Goal: Information Seeking & Learning: Check status

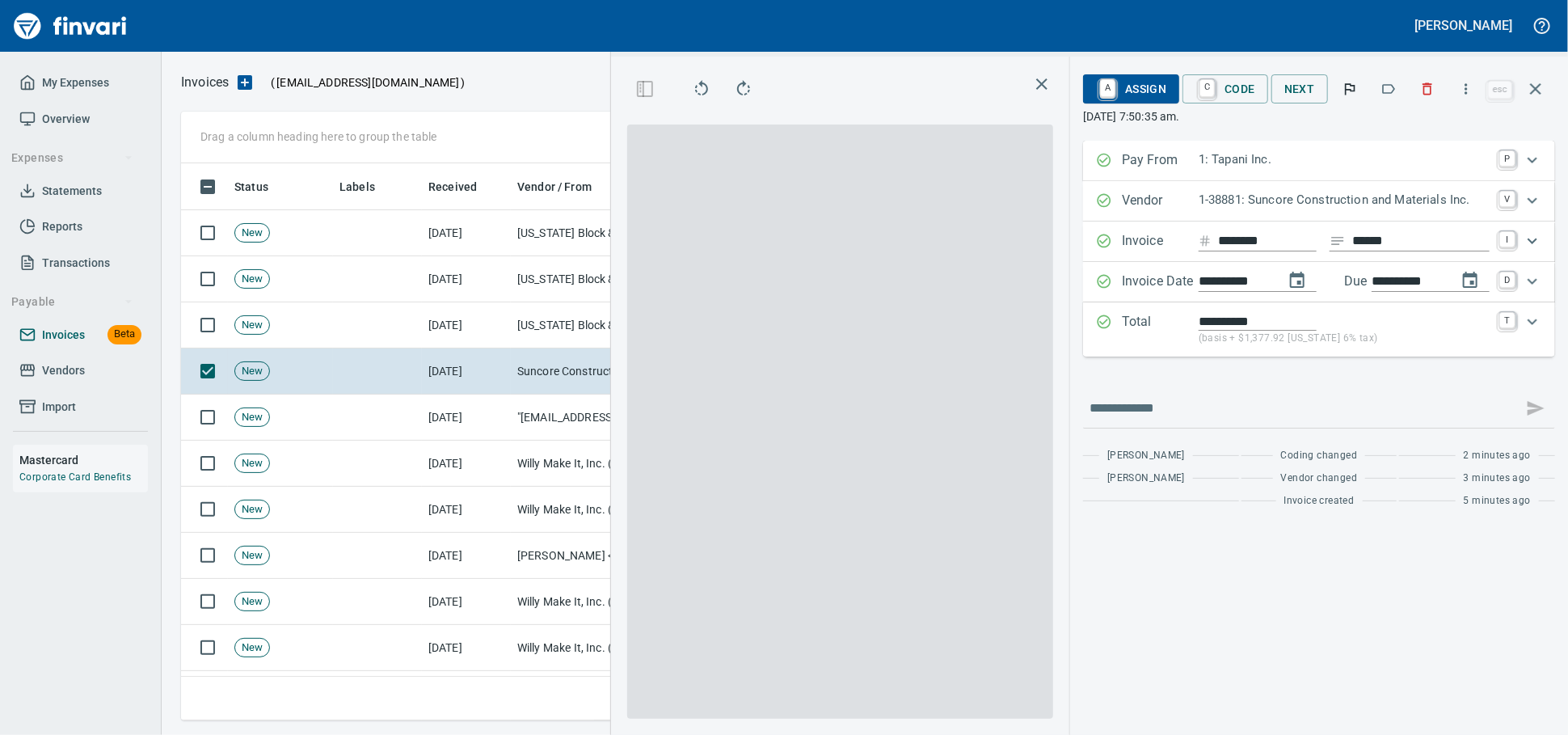
scroll to position [543, 935]
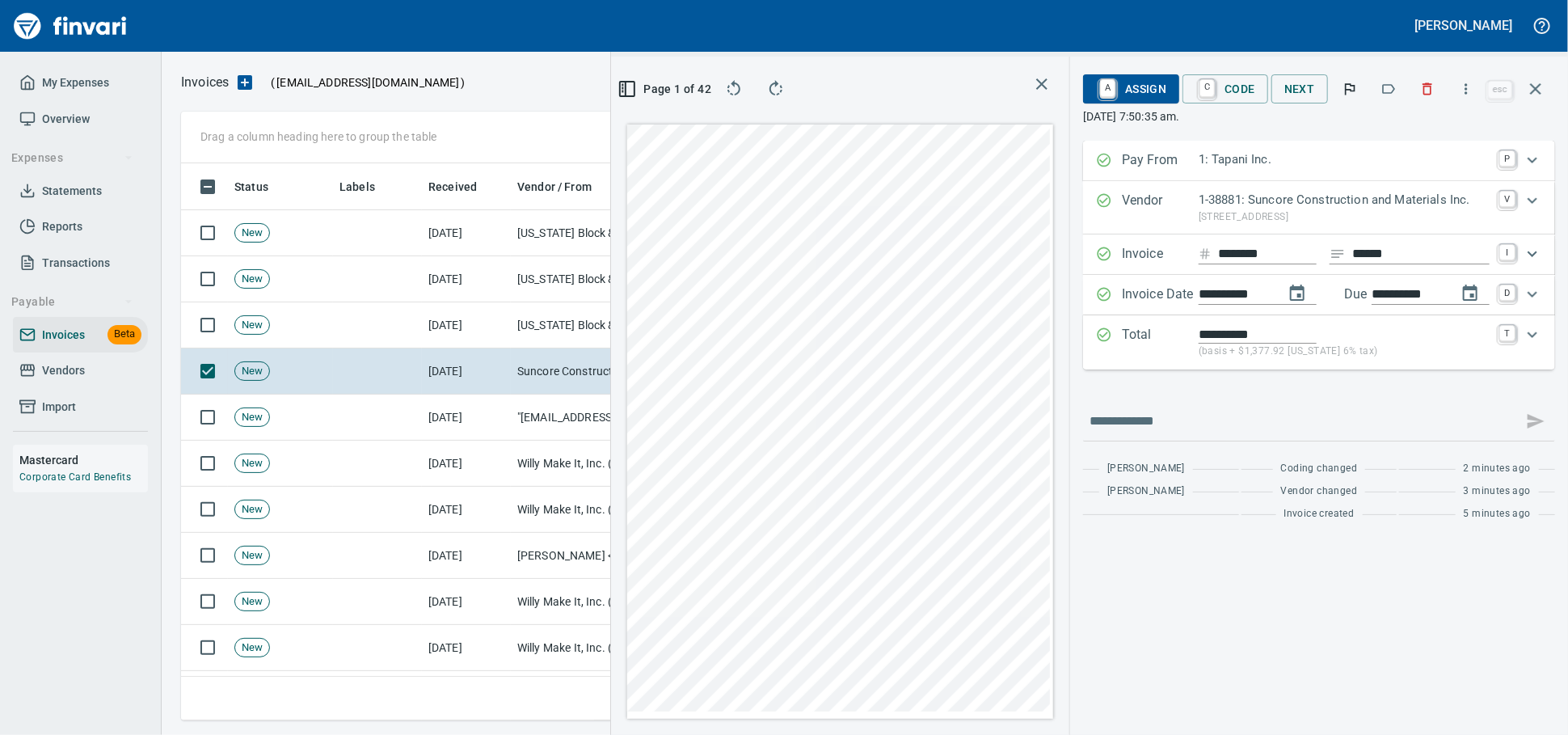
click at [1533, 344] on icon "Expand" at bounding box center [1532, 335] width 19 height 19
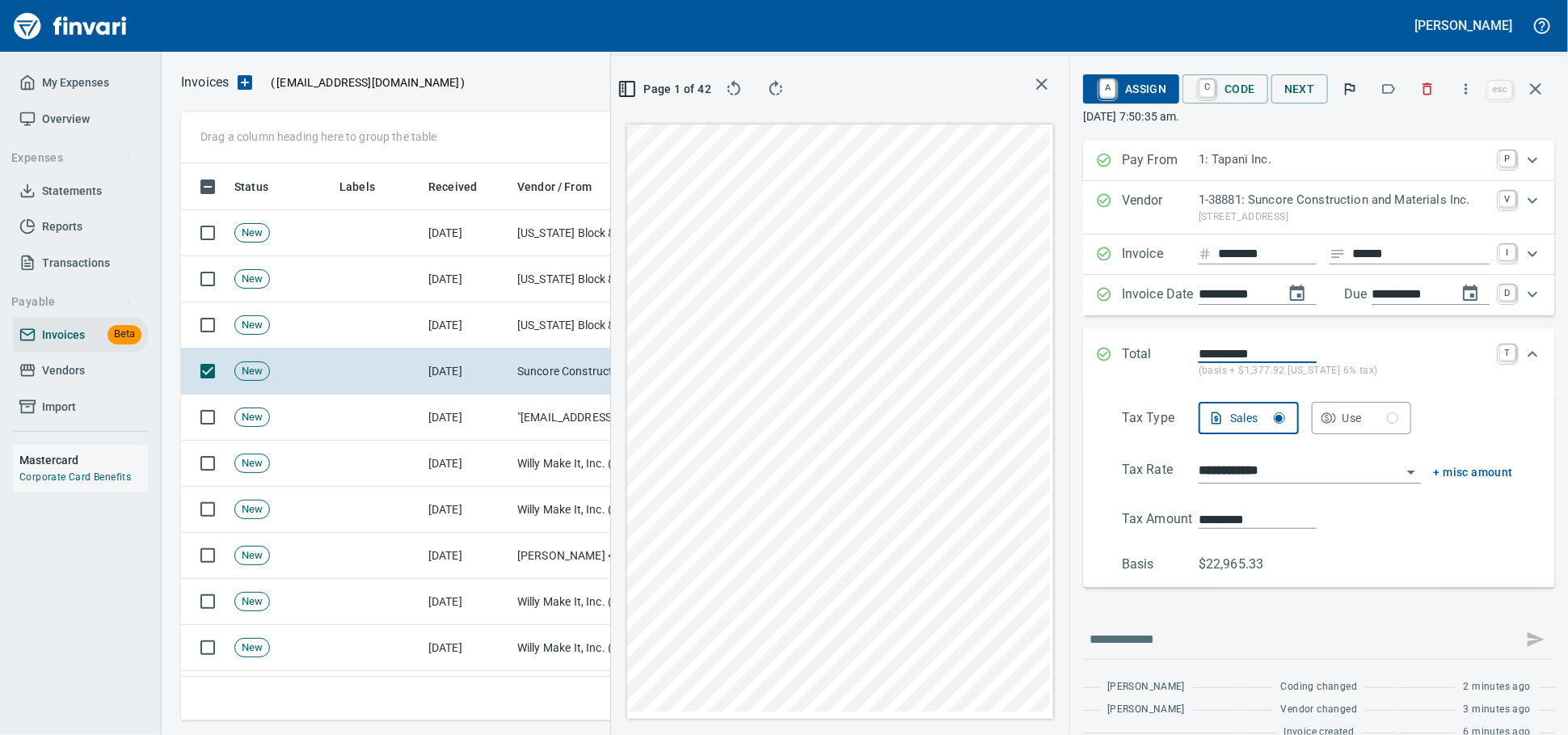
click at [1261, 483] on input "**********" at bounding box center [1300, 471] width 203 height 22
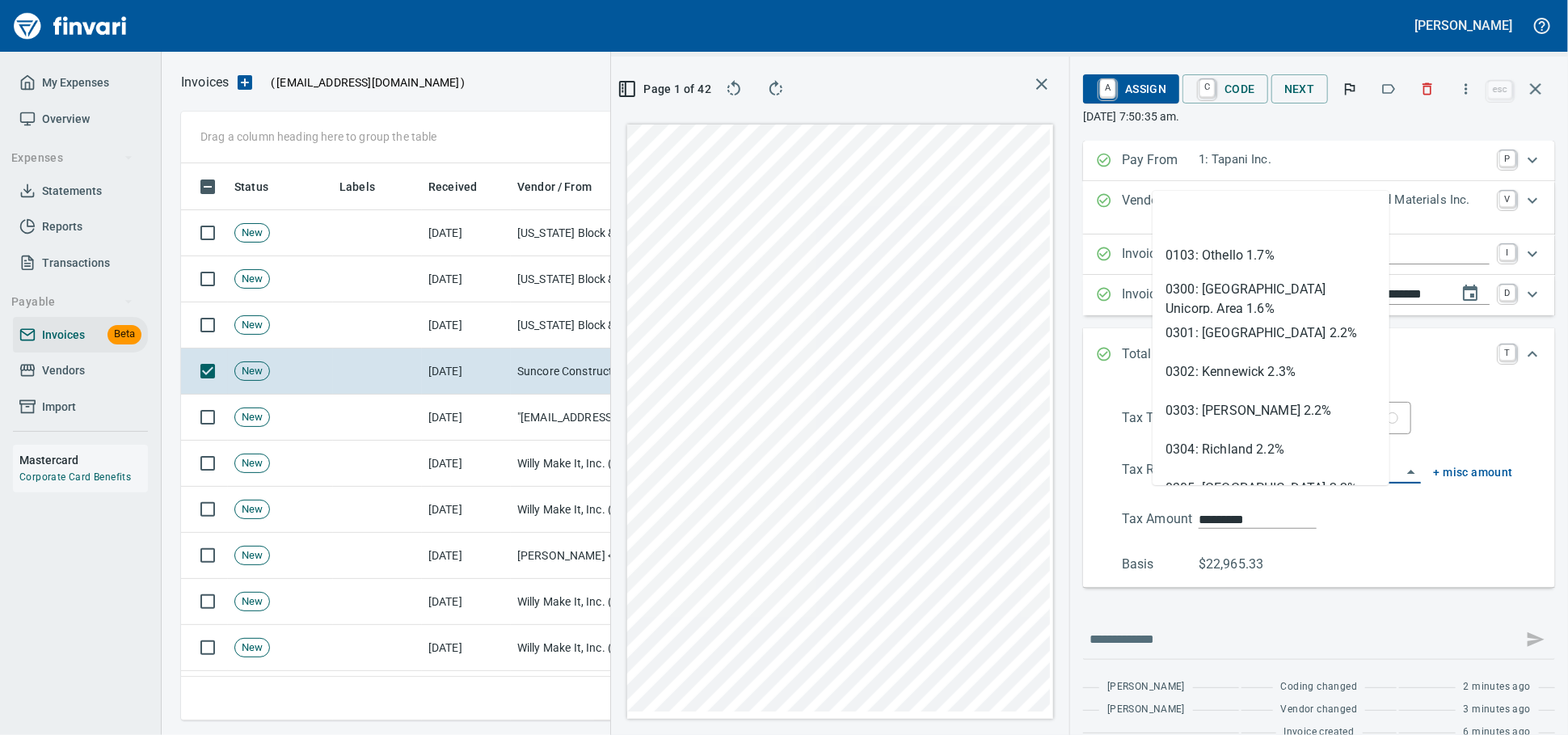
click at [1232, 529] on input "*********" at bounding box center [1258, 519] width 118 height 18
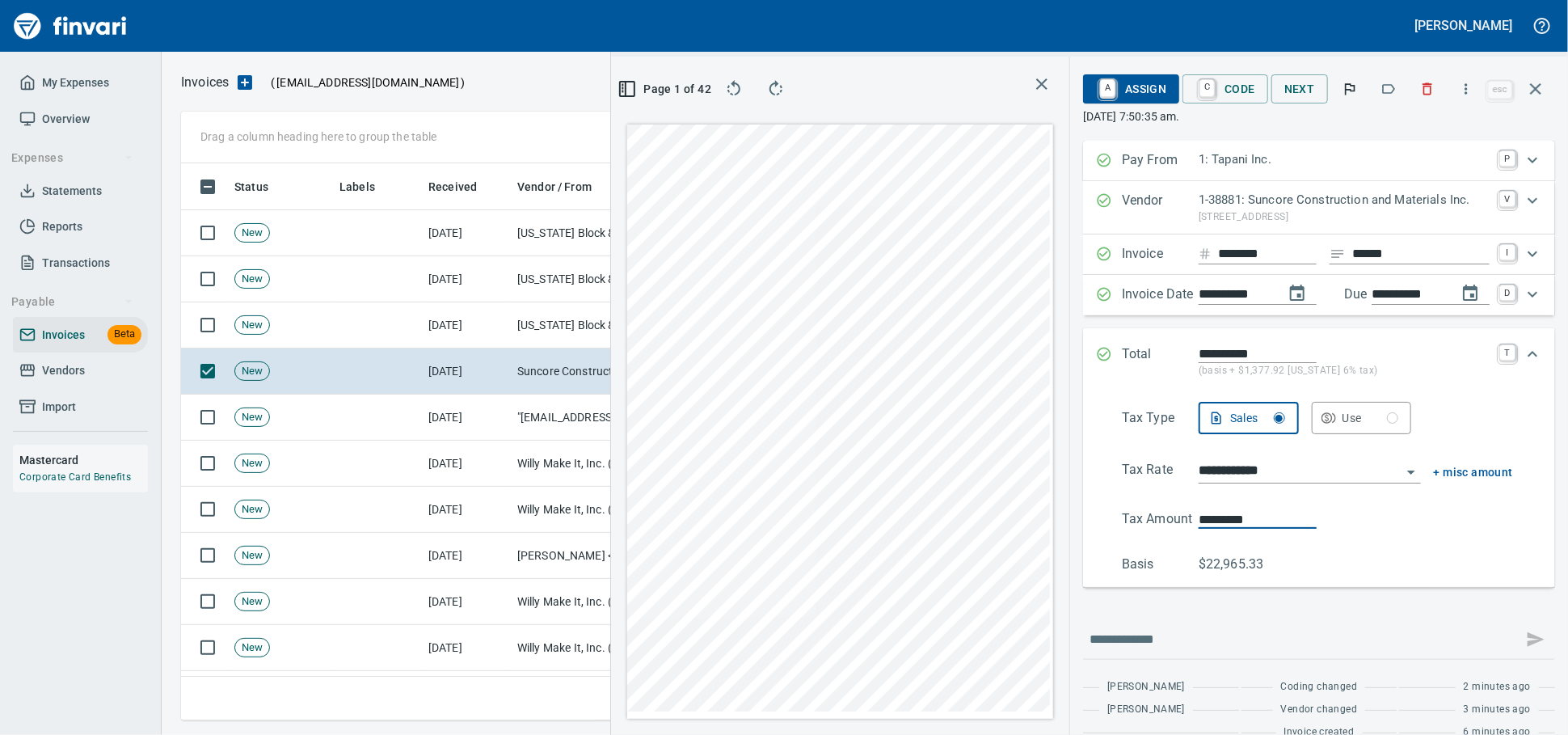
drag, startPoint x: 1230, startPoint y: 553, endPoint x: 1031, endPoint y: 522, distance: 201.4
click at [1096, 541] on div "**********" at bounding box center [1320, 488] width 447 height 172
type input "*******"
click at [1102, 96] on span "A Assign" at bounding box center [1131, 89] width 71 height 27
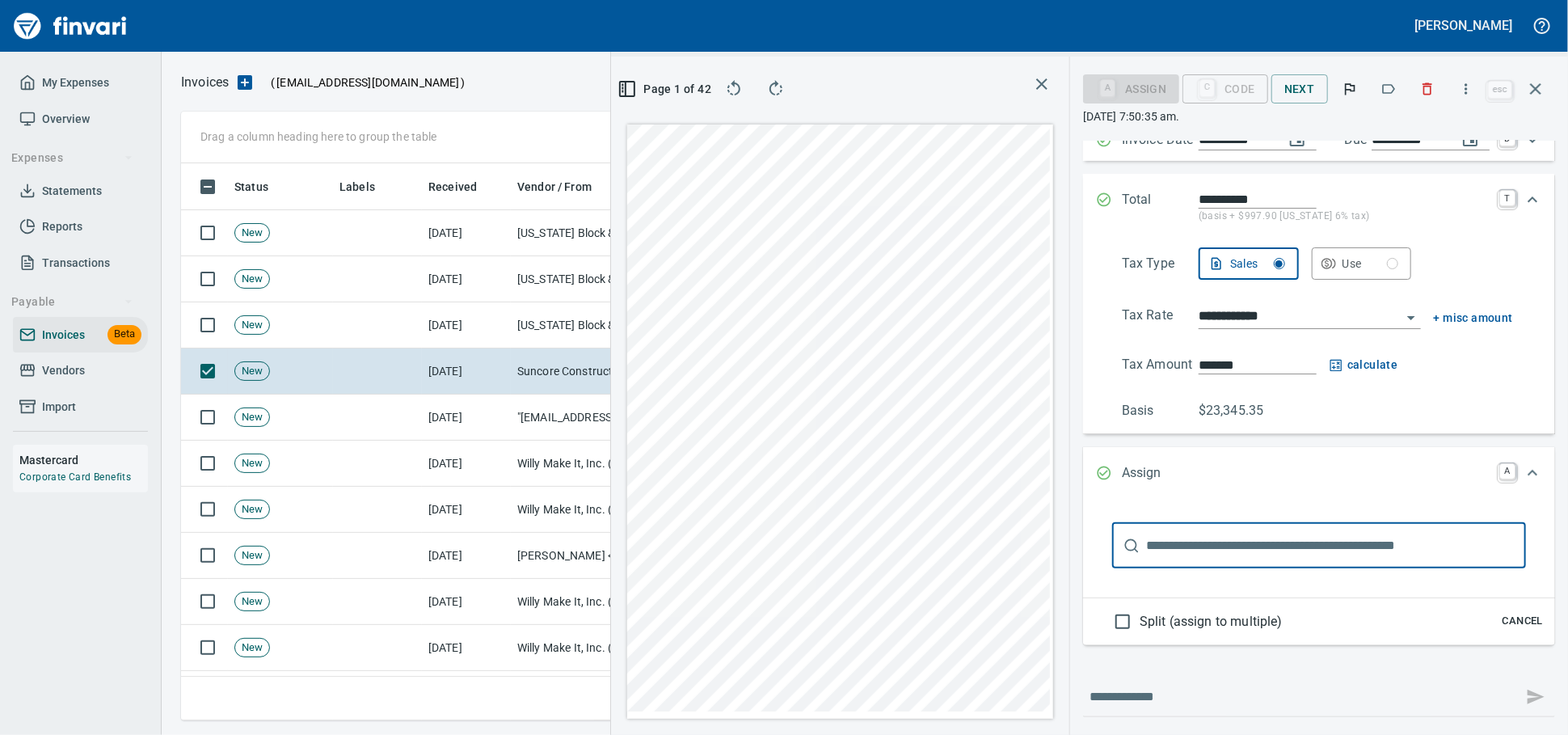
scroll to position [294, 0]
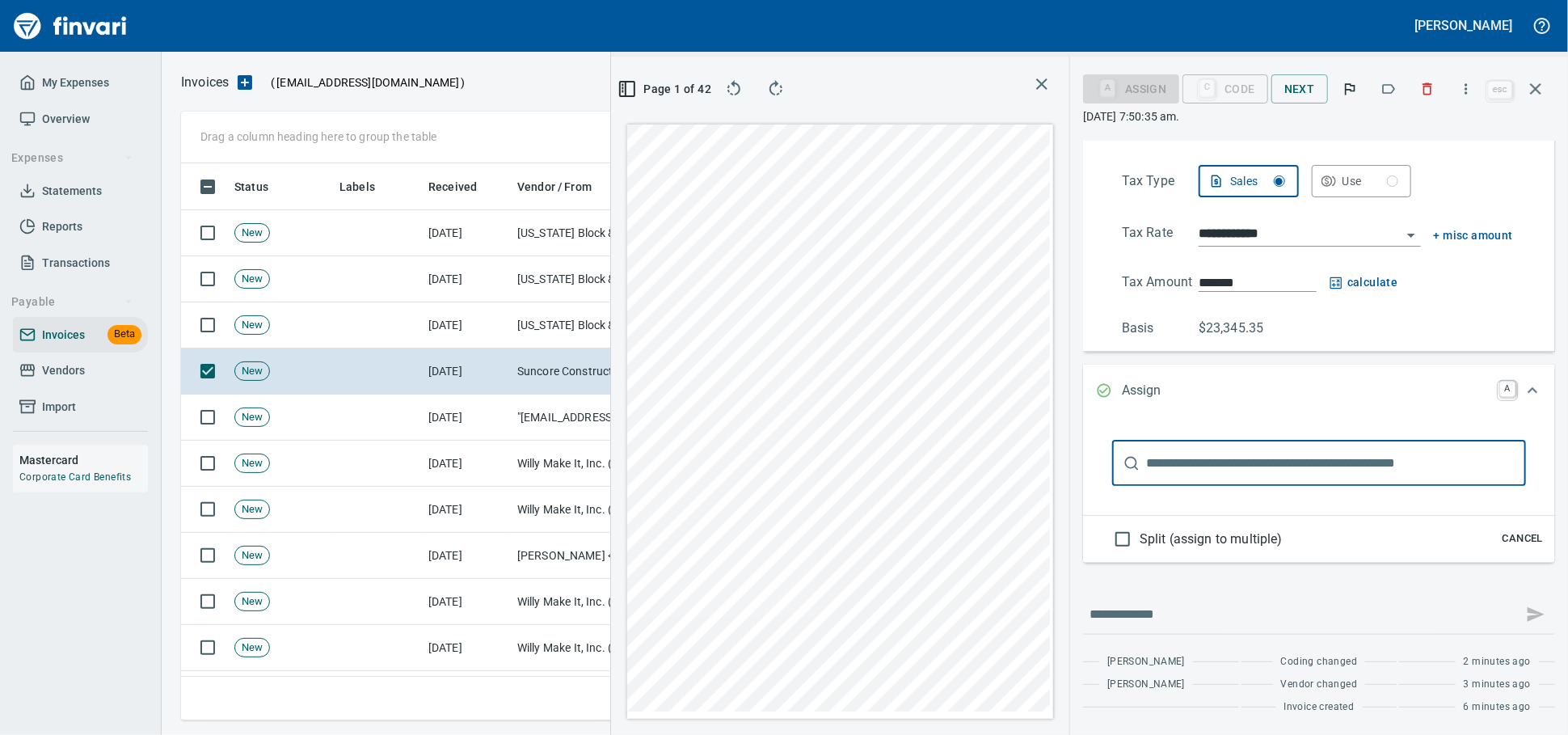
click at [1163, 452] on input "text" at bounding box center [1336, 463] width 380 height 45
click at [1163, 452] on input "*****" at bounding box center [1319, 463] width 344 height 45
type input "******"
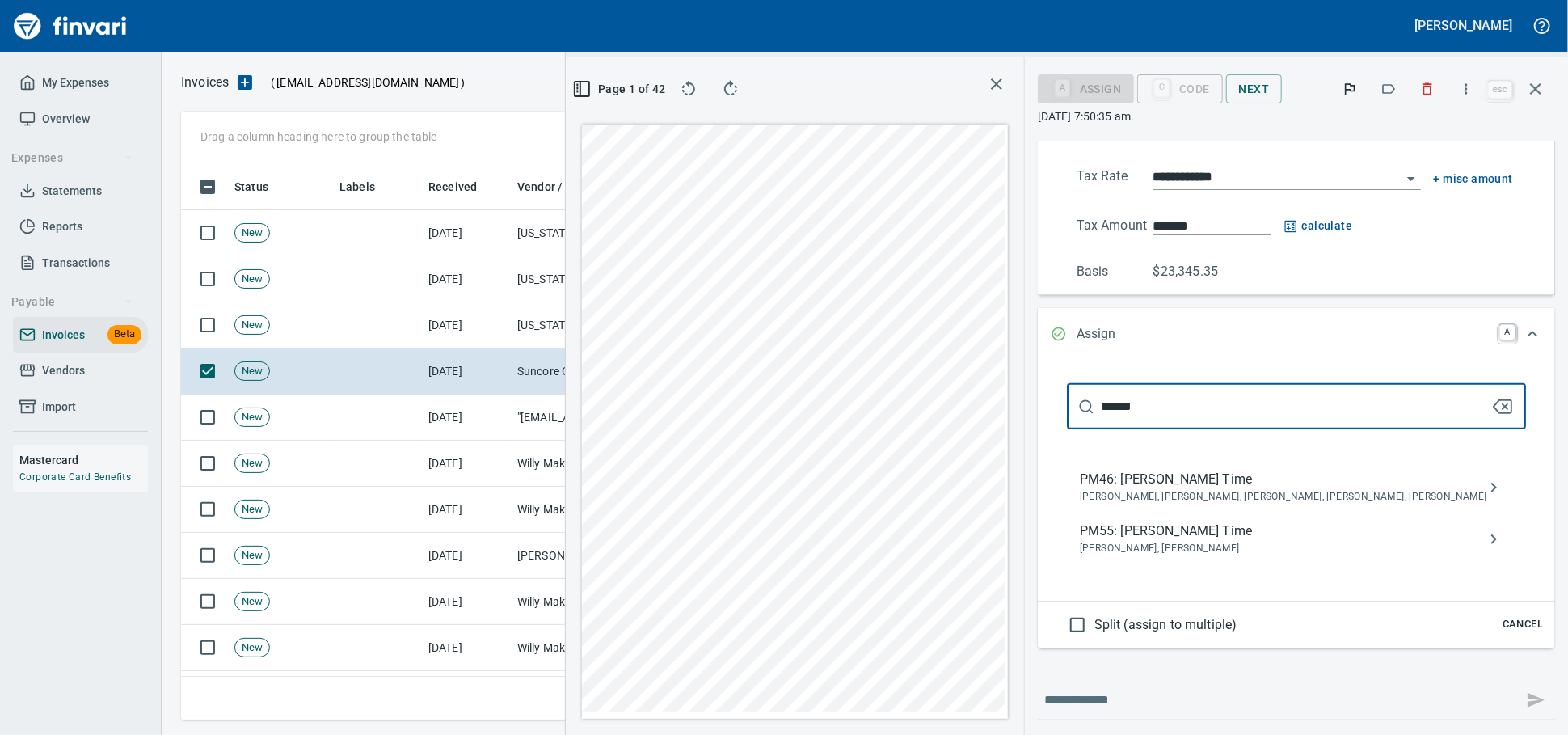
click at [1164, 541] on span "PM55: Cory Gove Time" at bounding box center [1283, 531] width 407 height 19
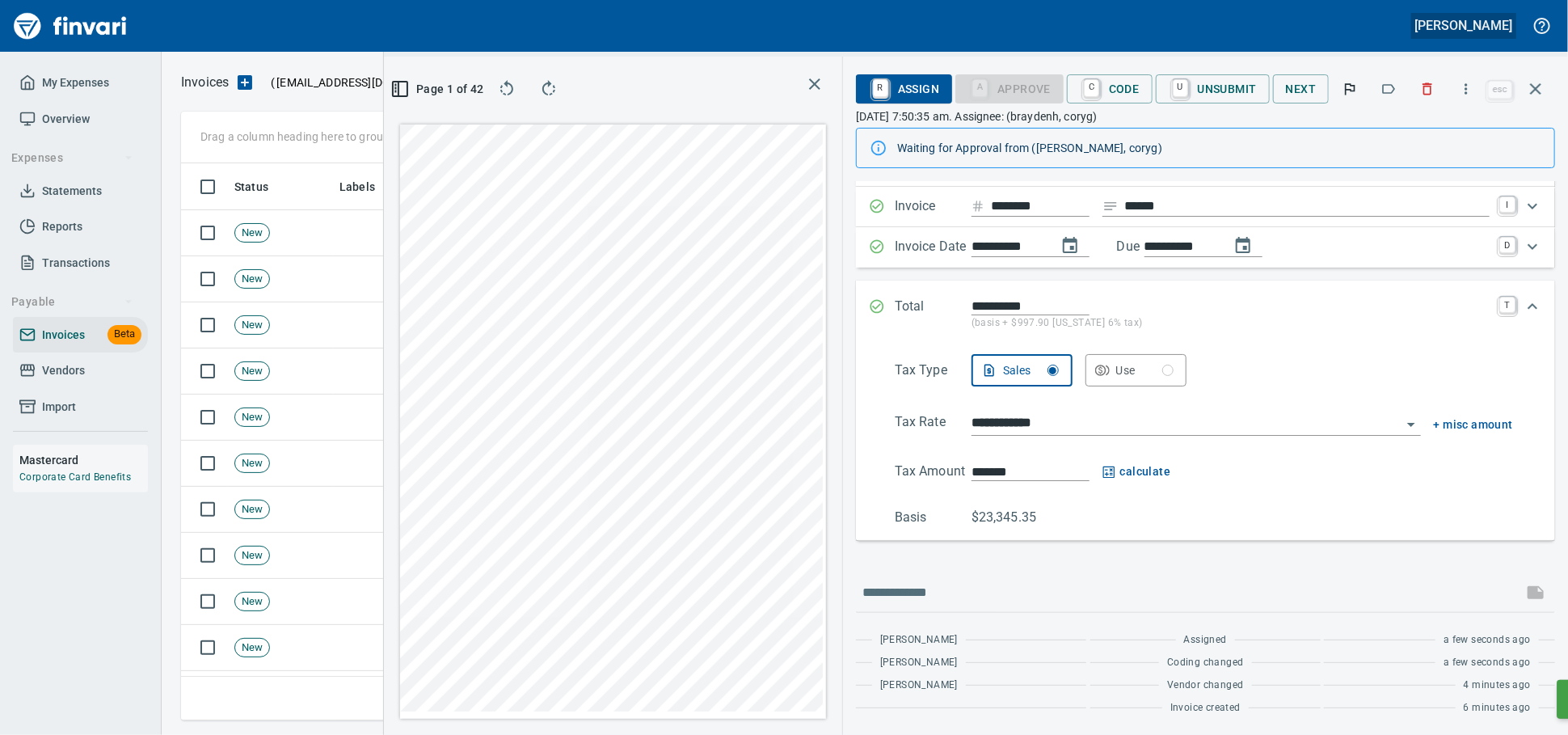
scroll to position [0, 0]
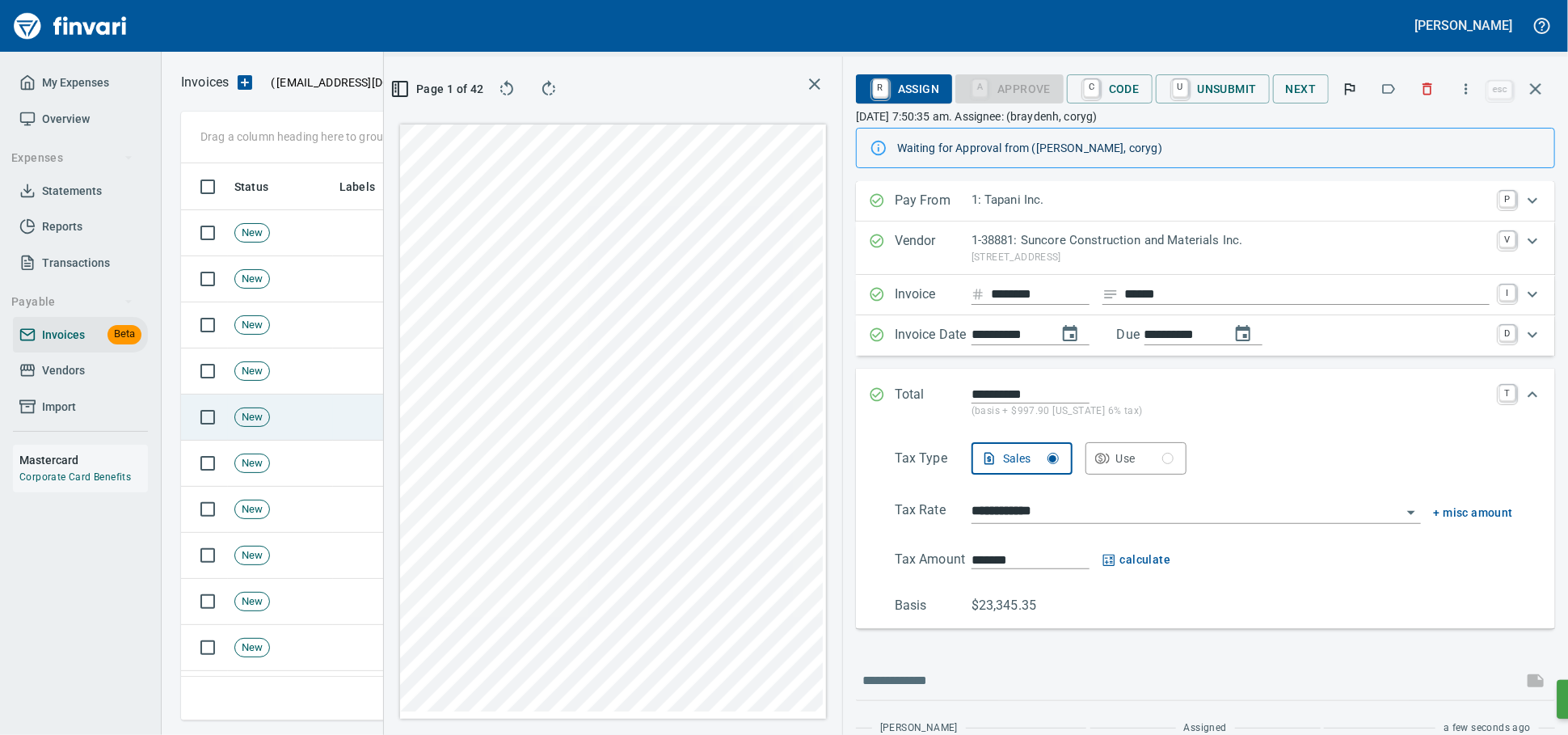
click at [1526, 94] on icon "button" at bounding box center [1536, 89] width 19 height 19
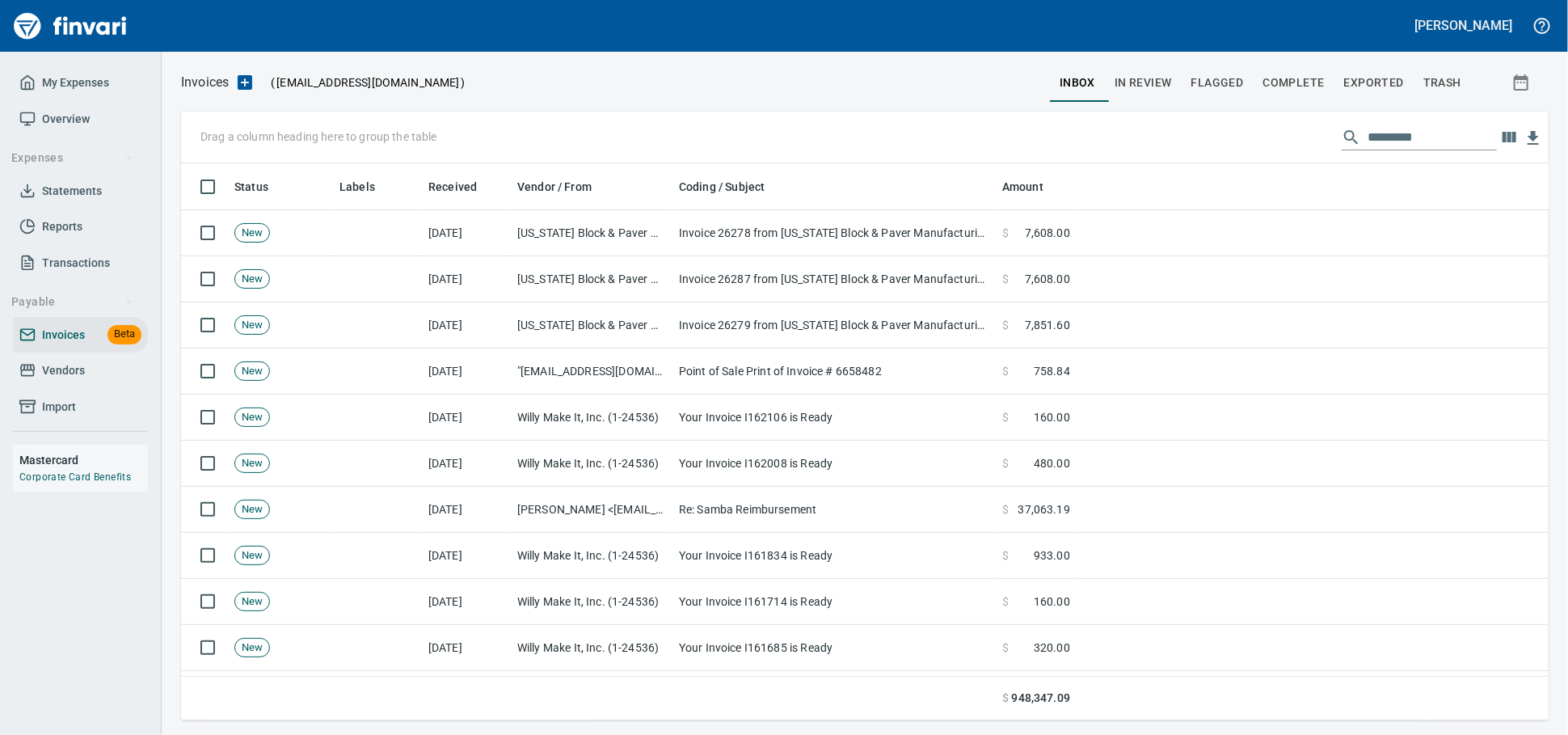
scroll to position [543, 1339]
click at [248, 77] on icon "button" at bounding box center [245, 82] width 15 height 15
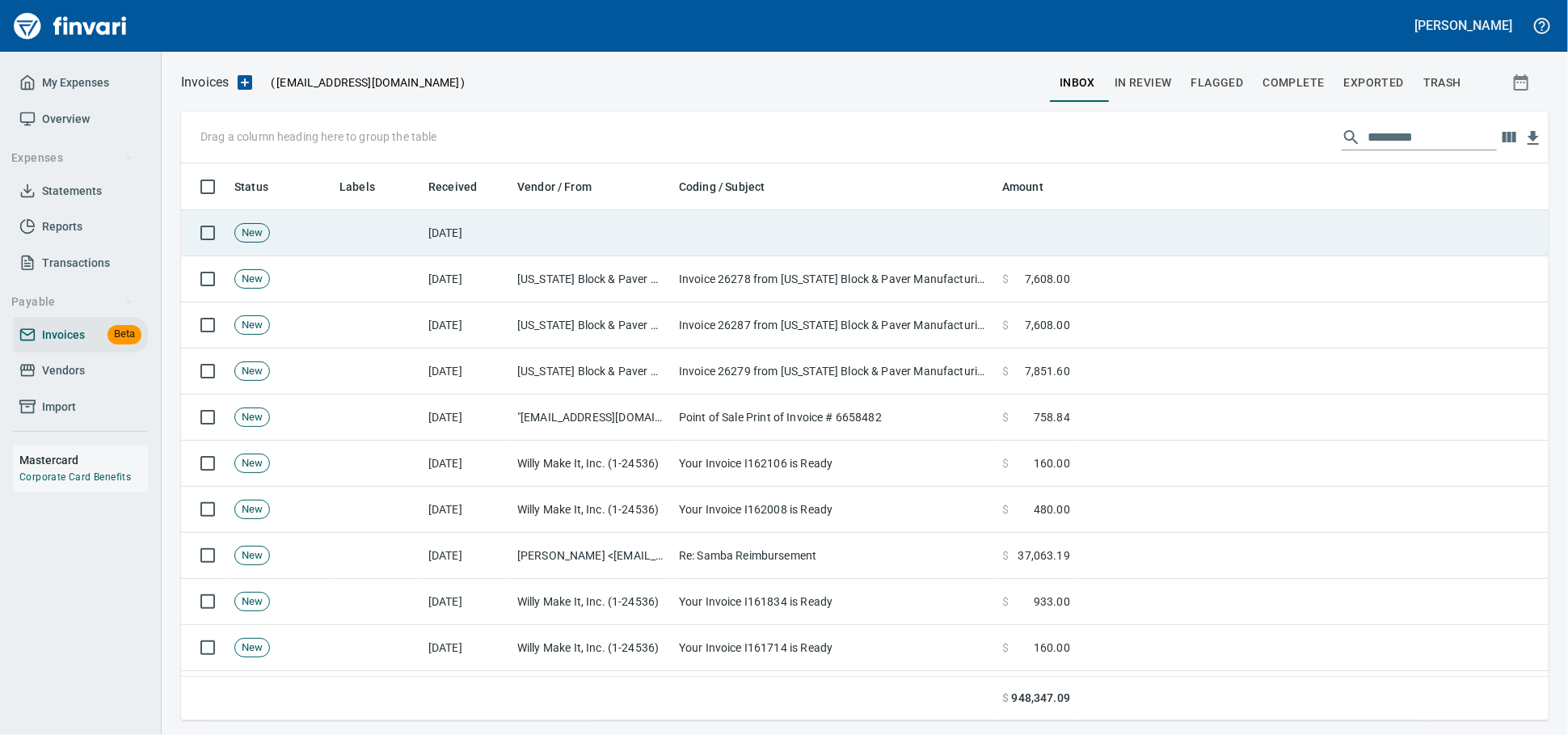
click at [684, 223] on td at bounding box center [834, 233] width 323 height 46
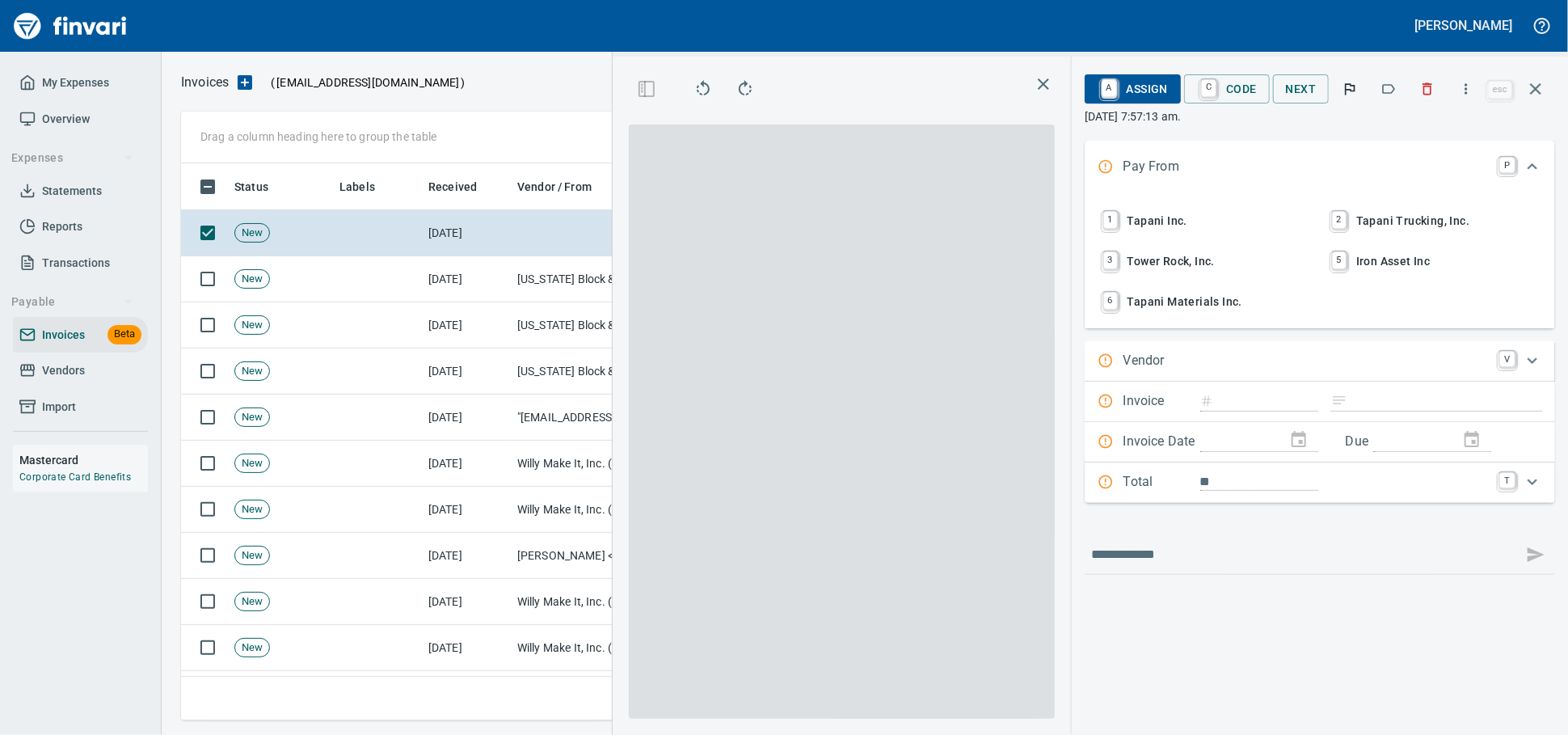
scroll to position [543, 935]
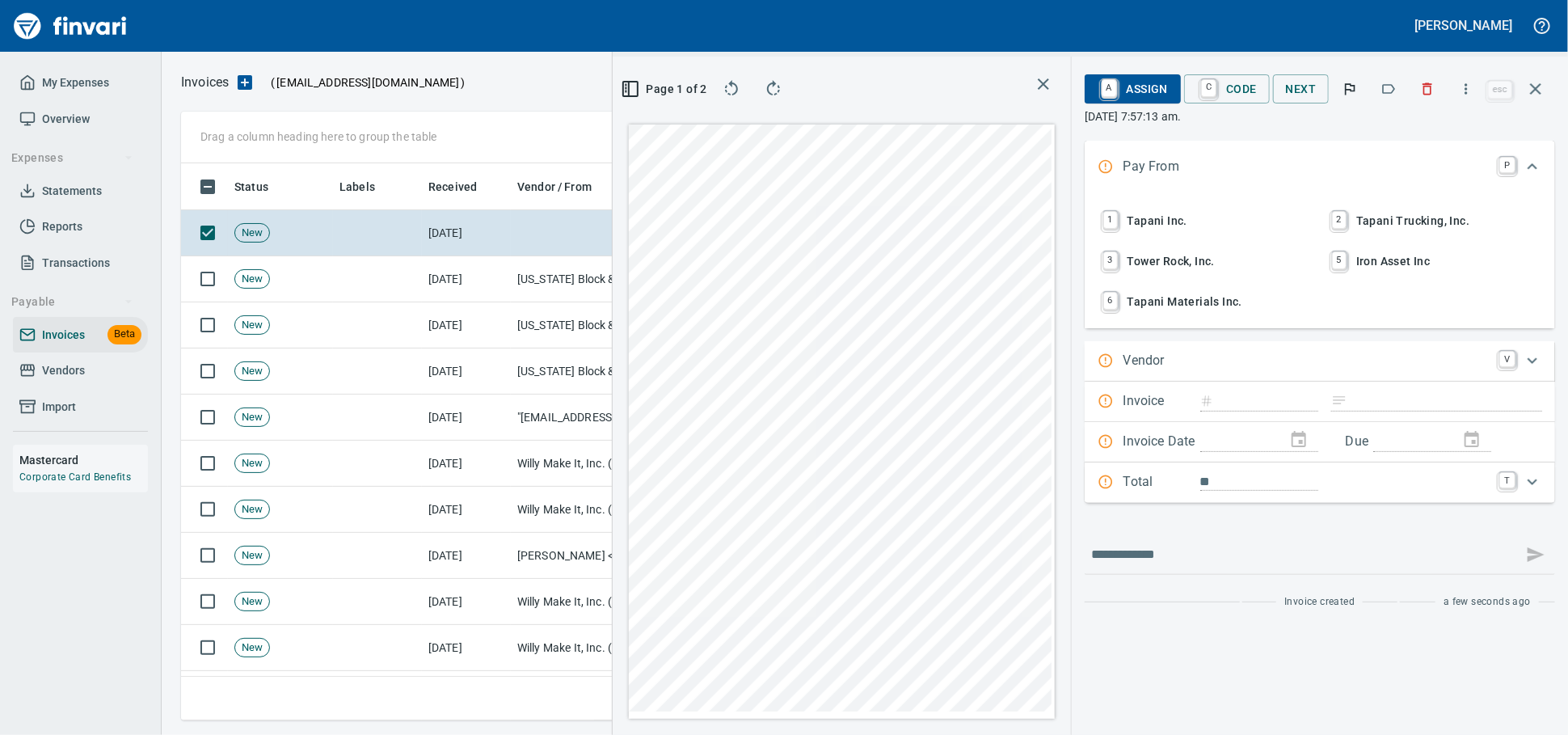
click at [1150, 234] on span "1 Tapani Inc." at bounding box center [1205, 220] width 213 height 27
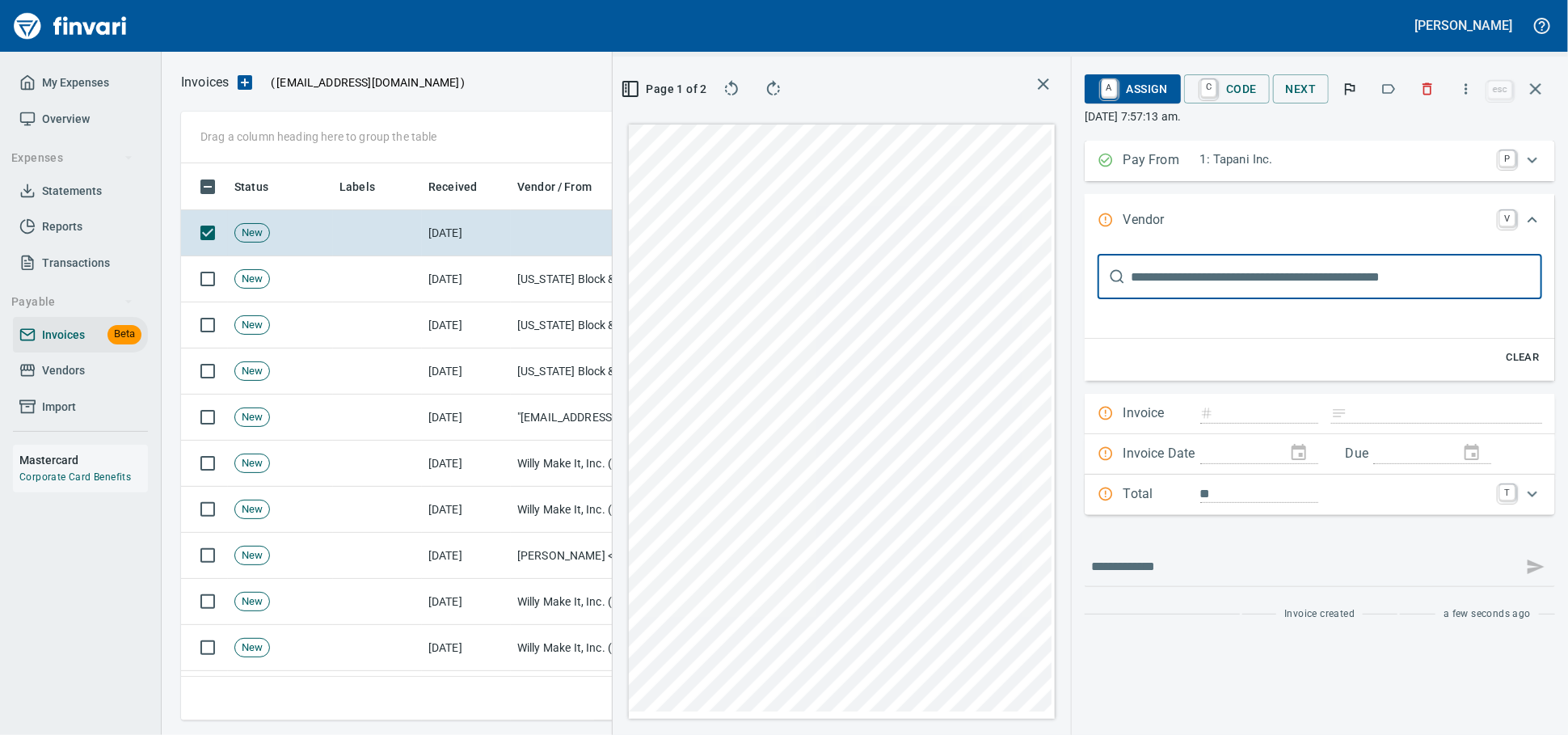
scroll to position [0, 0]
type input "*******"
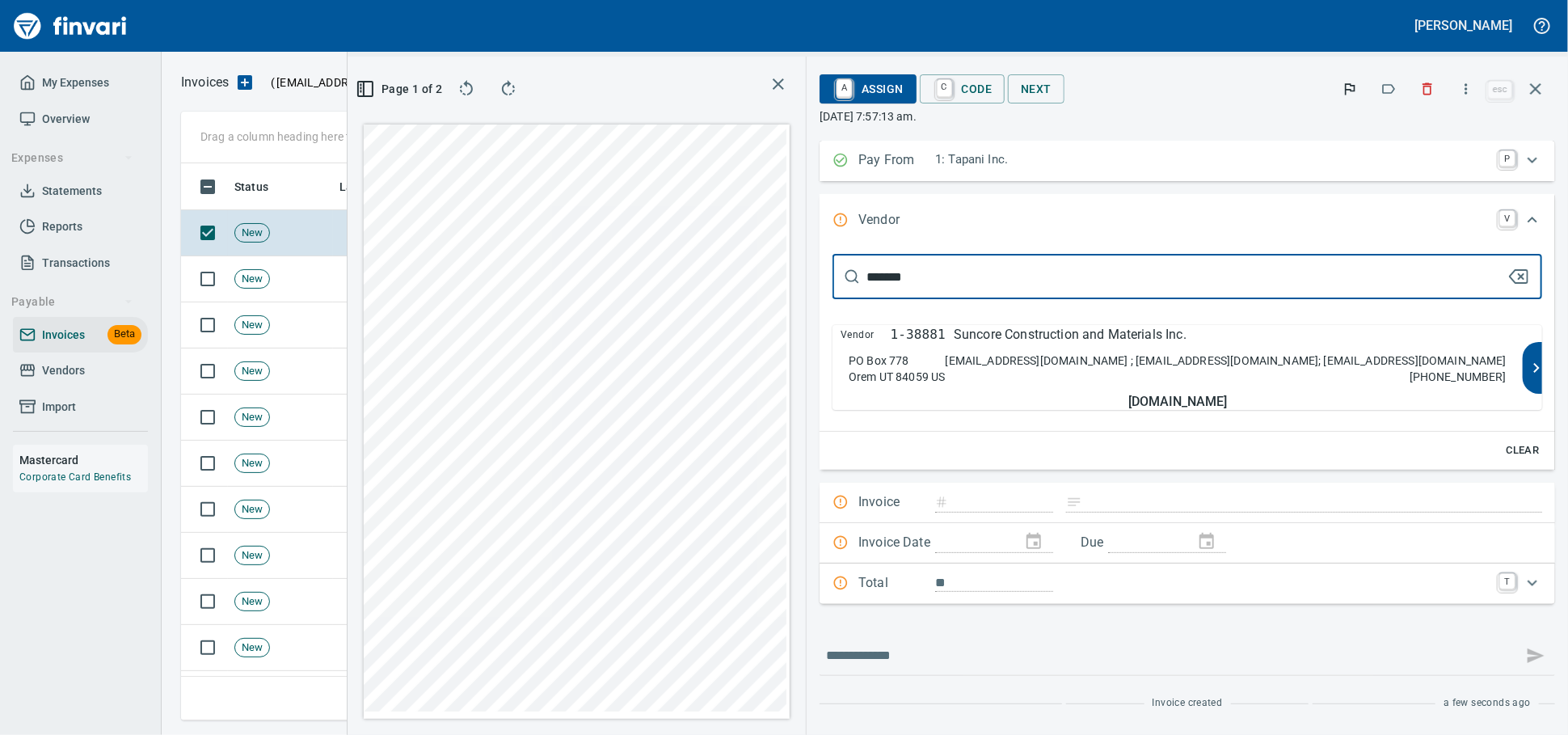
click at [1151, 344] on p "Suncore Construction and Materials Inc." at bounding box center [1070, 335] width 233 height 19
type input "**********"
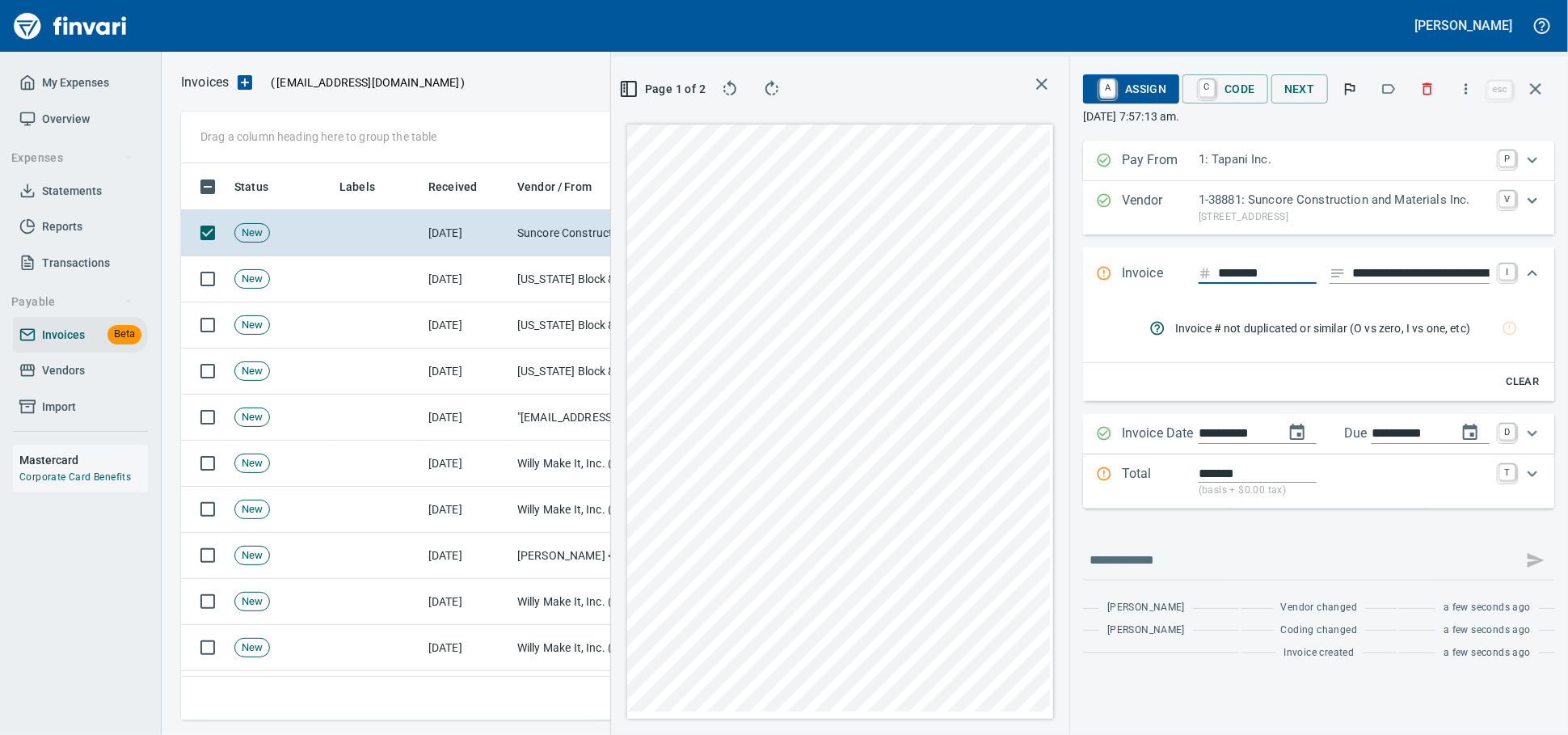
type input "********"
type input "**********"
type input "*******"
click at [1440, 283] on input "**********" at bounding box center [1421, 274] width 137 height 20
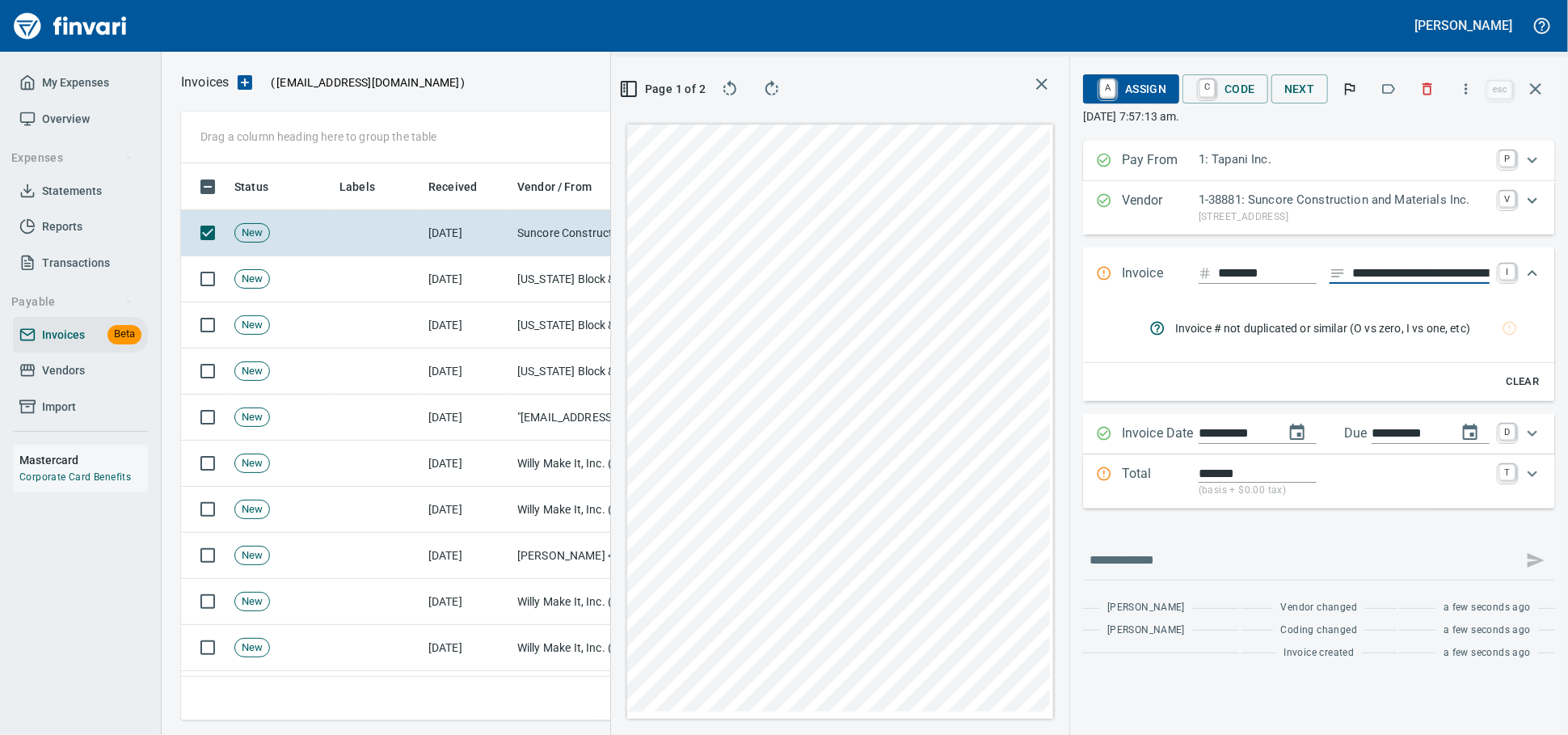
click at [1441, 283] on input "**********" at bounding box center [1421, 274] width 137 height 20
type input "******"
type input "**********"
click at [1250, 283] on input "********" at bounding box center [1267, 274] width 99 height 20
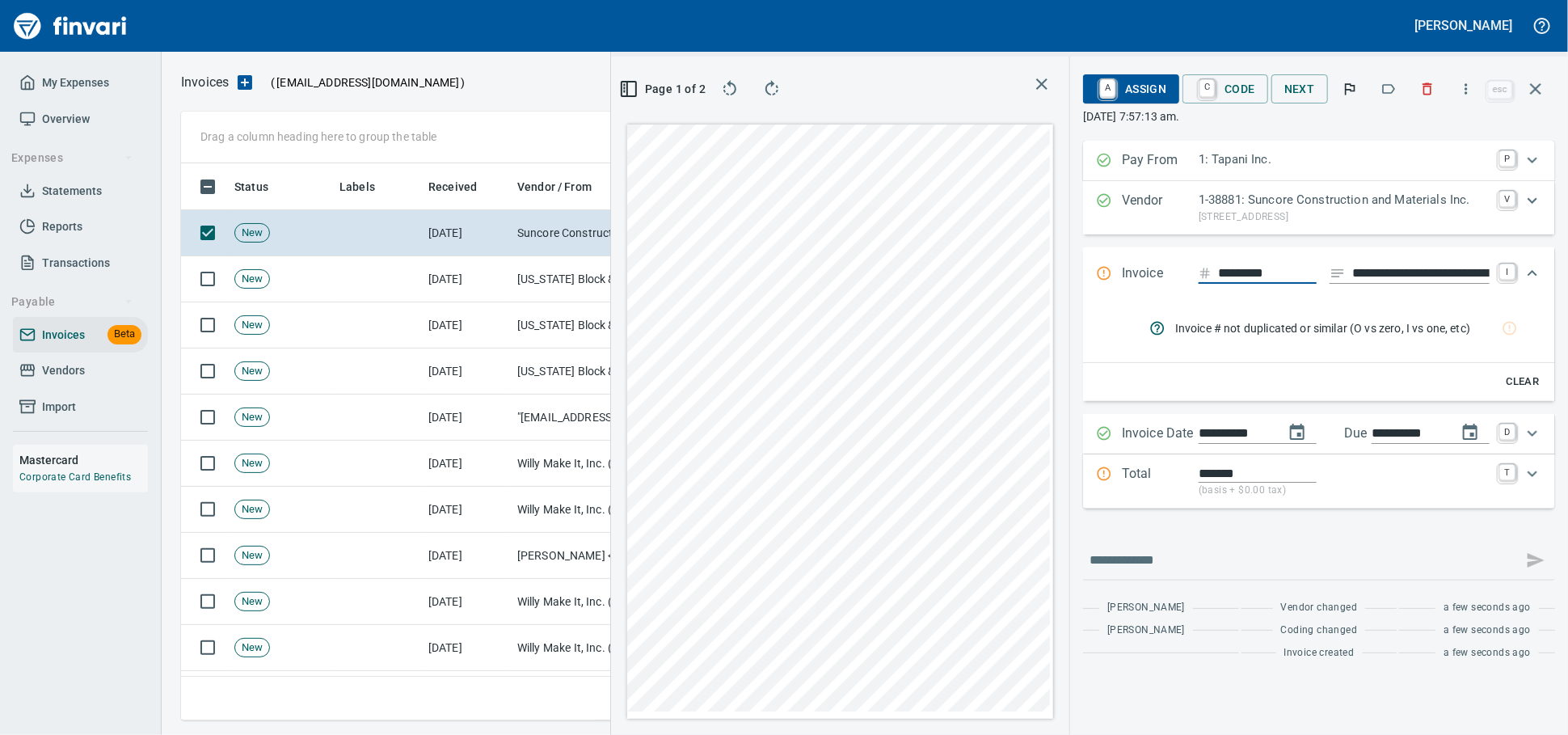
type input "********"
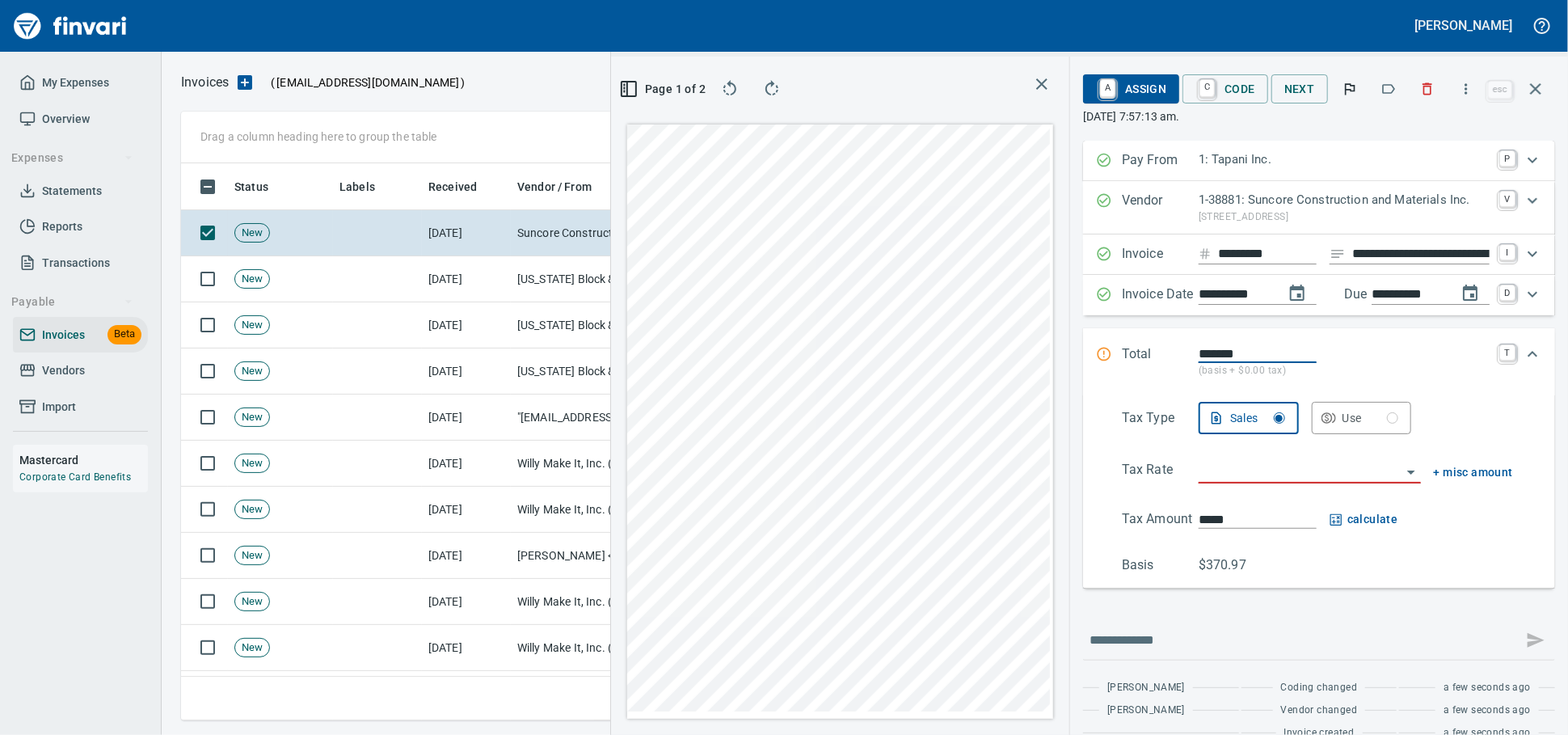
click at [1352, 264] on input "**********" at bounding box center [1421, 253] width 137 height 20
click at [1389, 262] on input "**********" at bounding box center [1421, 253] width 137 height 20
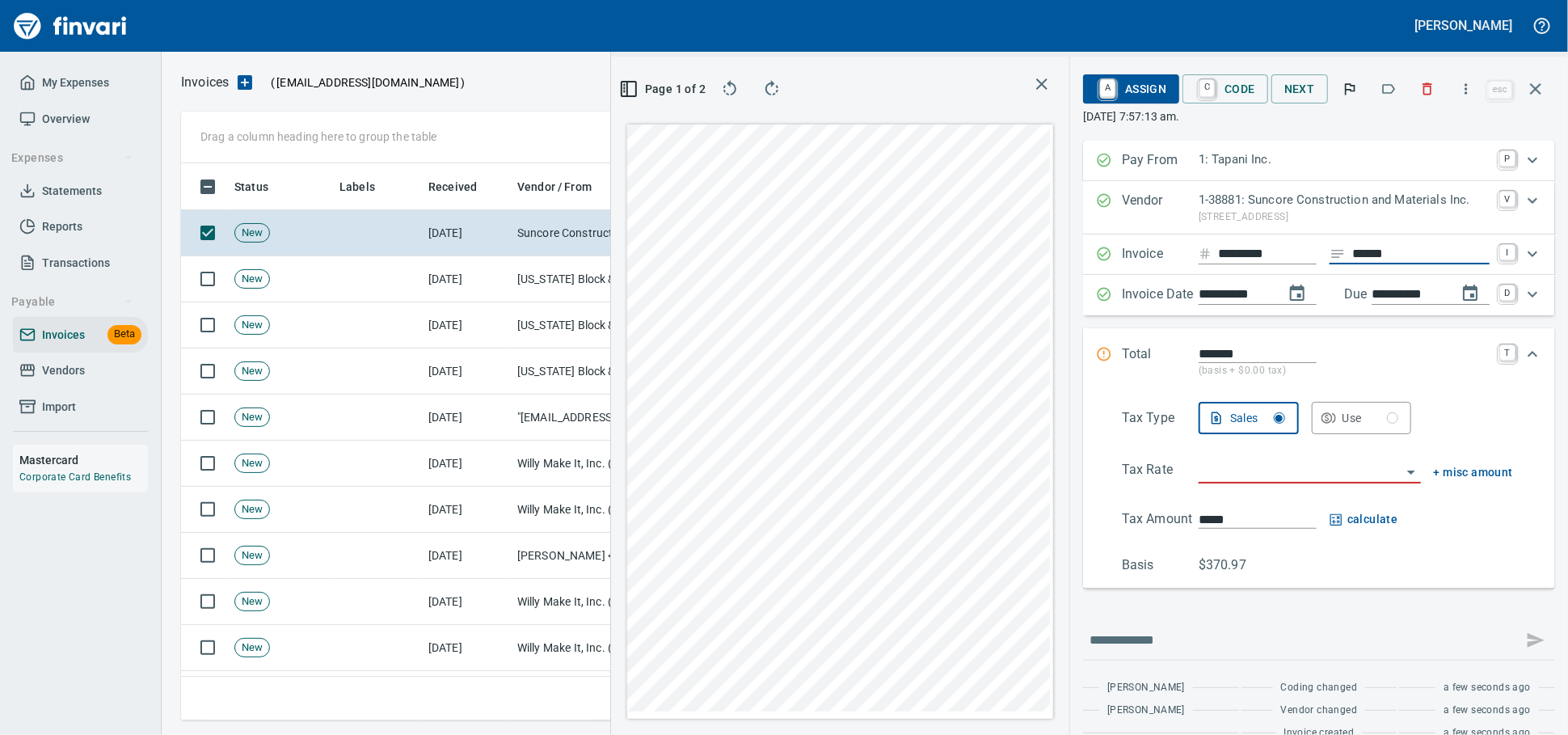
type input "******"
click at [1220, 363] on input "*******" at bounding box center [1258, 353] width 118 height 18
click at [1203, 517] on div "Tax Type Sales Use Tax Rate + misc amount Tax Amount ***** calculate Basis $370…" at bounding box center [1320, 488] width 447 height 173
click at [1205, 483] on input "search" at bounding box center [1300, 471] width 203 height 22
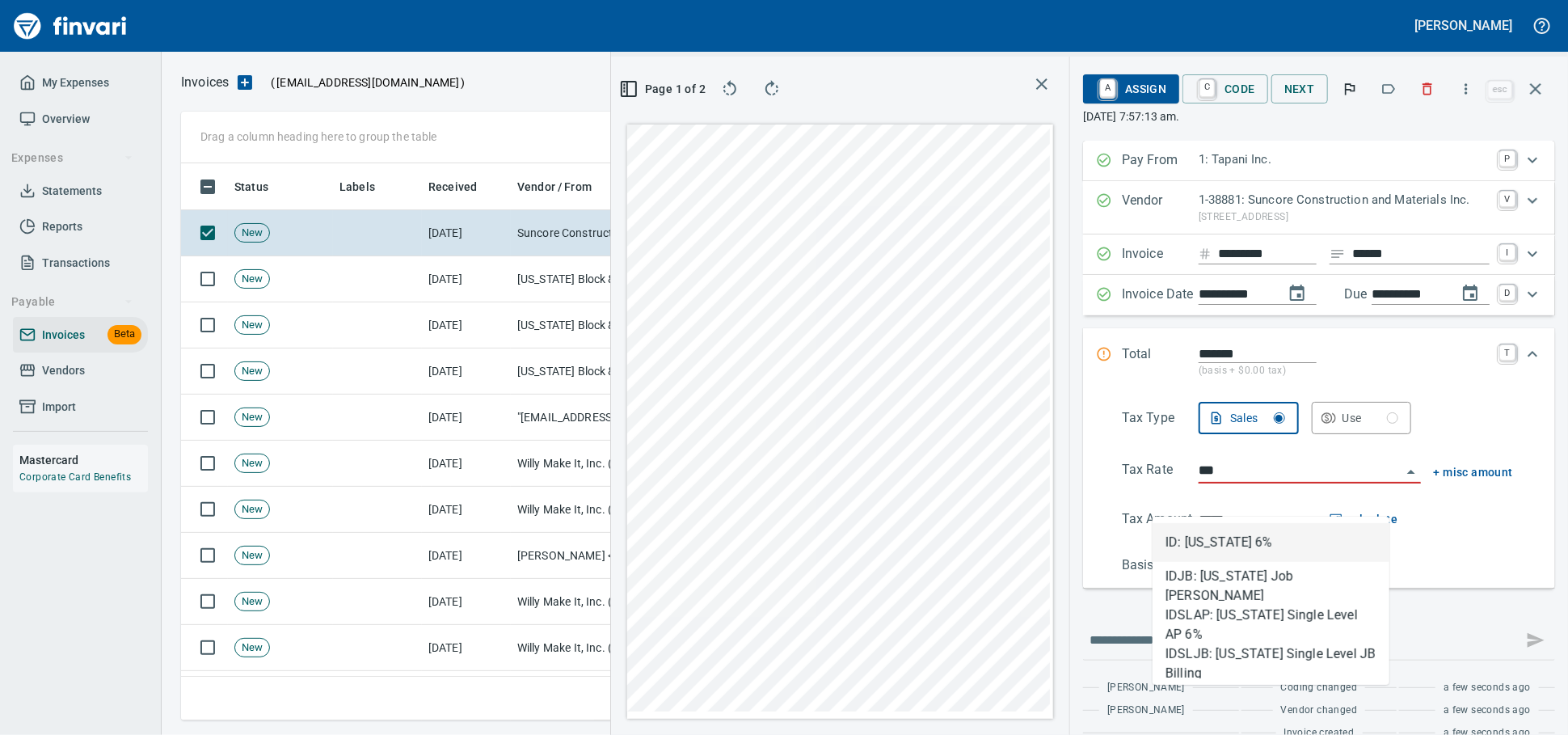
type input "****"
click at [1231, 549] on li "ID: Idaho 6%" at bounding box center [1270, 543] width 237 height 39
type input "******"
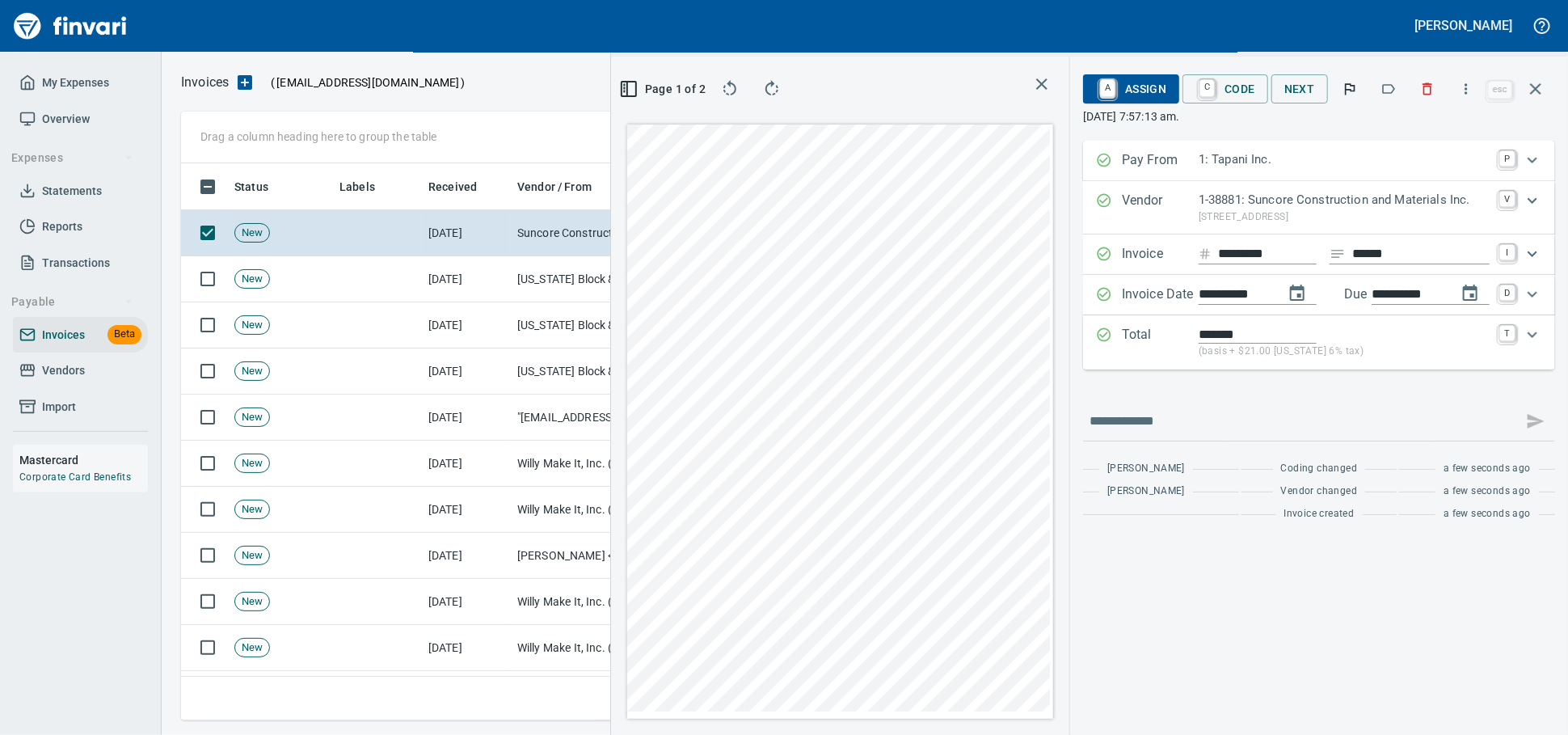
type input "**********"
click at [1526, 344] on icon "Expand" at bounding box center [1532, 335] width 19 height 19
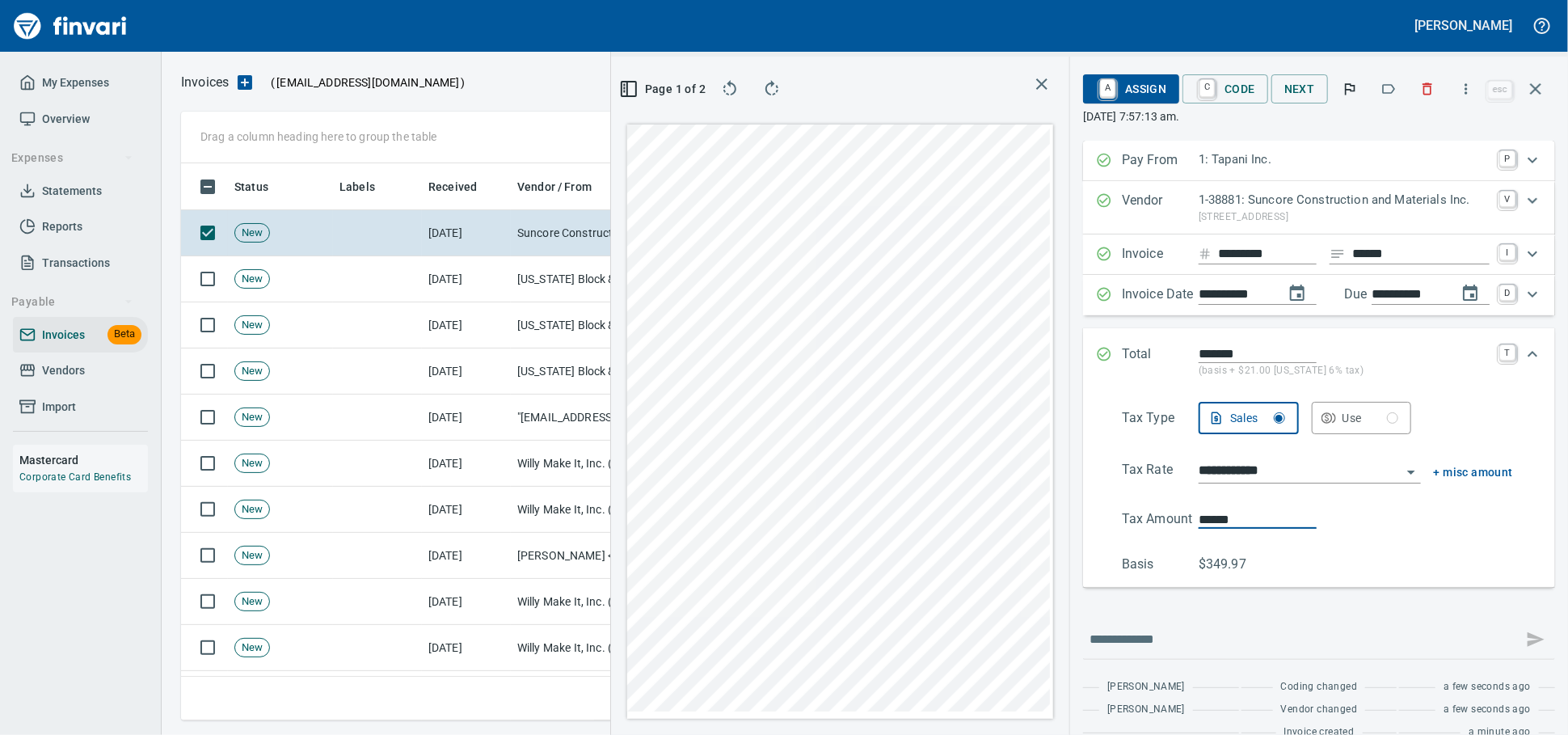
drag, startPoint x: 1053, startPoint y: 542, endPoint x: 1017, endPoint y: 539, distance: 36.1
click at [1017, 539] on div "**********" at bounding box center [1089, 396] width 957 height 678
type input "******"
click at [1110, 91] on span "A Assign" at bounding box center [1131, 89] width 71 height 27
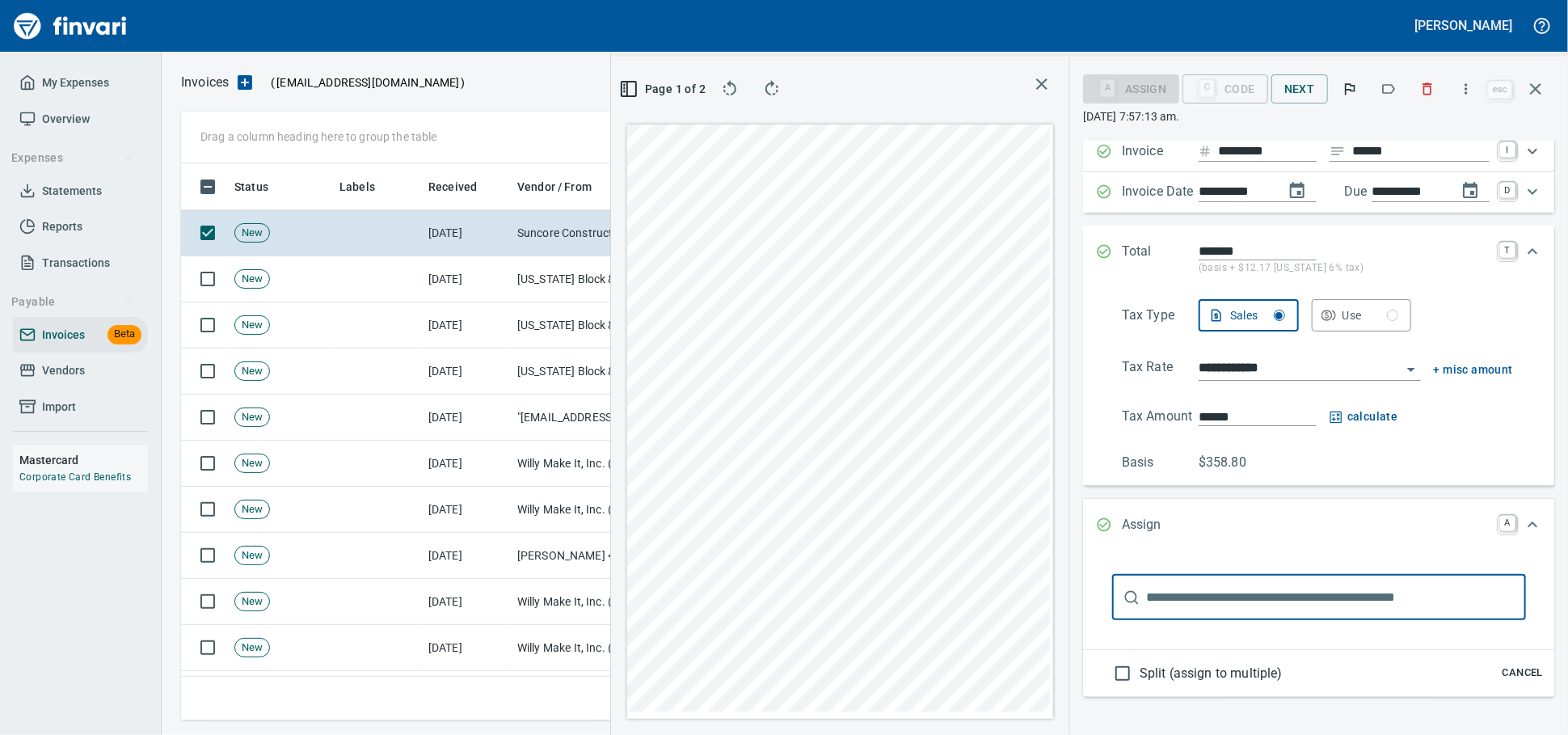
scroll to position [213, 0]
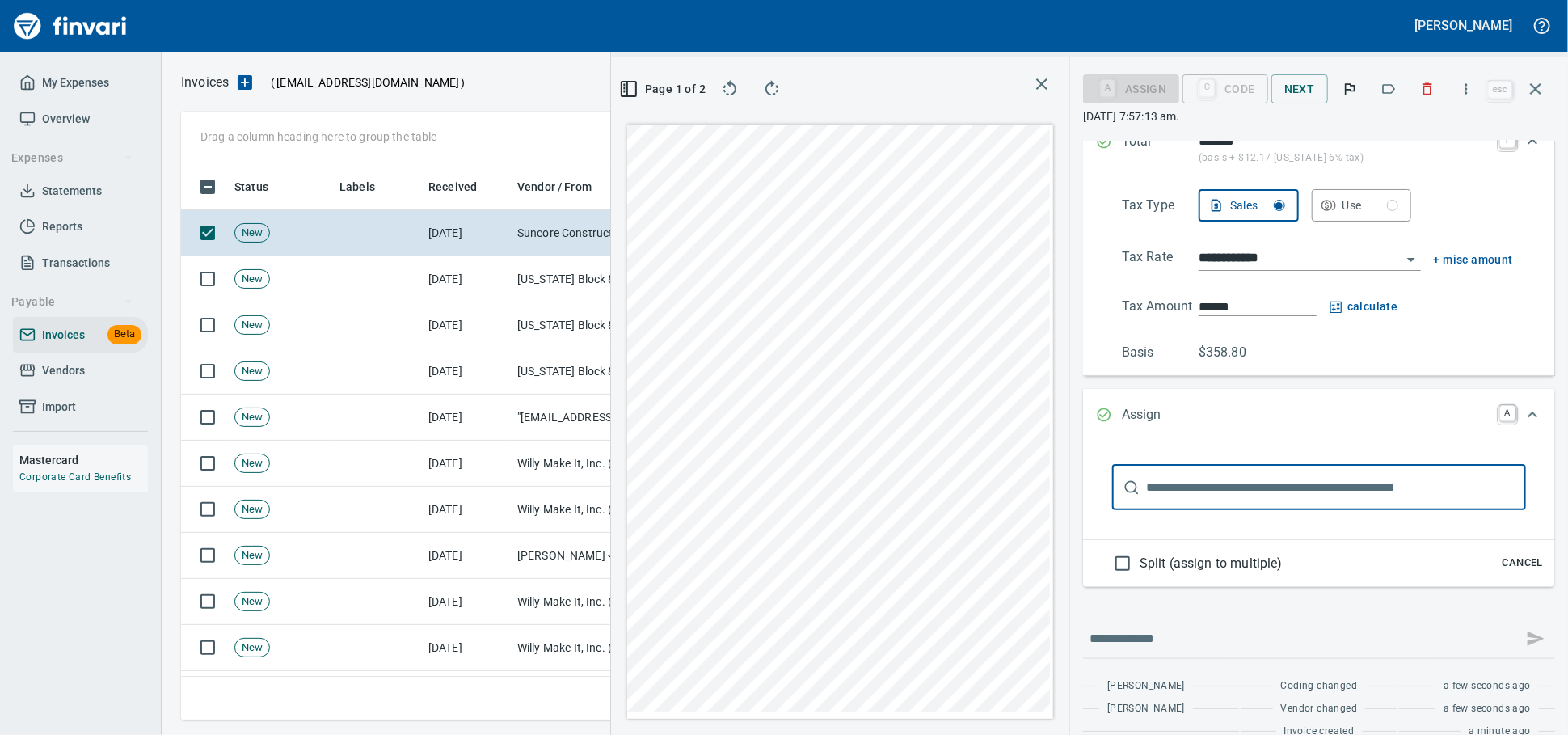
click at [1186, 511] on input "text" at bounding box center [1336, 487] width 380 height 45
type input "******"
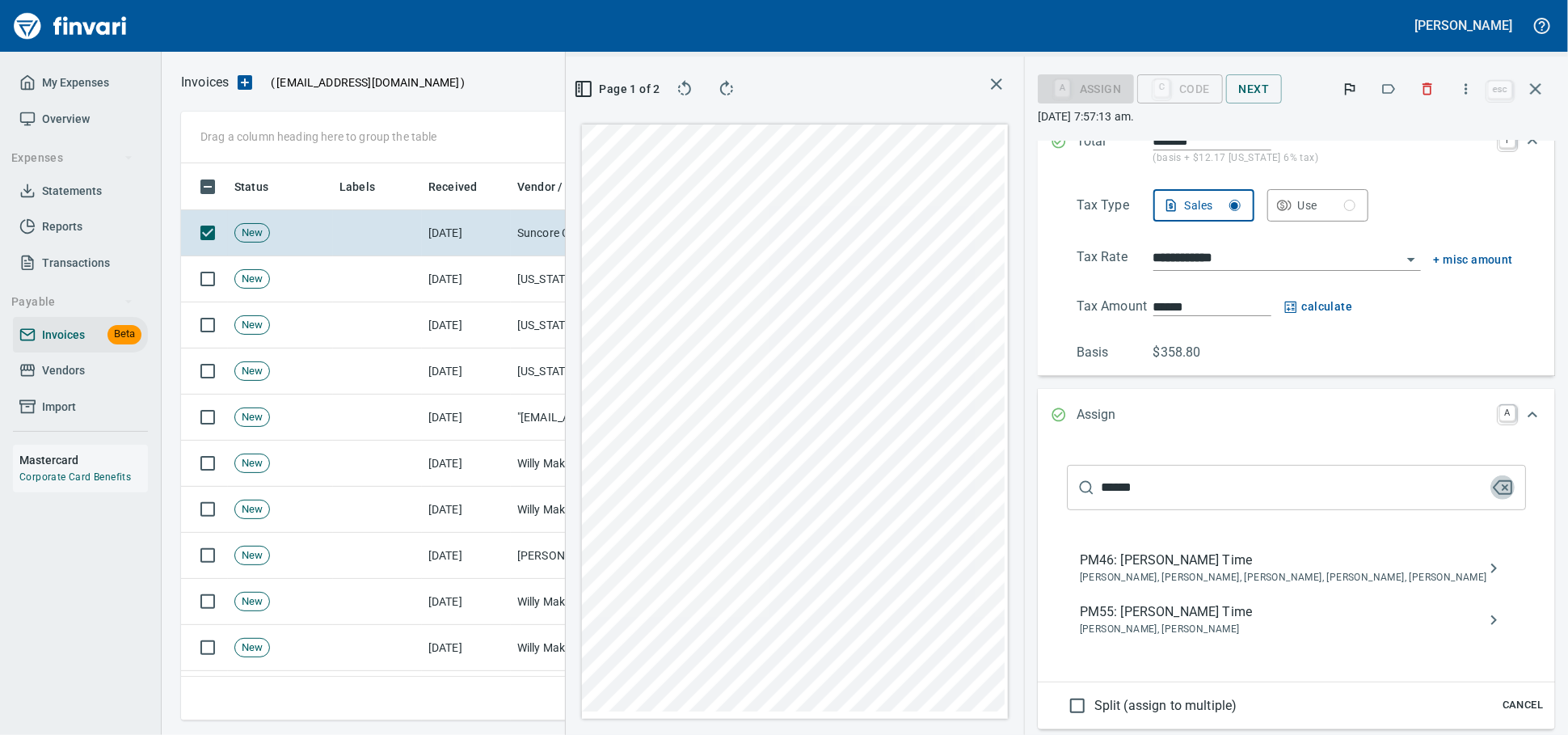
click at [1143, 638] on span "Brayden Hersey, Cory Gove" at bounding box center [1283, 630] width 407 height 16
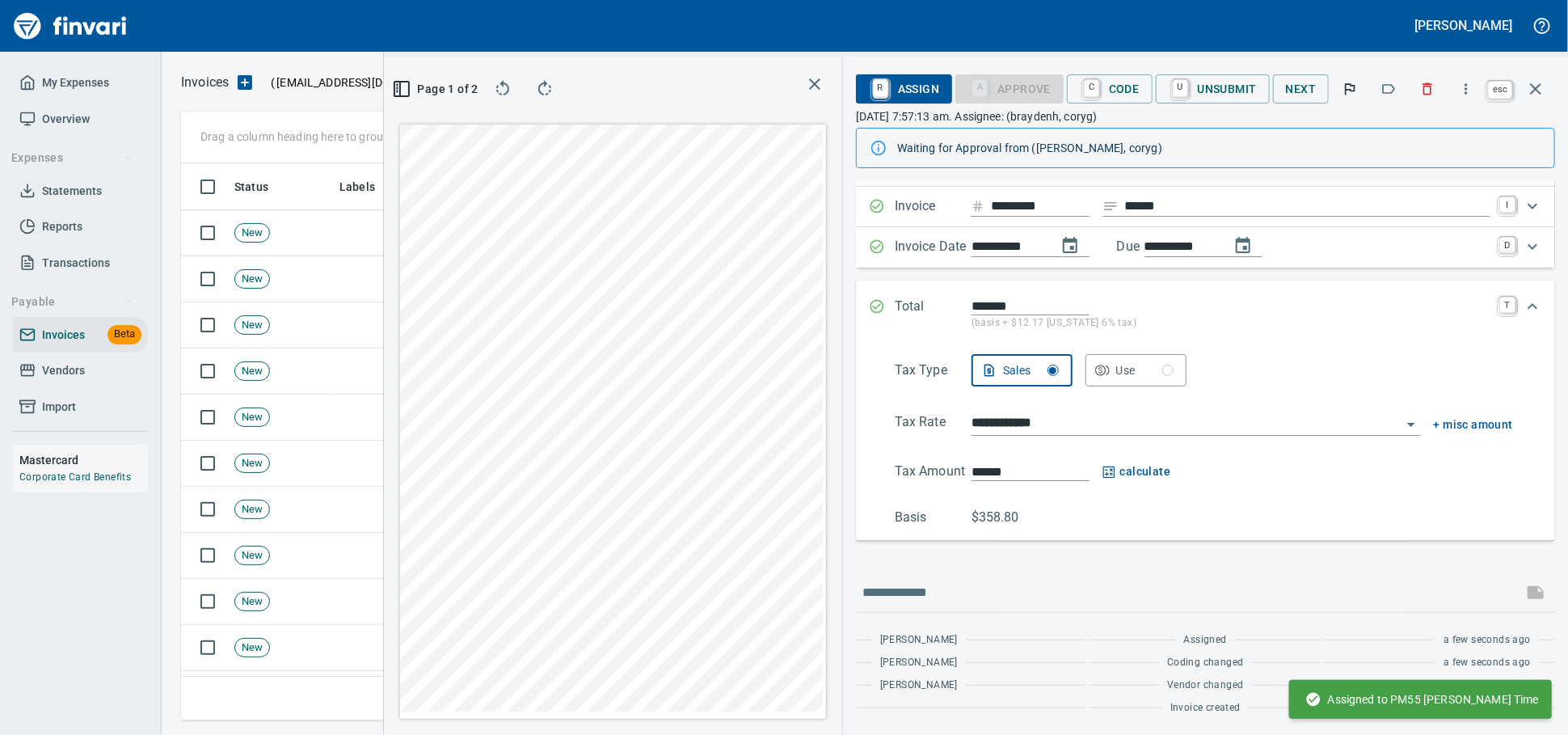
scroll to position [543, 935]
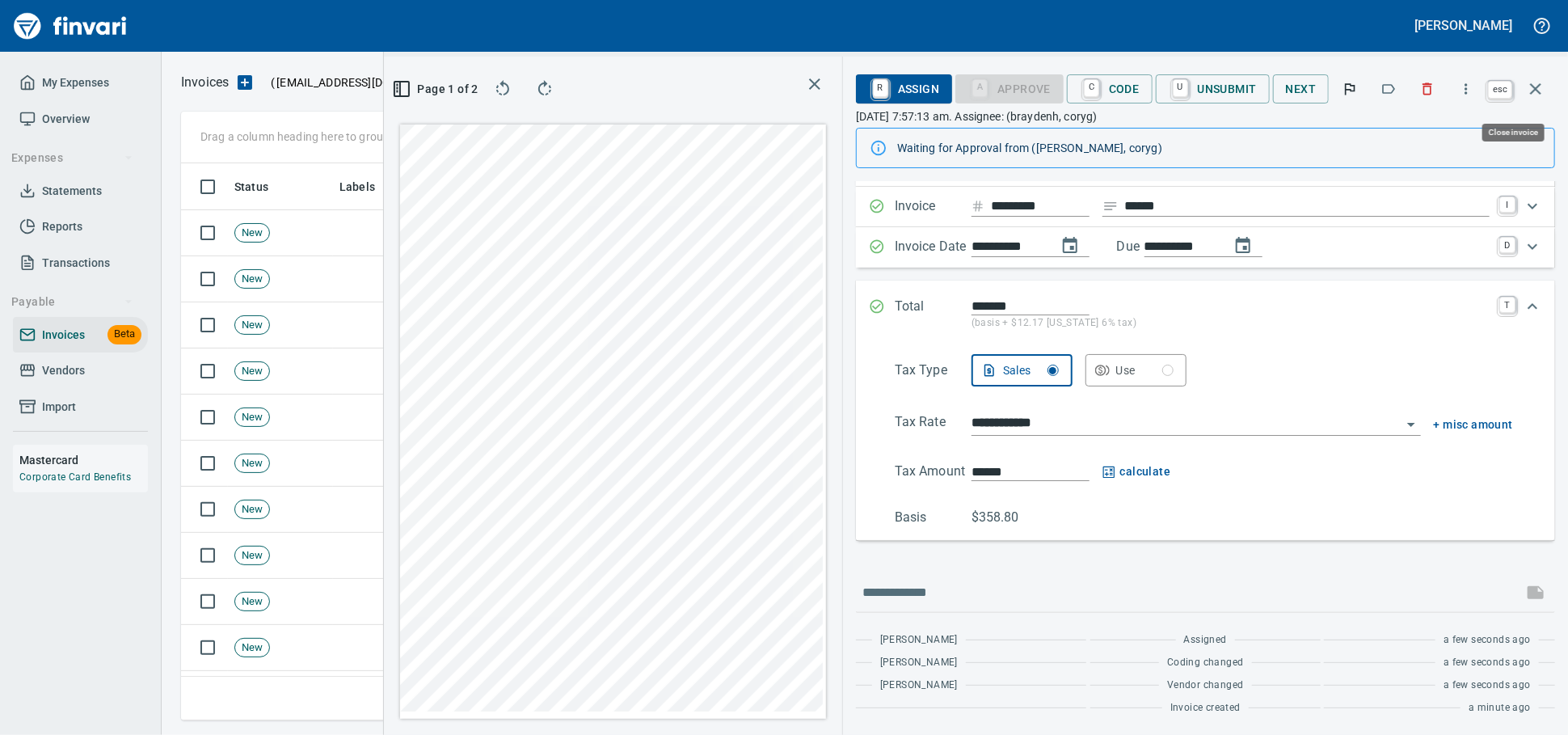
click at [1545, 88] on button "button" at bounding box center [1536, 89] width 39 height 39
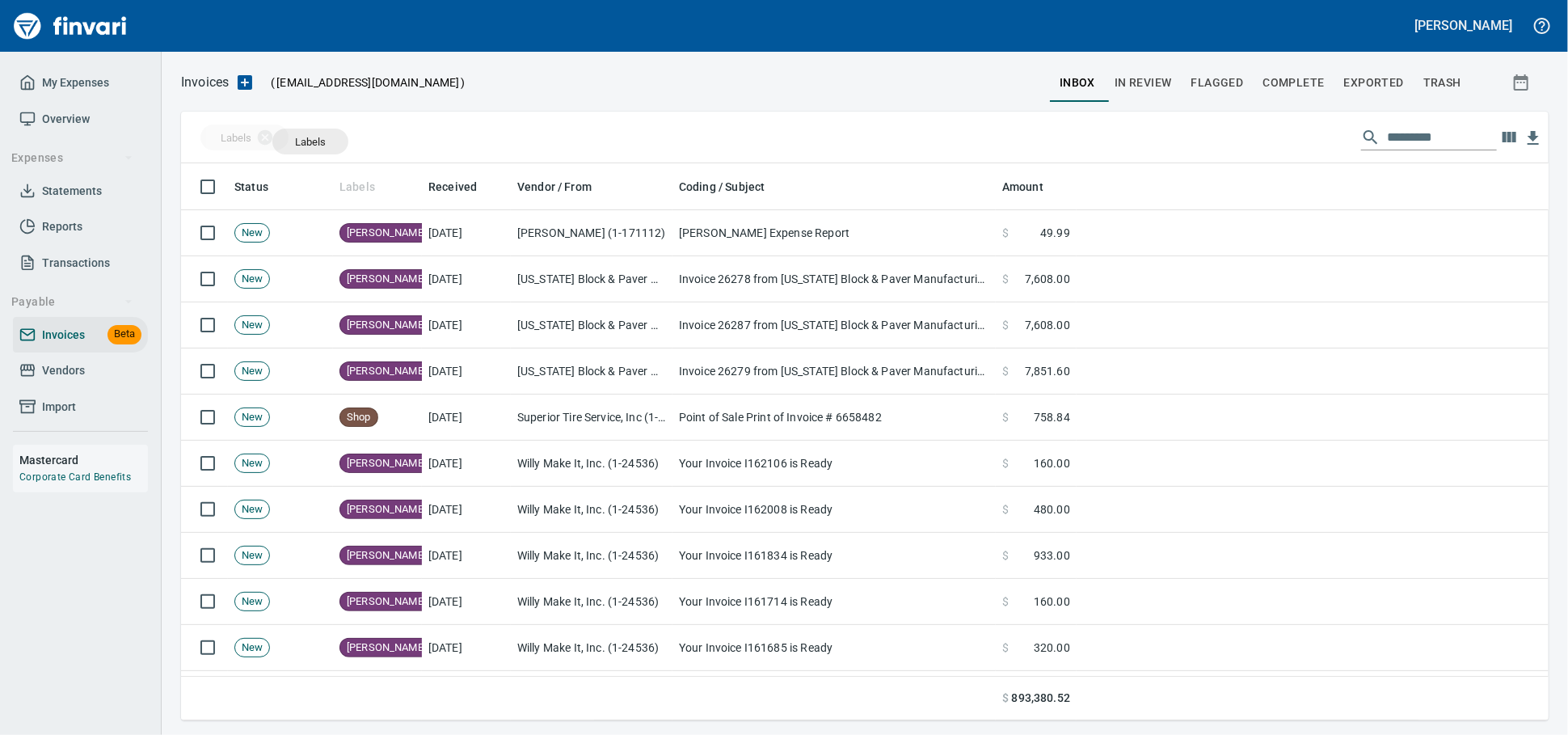
scroll to position [543, 1339]
drag, startPoint x: 354, startPoint y: 190, endPoint x: 268, endPoint y: 144, distance: 97.5
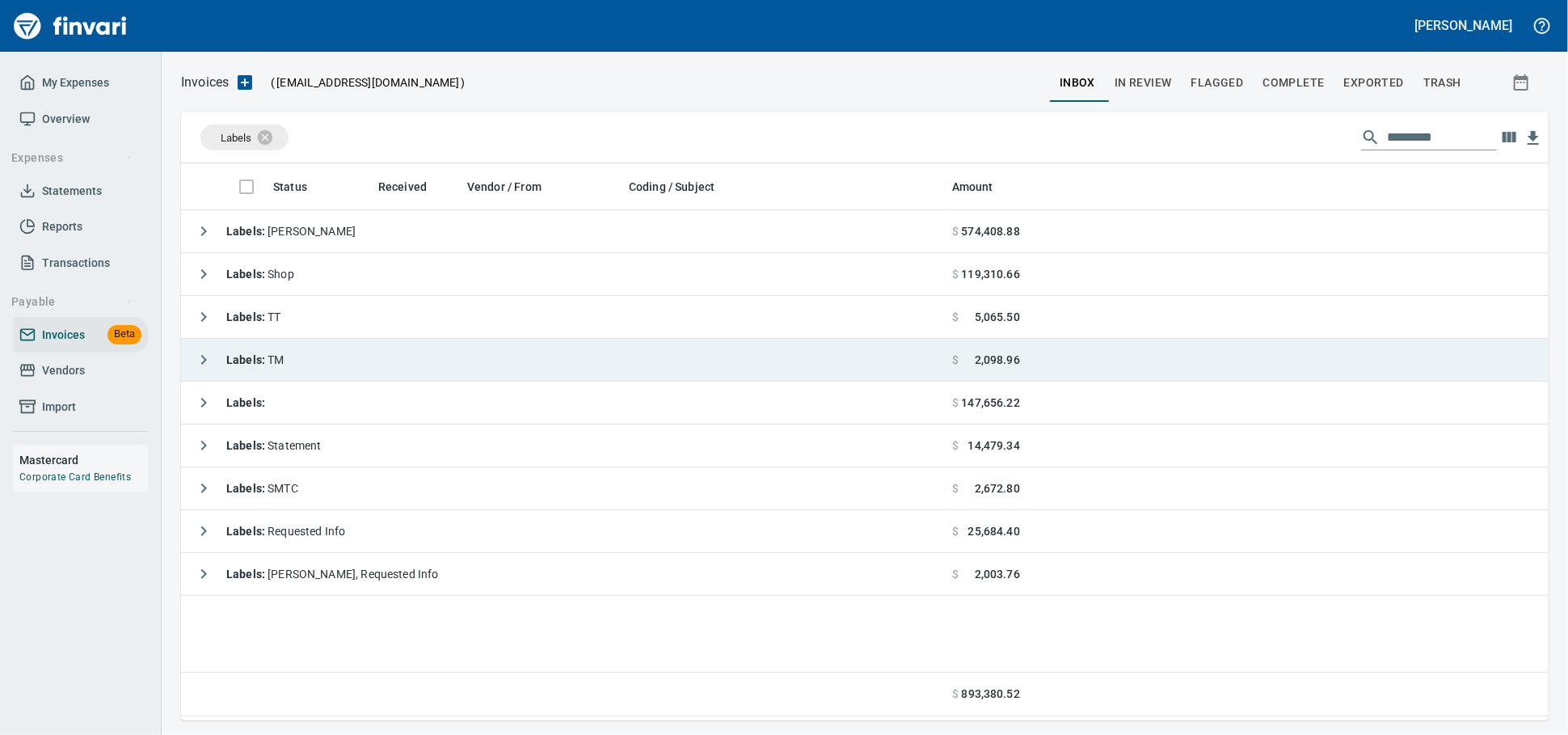
scroll to position [543, 1353]
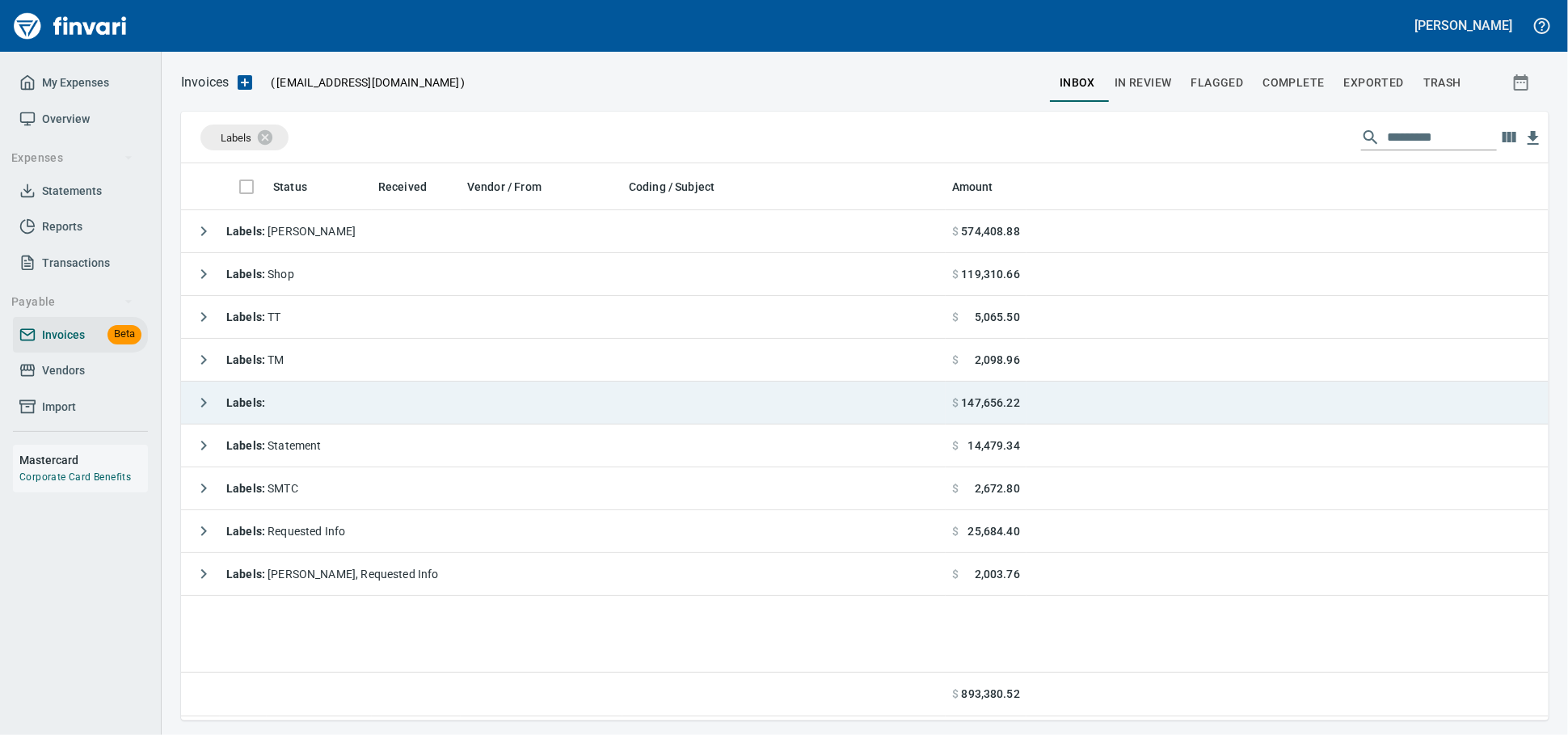
click at [506, 393] on td "Labels :" at bounding box center [563, 403] width 765 height 43
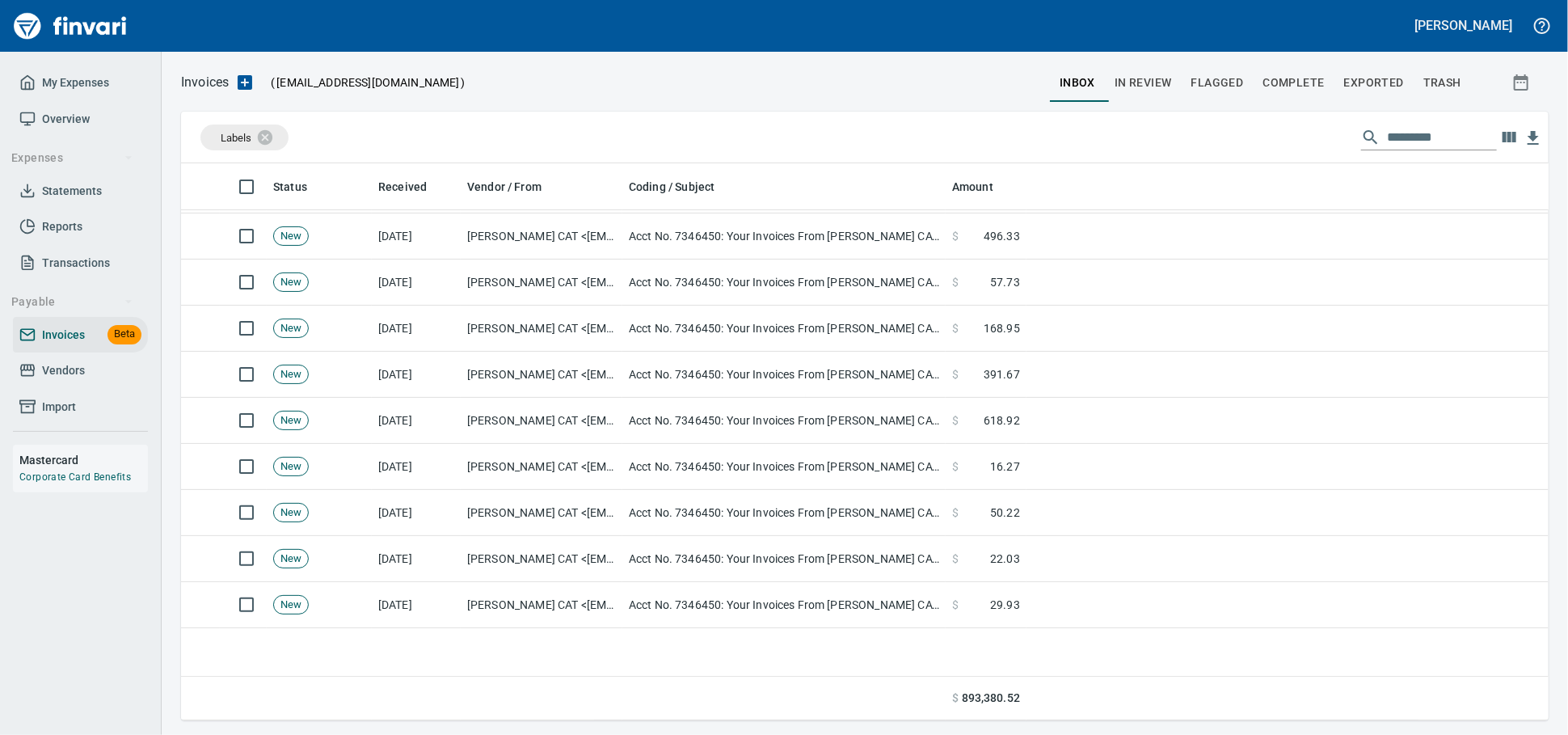
scroll to position [0, 0]
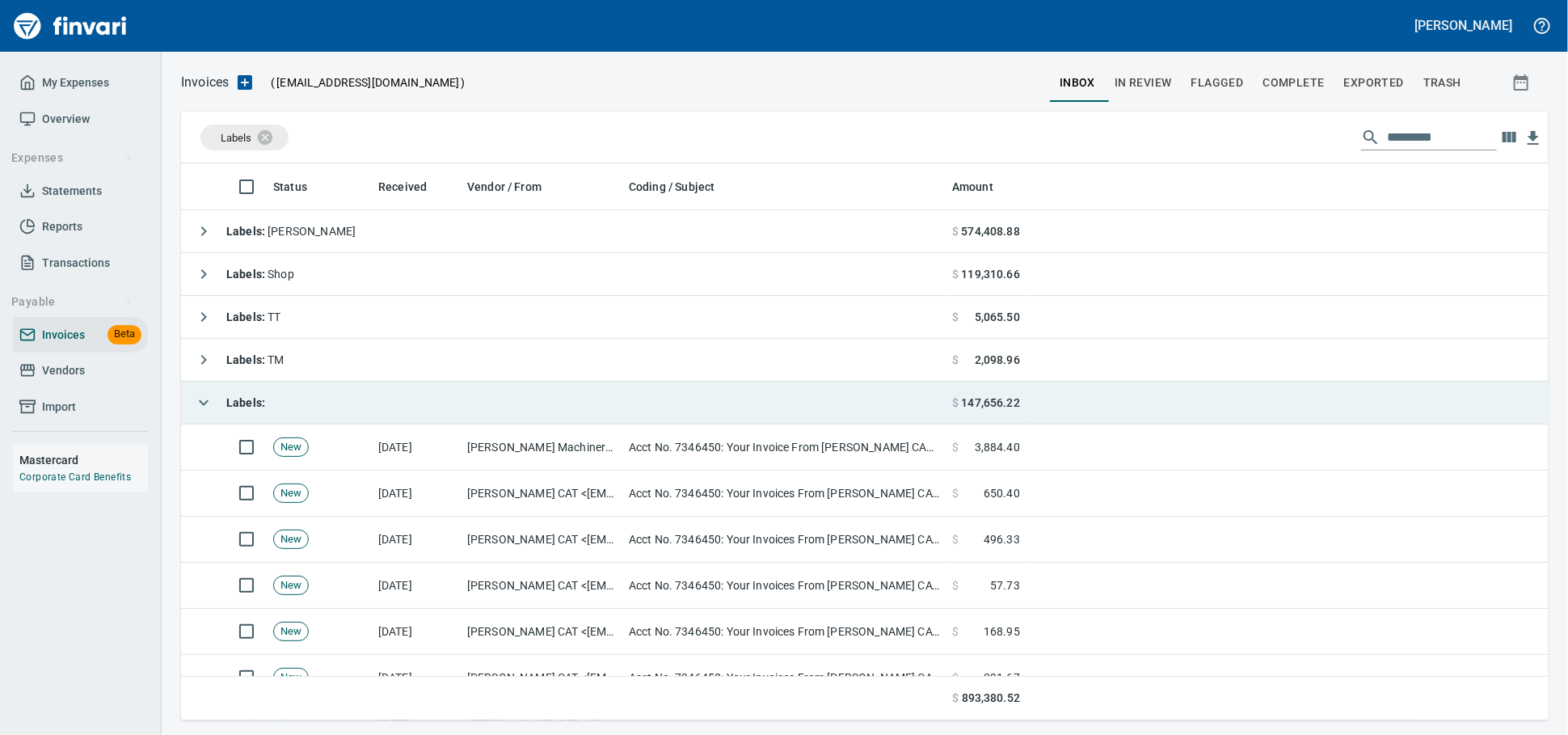
click at [417, 406] on td "Labels :" at bounding box center [563, 403] width 765 height 43
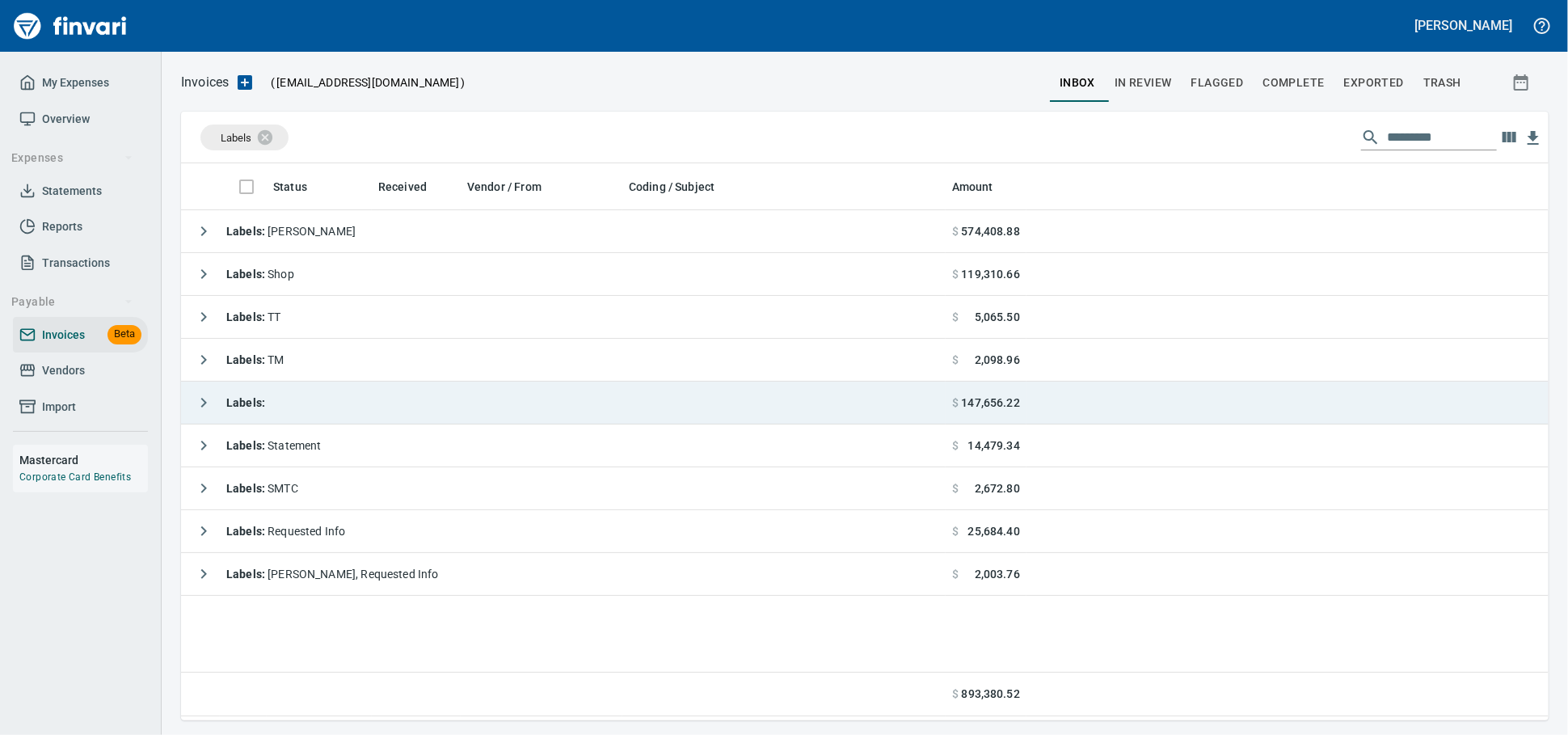
scroll to position [543, 1353]
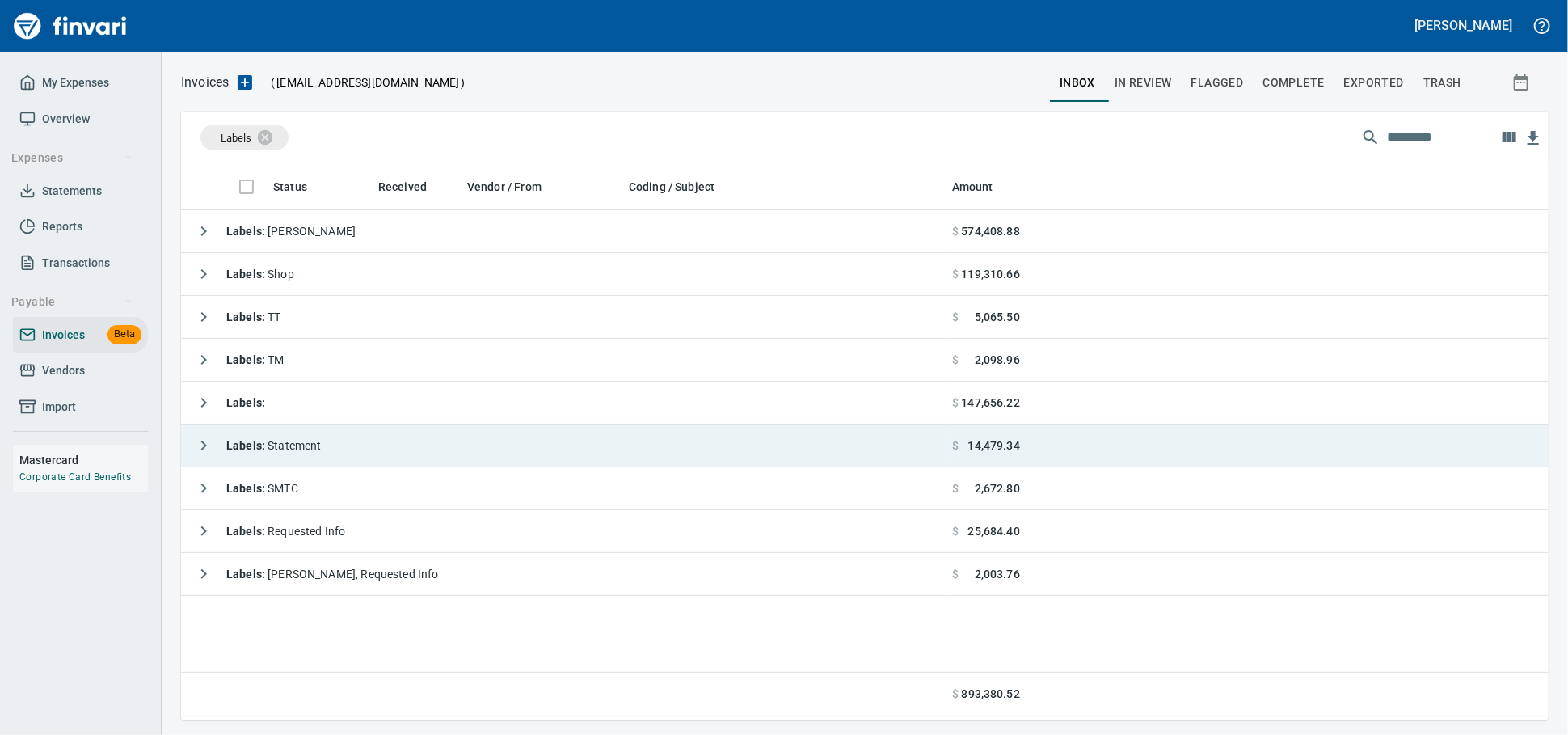
click at [590, 448] on td "Labels : Statement" at bounding box center [563, 446] width 765 height 43
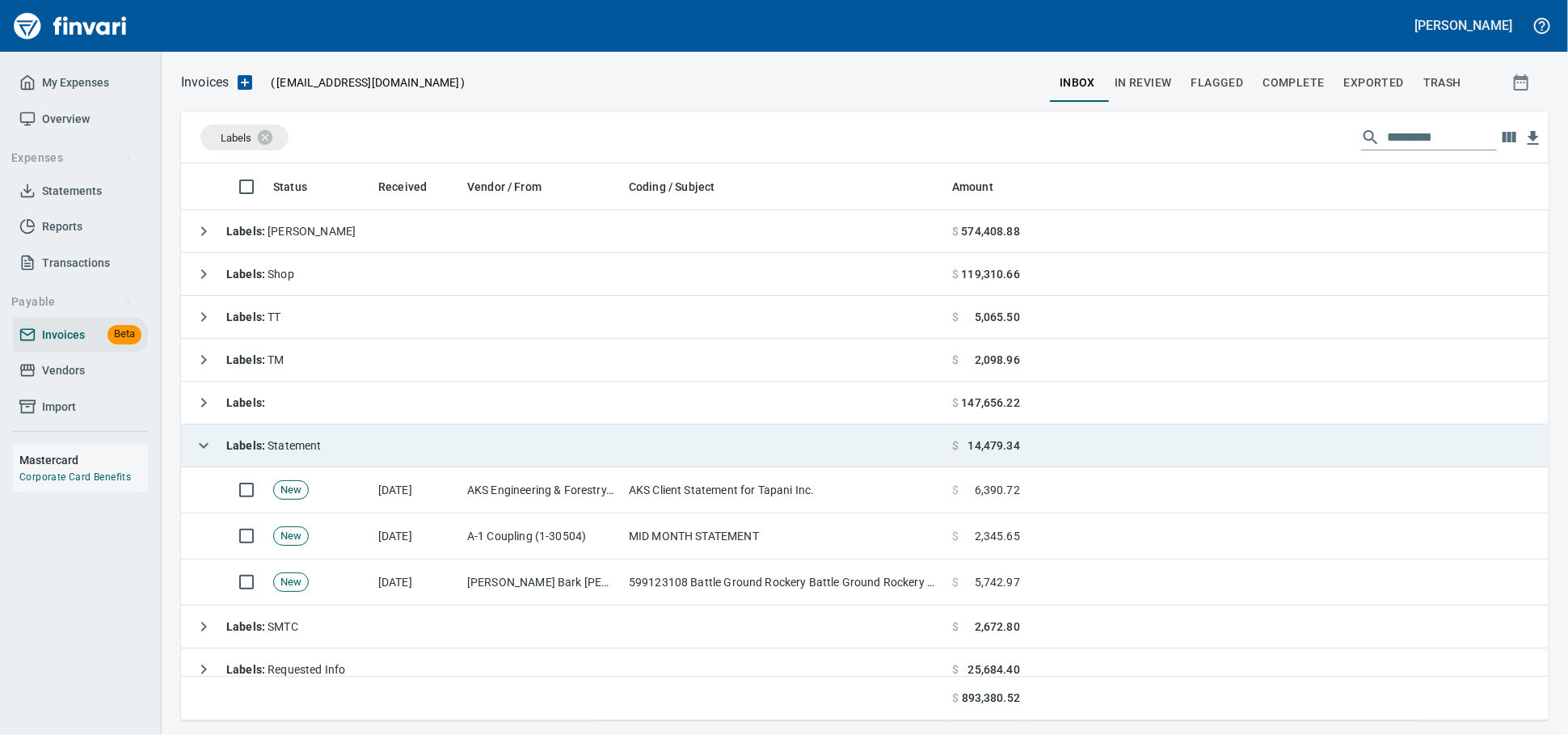
click at [600, 448] on td "Labels : Statement" at bounding box center [563, 446] width 765 height 43
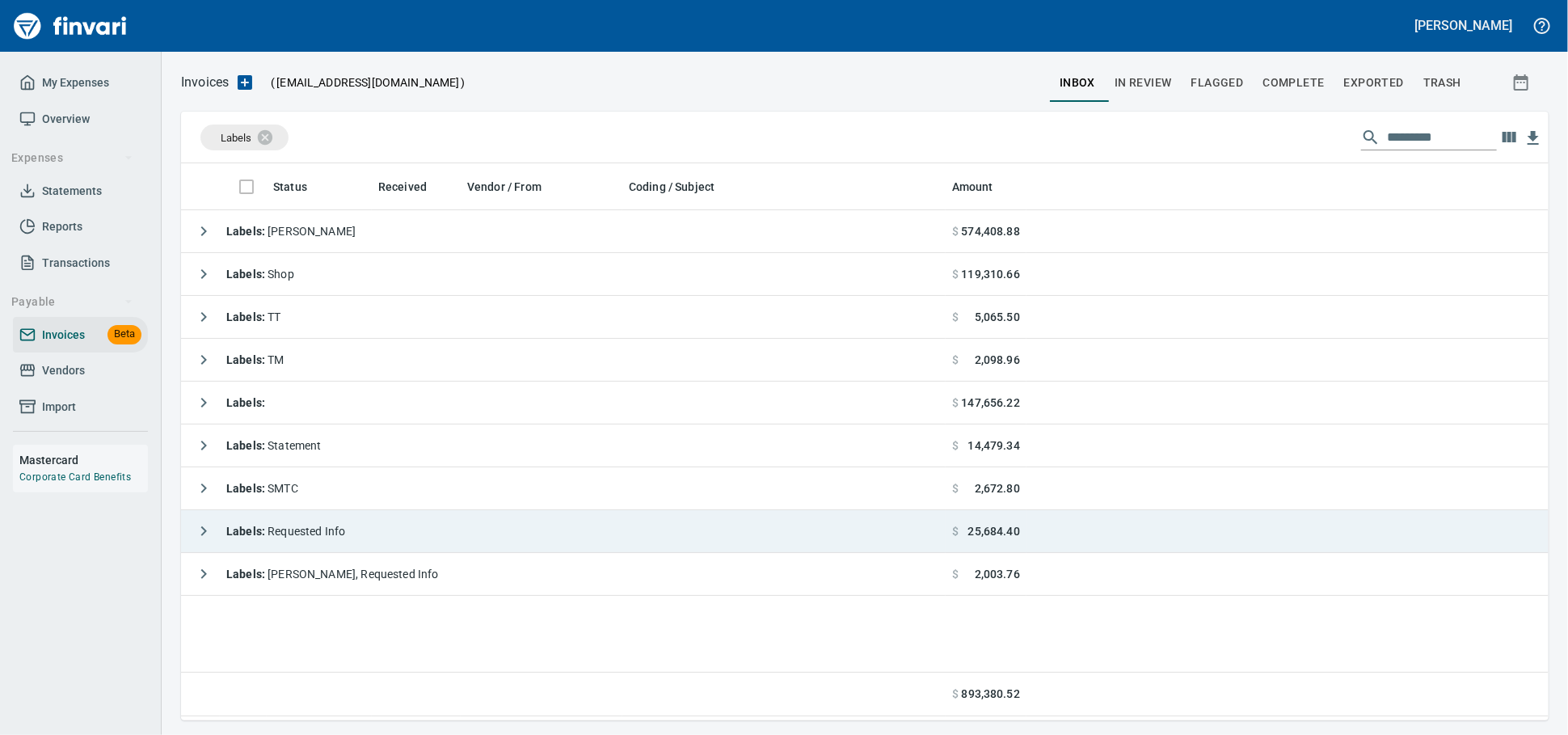
click at [554, 537] on td "Labels : Requested Info" at bounding box center [563, 532] width 765 height 43
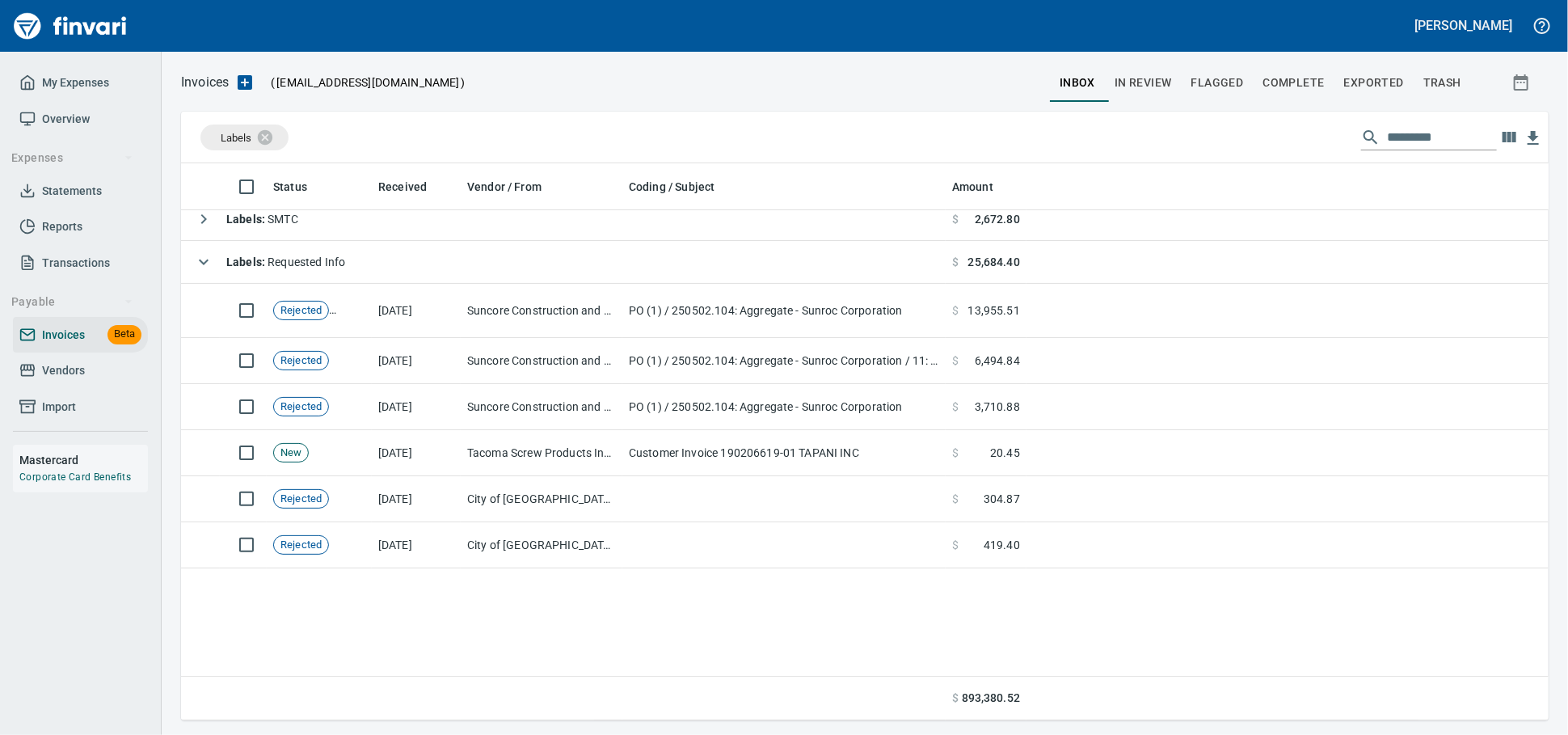
scroll to position [0, 0]
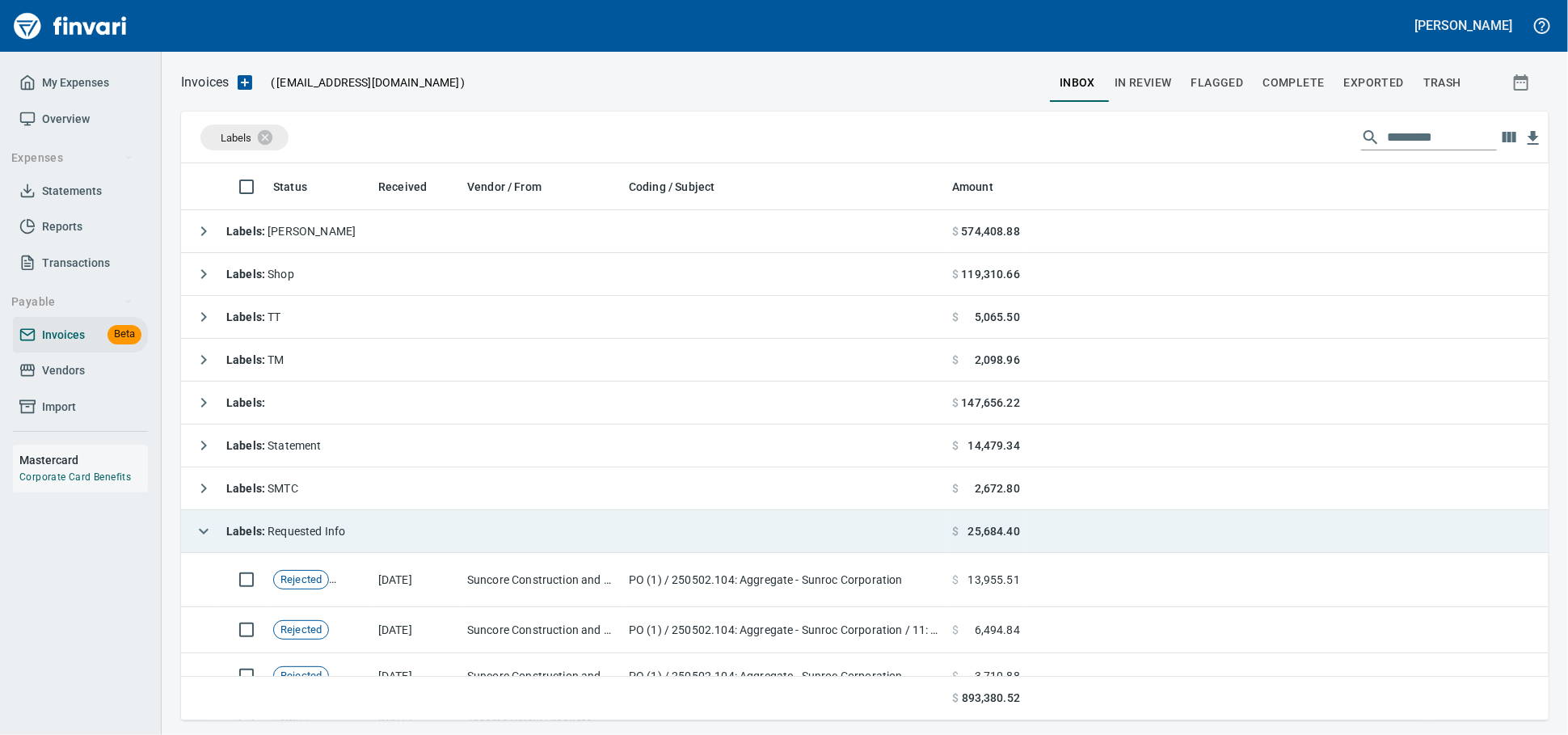
click at [339, 538] on span "Labels : Requested Info" at bounding box center [285, 531] width 119 height 13
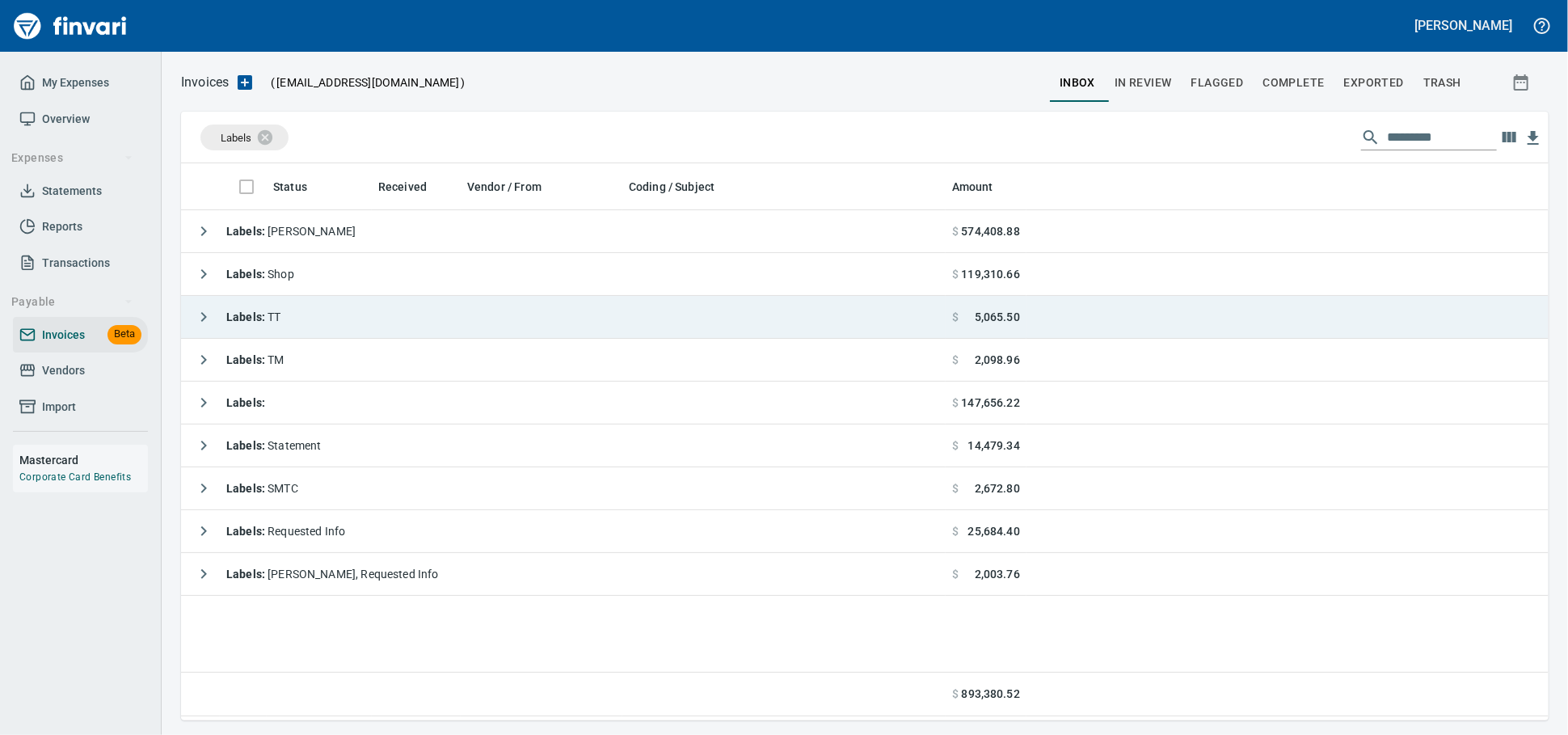
scroll to position [543, 1353]
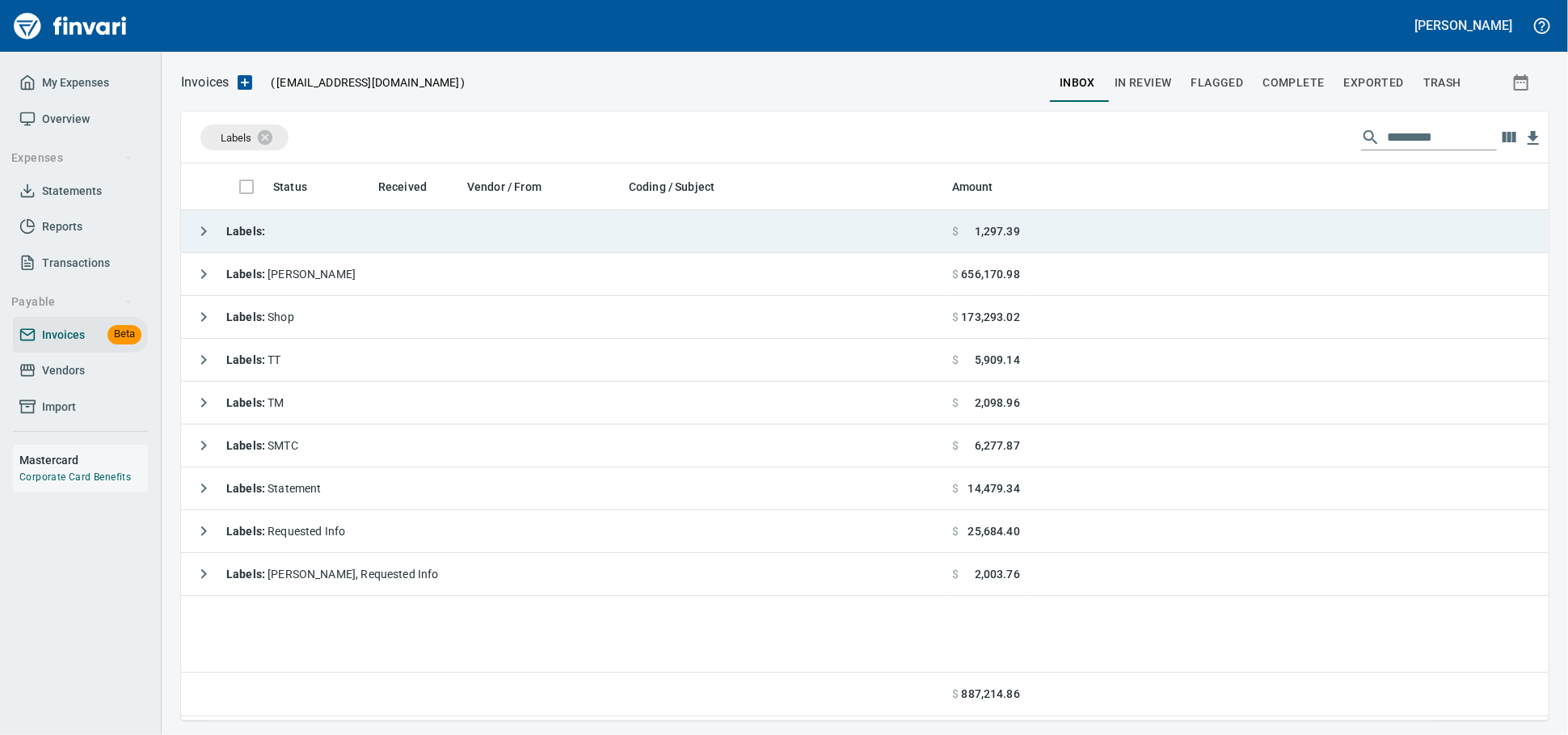
click at [323, 229] on td "Labels :" at bounding box center [563, 231] width 765 height 43
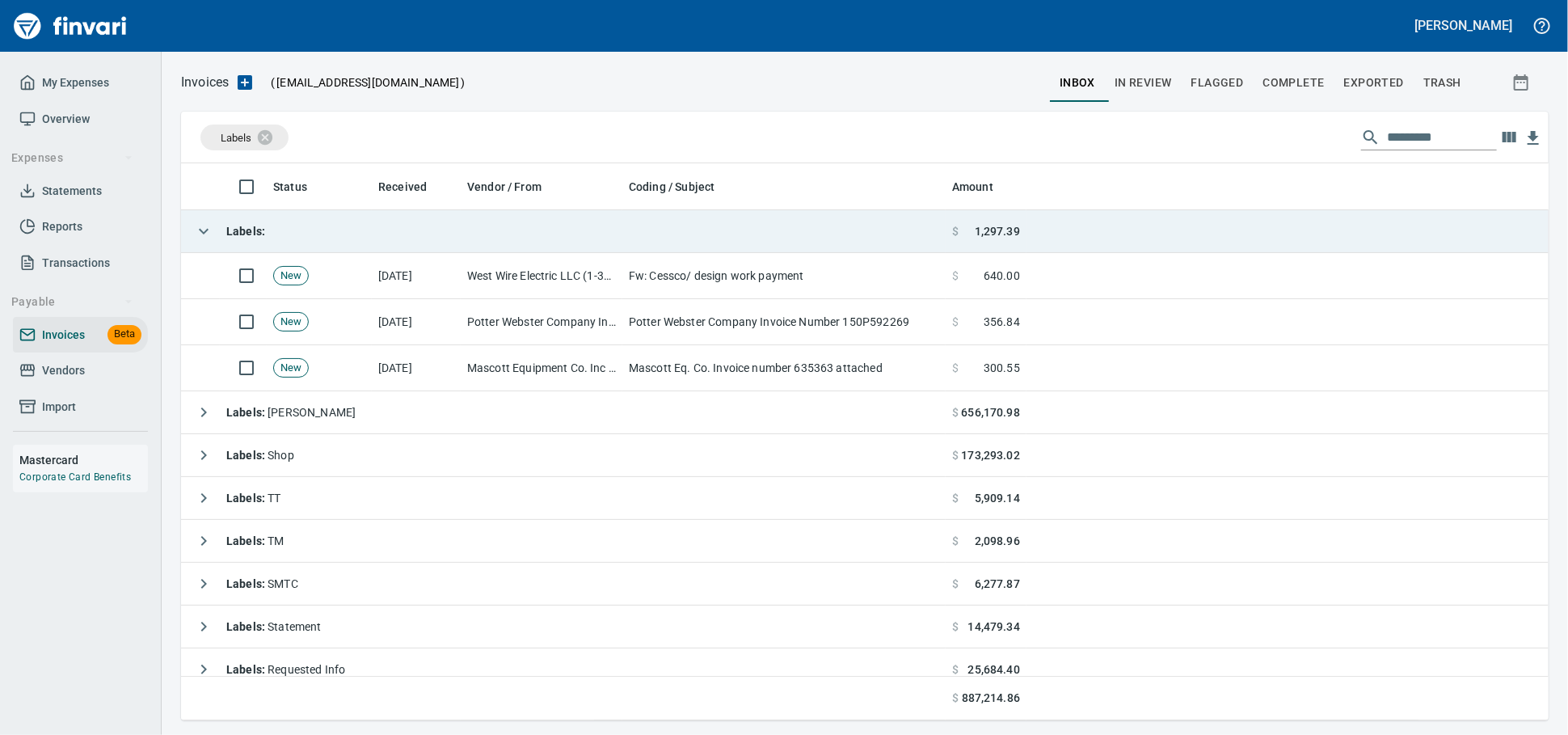
scroll to position [543, 1339]
click at [433, 226] on td "Labels :" at bounding box center [563, 231] width 765 height 43
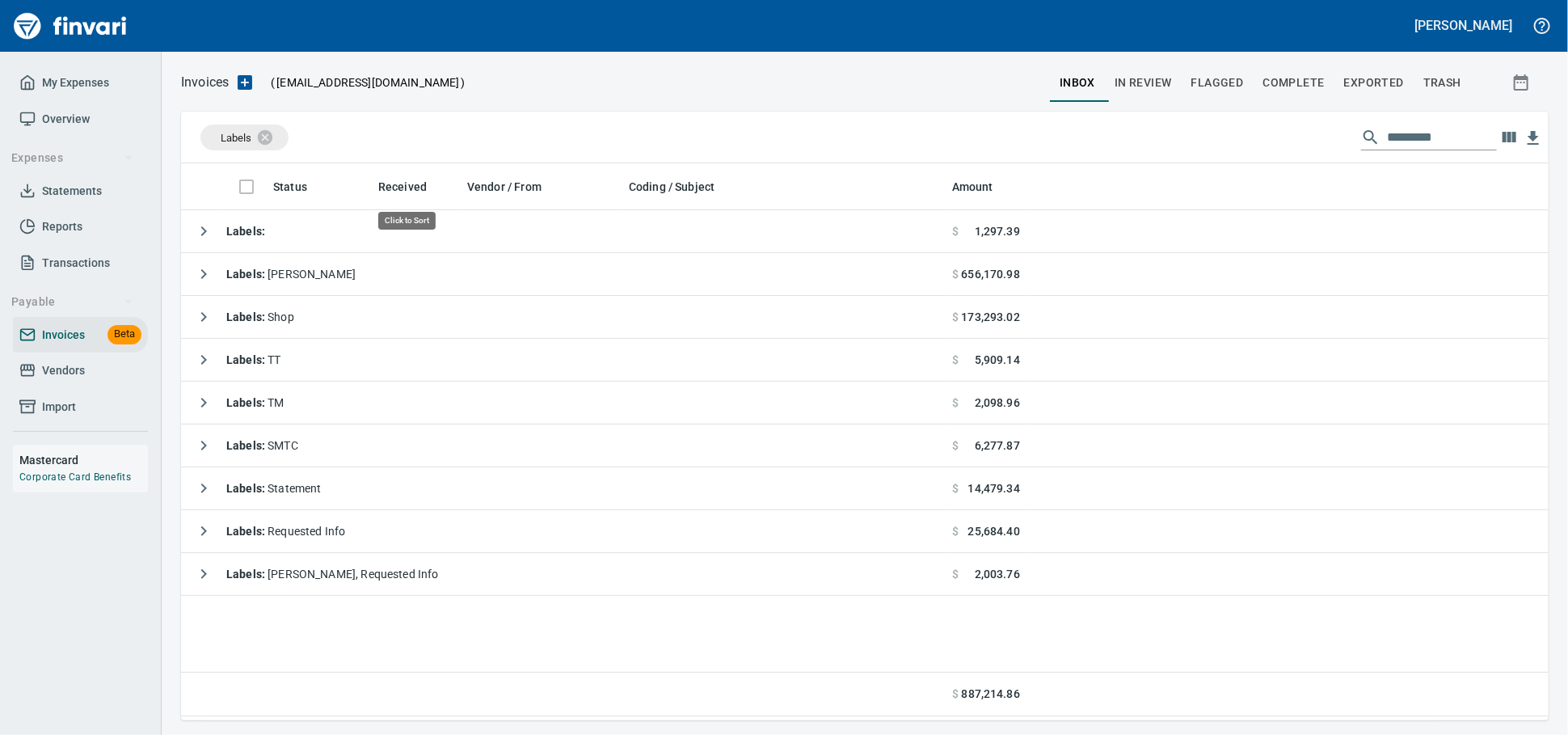
scroll to position [543, 1353]
click at [81, 381] on span "Vendors" at bounding box center [63, 370] width 43 height 20
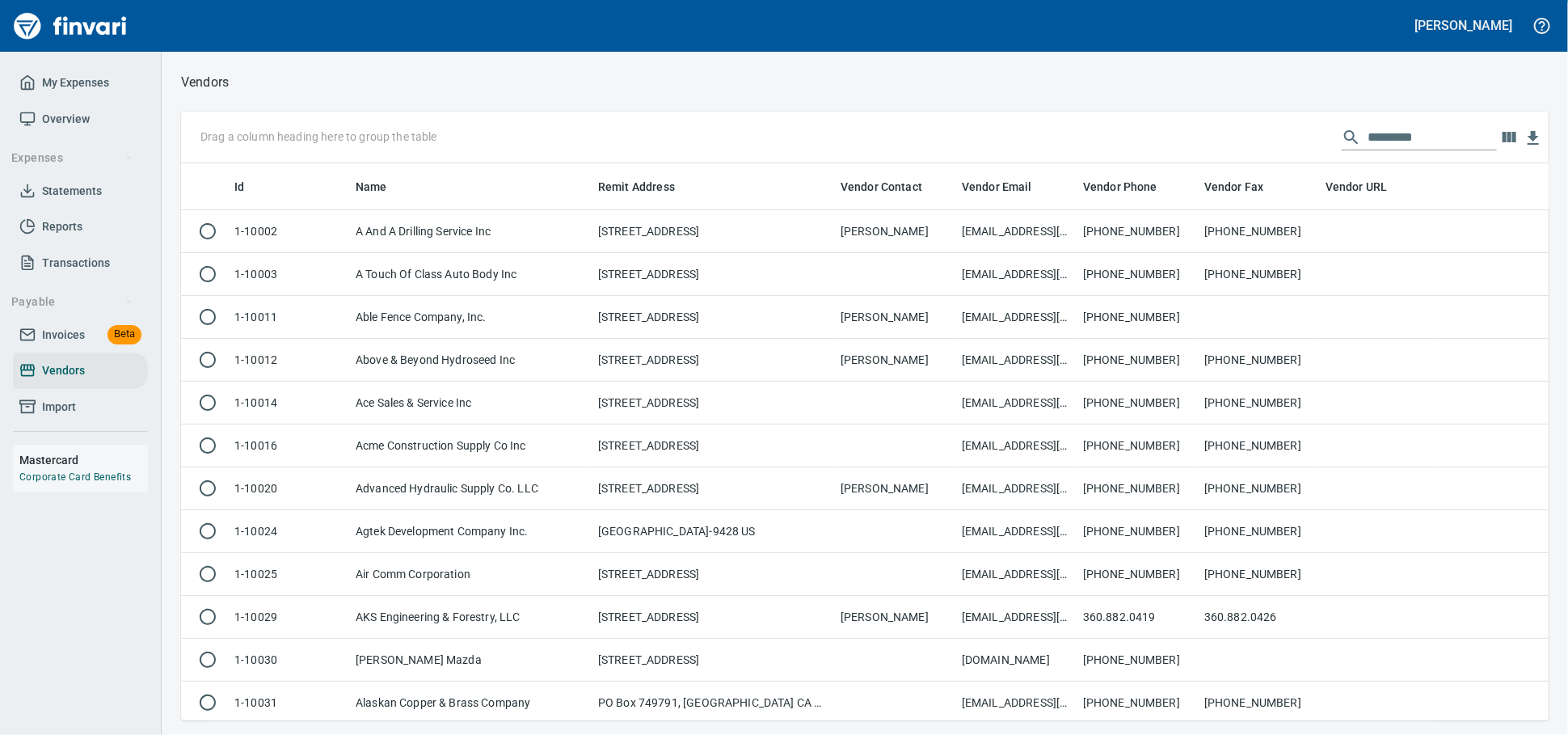
scroll to position [543, 1339]
click at [1368, 132] on input "text" at bounding box center [1433, 137] width 130 height 26
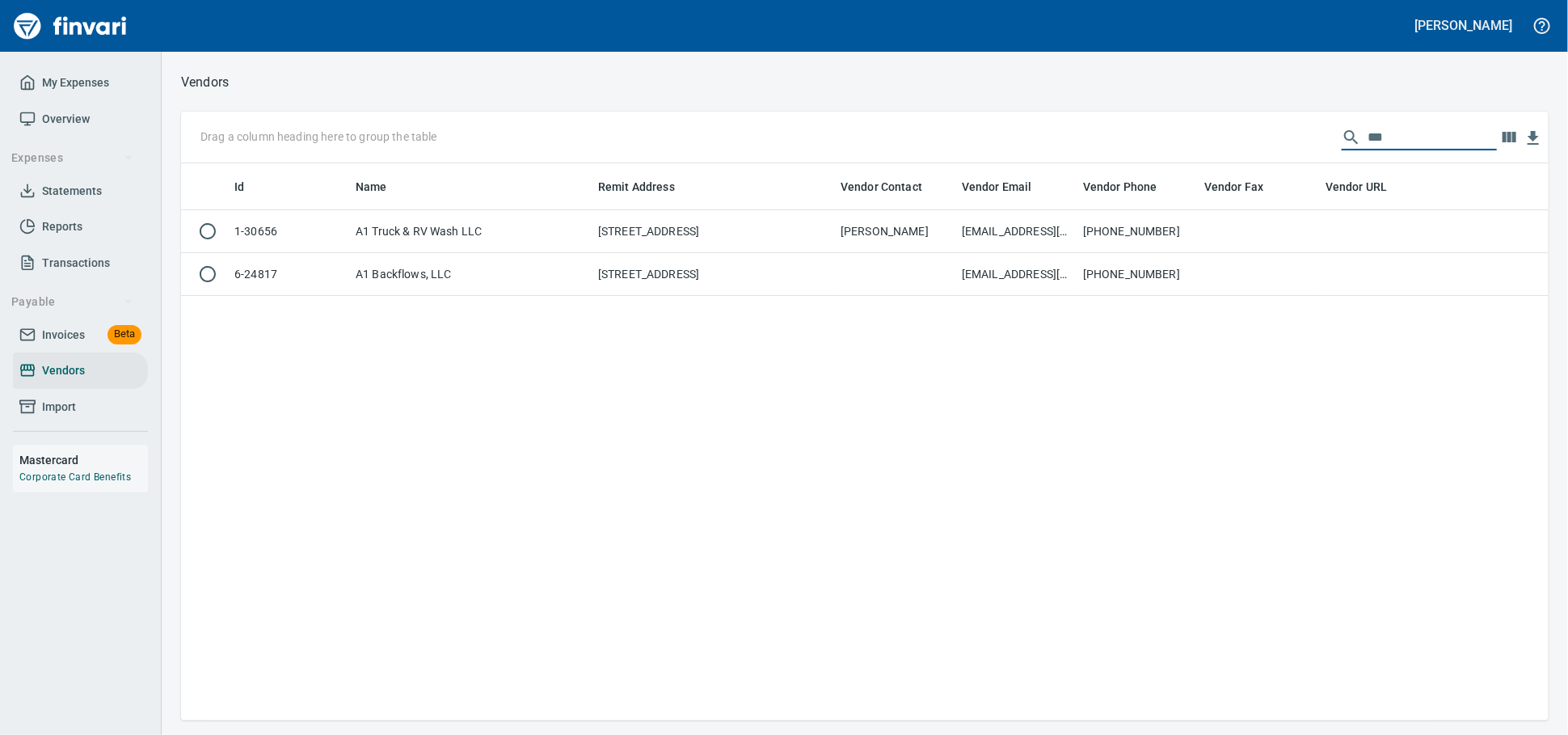
scroll to position [543, 1353]
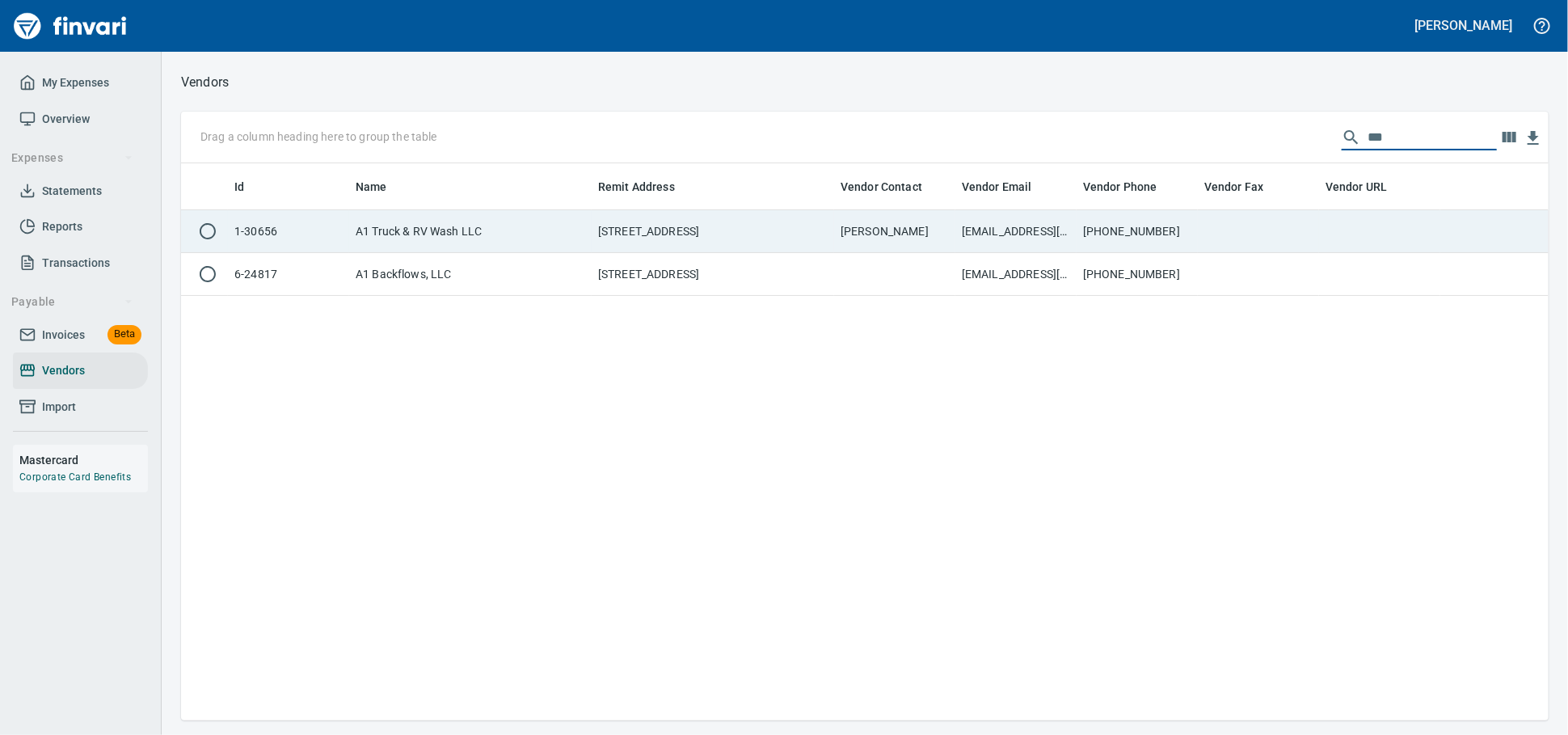
type input "**"
click at [508, 240] on td "A1 Truck & RV Wash LLC" at bounding box center [470, 231] width 243 height 43
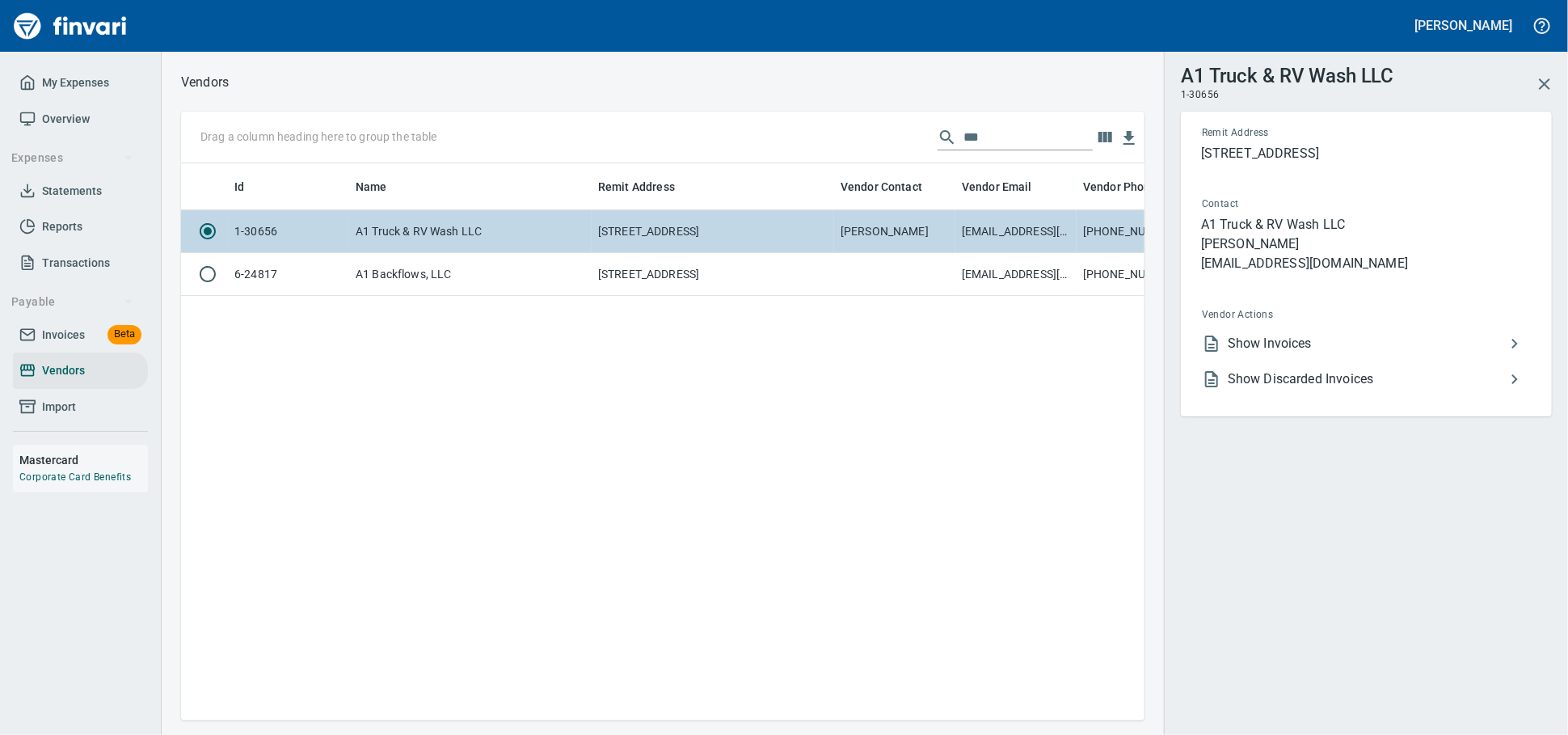
scroll to position [529, 949]
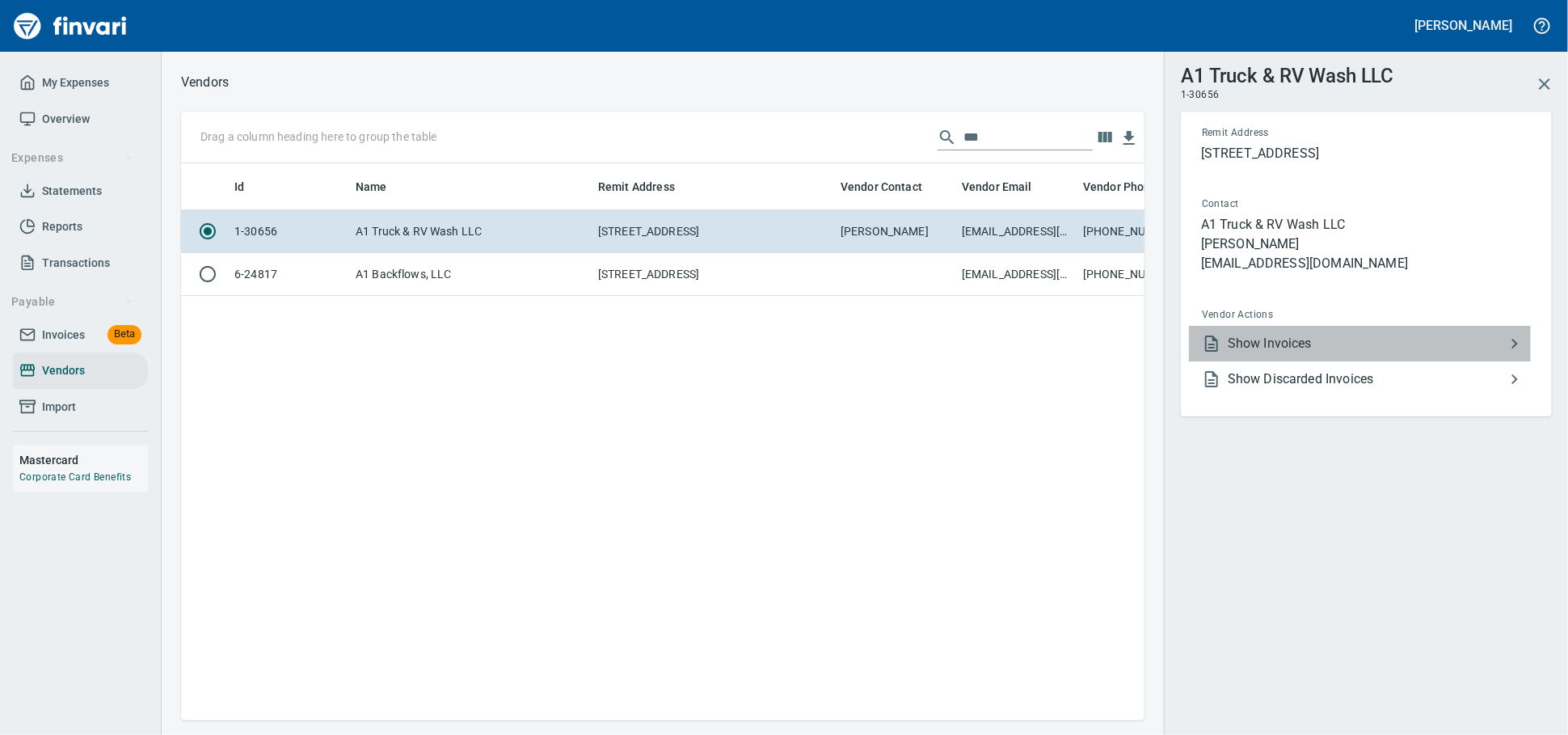
click at [1253, 353] on span "Show Invoices" at bounding box center [1366, 343] width 277 height 19
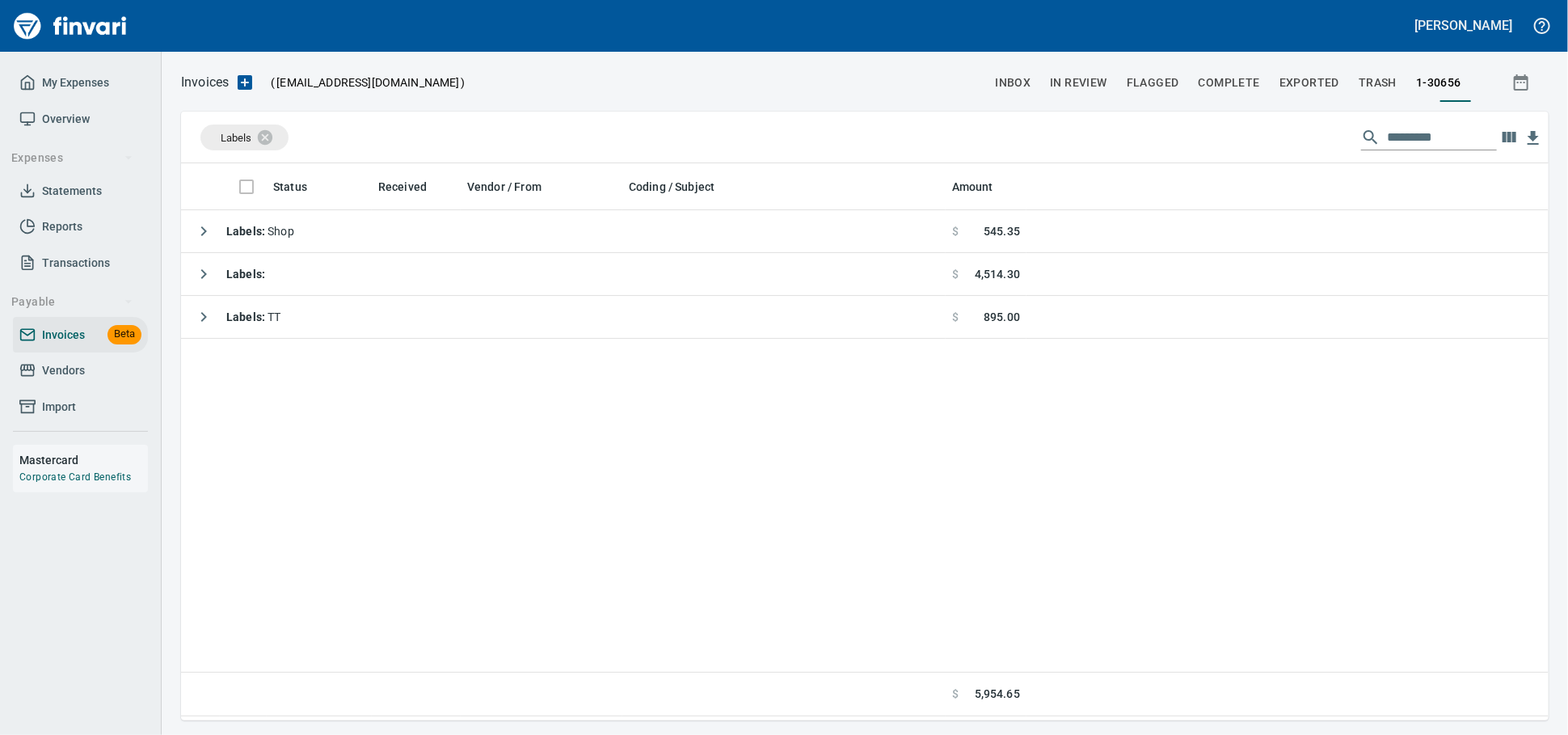
scroll to position [543, 1353]
click at [276, 140] on icon at bounding box center [276, 136] width 15 height 15
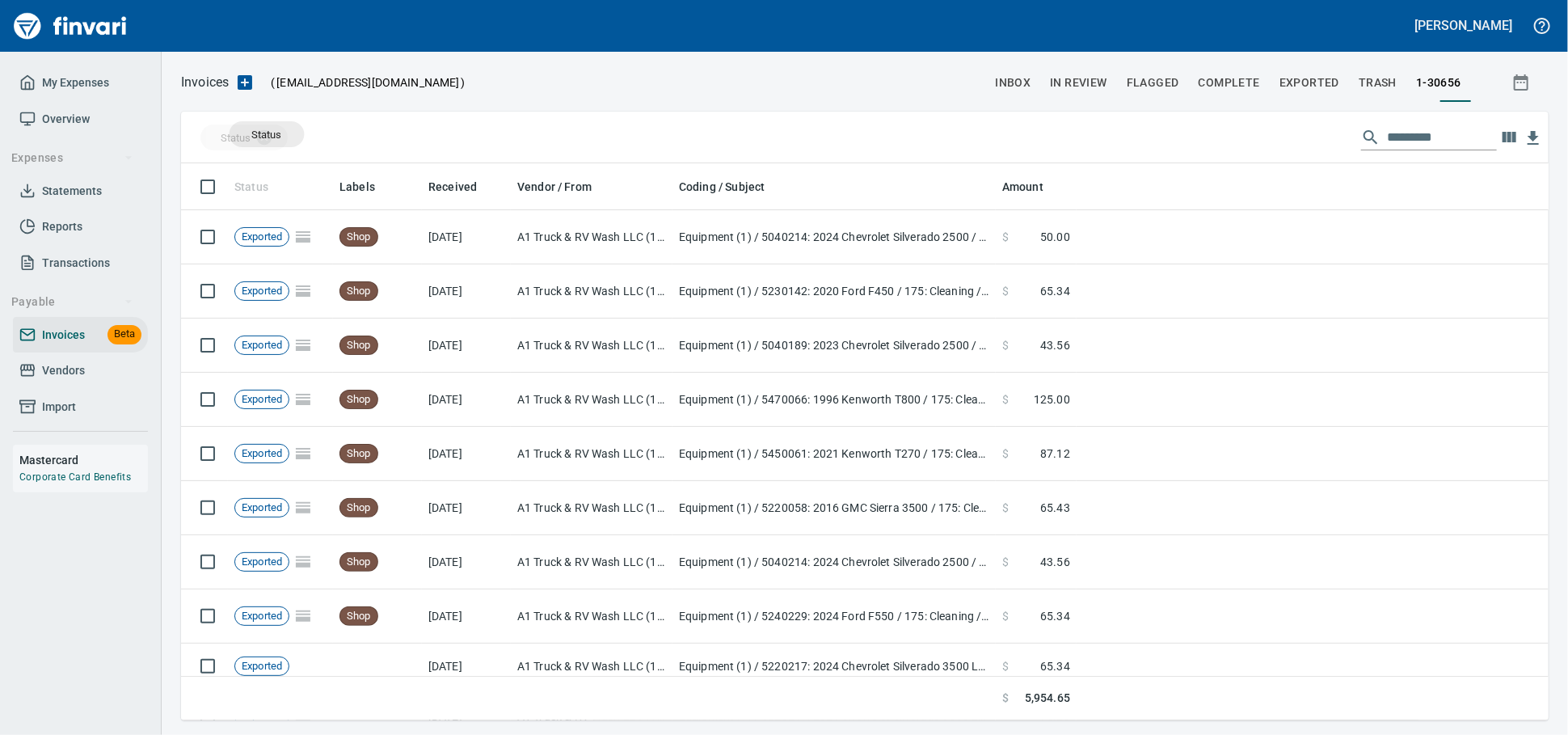
scroll to position [543, 1339]
drag, startPoint x: 248, startPoint y: 188, endPoint x: 267, endPoint y: 134, distance: 57.2
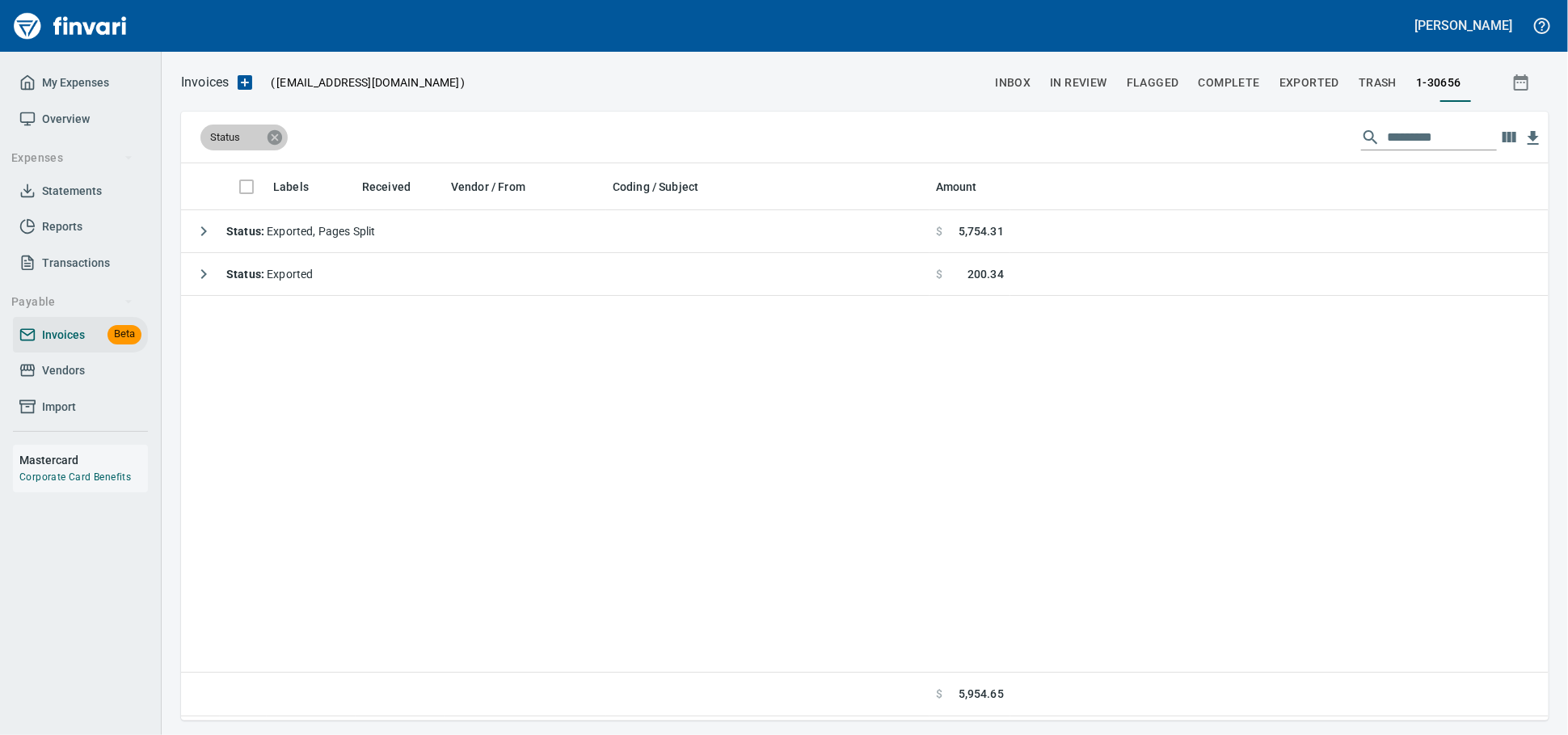
scroll to position [543, 1353]
click at [65, 381] on span "Vendors" at bounding box center [63, 370] width 43 height 20
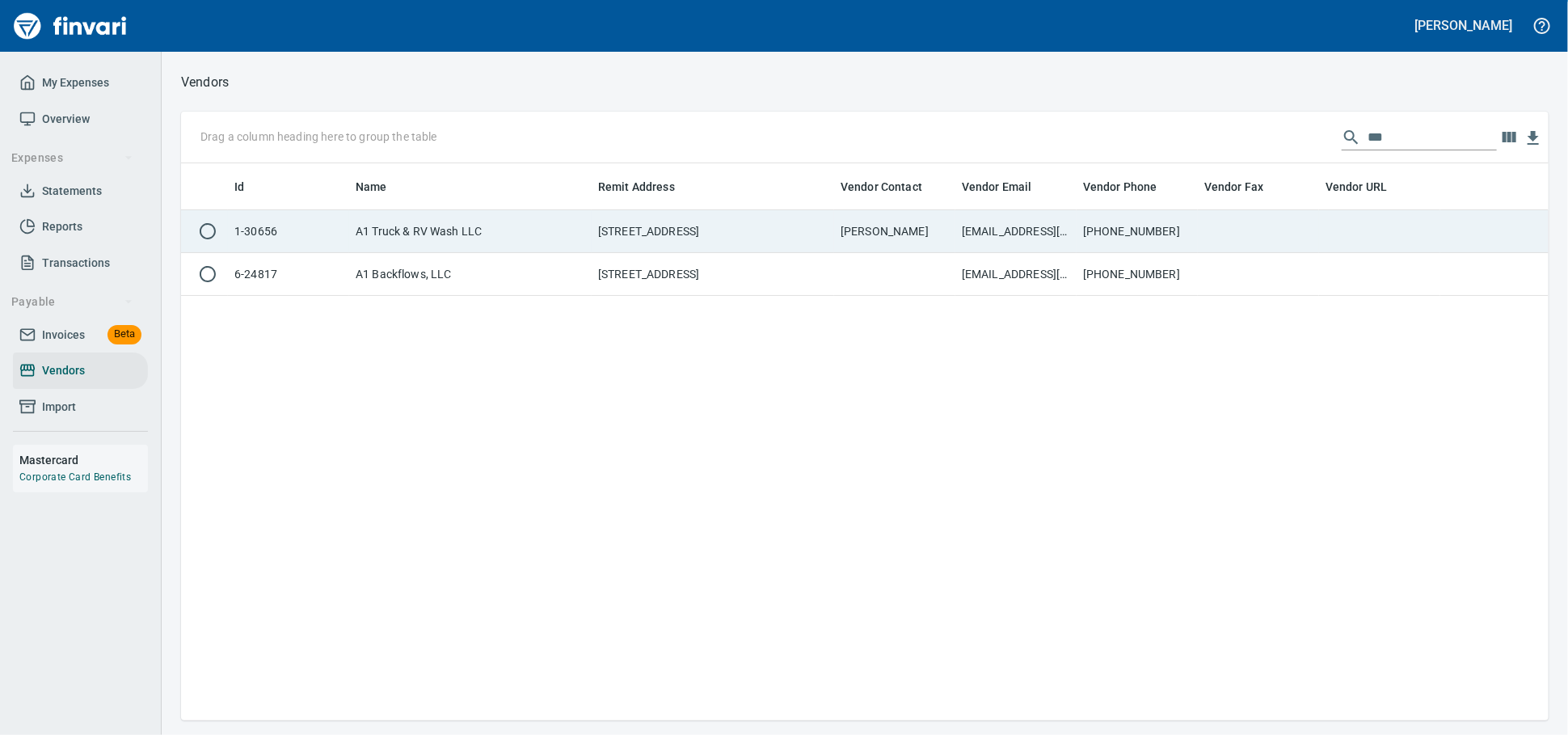
scroll to position [543, 1353]
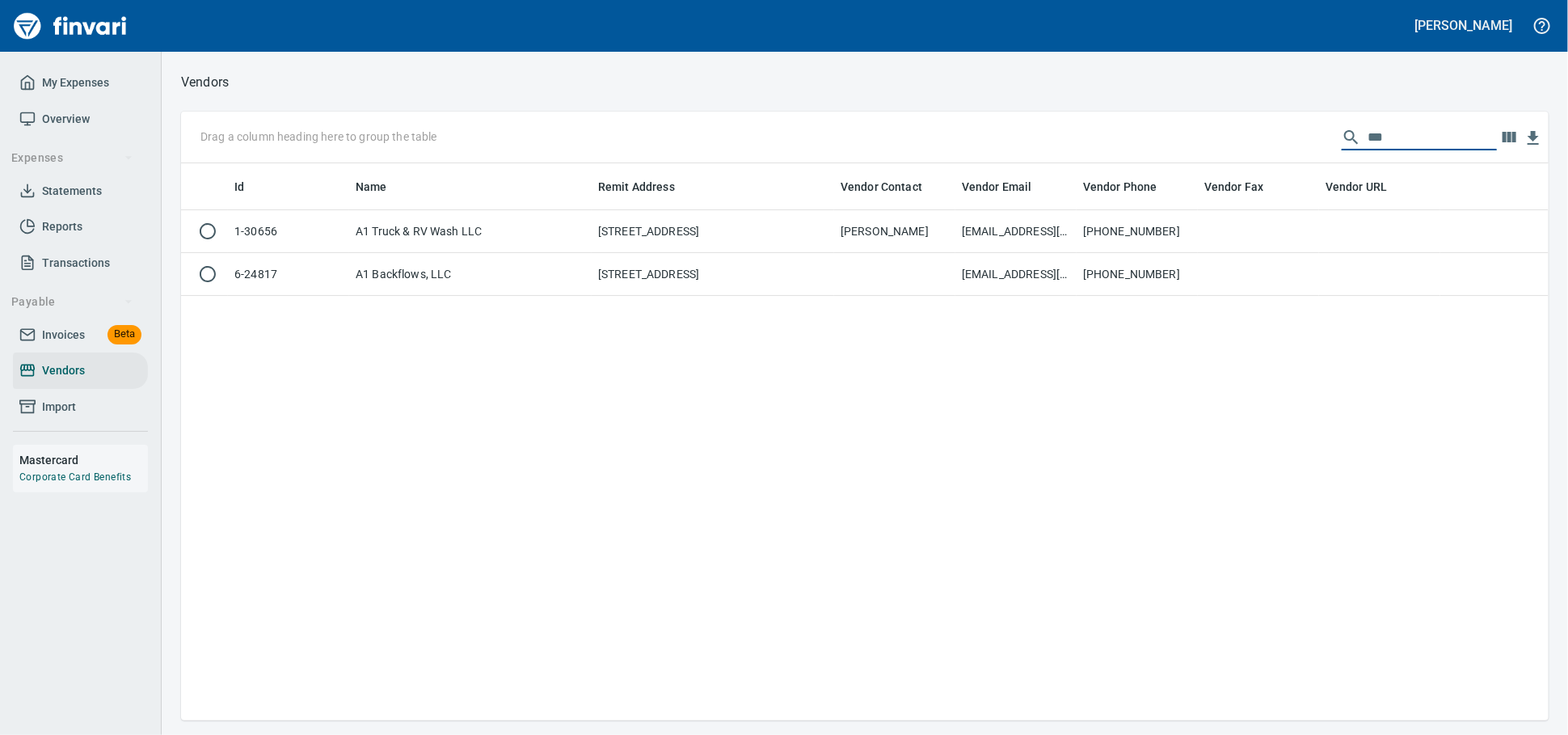
drag, startPoint x: 1358, startPoint y: 141, endPoint x: 1003, endPoint y: 126, distance: 355.3
click at [1008, 132] on div "Drag a column heading here to group the table **" at bounding box center [864, 137] width 1368 height 52
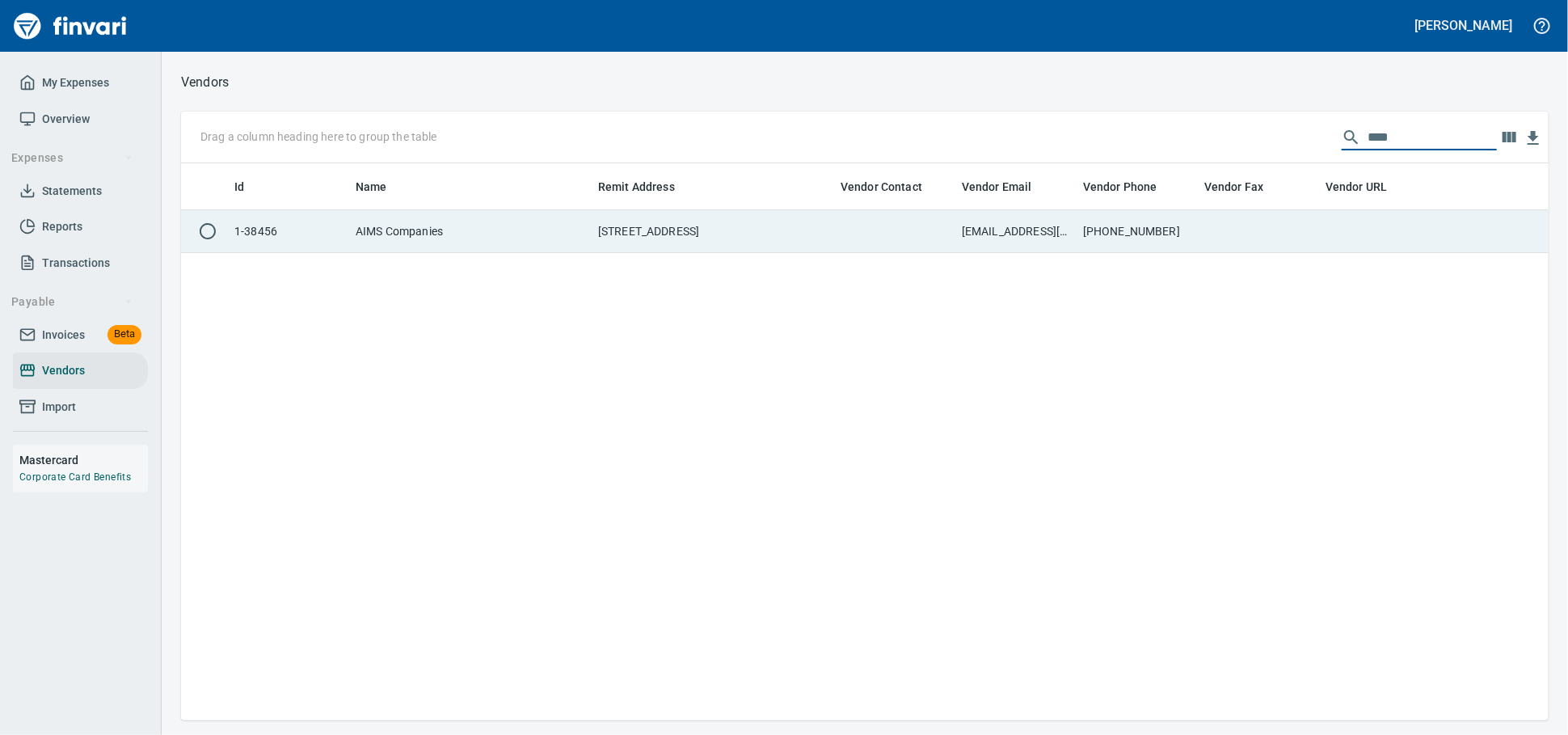
type input "****"
click at [559, 230] on td "AIMS Companies" at bounding box center [470, 231] width 243 height 43
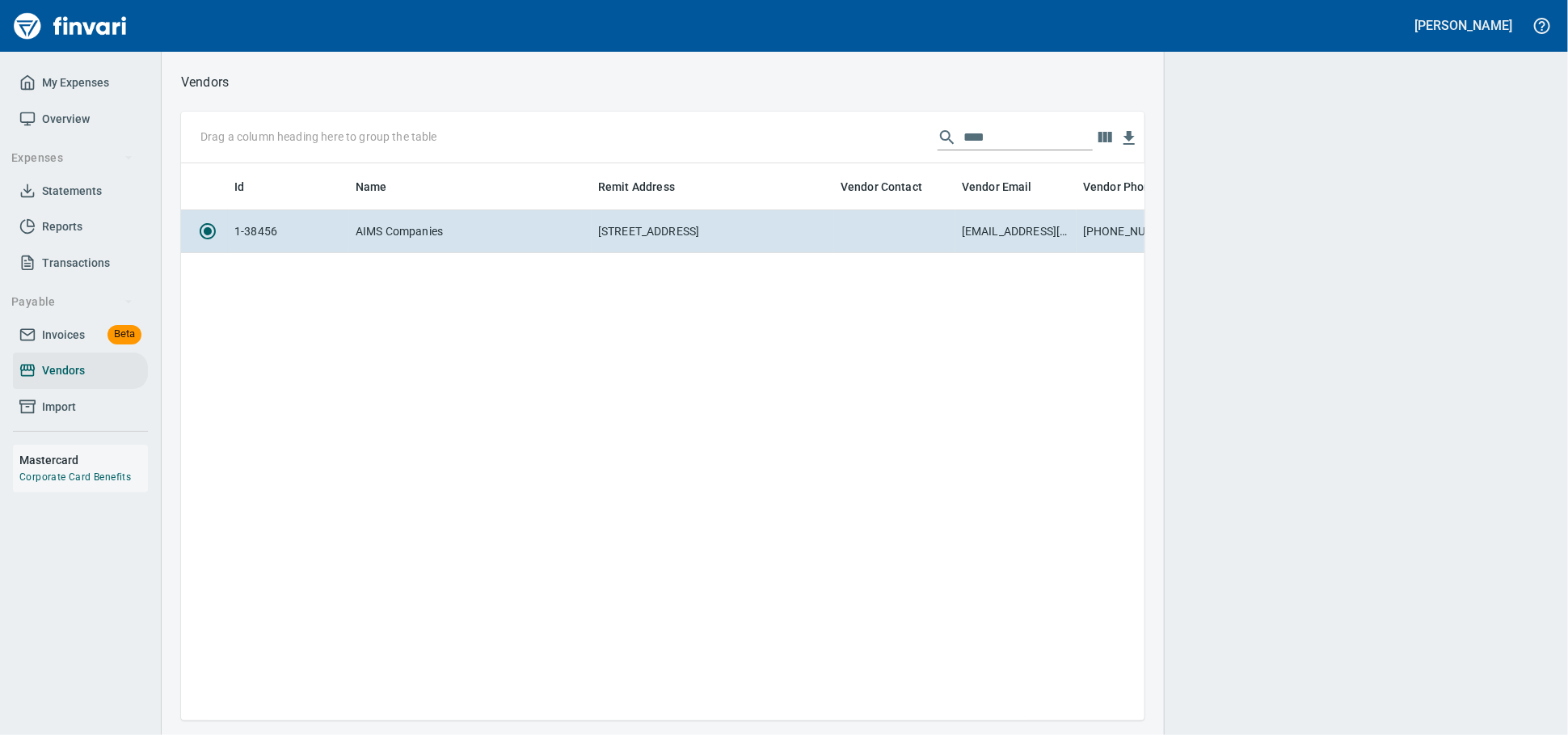
scroll to position [529, 949]
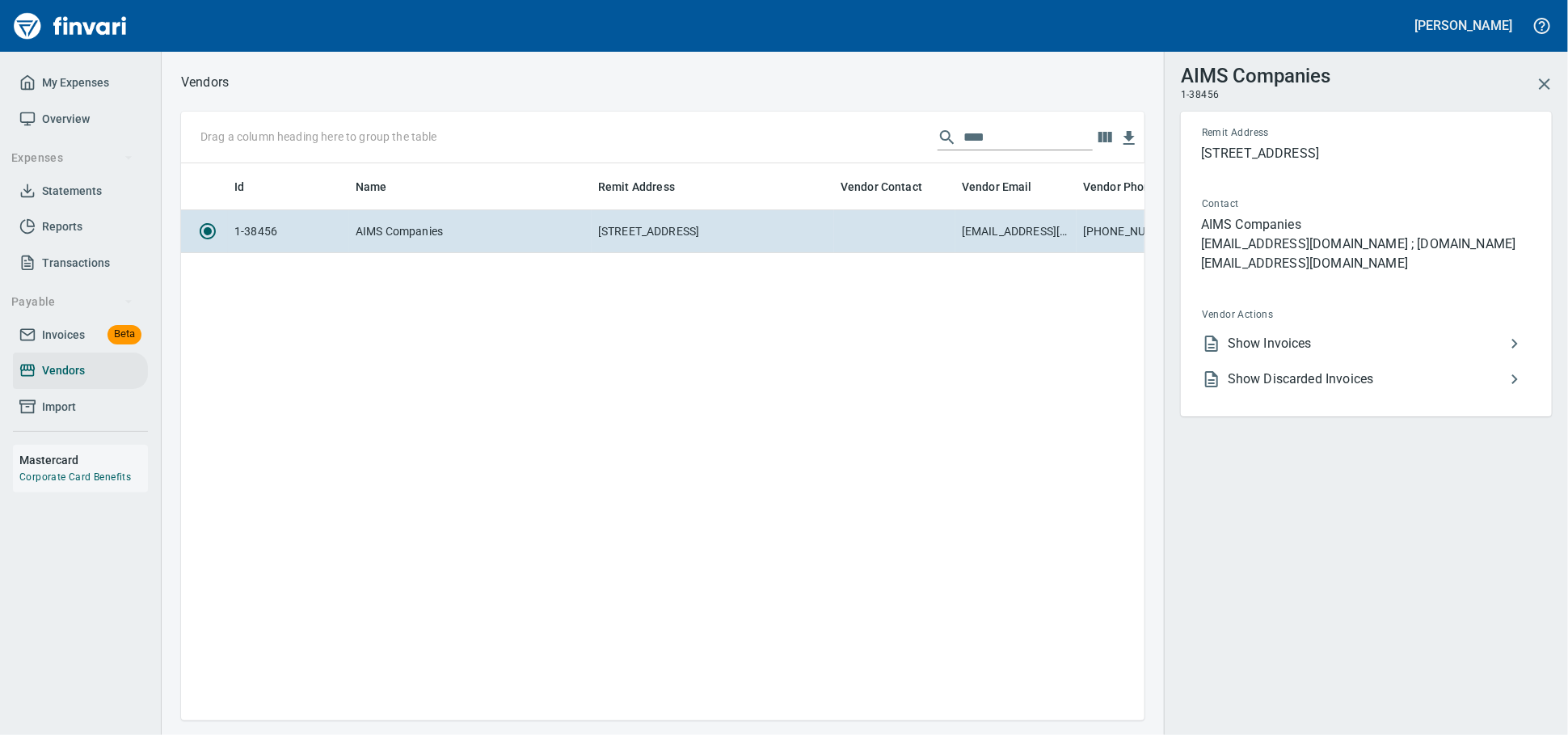
click at [1333, 353] on span "Show Invoices" at bounding box center [1366, 343] width 277 height 19
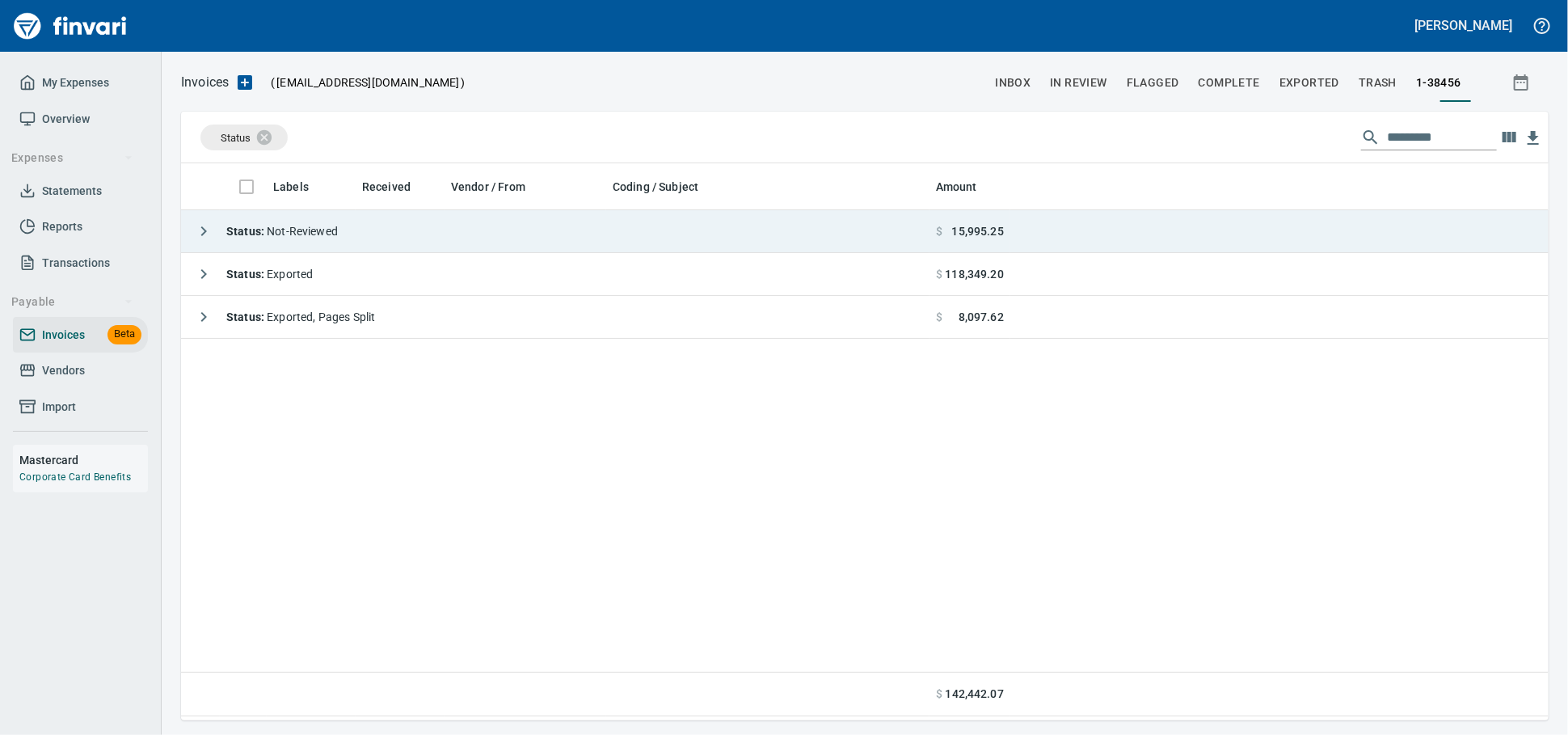
scroll to position [543, 1353]
click at [532, 241] on td "Status : Not-Reviewed" at bounding box center [555, 231] width 748 height 43
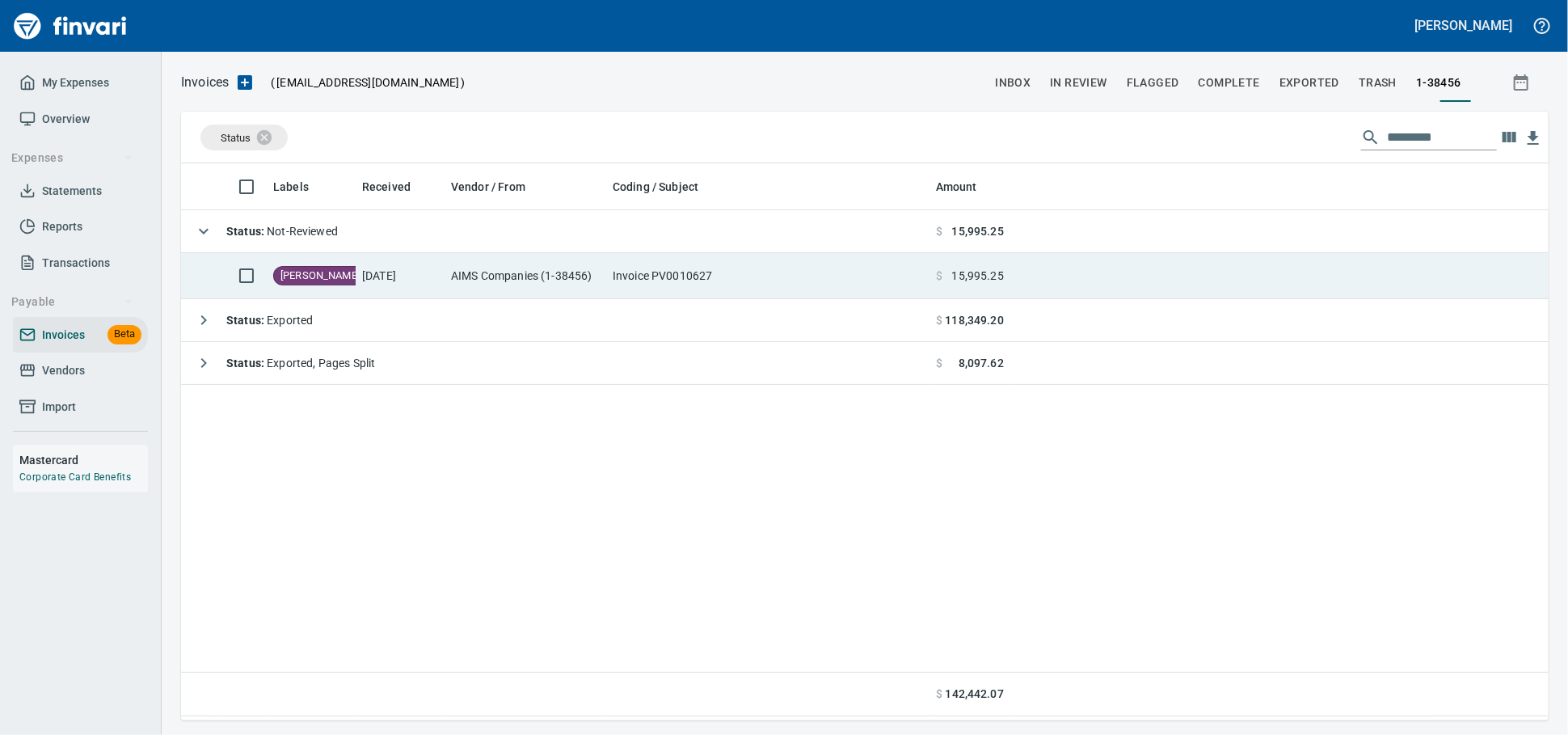
click at [480, 284] on td "AIMS Companies (1-38456)" at bounding box center [525, 277] width 161 height 46
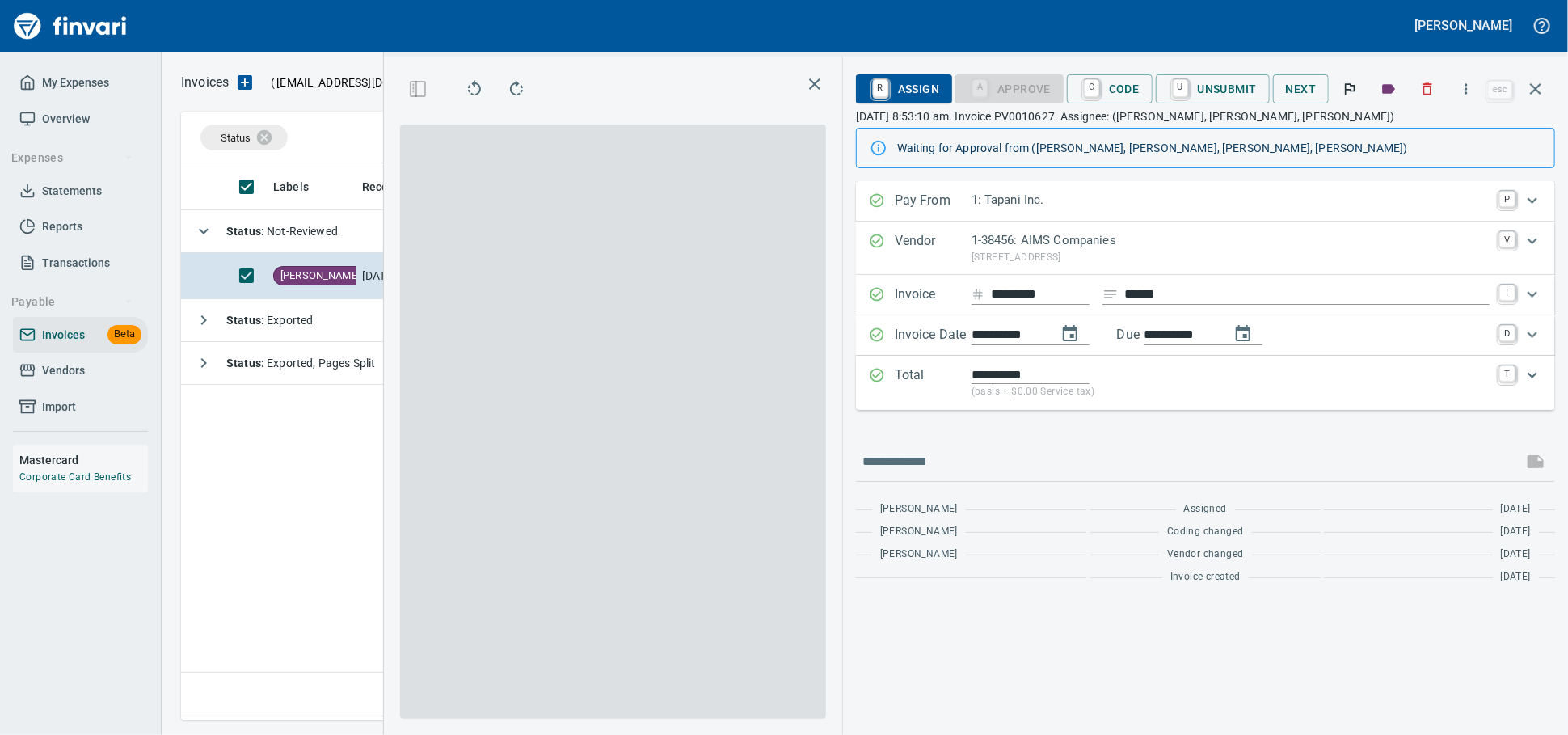
scroll to position [543, 949]
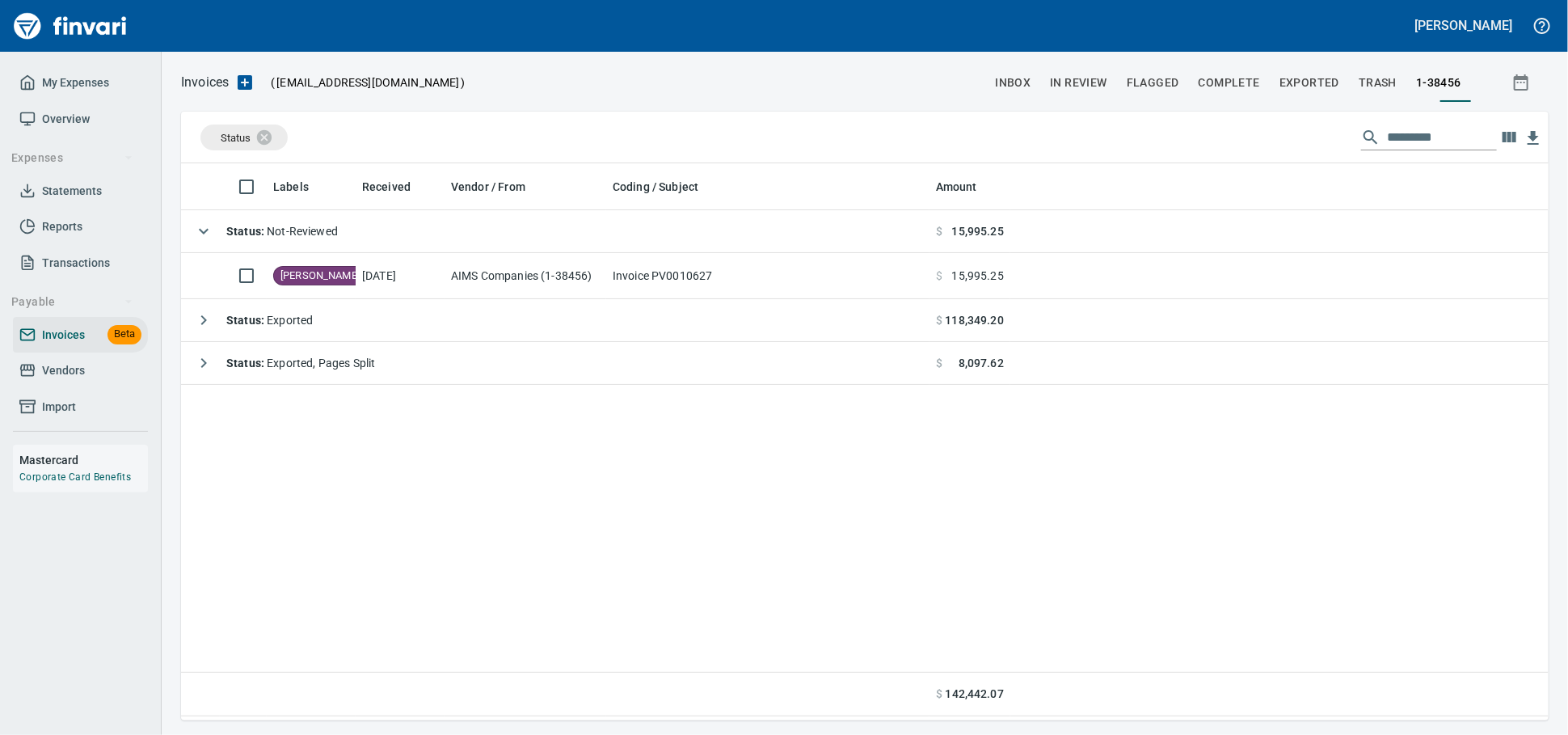
scroll to position [543, 1350]
drag, startPoint x: 60, startPoint y: 391, endPoint x: 121, endPoint y: 400, distance: 61.7
click at [60, 381] on span "Vendors" at bounding box center [63, 370] width 43 height 20
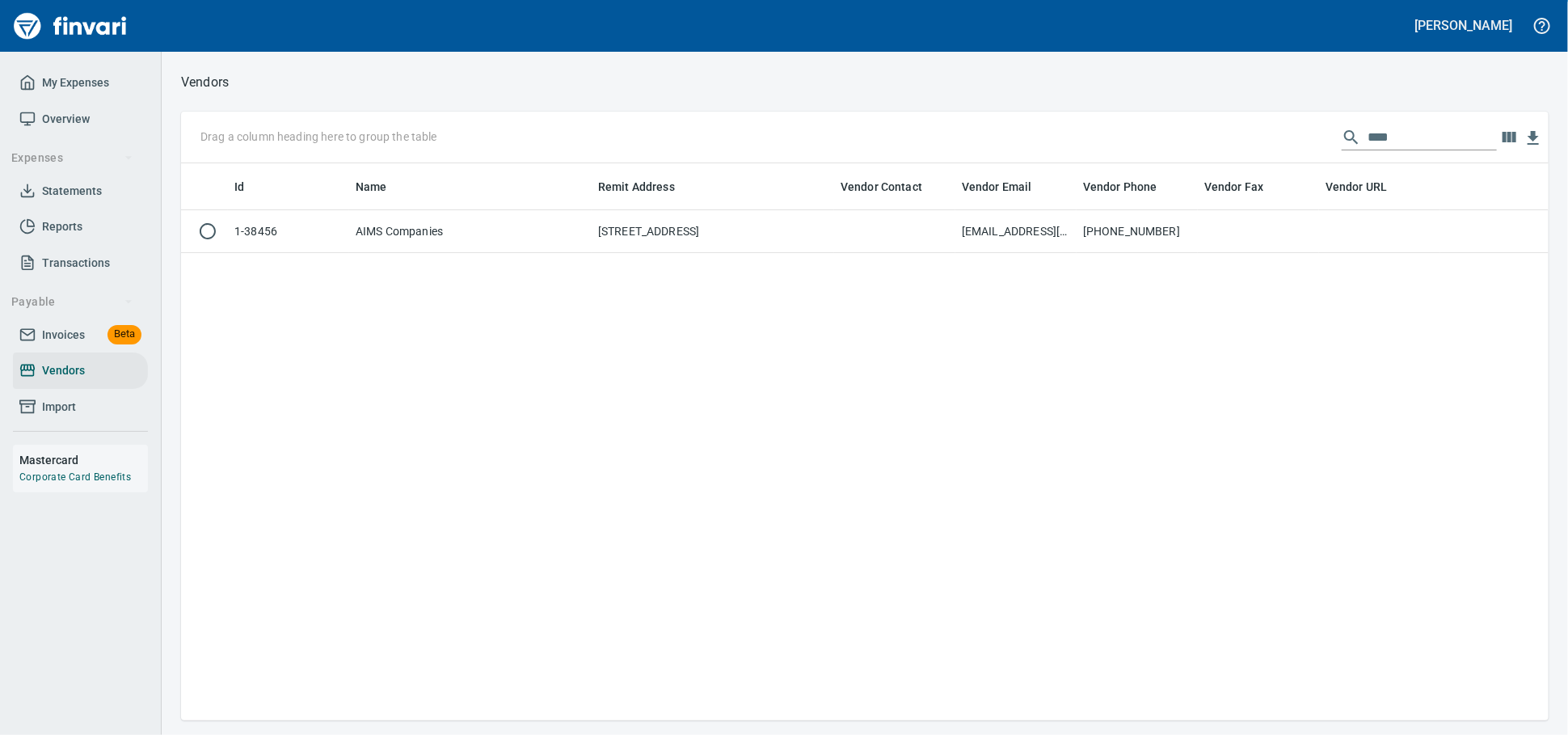
scroll to position [543, 1353]
drag, startPoint x: 1383, startPoint y: 135, endPoint x: 959, endPoint y: 152, distance: 424.3
click at [960, 152] on div "Drag a column heading here to group the table ****" at bounding box center [864, 137] width 1368 height 52
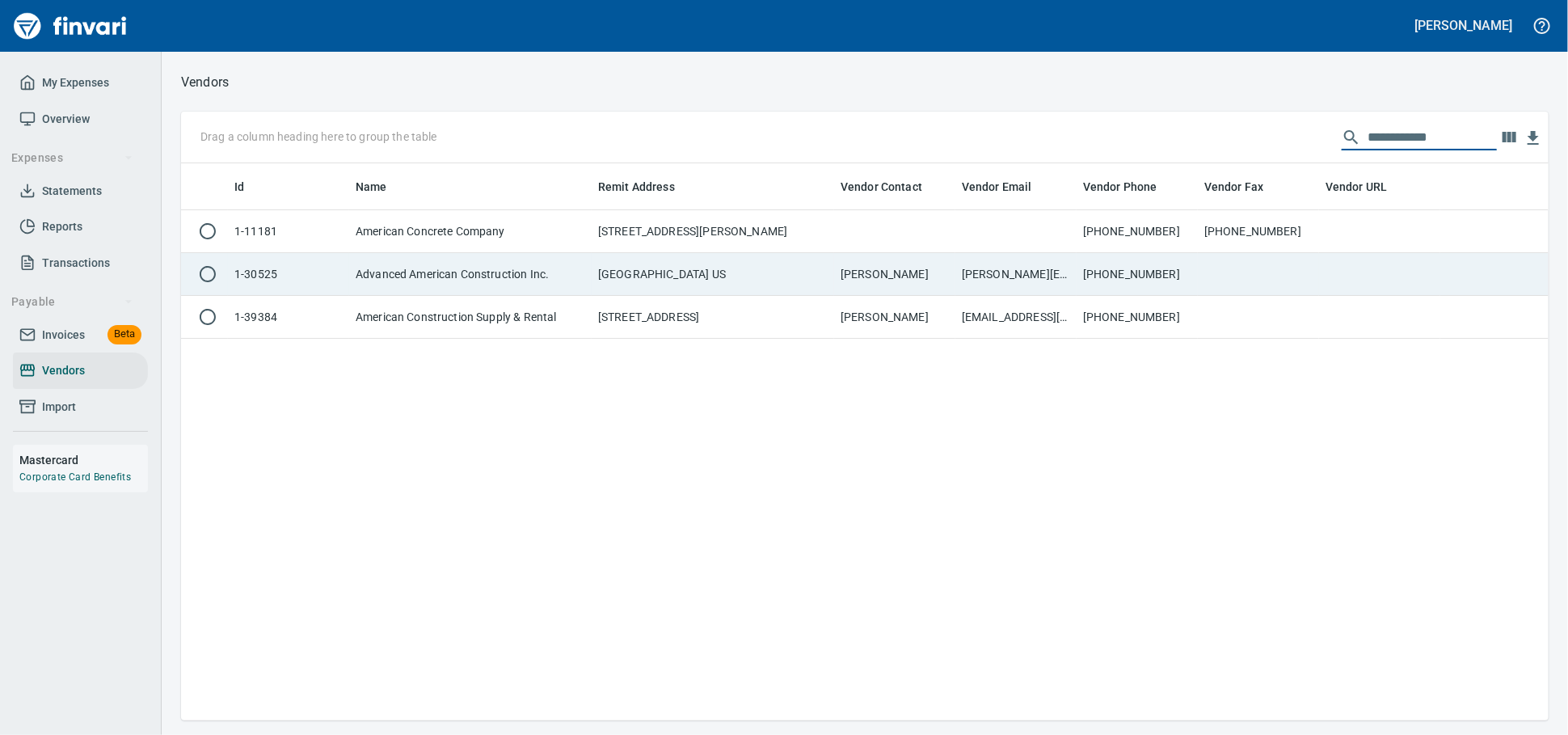
type input "**********"
click at [507, 293] on td "Advanced American Construction Inc." at bounding box center [470, 275] width 243 height 43
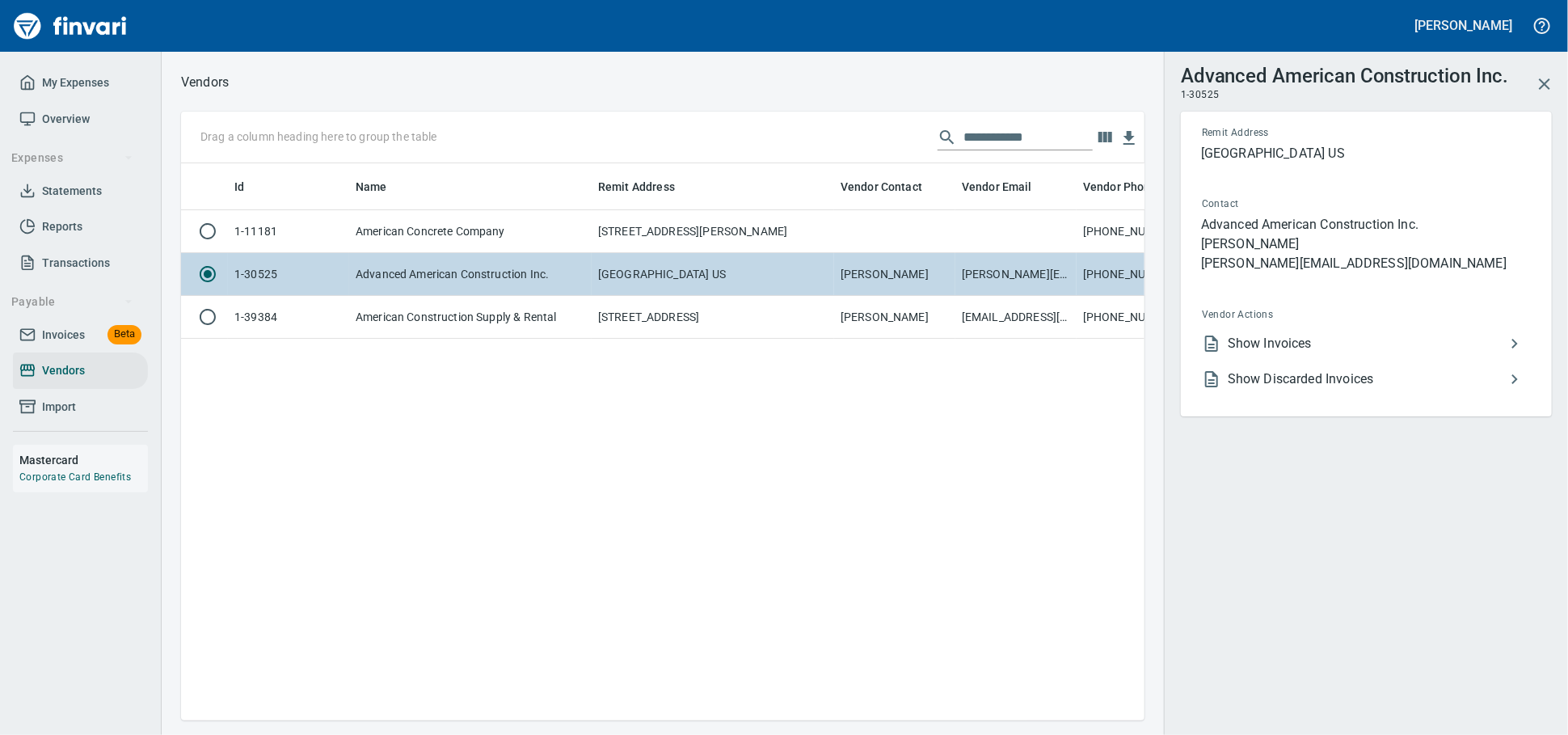
scroll to position [529, 949]
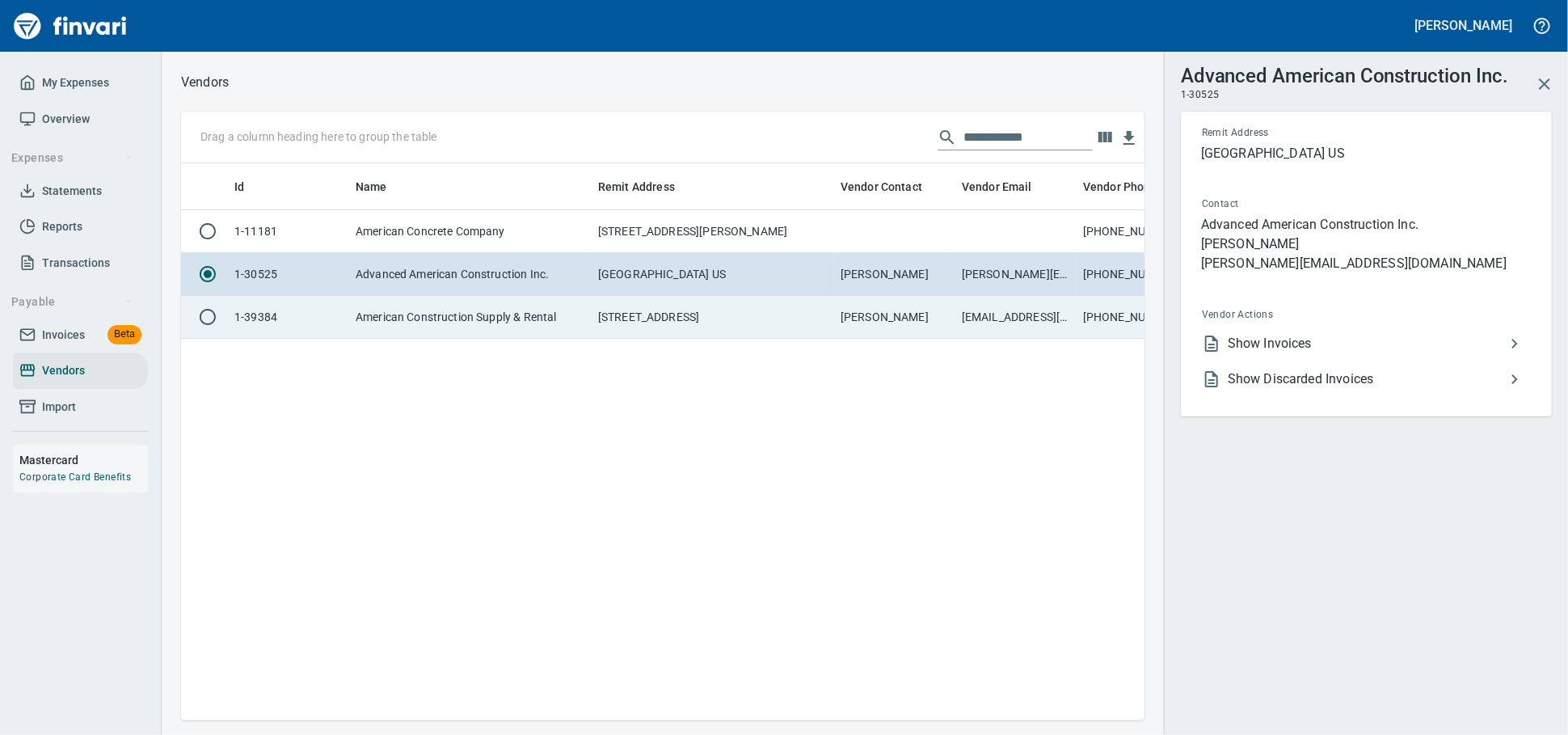
click at [507, 320] on td "American Construction Supply & Rental" at bounding box center [470, 317] width 243 height 43
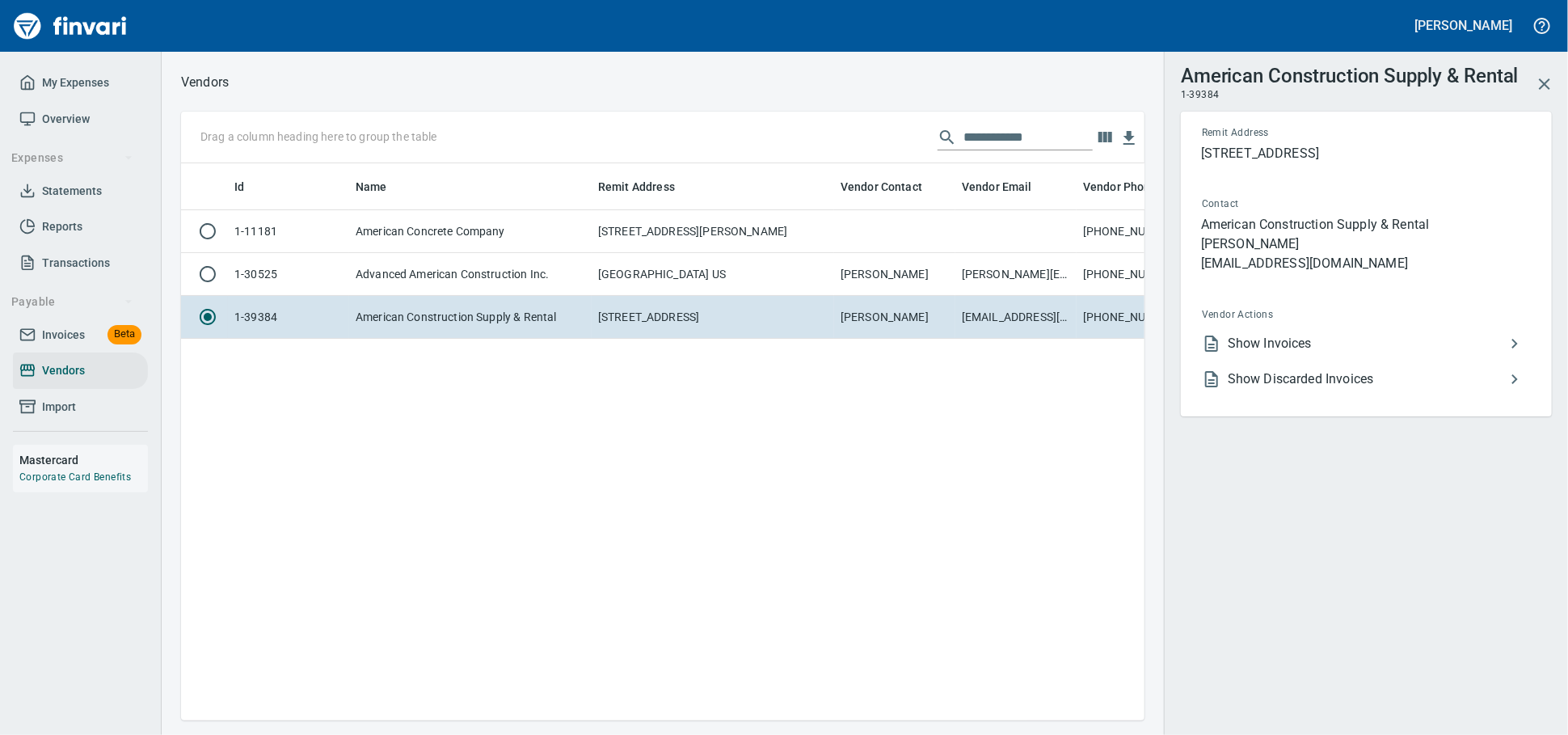
click at [1302, 353] on span "Show Invoices" at bounding box center [1366, 343] width 277 height 19
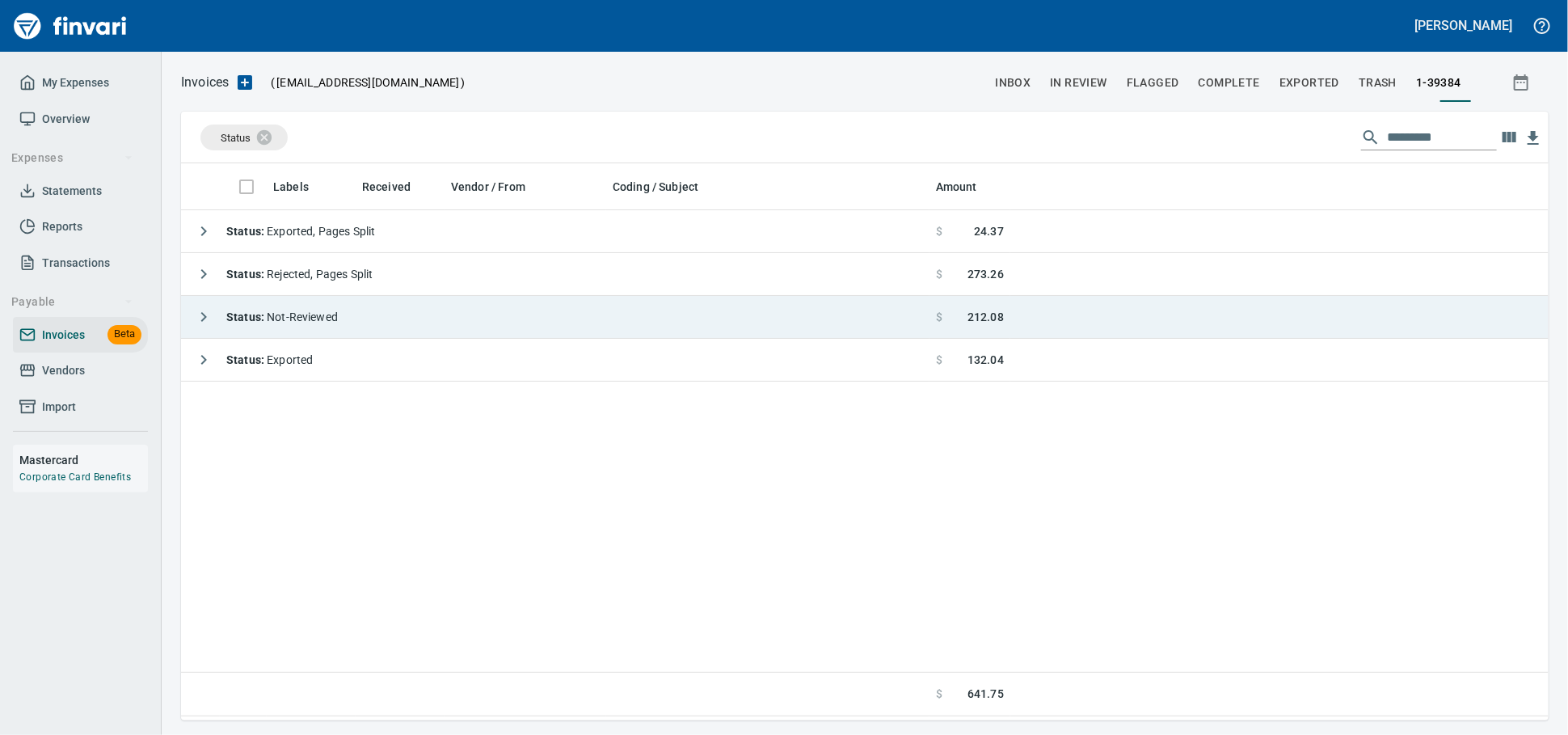
scroll to position [543, 1353]
click at [375, 309] on td "Status : Not-Reviewed" at bounding box center [555, 317] width 748 height 43
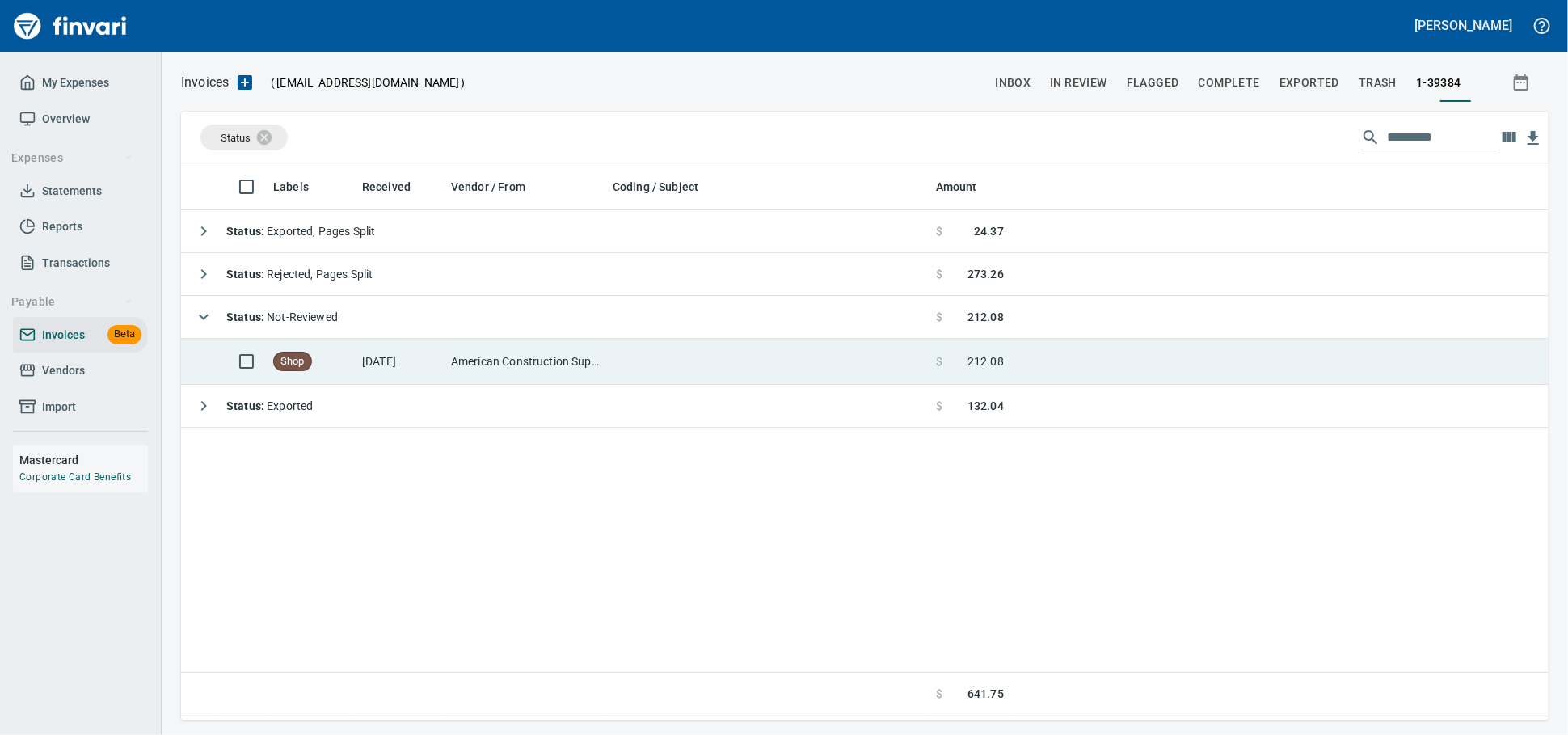
click at [375, 368] on td "[DATE]" at bounding box center [400, 362] width 89 height 46
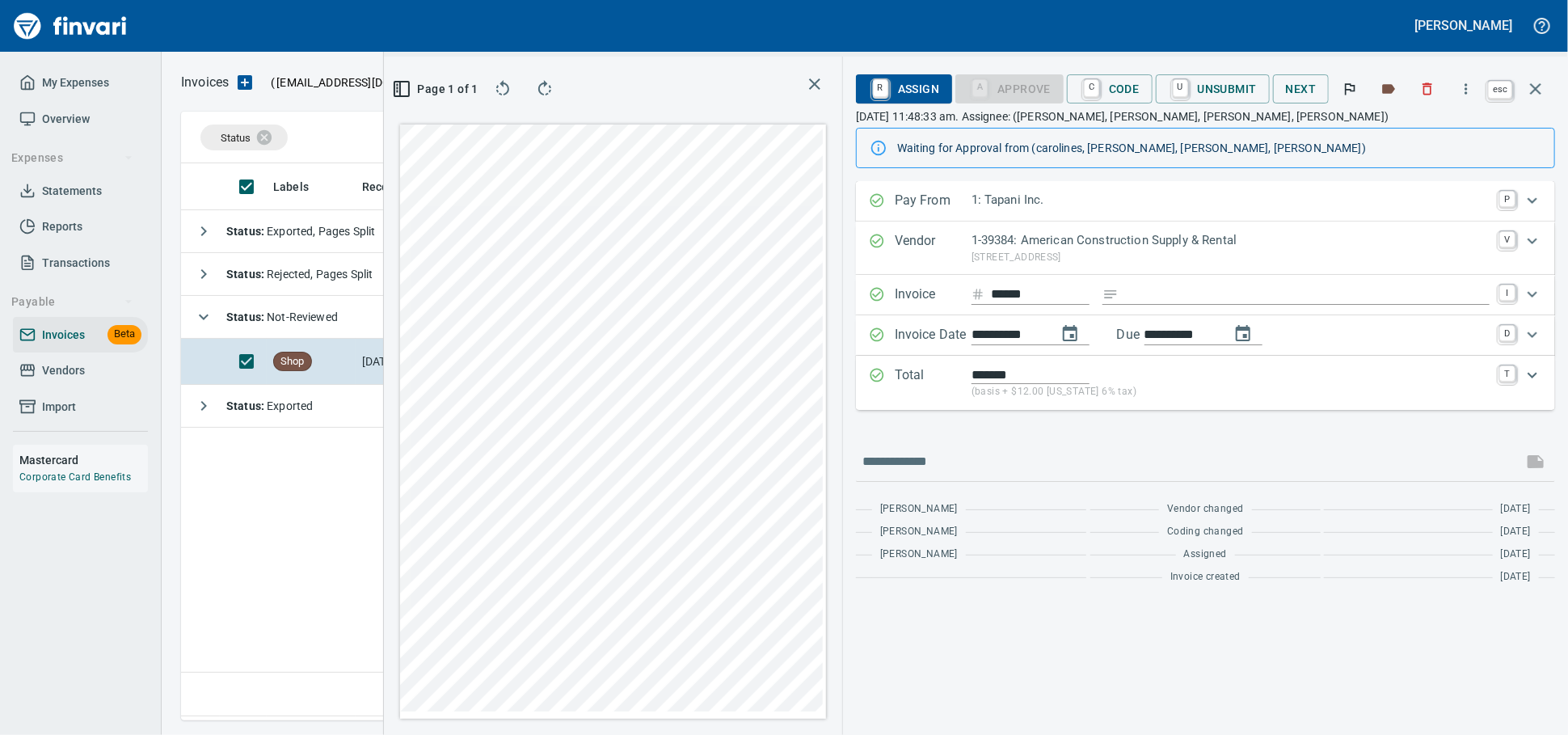
scroll to position [543, 949]
click at [1536, 92] on icon "button" at bounding box center [1536, 89] width 19 height 19
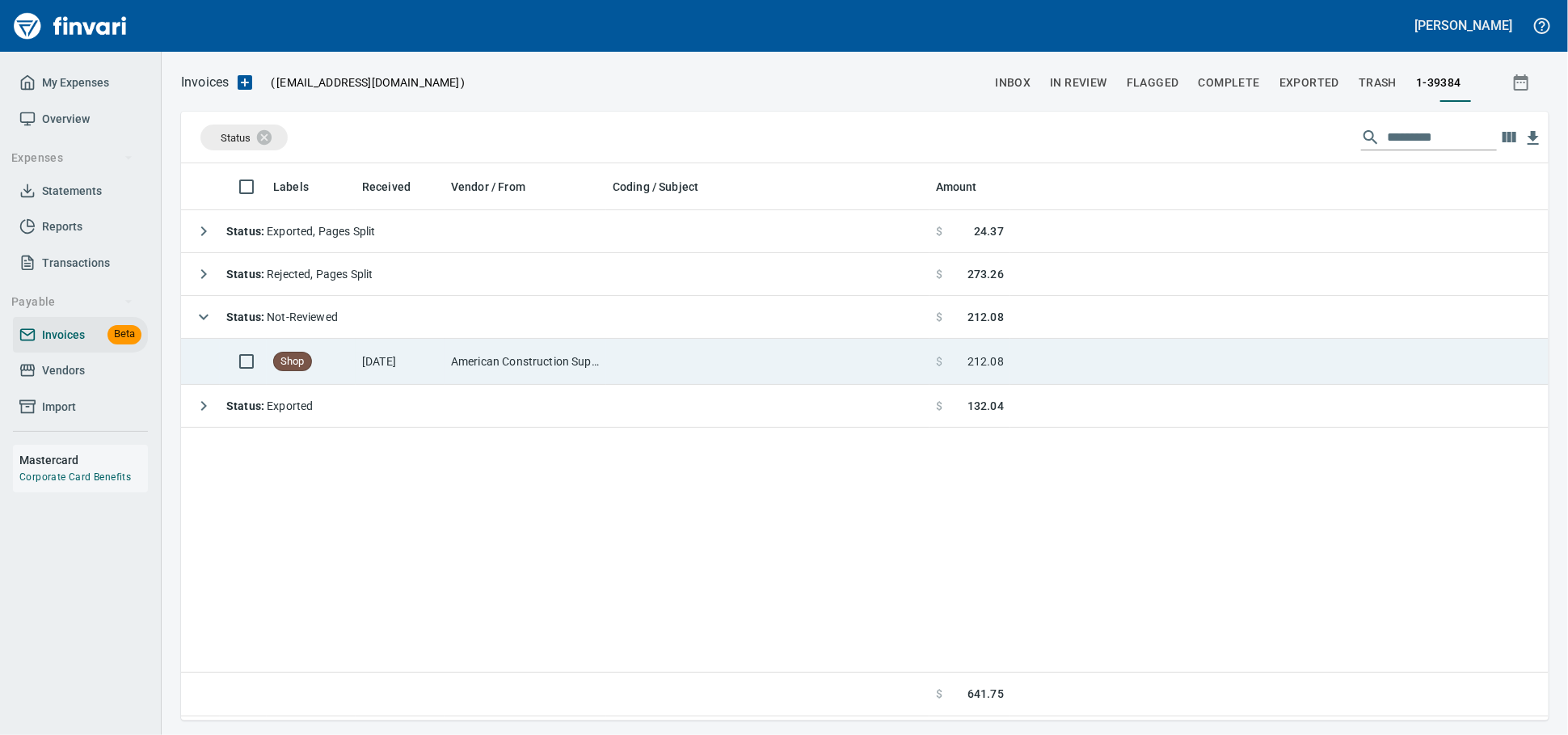
scroll to position [543, 1353]
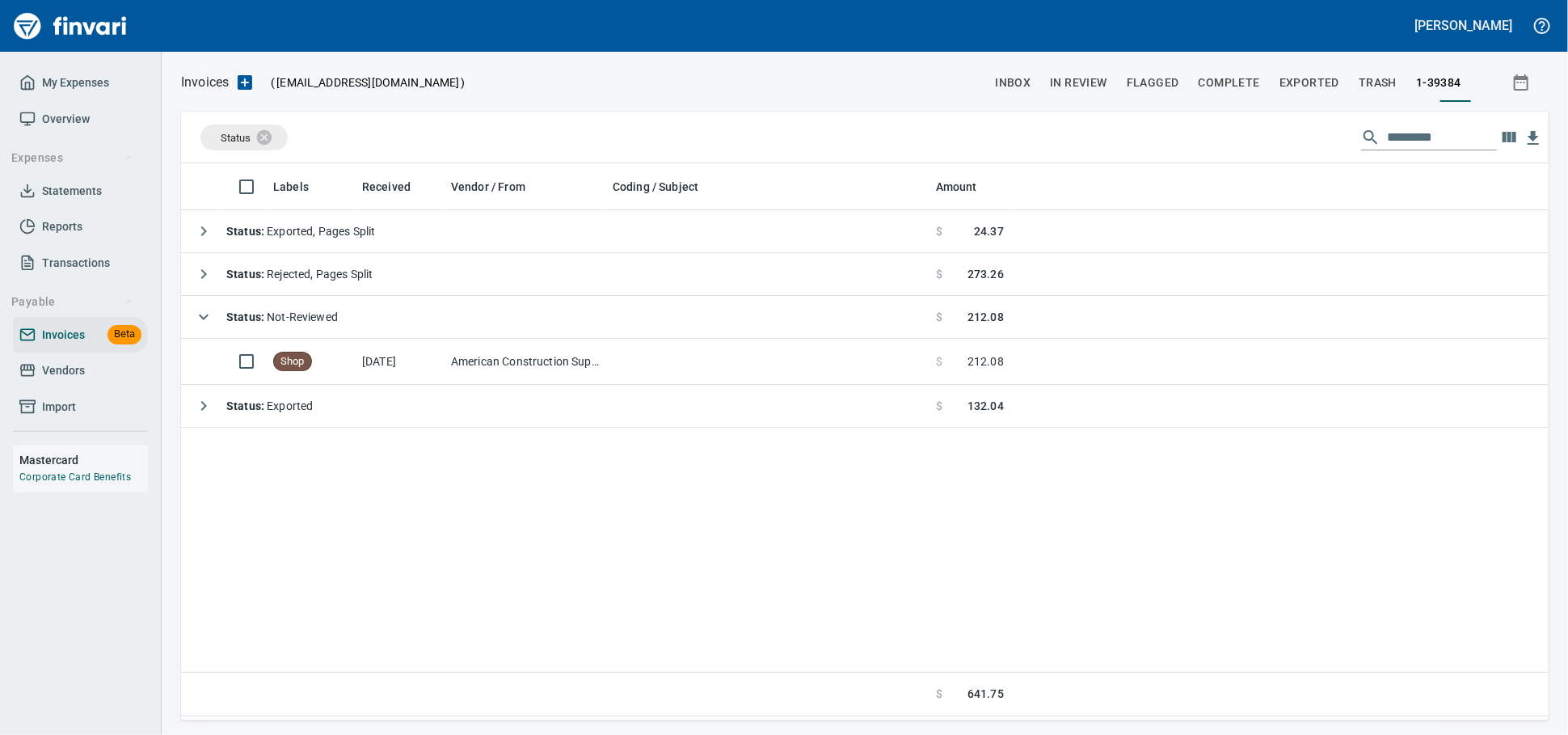
click at [57, 381] on span "Vendors" at bounding box center [63, 370] width 43 height 20
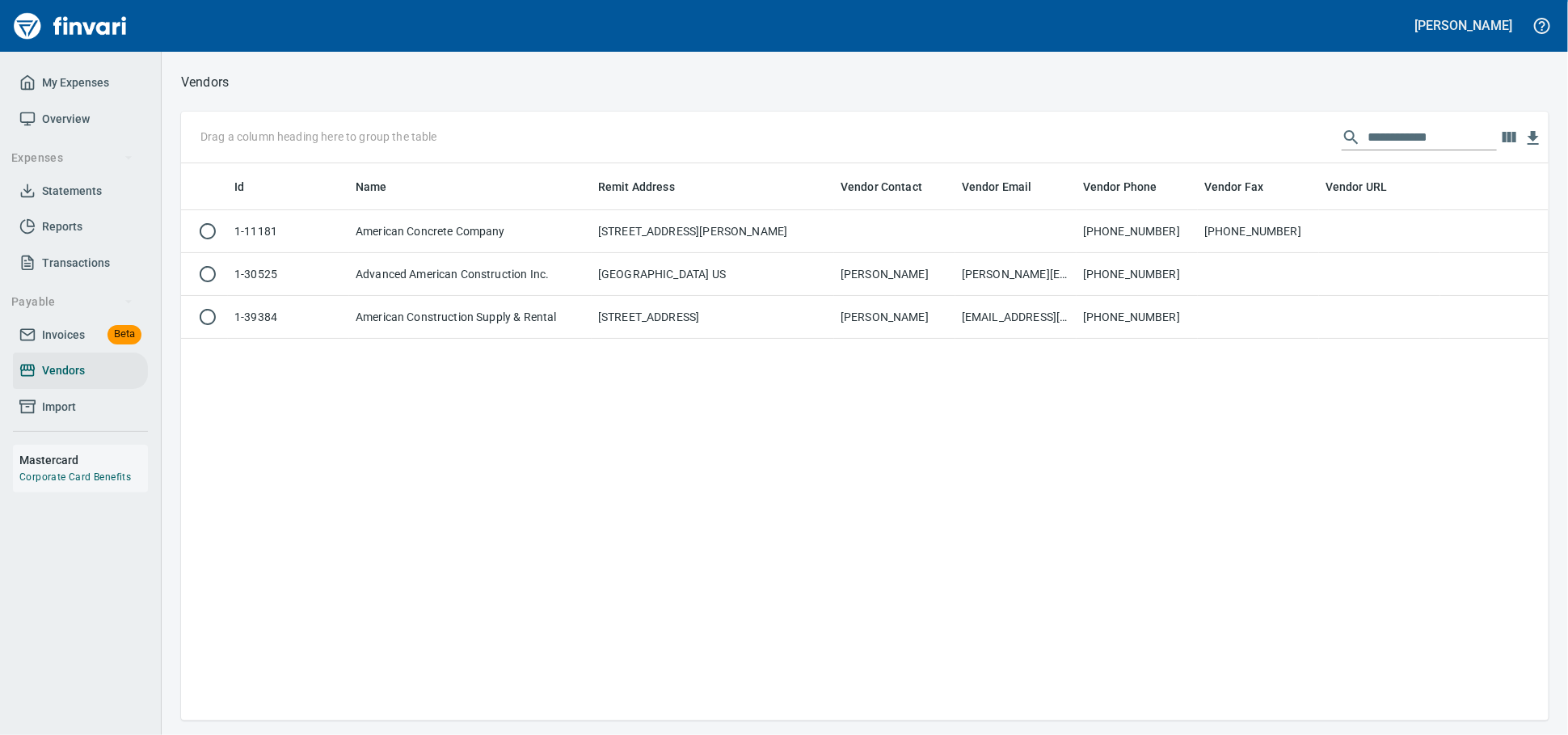
scroll to position [543, 1353]
drag, startPoint x: 1449, startPoint y: 149, endPoint x: 1046, endPoint y: 132, distance: 403.4
click at [1046, 132] on div "**********" at bounding box center [864, 137] width 1368 height 52
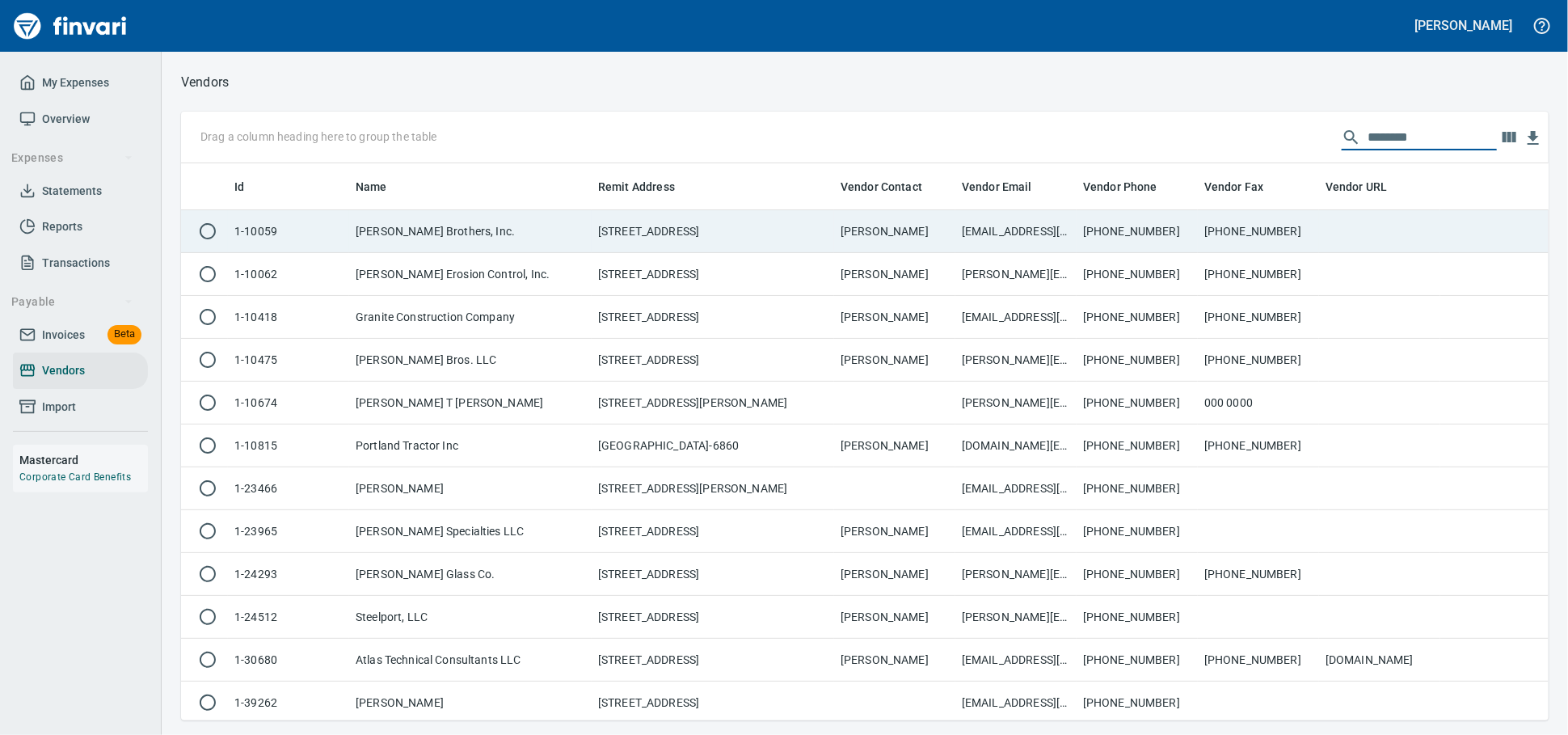
type input "********"
click at [765, 227] on td "9111 N Vancouver Ave, Portland OR 97217 US" at bounding box center [712, 231] width 243 height 43
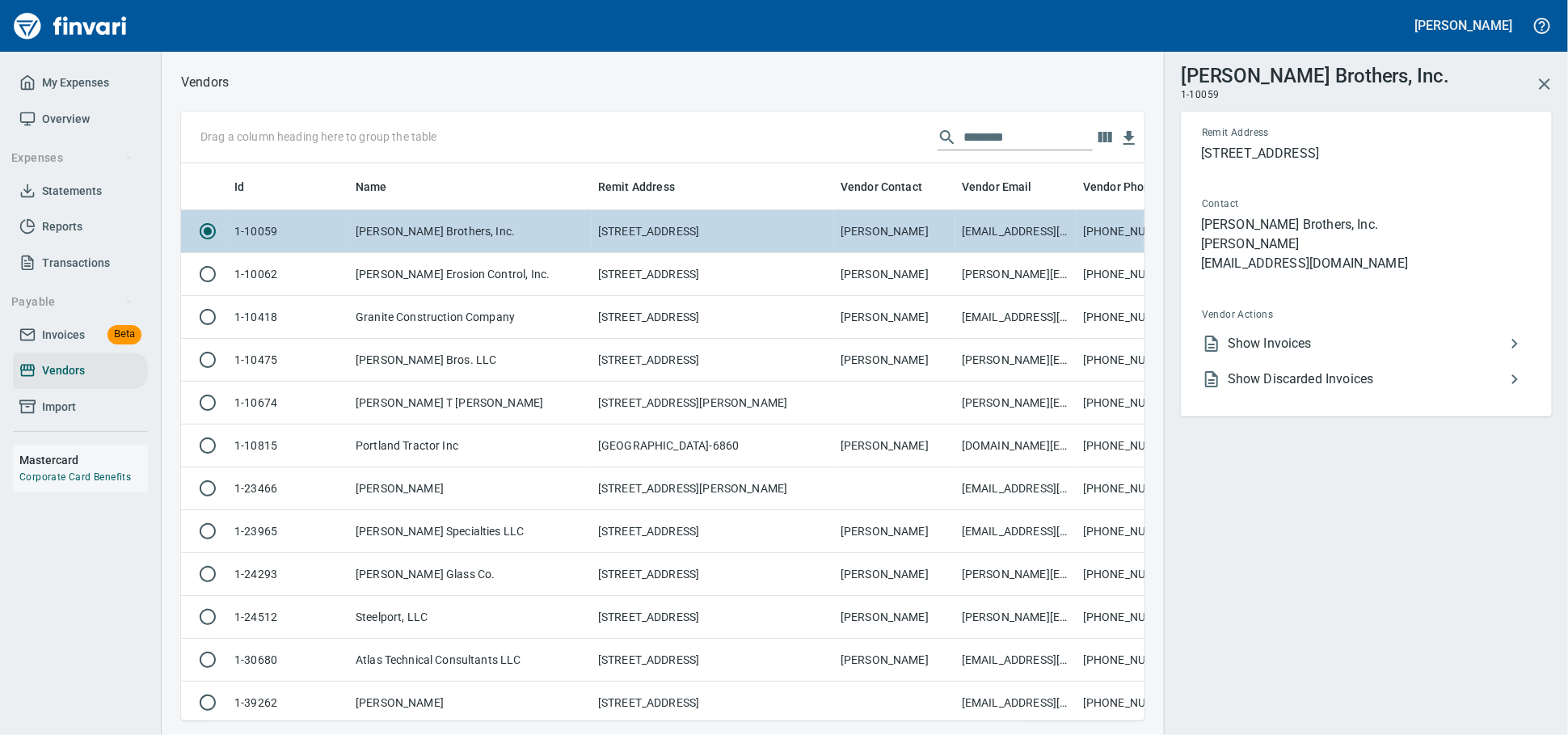
scroll to position [529, 935]
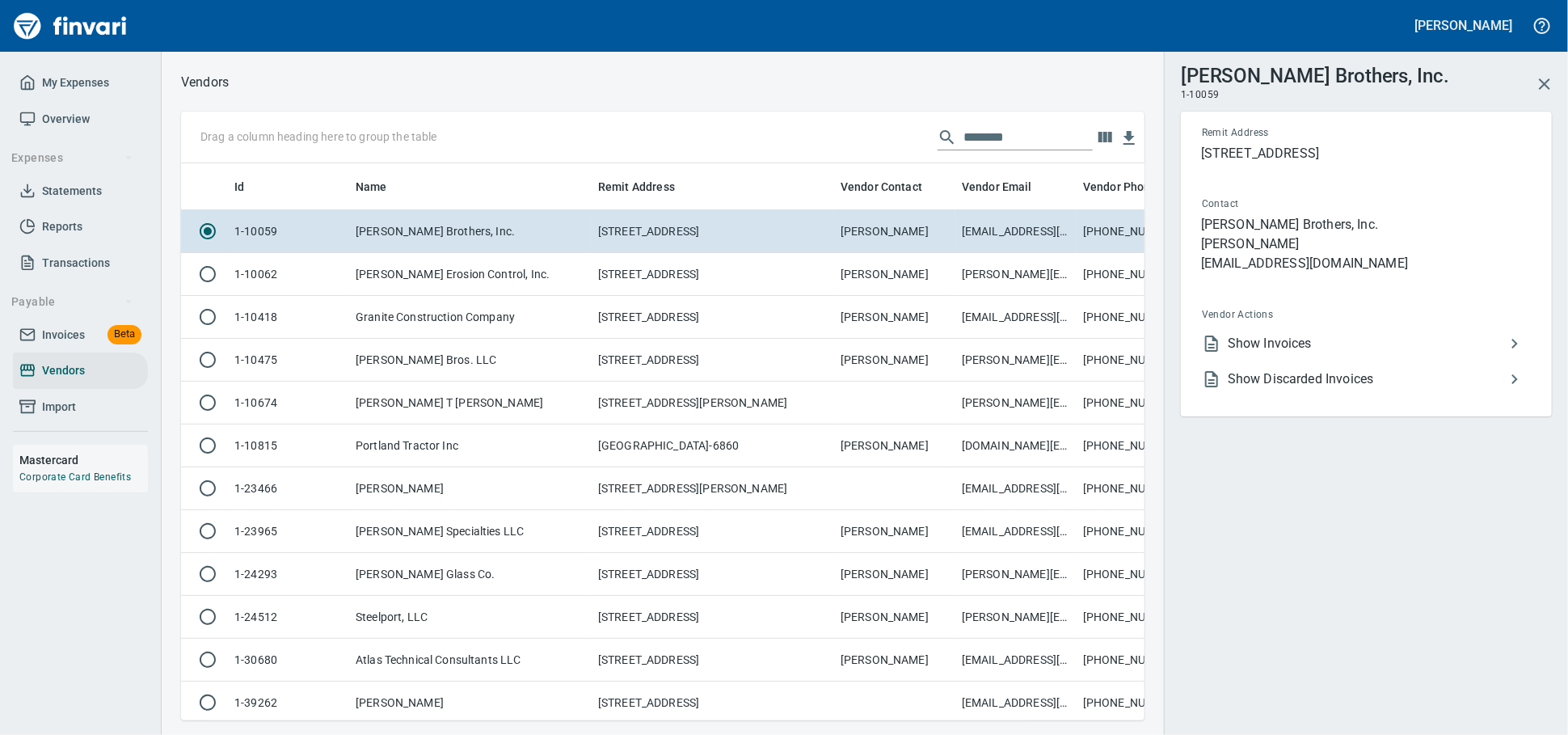
click at [1305, 353] on span "Show Invoices" at bounding box center [1366, 343] width 277 height 19
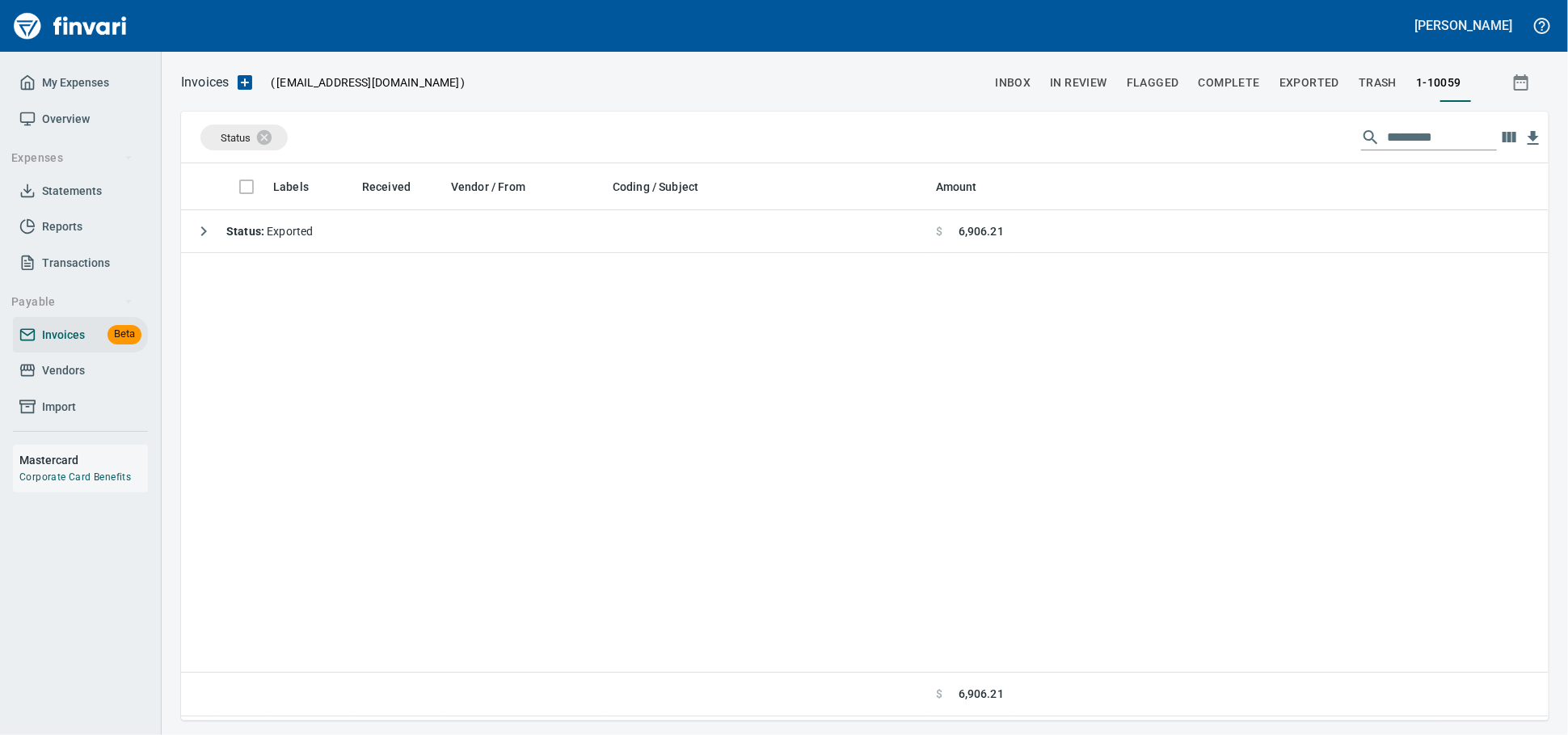
scroll to position [2, 2]
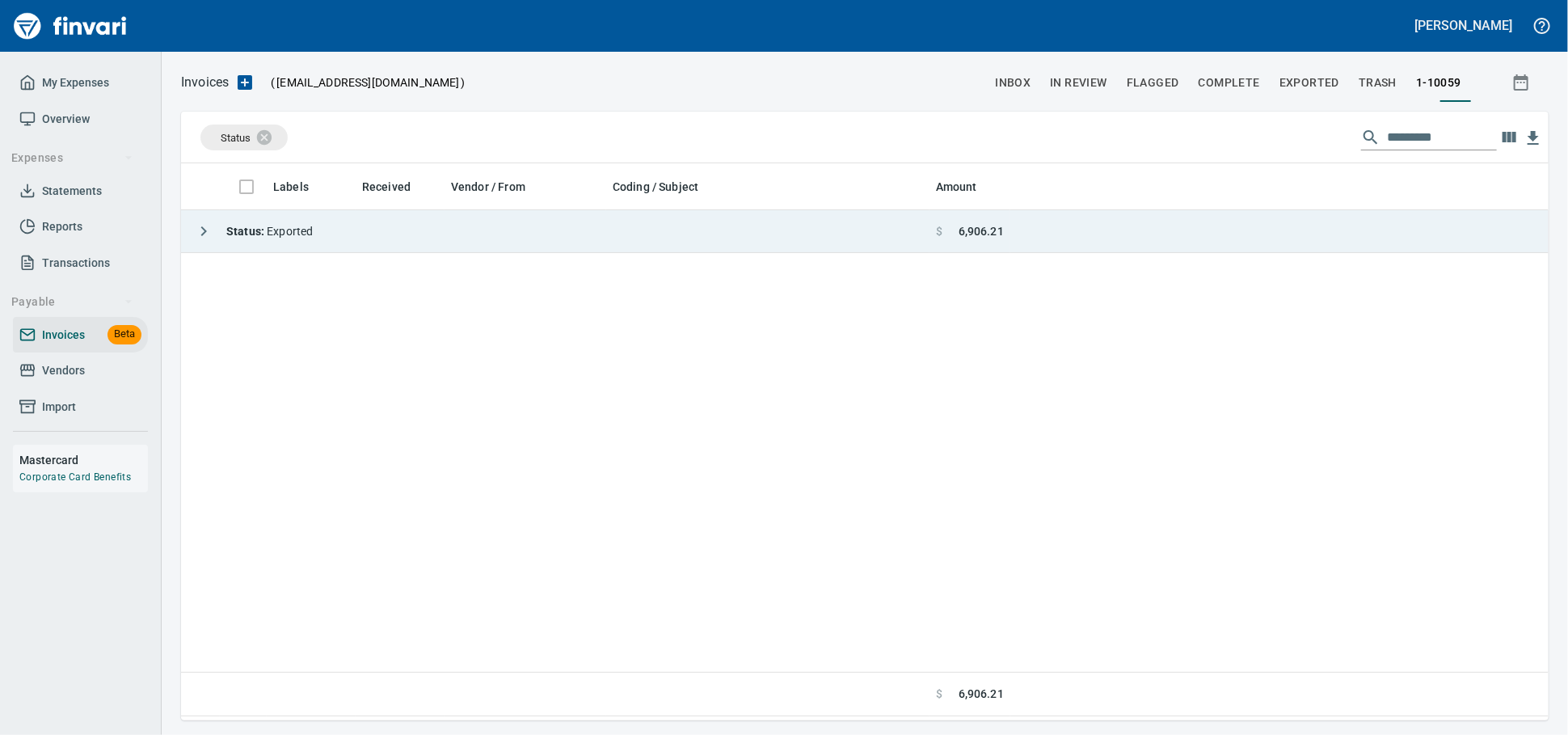
click at [363, 248] on td "Status : Exported" at bounding box center [555, 231] width 748 height 43
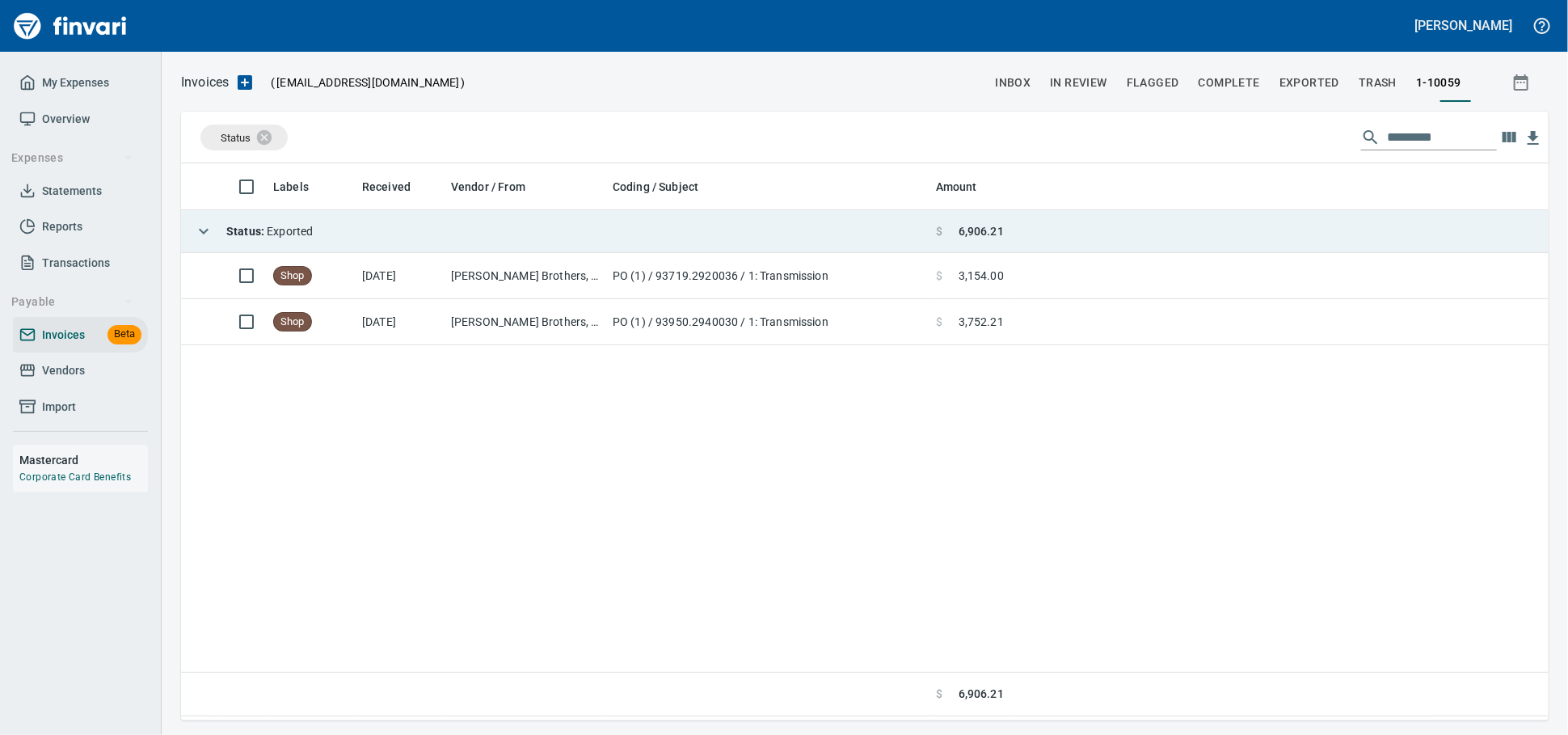
click at [394, 224] on td "Status : Exported" at bounding box center [555, 231] width 748 height 43
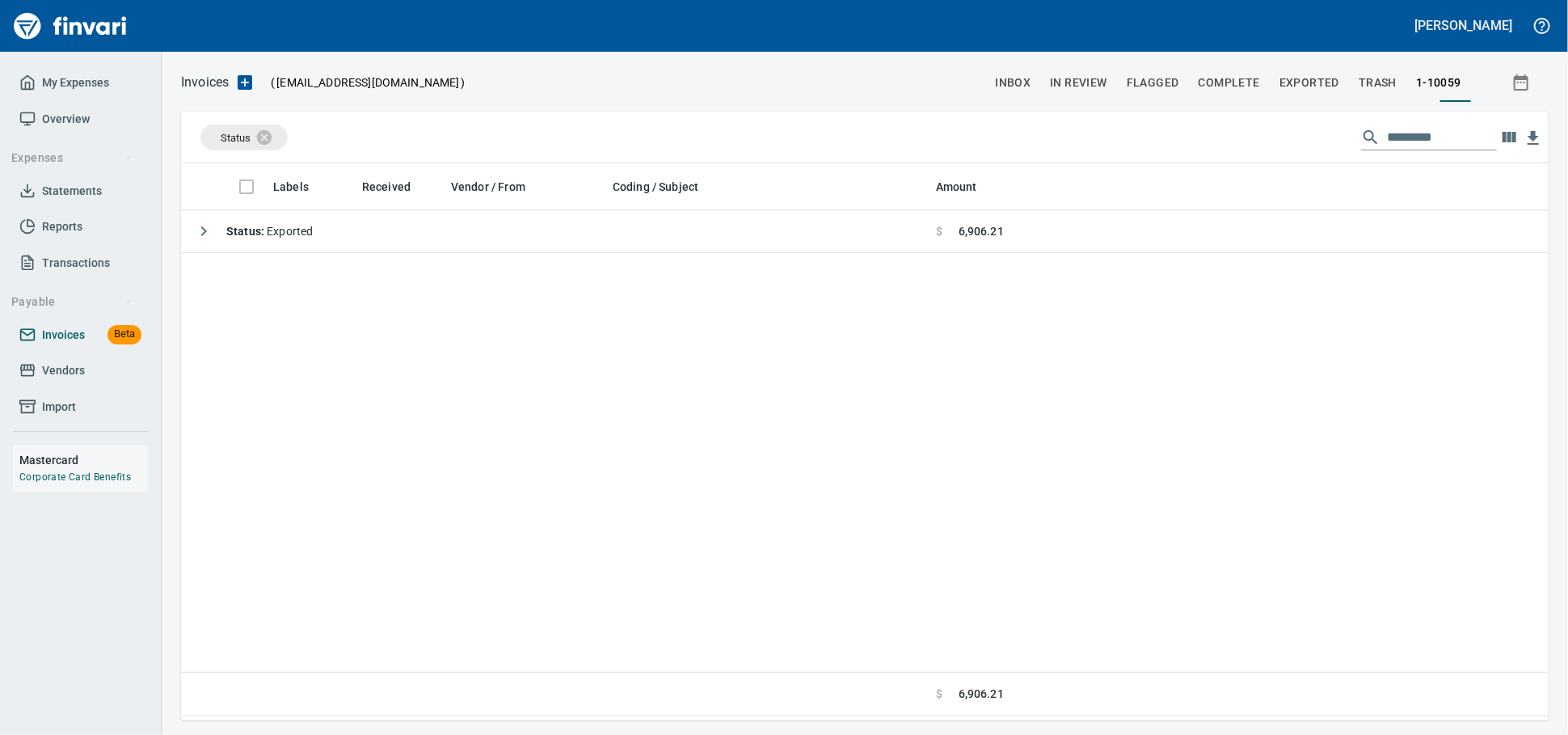
click at [91, 345] on span "Invoices Beta" at bounding box center [80, 335] width 122 height 20
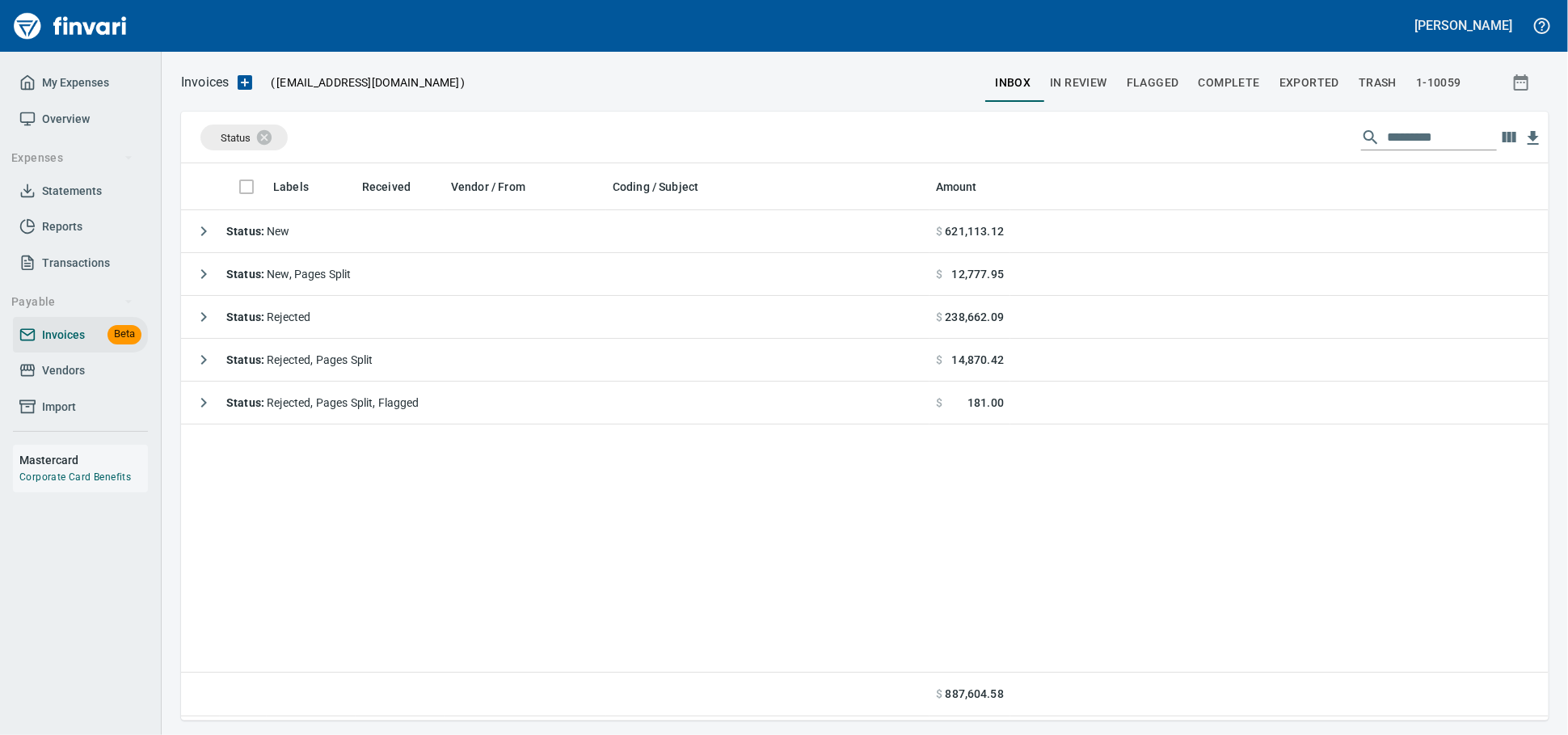
scroll to position [543, 1353]
click at [273, 136] on icon at bounding box center [275, 136] width 15 height 15
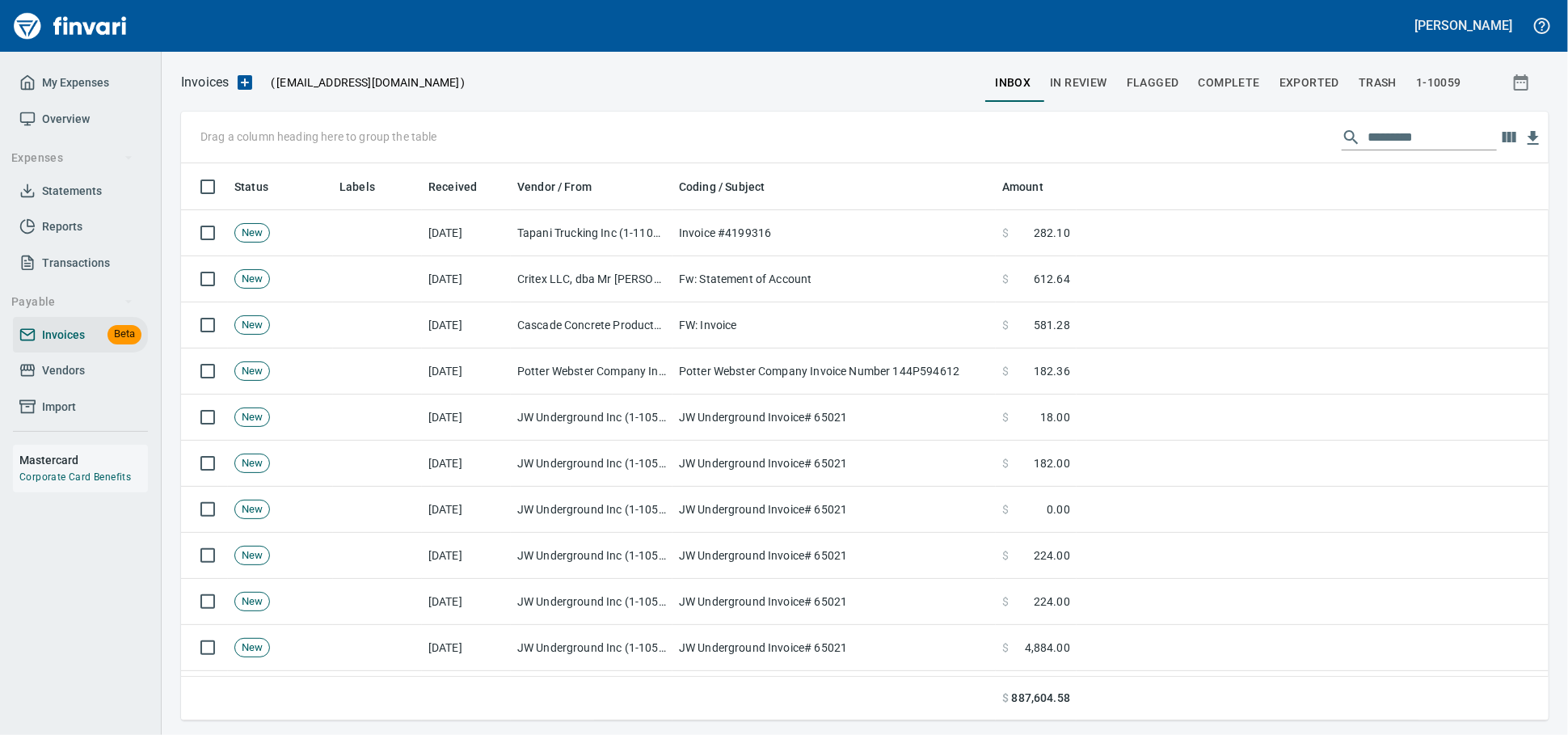
scroll to position [543, 1339]
drag, startPoint x: 358, startPoint y: 185, endPoint x: 273, endPoint y: 148, distance: 92.7
click at [275, 151] on body "Alaina Henderson My Expenses Overview Expenses Statements Reports Transactions …" at bounding box center [784, 368] width 1568 height 735
drag, startPoint x: 345, startPoint y: 191, endPoint x: 195, endPoint y: 131, distance: 161.6
click at [195, 131] on body "Alaina Henderson My Expenses Overview Expenses Statements Reports Transactions …" at bounding box center [784, 368] width 1568 height 735
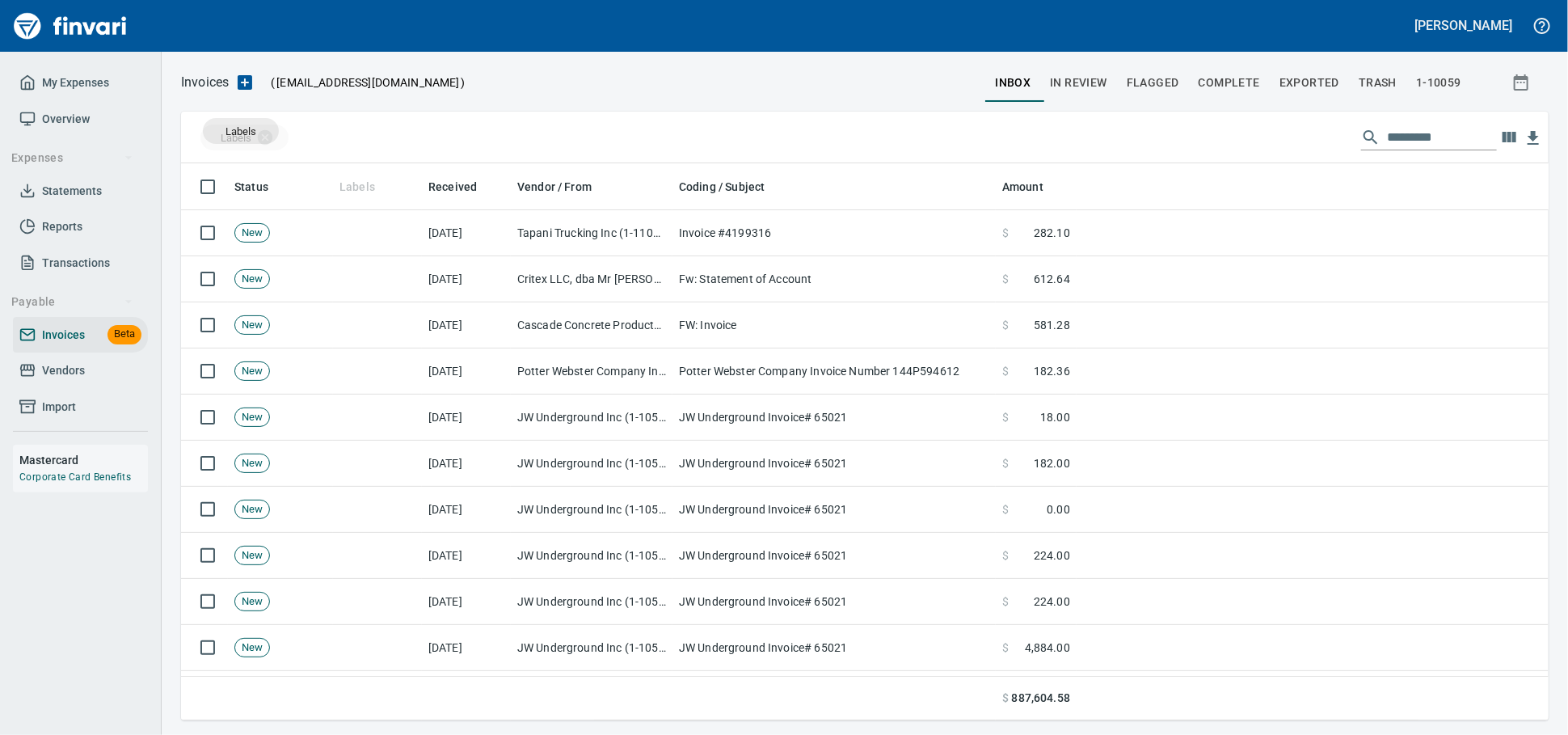
drag, startPoint x: 353, startPoint y: 184, endPoint x: 241, endPoint y: 131, distance: 123.9
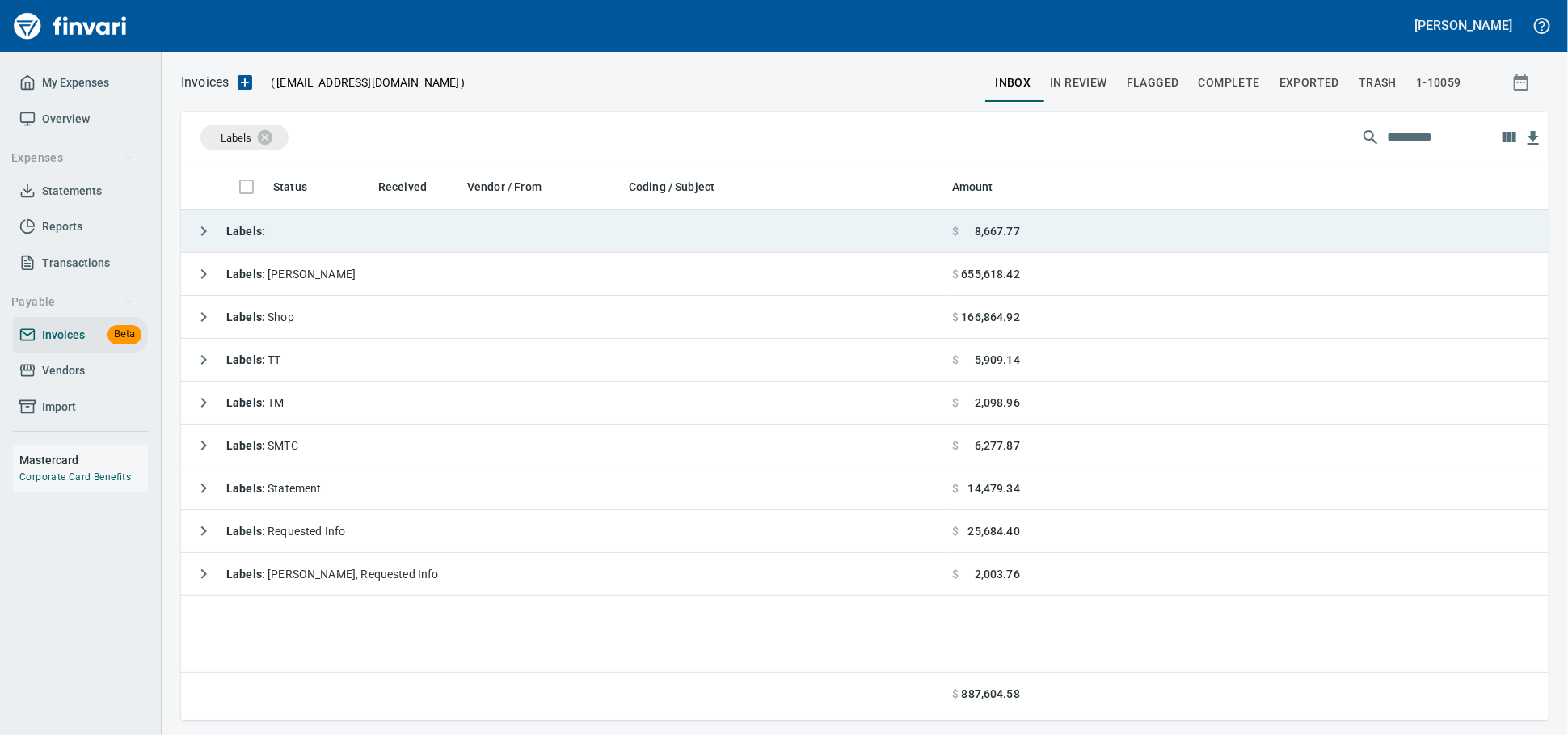
click at [349, 231] on td "Labels :" at bounding box center [563, 231] width 765 height 43
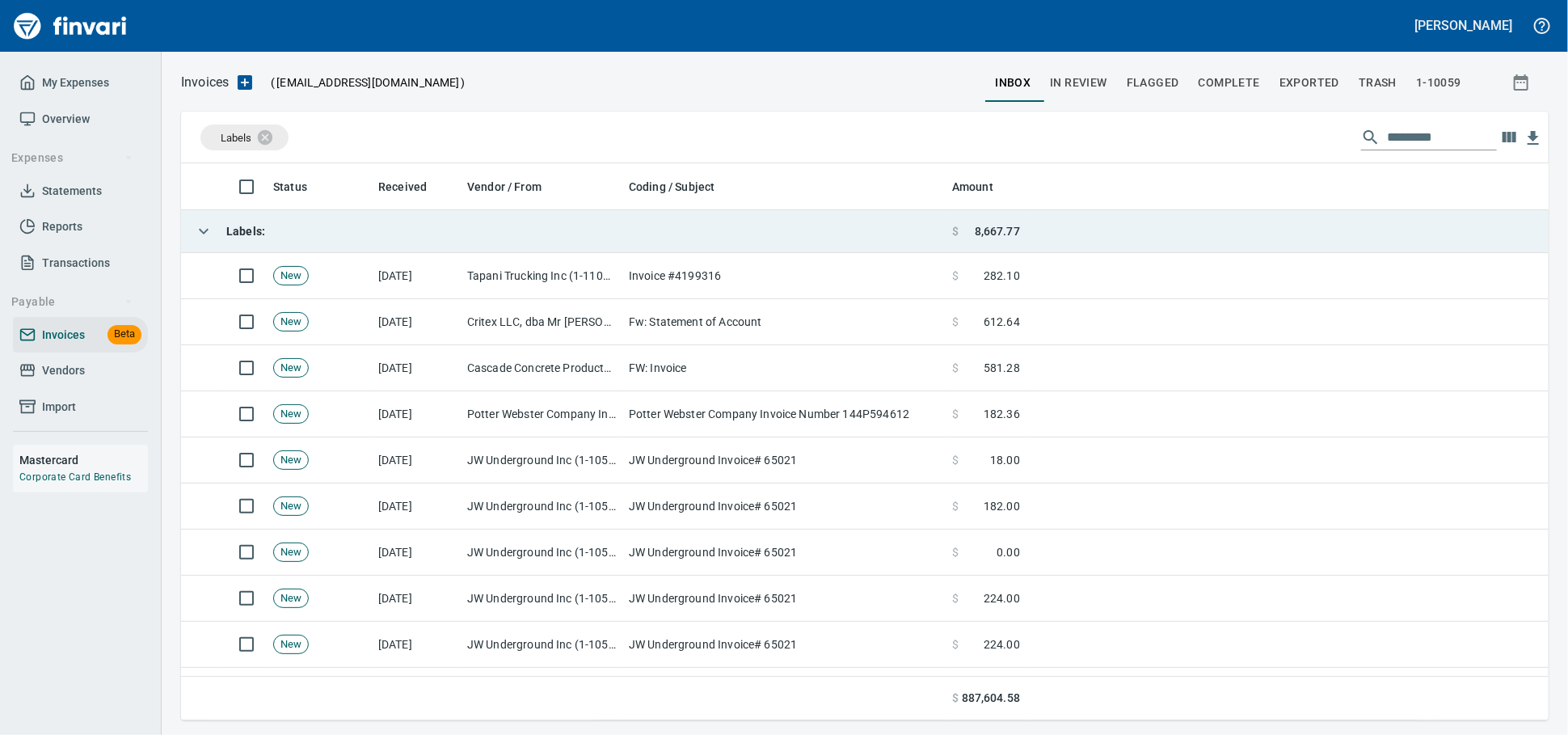
scroll to position [543, 1339]
click at [349, 231] on td "Labels :" at bounding box center [563, 231] width 765 height 43
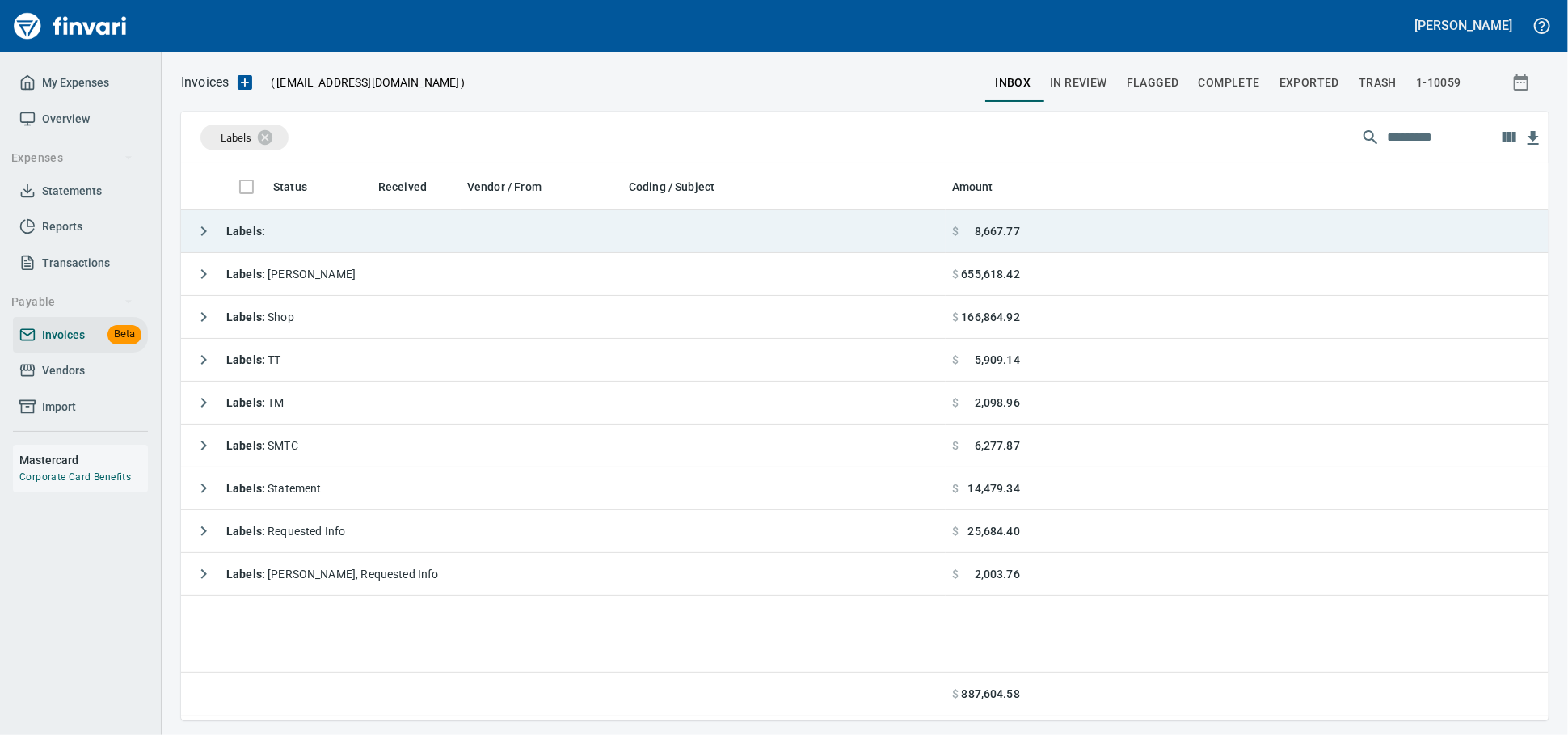
scroll to position [543, 1353]
click at [350, 227] on td "Labels :" at bounding box center [563, 231] width 765 height 43
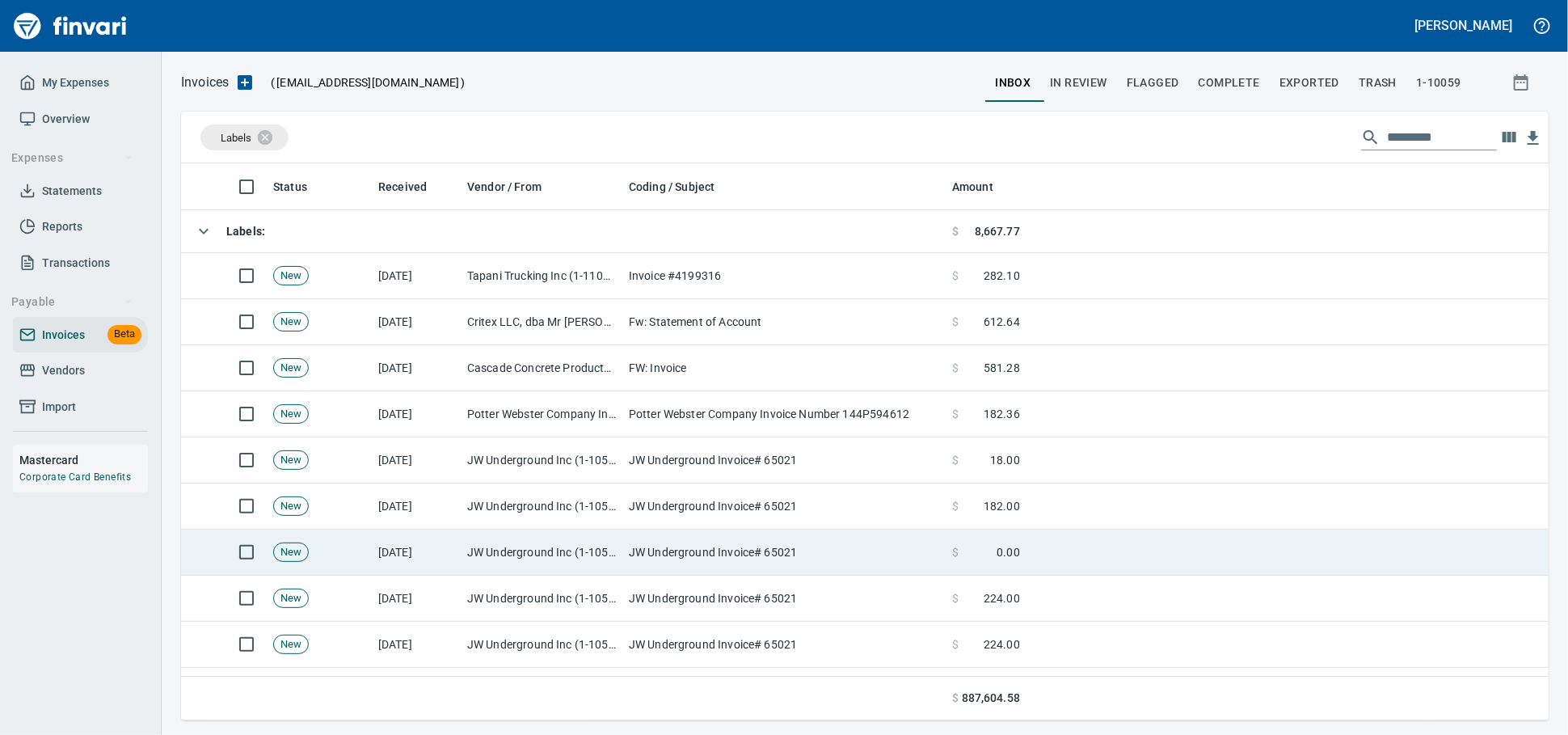
click at [661, 551] on td "JW Underground Invoice# 65021" at bounding box center [784, 553] width 323 height 46
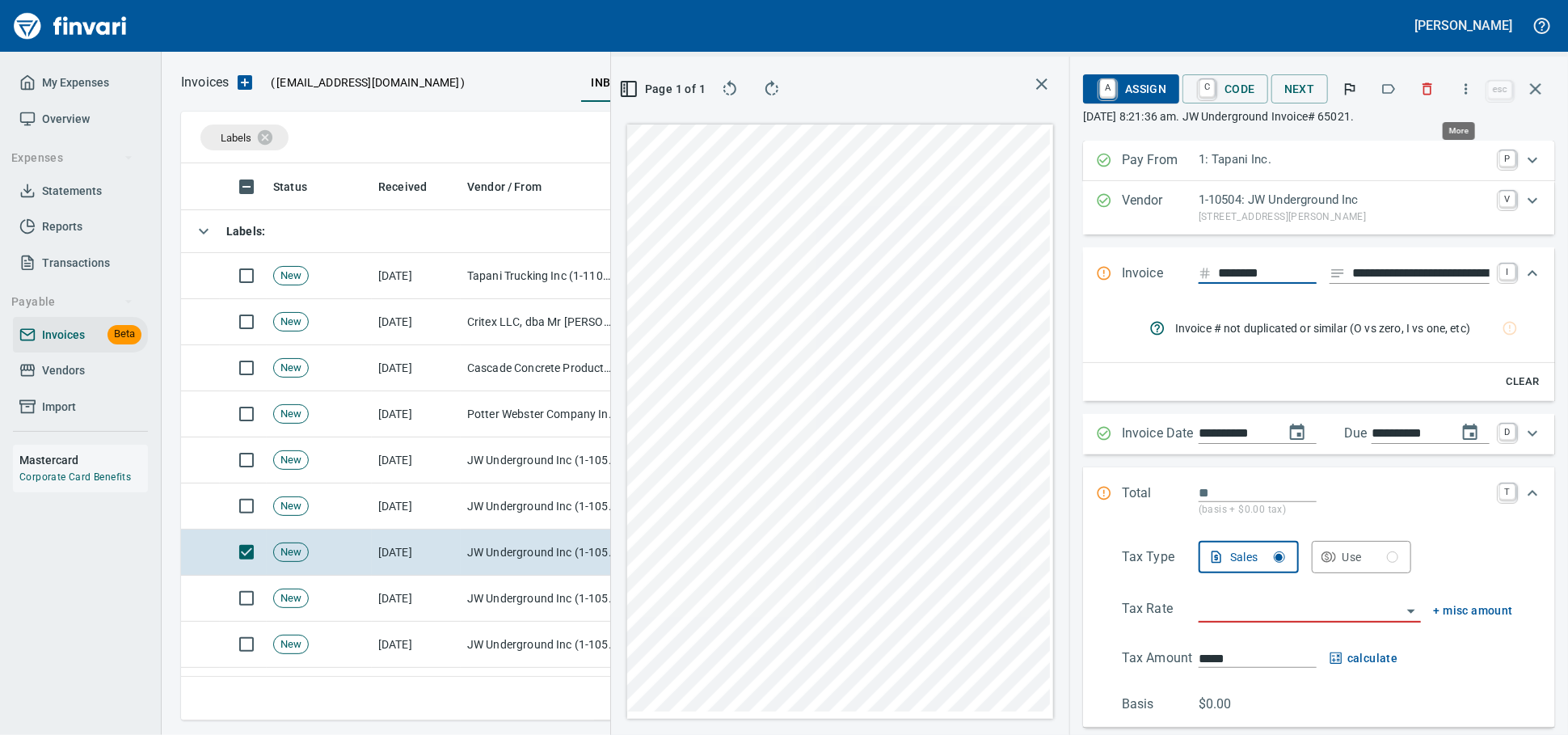
click at [1458, 91] on icon "button" at bounding box center [1466, 89] width 16 height 16
click at [1454, 91] on div at bounding box center [784, 368] width 1568 height 735
click at [1540, 87] on icon "button" at bounding box center [1536, 89] width 19 height 19
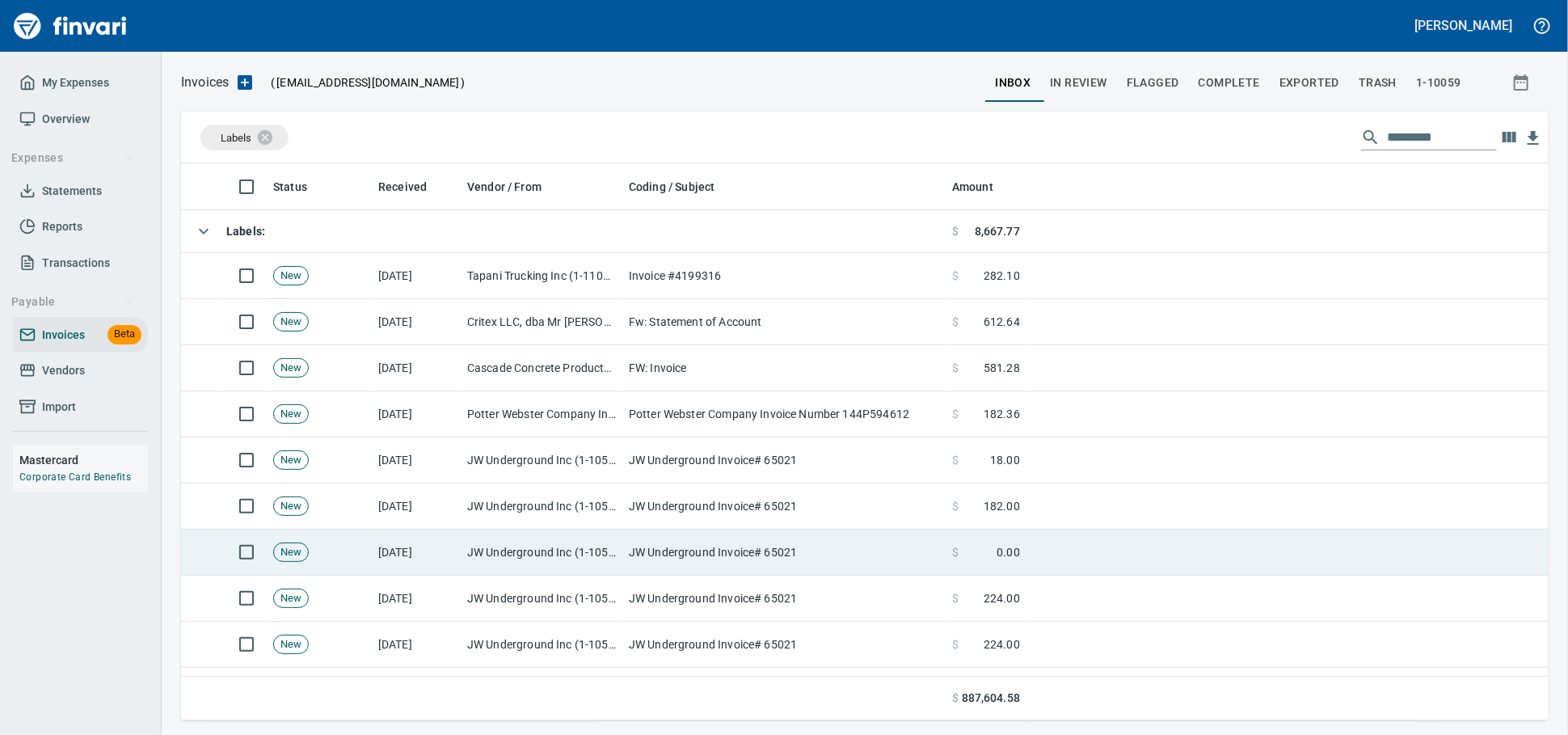
scroll to position [543, 1339]
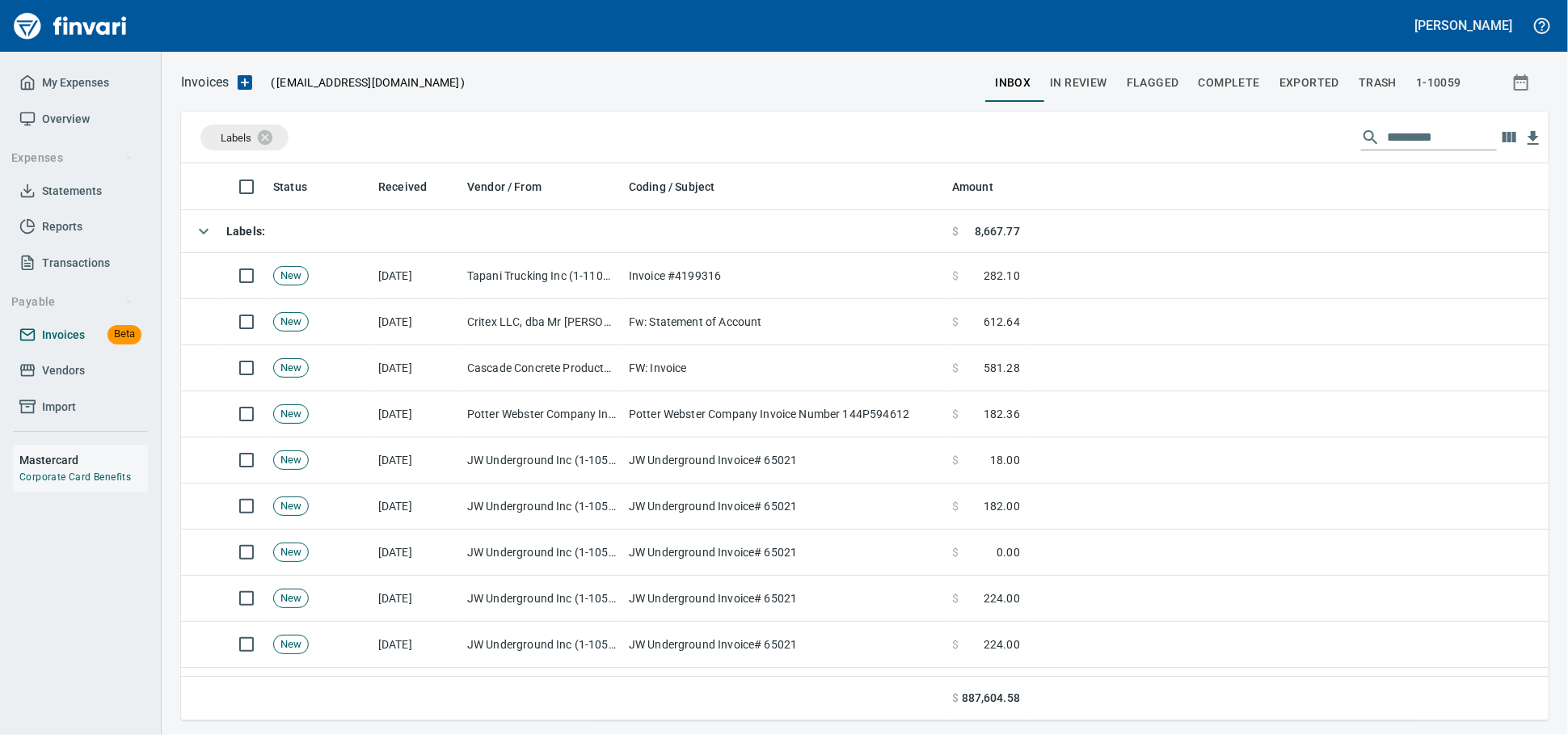
click at [69, 345] on span "Invoices" at bounding box center [63, 335] width 43 height 20
drag, startPoint x: 67, startPoint y: 394, endPoint x: 114, endPoint y: 383, distance: 48.3
click at [65, 381] on span "Vendors" at bounding box center [63, 370] width 43 height 20
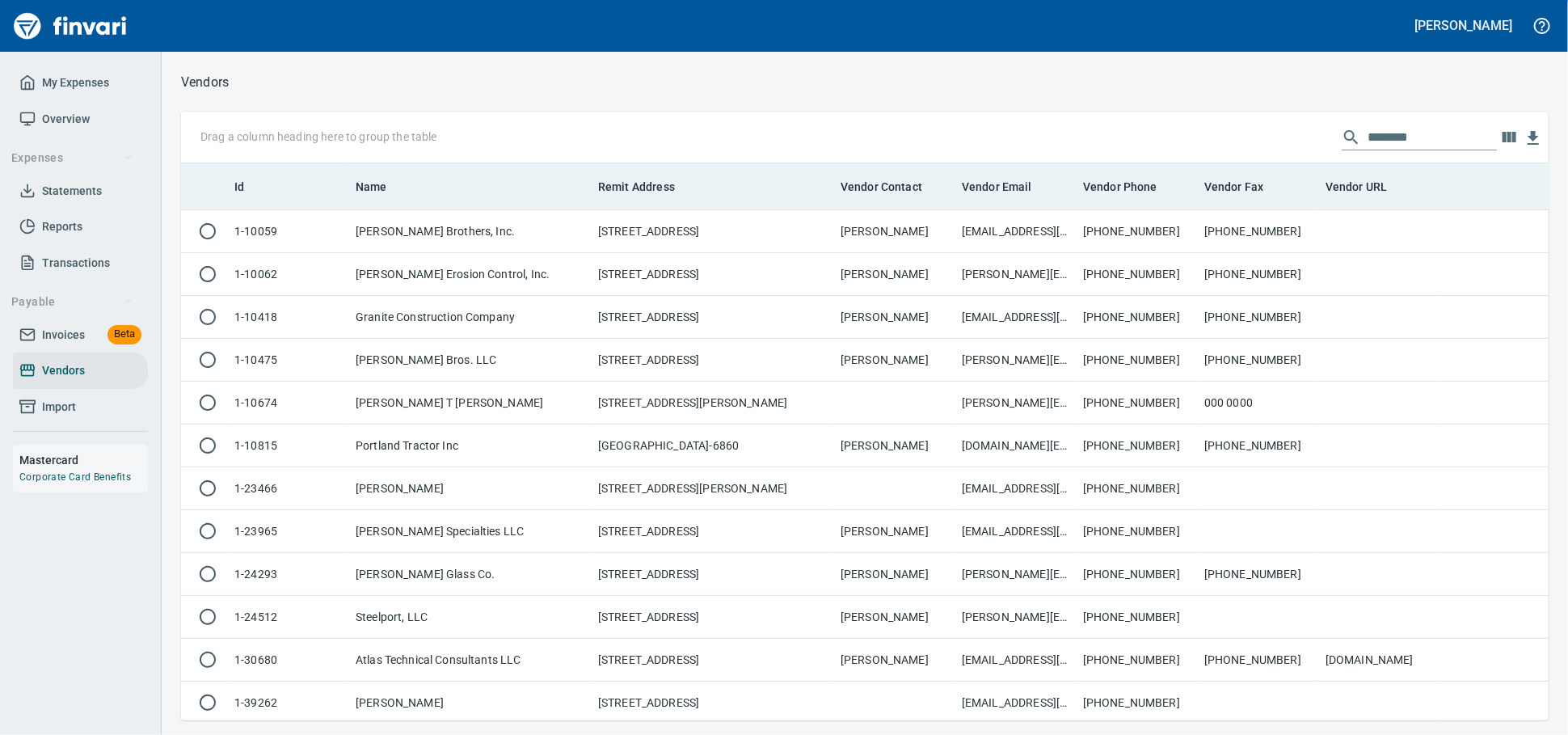
scroll to position [543, 1339]
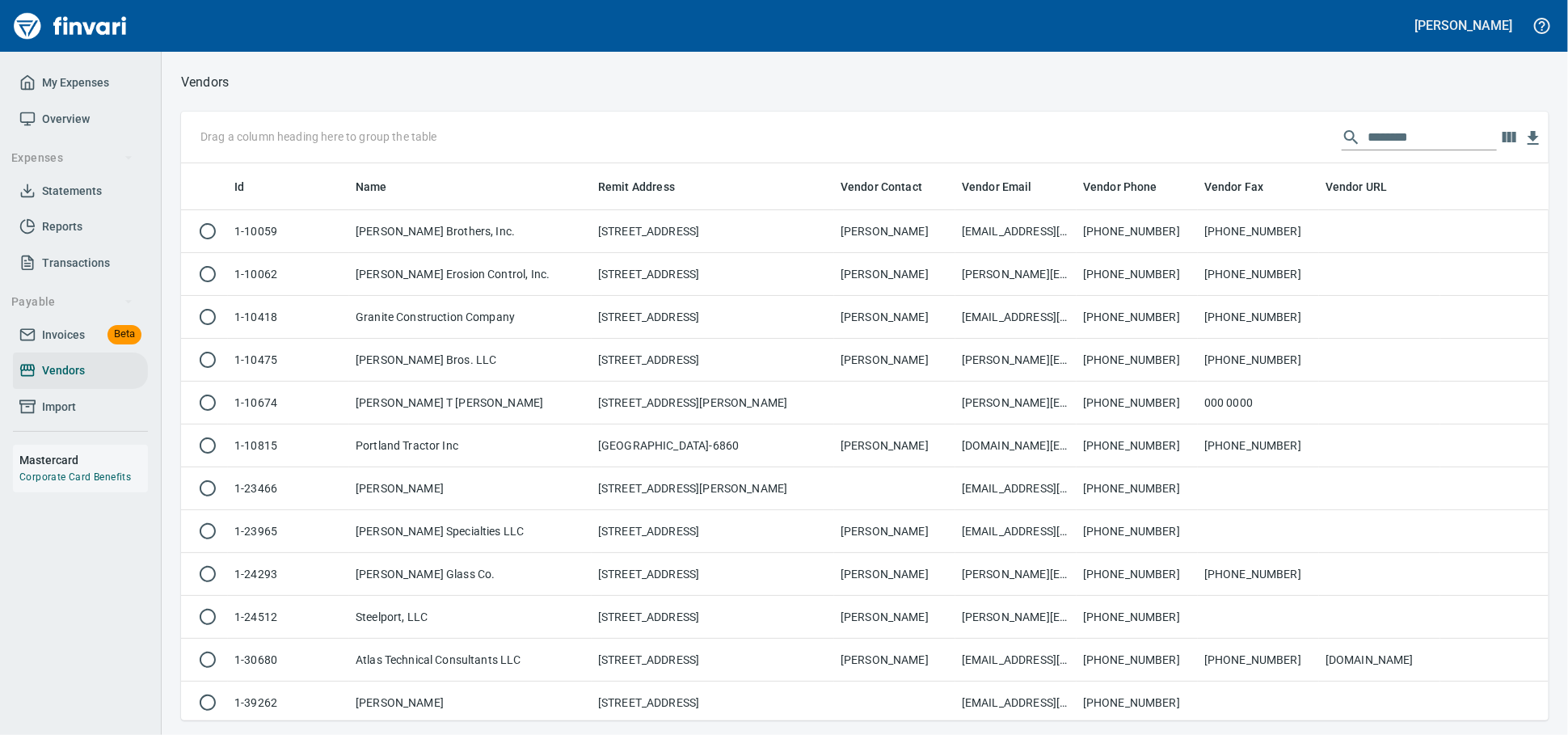
drag, startPoint x: 1441, startPoint y: 132, endPoint x: 1160, endPoint y: 153, distance: 281.8
click at [1160, 153] on div "Drag a column heading here to group the table ********" at bounding box center [864, 137] width 1368 height 52
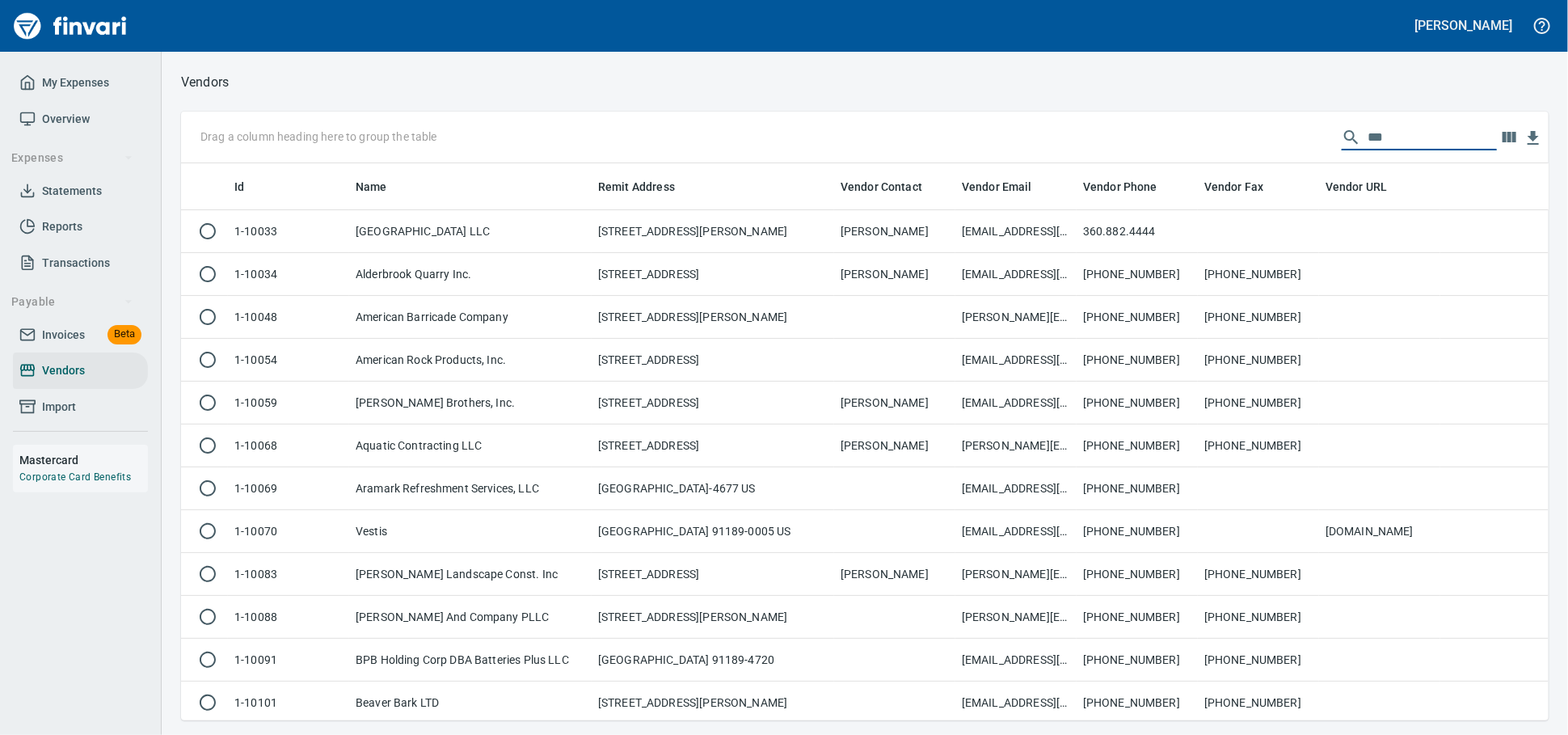
scroll to position [543, 1353]
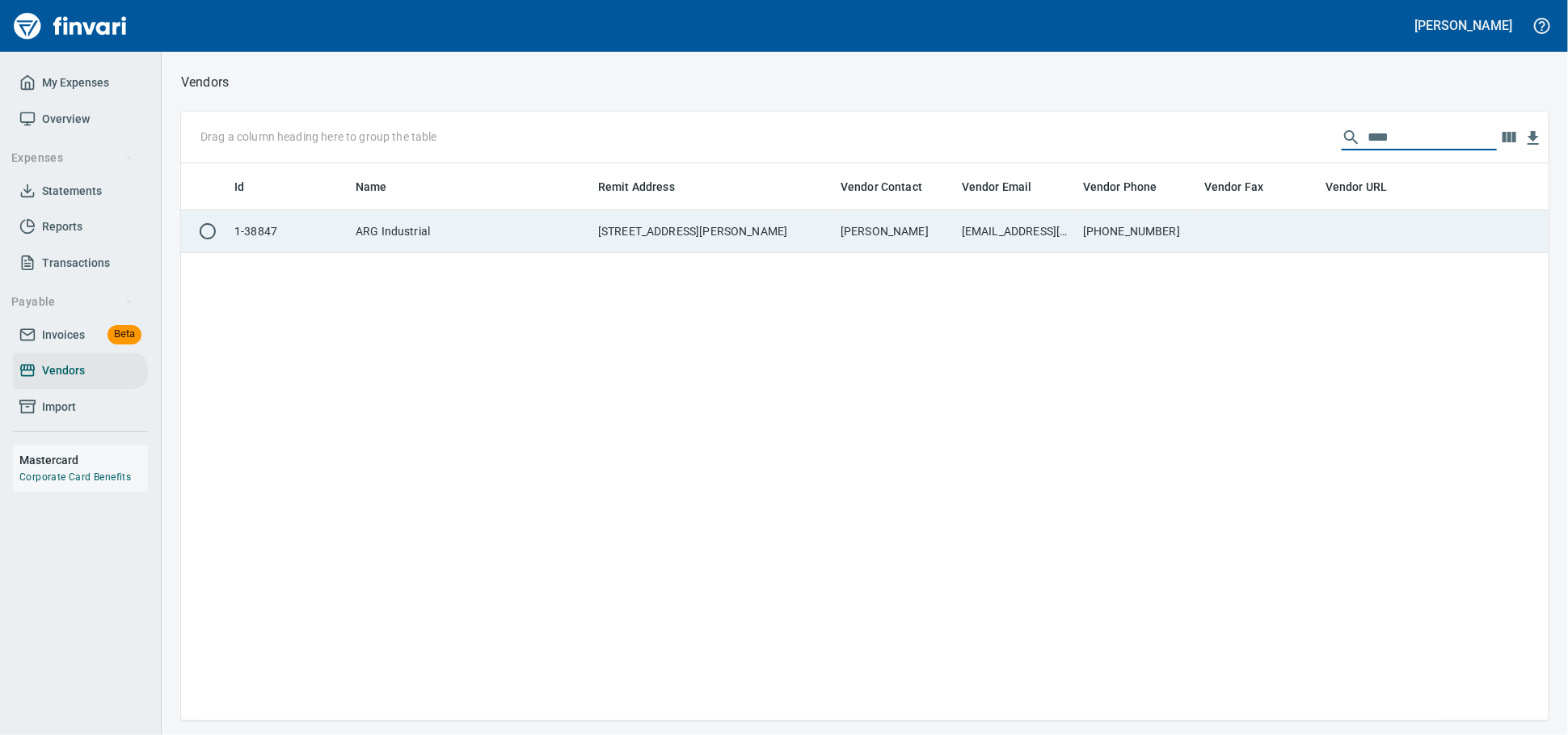
type input "***"
click at [446, 243] on td "ARG Industrial" at bounding box center [470, 231] width 243 height 43
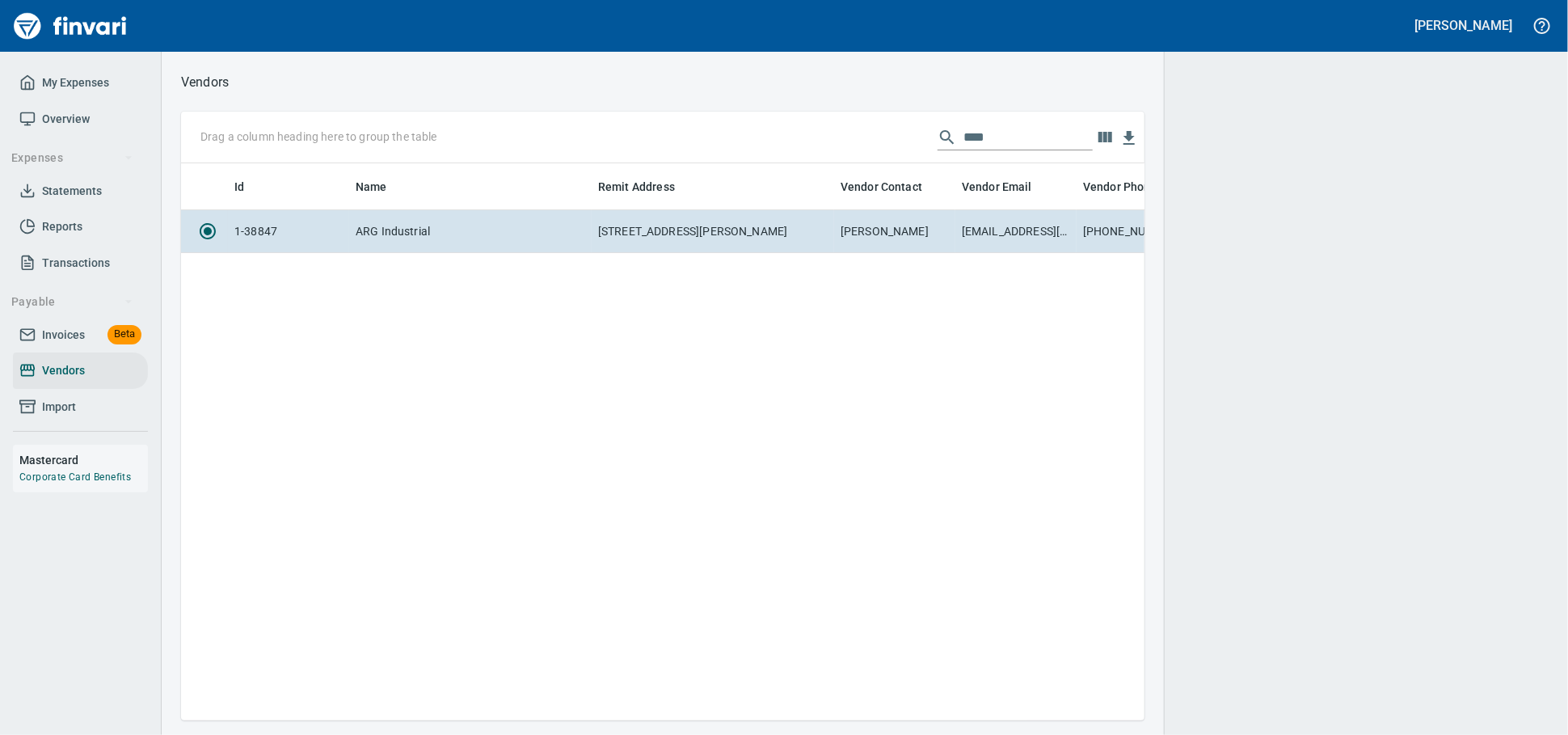
scroll to position [529, 949]
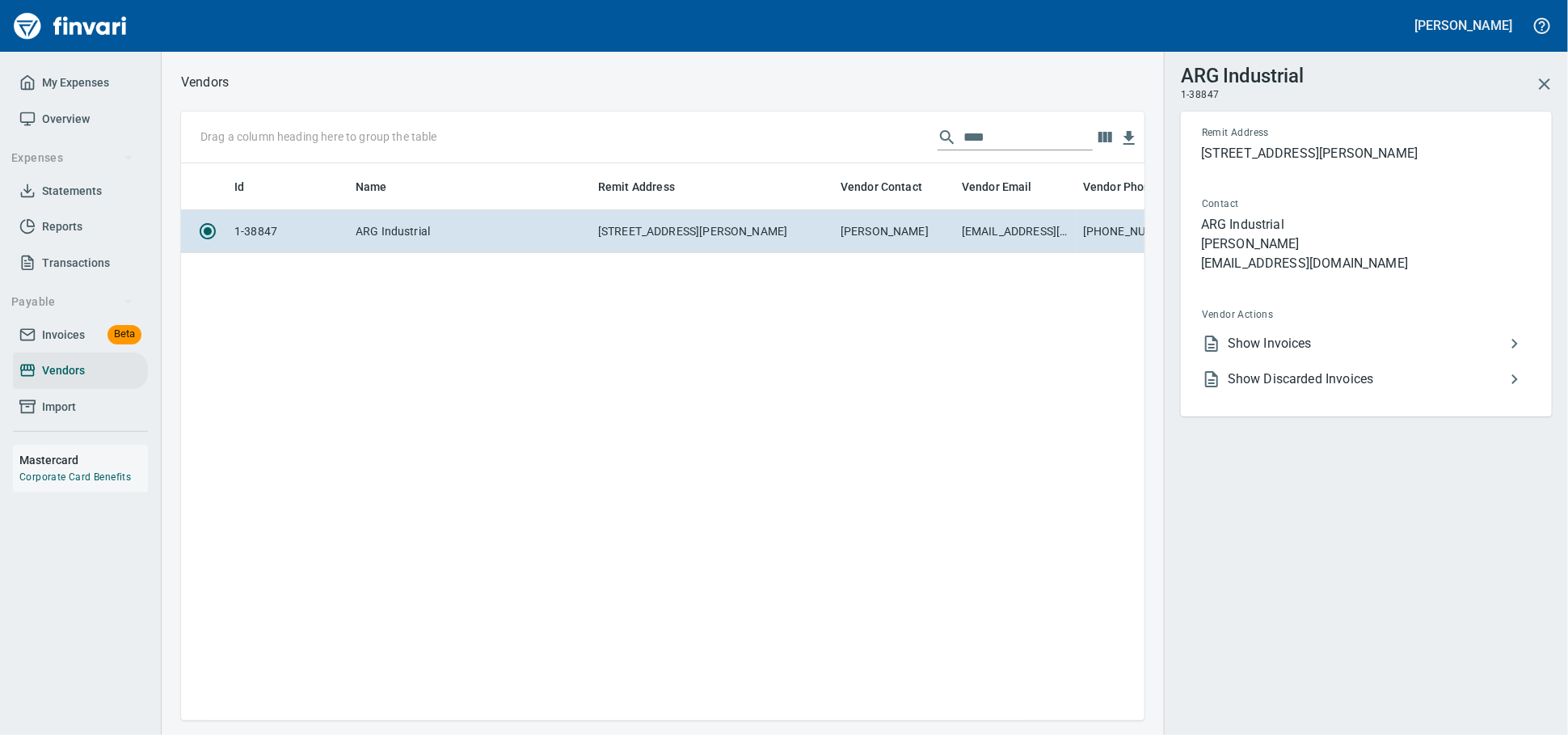
drag, startPoint x: 1322, startPoint y: 391, endPoint x: 1310, endPoint y: 387, distance: 12.6
click at [1310, 353] on span "Show Invoices" at bounding box center [1366, 343] width 277 height 19
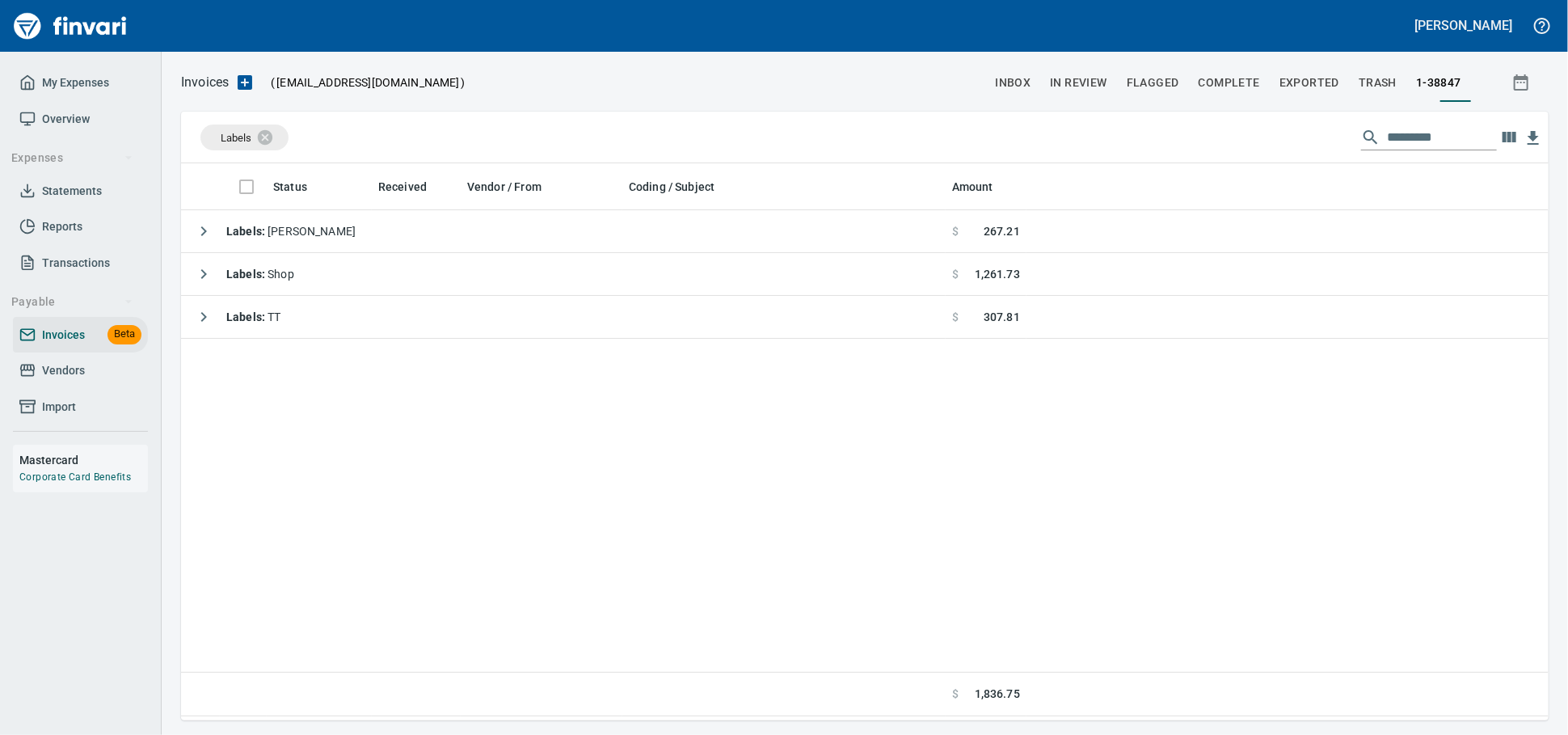
scroll to position [2, 2]
click at [277, 135] on icon at bounding box center [276, 136] width 15 height 15
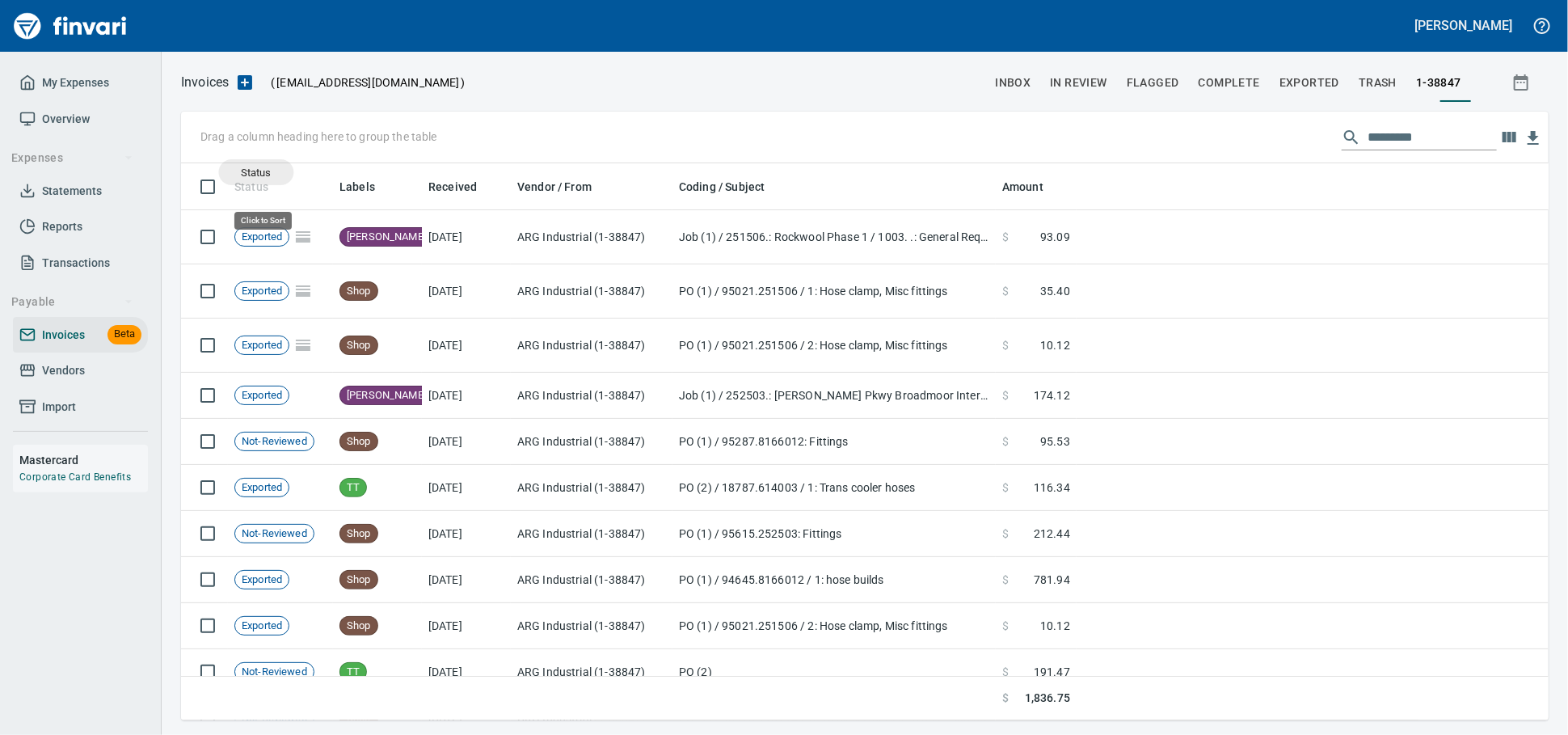
scroll to position [543, 1339]
drag, startPoint x: 256, startPoint y: 189, endPoint x: 259, endPoint y: 137, distance: 52.1
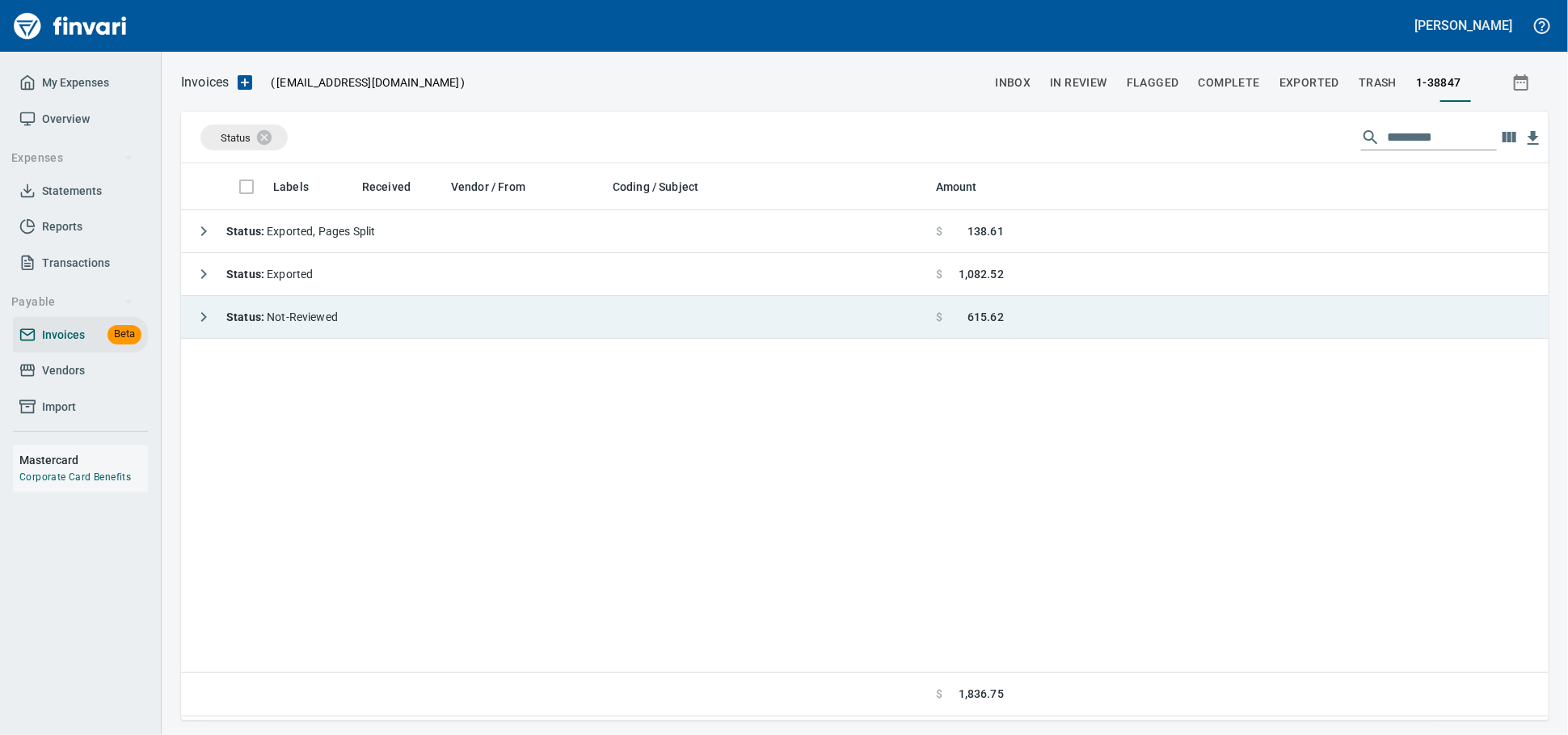
drag, startPoint x: 390, startPoint y: 316, endPoint x: 790, endPoint y: 318, distance: 400.0
click at [390, 318] on td "Status : Not-Reviewed" at bounding box center [555, 317] width 748 height 43
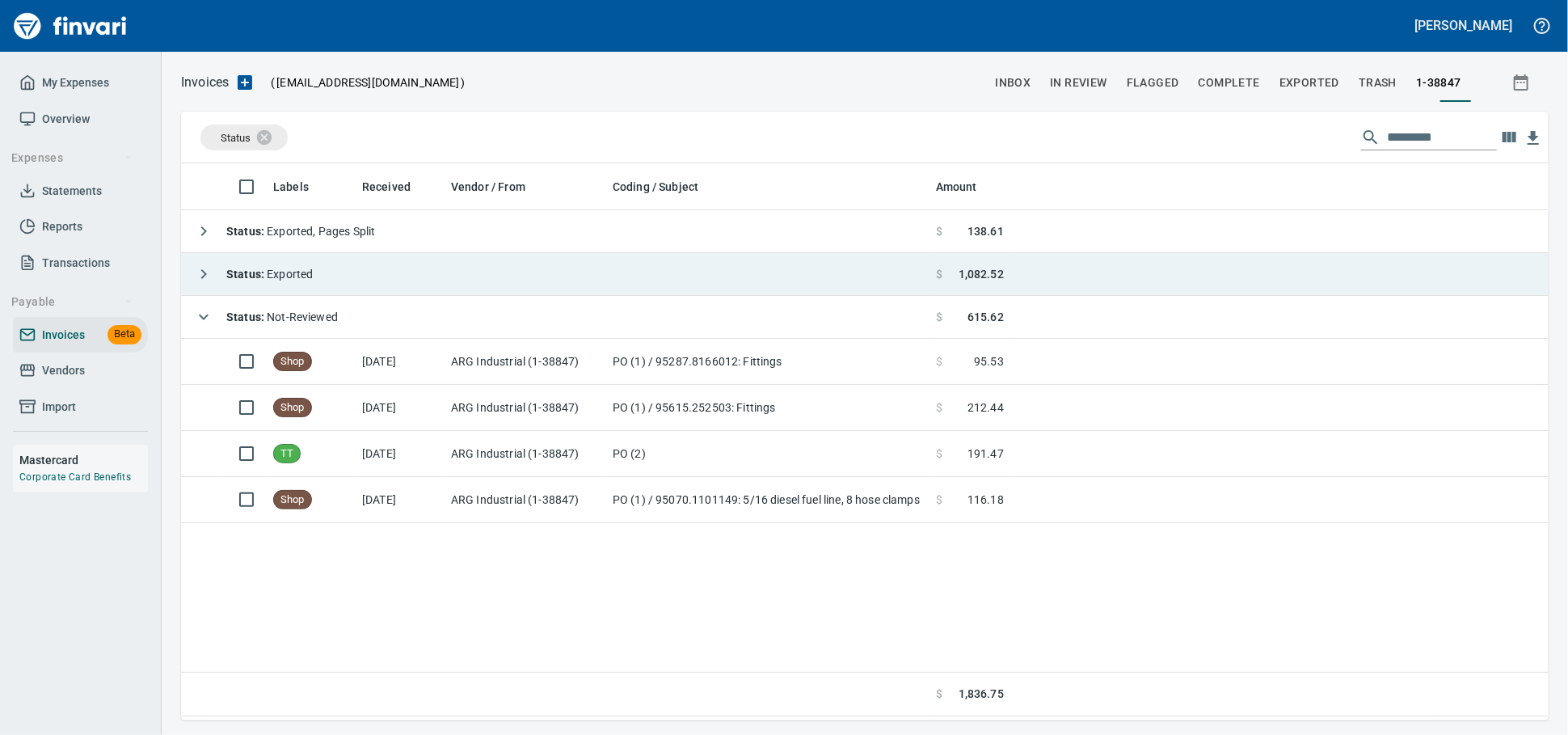
click at [367, 271] on td "Status : Exported" at bounding box center [555, 275] width 748 height 43
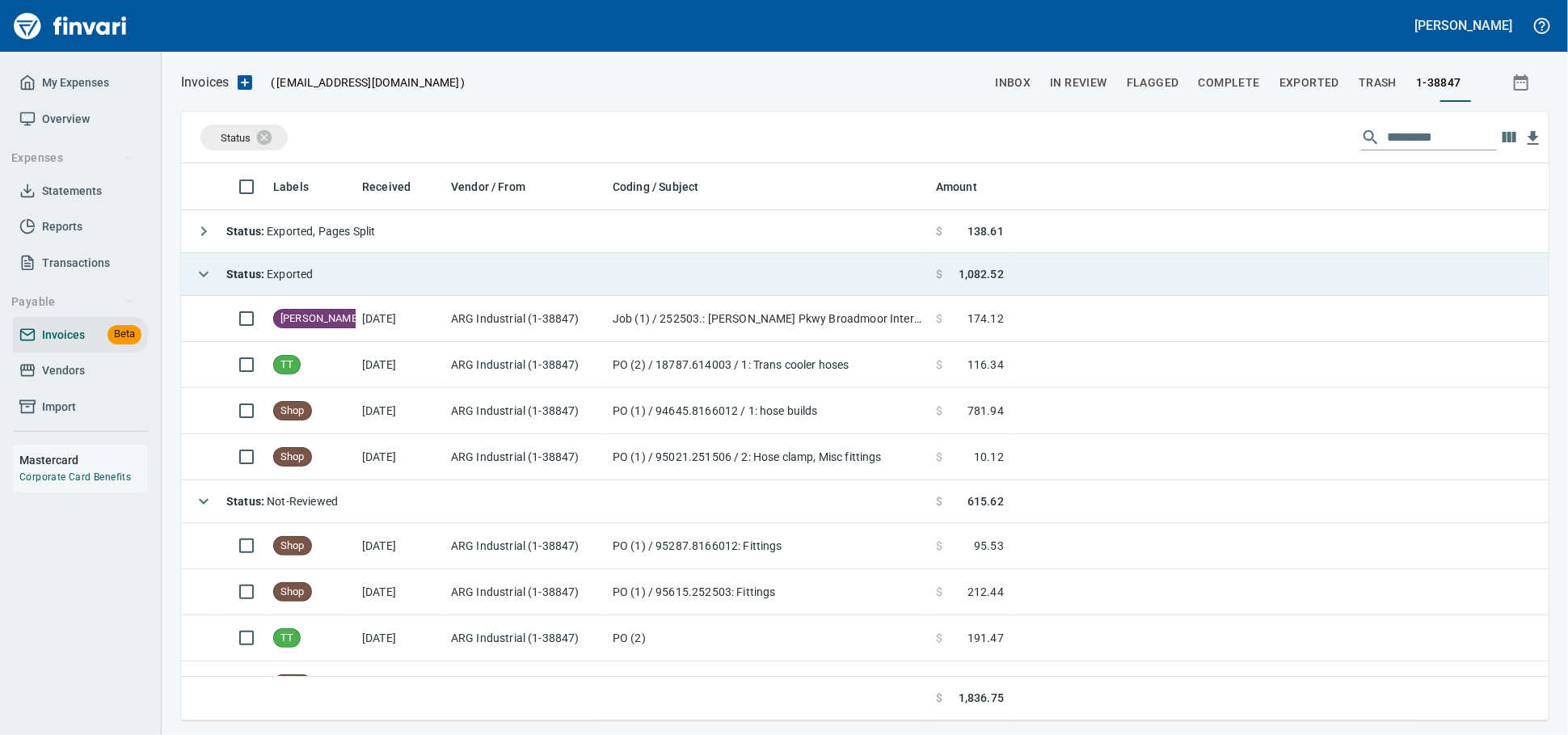
scroll to position [543, 1339]
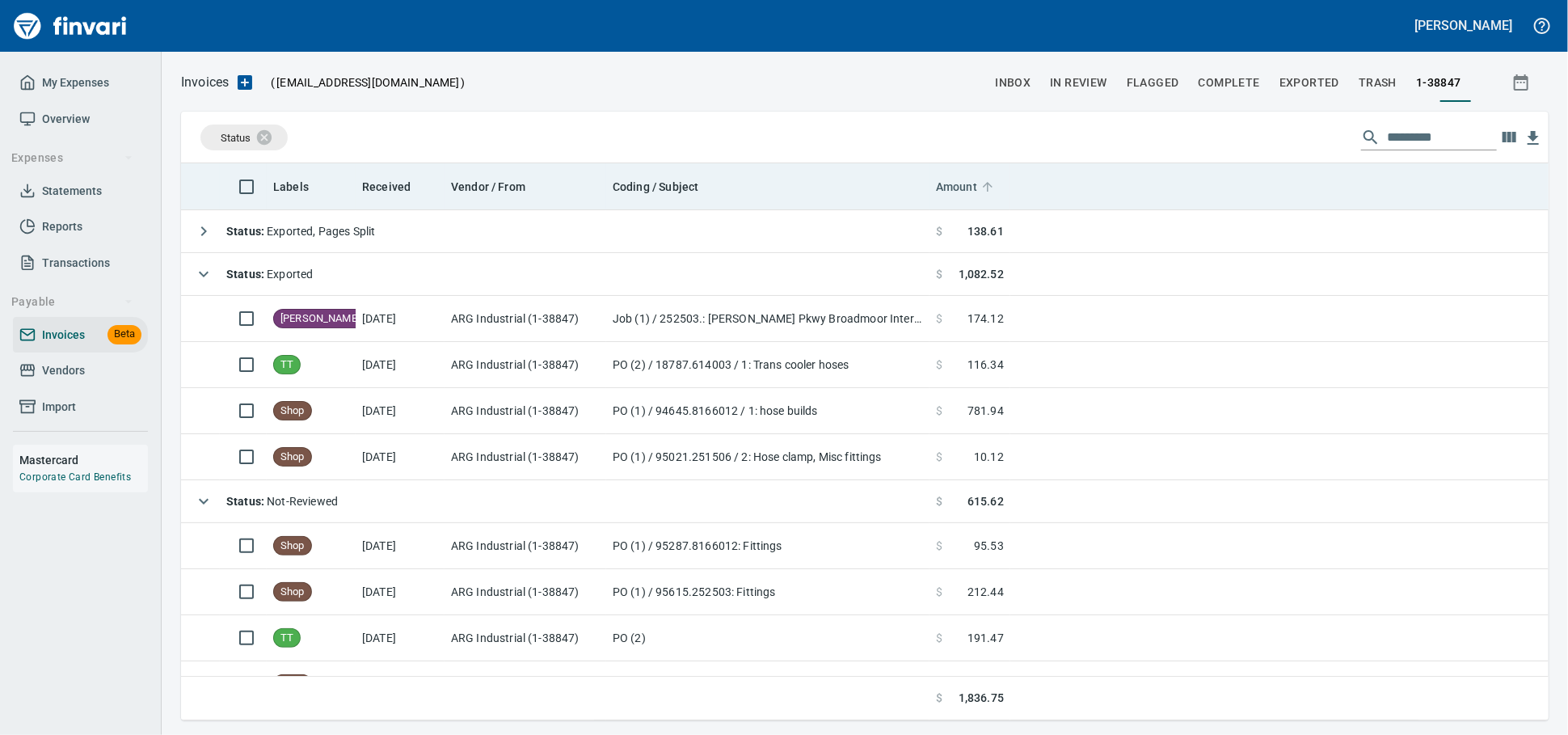
click at [957, 186] on span "Amount" at bounding box center [956, 187] width 42 height 19
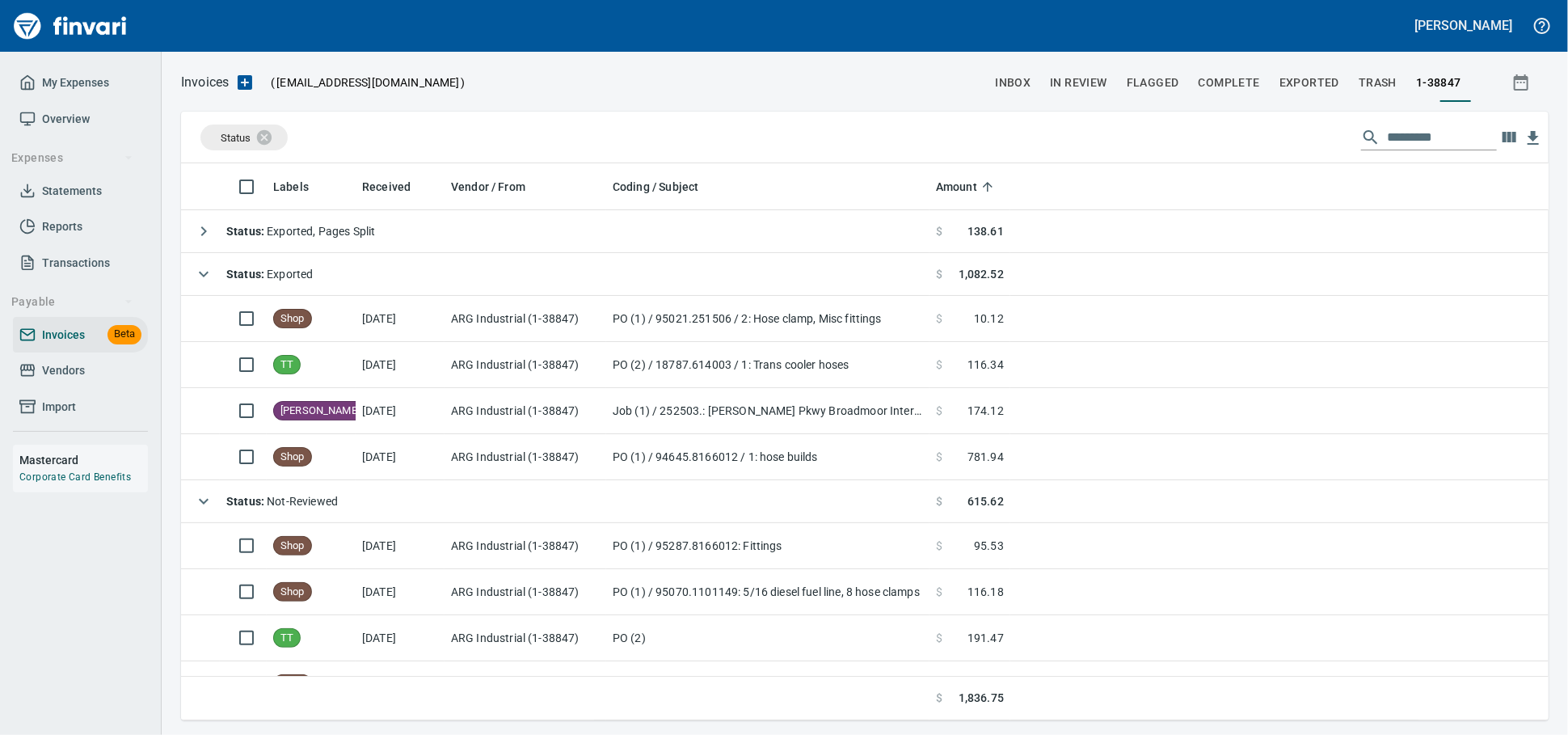
click at [44, 381] on span "Vendors" at bounding box center [63, 370] width 43 height 20
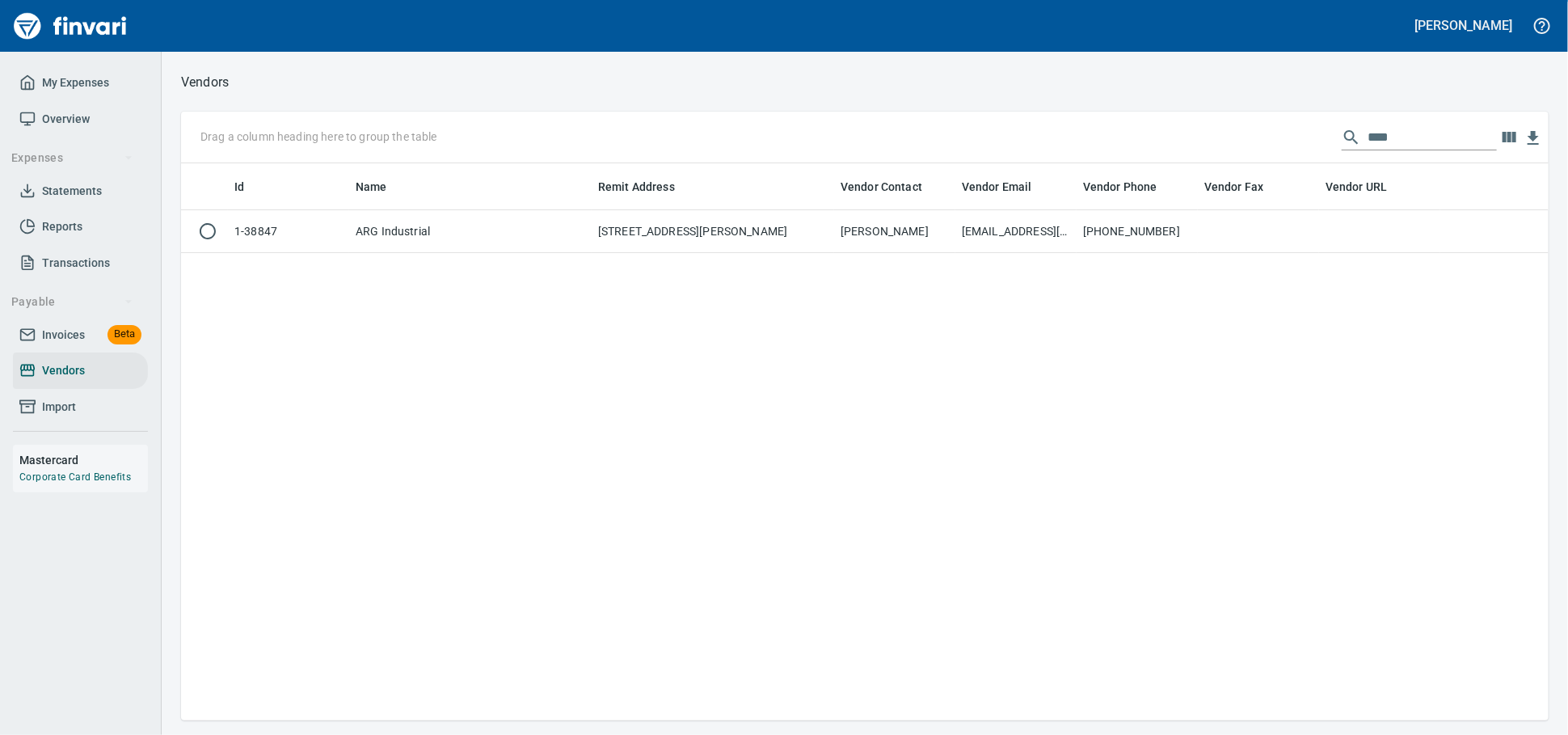
scroll to position [543, 1353]
drag, startPoint x: 1287, startPoint y: 132, endPoint x: 1151, endPoint y: 131, distance: 136.0
click at [1182, 131] on div "Drag a column heading here to group the table ***" at bounding box center [864, 137] width 1368 height 52
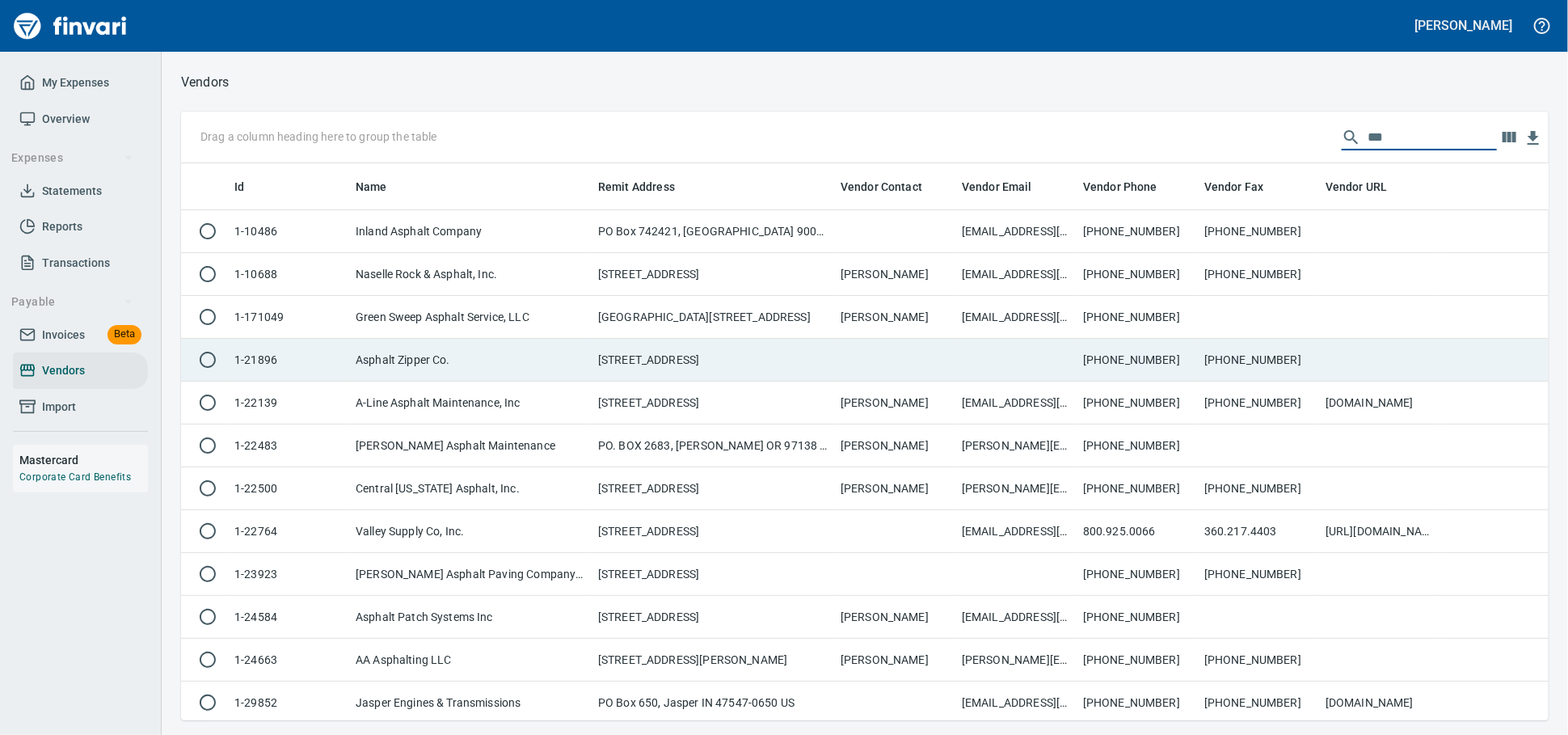
type input "***"
click at [757, 370] on td "310 West 700 South, Pleasant Grove UT 84062 US" at bounding box center [712, 360] width 243 height 43
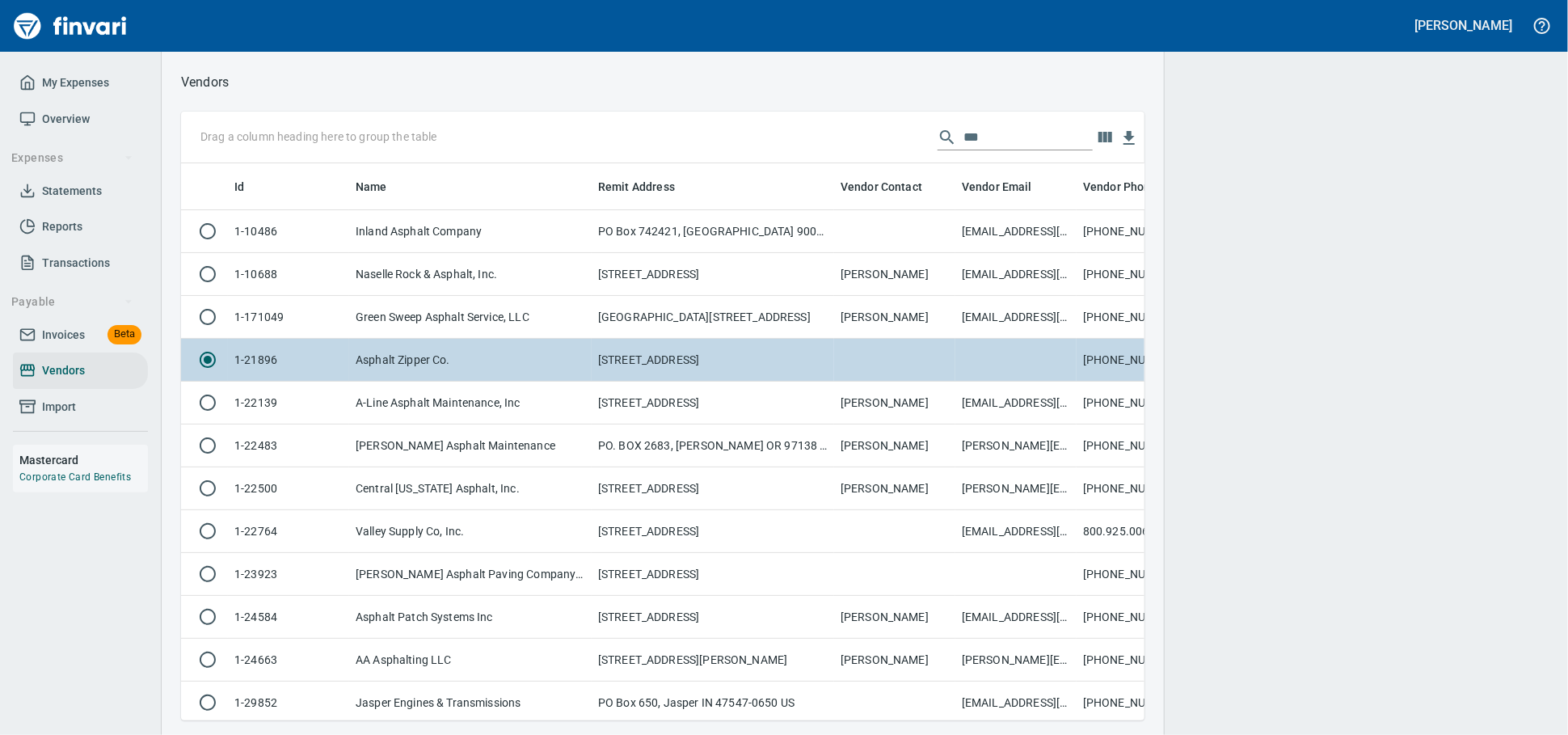
scroll to position [529, 935]
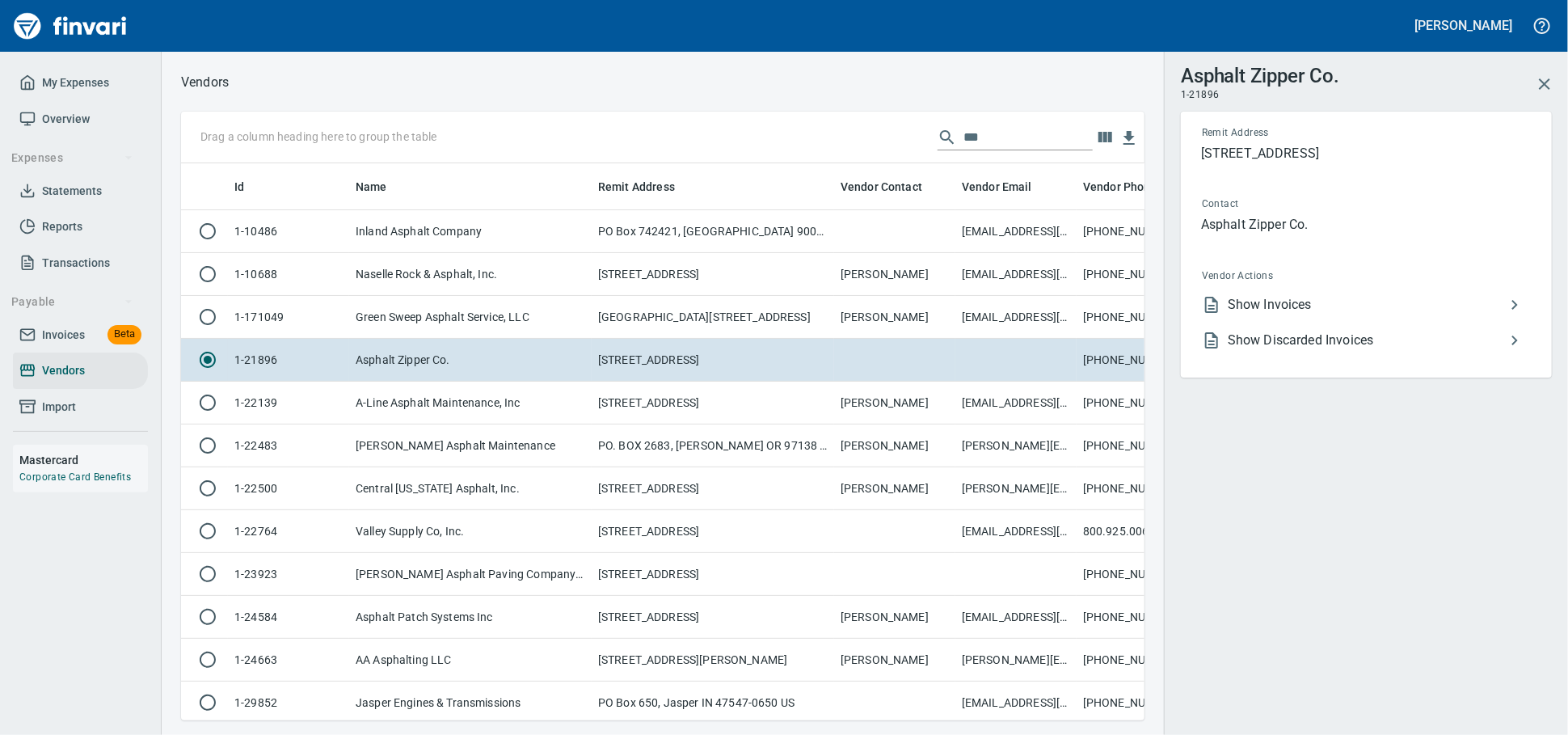
click at [1391, 308] on li "Show Invoices" at bounding box center [1360, 305] width 342 height 36
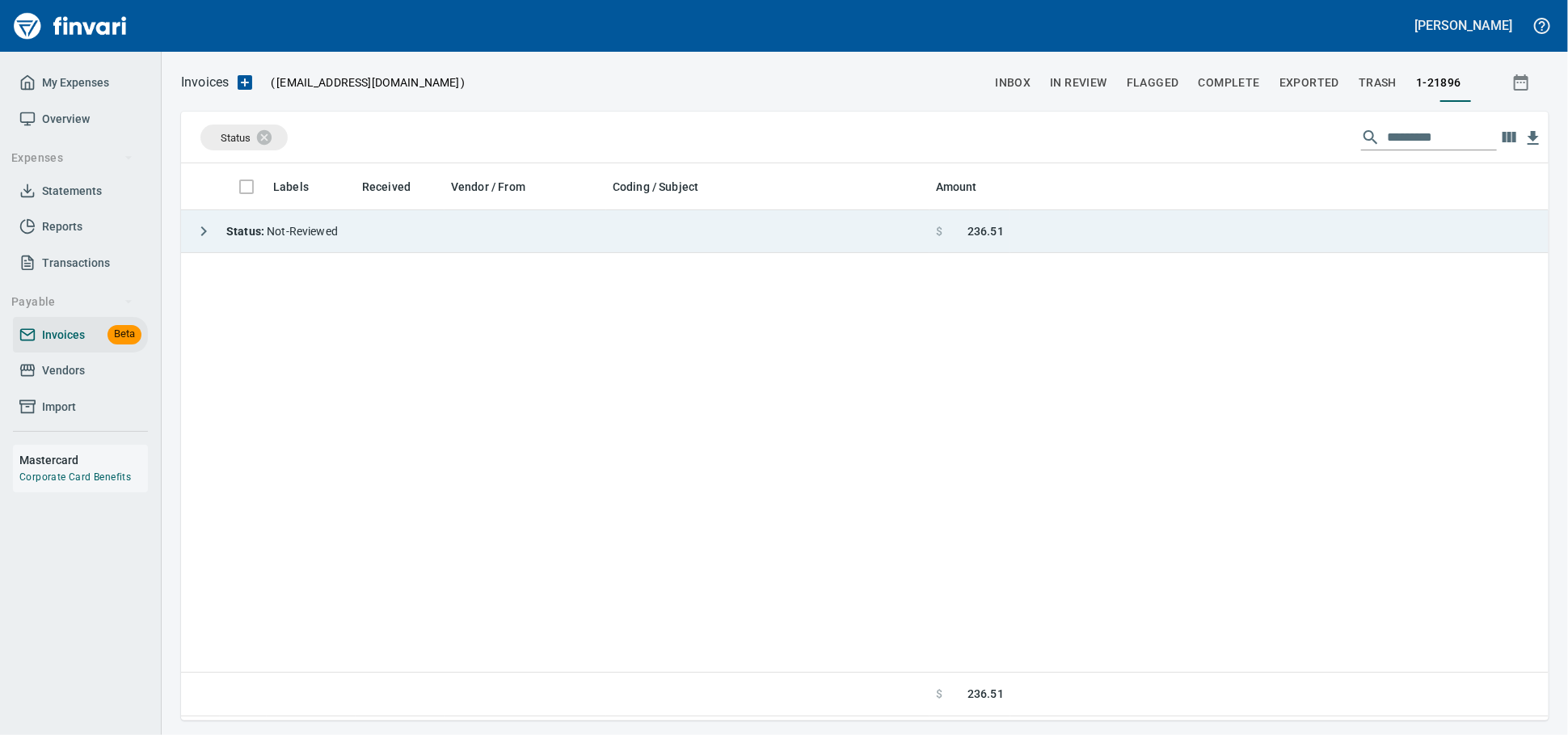
scroll to position [2, 2]
click at [529, 253] on td "Status : Not-Reviewed" at bounding box center [555, 231] width 748 height 43
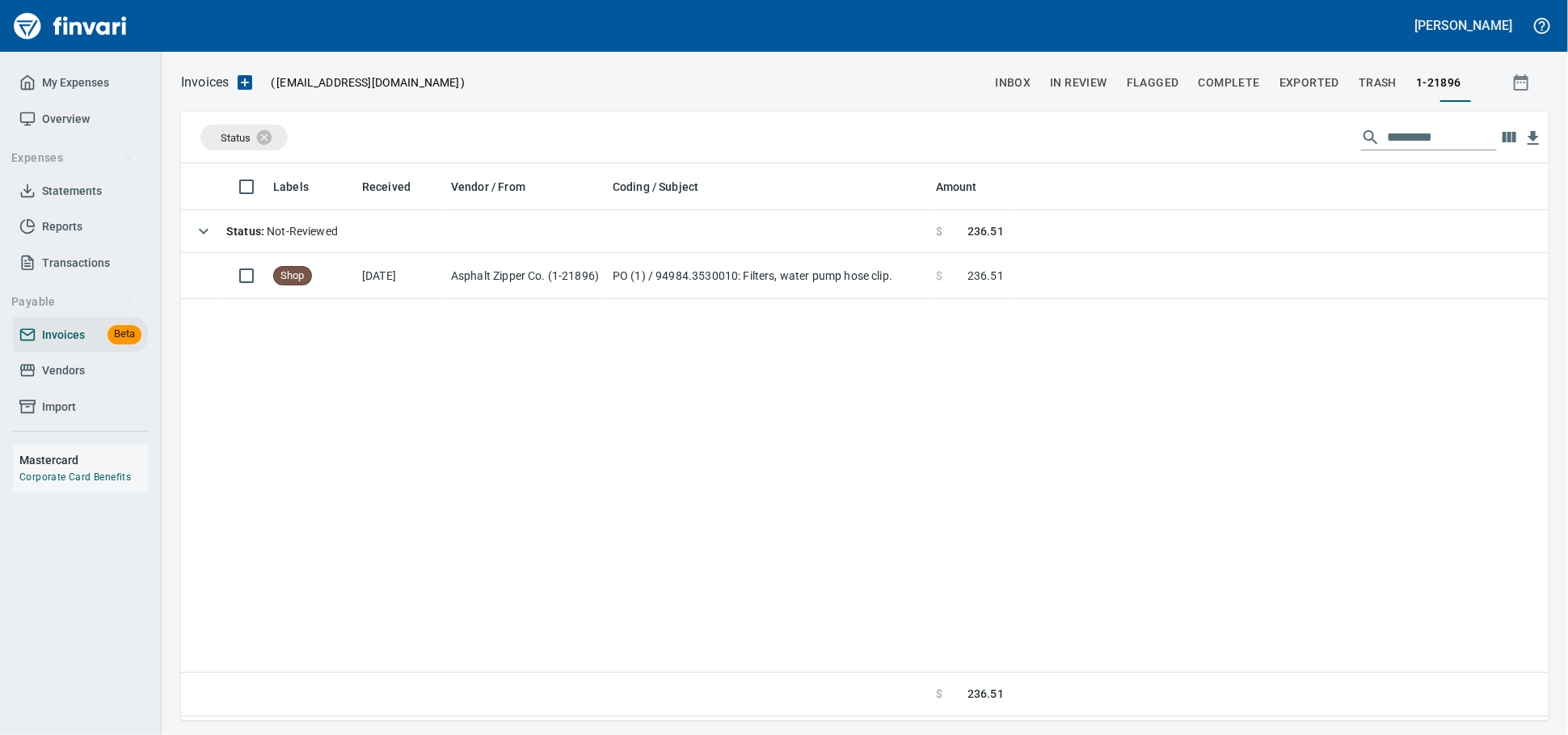
click at [83, 381] on span "Vendors" at bounding box center [63, 370] width 43 height 20
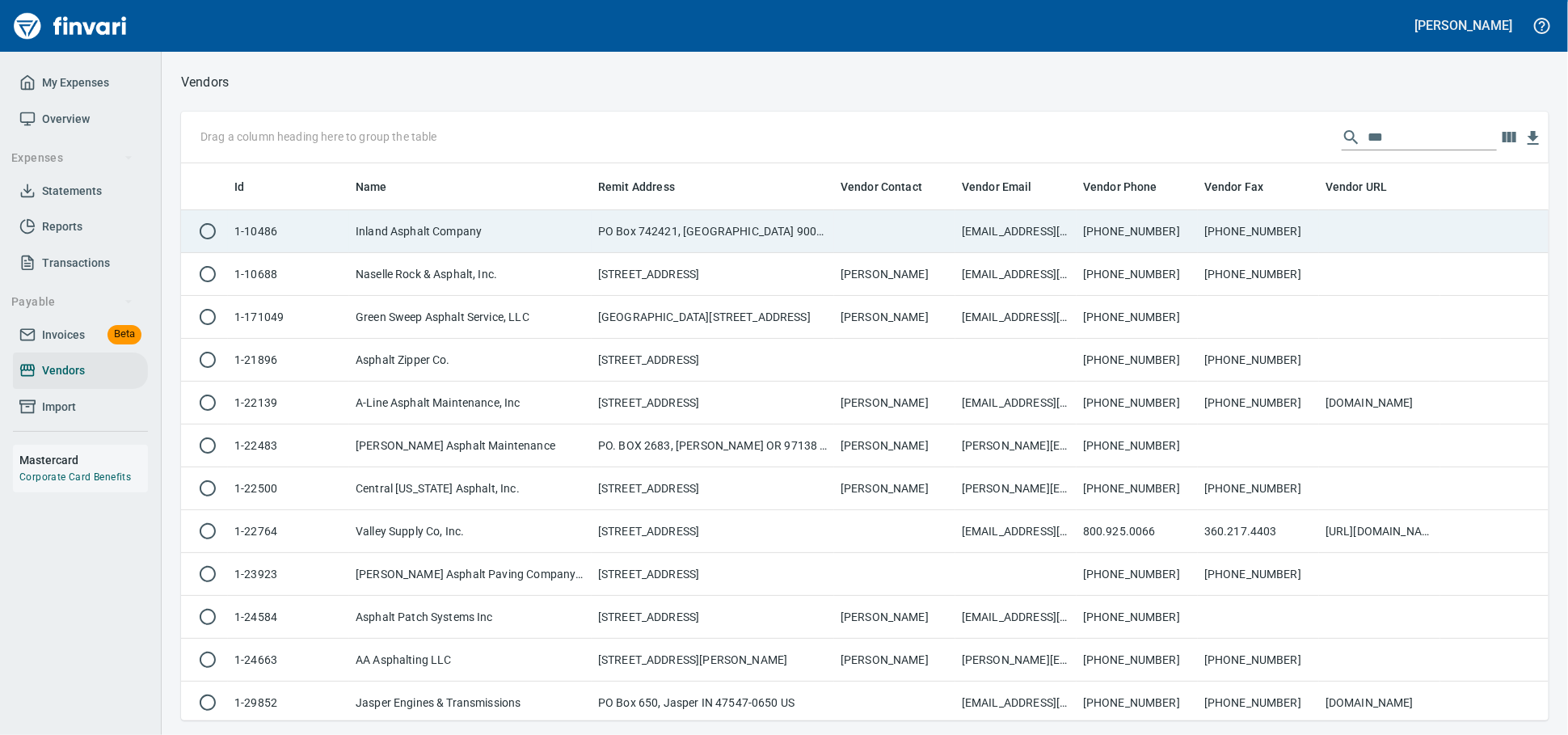
scroll to position [543, 1339]
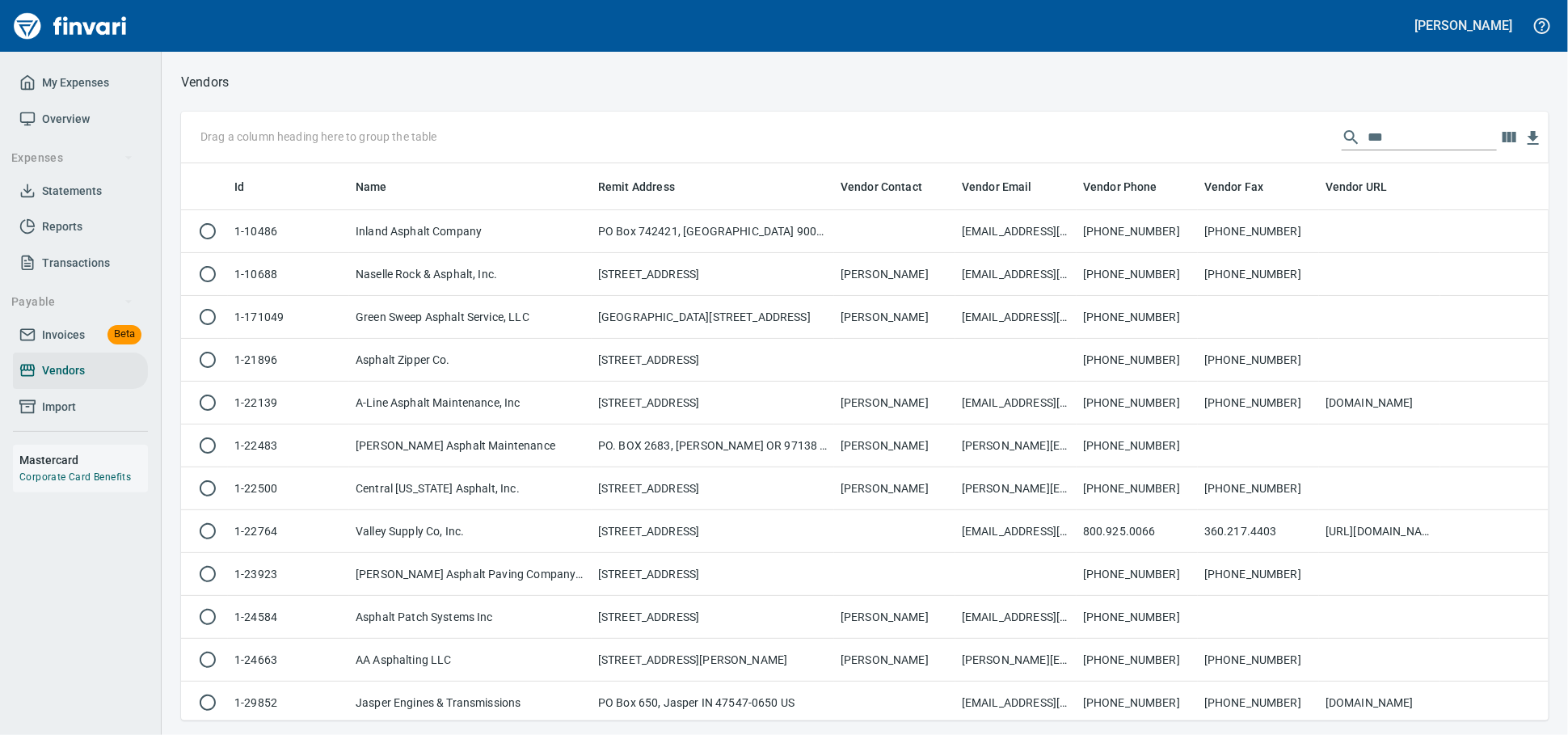
drag, startPoint x: 1267, startPoint y: 132, endPoint x: 1217, endPoint y: 133, distance: 50.0
click at [1219, 133] on div "Drag a column heading here to group the table ***" at bounding box center [864, 137] width 1368 height 52
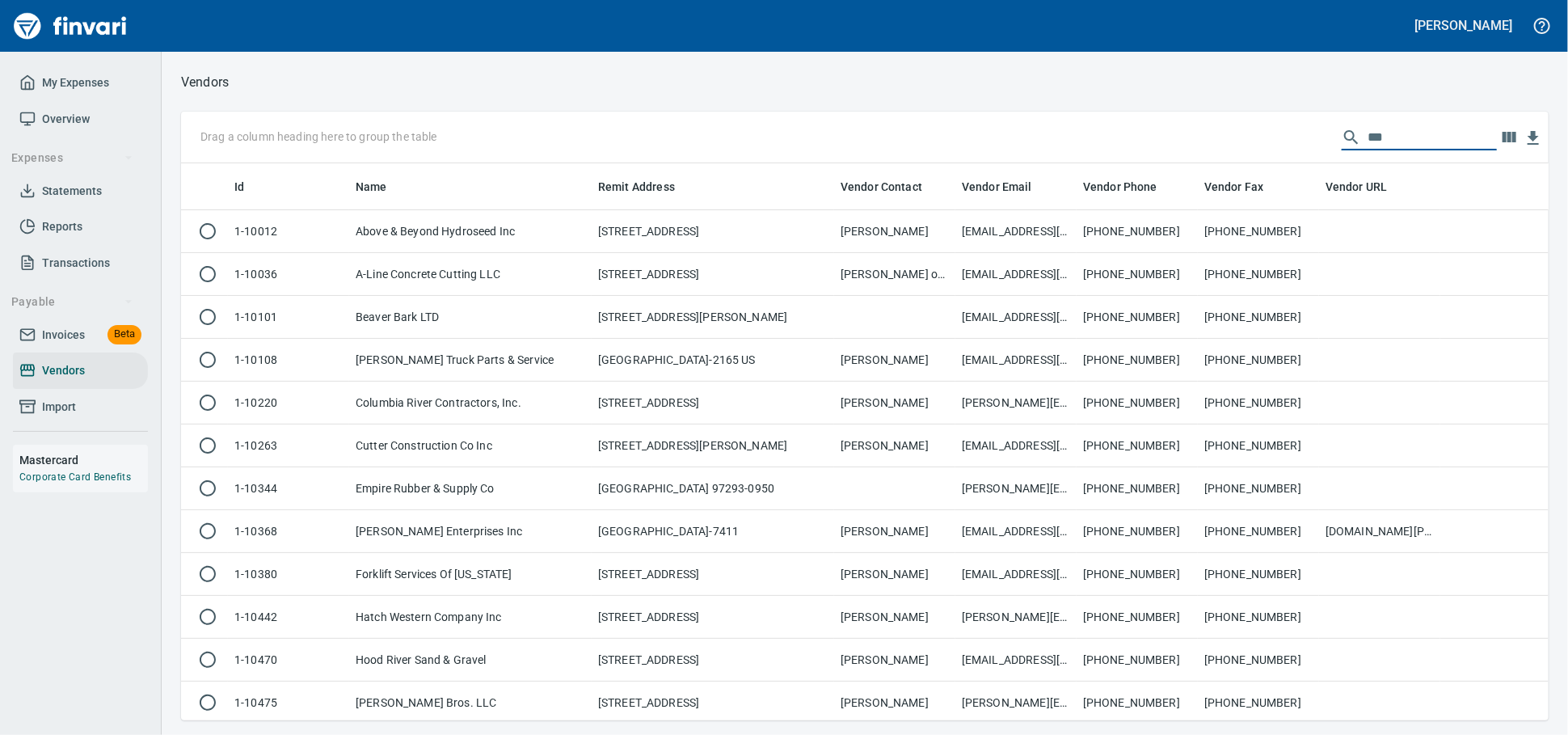
scroll to position [543, 1353]
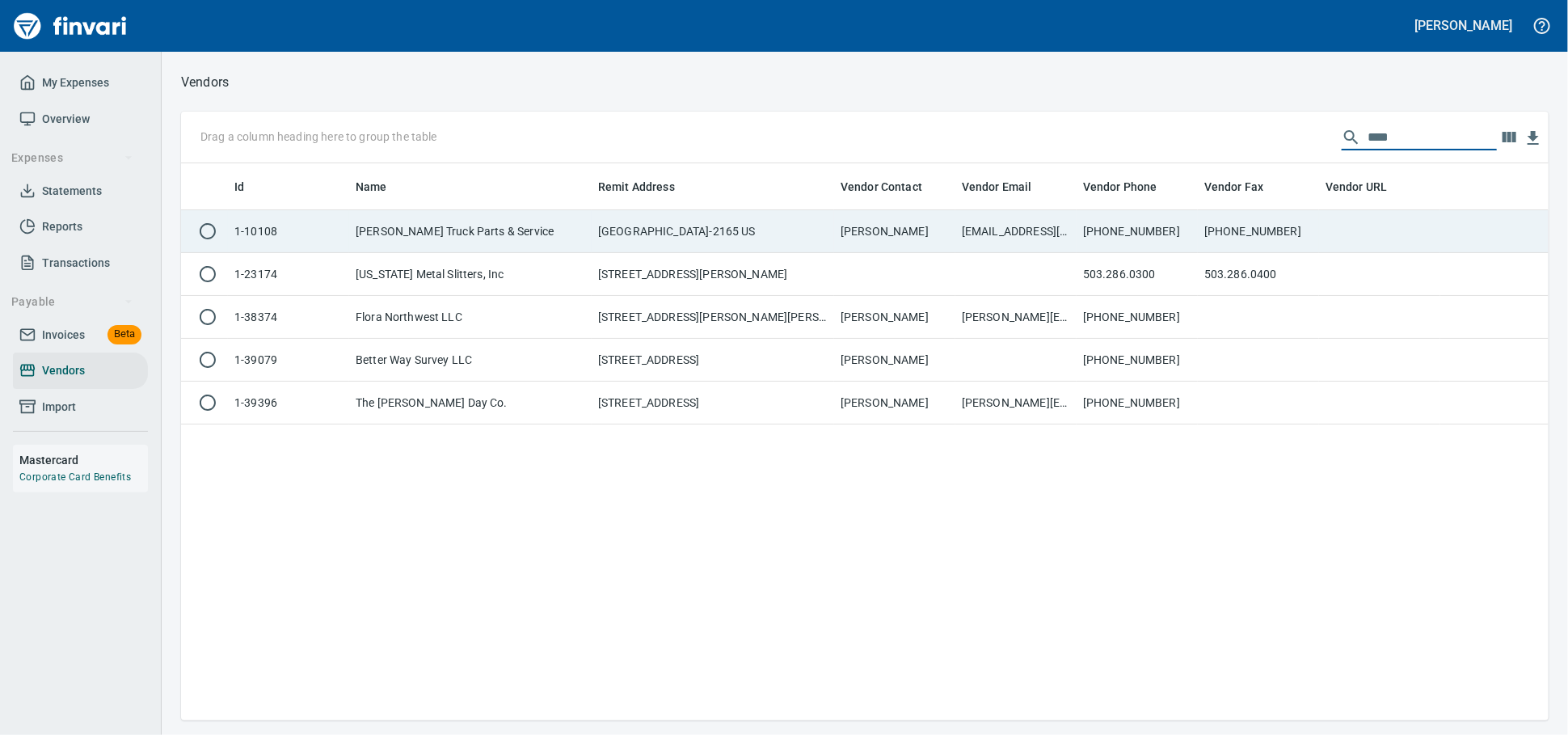
type input "****"
click at [478, 215] on td "Betts Truck Parts & Service" at bounding box center [470, 231] width 243 height 43
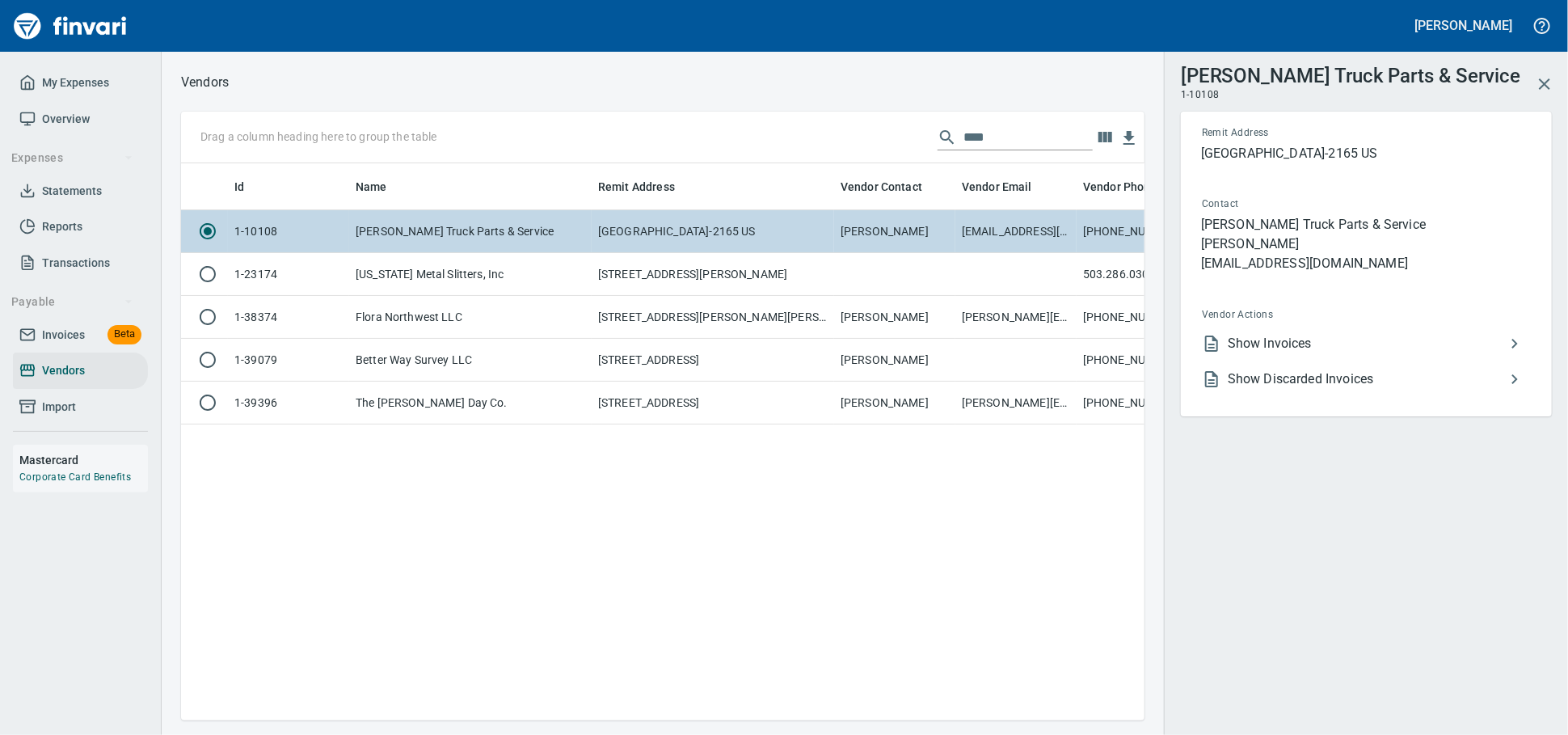
scroll to position [529, 949]
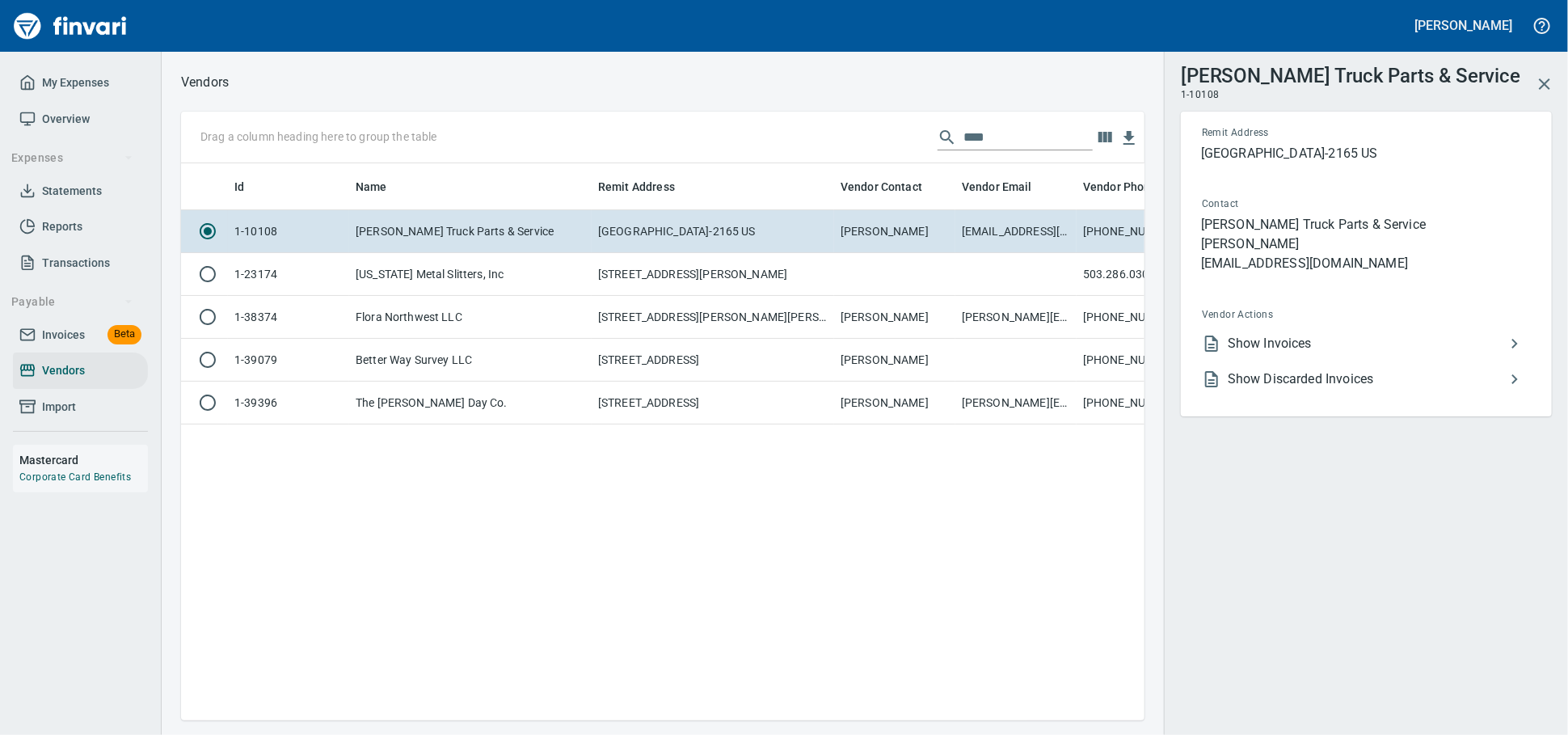
click at [1326, 353] on span "Show Invoices" at bounding box center [1366, 343] width 277 height 19
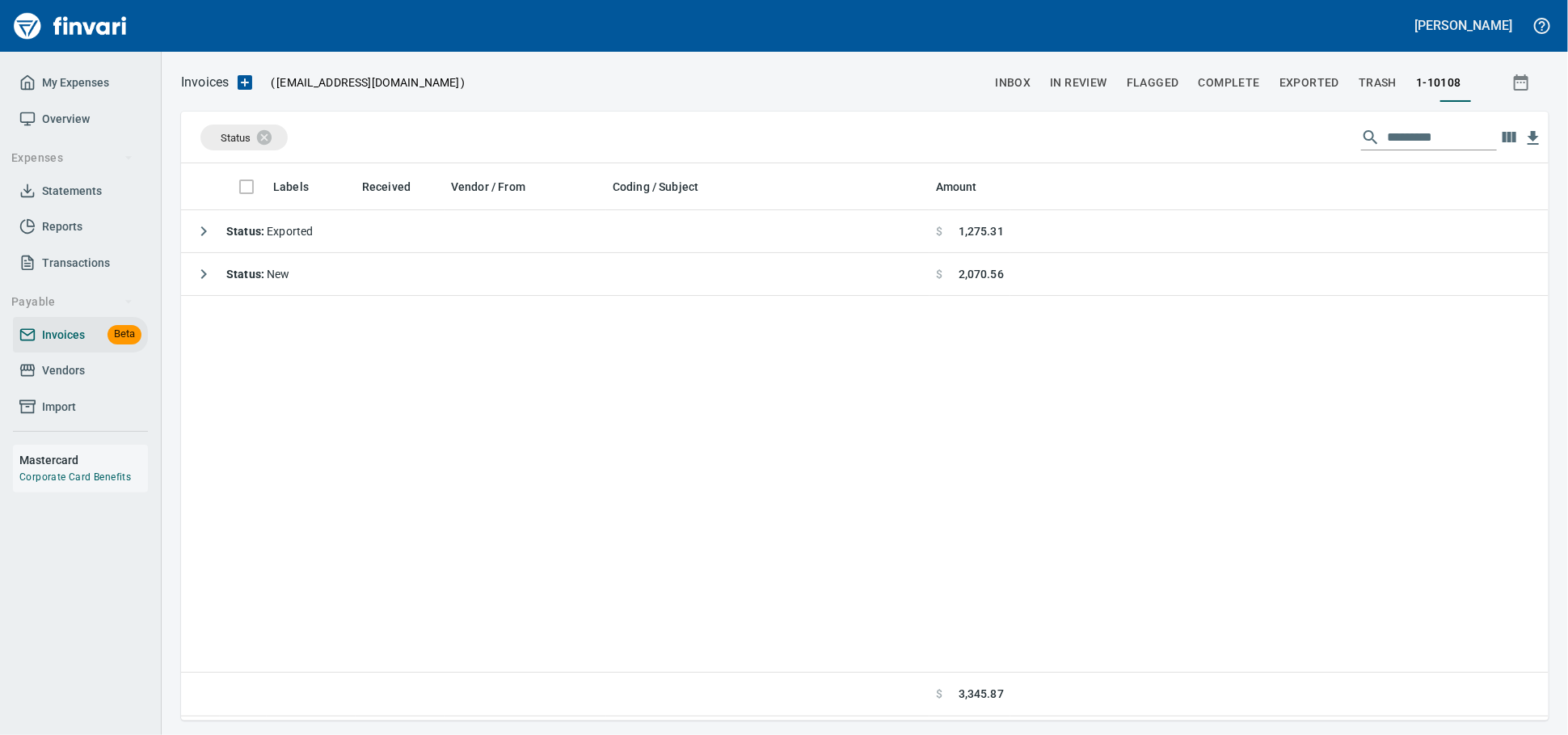
scroll to position [543, 1353]
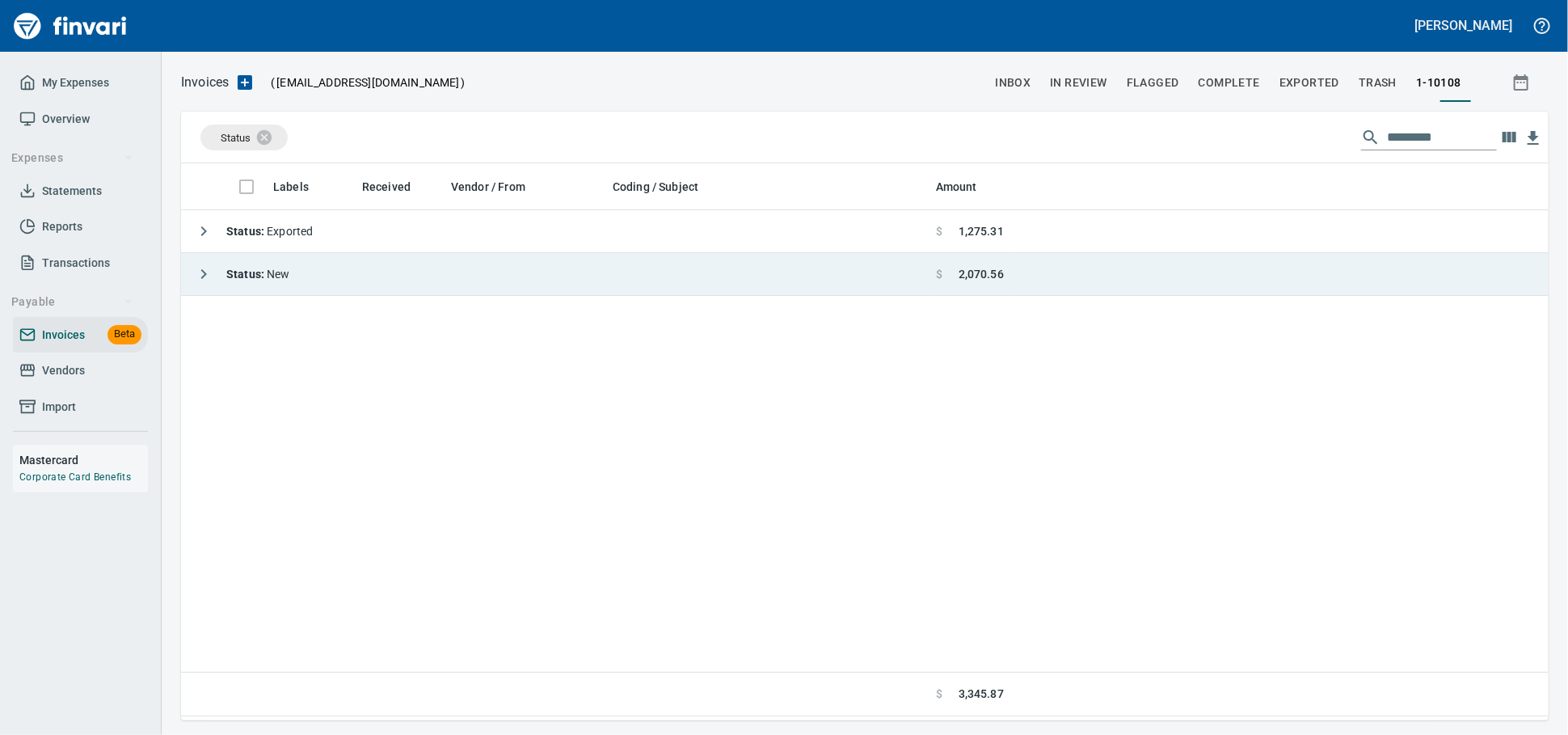
click at [321, 274] on td "Status : New" at bounding box center [555, 275] width 748 height 43
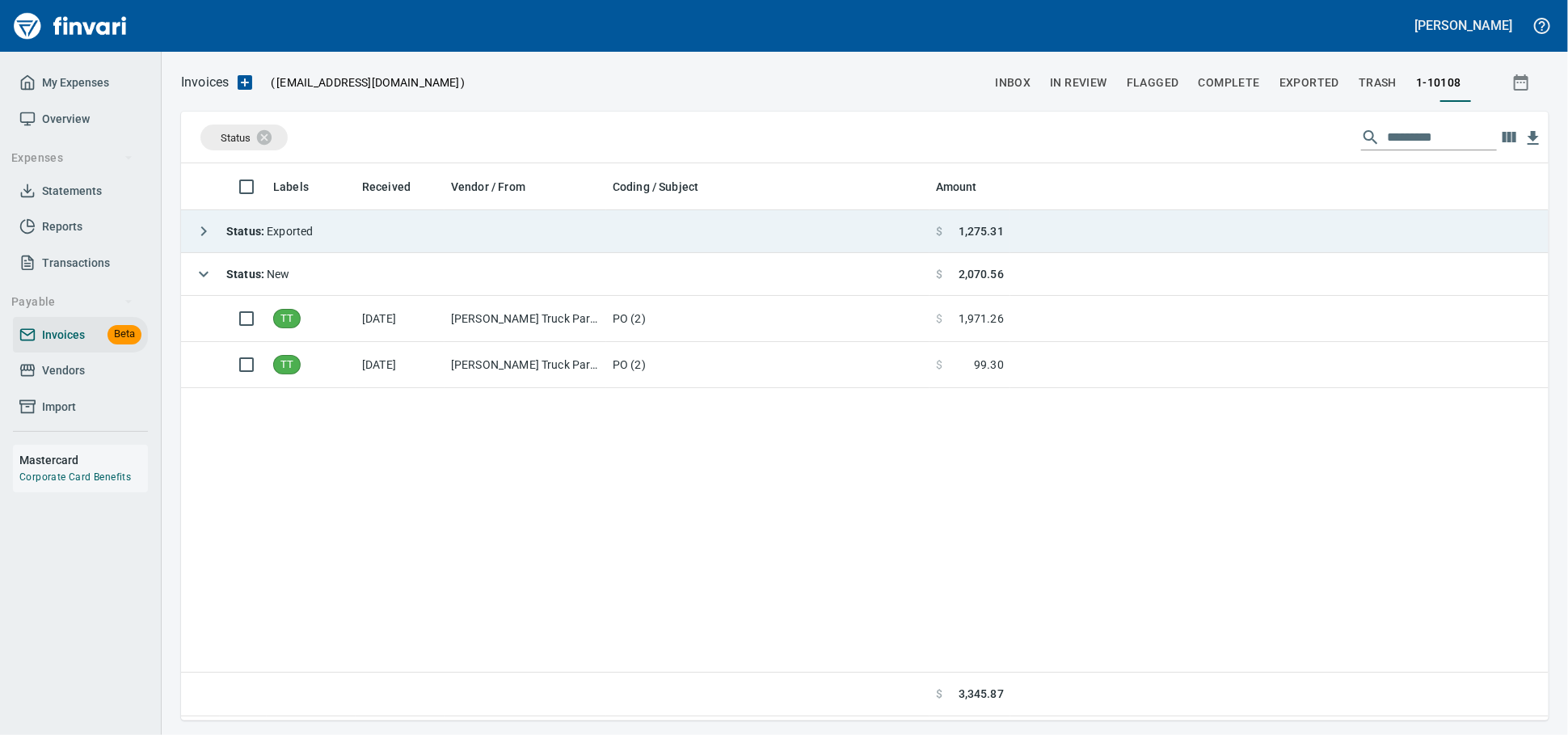
click at [385, 233] on td "Status : Exported" at bounding box center [555, 231] width 748 height 43
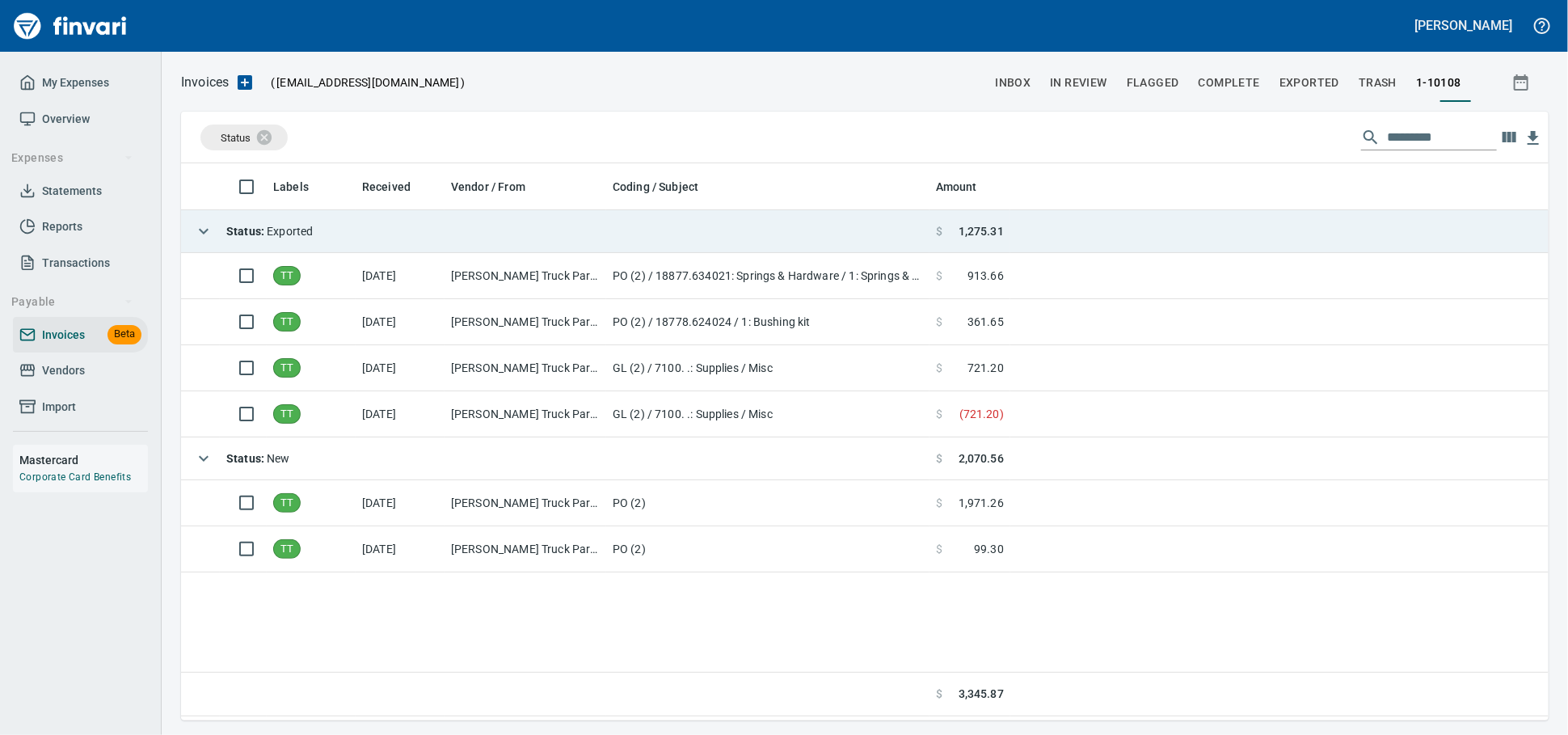
click at [477, 251] on td "Status : Exported" at bounding box center [555, 231] width 748 height 43
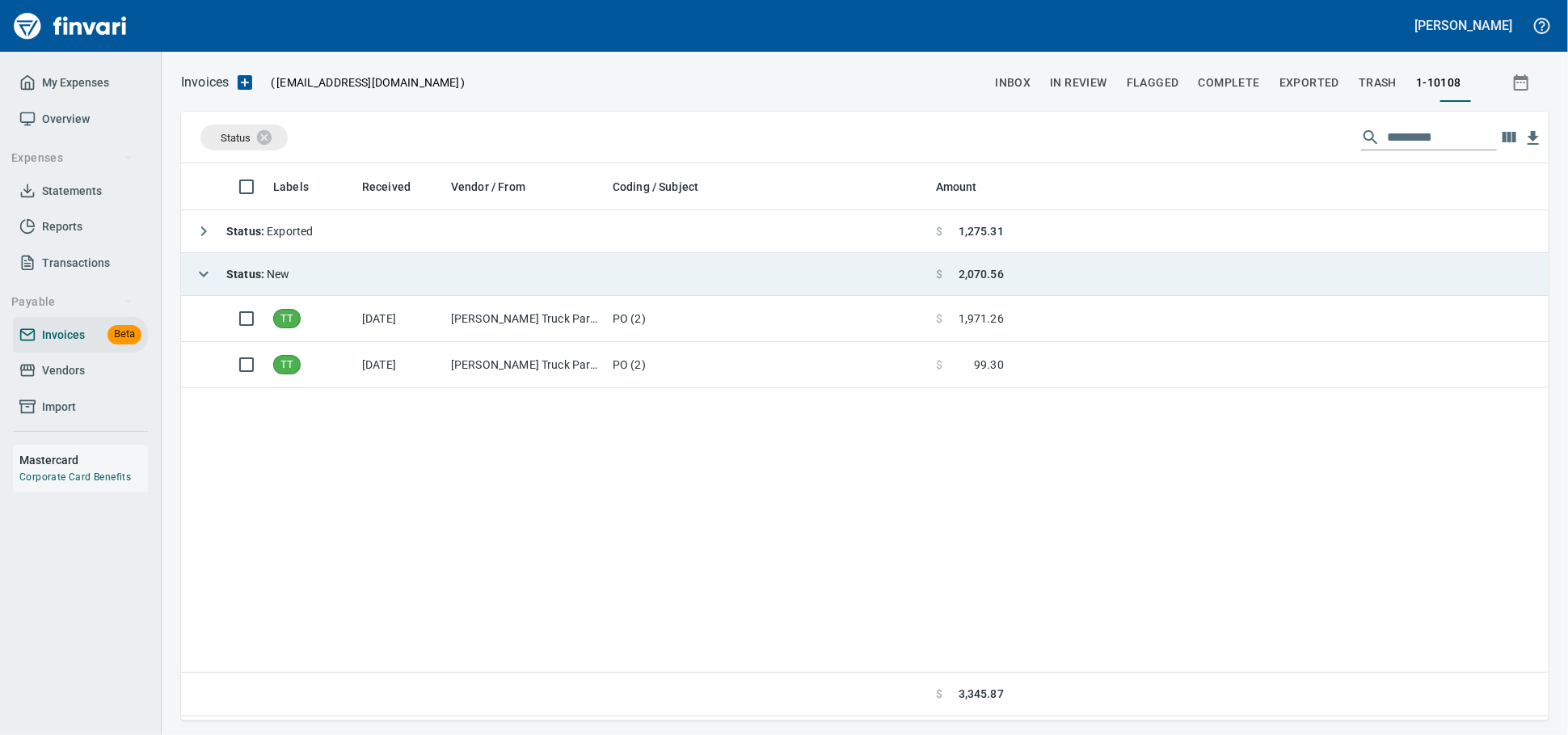
click at [360, 281] on td "Status : New" at bounding box center [555, 275] width 748 height 43
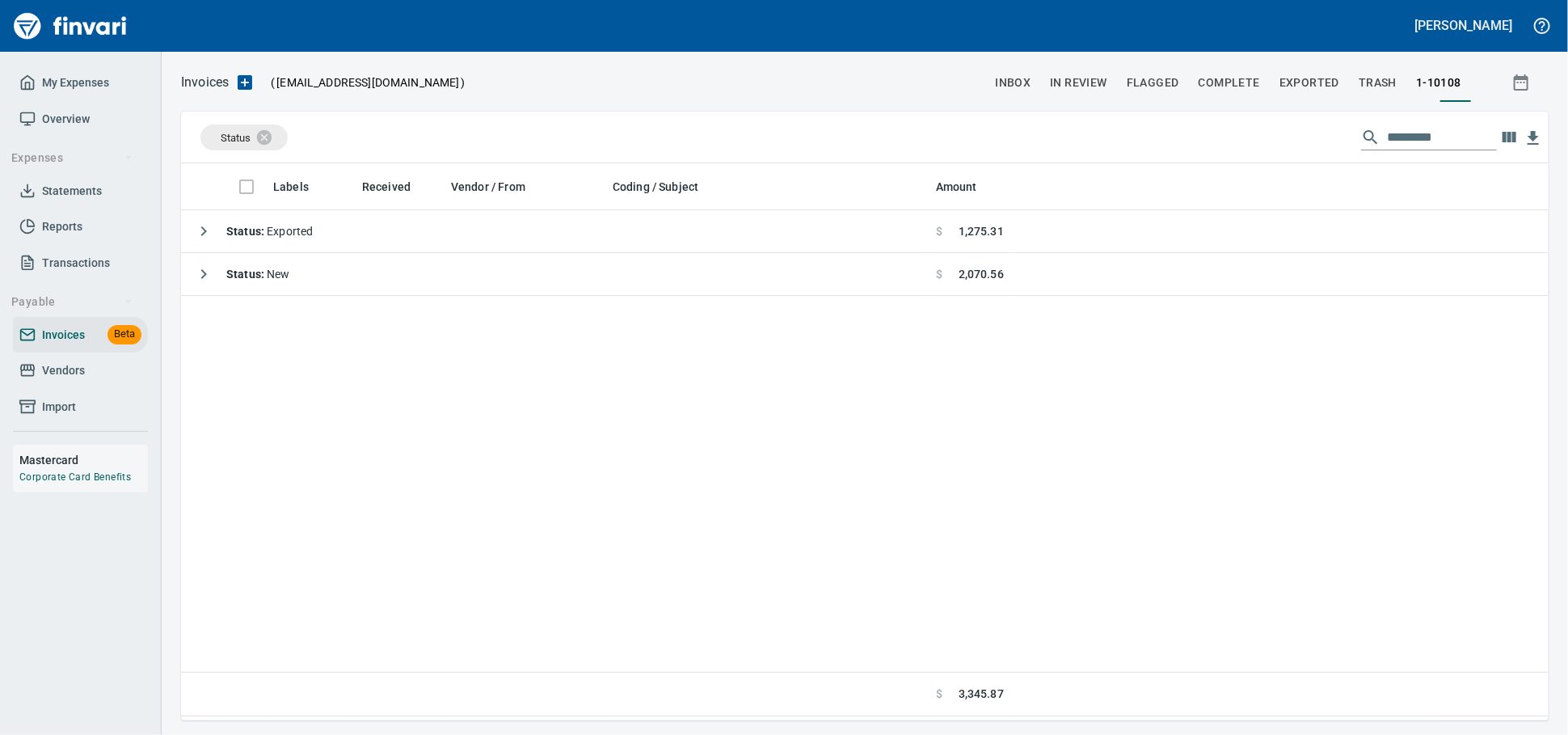
click at [60, 381] on span "Vendors" at bounding box center [63, 370] width 43 height 20
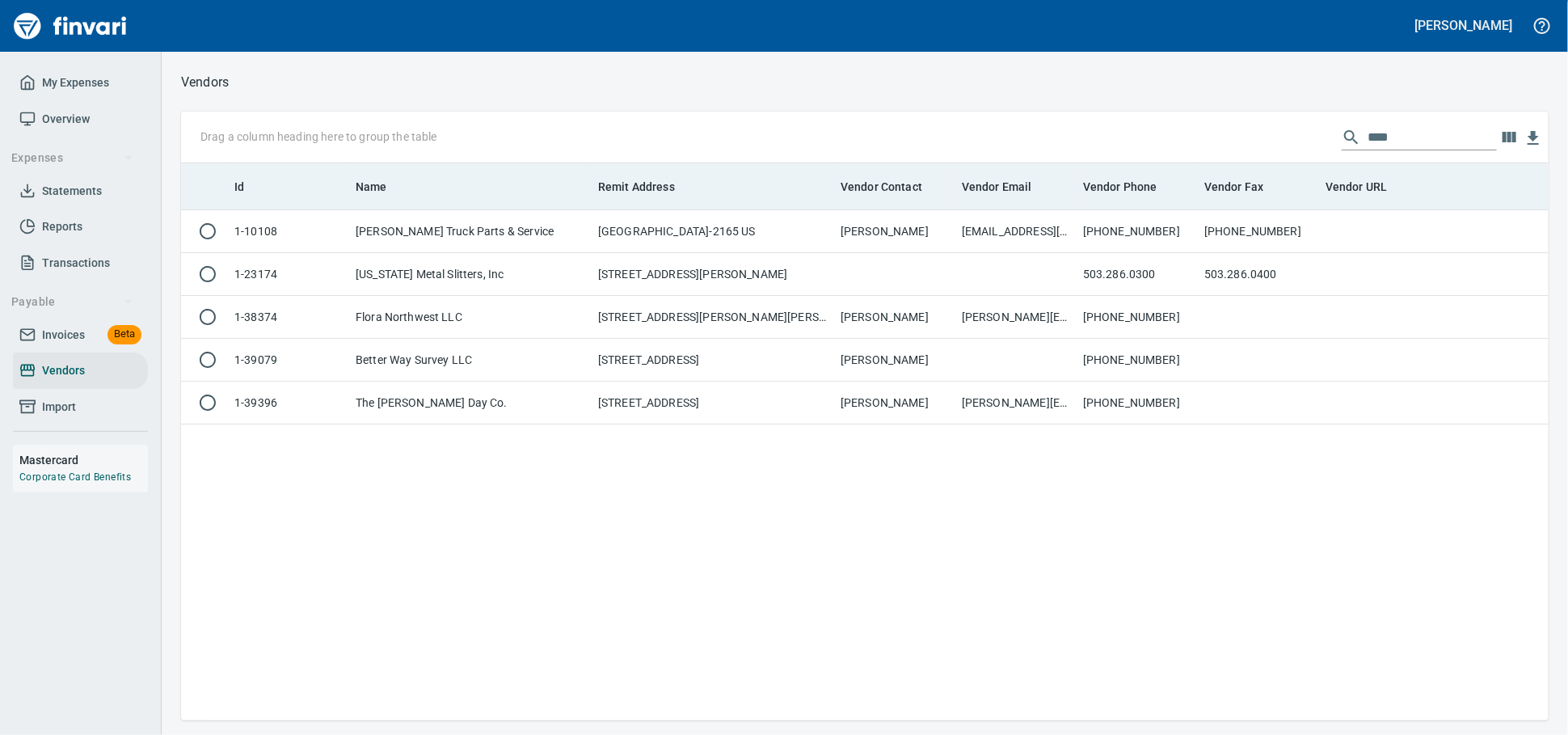
scroll to position [543, 1353]
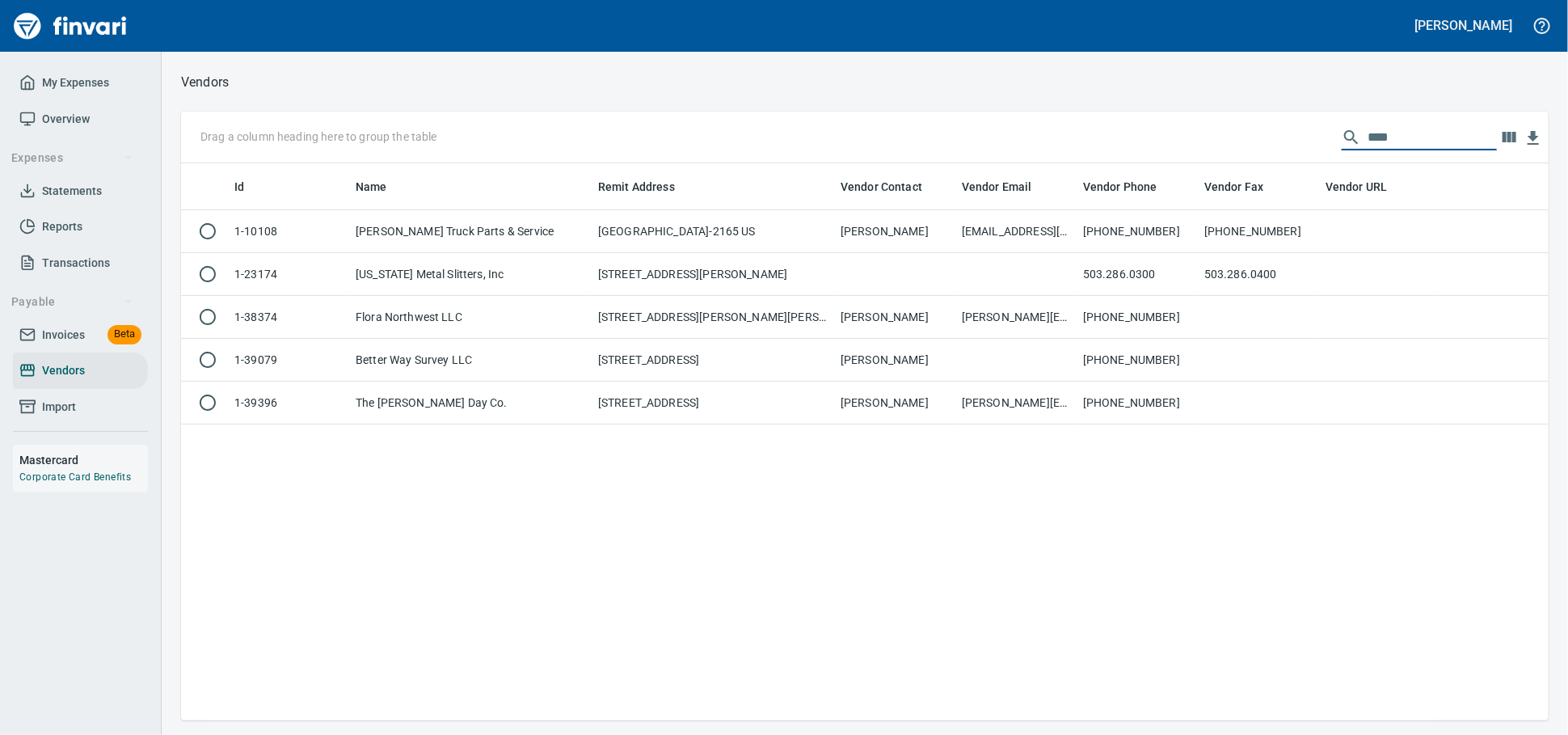
drag, startPoint x: 1218, startPoint y: 134, endPoint x: 819, endPoint y: 103, distance: 400.2
click at [856, 116] on div "Drag a column heading here to group the table ****" at bounding box center [864, 137] width 1368 height 52
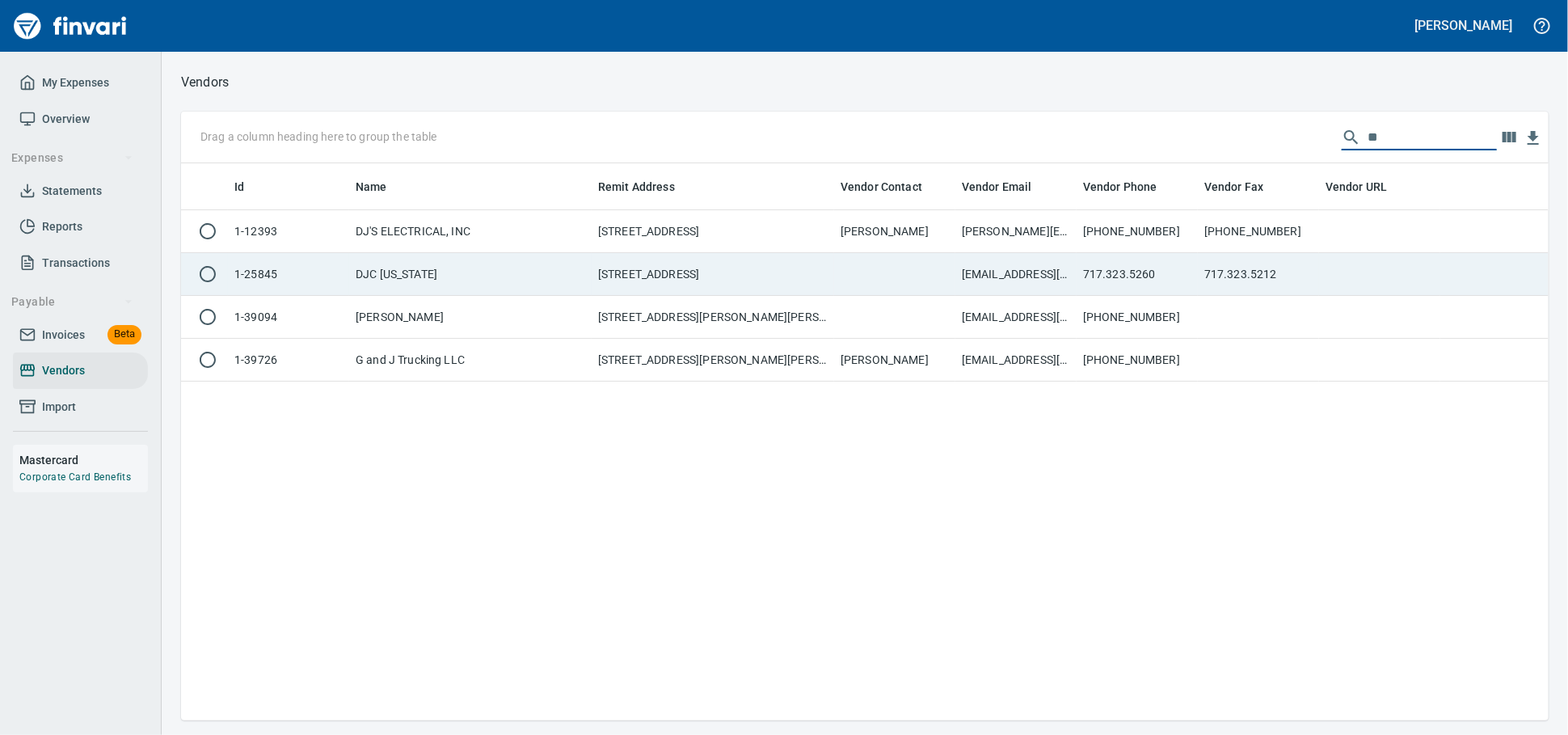
type input "**"
click at [522, 279] on td "DJC Oregon" at bounding box center [470, 275] width 243 height 43
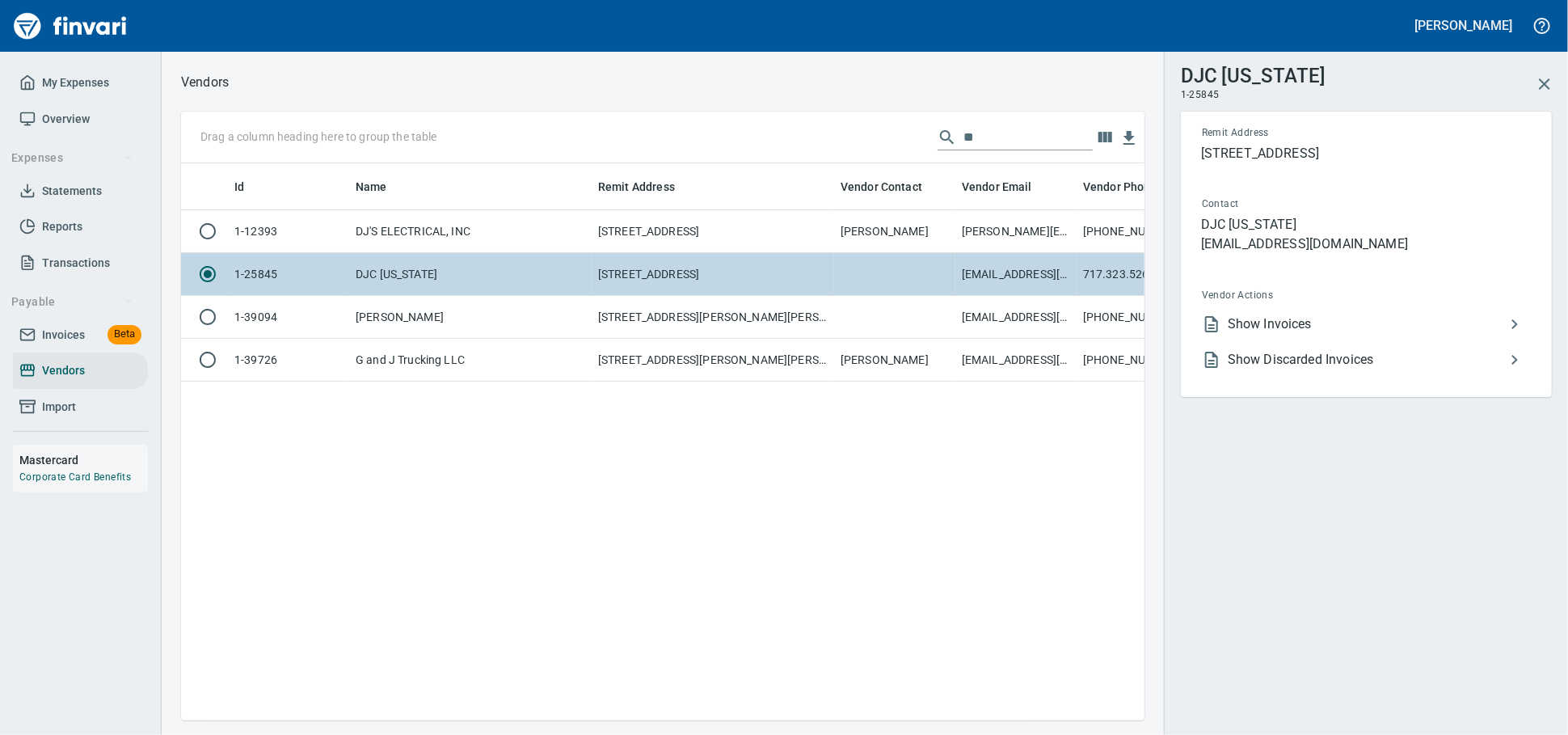
scroll to position [529, 949]
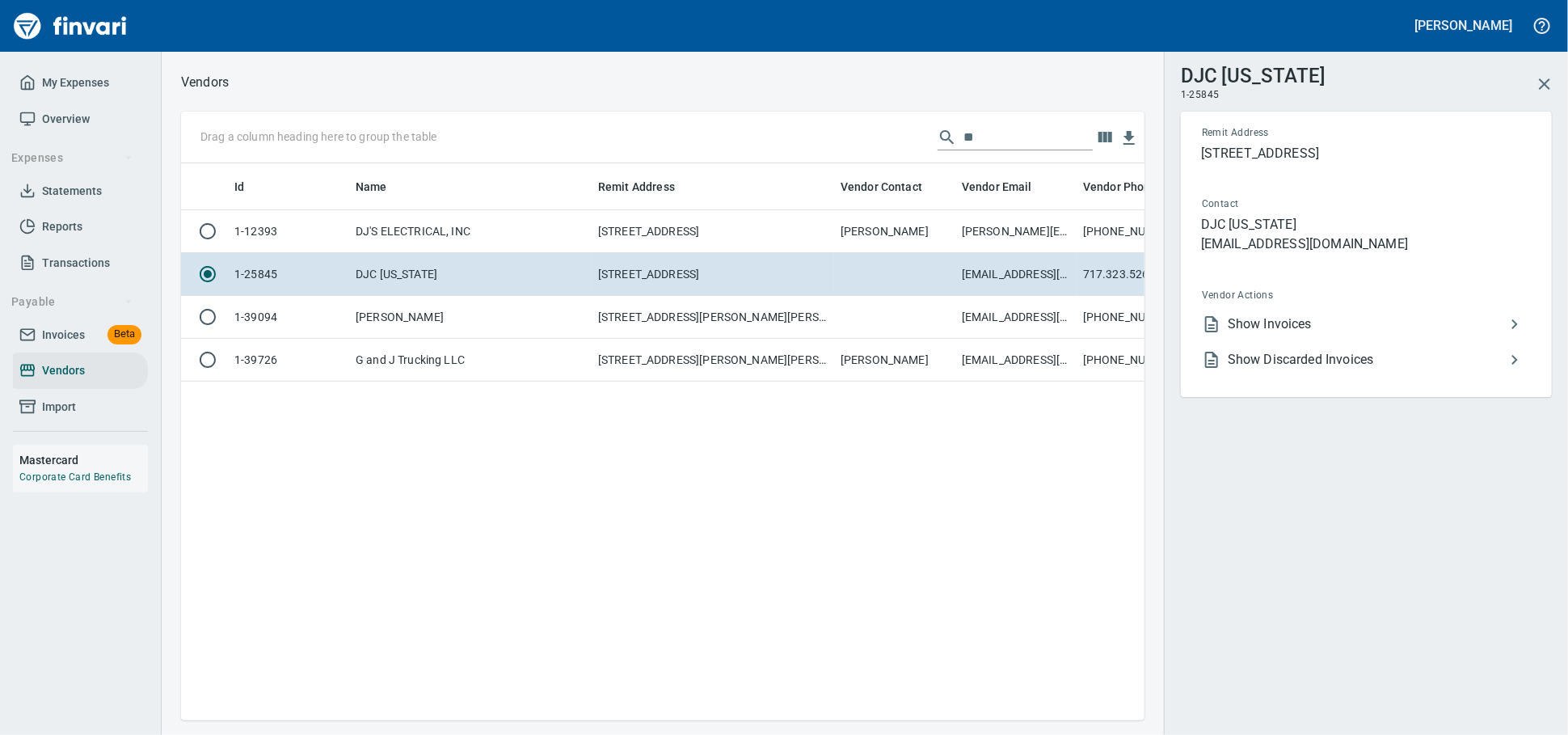
click at [1309, 334] on span "Show Invoices" at bounding box center [1366, 324] width 277 height 19
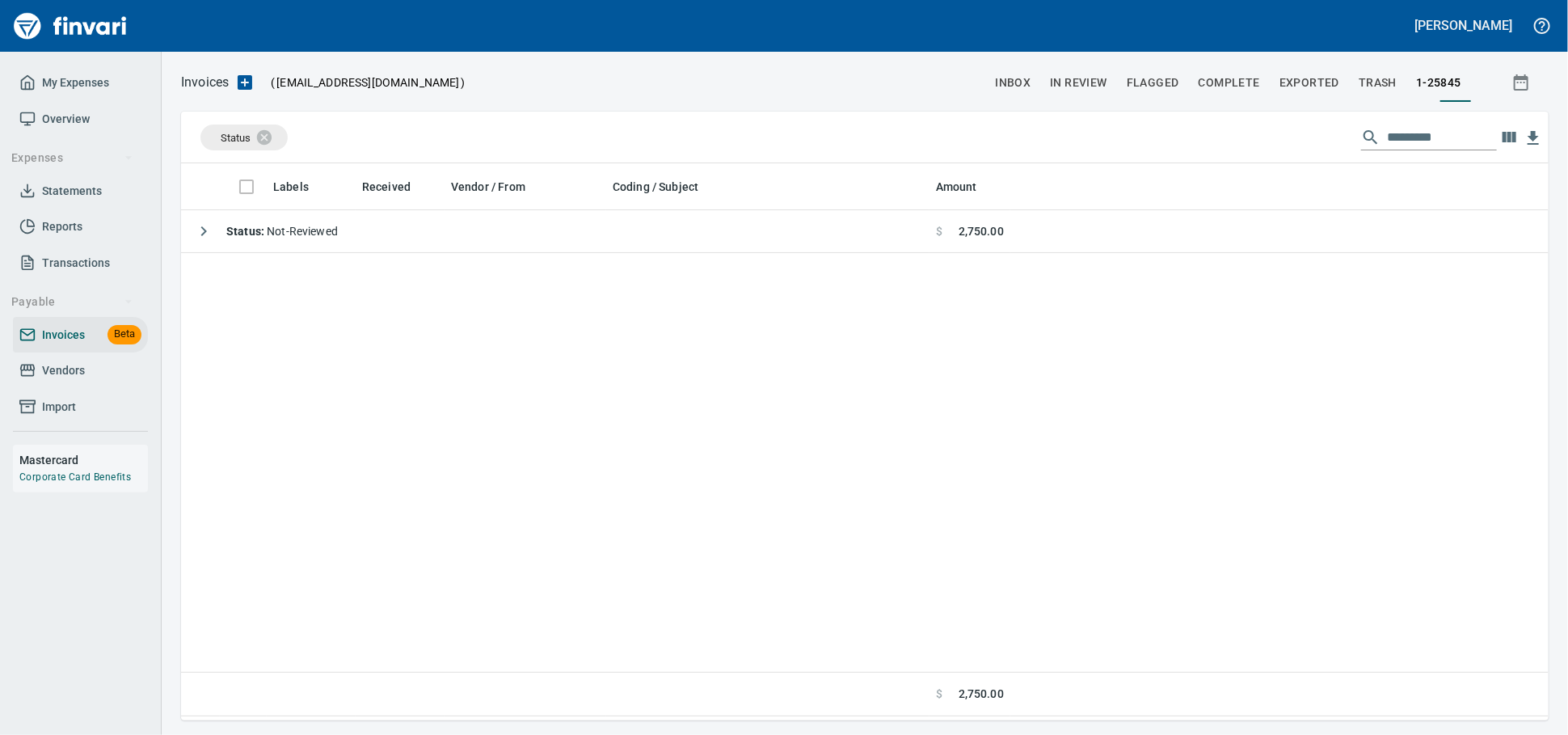
scroll to position [2, 2]
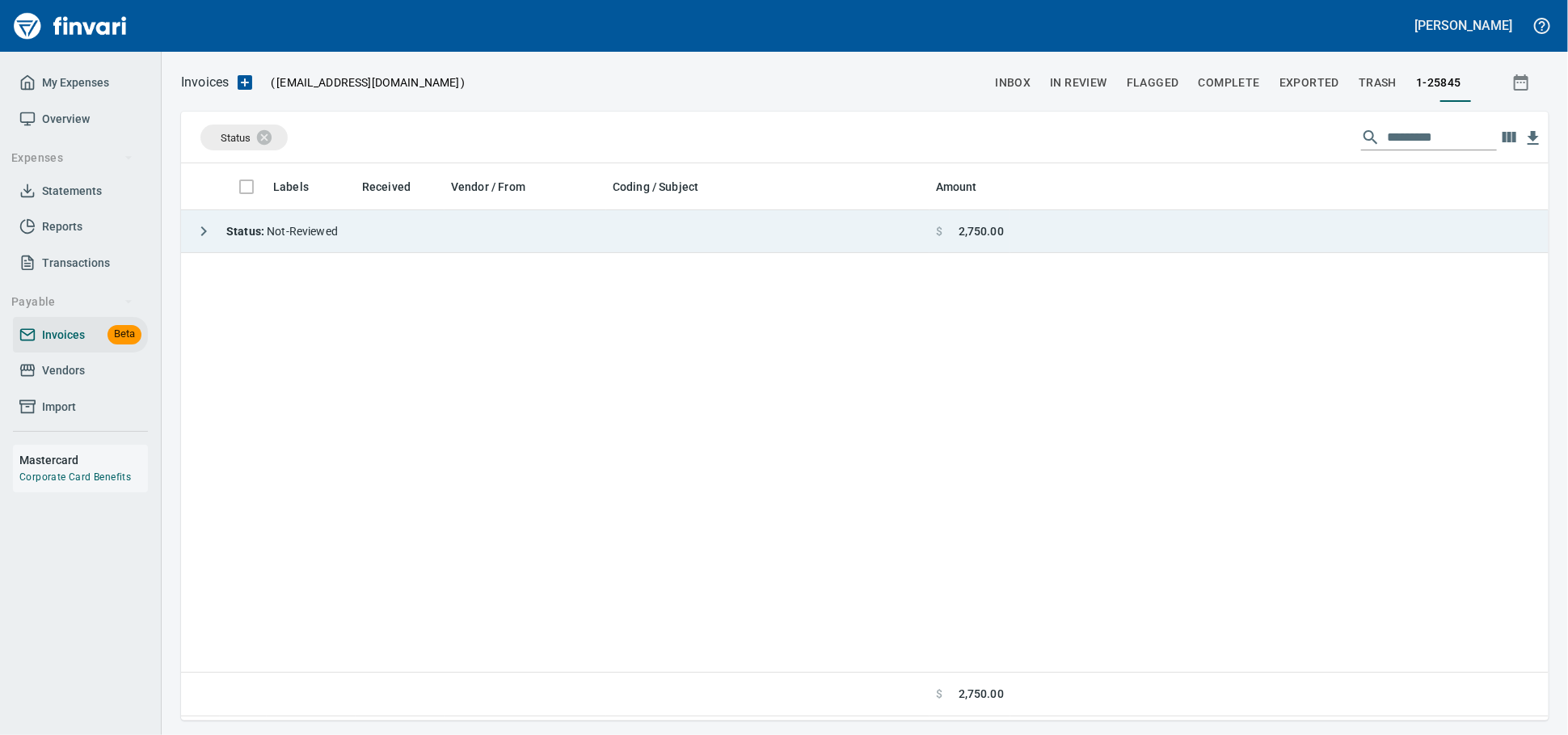
click at [337, 236] on span "Status : Not-Reviewed" at bounding box center [281, 230] width 111 height 13
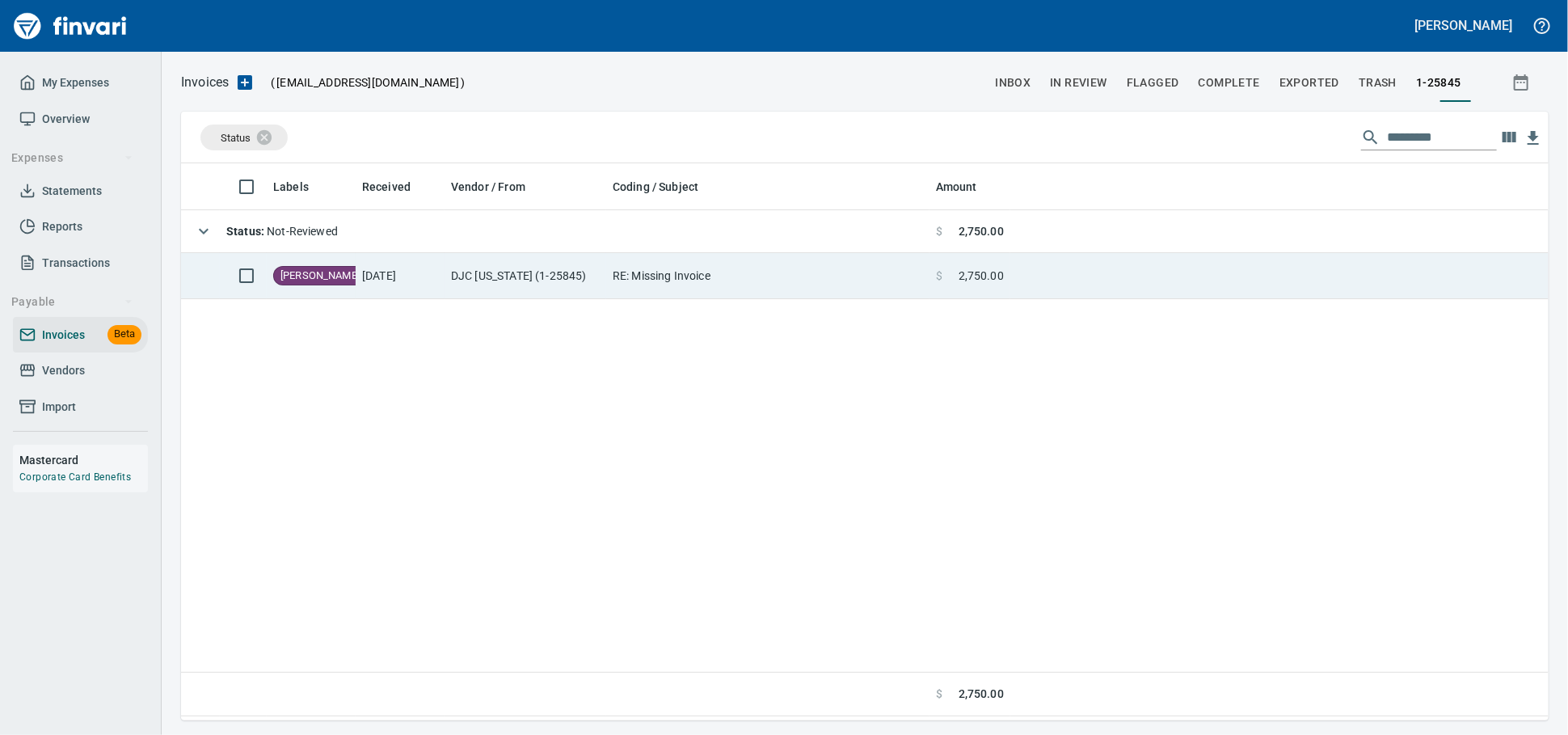
click at [442, 287] on td "8/11/2025" at bounding box center [400, 277] width 89 height 46
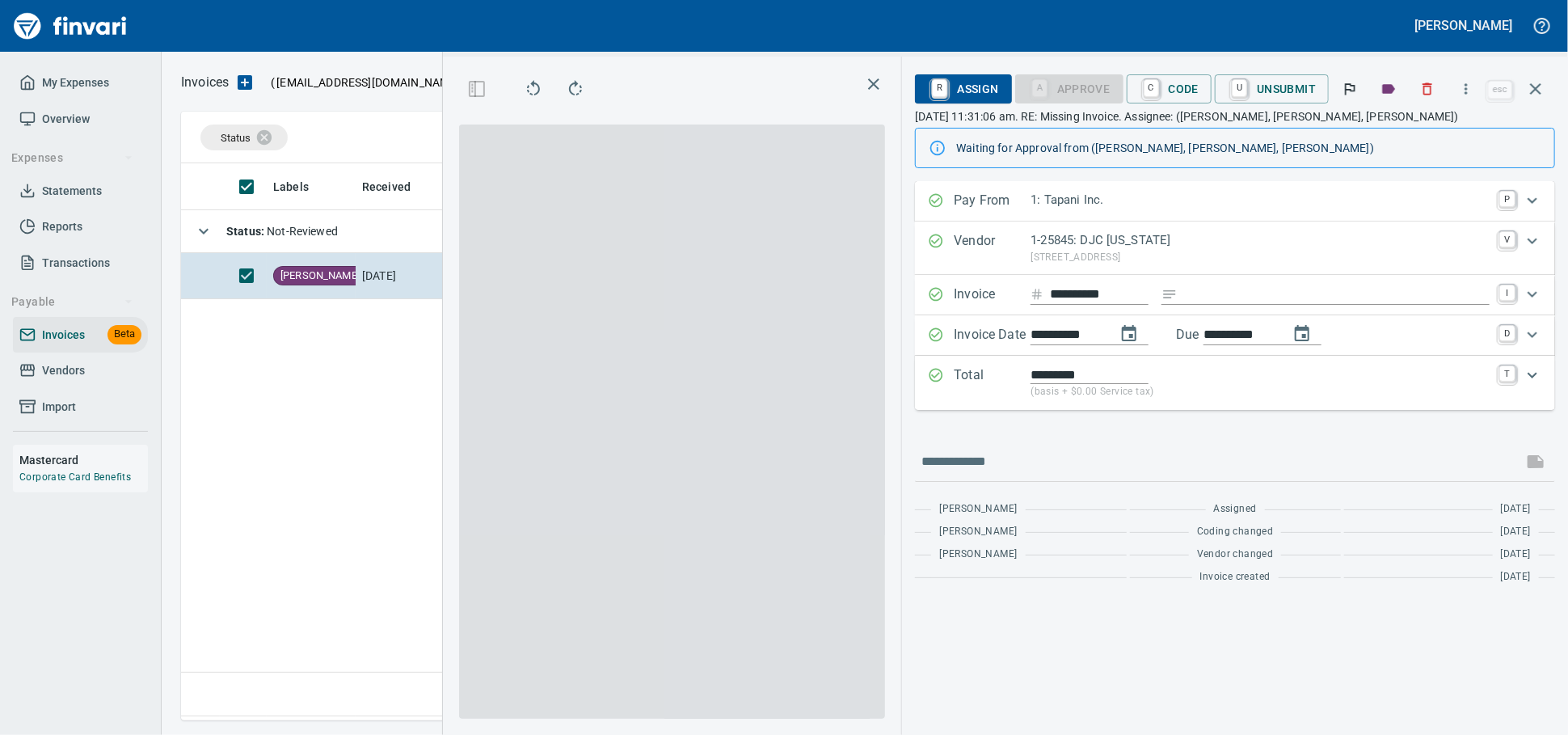
scroll to position [543, 949]
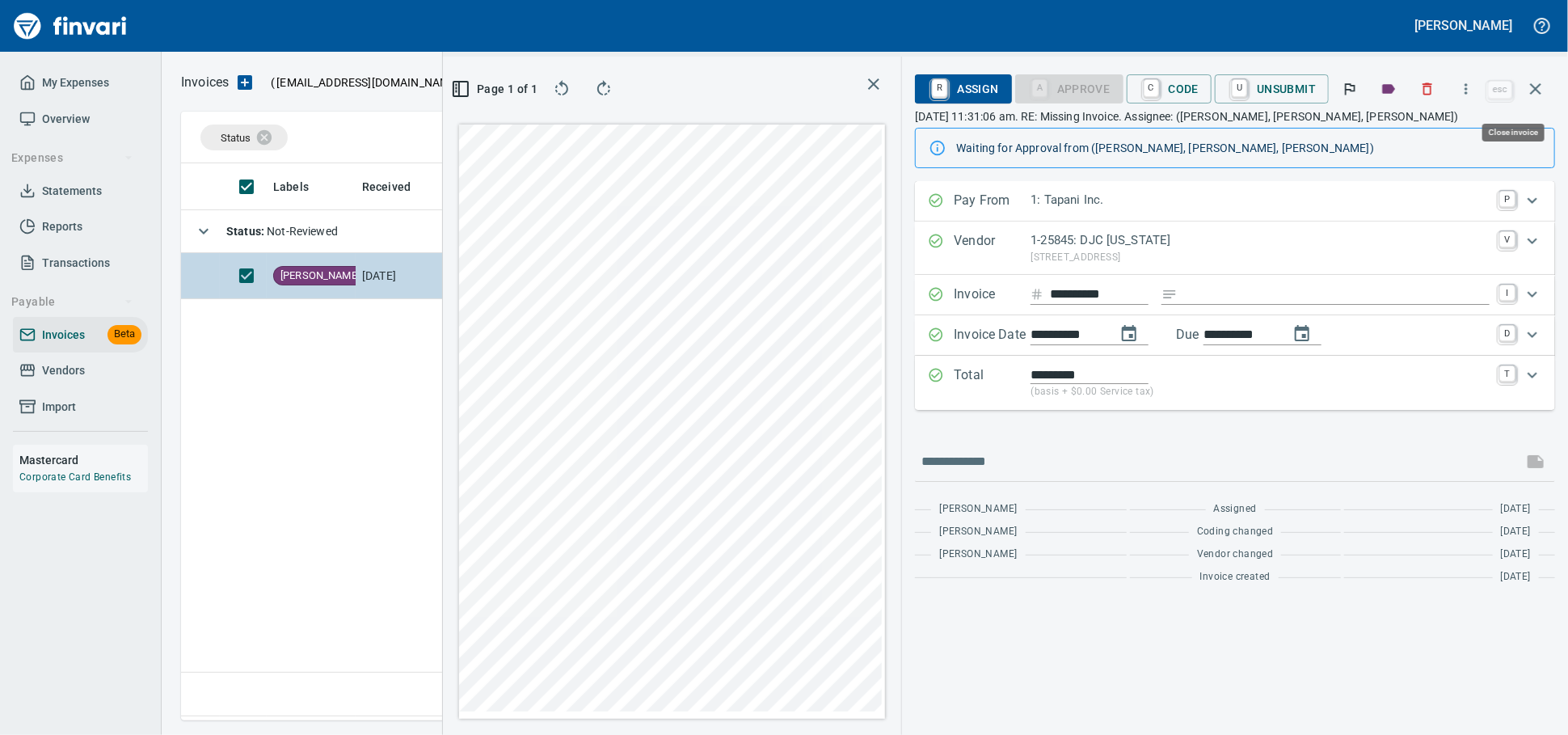
click at [1535, 93] on icon "button" at bounding box center [1536, 89] width 12 height 12
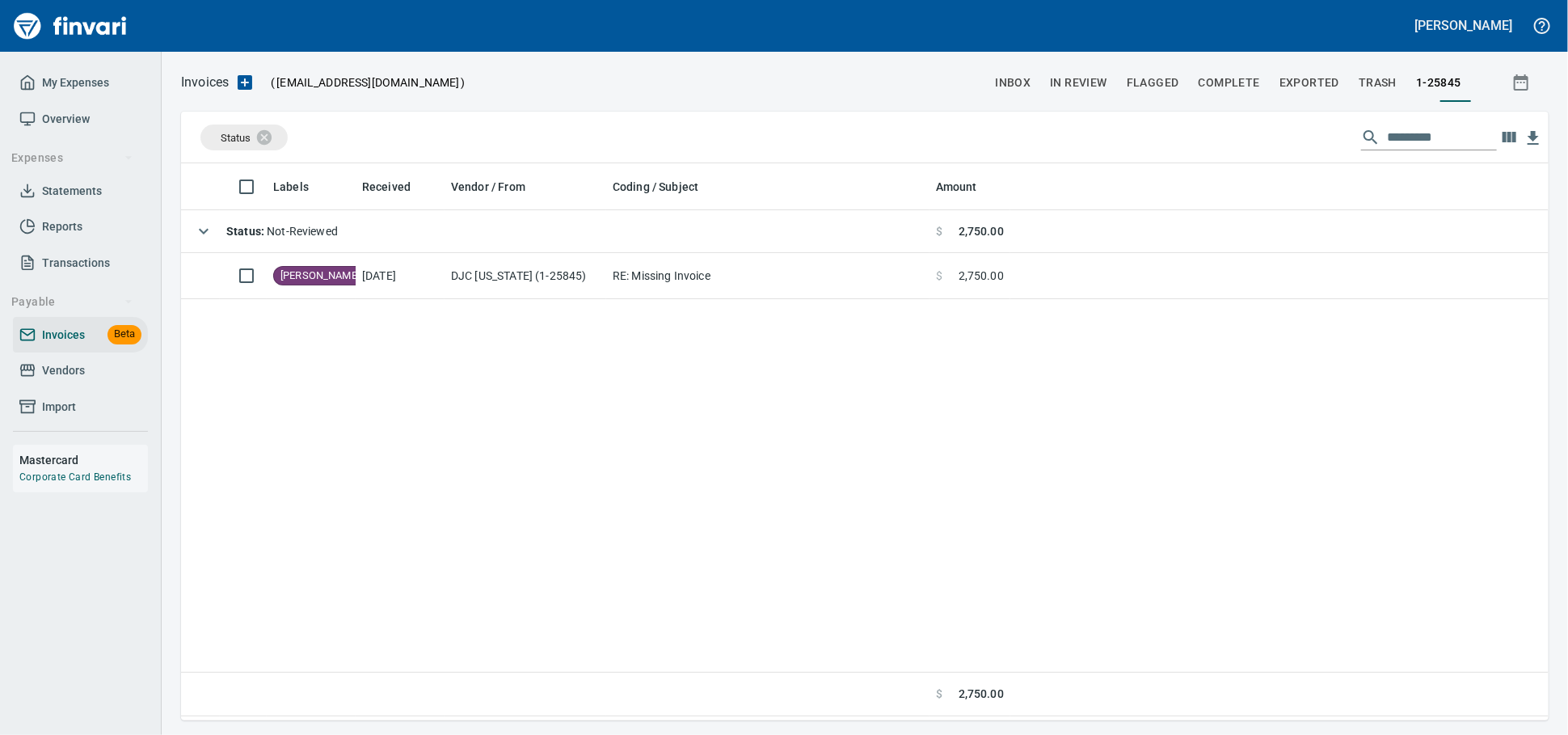
scroll to position [543, 1353]
drag, startPoint x: 78, startPoint y: 395, endPoint x: 105, endPoint y: 382, distance: 30.0
click at [78, 381] on span "Vendors" at bounding box center [63, 370] width 43 height 20
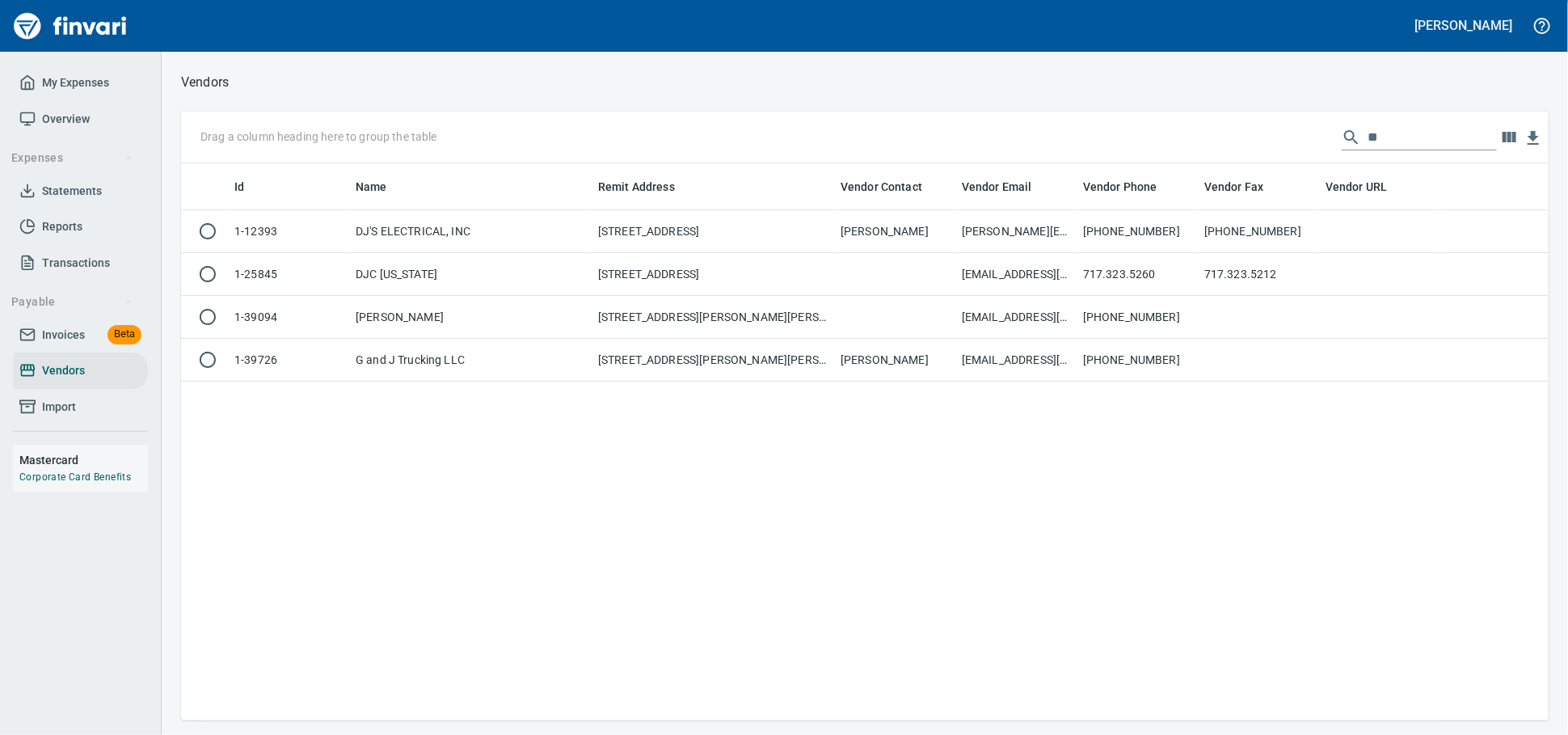
scroll to position [543, 1353]
drag, startPoint x: 1360, startPoint y: 141, endPoint x: 1136, endPoint y: 106, distance: 226.7
click at [1142, 106] on div "Vendors Drag a column heading here to group the table ** Id Name Remit Address …" at bounding box center [864, 396] width 1407 height 649
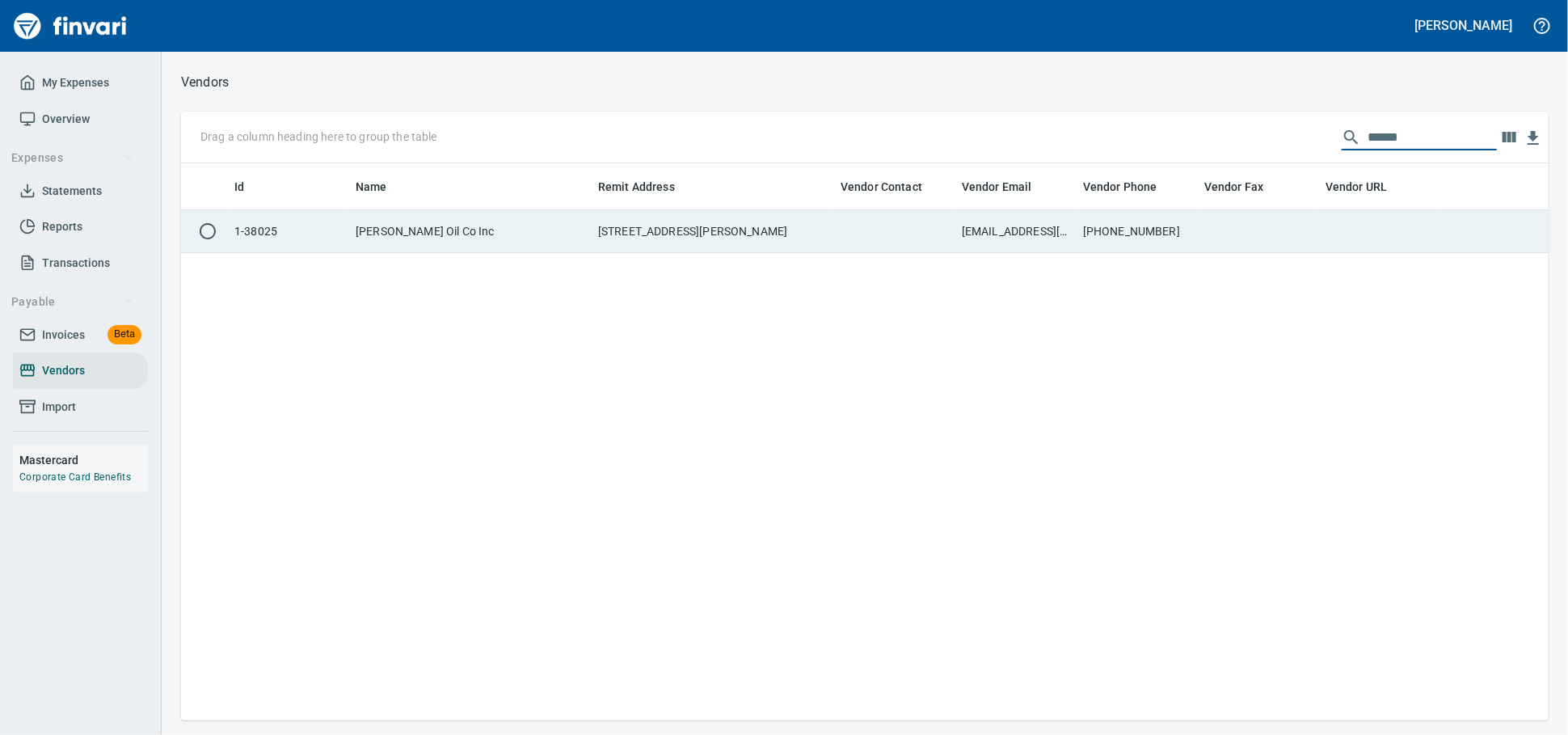
type input "******"
click at [681, 229] on td "PO Box 700, Pendleton OR 97801 US" at bounding box center [712, 231] width 243 height 43
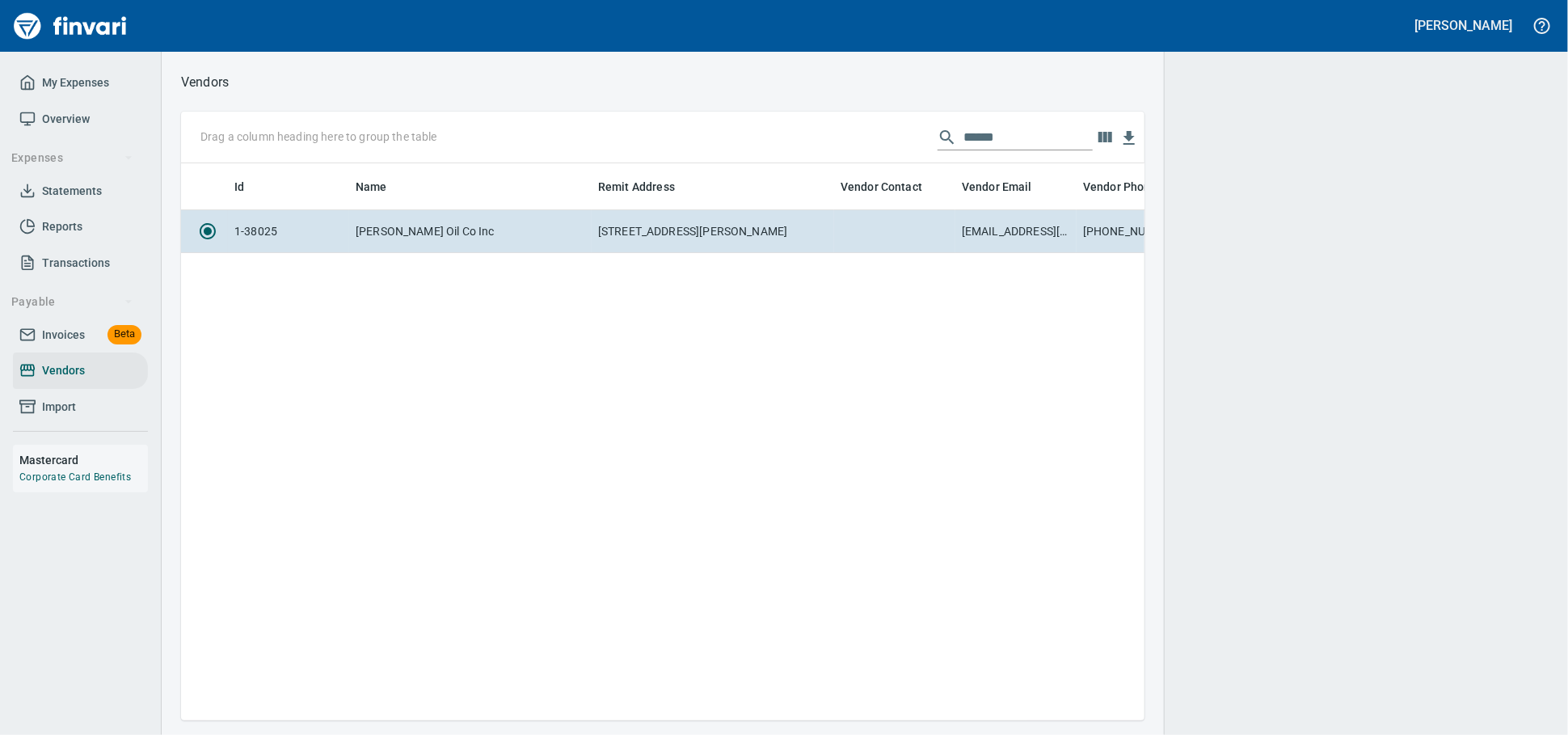
scroll to position [529, 949]
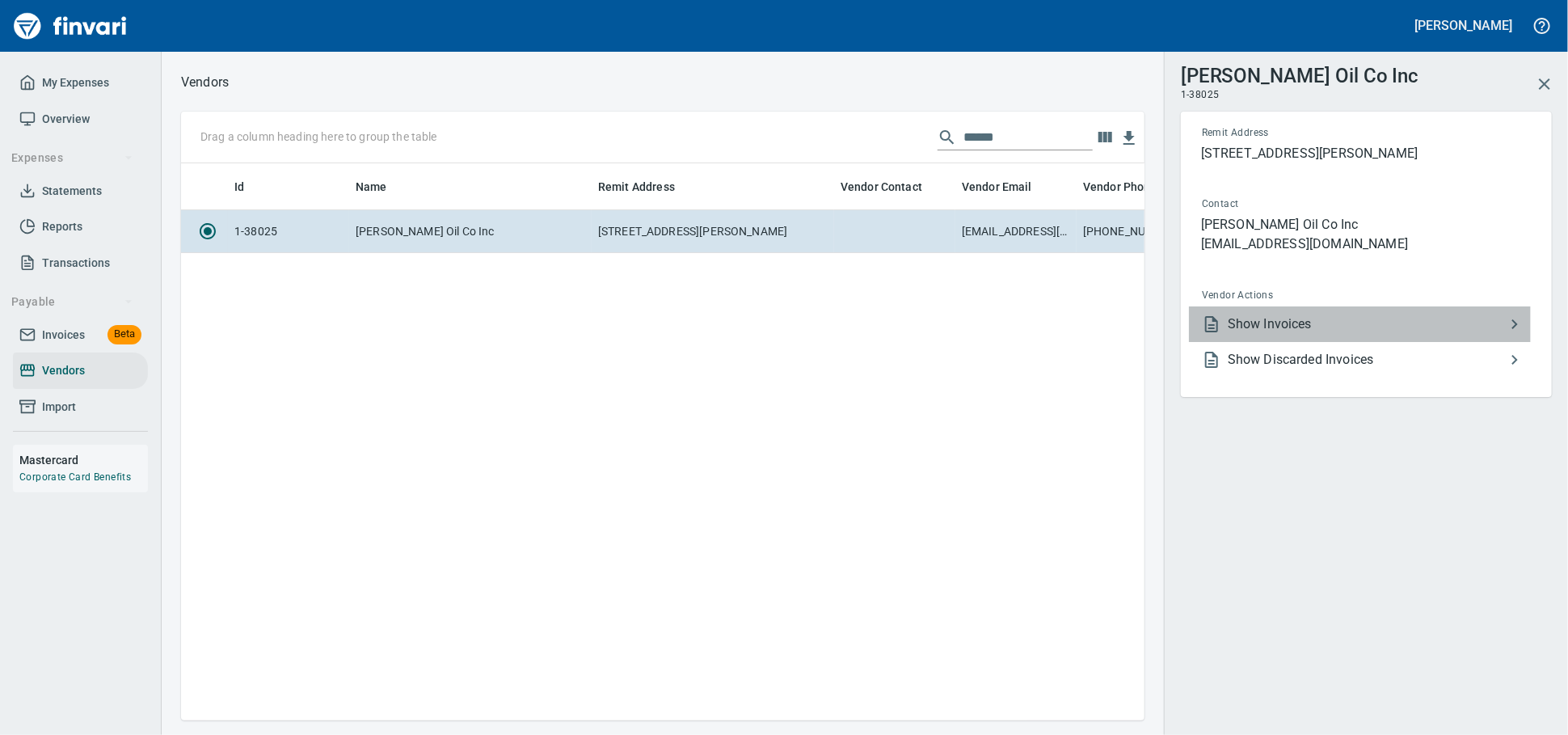
click at [1323, 334] on span "Show Invoices" at bounding box center [1366, 324] width 277 height 19
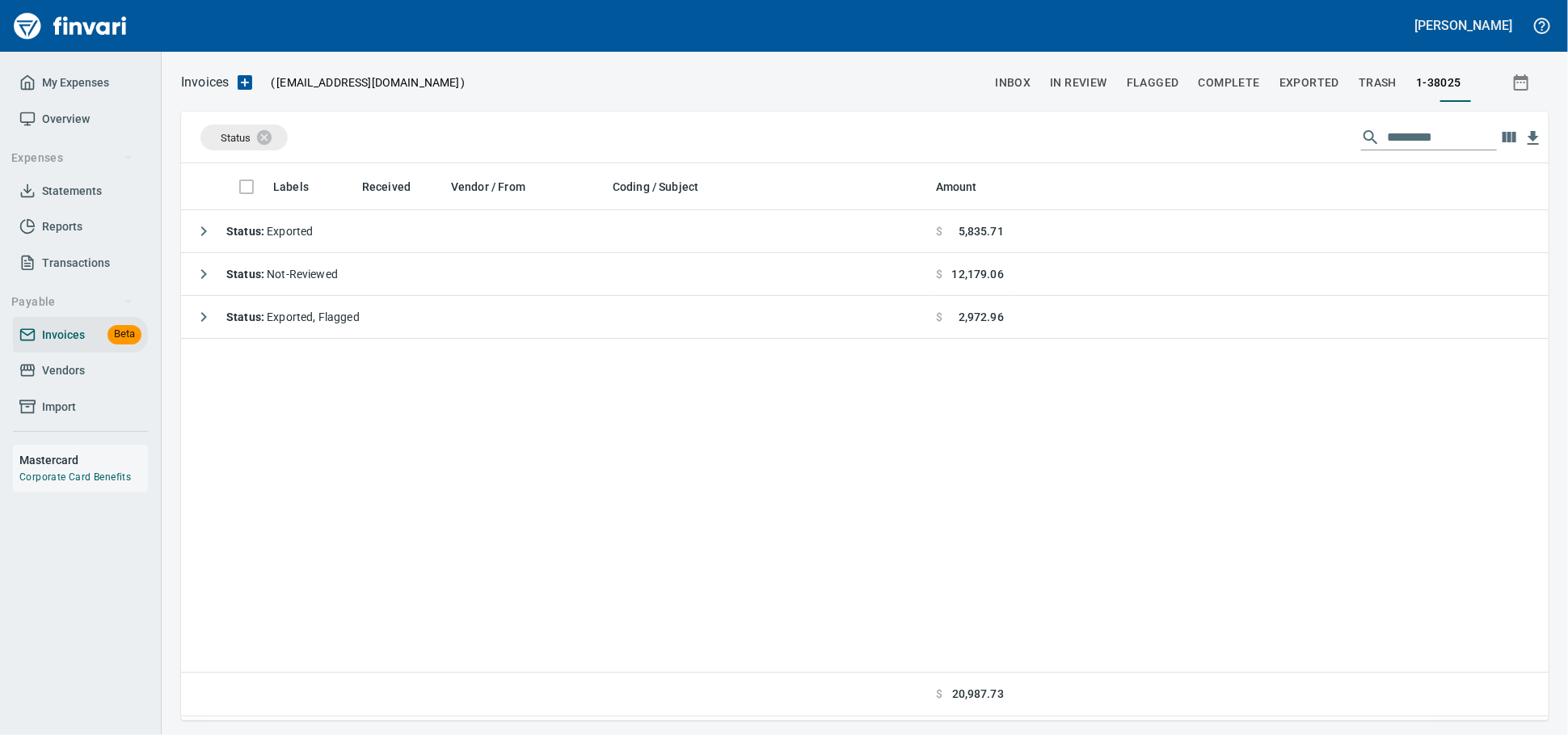
scroll to position [2, 2]
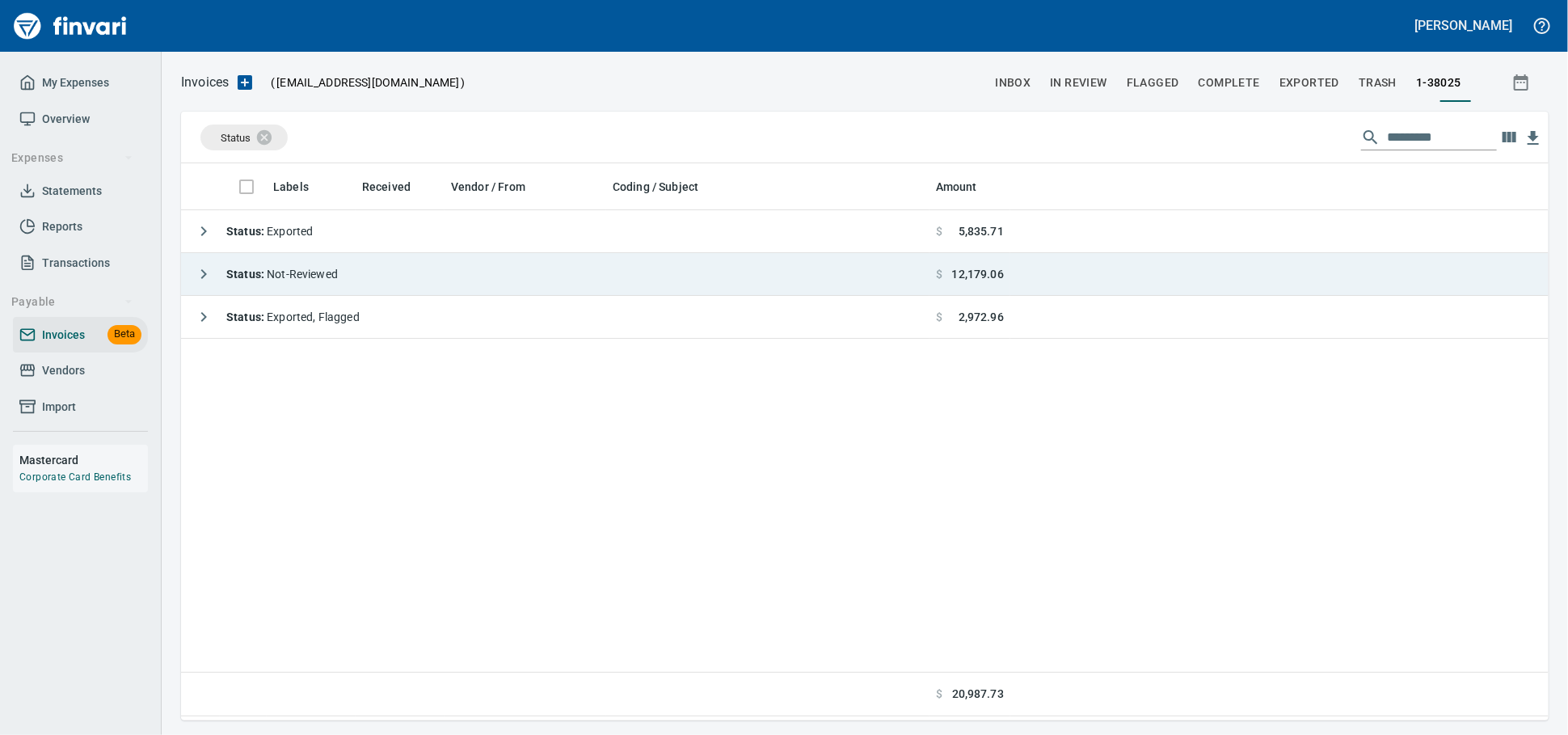
click at [323, 272] on span "Status : Not-Reviewed" at bounding box center [281, 274] width 111 height 13
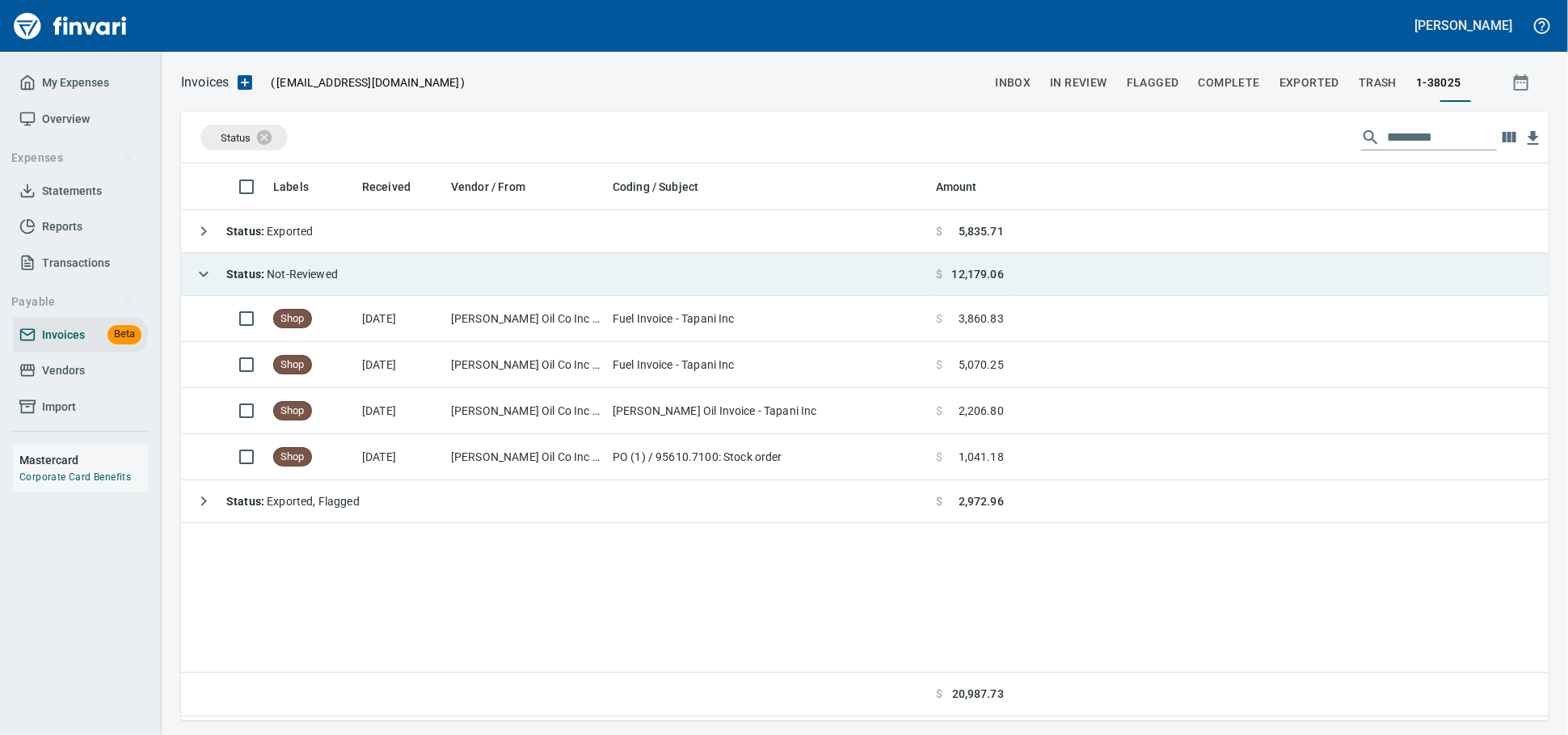
scroll to position [543, 1353]
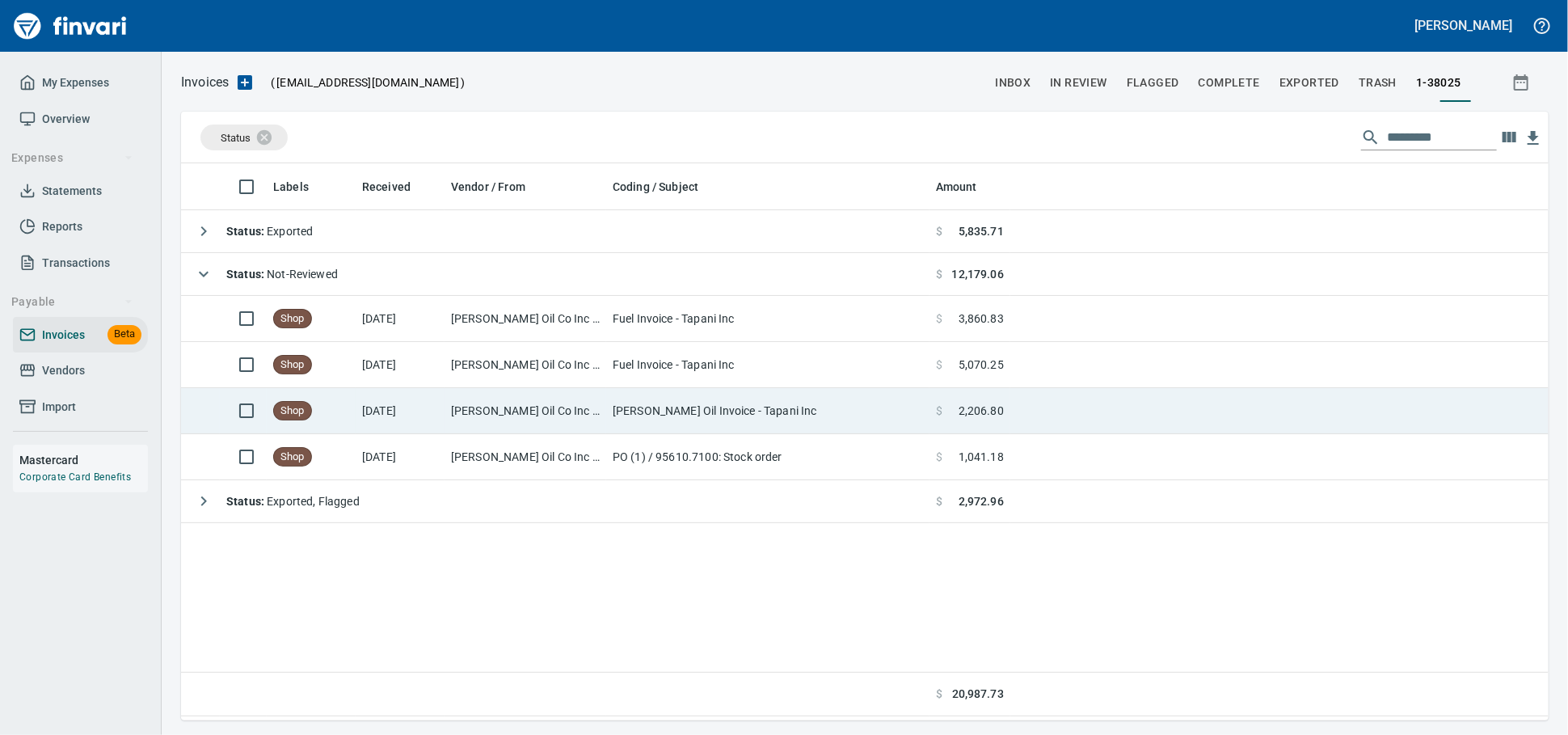
click at [372, 415] on td "7/16/2025" at bounding box center [400, 411] width 89 height 46
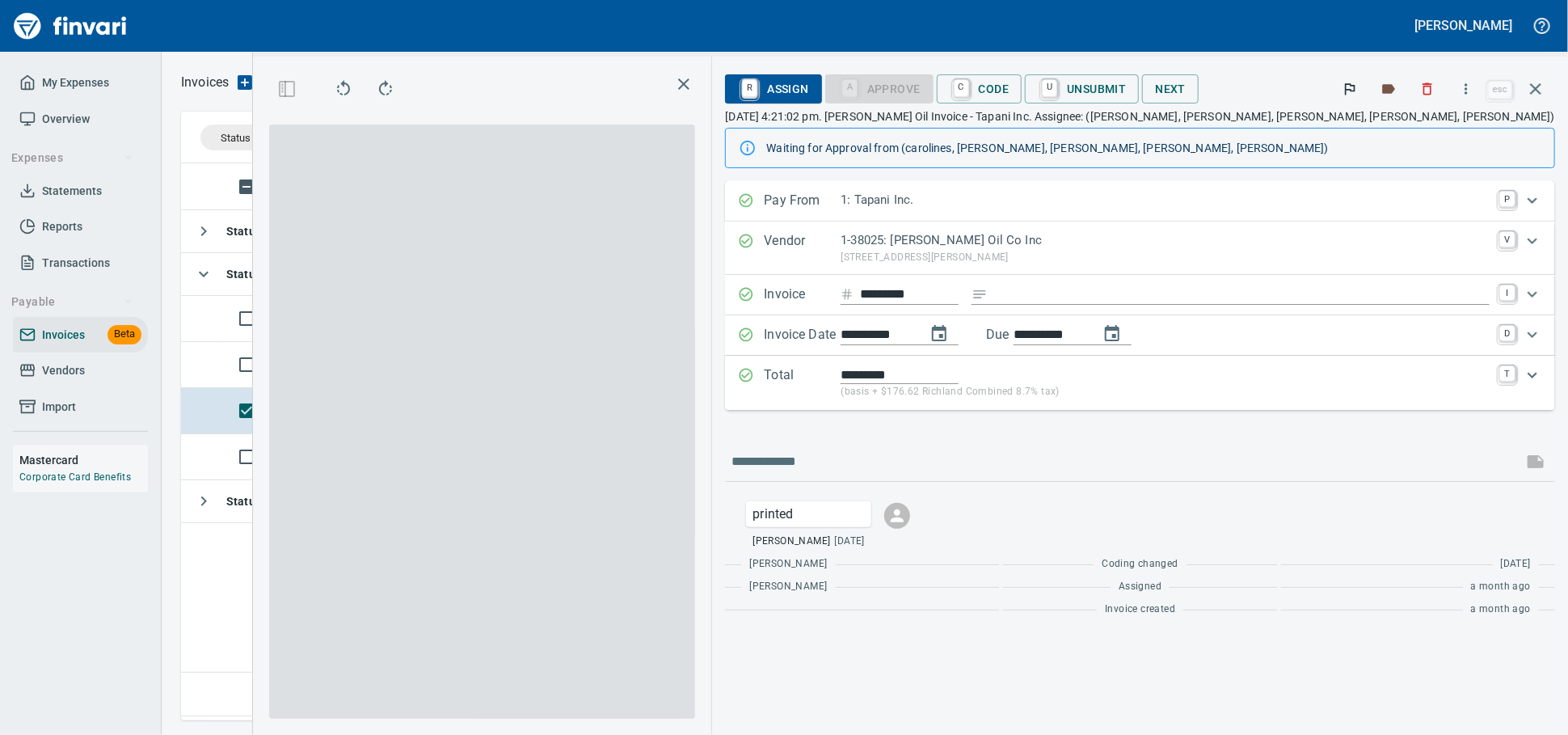
scroll to position [543, 949]
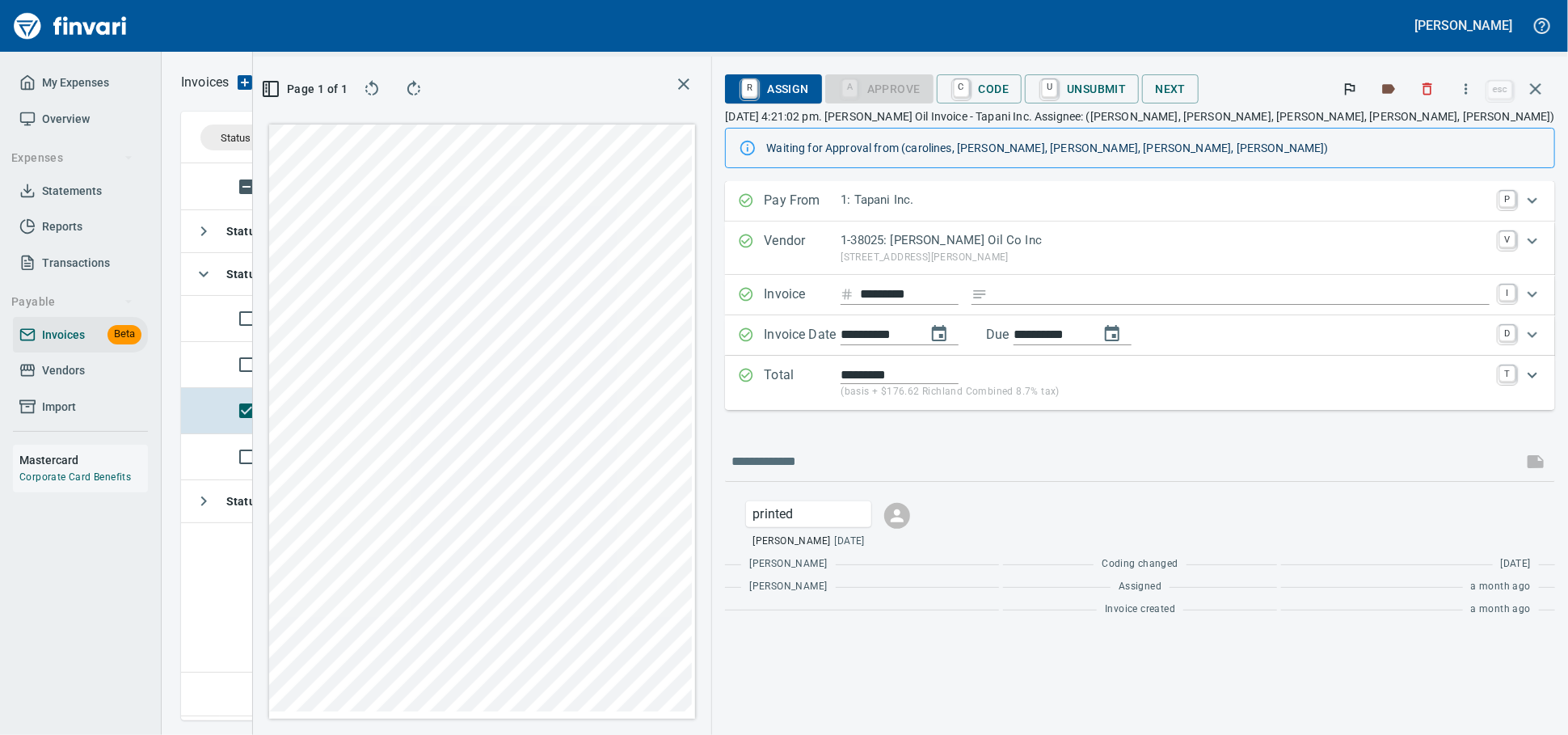
click at [1530, 90] on icon "button" at bounding box center [1536, 89] width 12 height 12
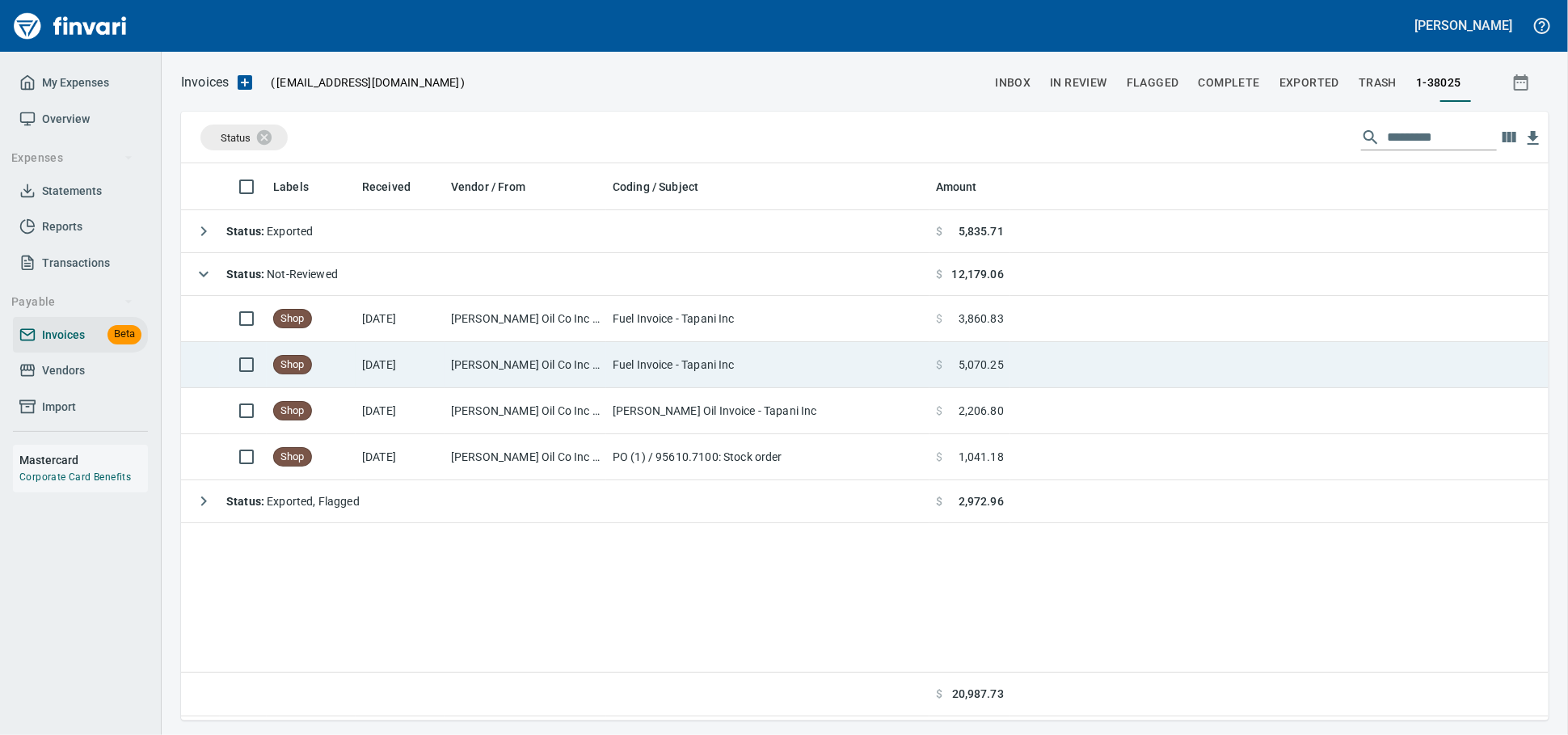
scroll to position [543, 1350]
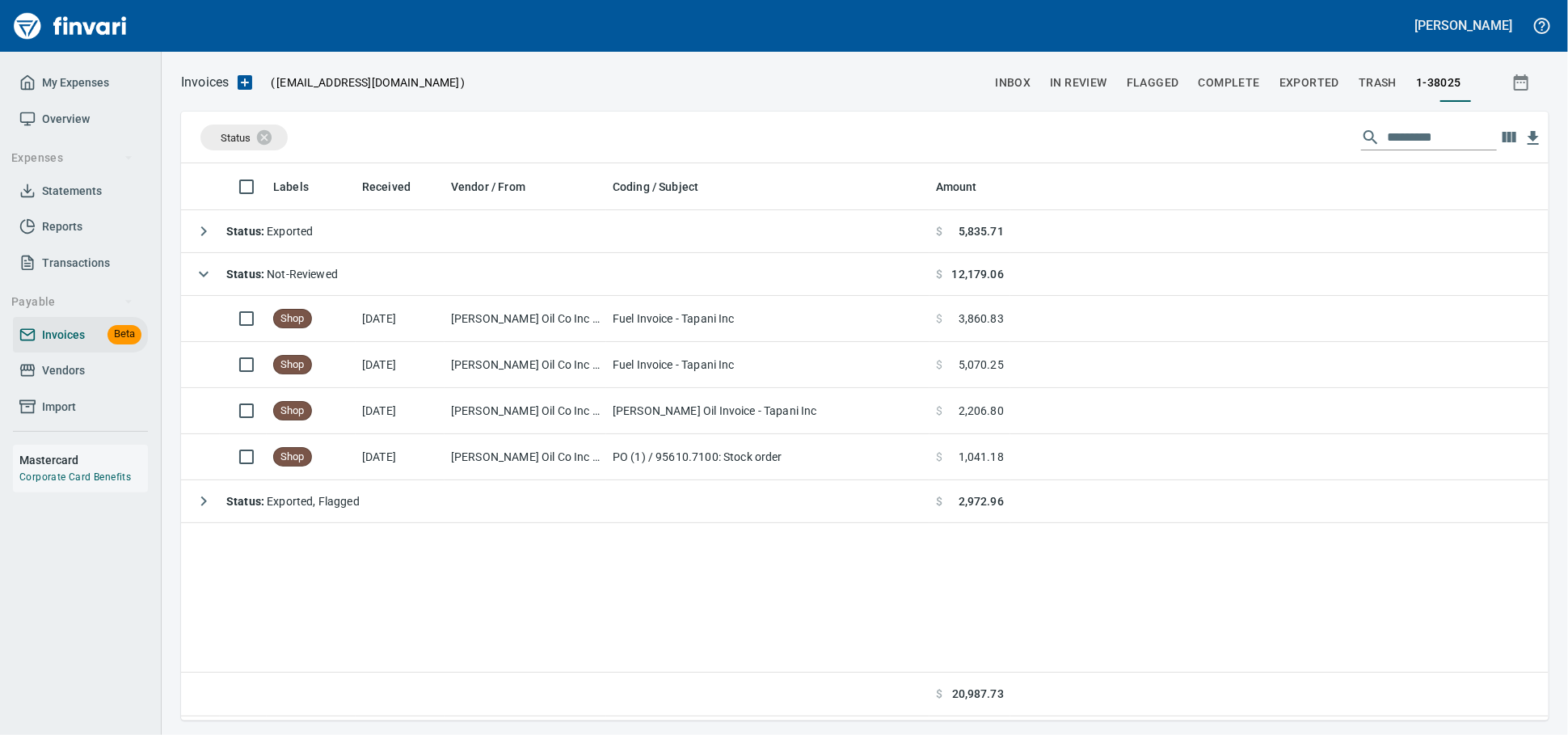
click at [35, 381] on span "Vendors" at bounding box center [80, 370] width 122 height 20
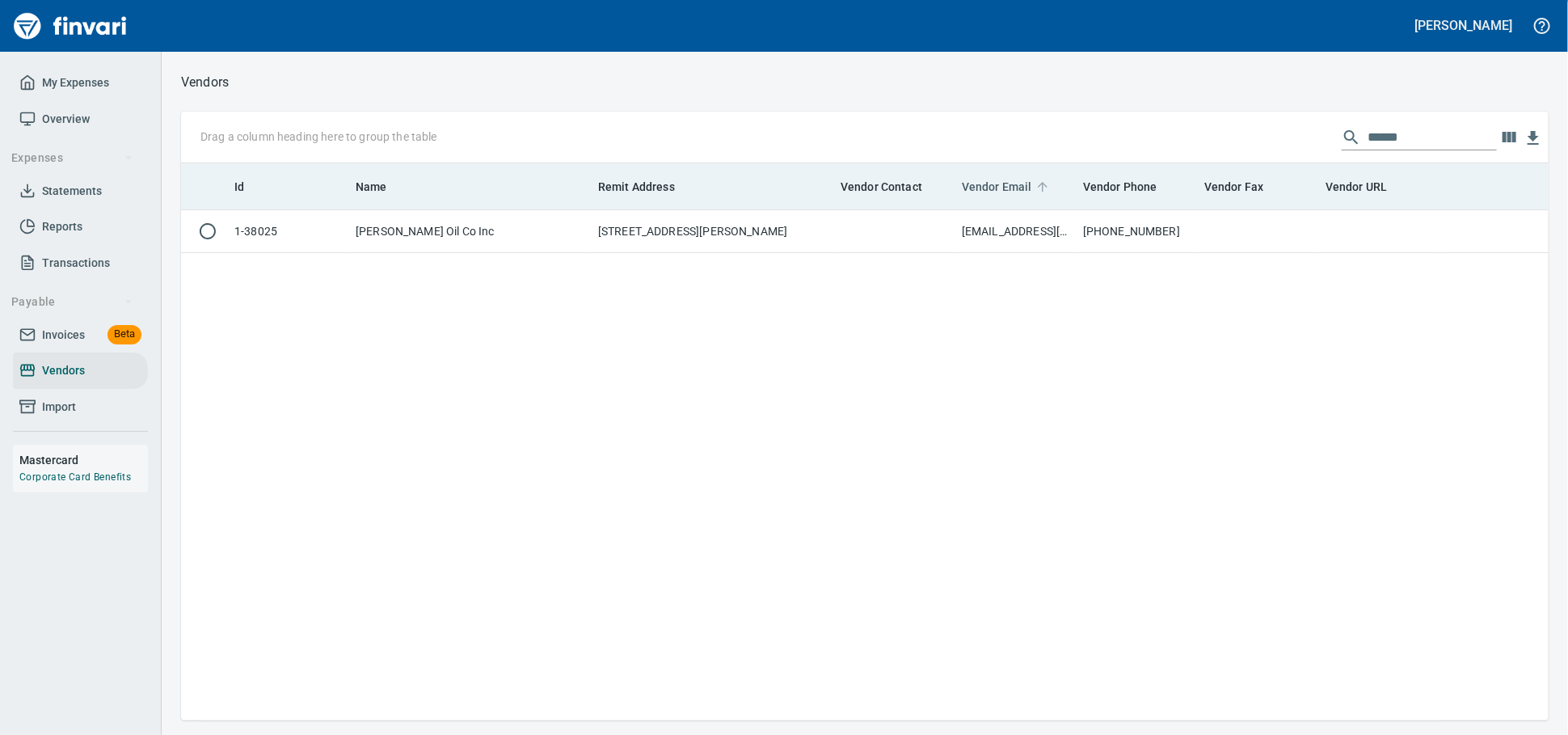
scroll to position [543, 1353]
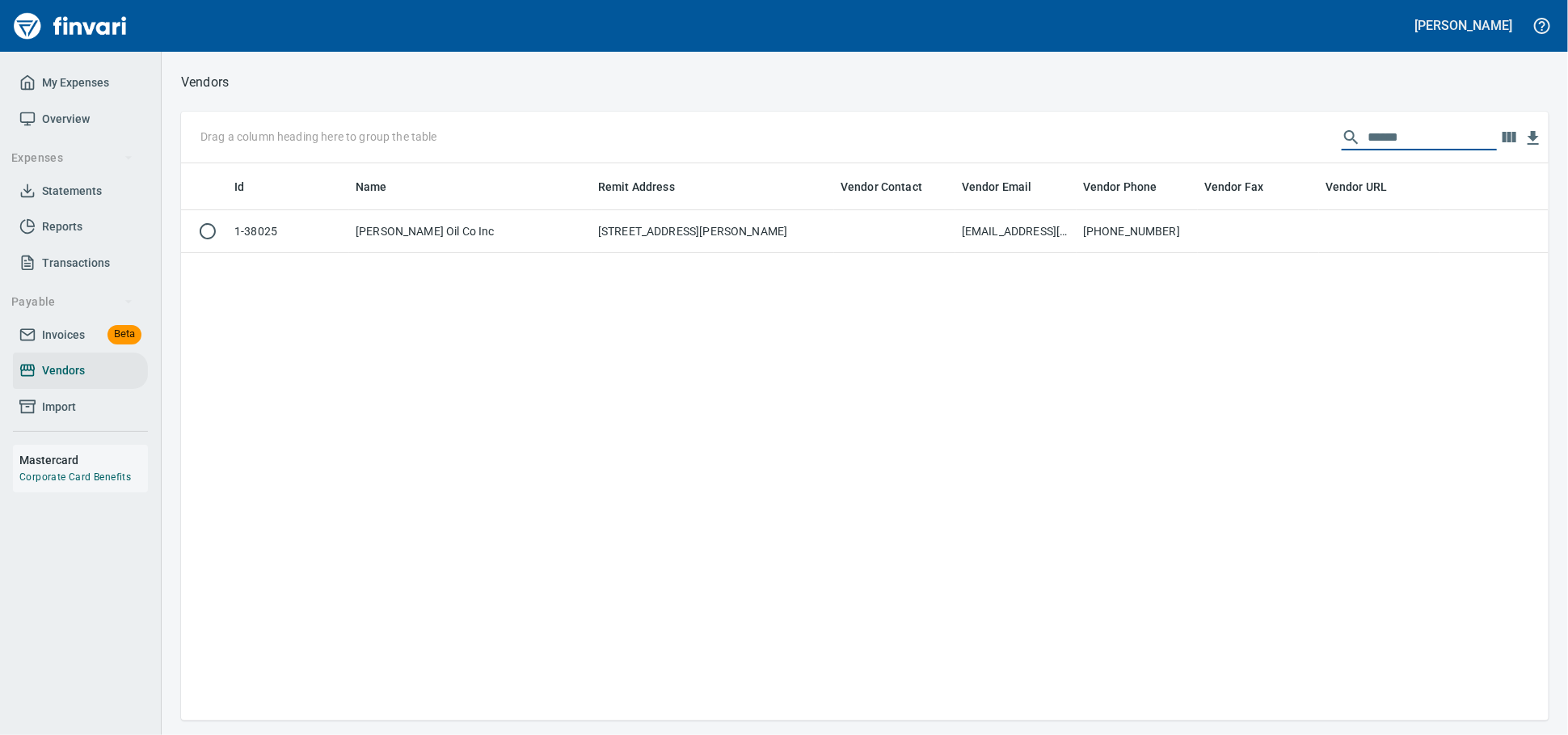
drag, startPoint x: 1403, startPoint y: 151, endPoint x: 347, endPoint y: 117, distance: 1056.5
click at [363, 117] on div "Drag a column heading here to group the table ******" at bounding box center [864, 137] width 1368 height 52
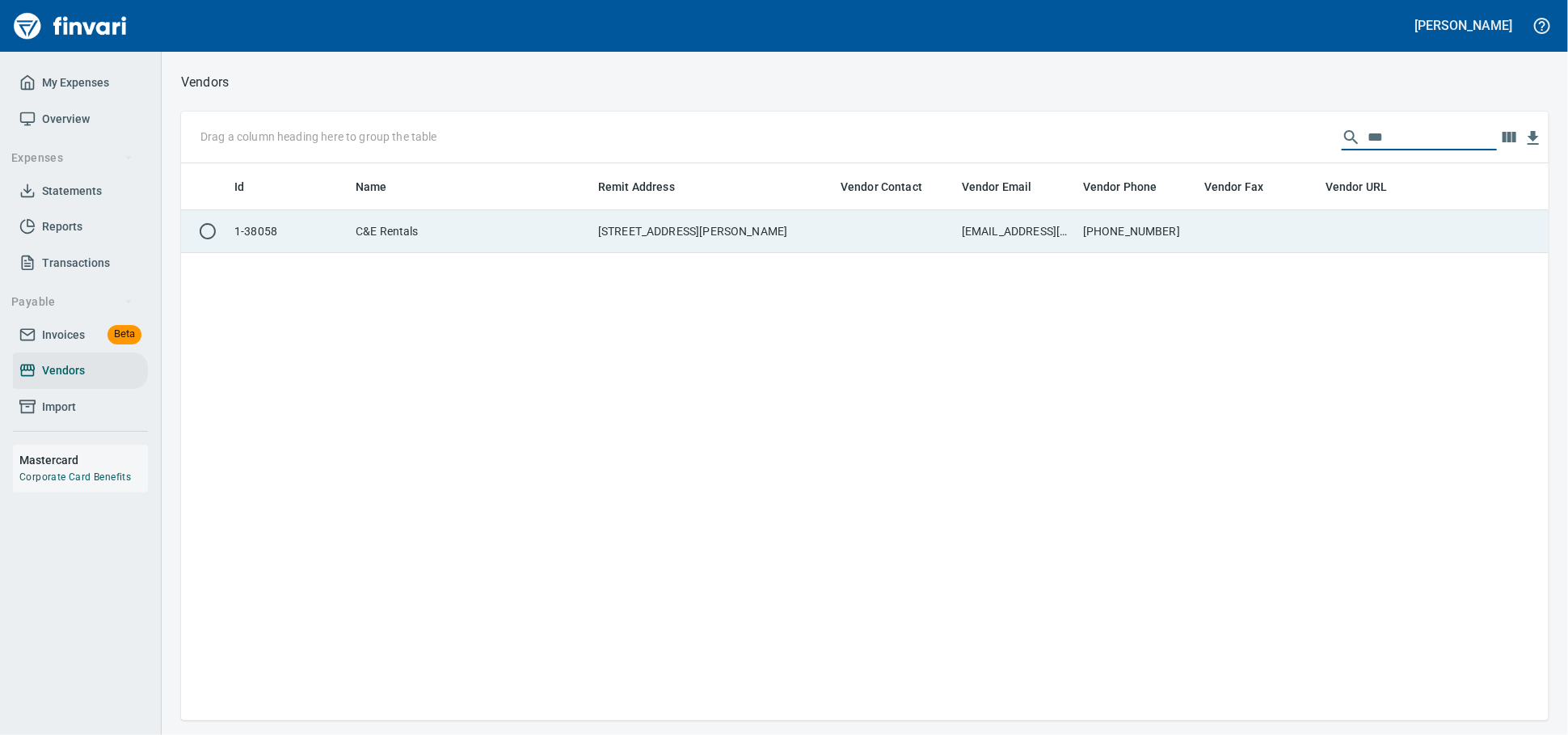
type input "***"
click at [653, 221] on td "1590 W 2nd Ave, Eugene OR 97402 US" at bounding box center [712, 231] width 243 height 43
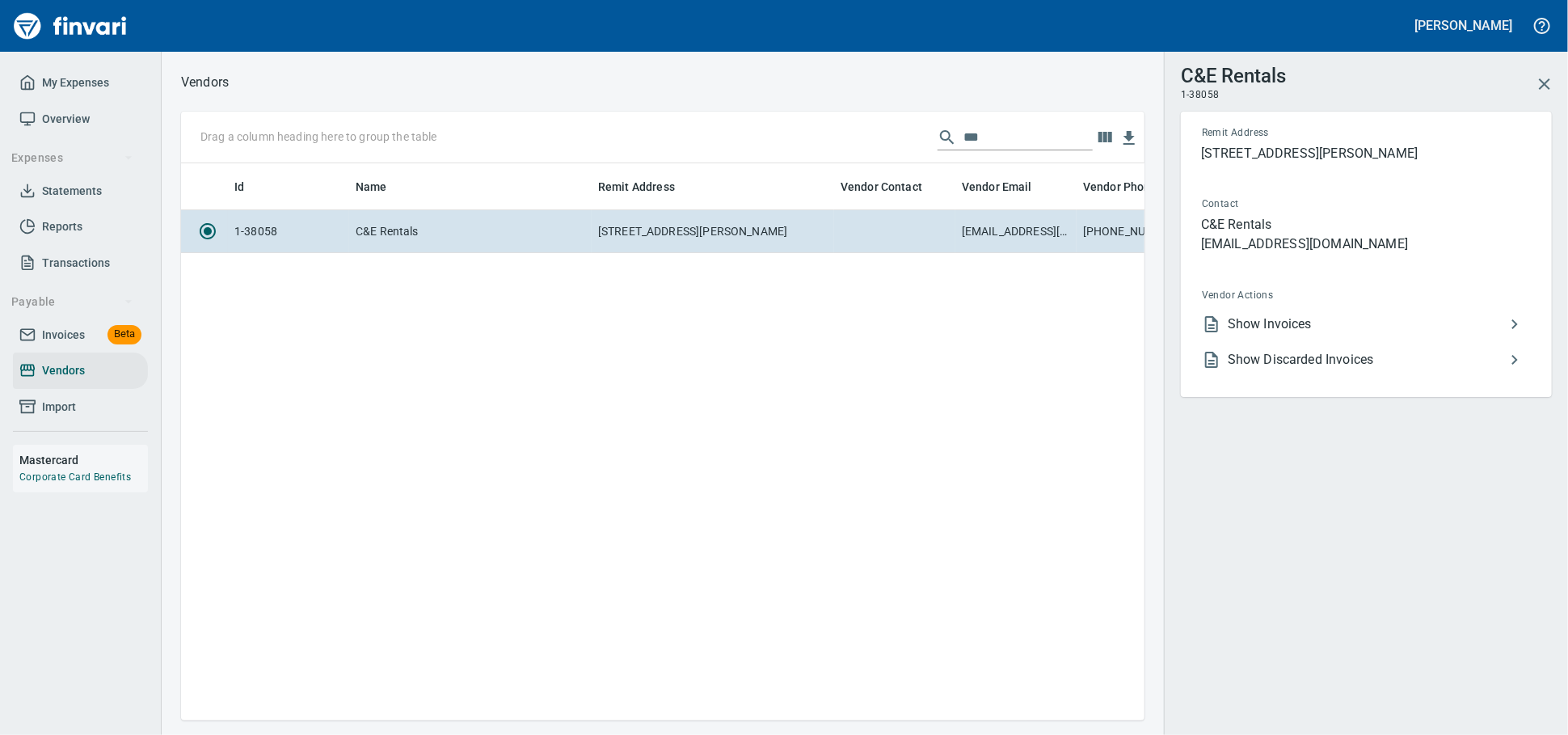
scroll to position [529, 949]
click at [1263, 326] on li "Show Invoices" at bounding box center [1360, 324] width 342 height 36
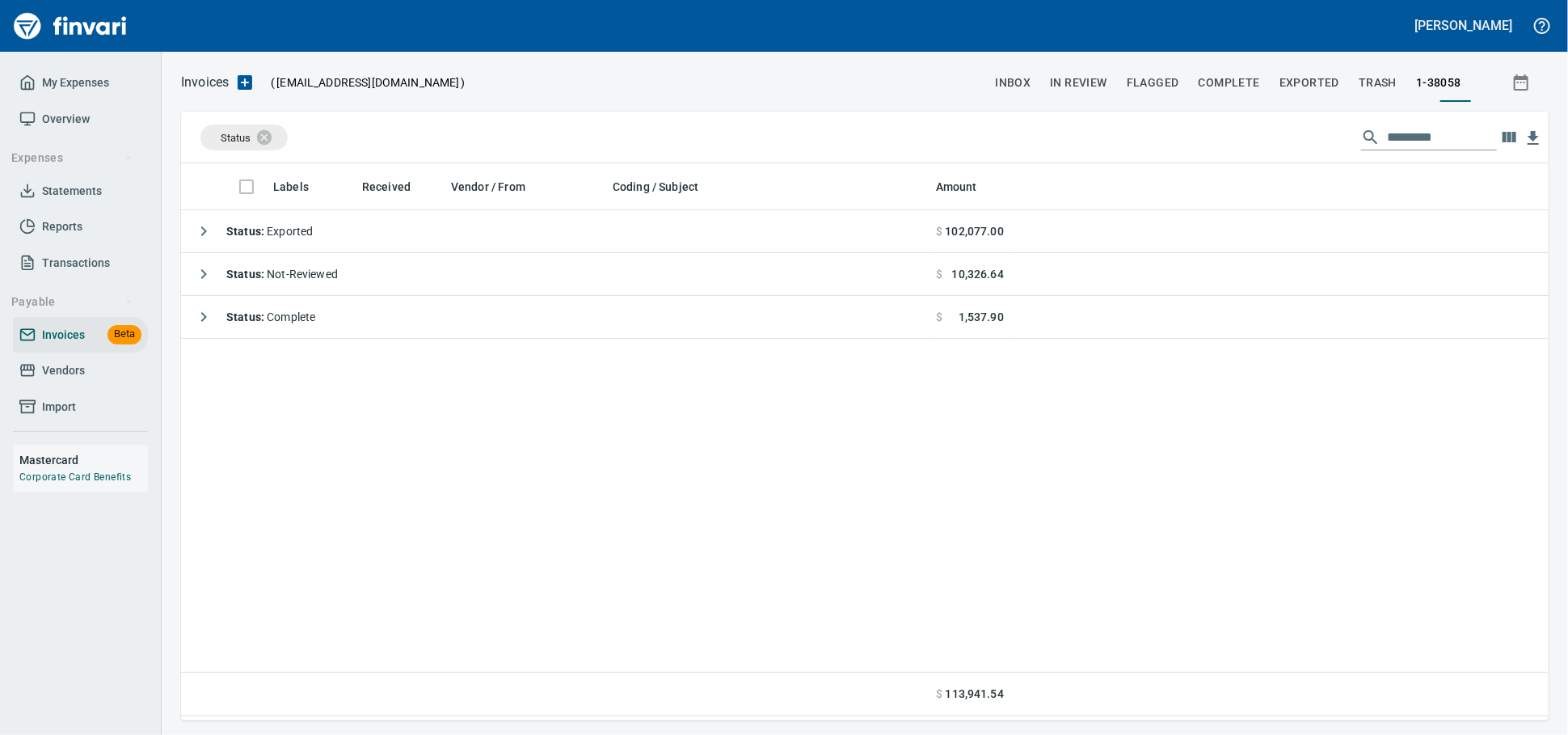
scroll to position [543, 1353]
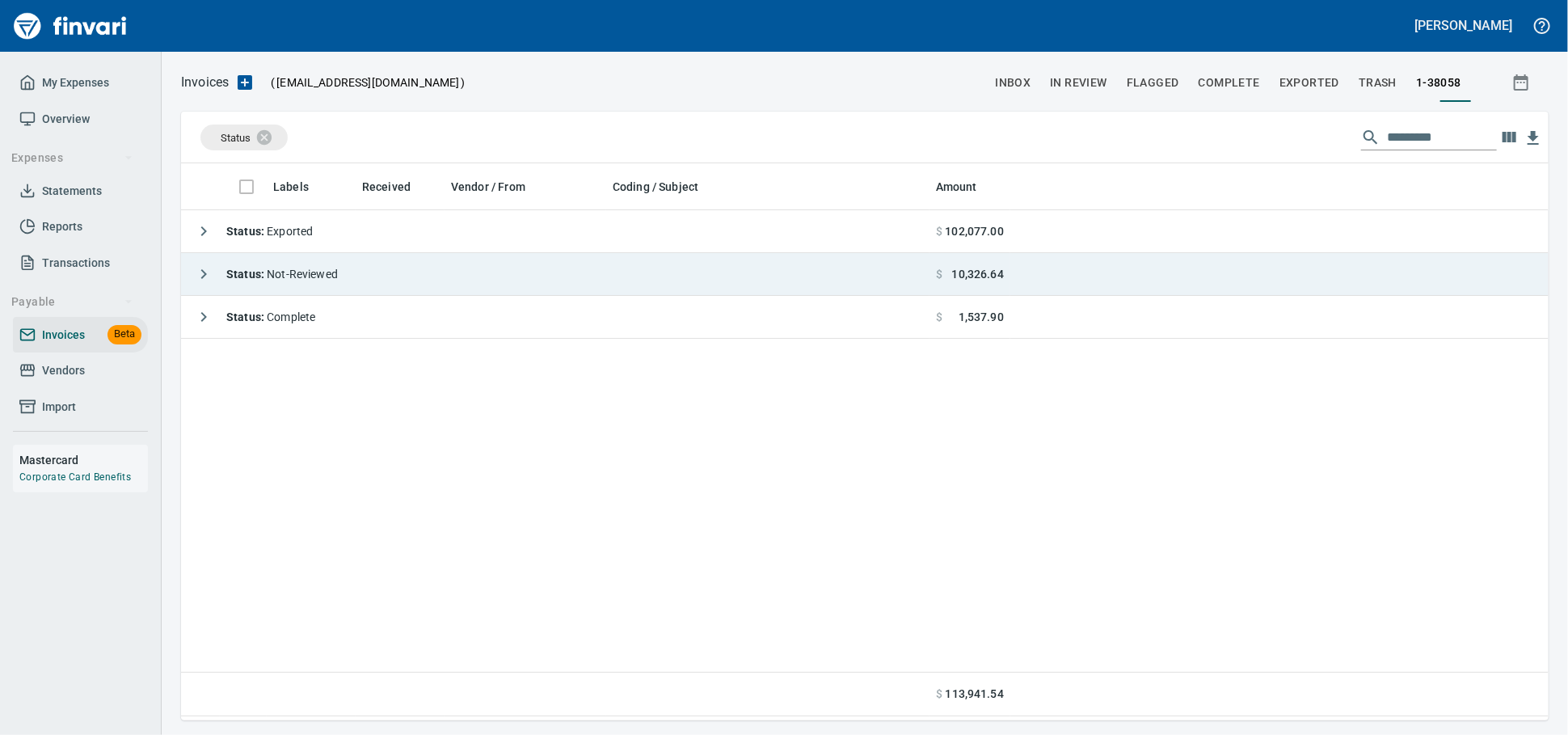
click at [373, 272] on td "Status : Not-Reviewed" at bounding box center [555, 275] width 748 height 43
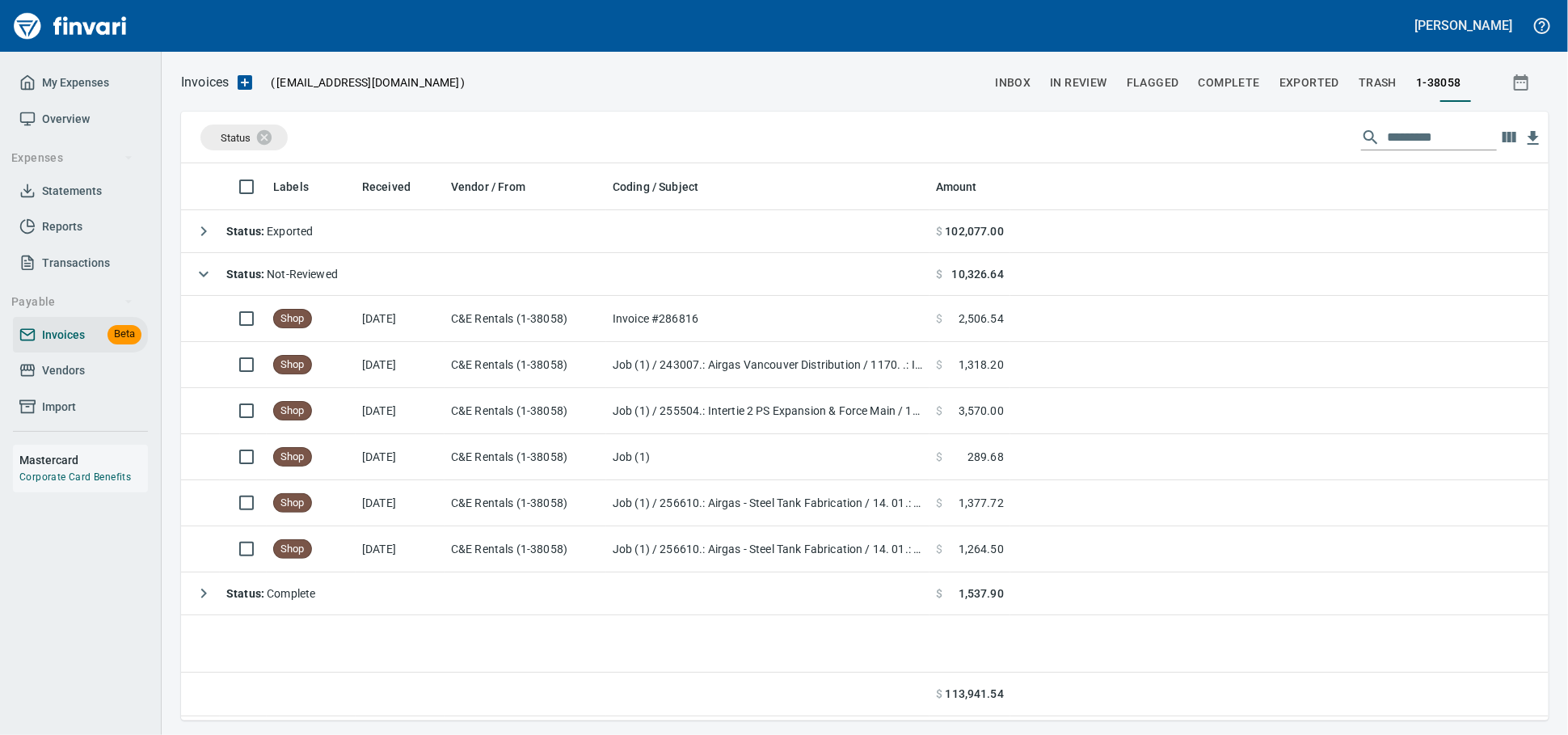
click at [80, 381] on span "Vendors" at bounding box center [63, 370] width 43 height 20
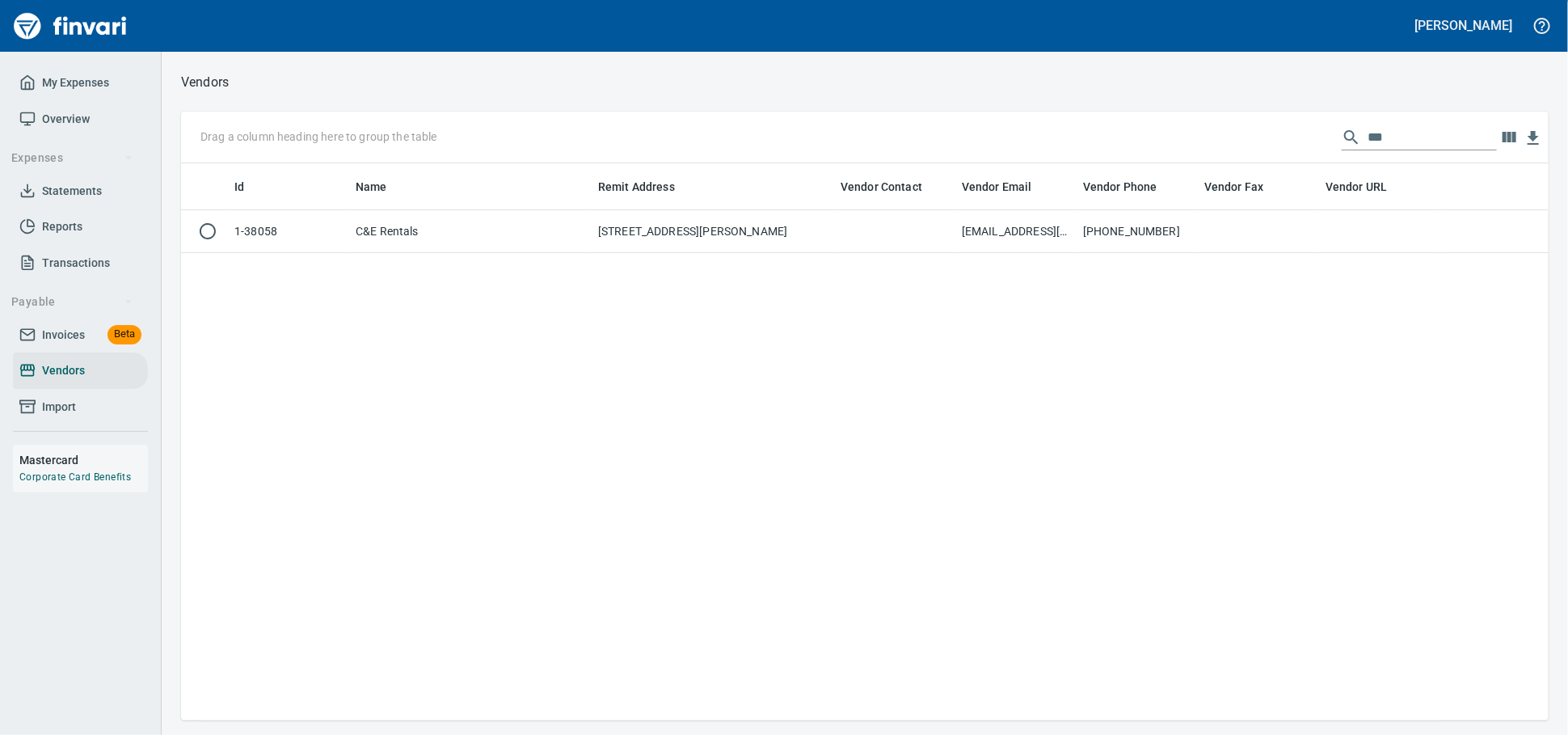
scroll to position [543, 1353]
drag, startPoint x: 1408, startPoint y: 137, endPoint x: 868, endPoint y: 121, distance: 540.2
click at [881, 124] on div "Drag a column heading here to group the table ***" at bounding box center [864, 137] width 1368 height 52
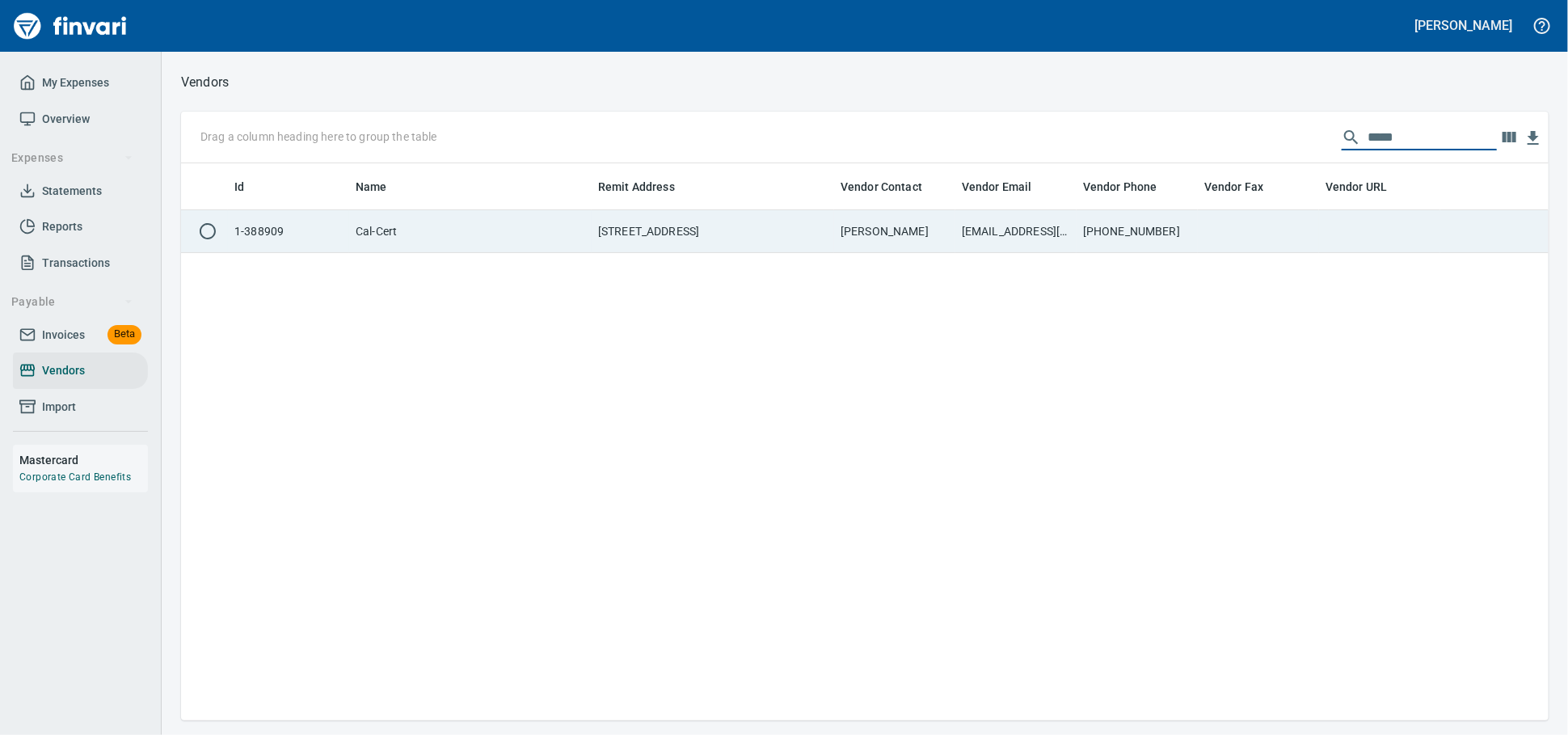
type input "*****"
click at [639, 234] on td "PO Box 416, Clackamas OR 97015 US" at bounding box center [712, 231] width 243 height 43
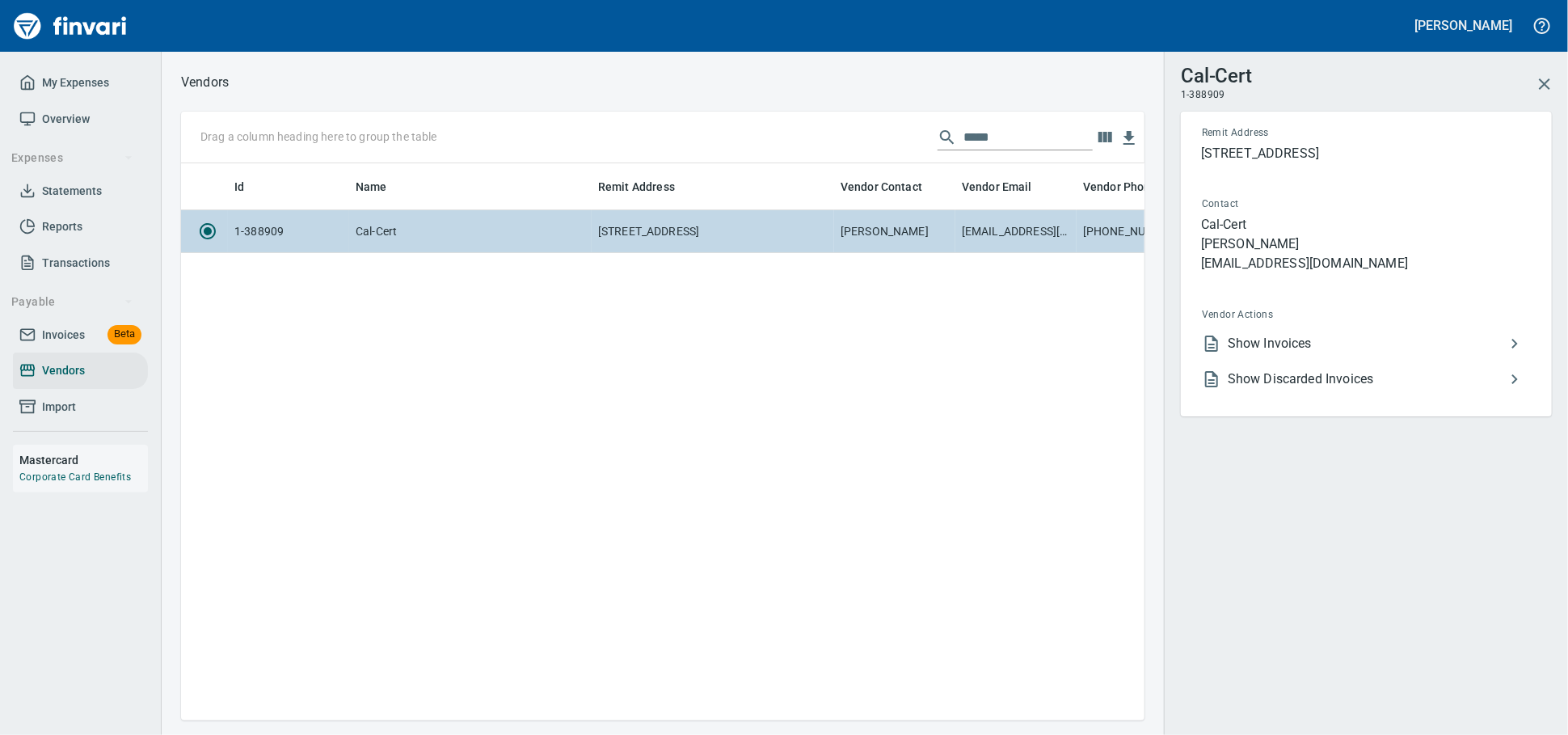
scroll to position [529, 949]
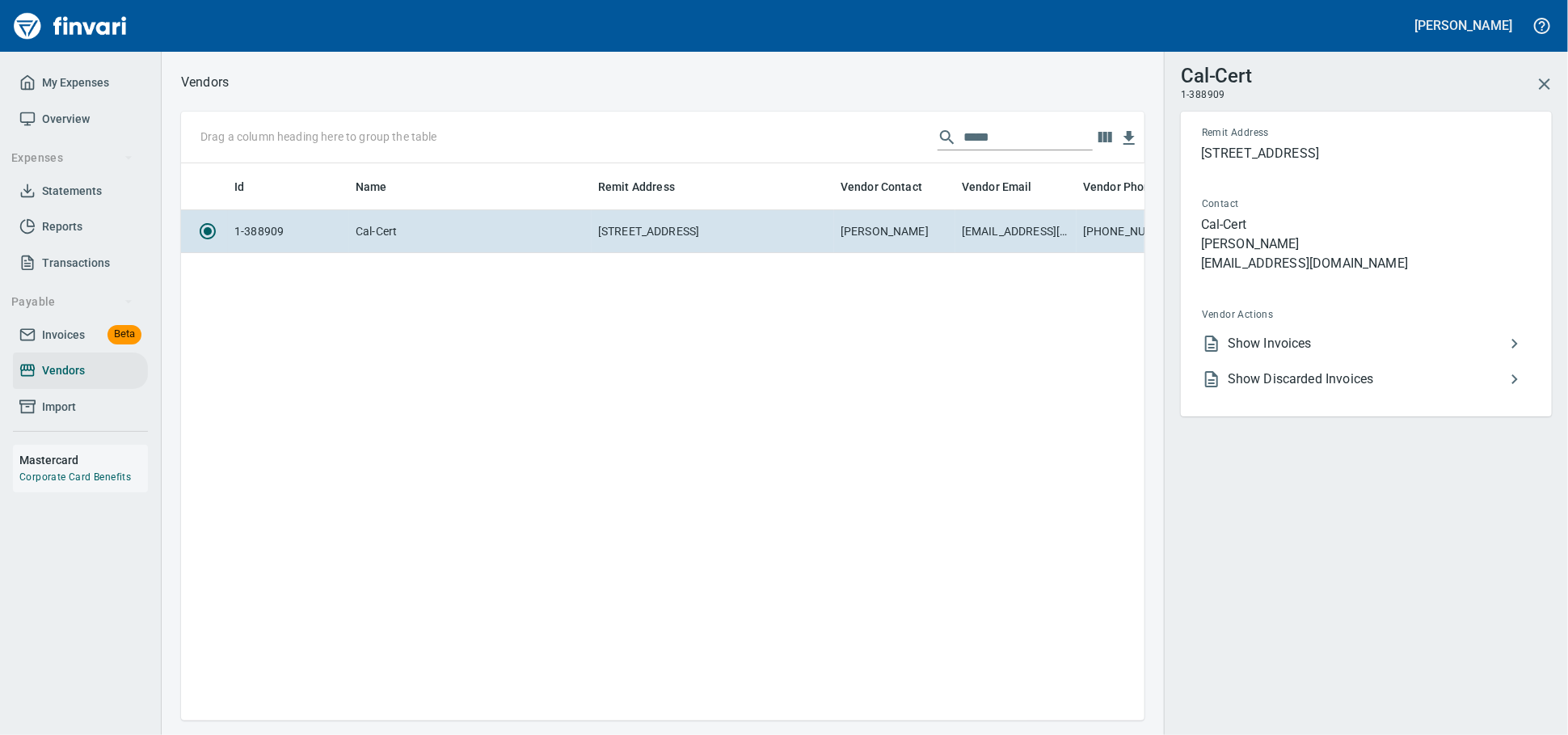
click at [1269, 353] on span "Show Invoices" at bounding box center [1366, 343] width 277 height 19
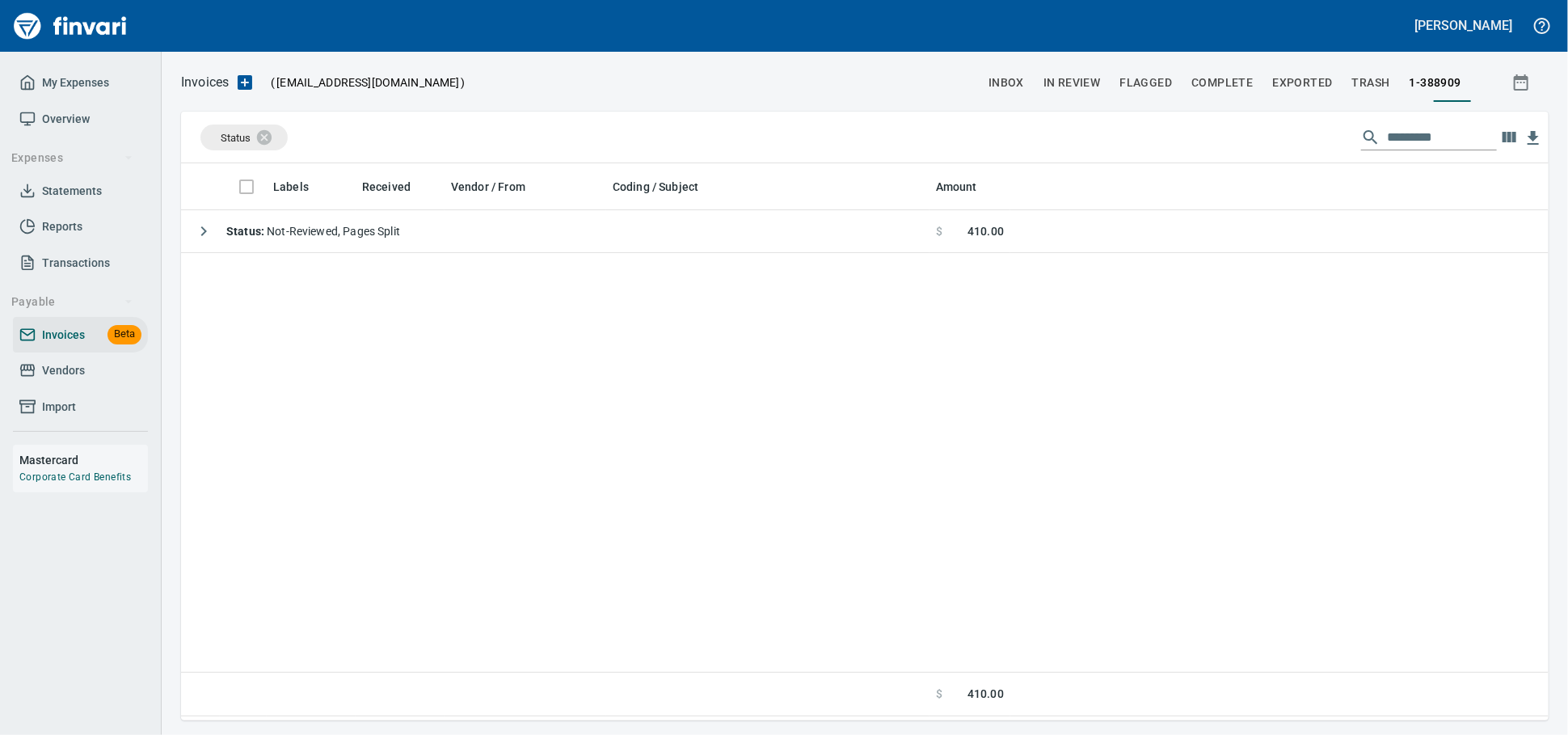
scroll to position [543, 1353]
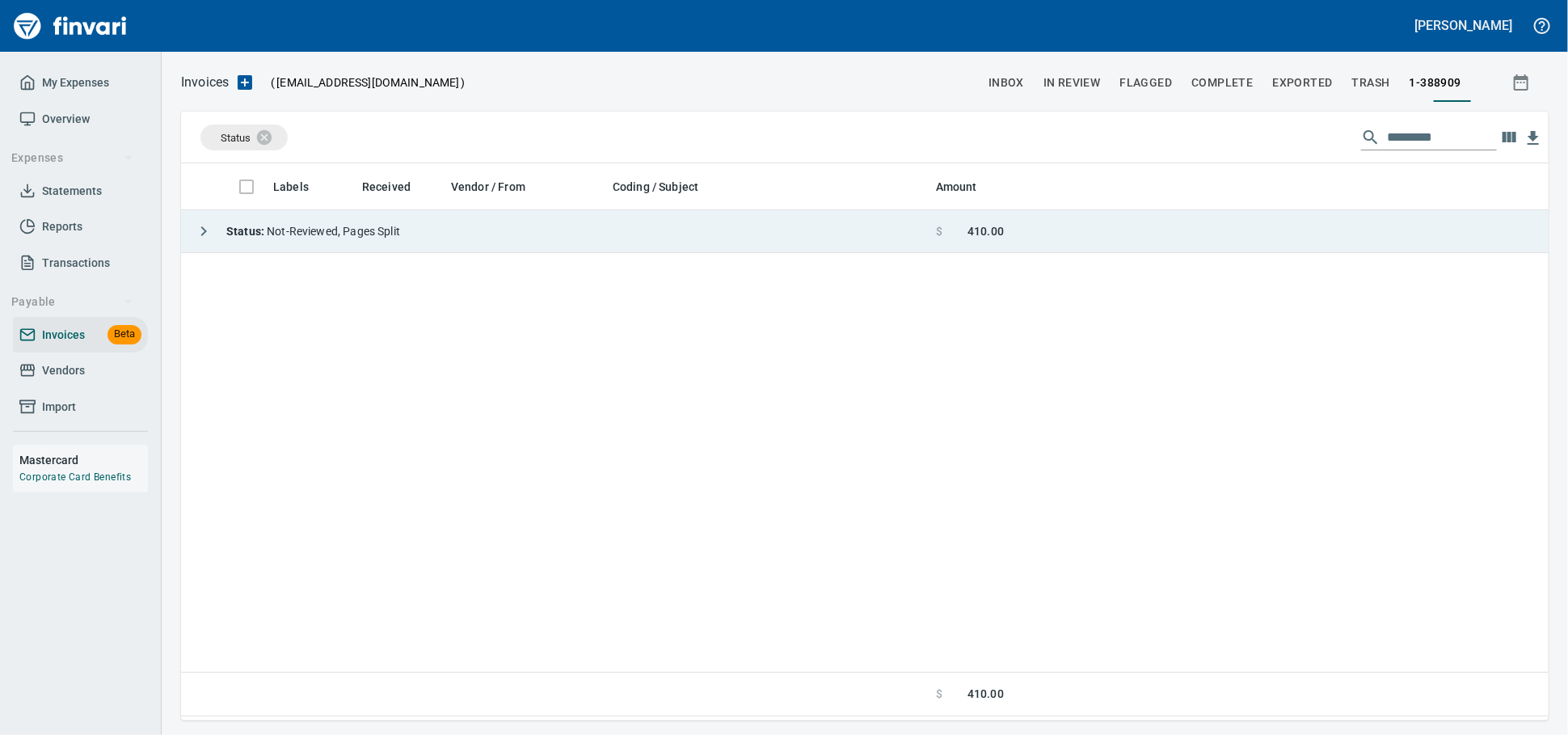
click at [508, 230] on td "Status : Not-Reviewed, Pages Split" at bounding box center [555, 231] width 748 height 43
click at [499, 270] on td "Cal-Cert (1-388909)" at bounding box center [525, 277] width 161 height 46
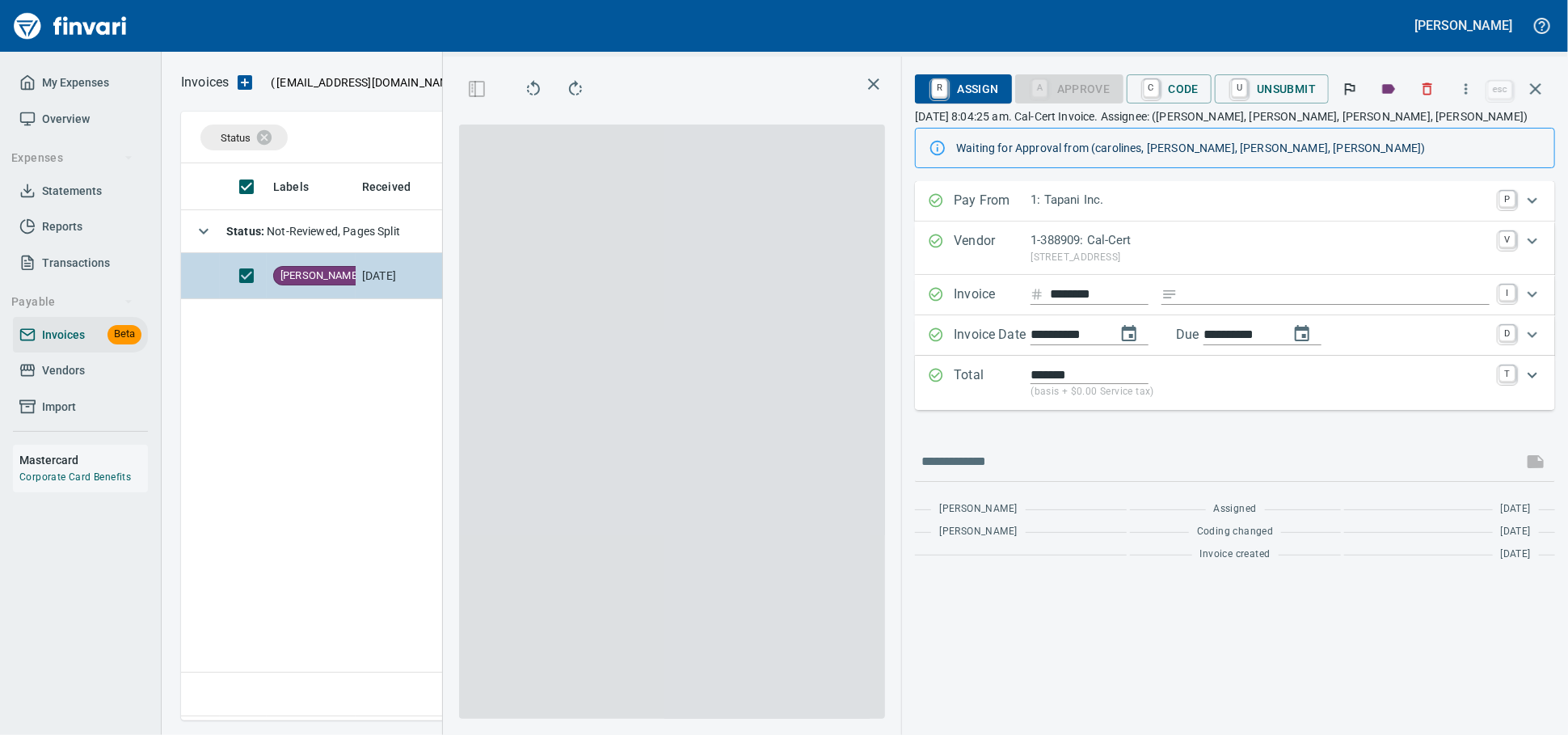
scroll to position [543, 949]
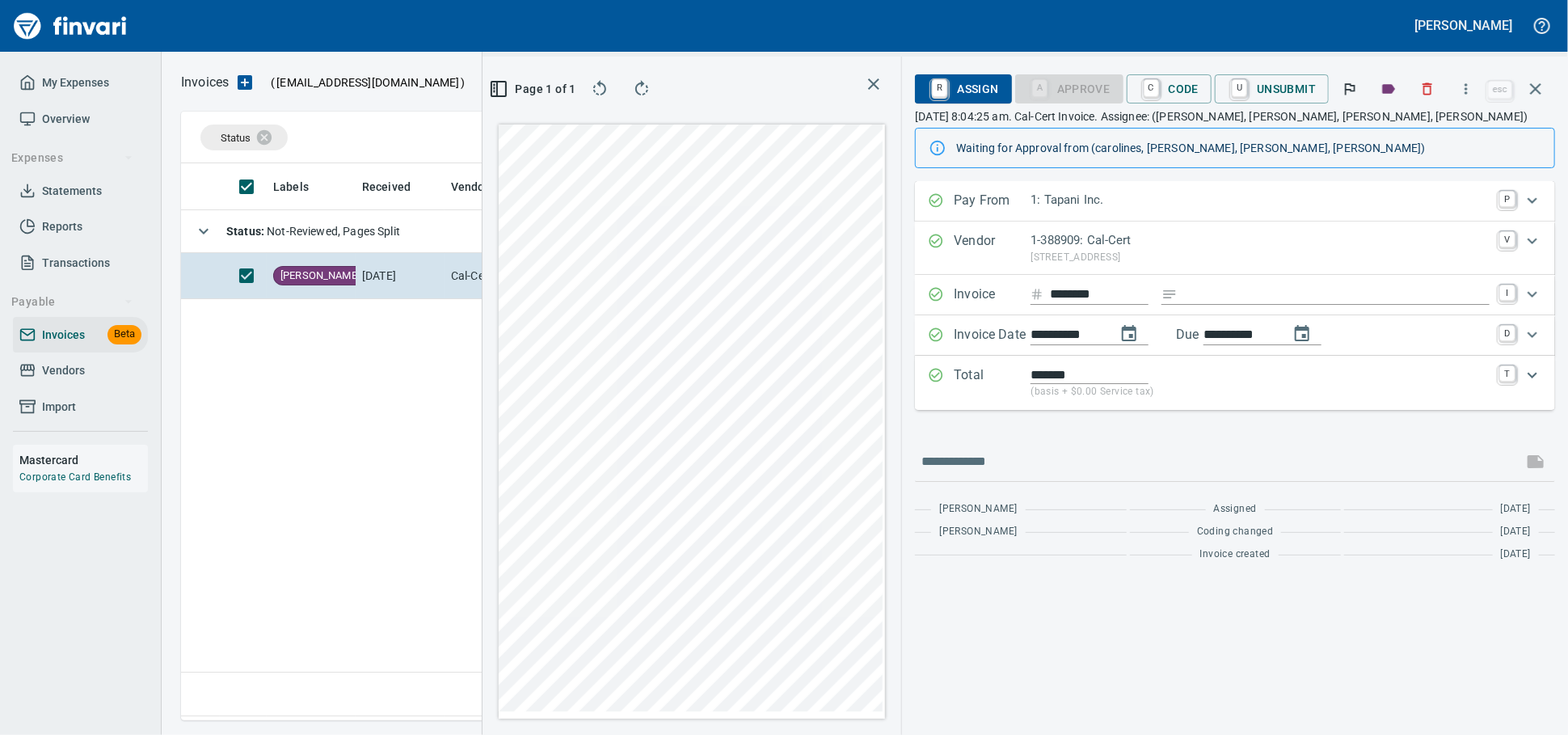
click at [1533, 92] on icon "button" at bounding box center [1536, 89] width 19 height 19
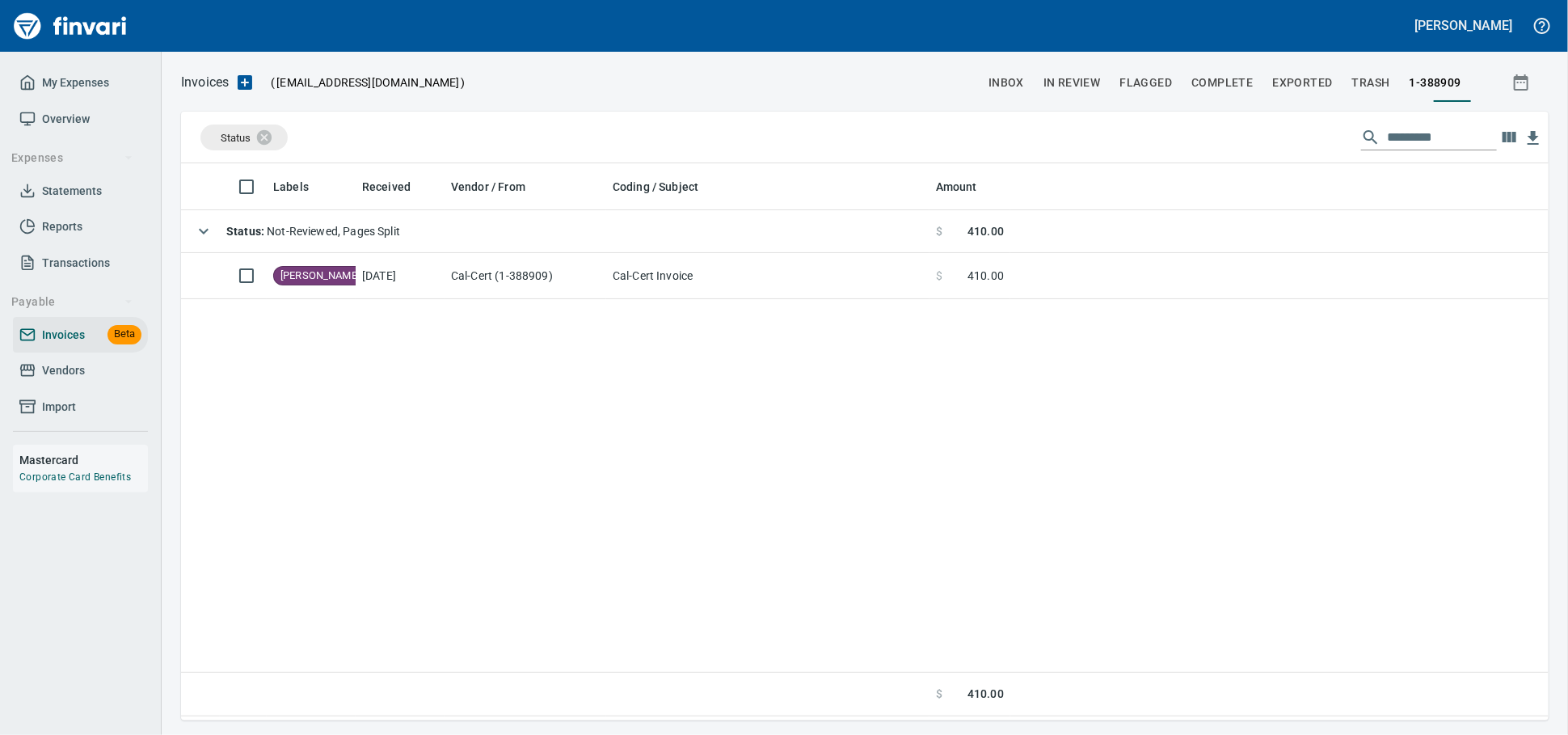
scroll to position [543, 1350]
click at [62, 389] on link "Vendors" at bounding box center [80, 371] width 135 height 37
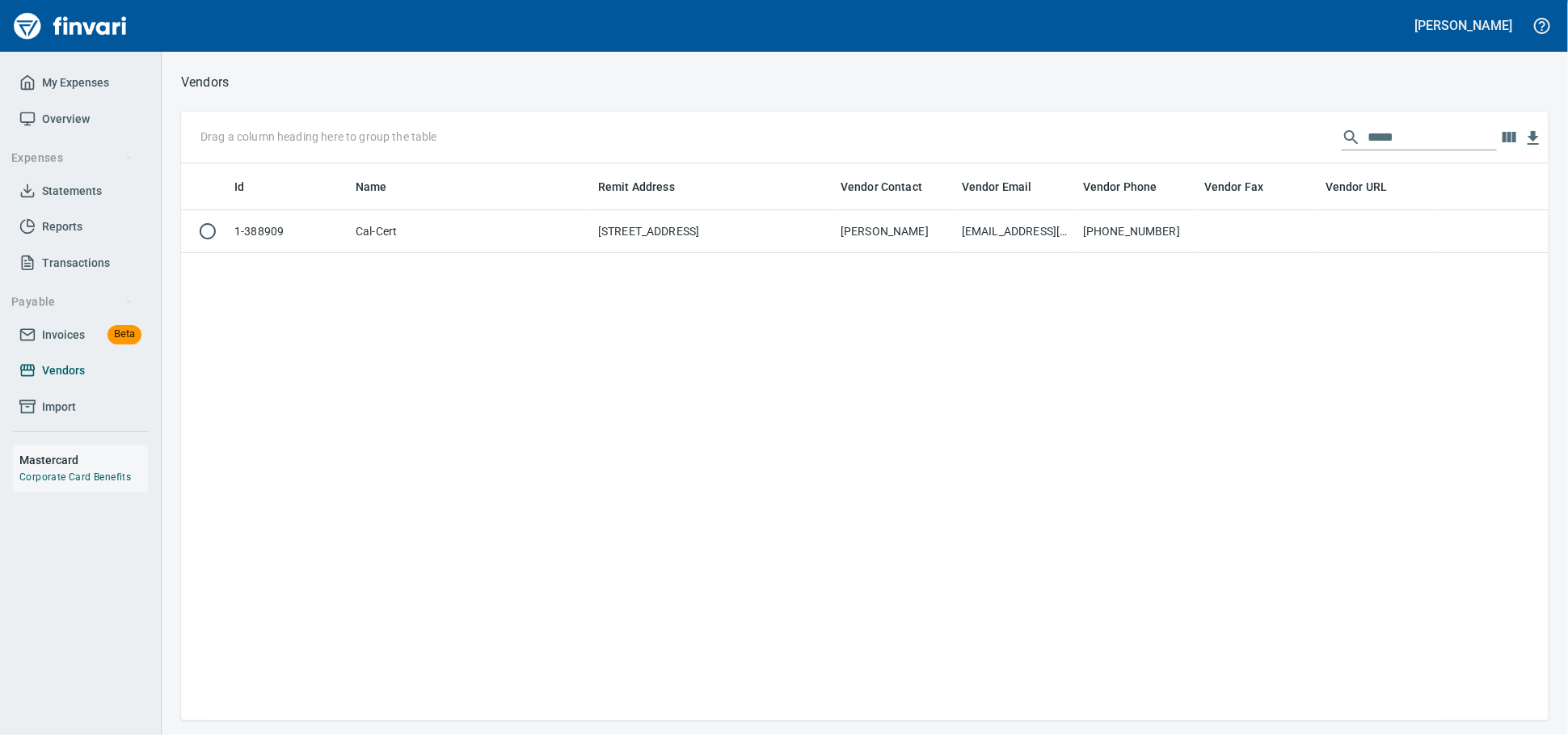
scroll to position [543, 1353]
drag, startPoint x: 1361, startPoint y: 144, endPoint x: 1108, endPoint y: 151, distance: 253.1
click at [1113, 149] on div "Drag a column heading here to group the table *****" at bounding box center [864, 137] width 1368 height 52
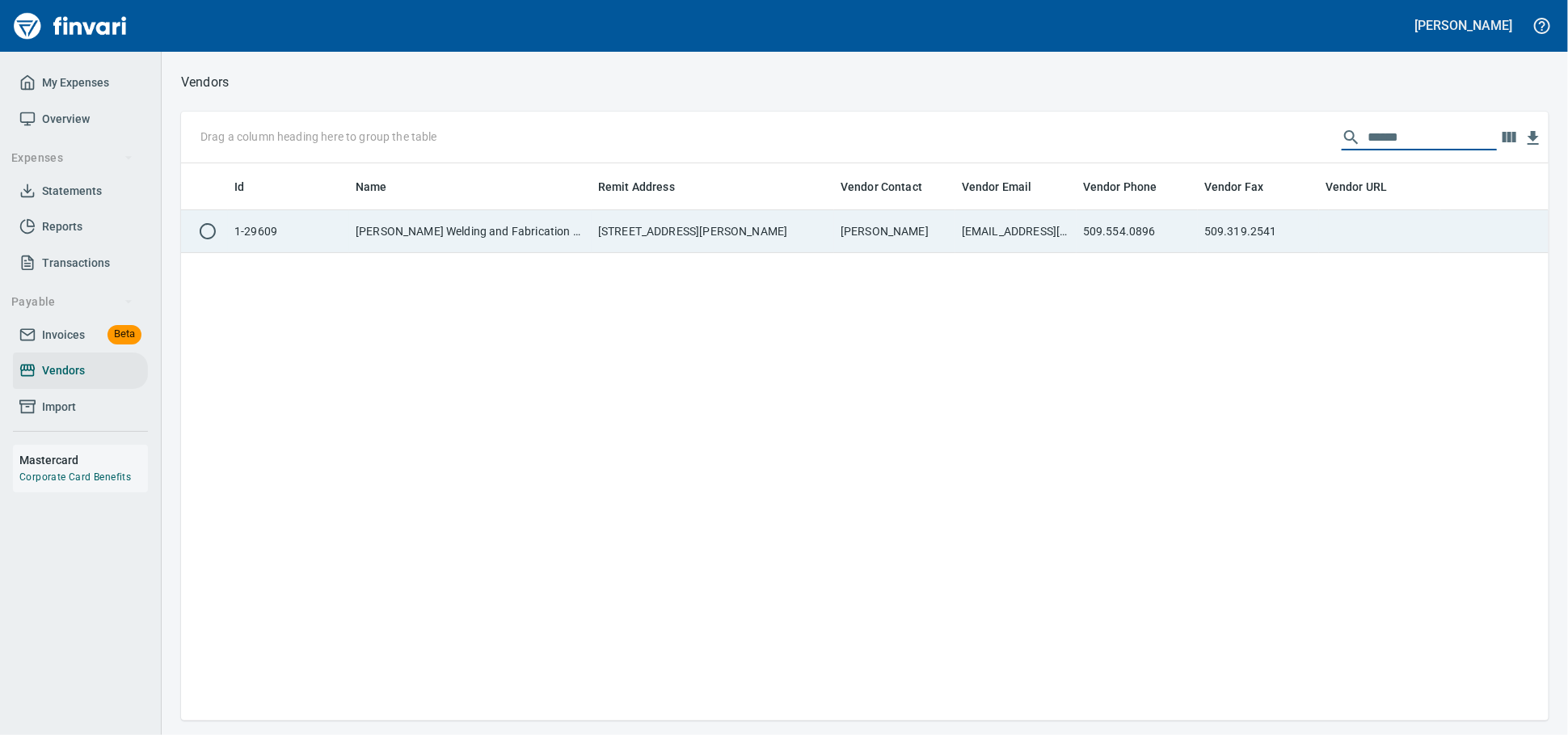
type input "******"
click at [781, 239] on td "7911 N Webber Canyon Rd NE, Benton City WA 99320 US" at bounding box center [712, 231] width 243 height 43
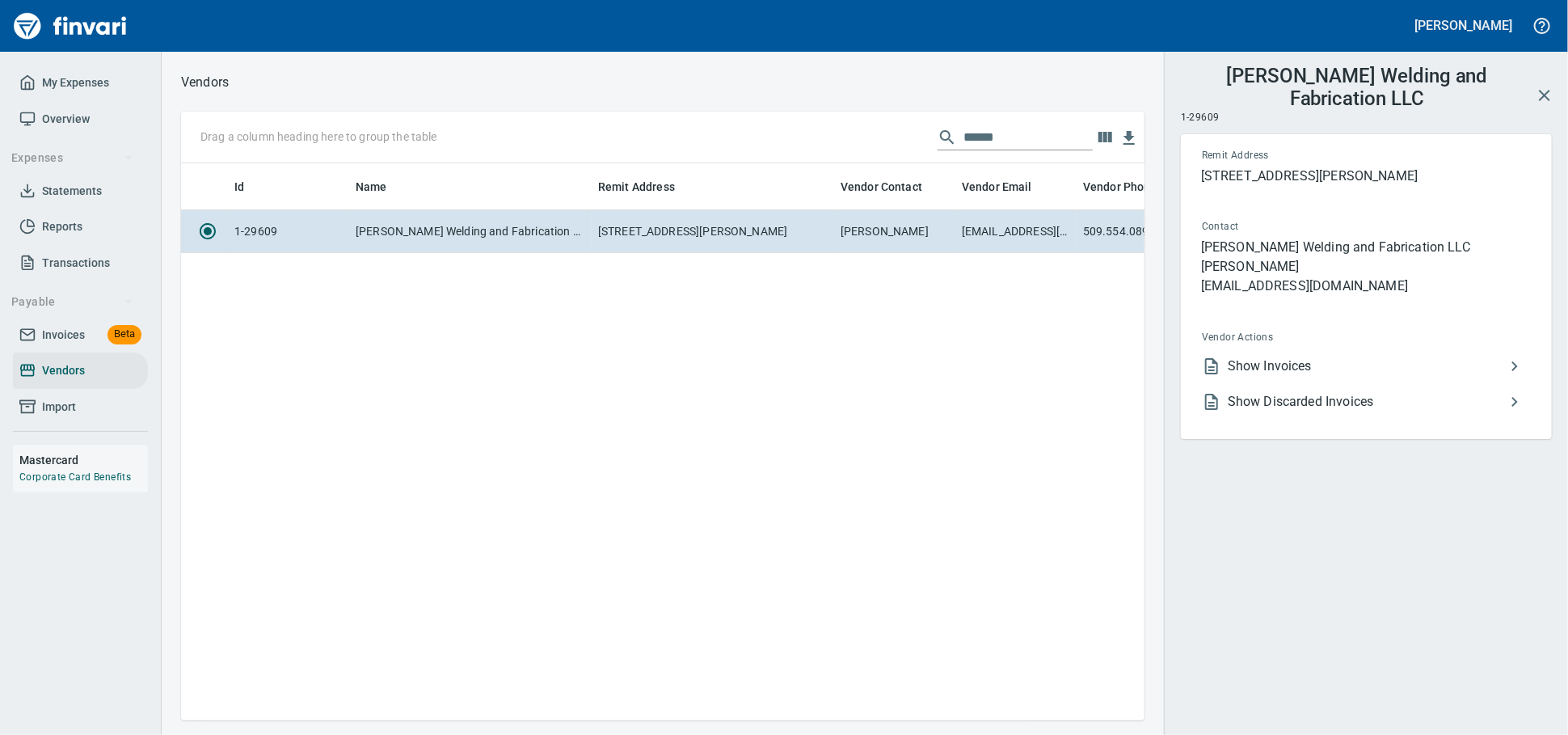
scroll to position [529, 949]
click at [1250, 376] on span "Show Invoices" at bounding box center [1366, 367] width 277 height 19
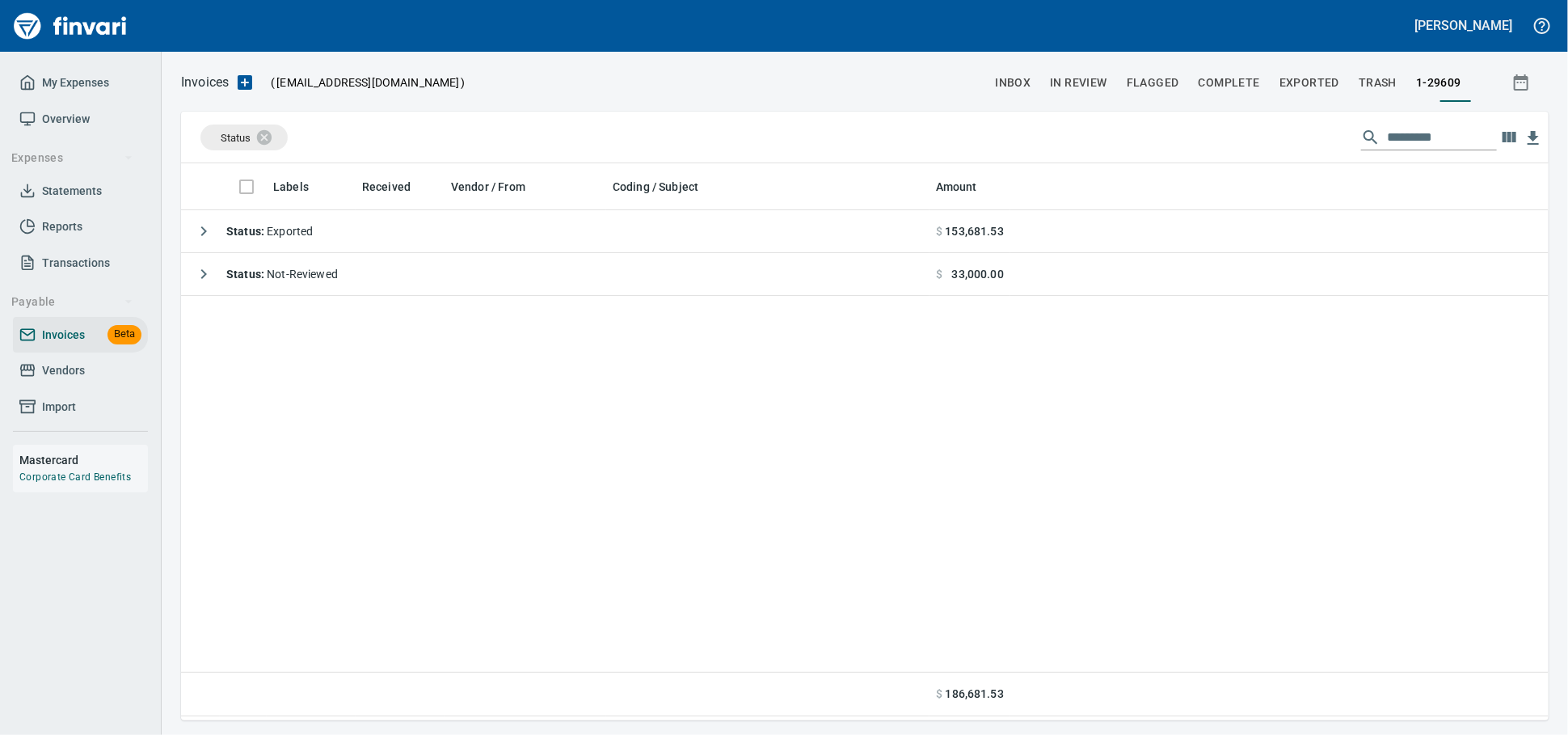
scroll to position [543, 1353]
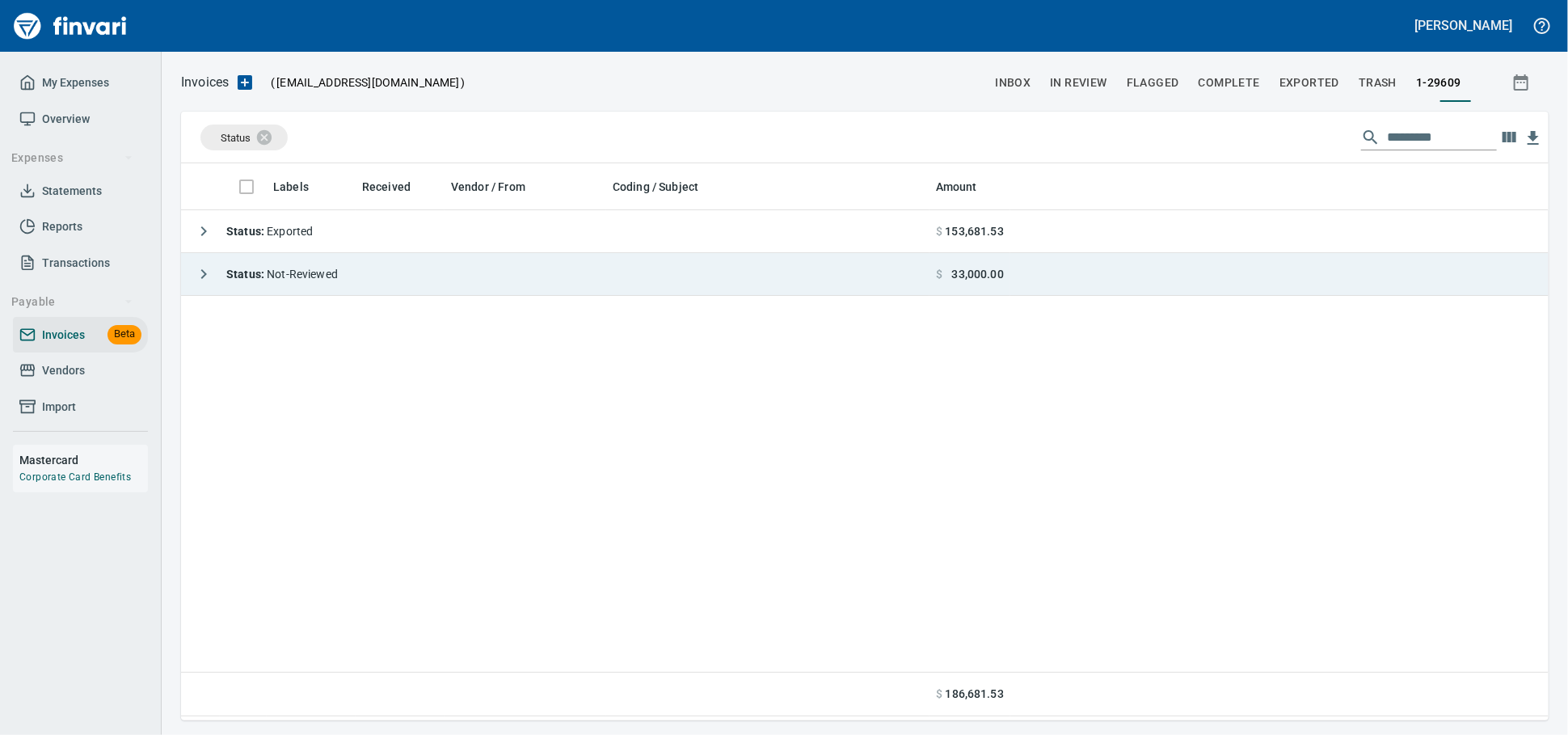
click at [304, 278] on span "Status : Not-Reviewed" at bounding box center [281, 274] width 111 height 13
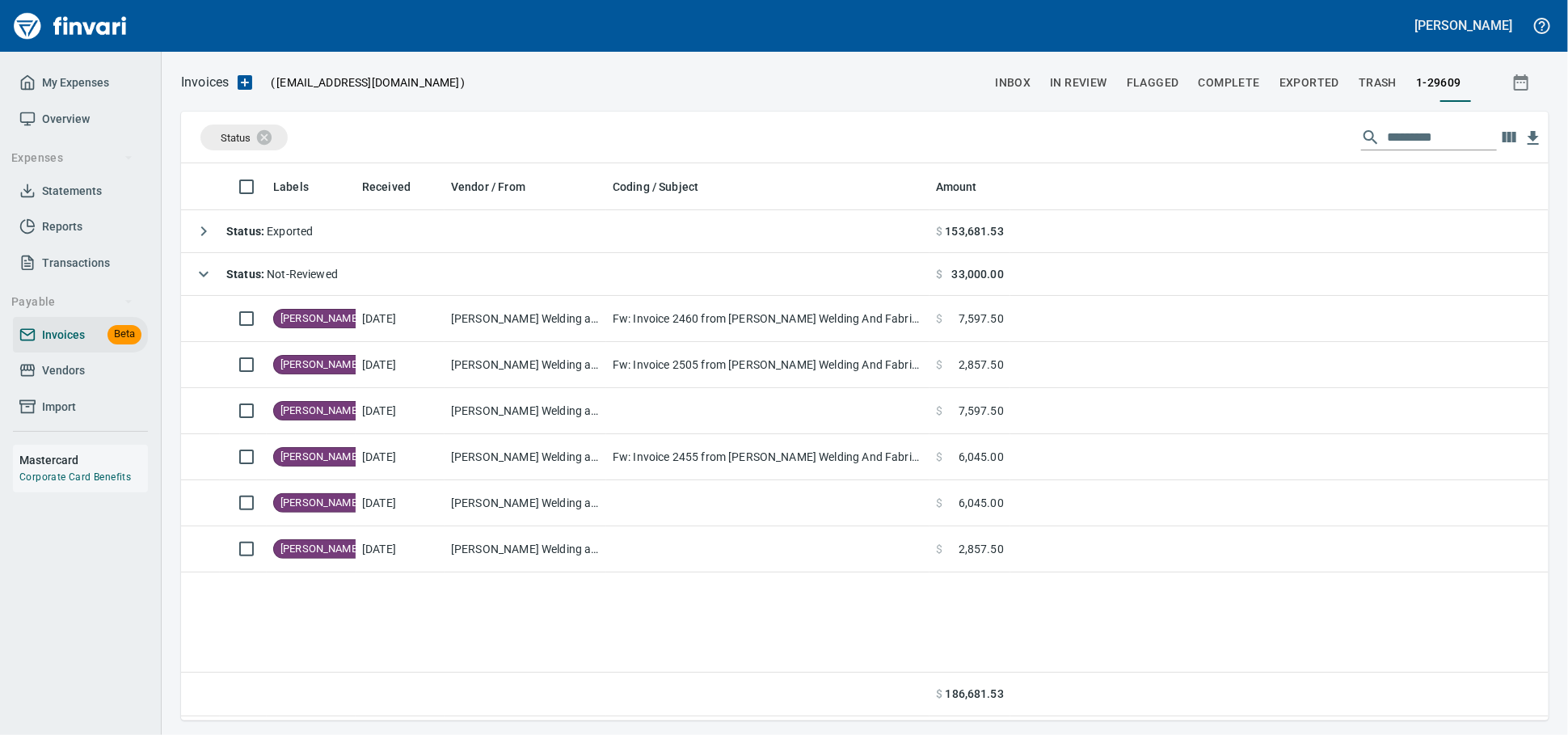
click at [85, 381] on span "Vendors" at bounding box center [63, 370] width 43 height 20
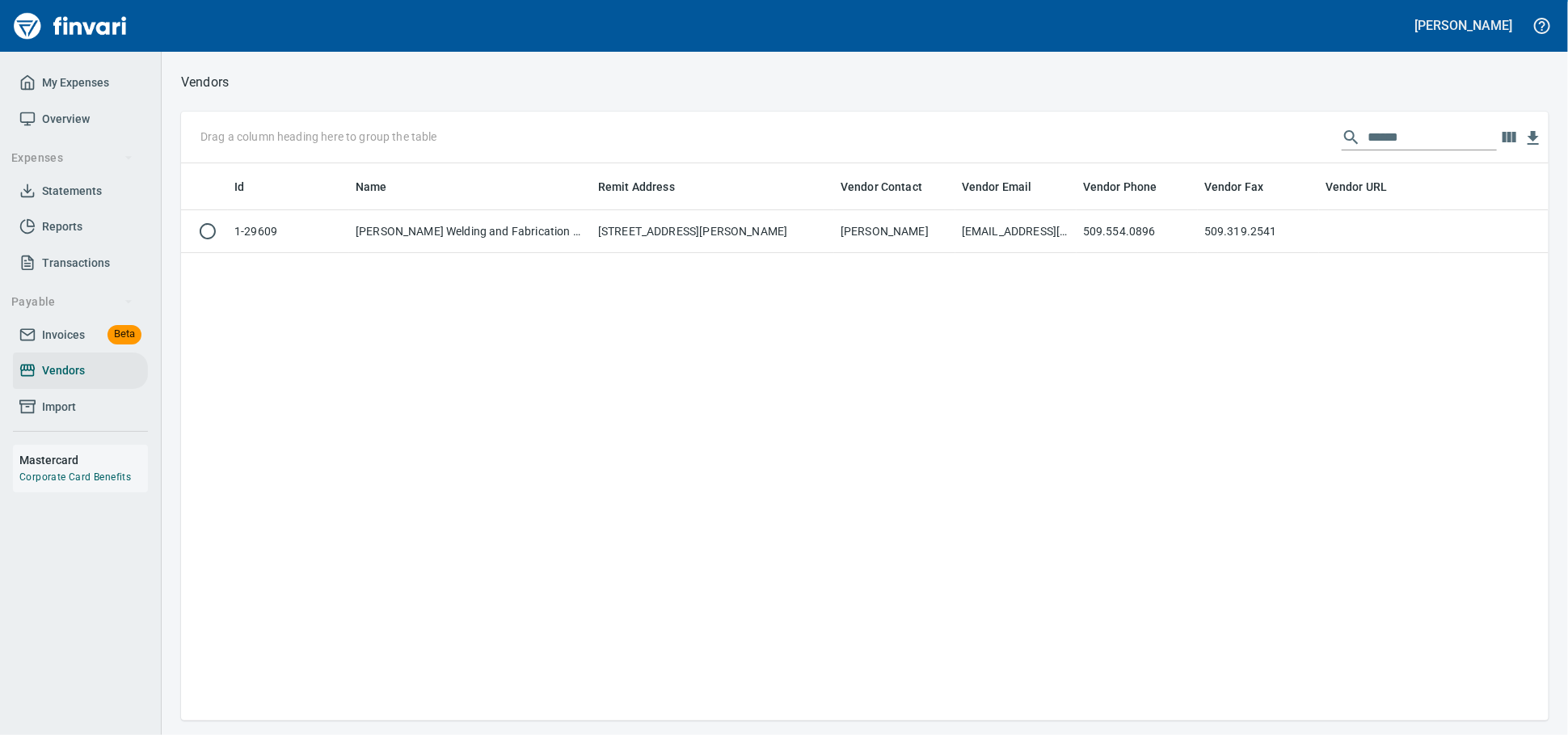
scroll to position [2, 2]
drag, startPoint x: 1162, startPoint y: 140, endPoint x: 845, endPoint y: 132, distance: 317.1
click at [1031, 137] on div "Drag a column heading here to group the table ******" at bounding box center [864, 137] width 1368 height 52
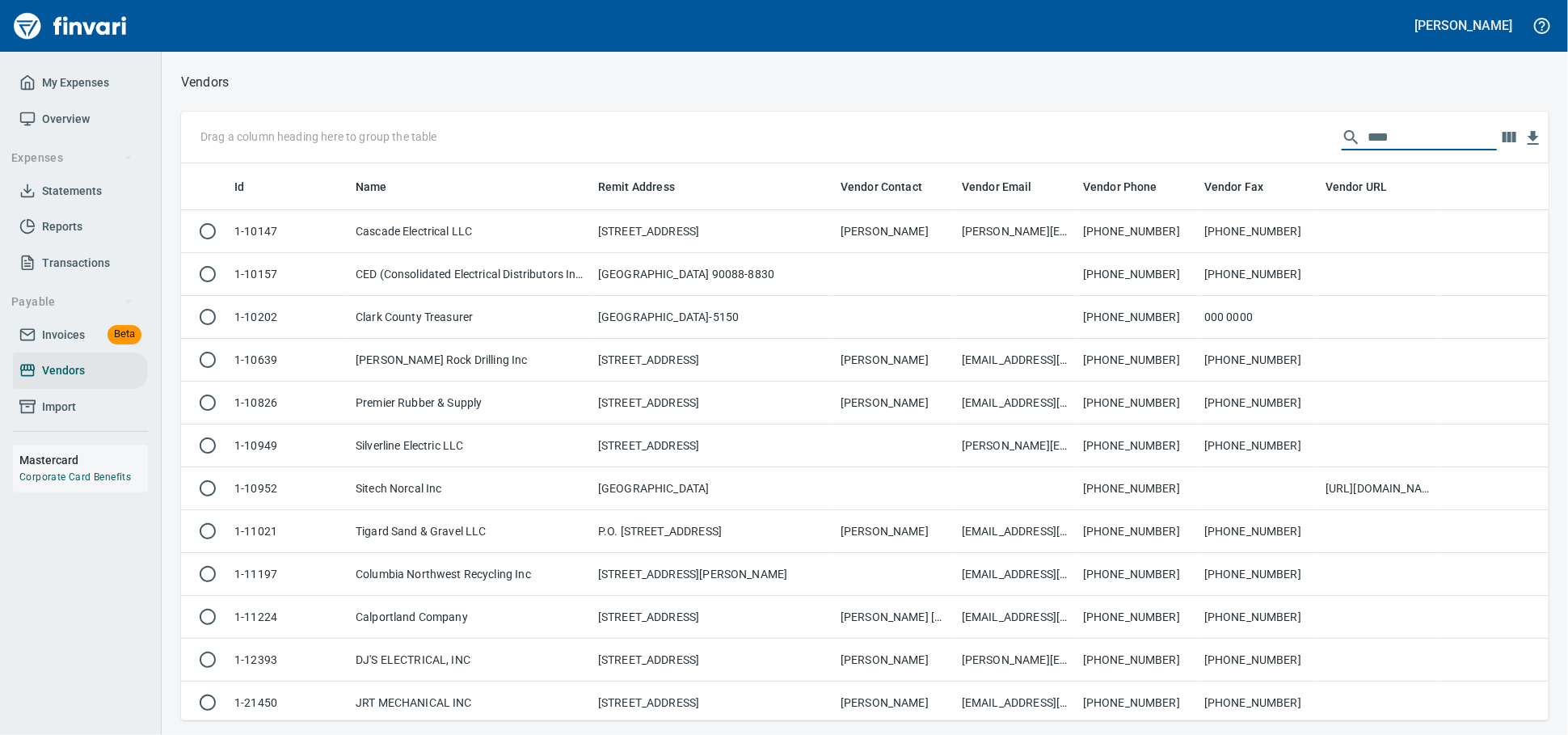
scroll to position [543, 1353]
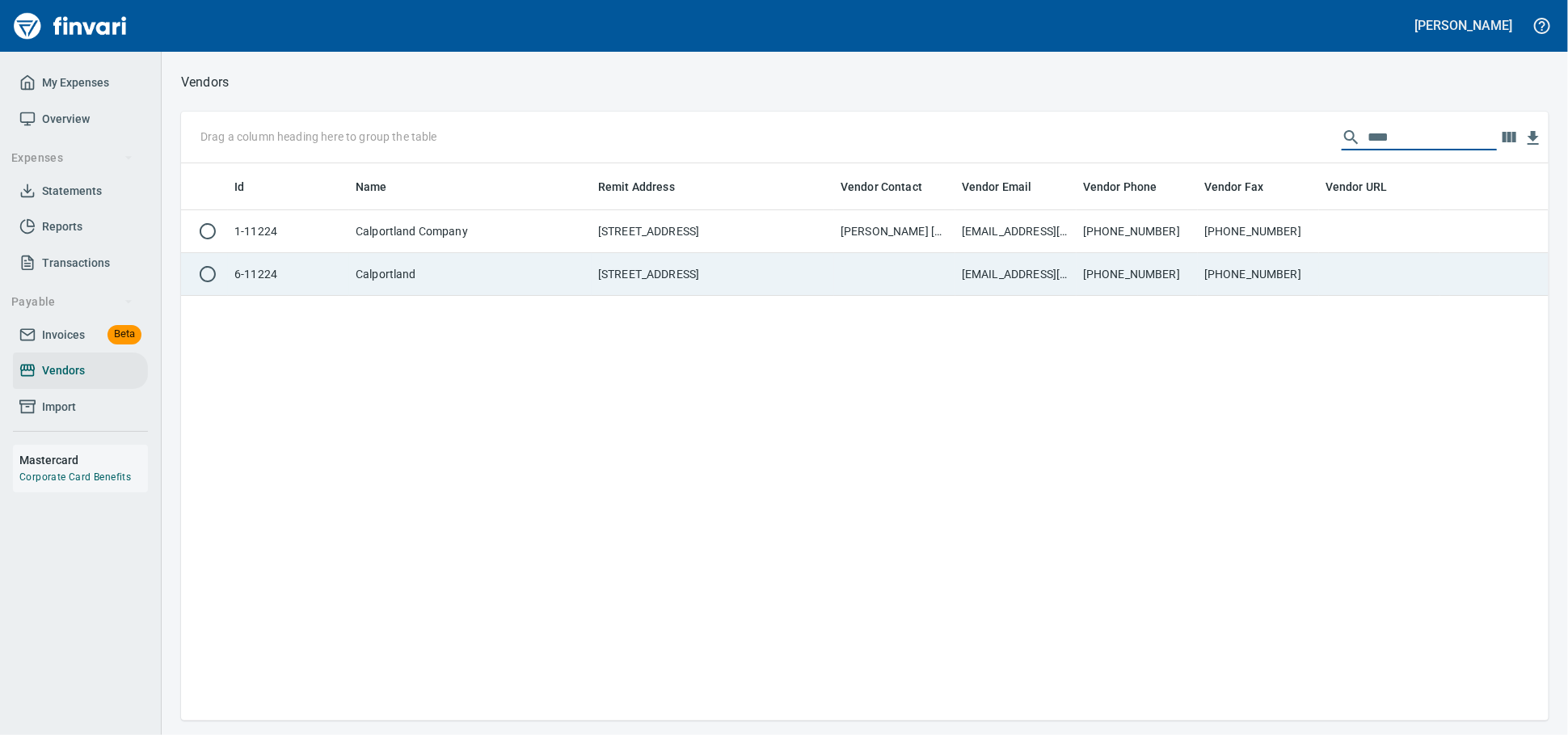
type input "****"
click at [745, 281] on td "PO BOX 3601, SEATTLE WA 98124-3601 US" at bounding box center [712, 275] width 243 height 43
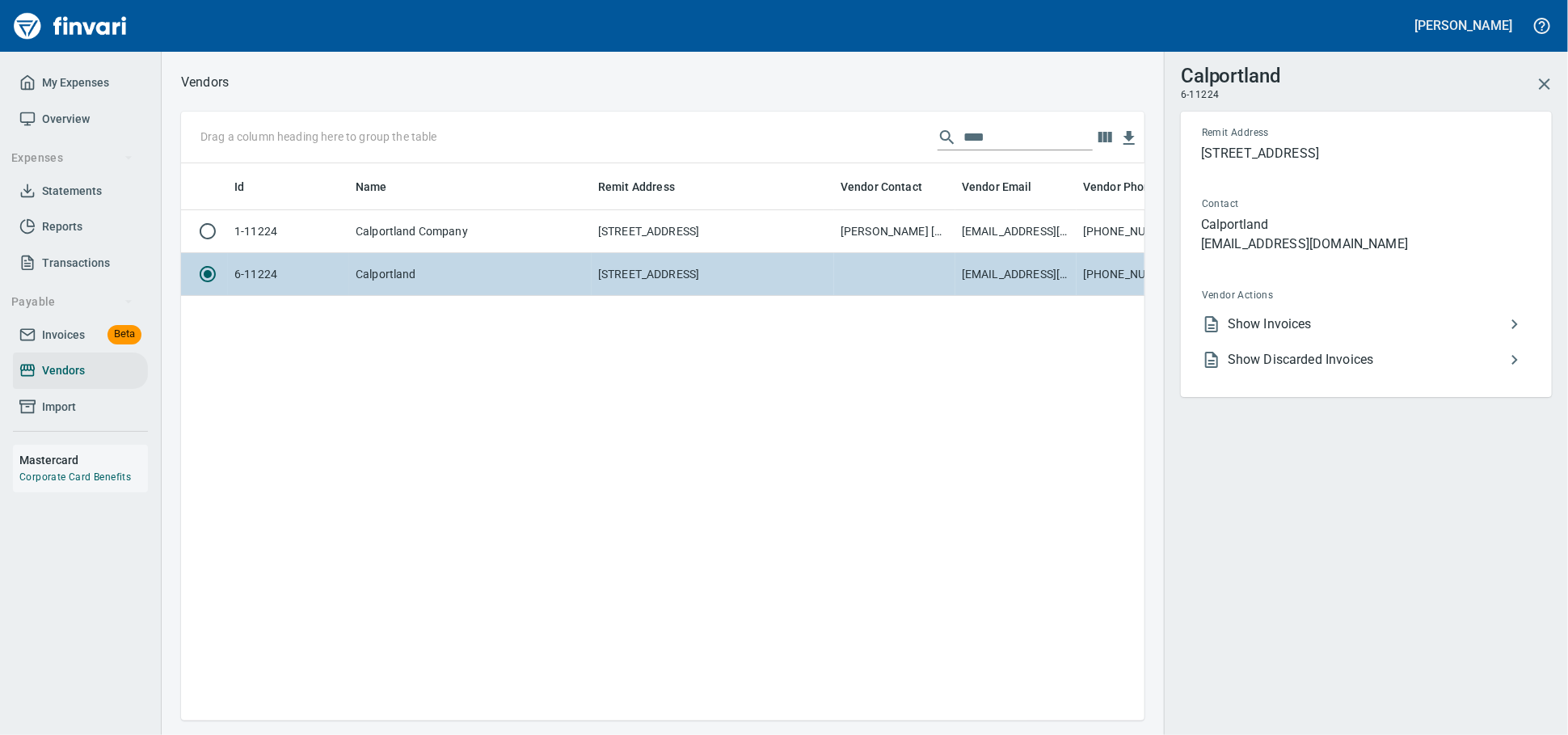
scroll to position [529, 949]
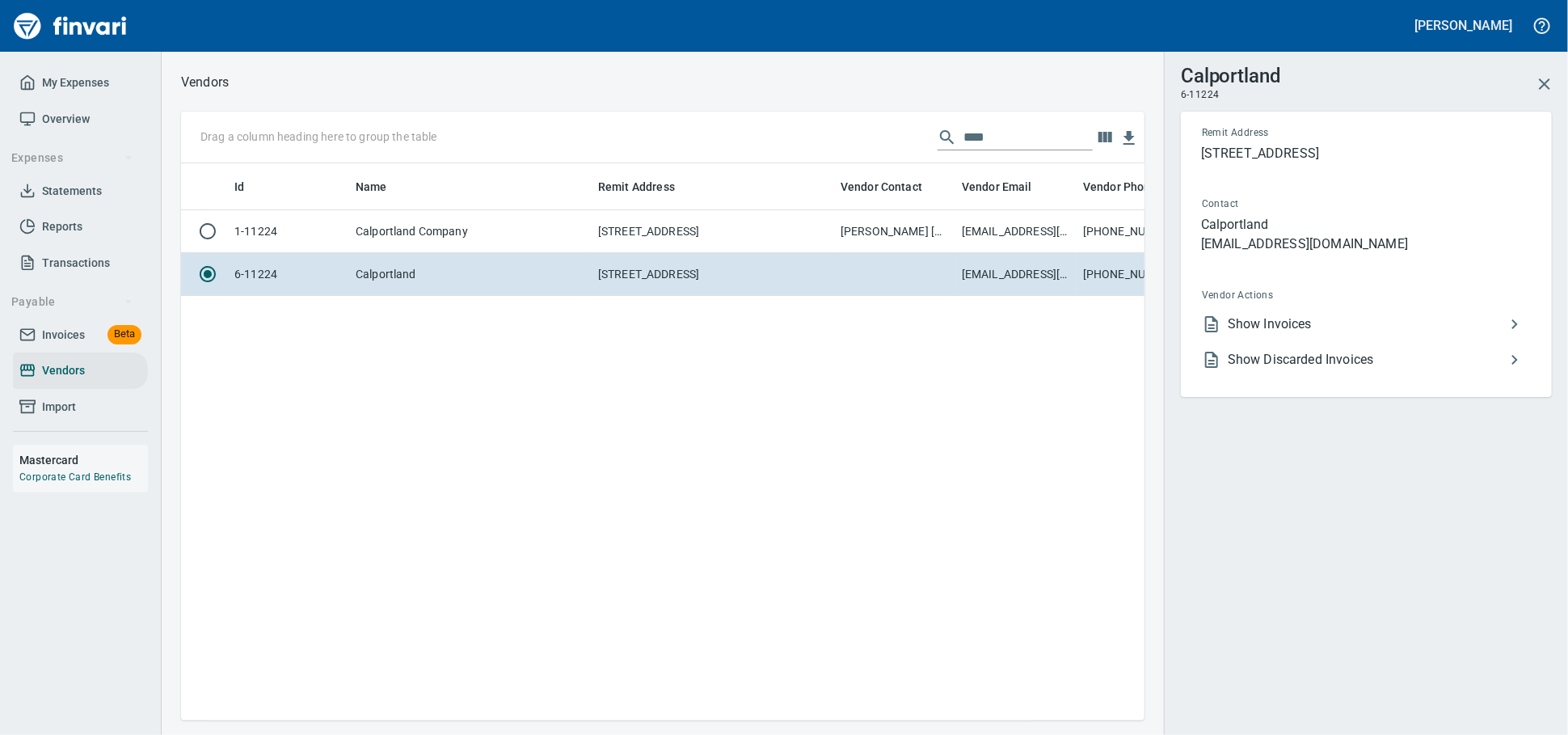
click at [1168, 353] on div "Calportland 6-11224 Remit Address PO BOX 3601, SEATTLE WA 98124-3601 US Contact…" at bounding box center [1366, 368] width 404 height 735
click at [1254, 334] on span "Show Invoices" at bounding box center [1366, 324] width 277 height 19
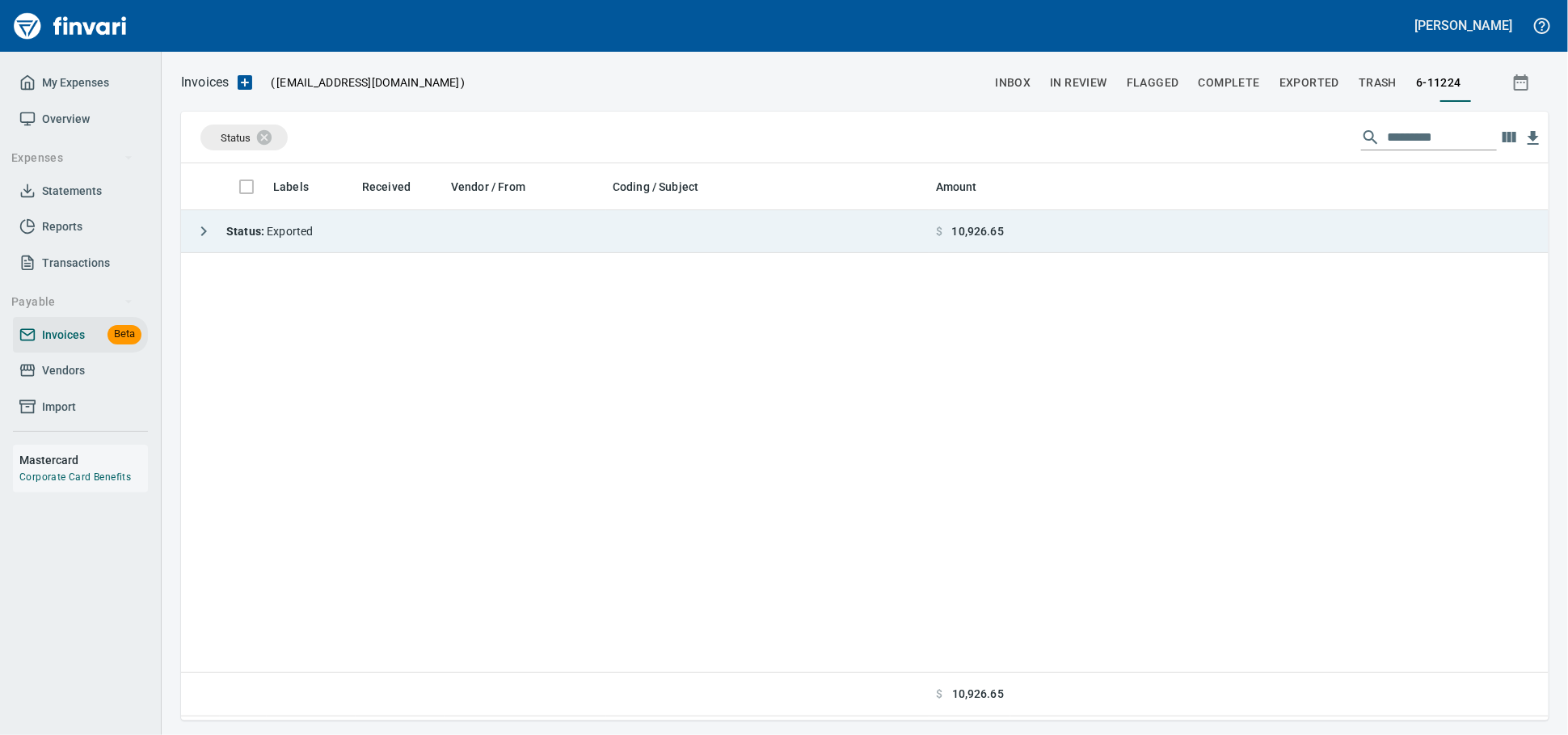
scroll to position [2, 2]
click at [454, 243] on td "Status : Exported" at bounding box center [555, 231] width 748 height 43
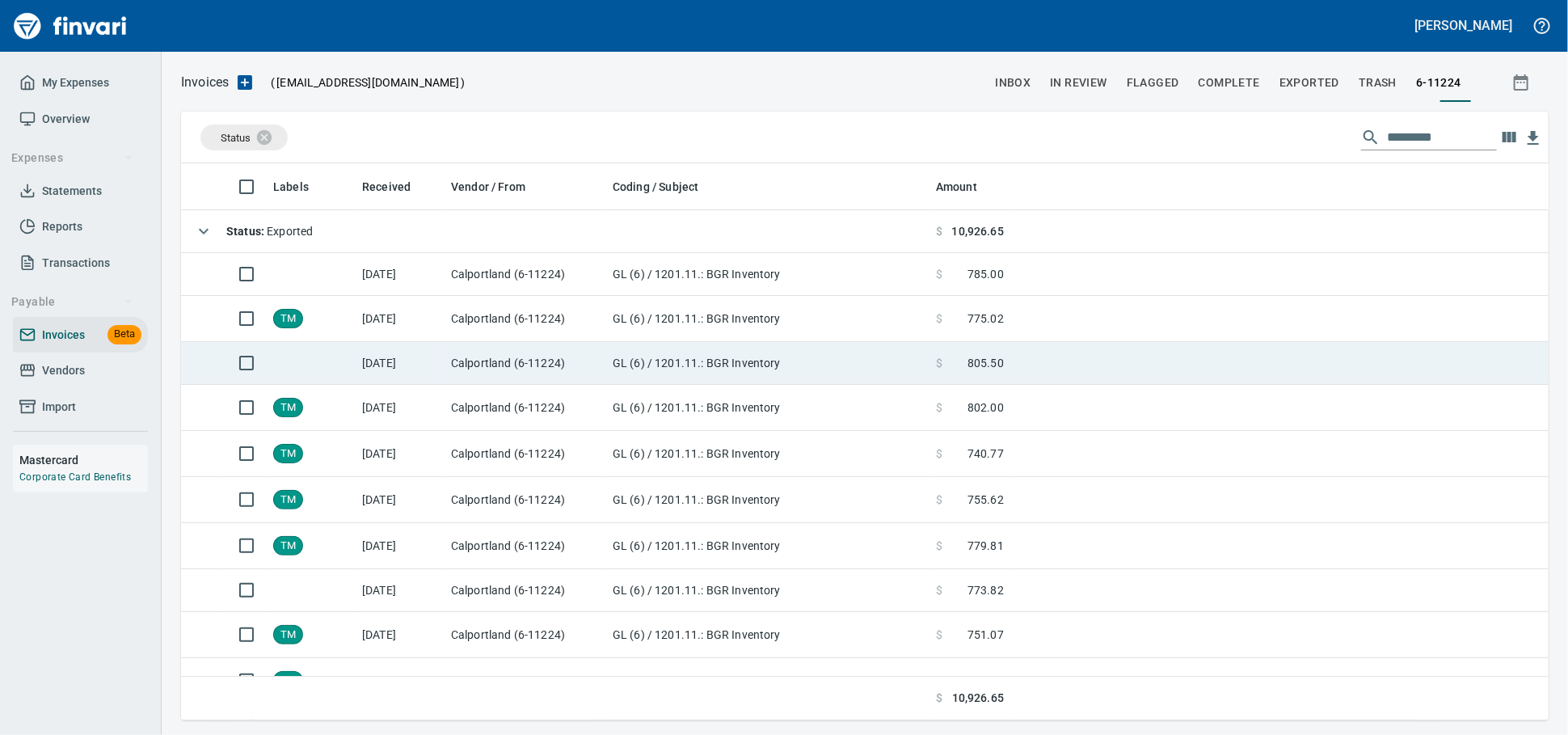
click at [619, 360] on td "GL (6) / 1201.11.: BGR Inventory" at bounding box center [768, 364] width 323 height 43
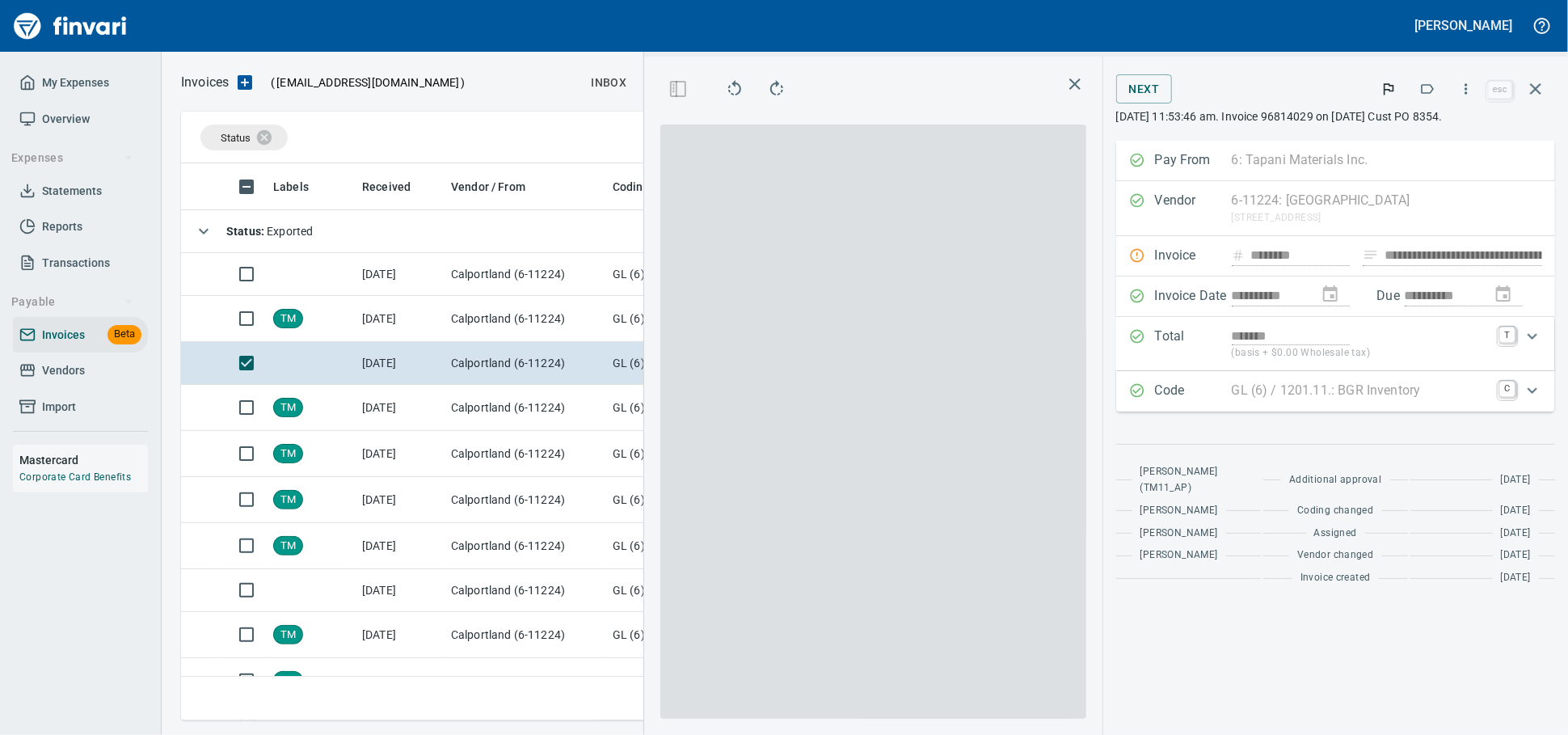
scroll to position [543, 935]
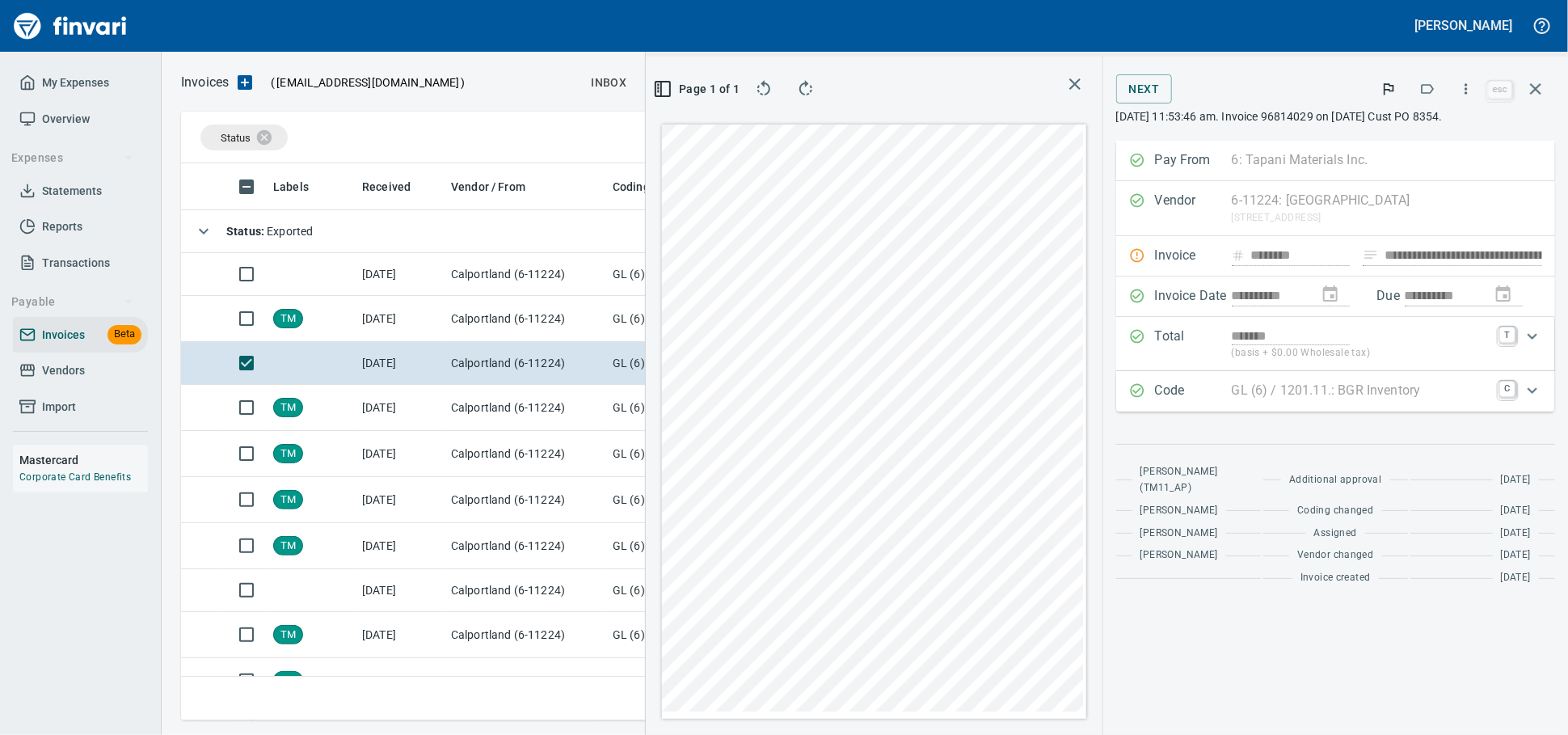
click at [1462, 93] on icon "button" at bounding box center [1466, 89] width 16 height 16
click at [1462, 93] on div at bounding box center [784, 368] width 1568 height 735
click at [63, 381] on span "Vendors" at bounding box center [63, 370] width 43 height 20
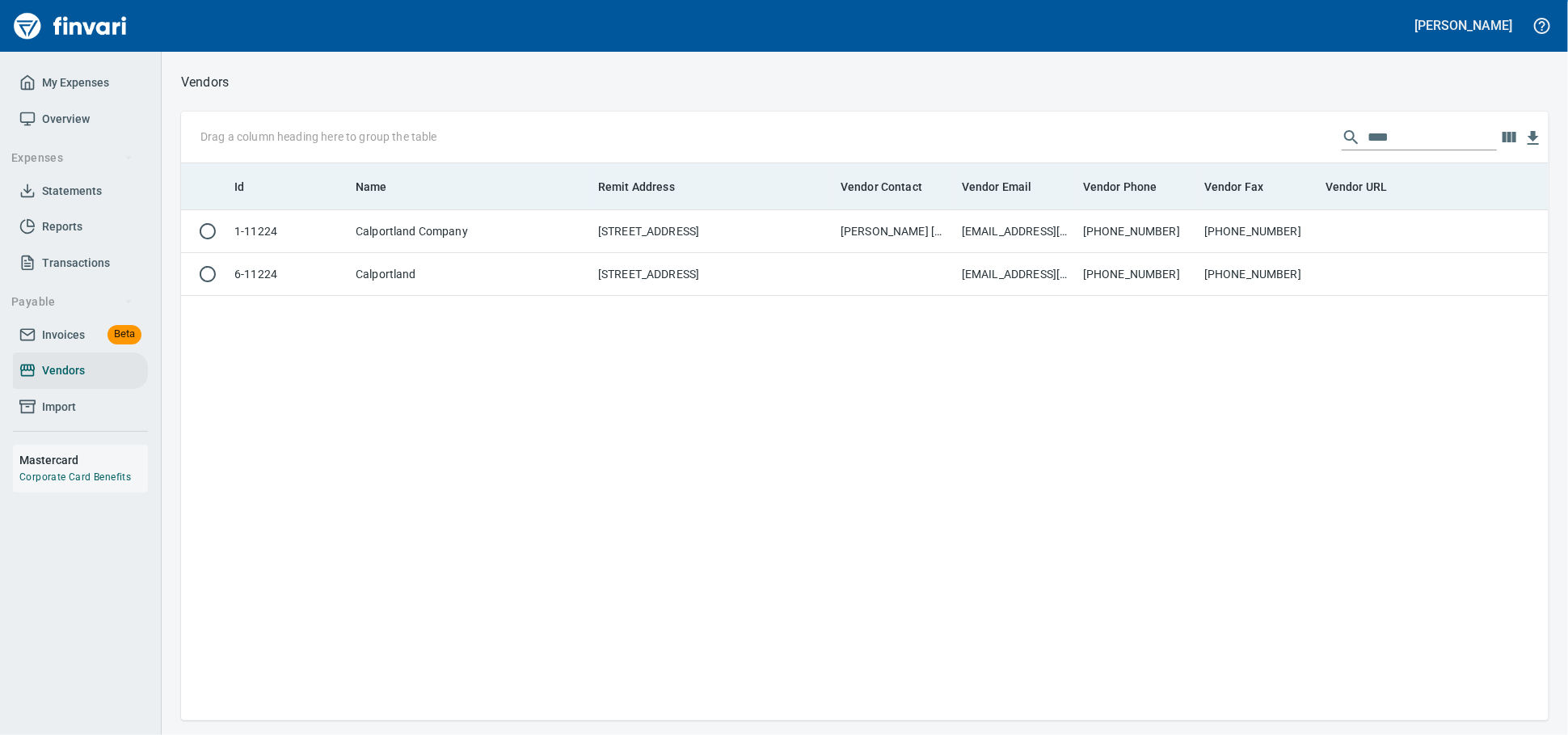
scroll to position [543, 1353]
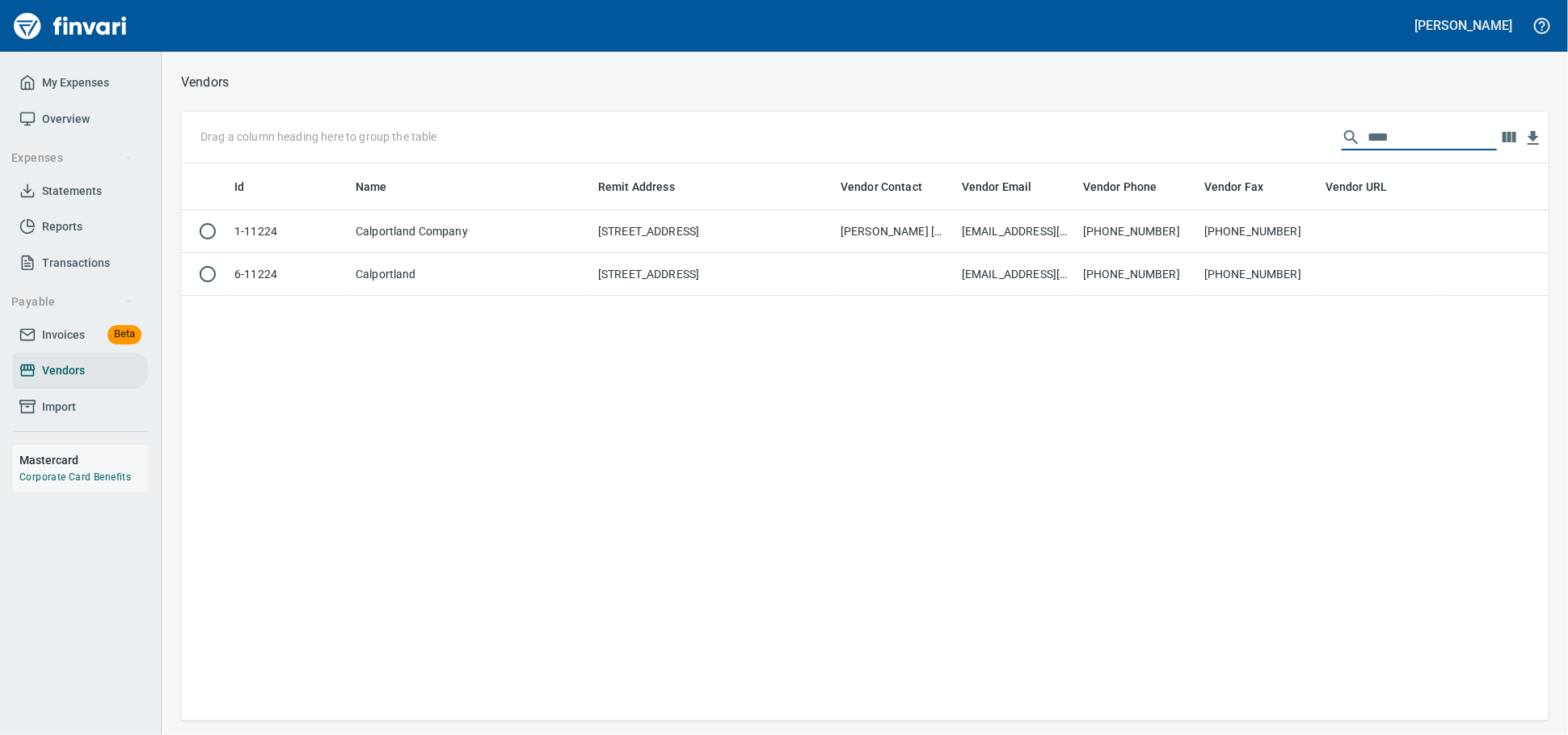
drag, startPoint x: 1332, startPoint y: 140, endPoint x: 878, endPoint y: 112, distance: 454.9
click at [884, 112] on div "Vendors Drag a column heading here to group the table **** Id Name Remit Addres…" at bounding box center [864, 396] width 1407 height 649
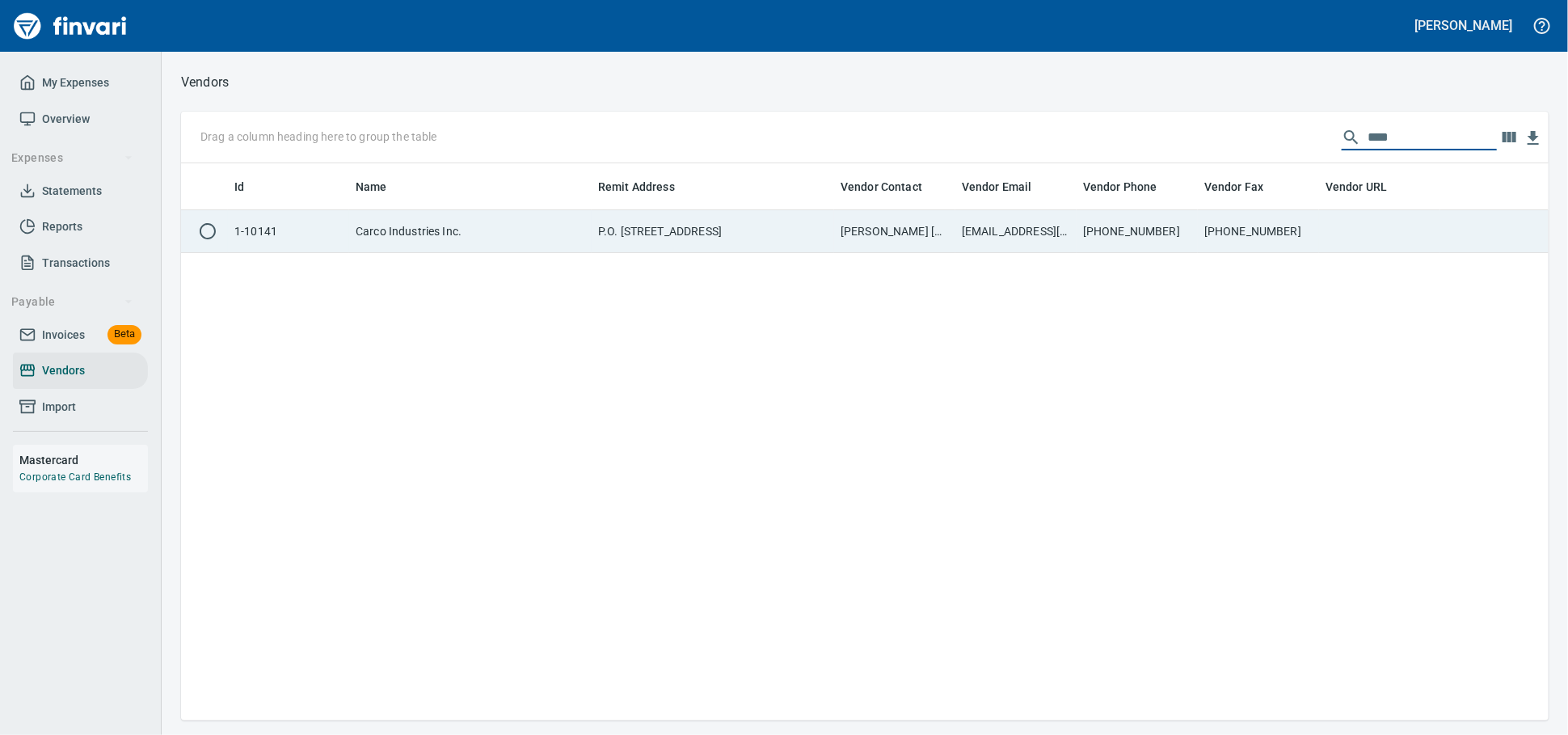
type input "****"
click at [629, 234] on td "P.O. Box 18266, Phoenix AZ 85009" at bounding box center [712, 231] width 243 height 43
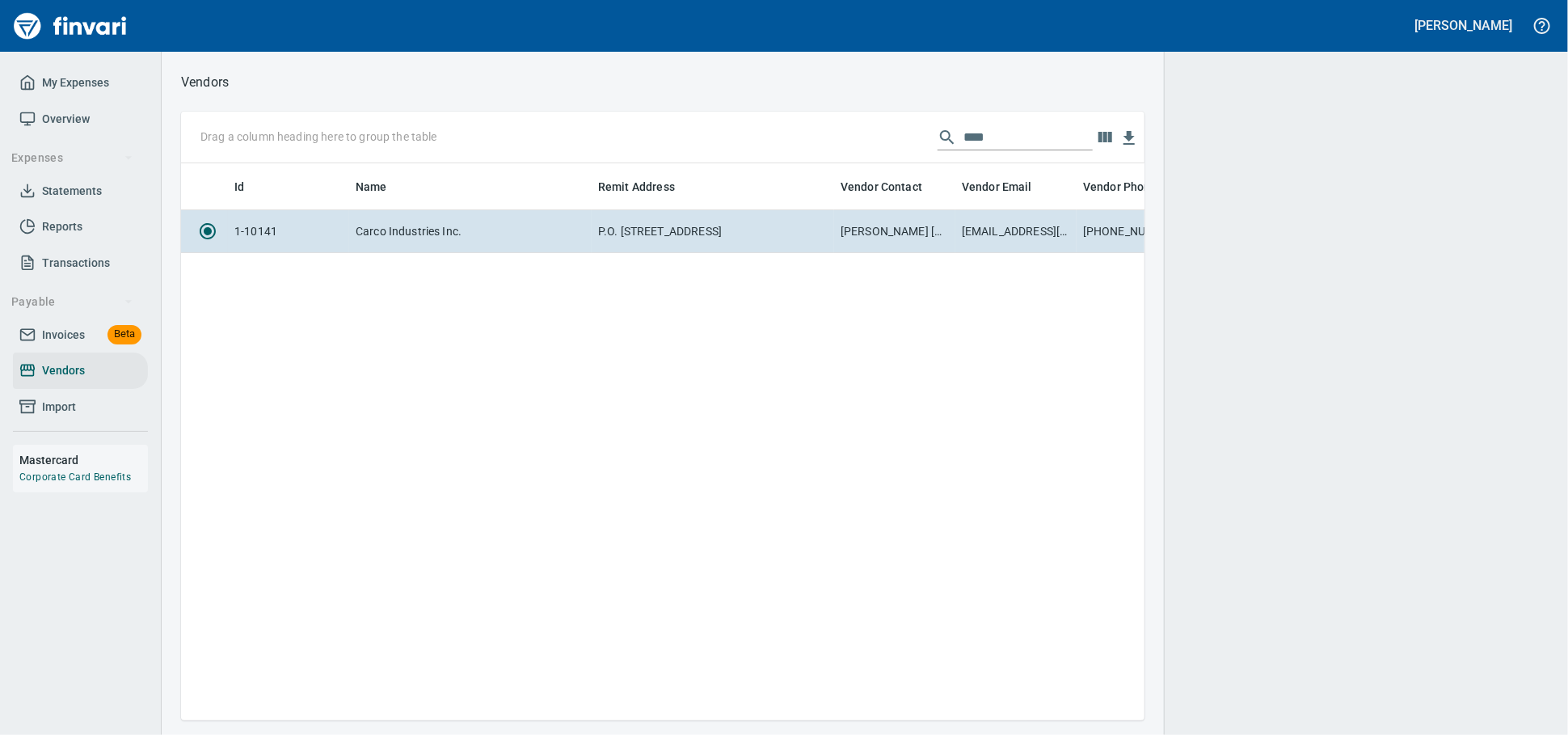
scroll to position [529, 949]
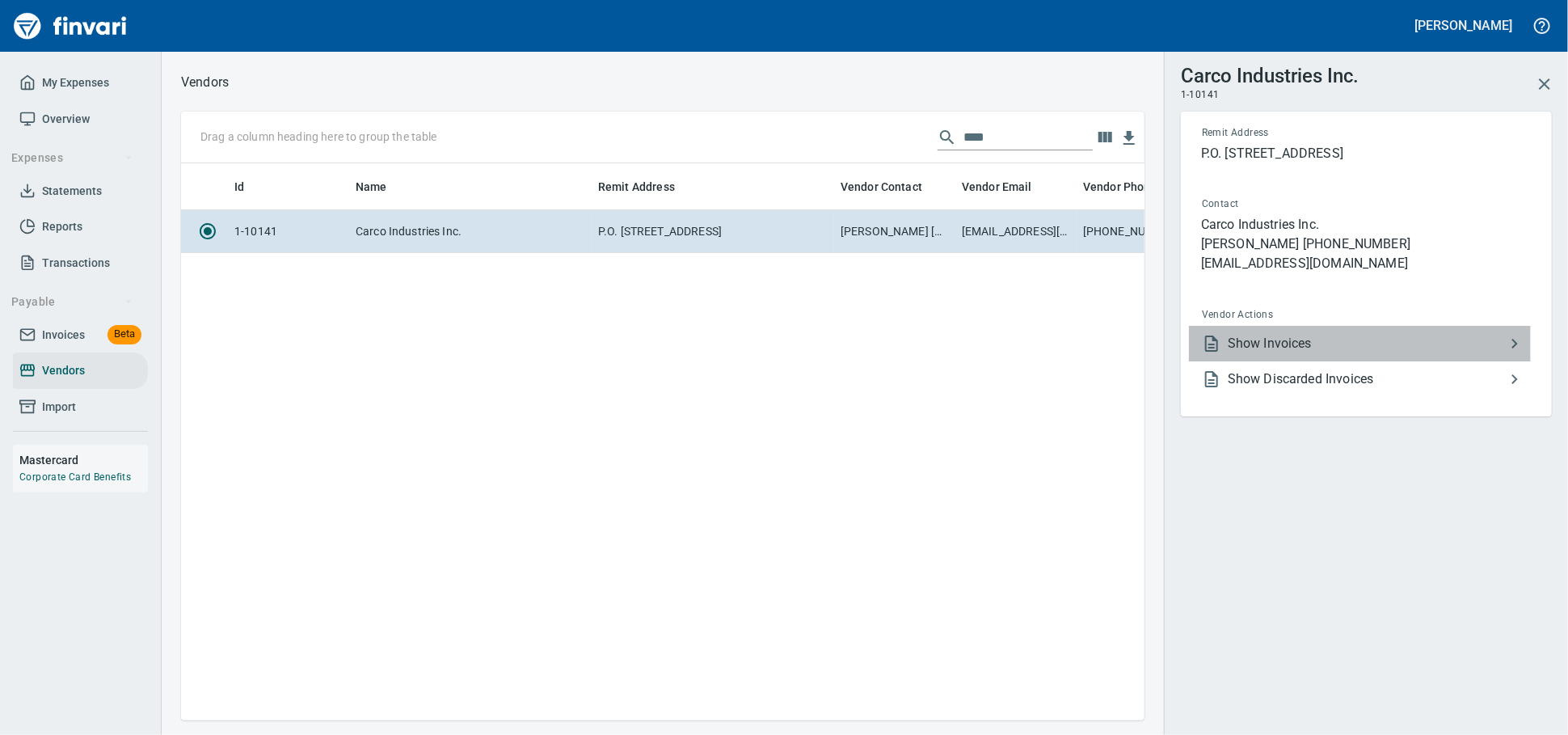
click at [1287, 353] on span "Show Invoices" at bounding box center [1366, 343] width 277 height 19
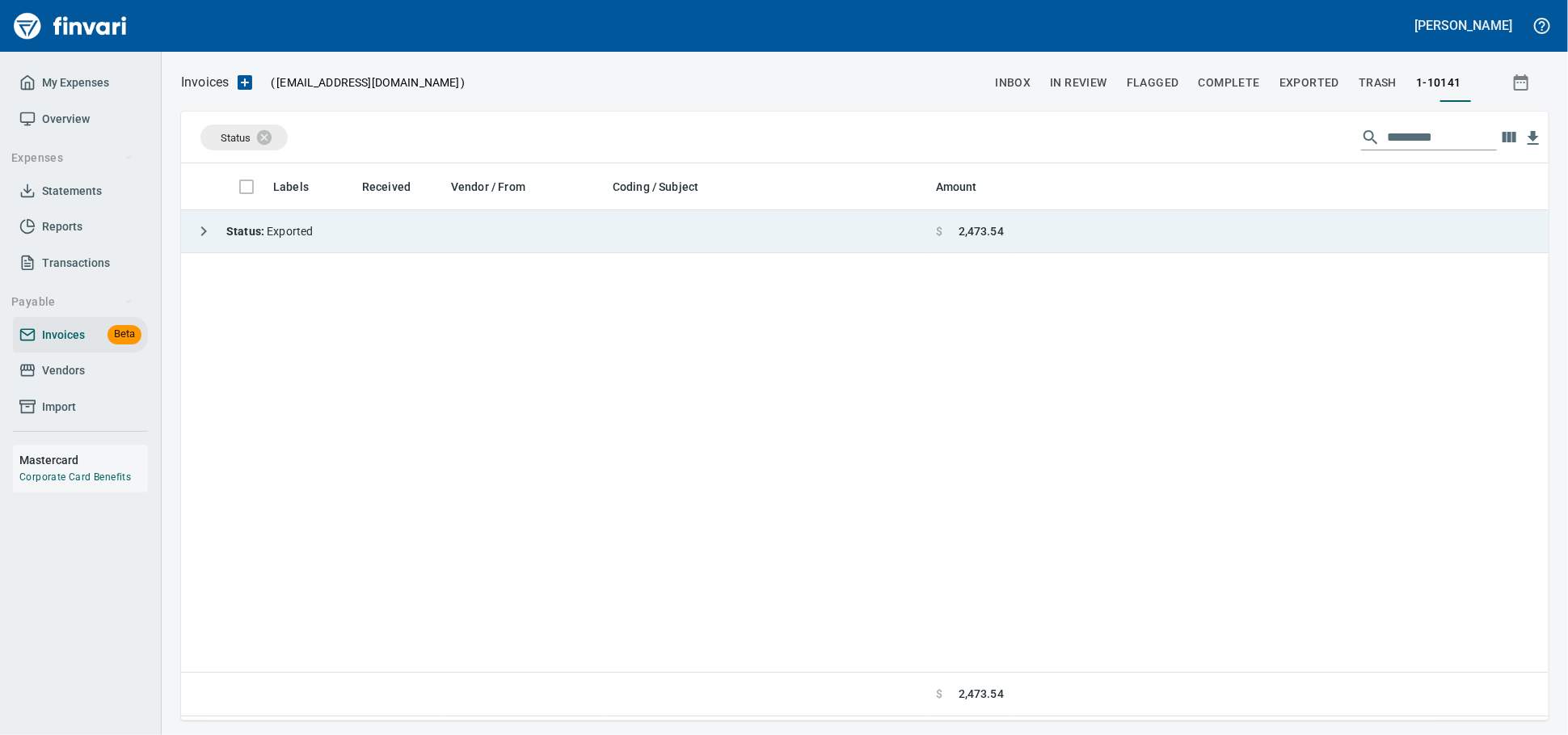
scroll to position [2, 2]
click at [503, 234] on td "Status : Exported" at bounding box center [555, 231] width 748 height 43
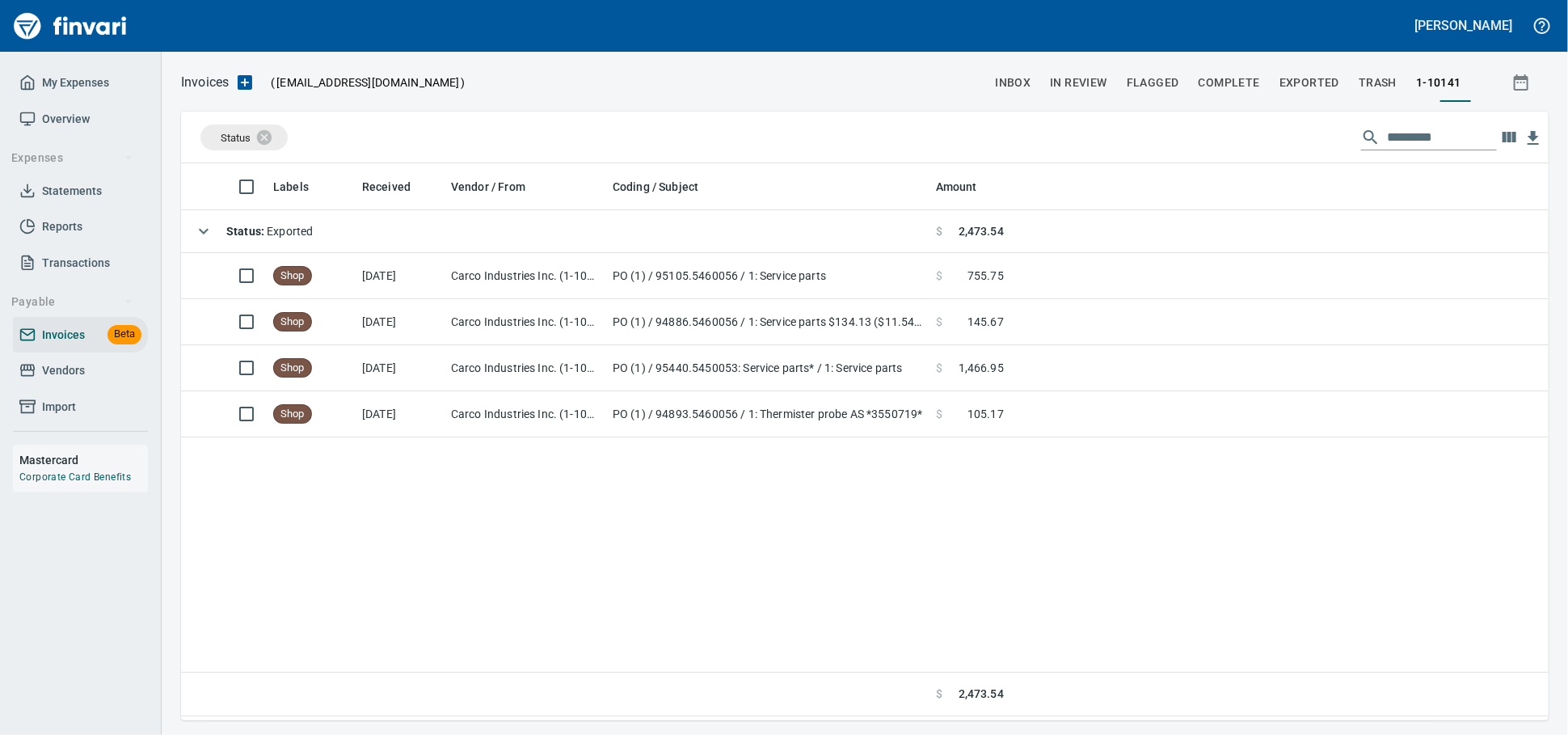
click at [46, 381] on span "Vendors" at bounding box center [63, 370] width 43 height 20
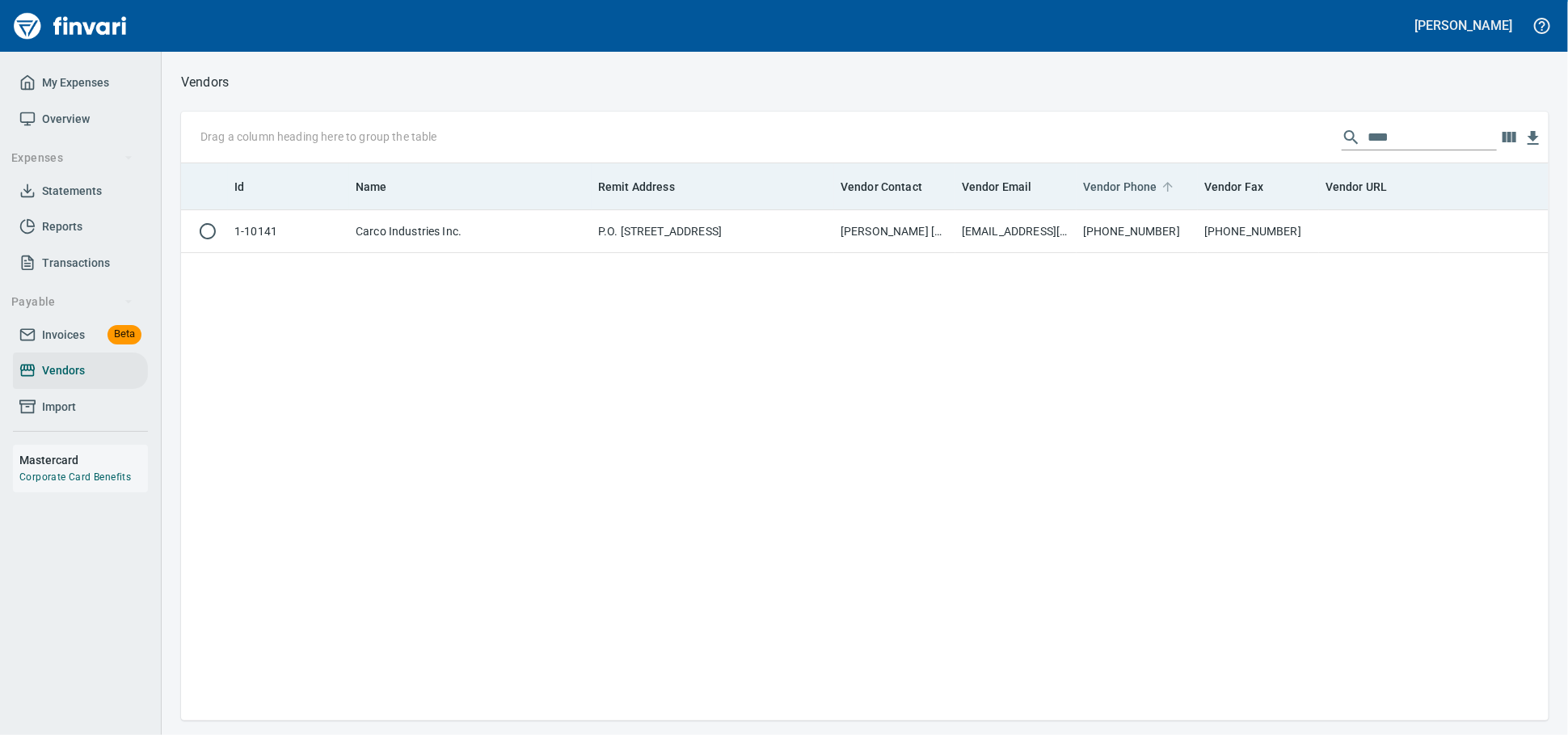
scroll to position [543, 1353]
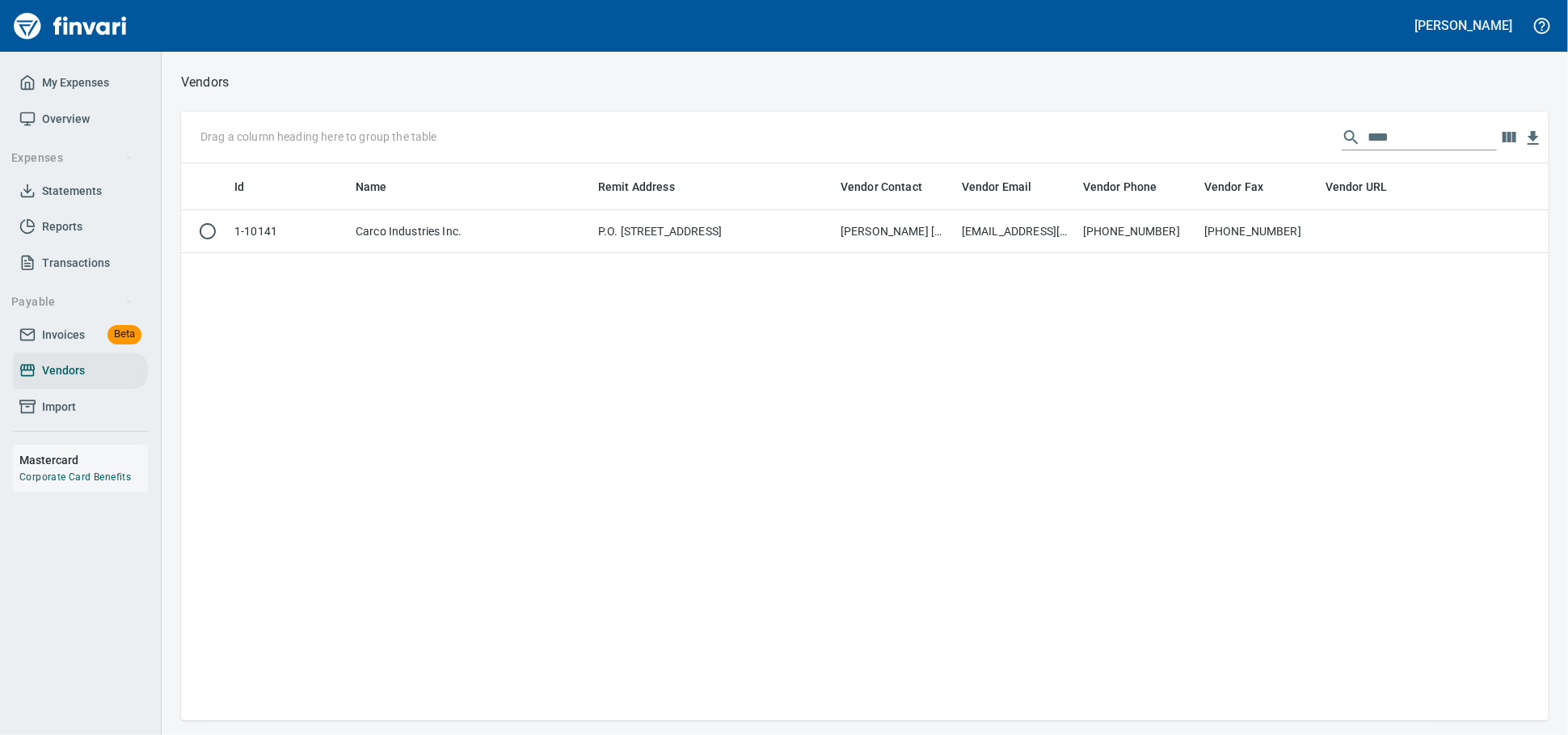
drag, startPoint x: 1013, startPoint y: 143, endPoint x: 979, endPoint y: 144, distance: 34.0
click at [979, 144] on div "Drag a column heading here to group the table ****" at bounding box center [864, 137] width 1368 height 52
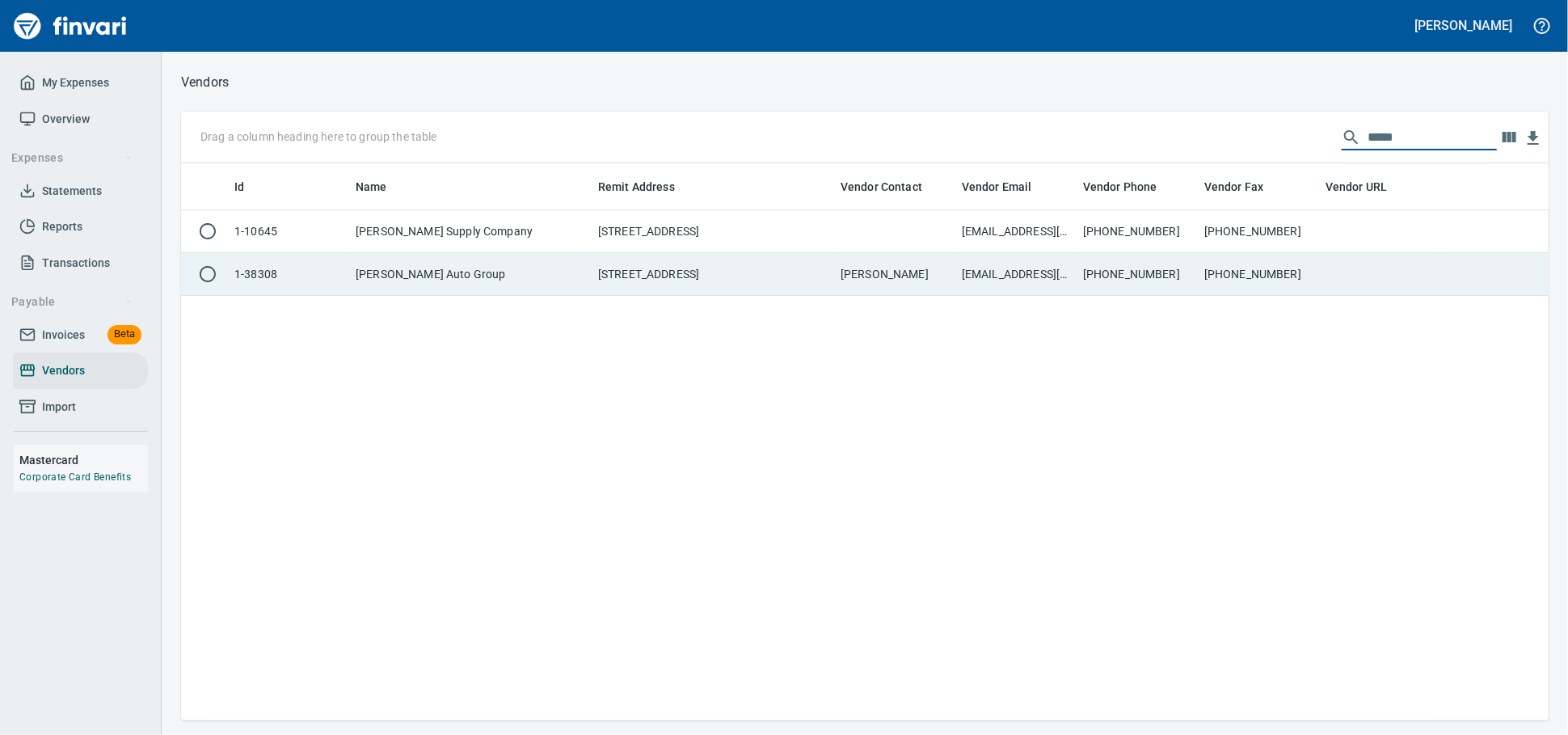
type input "****"
click at [764, 278] on td "PO BOX 4545, Beaverton OR 97076-4545 US" at bounding box center [712, 275] width 243 height 43
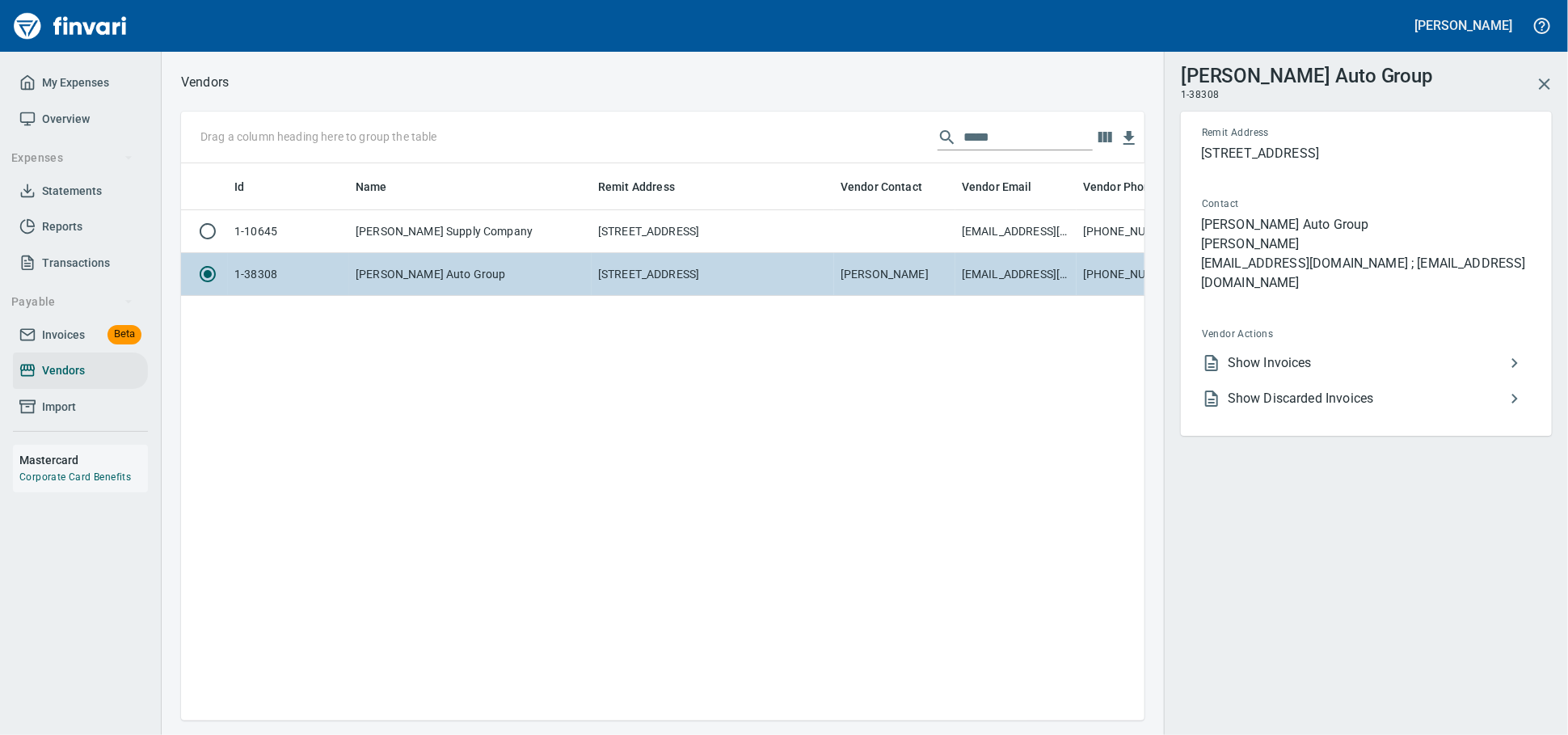
scroll to position [529, 949]
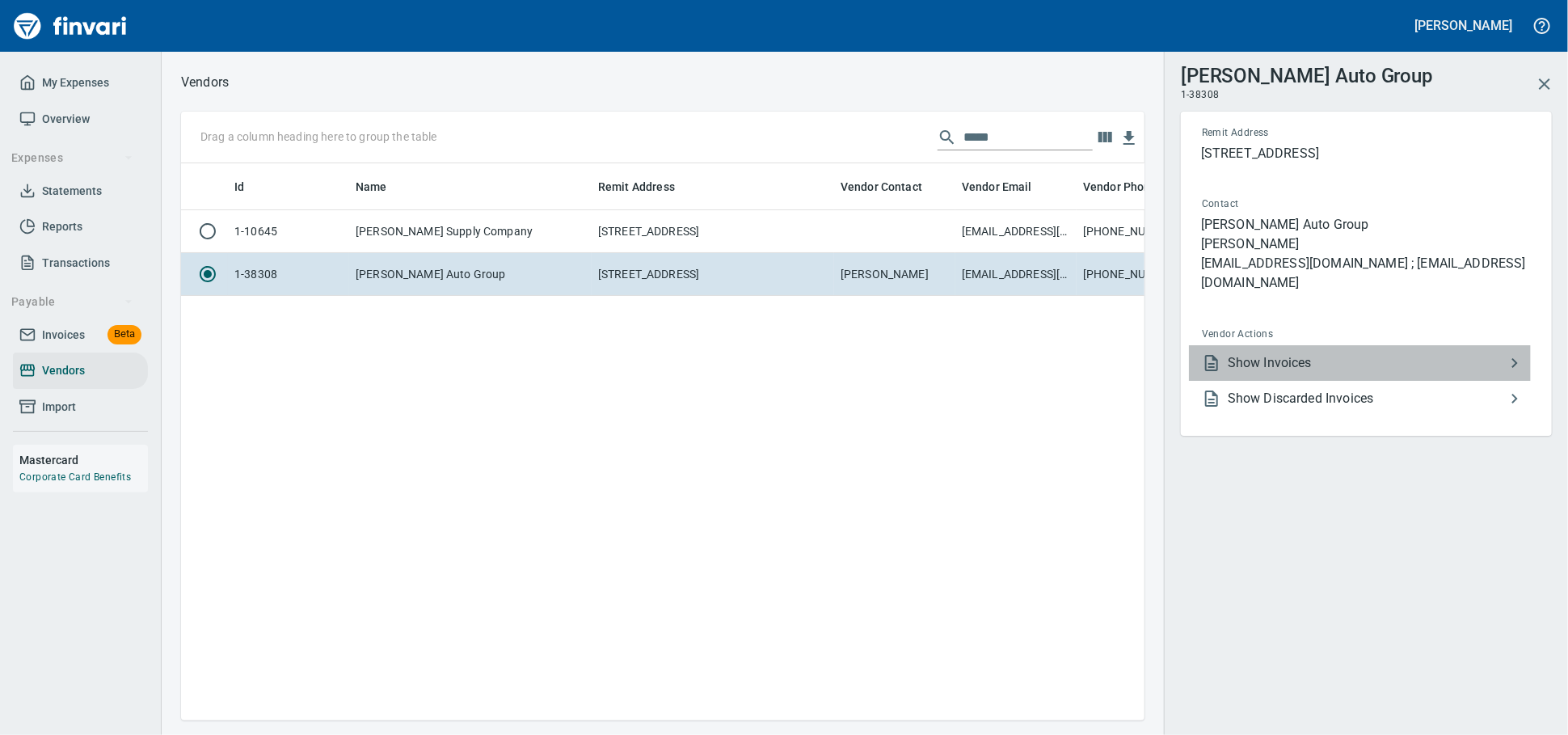
click at [1253, 366] on span "Show Invoices" at bounding box center [1366, 363] width 277 height 19
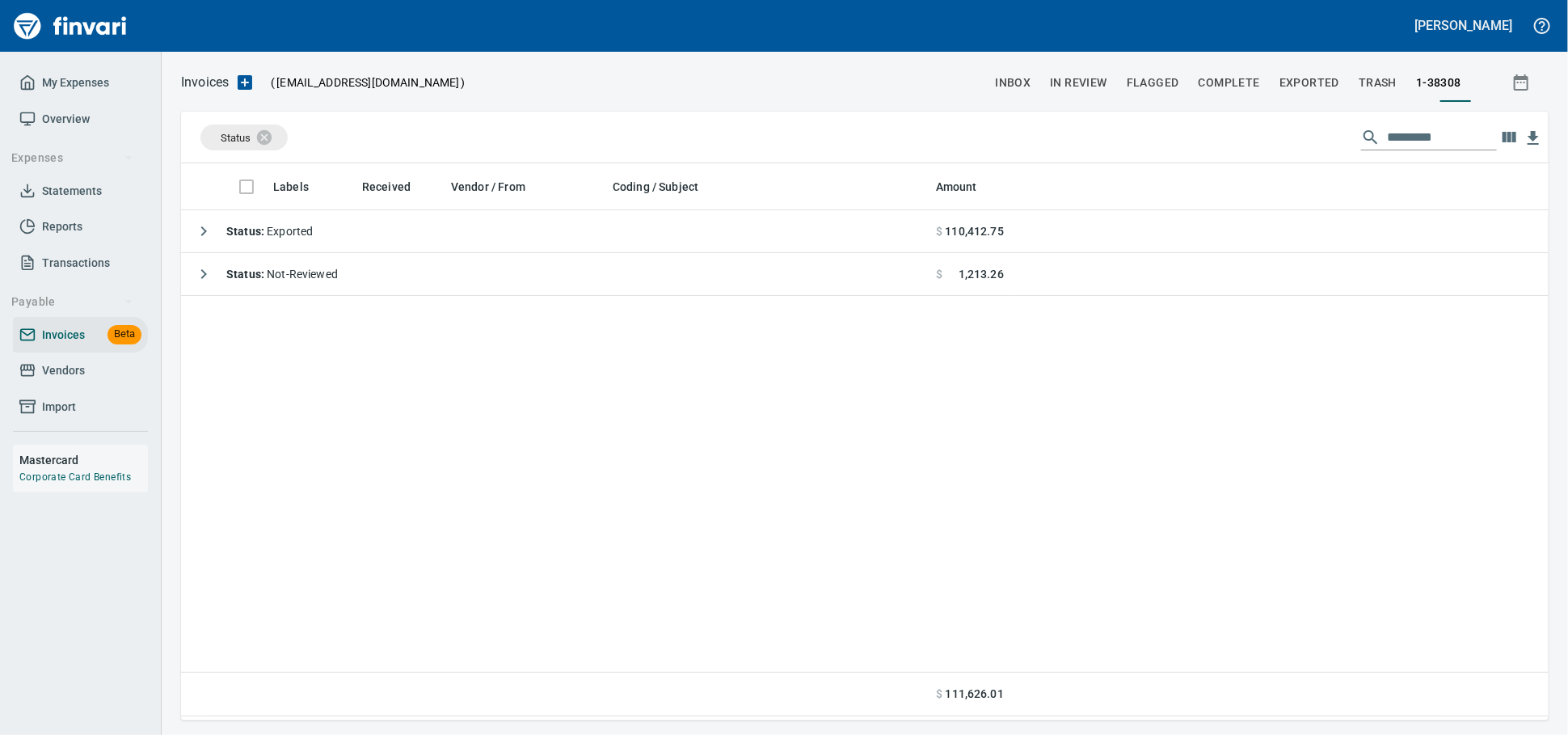
scroll to position [543, 1353]
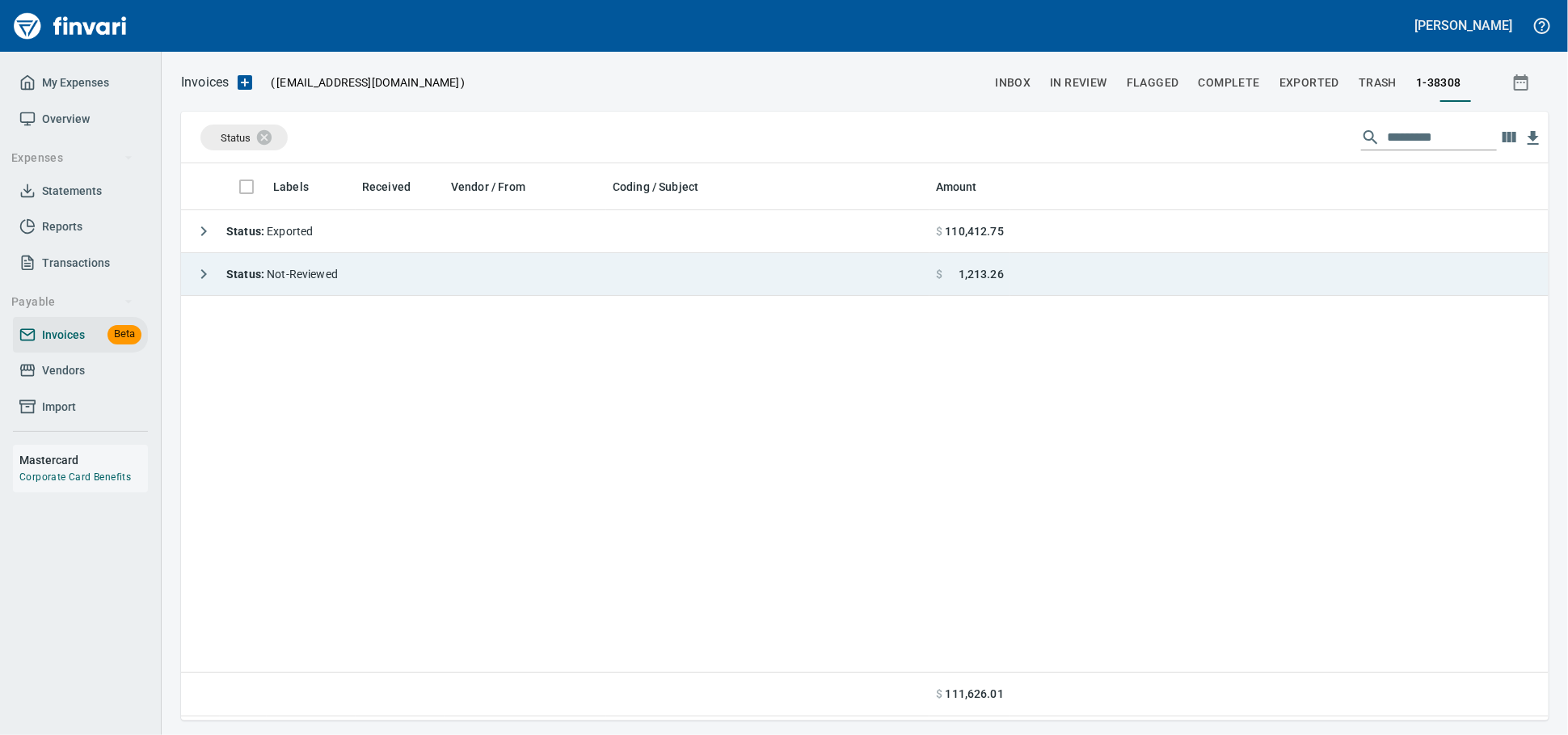
click at [334, 271] on span "Status : Not-Reviewed" at bounding box center [281, 274] width 111 height 13
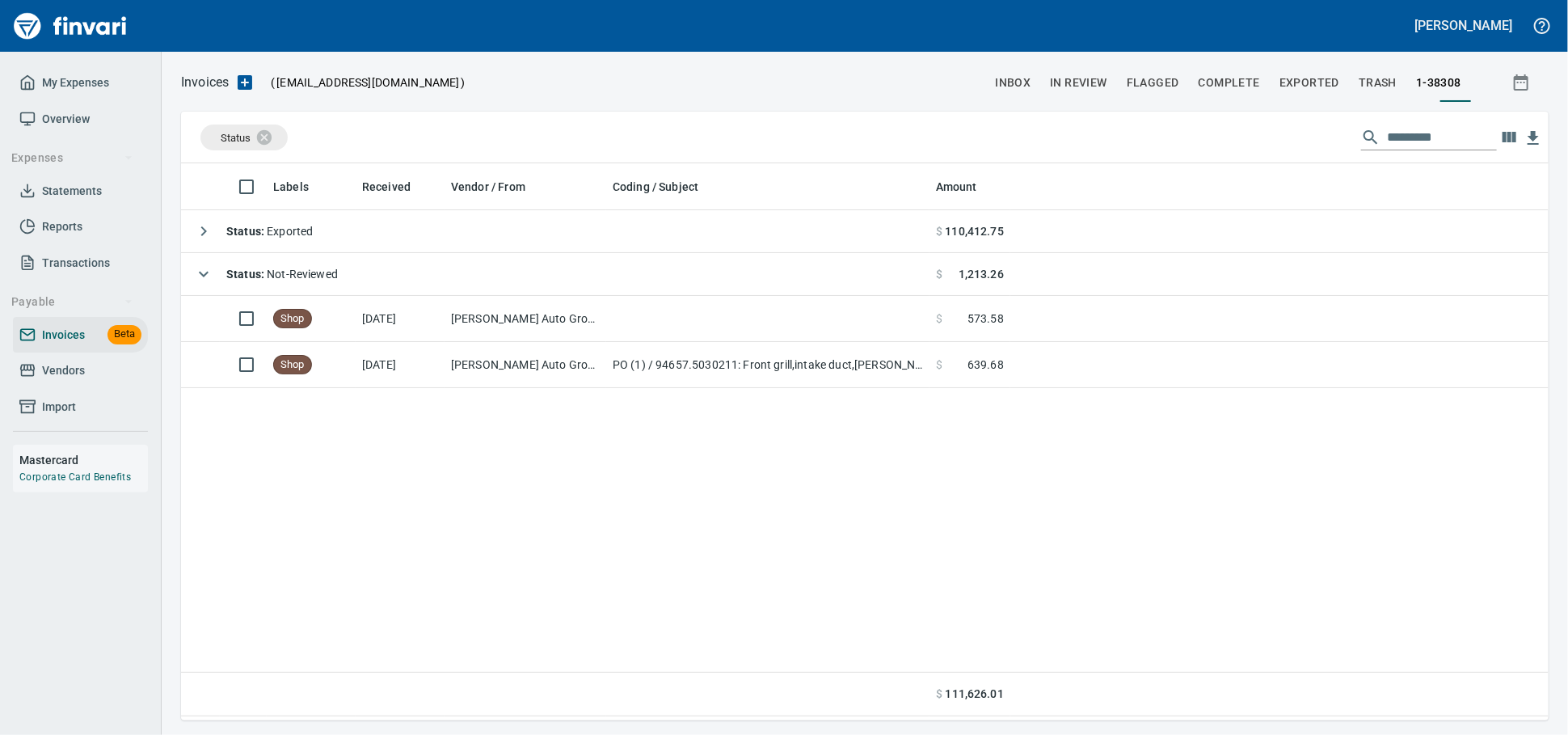
click at [71, 381] on span "Vendors" at bounding box center [63, 370] width 43 height 20
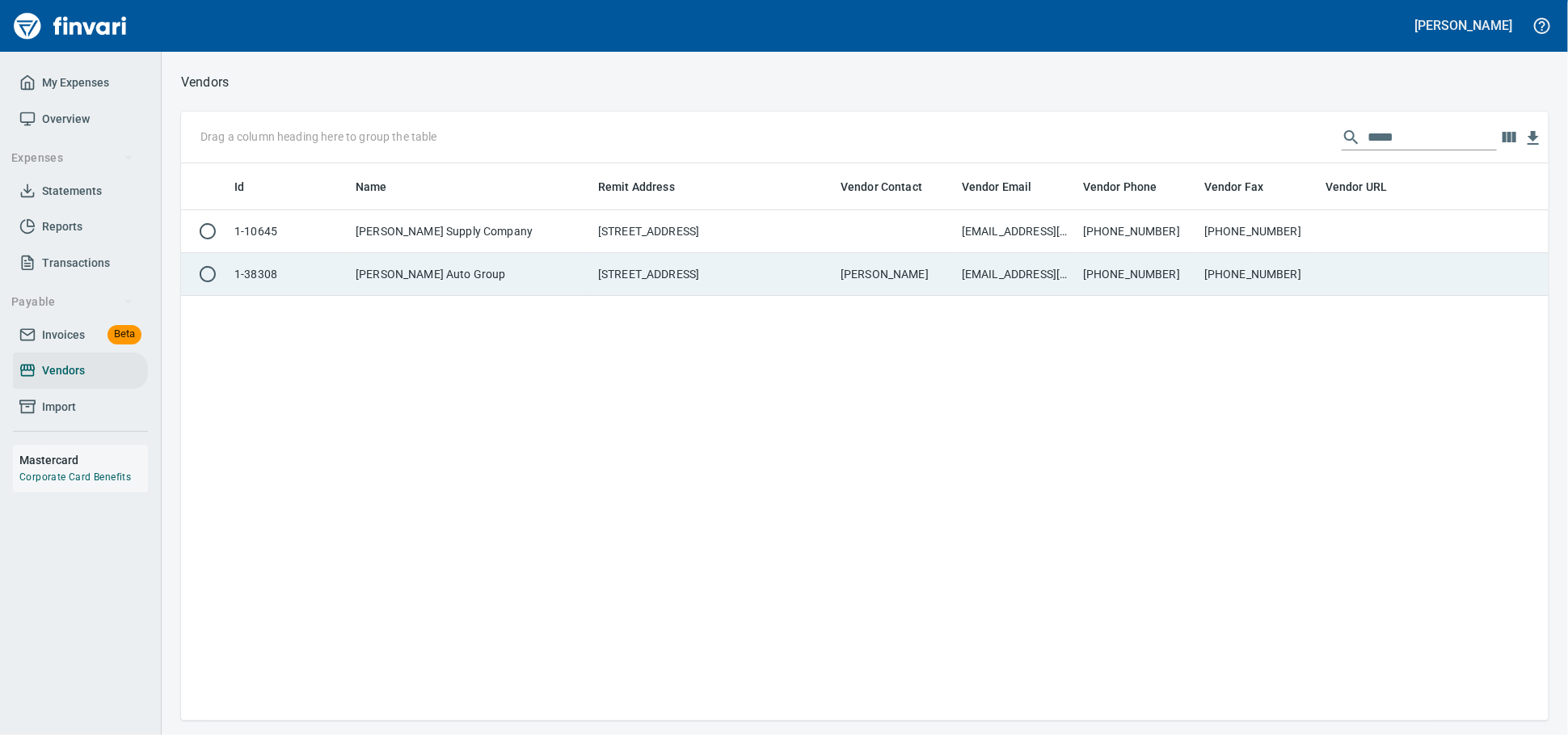
scroll to position [543, 1353]
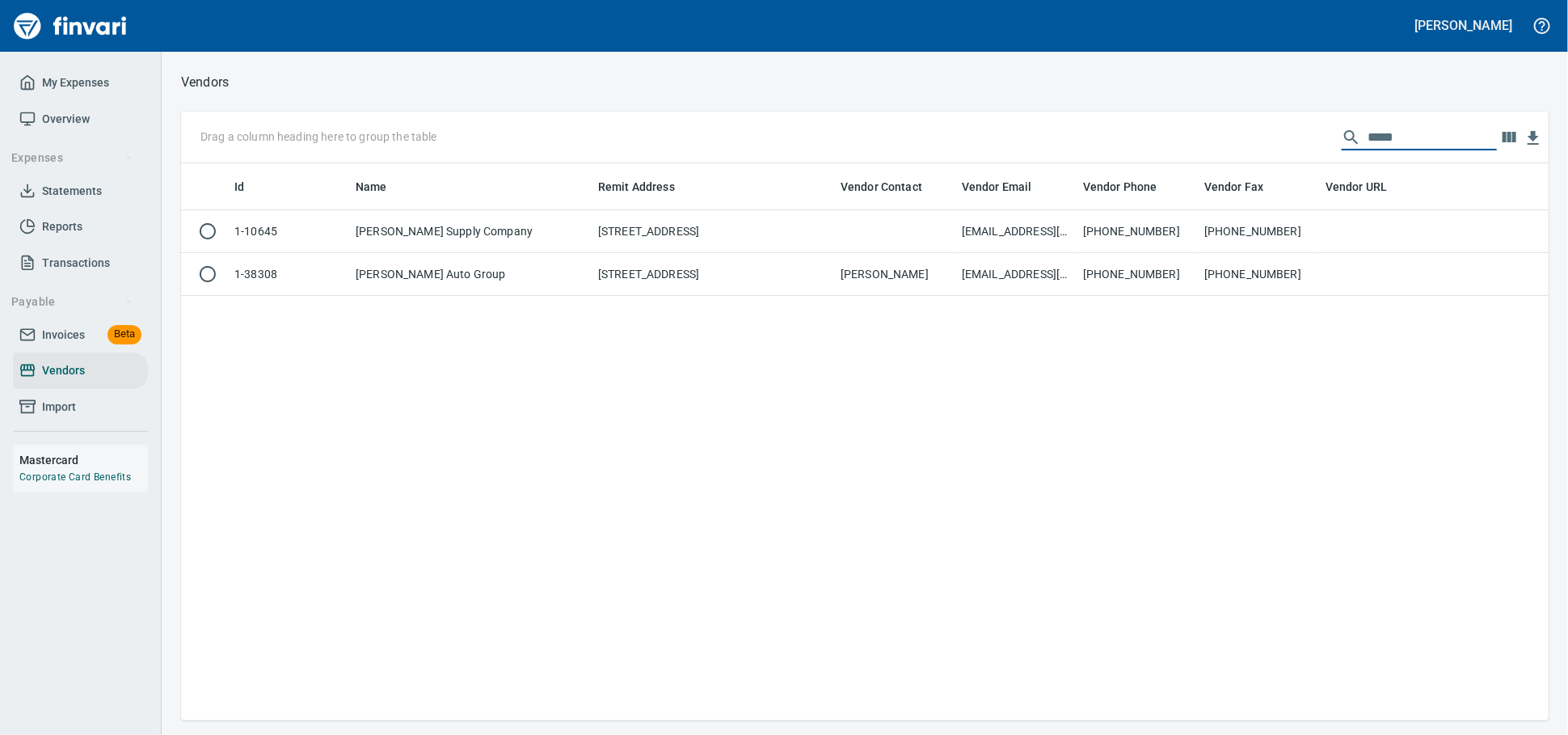
drag, startPoint x: 1390, startPoint y: 142, endPoint x: 997, endPoint y: 126, distance: 393.3
click at [997, 126] on div "Drag a column heading here to group the table ****" at bounding box center [864, 137] width 1368 height 52
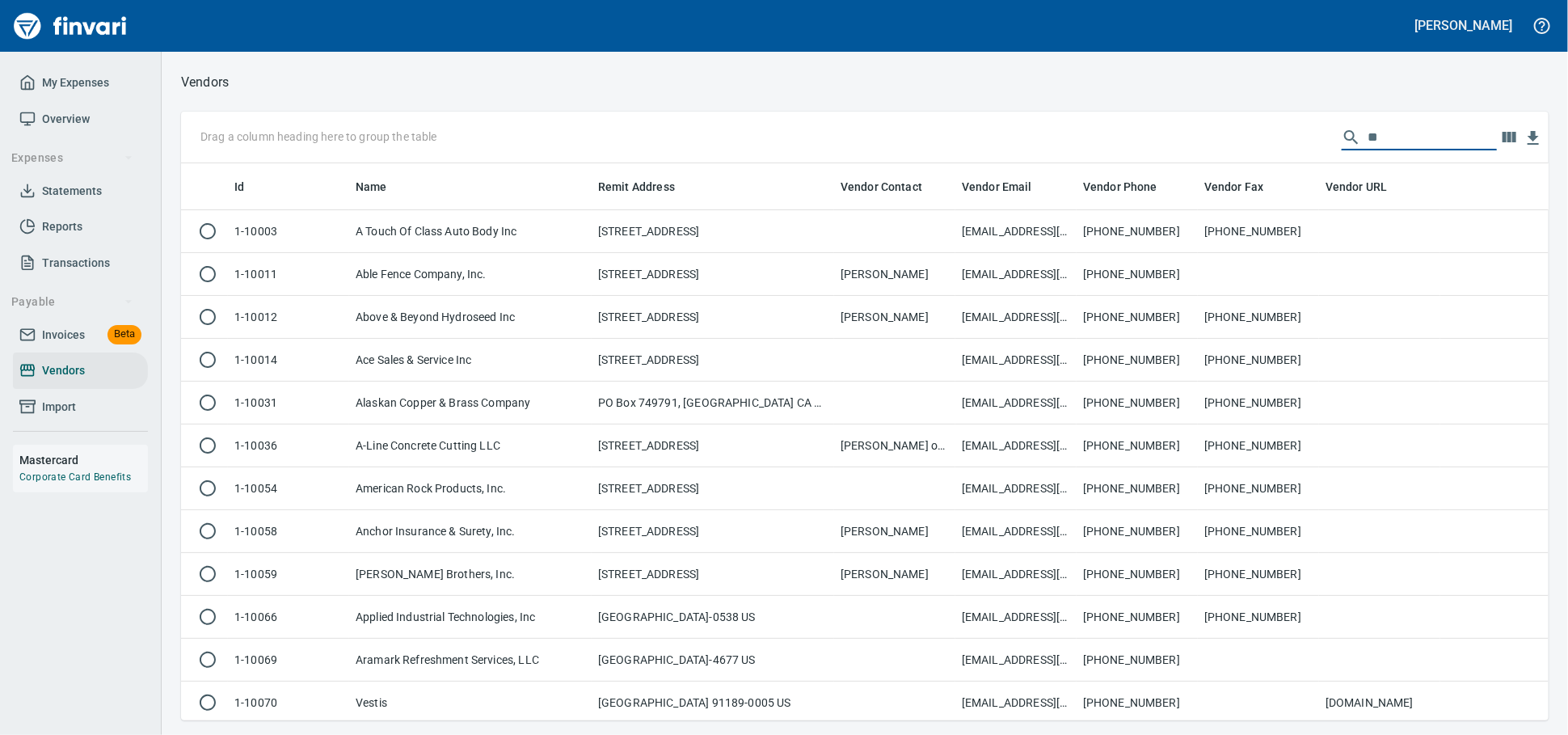
drag, startPoint x: 1366, startPoint y: 135, endPoint x: 1314, endPoint y: 137, distance: 52.0
click at [1342, 137] on div "**" at bounding box center [1419, 137] width 156 height 26
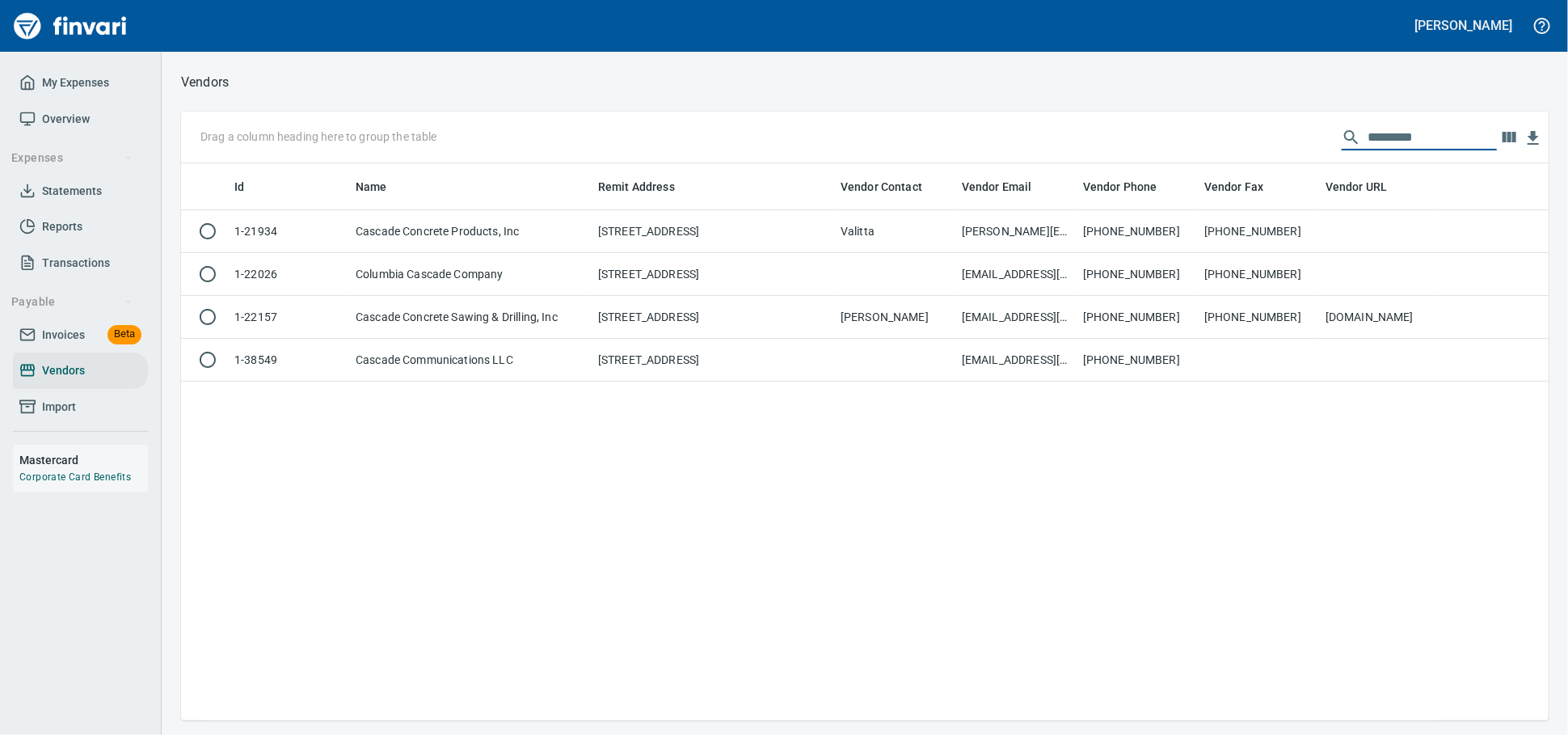
scroll to position [543, 1353]
type input "*********"
click at [638, 230] on td "PO Box 1245, Scappoose OR 97056 US" at bounding box center [712, 231] width 243 height 43
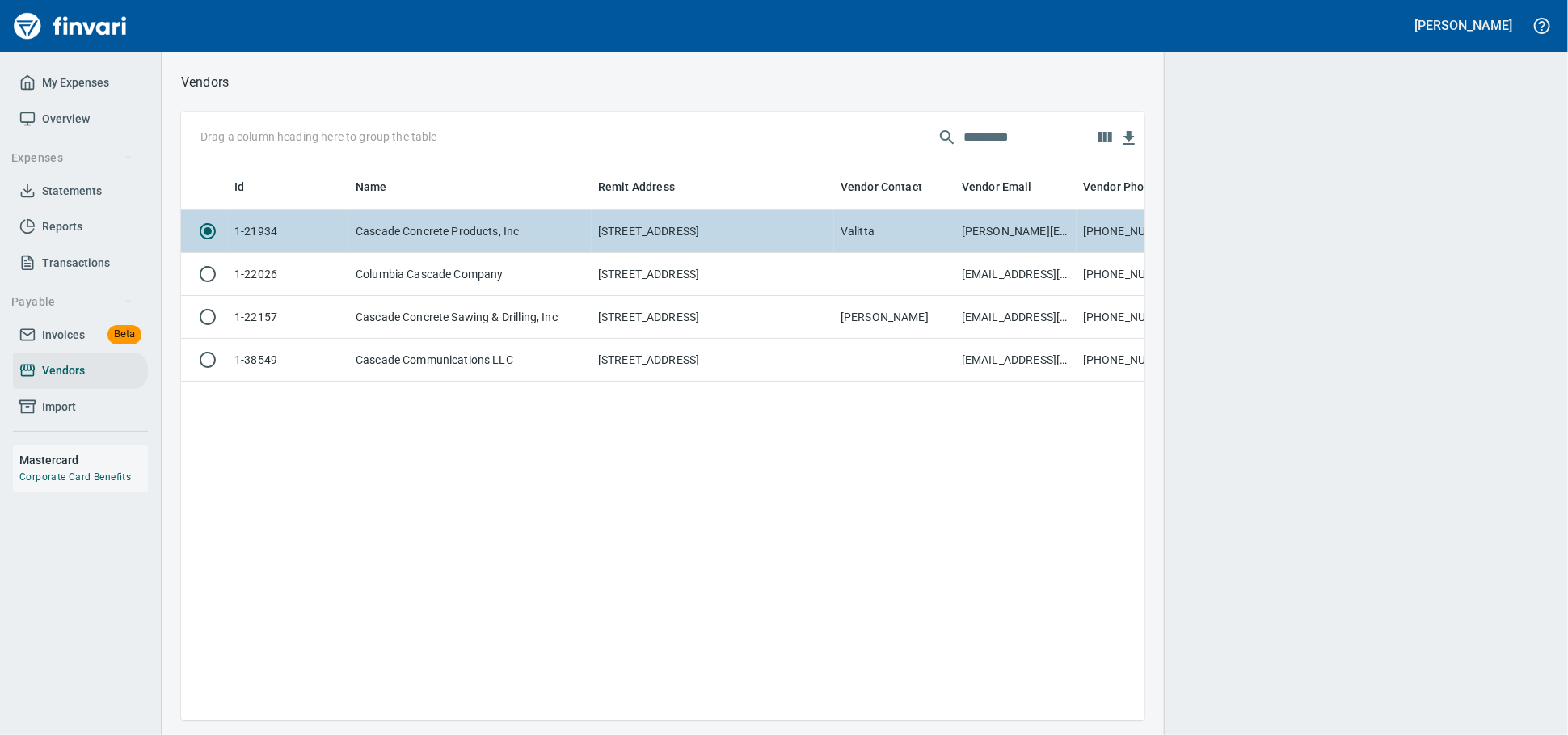
scroll to position [529, 949]
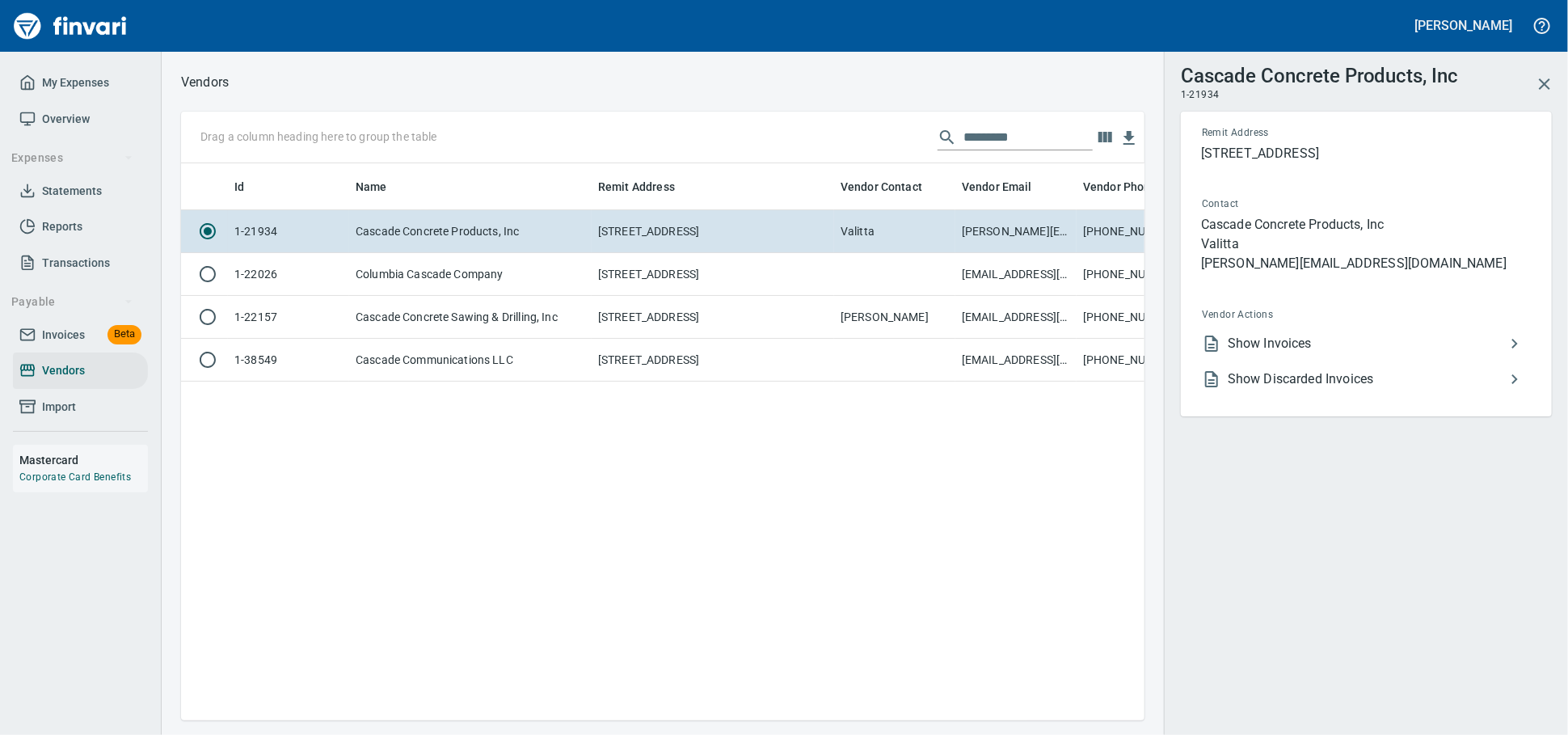
click at [1238, 353] on span "Show Invoices" at bounding box center [1366, 343] width 277 height 19
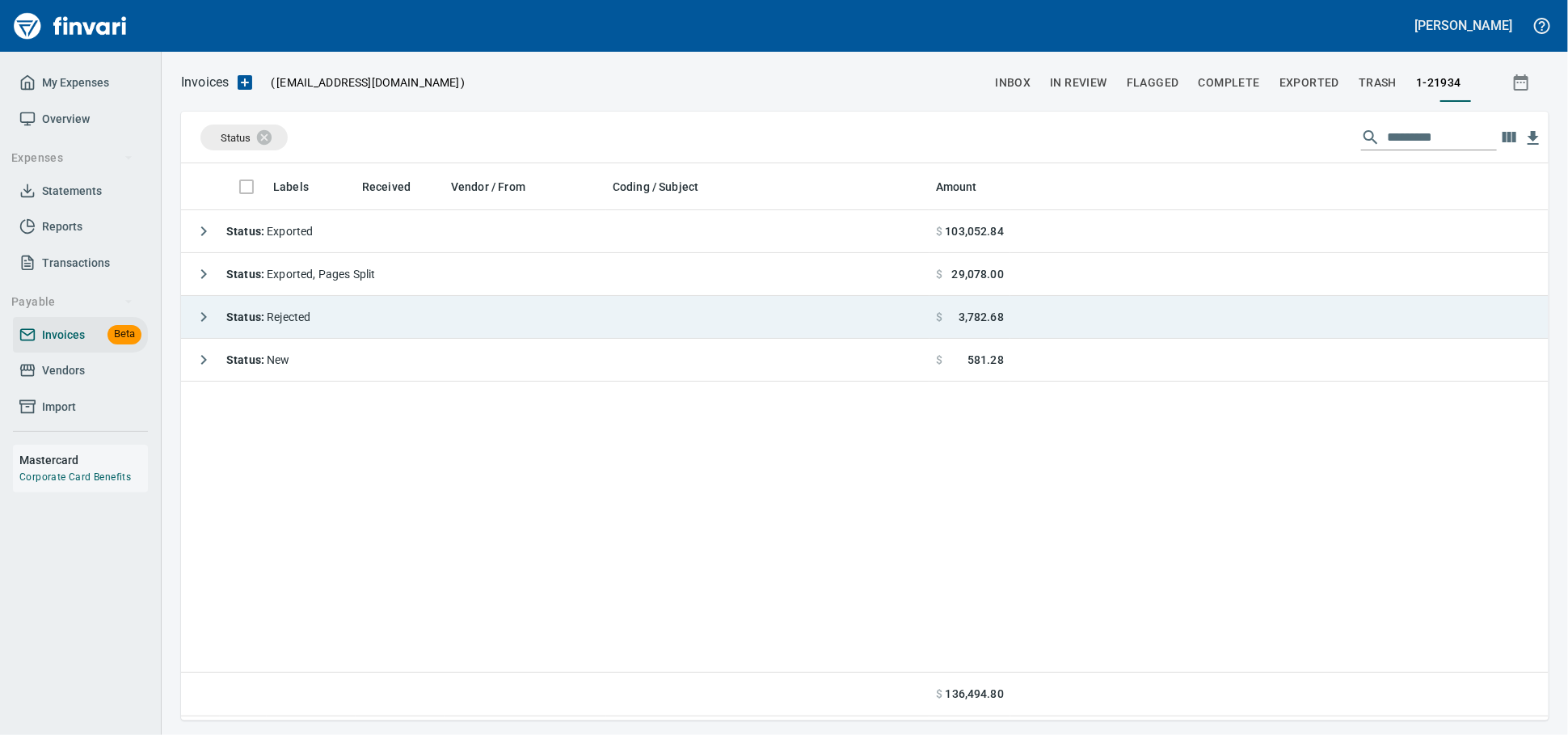
scroll to position [543, 1353]
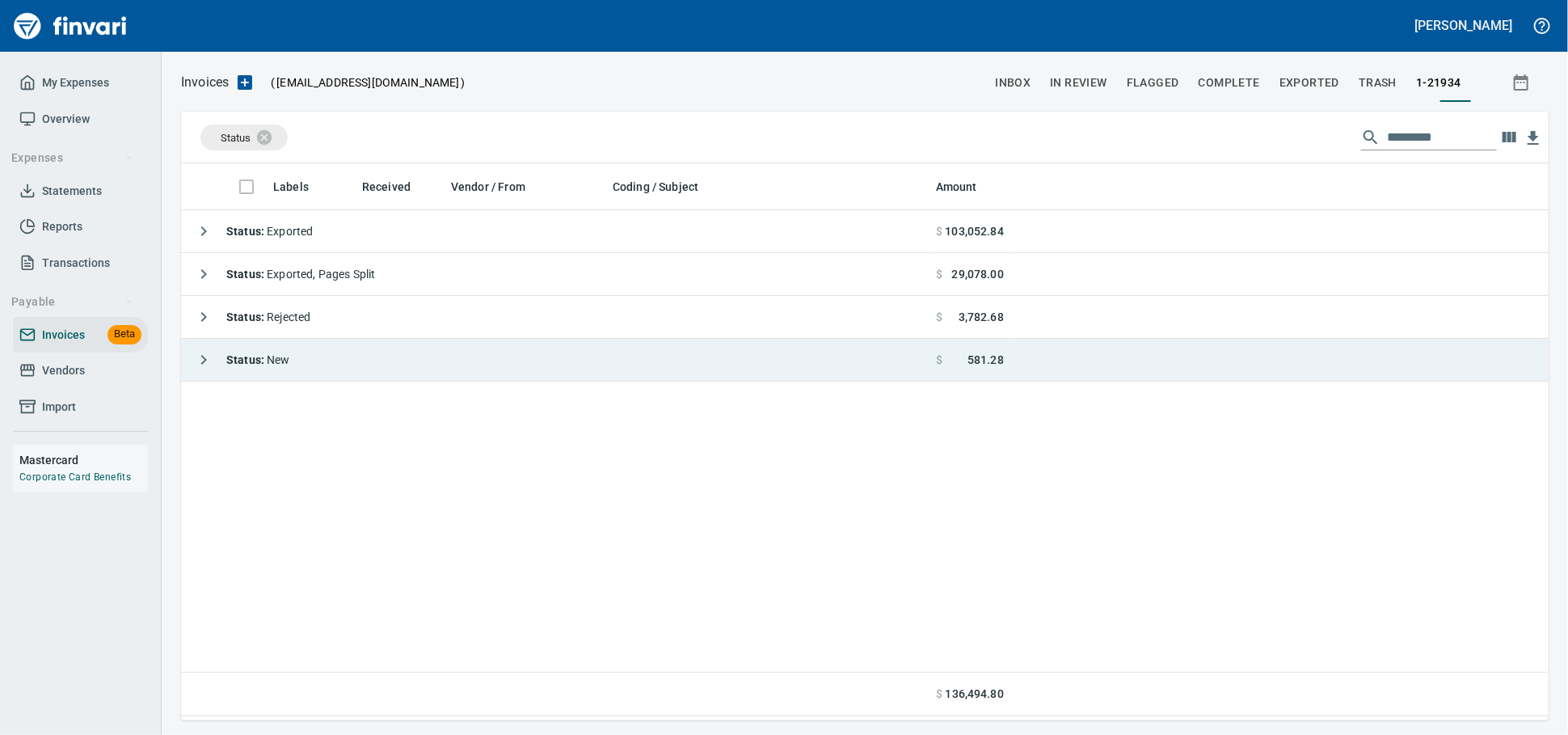
click at [456, 357] on td "Status : New" at bounding box center [555, 360] width 748 height 43
click at [426, 355] on td "Status : New" at bounding box center [555, 360] width 748 height 43
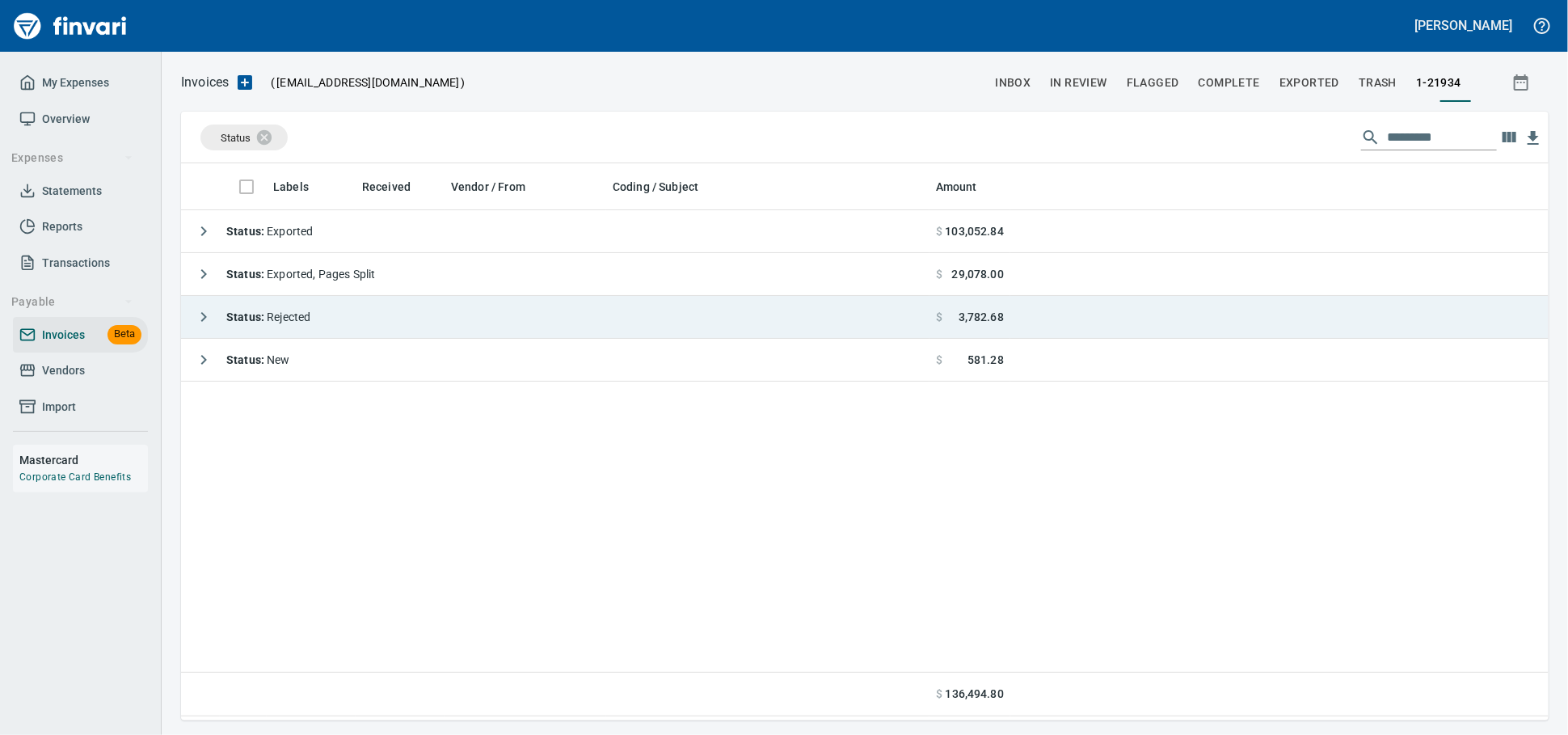
click at [399, 317] on td "Status : Rejected" at bounding box center [555, 317] width 748 height 43
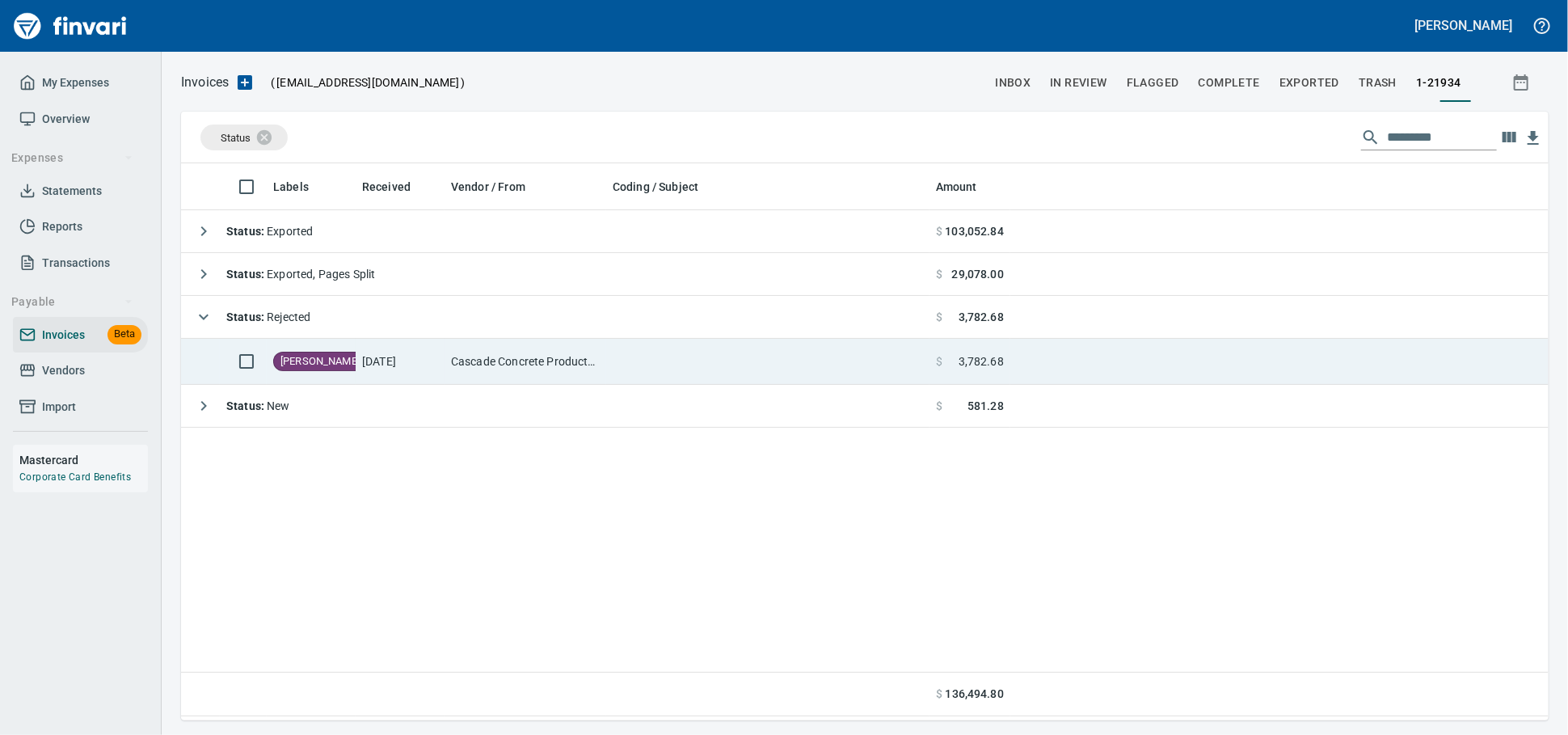
click at [420, 372] on td "[DATE]" at bounding box center [400, 362] width 89 height 46
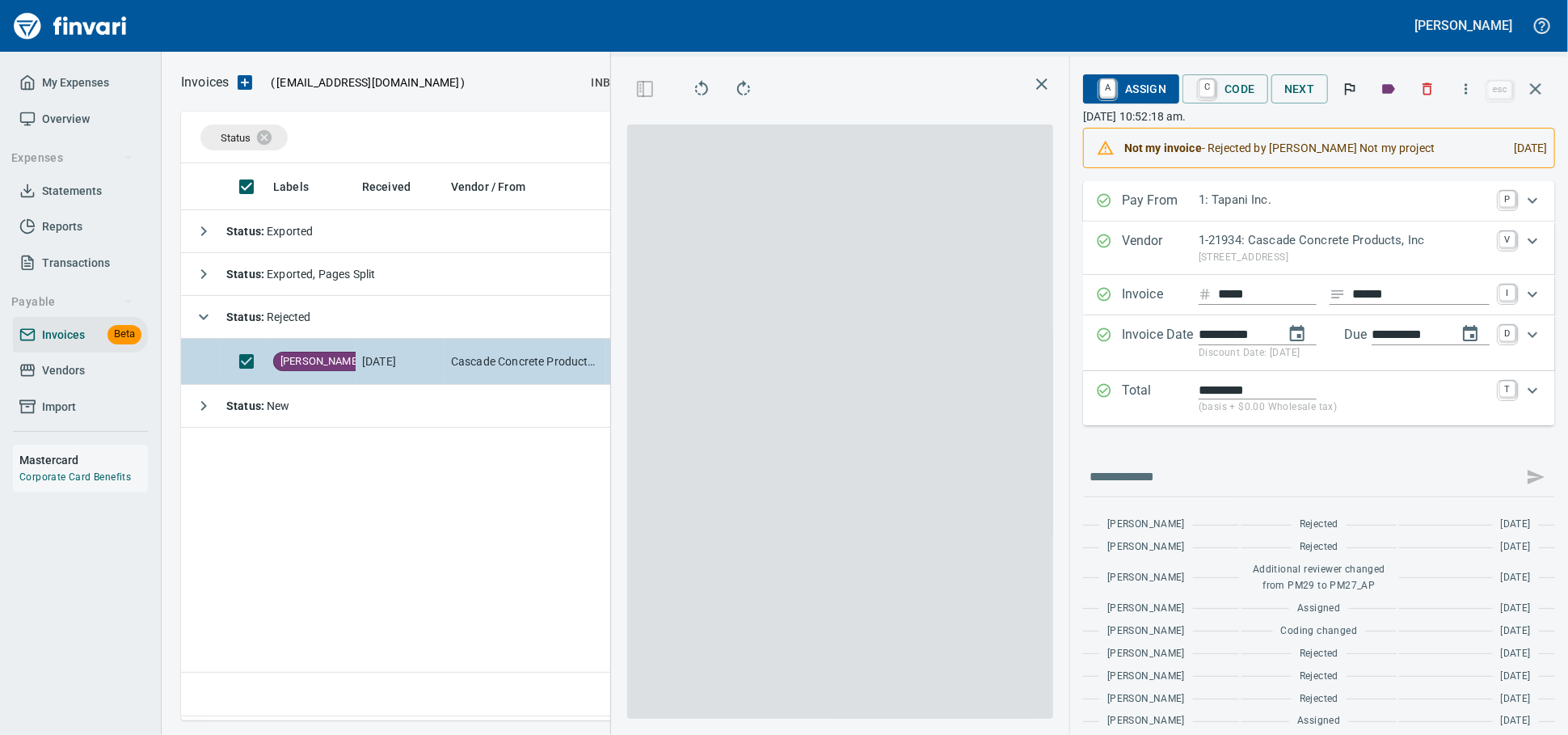
scroll to position [543, 949]
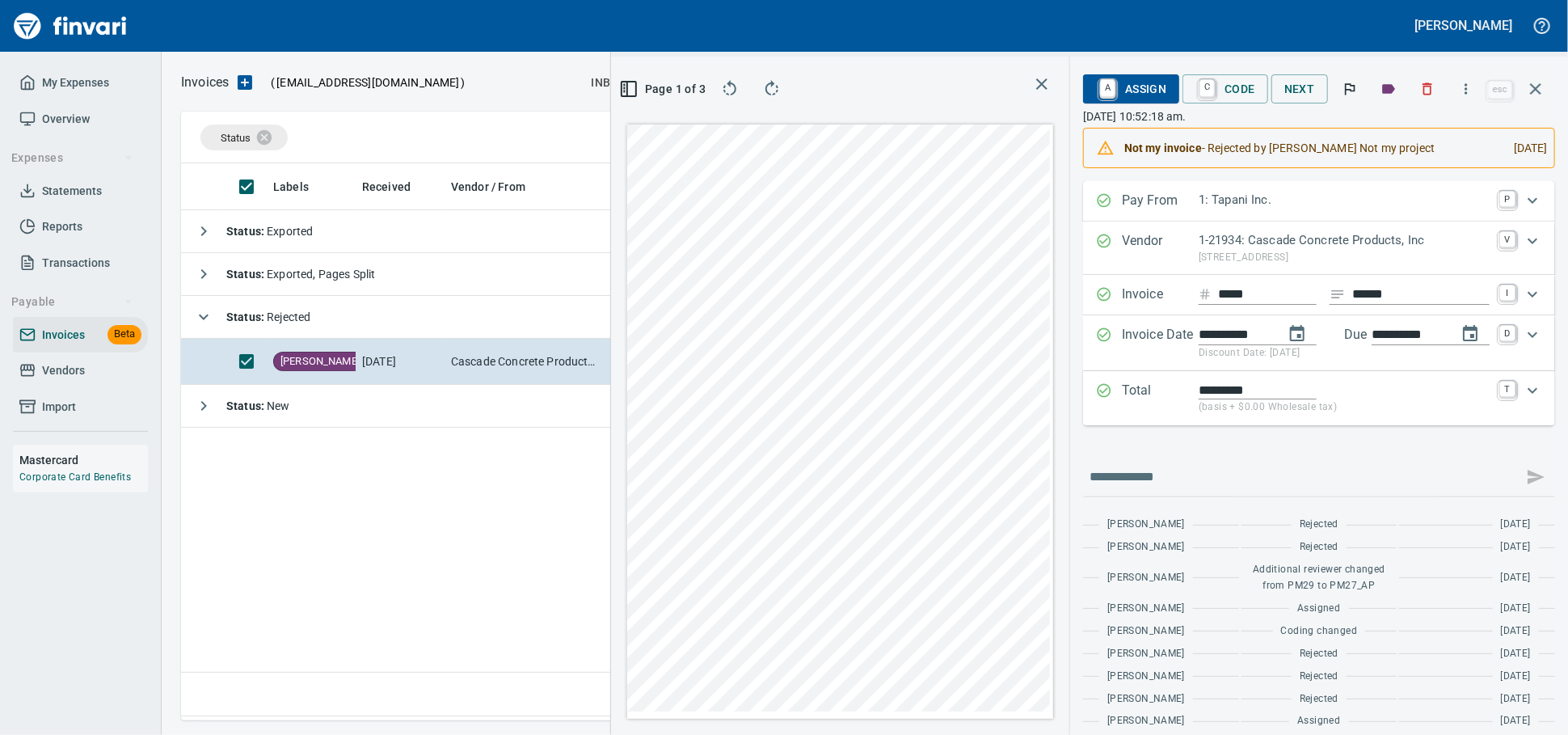
click at [1547, 86] on button "button" at bounding box center [1536, 89] width 39 height 39
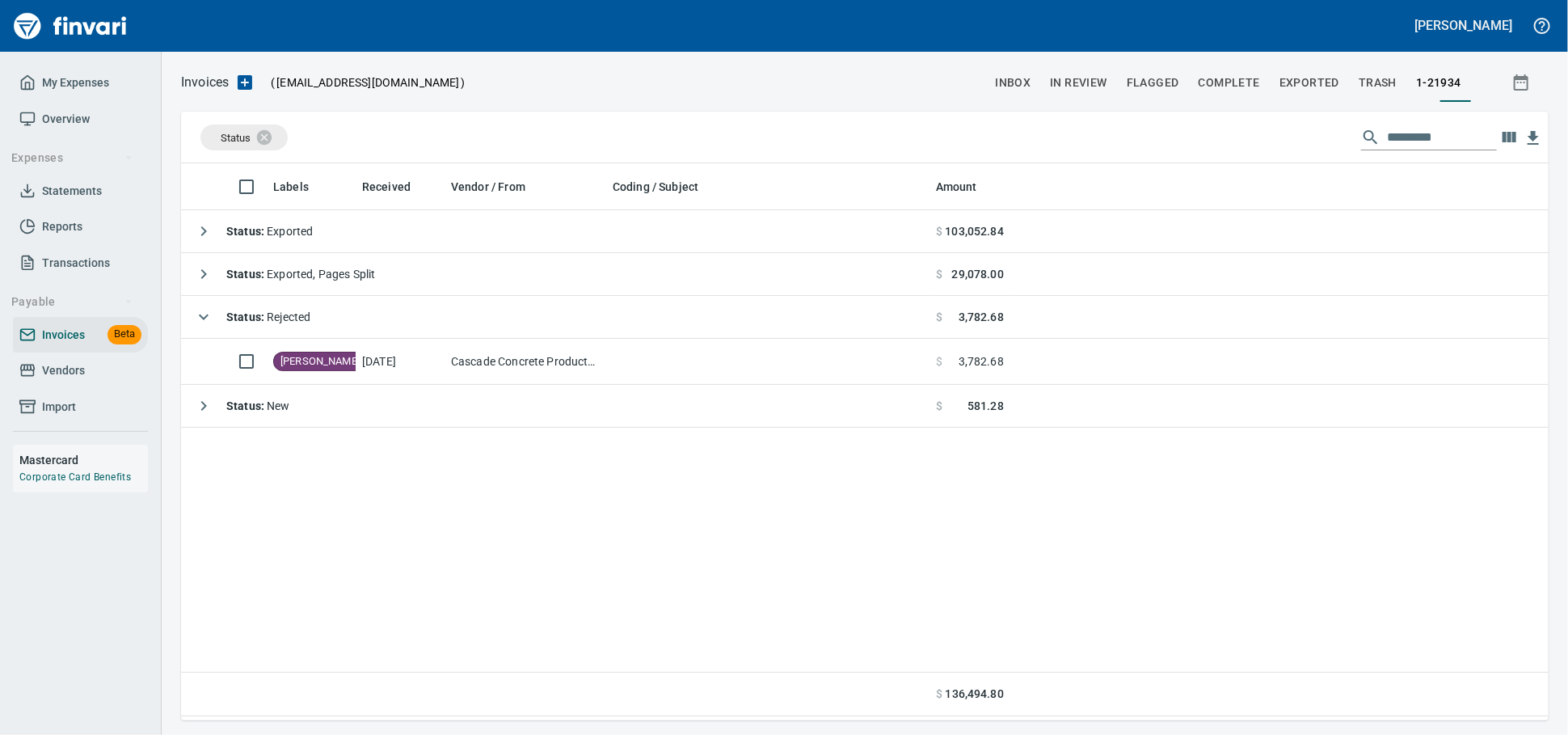
scroll to position [543, 1353]
drag, startPoint x: 1457, startPoint y: 150, endPoint x: 1271, endPoint y: 154, distance: 186.0
click at [1271, 153] on div "Status" at bounding box center [864, 137] width 1368 height 52
type input "*******"
click at [57, 381] on span "Vendors" at bounding box center [63, 370] width 43 height 20
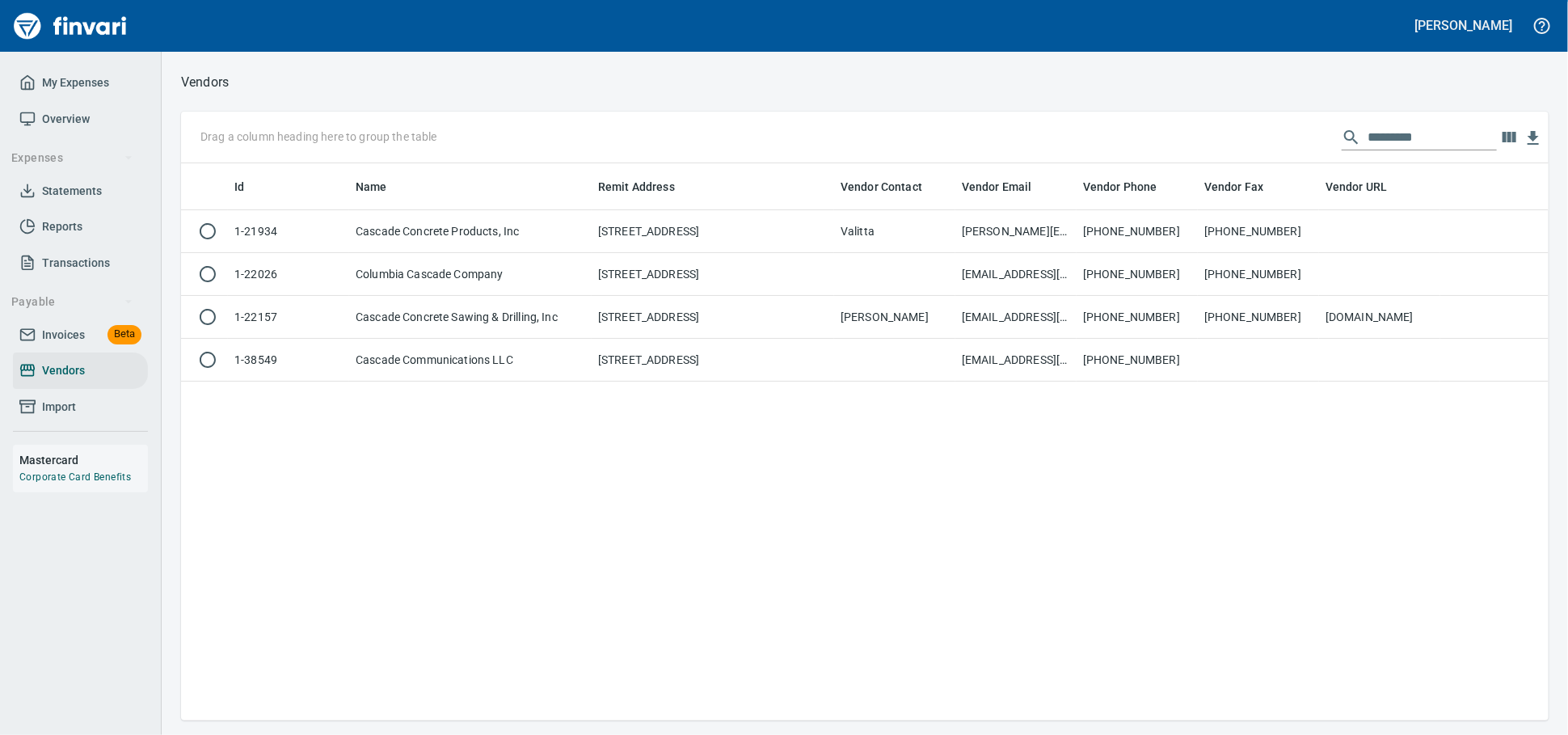
scroll to position [543, 1353]
drag, startPoint x: 1437, startPoint y: 138, endPoint x: 1101, endPoint y: 144, distance: 336.1
click at [1101, 144] on div "Drag a column heading here to group the table *********" at bounding box center [864, 137] width 1368 height 52
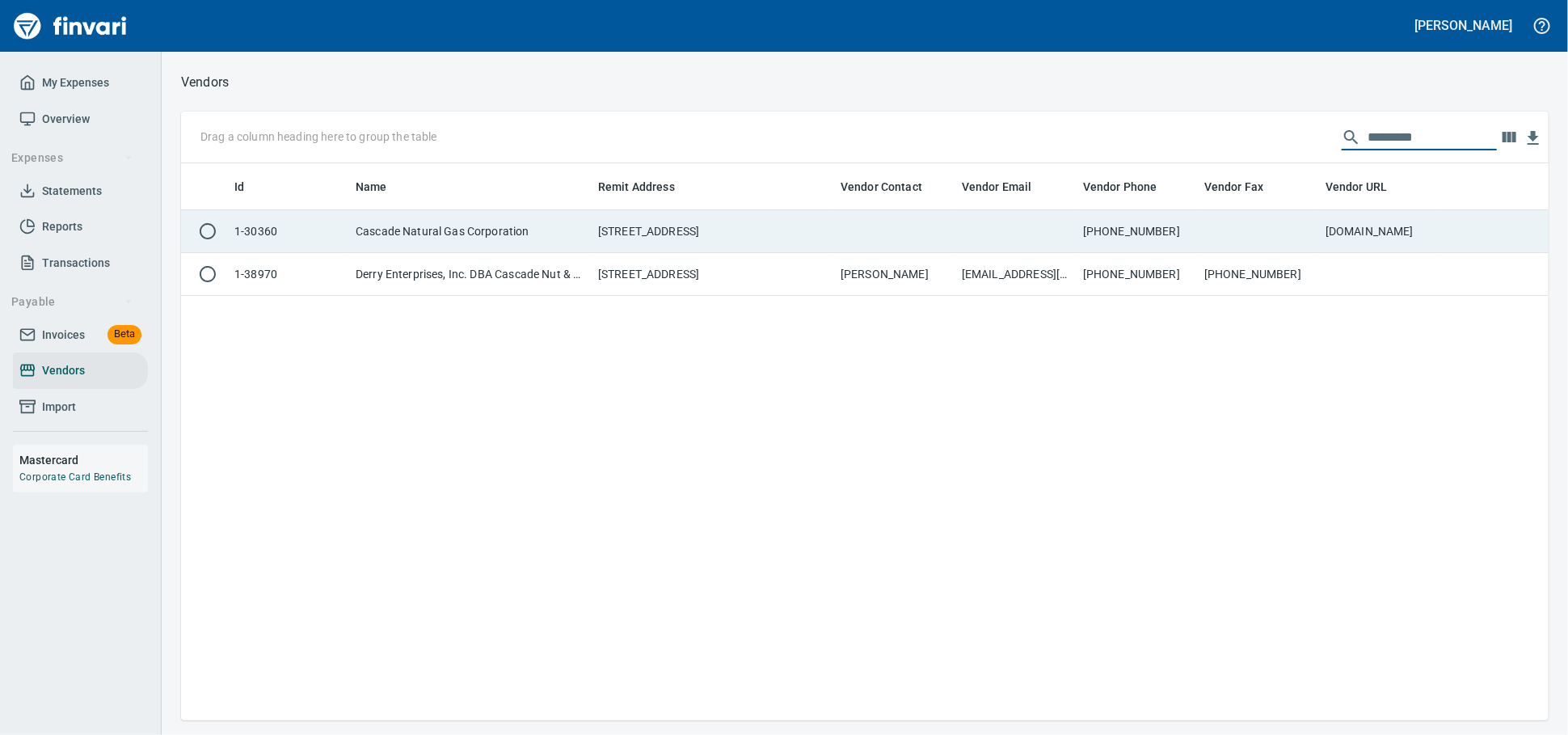
click at [476, 240] on td "Cascade Natural Gas Corporation" at bounding box center [470, 231] width 243 height 43
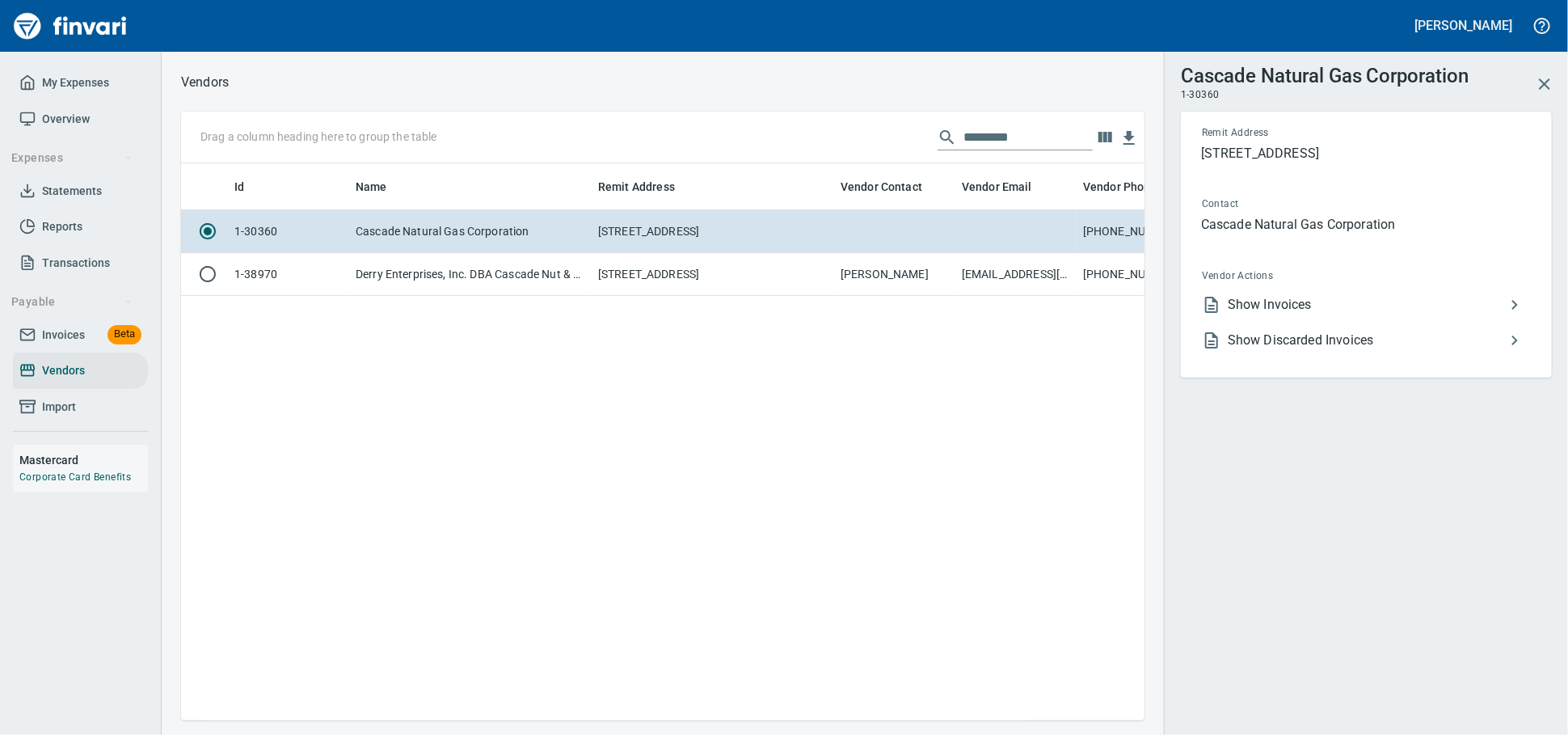
scroll to position [529, 949]
click at [1549, 86] on icon "button" at bounding box center [1545, 84] width 19 height 19
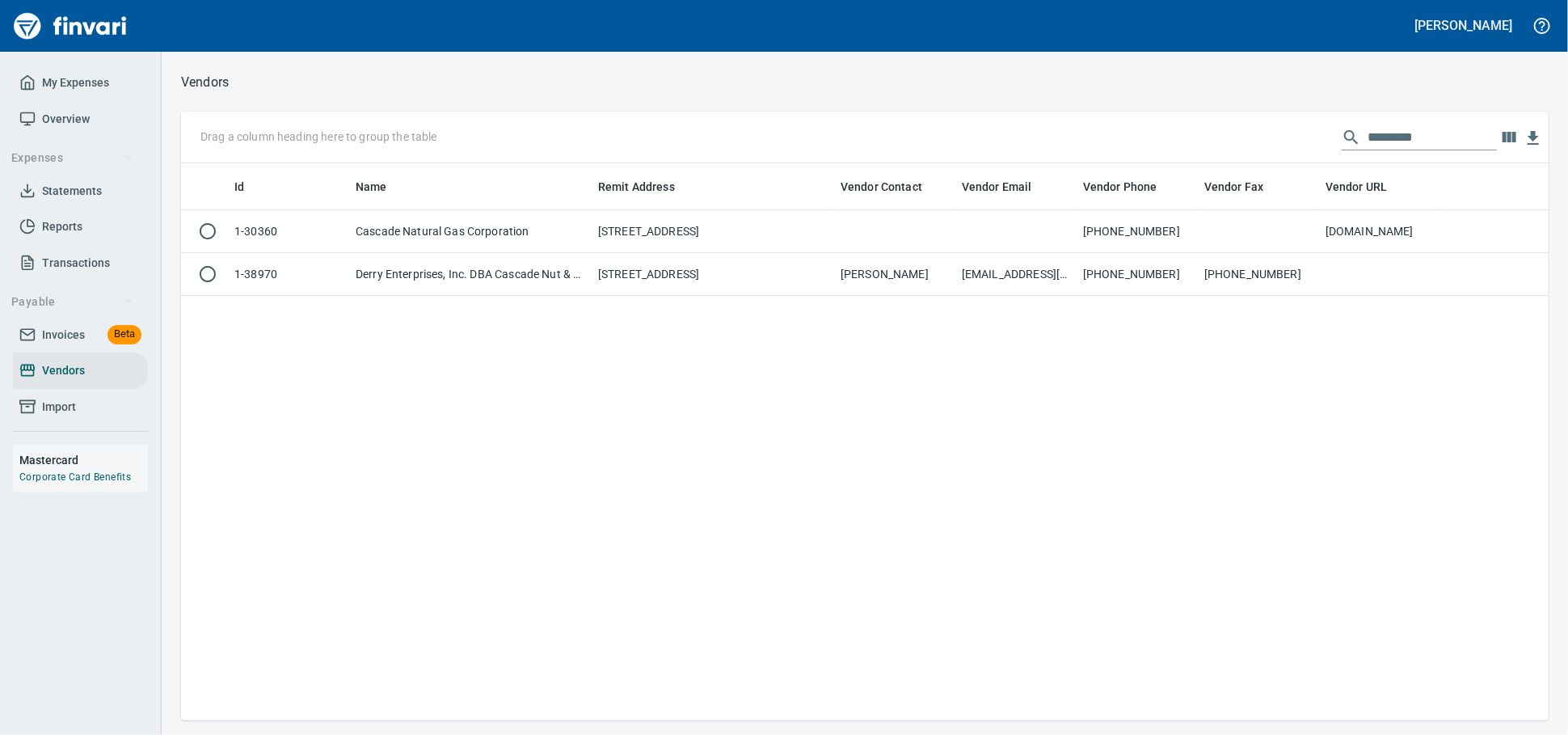
scroll to position [543, 1353]
drag, startPoint x: 1429, startPoint y: 138, endPoint x: 1049, endPoint y: 118, distance: 380.5
click at [1049, 118] on div "Drag a column heading here to group the table *********" at bounding box center [864, 137] width 1368 height 52
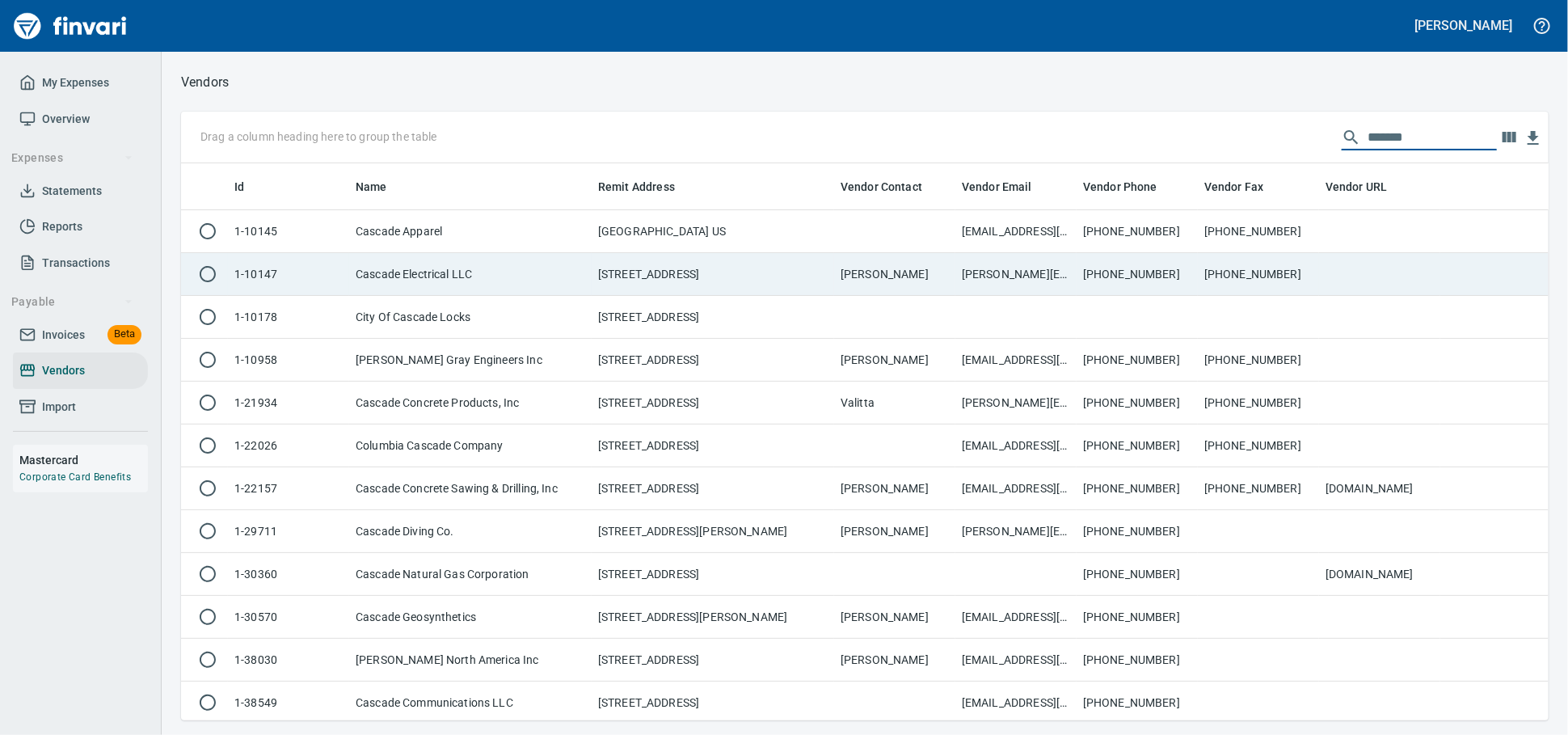
scroll to position [543, 1339]
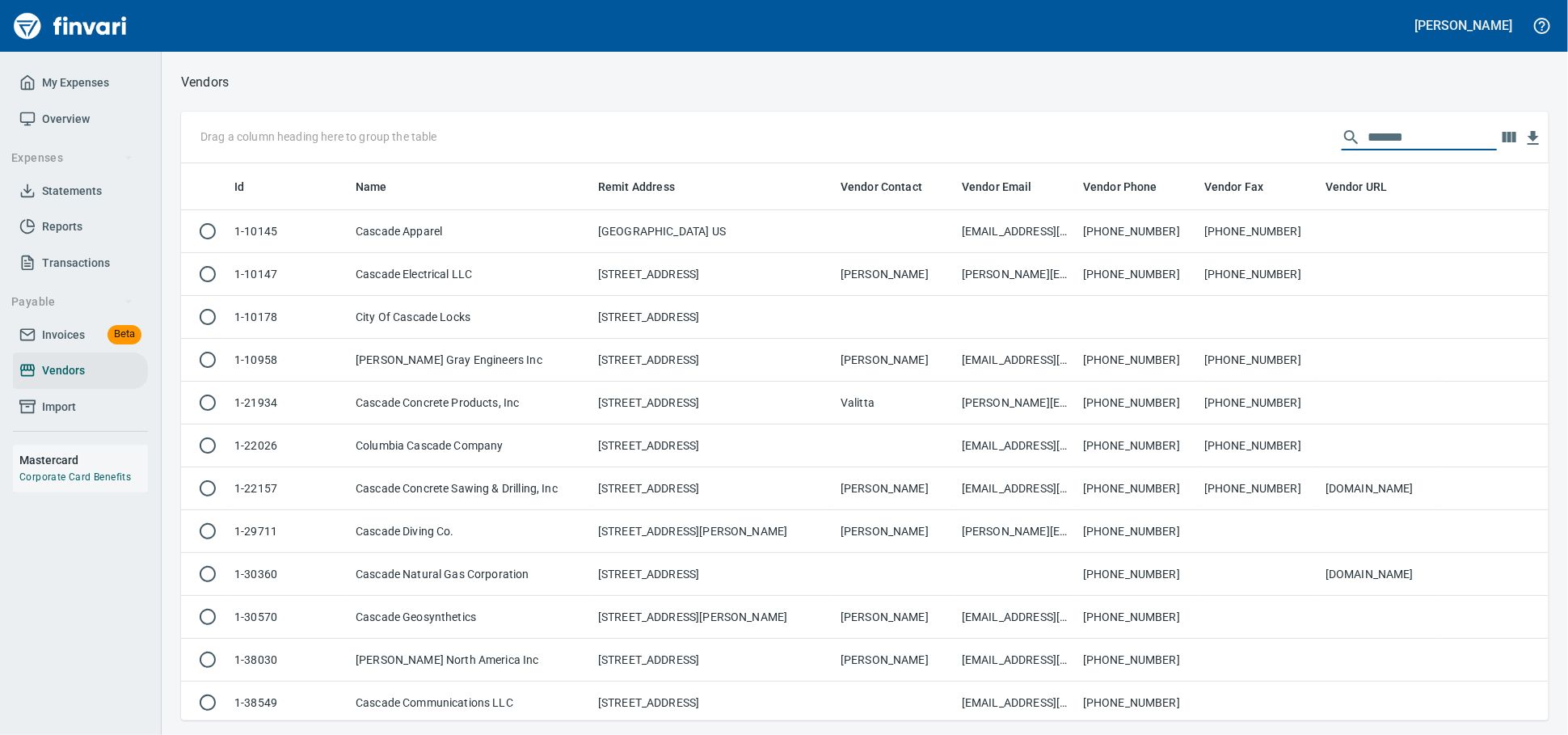
click at [1426, 135] on input "*******" at bounding box center [1433, 137] width 130 height 26
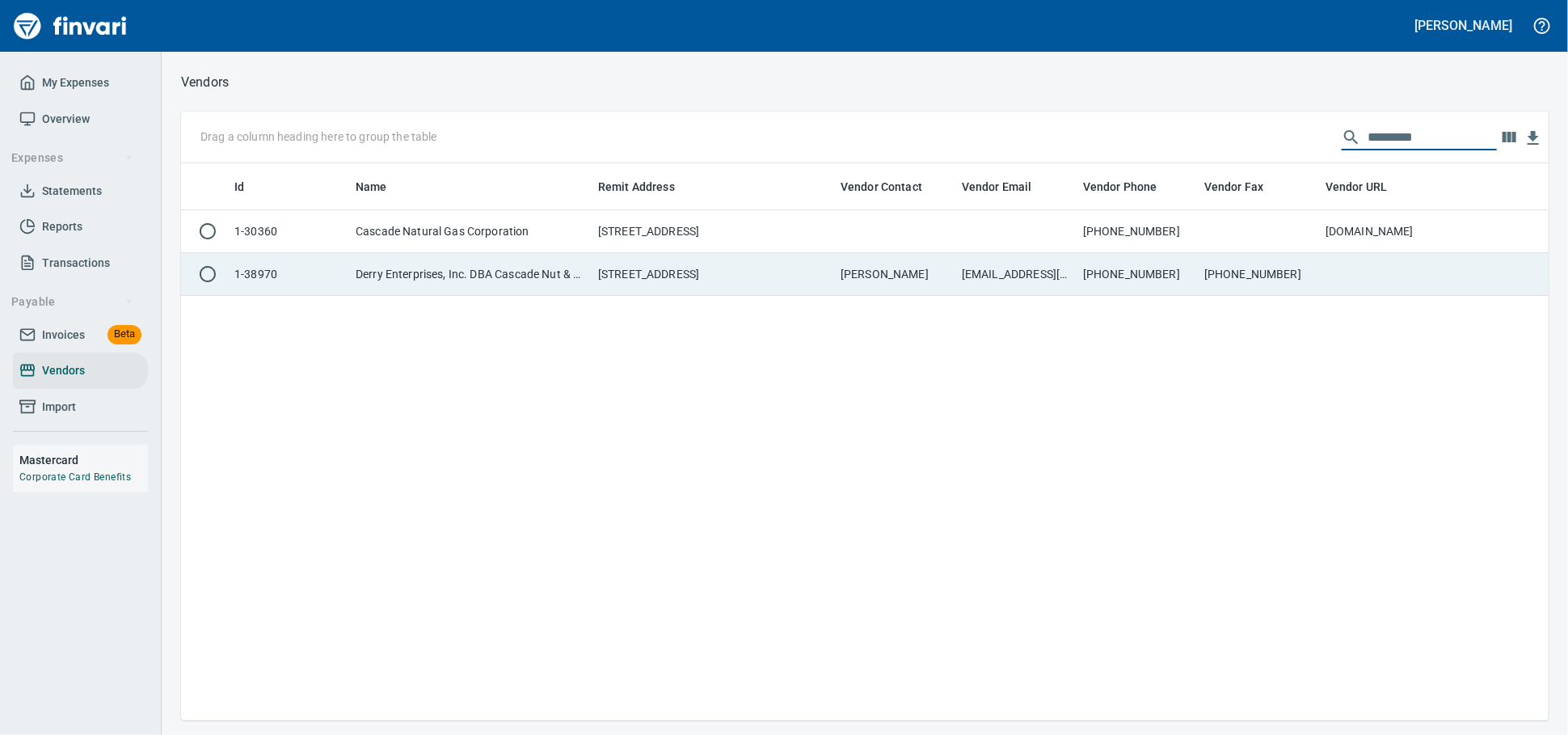
type input "*********"
click at [476, 292] on td "Derry Enterprises, Inc. DBA Cascade Nut & Bolt" at bounding box center [470, 275] width 243 height 43
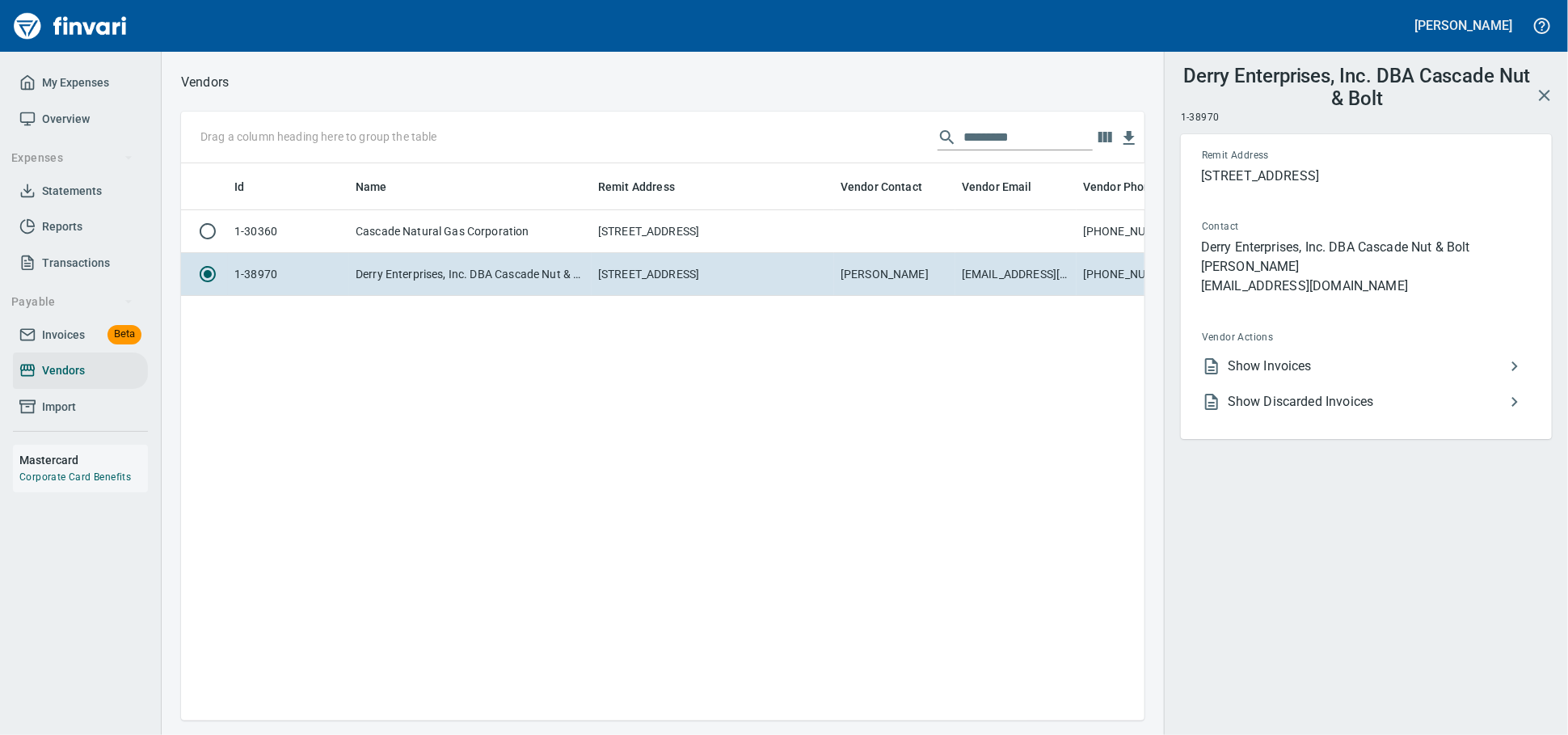
scroll to position [529, 949]
click at [1277, 376] on span "Show Invoices" at bounding box center [1366, 367] width 277 height 19
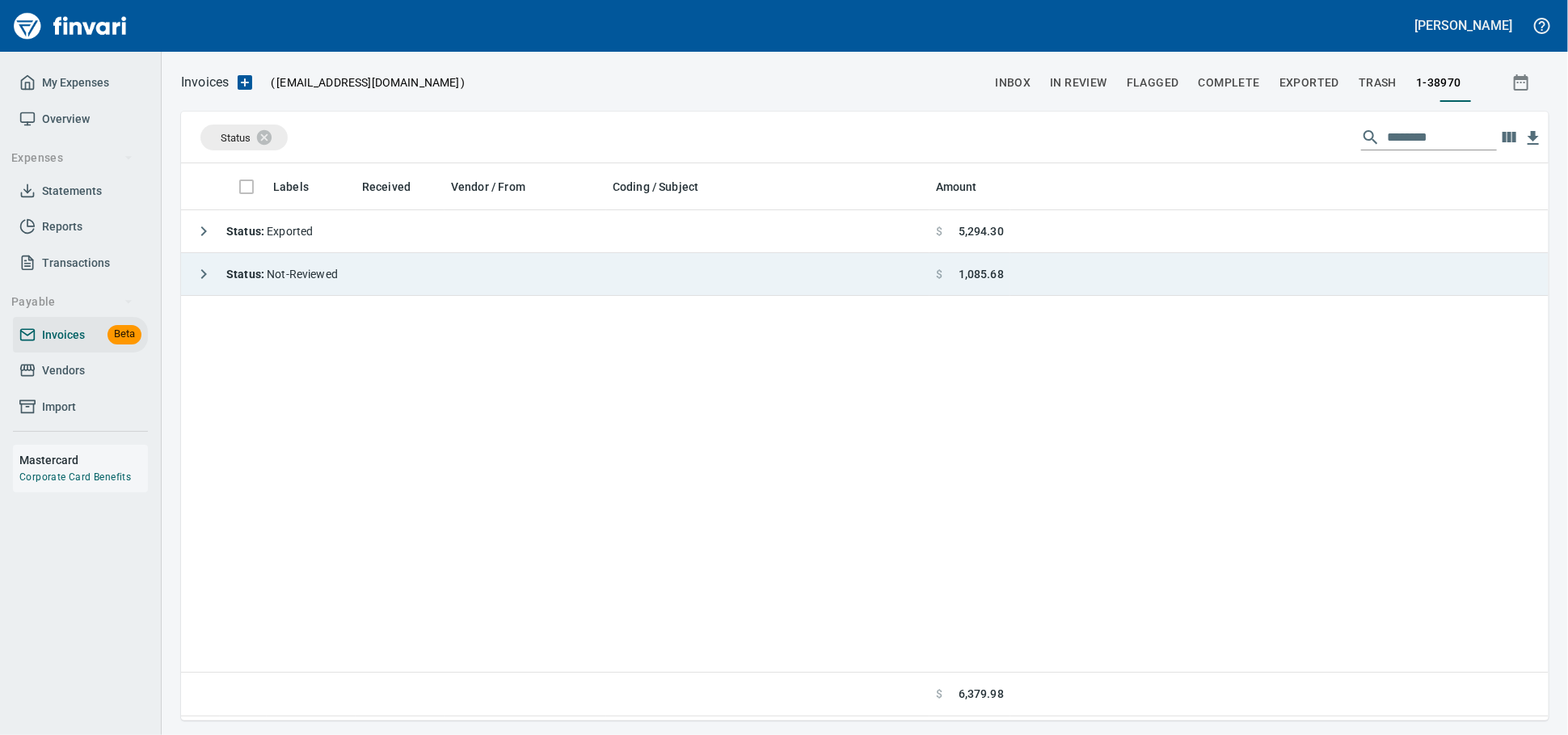
scroll to position [543, 1353]
click at [926, 279] on td "Status : Not-Reviewed" at bounding box center [555, 275] width 748 height 43
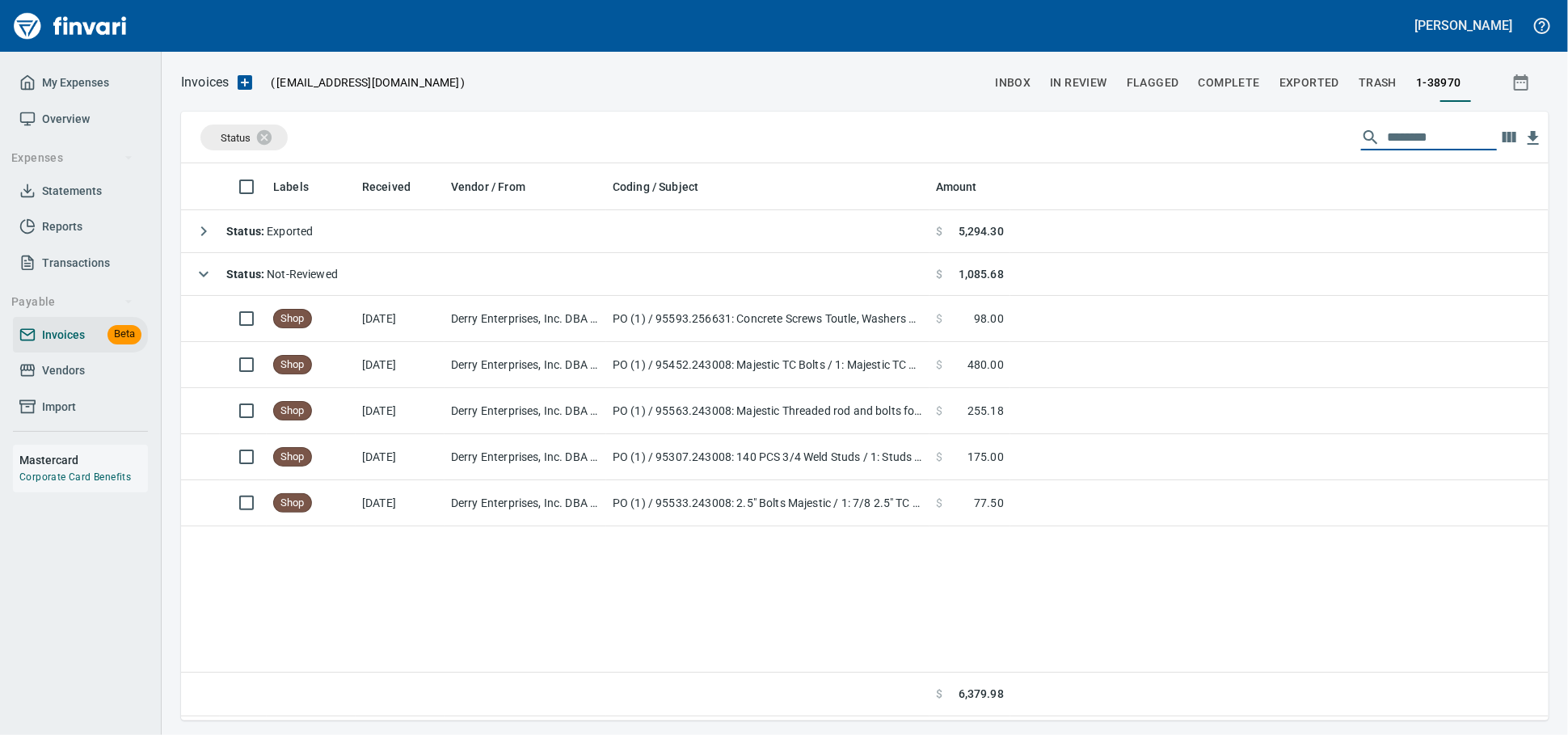
drag, startPoint x: 1014, startPoint y: 143, endPoint x: 838, endPoint y: 158, distance: 176.6
click at [880, 161] on div "Status *******" at bounding box center [864, 137] width 1368 height 52
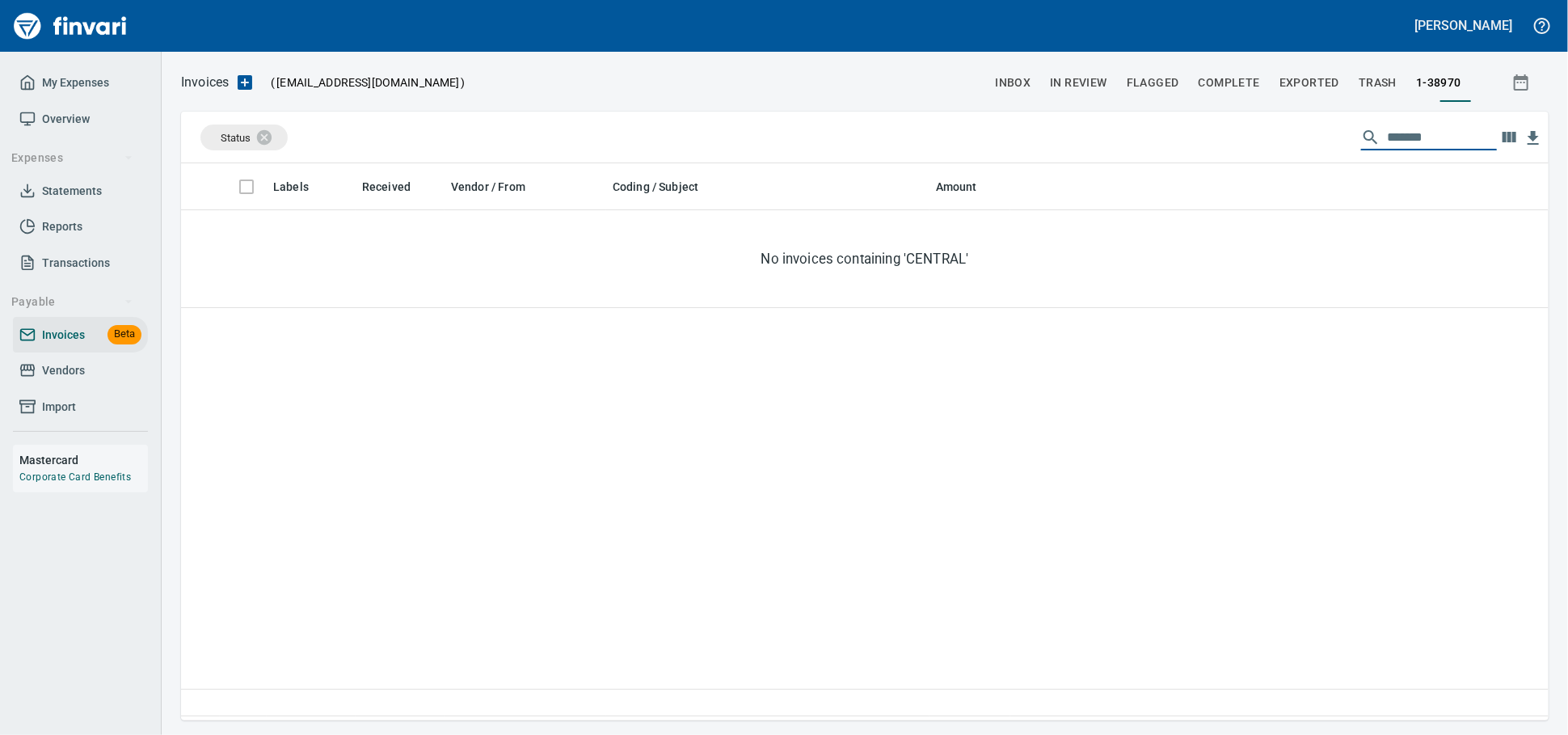
type input "*******"
click at [47, 376] on link "Vendors" at bounding box center [80, 371] width 135 height 37
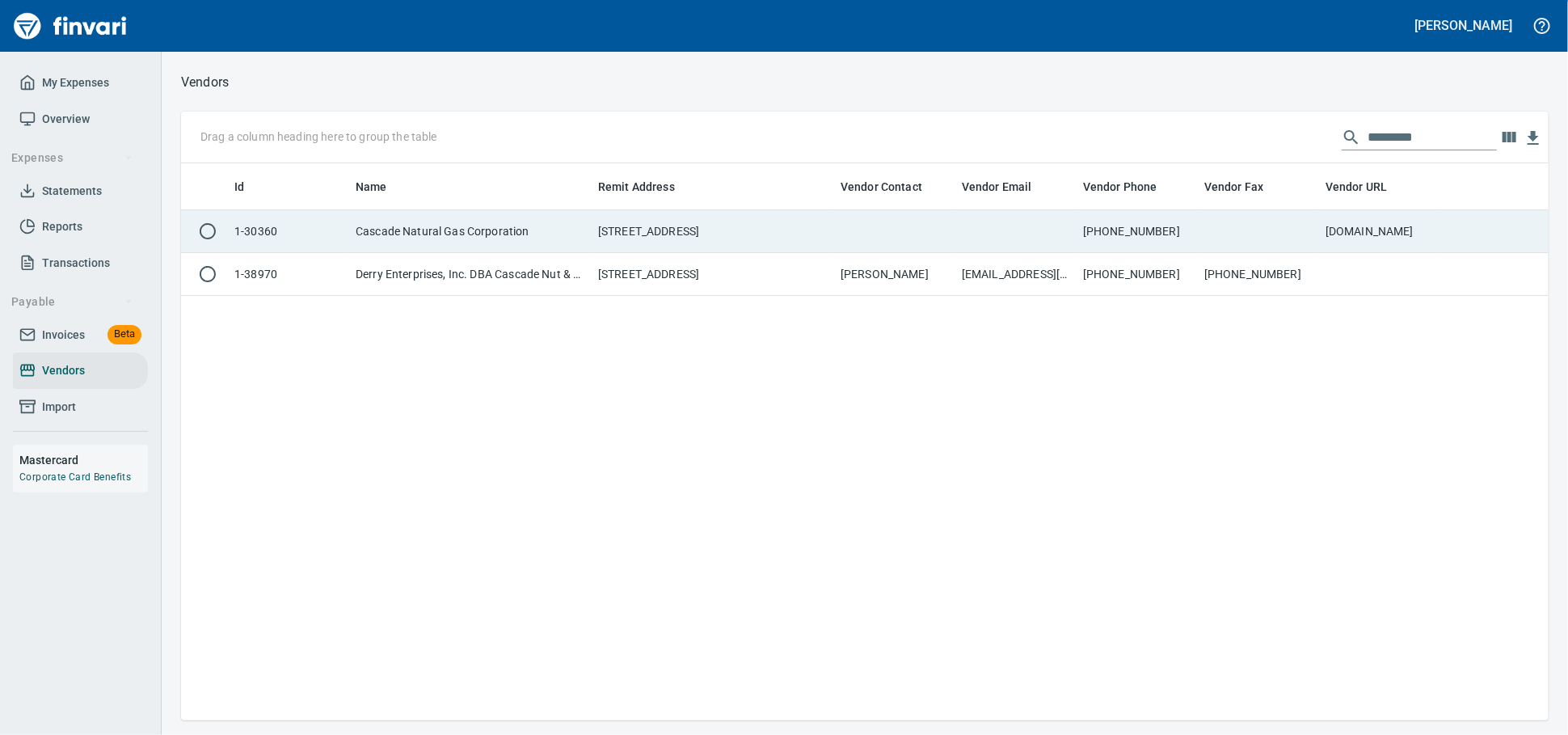
scroll to position [543, 1353]
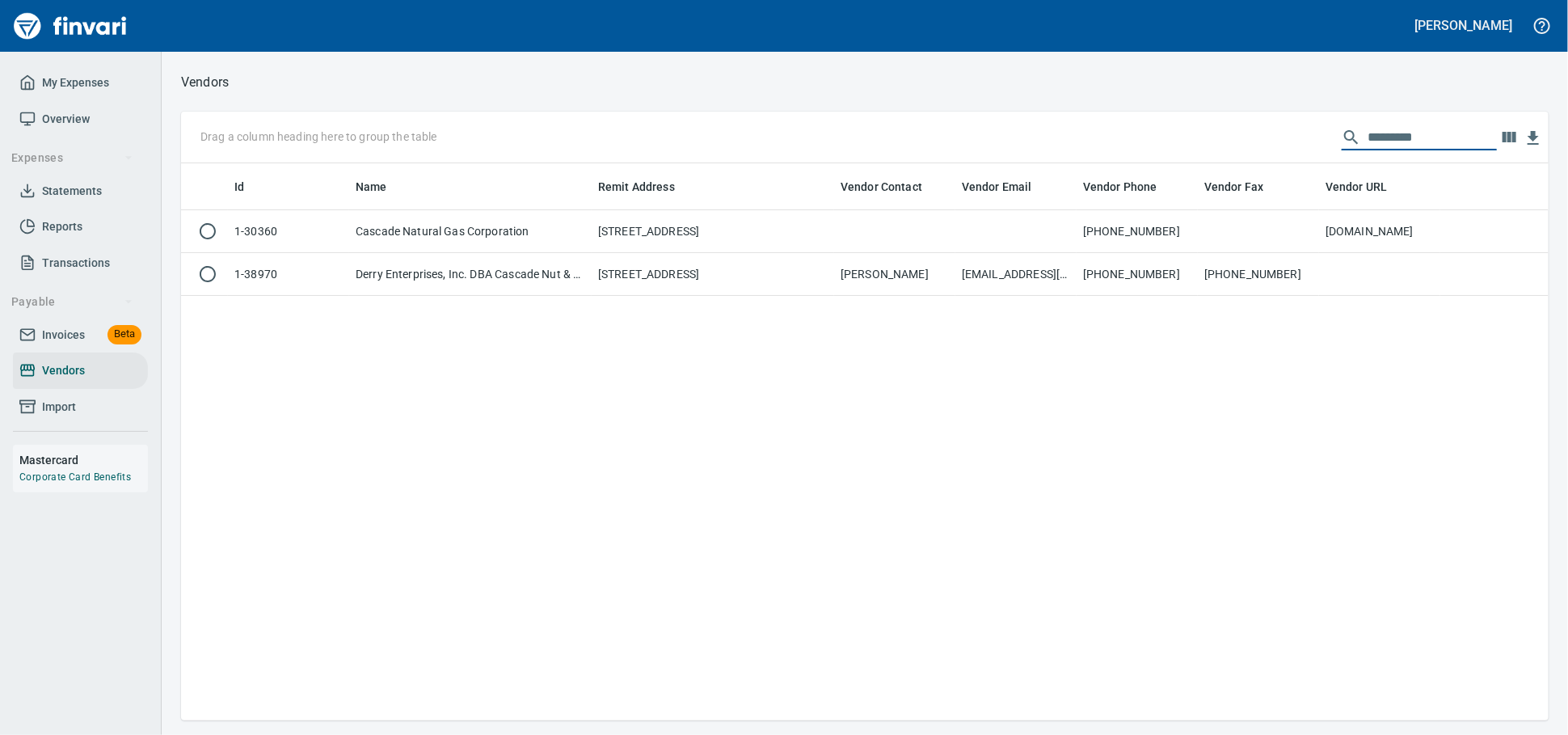
drag, startPoint x: 1456, startPoint y: 133, endPoint x: 1125, endPoint y: 136, distance: 331.0
click at [1143, 136] on div "Drag a column heading here to group the table *********" at bounding box center [864, 137] width 1368 height 52
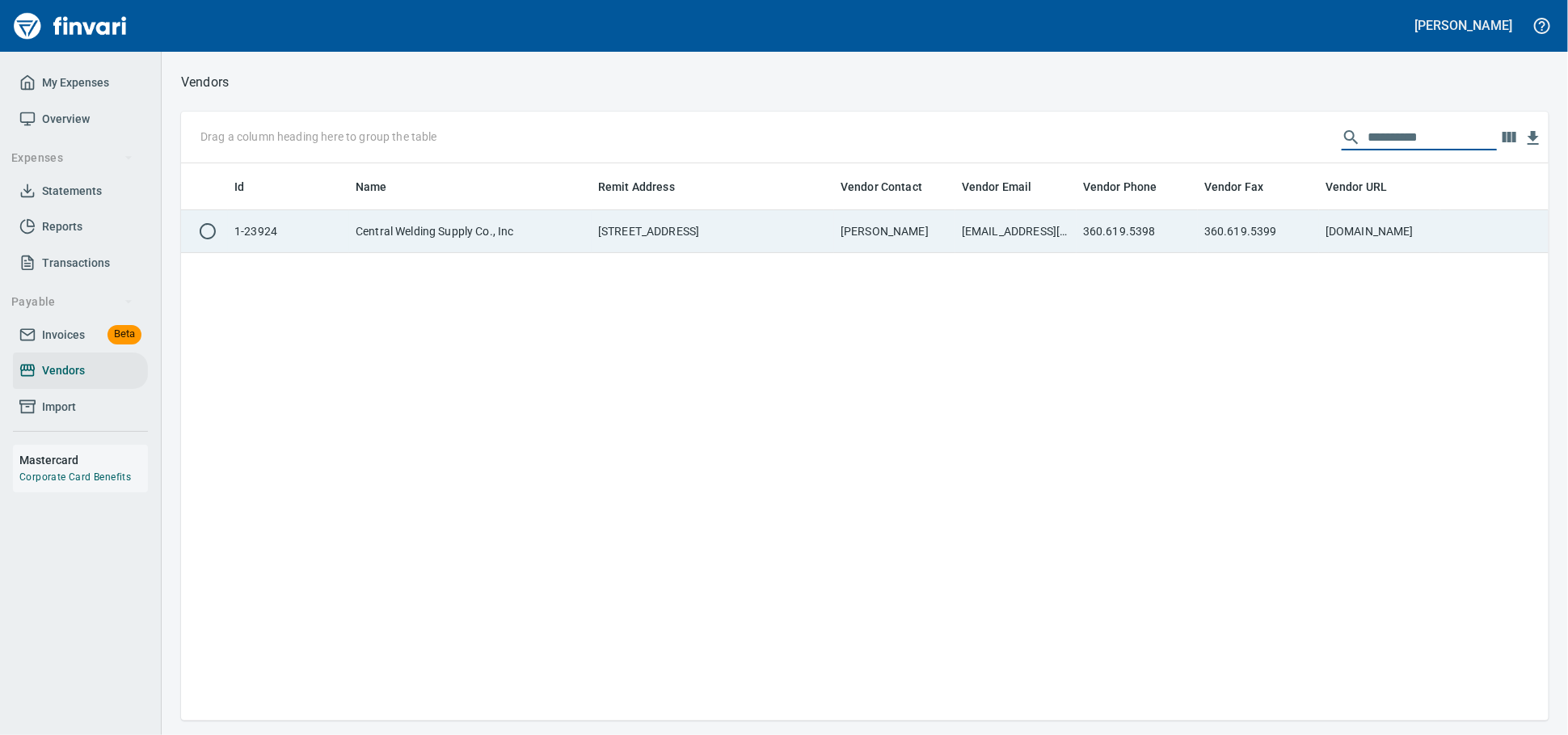
type input "**********"
click at [508, 248] on td "Central Welding Supply Co., Inc" at bounding box center [470, 231] width 243 height 43
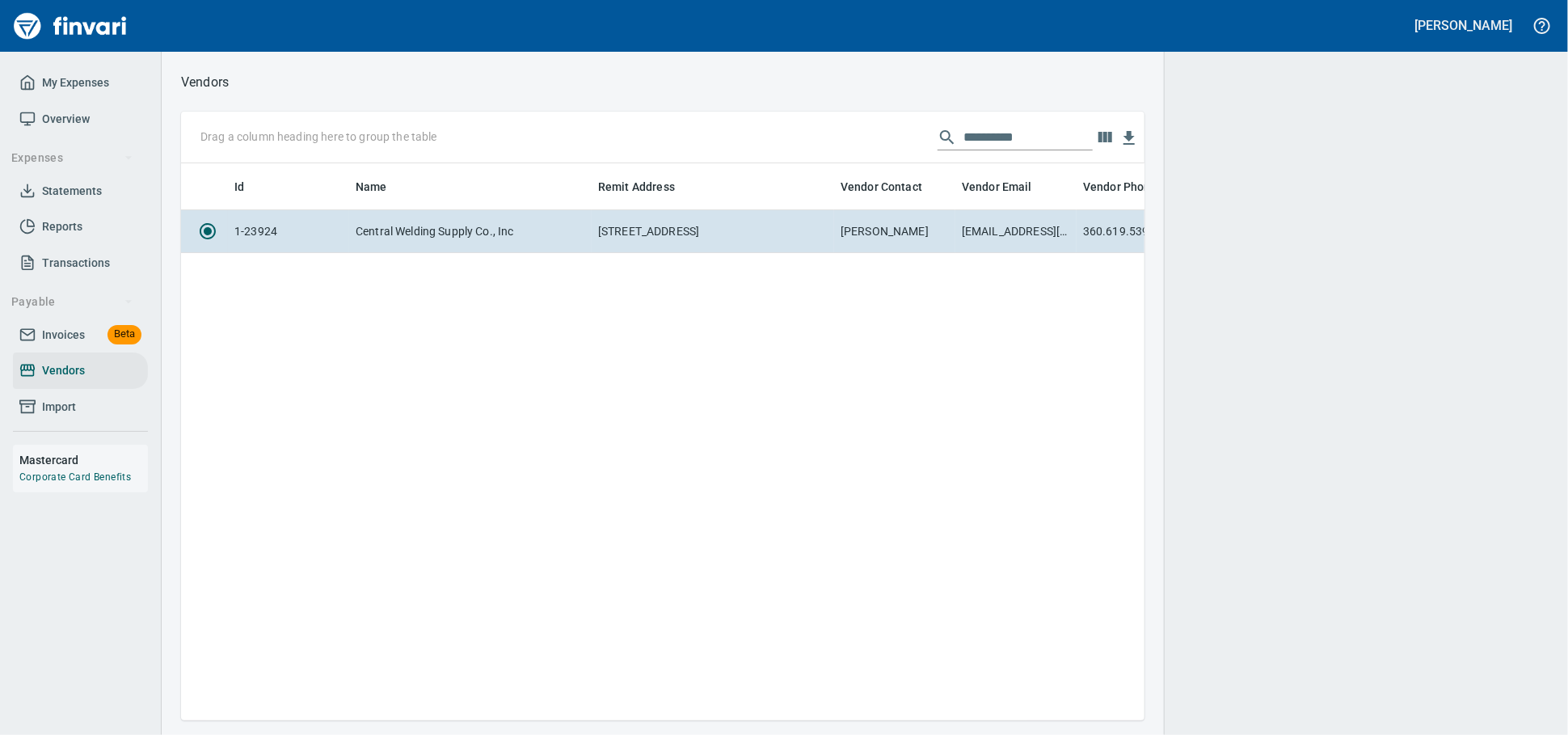
scroll to position [529, 949]
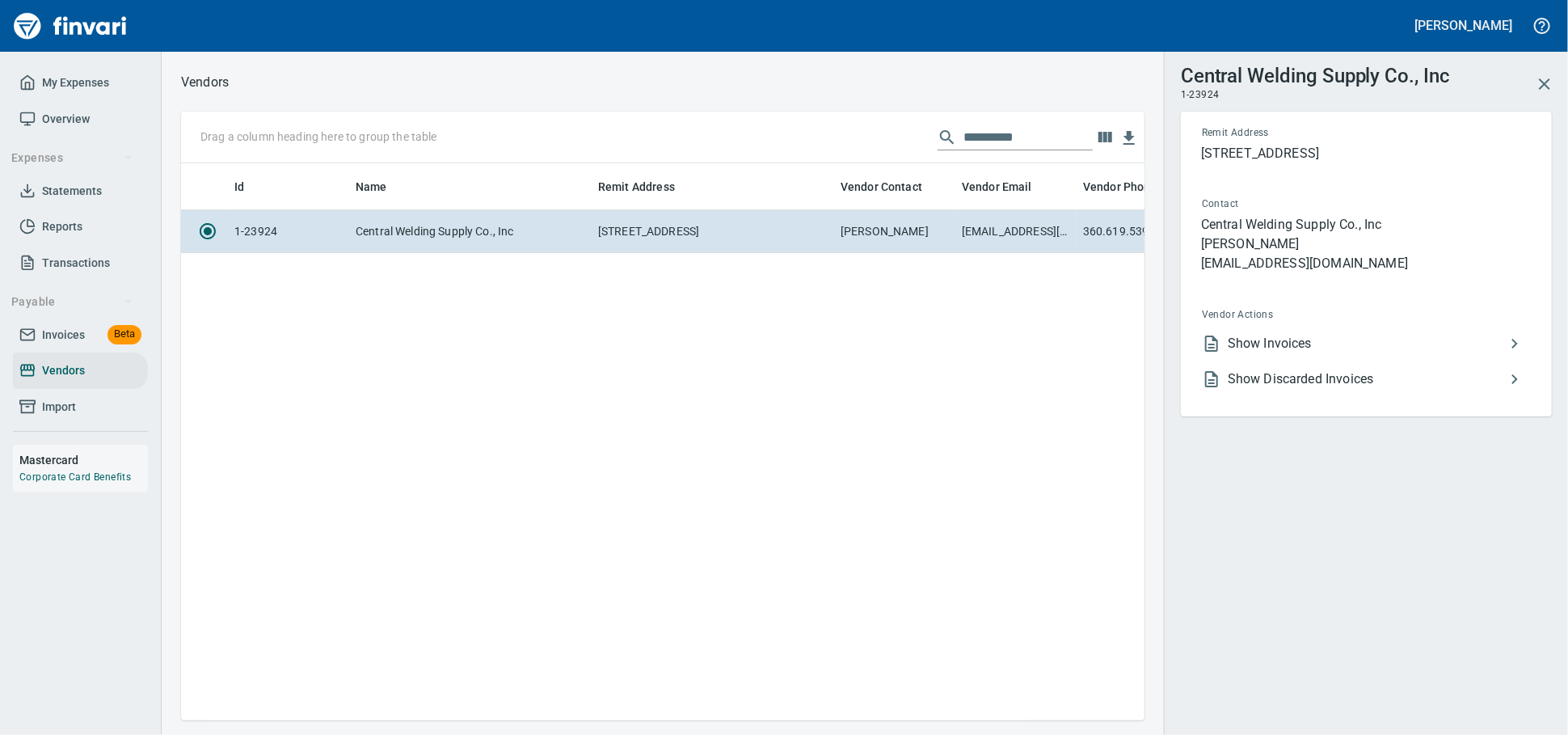
click at [1333, 353] on span "Show Invoices" at bounding box center [1366, 343] width 277 height 19
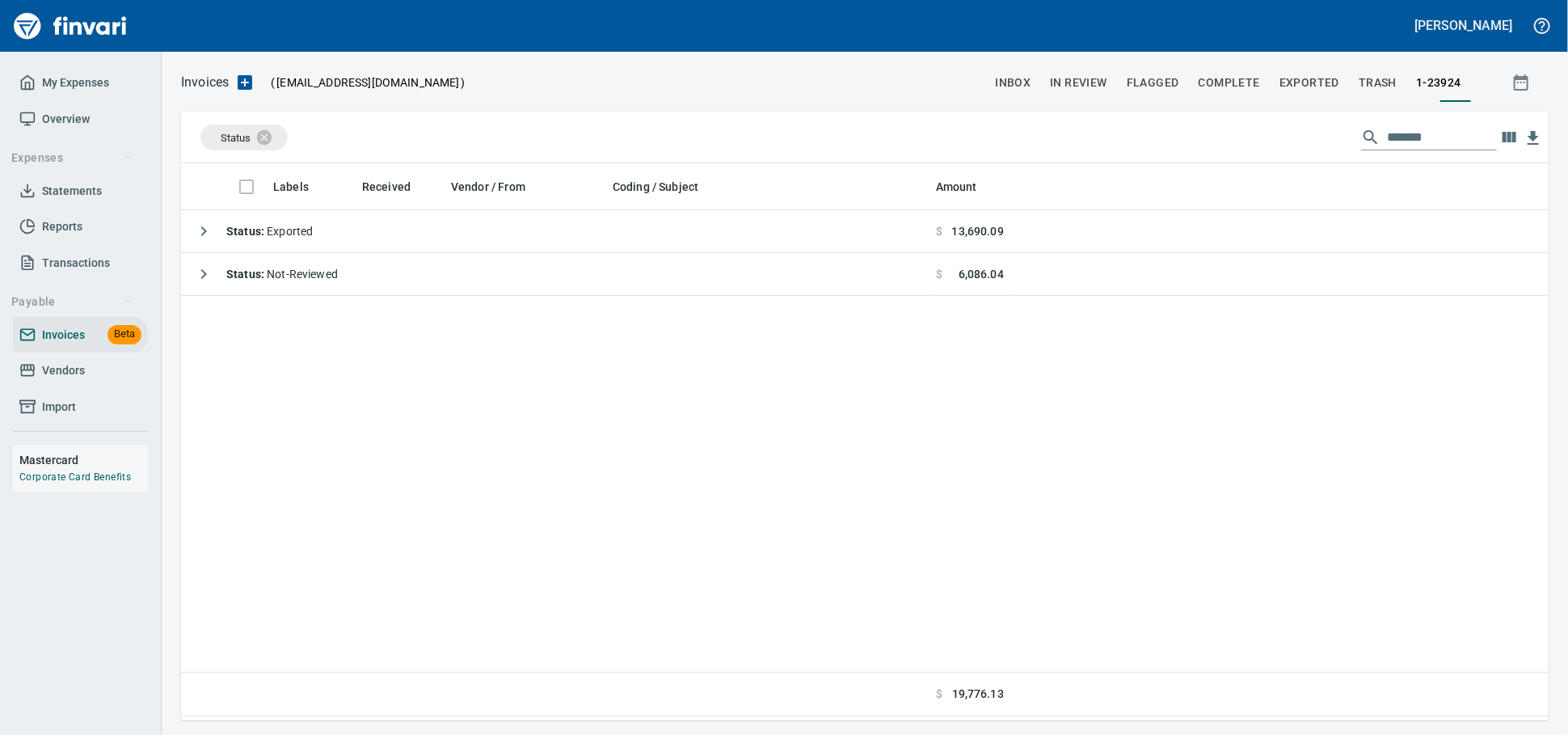
scroll to position [543, 1353]
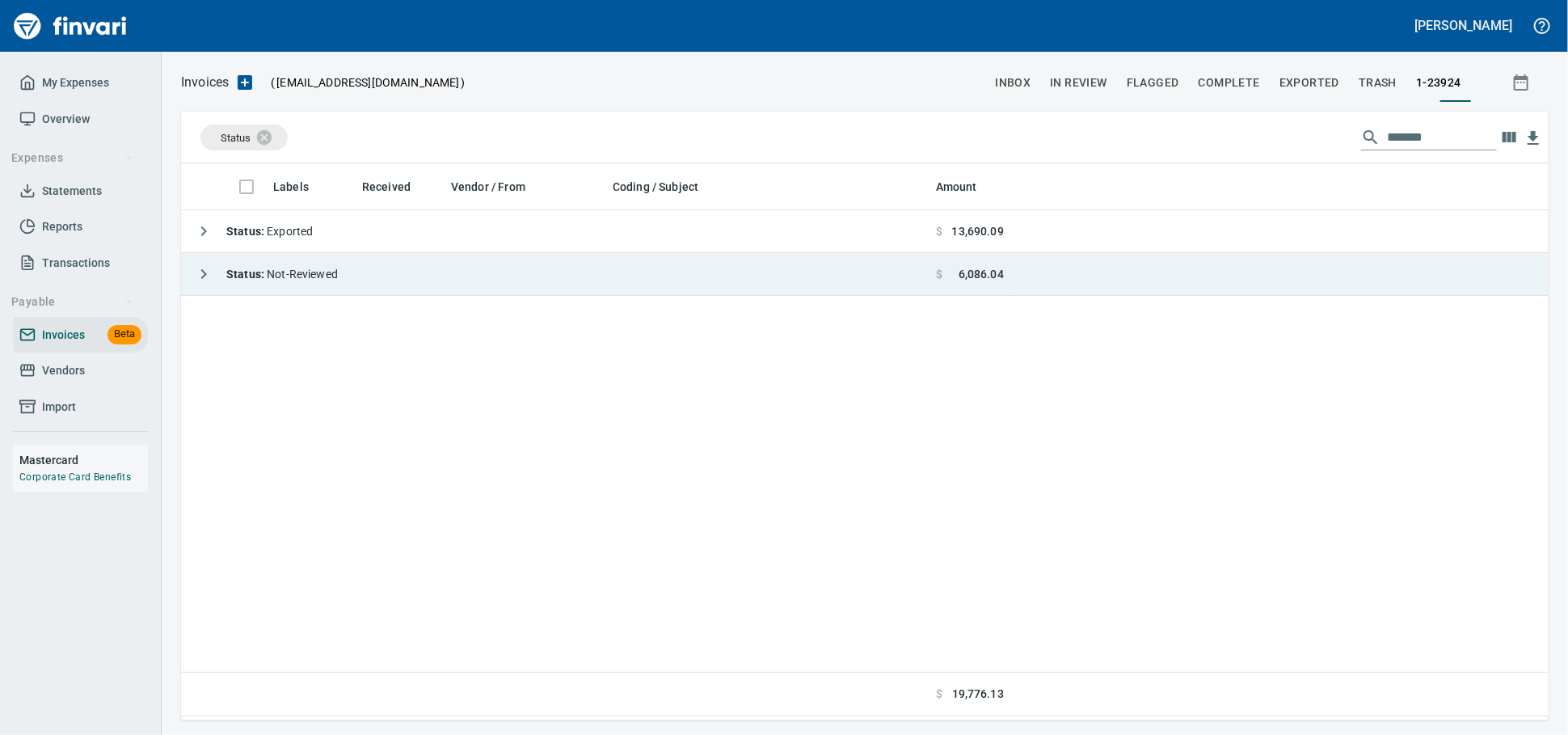
click at [880, 278] on td "Status : Not-Reviewed" at bounding box center [555, 275] width 748 height 43
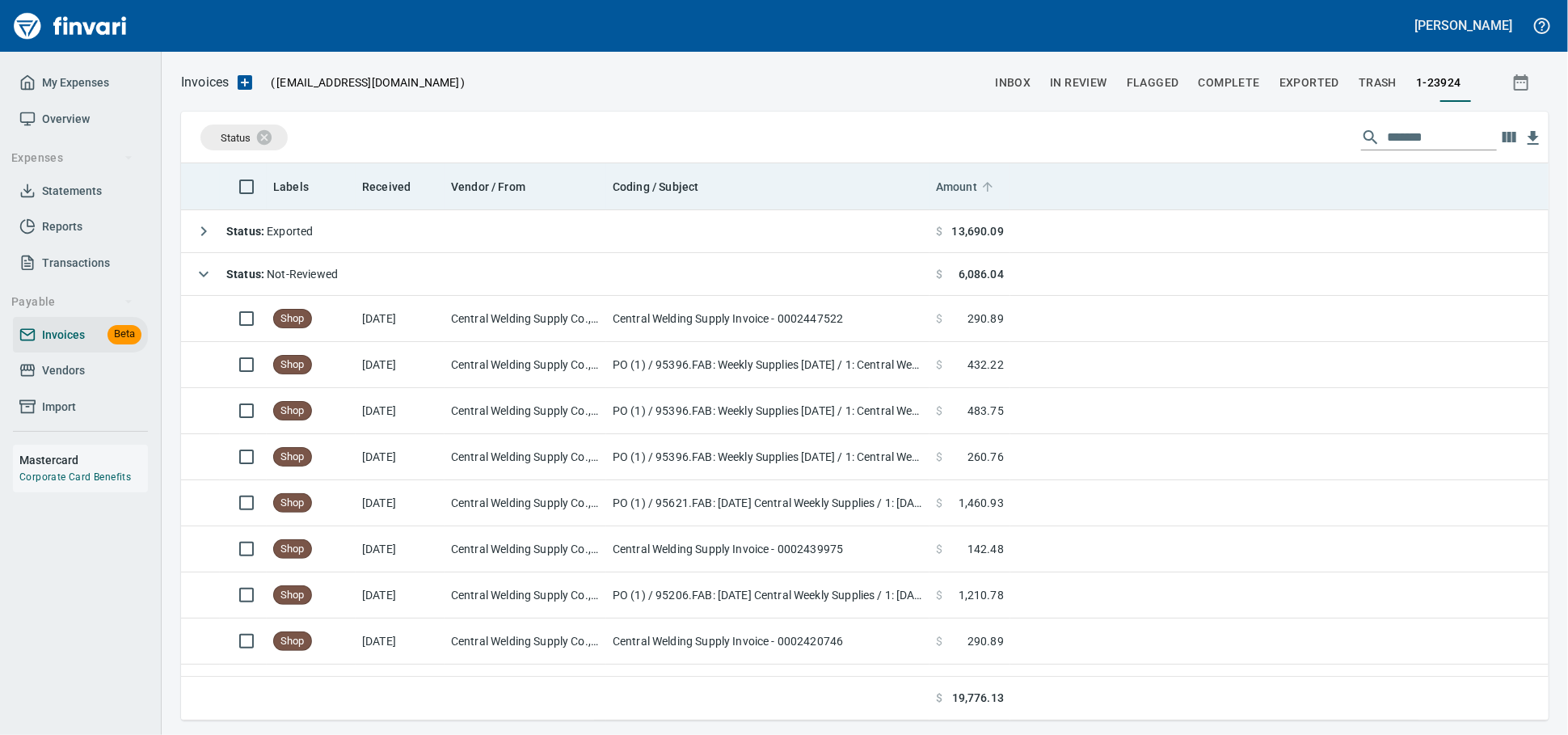
click at [967, 193] on span "Amount" at bounding box center [956, 187] width 42 height 19
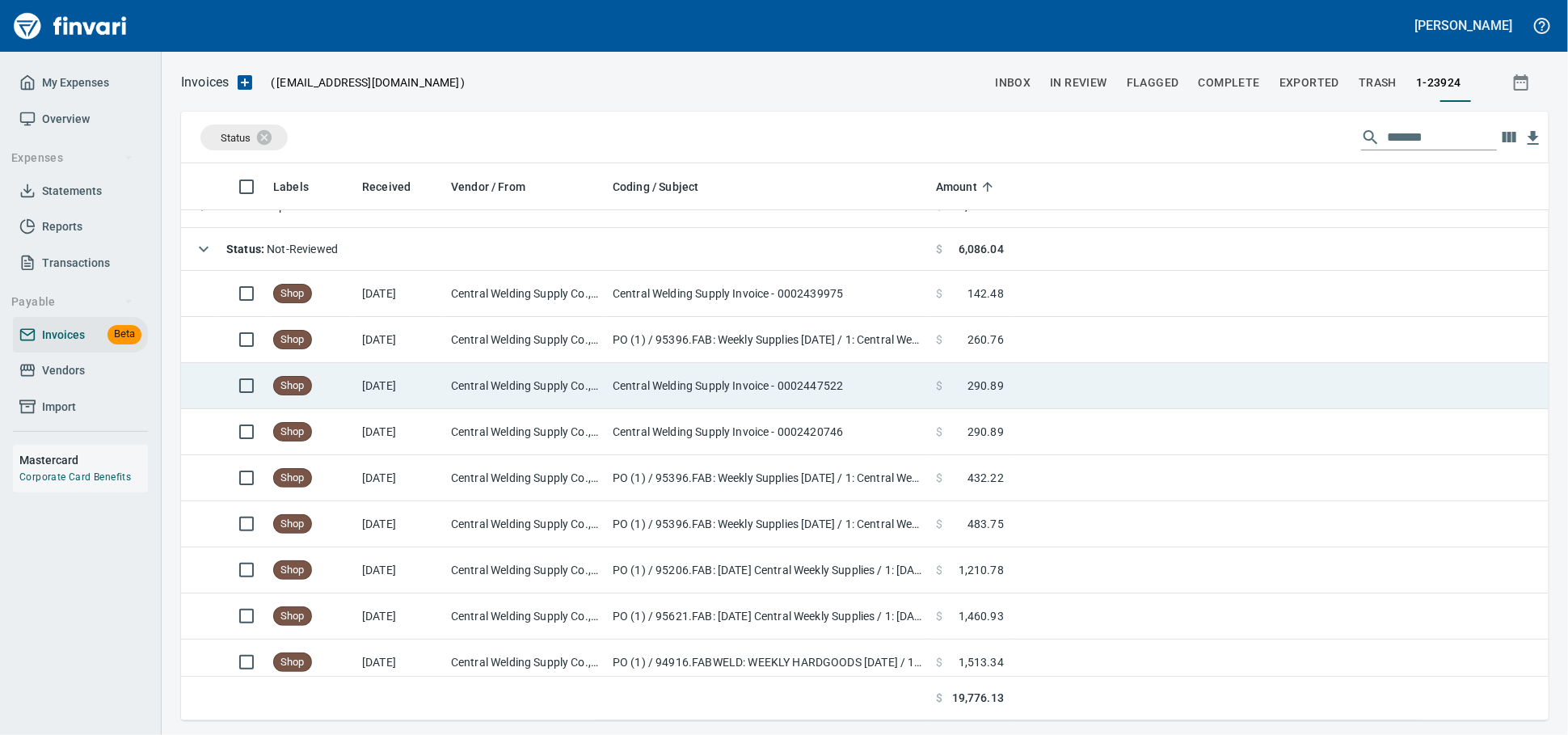
scroll to position [38, 0]
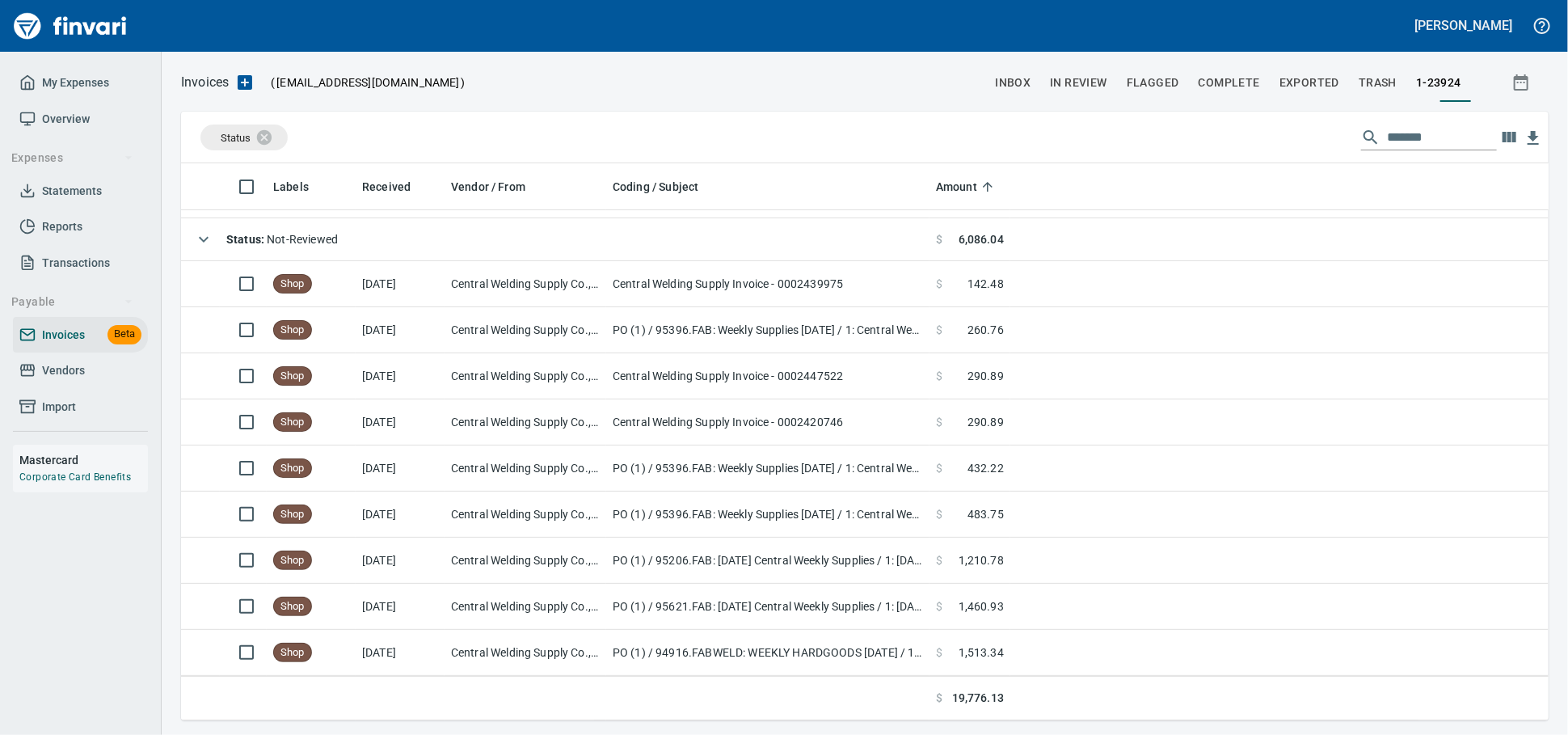
click at [1154, 132] on div "Status *******" at bounding box center [864, 137] width 1368 height 52
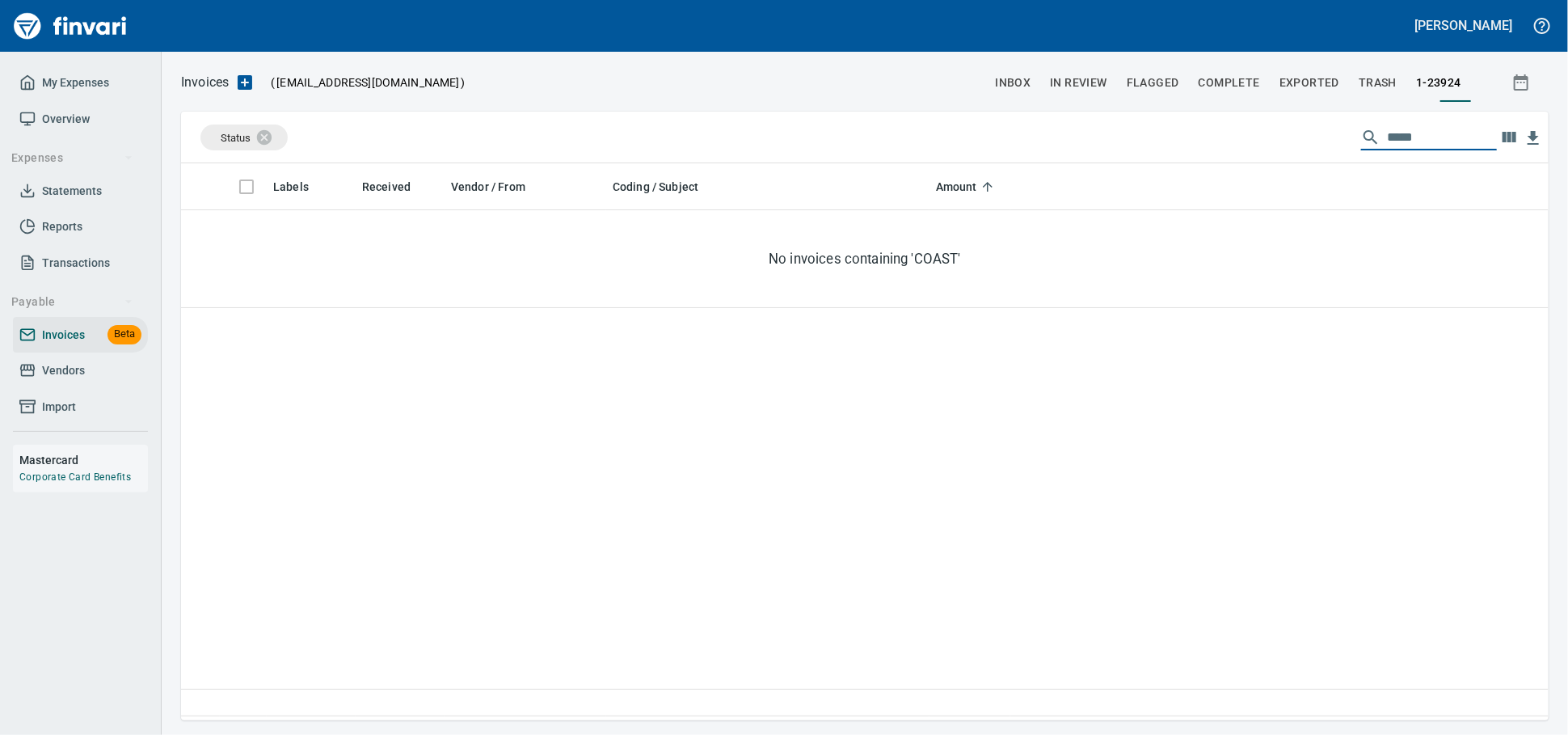
type input "*****"
click at [59, 381] on span "Vendors" at bounding box center [63, 370] width 43 height 20
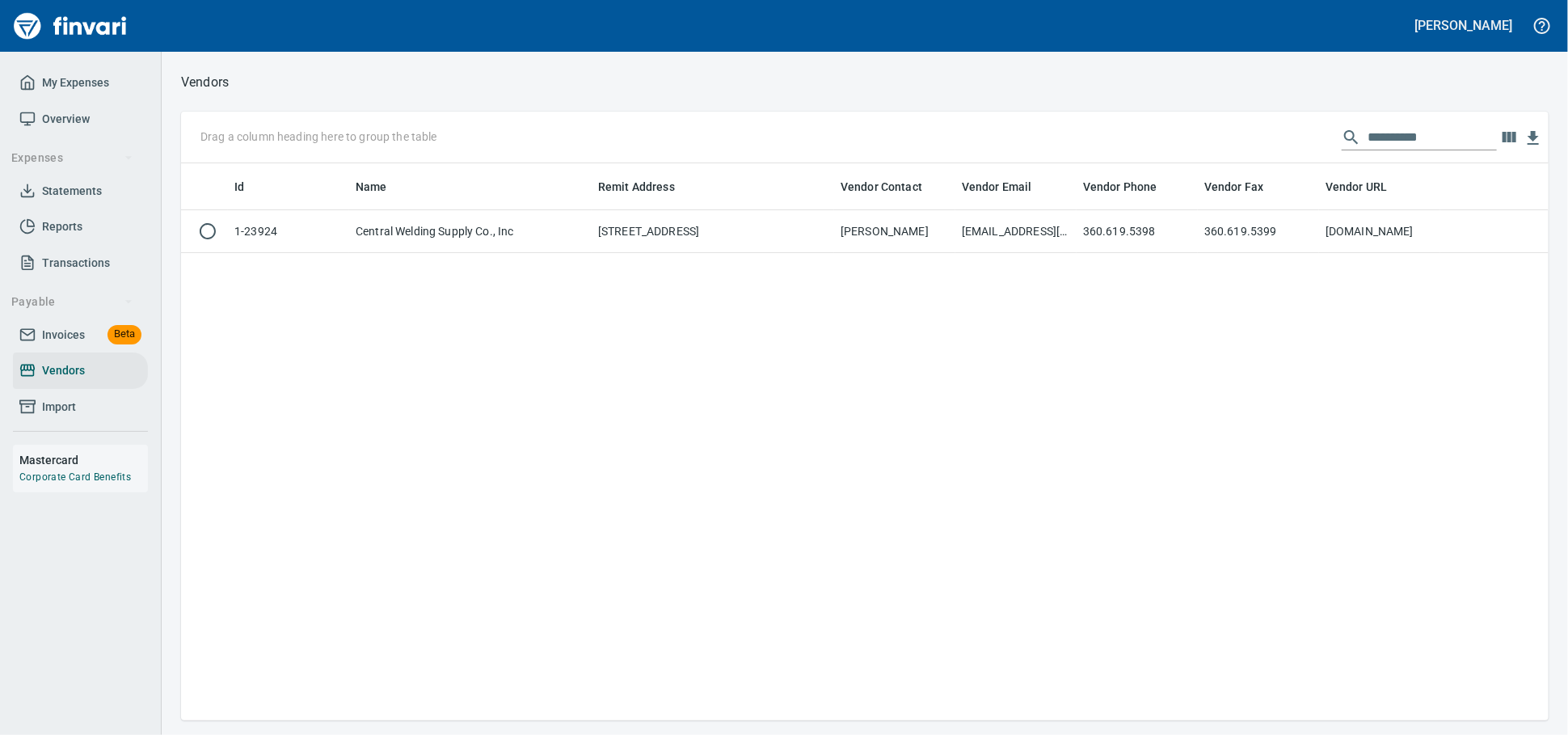
scroll to position [543, 1353]
drag, startPoint x: 1437, startPoint y: 127, endPoint x: 1244, endPoint y: 147, distance: 194.0
click at [1244, 146] on div "**********" at bounding box center [864, 137] width 1368 height 52
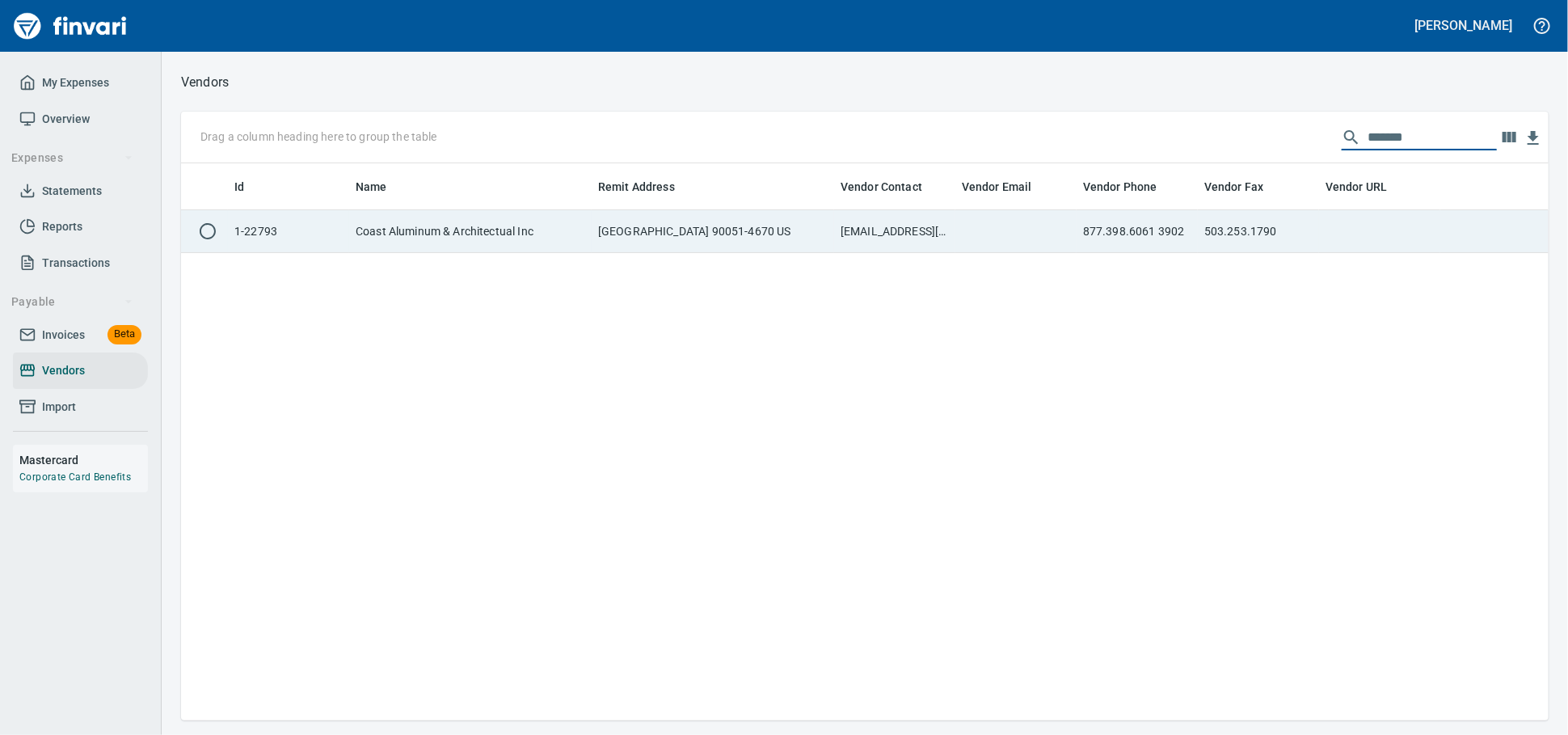
type input "*******"
click at [627, 244] on td "PO Box 514670, Los Angeles CA 90051-4670 US" at bounding box center [712, 231] width 243 height 43
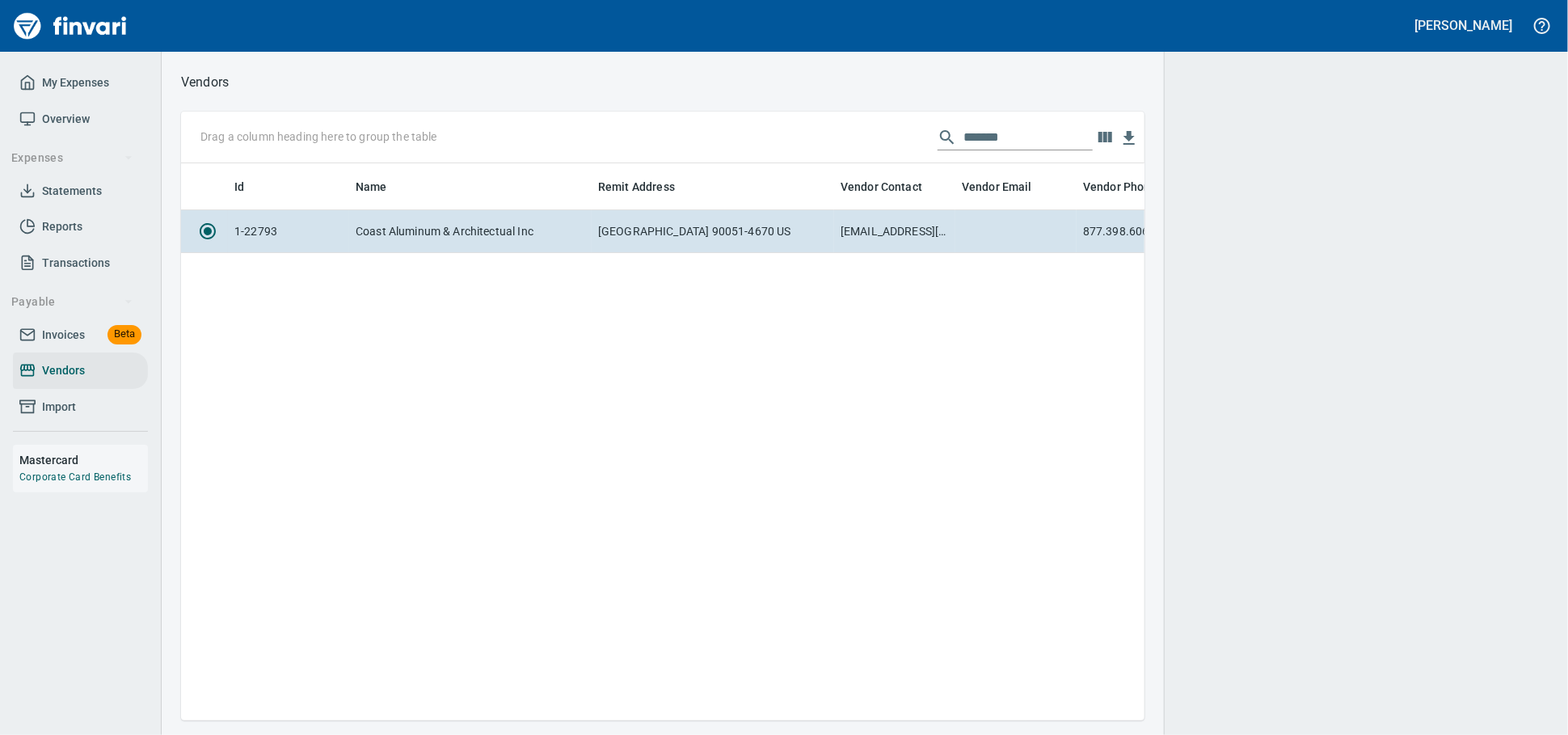
scroll to position [529, 949]
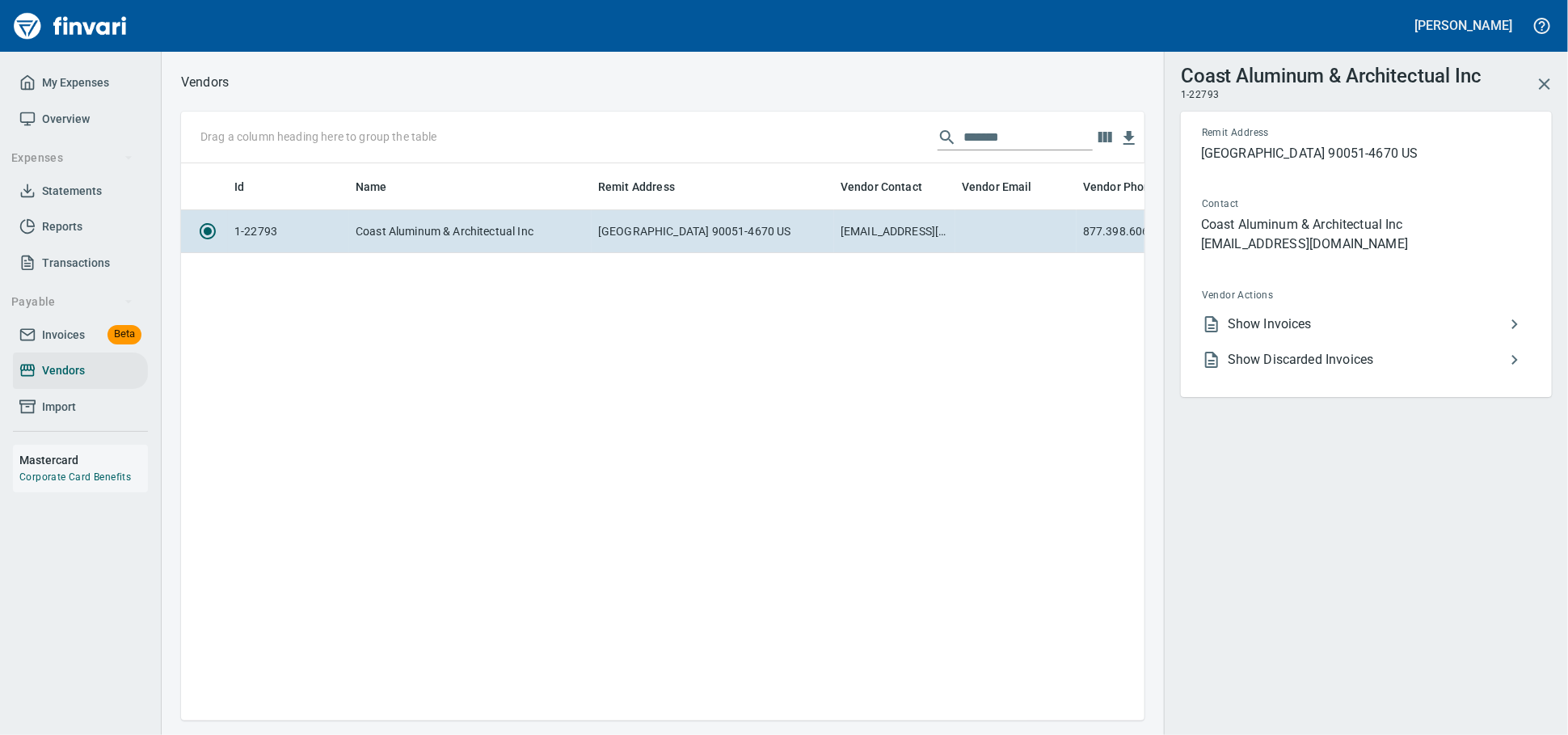
click at [1353, 334] on span "Show Invoices" at bounding box center [1366, 324] width 277 height 19
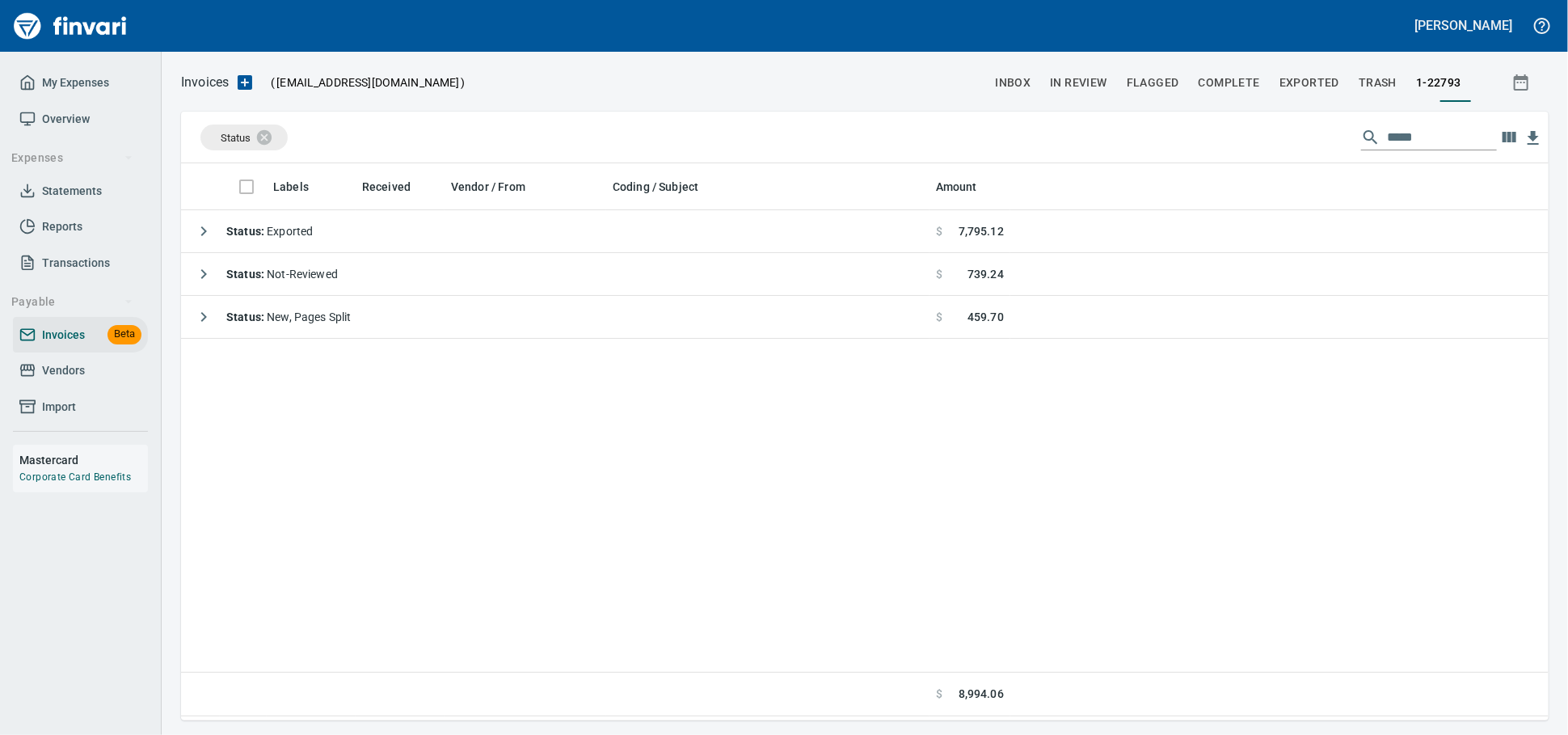
scroll to position [543, 1353]
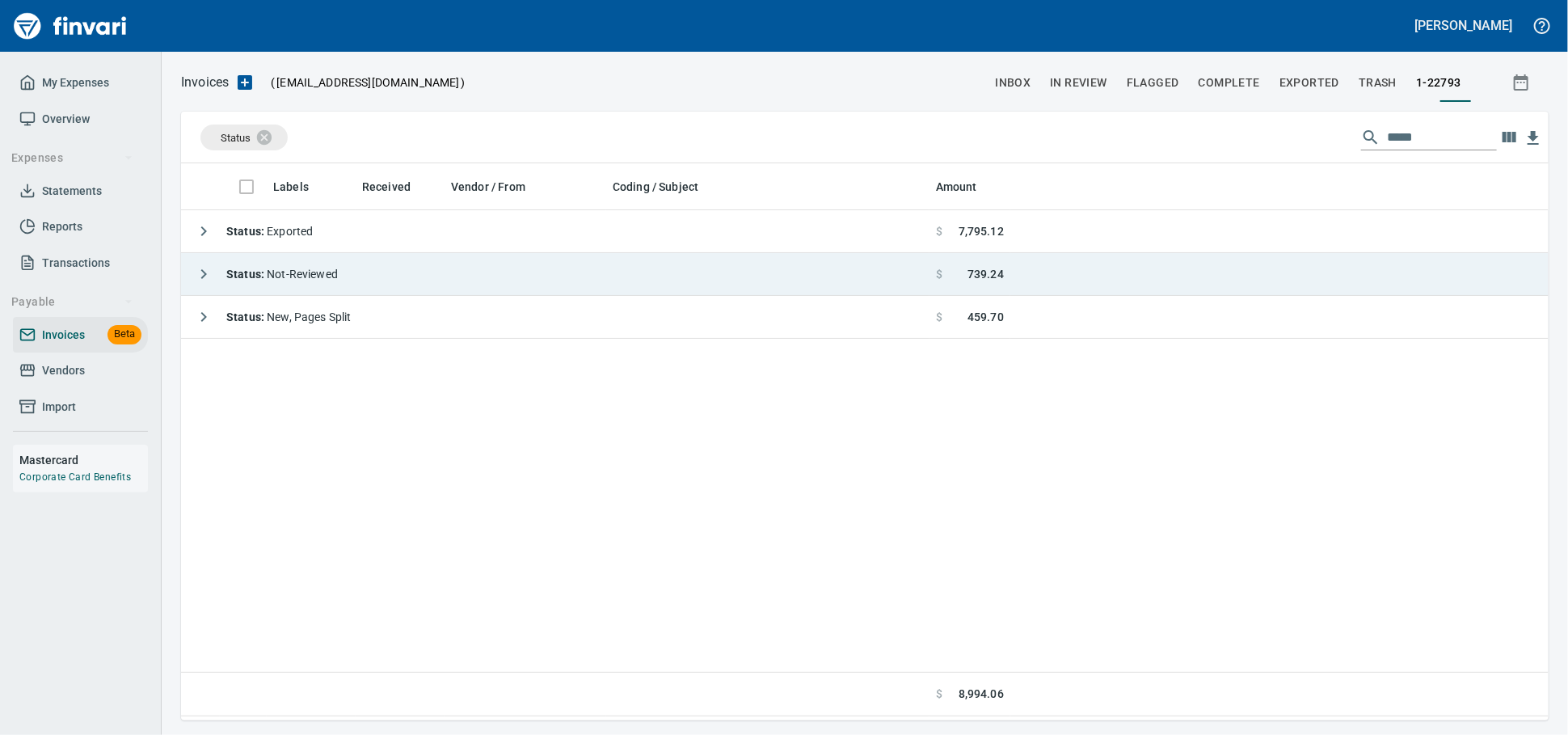
click at [618, 282] on td "Status : Not-Reviewed" at bounding box center [555, 275] width 748 height 43
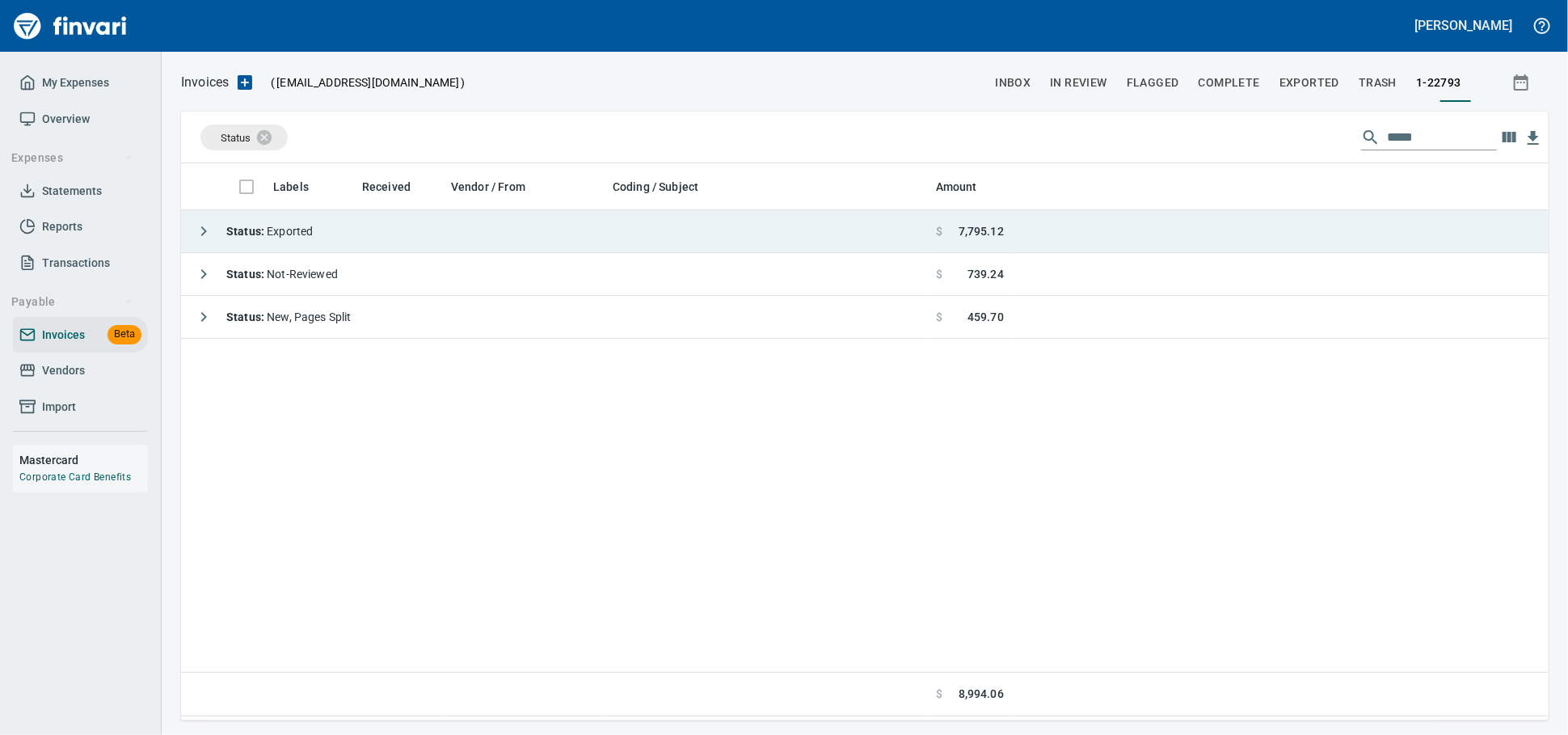
click at [614, 237] on td "Status : Exported" at bounding box center [555, 231] width 748 height 43
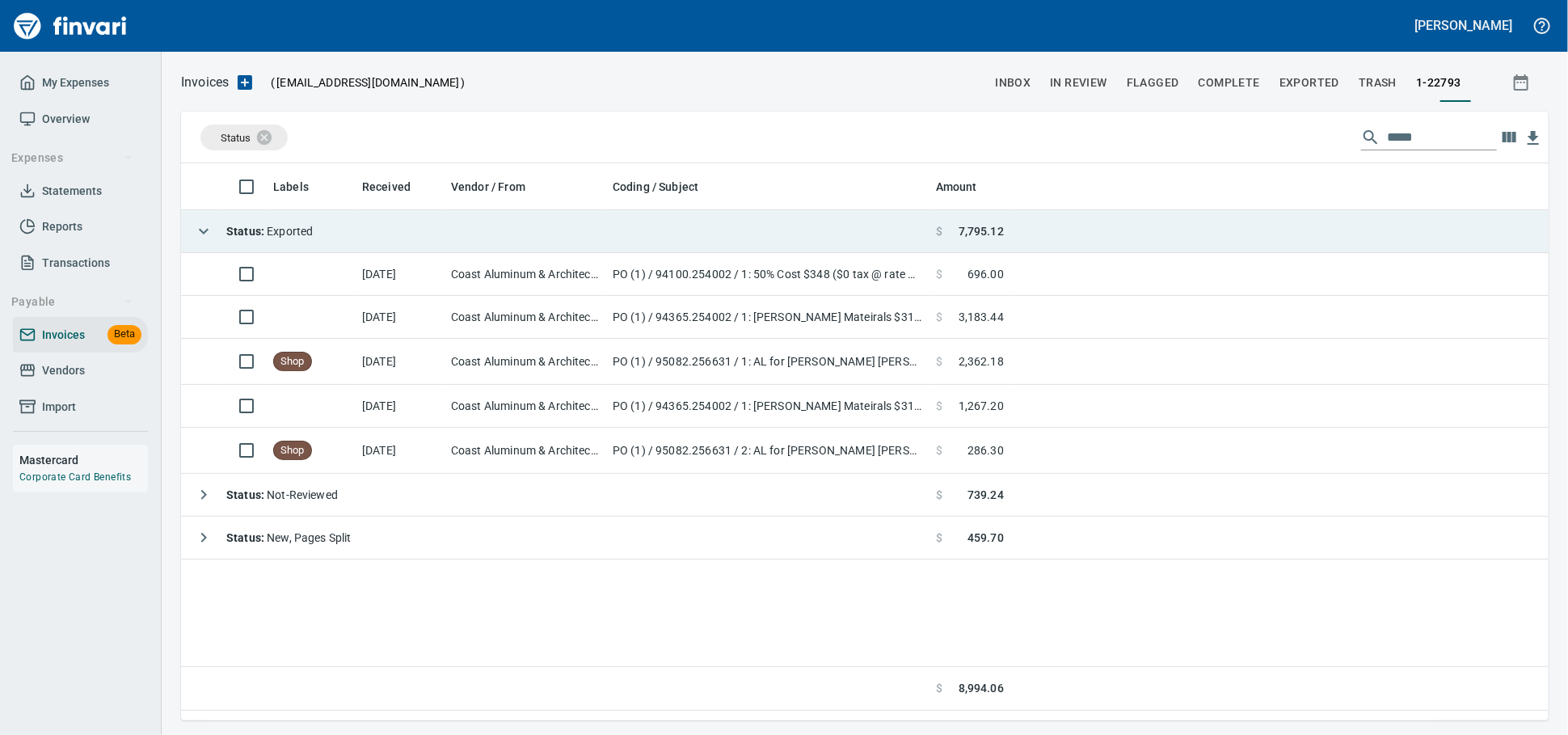
click at [614, 236] on td "Status : Exported" at bounding box center [555, 231] width 748 height 43
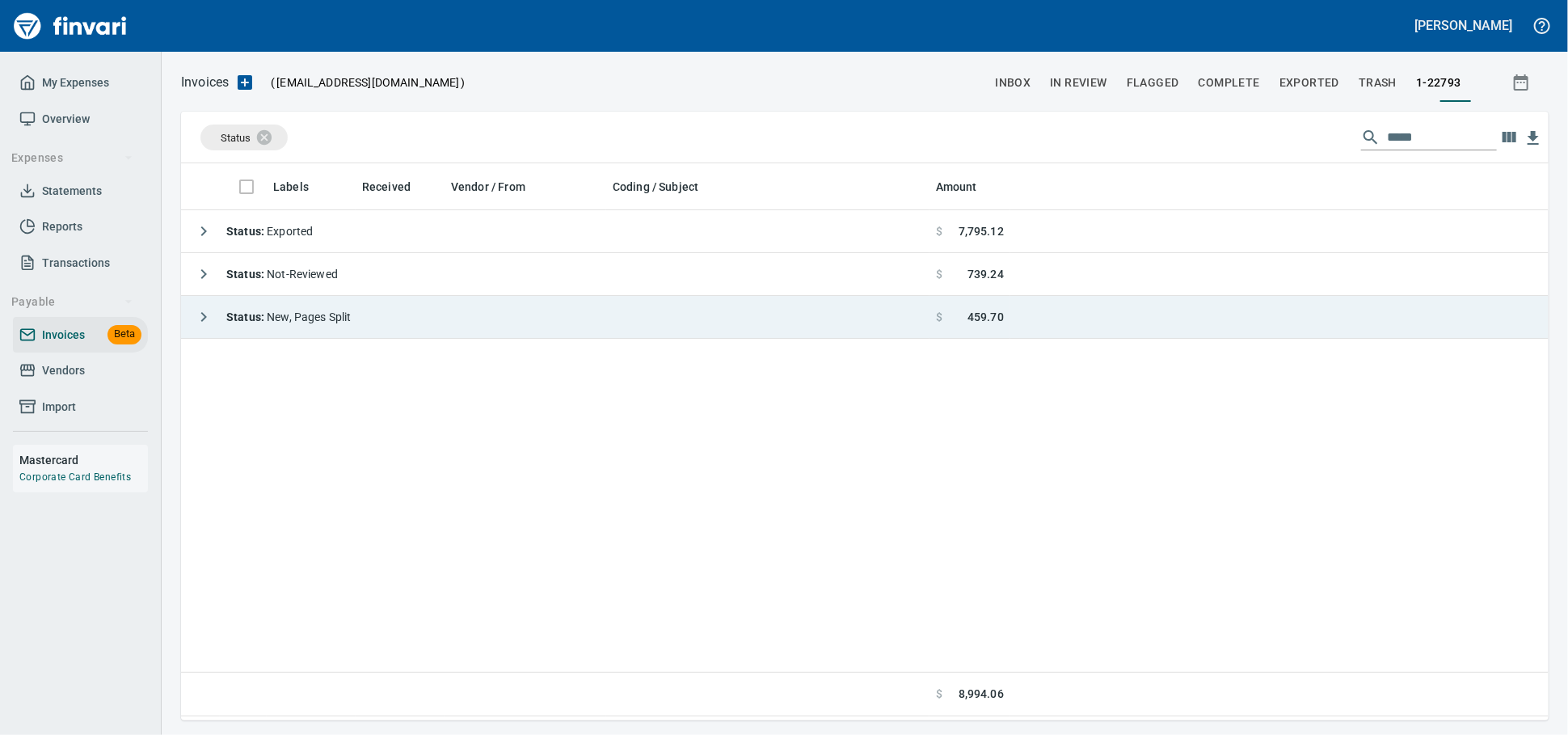
click at [600, 311] on td "Status : New, Pages Split" at bounding box center [555, 317] width 748 height 43
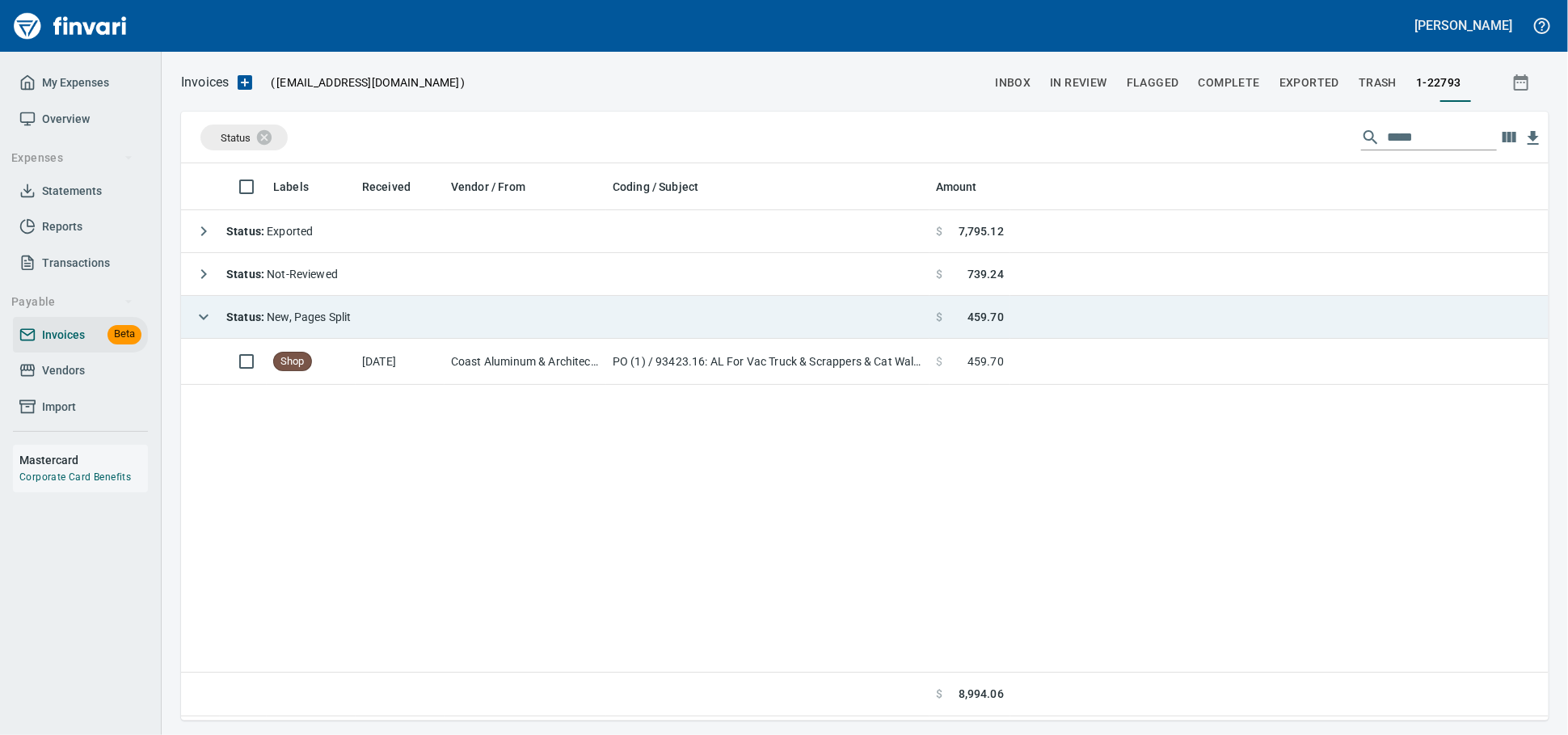
click at [600, 311] on td "Status : New, Pages Split" at bounding box center [555, 317] width 748 height 43
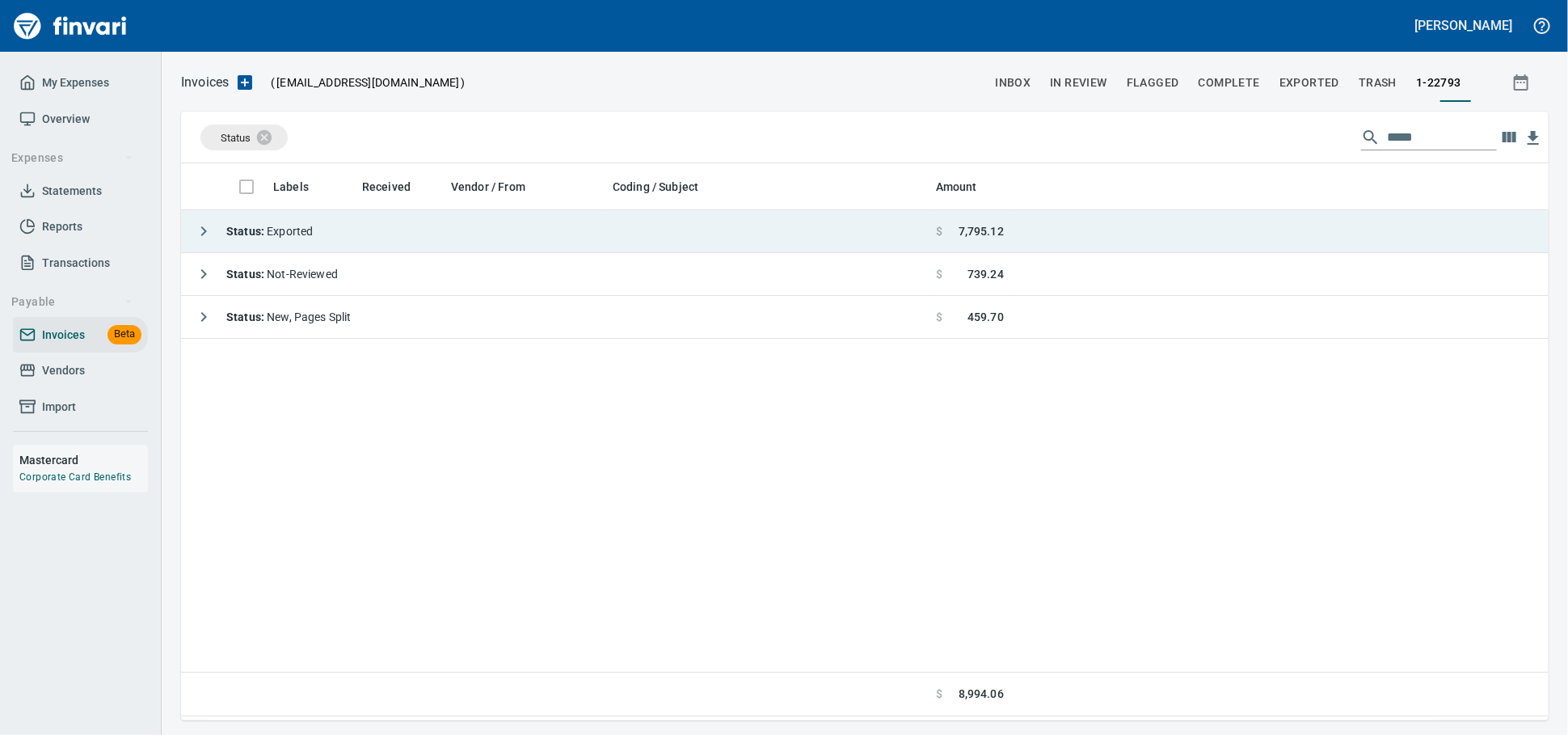
click at [342, 238] on td "Status : Exported" at bounding box center [555, 231] width 748 height 43
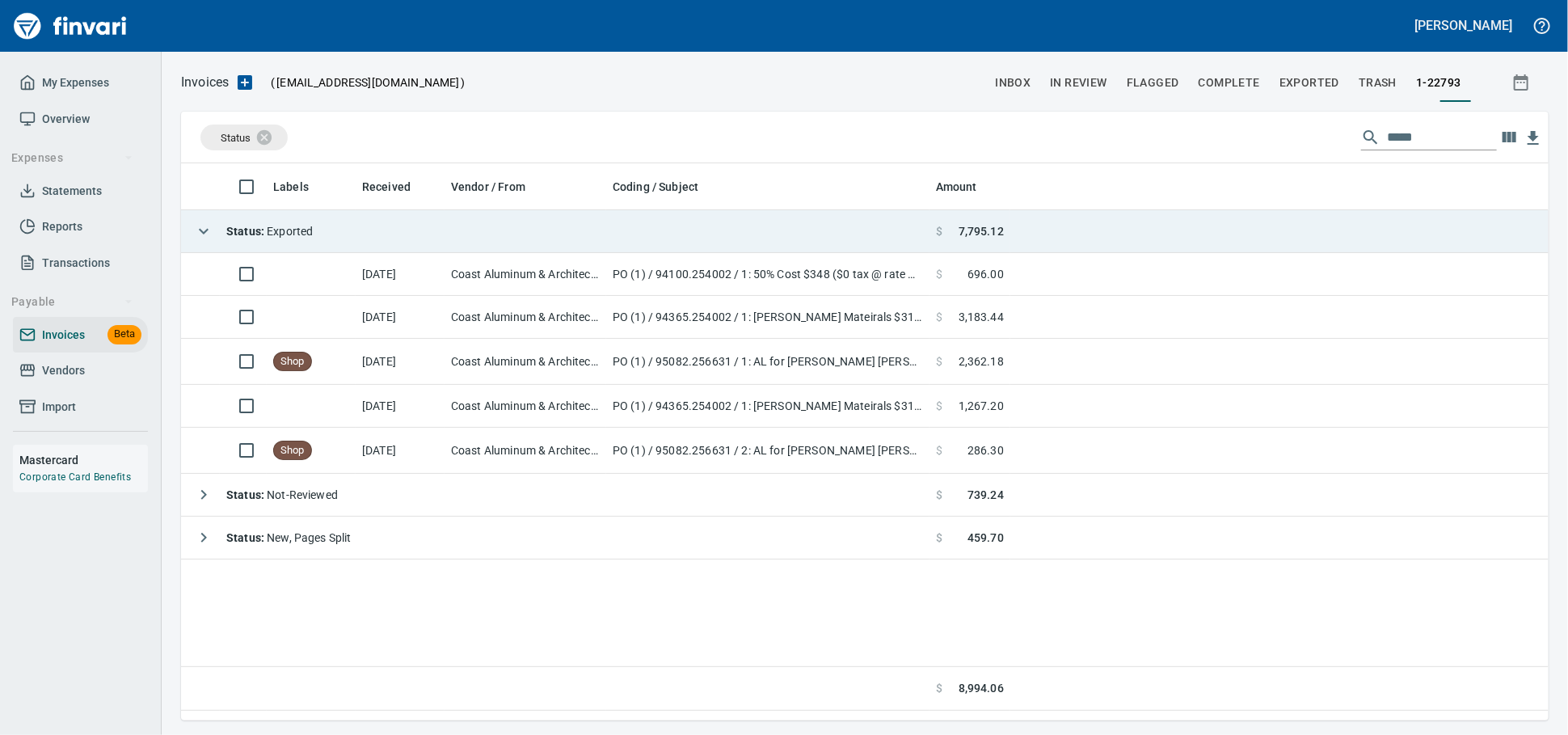
drag, startPoint x: 522, startPoint y: 244, endPoint x: 508, endPoint y: 246, distance: 14.1
click at [520, 244] on td "Status : Exported" at bounding box center [555, 231] width 748 height 43
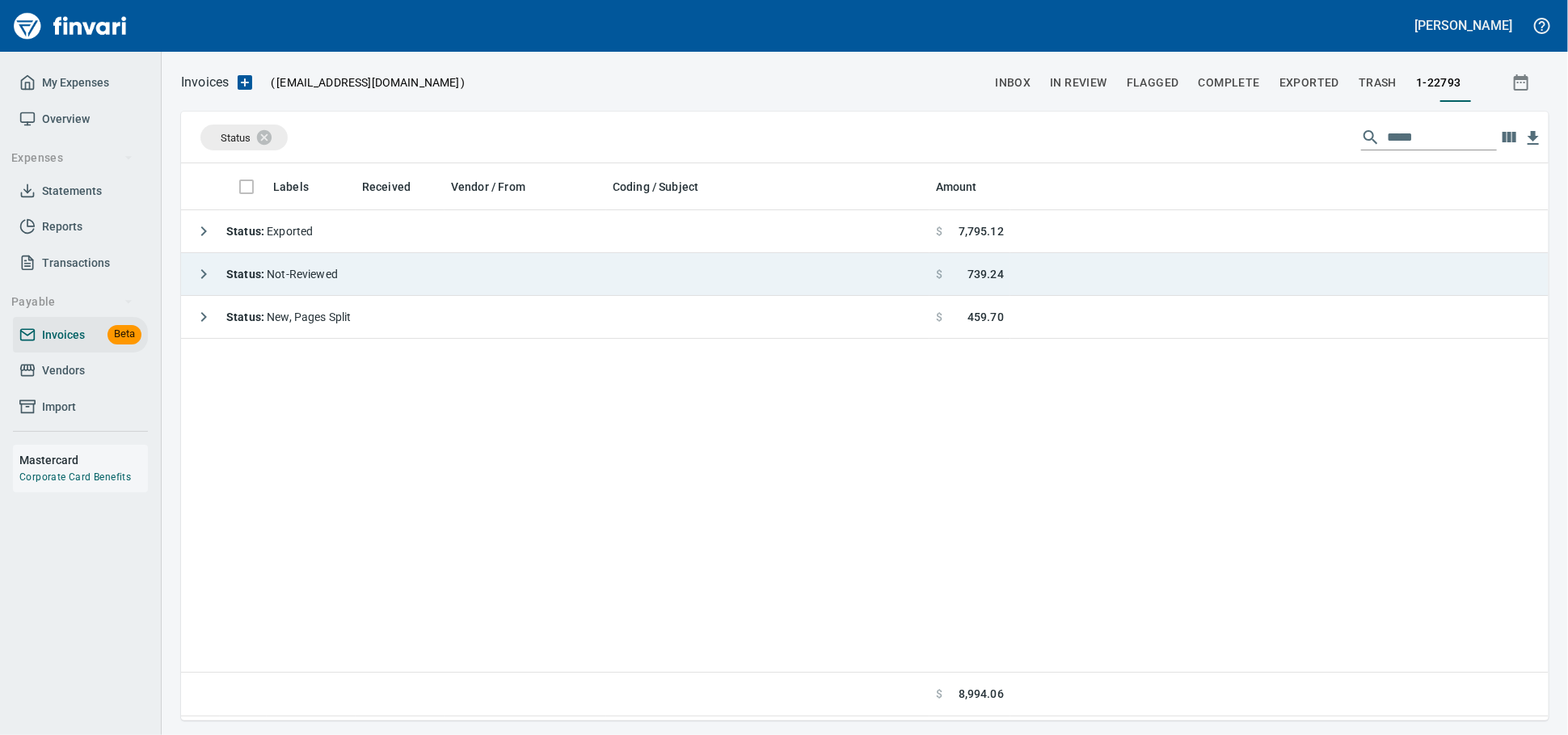
click at [448, 278] on td "Status : Not-Reviewed" at bounding box center [555, 275] width 748 height 43
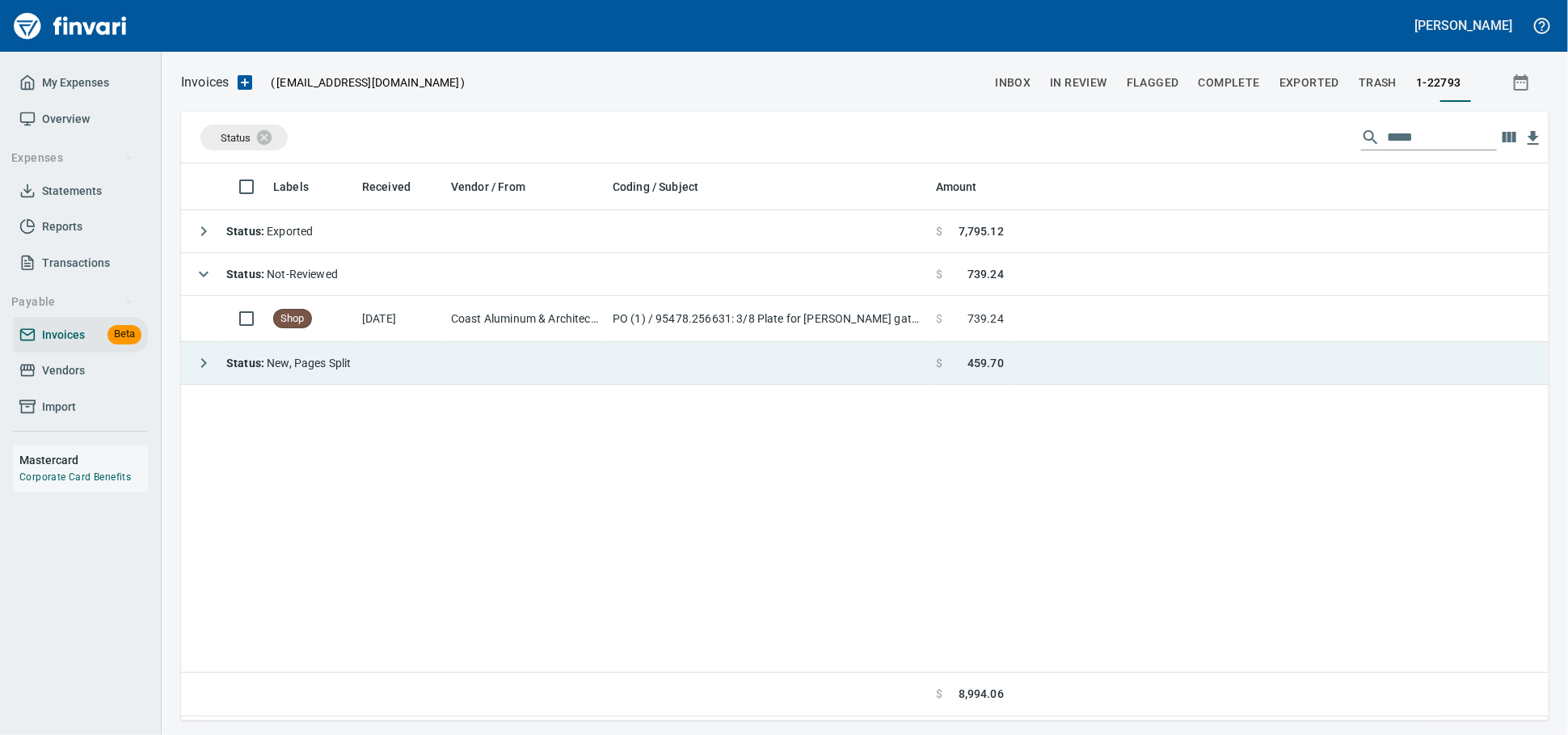
click at [447, 363] on td "Status : New, Pages Split" at bounding box center [555, 364] width 748 height 43
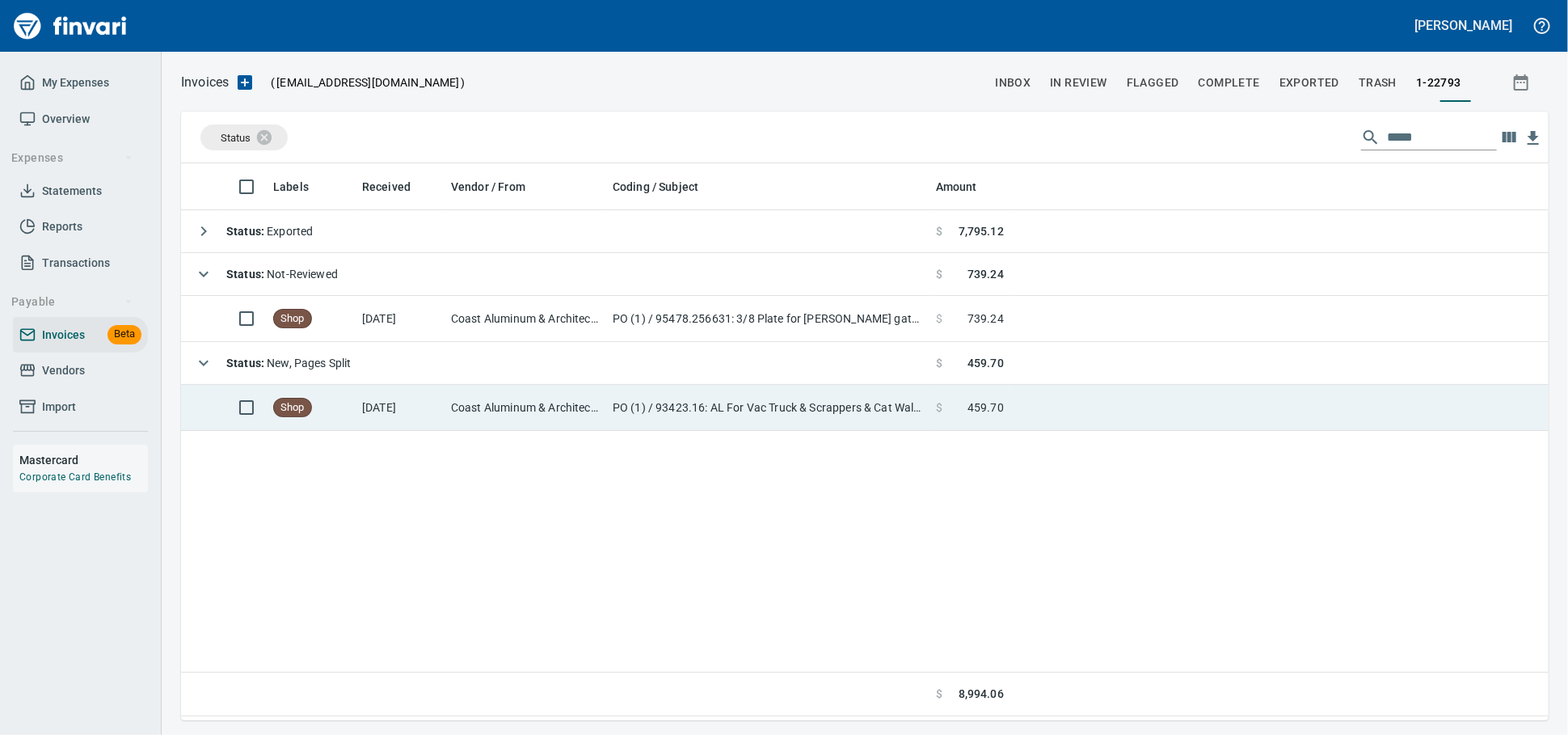
click at [595, 417] on td "Coast Aluminum & Architectual Inc (1-22793)" at bounding box center [525, 408] width 161 height 46
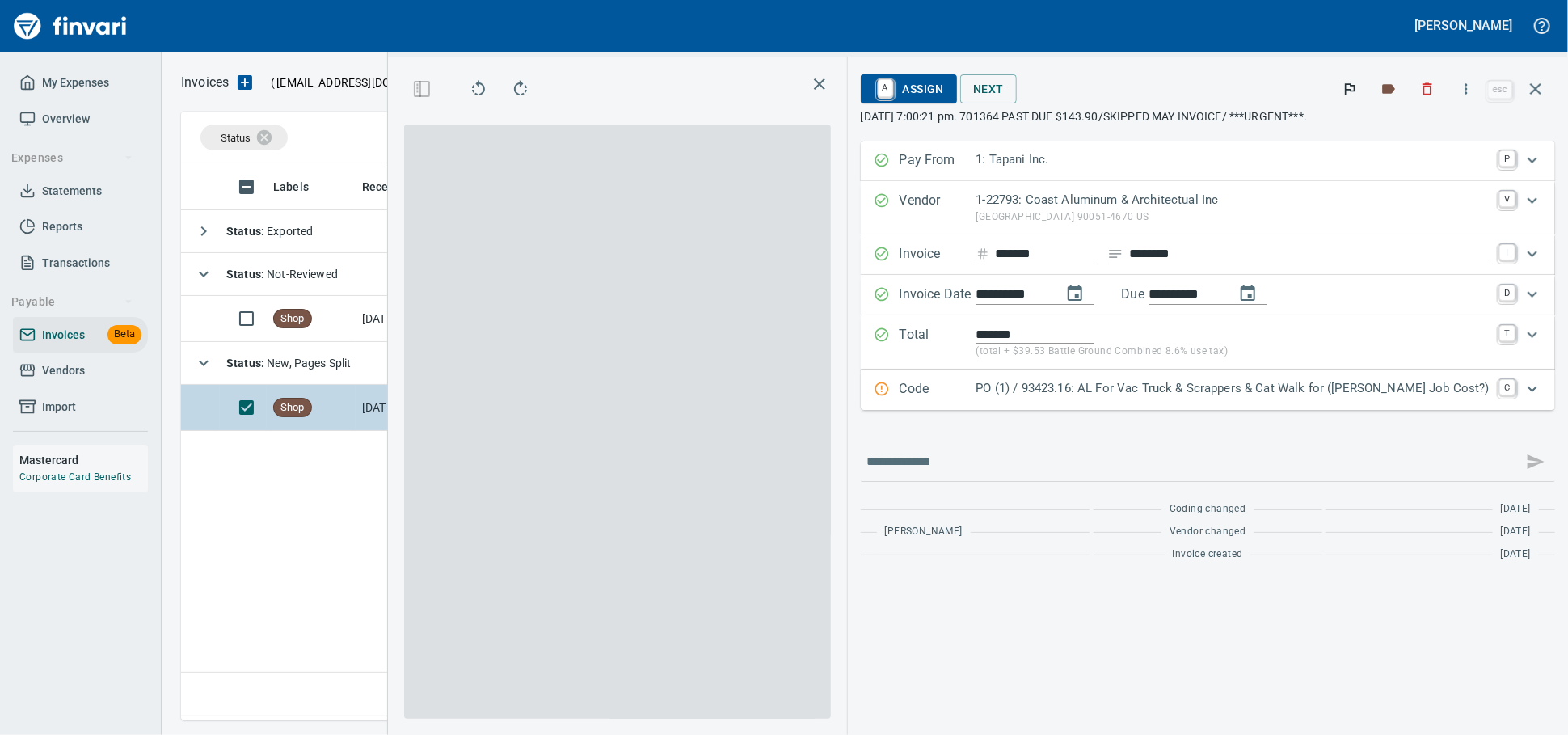
scroll to position [543, 949]
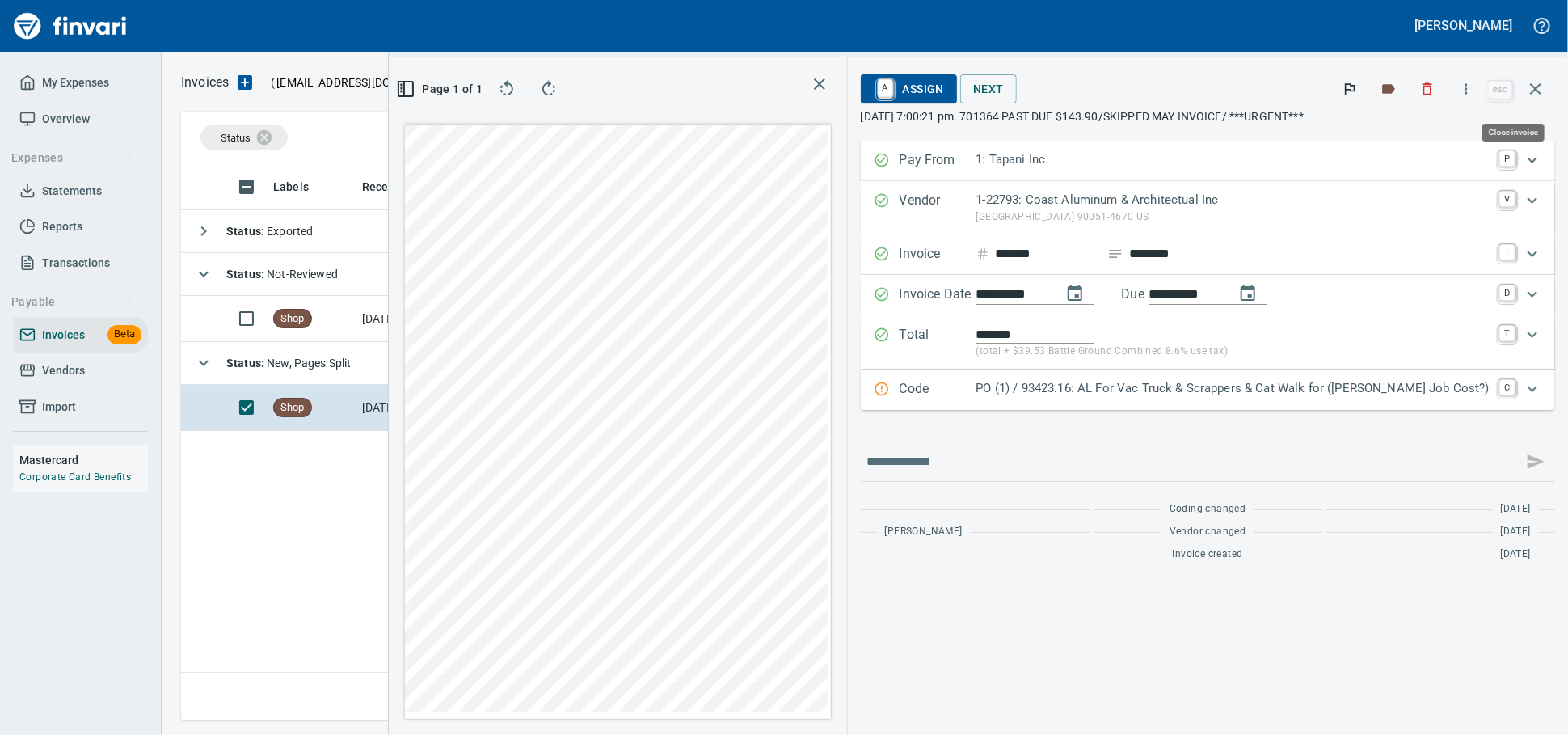
click at [1536, 95] on icon "button" at bounding box center [1536, 89] width 12 height 12
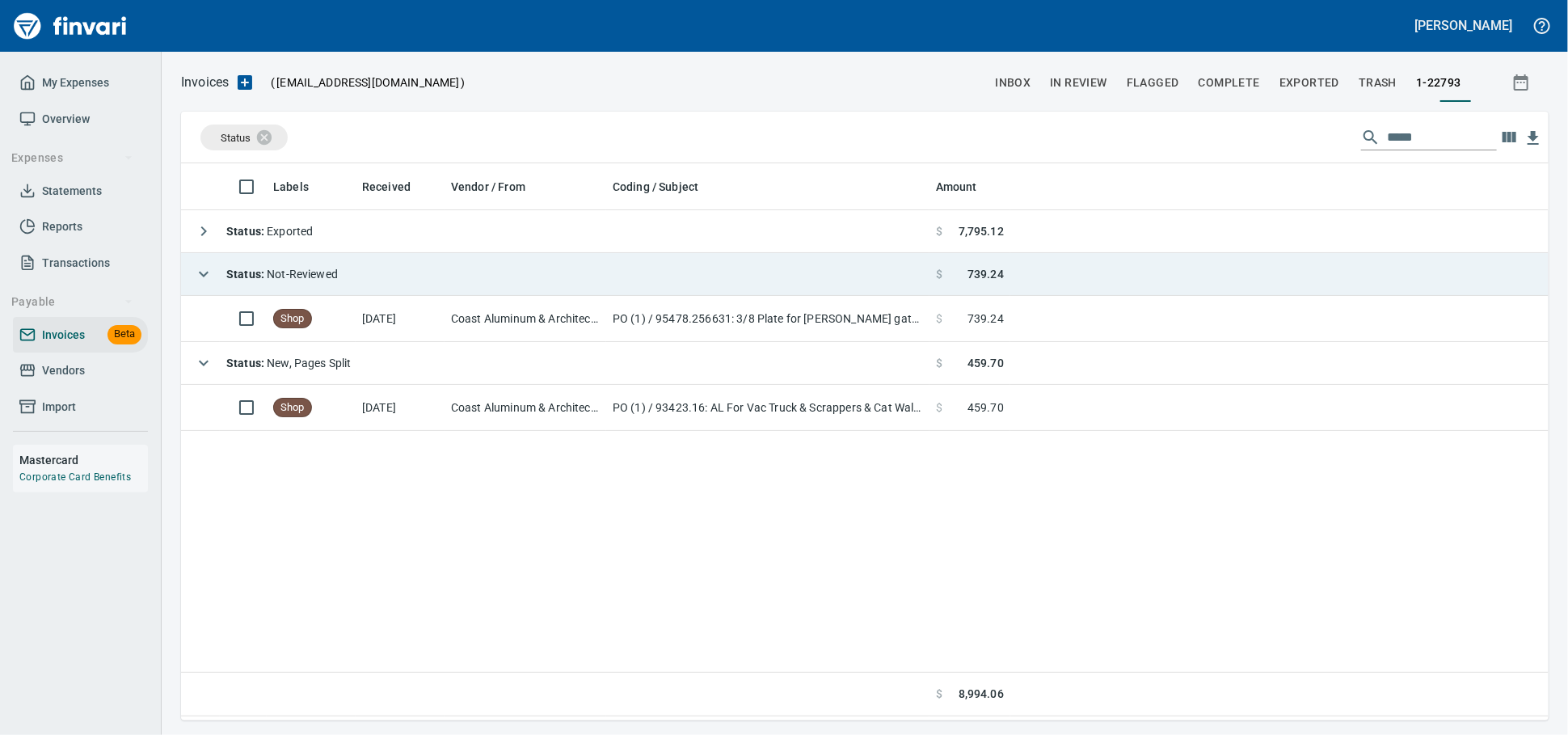
scroll to position [543, 1353]
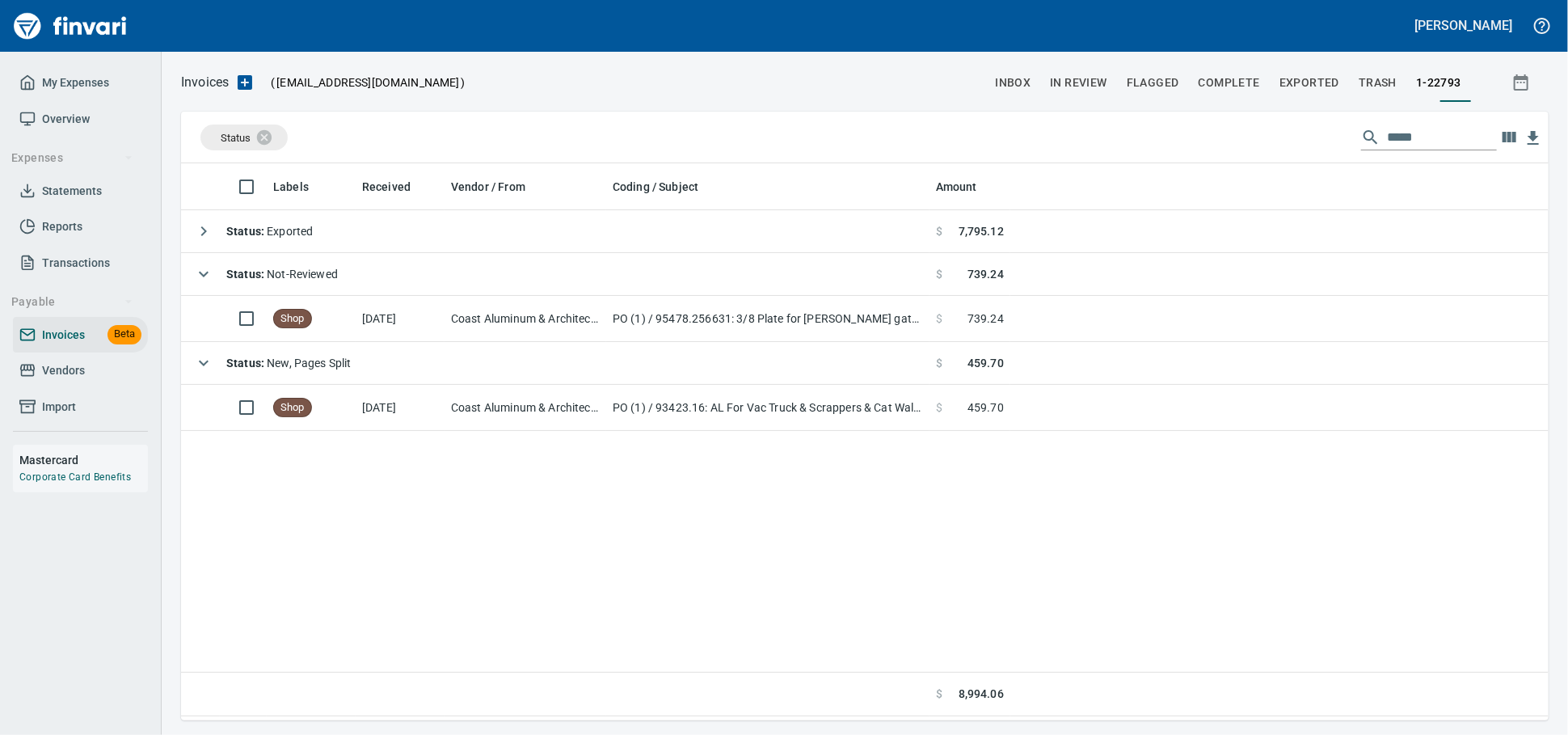
click at [51, 381] on span "Vendors" at bounding box center [63, 370] width 43 height 20
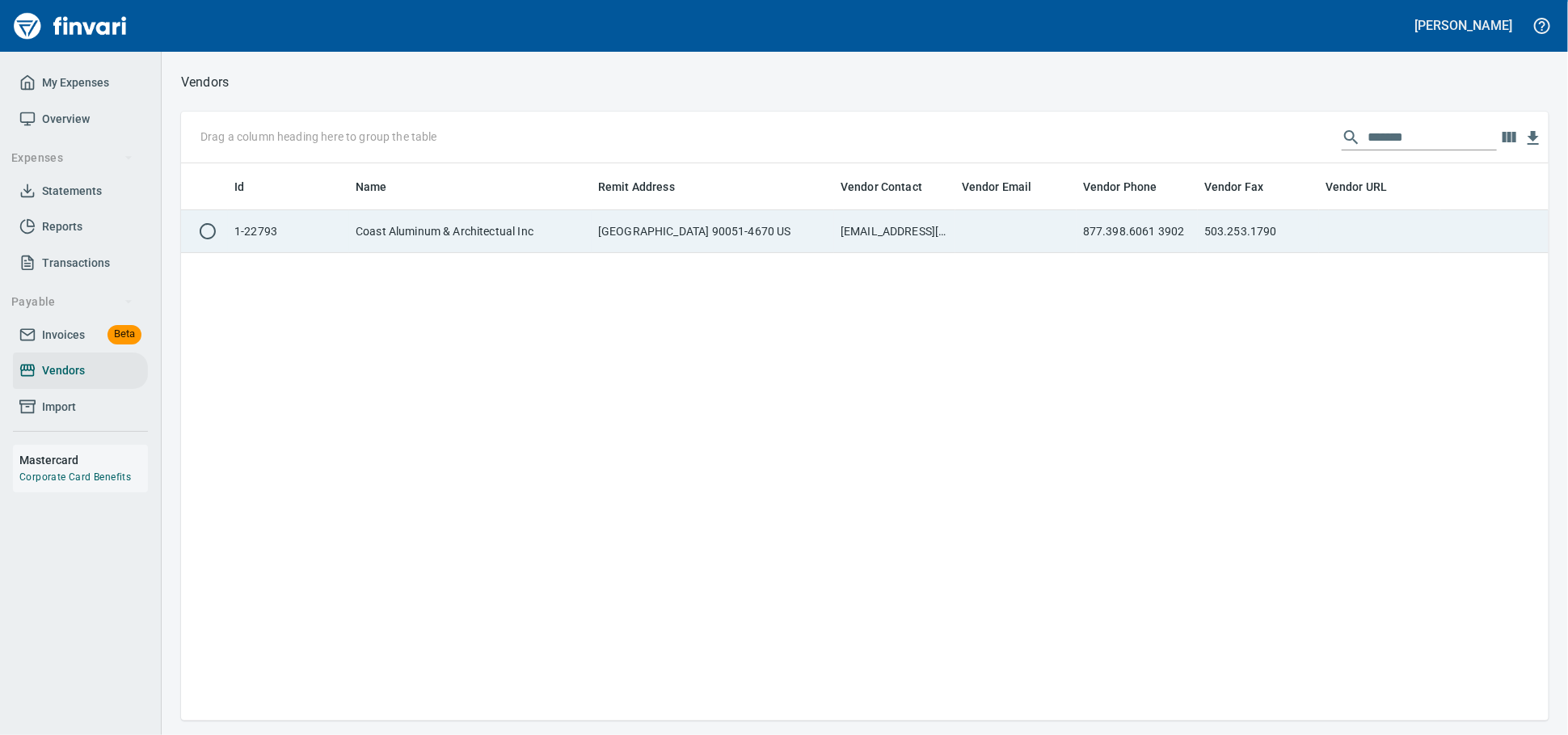
scroll to position [543, 1353]
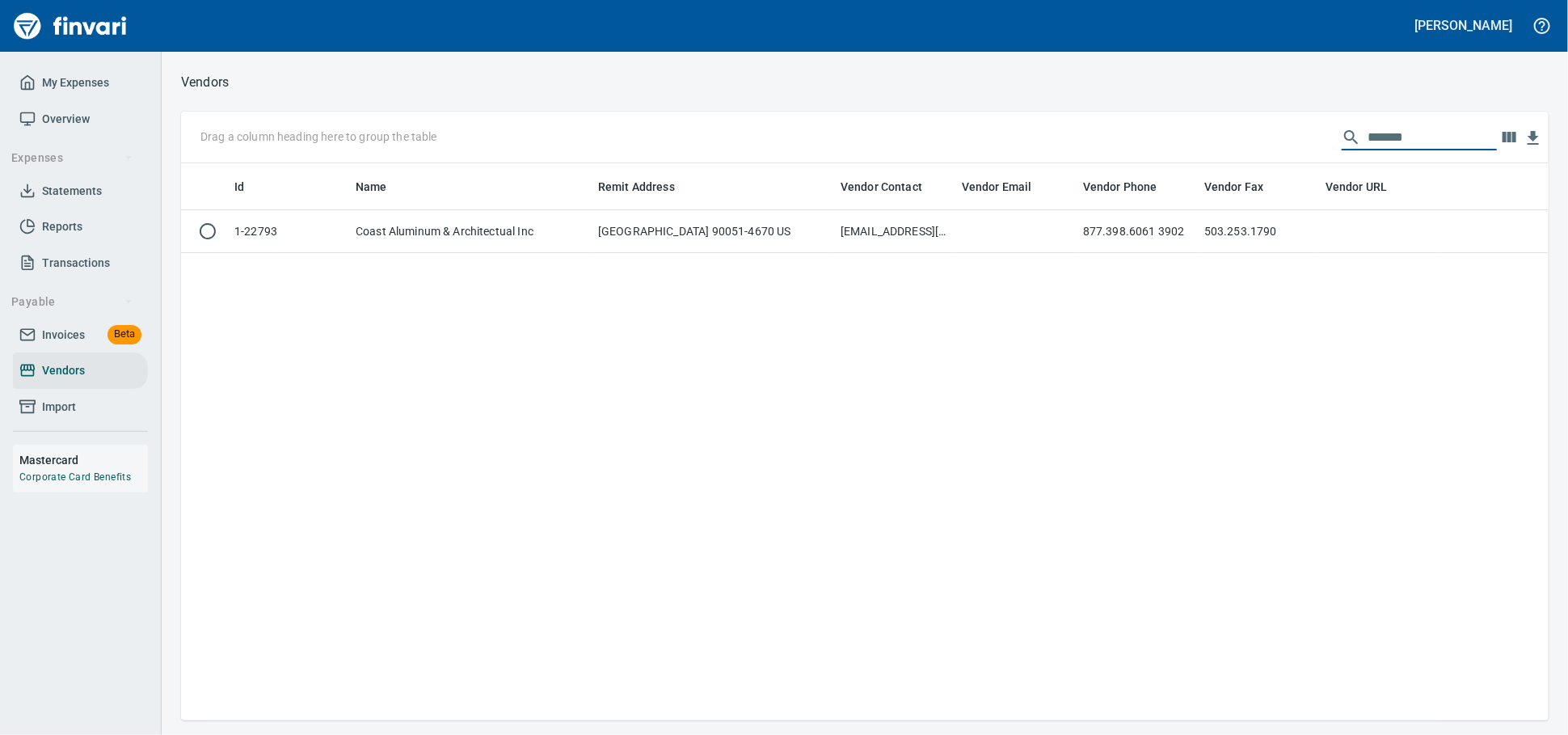
drag, startPoint x: 1383, startPoint y: 140, endPoint x: 895, endPoint y: 108, distance: 489.0
click at [930, 109] on div "Vendors Drag a column heading here to group the table ******* Id Name Remit Add…" at bounding box center [864, 396] width 1407 height 649
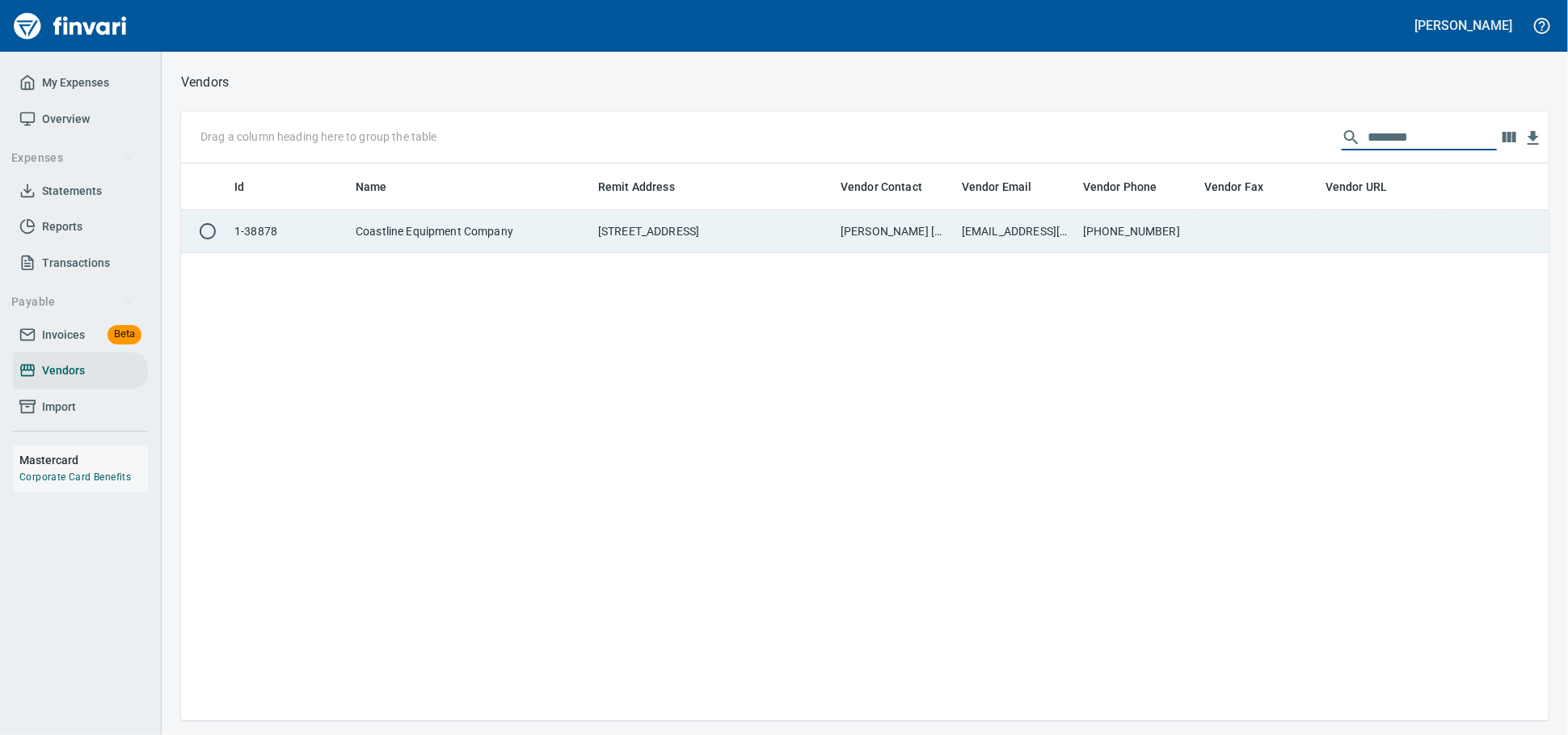
type input "********"
click at [708, 245] on td "2000 E Overland Road, Meridian ID 83642 US" at bounding box center [712, 231] width 243 height 43
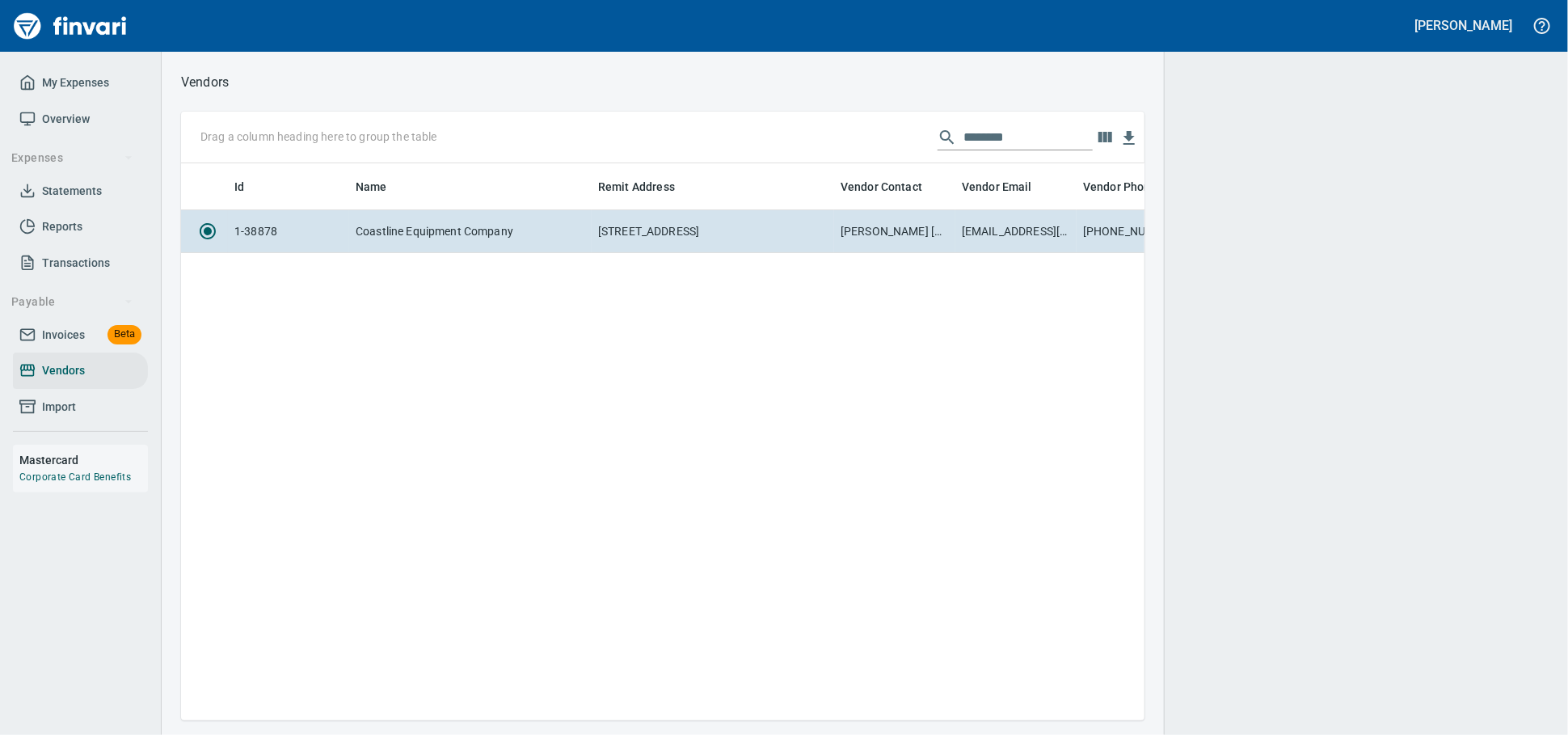
scroll to position [529, 949]
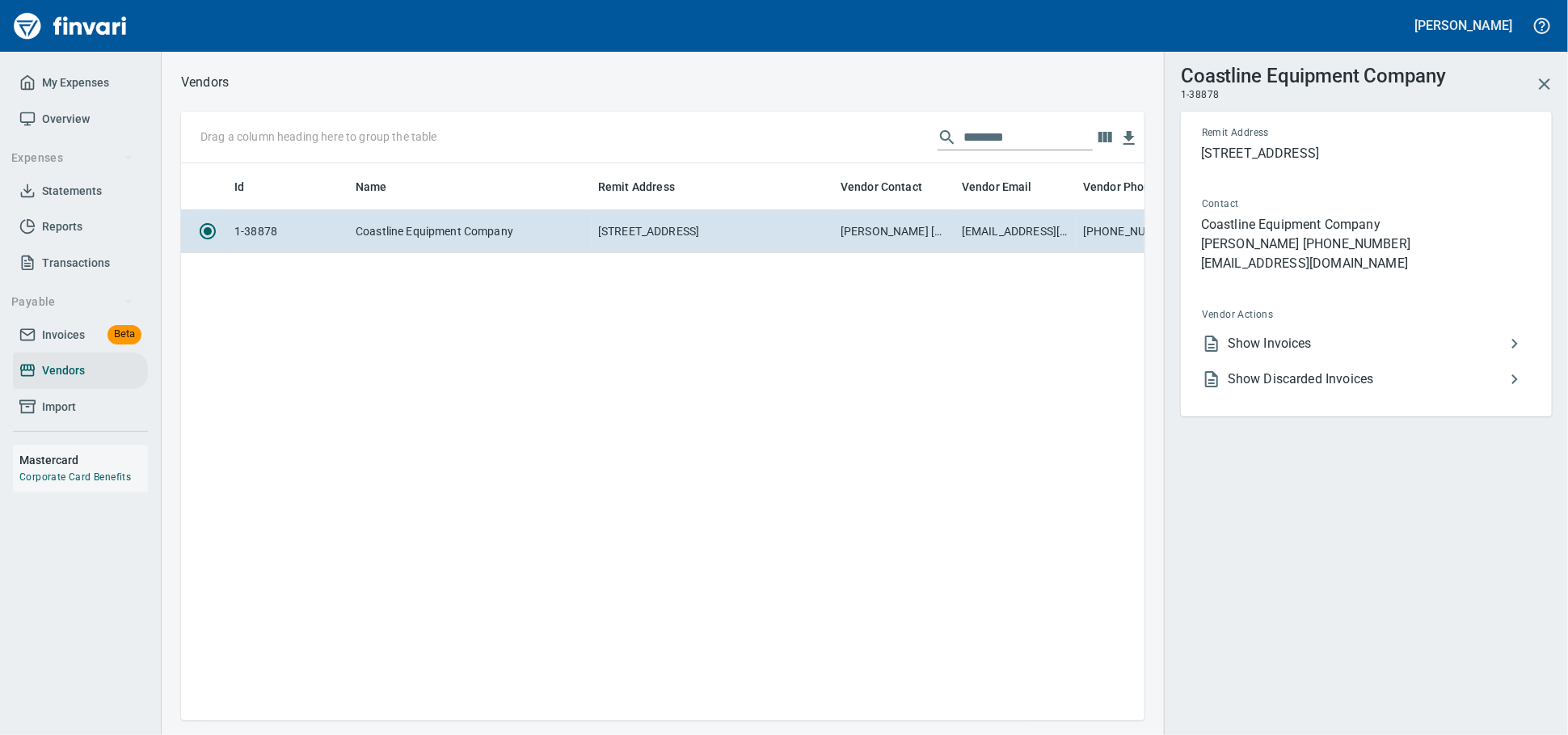
click at [1249, 362] on li "Show Invoices" at bounding box center [1360, 343] width 342 height 36
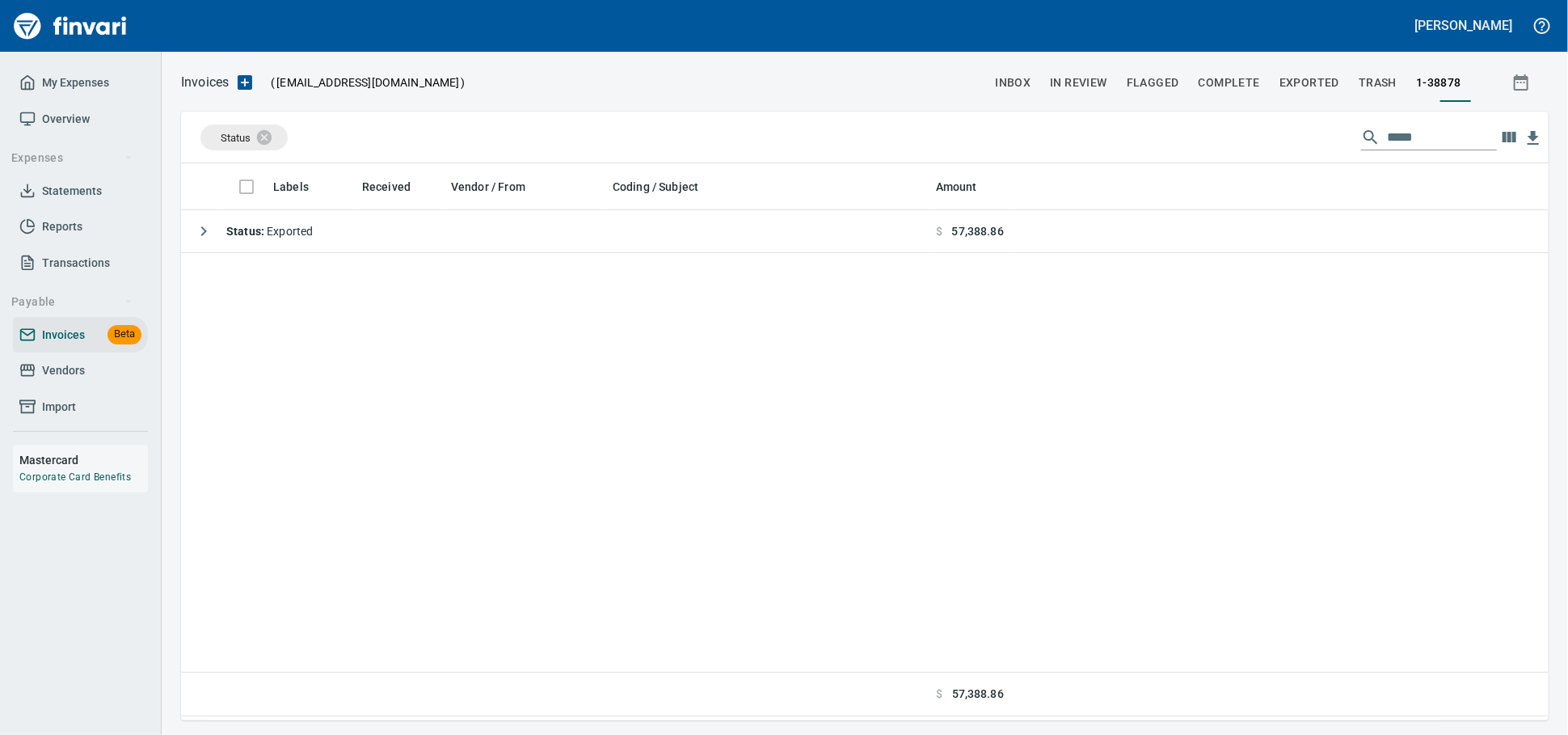
scroll to position [543, 1353]
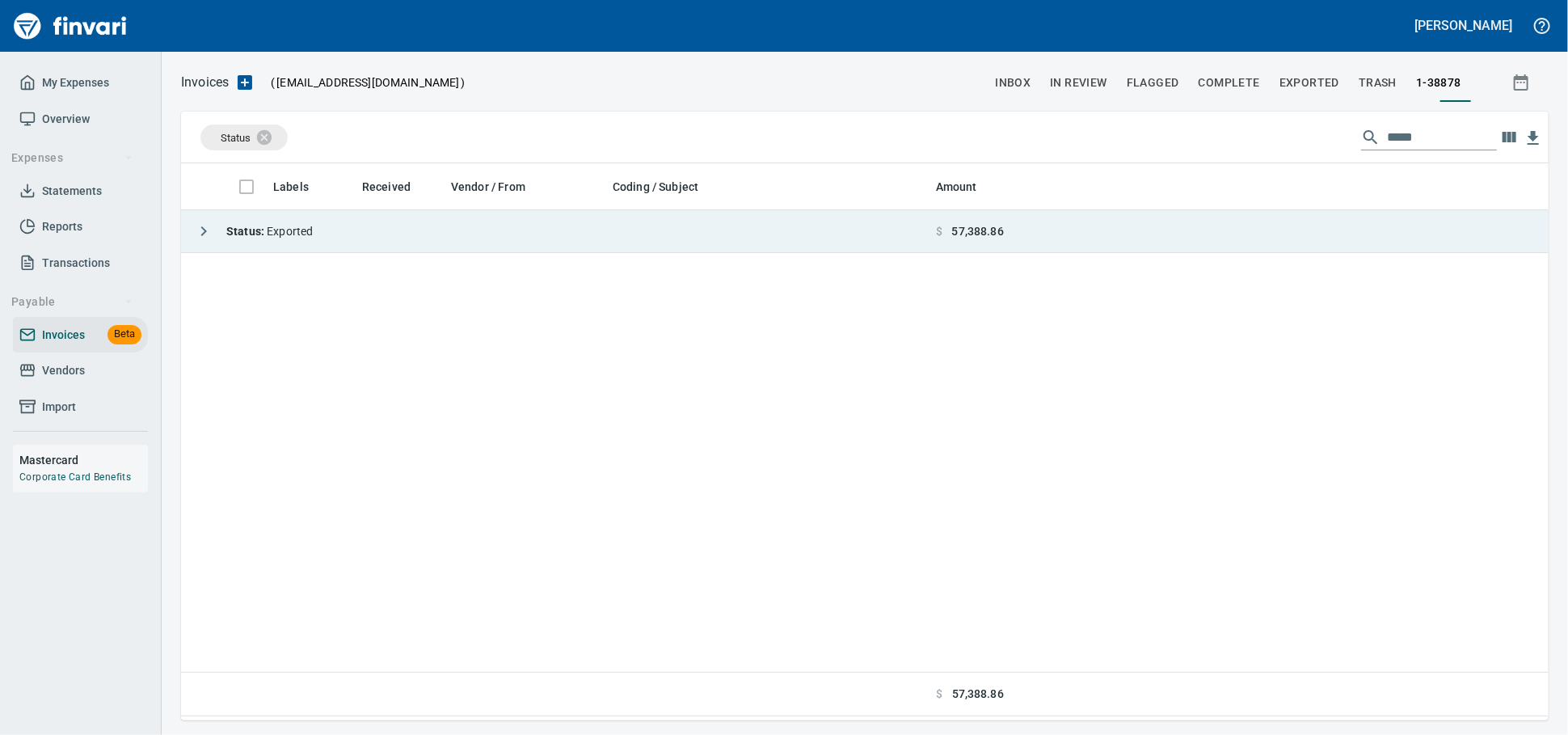
click at [584, 224] on td "Status : Exported" at bounding box center [555, 231] width 748 height 43
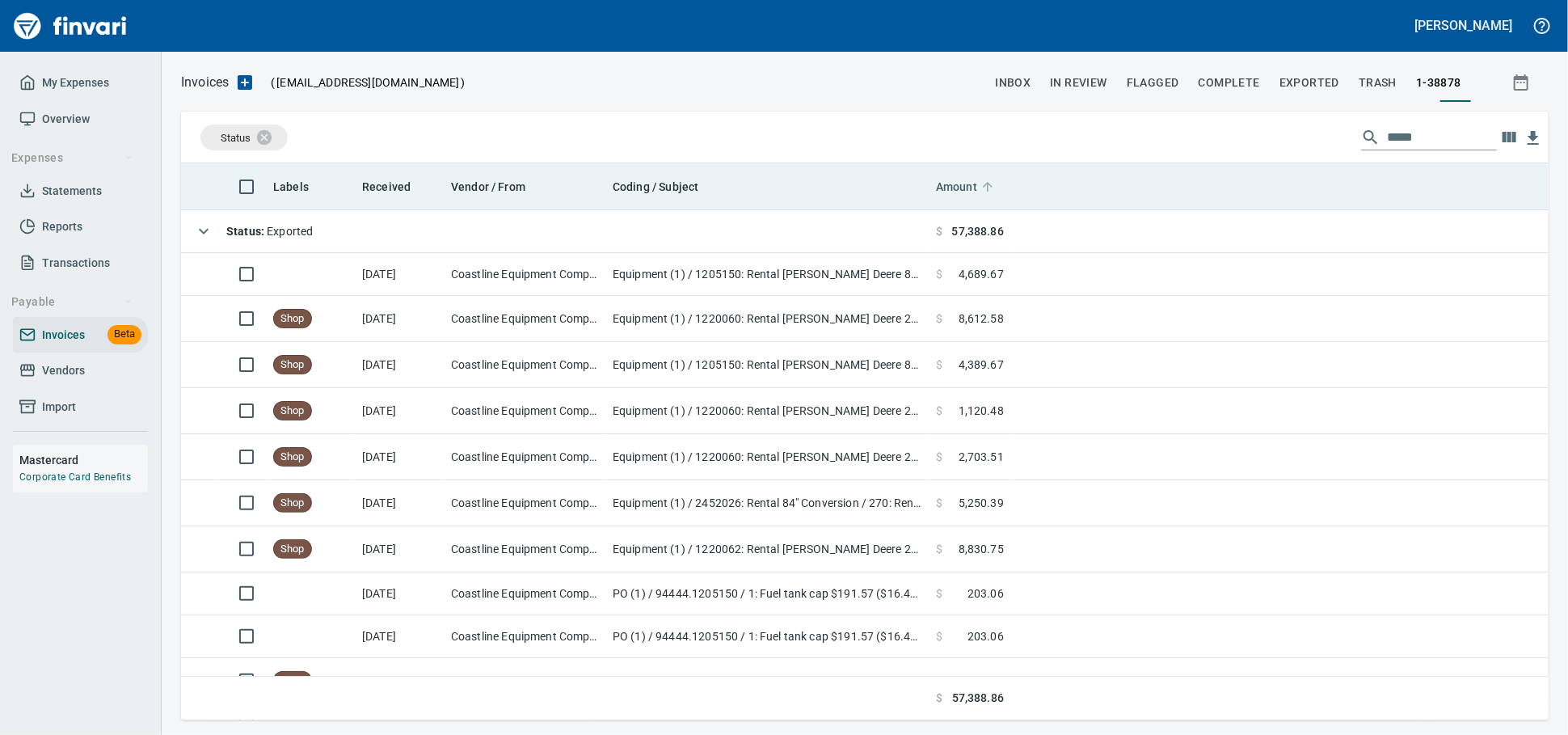
click at [991, 192] on icon at bounding box center [987, 187] width 15 height 15
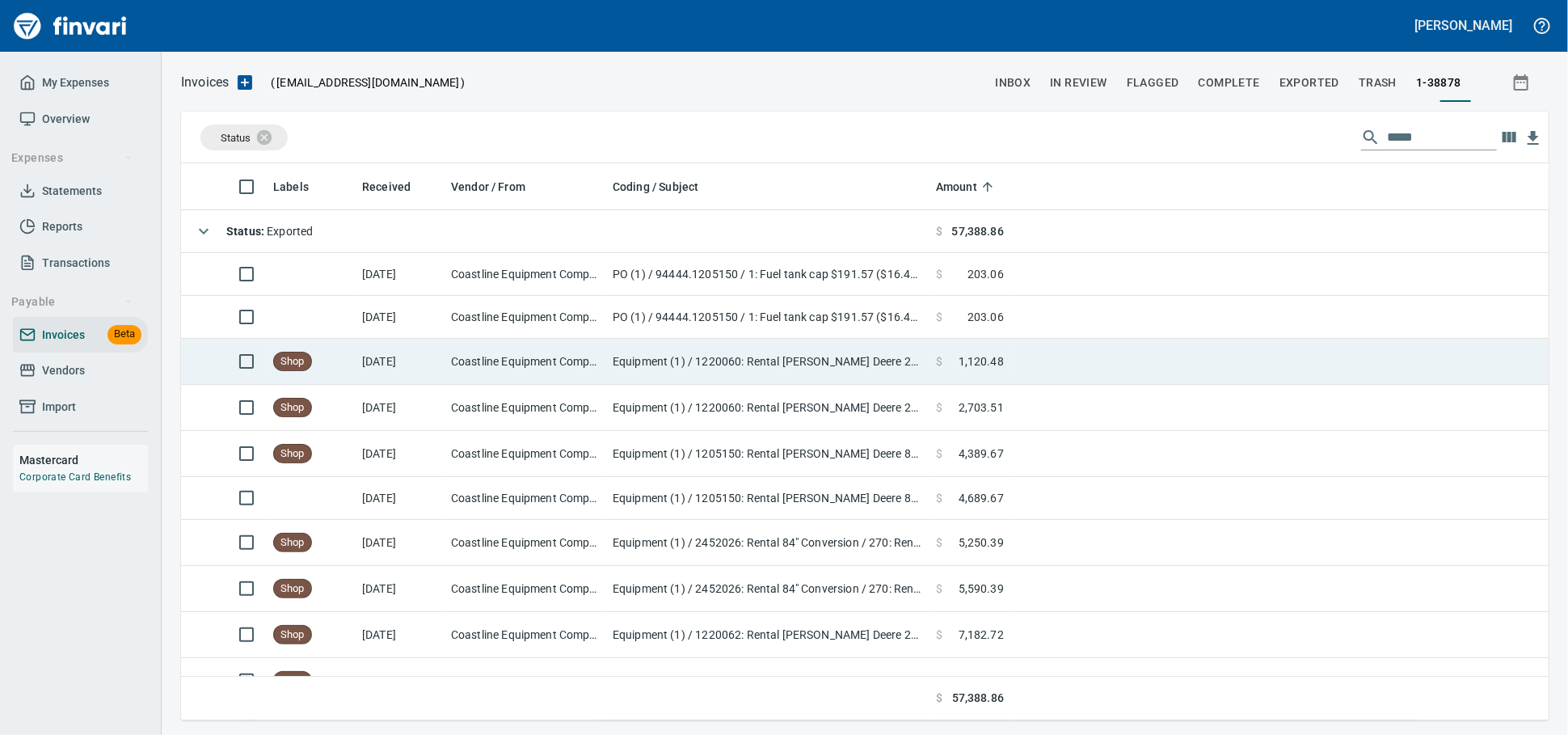
click at [999, 364] on span "1,120.48" at bounding box center [981, 361] width 45 height 16
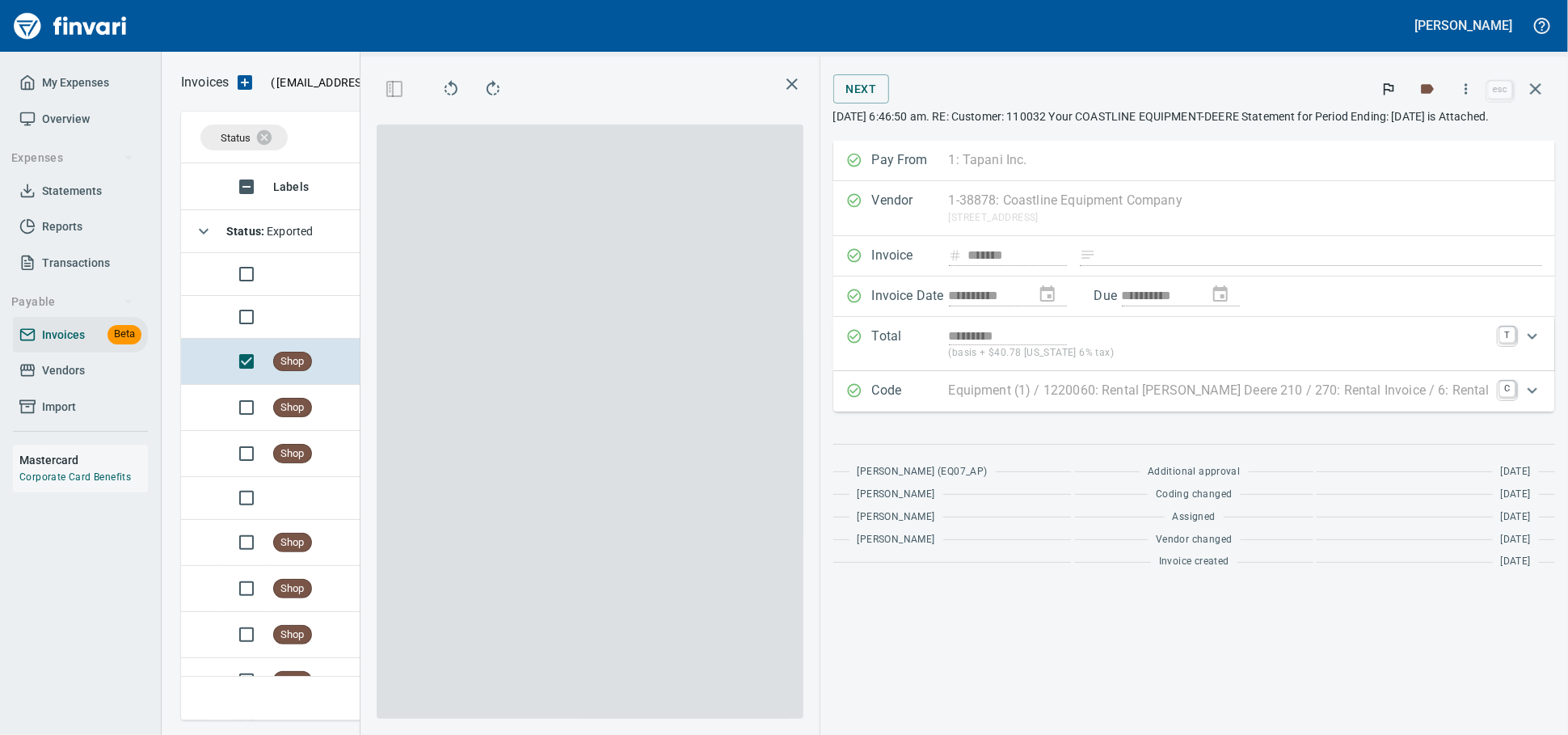
scroll to position [543, 935]
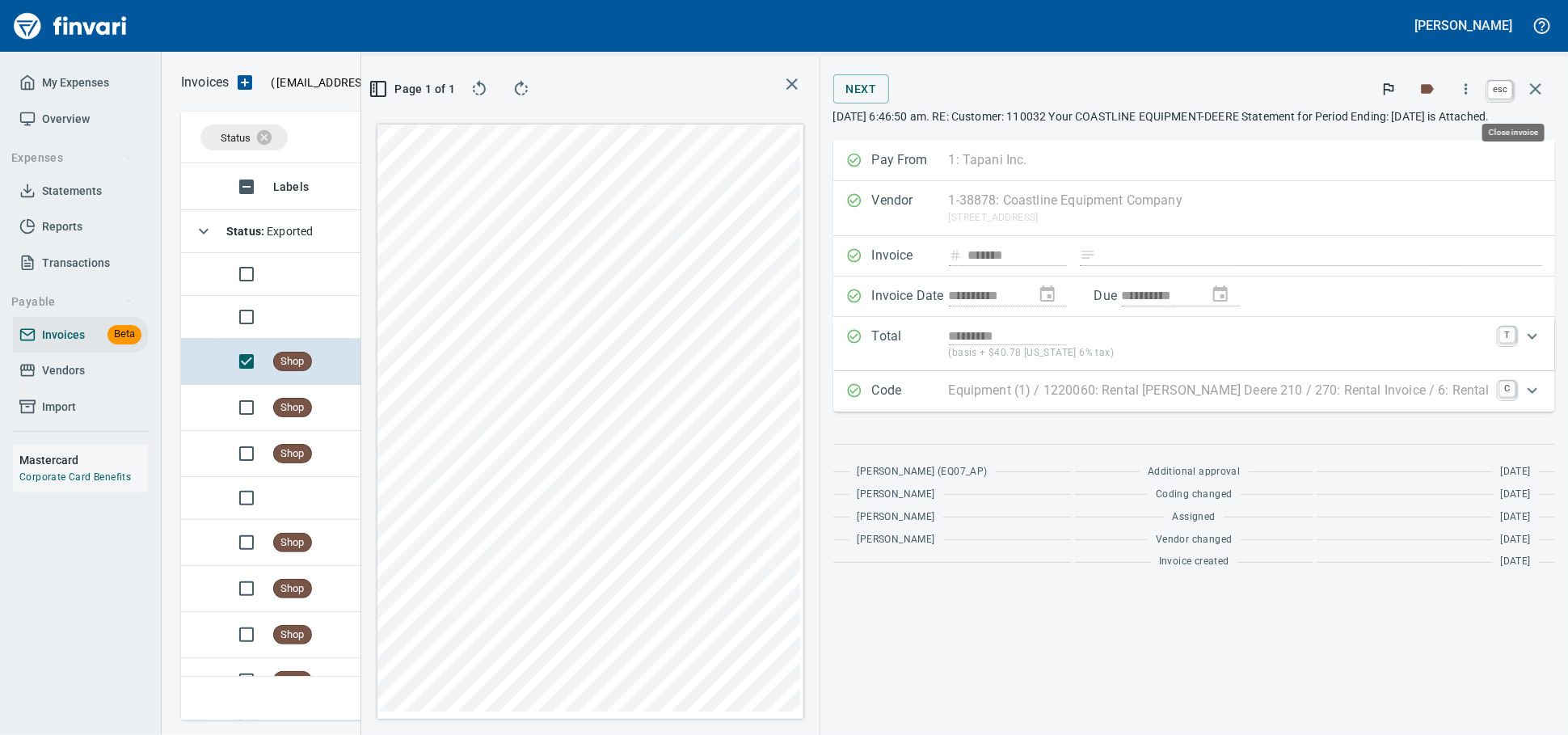
click at [1533, 90] on icon "button" at bounding box center [1536, 89] width 12 height 12
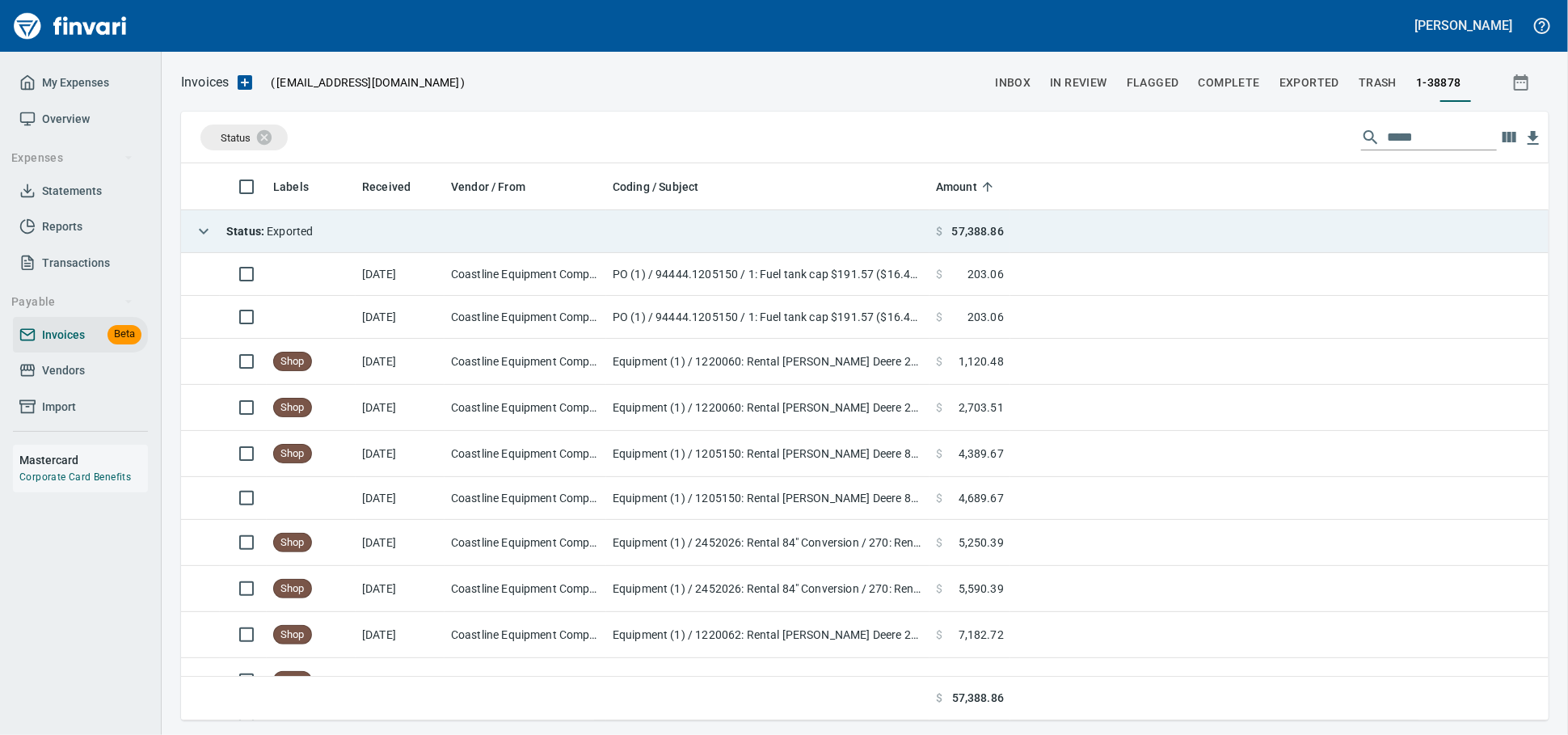
scroll to position [543, 1339]
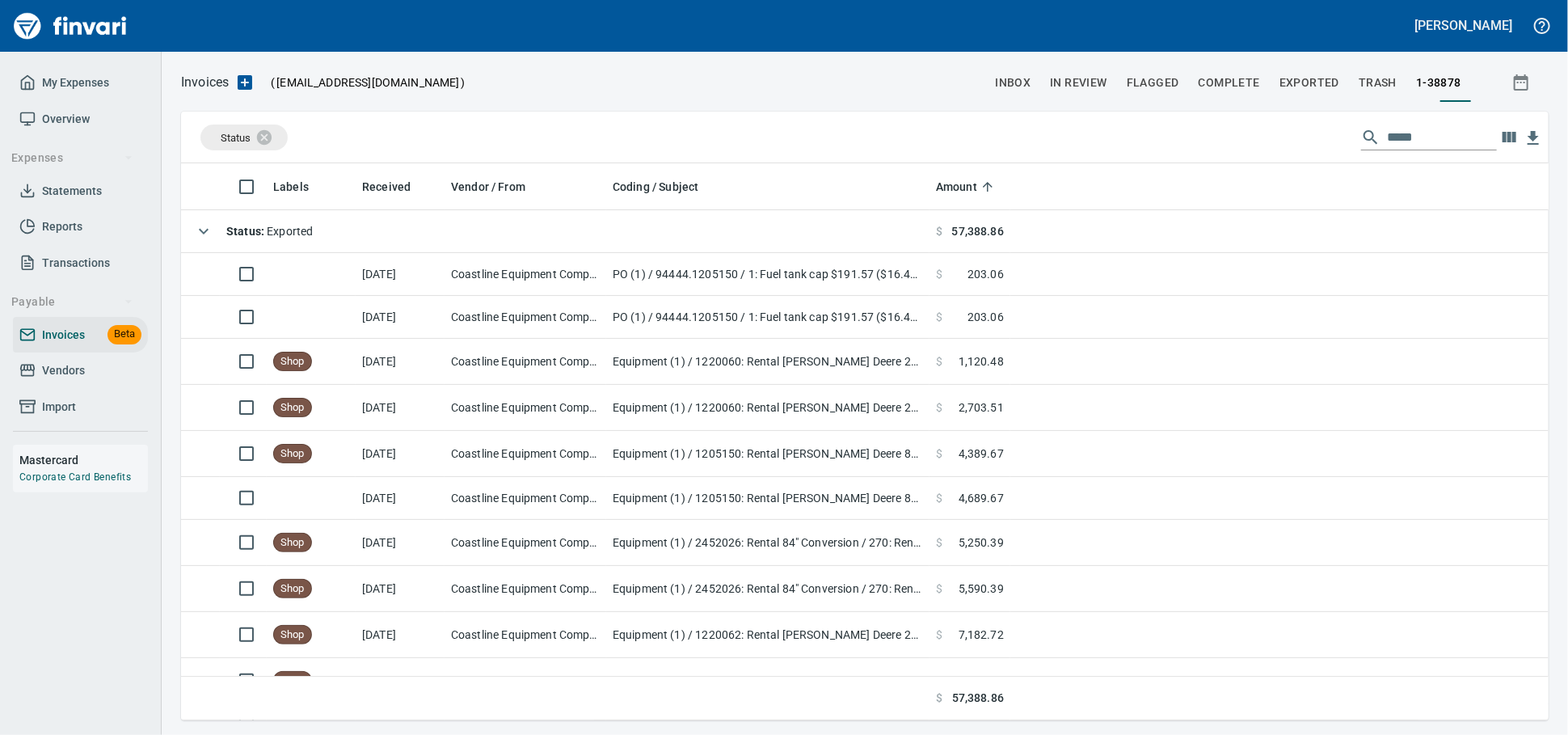
click at [661, 79] on div at bounding box center [726, 82] width 520 height 39
click at [50, 381] on span "Vendors" at bounding box center [63, 370] width 43 height 20
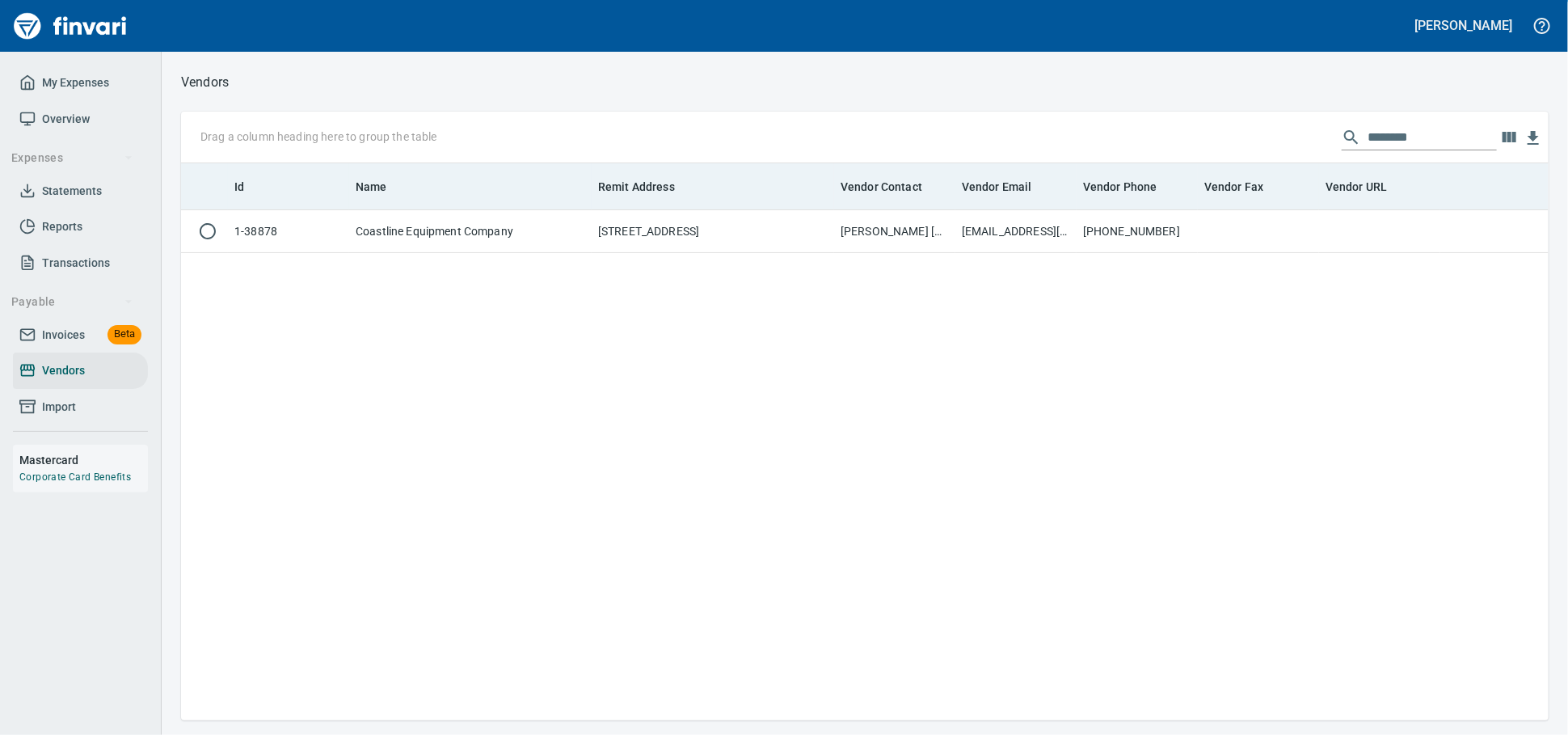
scroll to position [543, 1353]
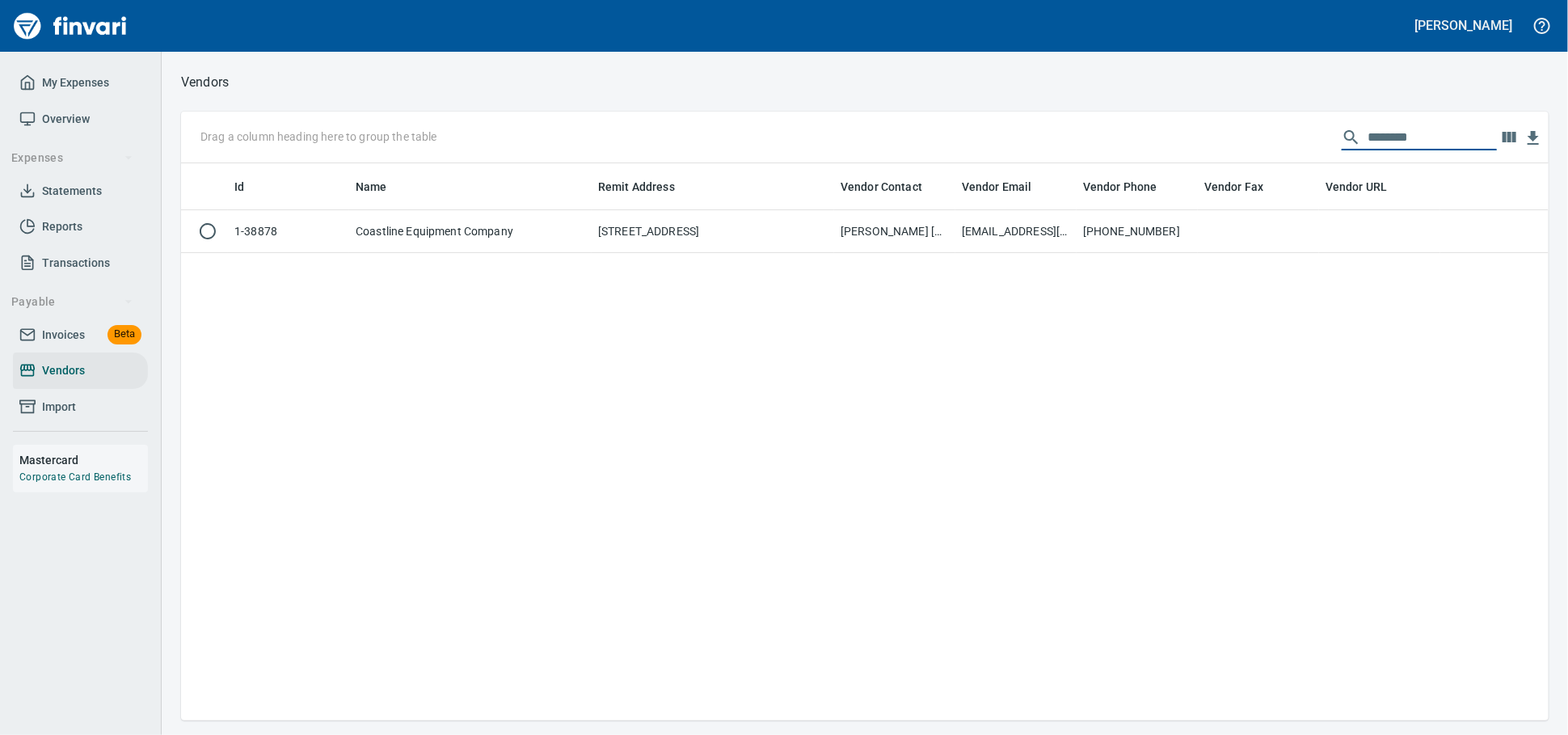
drag, startPoint x: 1429, startPoint y: 144, endPoint x: 572, endPoint y: 115, distance: 857.5
click at [674, 126] on div "Drag a column heading here to group the table ********" at bounding box center [864, 137] width 1368 height 52
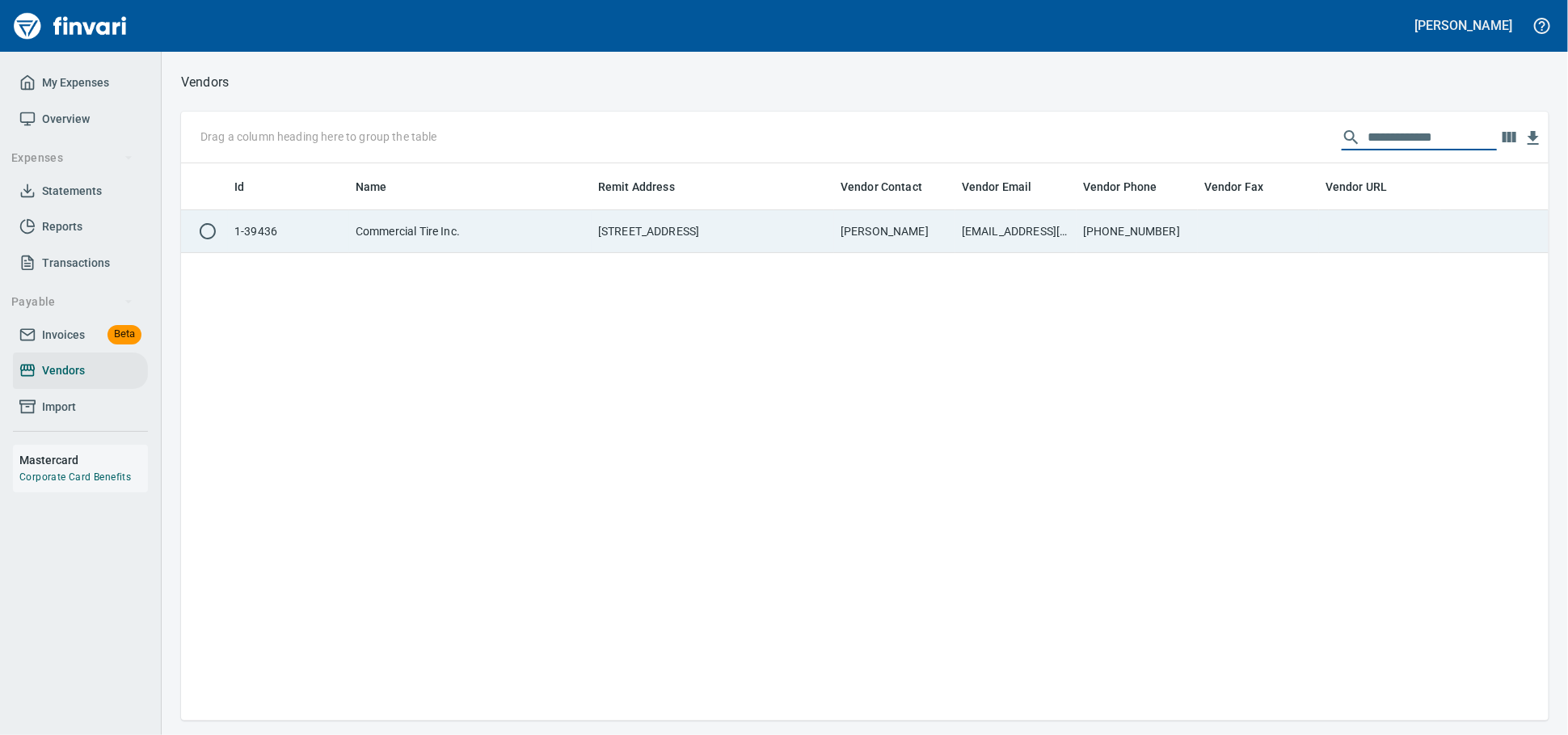
type input "**********"
click at [535, 229] on td "Commercial Tire Inc." at bounding box center [470, 231] width 243 height 43
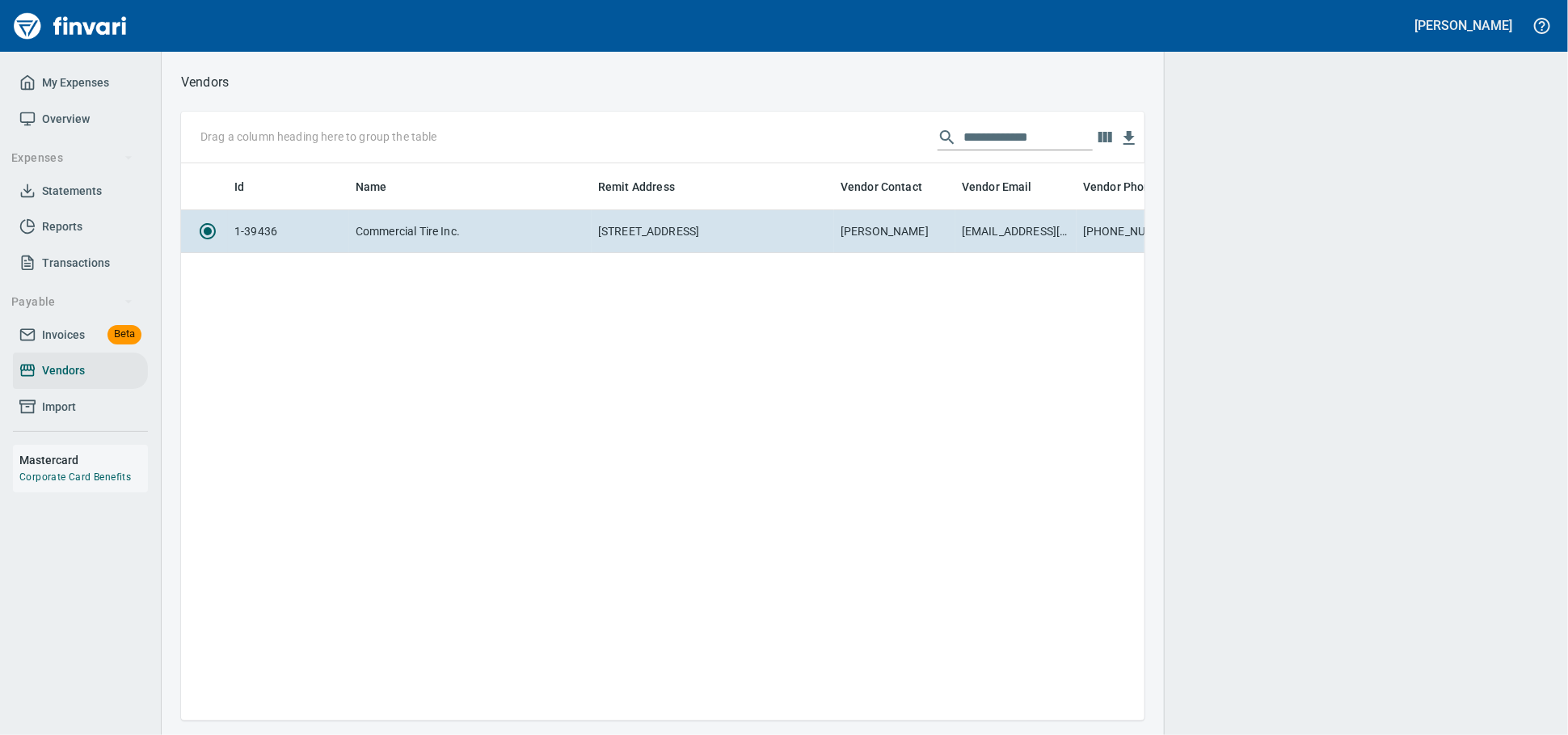
scroll to position [2, 2]
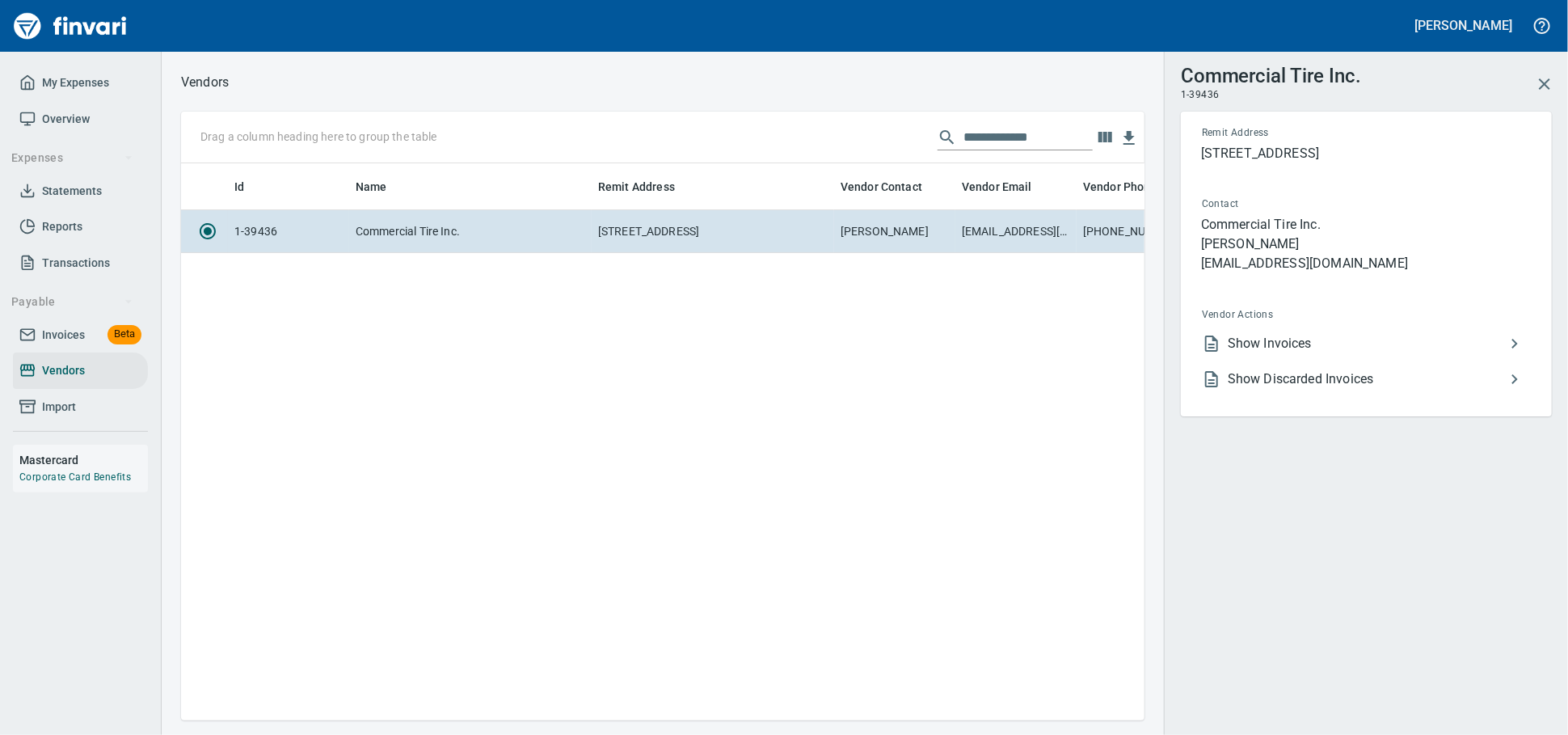
click at [1275, 353] on span "Show Invoices" at bounding box center [1366, 343] width 277 height 19
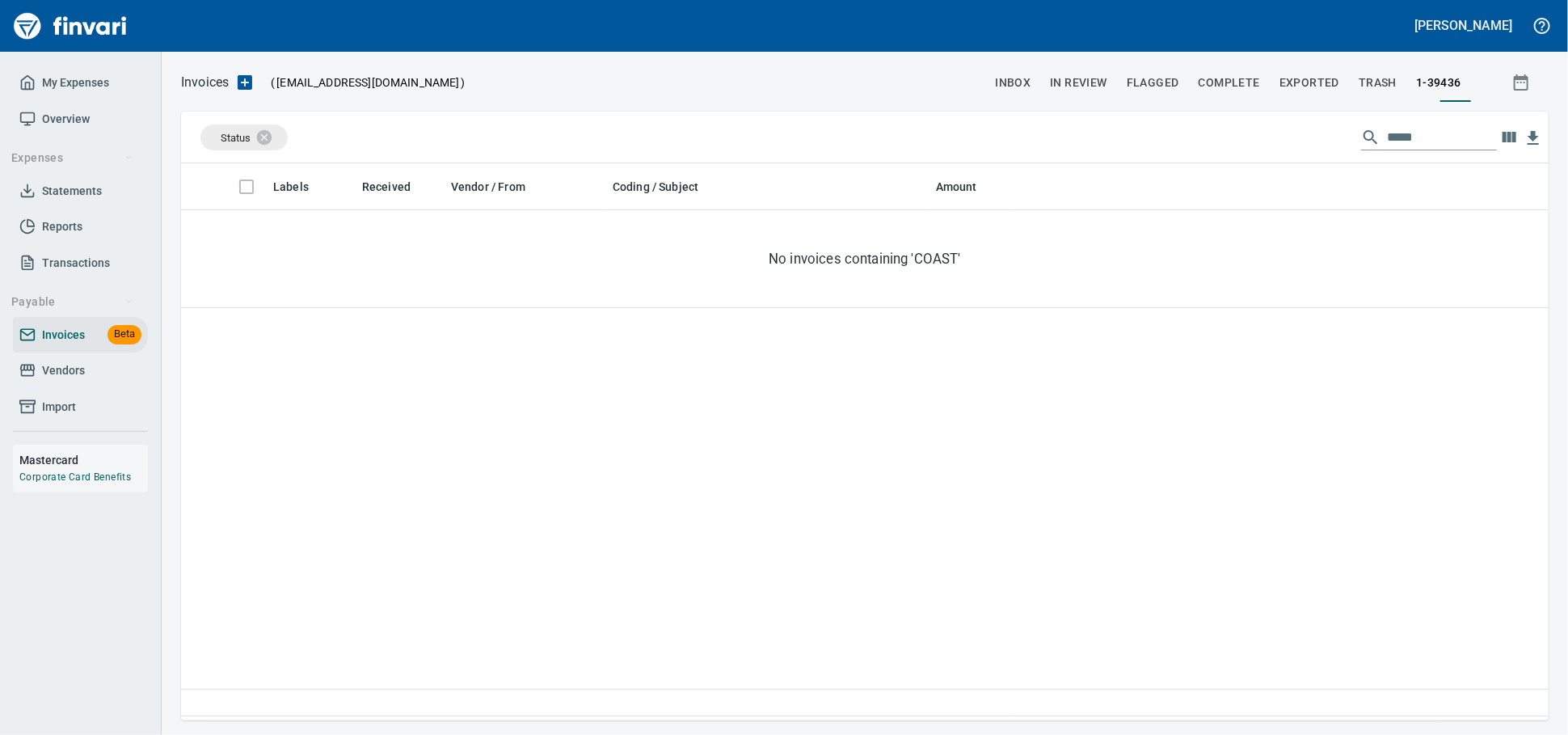
scroll to position [543, 1353]
drag, startPoint x: 1029, startPoint y: 138, endPoint x: 990, endPoint y: 138, distance: 39.0
click at [1001, 138] on div "Status *****" at bounding box center [864, 137] width 1368 height 52
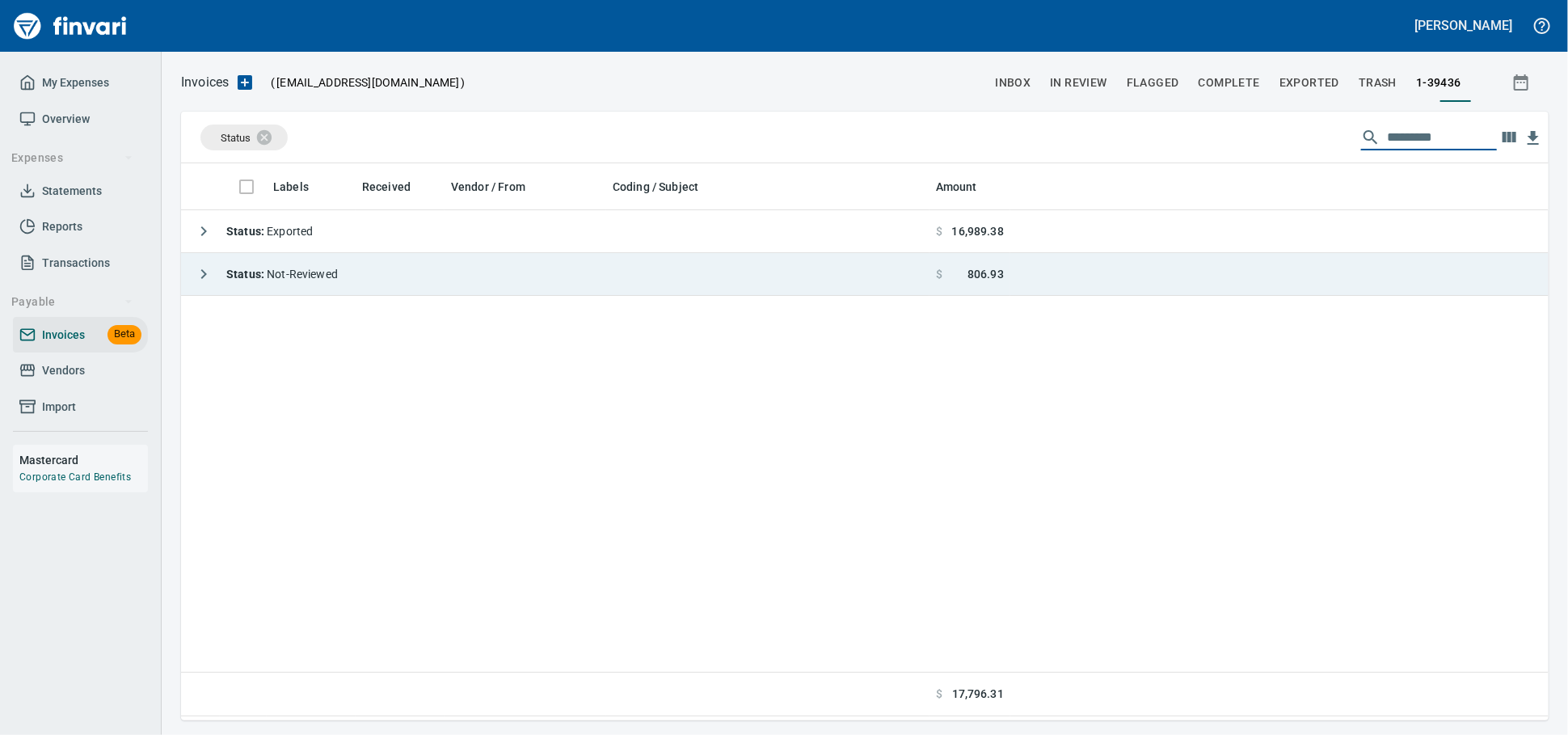
click at [475, 282] on td "Status : Not-Reviewed" at bounding box center [555, 275] width 748 height 43
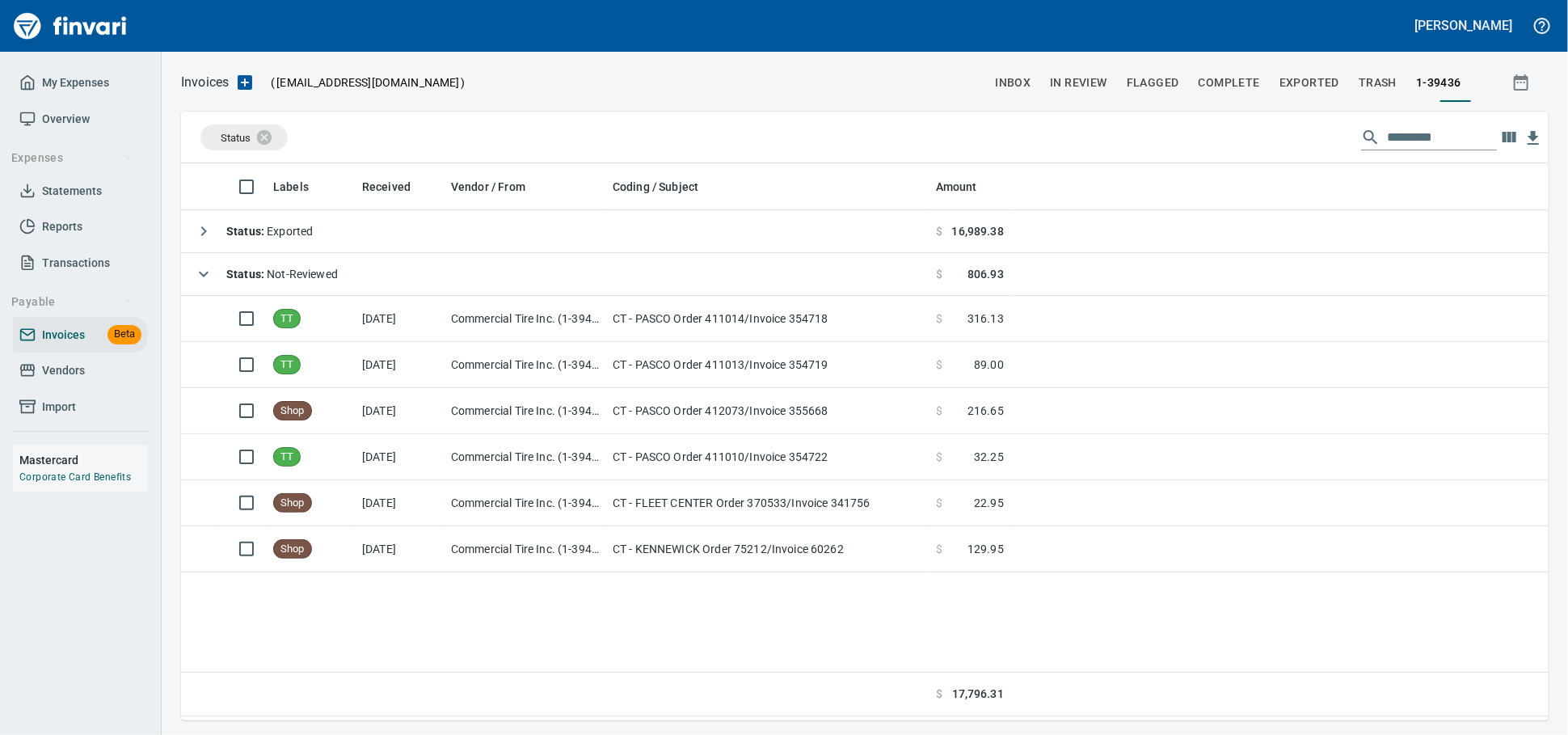
click at [71, 381] on span "Vendors" at bounding box center [63, 370] width 43 height 20
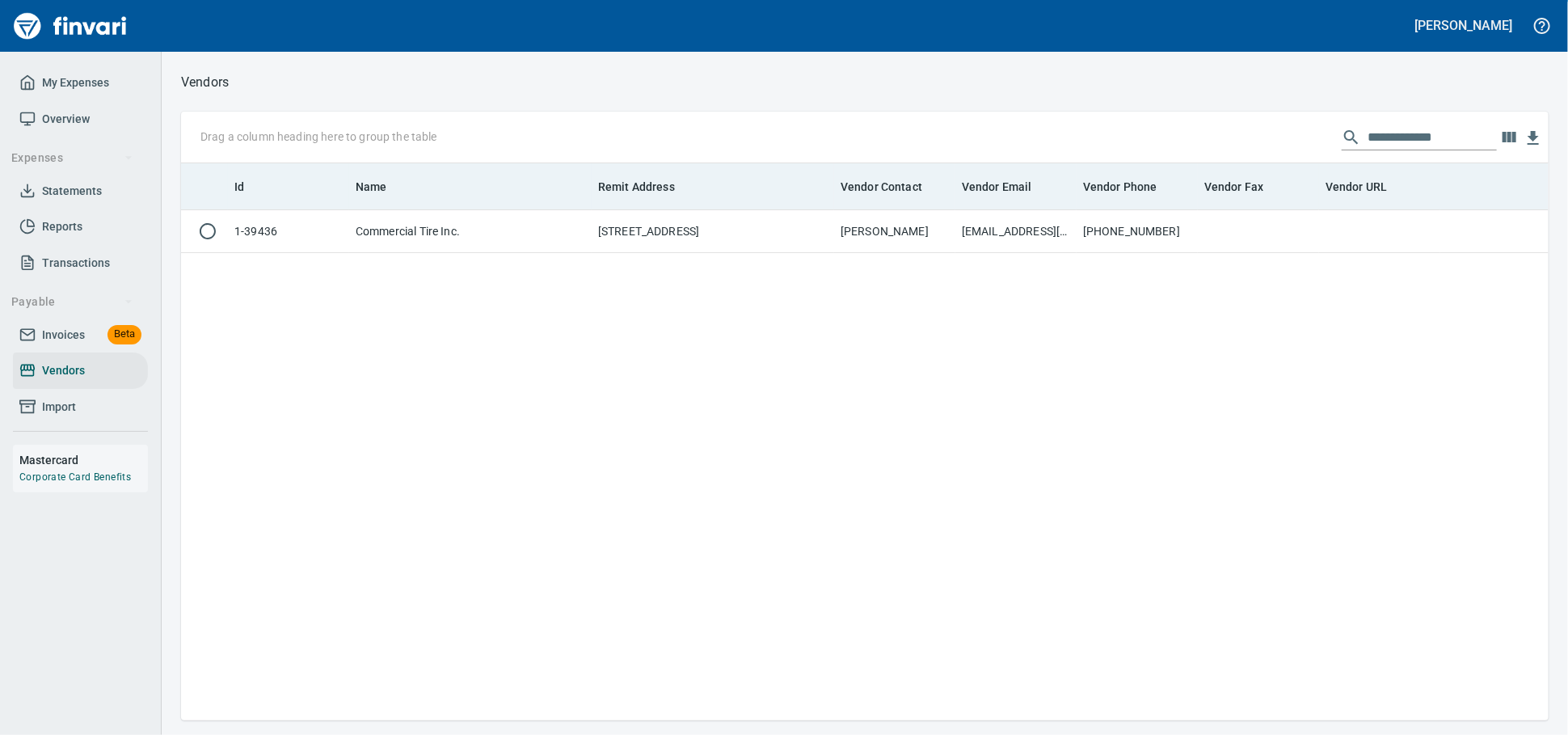
scroll to position [543, 1353]
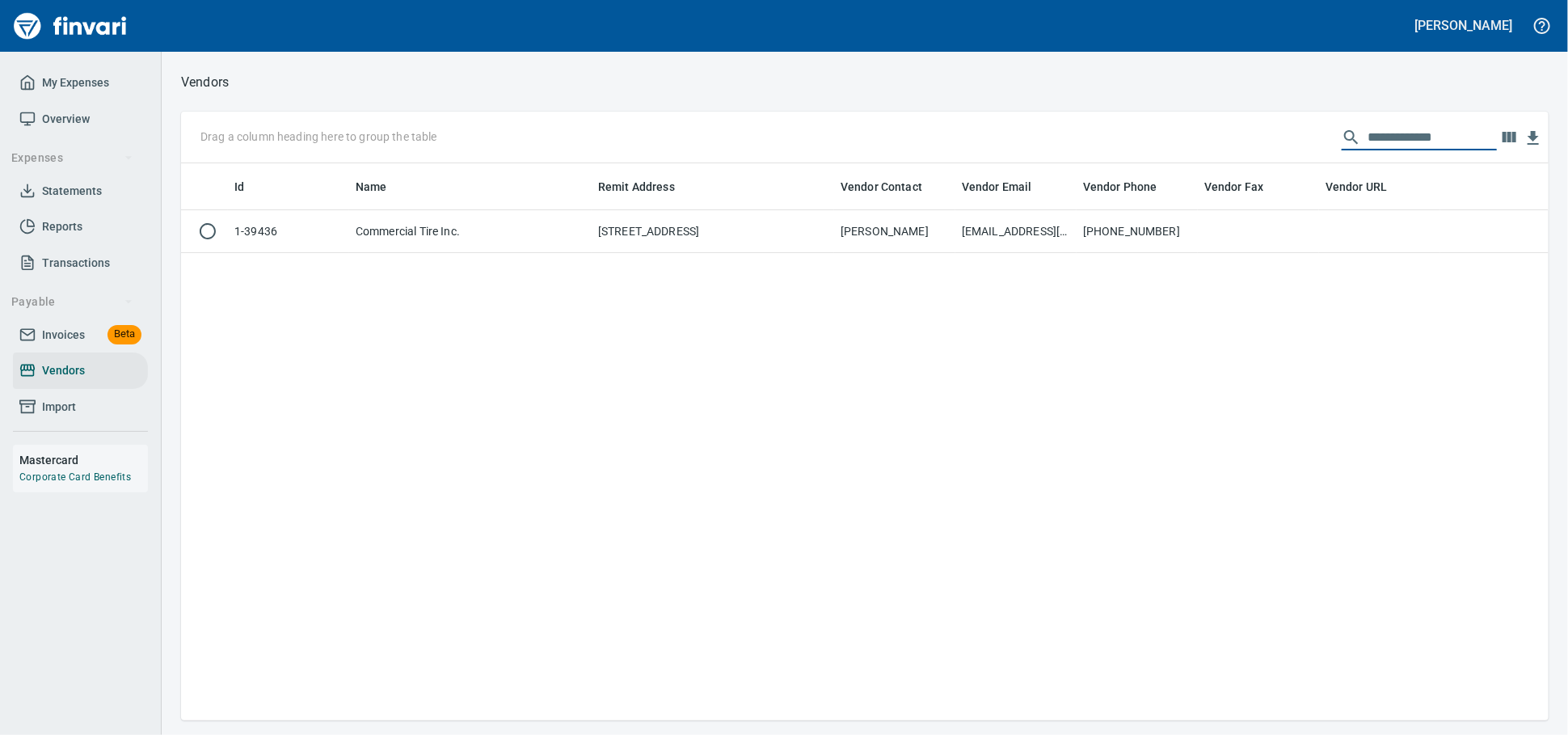
drag, startPoint x: 1354, startPoint y: 135, endPoint x: 924, endPoint y: 132, distance: 430.0
click at [940, 136] on div "**********" at bounding box center [864, 137] width 1368 height 52
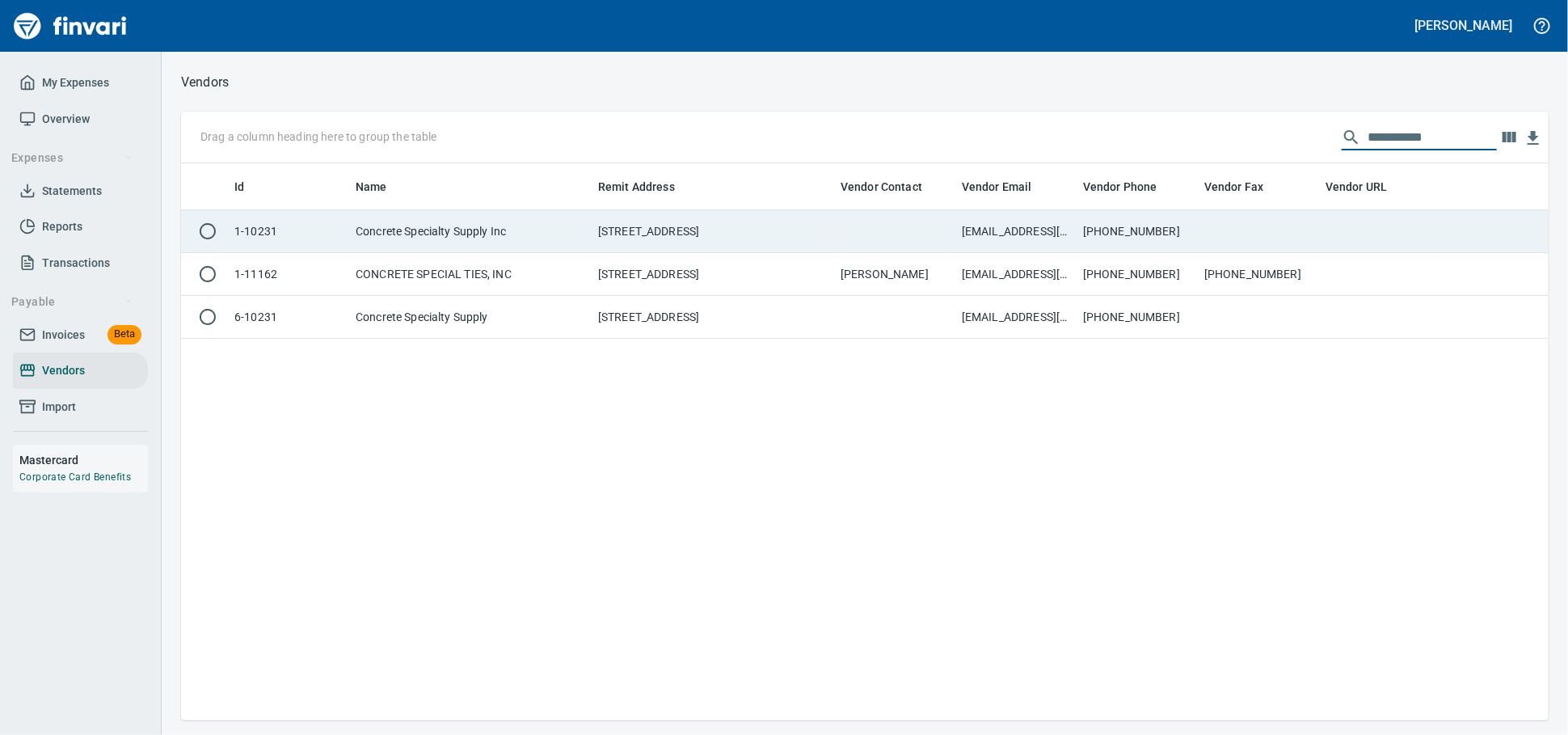
type input "**********"
click at [571, 242] on td "Concrete Specialty Supply Inc" at bounding box center [470, 231] width 243 height 43
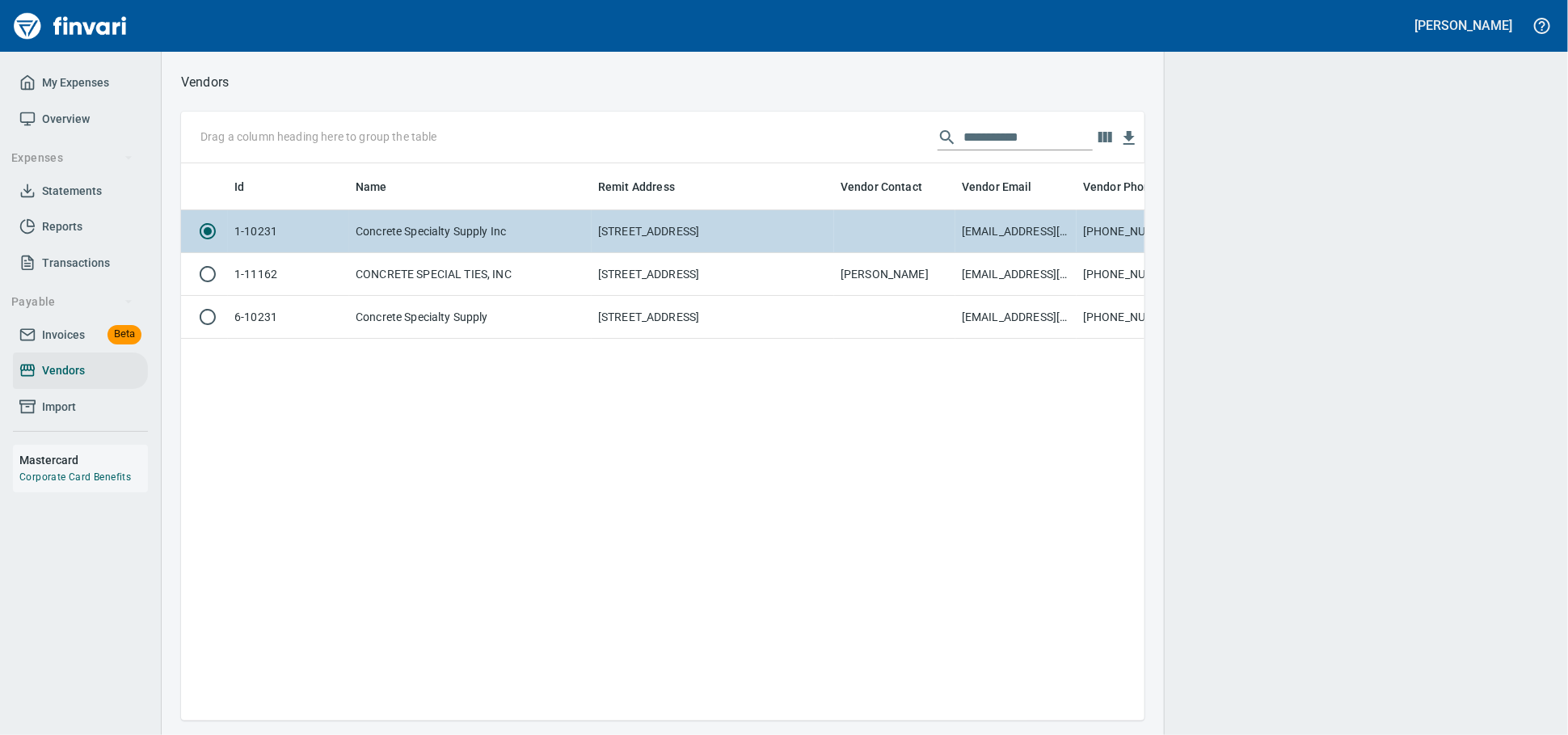
scroll to position [529, 949]
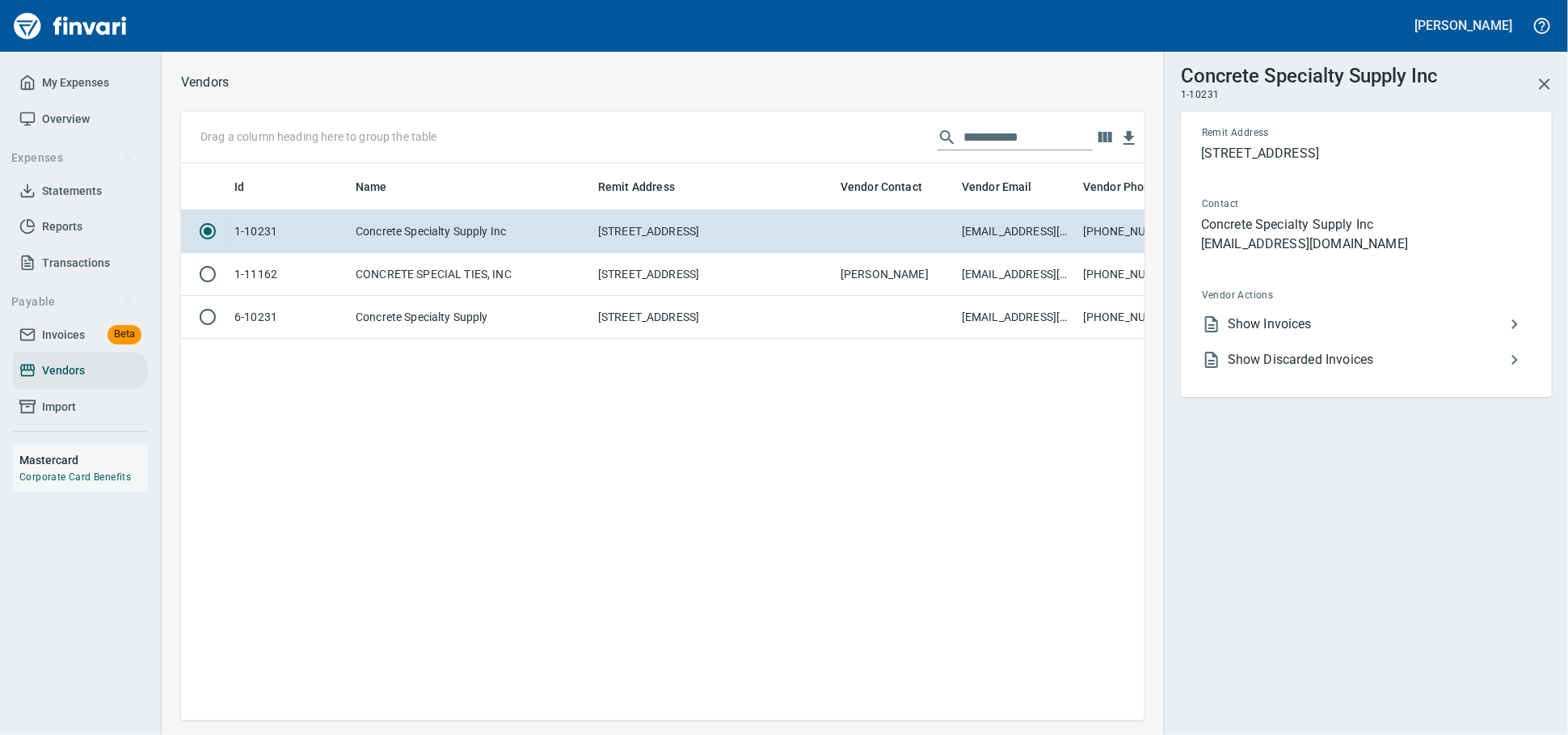
click at [1248, 334] on span "Show Invoices" at bounding box center [1366, 324] width 277 height 19
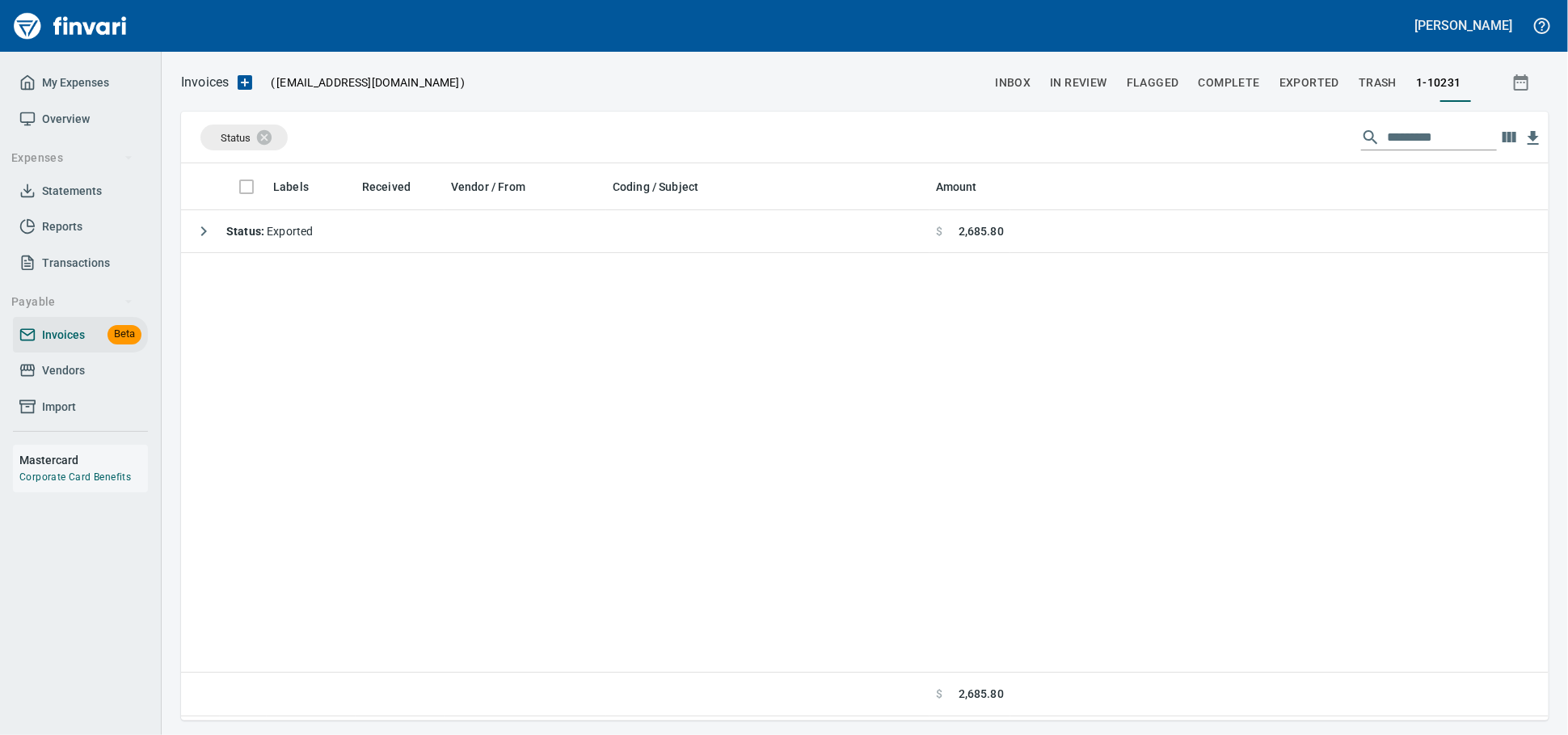
scroll to position [543, 1353]
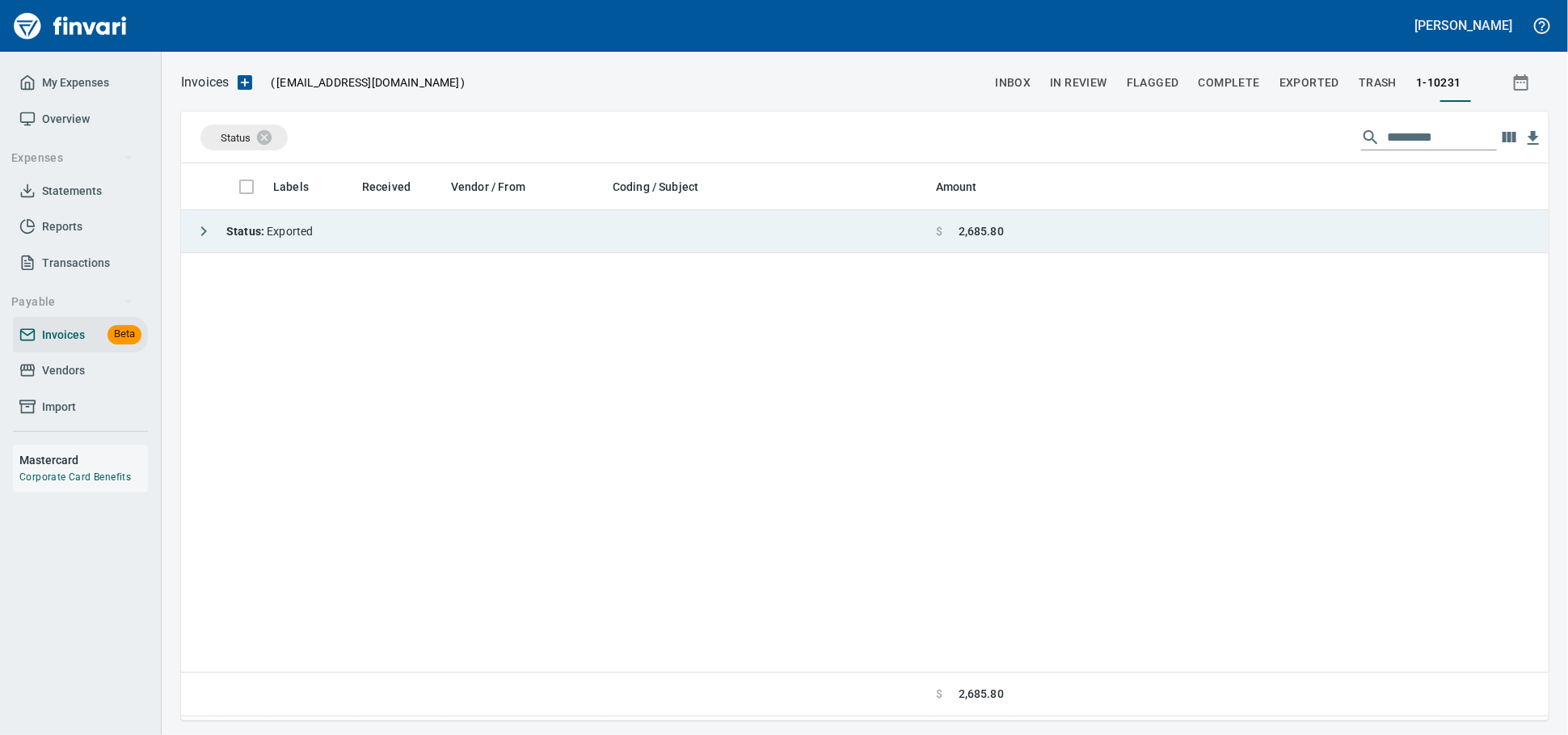
click at [553, 229] on td "Status : Exported" at bounding box center [555, 231] width 748 height 43
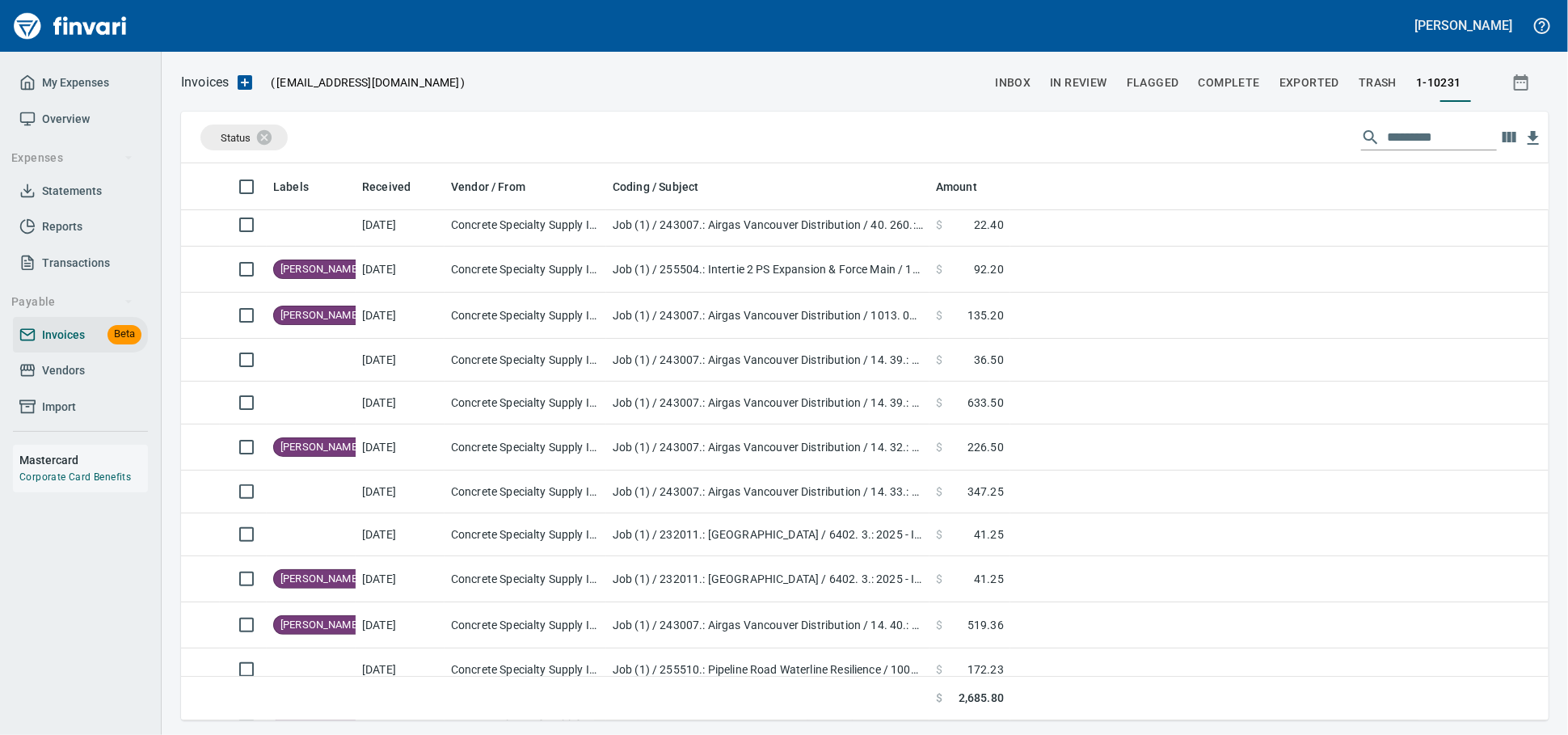
scroll to position [0, 0]
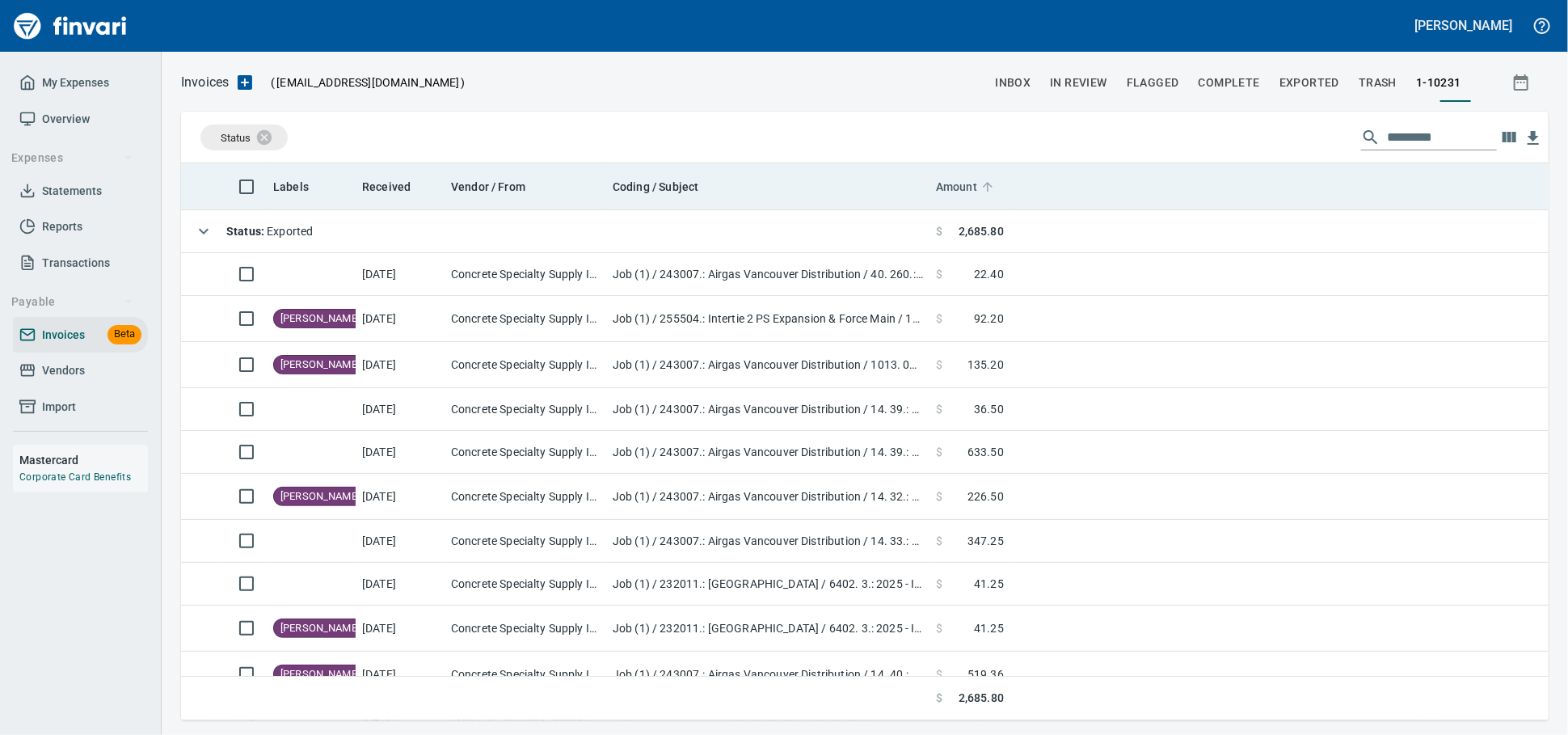
click at [959, 191] on span "Amount" at bounding box center [956, 187] width 42 height 19
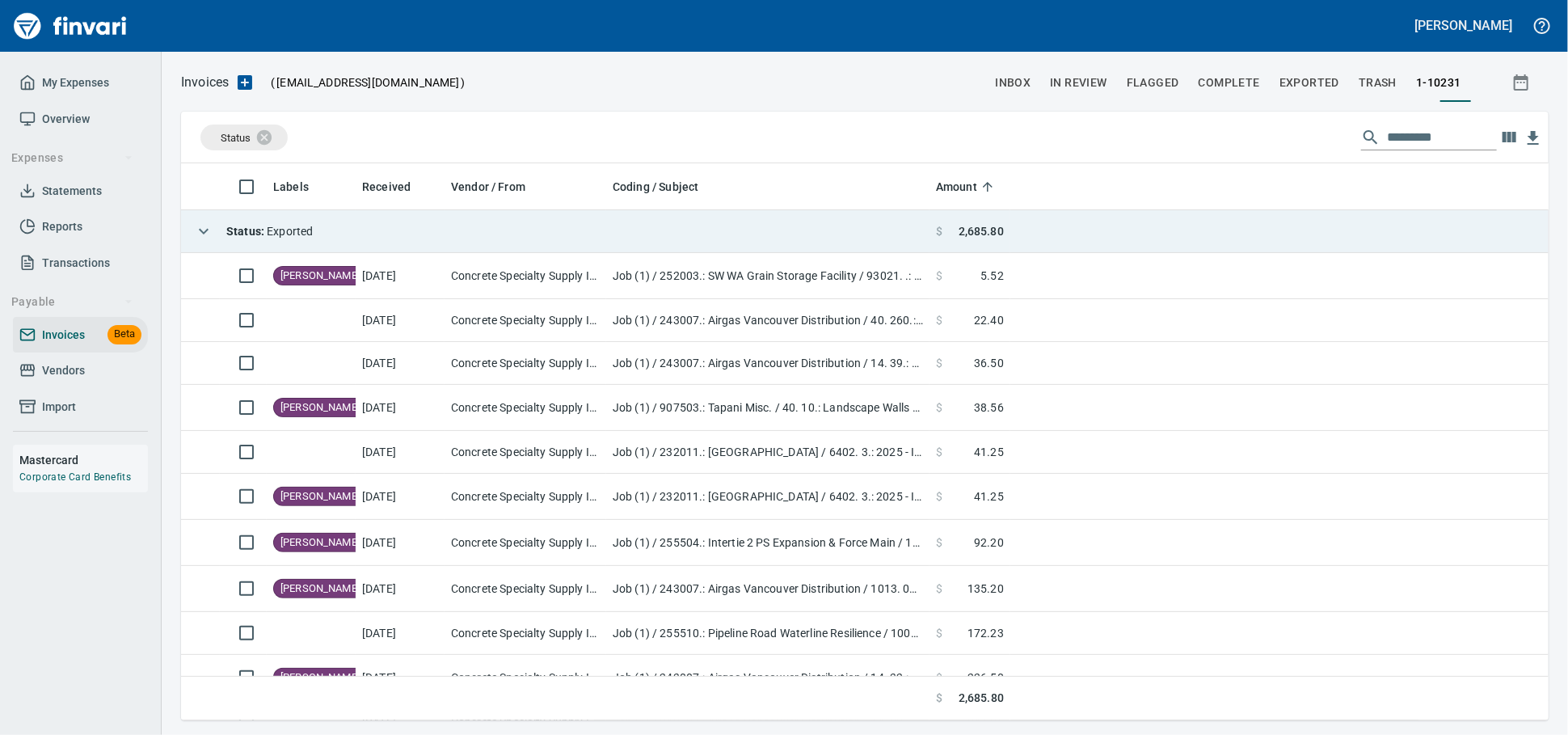
click at [303, 233] on span "Status : Exported" at bounding box center [269, 230] width 86 height 13
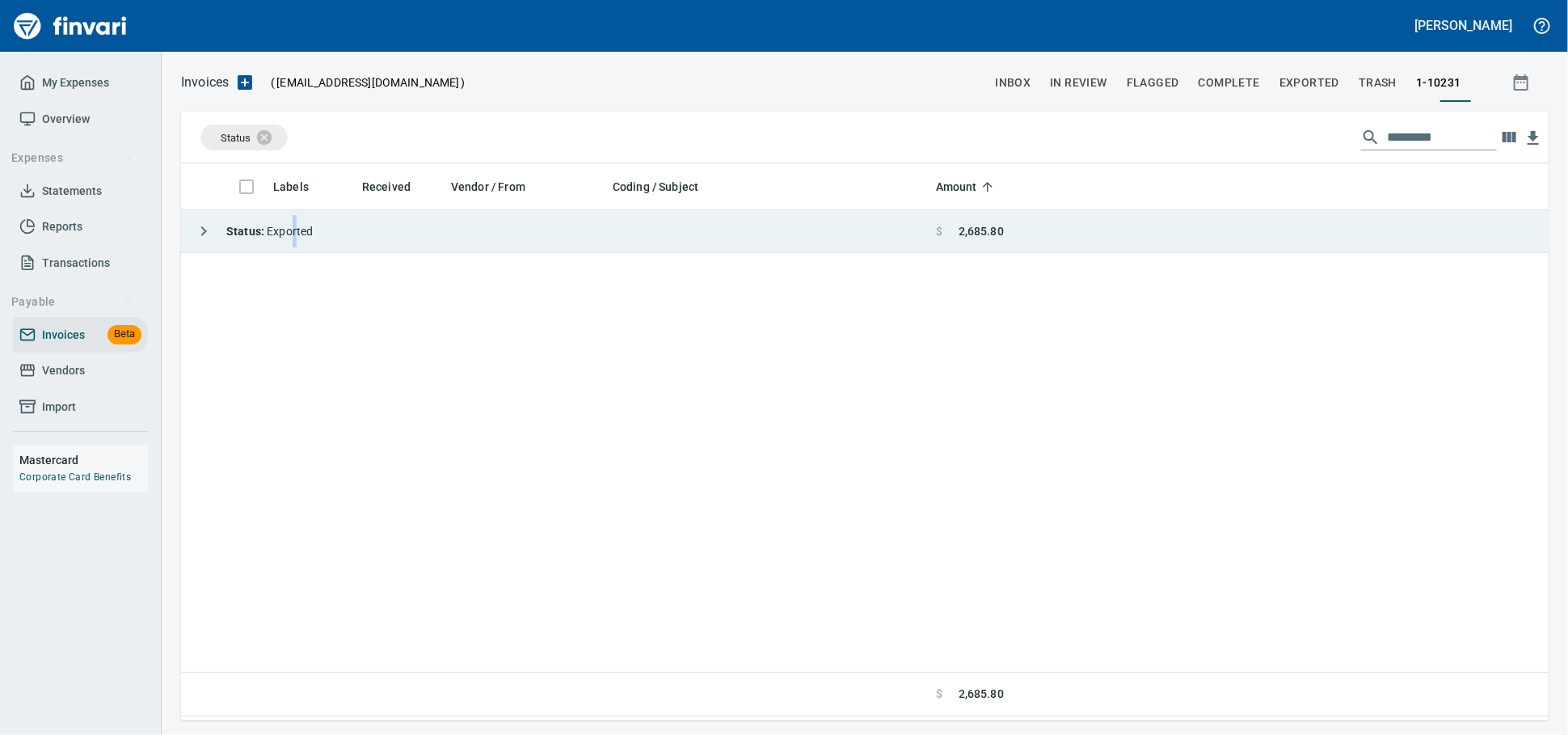
click at [303, 228] on span "Status : Exported" at bounding box center [269, 230] width 86 height 13
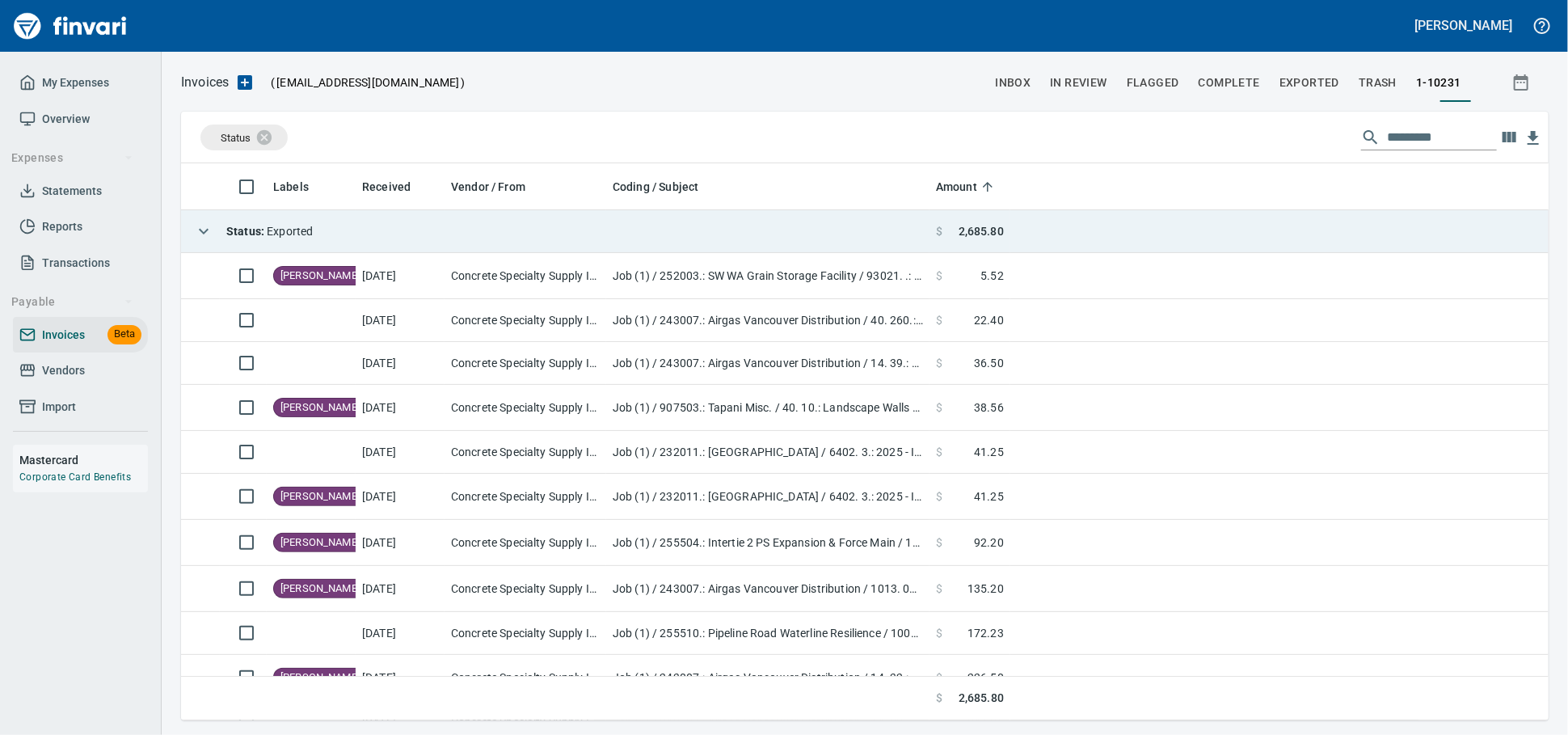
scroll to position [543, 1339]
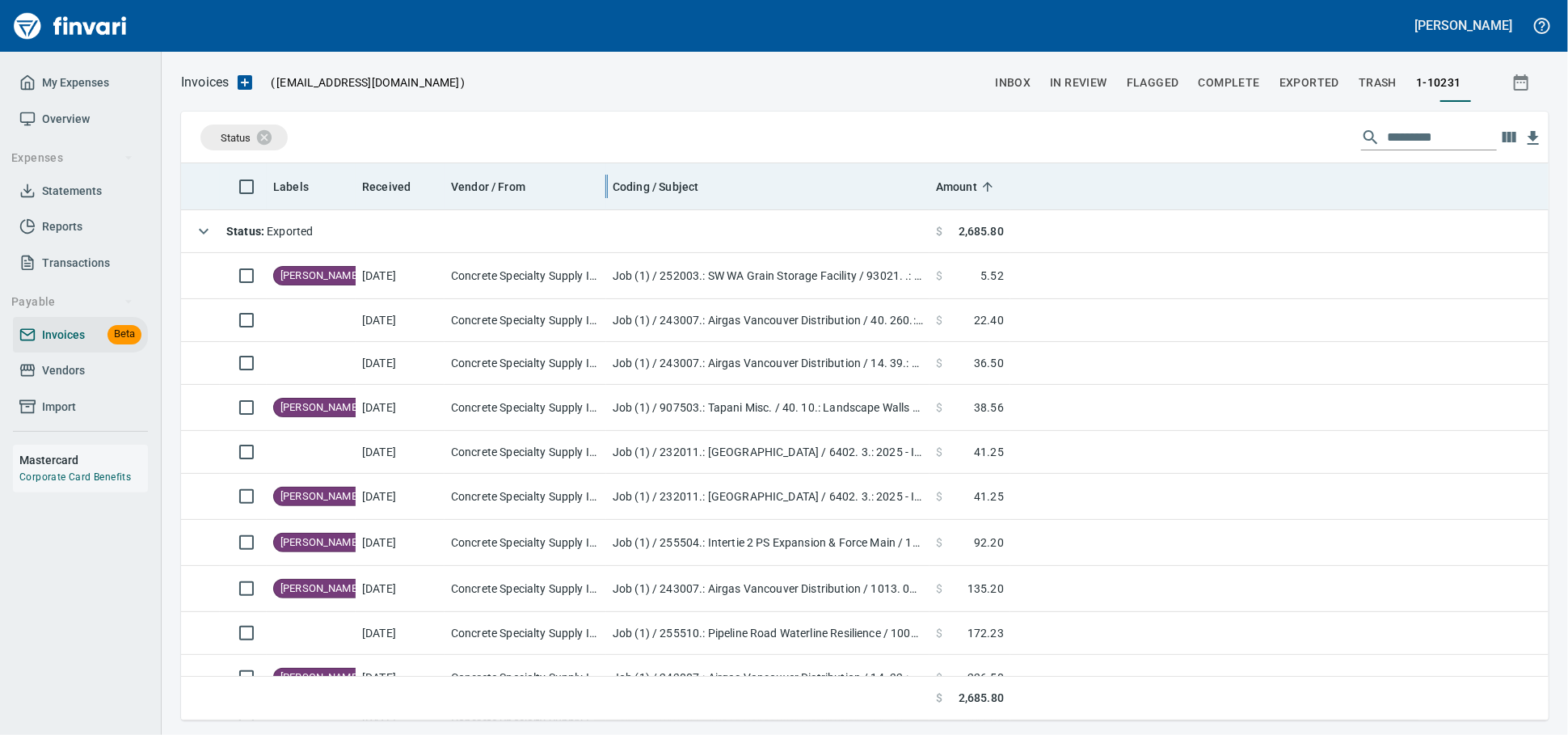
click at [607, 183] on div at bounding box center [607, 187] width 1 height 23
drag, startPoint x: 925, startPoint y: 181, endPoint x: 964, endPoint y: 181, distance: 39.0
click at [964, 181] on body "Alaina Henderson My Expenses Overview Expenses Statements Reports Transactions …" at bounding box center [784, 368] width 1568 height 735
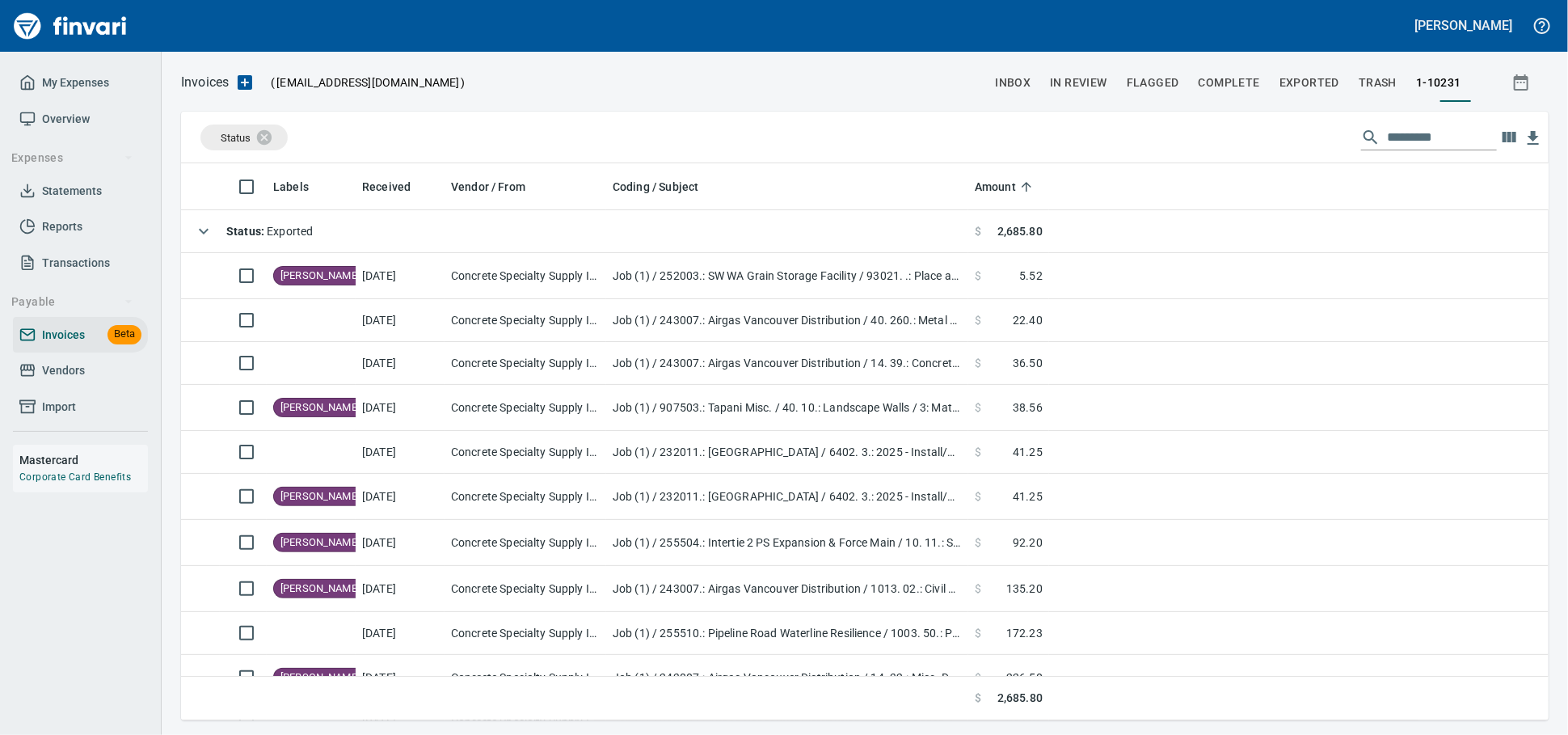
drag, startPoint x: 964, startPoint y: 181, endPoint x: 945, endPoint y: 181, distance: 19.0
click at [945, 181] on body "Alaina Henderson My Expenses Overview Expenses Statements Reports Transactions …" at bounding box center [784, 368] width 1568 height 735
click at [1517, 134] on button "button" at bounding box center [1508, 137] width 24 height 24
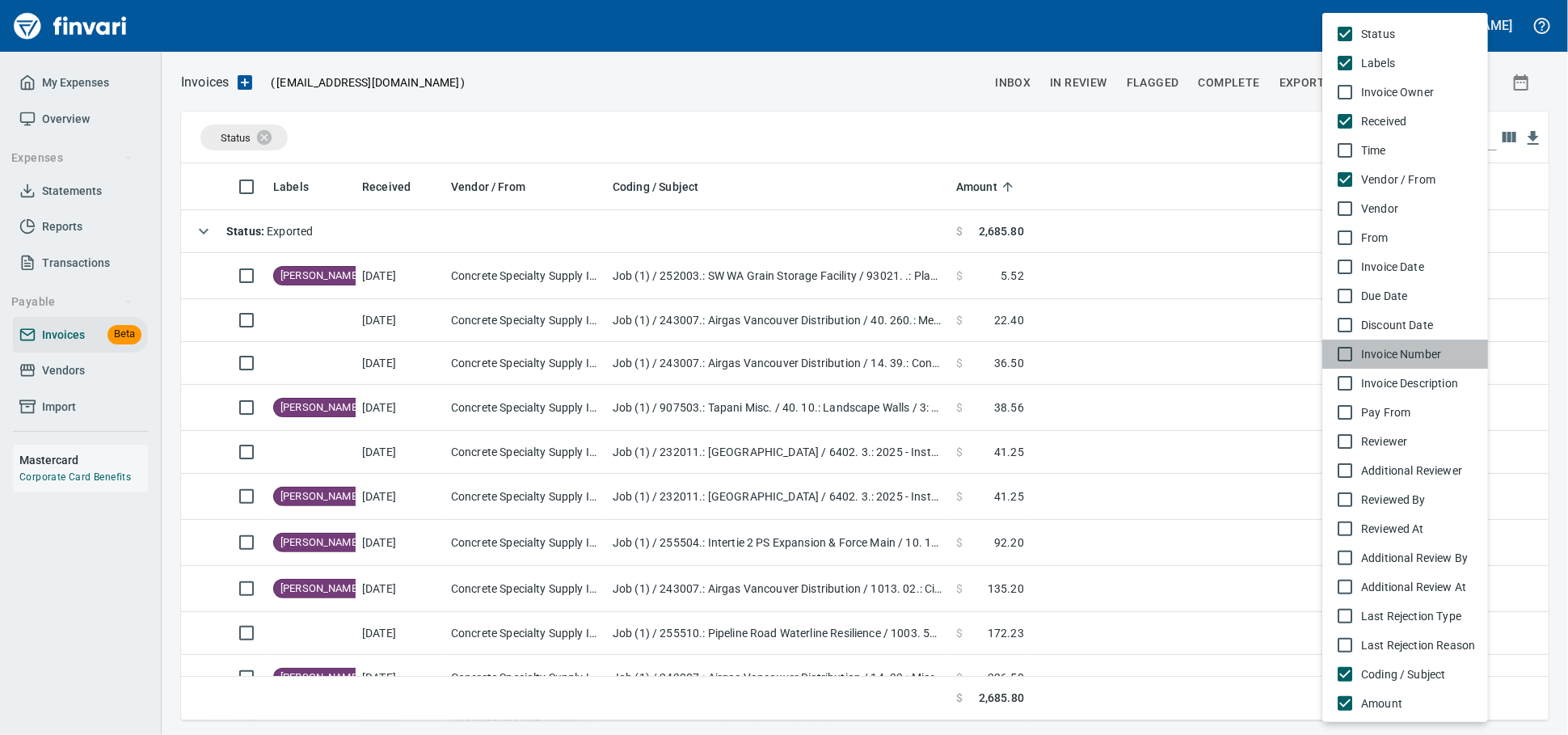
click at [1391, 363] on span "Invoice Number" at bounding box center [1418, 354] width 114 height 16
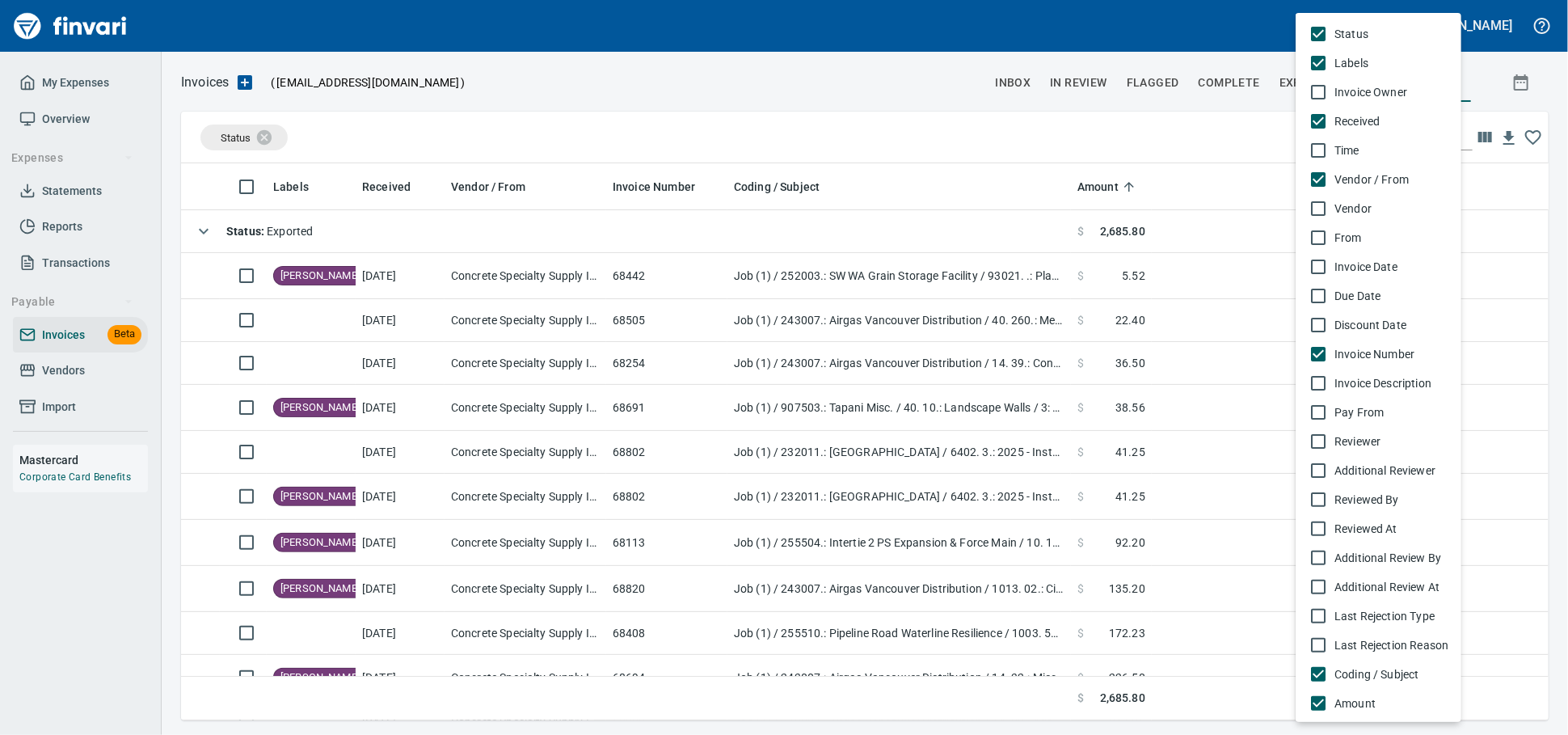
click at [659, 229] on div at bounding box center [784, 368] width 1568 height 735
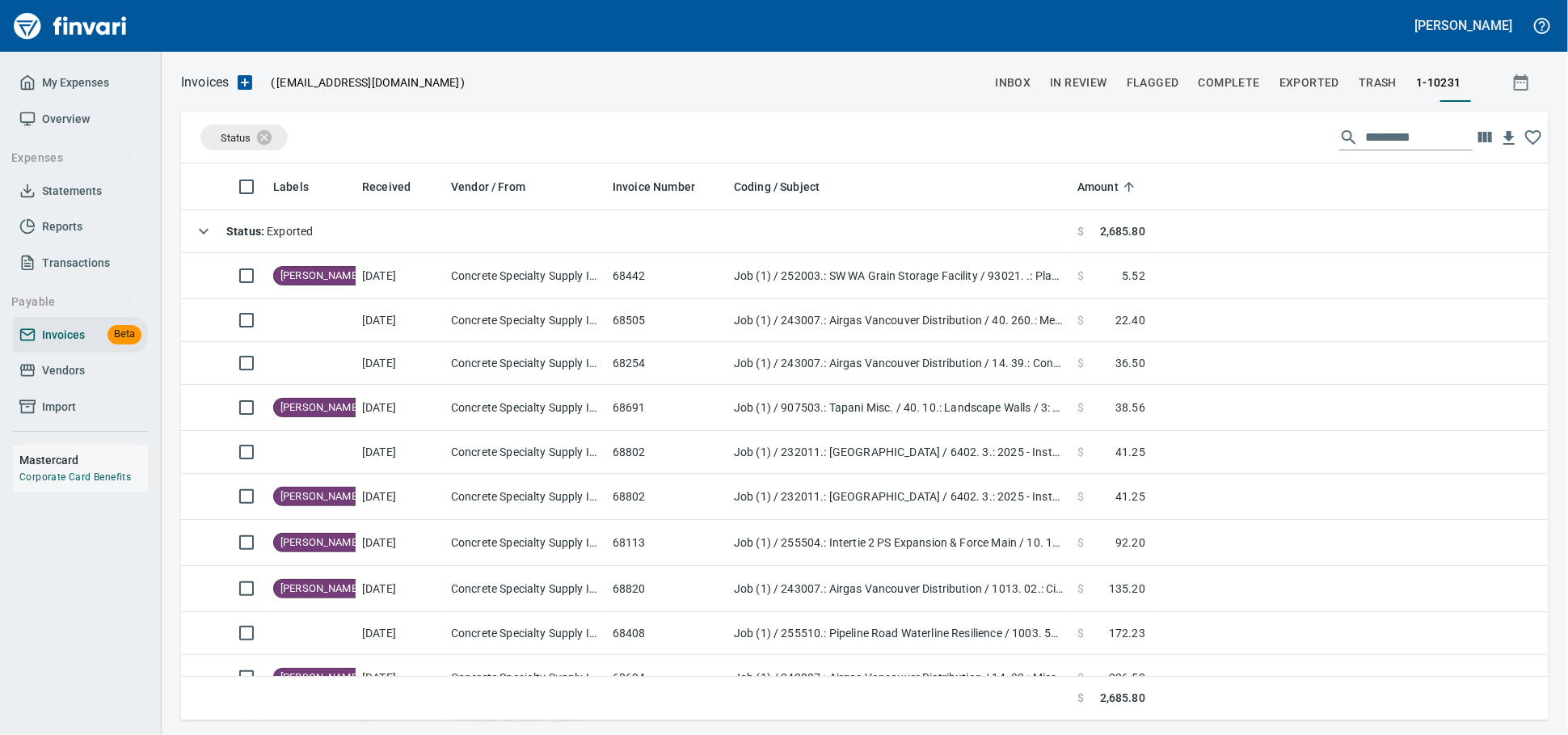
click at [653, 187] on div "Status Labels Invoice Owner Received Time Vendor / From Vendor From Invoice Dat…" at bounding box center [784, 368] width 1568 height 735
click at [653, 187] on span "Invoice Number" at bounding box center [653, 187] width 82 height 19
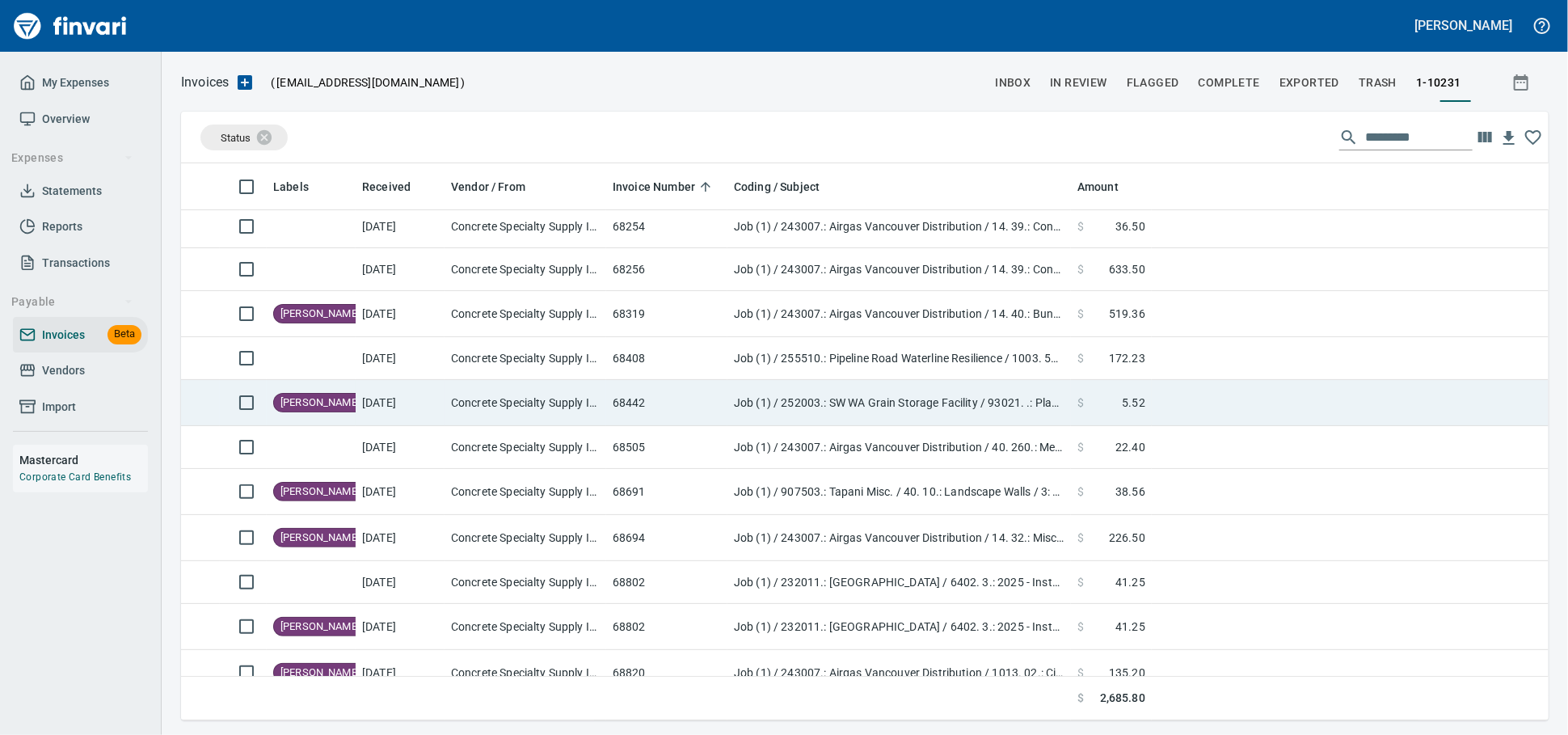
scroll to position [0, 0]
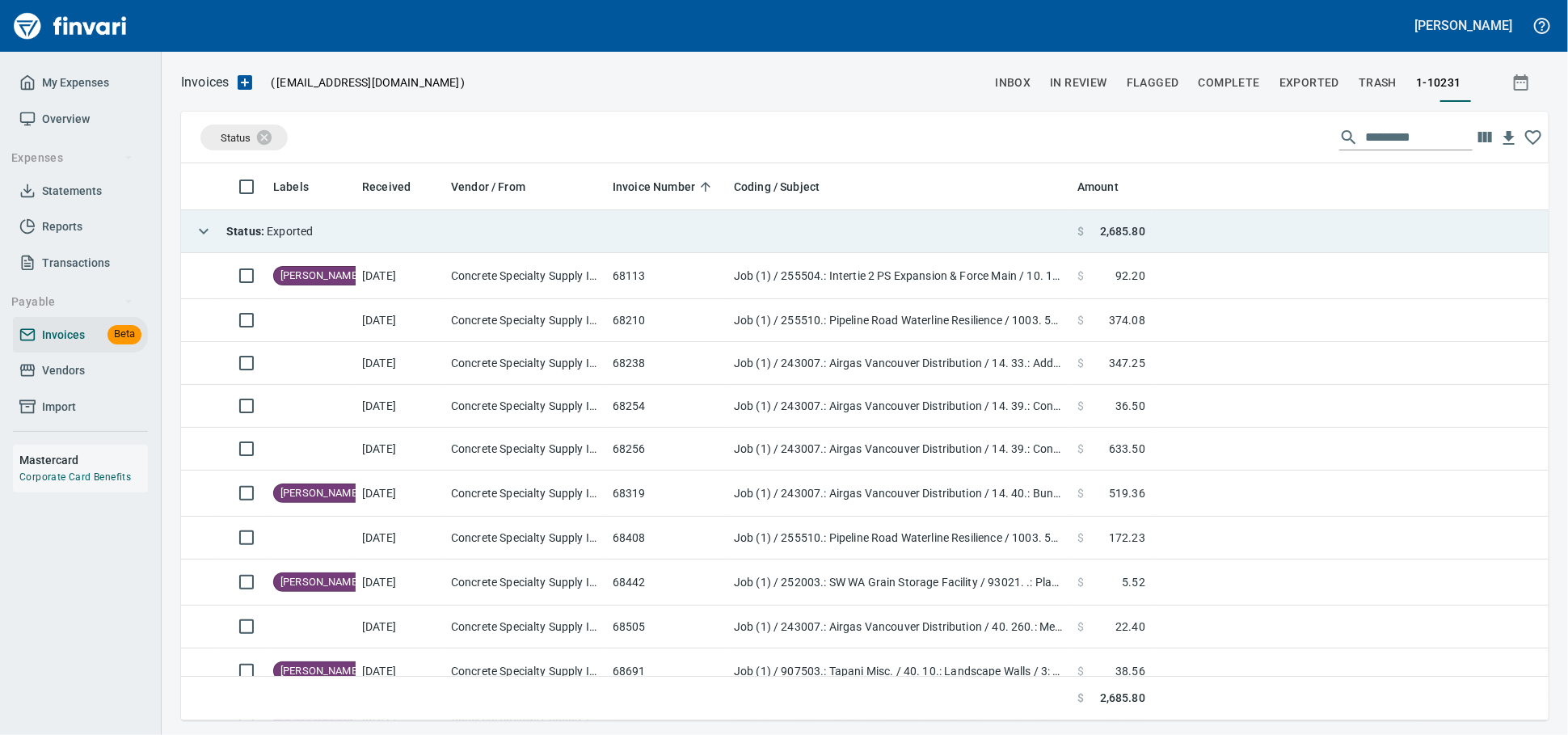
click at [372, 227] on td "Status : Exported" at bounding box center [625, 231] width 890 height 43
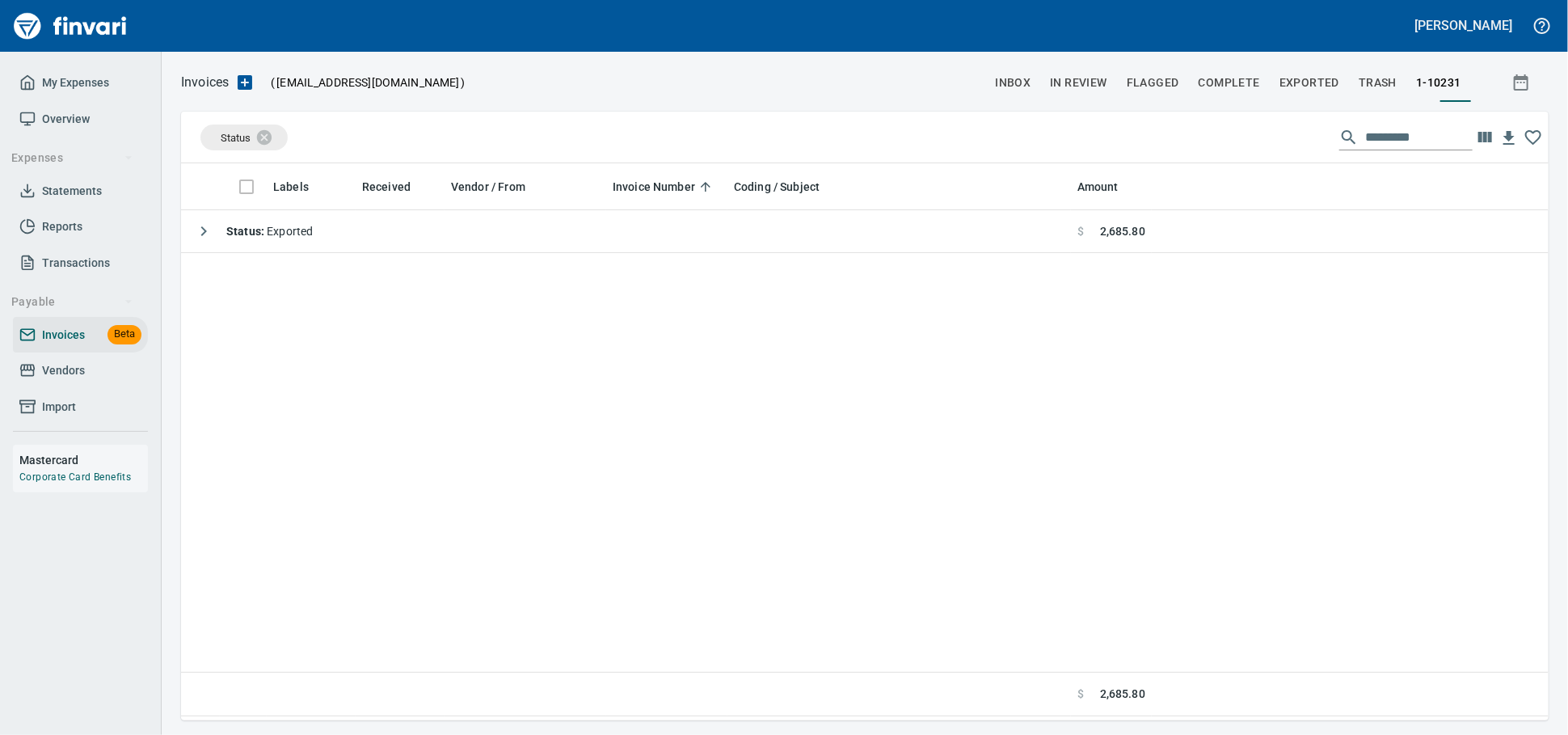
click at [68, 381] on span "Vendors" at bounding box center [63, 370] width 43 height 20
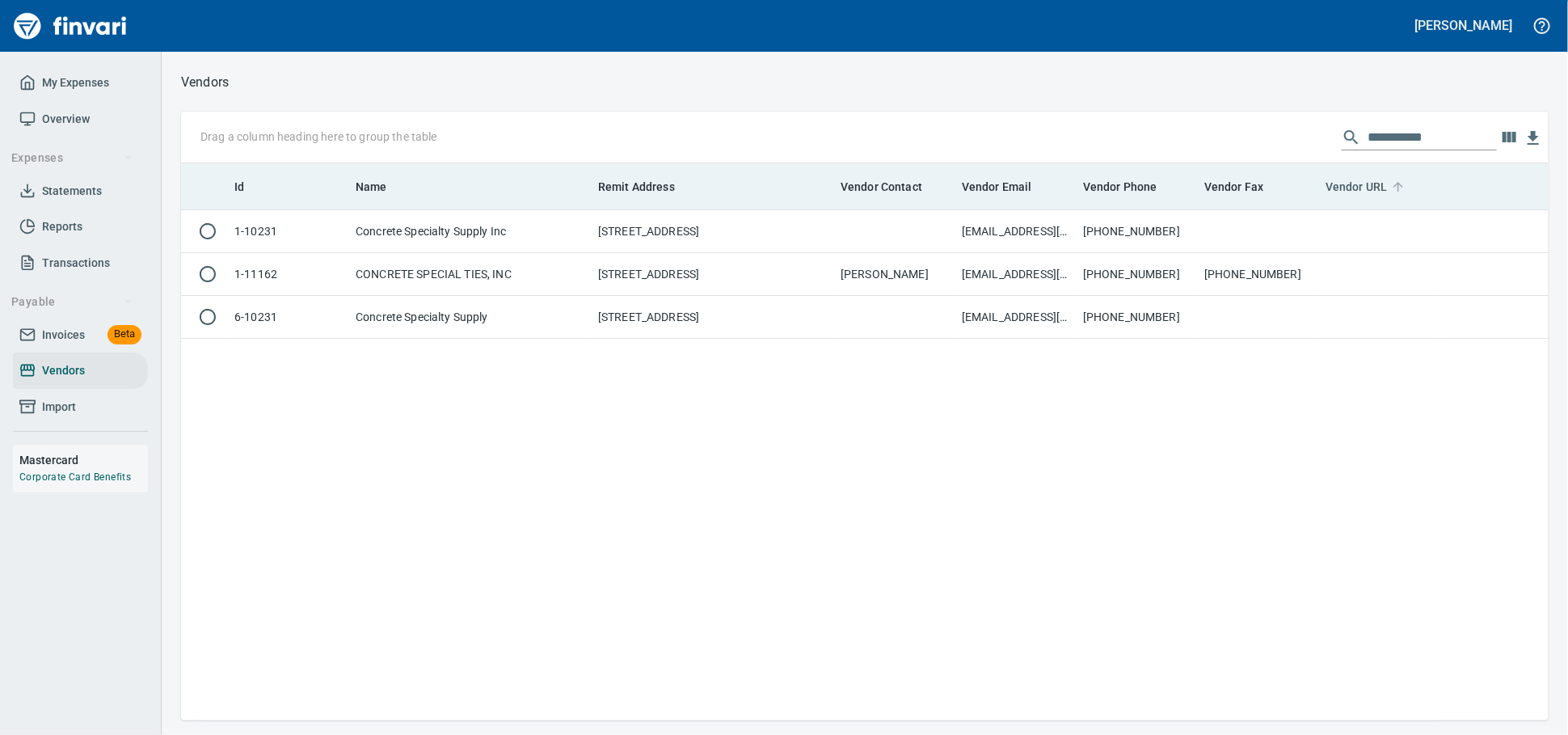
scroll to position [543, 1353]
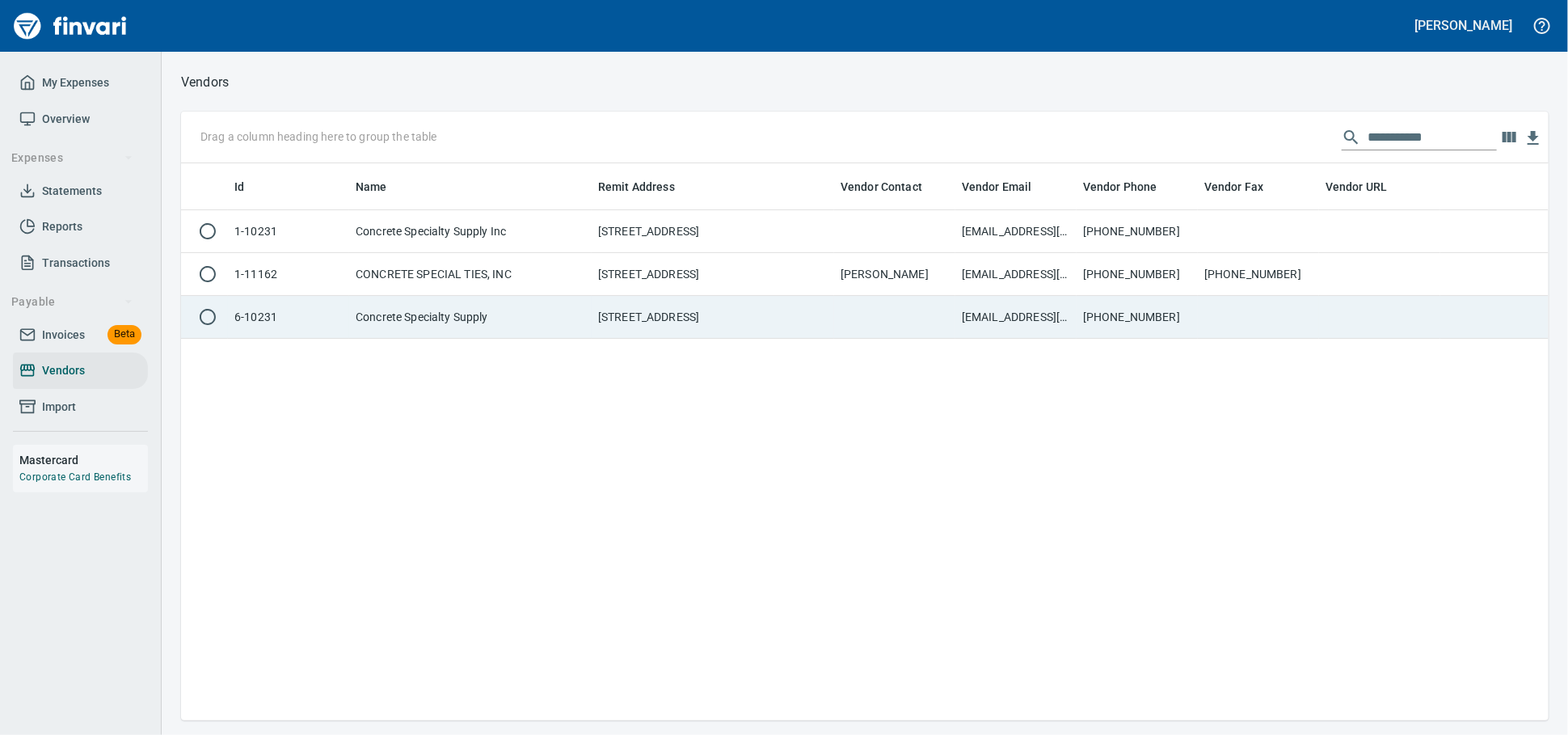
click at [483, 320] on td "Concrete Specialty Supply" at bounding box center [470, 317] width 243 height 43
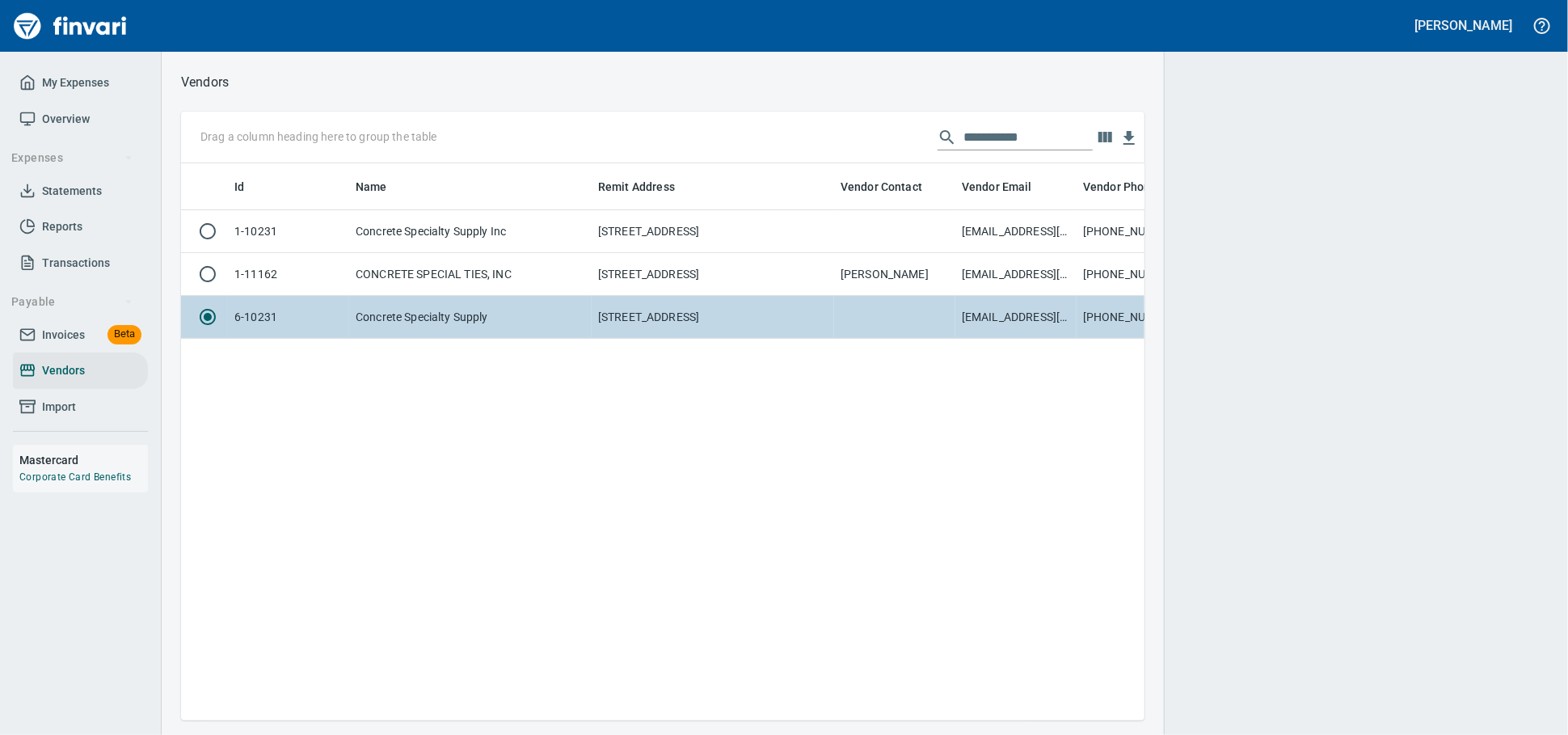
scroll to position [529, 949]
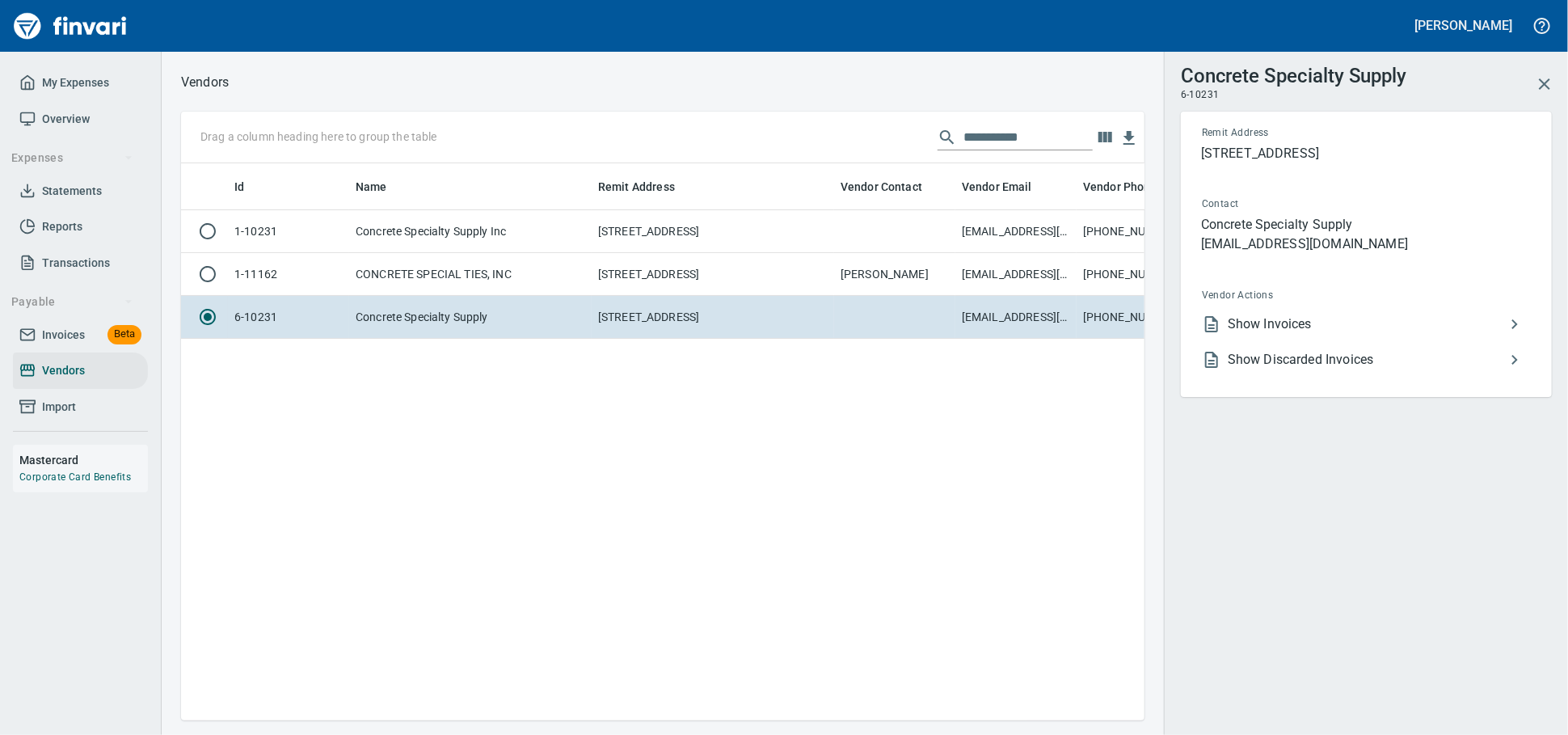
click at [1316, 334] on span "Show Invoices" at bounding box center [1366, 324] width 277 height 19
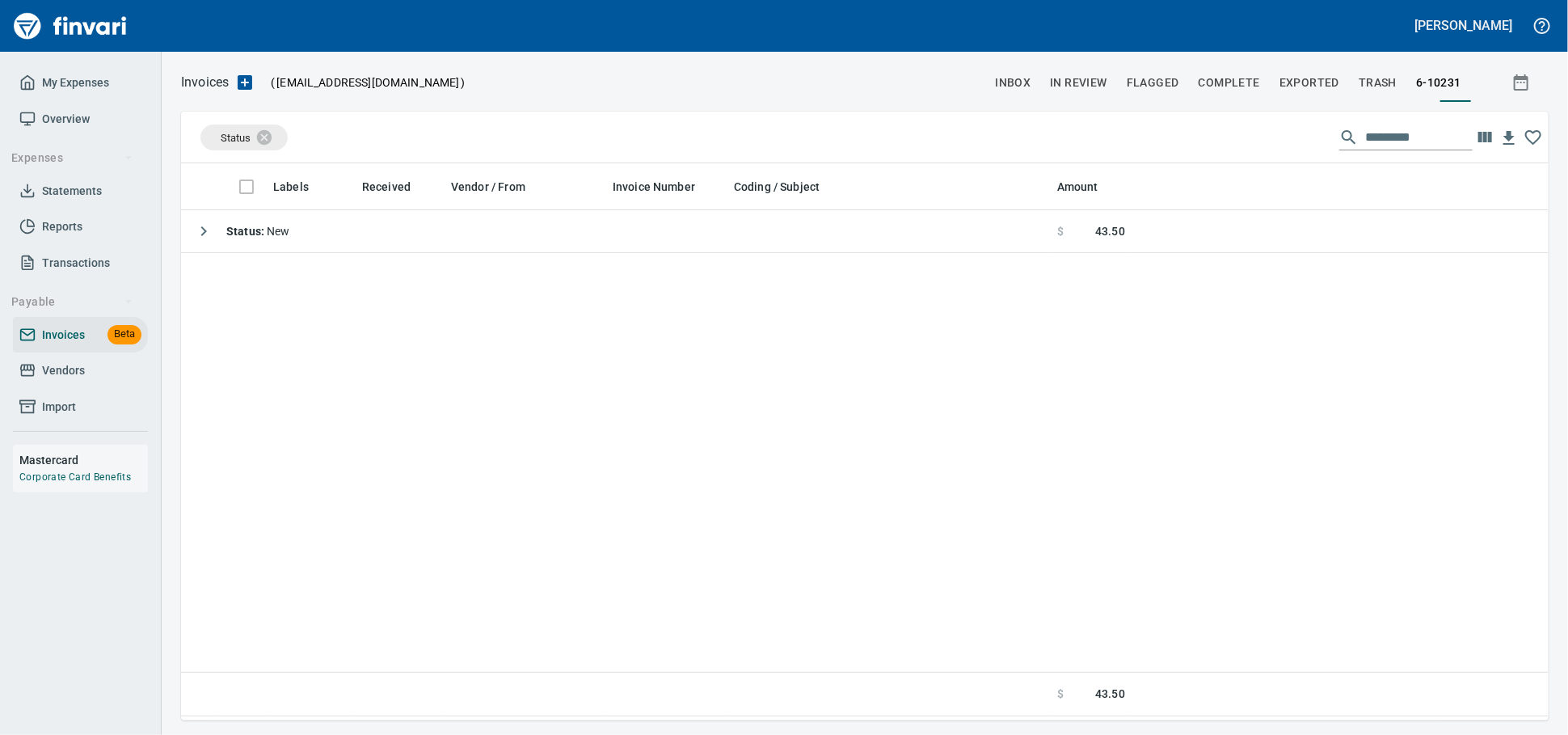
scroll to position [2, 2]
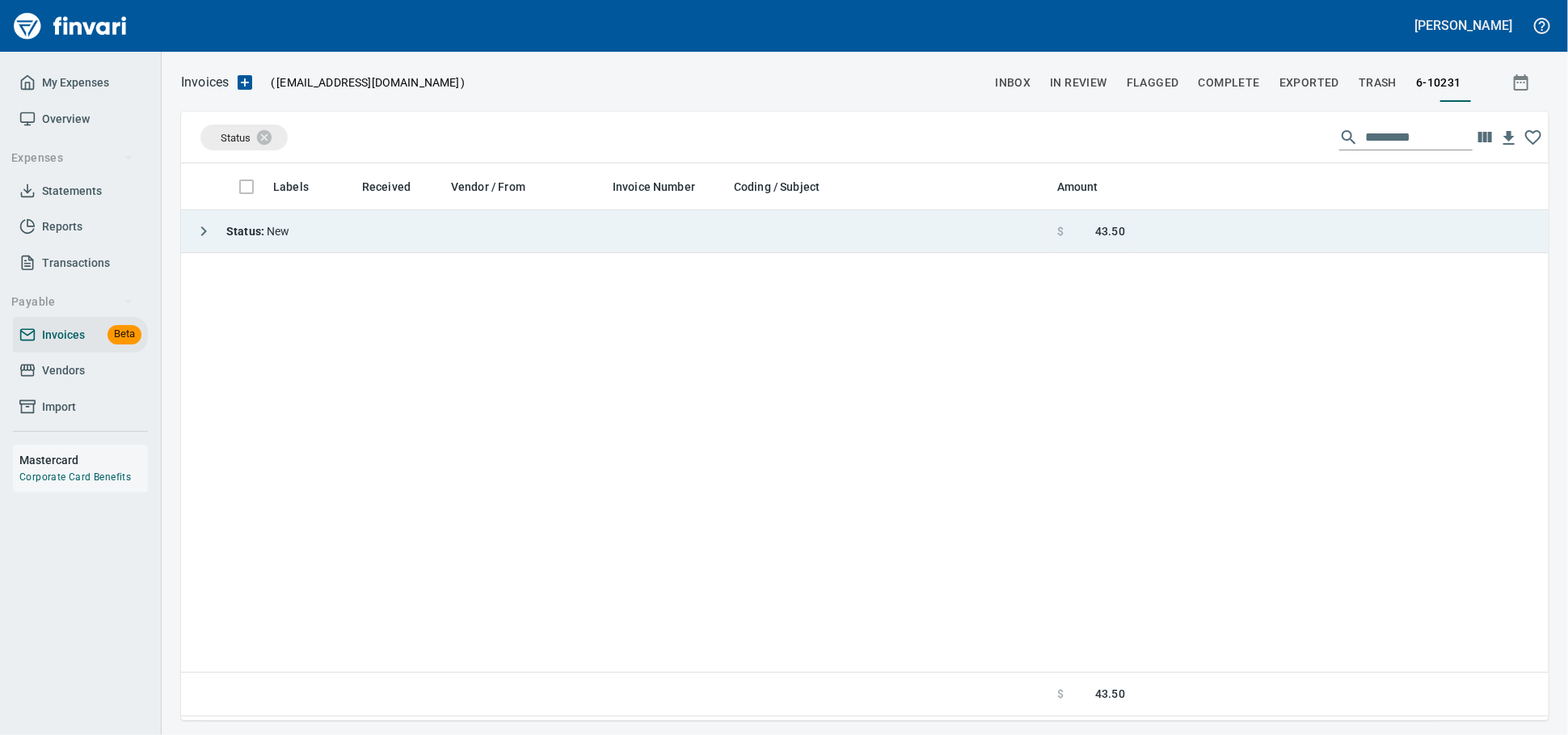
click at [626, 248] on td "Status : New" at bounding box center [616, 231] width 870 height 43
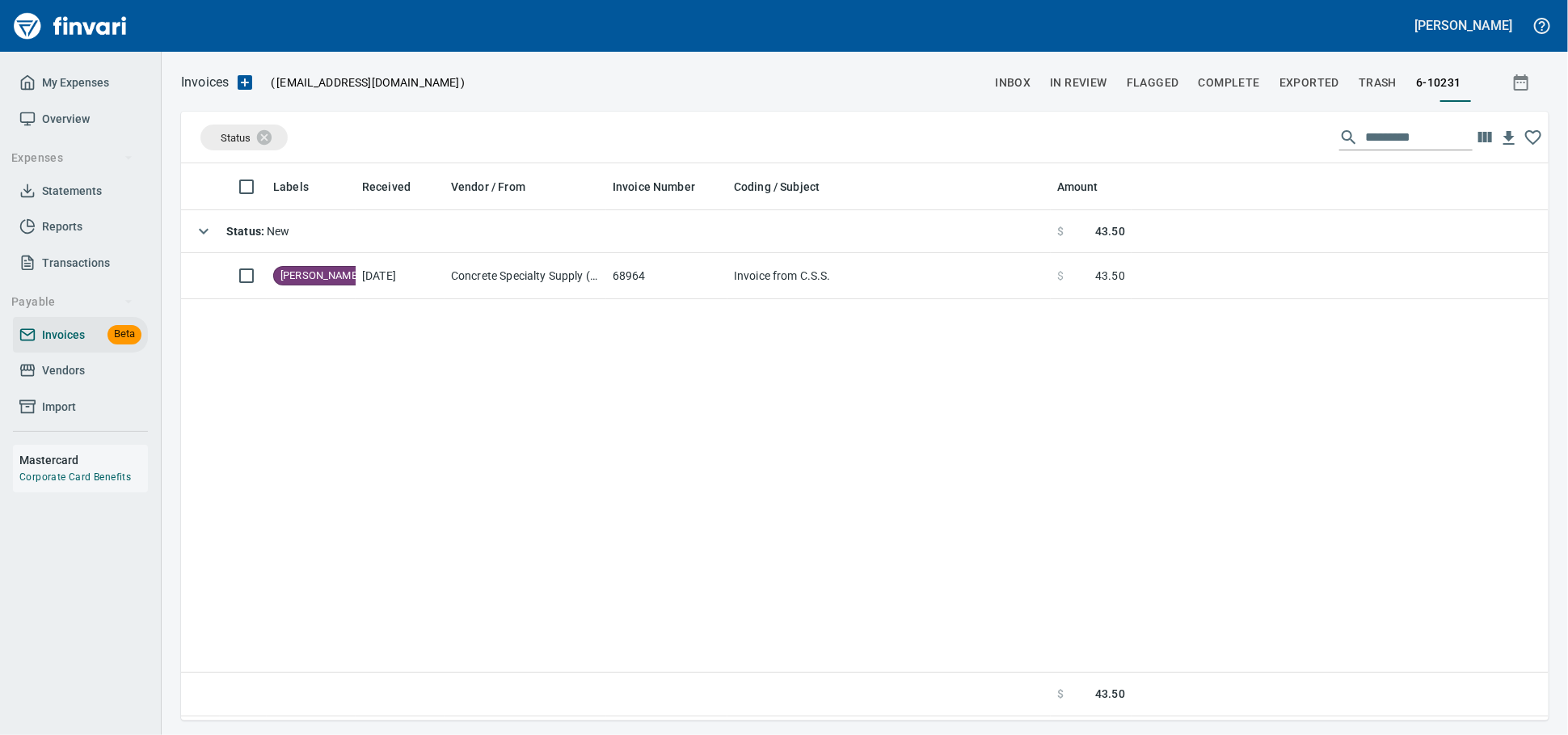
click at [47, 381] on span "Vendors" at bounding box center [63, 370] width 43 height 20
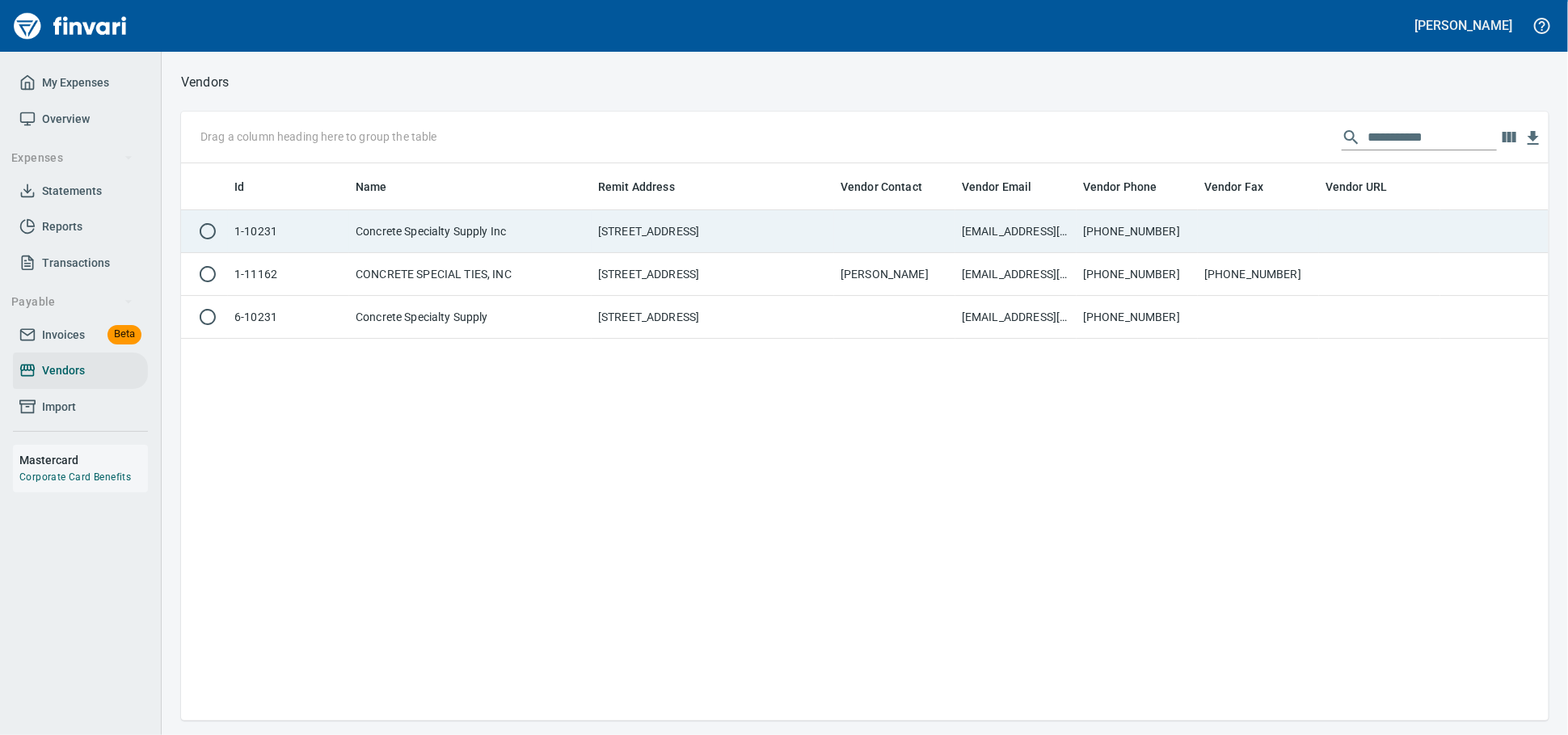
scroll to position [543, 1353]
click at [608, 253] on td "1111 SW 40th Street, Battle Ground WA 98604" at bounding box center [712, 231] width 243 height 43
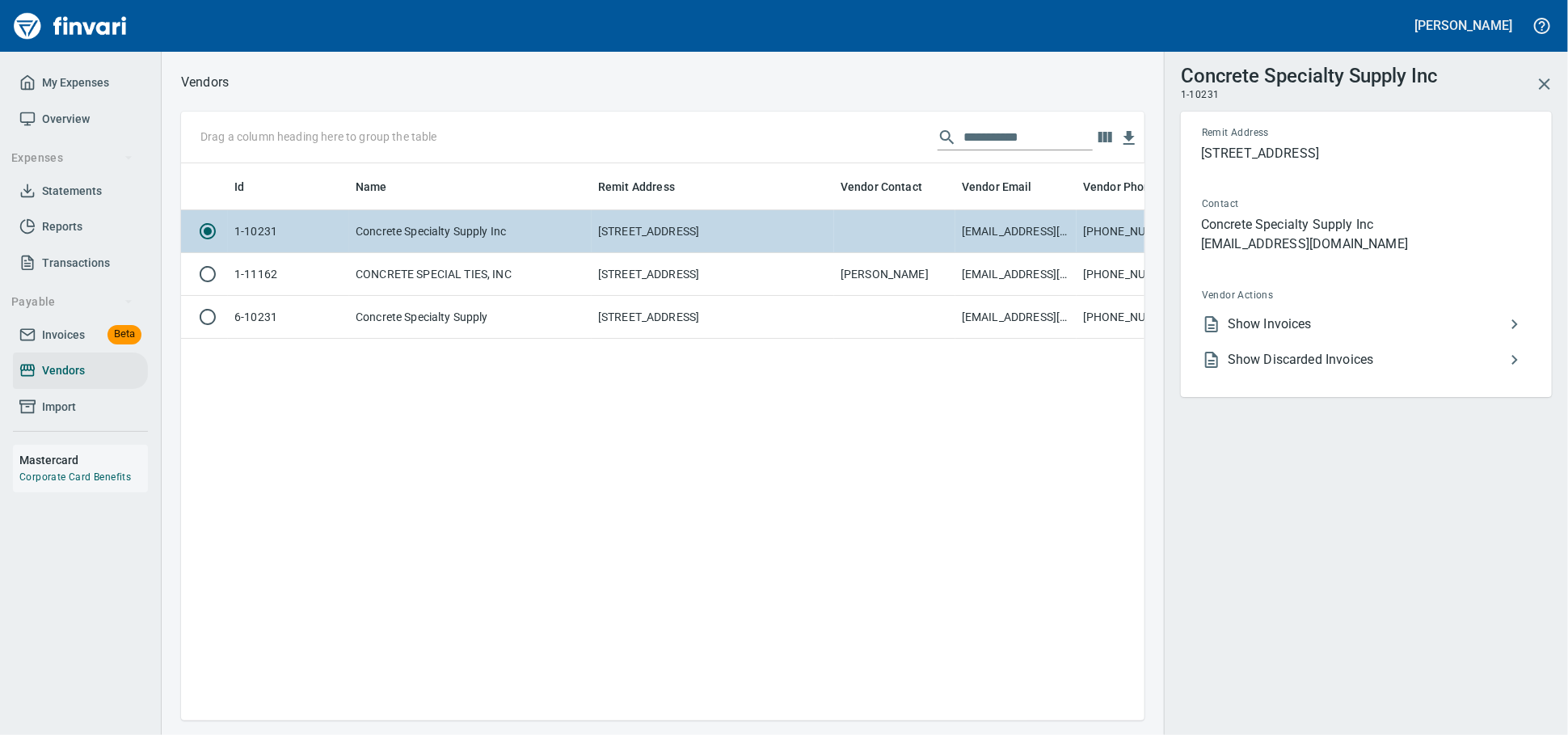
scroll to position [529, 949]
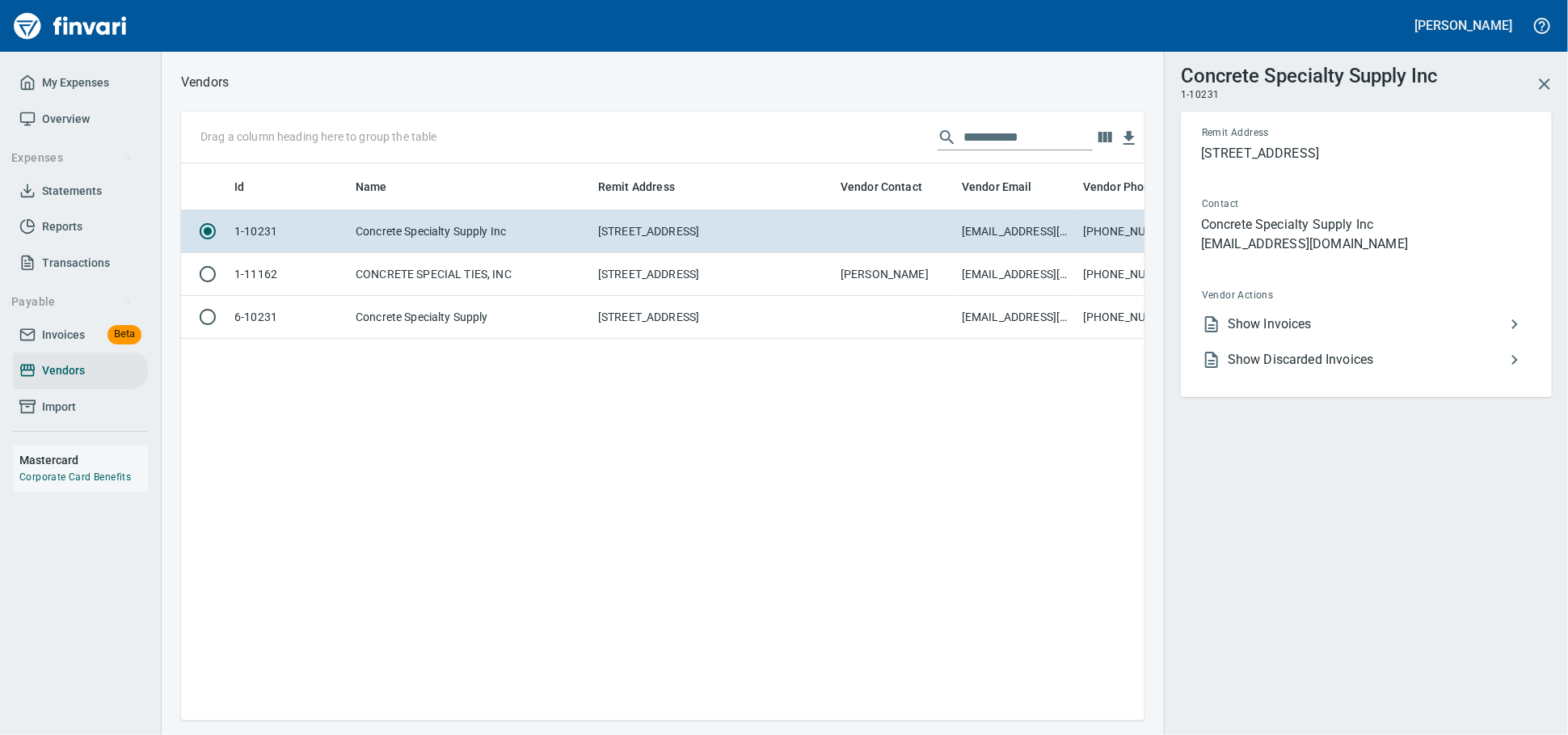
click at [1300, 369] on span "Show Discarded Invoices" at bounding box center [1366, 360] width 277 height 19
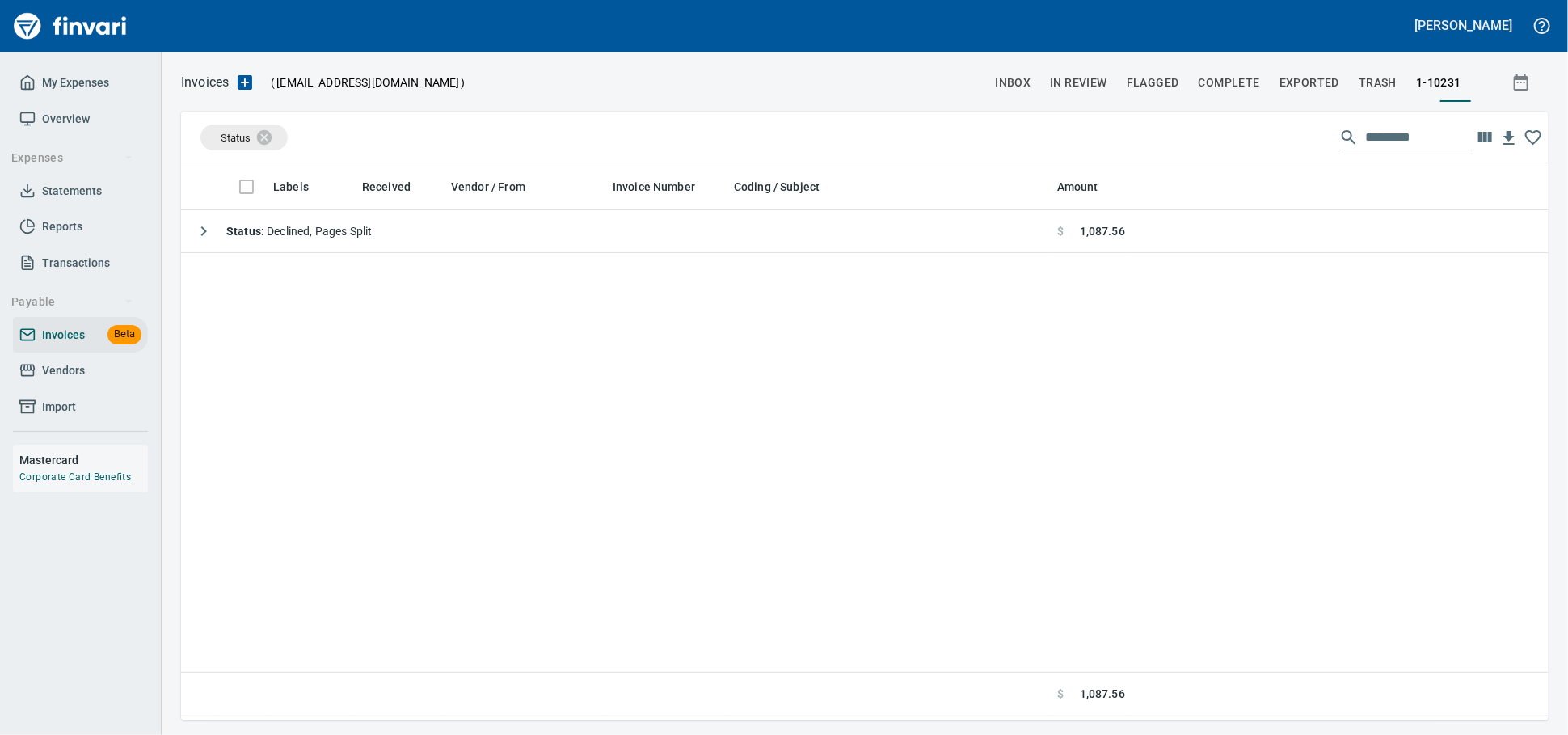
scroll to position [543, 1353]
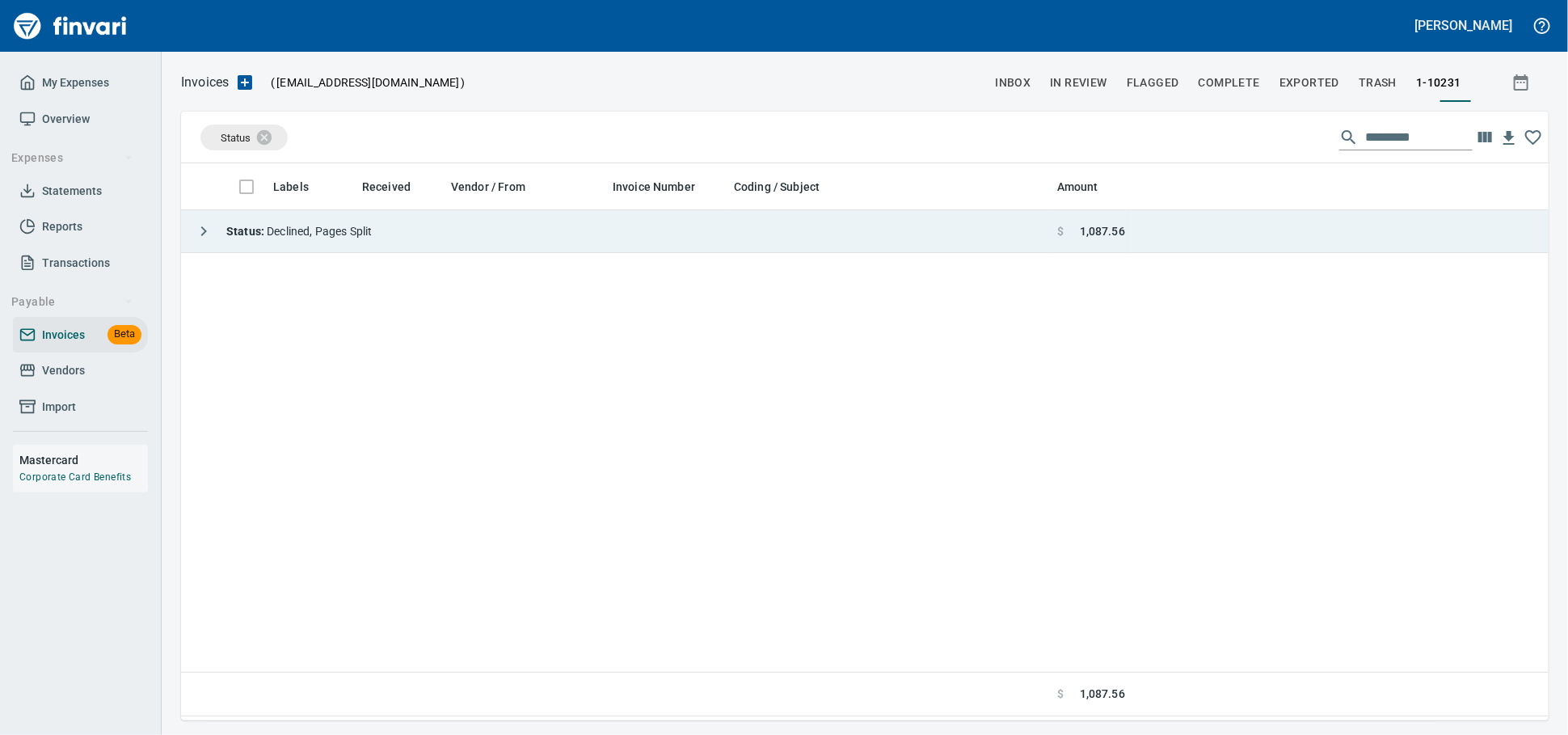
click at [759, 243] on td "Status : Declined, Pages Split" at bounding box center [616, 231] width 870 height 43
click at [665, 240] on td "Status : Declined, Pages Split" at bounding box center [616, 231] width 870 height 43
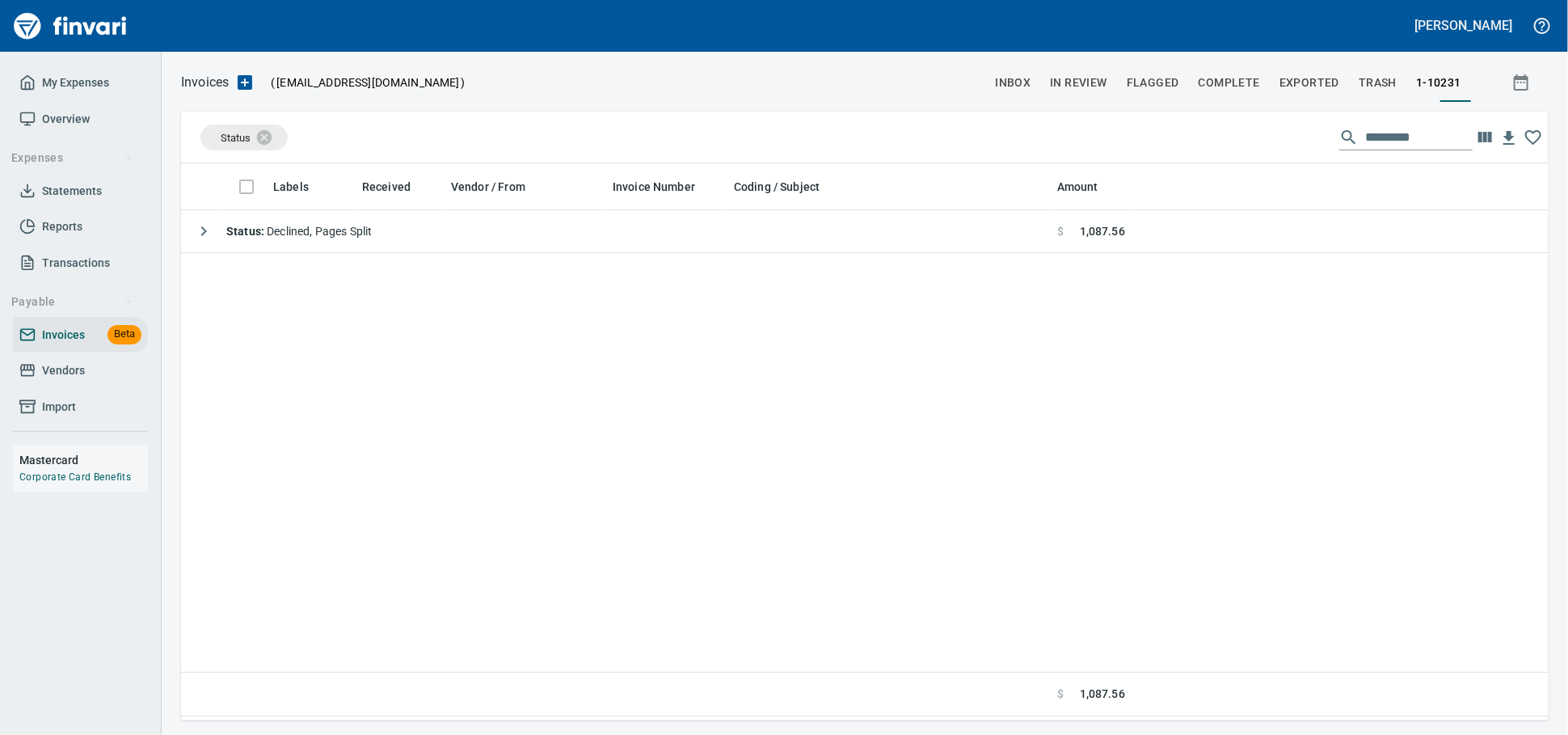
click at [52, 381] on span "Vendors" at bounding box center [63, 370] width 43 height 20
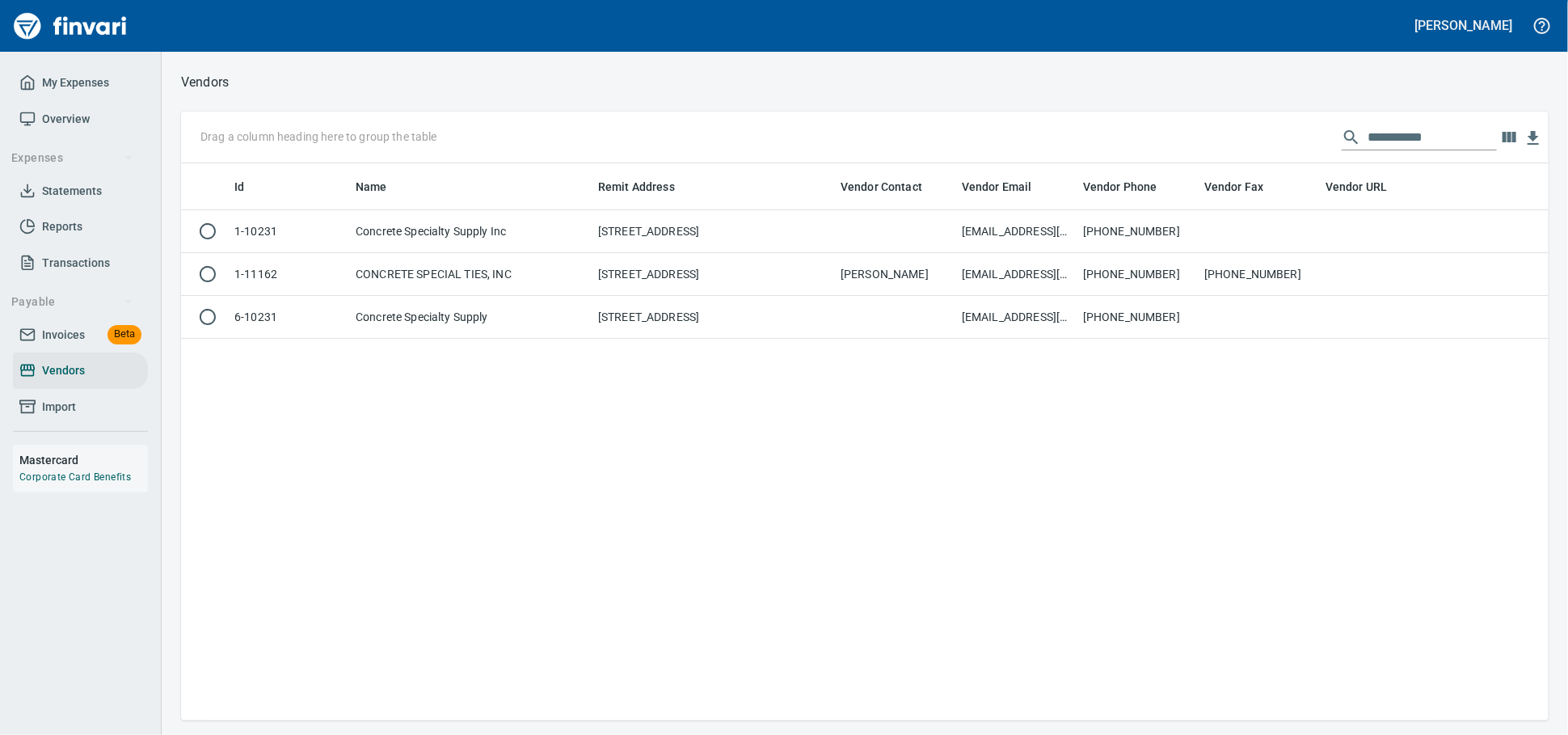
scroll to position [2, 2]
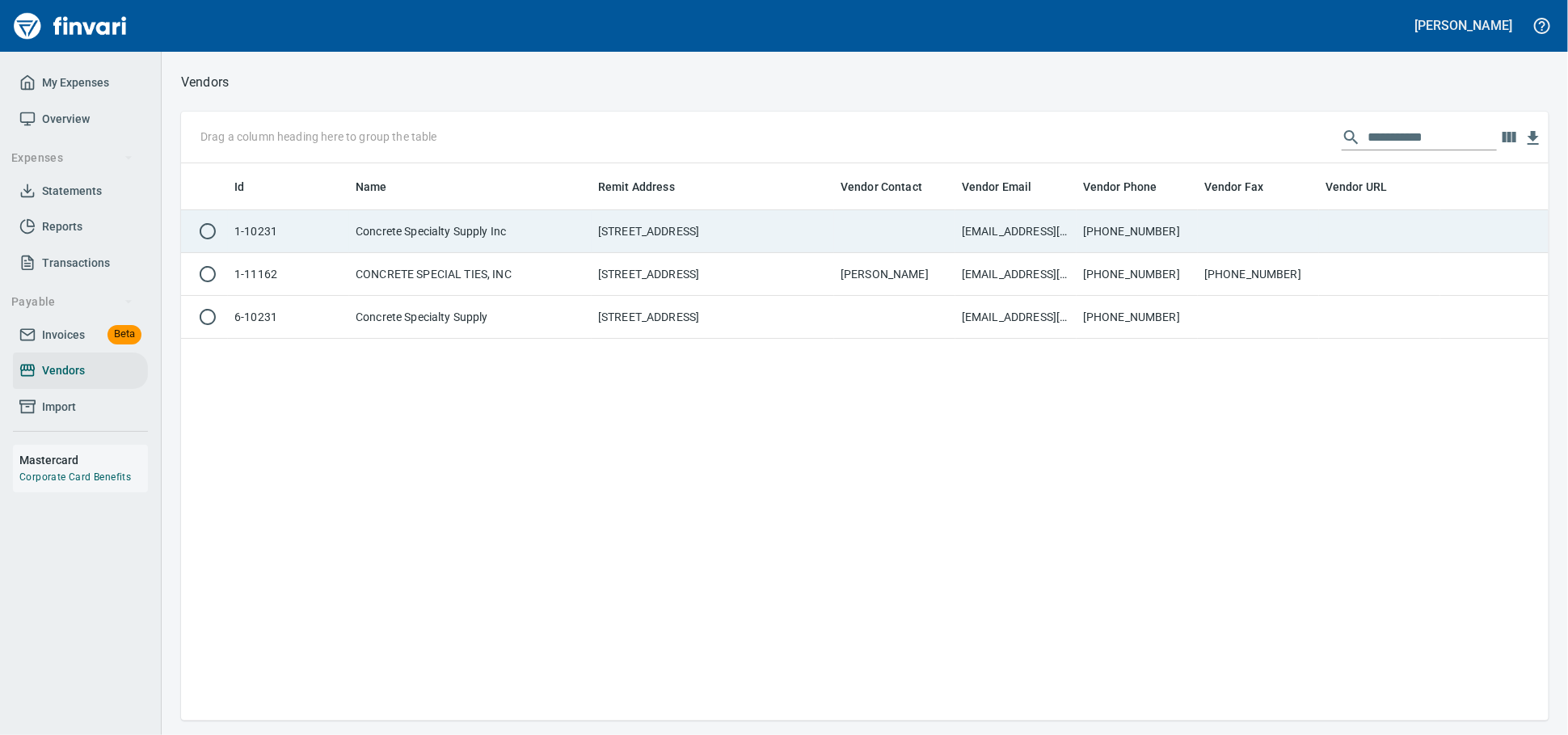
click at [584, 234] on td "Concrete Specialty Supply Inc" at bounding box center [470, 231] width 243 height 43
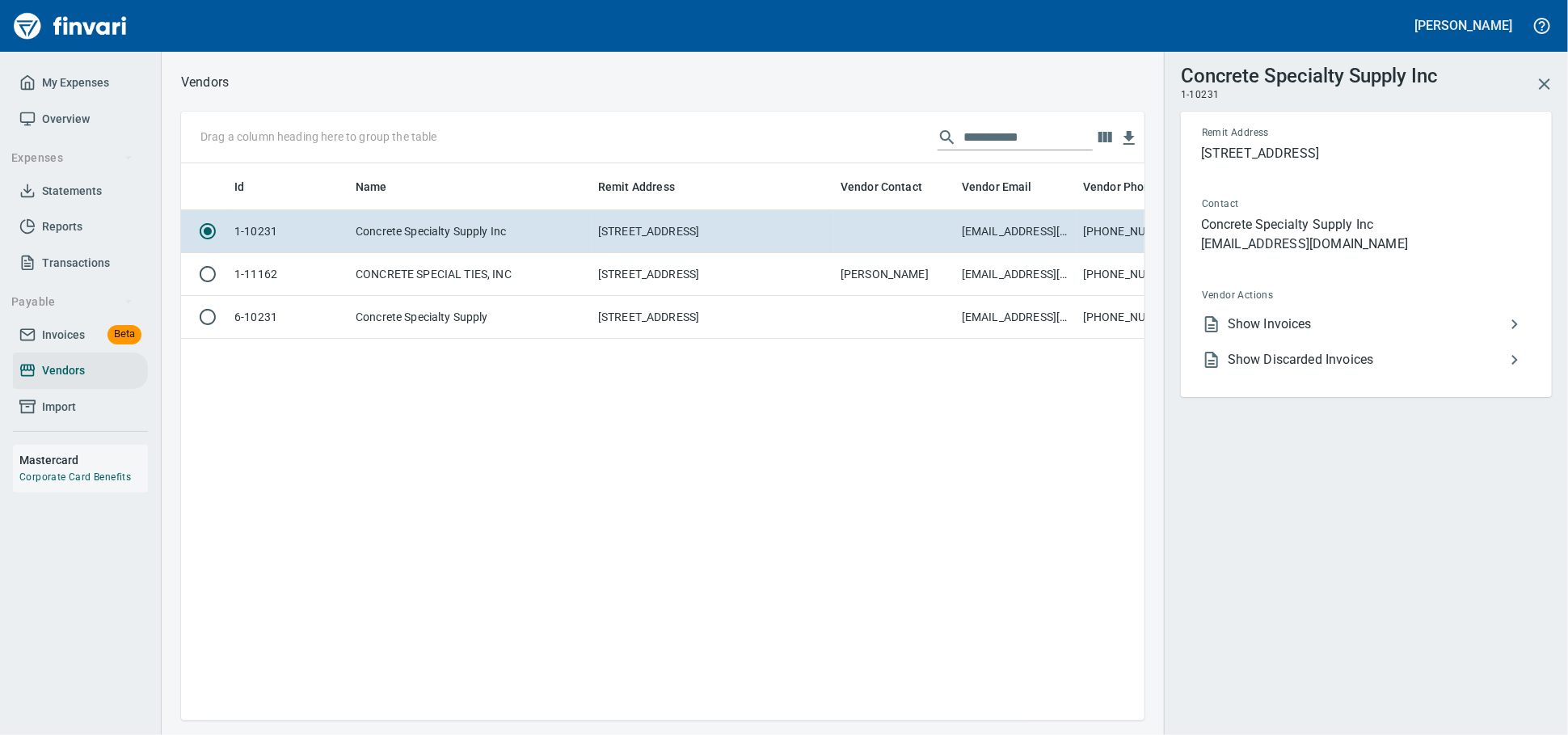
scroll to position [529, 949]
click at [1304, 334] on span "Show Invoices" at bounding box center [1366, 324] width 277 height 19
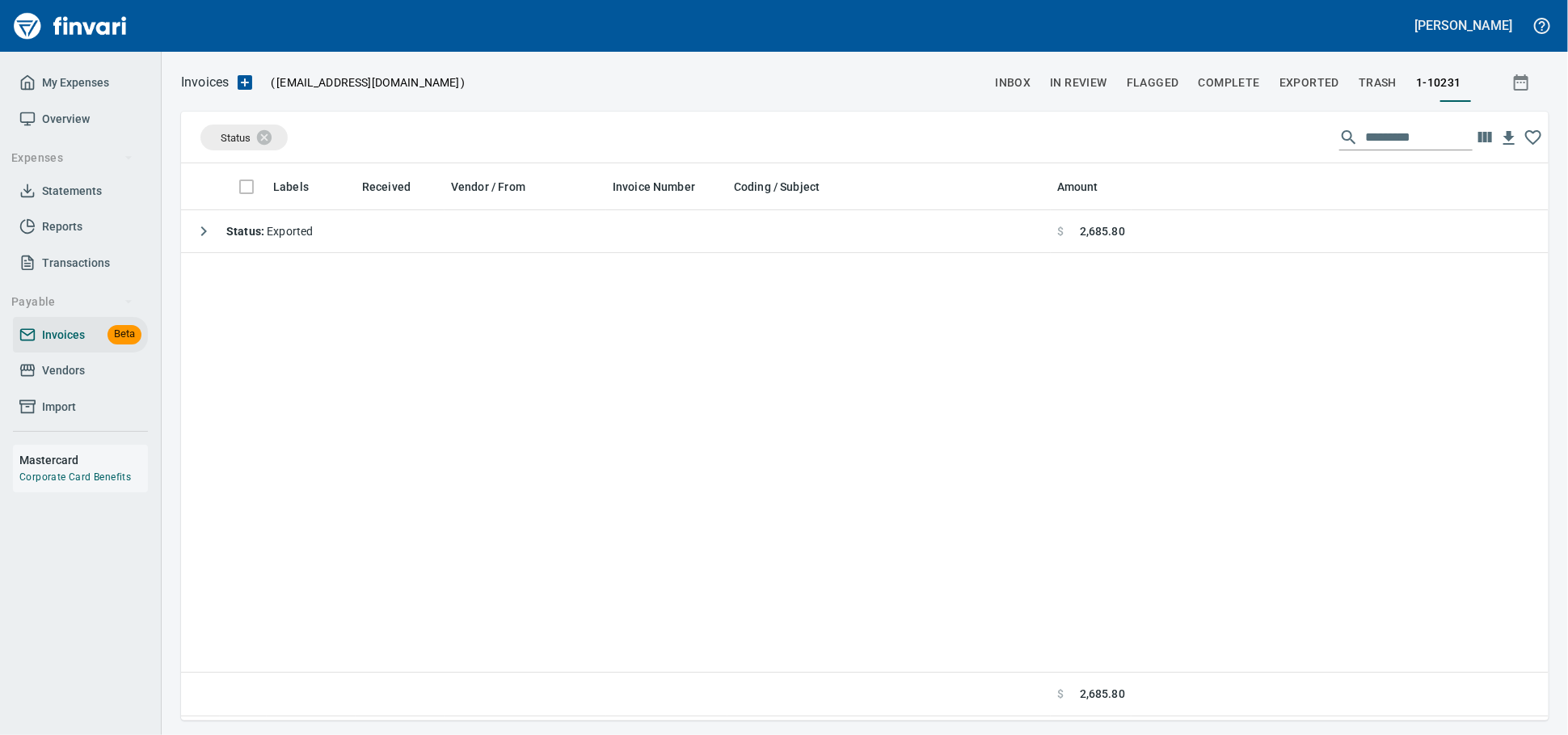
scroll to position [543, 1353]
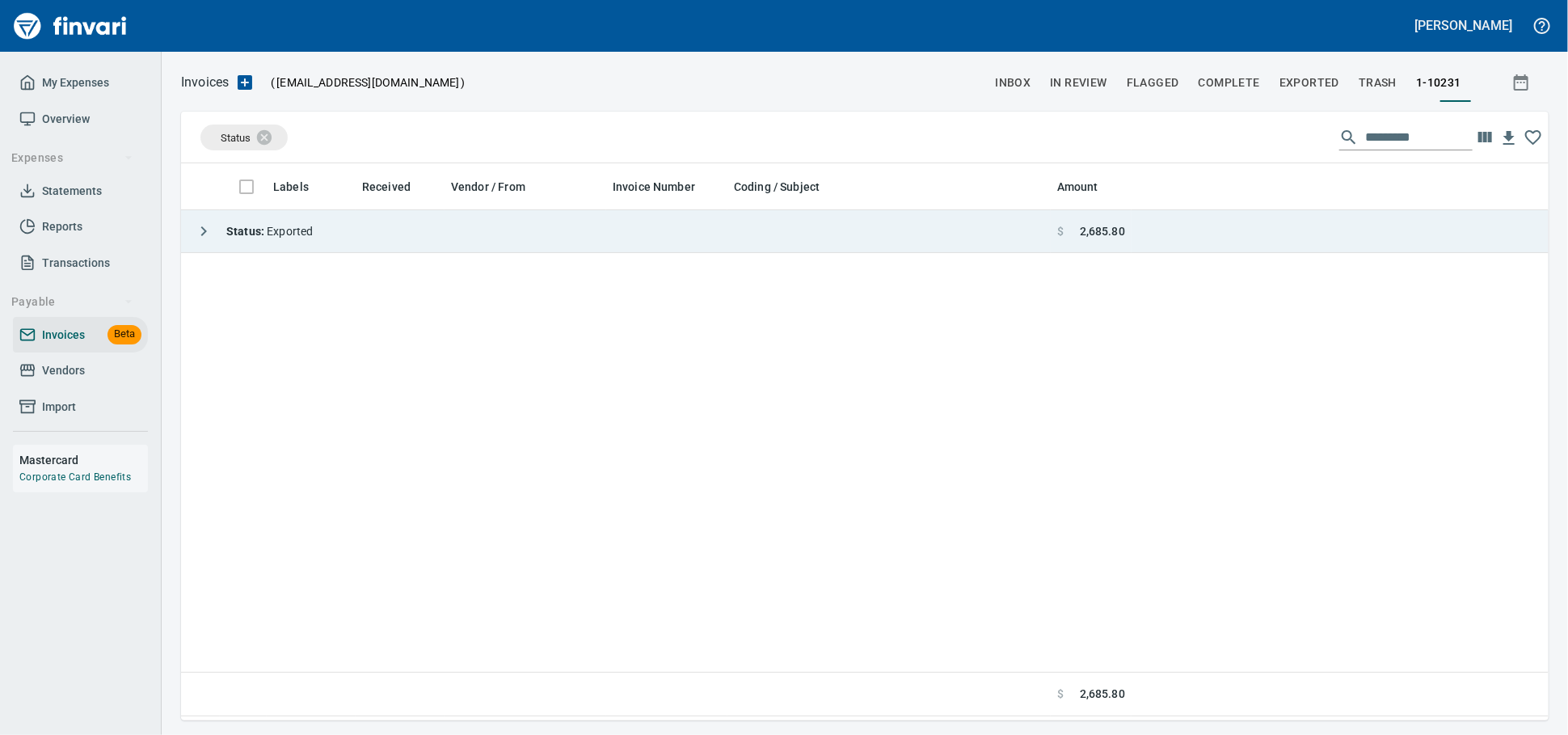
click at [450, 220] on td "Status : Exported" at bounding box center [616, 231] width 870 height 43
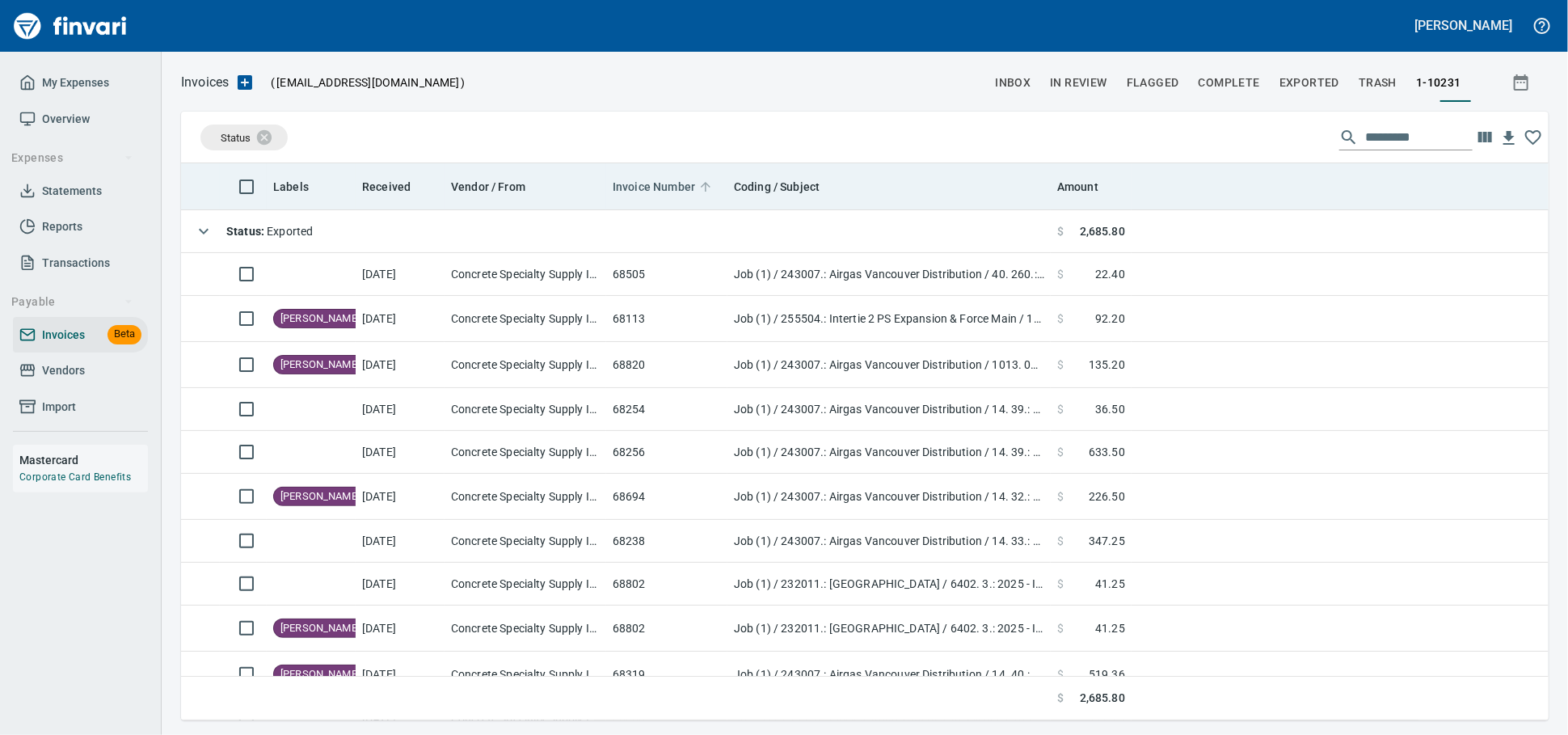
click at [635, 187] on span "Invoice Number" at bounding box center [653, 187] width 82 height 19
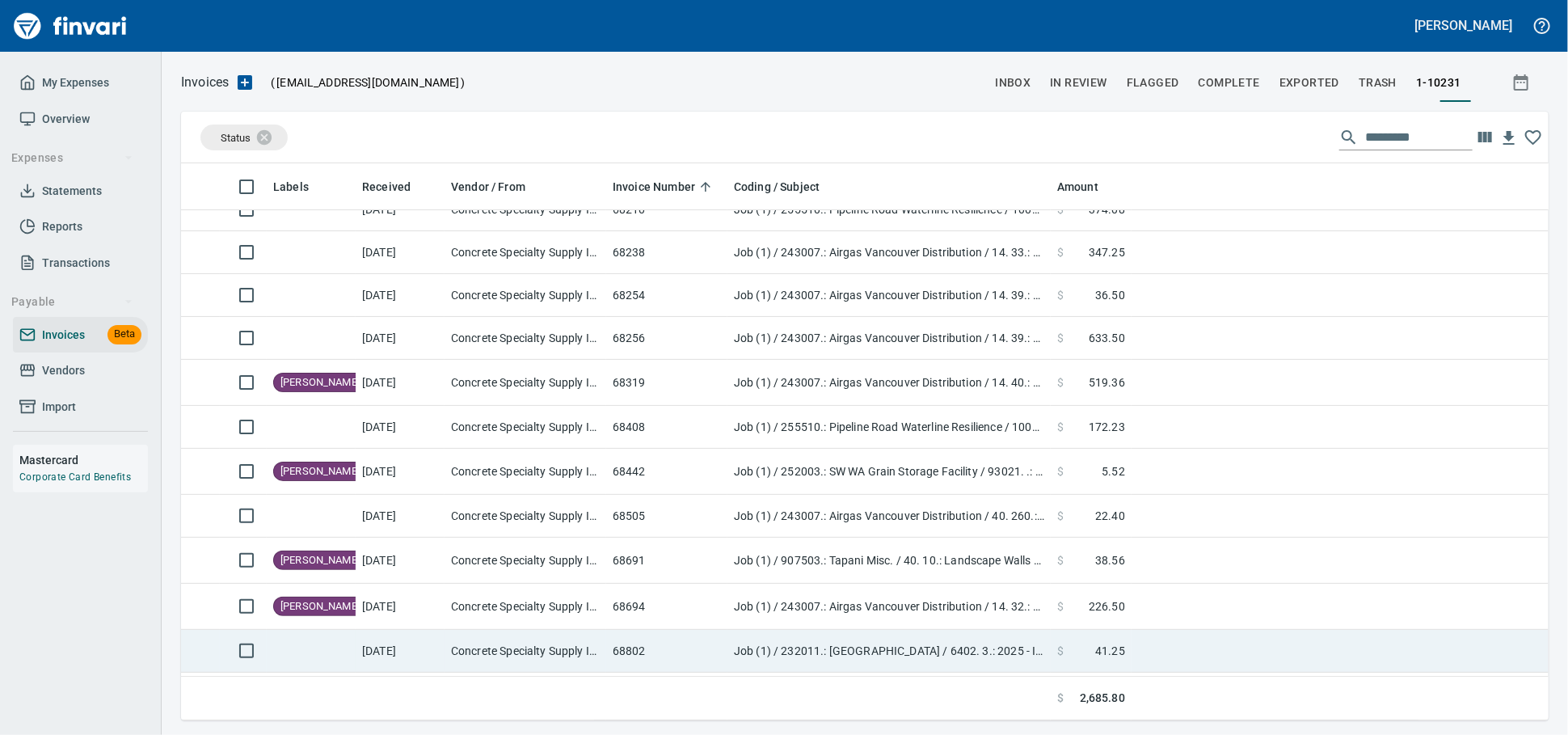
scroll to position [218, 0]
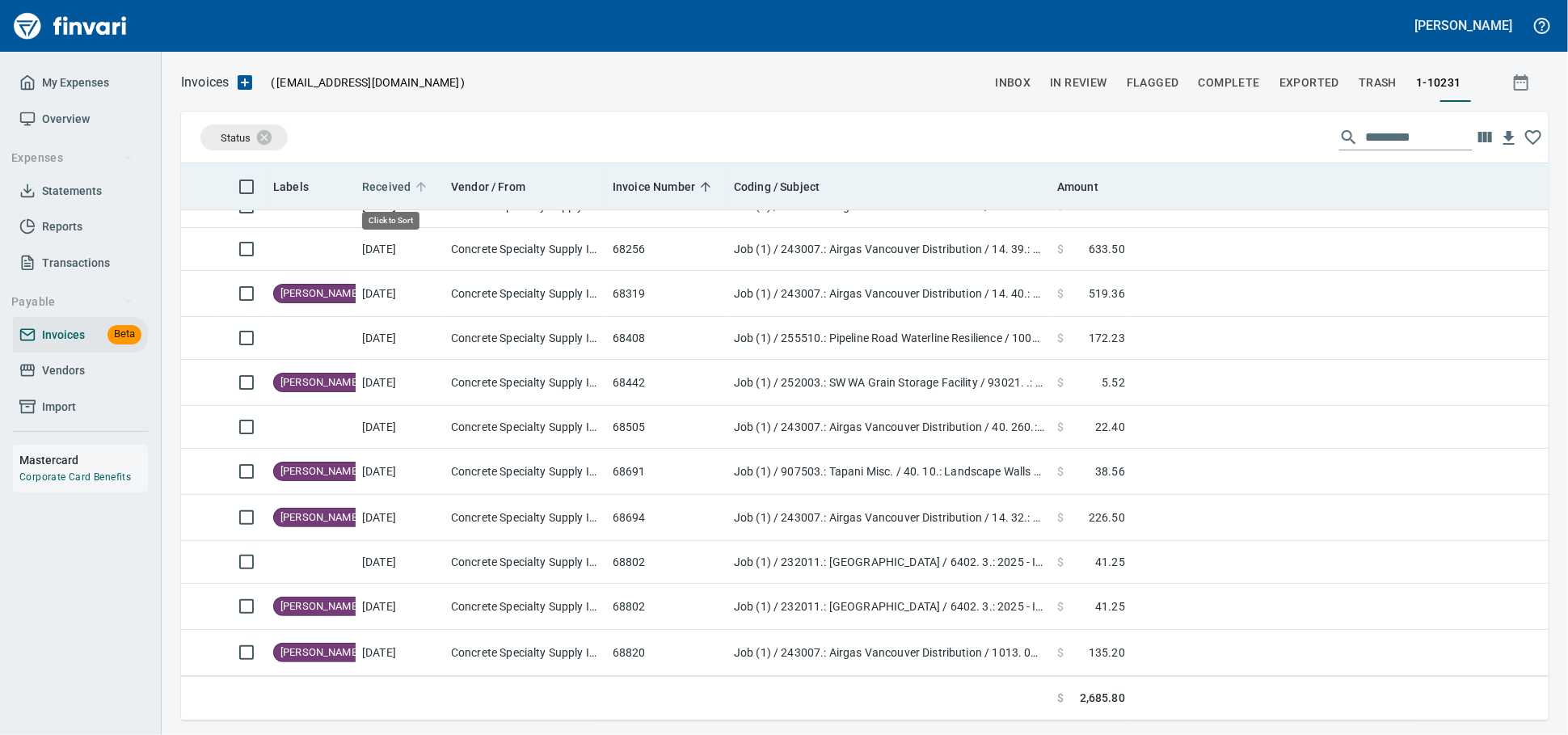
click at [382, 189] on span "Received" at bounding box center [387, 187] width 48 height 19
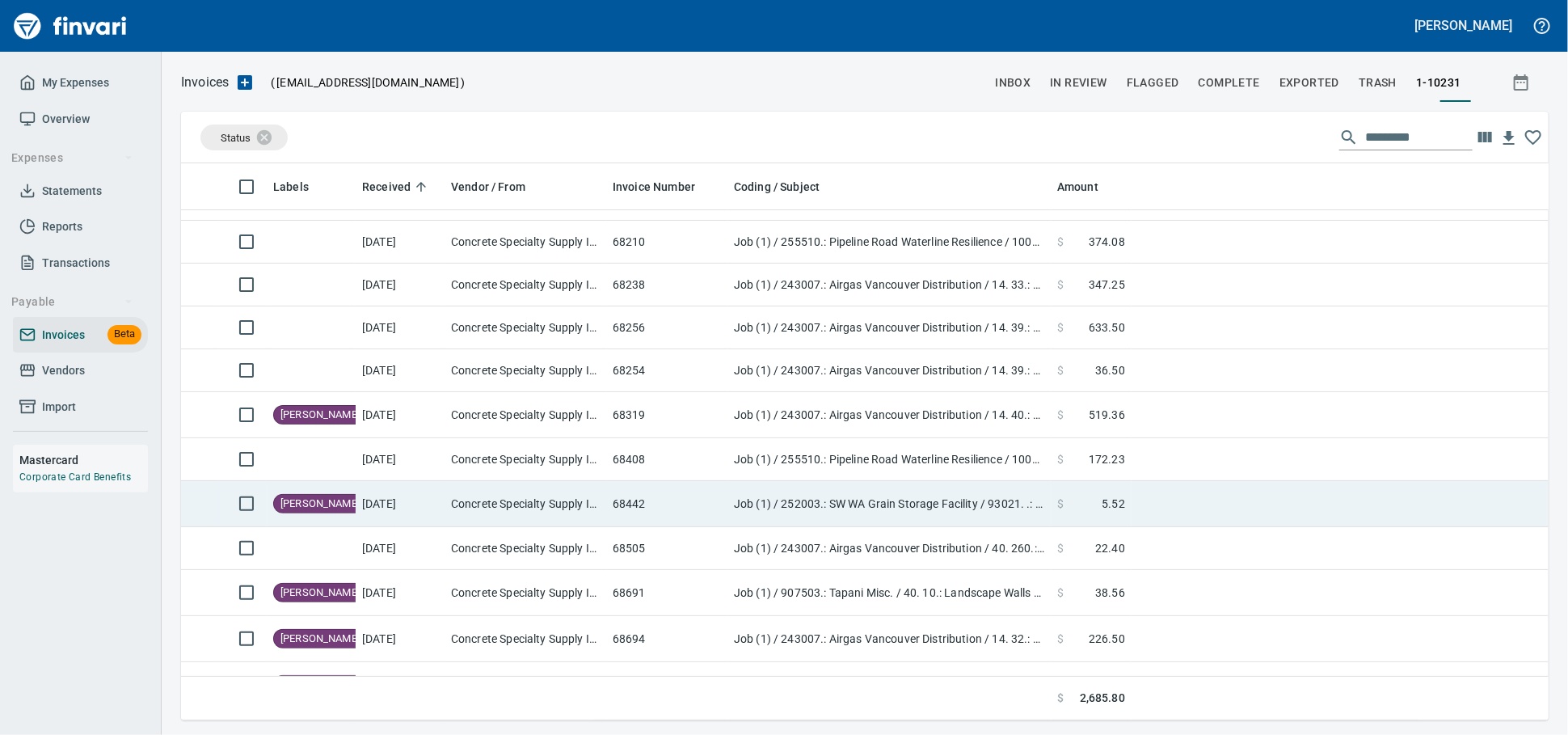
scroll to position [0, 0]
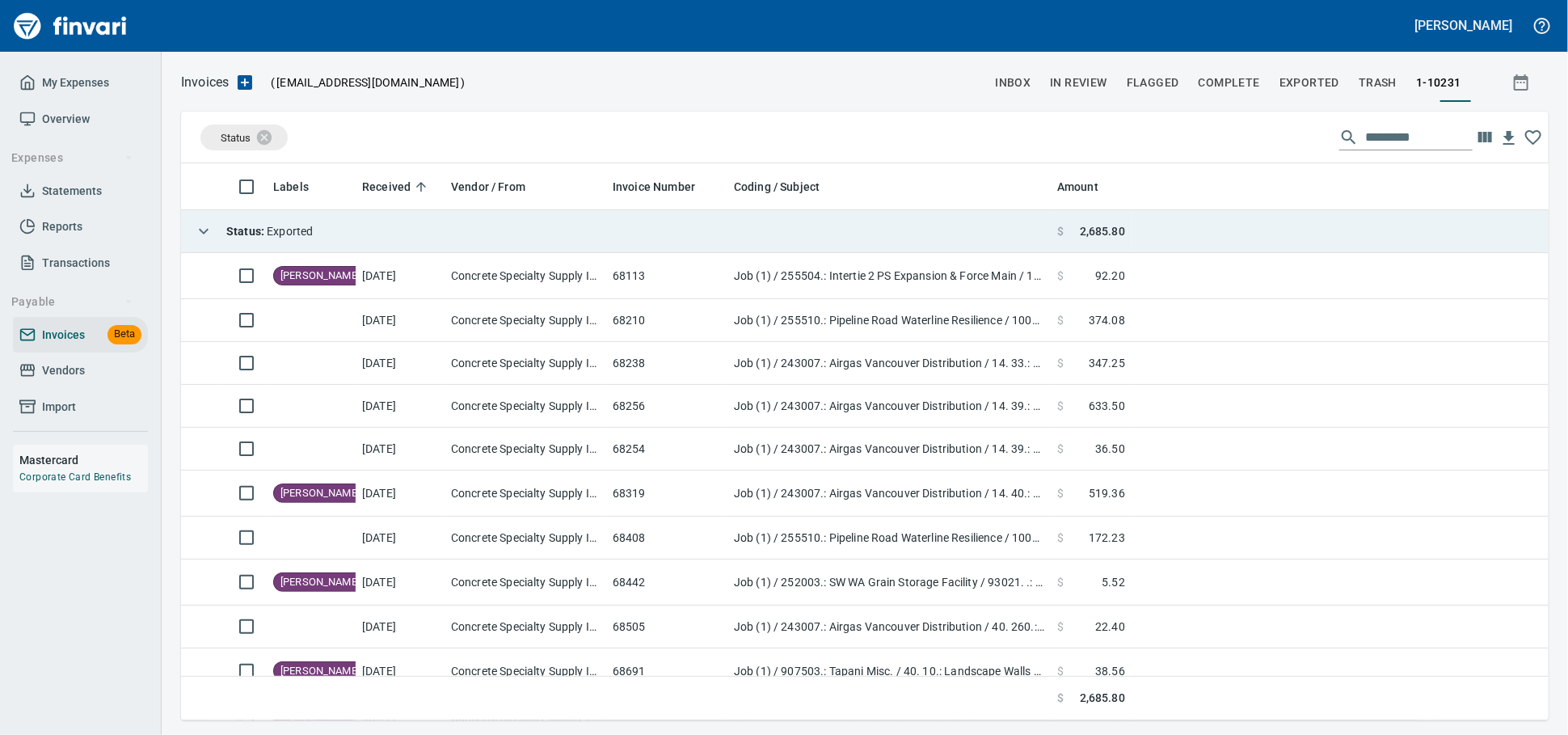
click at [389, 224] on td "Status : Exported" at bounding box center [616, 231] width 870 height 43
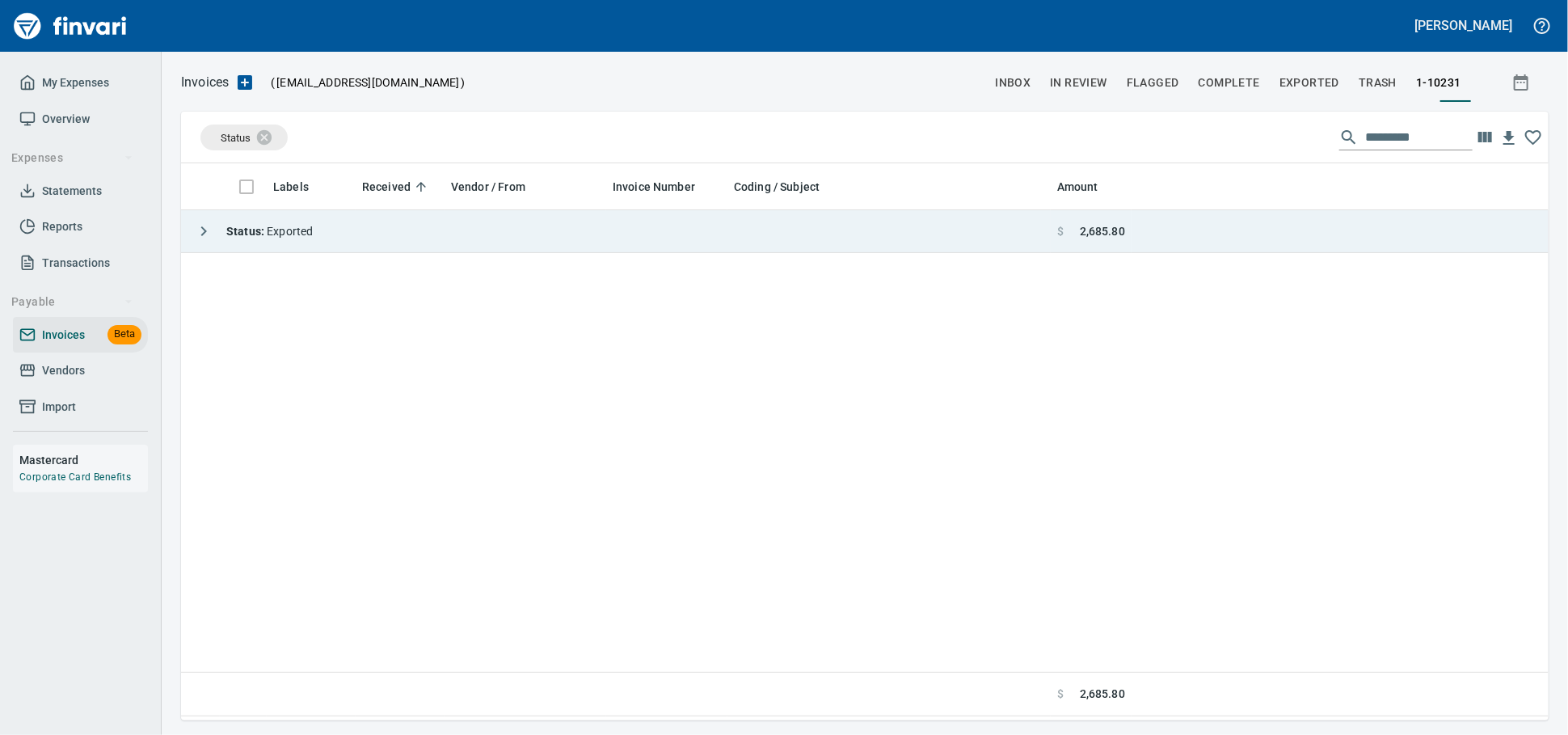
scroll to position [2, 2]
click at [389, 223] on td "Status : Exported" at bounding box center [616, 231] width 870 height 43
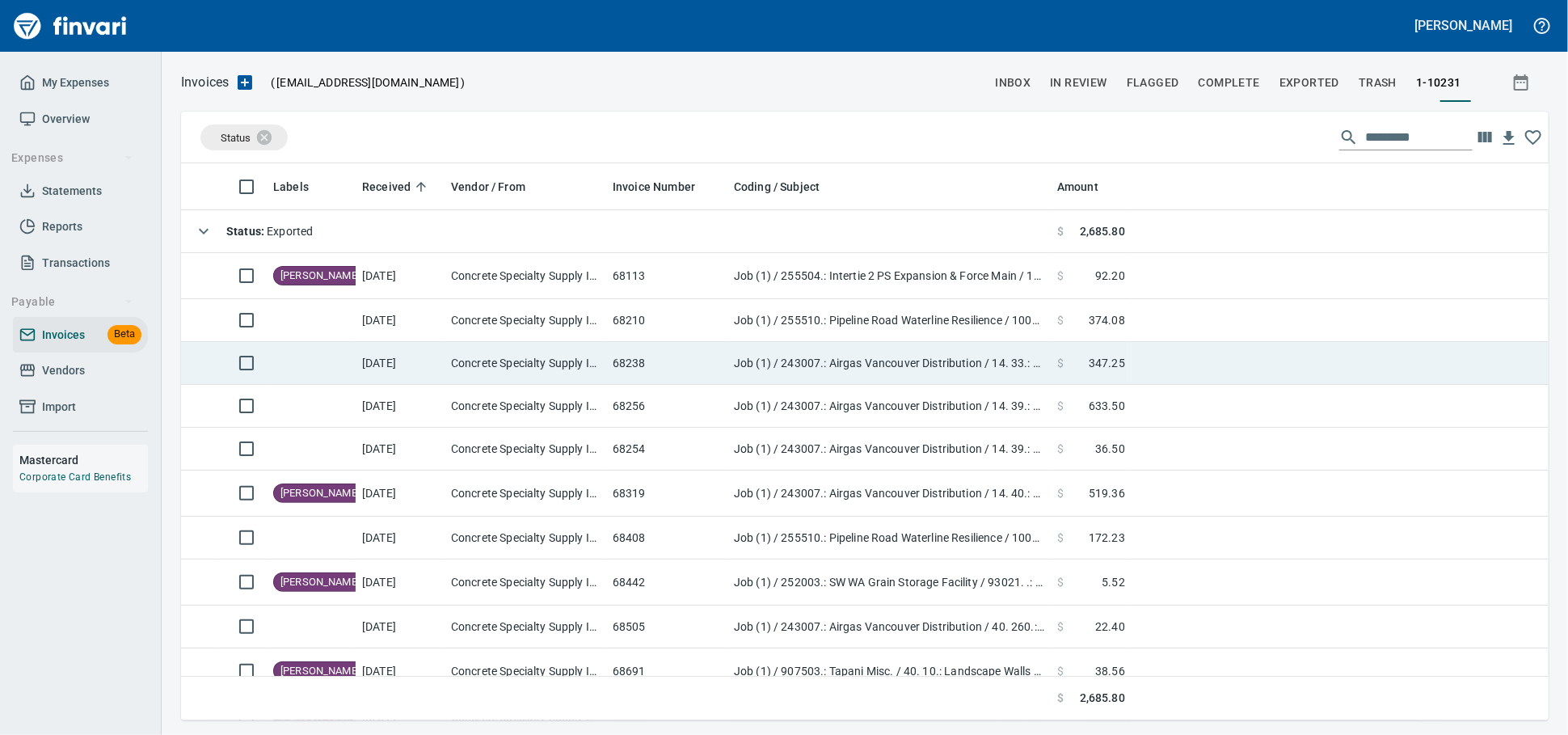
scroll to position [218, 0]
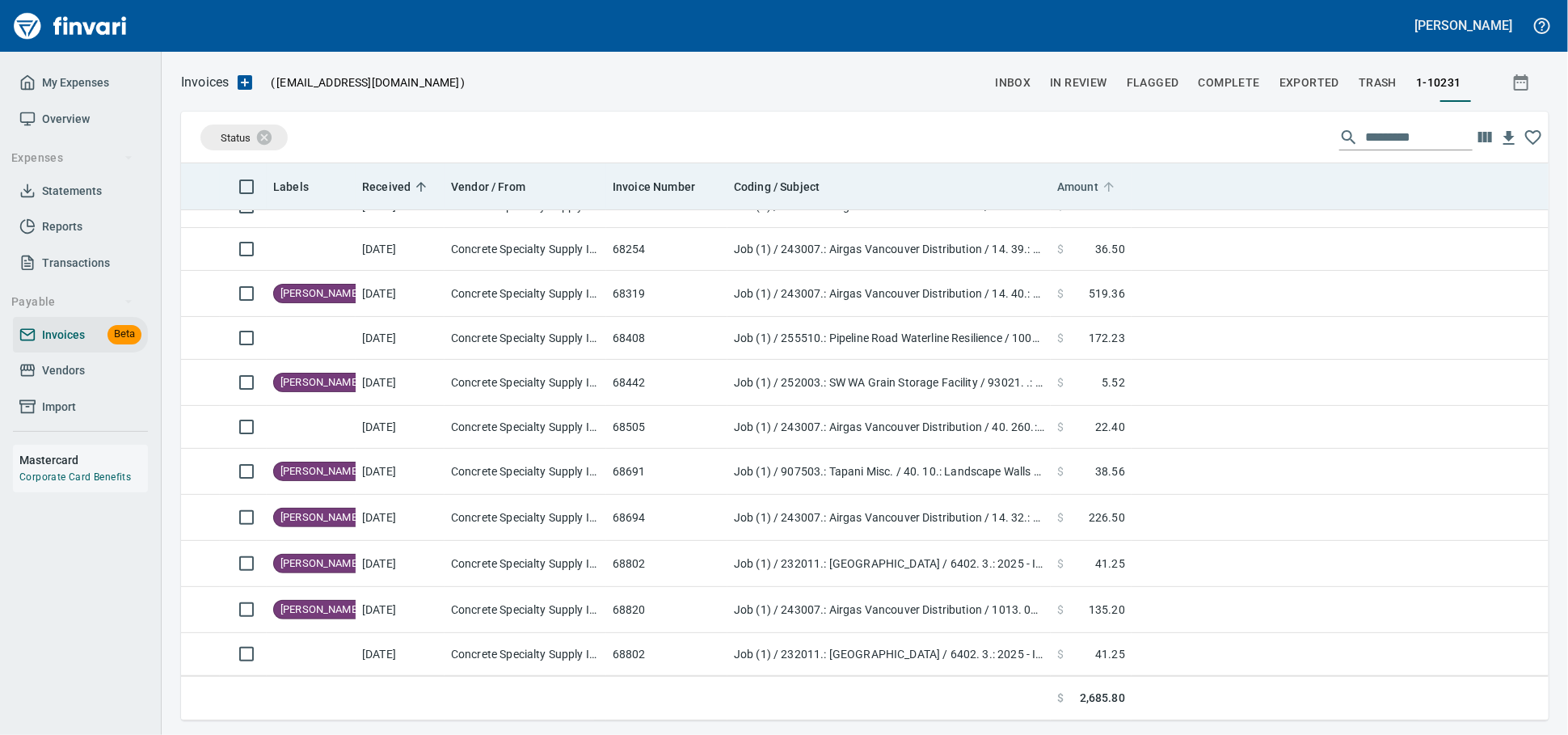
click at [1109, 193] on icon at bounding box center [1109, 187] width 15 height 15
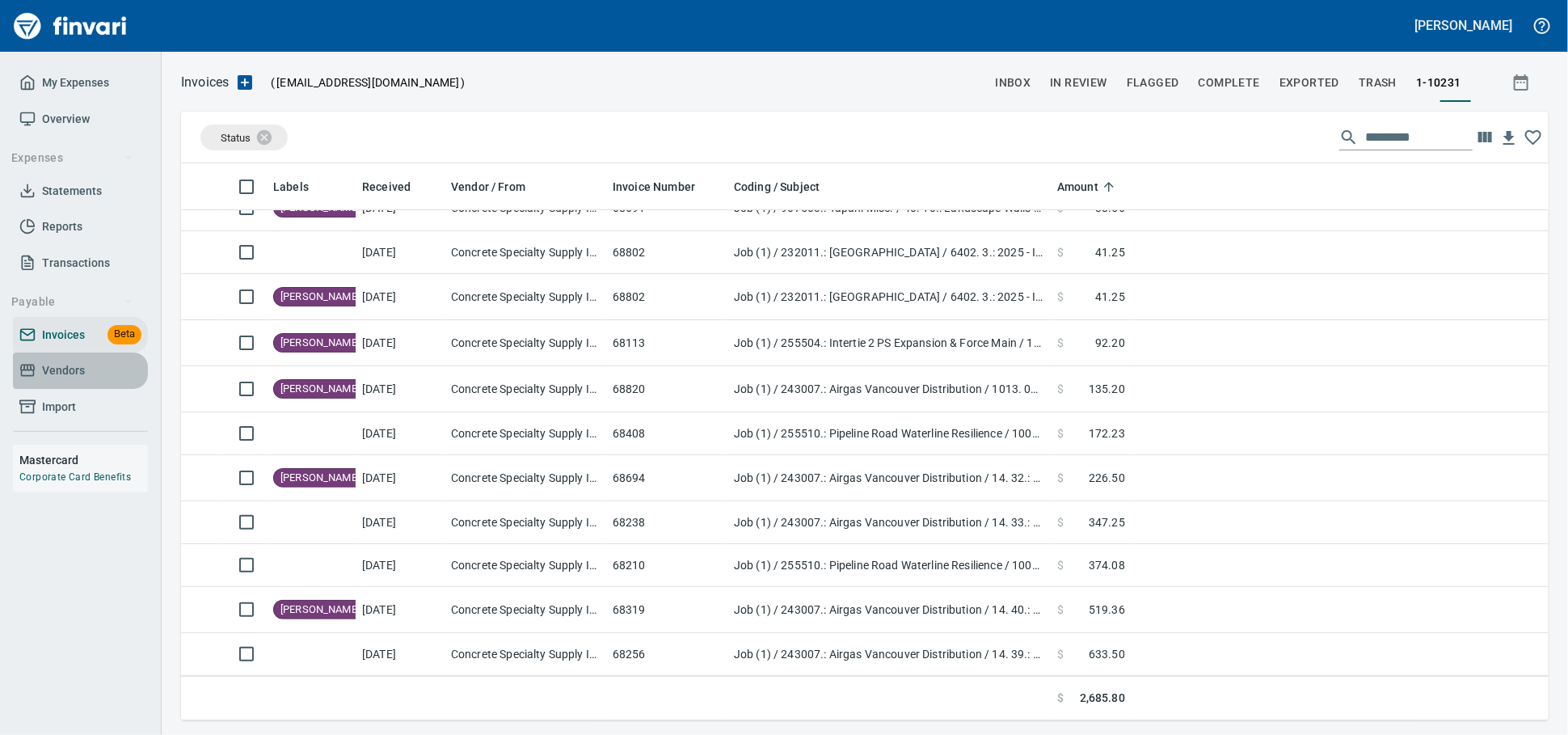
click at [96, 381] on span "Vendors" at bounding box center [80, 370] width 122 height 20
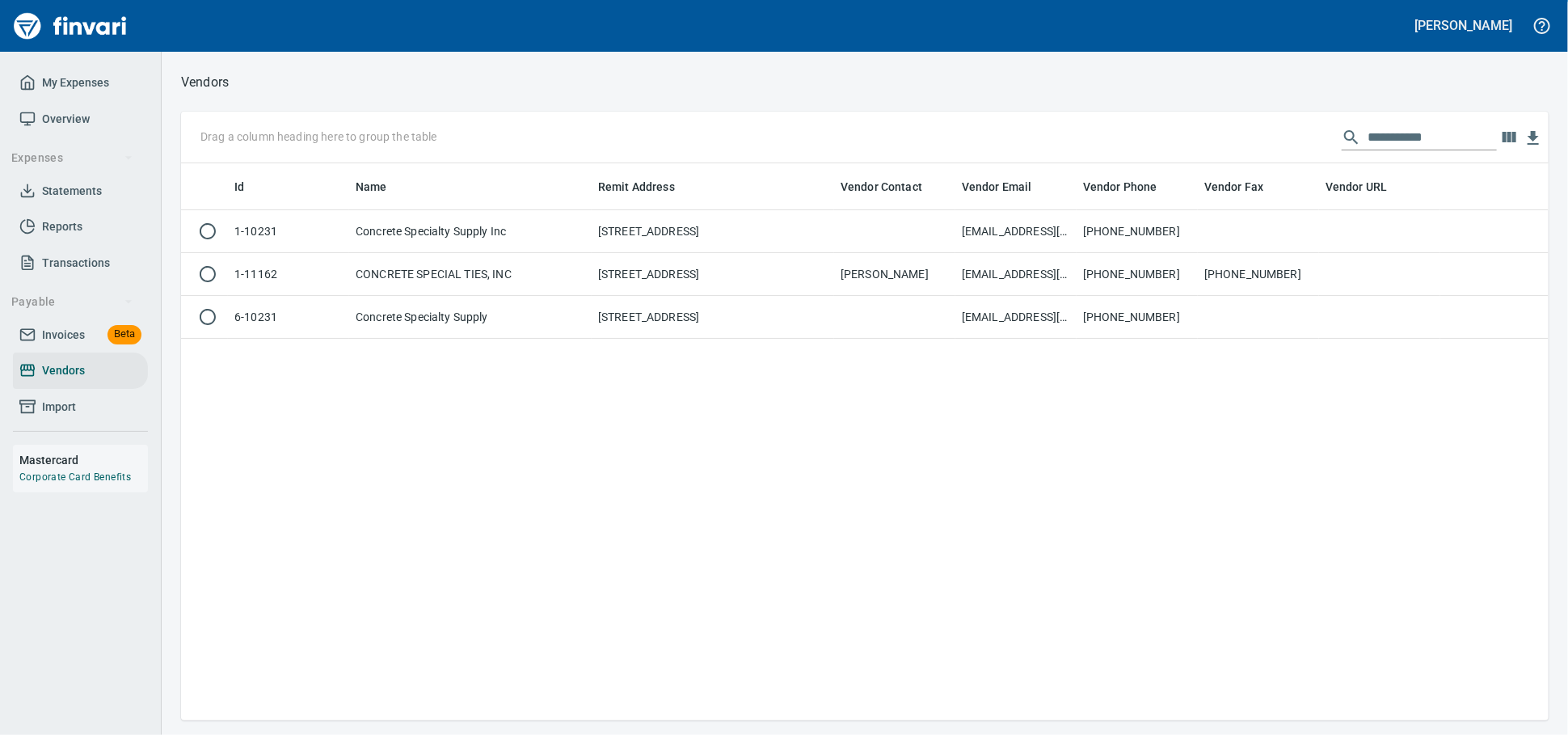
scroll to position [543, 1353]
drag, startPoint x: 1456, startPoint y: 141, endPoint x: 767, endPoint y: 79, distance: 691.8
click at [769, 82] on div "**********" at bounding box center [864, 396] width 1407 height 649
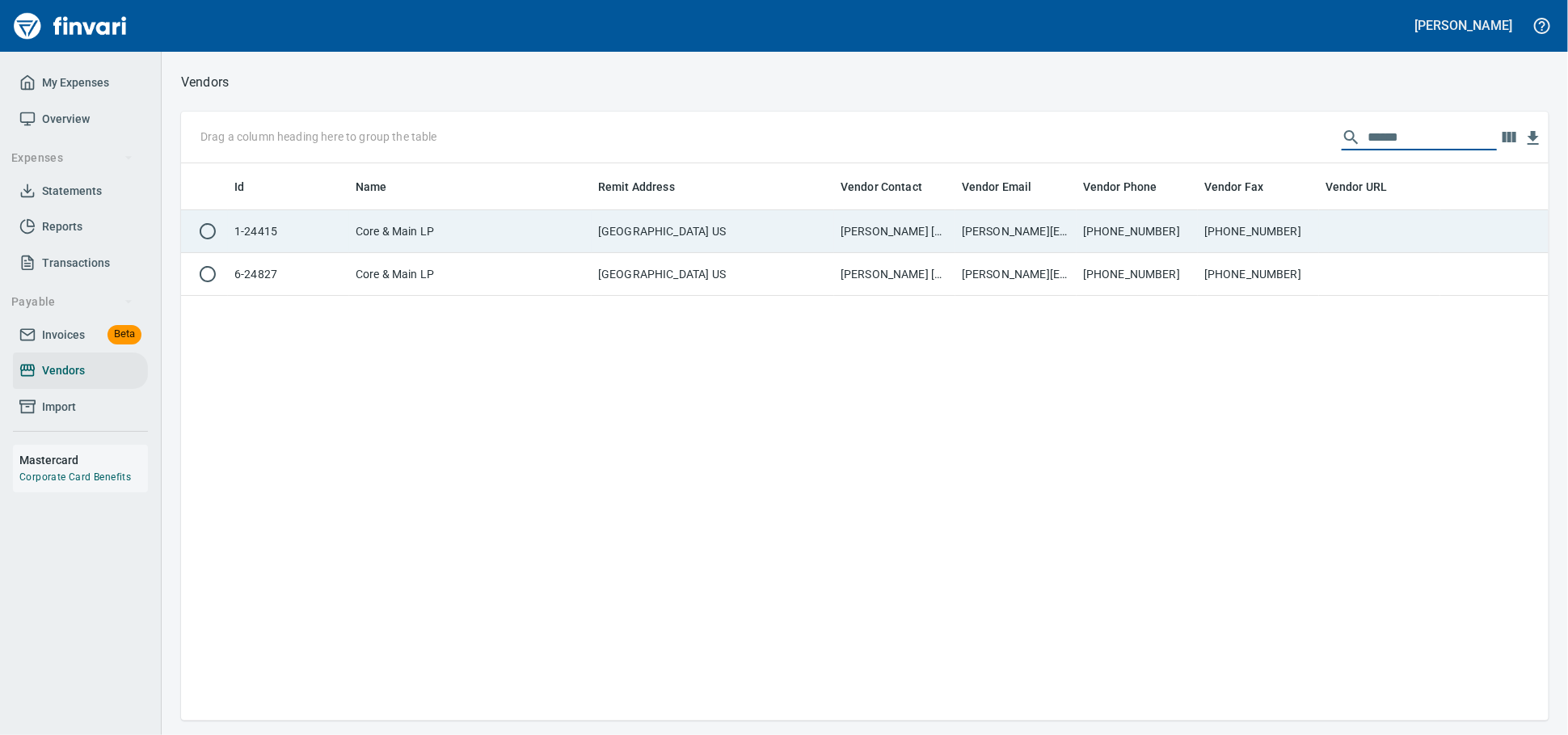
type input "******"
click at [569, 239] on td "Core & Main LP" at bounding box center [470, 231] width 243 height 43
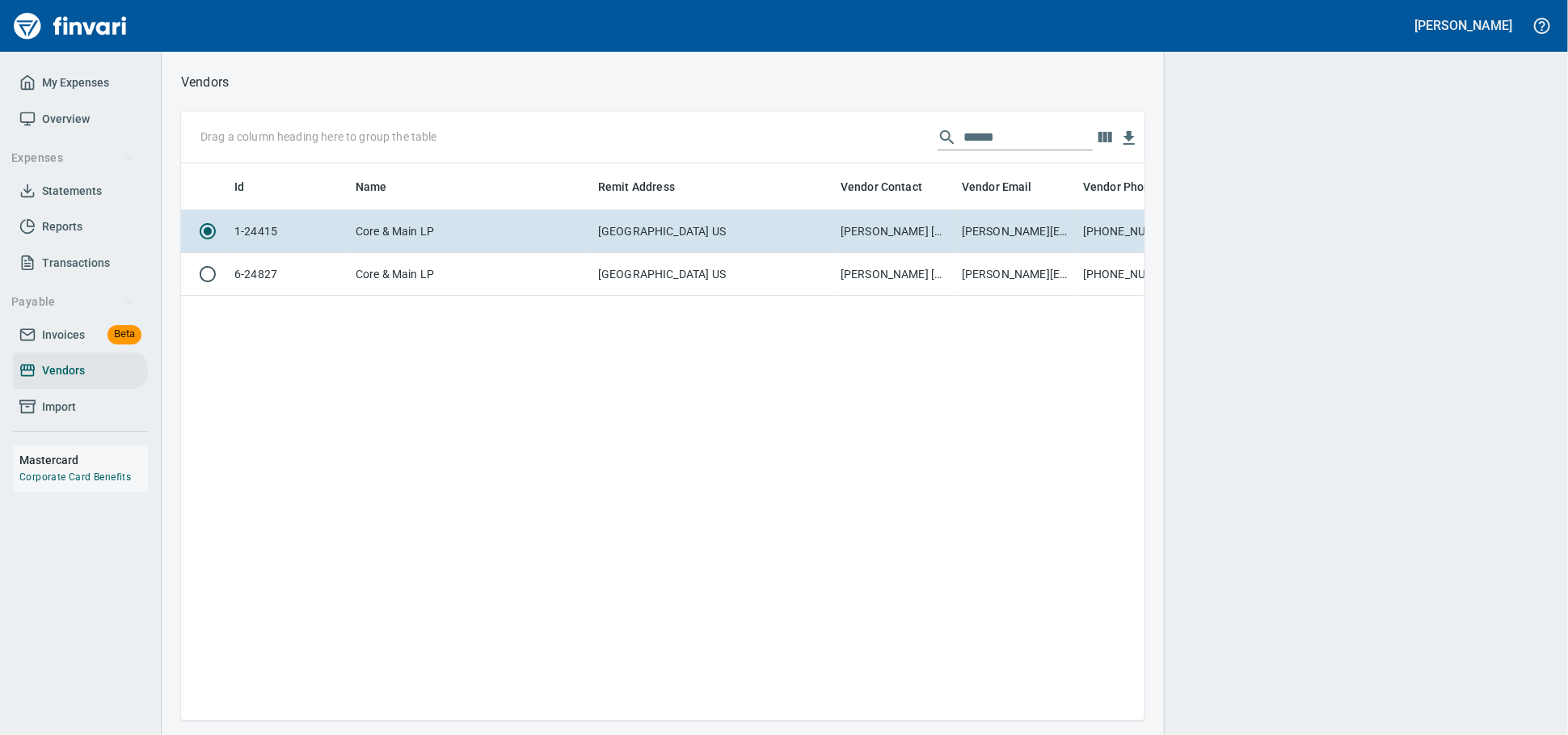
scroll to position [529, 949]
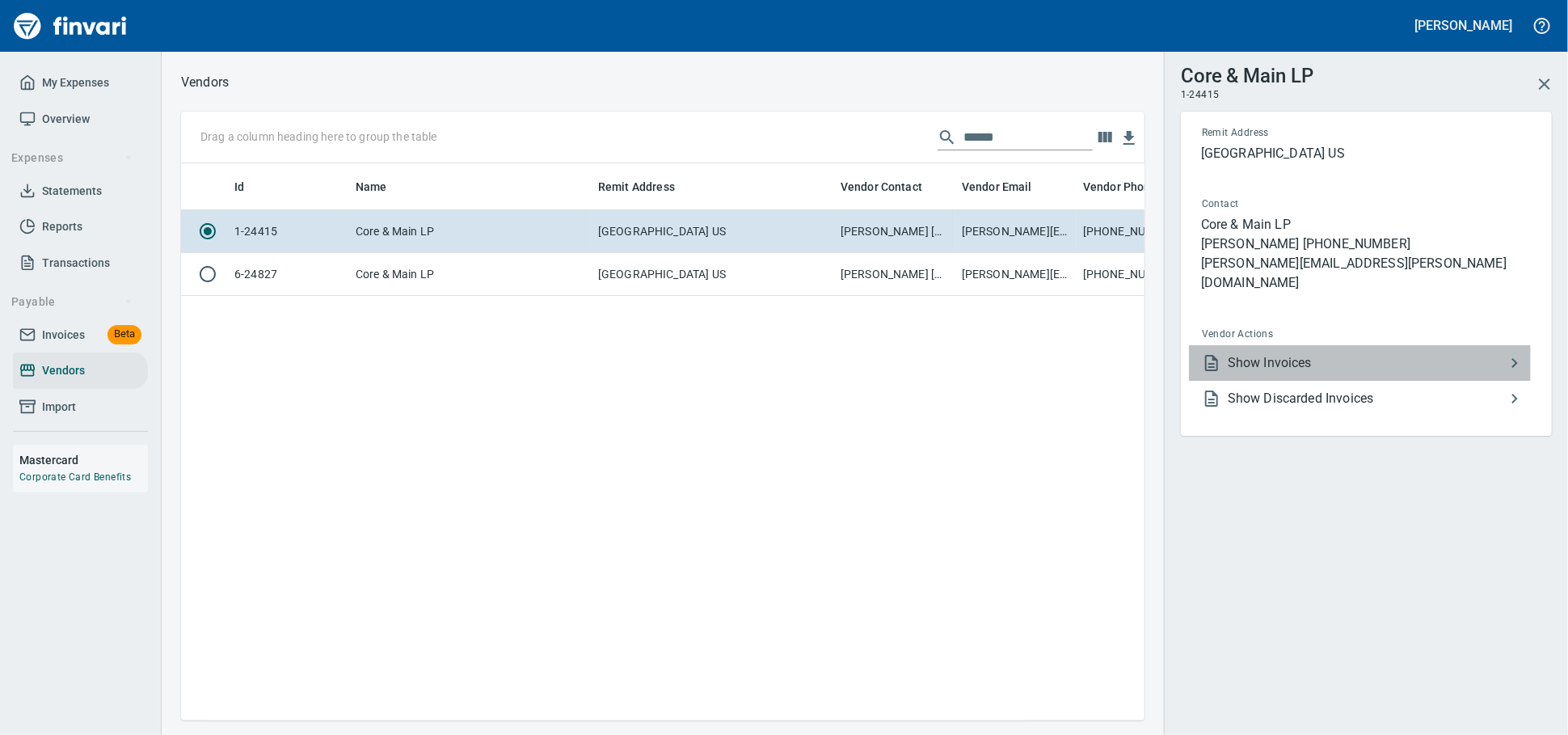
click at [1337, 354] on span "Show Invoices" at bounding box center [1366, 363] width 277 height 19
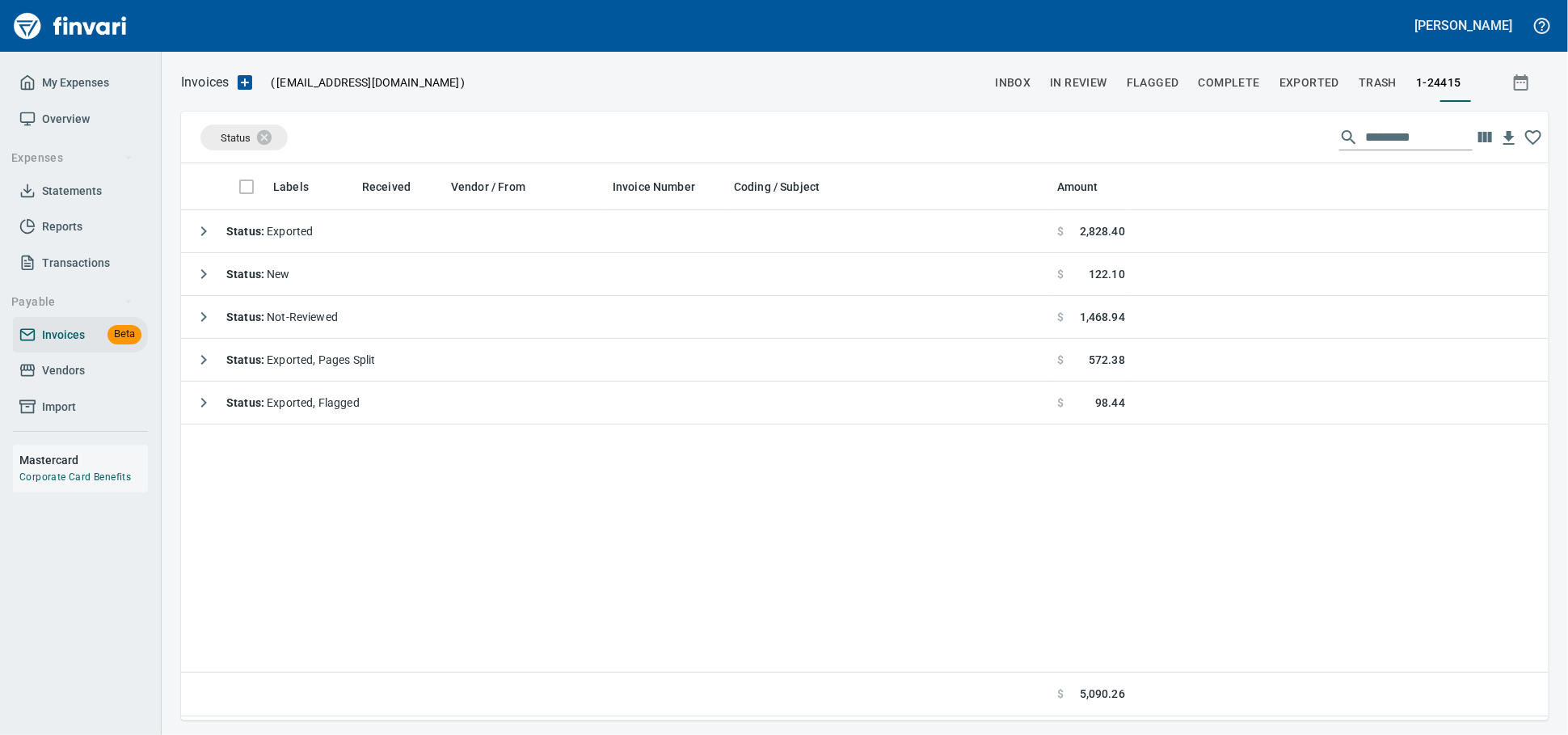
scroll to position [543, 1353]
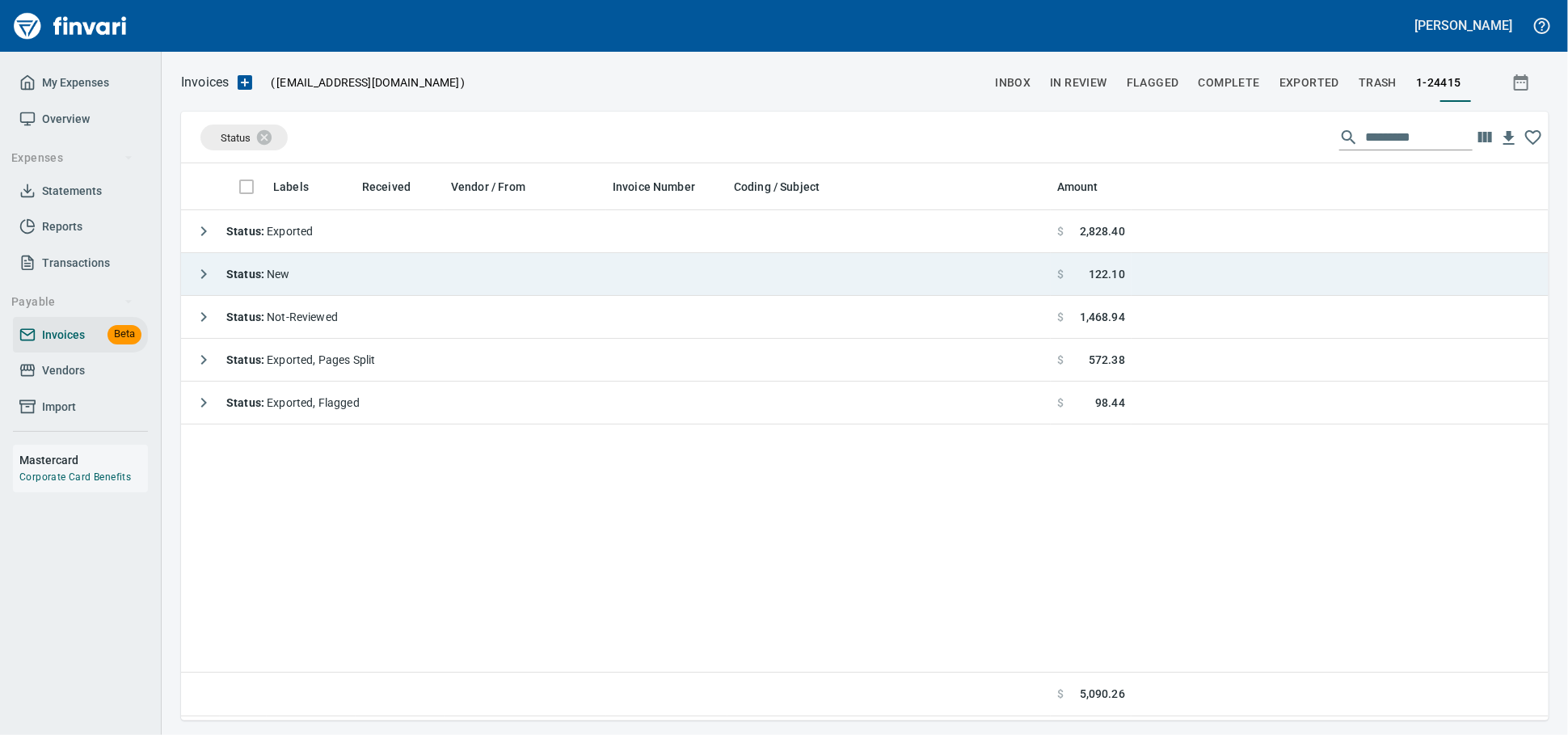
click at [318, 271] on td "Status : New" at bounding box center [616, 275] width 870 height 43
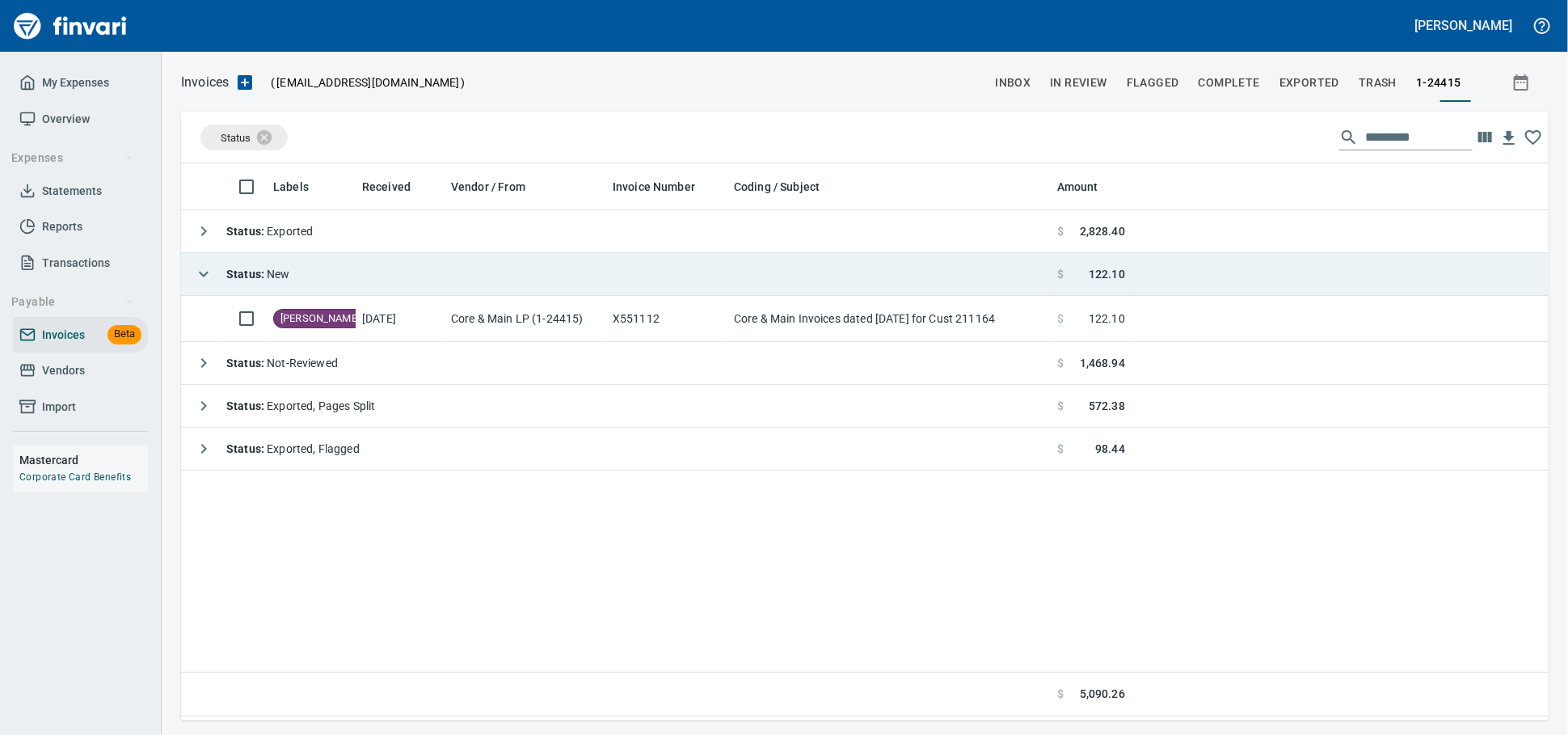
click at [326, 276] on td "Status : New" at bounding box center [616, 275] width 870 height 43
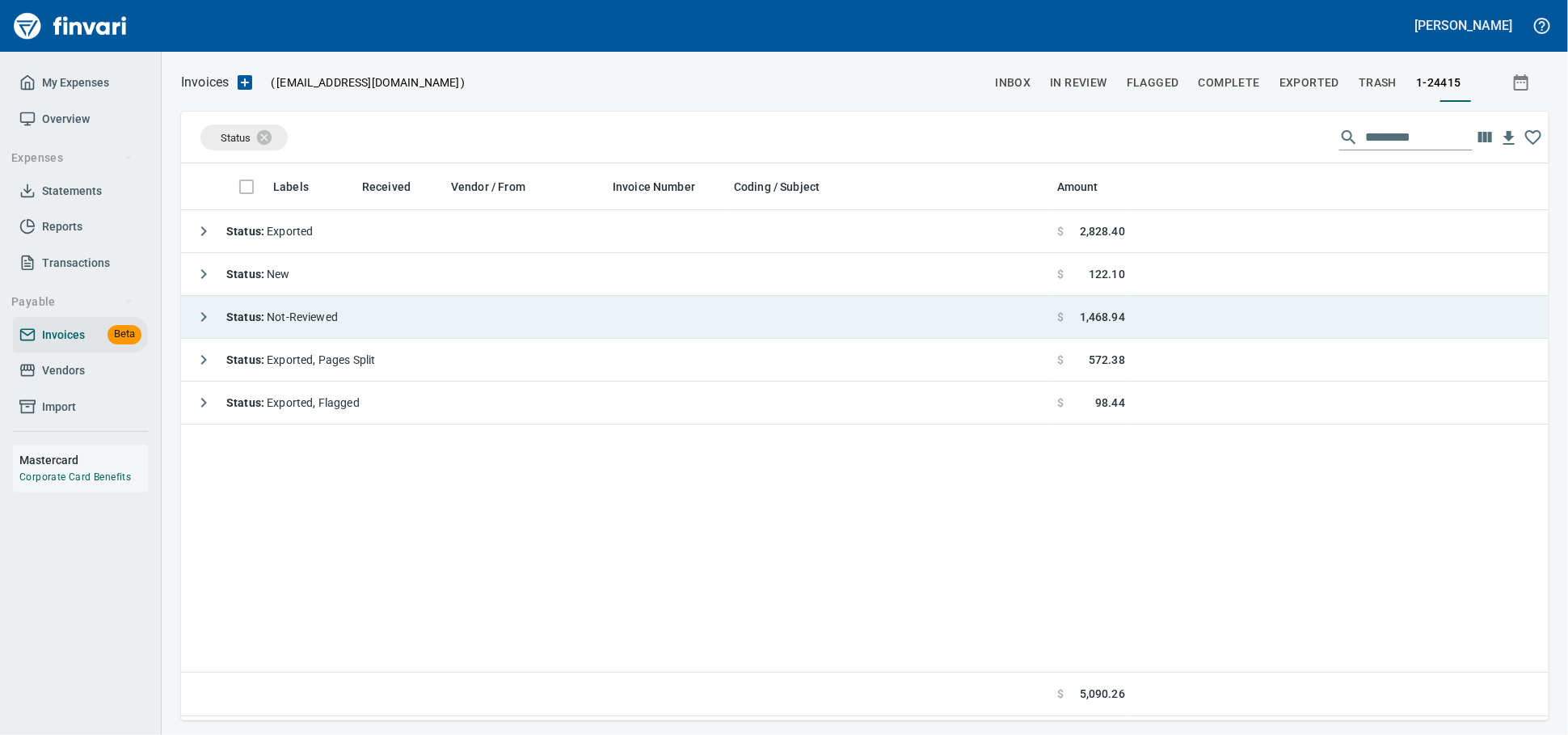
click at [321, 304] on div "Status : Not-Reviewed" at bounding box center [263, 316] width 151 height 32
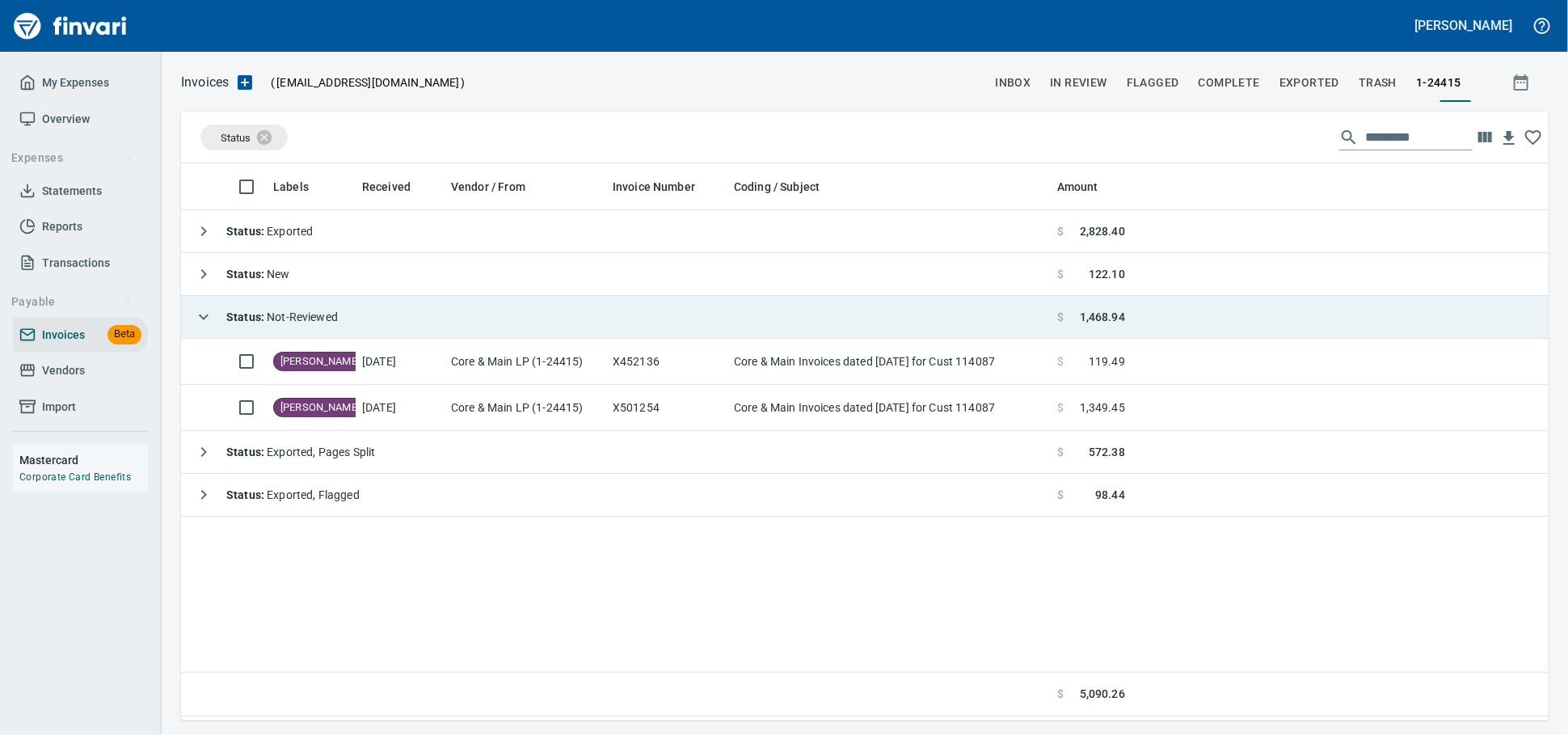
click at [320, 313] on span "Status : Not-Reviewed" at bounding box center [281, 316] width 111 height 13
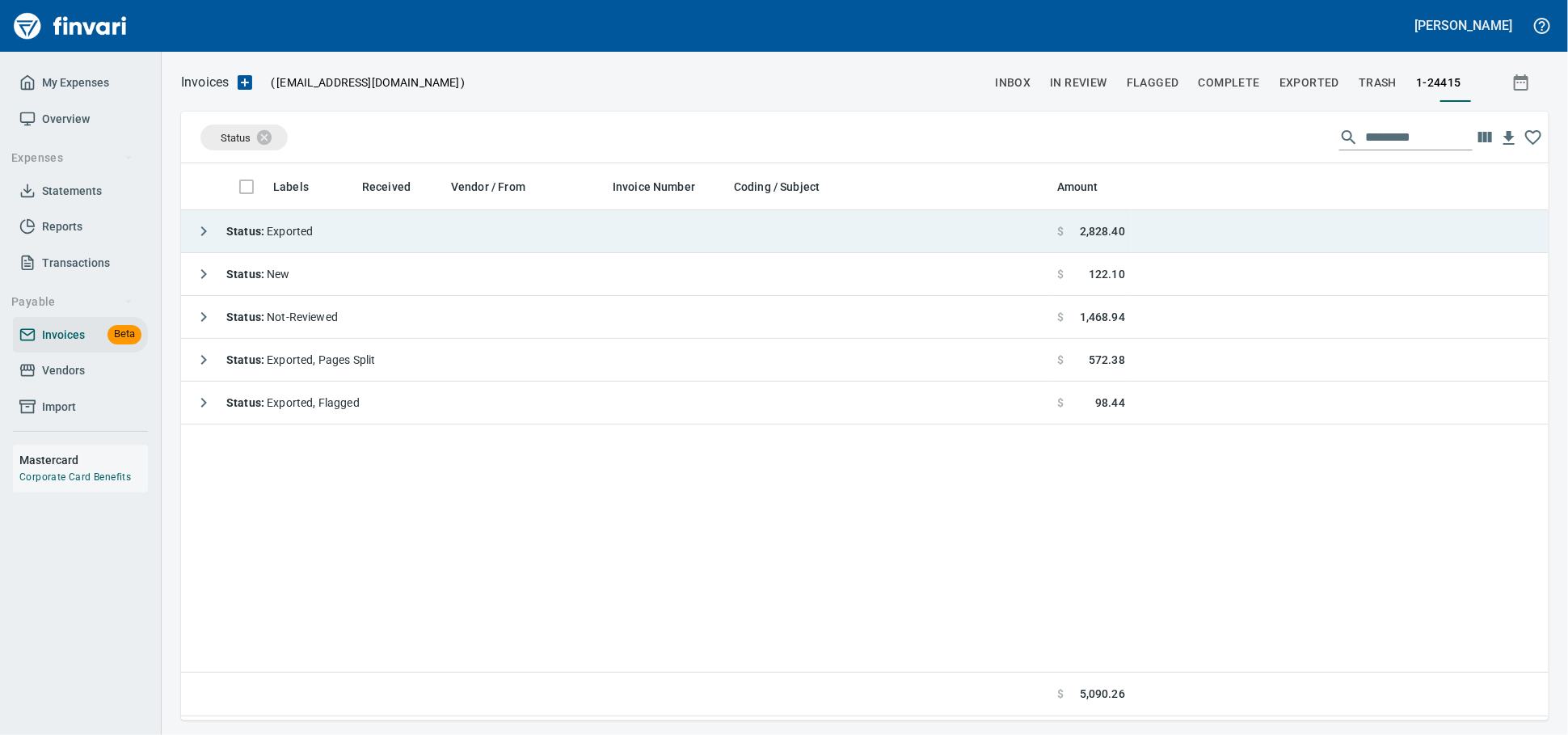
click at [426, 229] on td "Status : Exported" at bounding box center [616, 231] width 870 height 43
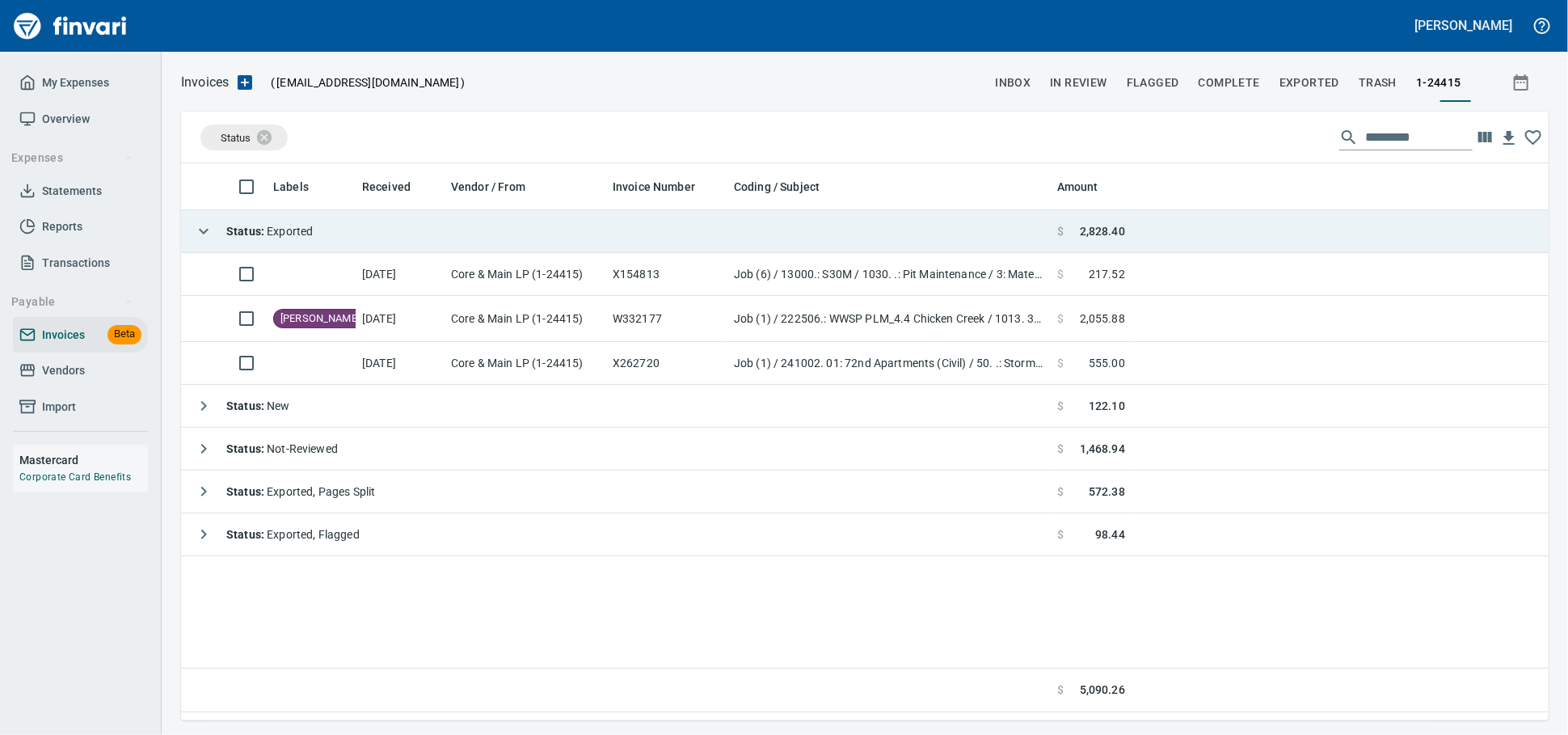
click at [422, 228] on td "Status : Exported" at bounding box center [616, 231] width 870 height 43
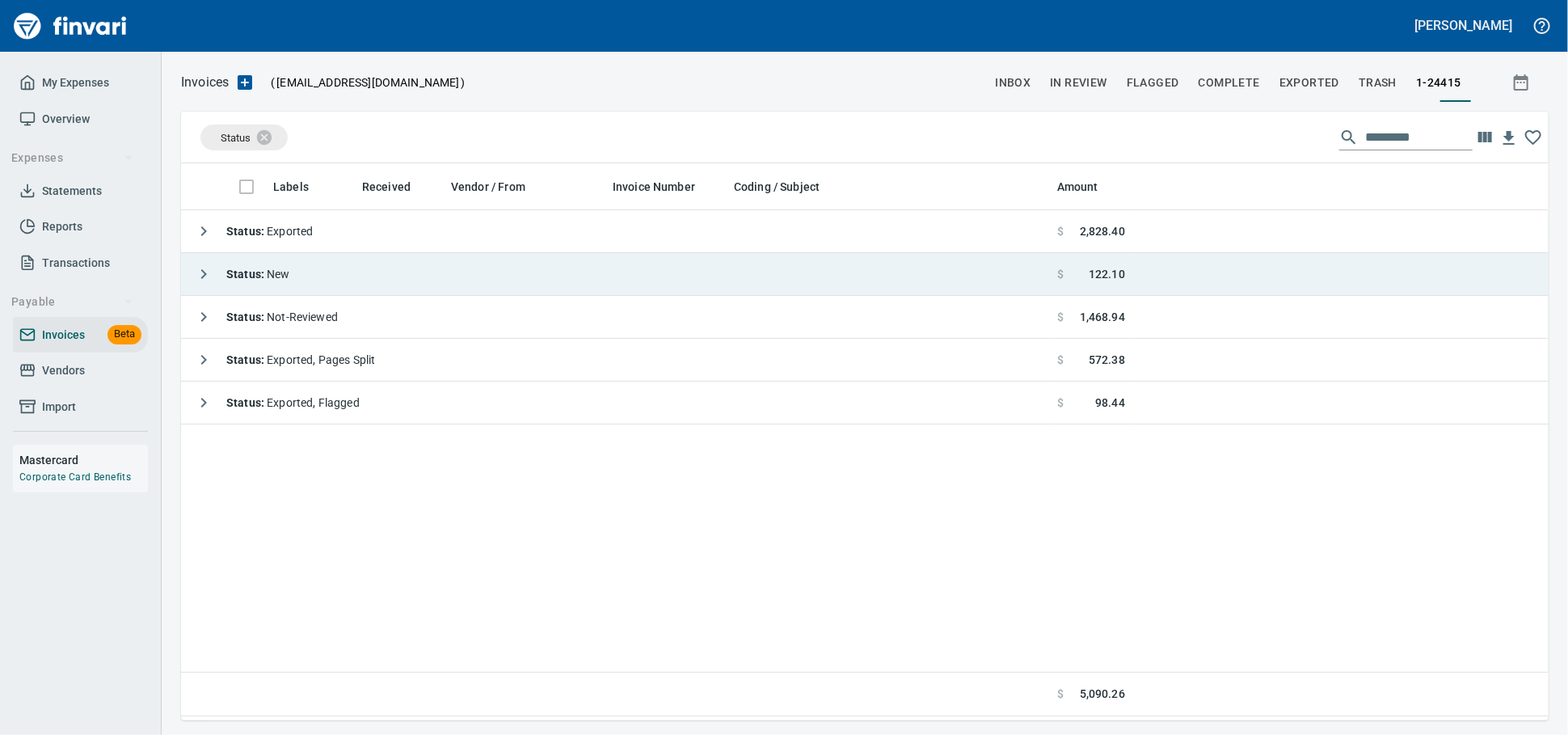
click at [421, 275] on td "Status : New" at bounding box center [616, 275] width 870 height 43
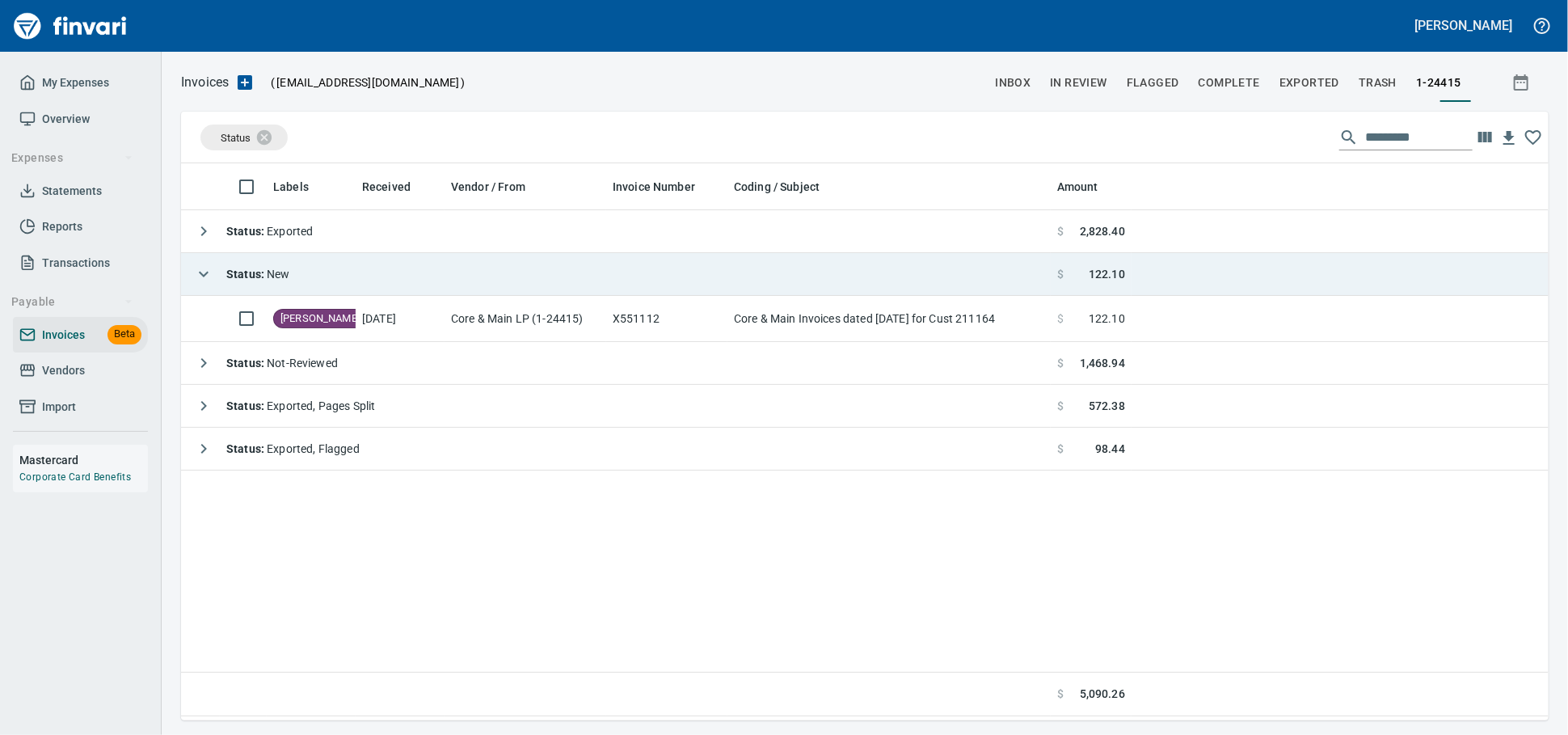
click at [420, 276] on td "Status : New" at bounding box center [616, 275] width 870 height 43
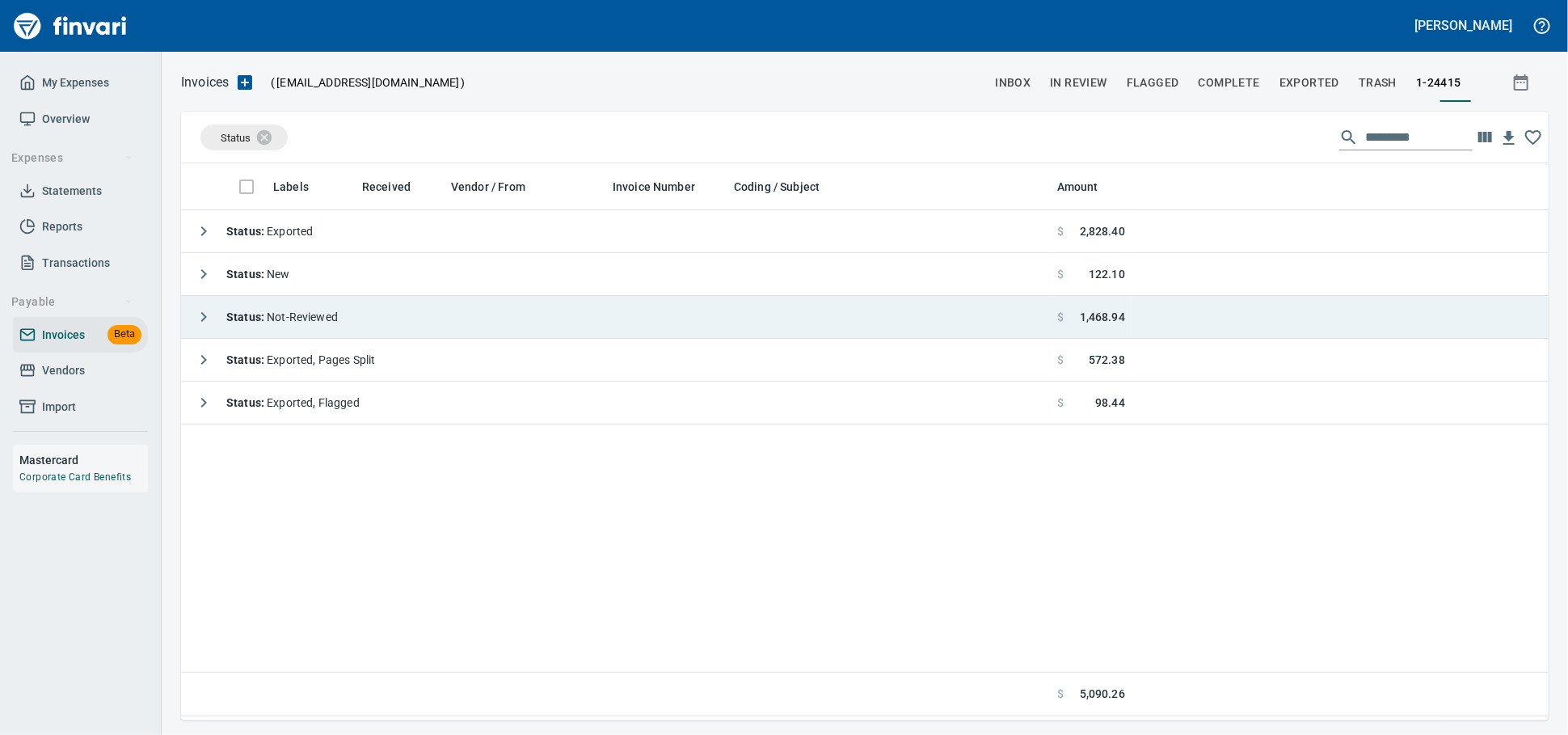
click at [416, 319] on td "Status : Not-Reviewed" at bounding box center [616, 317] width 870 height 43
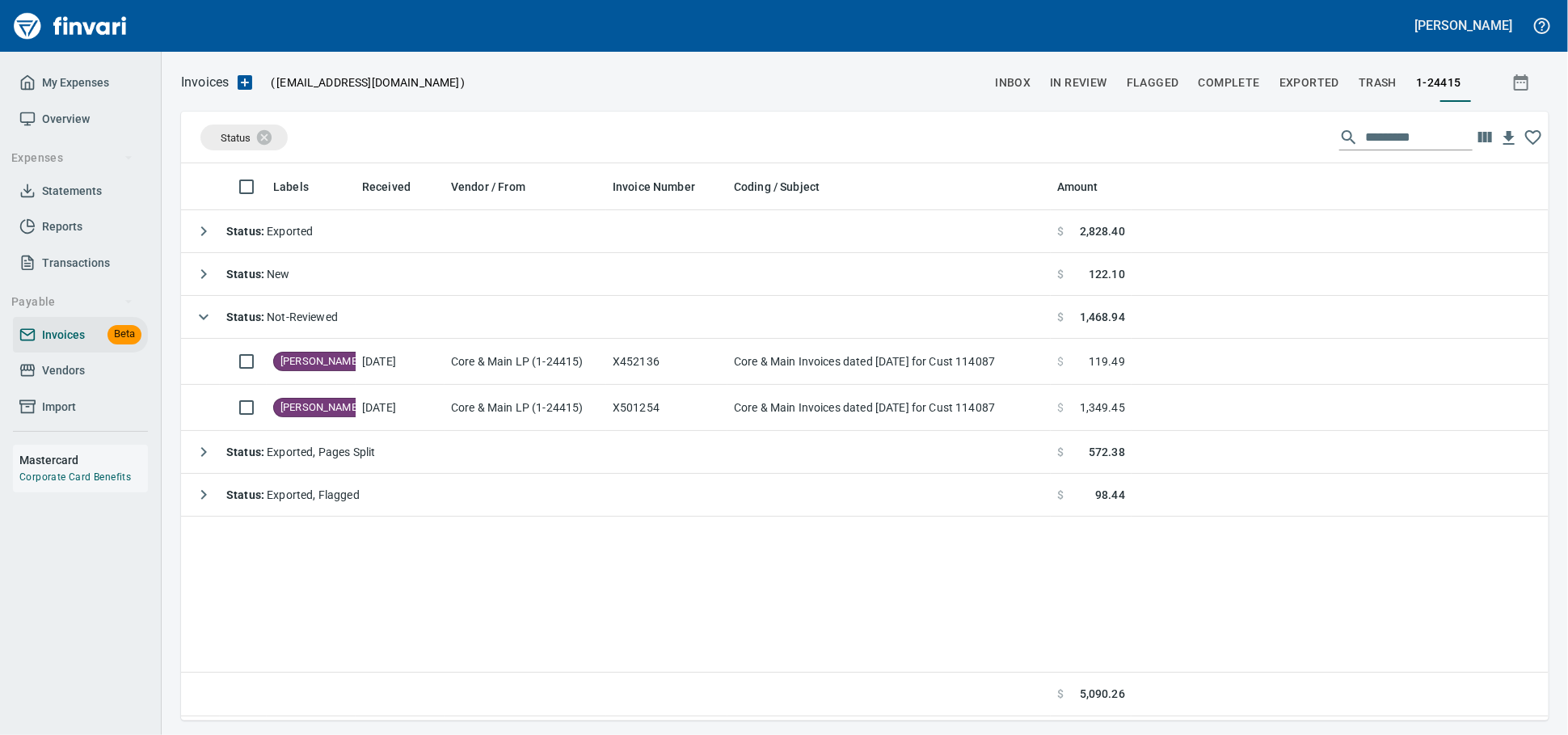
click at [60, 381] on span "Vendors" at bounding box center [63, 370] width 43 height 20
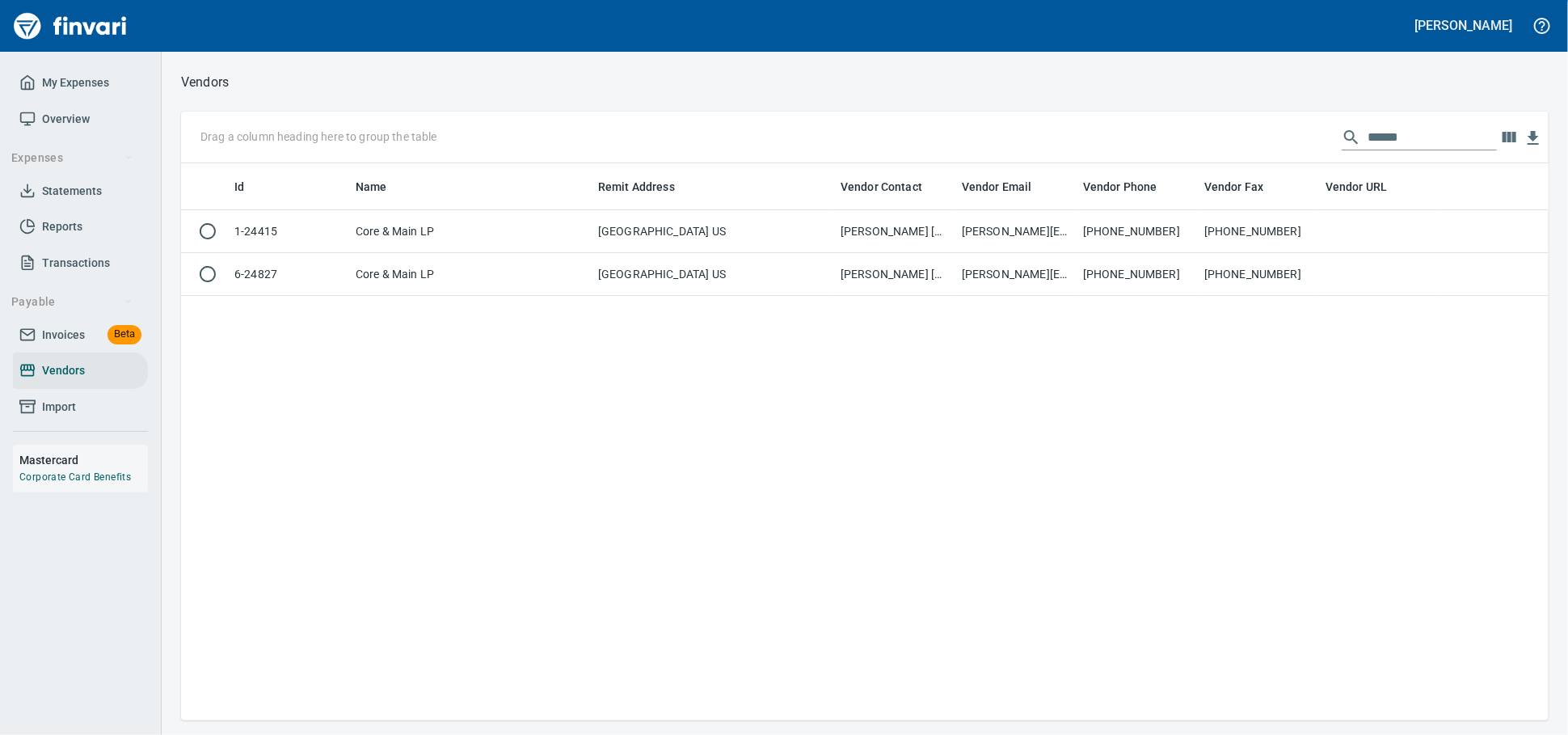
scroll to position [543, 1353]
drag, startPoint x: 1150, startPoint y: 131, endPoint x: 1039, endPoint y: 135, distance: 111.1
click at [1046, 137] on div "Drag a column heading here to group the table ******" at bounding box center [864, 137] width 1368 height 52
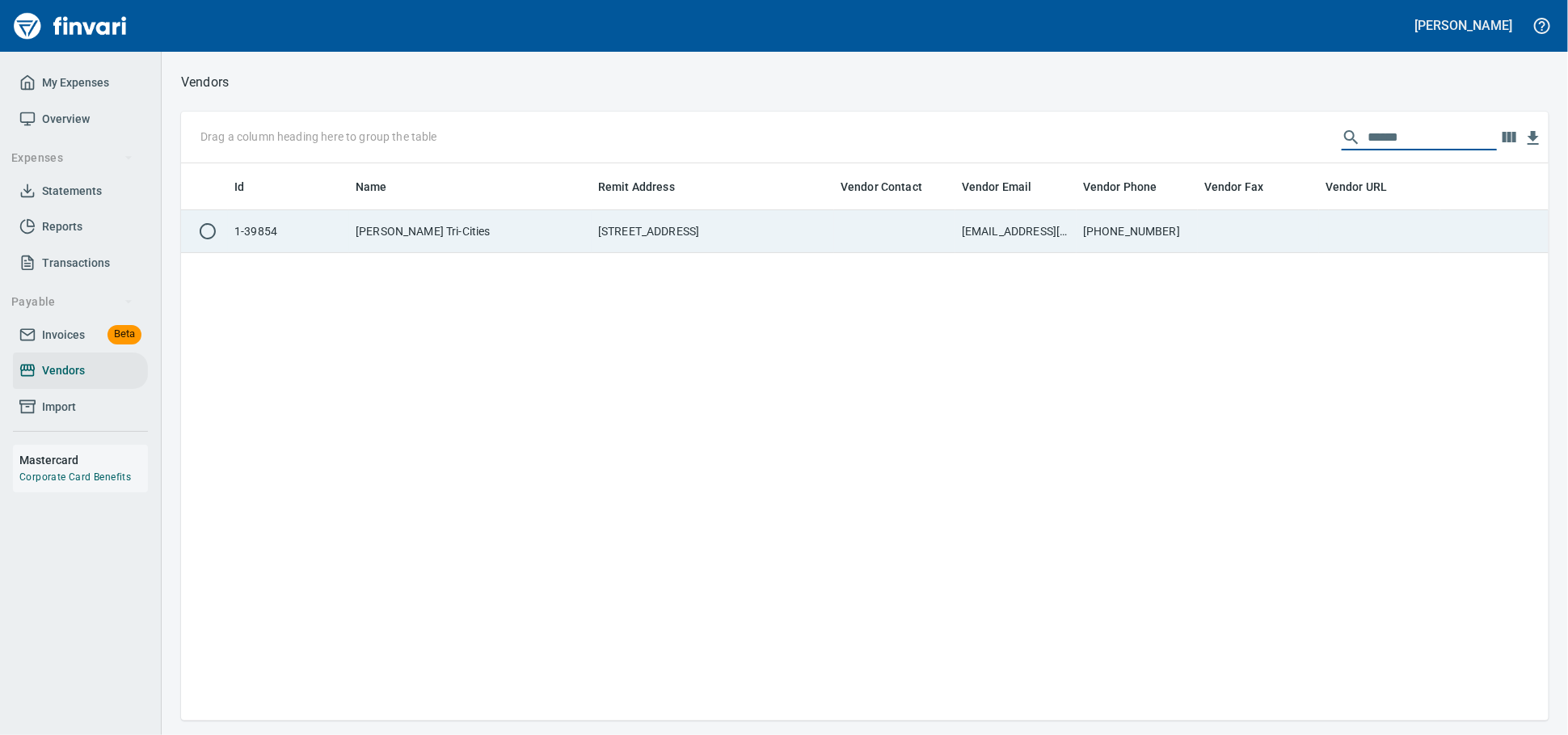
type input "******"
click at [689, 241] on td "1225 N Autoplex Way, Pasco WA 99301 US" at bounding box center [712, 231] width 243 height 43
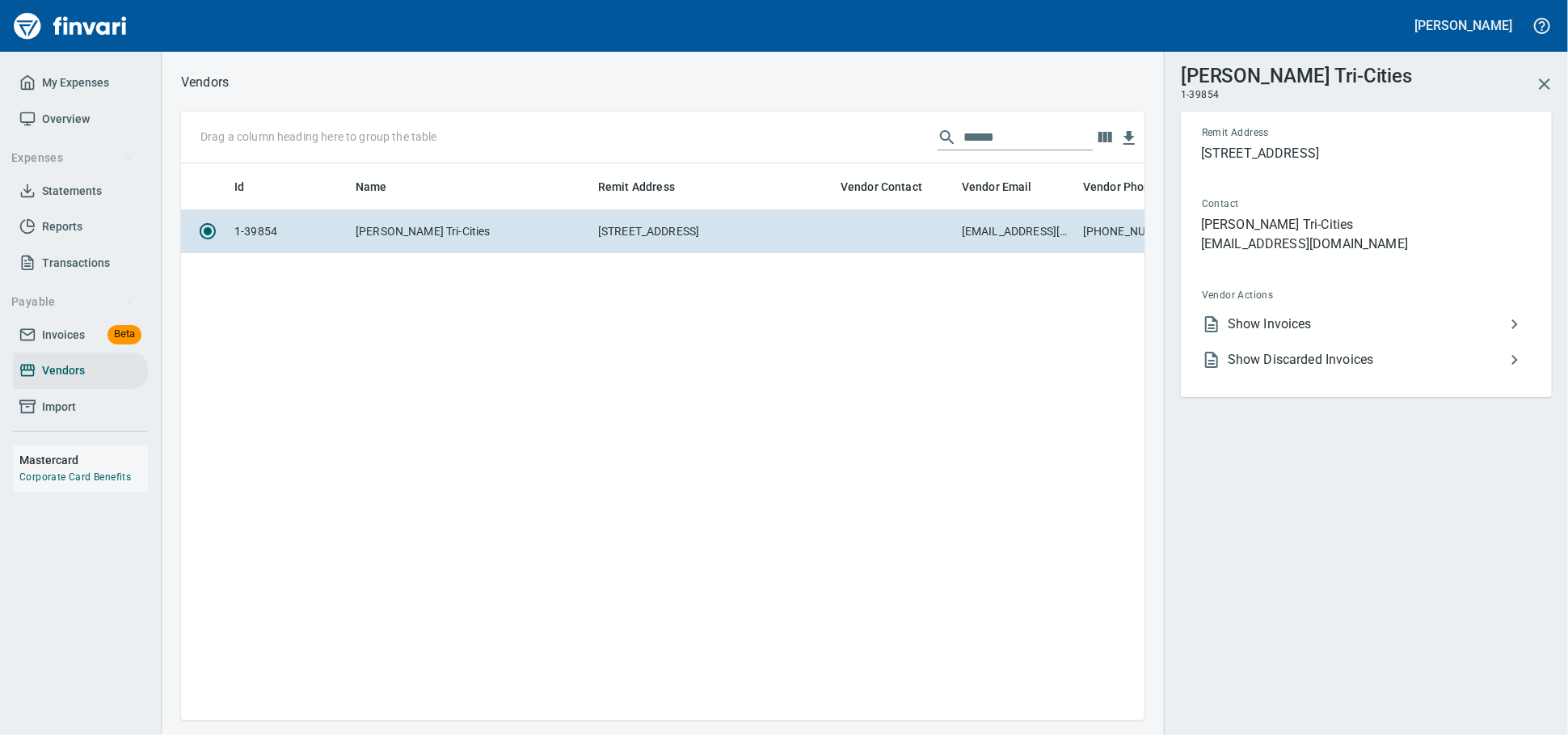
scroll to position [529, 949]
click at [1259, 334] on span "Show Invoices" at bounding box center [1366, 324] width 277 height 19
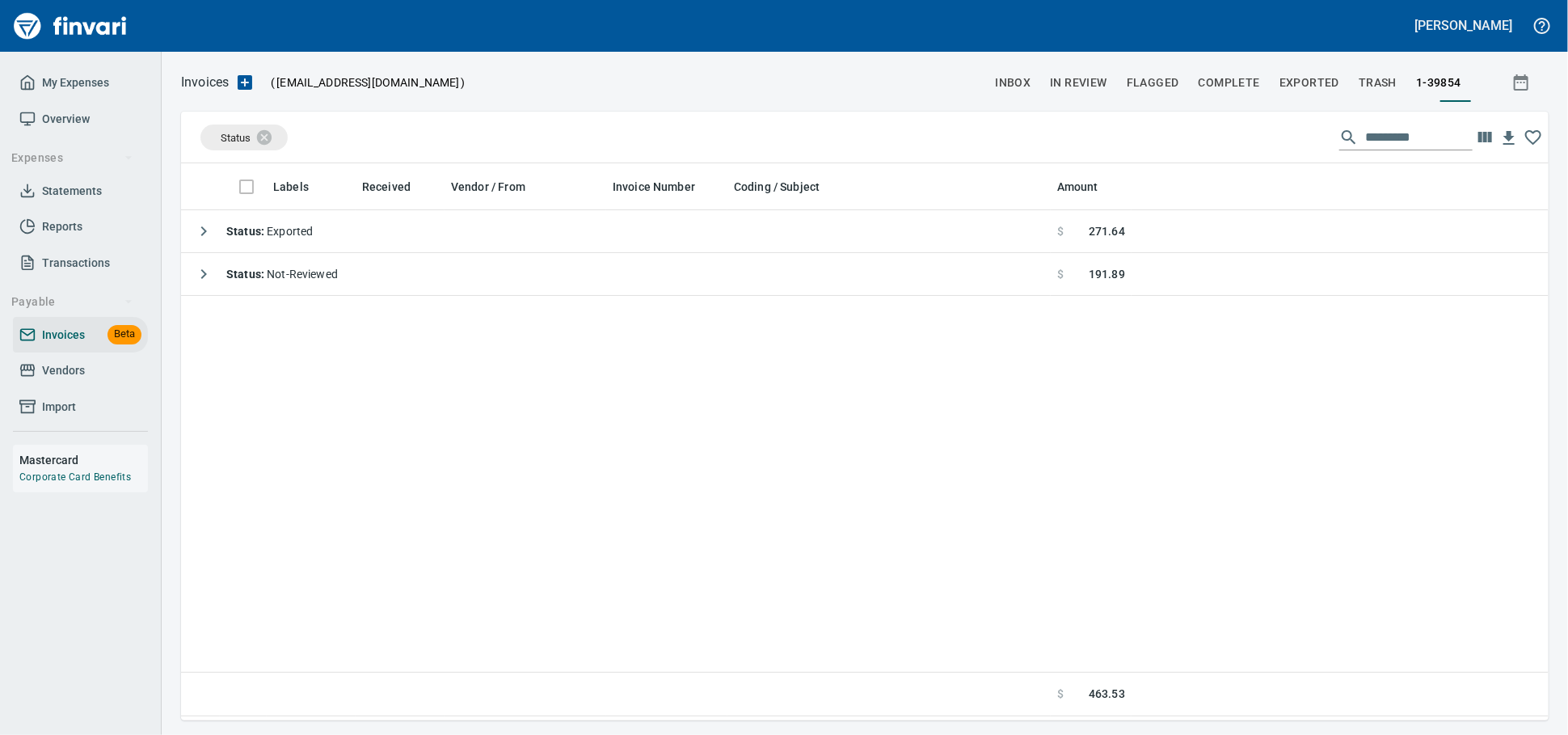
scroll to position [543, 1353]
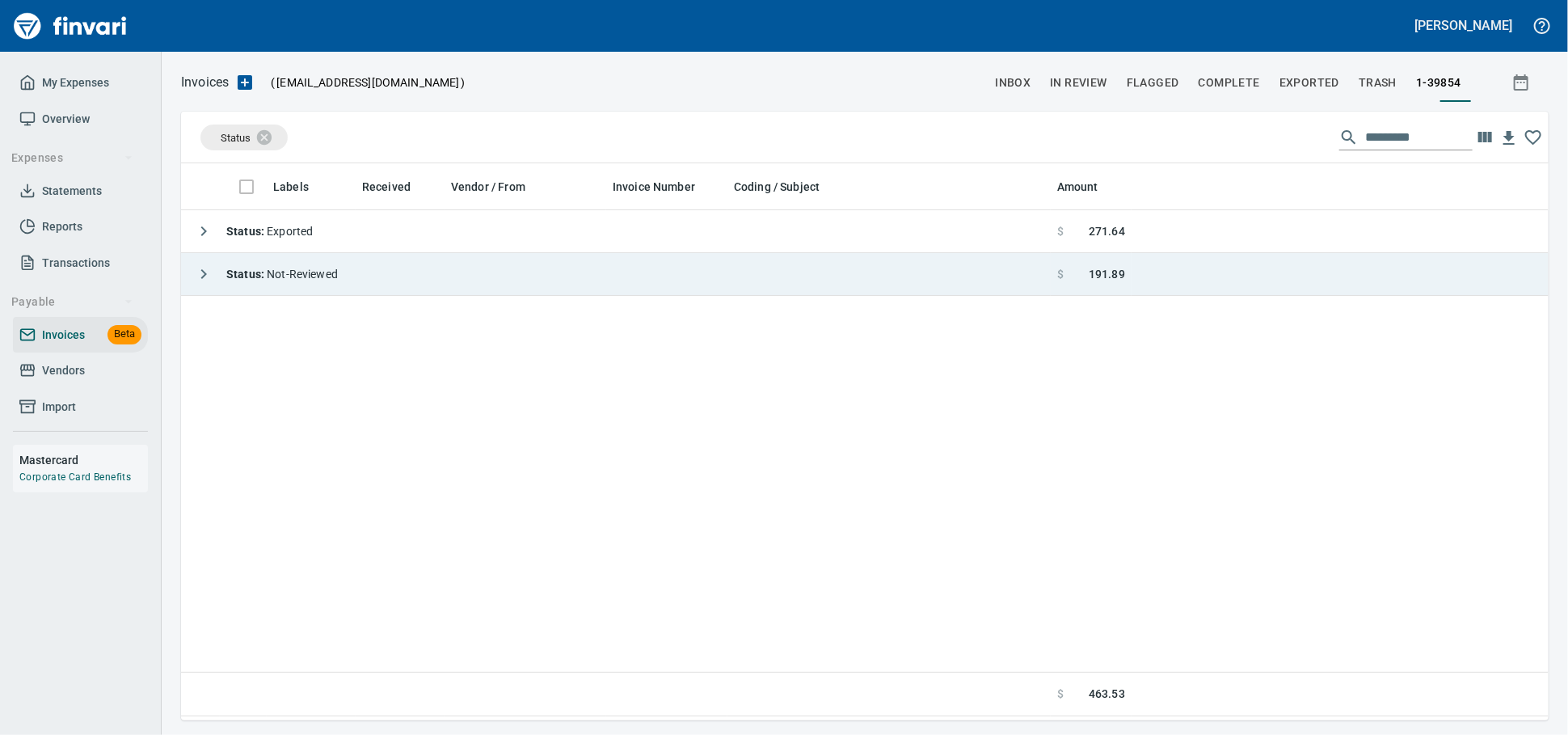
click at [392, 279] on td "Status : Not-Reviewed" at bounding box center [616, 275] width 870 height 43
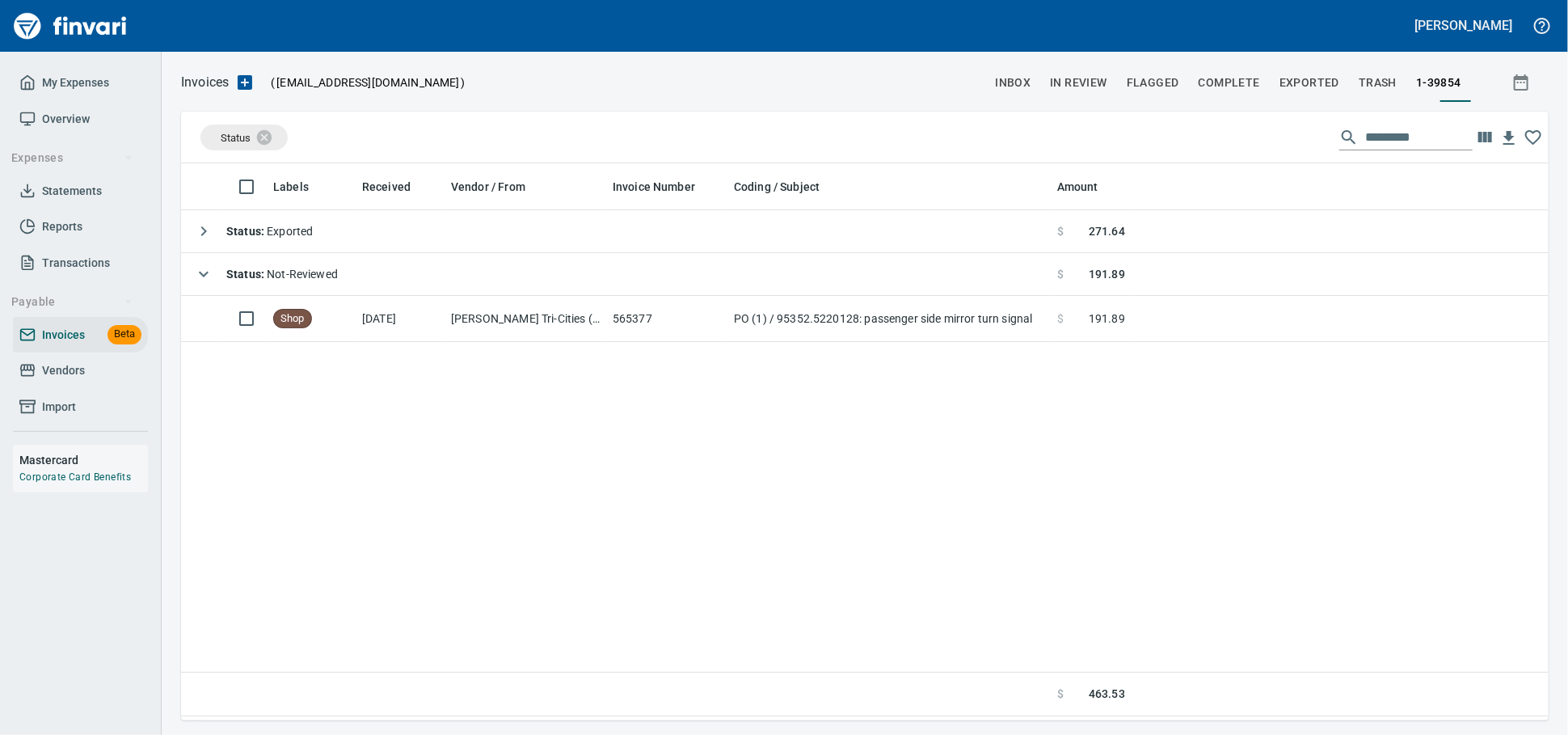
click at [67, 381] on span "Vendors" at bounding box center [63, 370] width 43 height 20
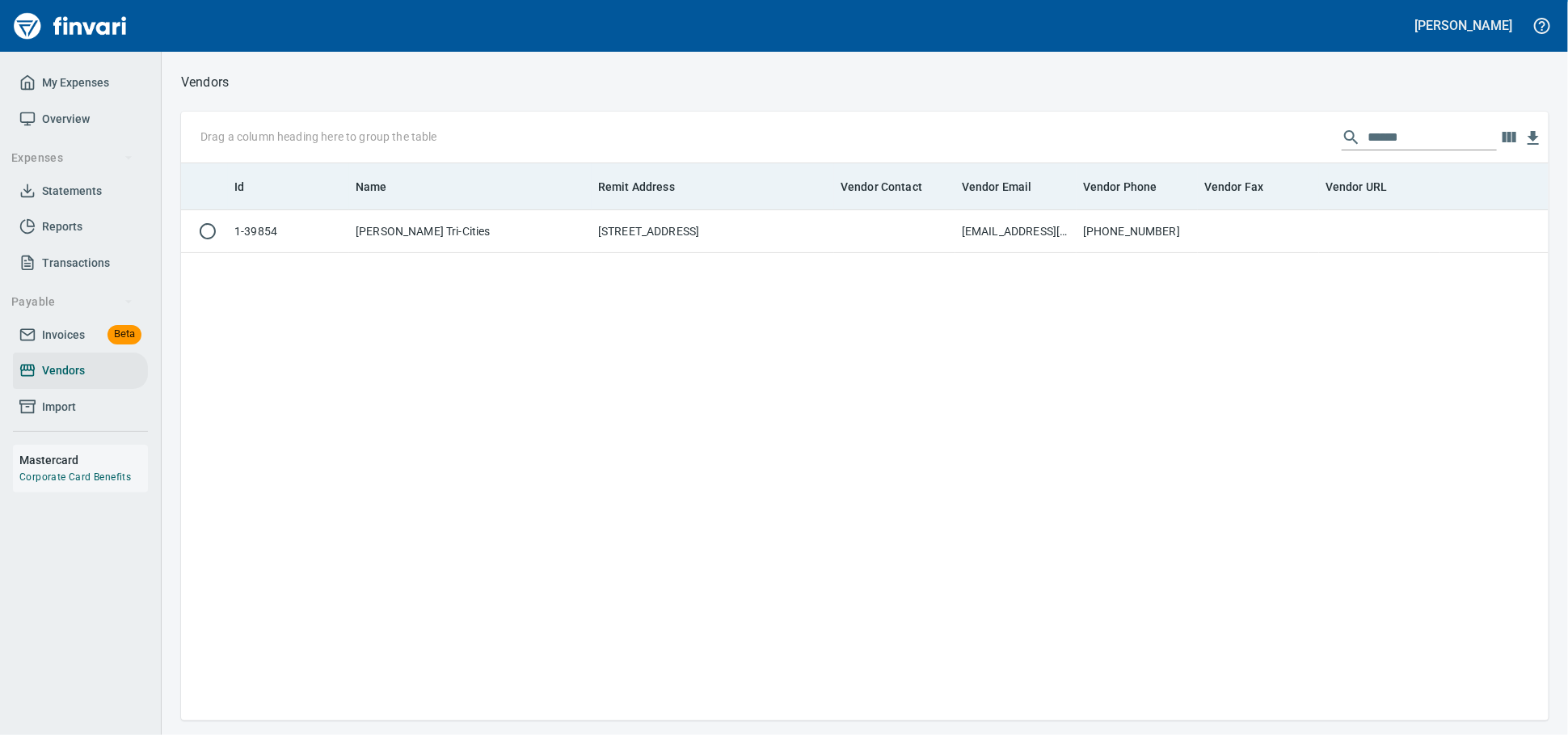
scroll to position [543, 1353]
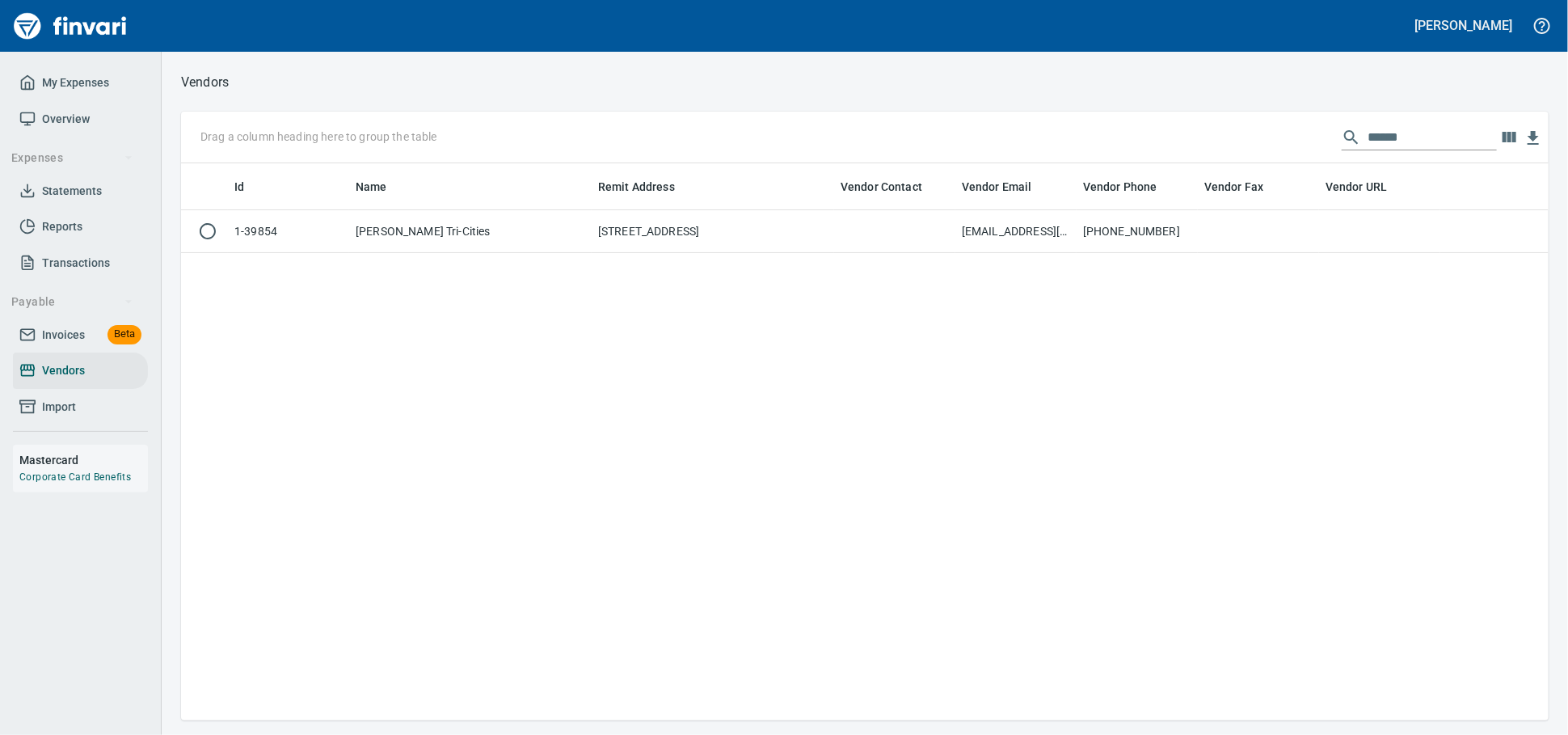
drag, startPoint x: 1112, startPoint y: 129, endPoint x: 936, endPoint y: 125, distance: 176.0
click at [936, 125] on div "Drag a column heading here to group the table ******" at bounding box center [864, 137] width 1368 height 52
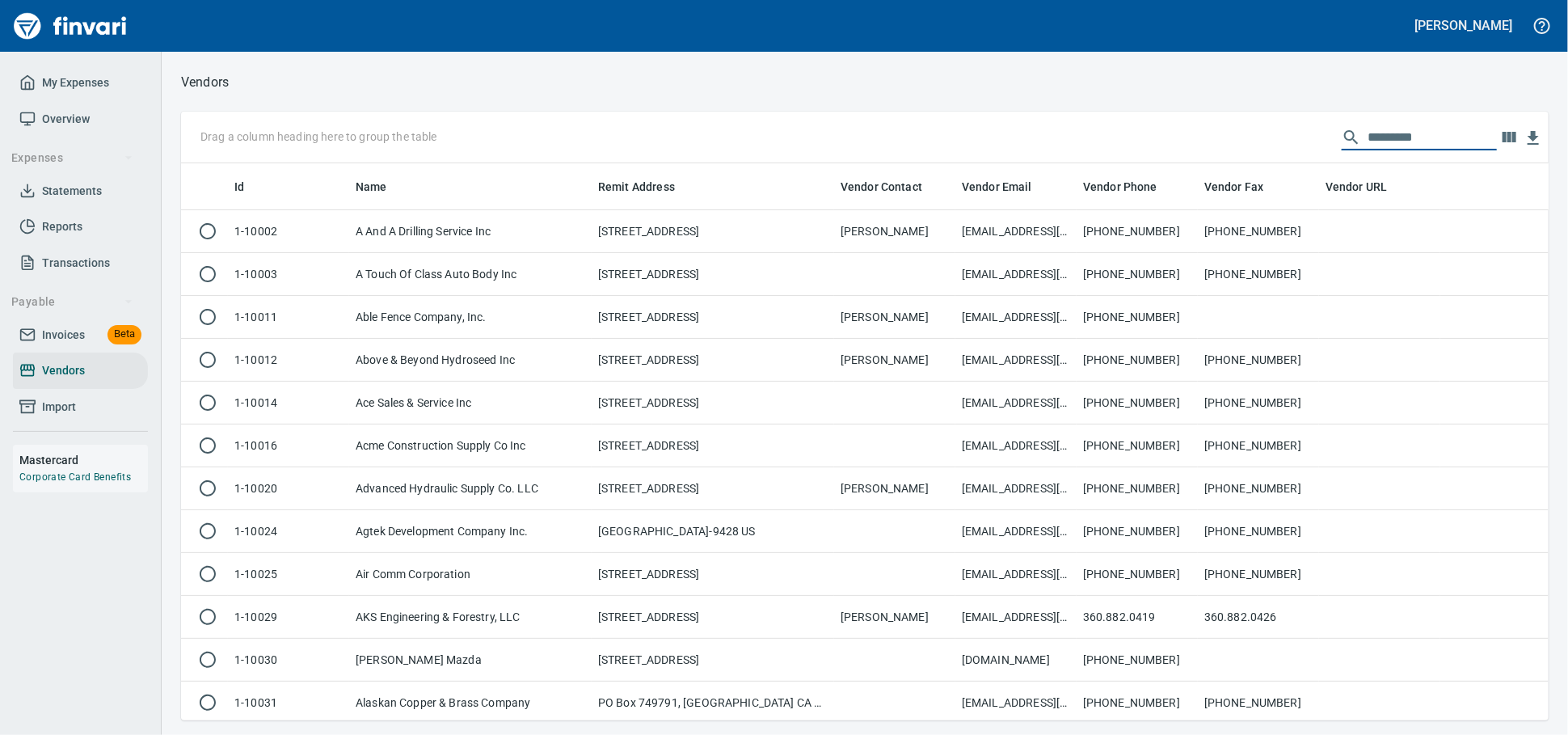
click at [72, 344] on span "Invoices" at bounding box center [63, 335] width 43 height 20
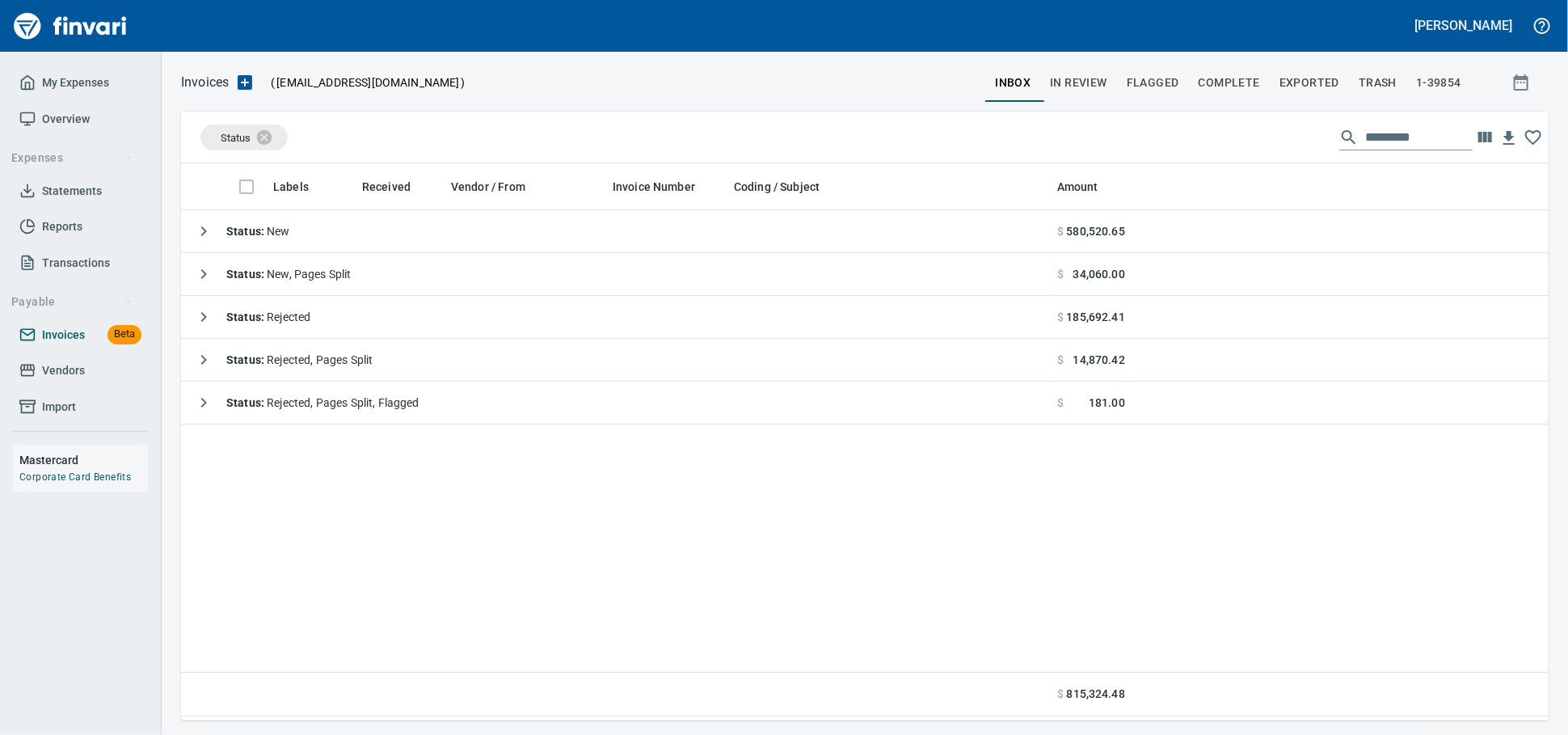
scroll to position [543, 1353]
click at [270, 135] on icon at bounding box center [275, 137] width 17 height 17
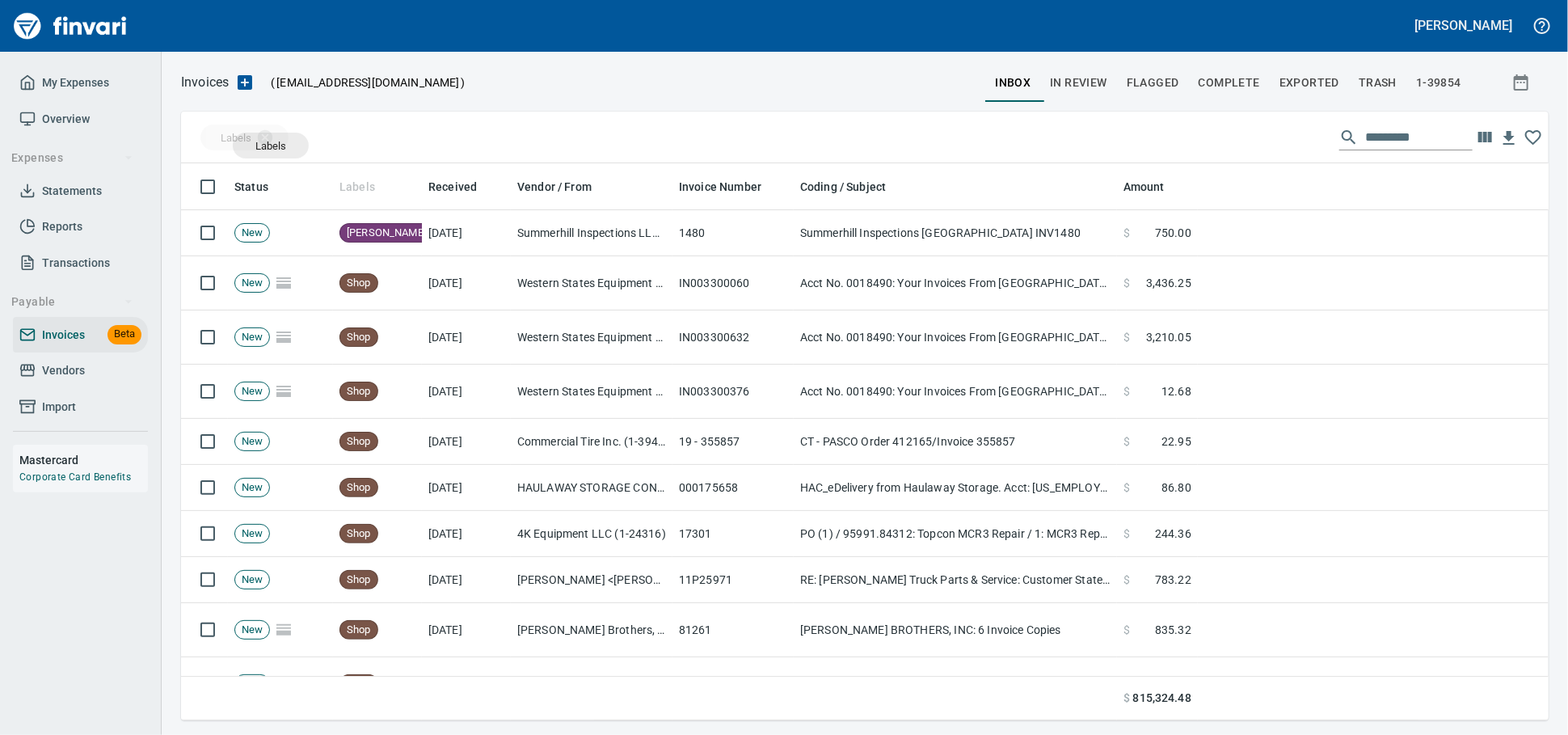
scroll to position [543, 1339]
drag, startPoint x: 357, startPoint y: 188, endPoint x: 264, endPoint y: 145, distance: 102.5
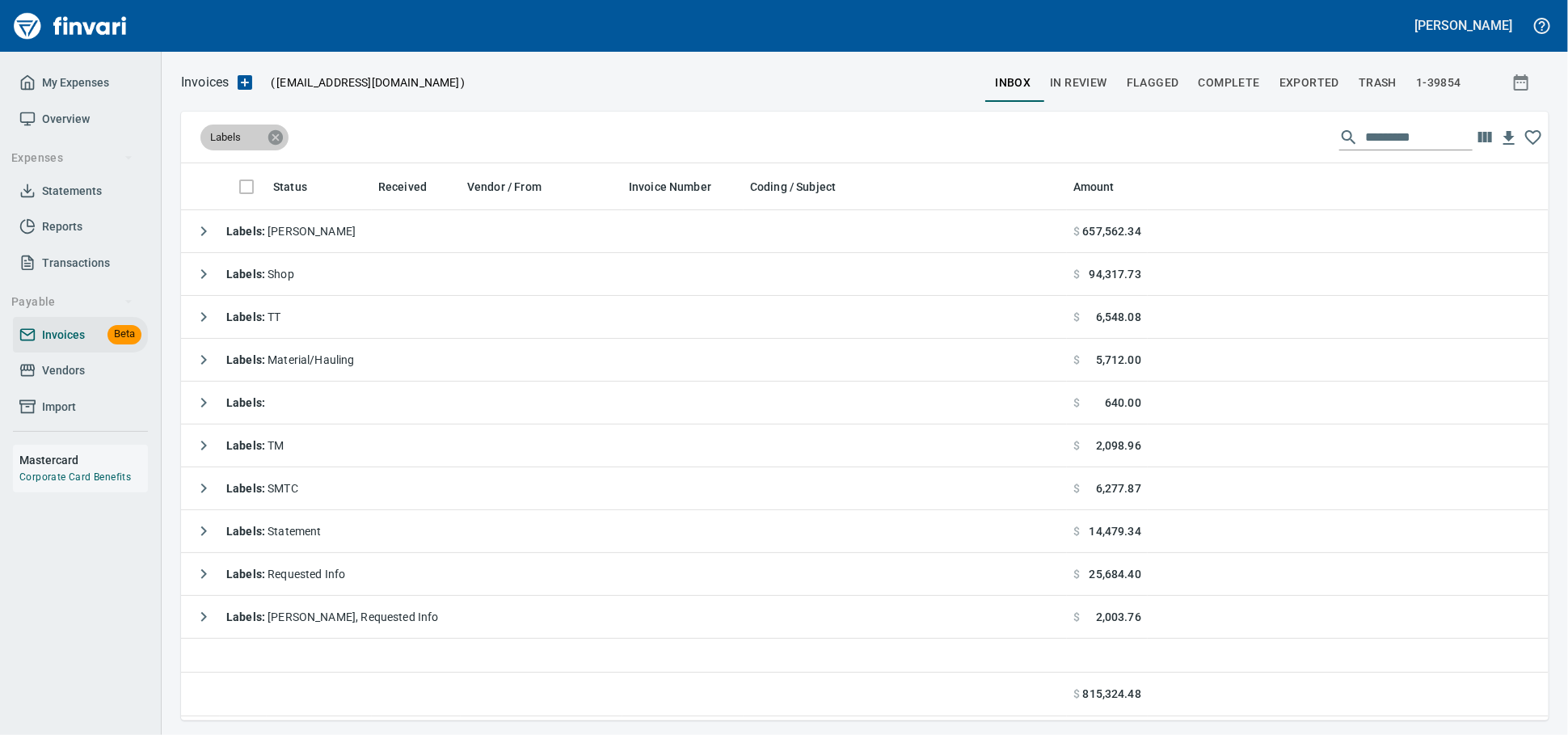
scroll to position [2, 2]
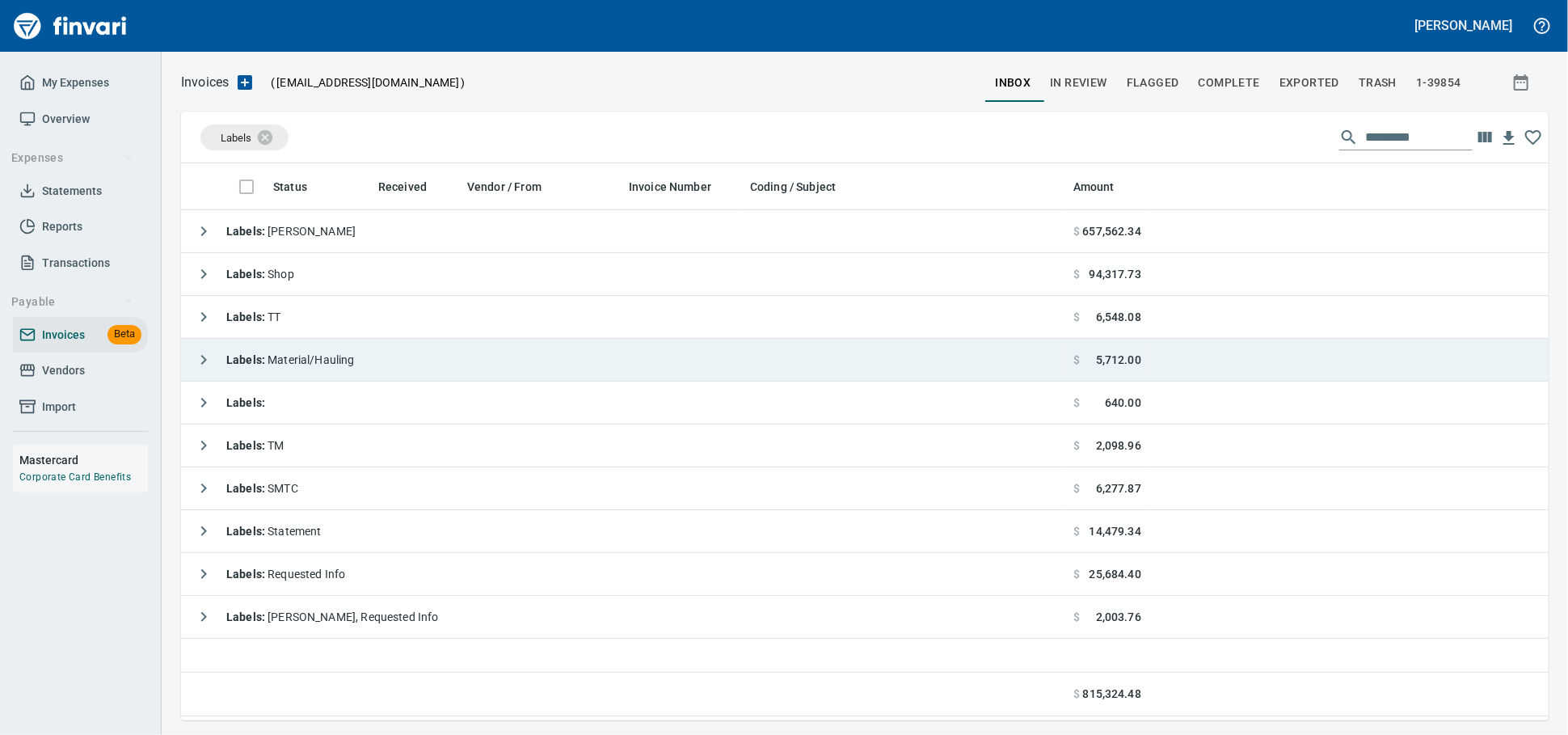
click at [304, 372] on div "Labels : Material/Hauling" at bounding box center [271, 359] width 167 height 32
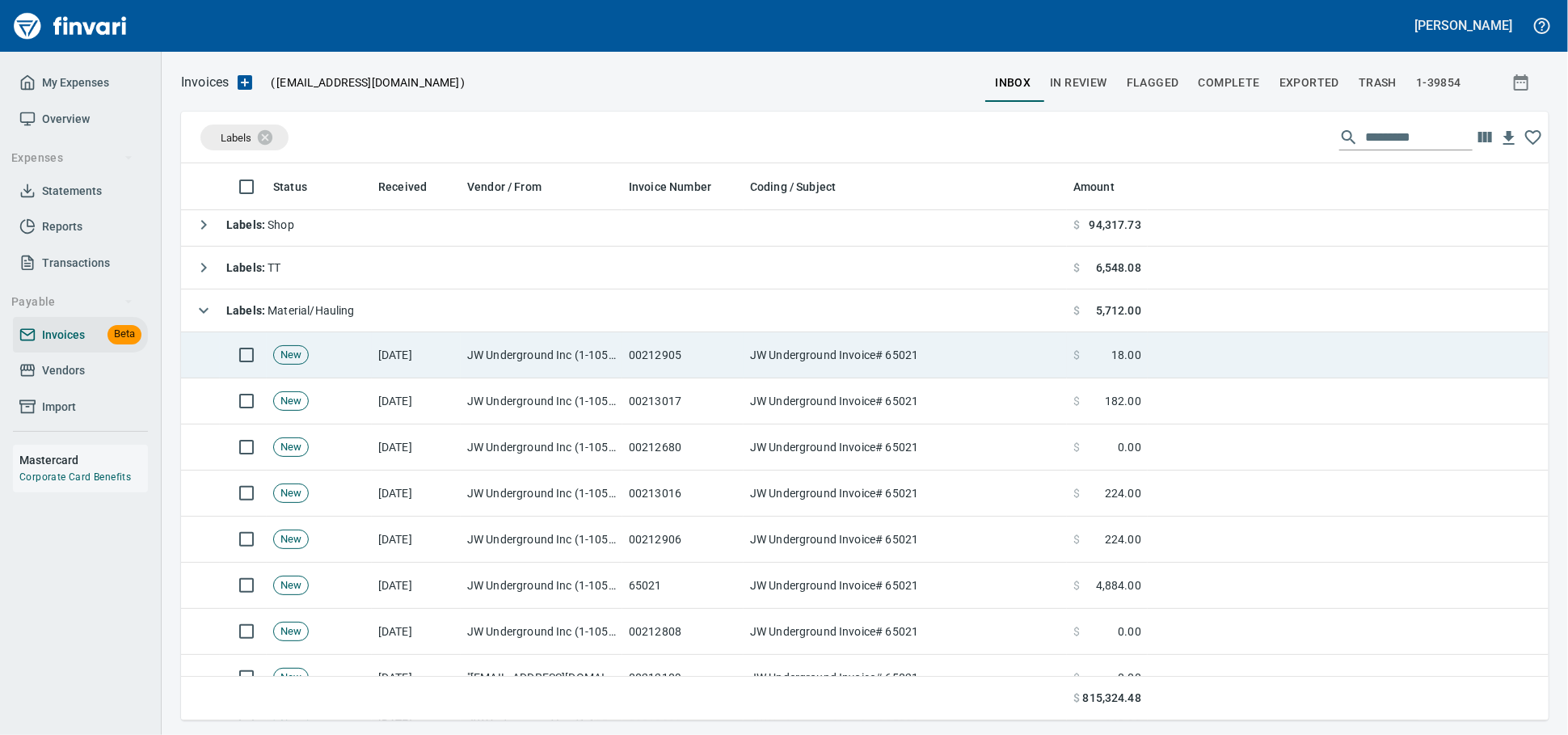
scroll to position [90, 0]
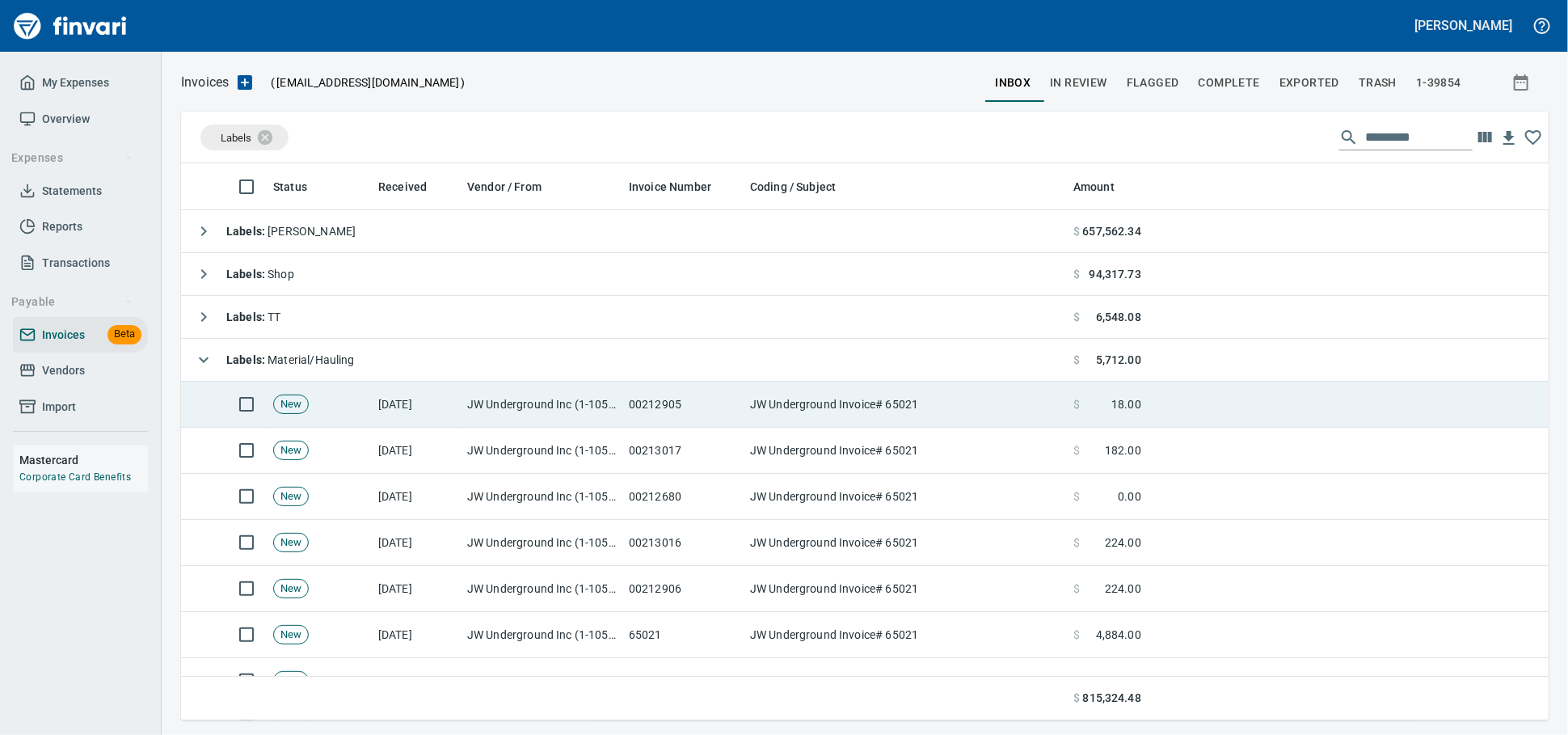
scroll to position [2, 2]
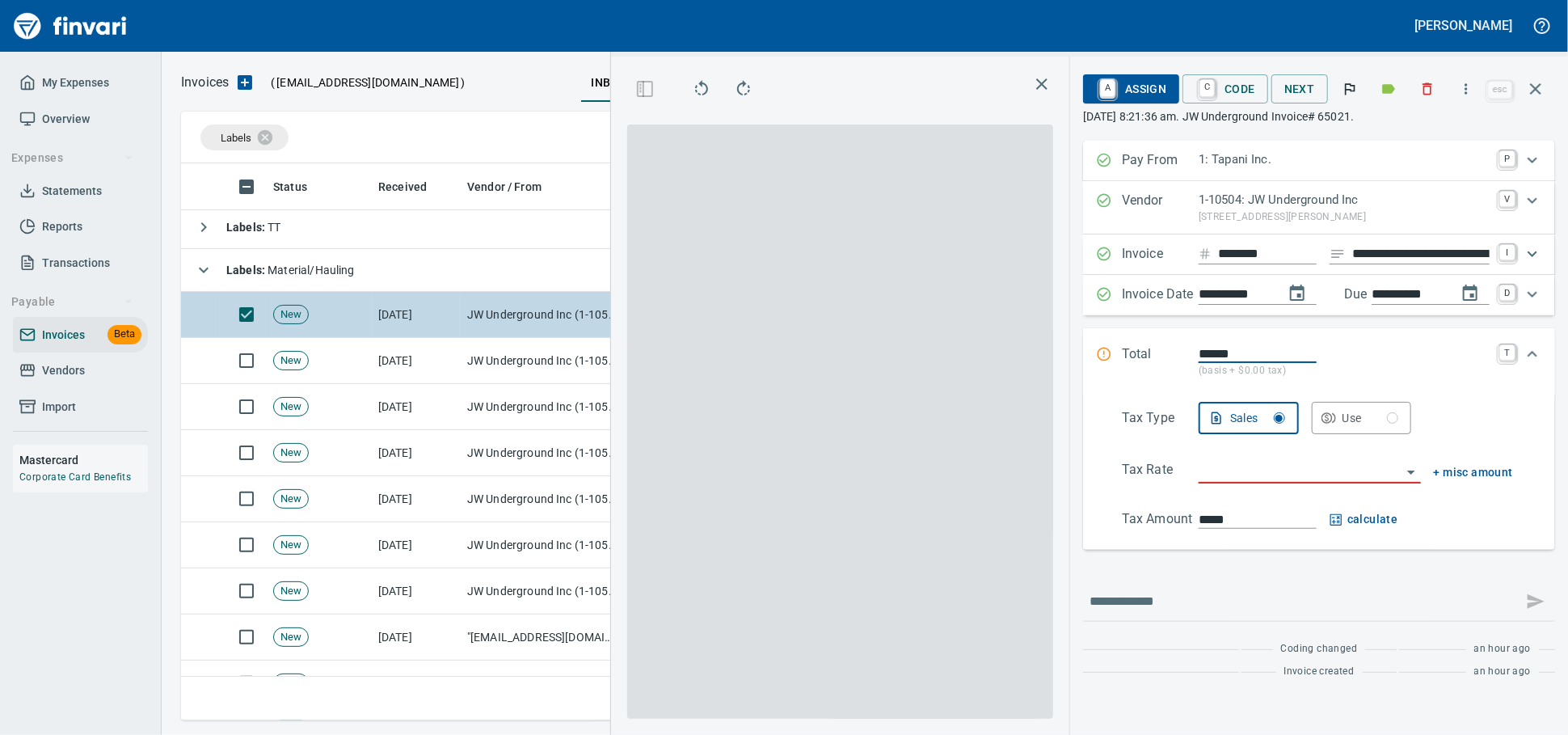
scroll to position [529, 935]
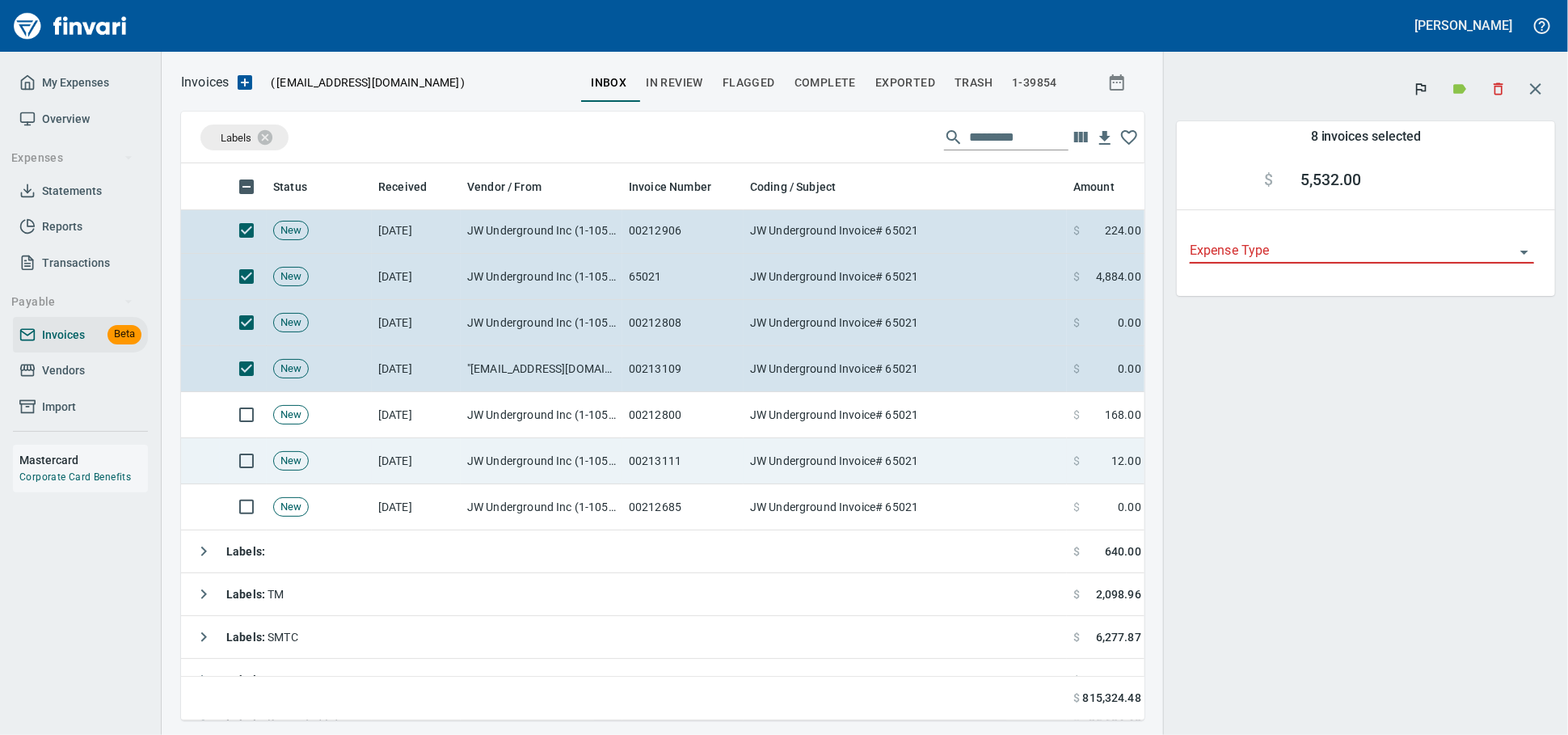
scroll to position [359, 0]
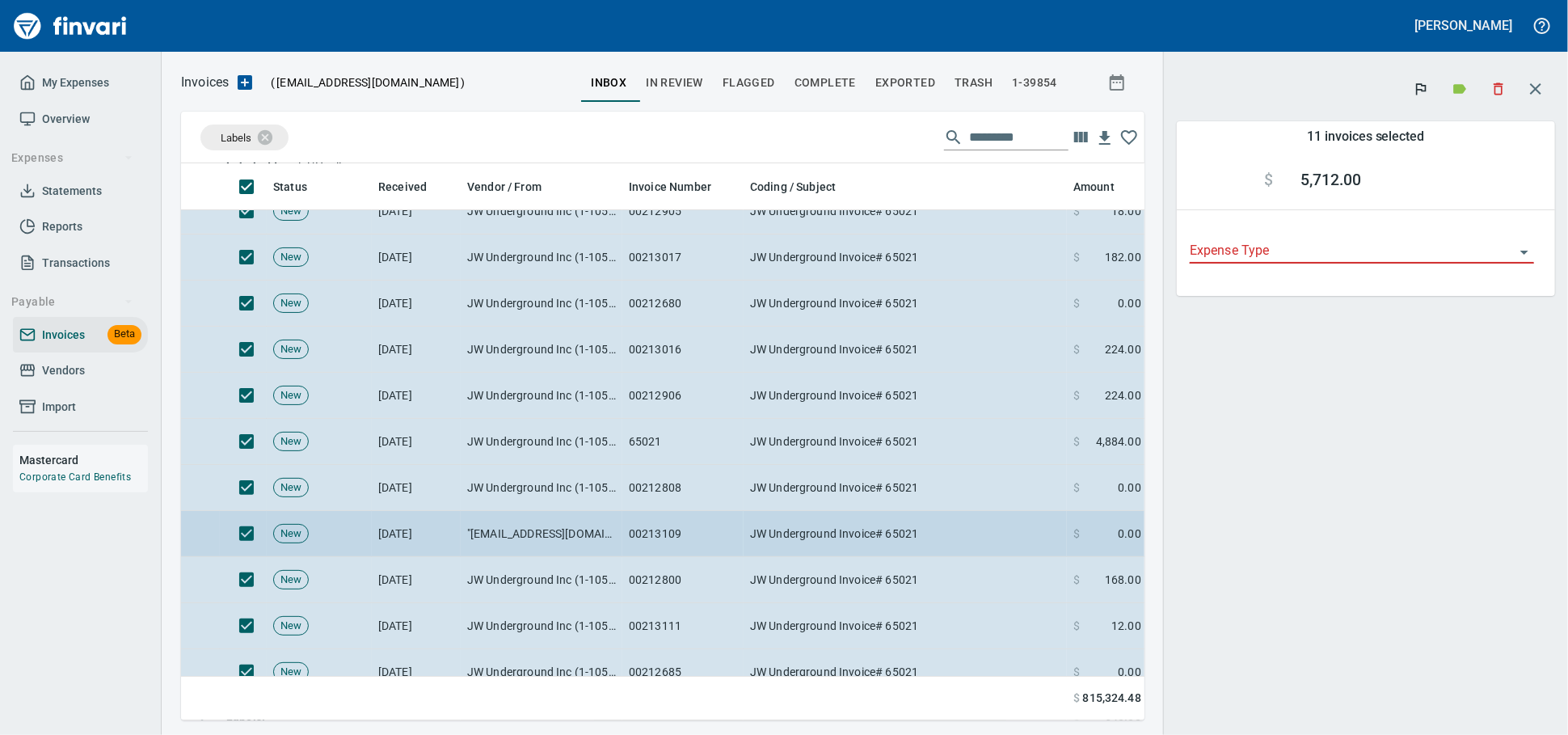
scroll to position [90, 0]
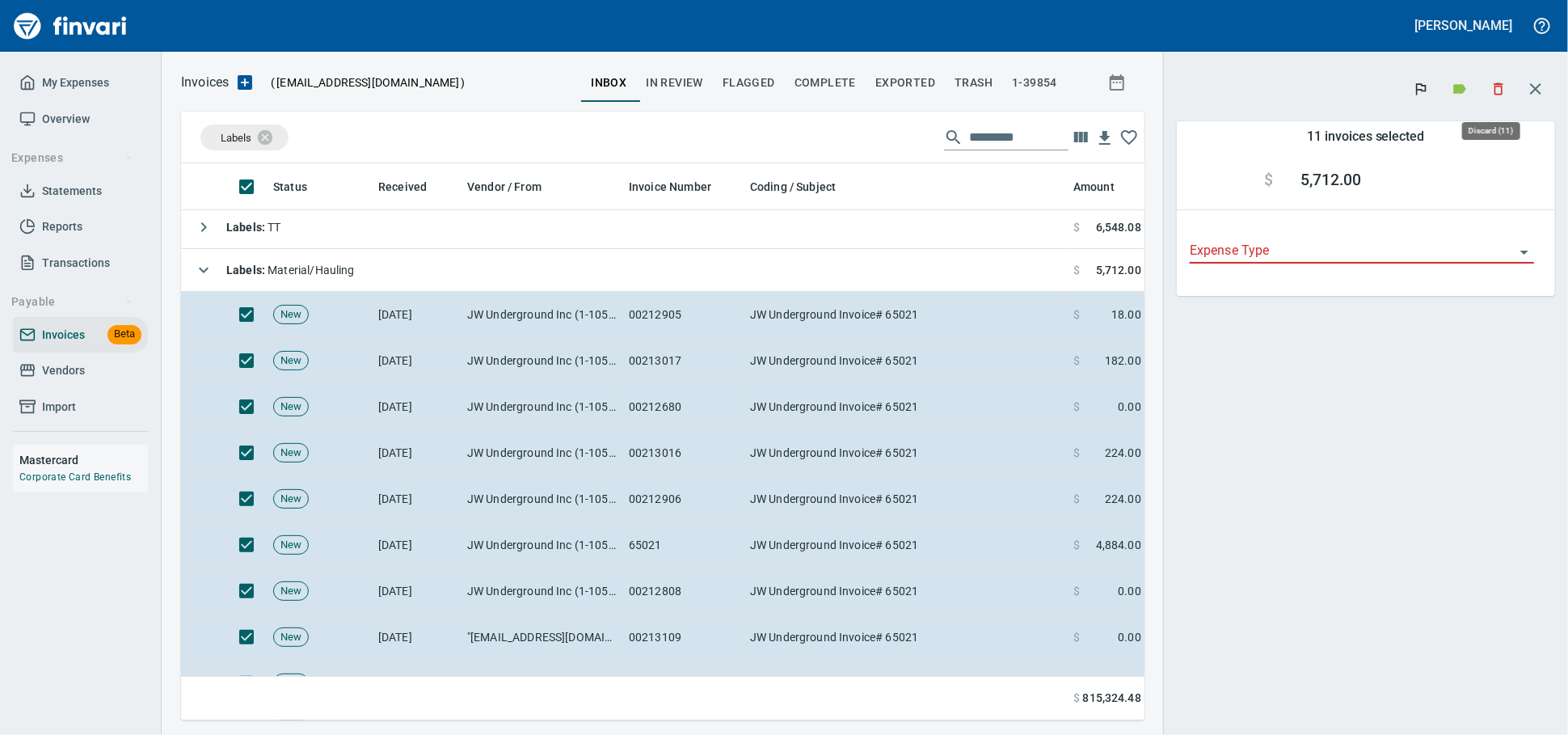
click at [1491, 91] on icon "button" at bounding box center [1498, 89] width 16 height 16
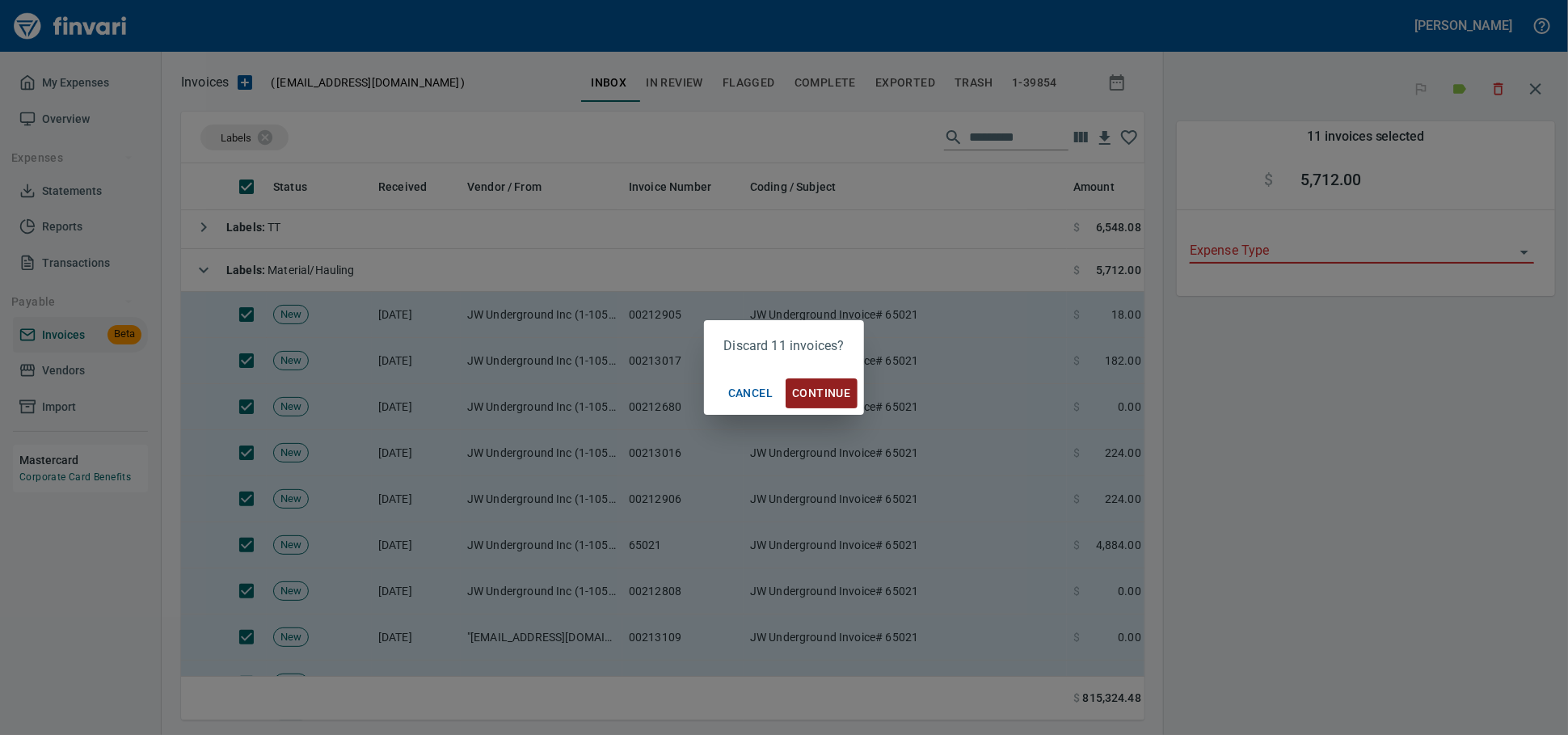
scroll to position [529, 935]
click at [831, 397] on span "Continue" at bounding box center [821, 393] width 58 height 20
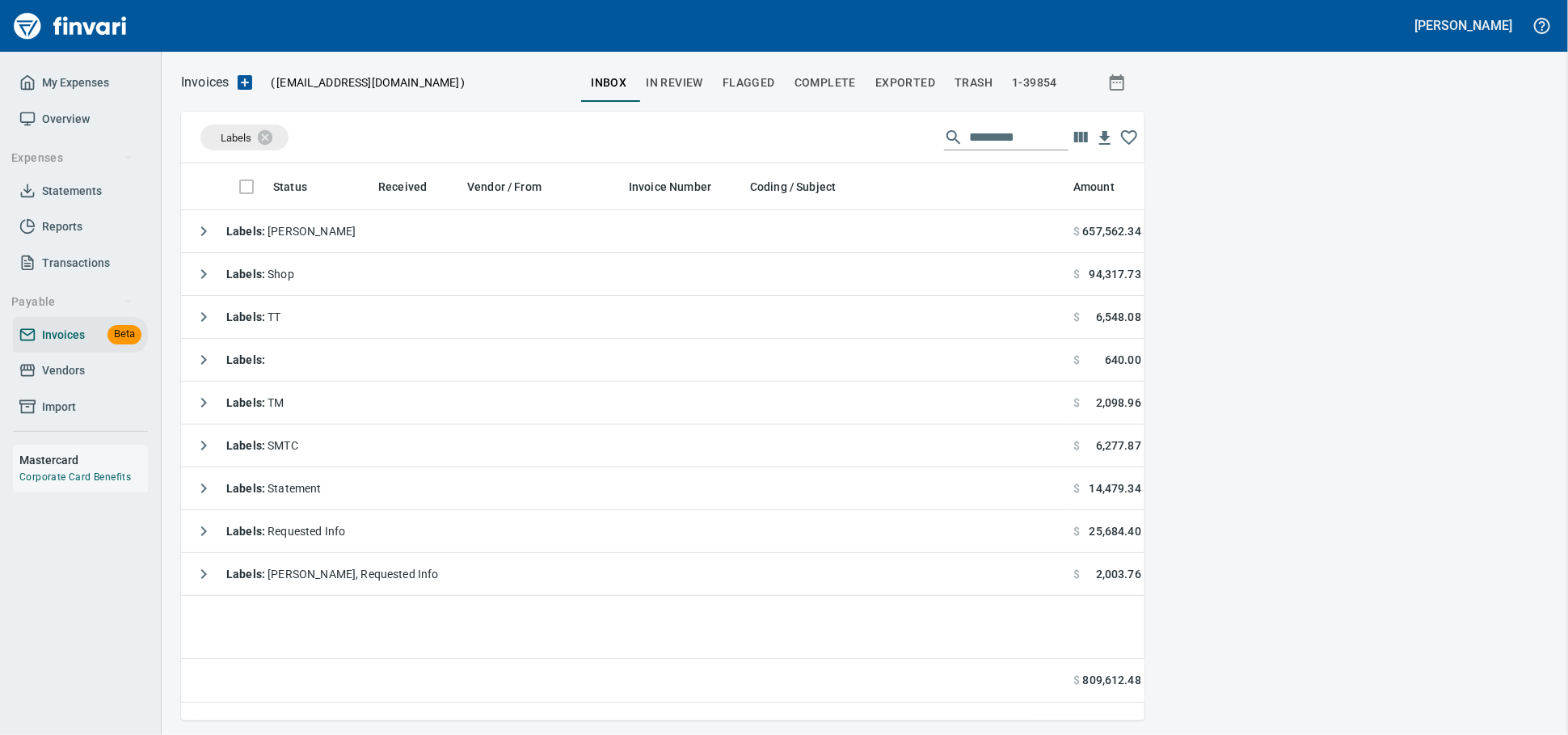
scroll to position [529, 949]
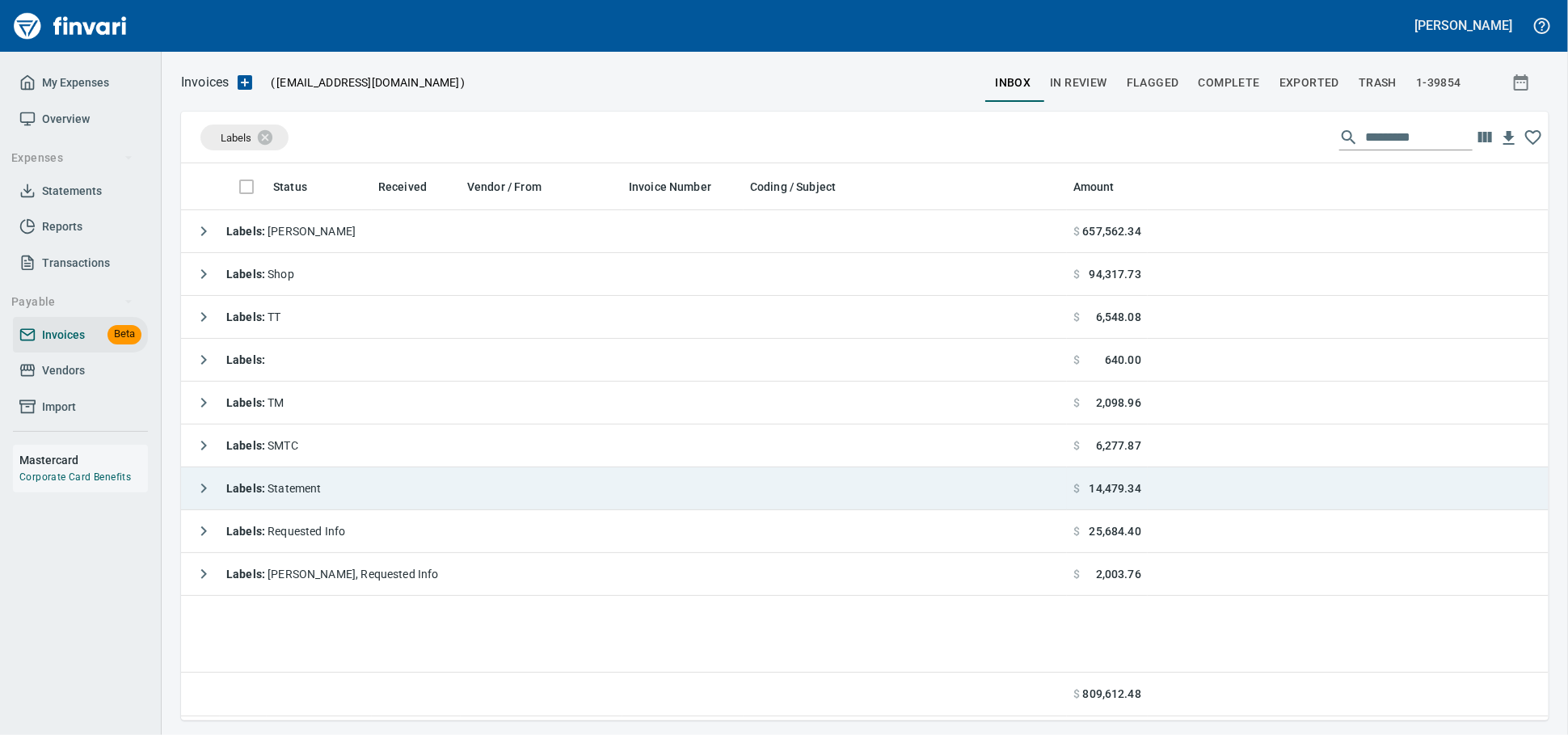
scroll to position [2, 2]
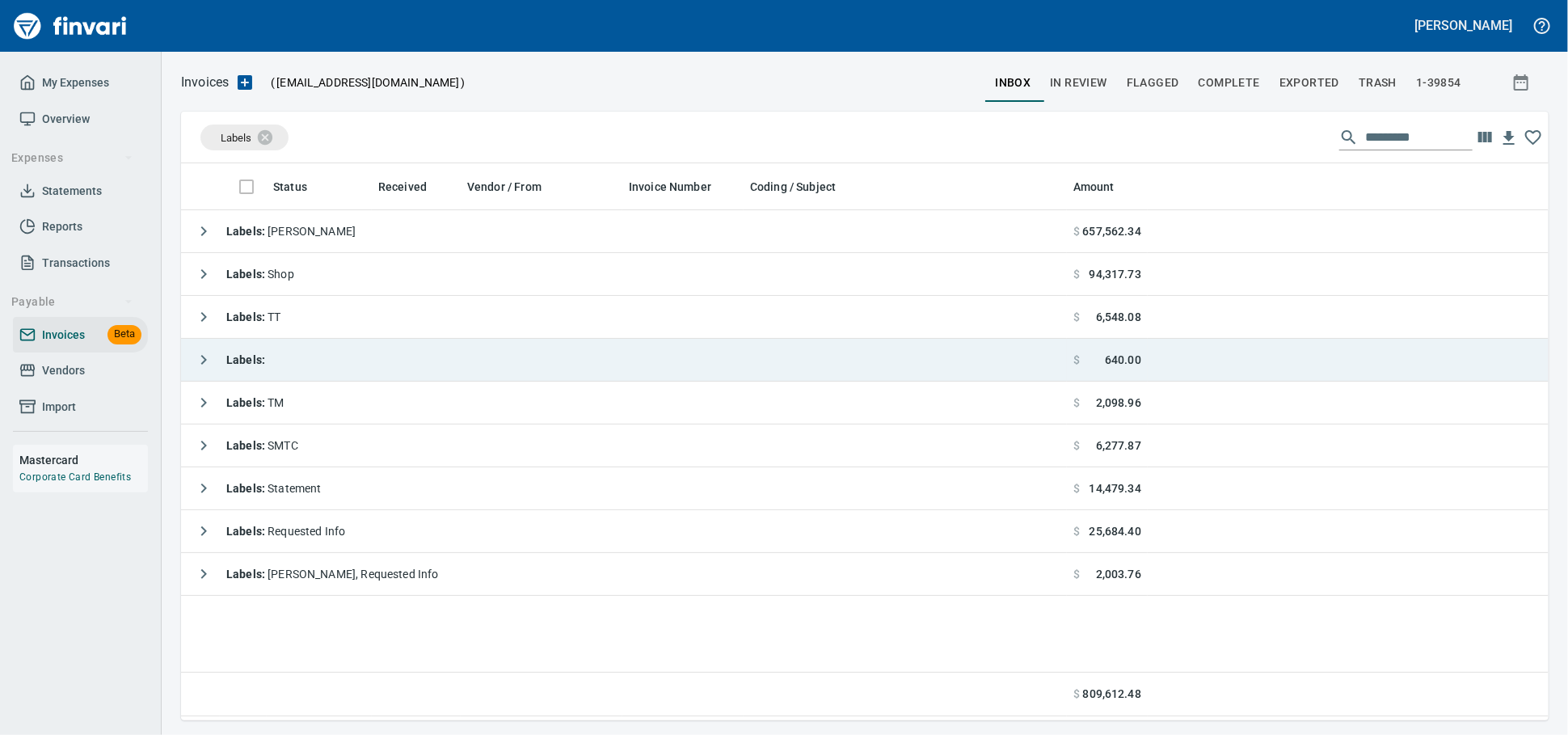
click at [387, 372] on td "Labels :" at bounding box center [624, 360] width 886 height 43
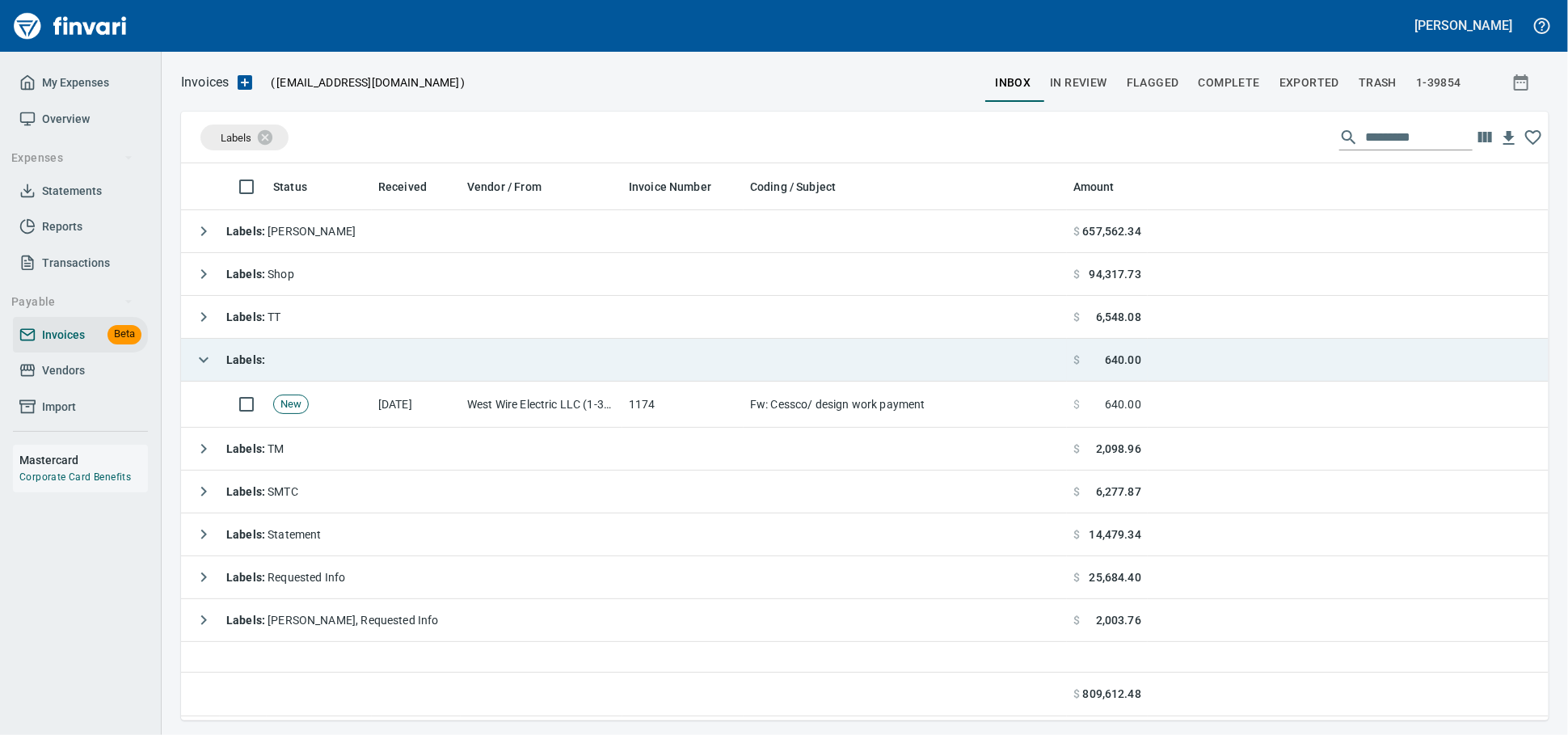
scroll to position [543, 1353]
click at [387, 372] on td "Labels :" at bounding box center [624, 360] width 886 height 43
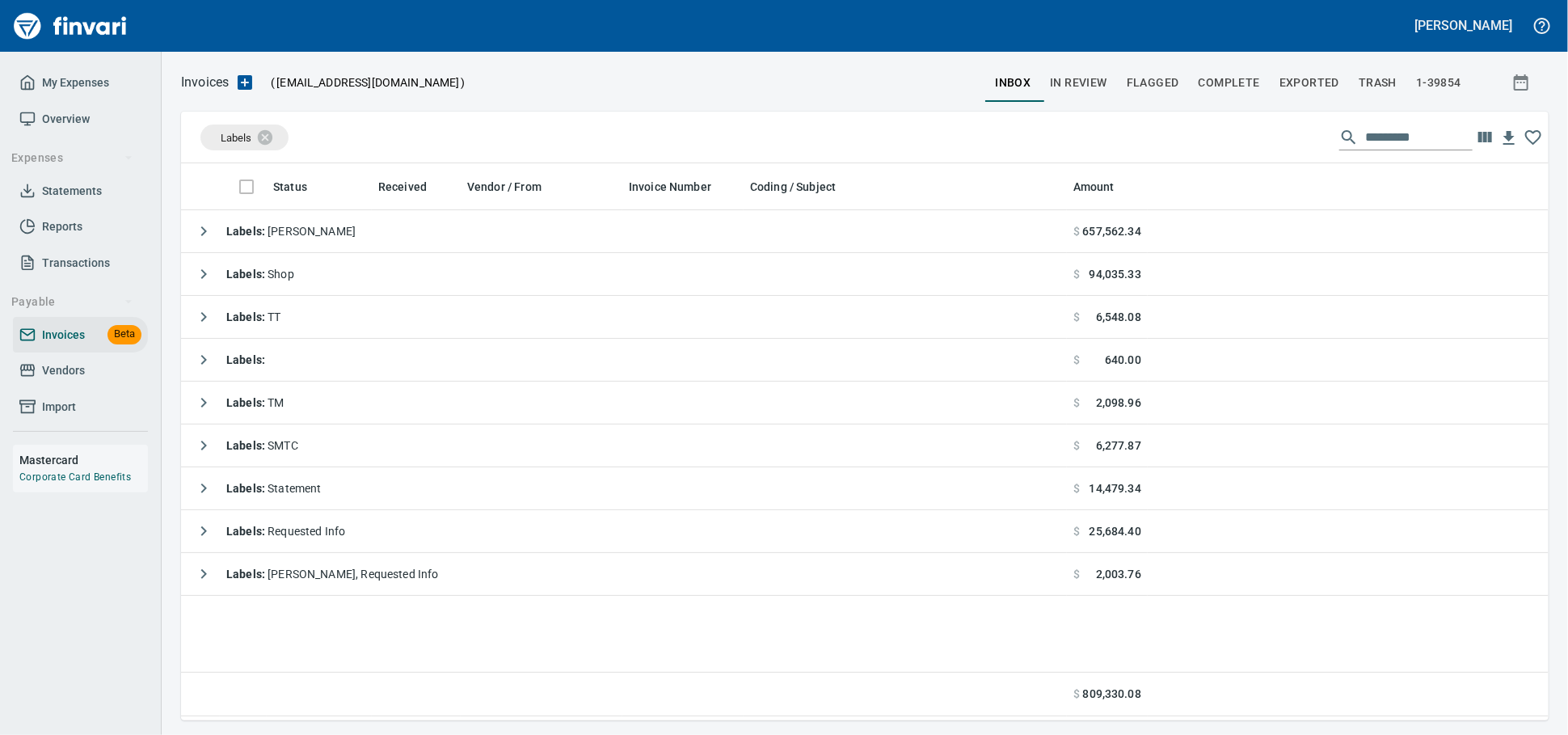
click at [102, 381] on span "Vendors" at bounding box center [80, 370] width 122 height 20
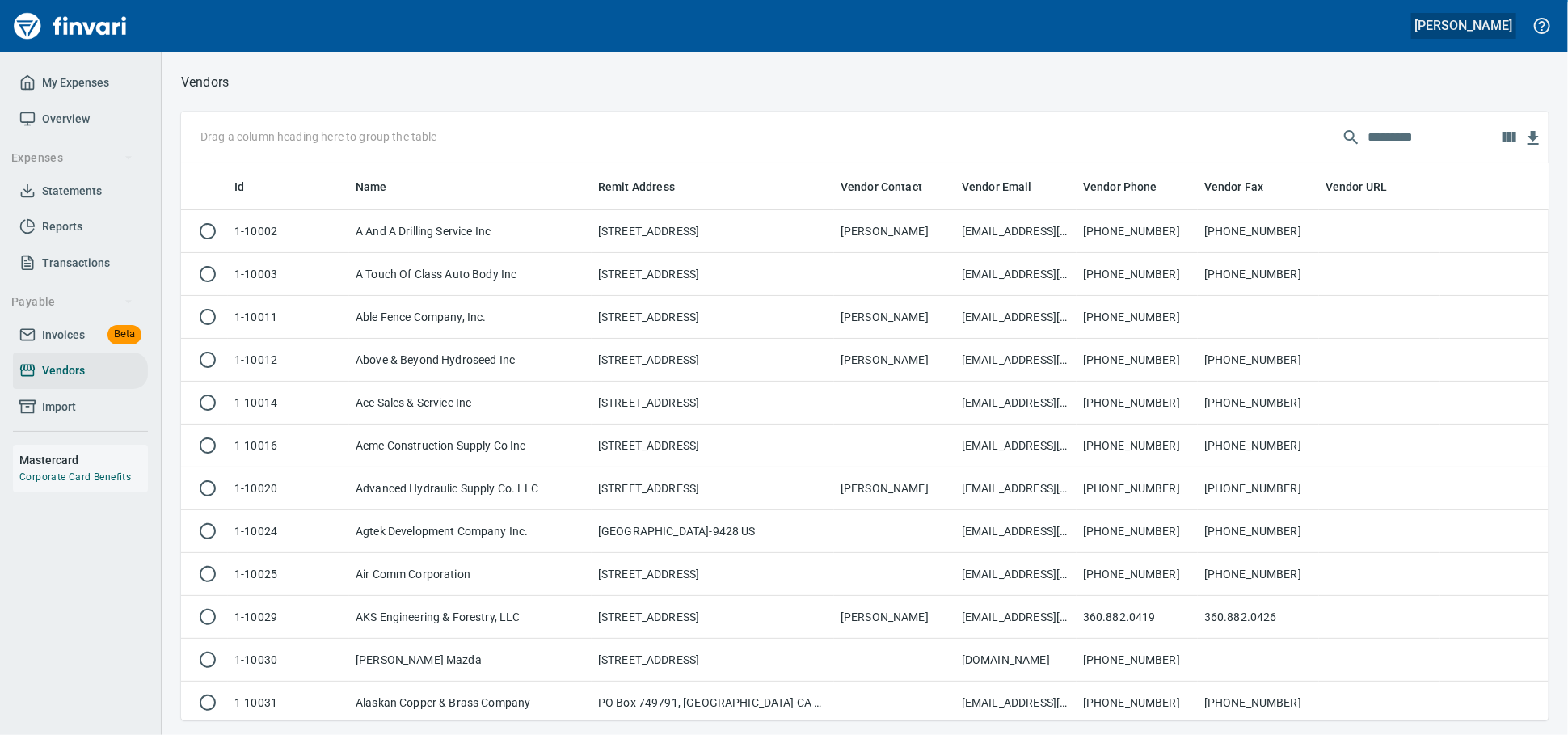
scroll to position [543, 1339]
click at [1386, 149] on input "text" at bounding box center [1433, 137] width 130 height 26
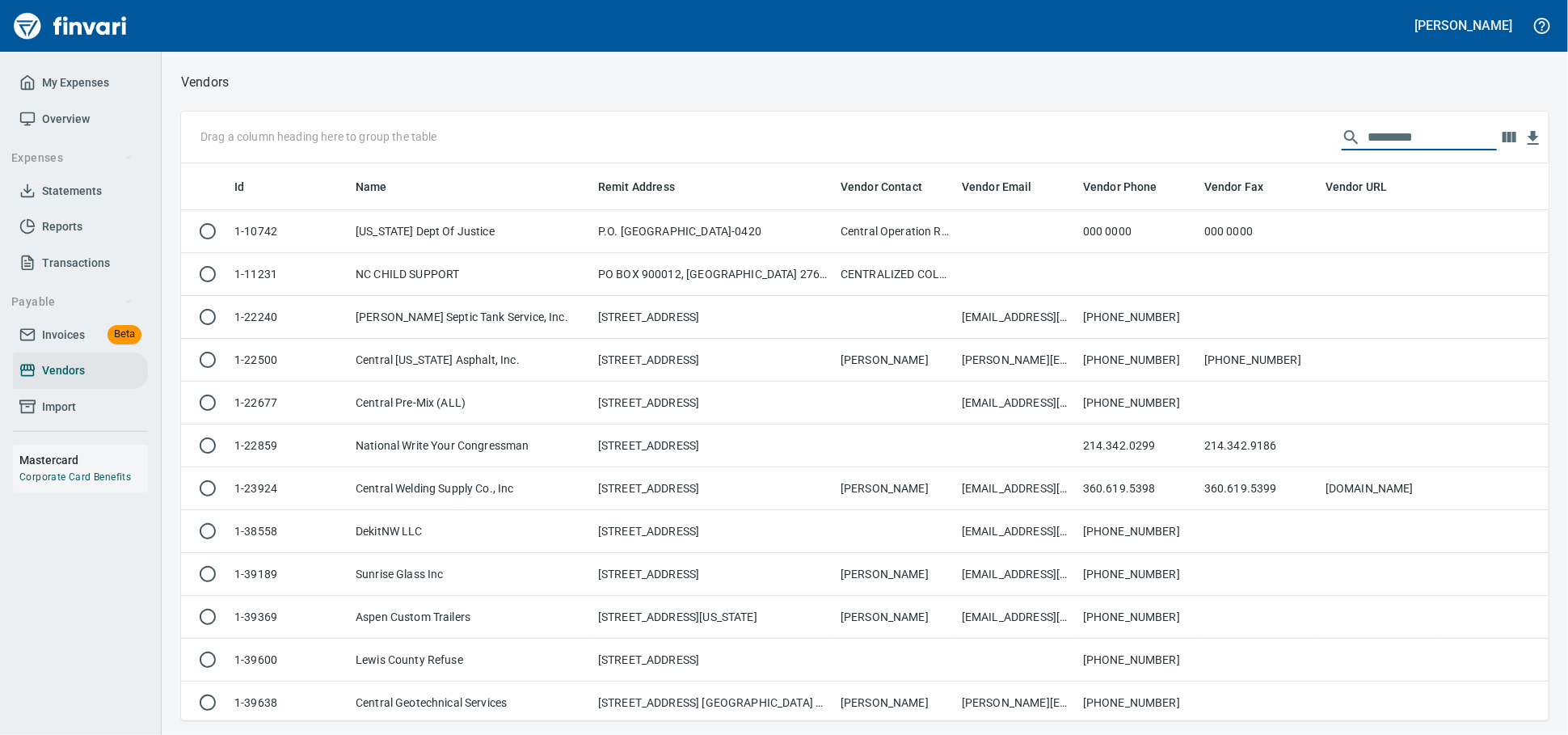
scroll to position [543, 1353]
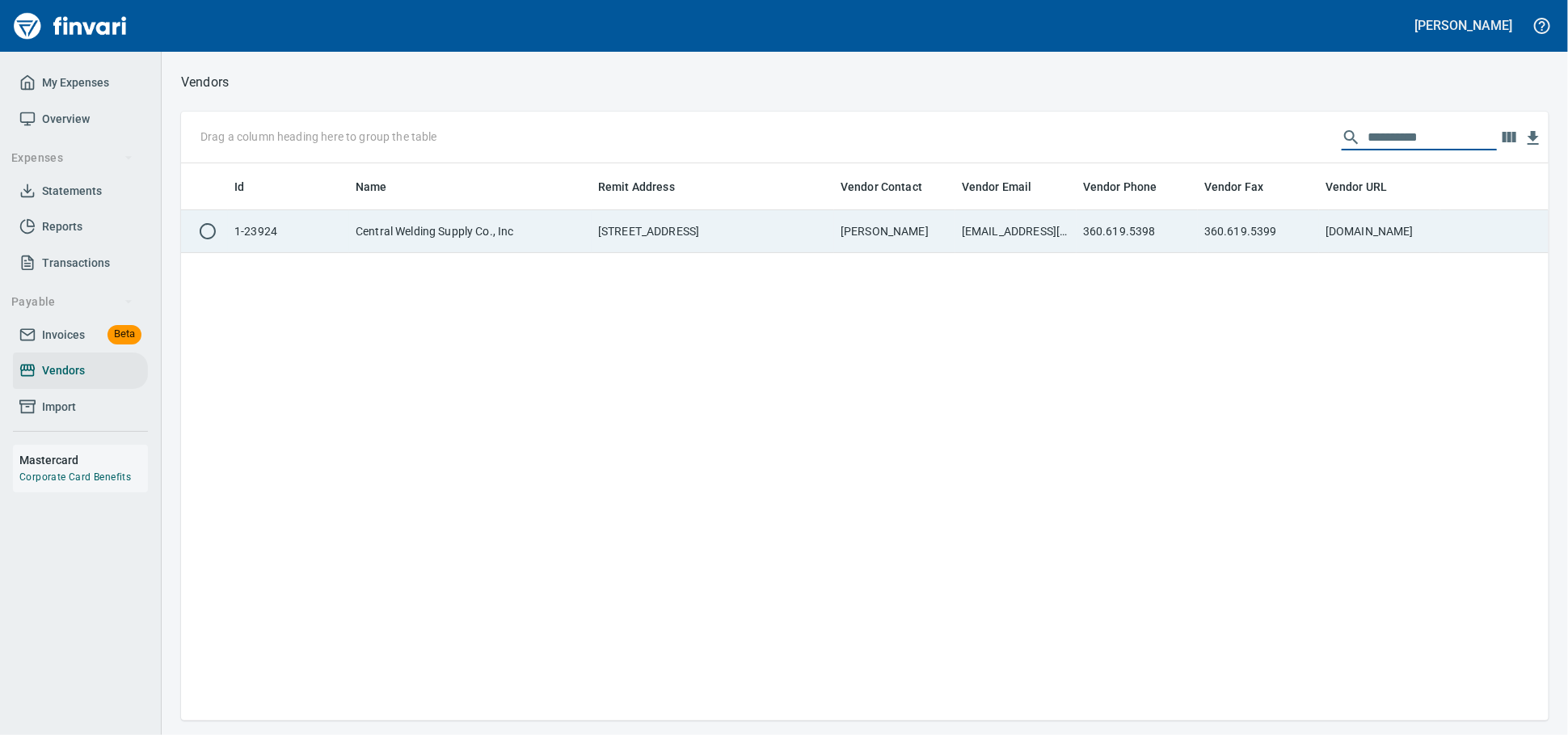
type input "**********"
click at [801, 227] on td "PO Box 179, North Lakewood WA 98259 US" at bounding box center [712, 231] width 243 height 43
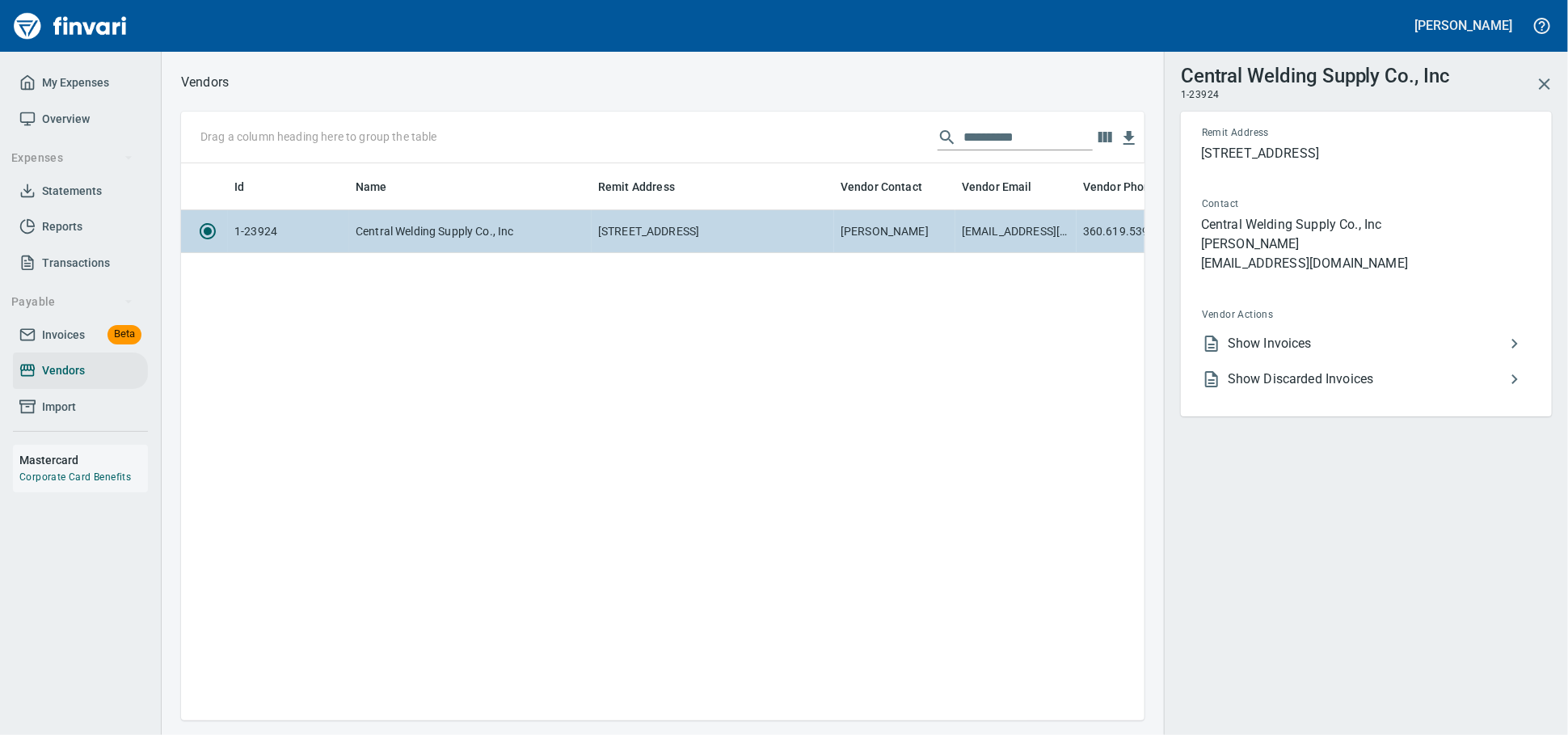
scroll to position [529, 949]
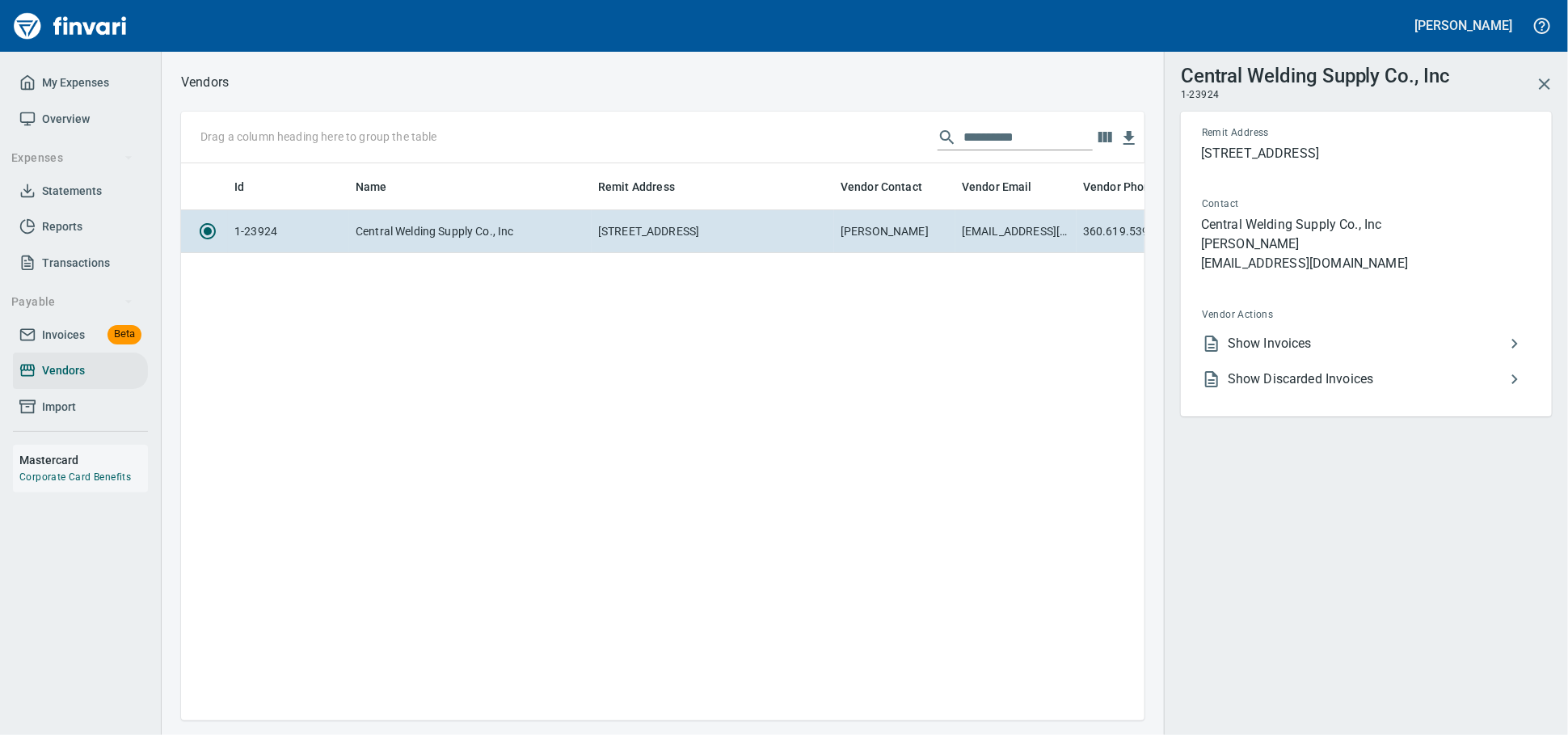
click at [1304, 353] on span "Show Invoices" at bounding box center [1366, 343] width 277 height 19
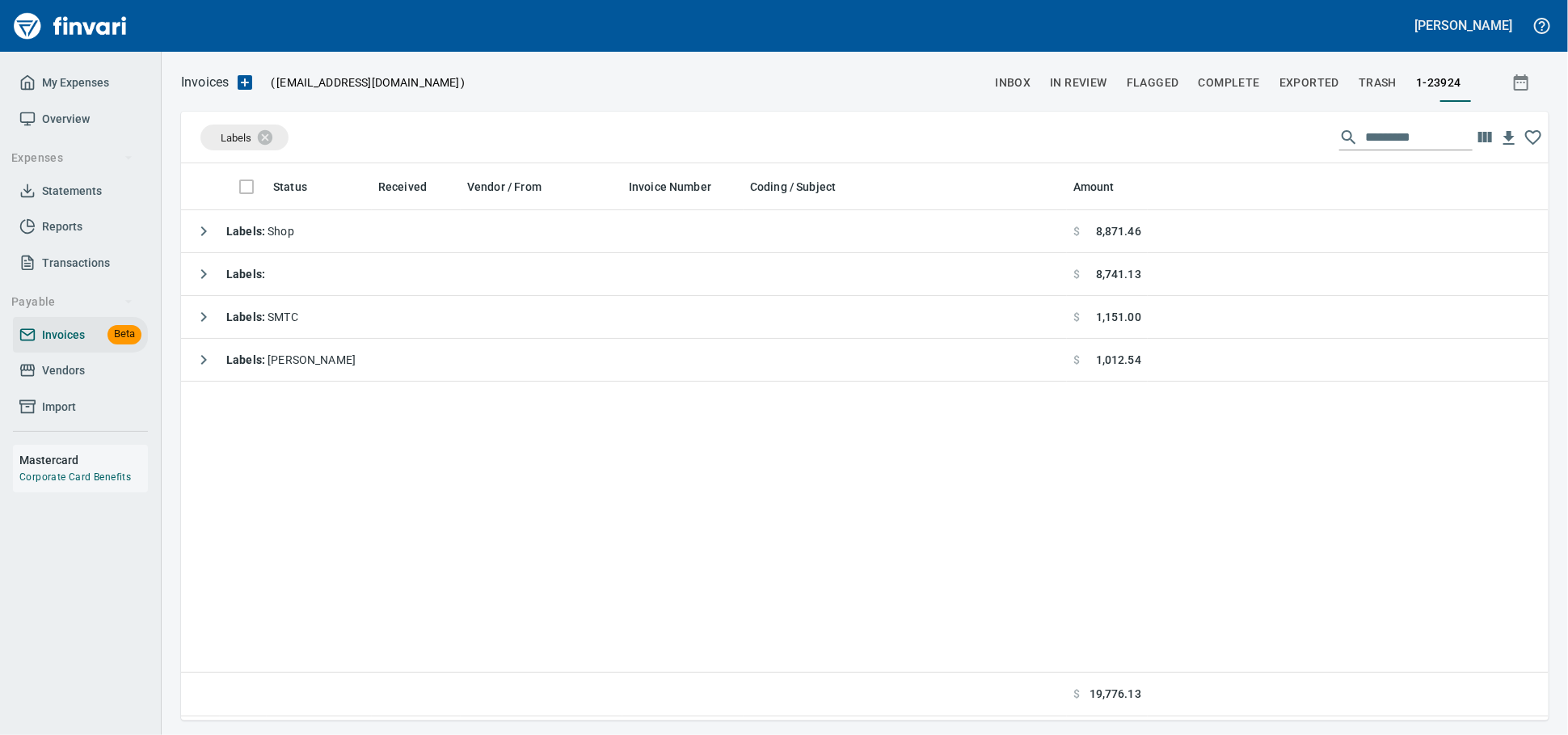
scroll to position [543, 1353]
click at [277, 138] on icon at bounding box center [276, 136] width 15 height 15
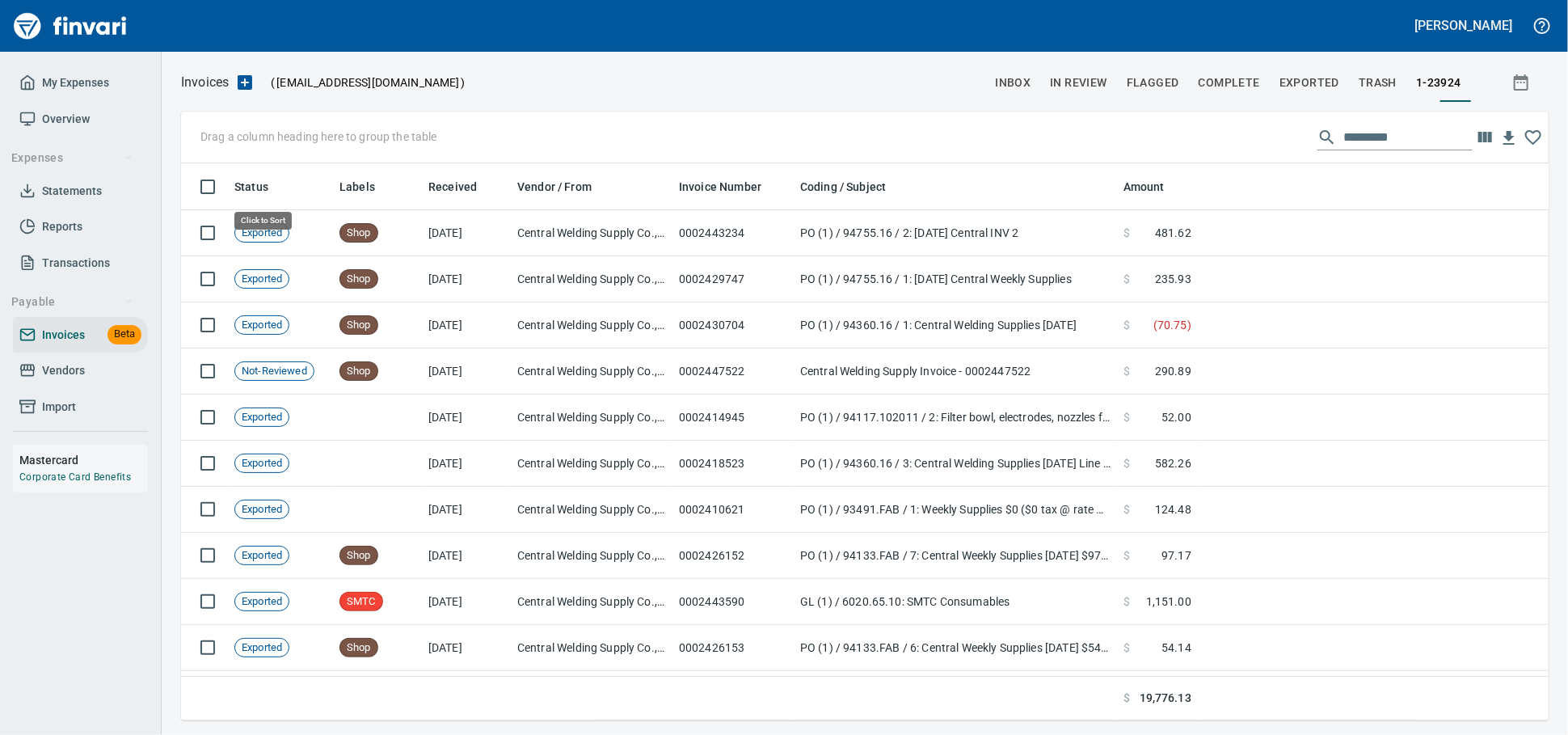
scroll to position [543, 1339]
drag, startPoint x: 261, startPoint y: 187, endPoint x: 257, endPoint y: 135, distance: 52.2
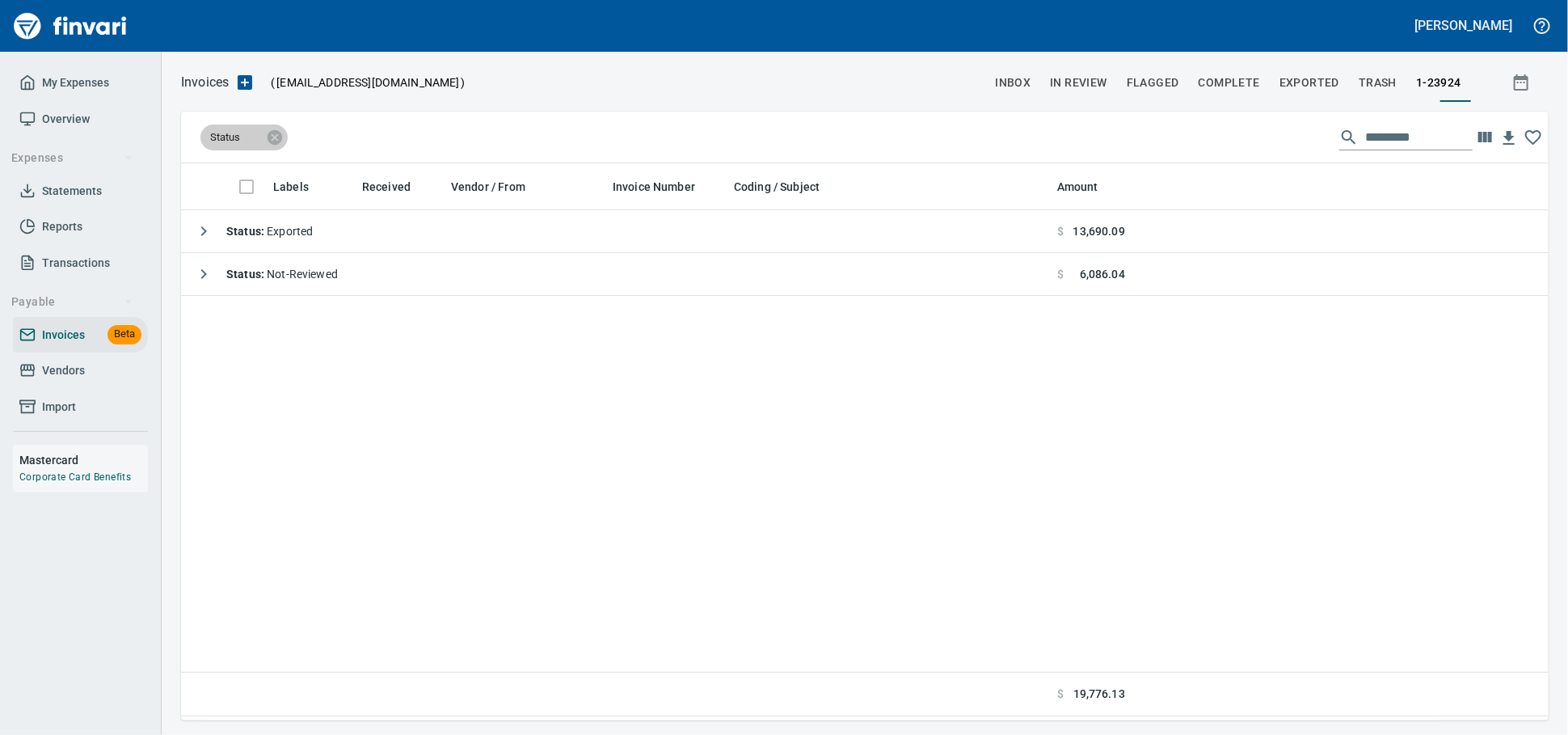
scroll to position [2, 2]
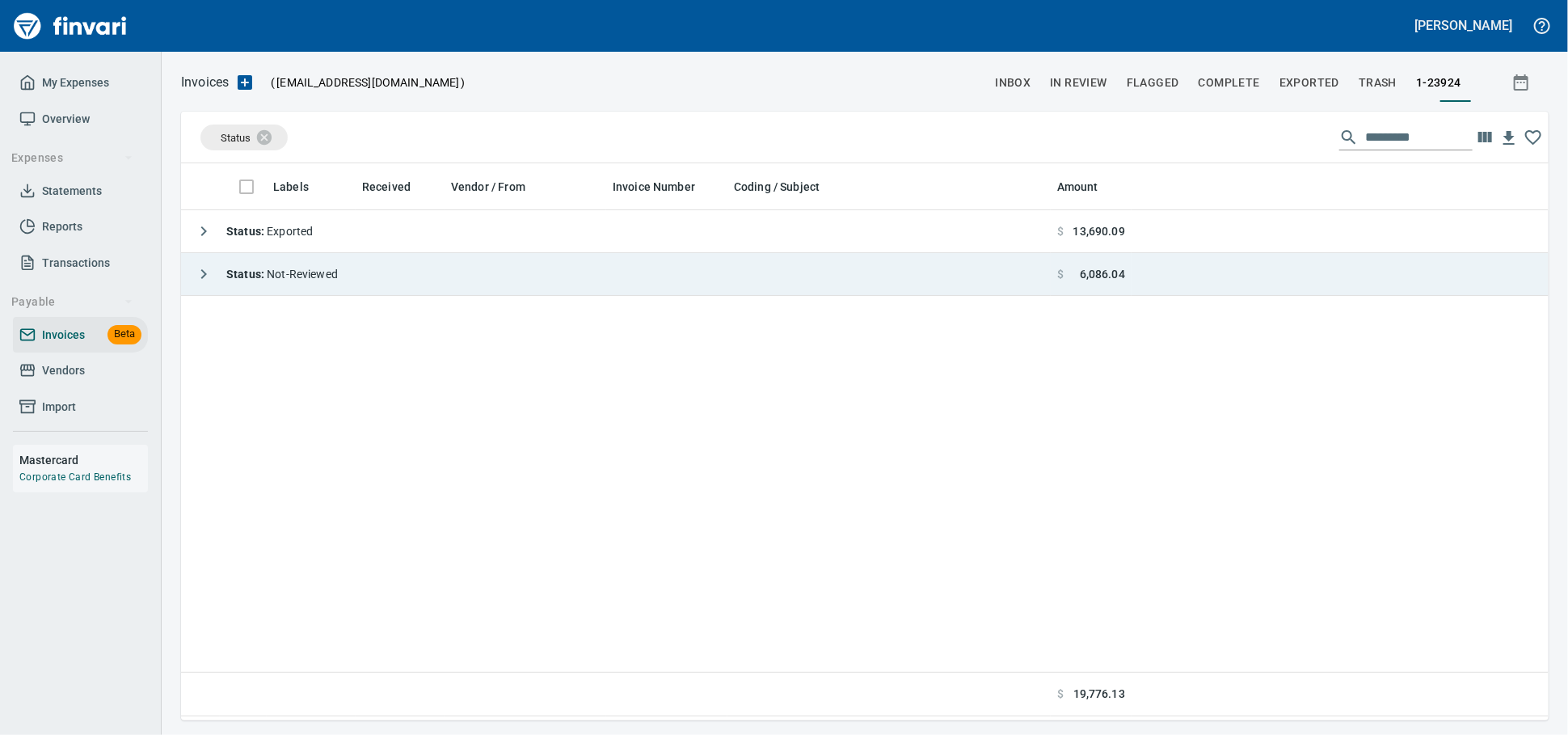
click at [296, 265] on div "Status : Not-Reviewed" at bounding box center [263, 274] width 151 height 32
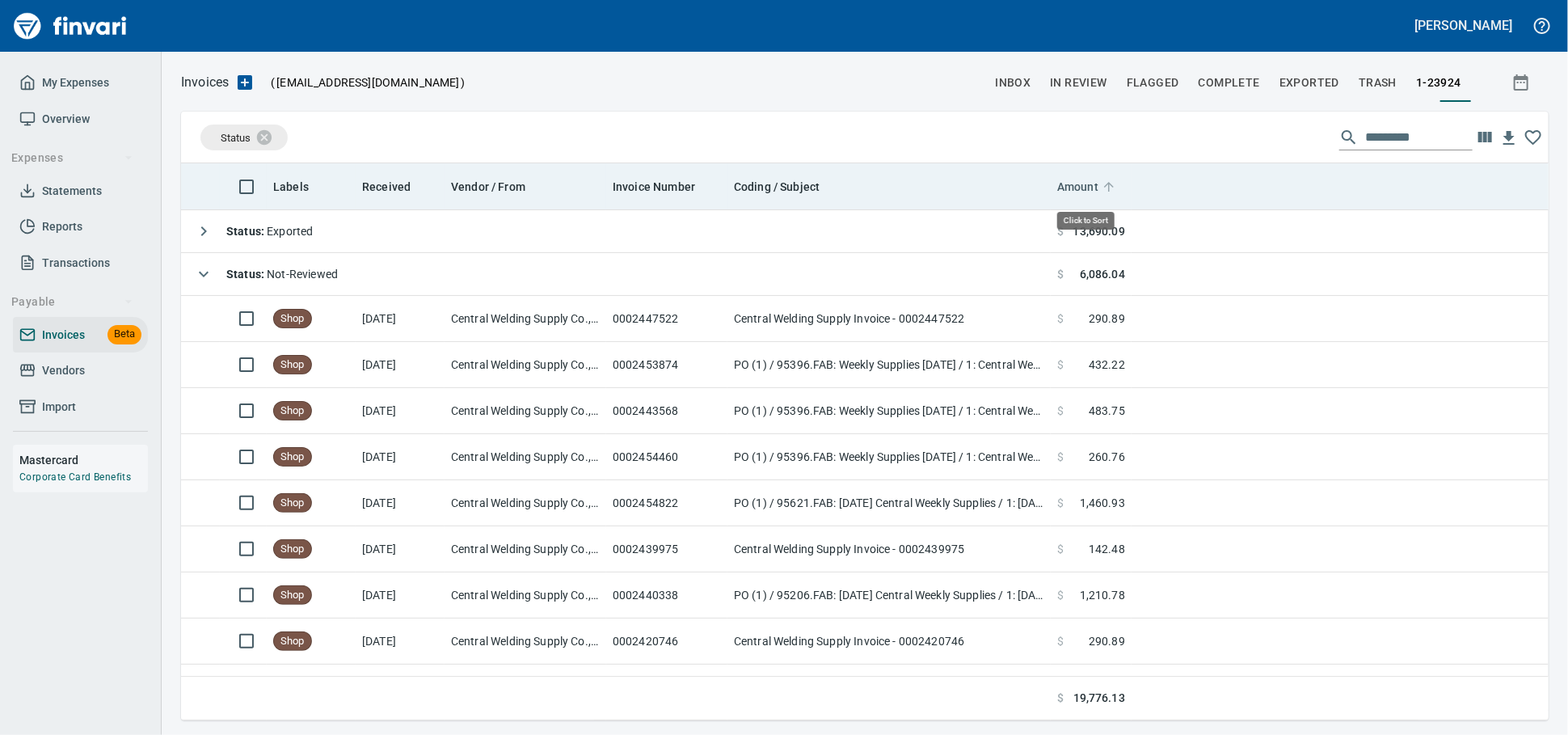
click at [1087, 182] on span "Amount" at bounding box center [1078, 187] width 42 height 19
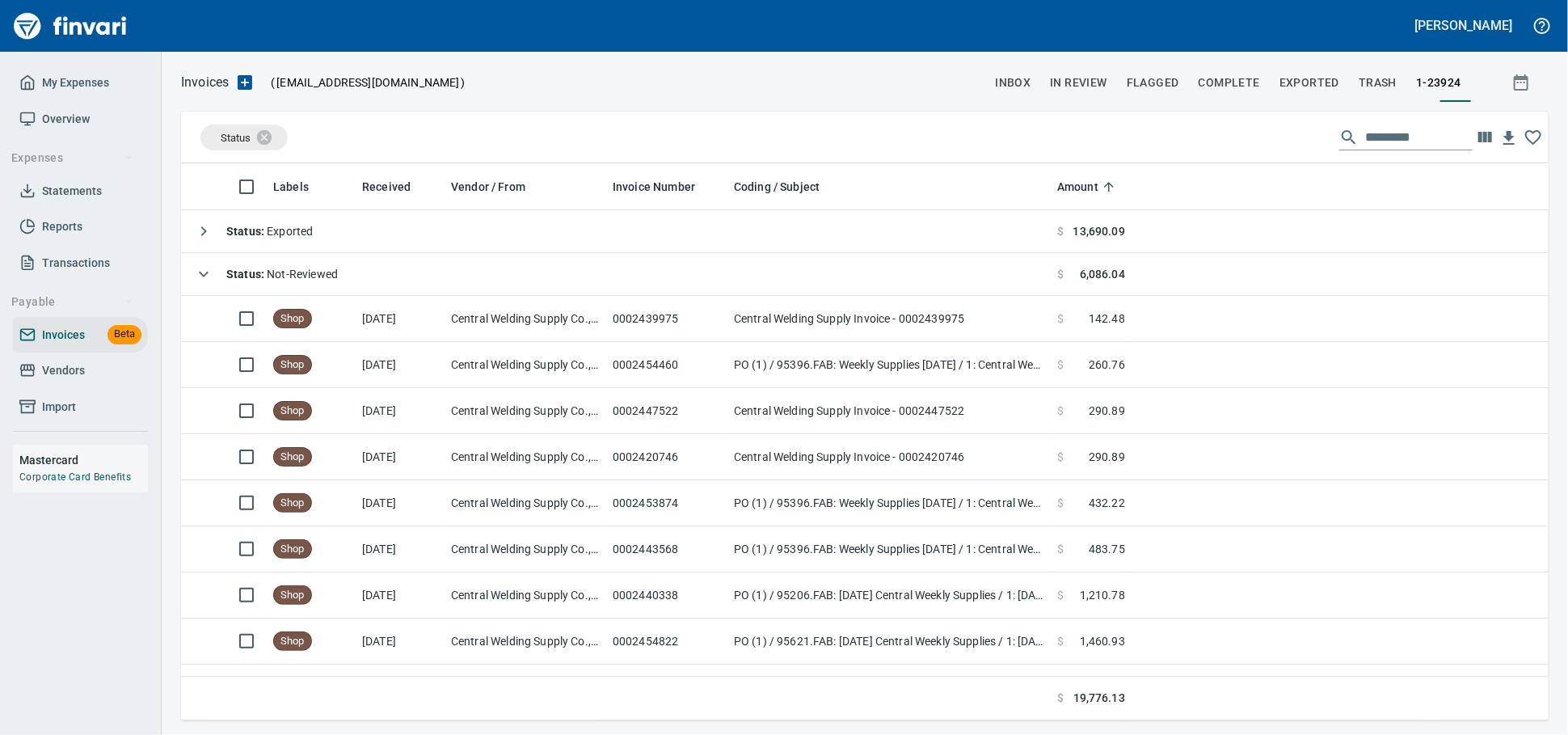
click at [61, 381] on span "Vendors" at bounding box center [63, 370] width 43 height 20
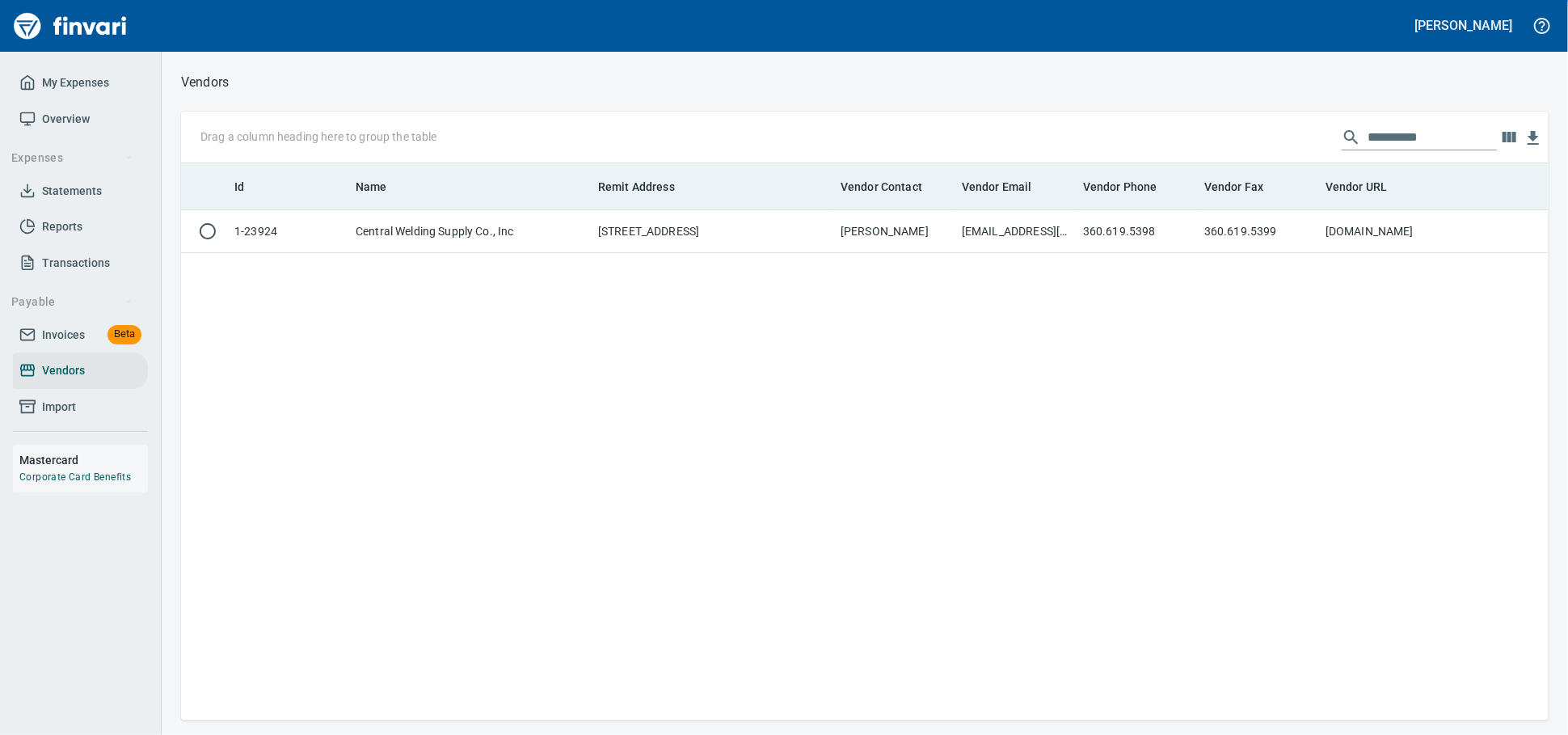
scroll to position [2, 2]
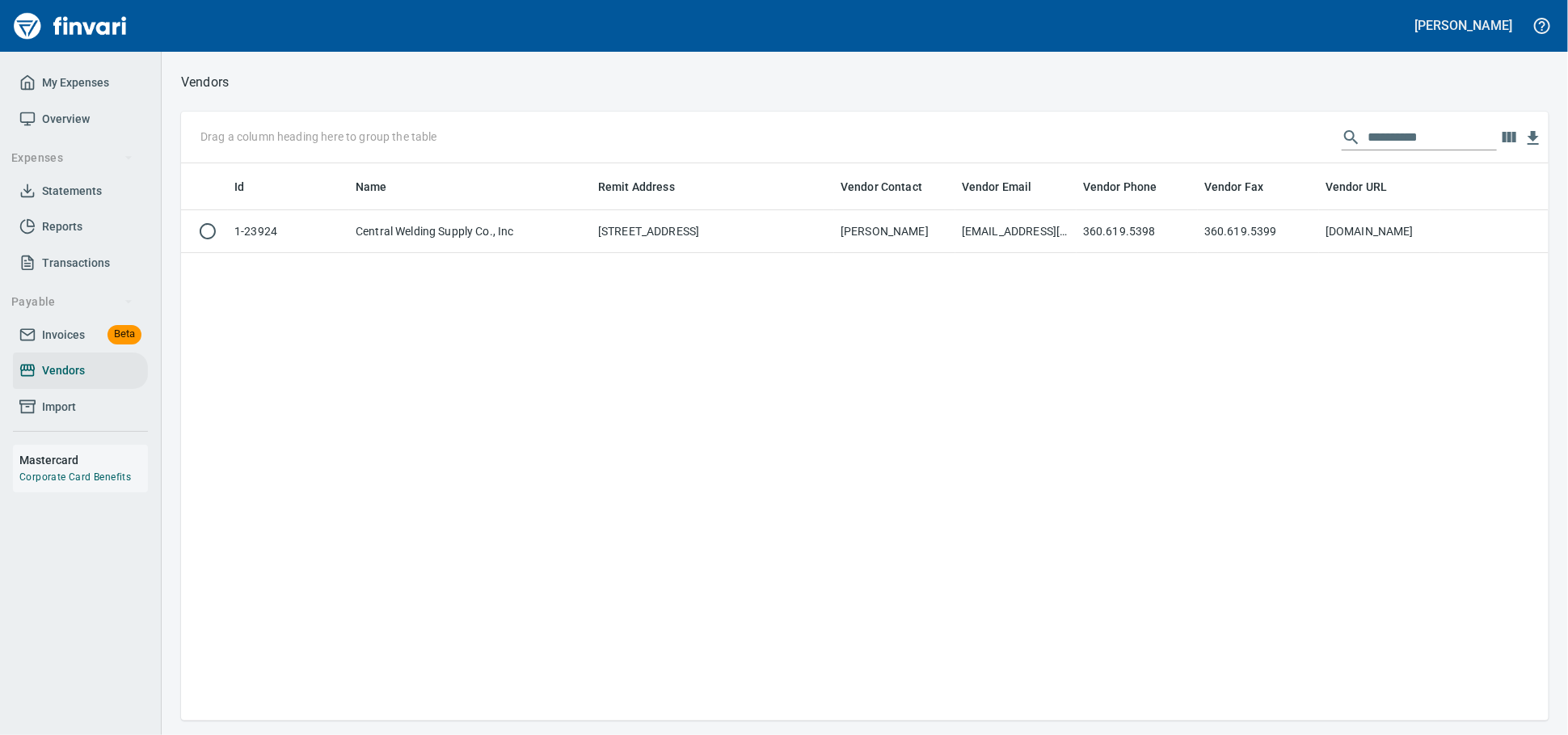
drag, startPoint x: 1440, startPoint y: 135, endPoint x: 1215, endPoint y: 143, distance: 225.1
click at [1221, 144] on div "**********" at bounding box center [864, 137] width 1368 height 52
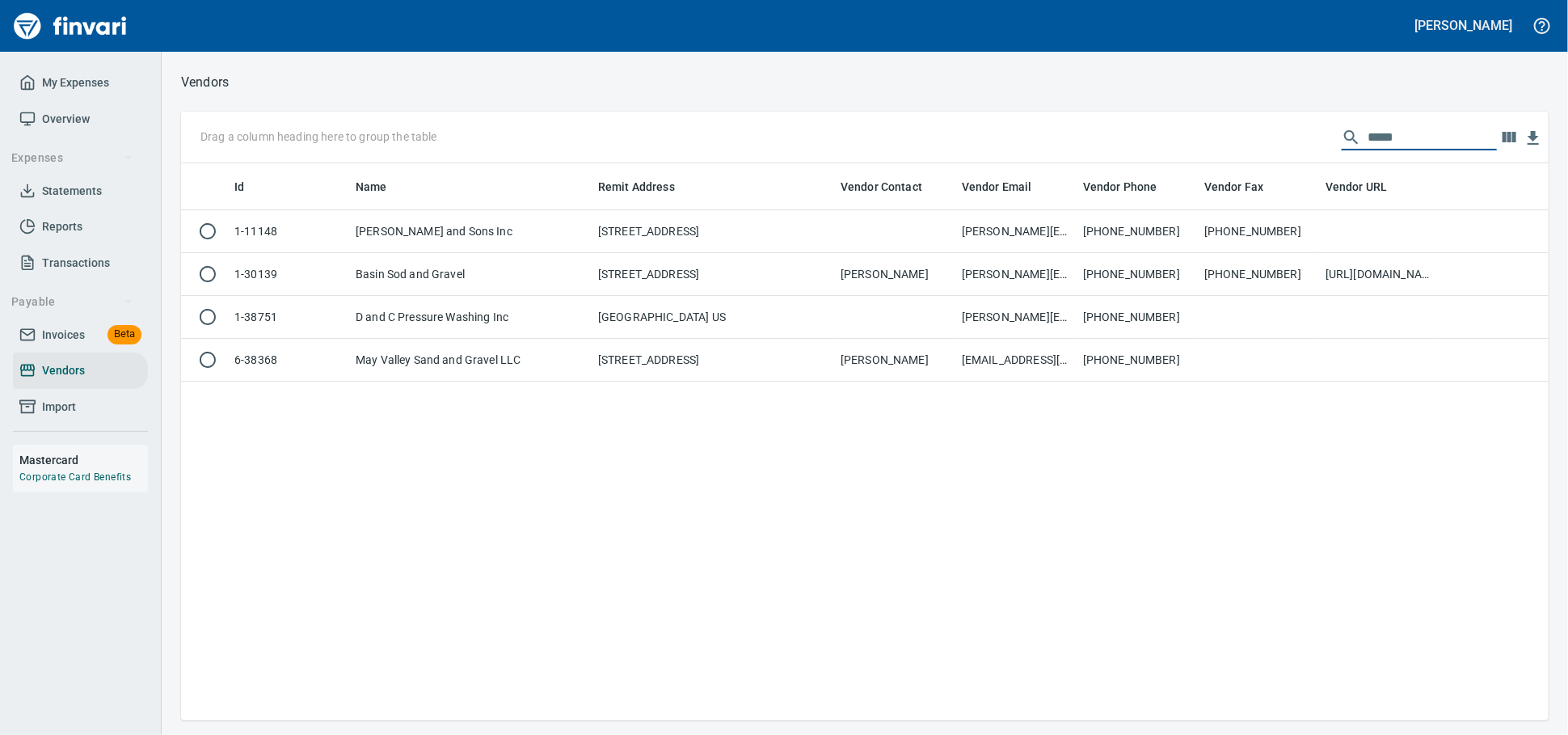
scroll to position [543, 1353]
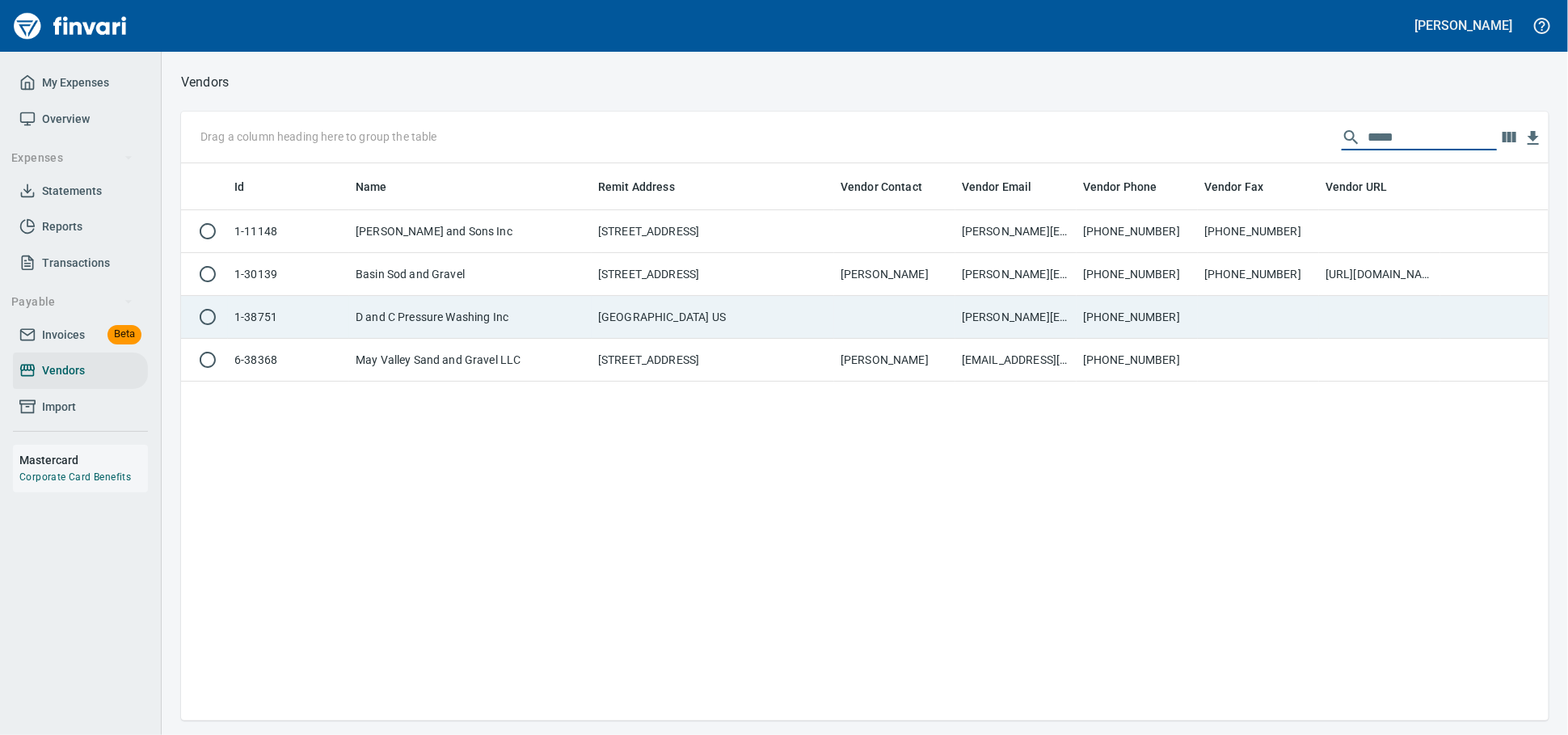
type input "*****"
click at [488, 313] on td "D and C Pressure Washing Inc" at bounding box center [470, 317] width 243 height 43
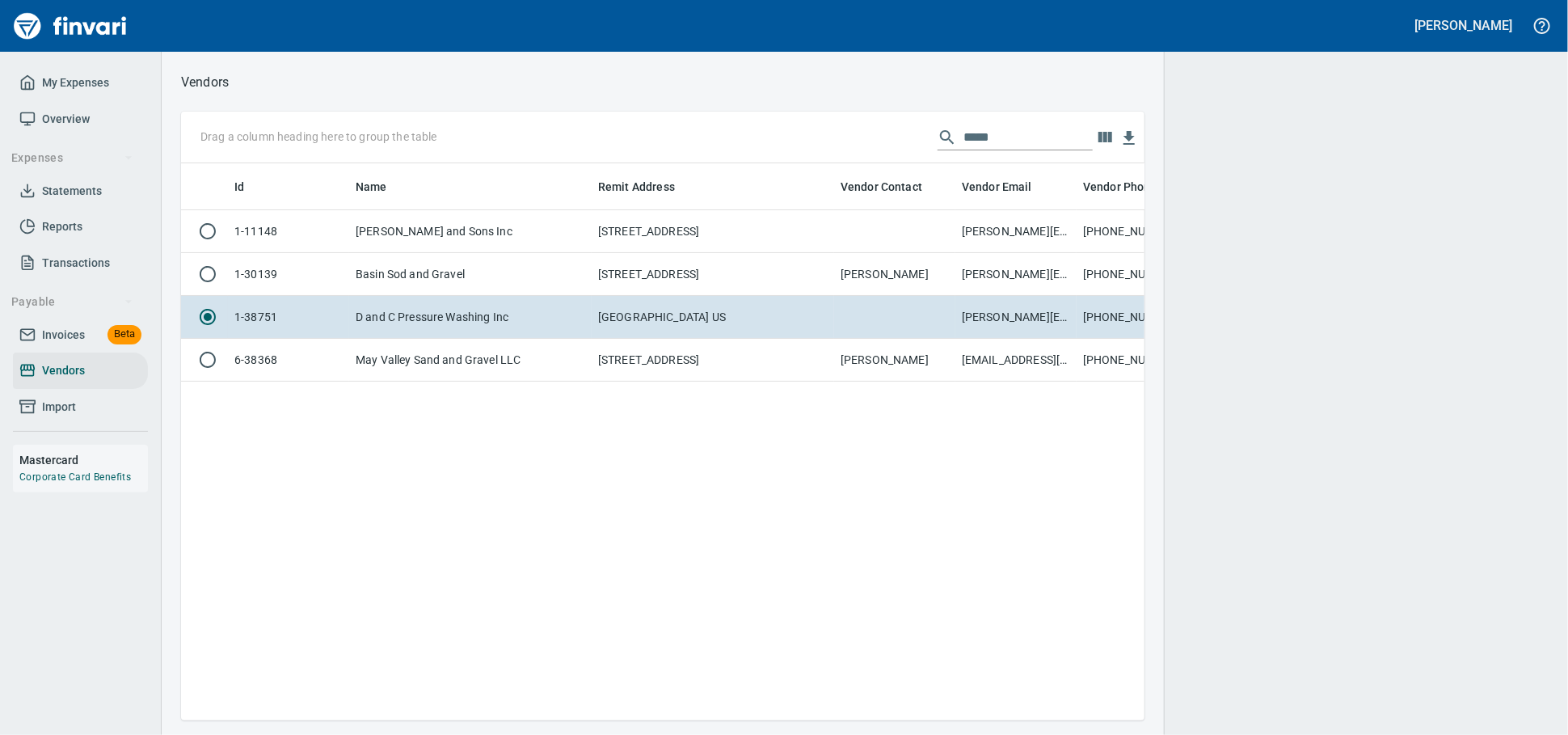
scroll to position [529, 949]
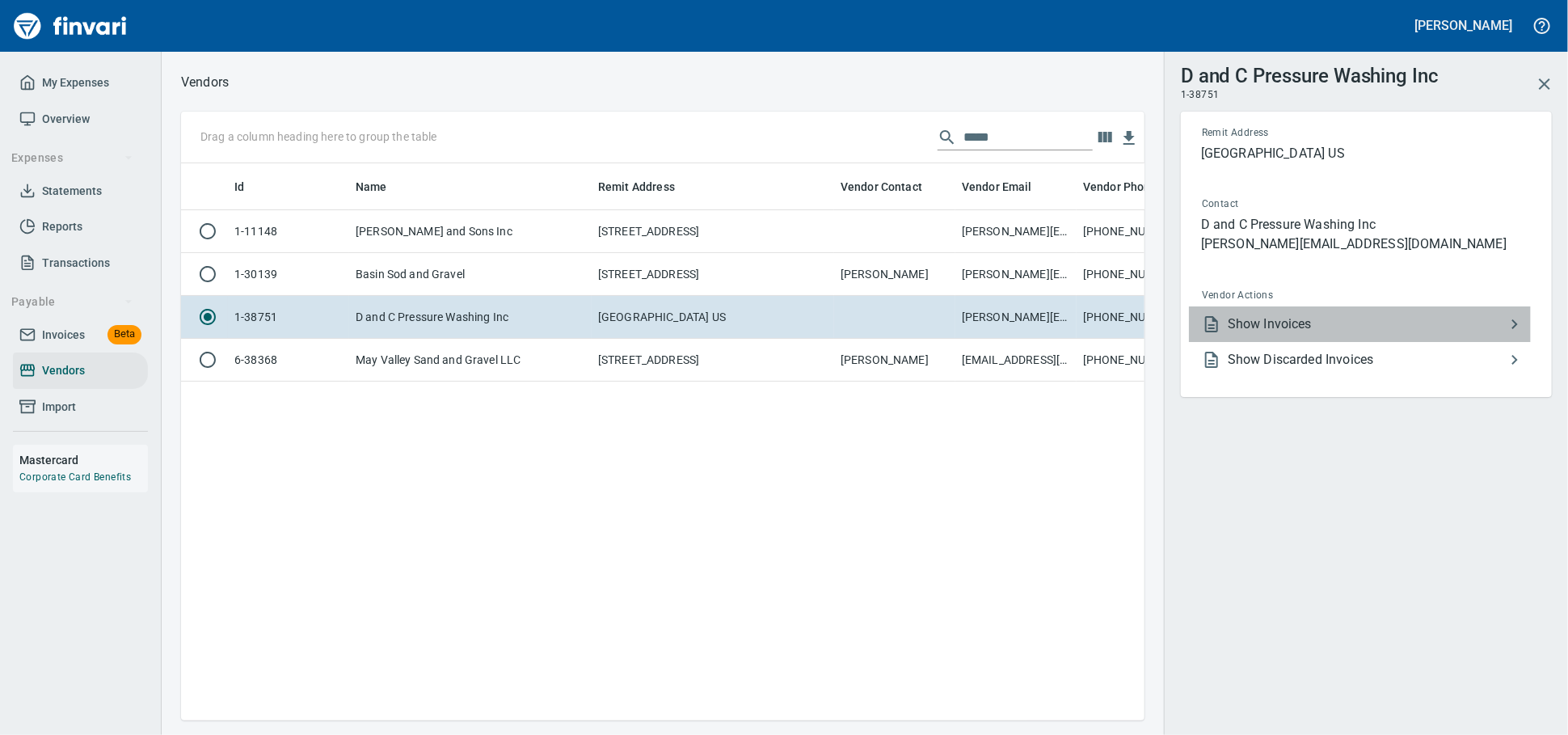
click at [1309, 334] on span "Show Invoices" at bounding box center [1366, 324] width 277 height 19
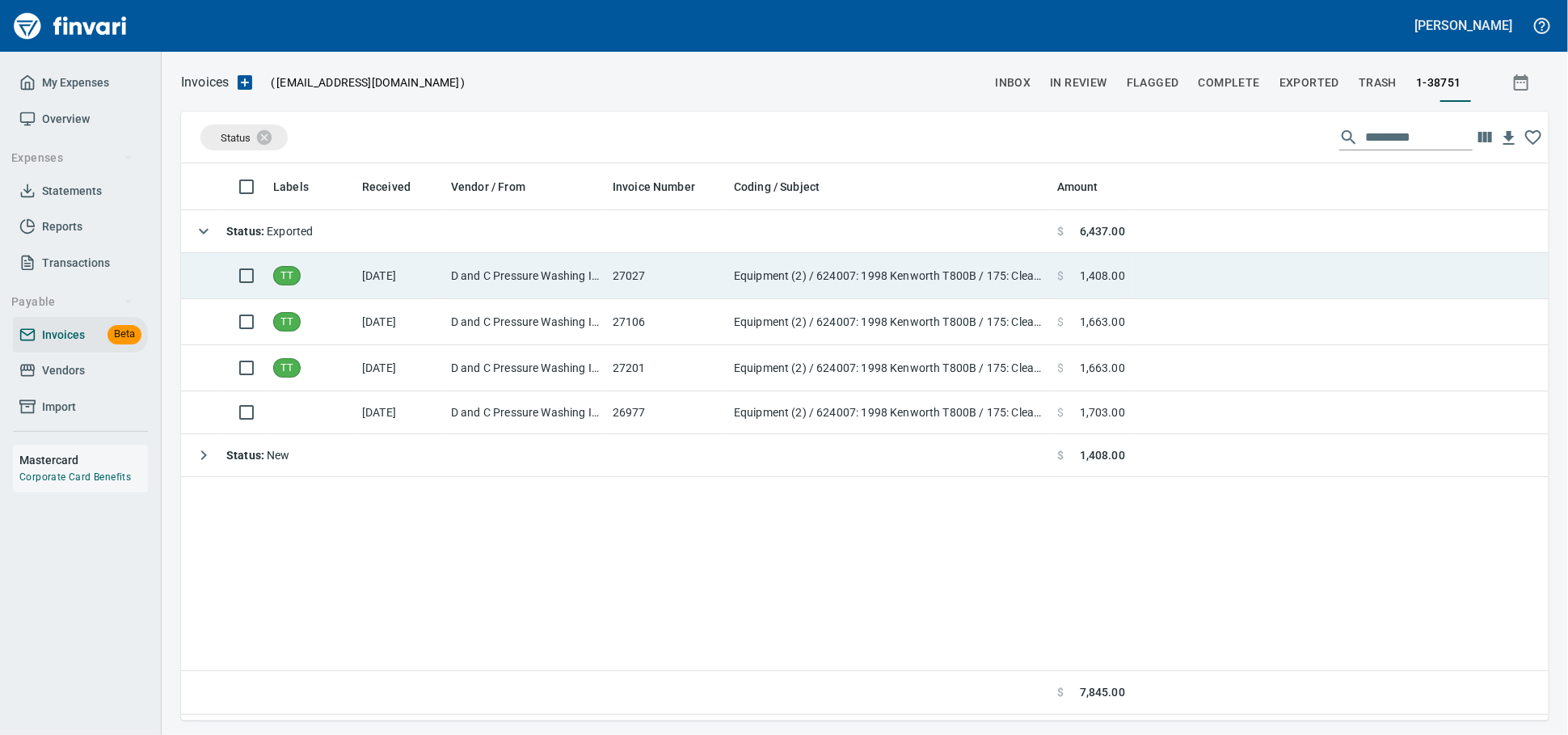
scroll to position [543, 1353]
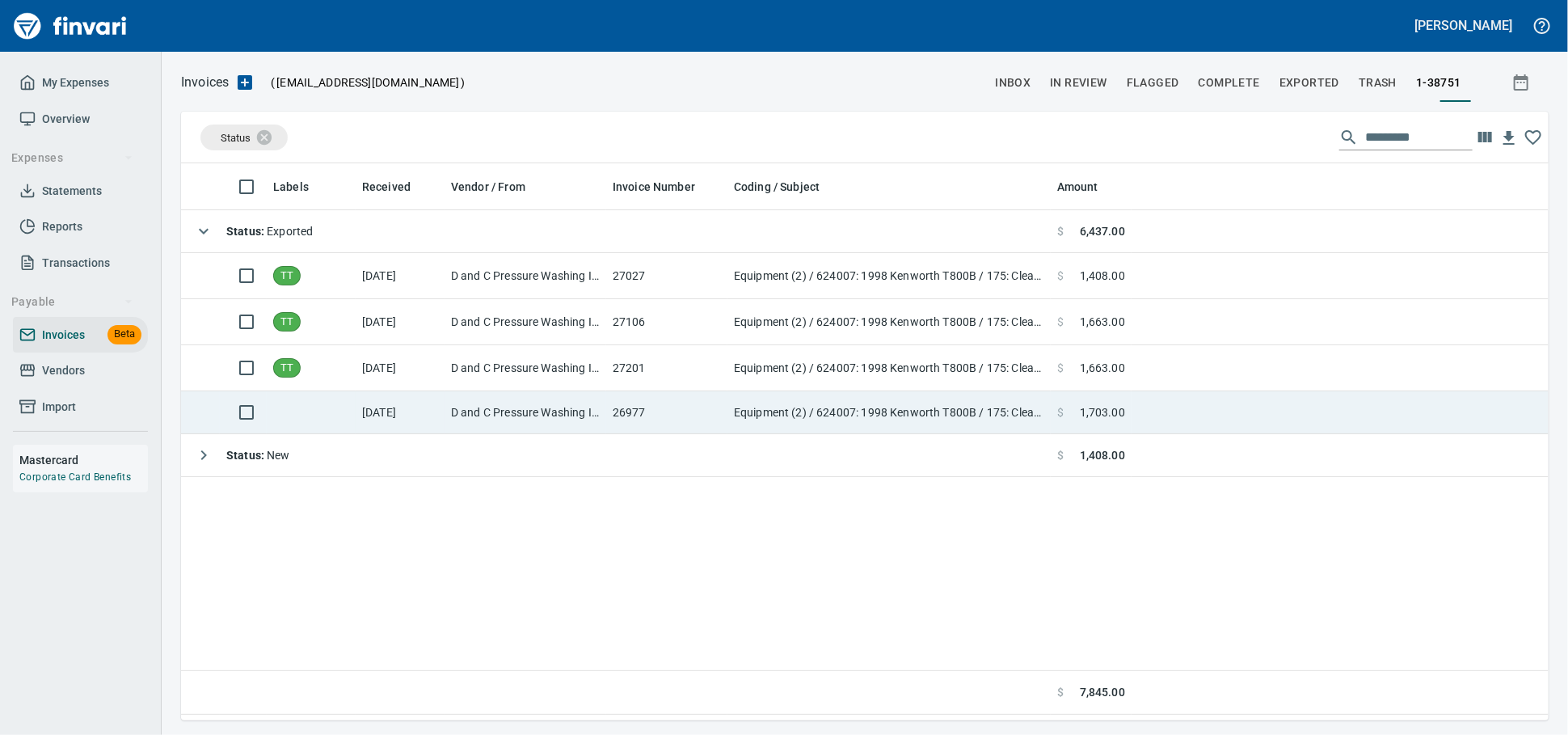
click at [561, 404] on td "D and C Pressure Washing Inc (1-38751)" at bounding box center [525, 413] width 161 height 43
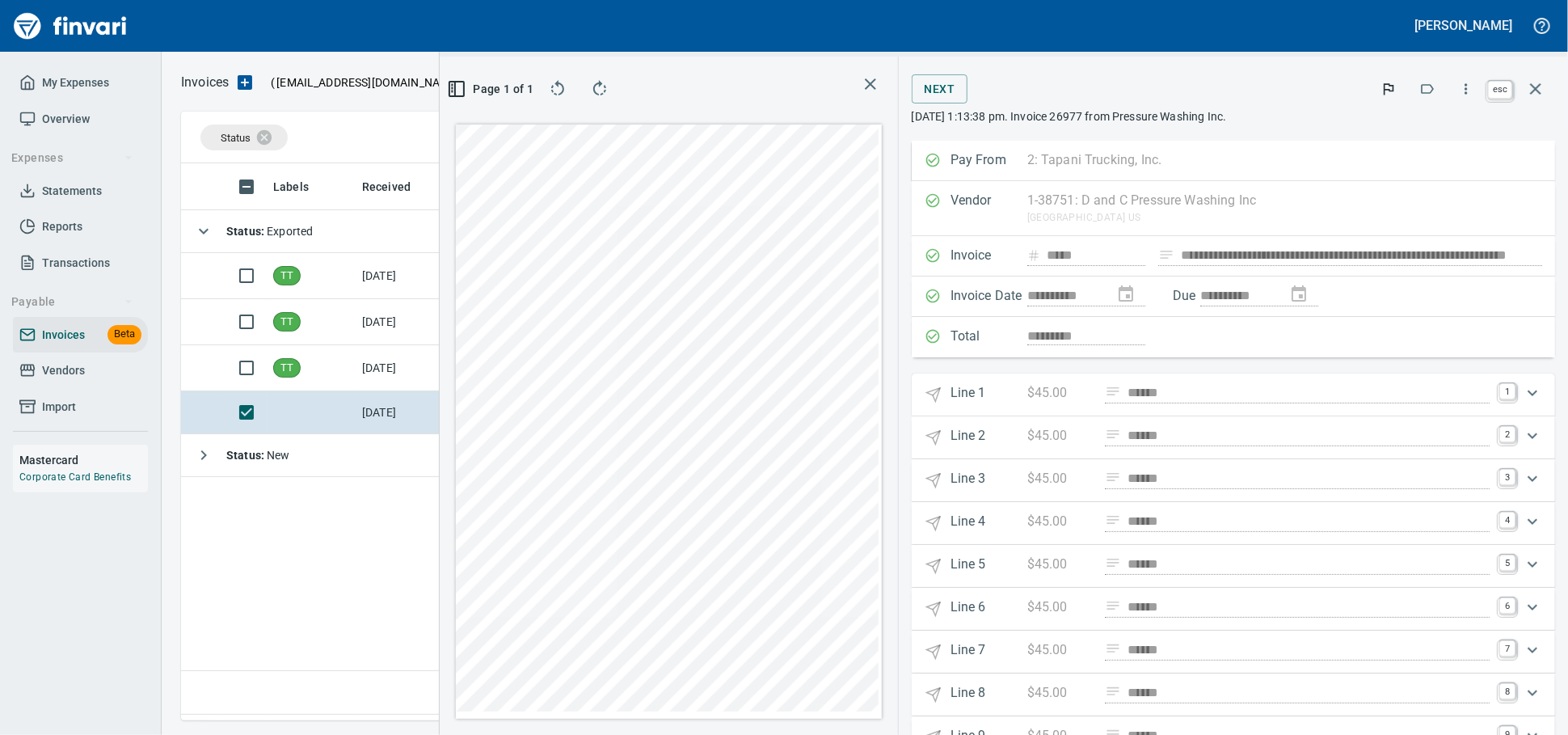
scroll to position [543, 949]
click at [1536, 86] on icon "button" at bounding box center [1536, 89] width 19 height 19
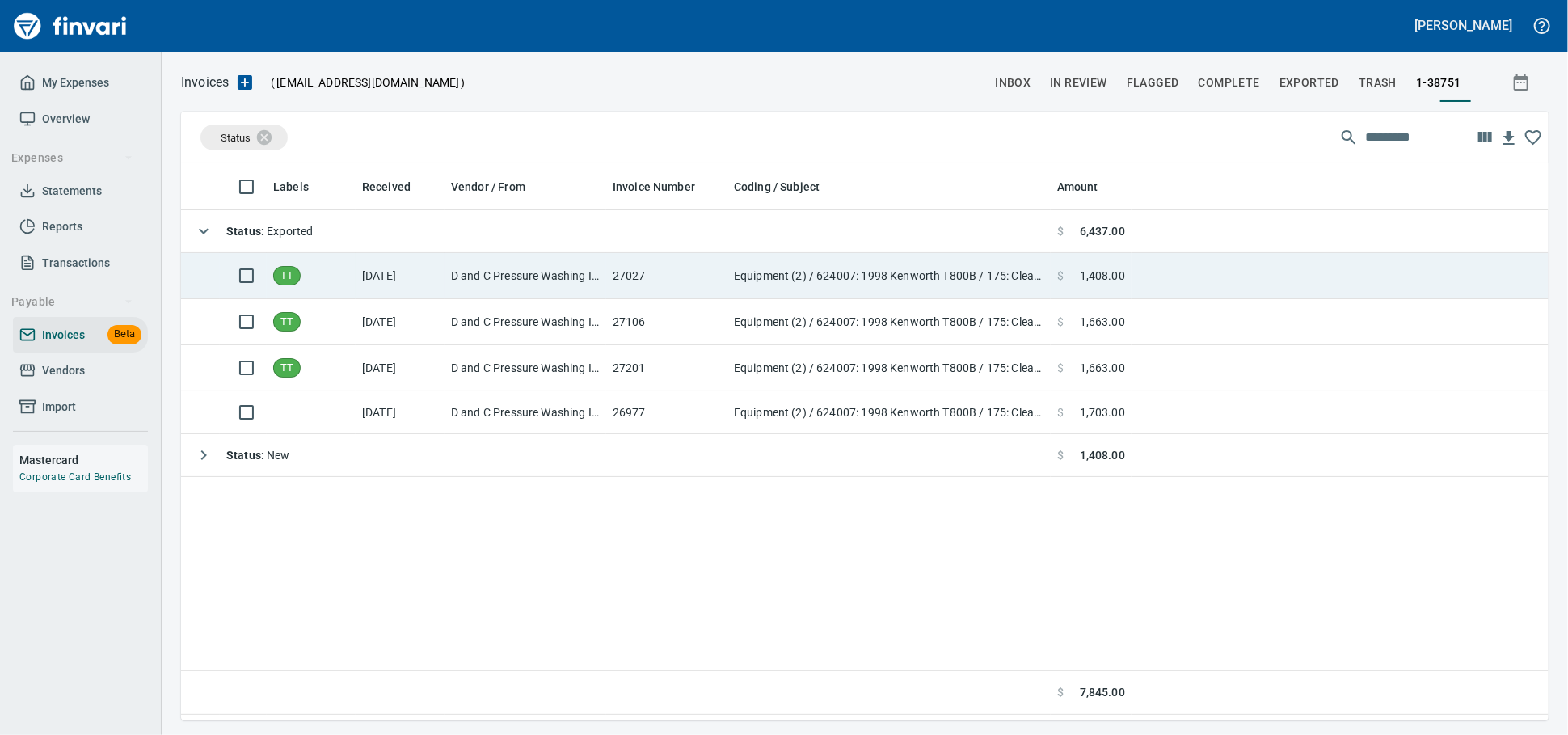
scroll to position [543, 1353]
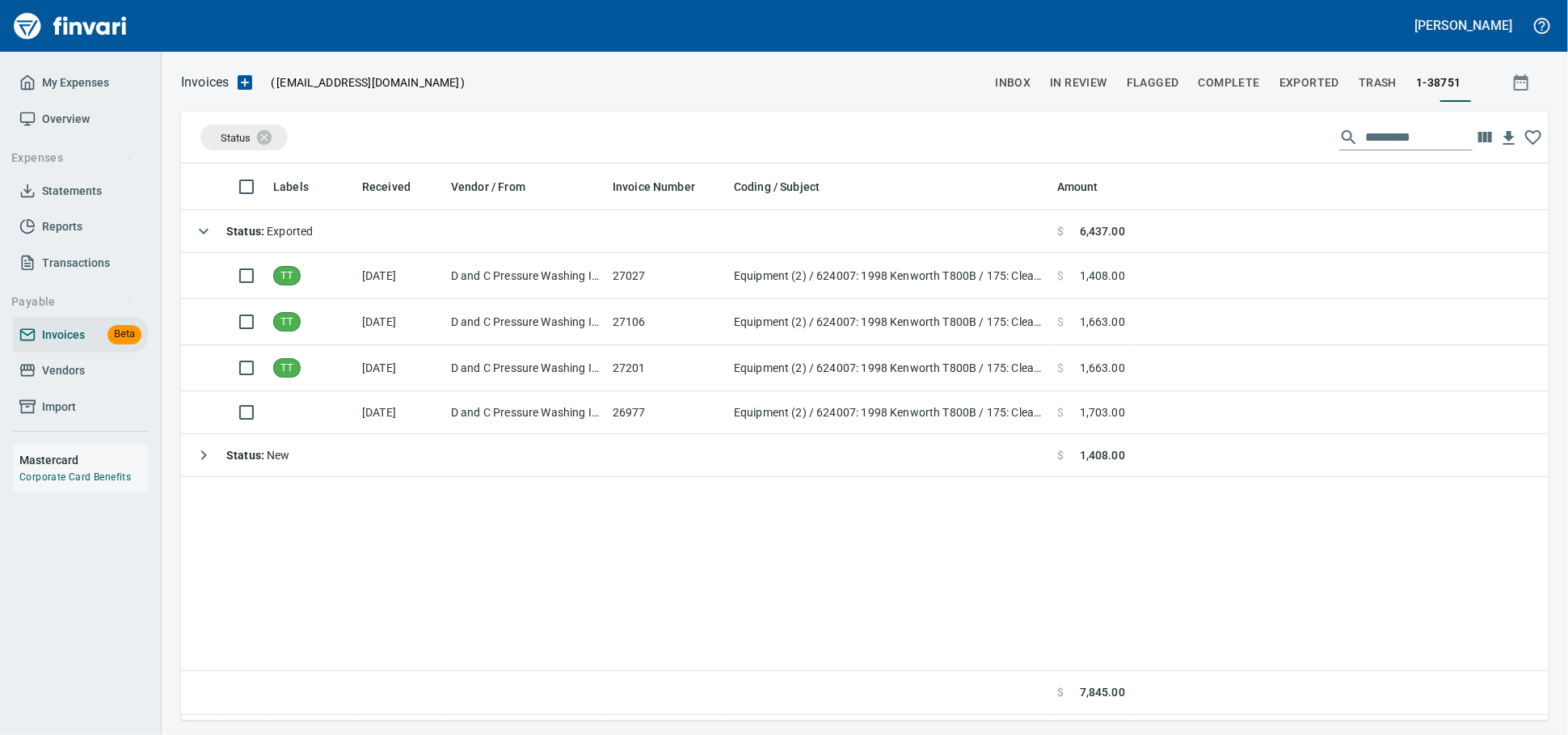
click at [59, 381] on span "Vendors" at bounding box center [63, 370] width 43 height 20
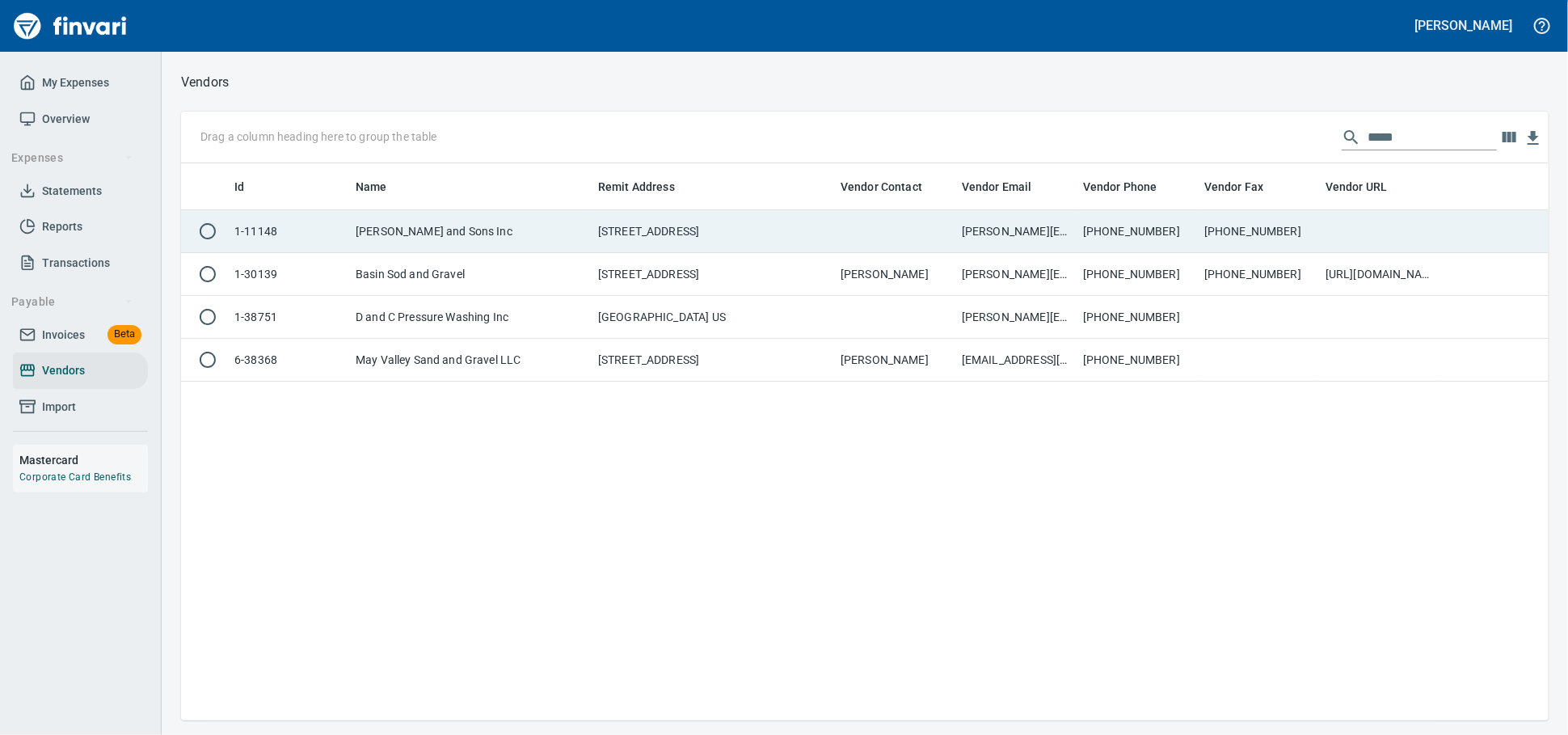
scroll to position [2, 2]
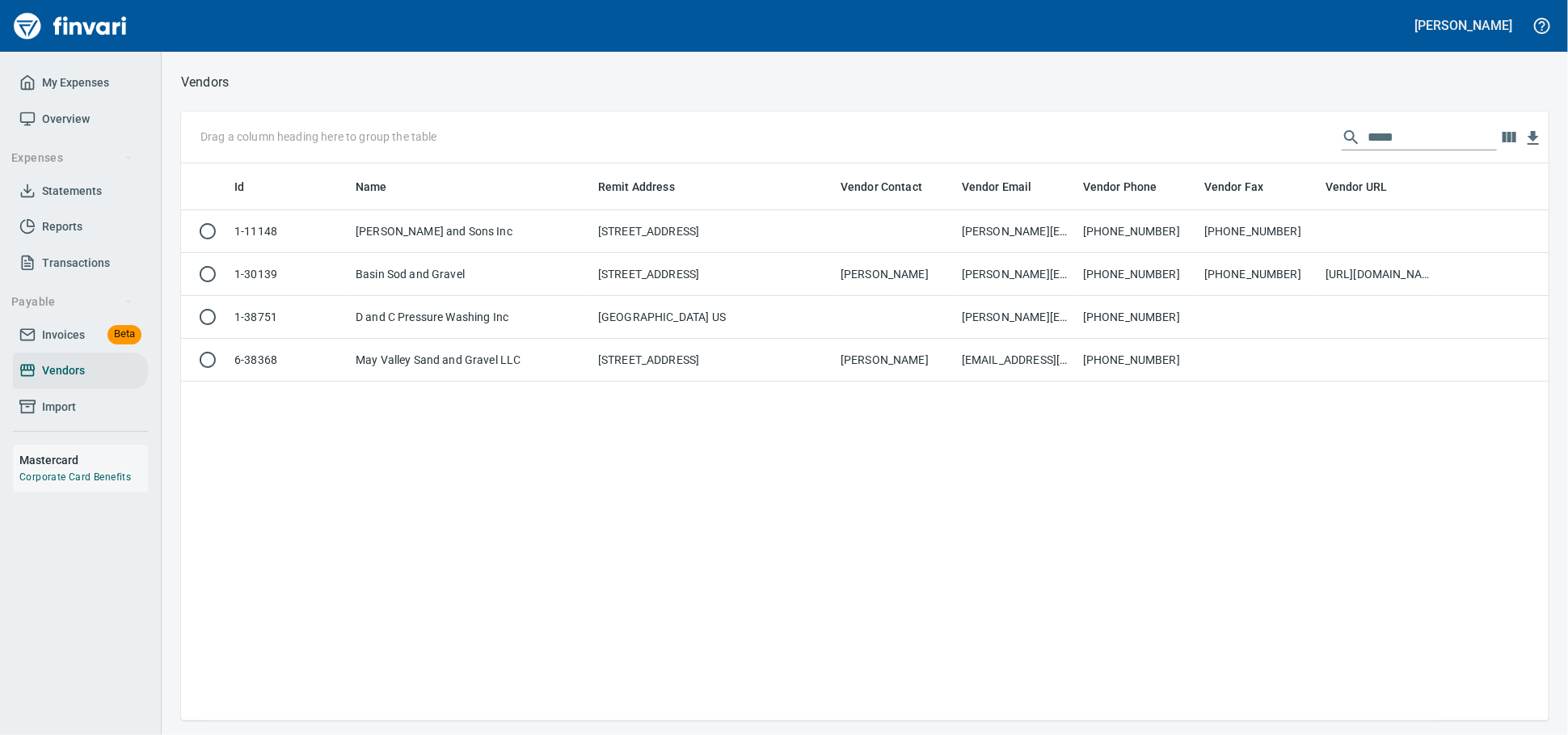
drag, startPoint x: 1218, startPoint y: 144, endPoint x: 1173, endPoint y: 145, distance: 45.0
click at [1193, 145] on div "Drag a column heading here to group the table *****" at bounding box center [864, 137] width 1368 height 52
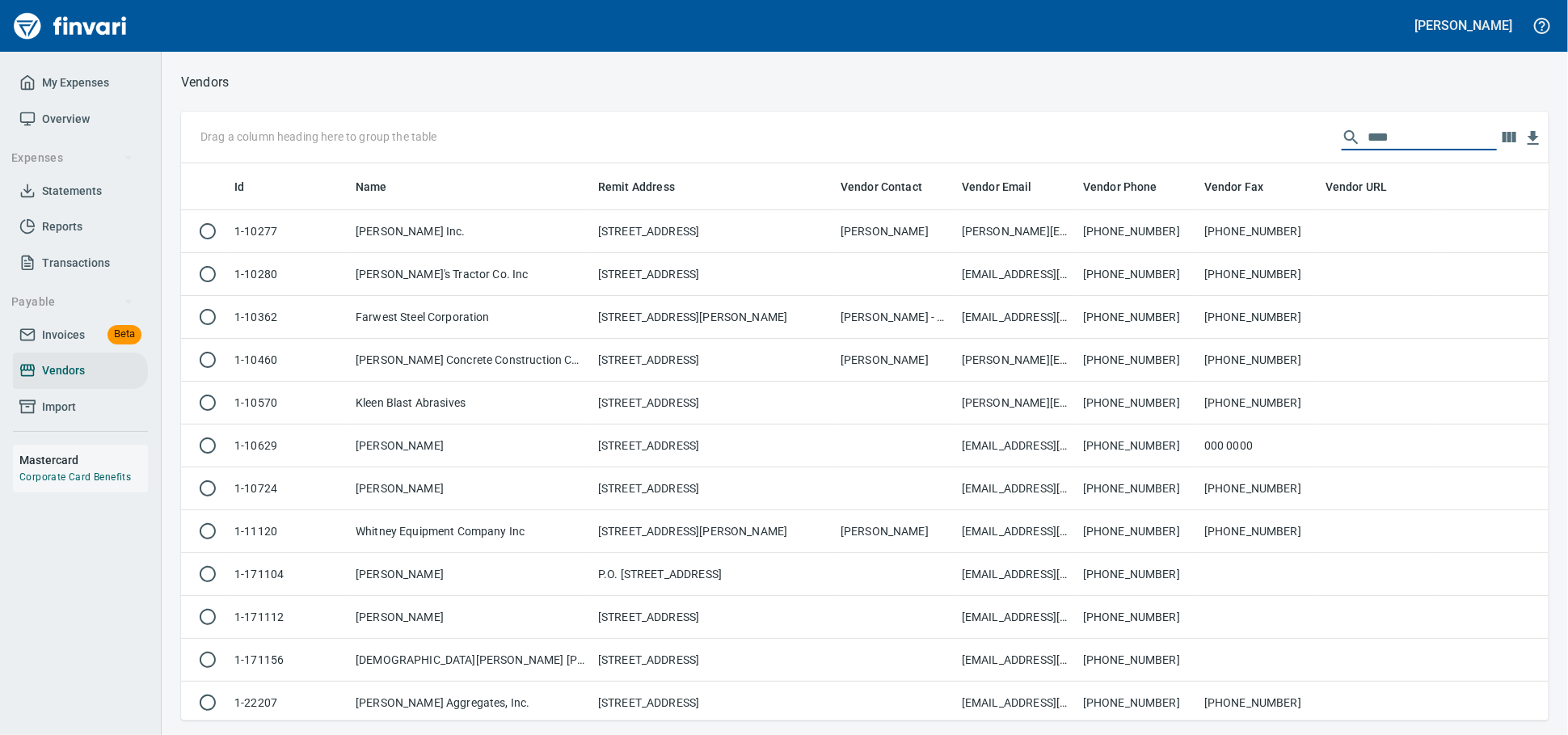
scroll to position [543, 1353]
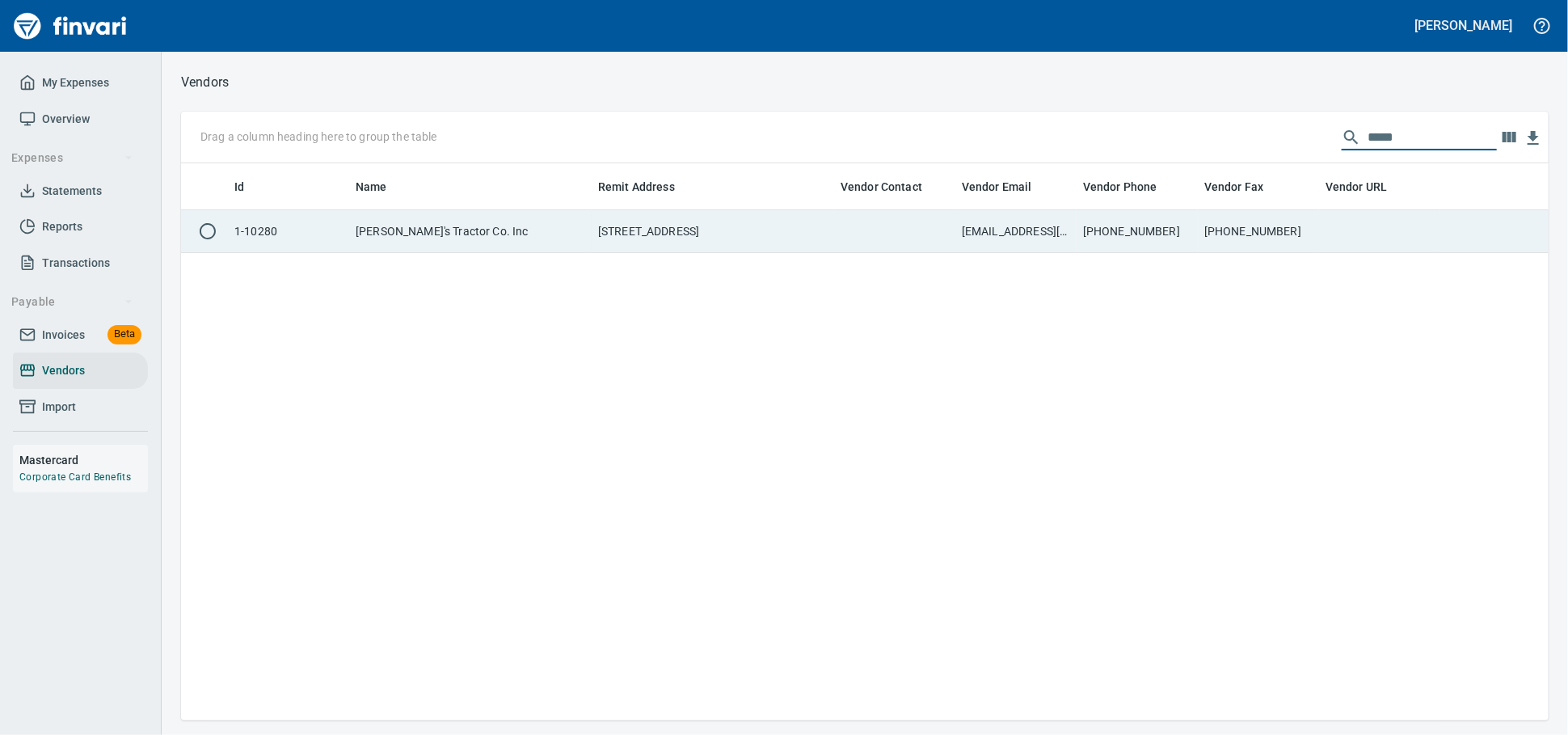
type input "*****"
click at [765, 241] on td "8012 N.E. 219 Street, Battle Ground WA 98604" at bounding box center [712, 231] width 243 height 43
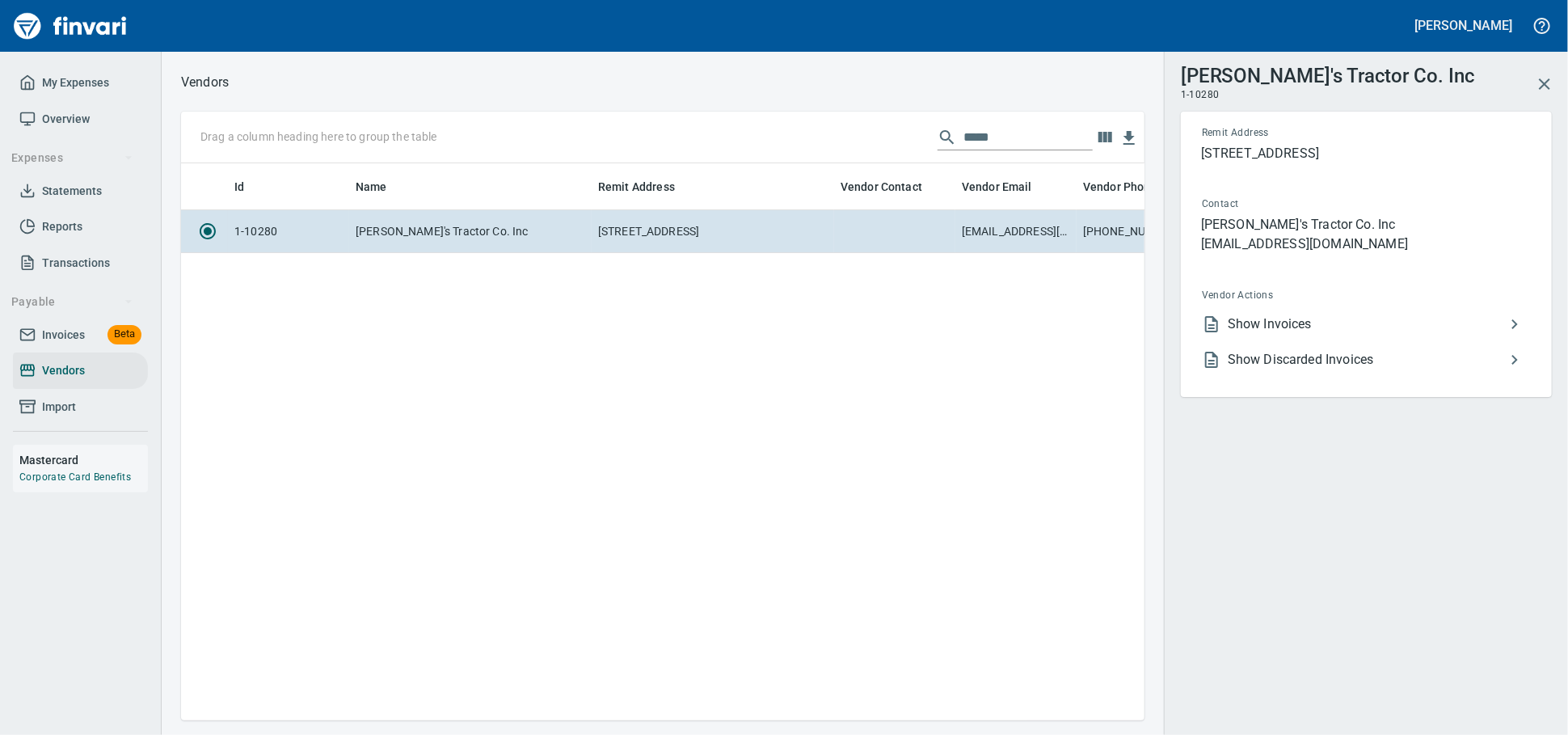
scroll to position [529, 949]
click at [1299, 334] on span "Show Invoices" at bounding box center [1366, 324] width 277 height 19
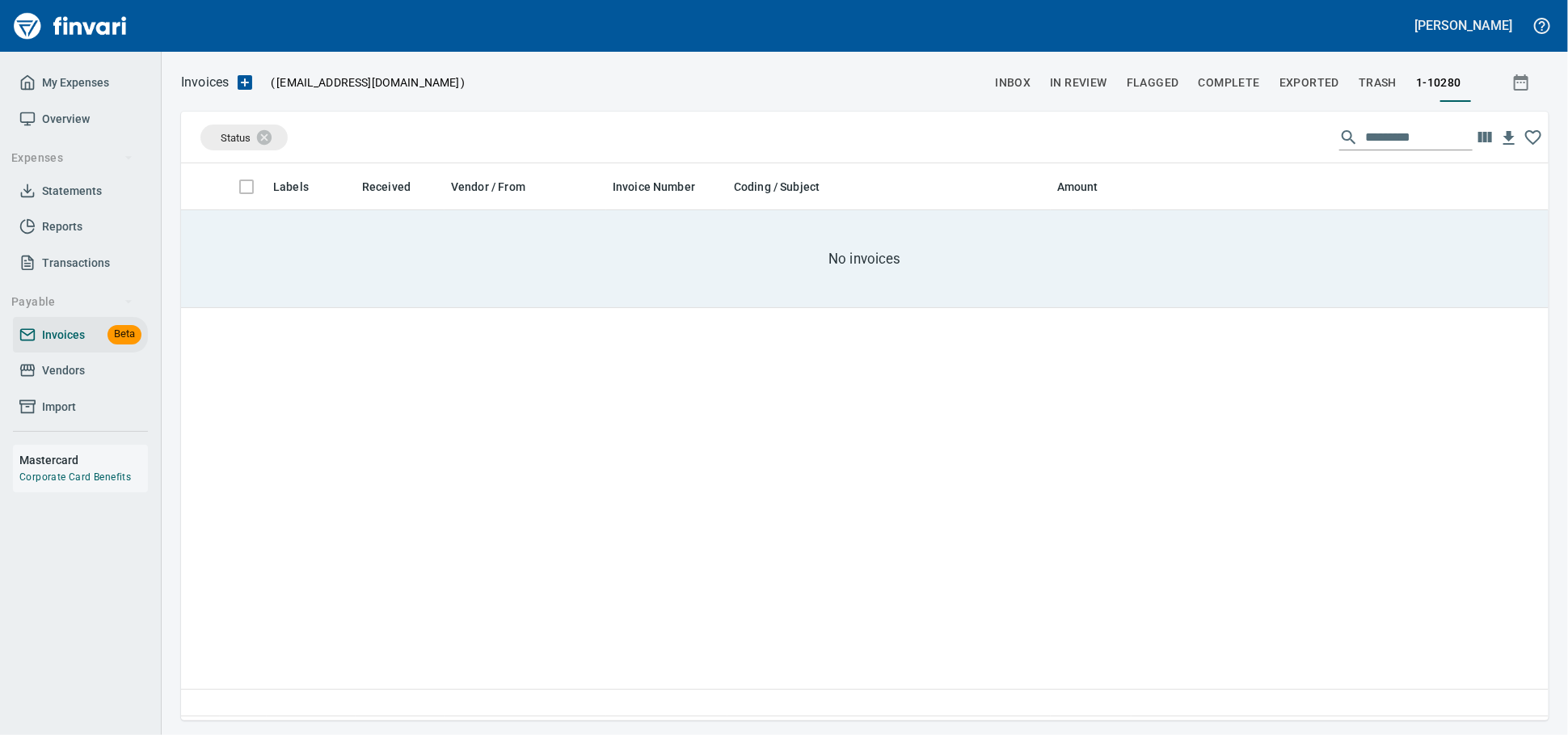
scroll to position [543, 1353]
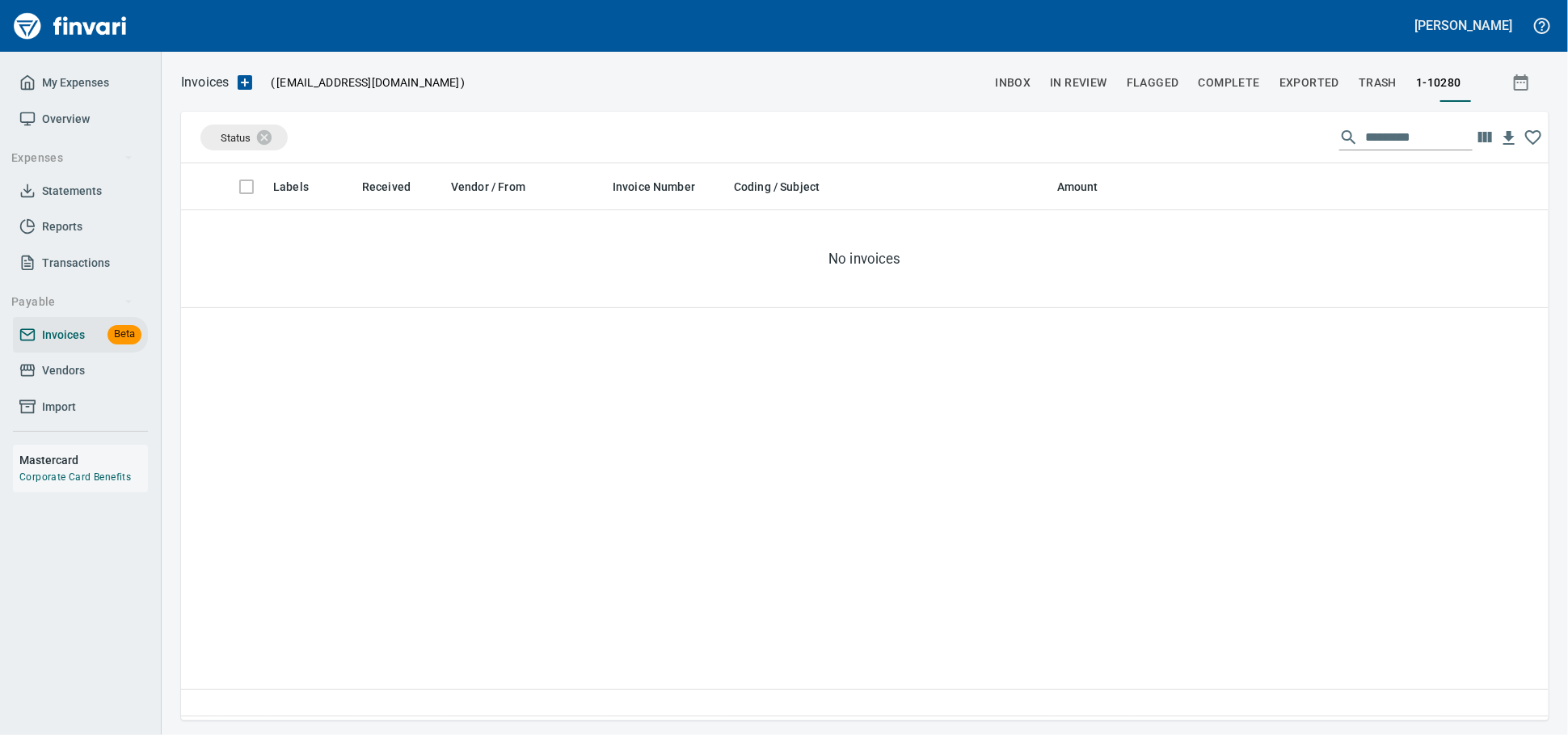
click at [62, 381] on span "Vendors" at bounding box center [63, 370] width 43 height 20
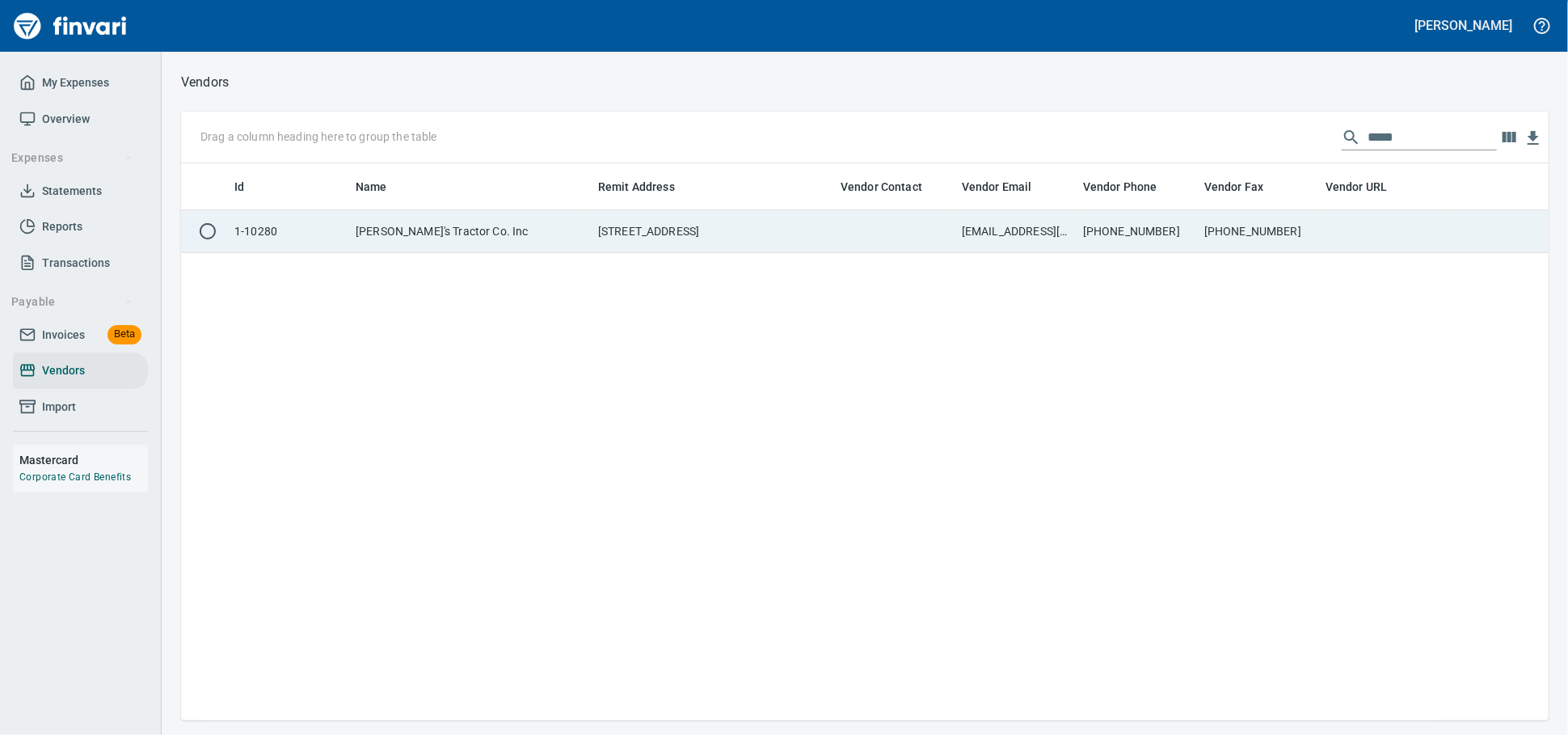
scroll to position [543, 1353]
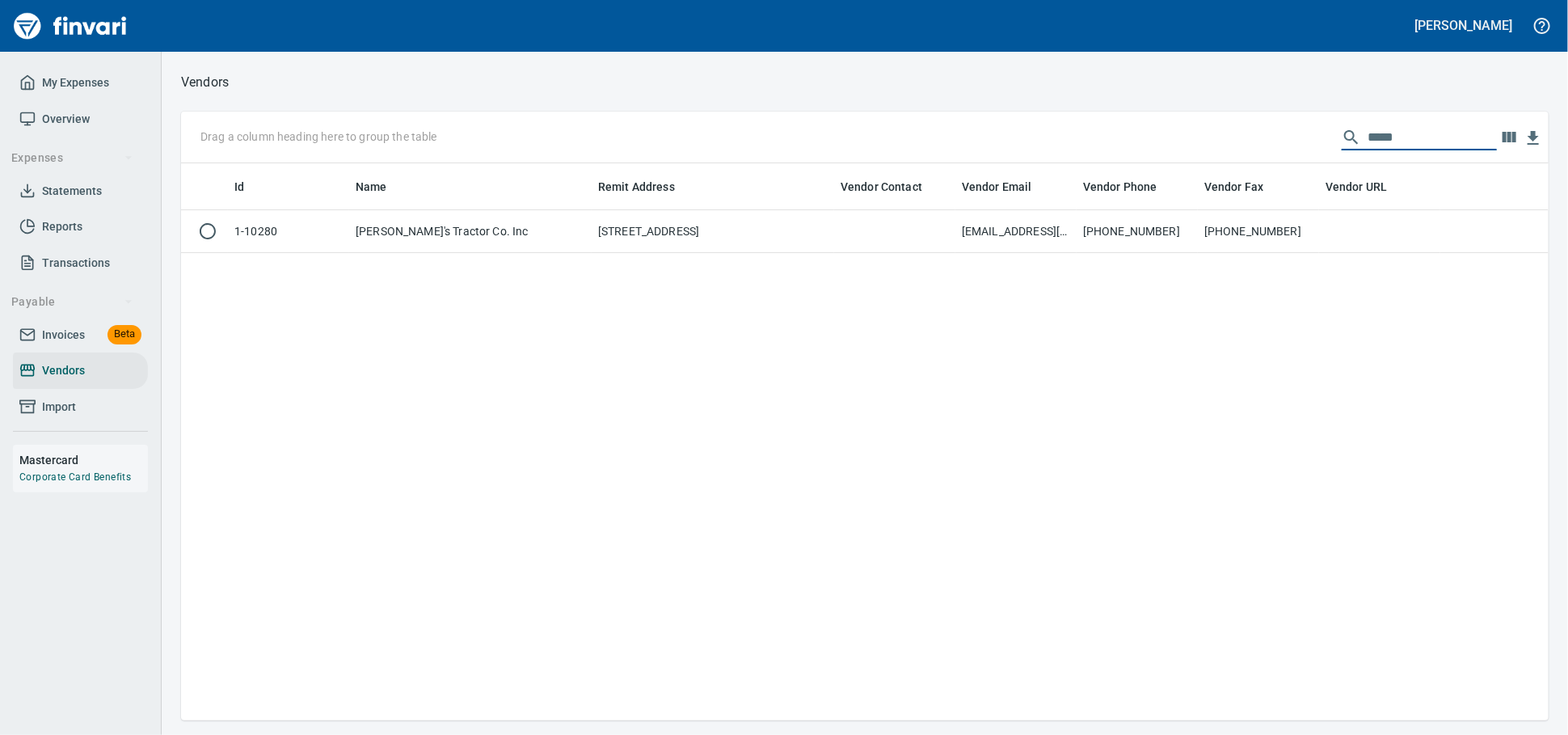
drag, startPoint x: 1349, startPoint y: 136, endPoint x: 1155, endPoint y: 119, distance: 194.7
click at [1155, 119] on div "Drag a column heading here to group the table *****" at bounding box center [864, 137] width 1368 height 52
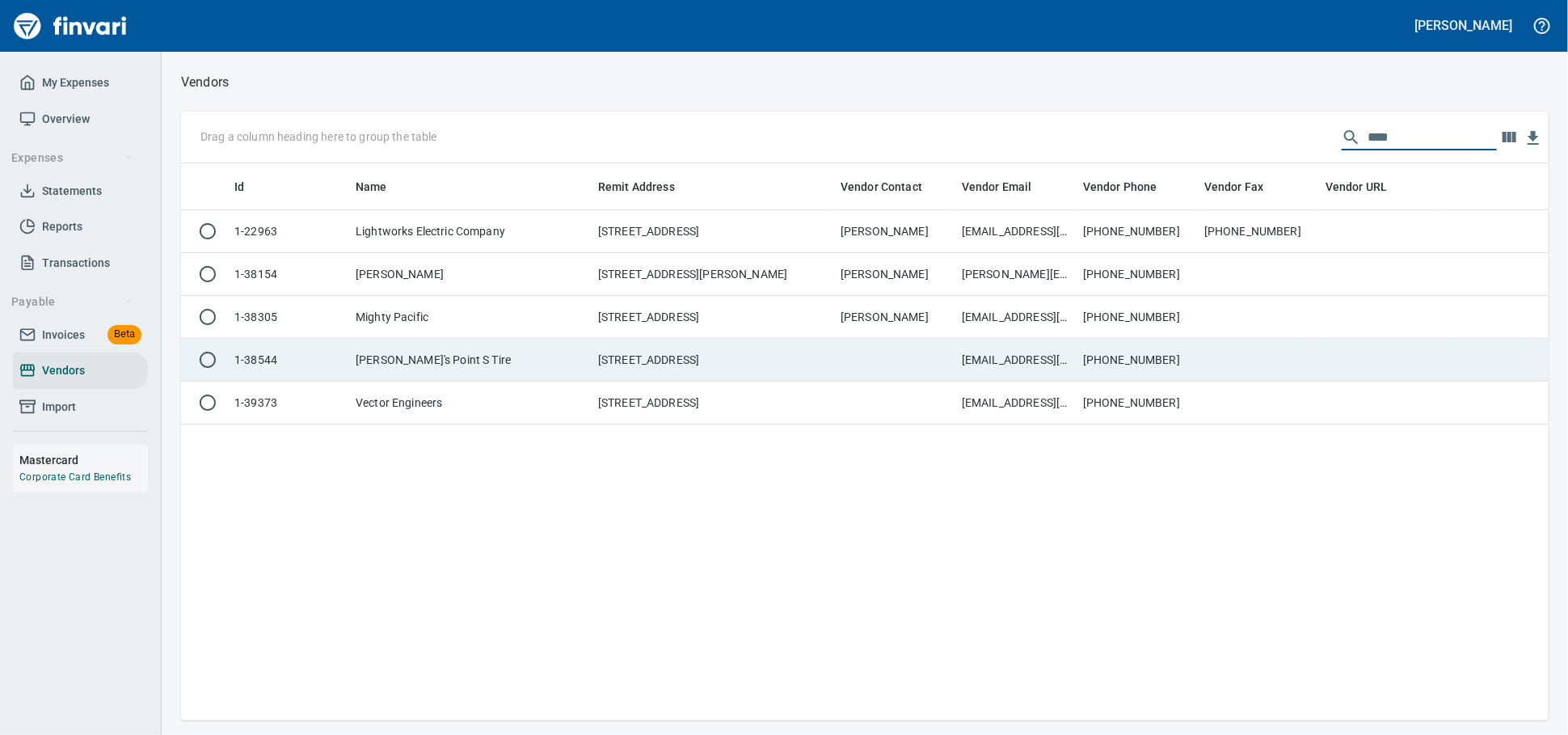
type input "****"
click at [504, 365] on td "Dick's Point S Tire" at bounding box center [470, 360] width 243 height 43
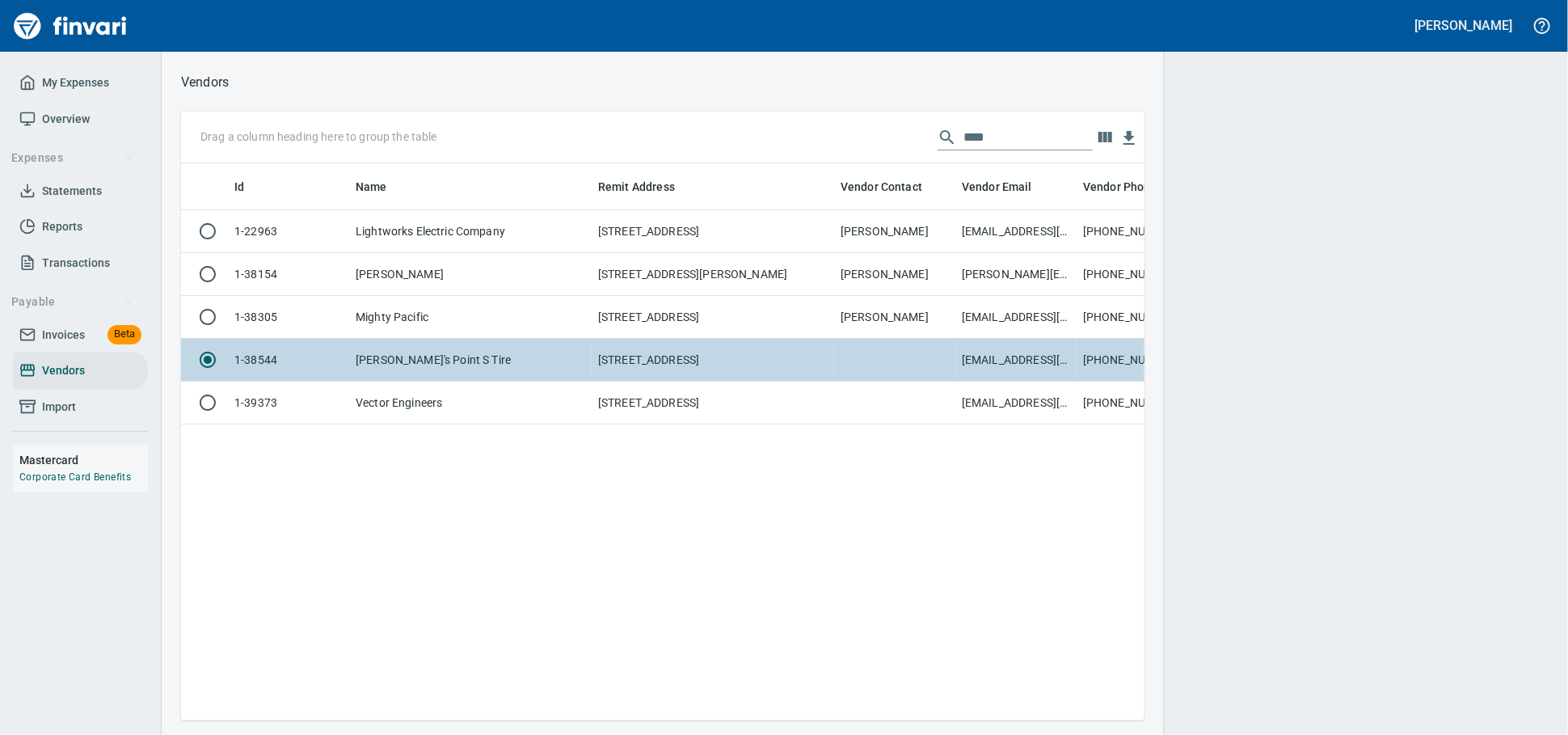
scroll to position [529, 949]
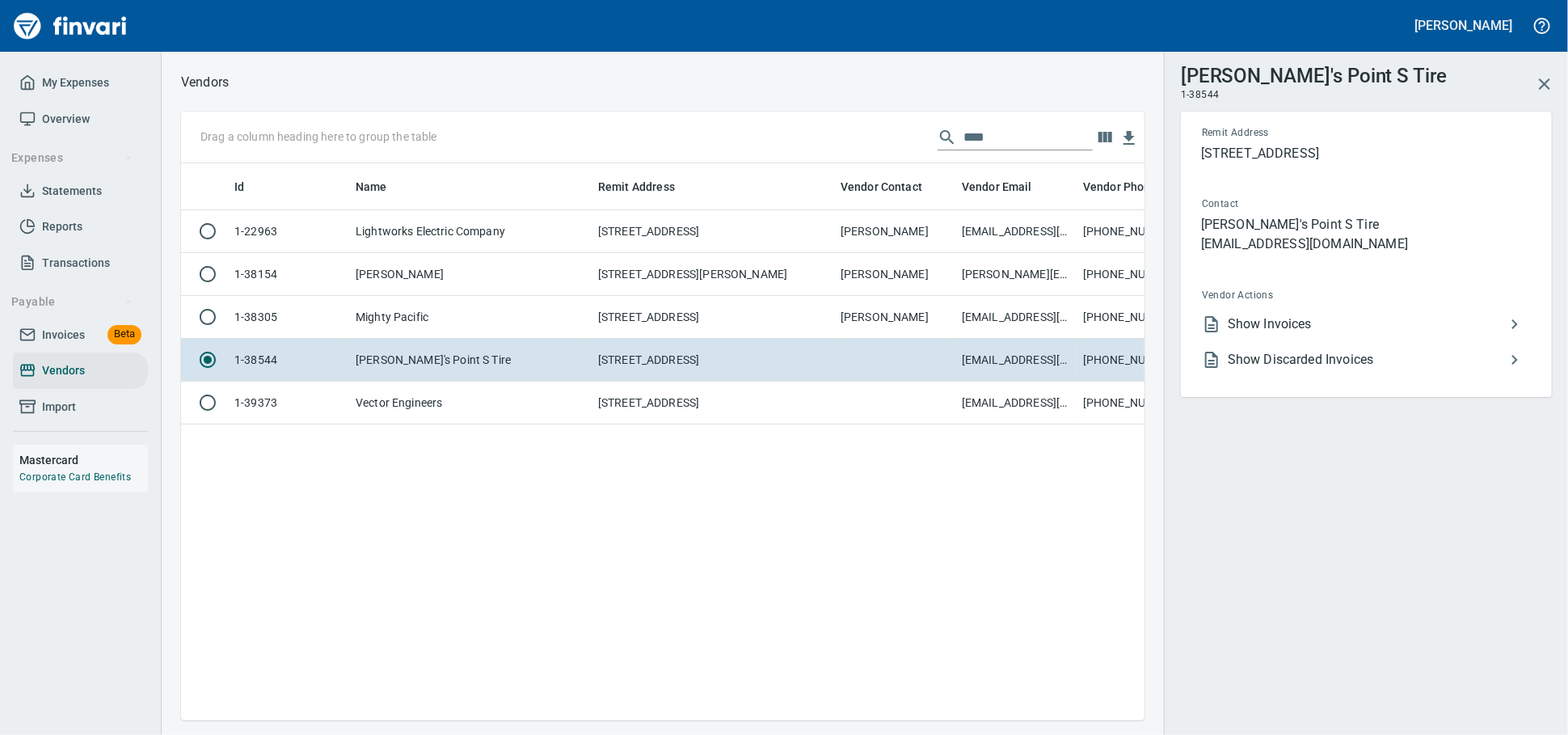
click at [1316, 331] on span "Show Invoices" at bounding box center [1366, 324] width 277 height 19
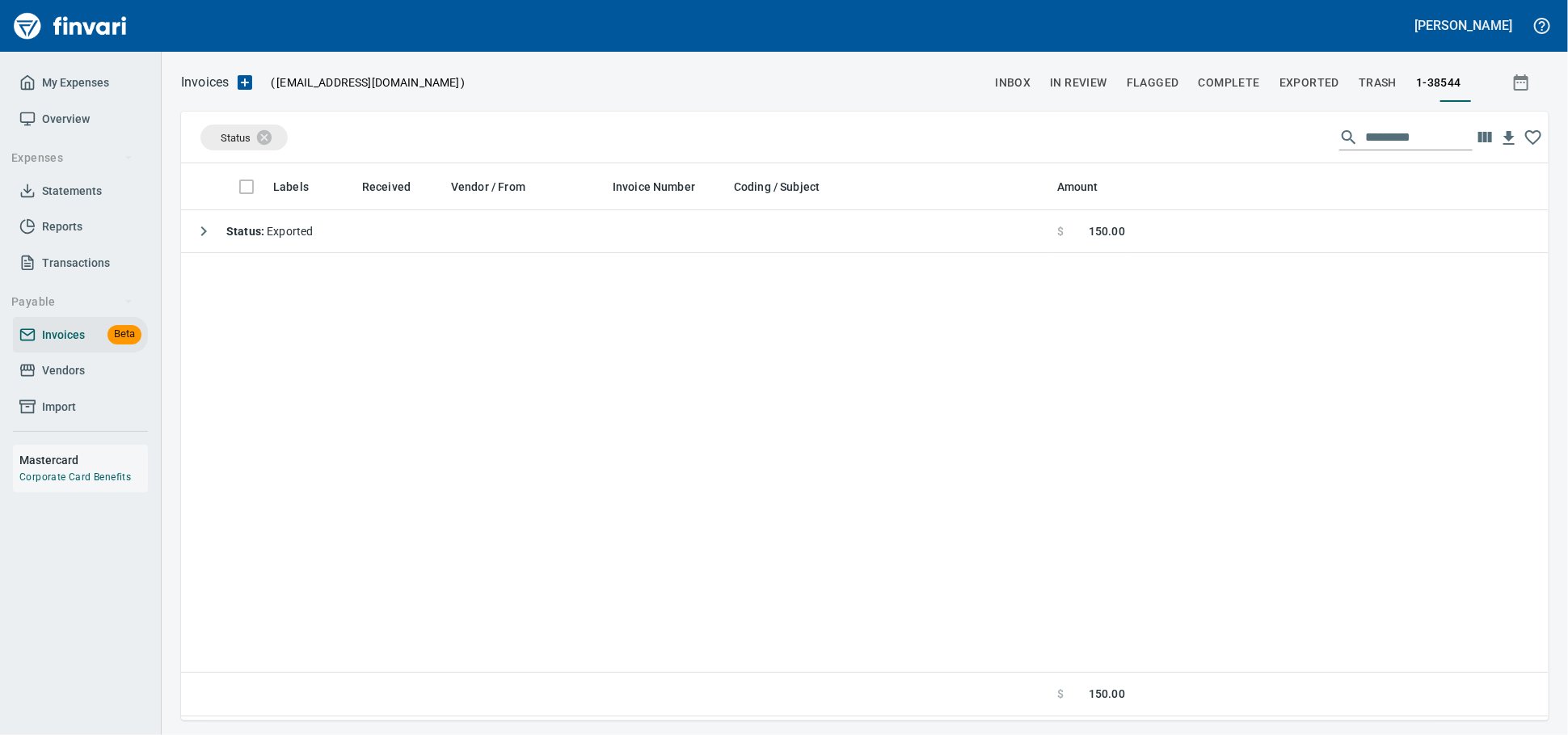
scroll to position [543, 1353]
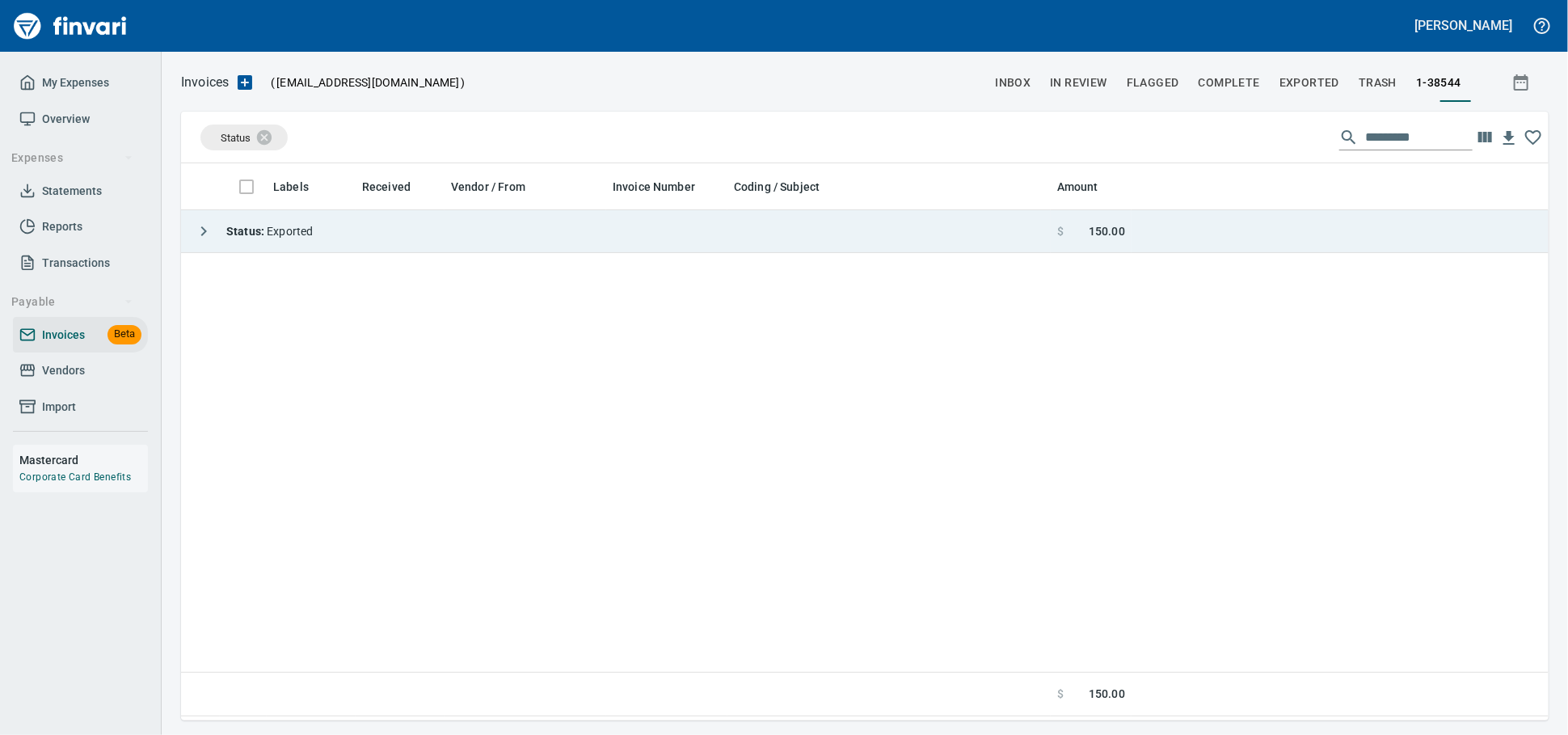
click at [392, 221] on td "Status : Exported" at bounding box center [616, 231] width 870 height 43
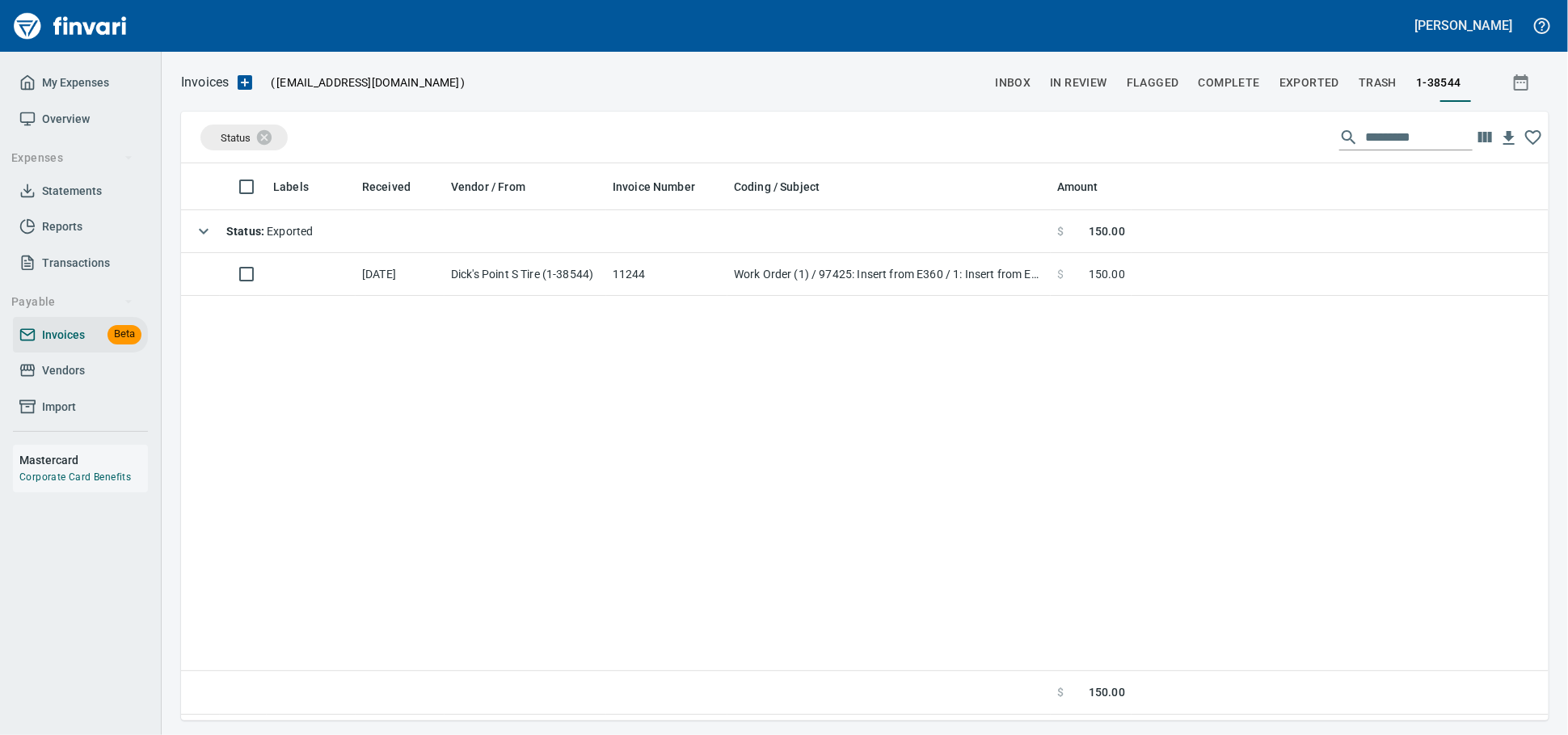
click at [79, 381] on span "Vendors" at bounding box center [63, 370] width 43 height 20
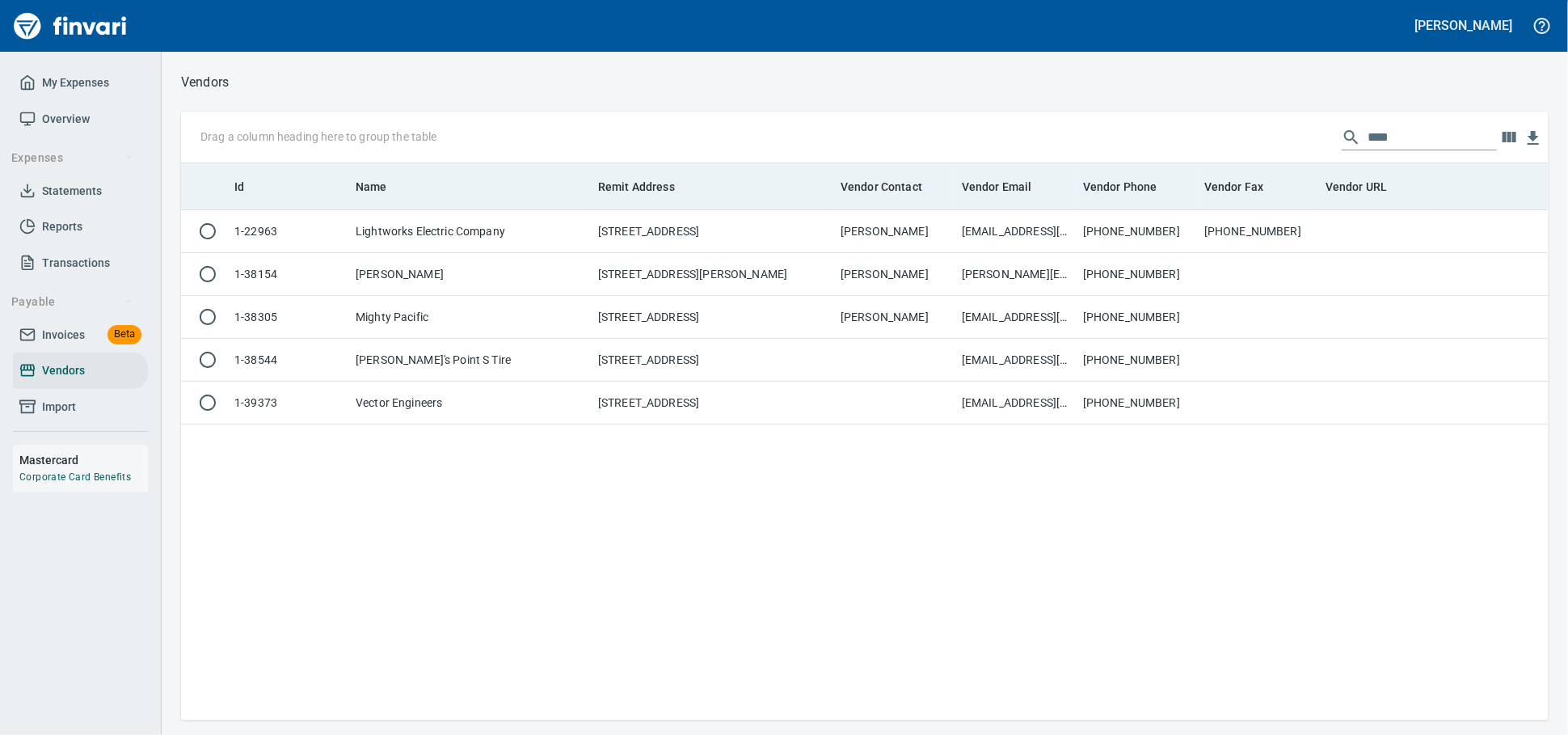
scroll to position [543, 1353]
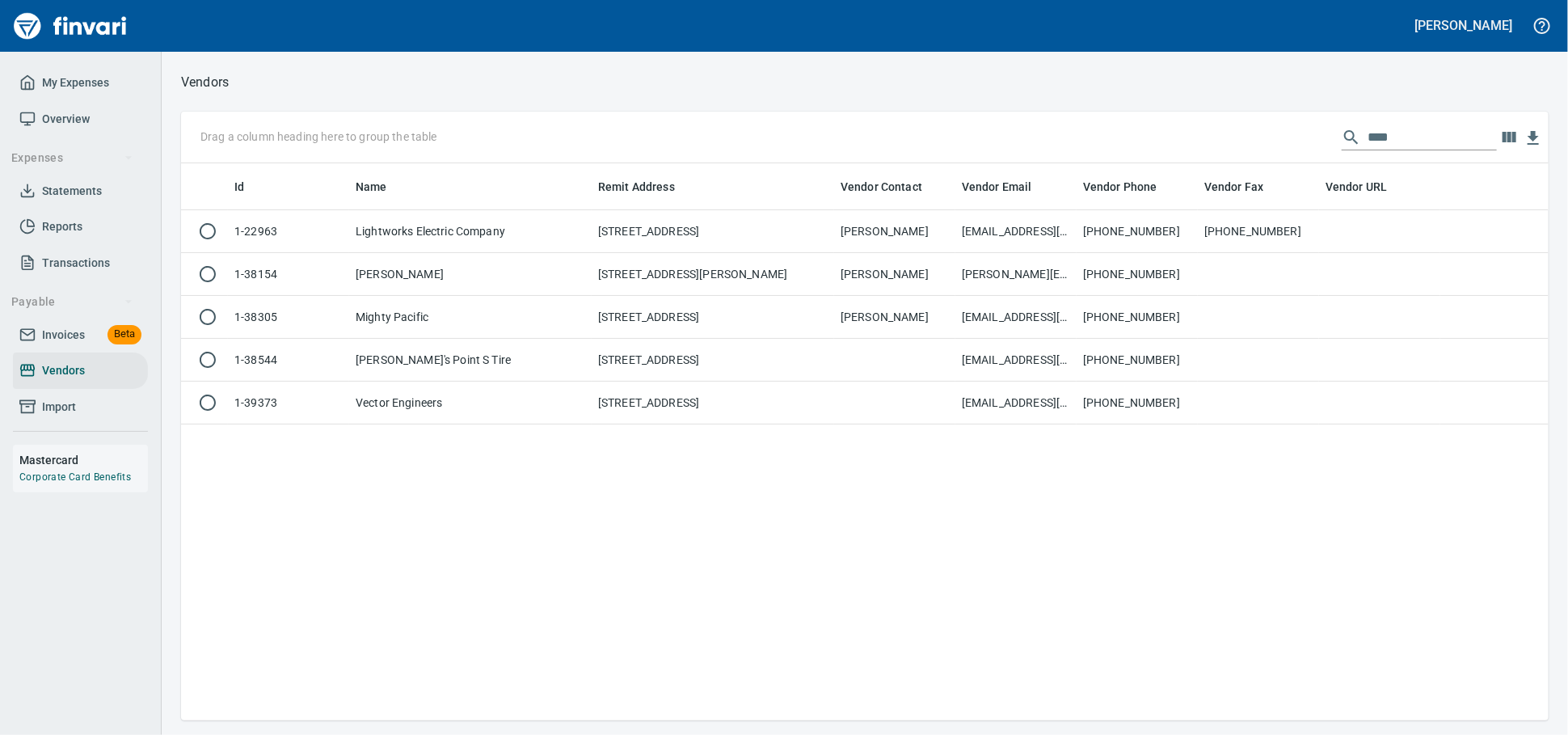
drag, startPoint x: 1393, startPoint y: 135, endPoint x: 927, endPoint y: 132, distance: 466.0
click at [927, 132] on div "Drag a column heading here to group the table ****" at bounding box center [864, 137] width 1368 height 52
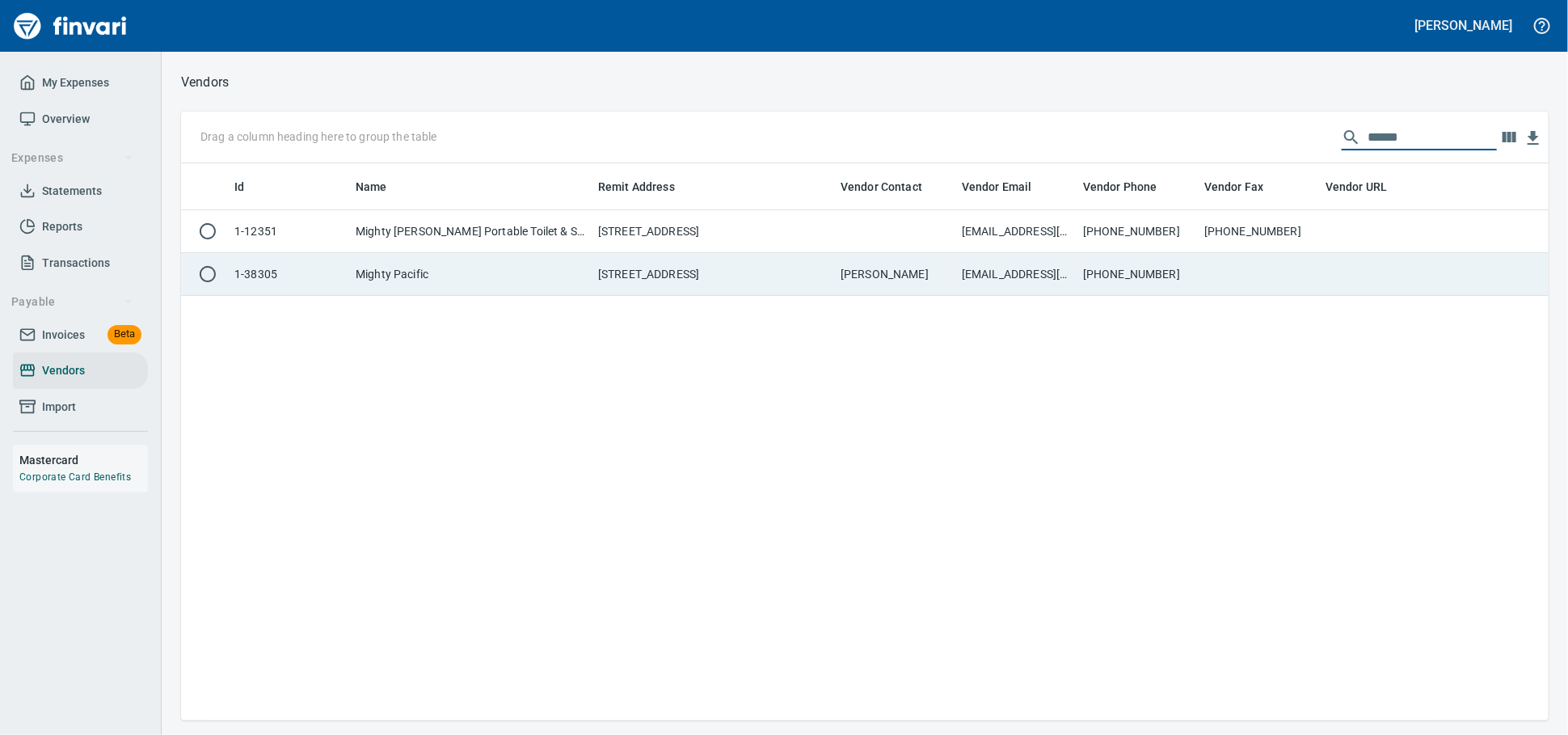
type input "******"
click at [635, 289] on td "PO Box 1679, Vancouver WA 98668 US" at bounding box center [712, 275] width 243 height 43
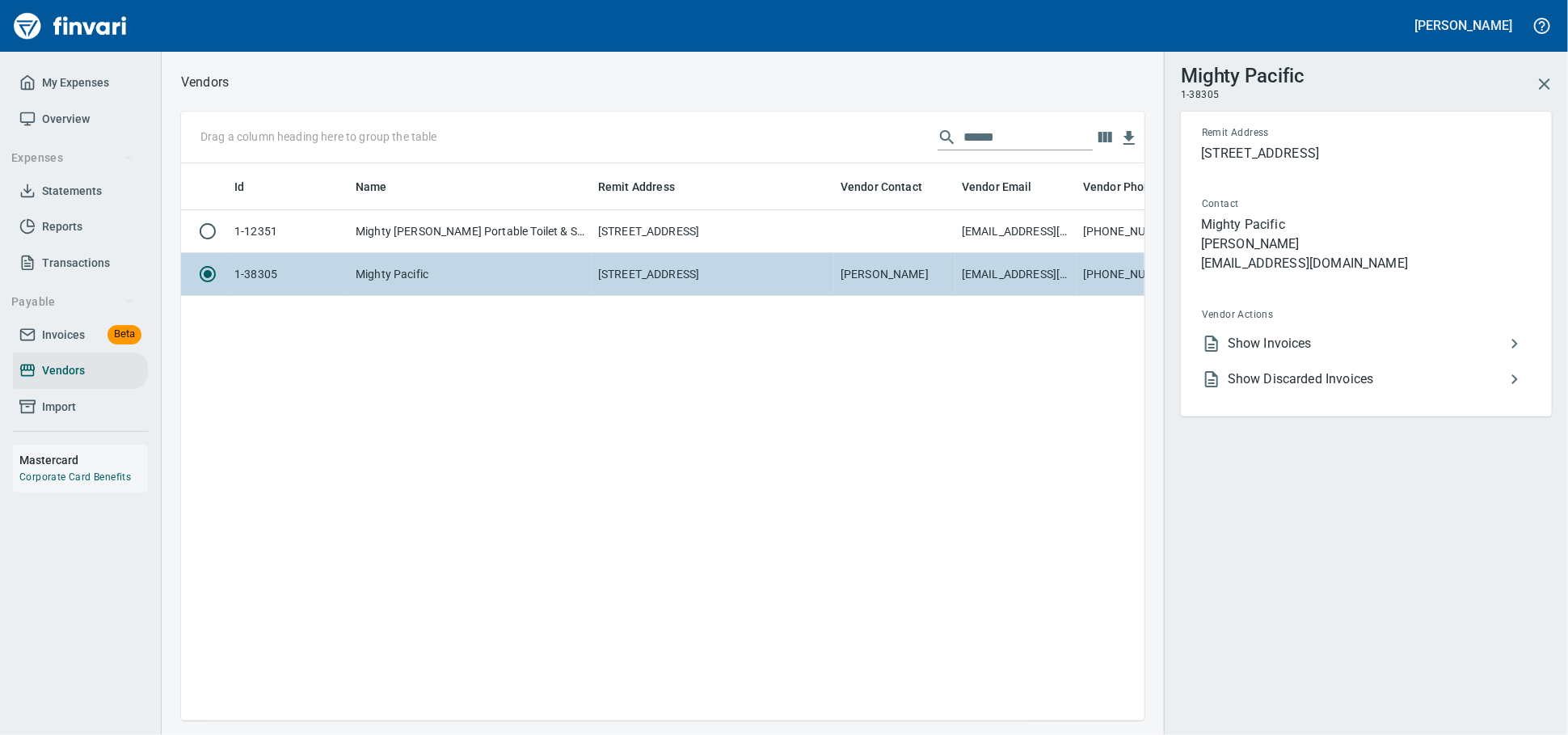
scroll to position [529, 949]
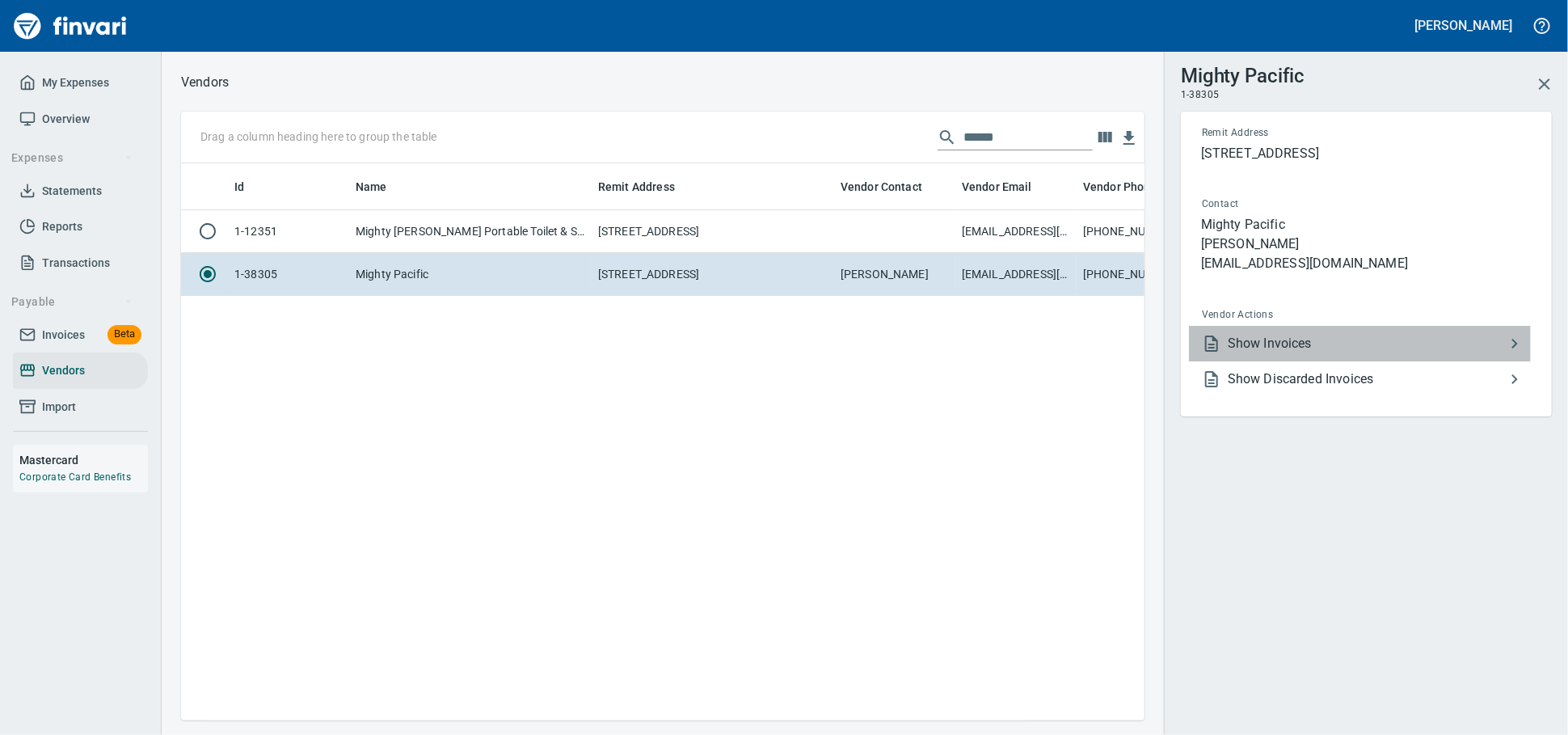
click at [1250, 353] on span "Show Invoices" at bounding box center [1366, 343] width 277 height 19
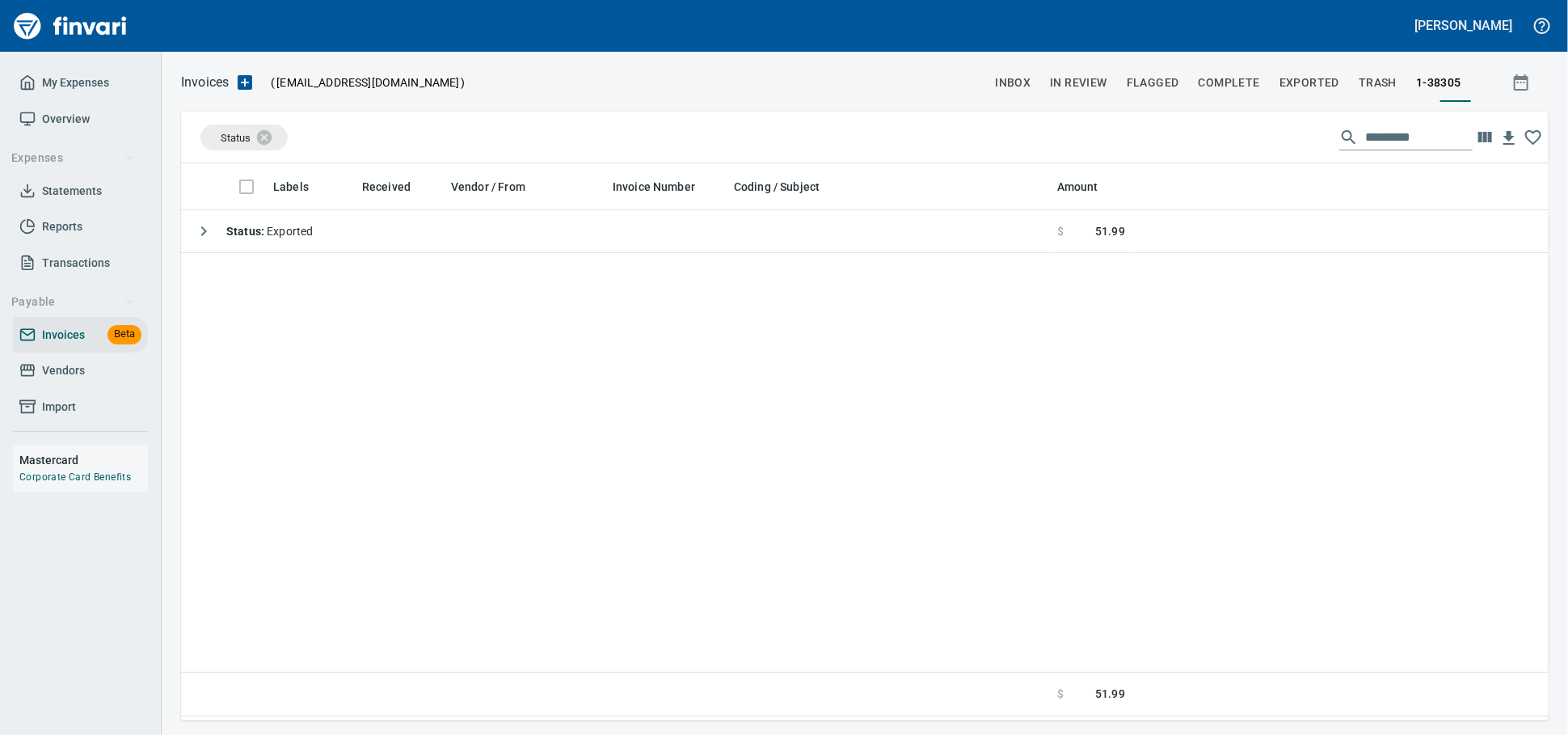
scroll to position [2, 2]
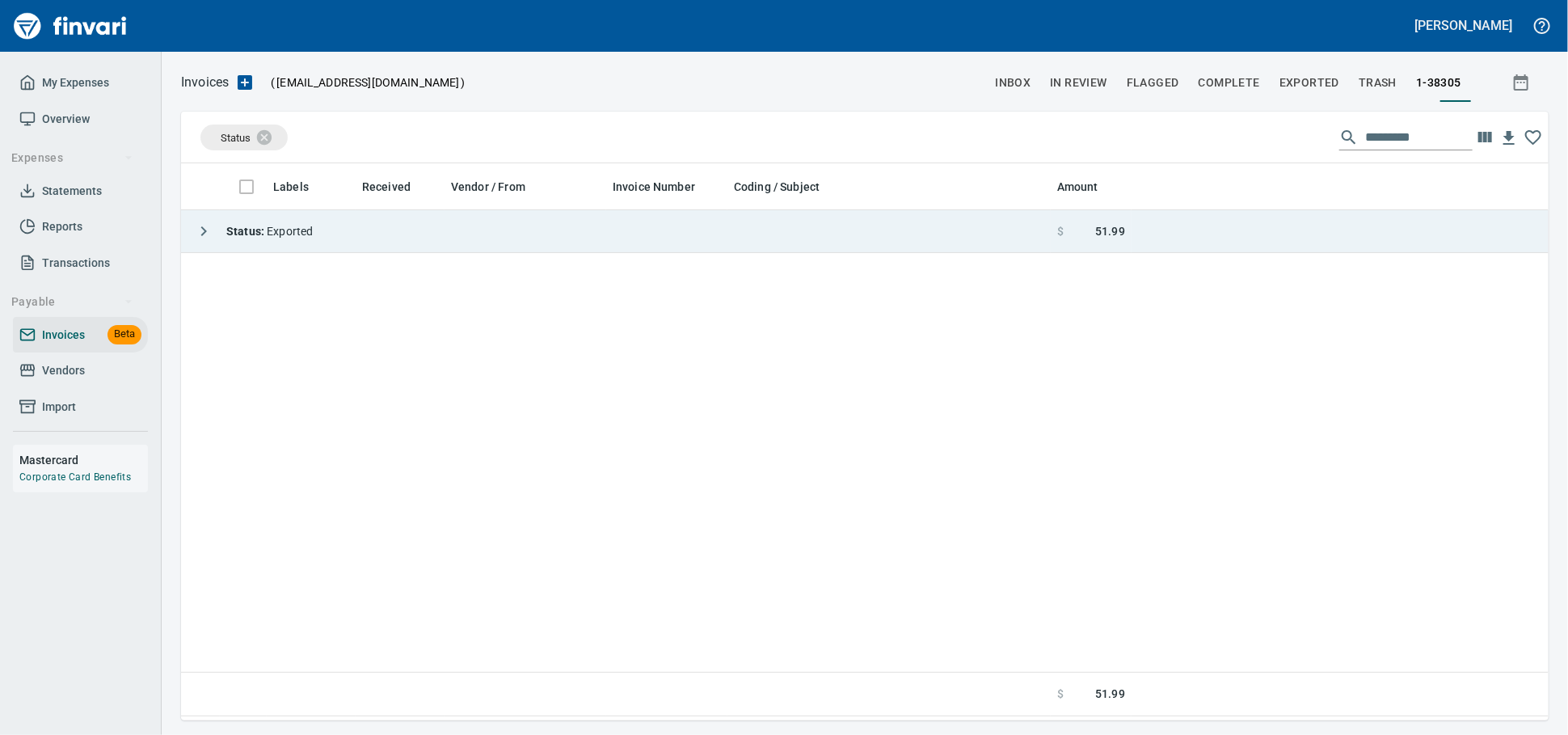
click at [508, 245] on td "Status : Exported" at bounding box center [616, 231] width 870 height 43
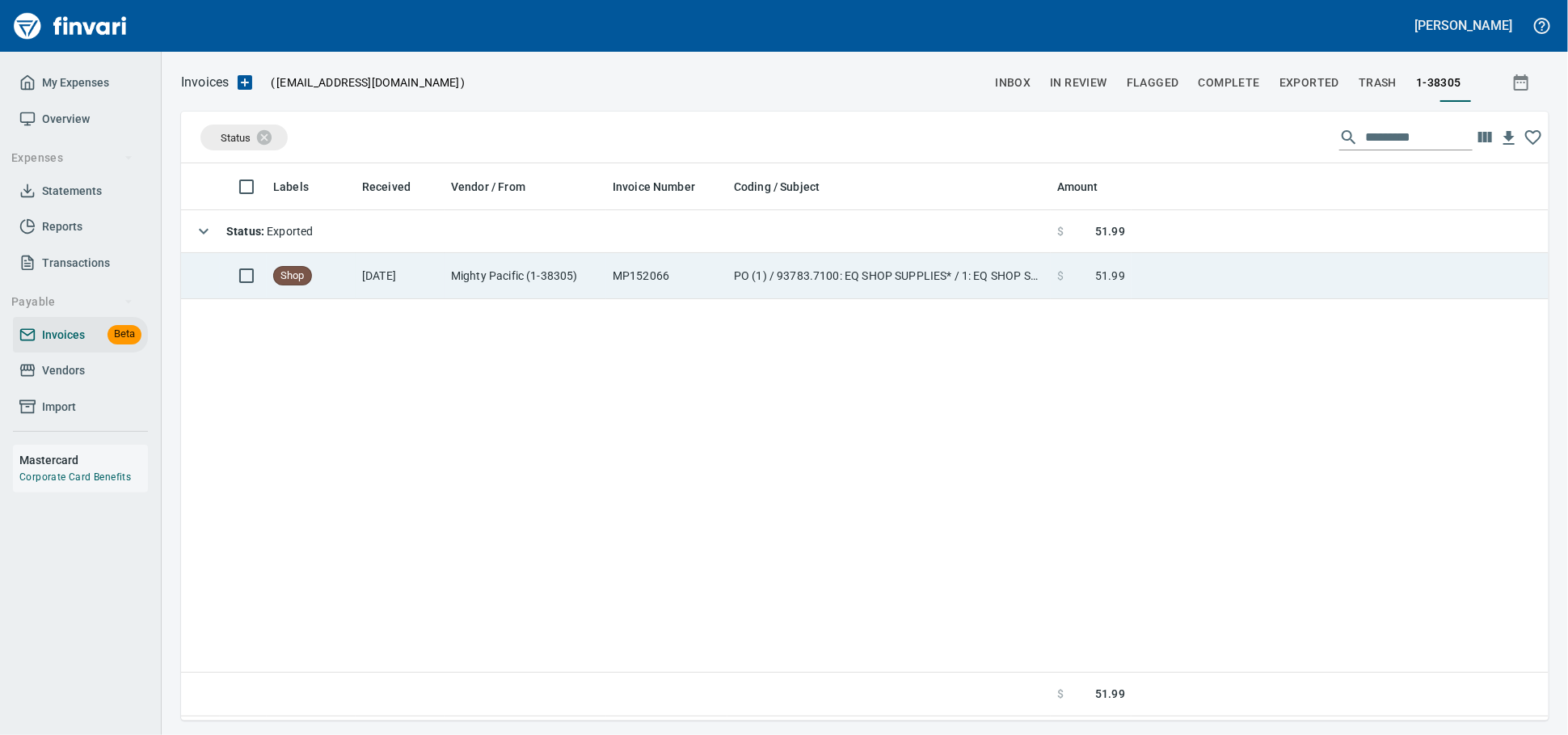
click at [496, 288] on td "Mighty Pacific (1-38305)" at bounding box center [525, 277] width 161 height 46
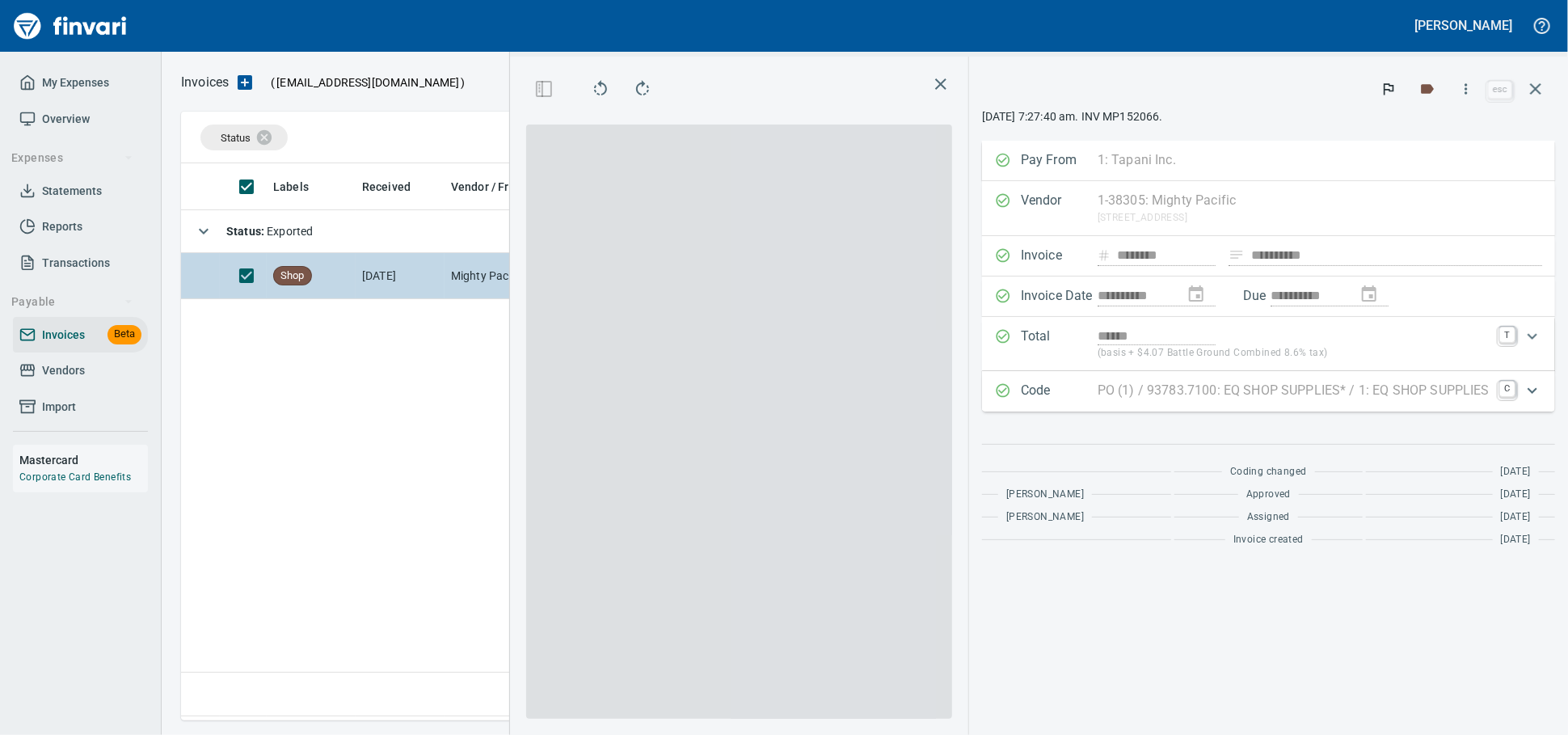
scroll to position [543, 949]
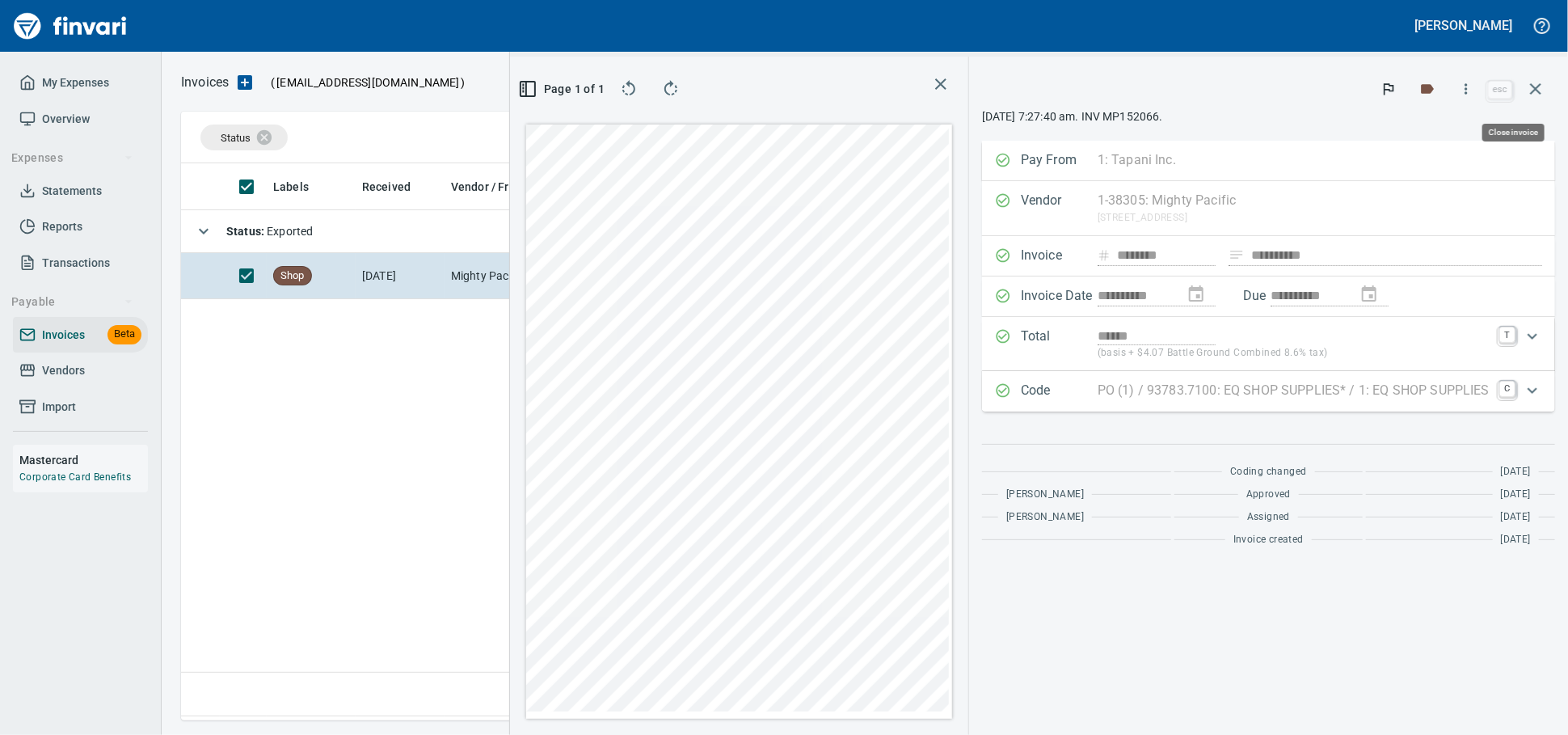
click at [1534, 95] on icon "button" at bounding box center [1536, 89] width 19 height 19
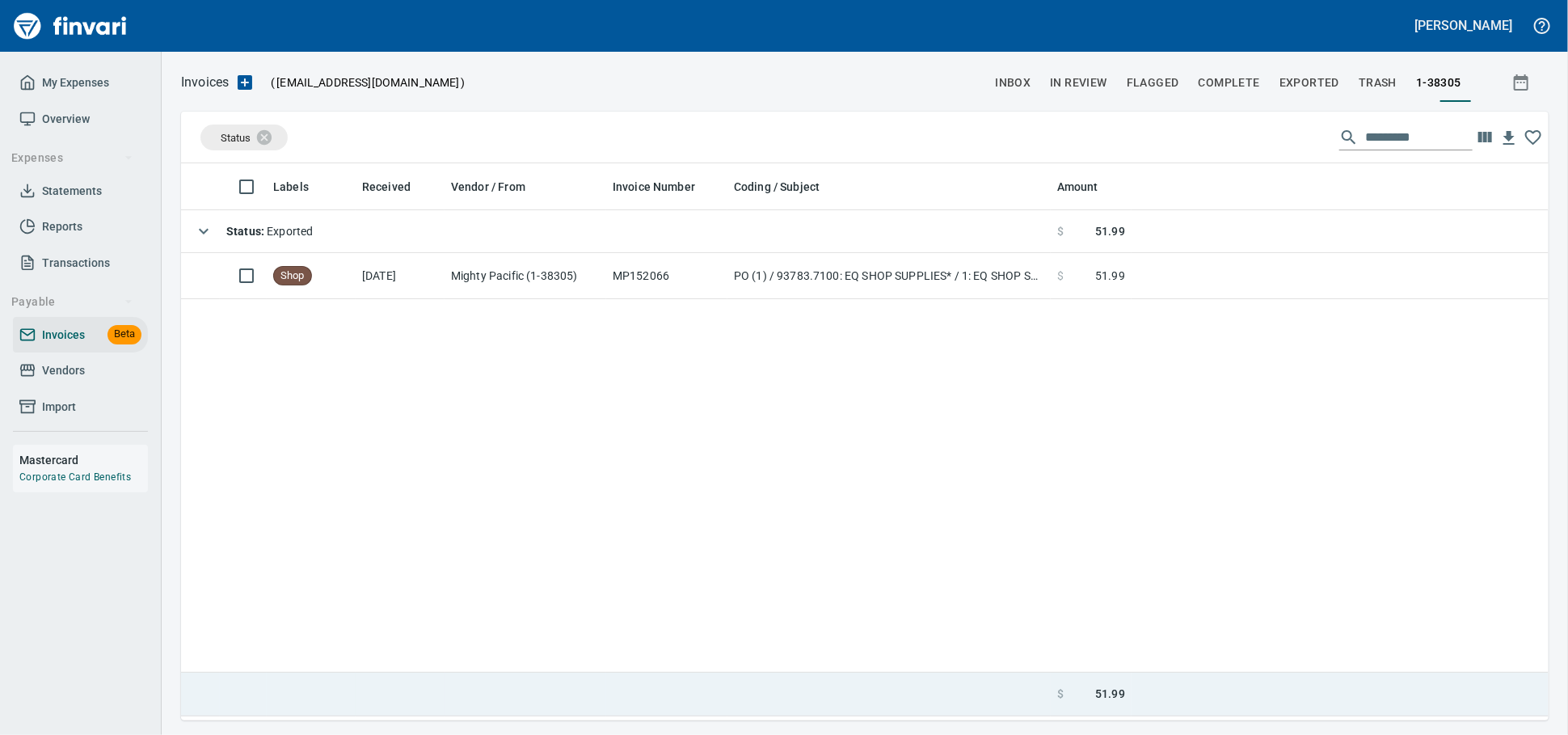
scroll to position [2, 2]
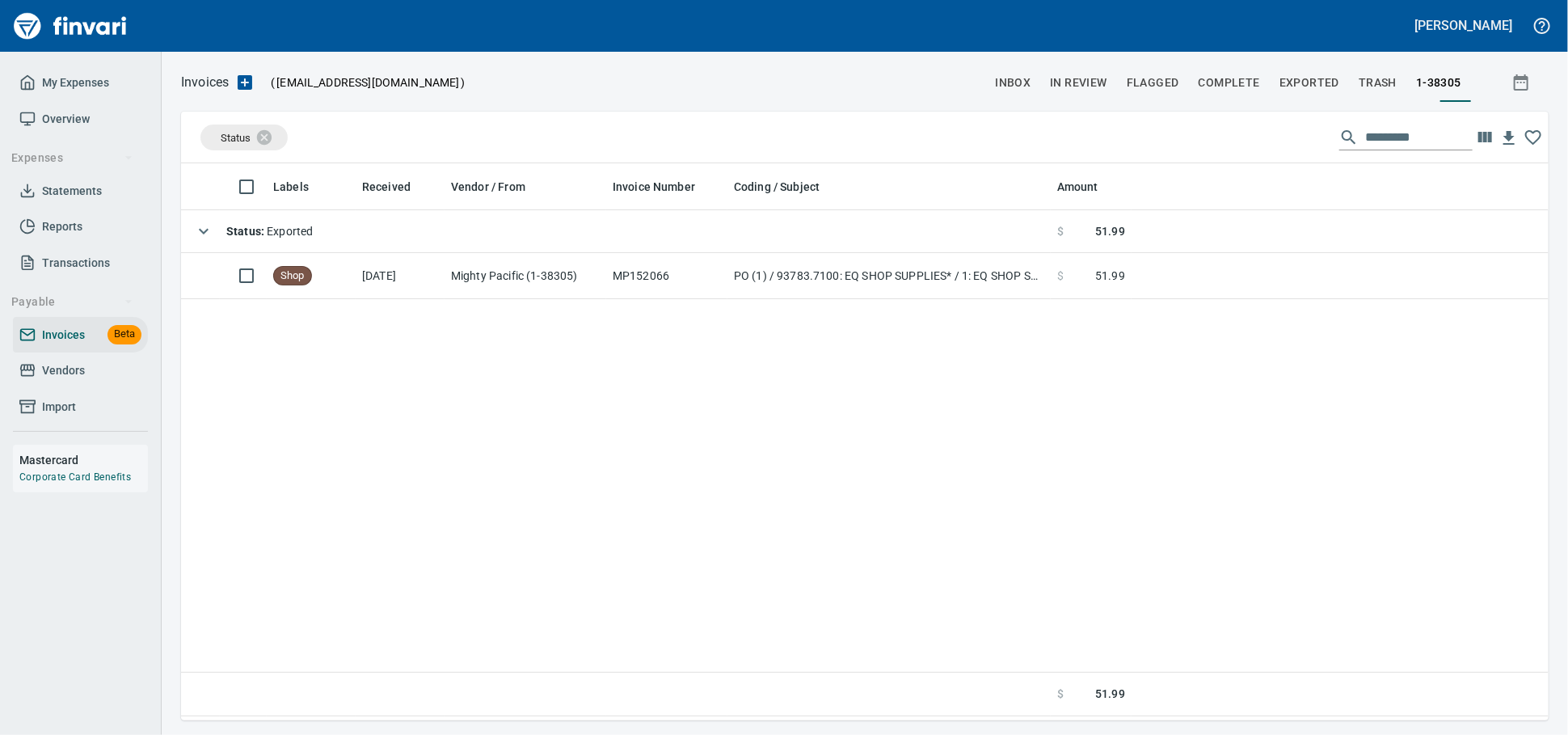
drag, startPoint x: 75, startPoint y: 396, endPoint x: 136, endPoint y: 396, distance: 61.0
click at [75, 381] on span "Vendors" at bounding box center [63, 370] width 43 height 20
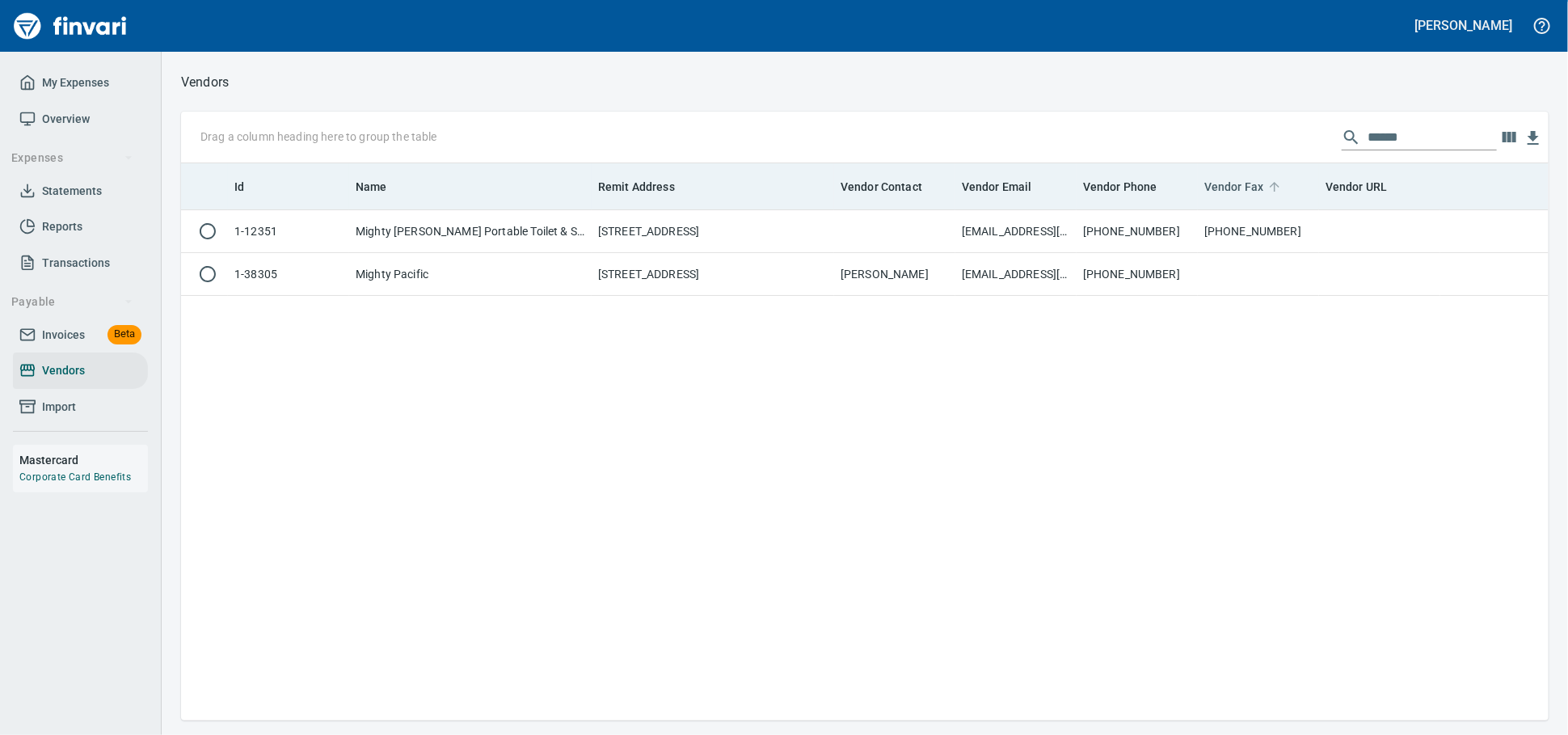
scroll to position [2, 2]
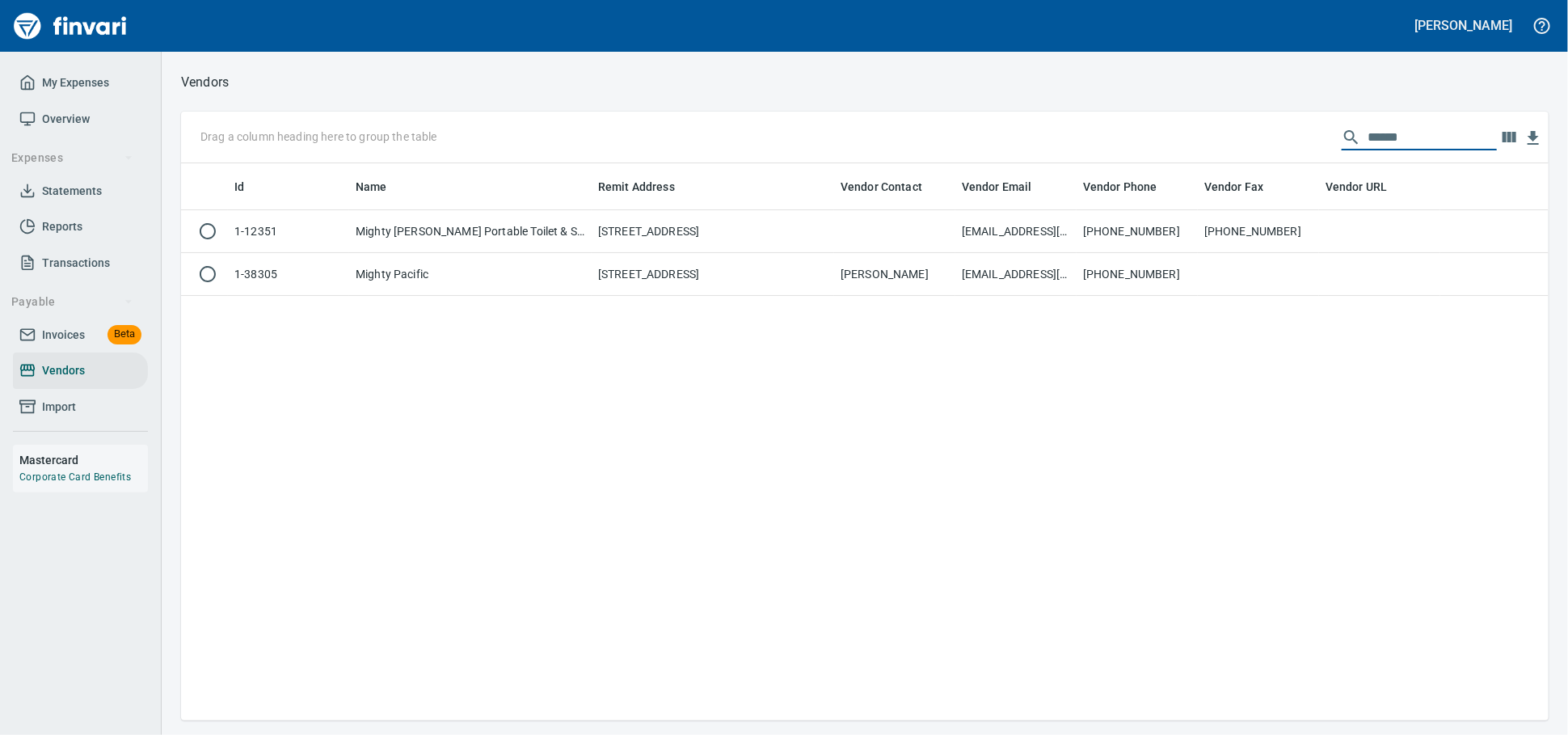
drag, startPoint x: 1393, startPoint y: 135, endPoint x: 805, endPoint y: 127, distance: 588.1
click at [806, 127] on div "Drag a column heading here to group the table ******" at bounding box center [864, 137] width 1368 height 52
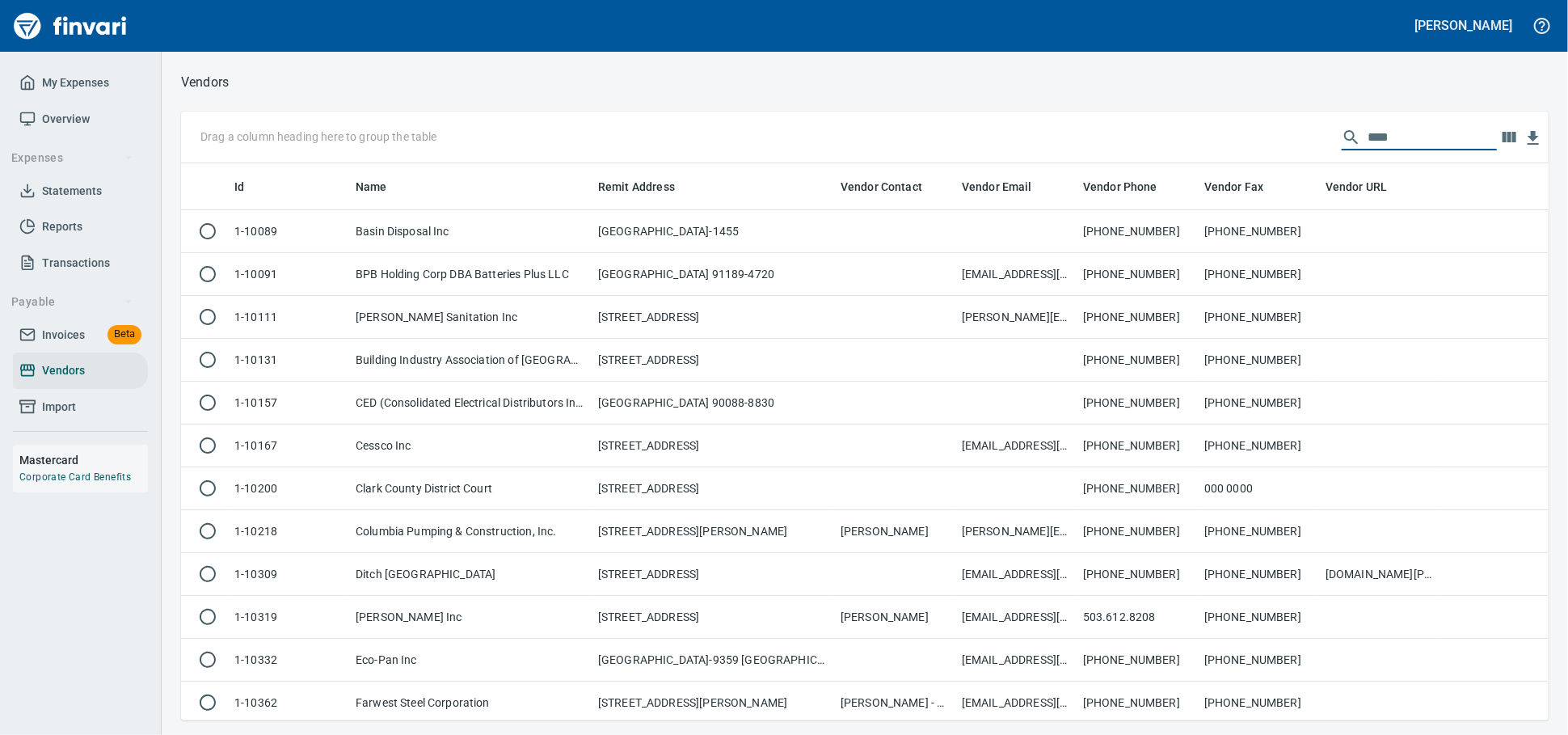
scroll to position [543, 1353]
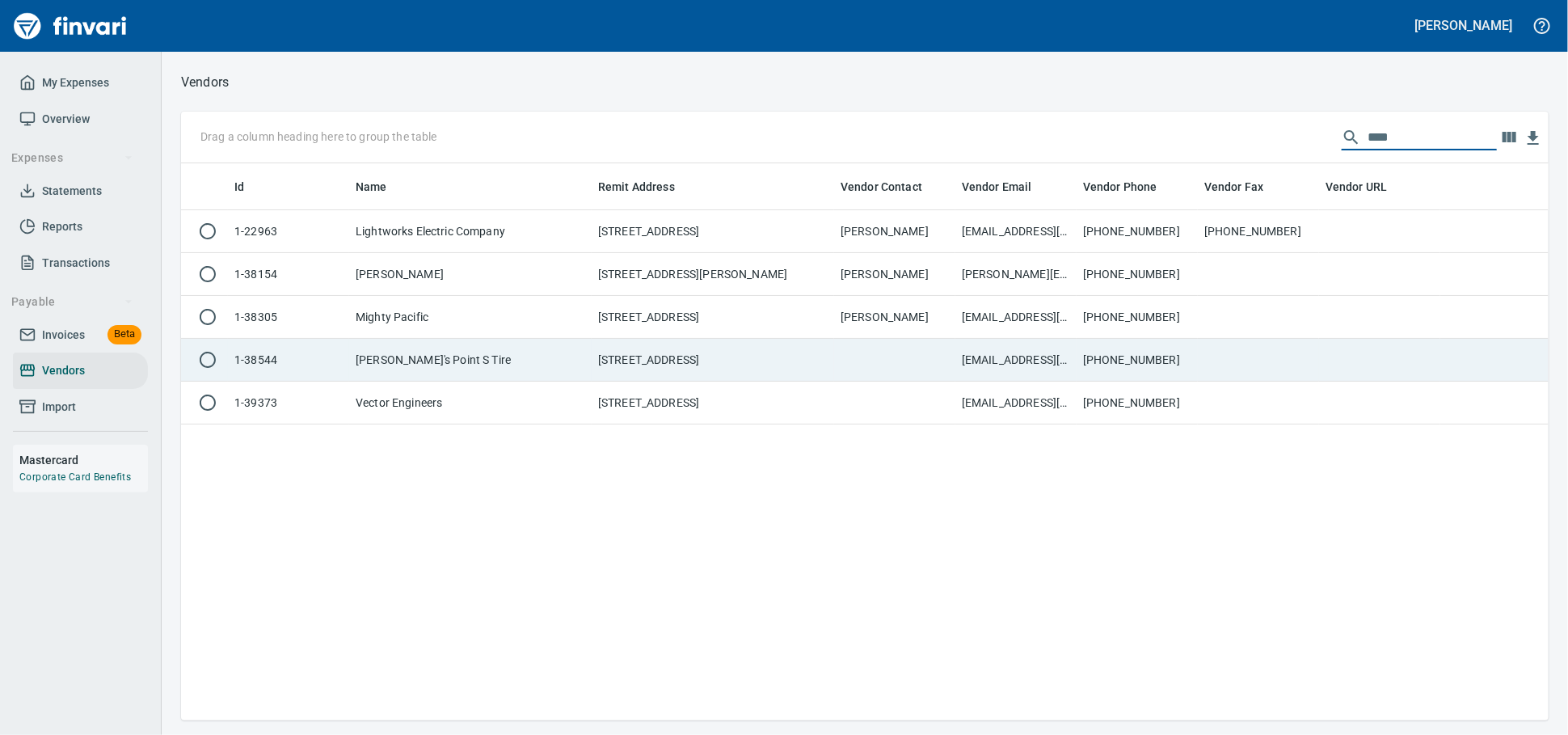
type input "****"
click at [455, 375] on td "Dick's Point S Tire" at bounding box center [470, 360] width 243 height 43
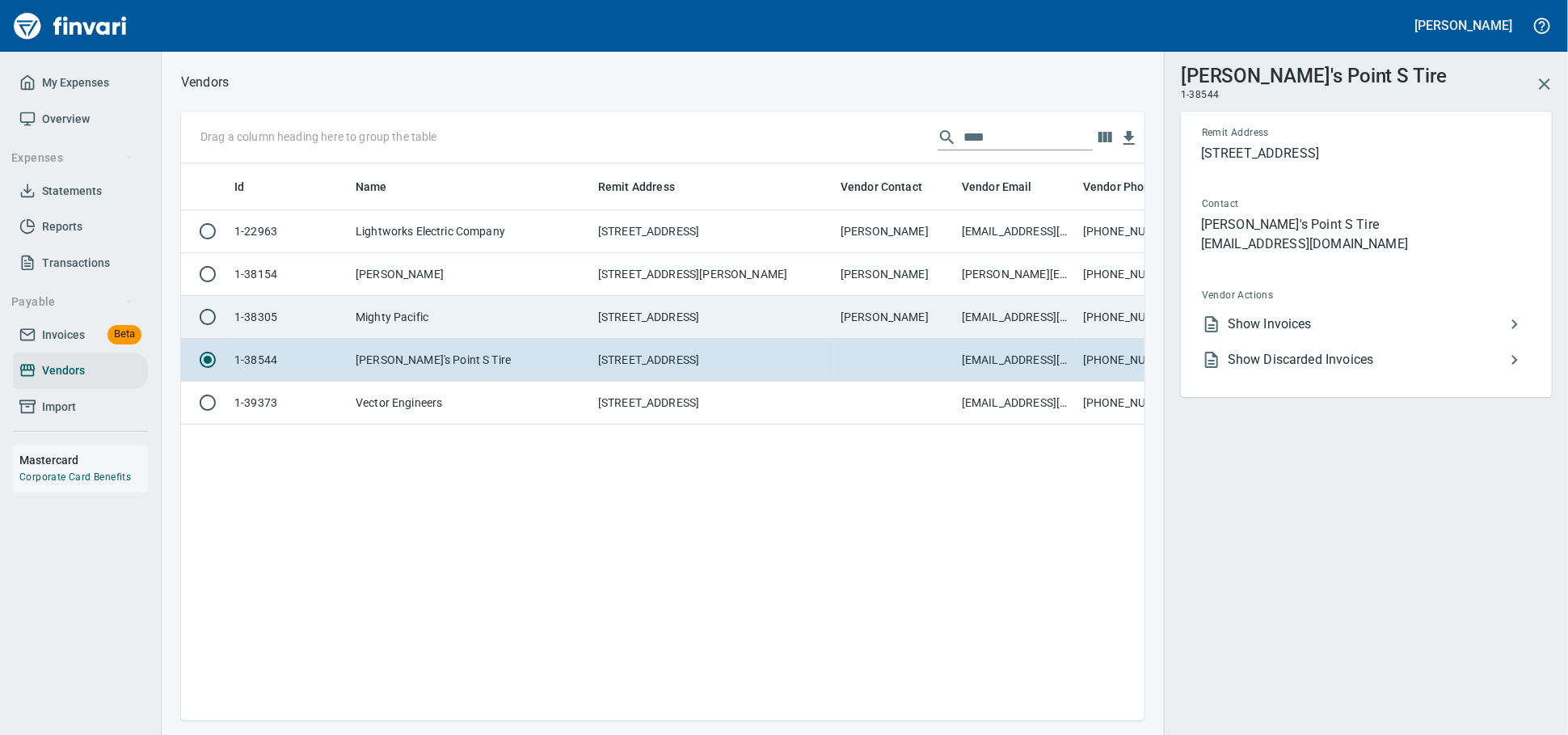
scroll to position [529, 949]
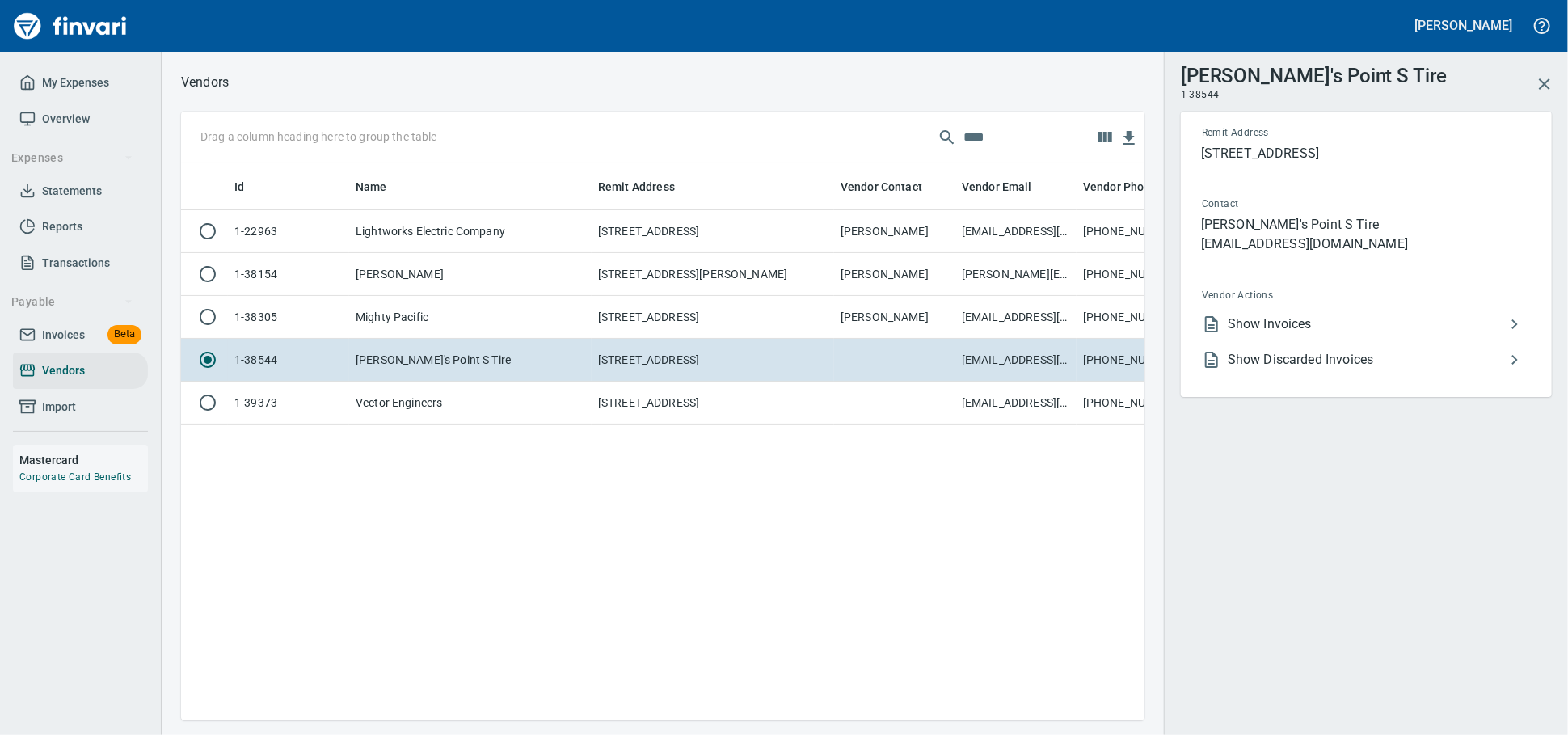
click at [1353, 334] on span "Show Invoices" at bounding box center [1366, 324] width 277 height 19
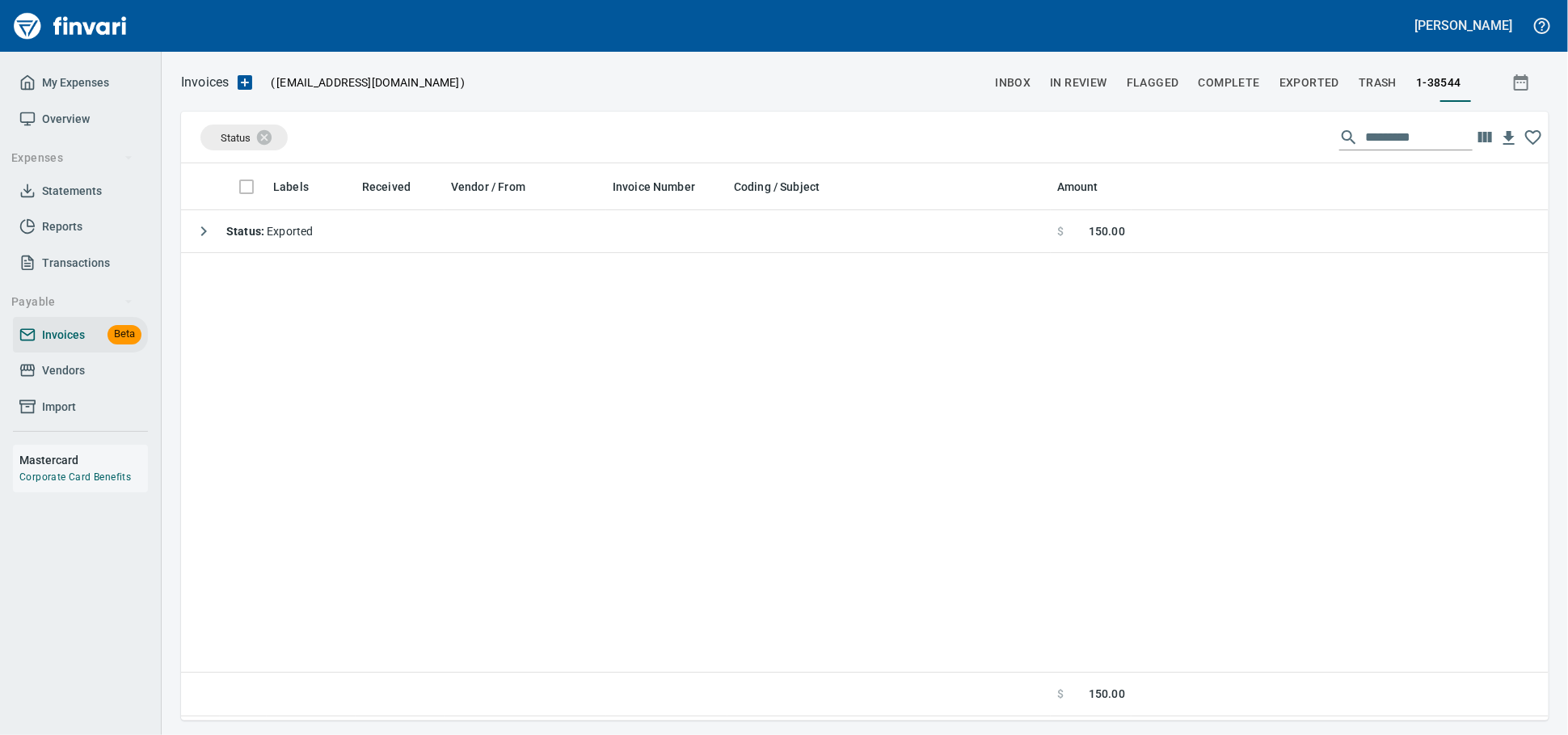
scroll to position [2, 2]
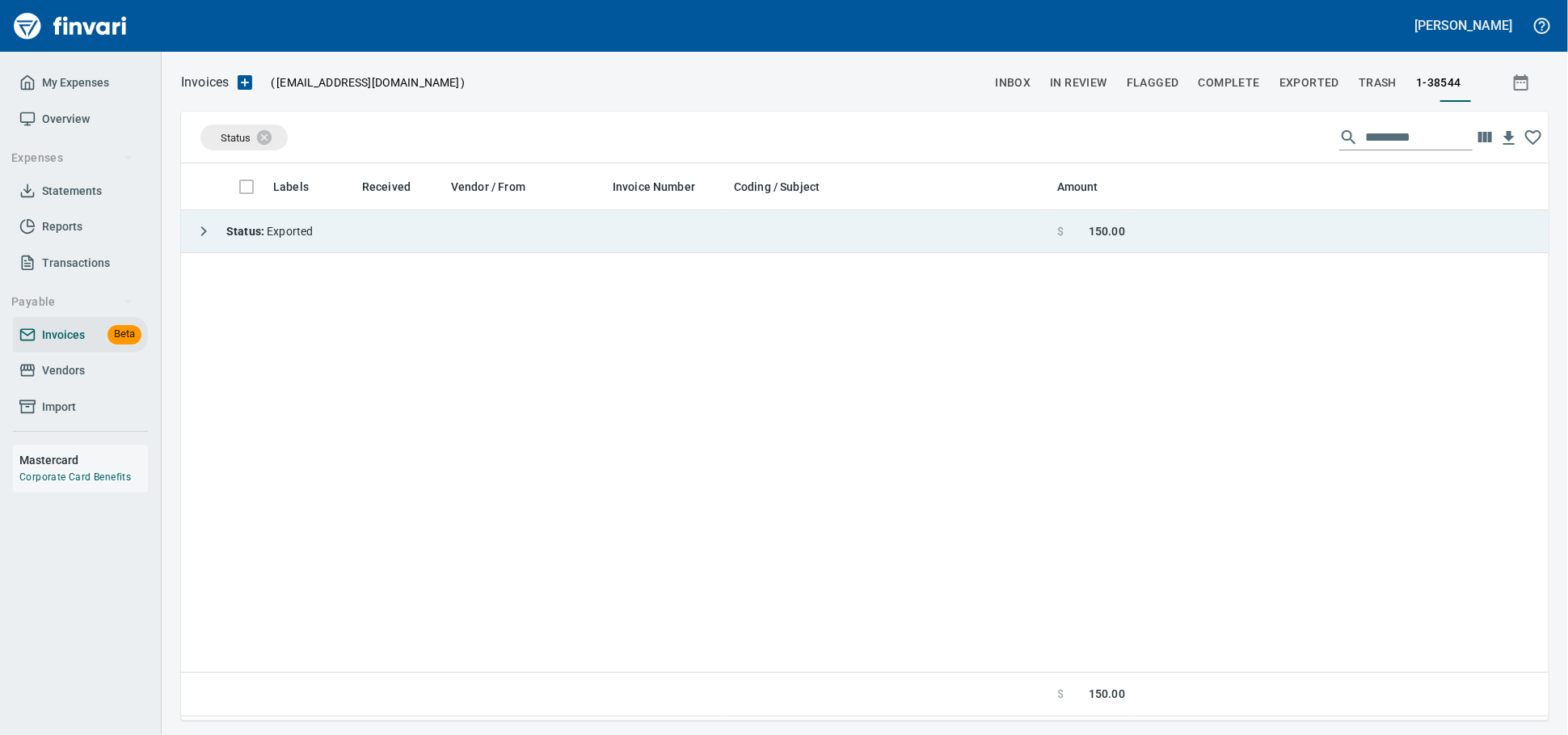
click at [614, 225] on td "Status : Exported" at bounding box center [616, 231] width 870 height 43
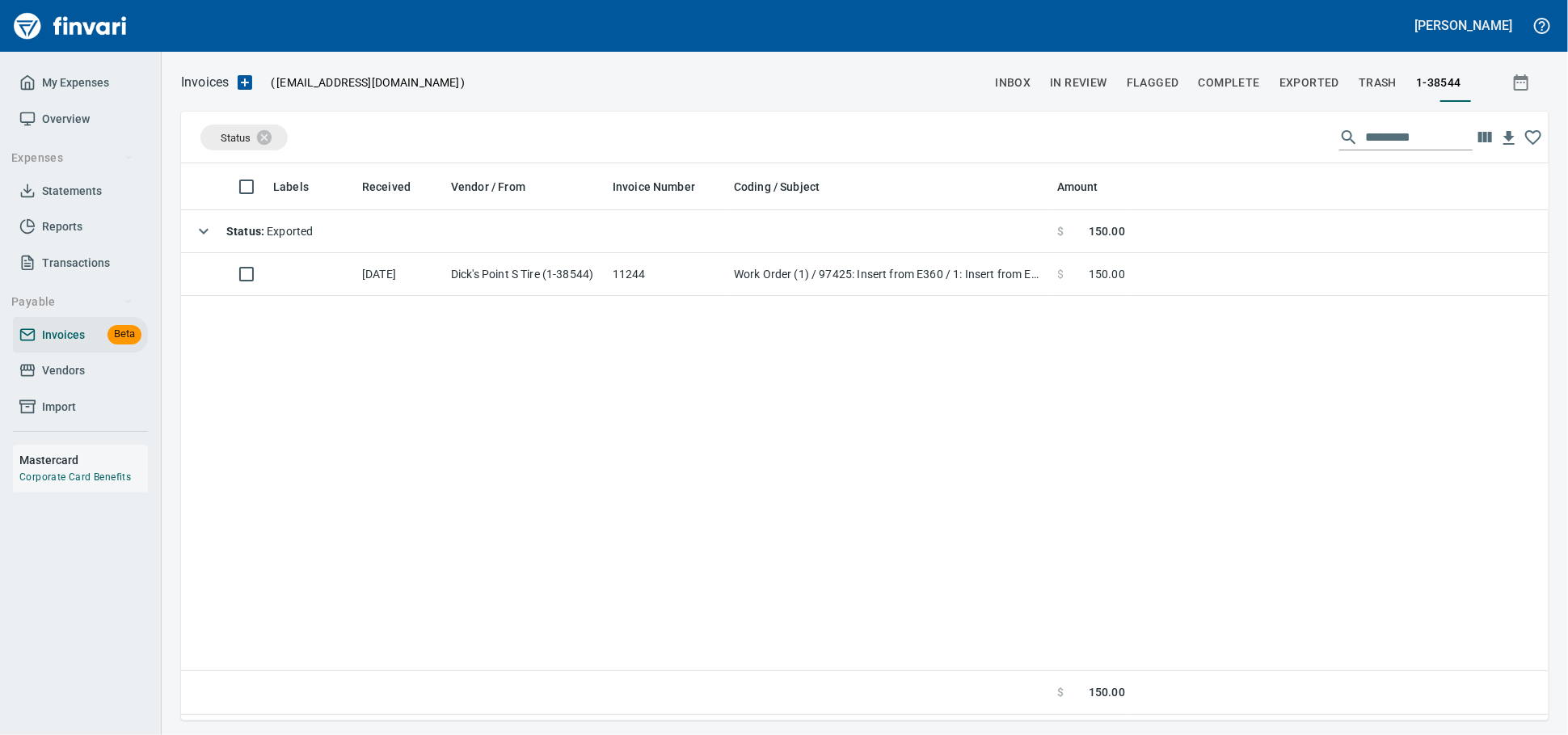
click at [104, 381] on span "Vendors" at bounding box center [80, 370] width 122 height 20
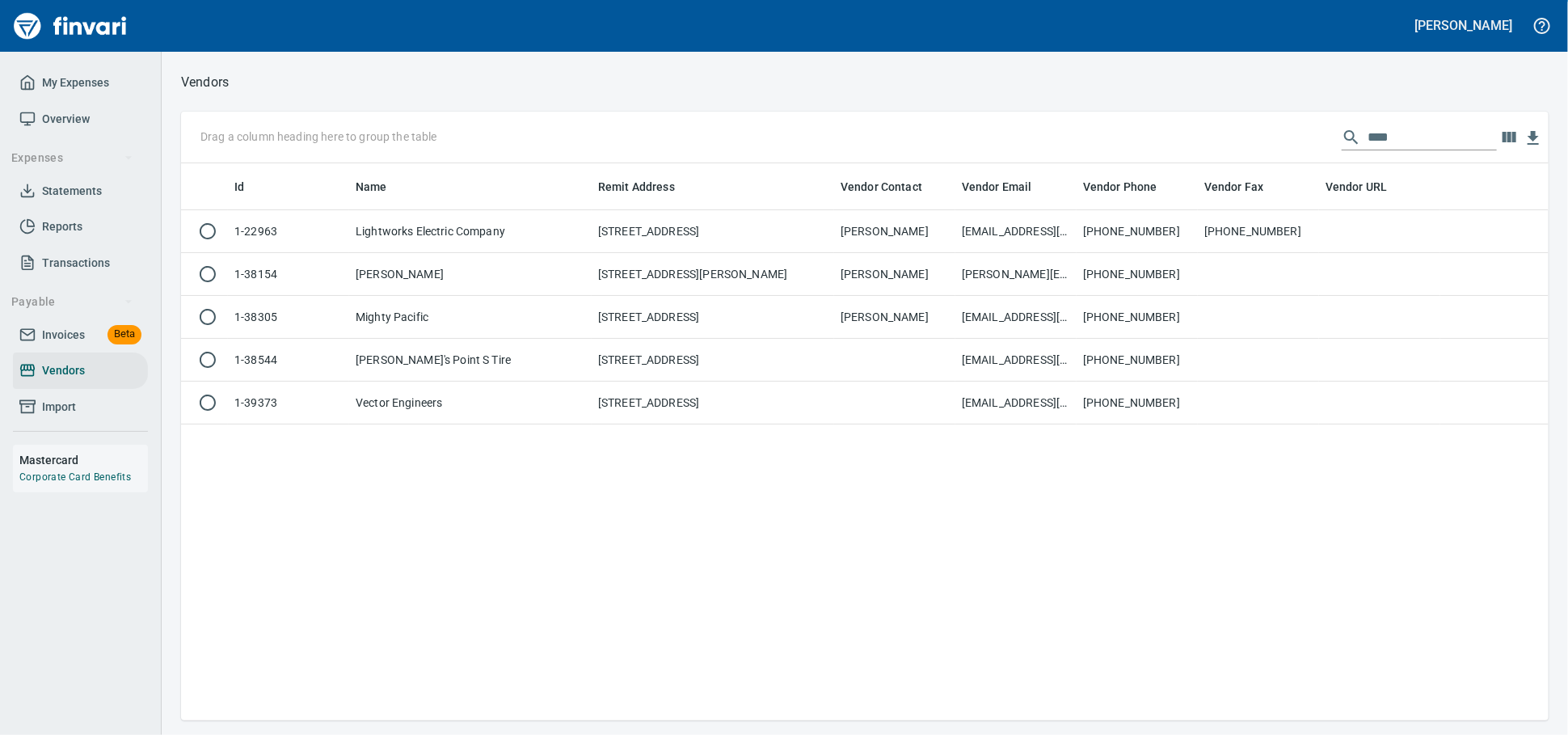
scroll to position [543, 1353]
drag, startPoint x: 1376, startPoint y: 140, endPoint x: 382, endPoint y: 106, distance: 994.6
click at [386, 111] on div "Vendors Drag a column heading here to group the table **** Id Name Remit Addres…" at bounding box center [864, 396] width 1407 height 649
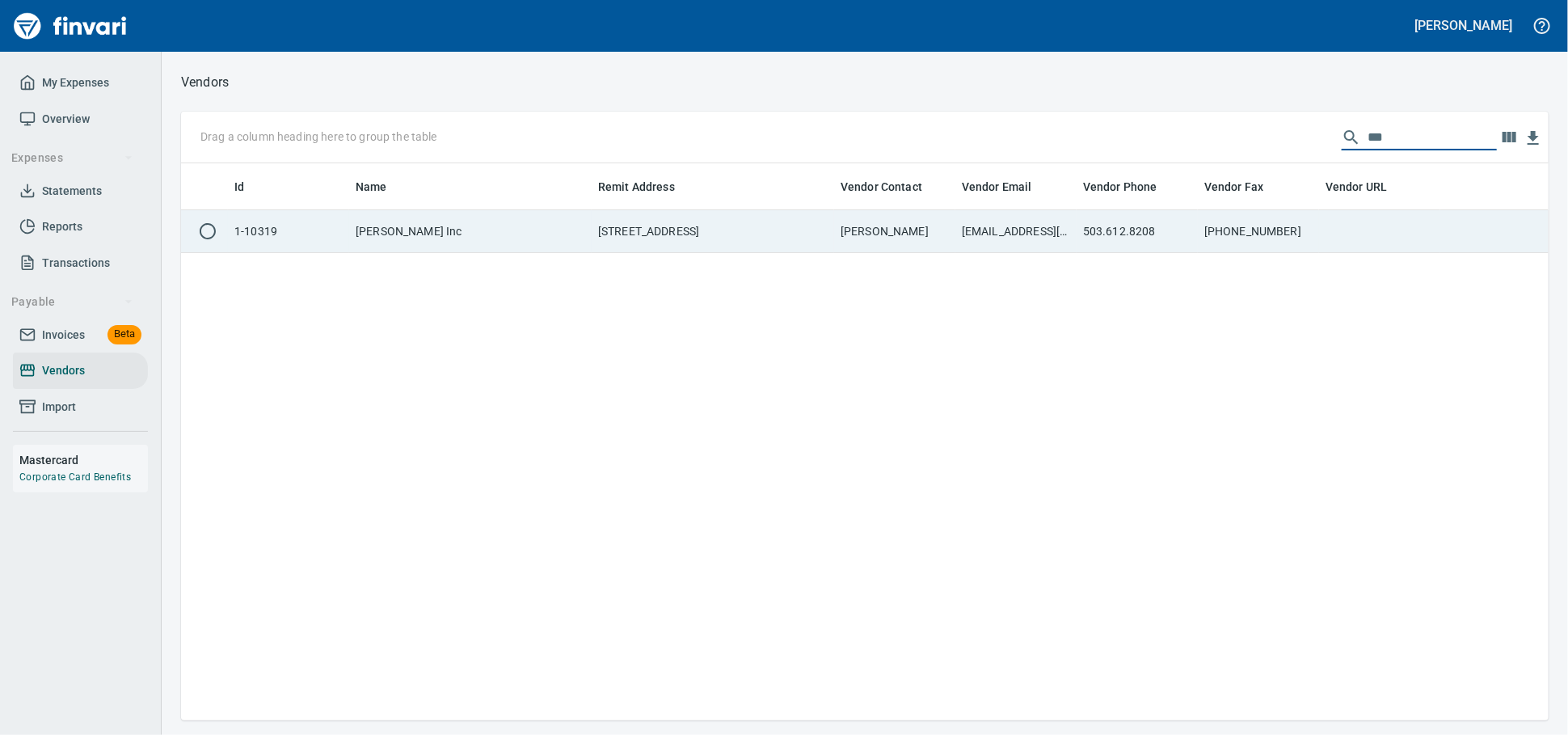
type input "***"
click at [741, 227] on td "PO Box 31001-3165, Pasadena CA 91110-3165" at bounding box center [712, 231] width 243 height 43
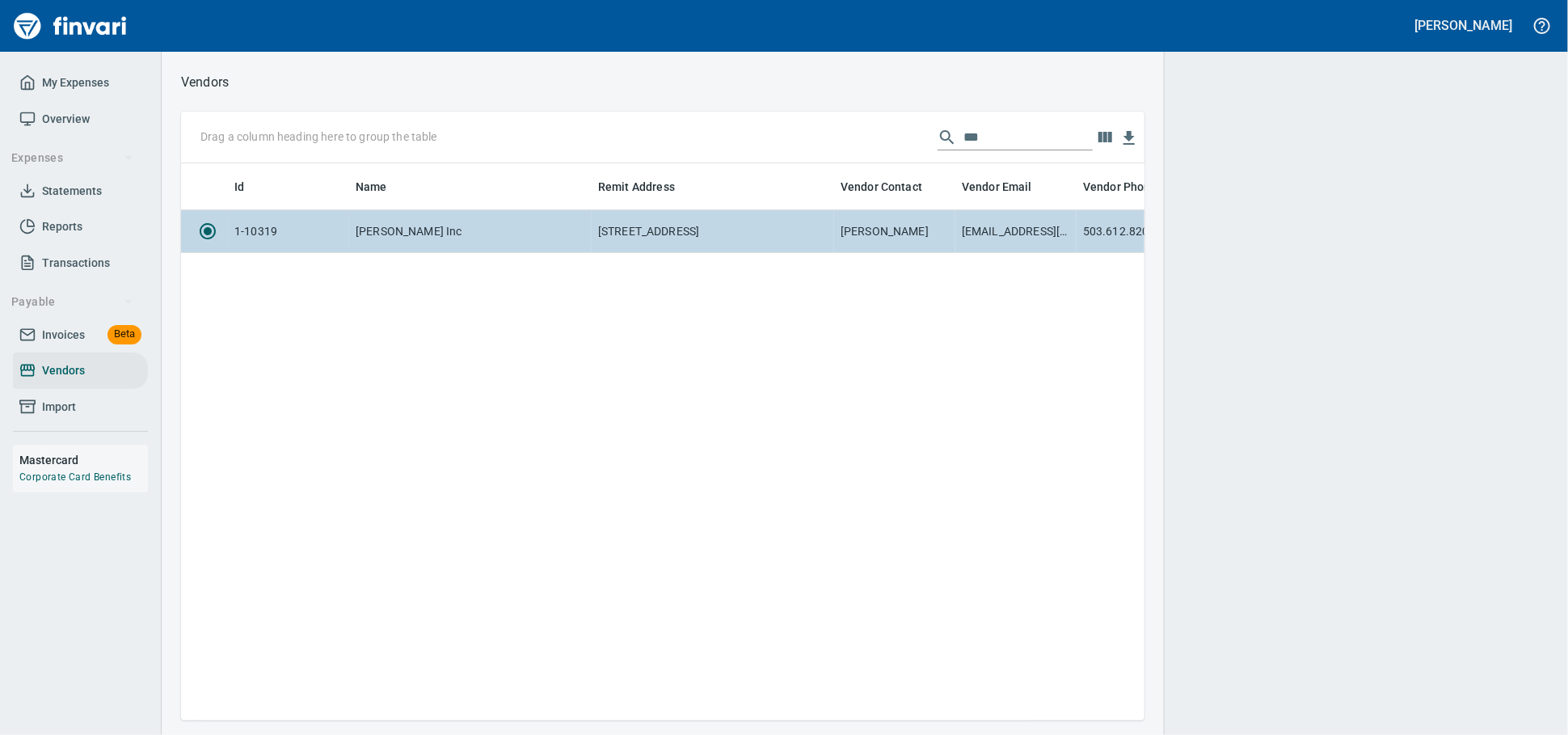
scroll to position [529, 949]
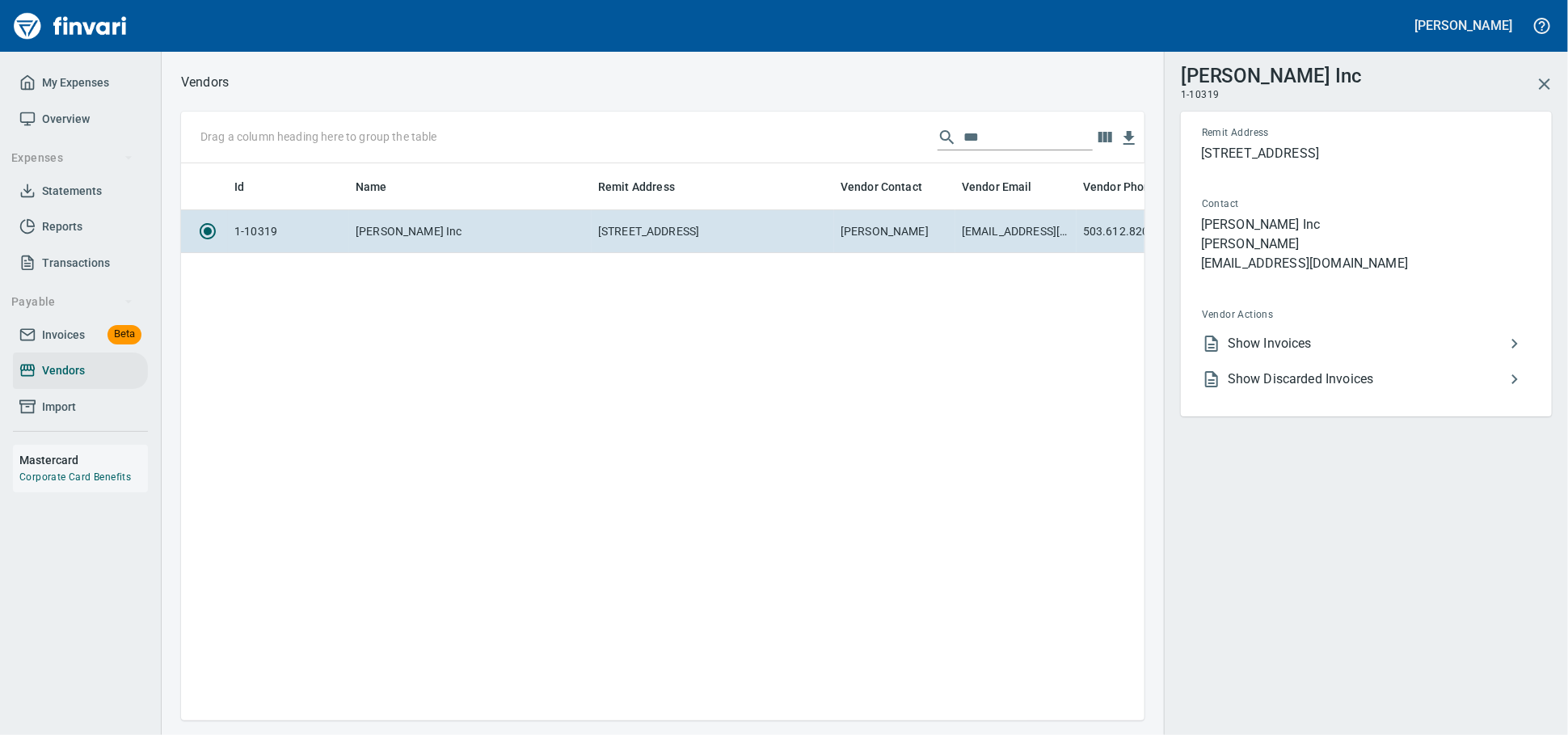
click at [1254, 353] on span "Show Invoices" at bounding box center [1366, 343] width 277 height 19
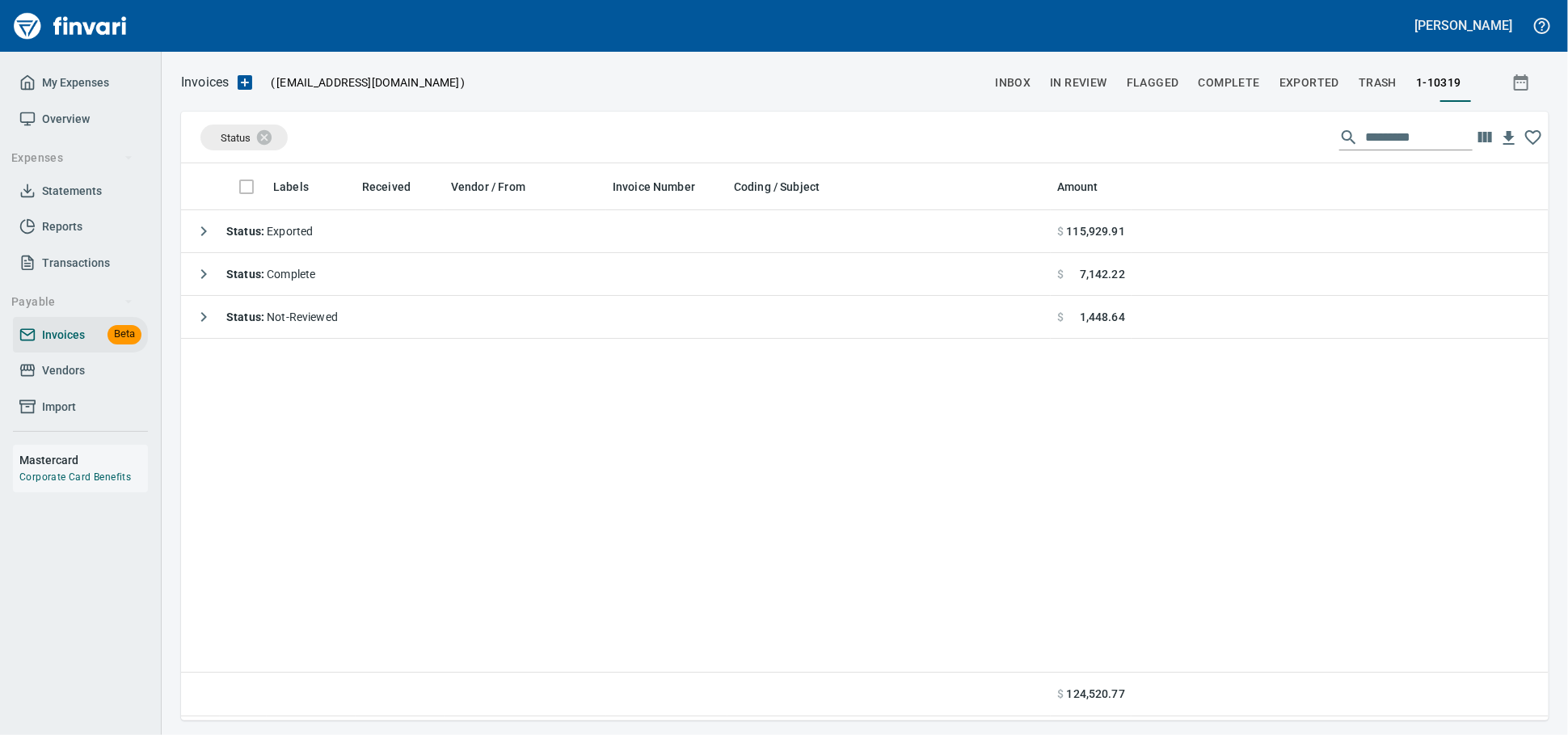
scroll to position [543, 1353]
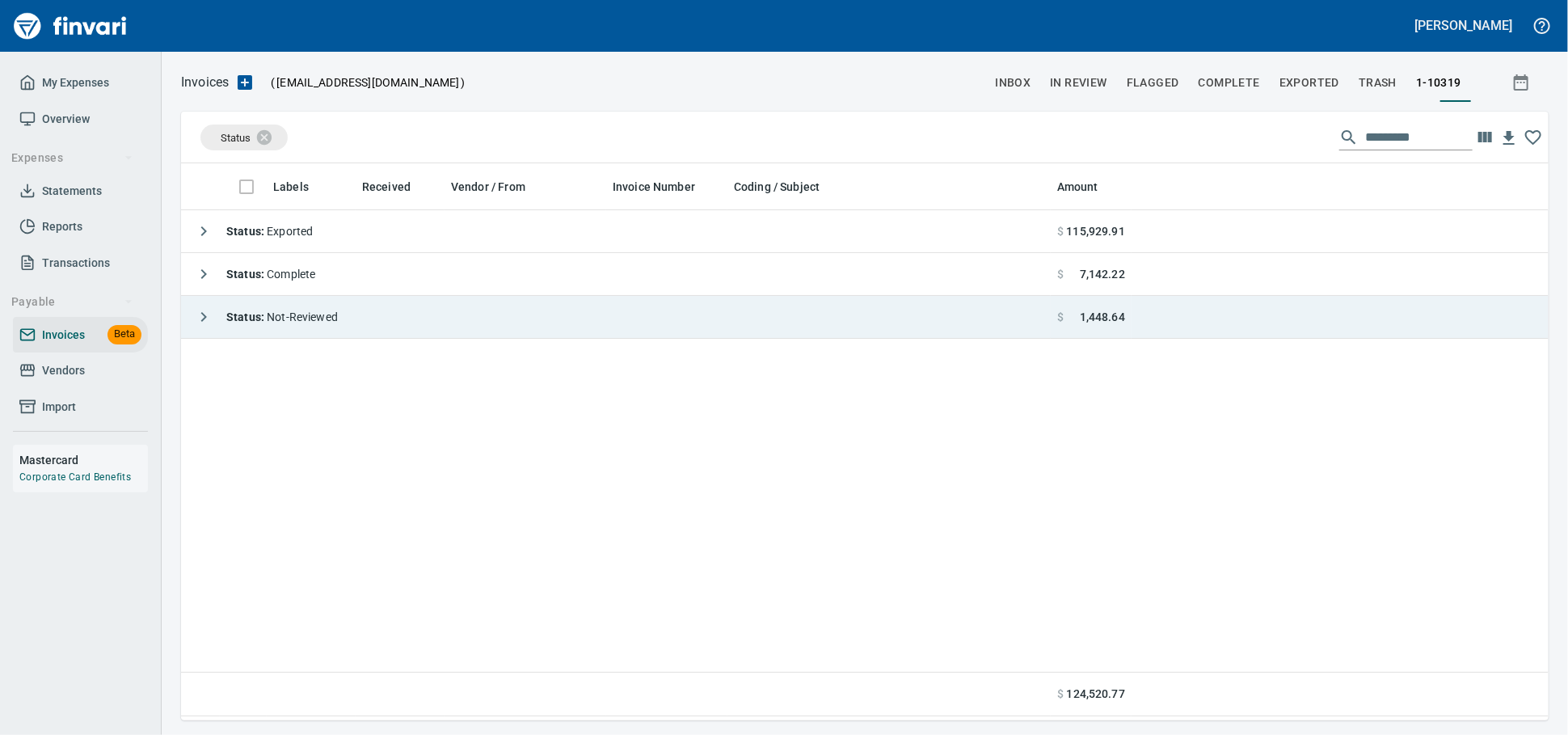
click at [355, 306] on td "Status : Not-Reviewed" at bounding box center [616, 317] width 870 height 43
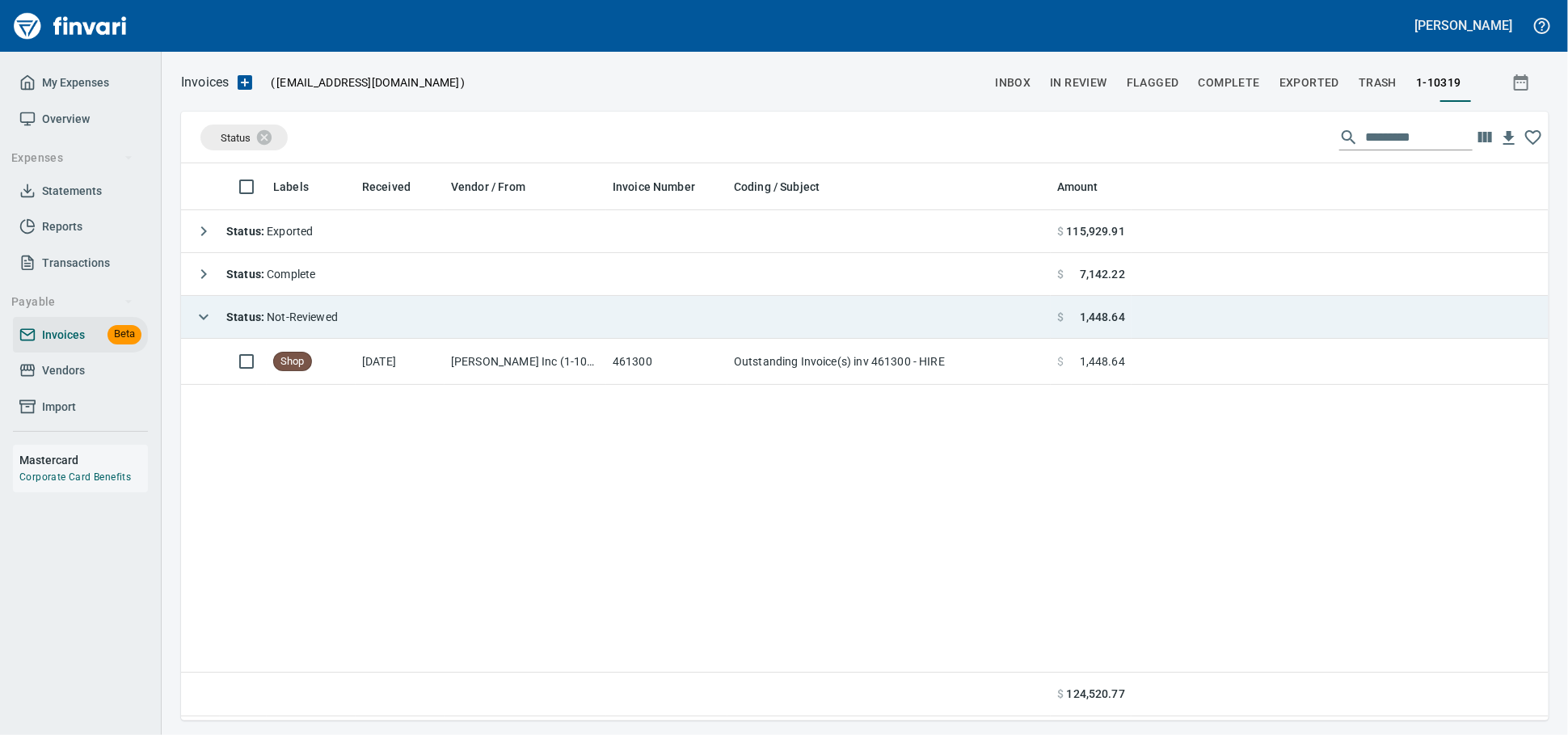
click at [308, 329] on div "Status : Not-Reviewed" at bounding box center [263, 316] width 151 height 32
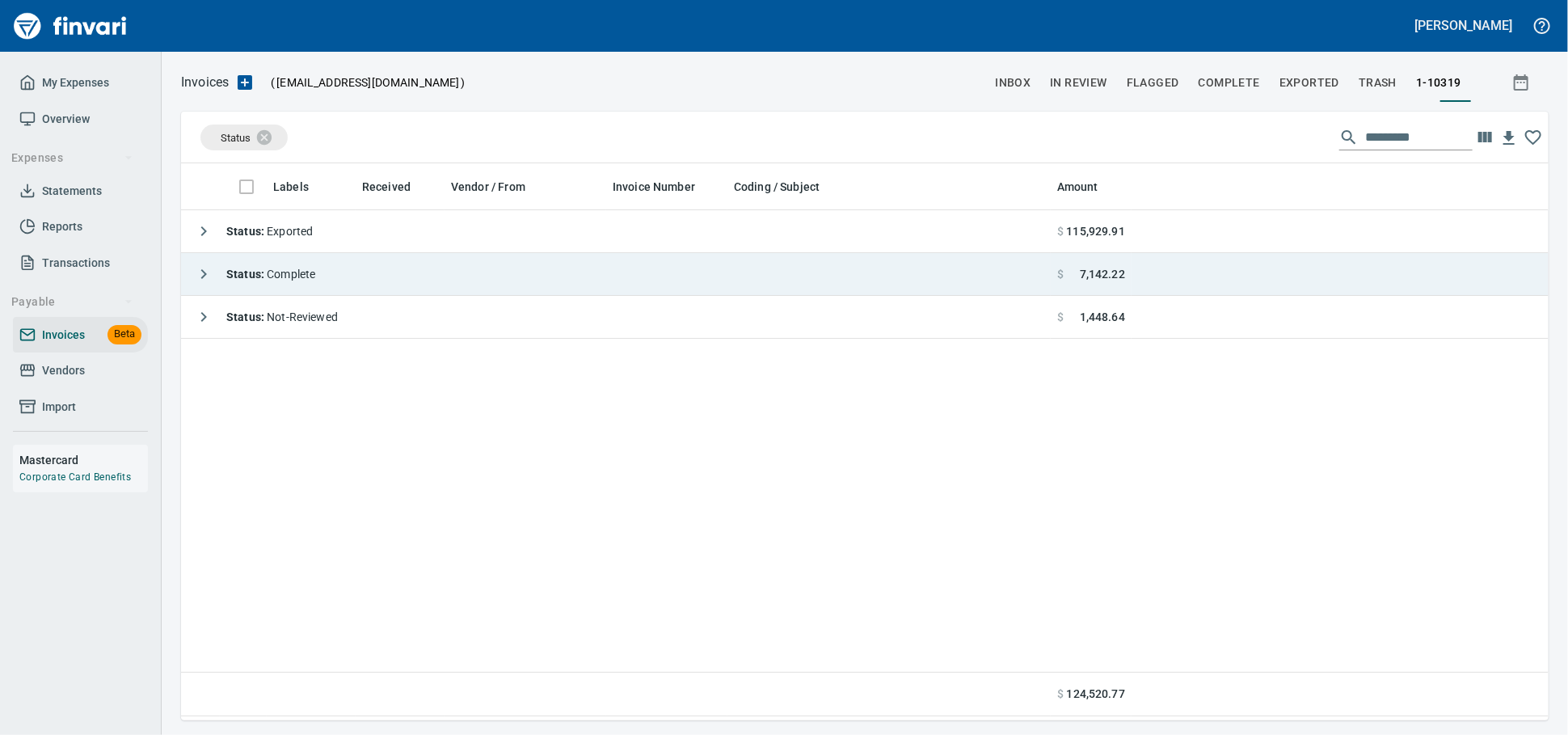
click at [374, 279] on td "Status : Complete" at bounding box center [616, 275] width 870 height 43
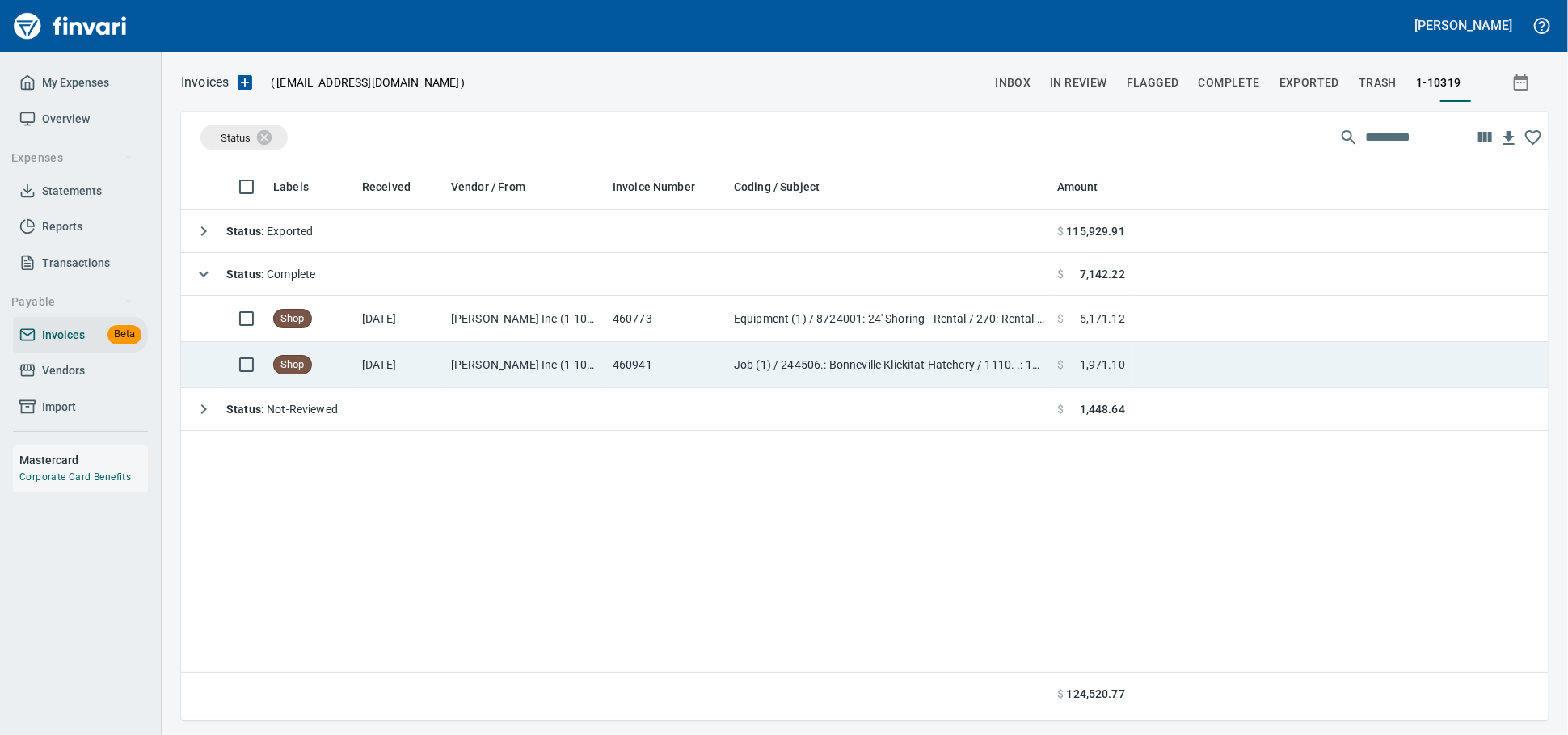
click at [420, 364] on td "8/13/2025" at bounding box center [400, 366] width 89 height 46
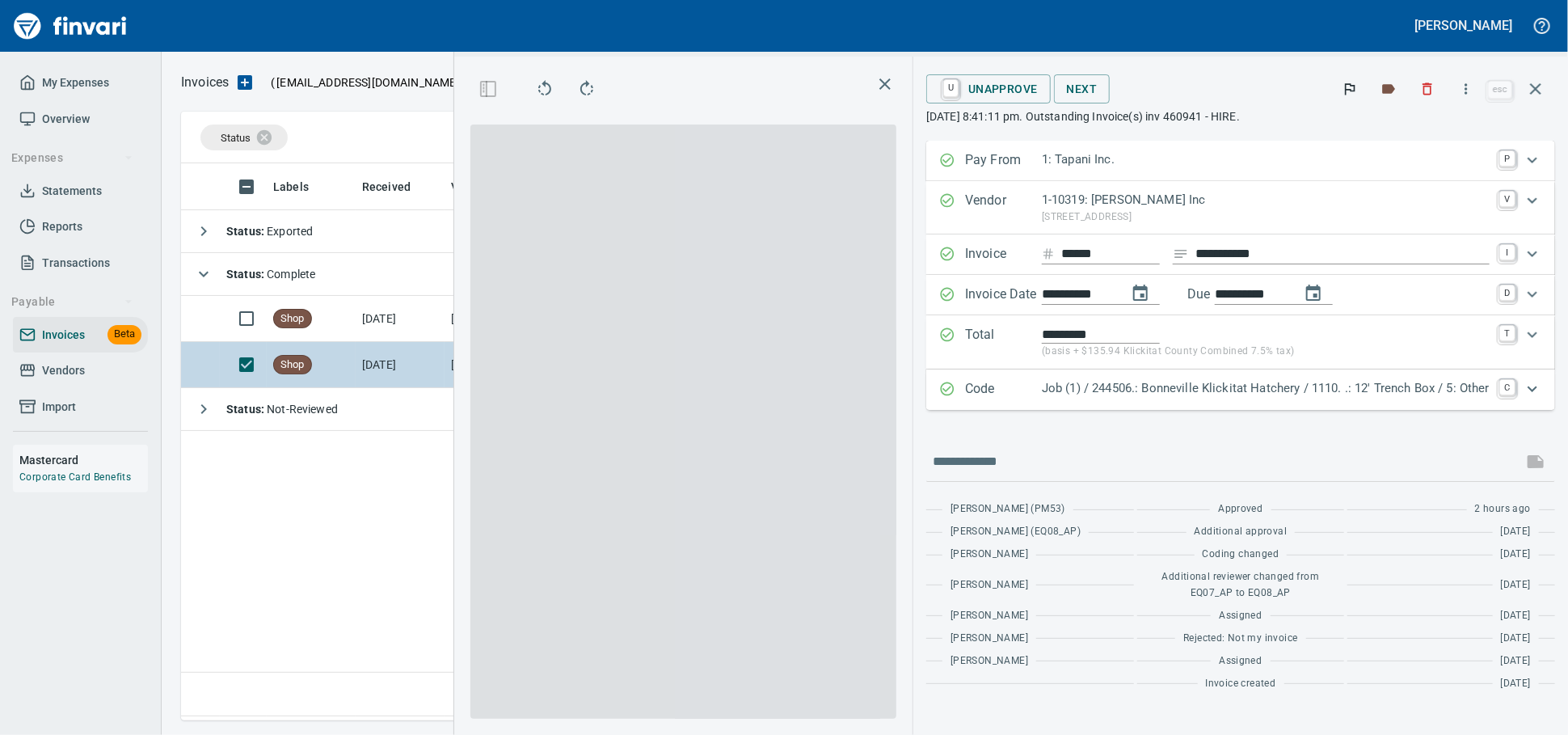
scroll to position [543, 949]
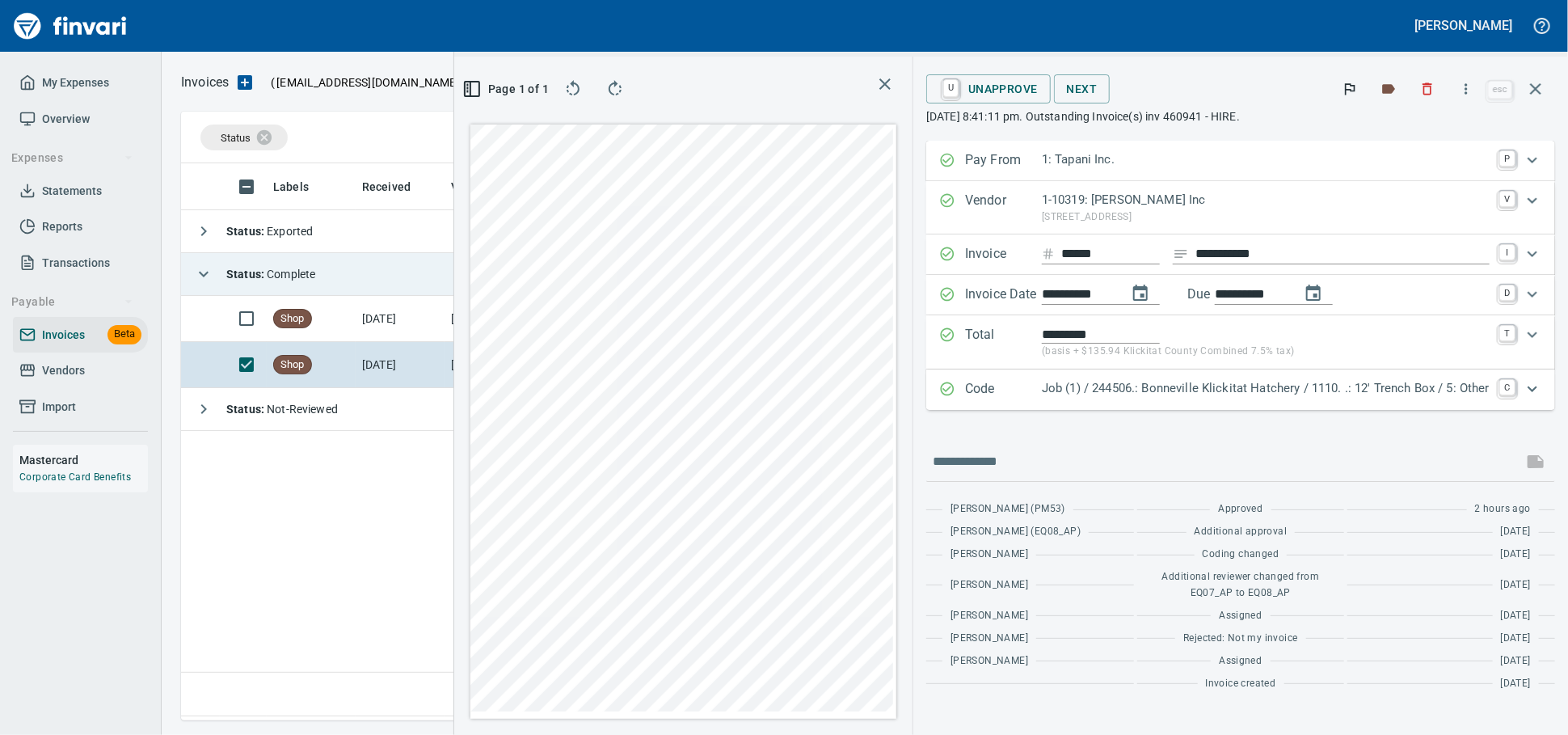
click at [293, 280] on span "Status : Complete" at bounding box center [271, 274] width 89 height 13
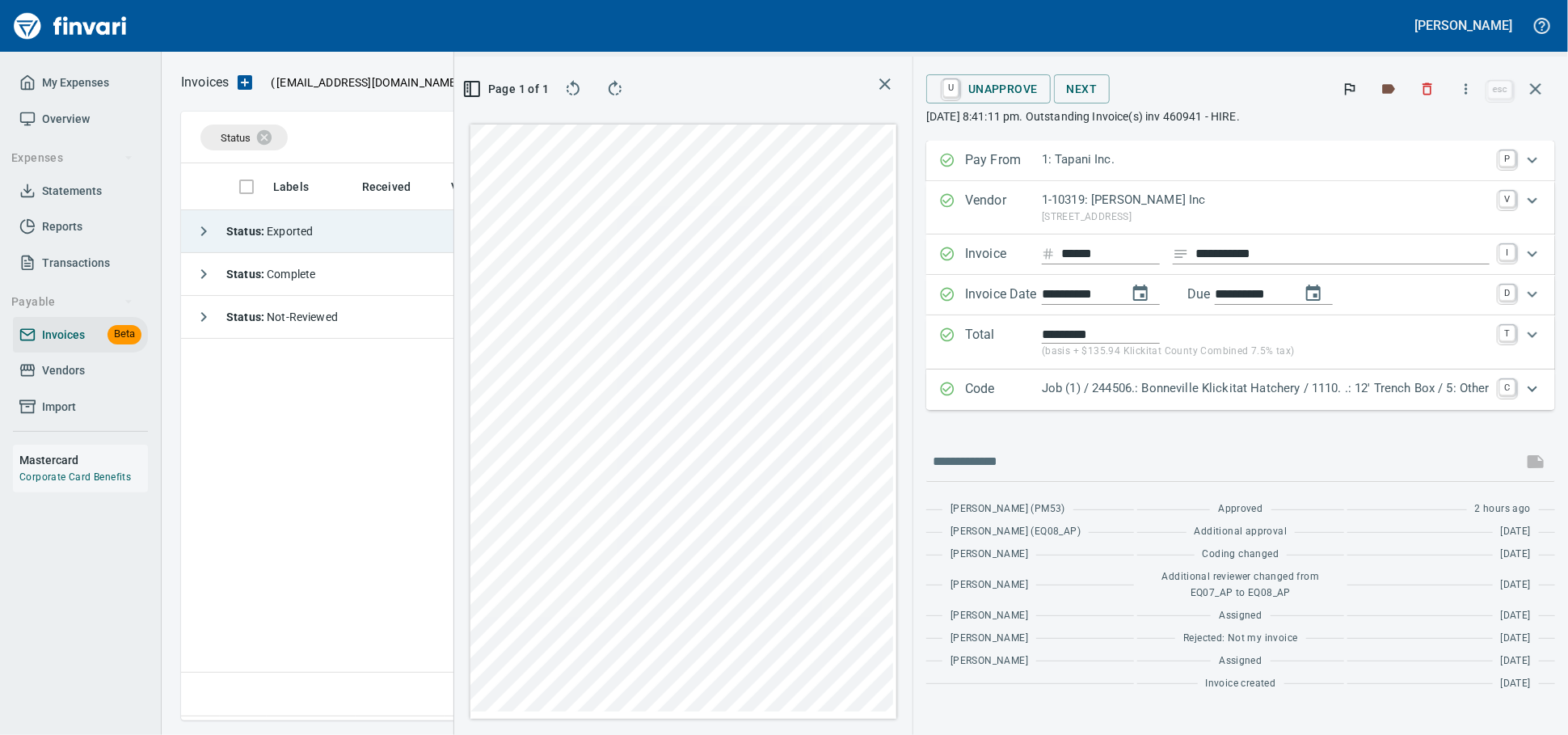
click at [313, 234] on span "Status : Exported" at bounding box center [269, 230] width 86 height 13
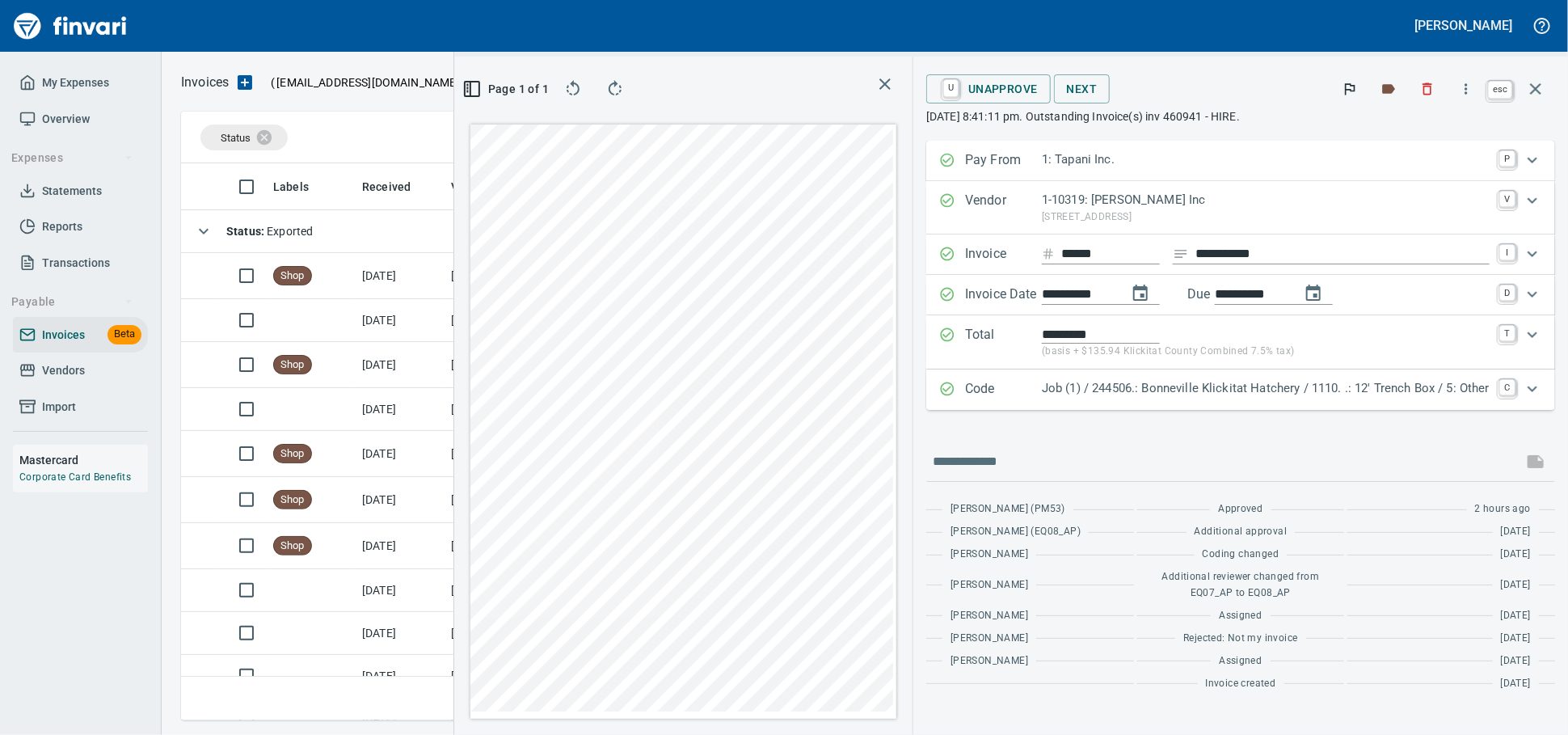
click at [1536, 93] on icon "button" at bounding box center [1536, 89] width 19 height 19
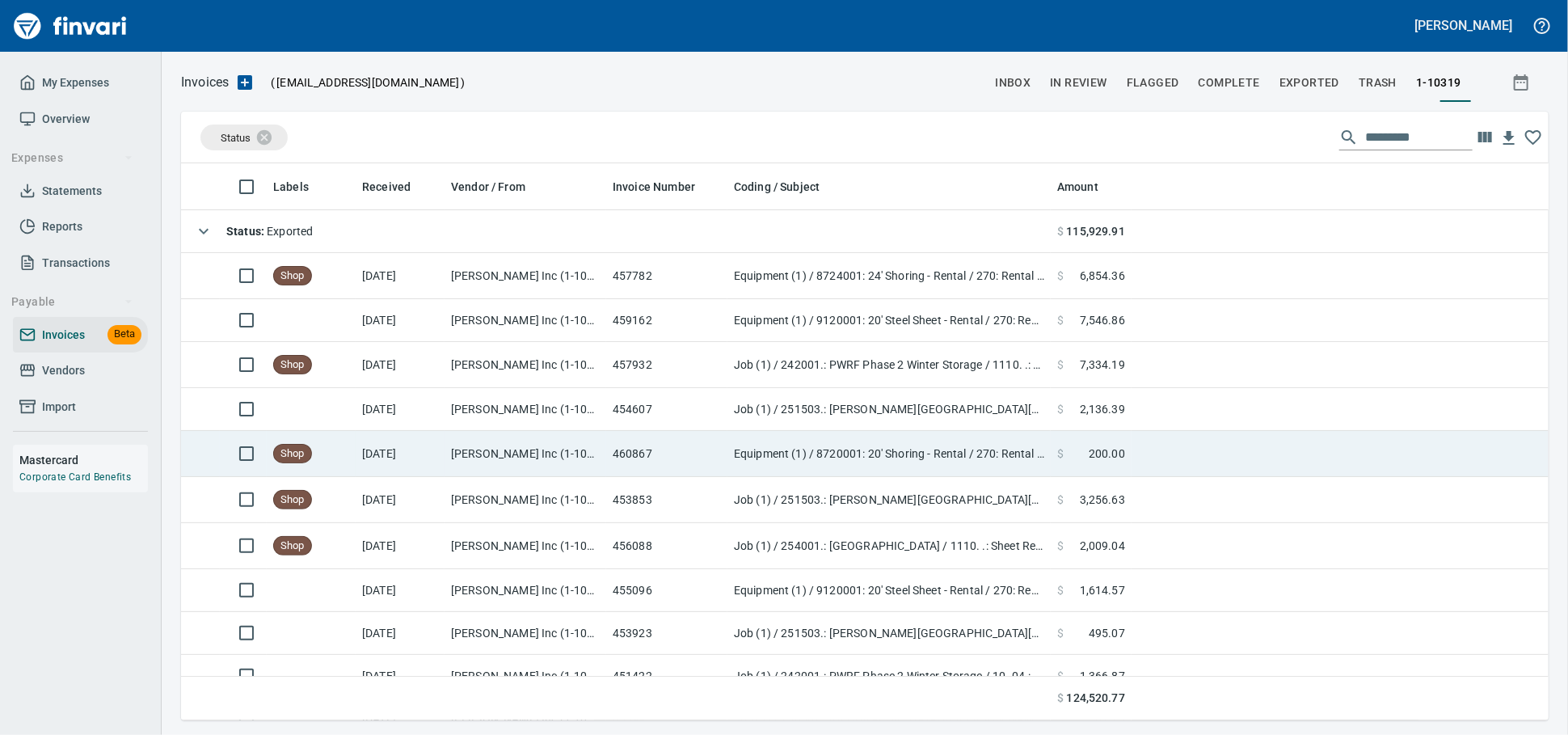
scroll to position [543, 1337]
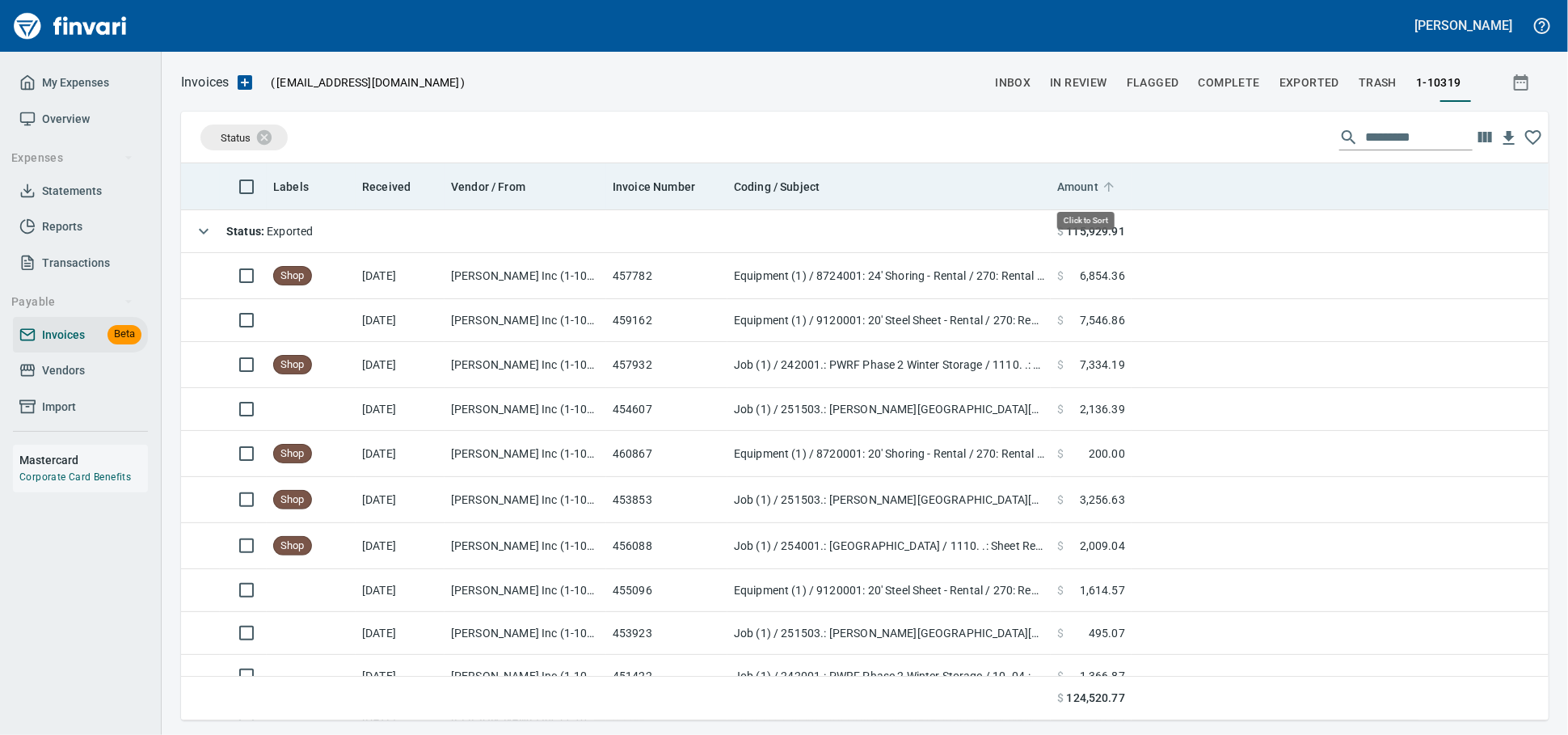
click at [1075, 182] on span "Amount" at bounding box center [1078, 187] width 42 height 19
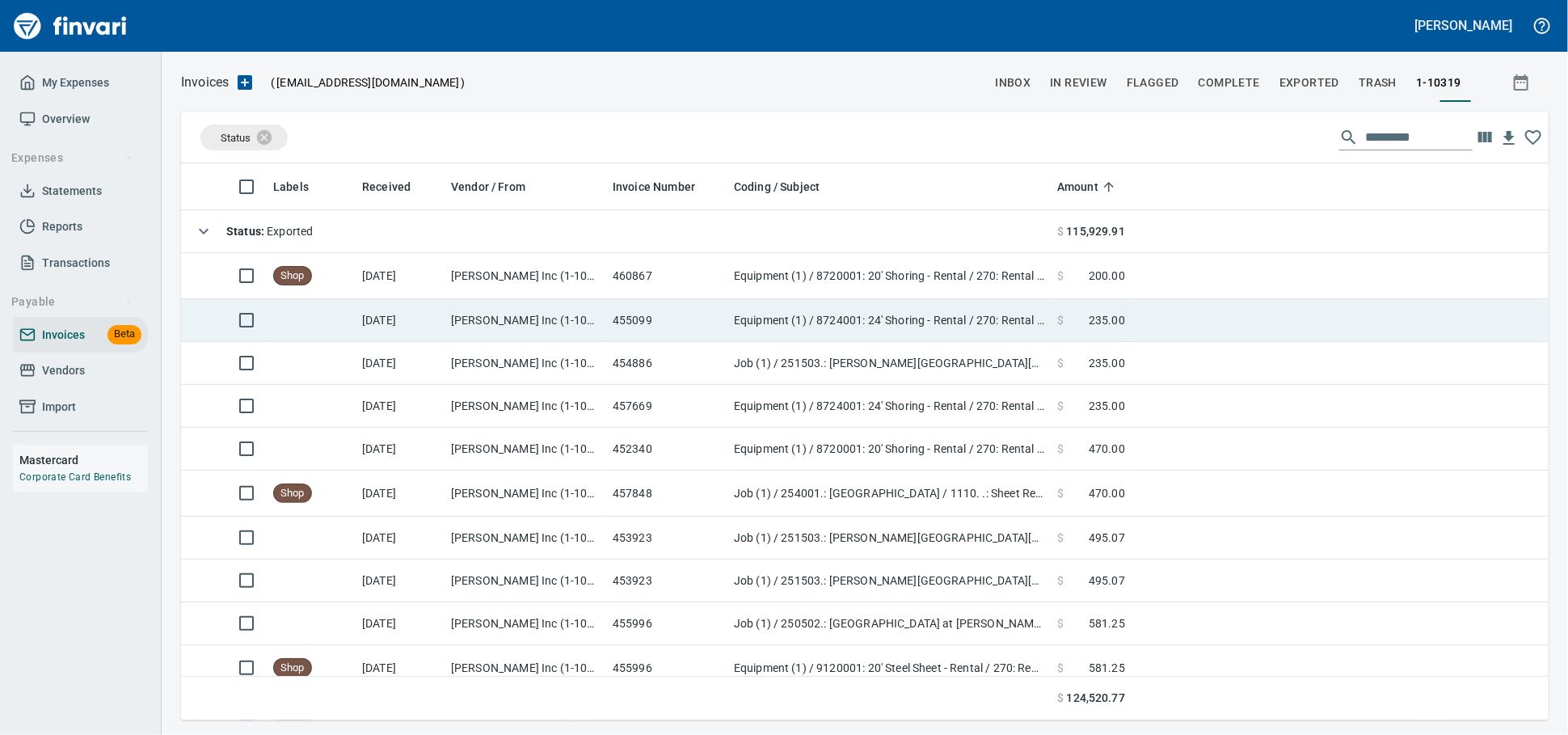
scroll to position [543, 1339]
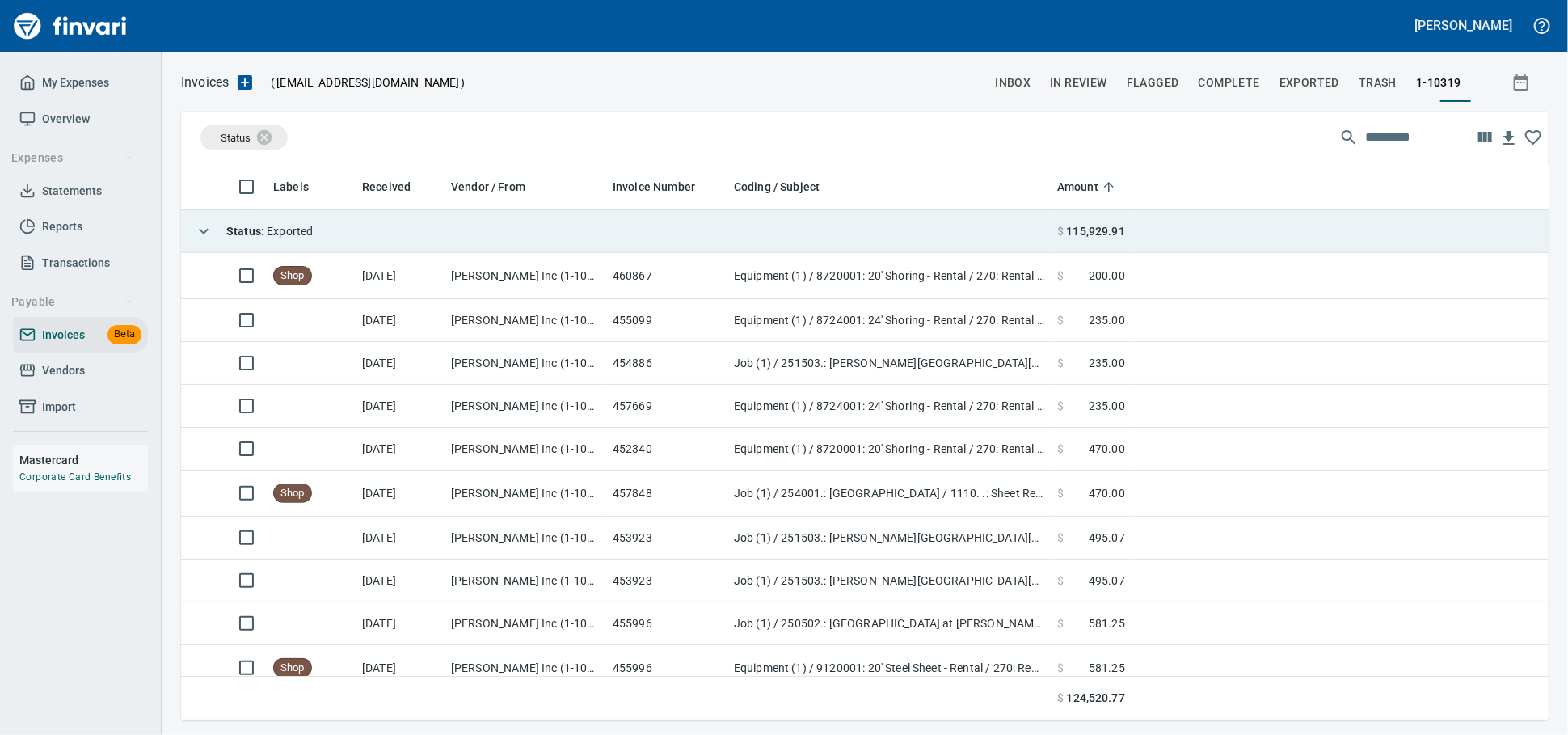
click at [450, 241] on td "Status : Exported" at bounding box center [616, 231] width 870 height 43
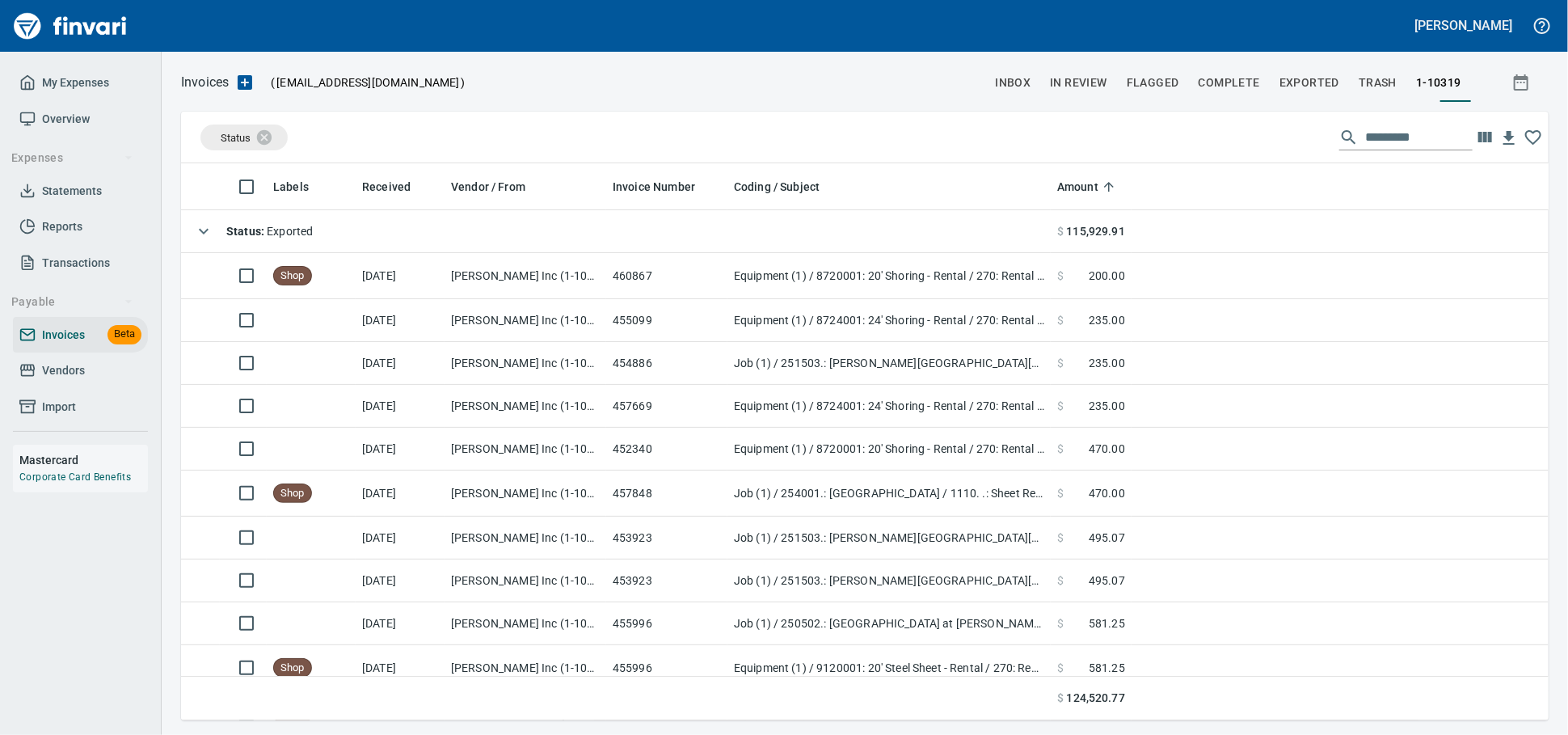
scroll to position [2, 2]
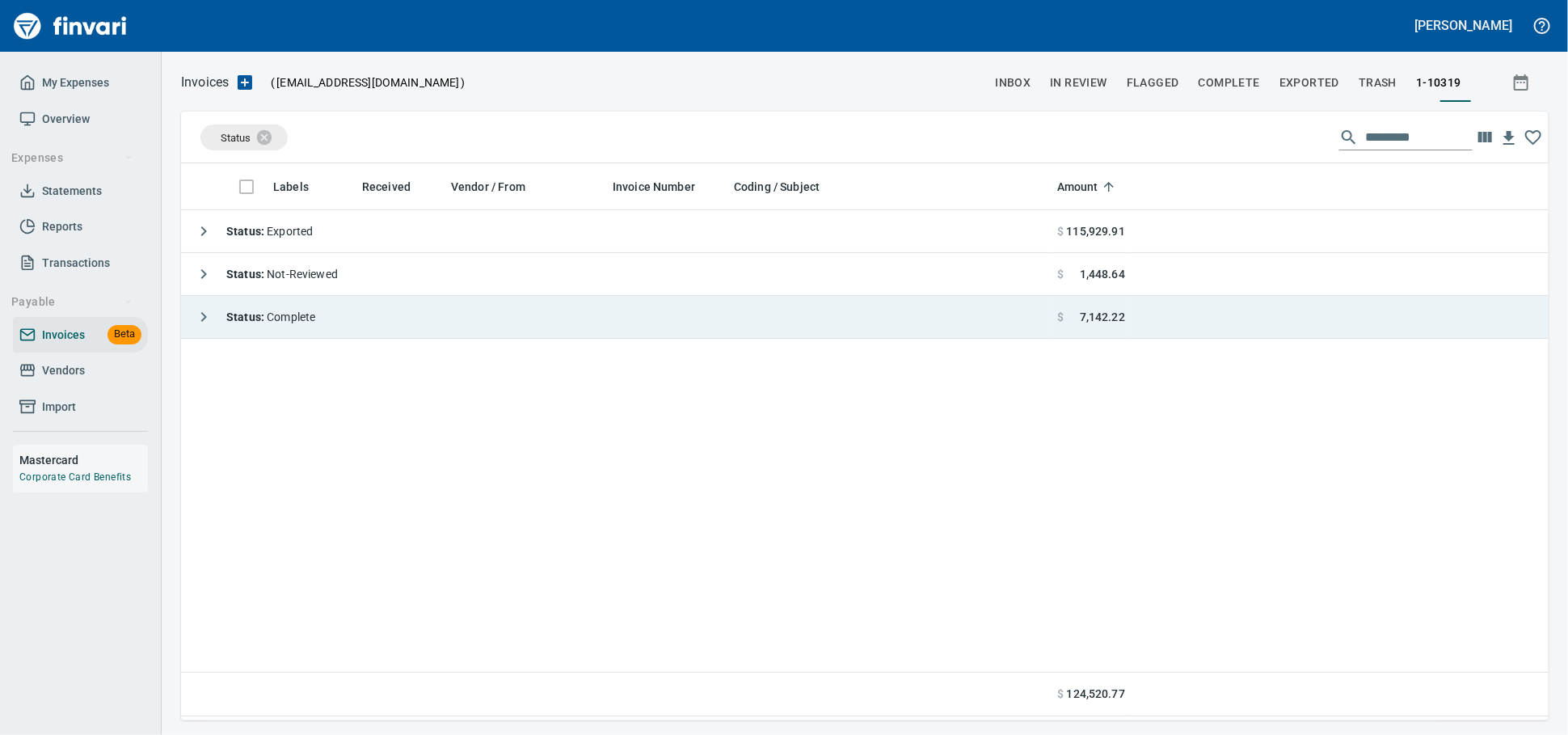
click at [437, 328] on td "Status : Complete" at bounding box center [616, 317] width 870 height 43
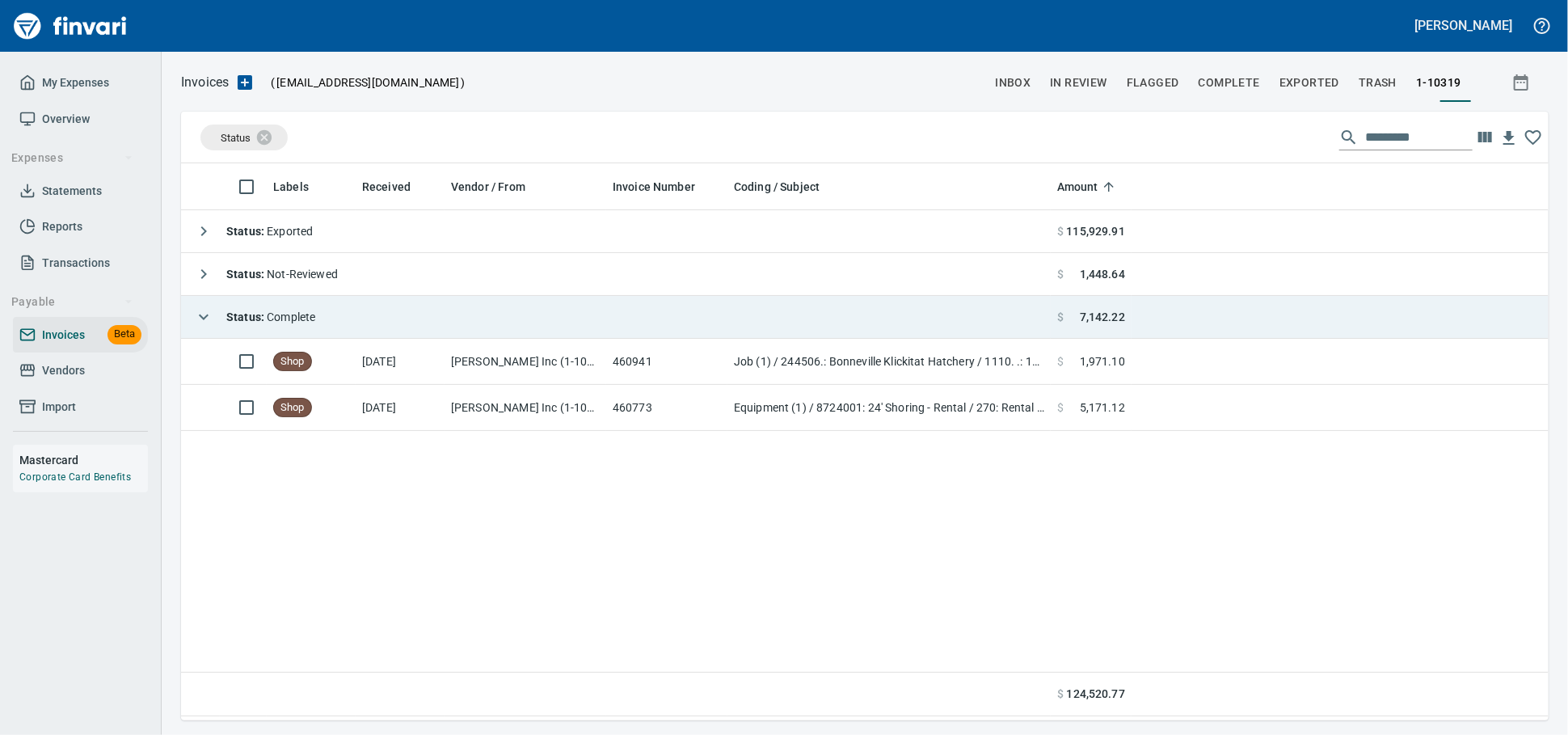
click at [437, 328] on td "Status : Complete" at bounding box center [616, 317] width 870 height 43
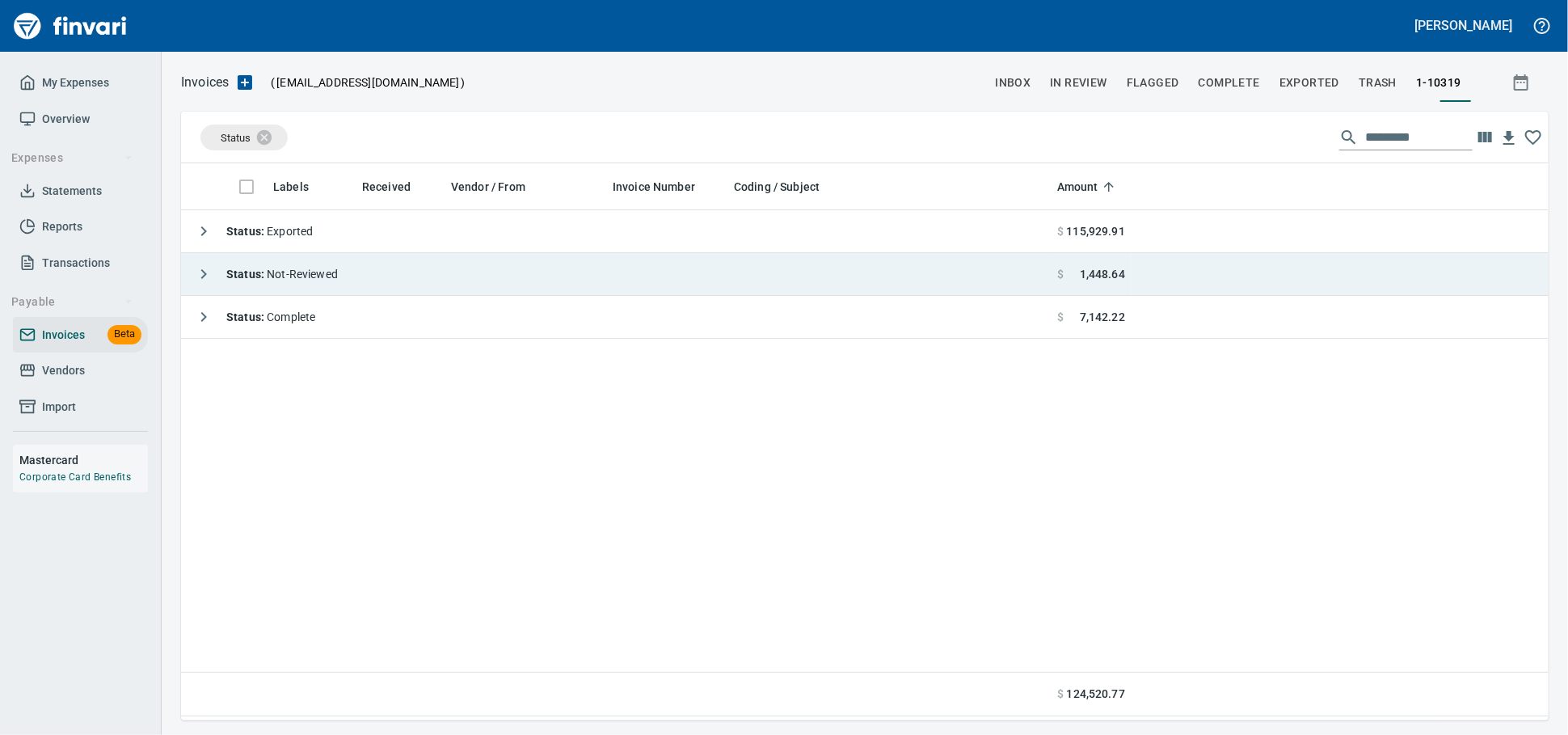
click at [439, 283] on td "Status : Not-Reviewed" at bounding box center [616, 275] width 870 height 43
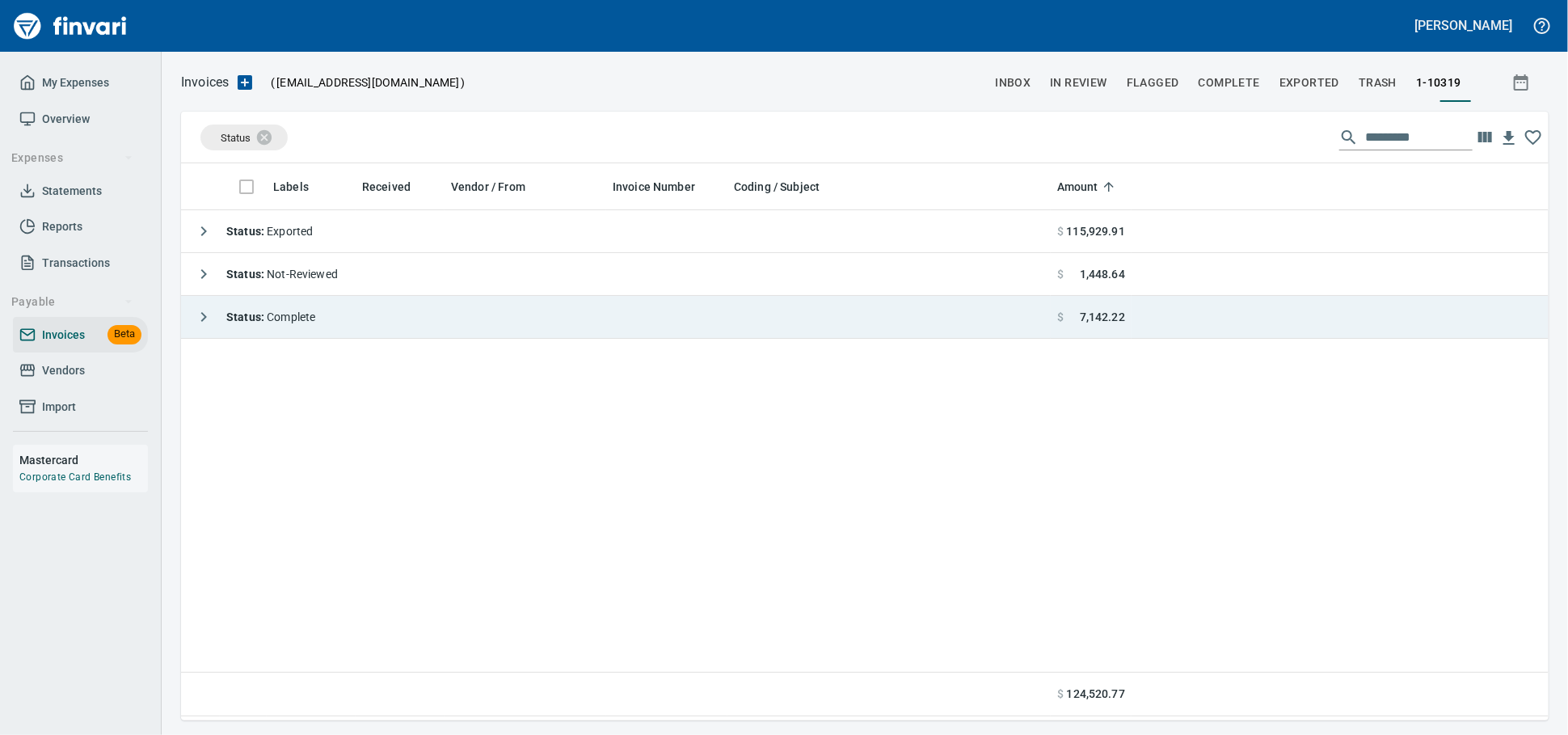
click at [438, 328] on td "Status : Complete" at bounding box center [616, 317] width 870 height 43
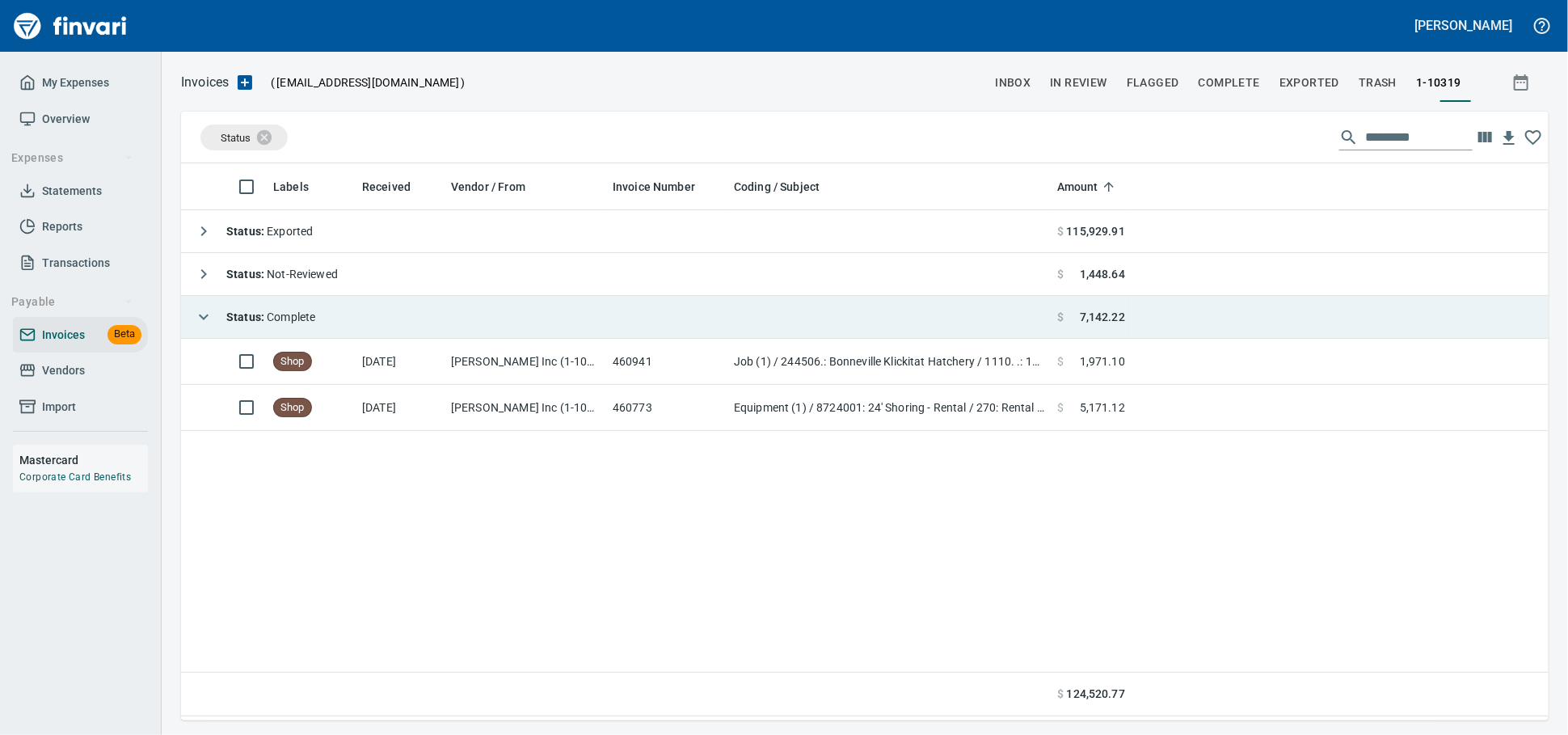
click at [438, 326] on td "Status : Complete" at bounding box center [616, 317] width 870 height 43
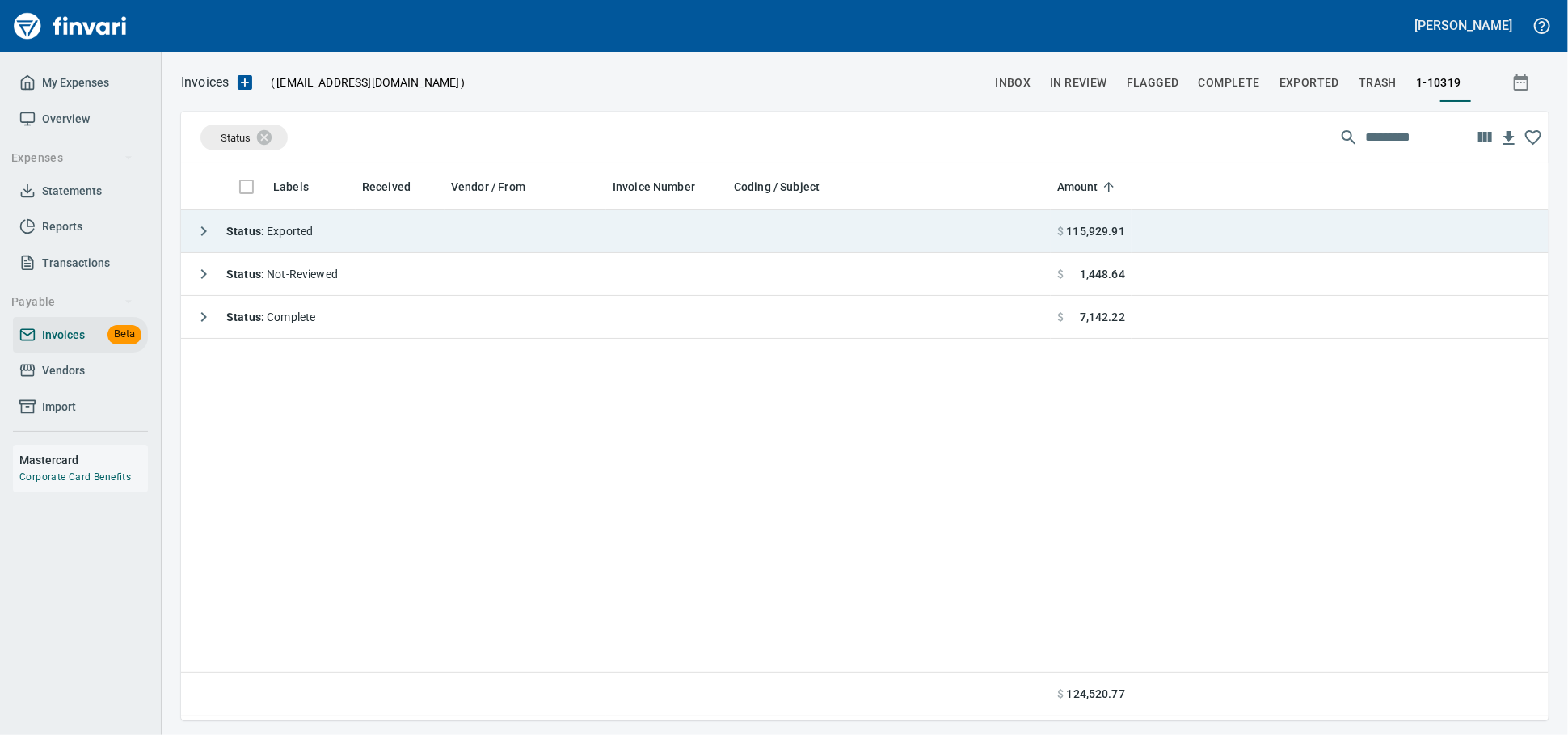
click at [451, 242] on td "Status : Exported" at bounding box center [616, 231] width 870 height 43
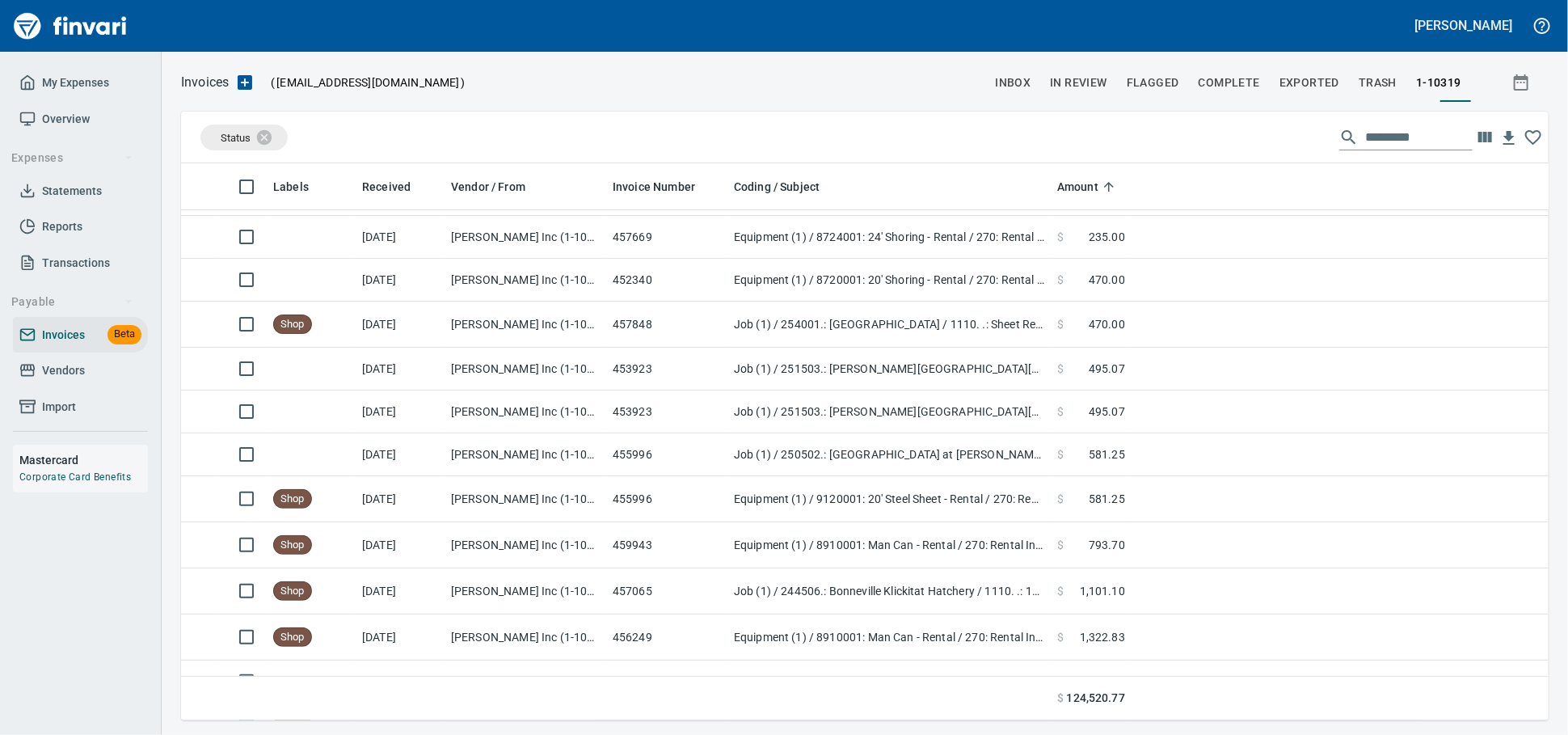
scroll to position [0, 0]
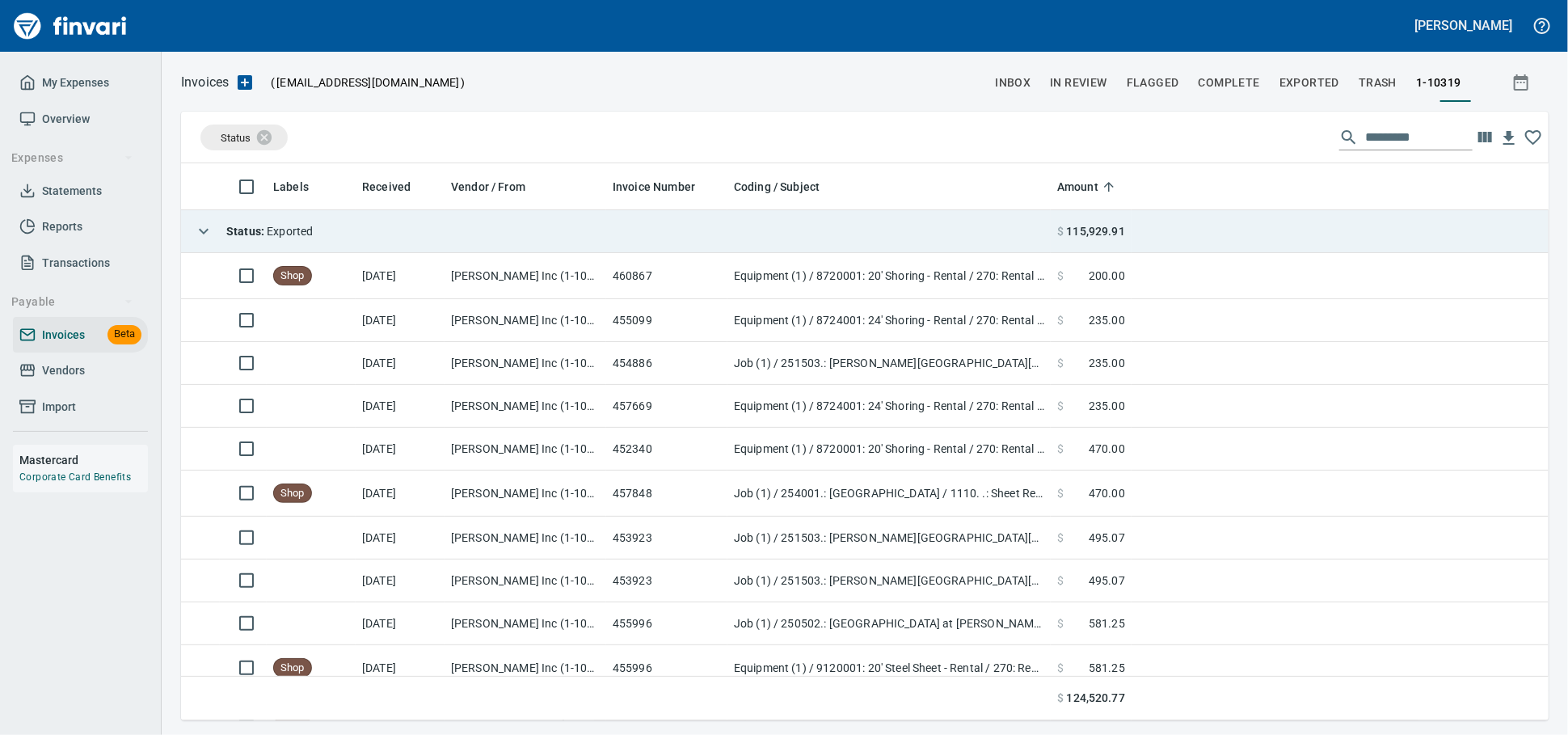
drag, startPoint x: 900, startPoint y: 234, endPoint x: 890, endPoint y: 238, distance: 10.8
click at [900, 233] on td "Status : Exported" at bounding box center [616, 231] width 870 height 43
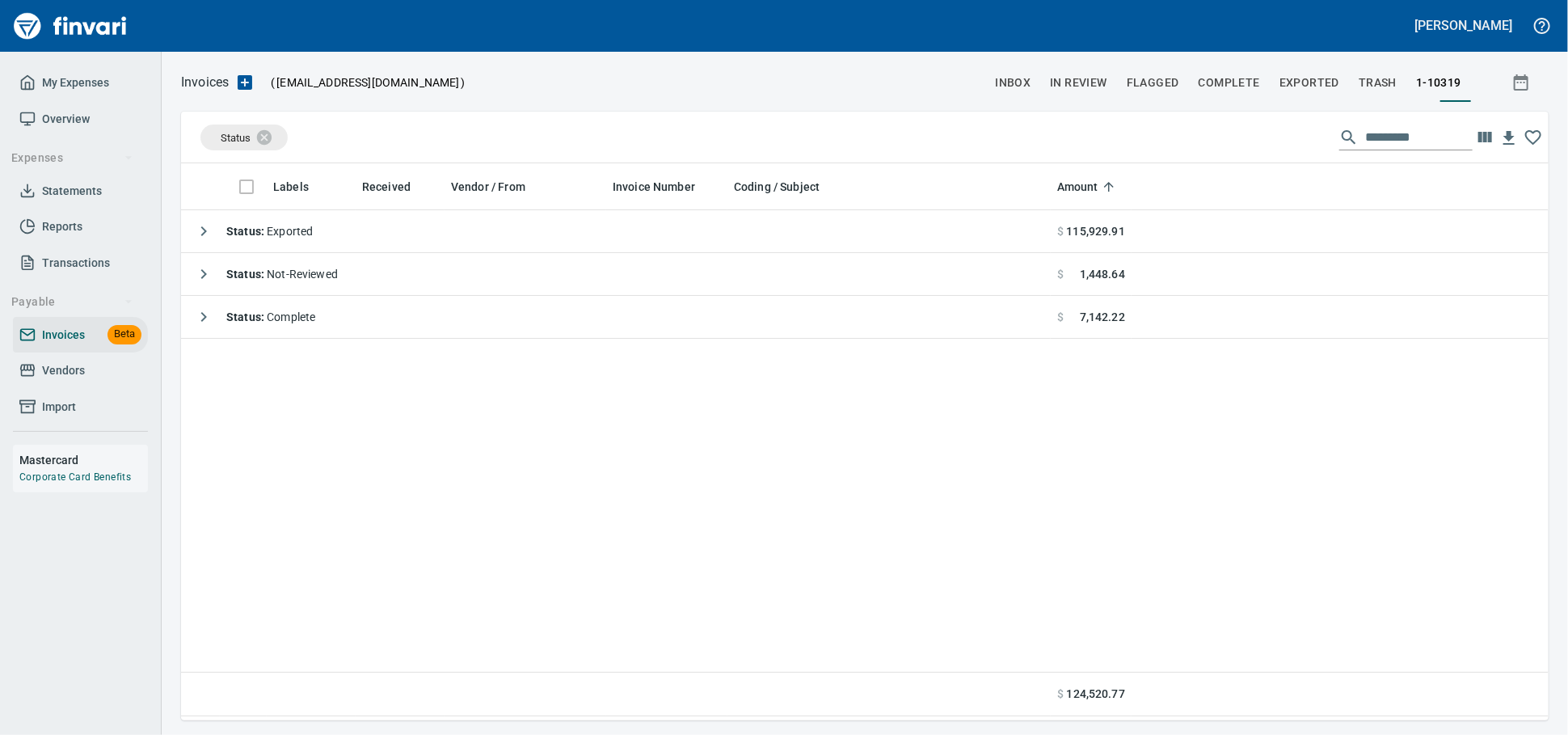
scroll to position [543, 1353]
click at [76, 381] on span "Vendors" at bounding box center [63, 370] width 43 height 20
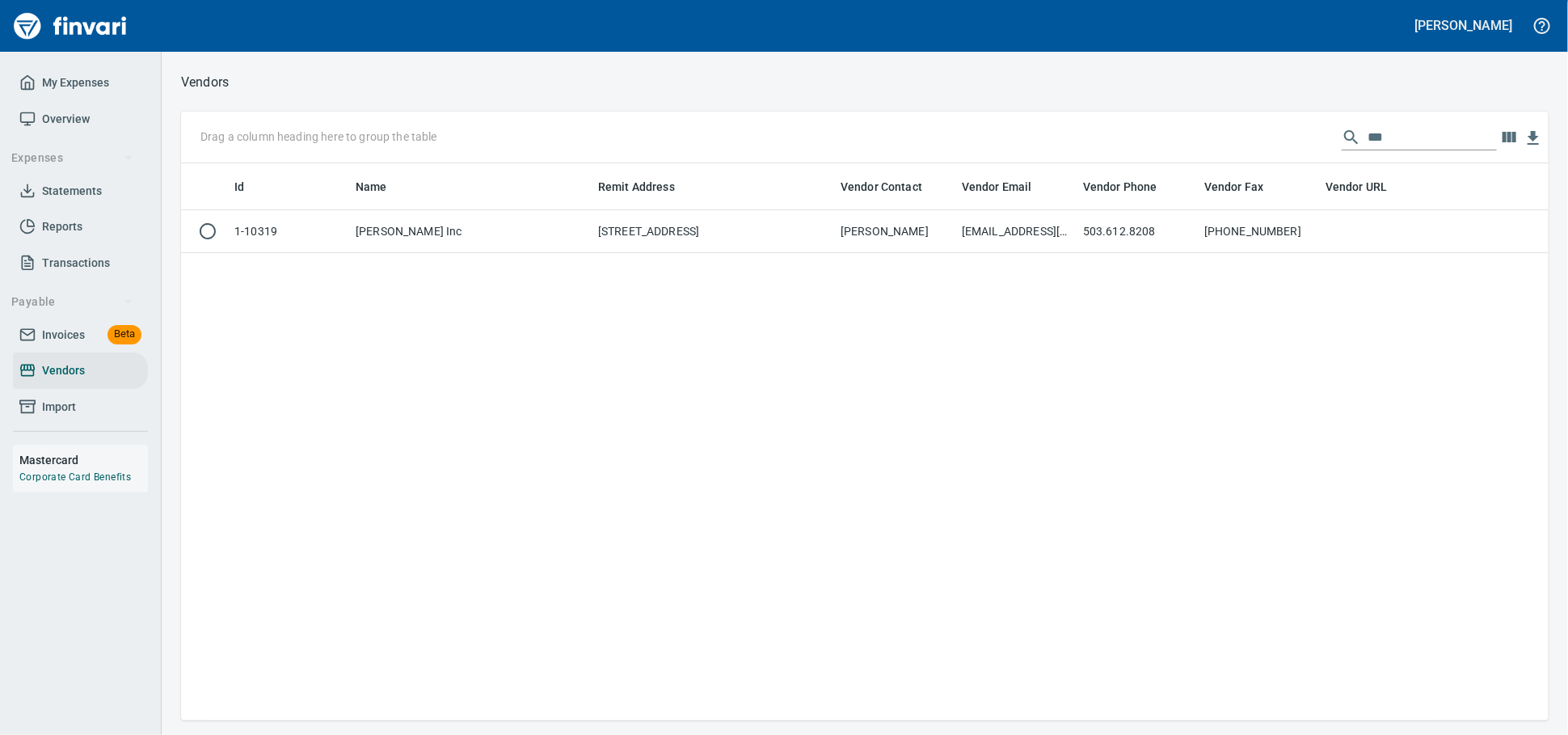
scroll to position [543, 1353]
drag, startPoint x: 1396, startPoint y: 143, endPoint x: 1112, endPoint y: 118, distance: 285.1
click at [1143, 136] on div "Drag a column heading here to group the table ***" at bounding box center [864, 137] width 1368 height 52
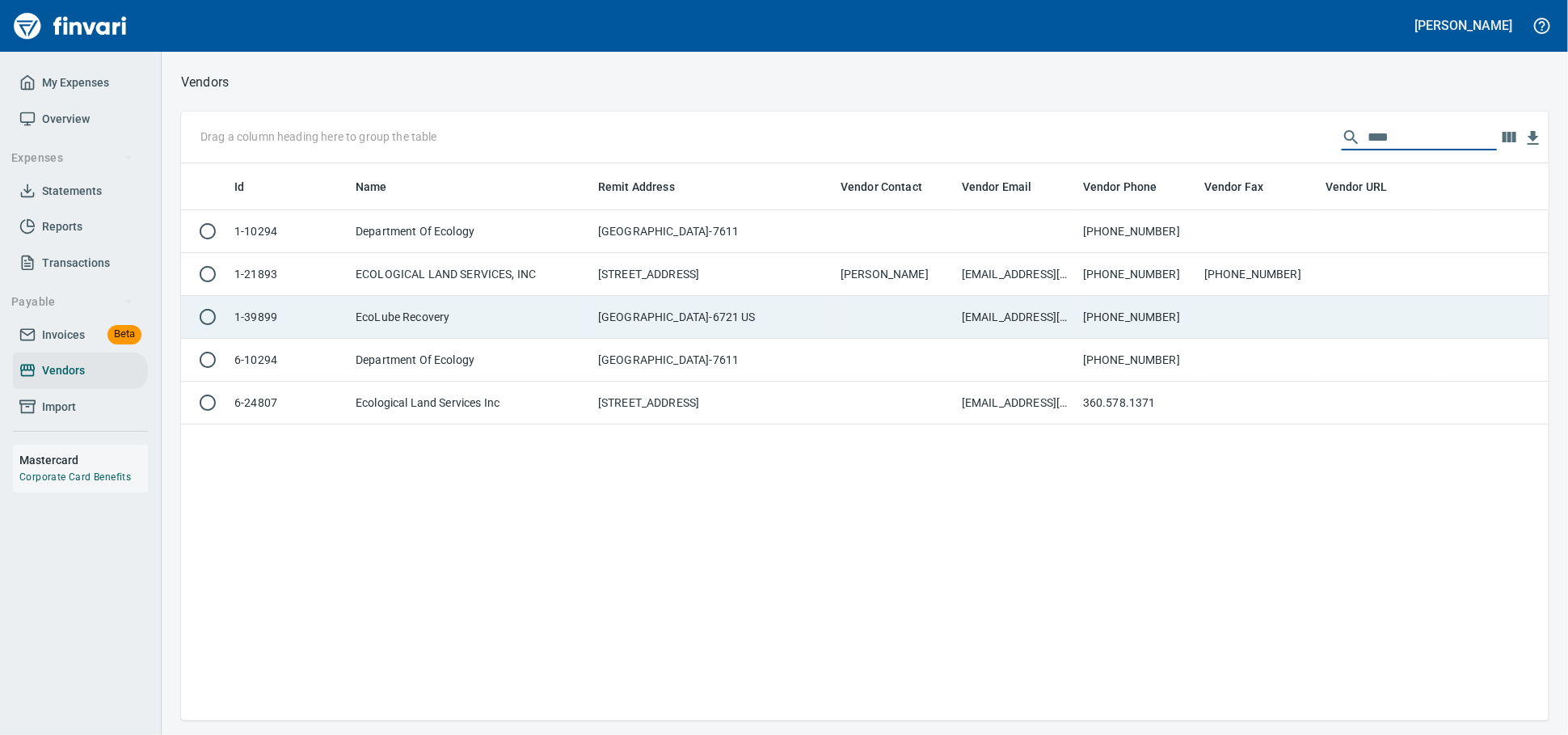
type input "****"
click at [716, 338] on td "PO Box 94421, Seattle WA 98124-6721 US" at bounding box center [712, 317] width 243 height 43
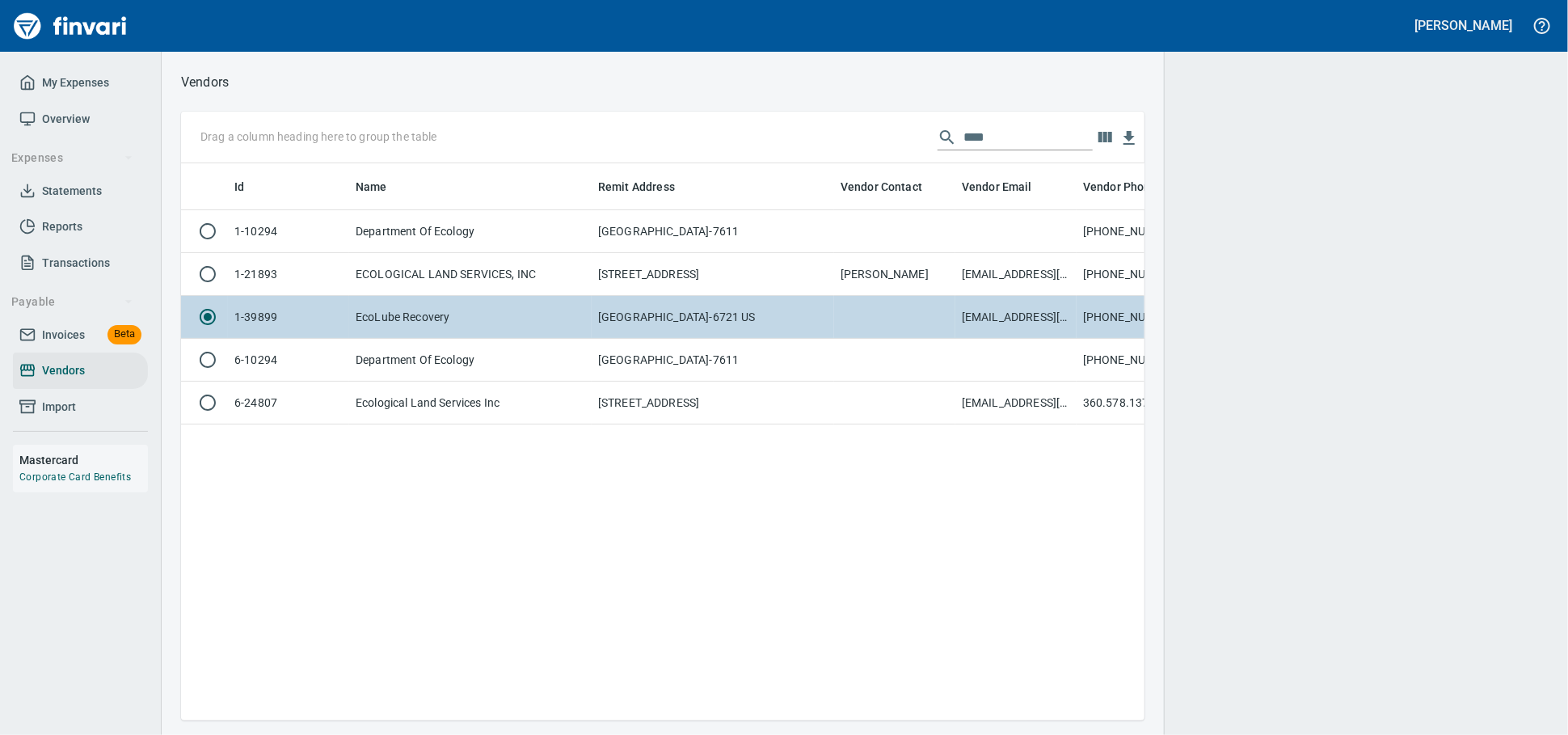
scroll to position [2, 2]
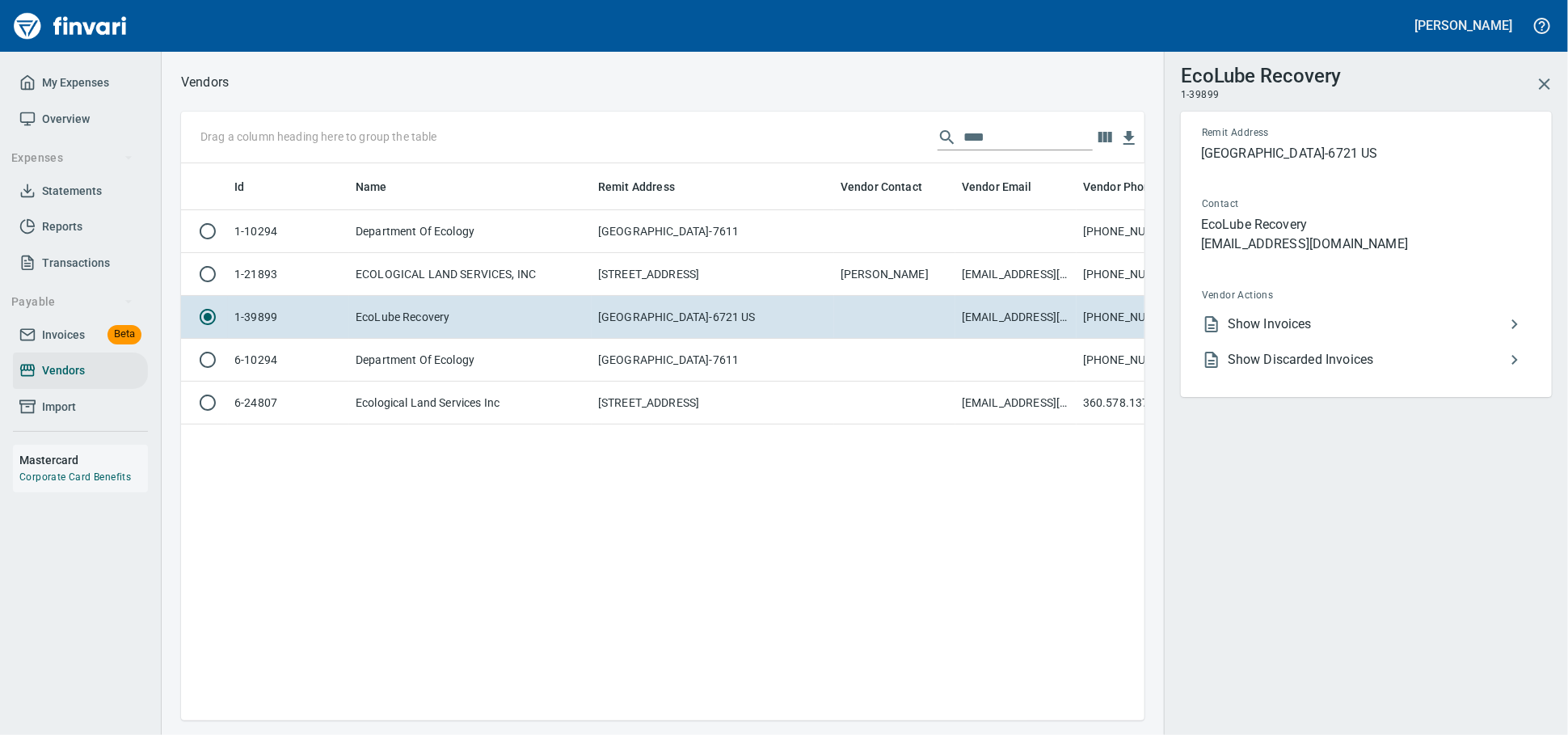
click at [1315, 334] on span "Show Invoices" at bounding box center [1366, 324] width 277 height 19
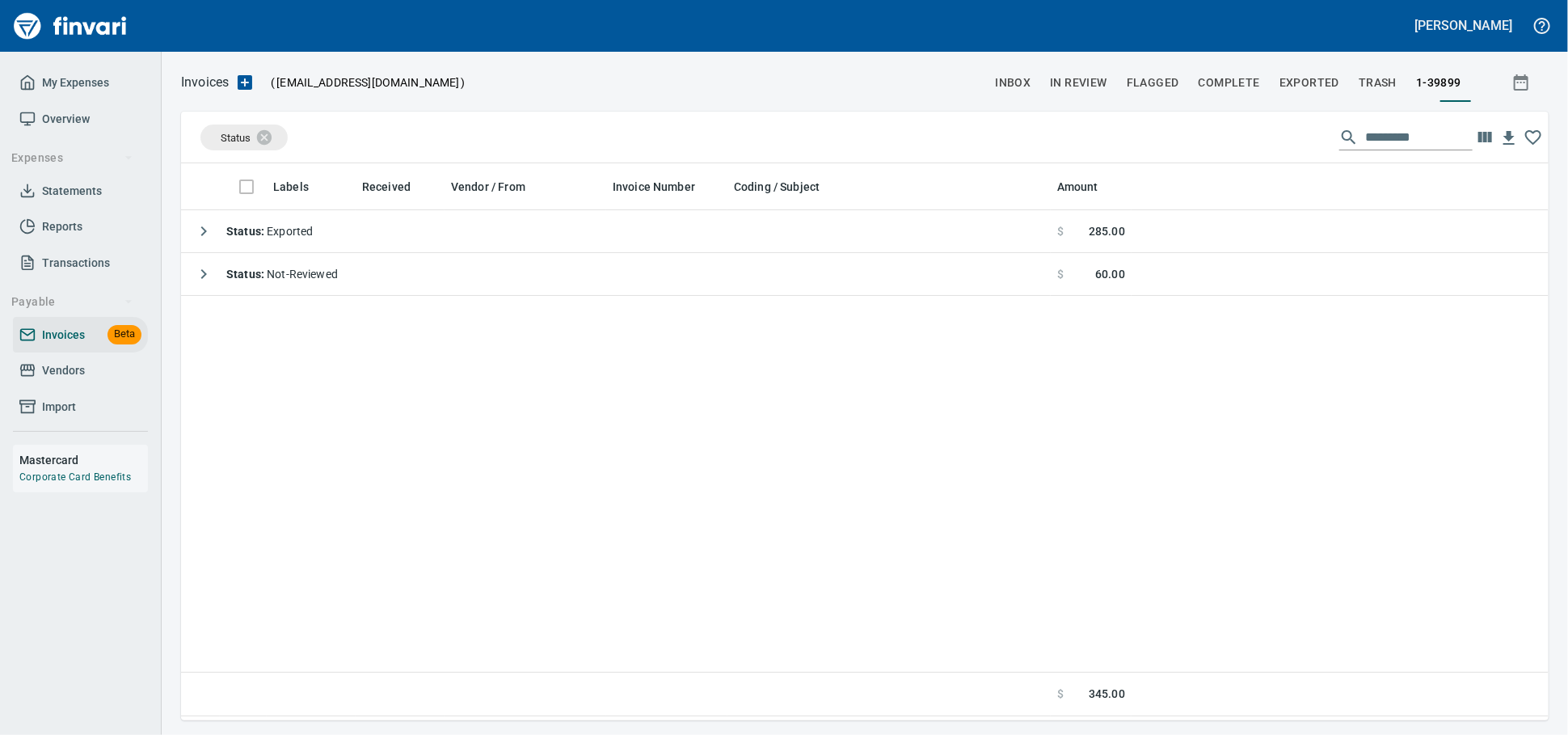
scroll to position [2, 2]
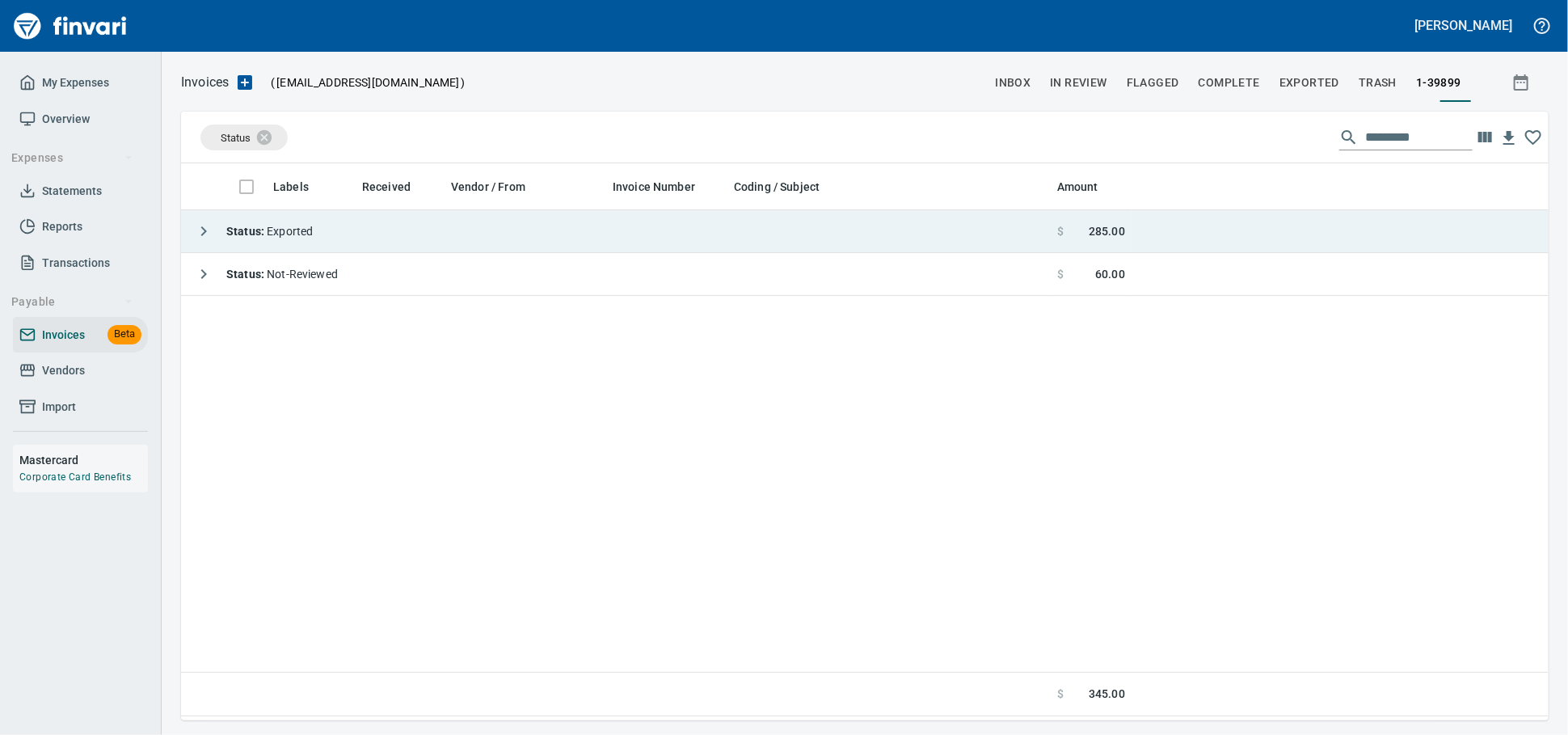
click at [363, 244] on td "Status : Exported" at bounding box center [616, 231] width 870 height 43
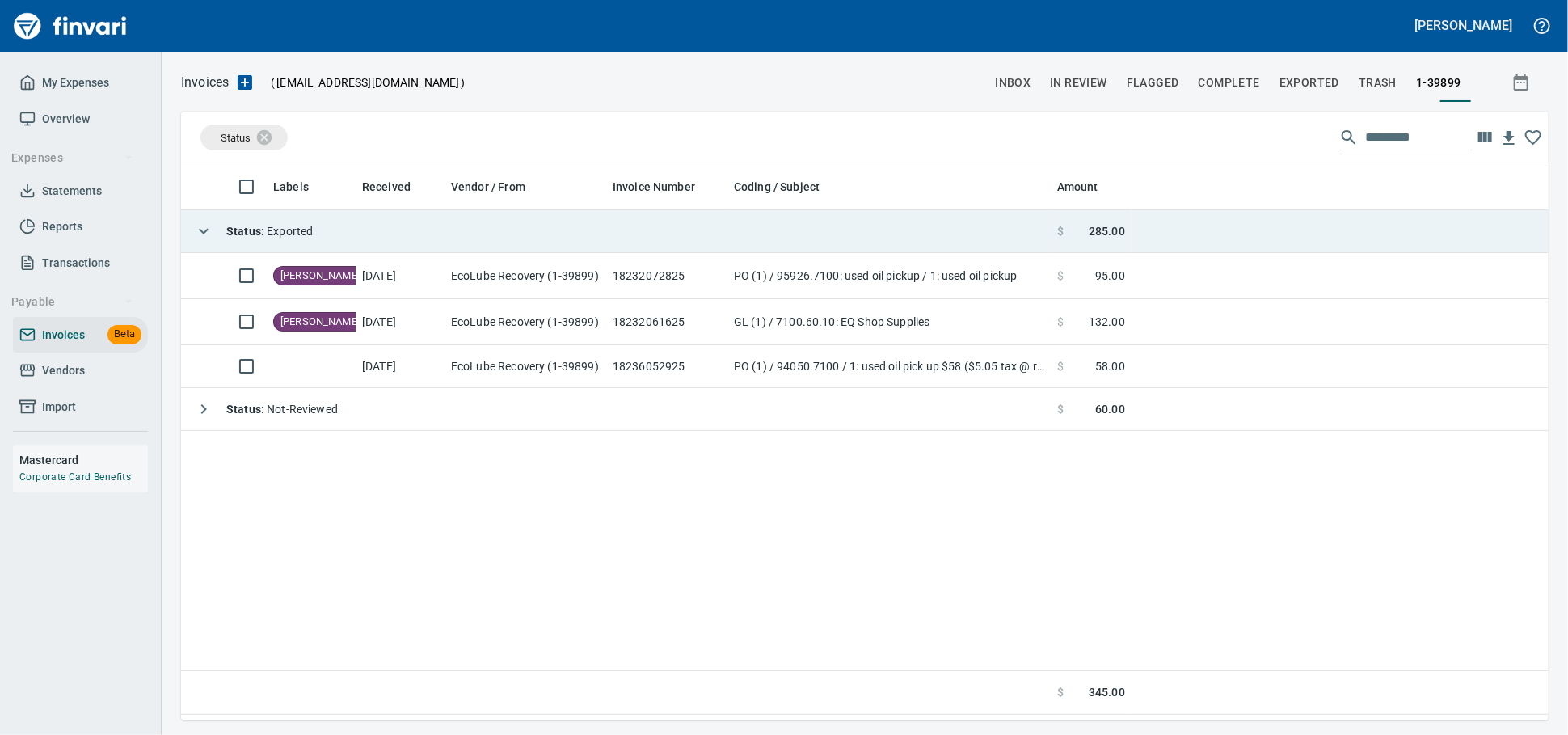
click at [361, 238] on td "Status : Exported" at bounding box center [616, 231] width 870 height 43
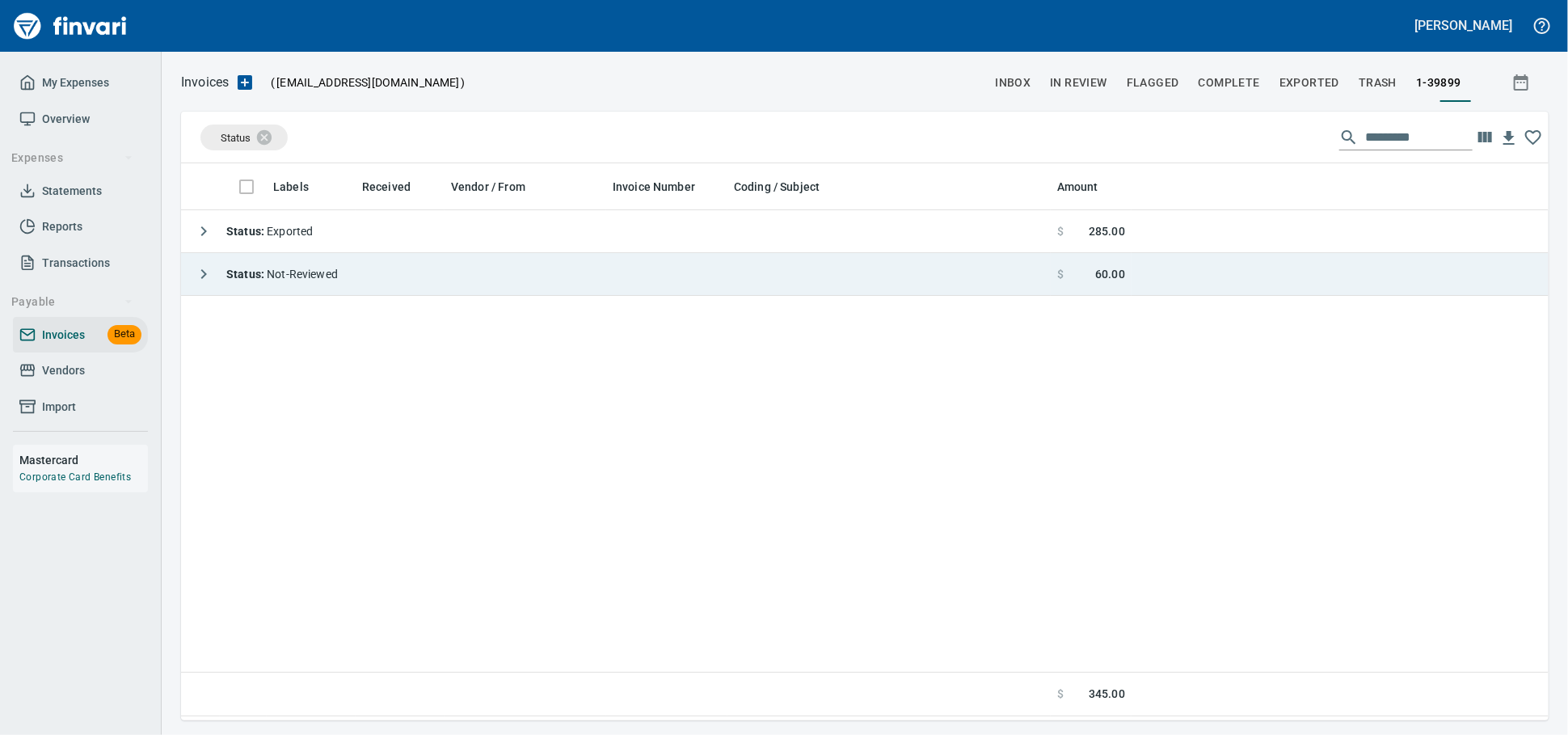
click at [382, 283] on td "Status : Not-Reviewed" at bounding box center [616, 275] width 870 height 43
click at [382, 282] on td "Status : Not-Reviewed" at bounding box center [616, 275] width 870 height 43
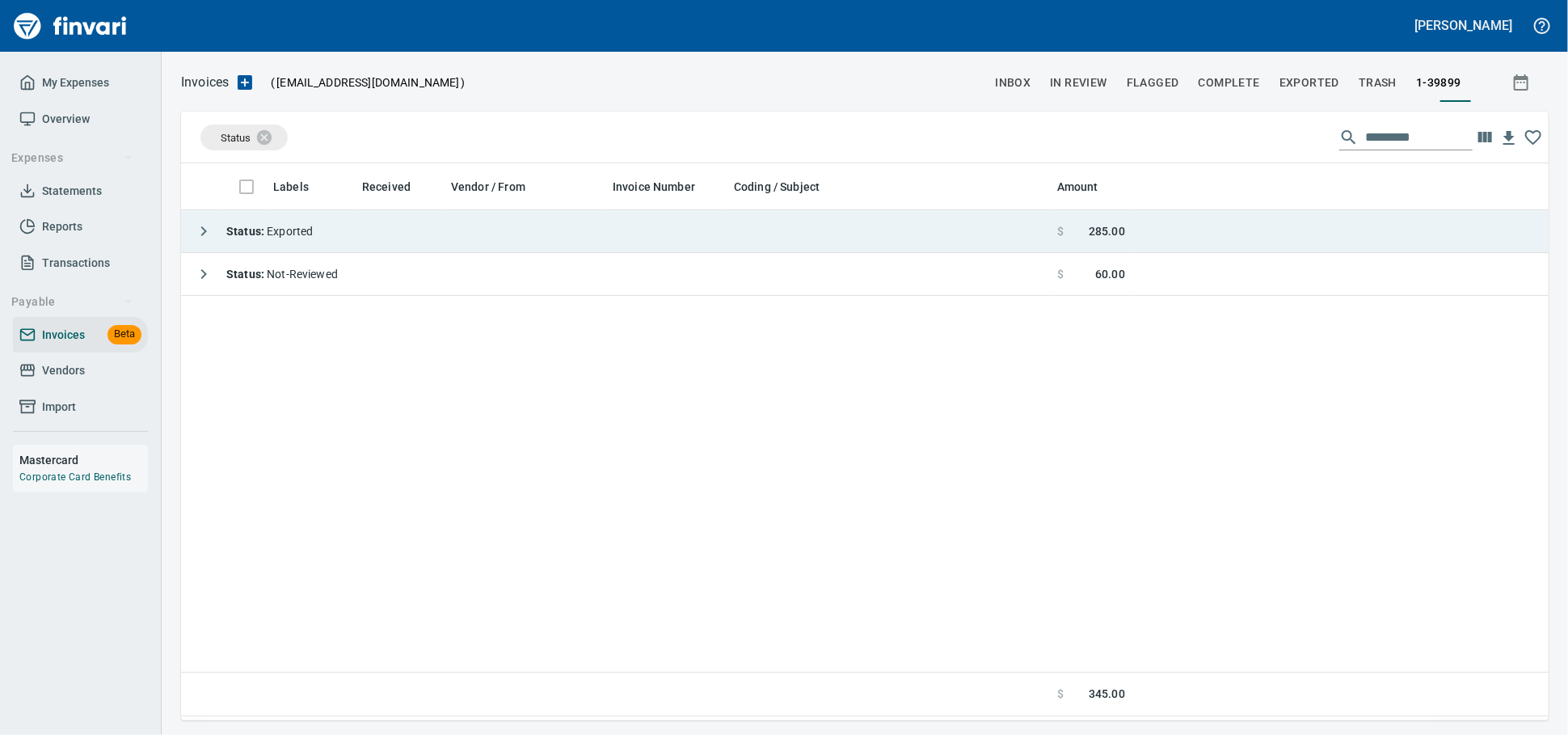
click at [377, 234] on td "Status : Exported" at bounding box center [616, 231] width 870 height 43
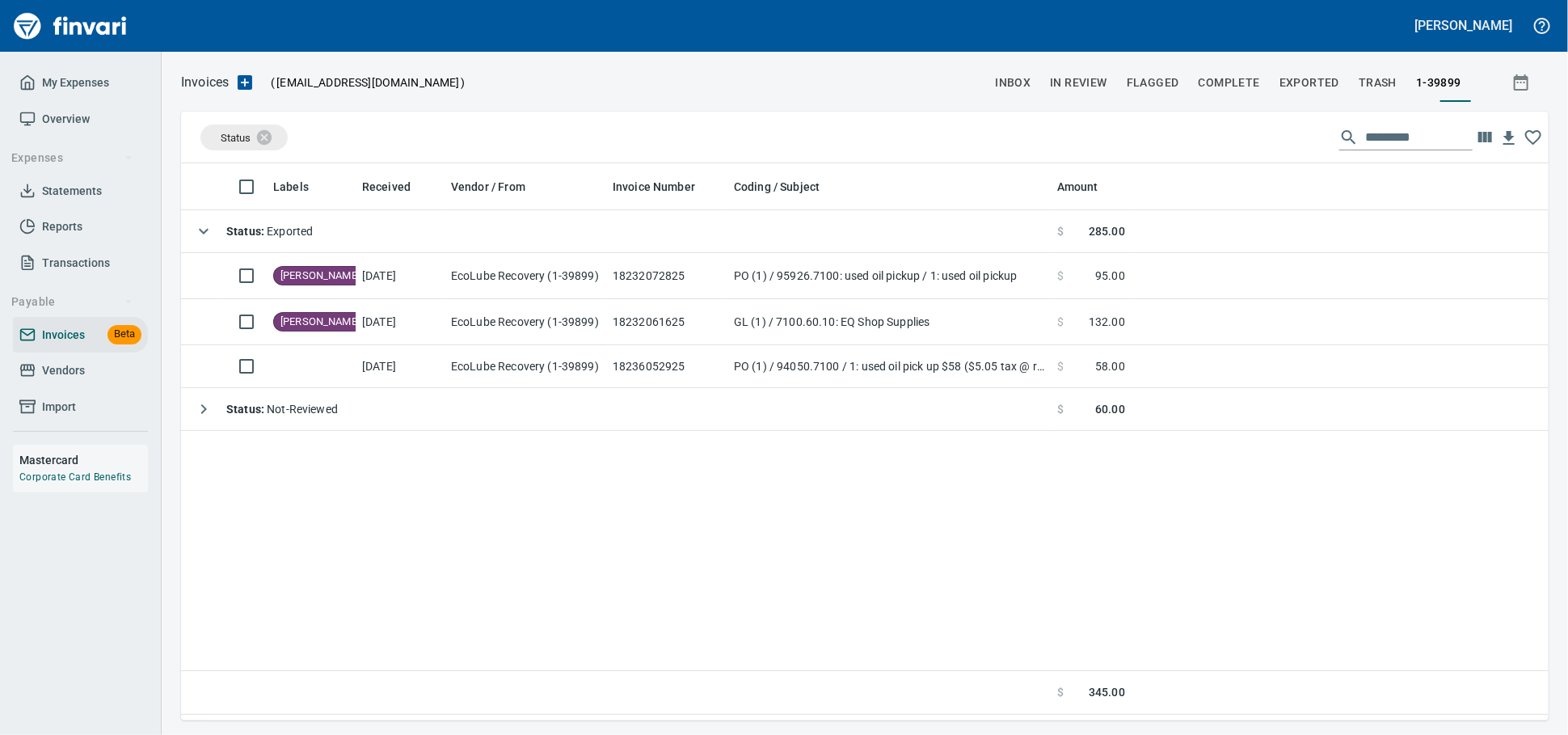
click at [842, 471] on div "Labels Received Vendor / From Invoice Number Coding / Subject Amount Status : E…" at bounding box center [864, 439] width 1368 height 551
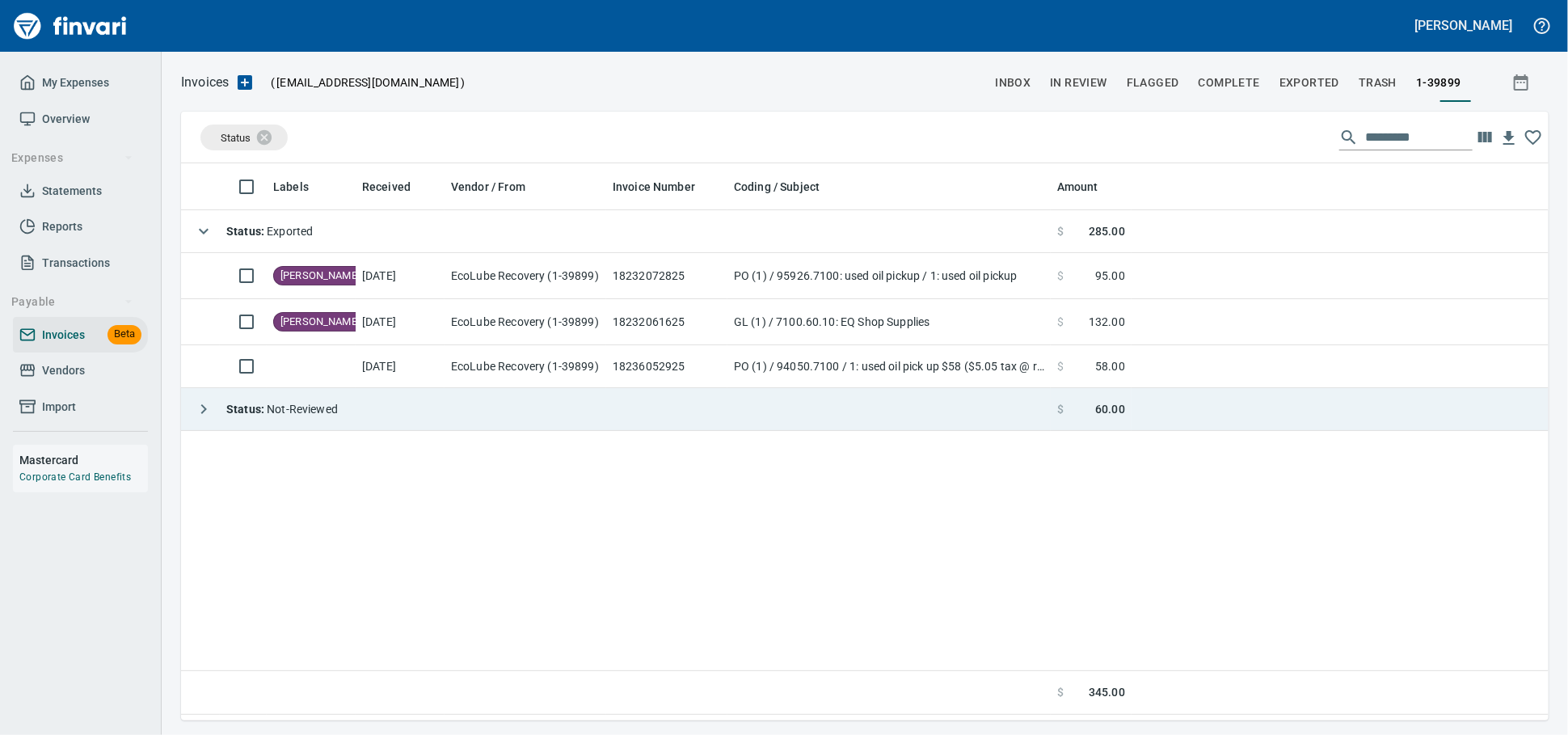
click at [498, 404] on td "Status : Not-Reviewed" at bounding box center [616, 409] width 870 height 43
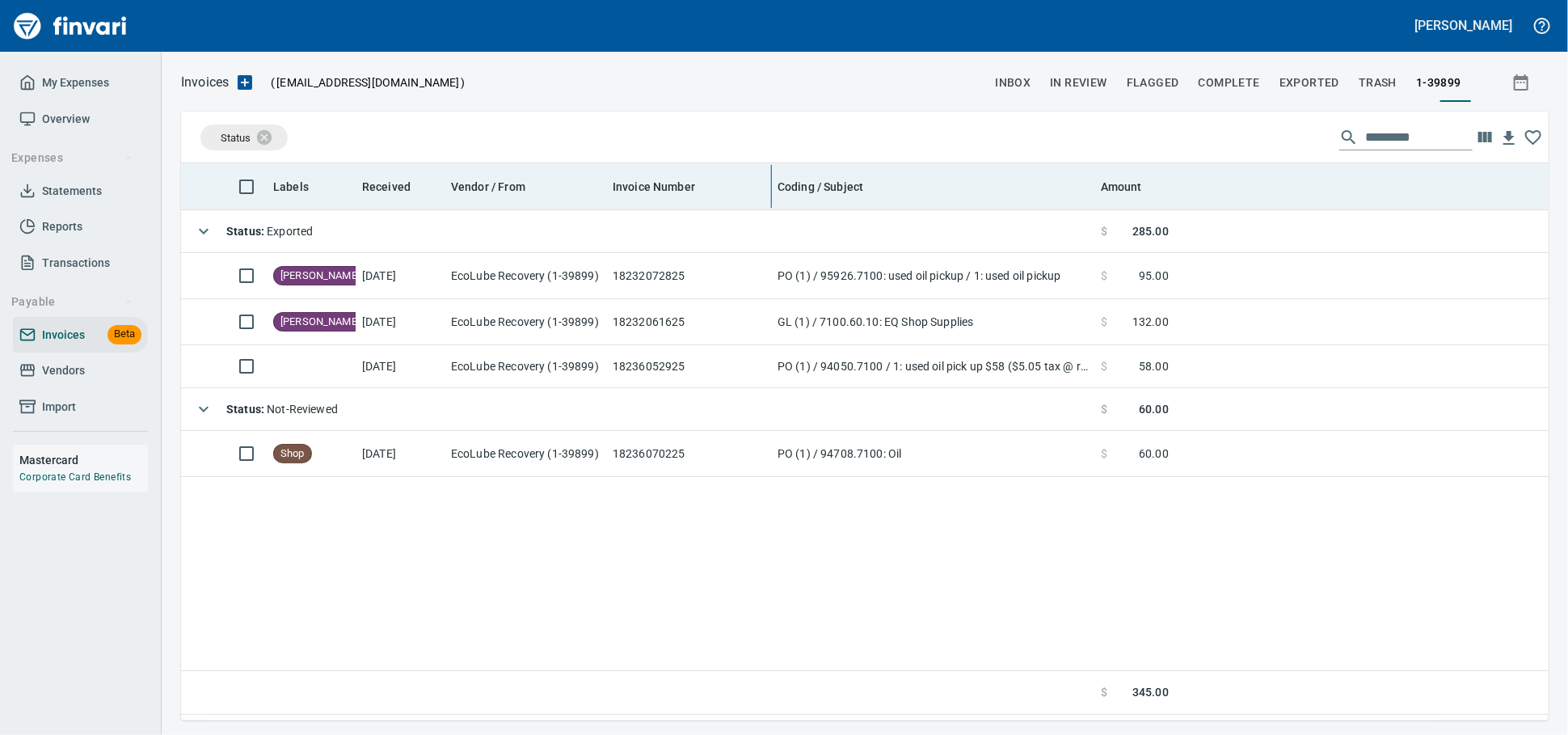
drag, startPoint x: 723, startPoint y: 183, endPoint x: 768, endPoint y: 179, distance: 45.2
click at [768, 179] on body "Alaina Henderson My Expenses Overview Expenses Statements Reports Transactions …" at bounding box center [784, 368] width 1568 height 735
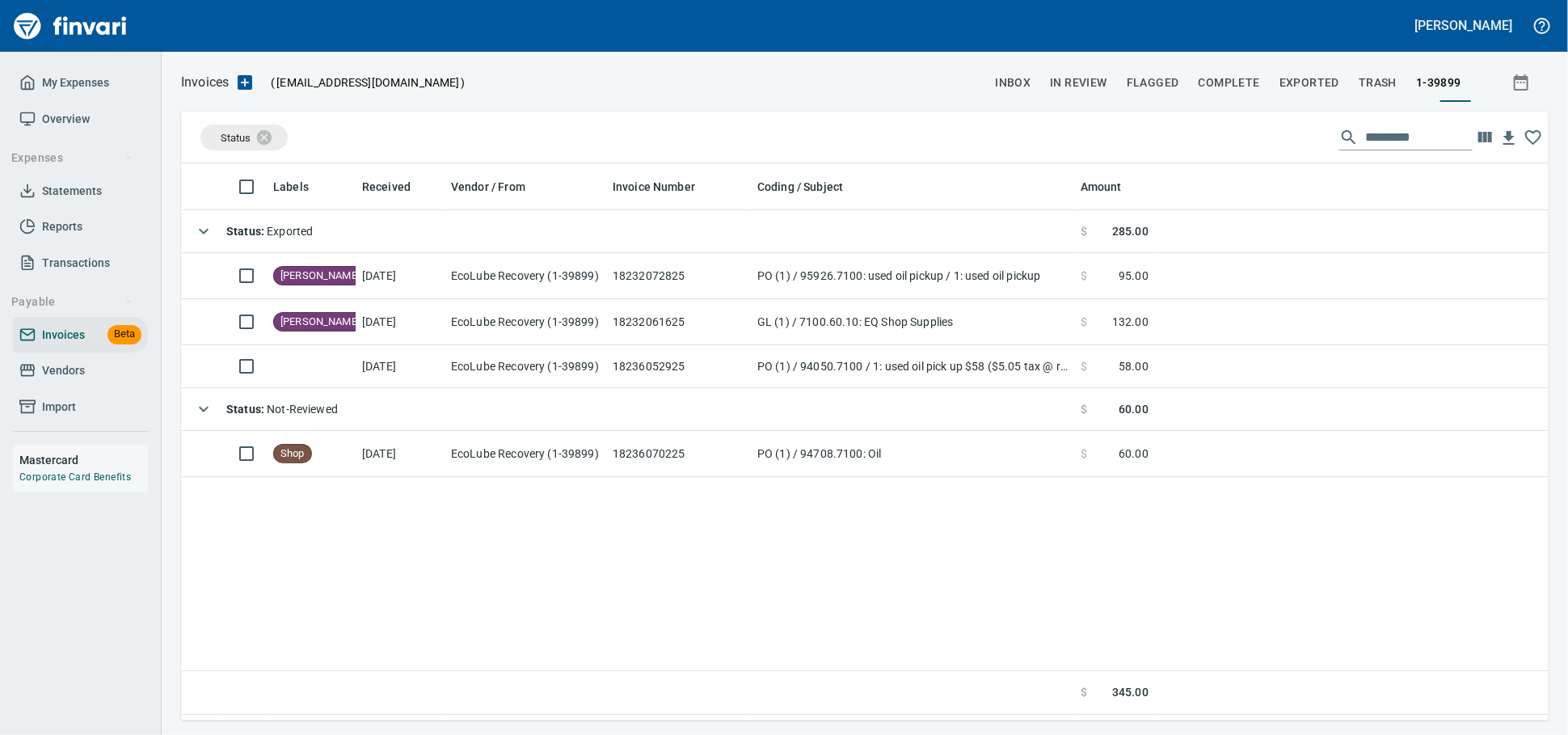
drag, startPoint x: 769, startPoint y: 182, endPoint x: 738, endPoint y: 195, distance: 33.6
click at [738, 195] on body "Alaina Henderson My Expenses Overview Expenses Statements Reports Transactions …" at bounding box center [784, 368] width 1568 height 735
click at [63, 380] on span "Vendors" at bounding box center [63, 370] width 43 height 20
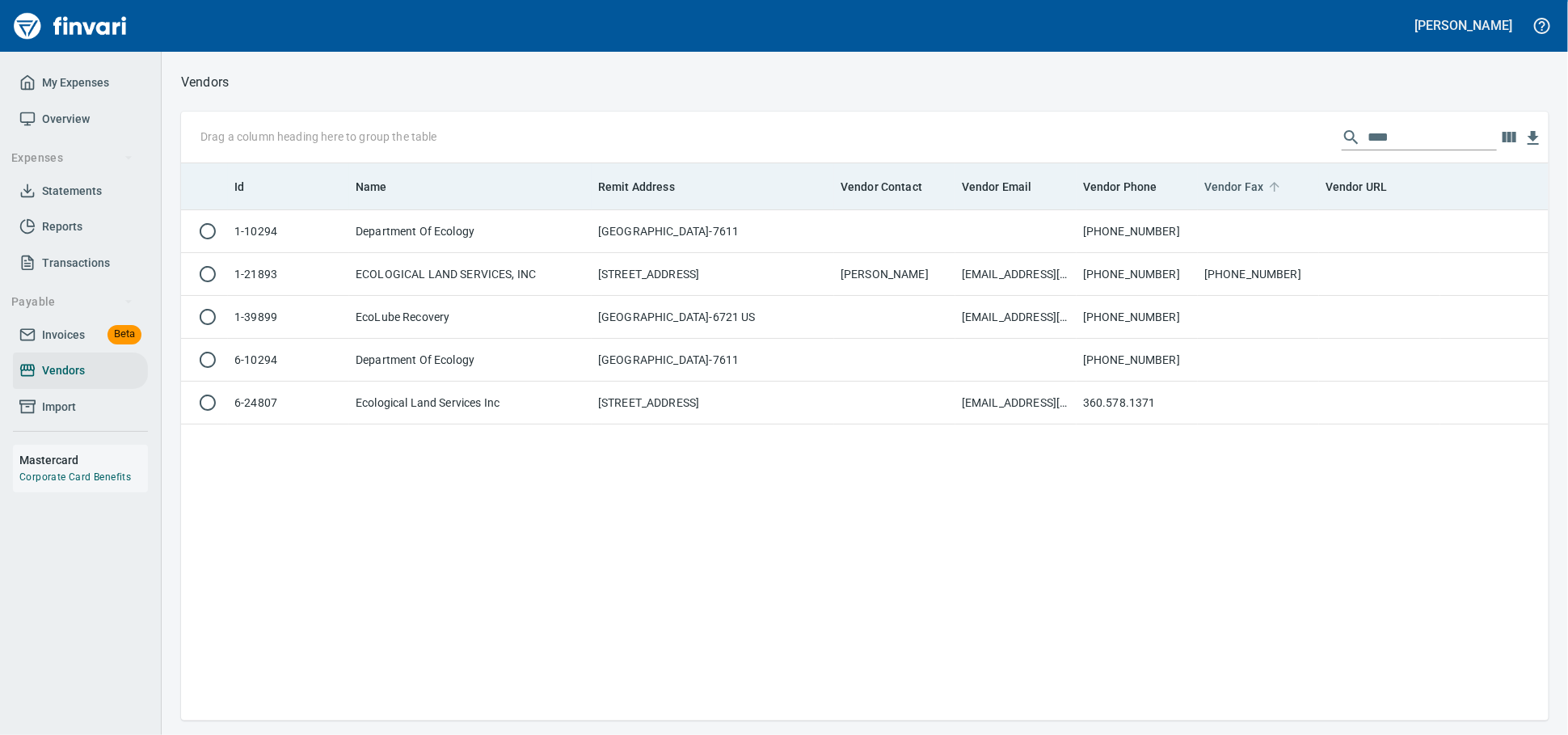
scroll to position [543, 1353]
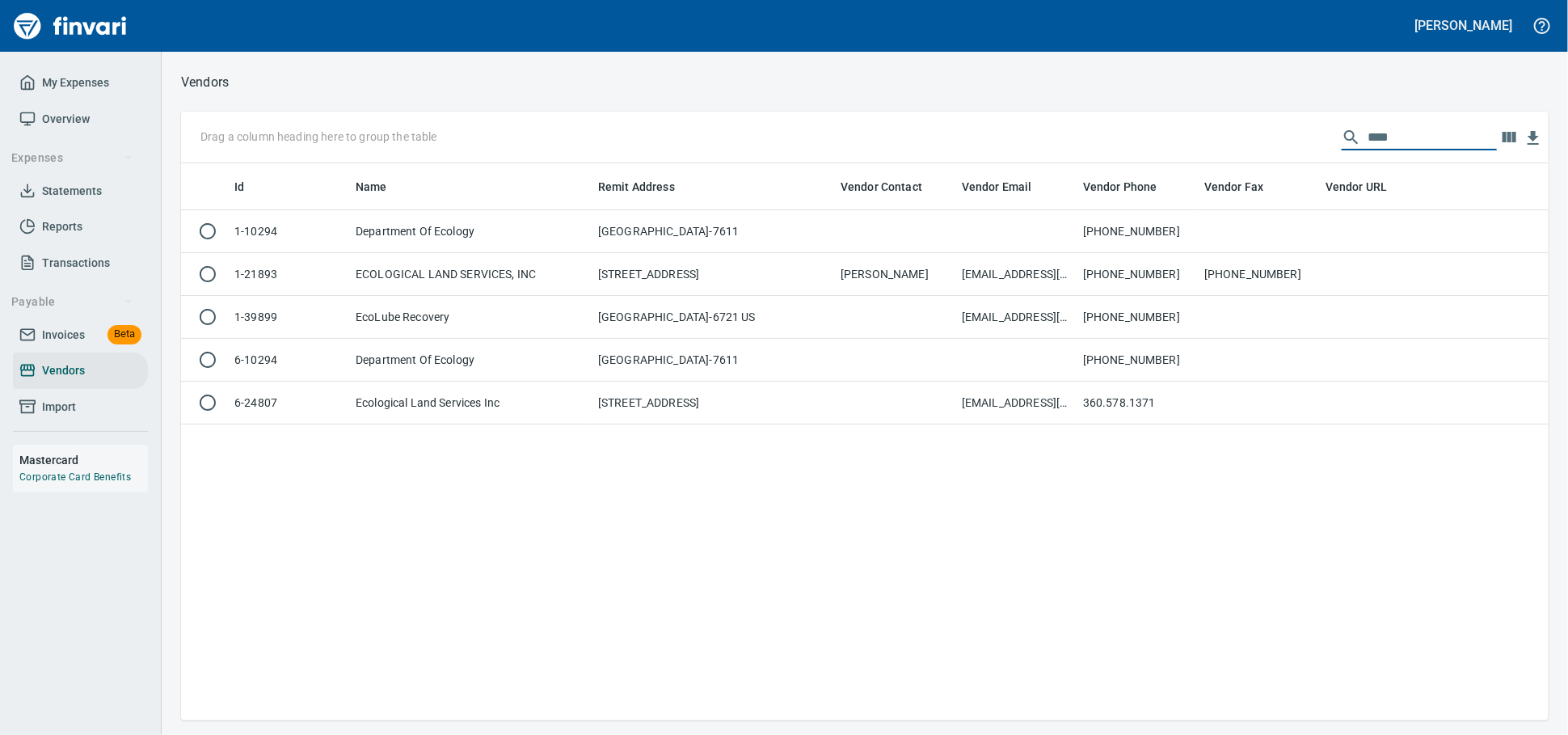
drag, startPoint x: 1386, startPoint y: 148, endPoint x: 926, endPoint y: 126, distance: 460.5
click at [951, 128] on div "Drag a column heading here to group the table ****" at bounding box center [864, 137] width 1368 height 52
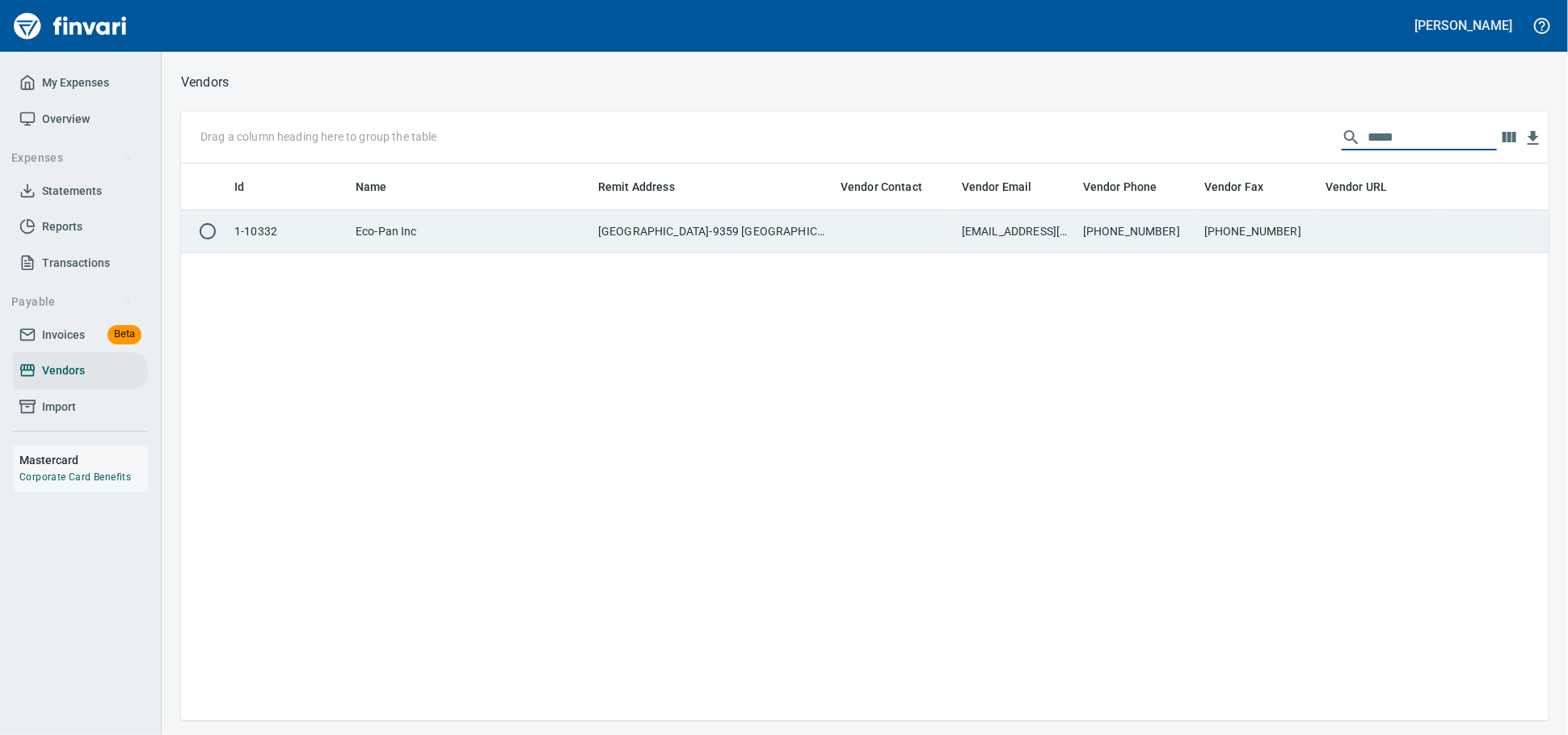
type input "*****"
click at [753, 229] on td "PO Box 209359, Dallas TX 75320-9359 US" at bounding box center [712, 231] width 243 height 43
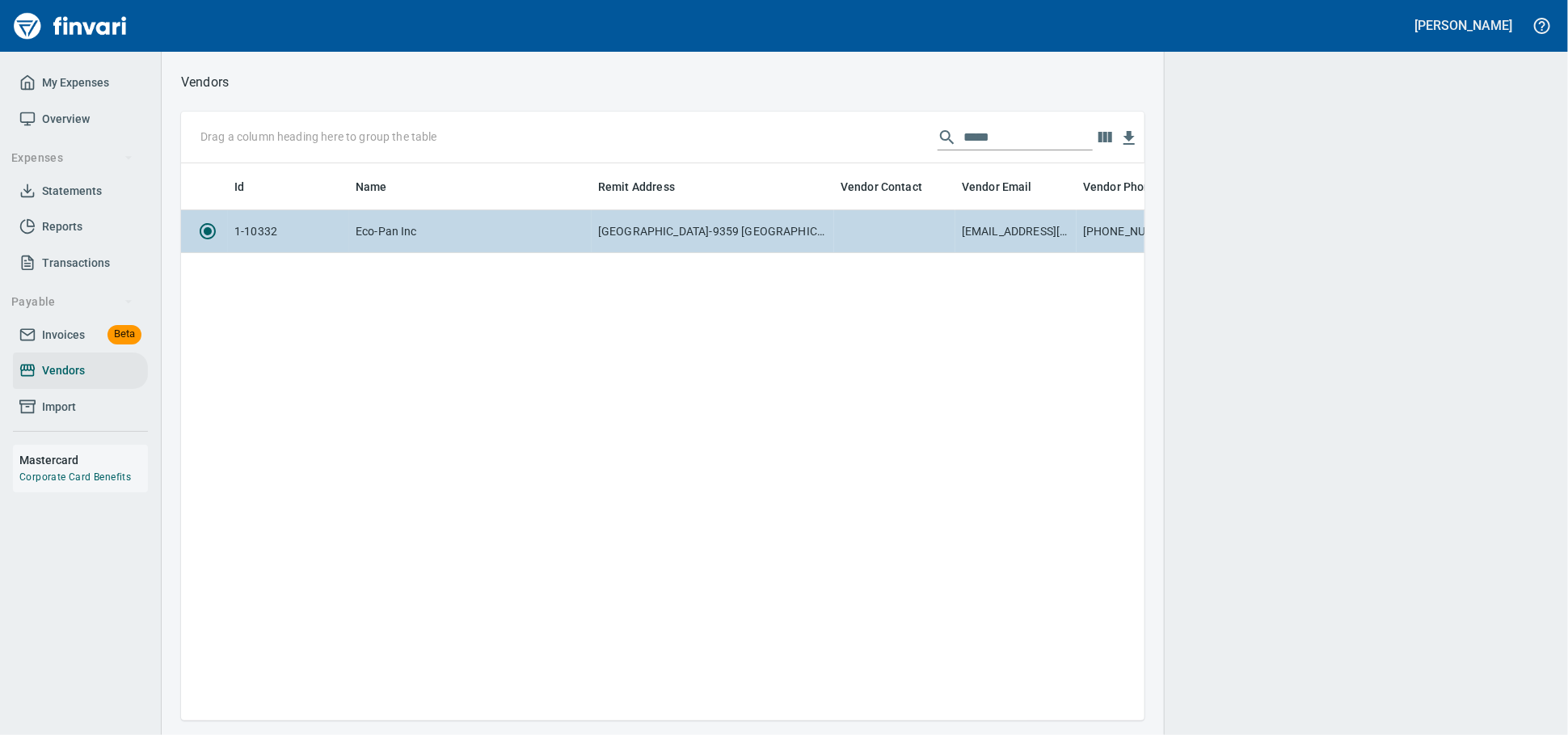
scroll to position [529, 949]
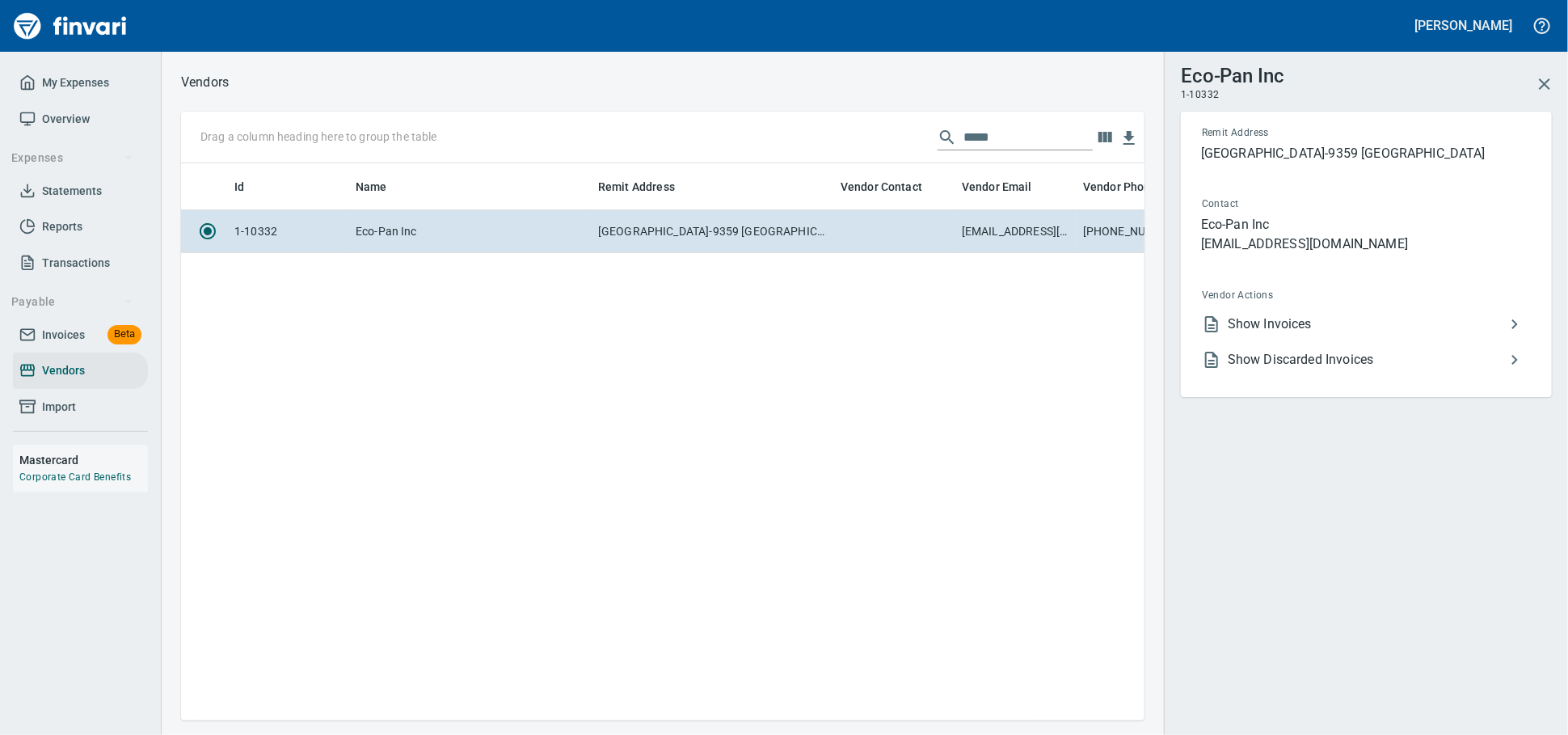
click at [1305, 334] on span "Show Invoices" at bounding box center [1366, 324] width 277 height 19
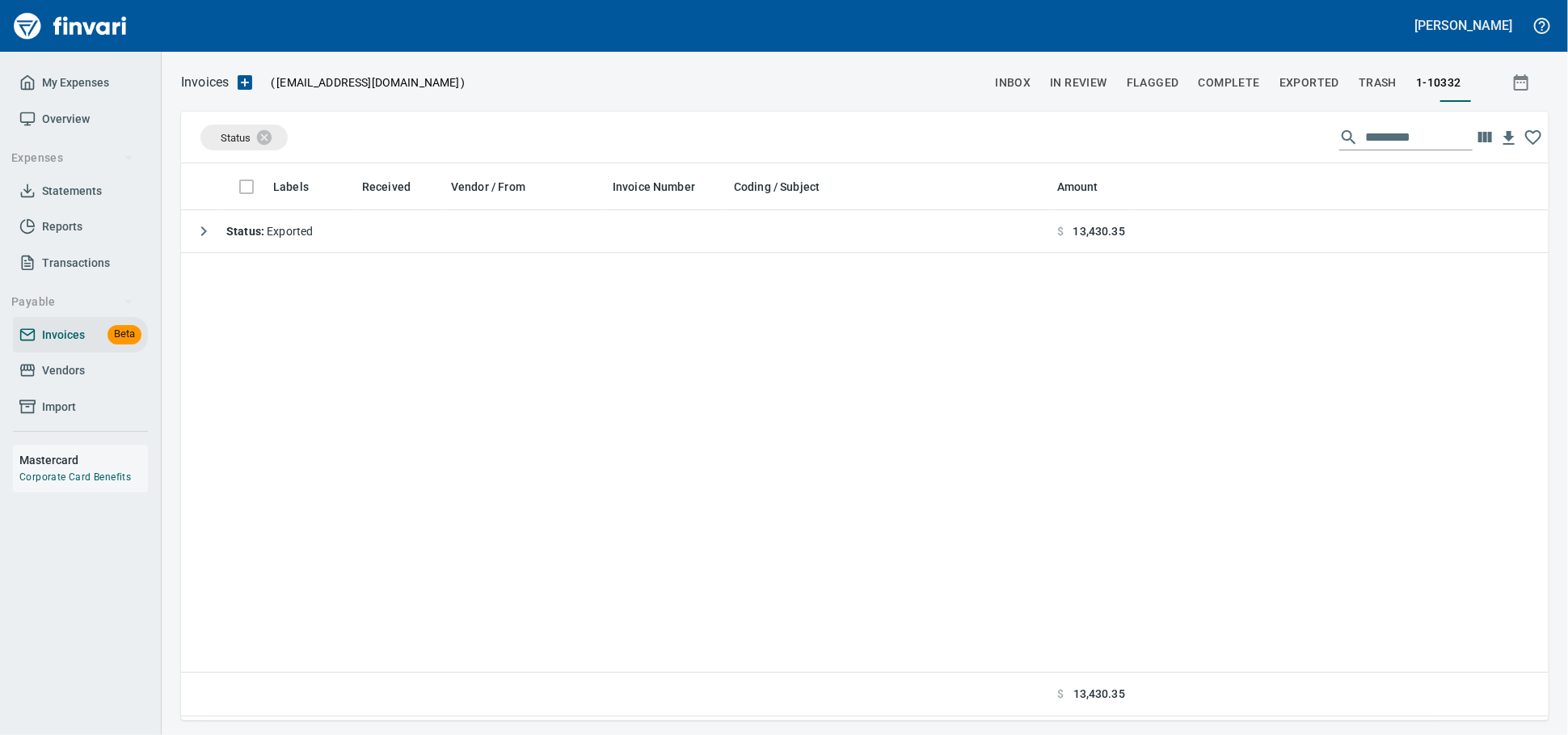
scroll to position [2, 2]
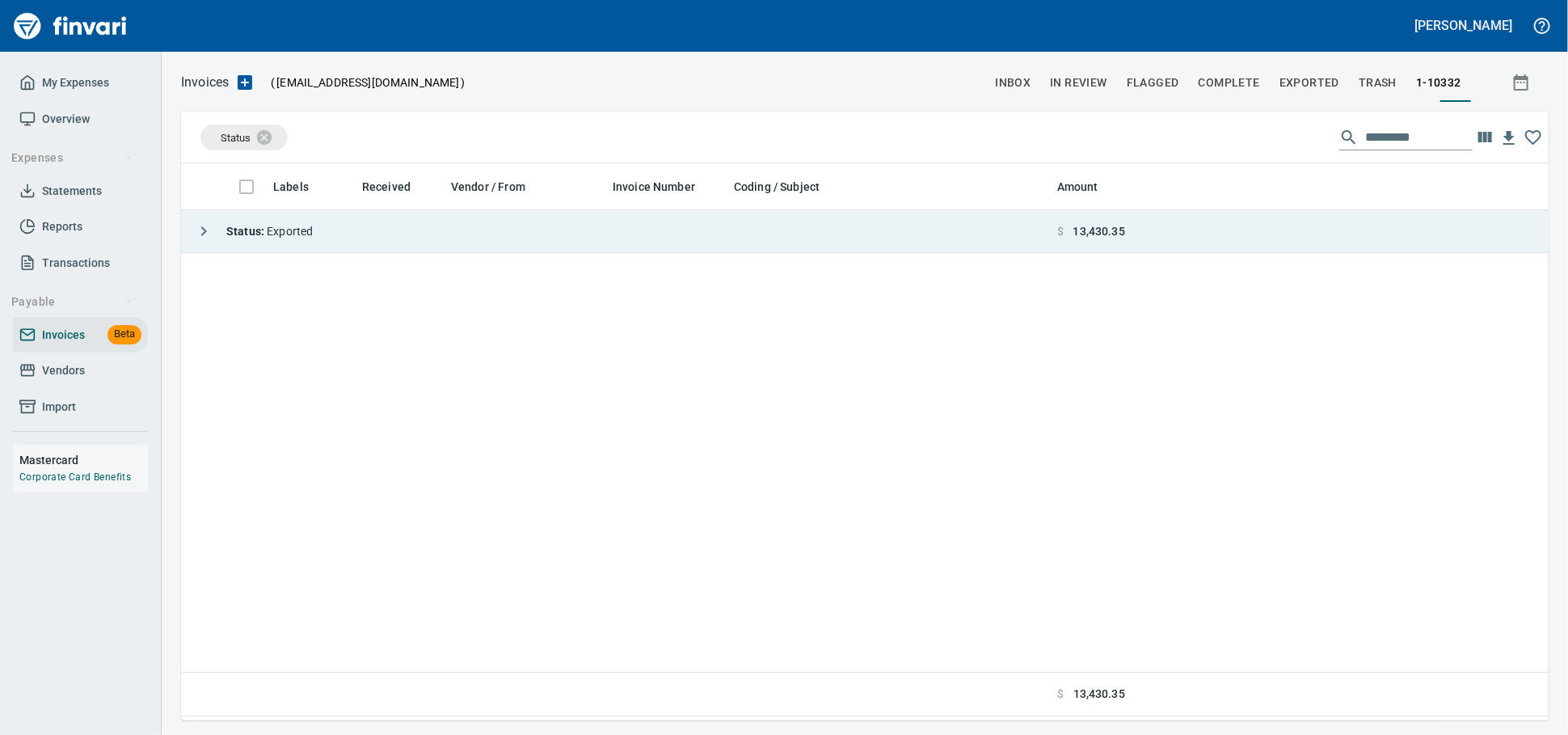
click at [415, 234] on td "Status : Exported" at bounding box center [616, 231] width 870 height 43
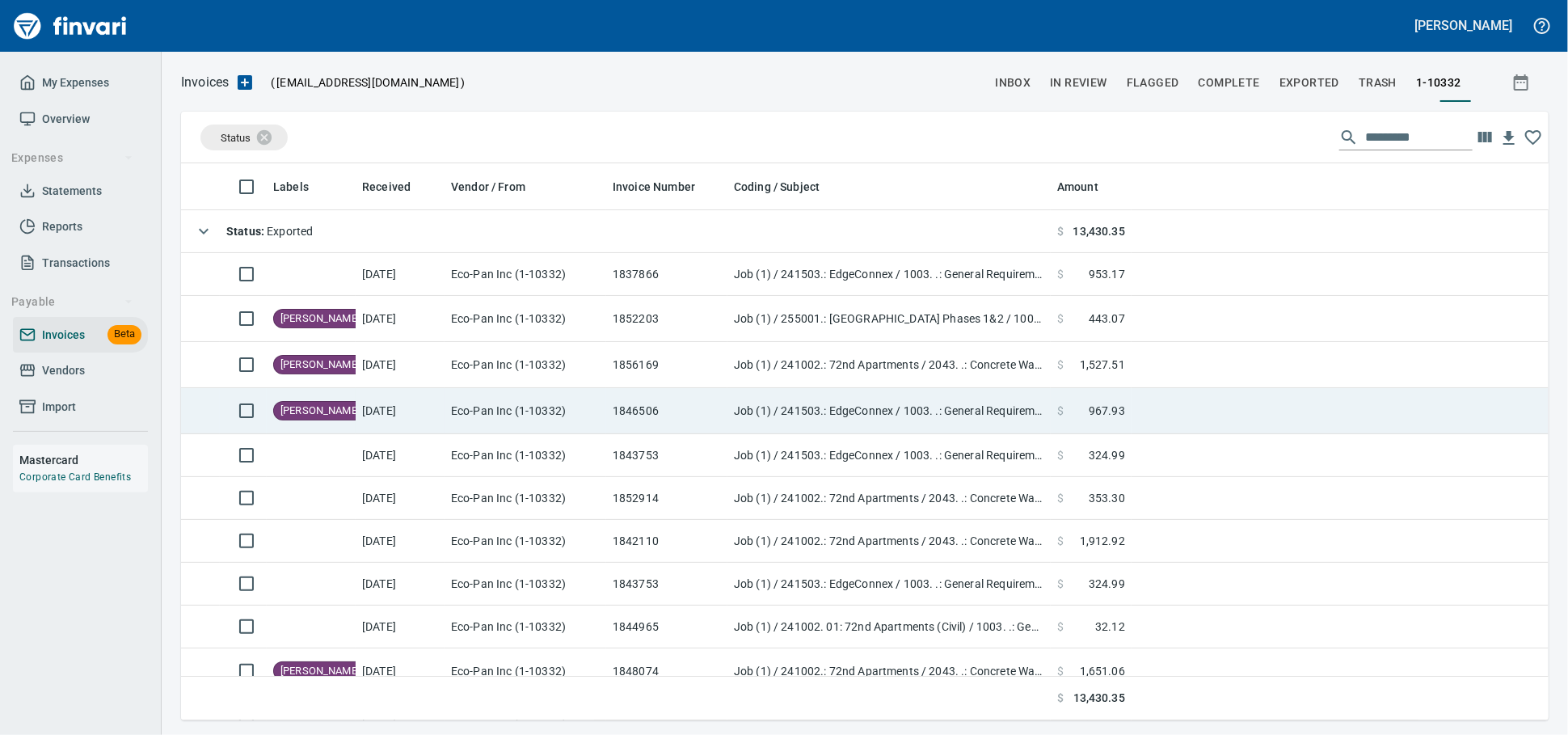
scroll to position [543, 1339]
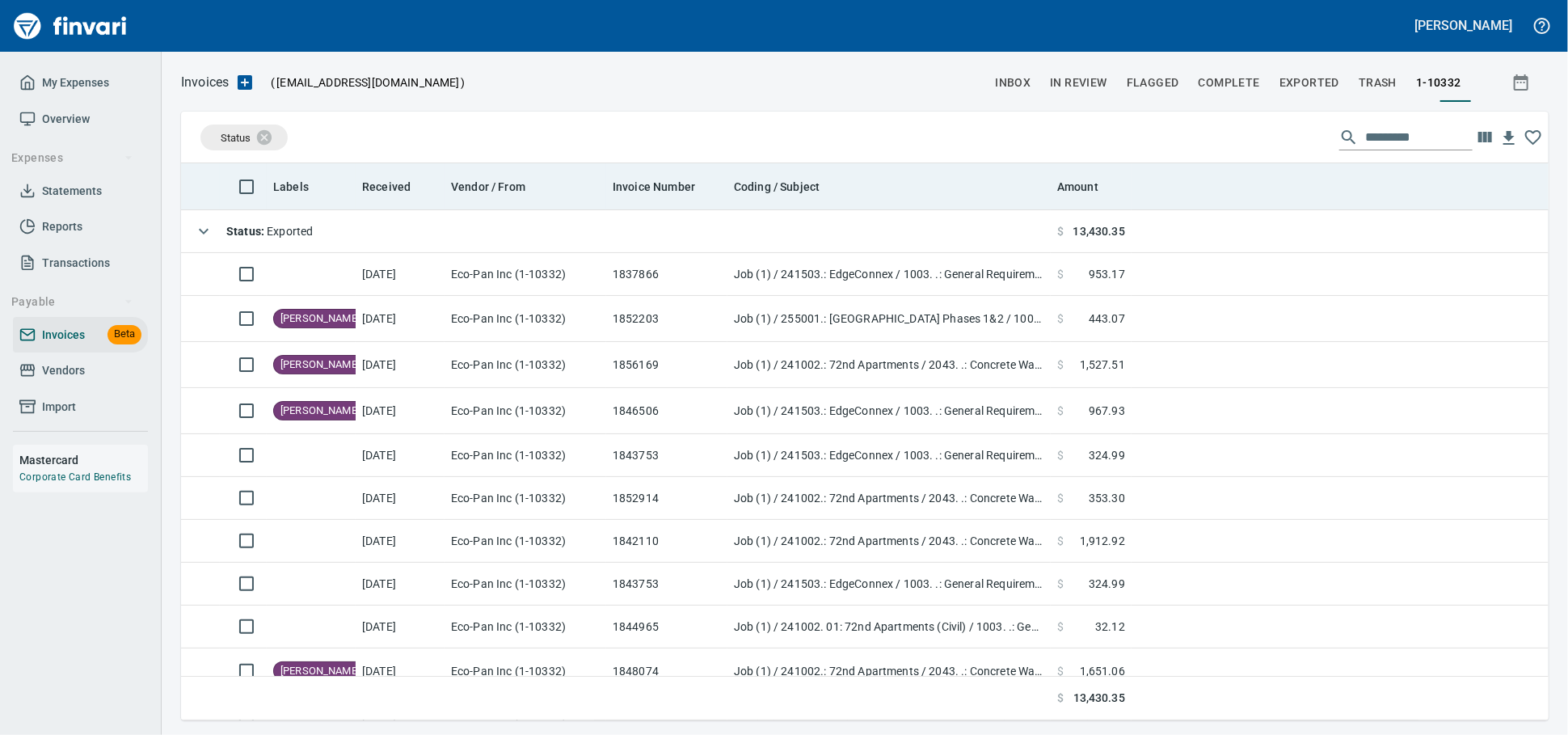
click at [1088, 203] on th "Amount" at bounding box center [1091, 187] width 81 height 46
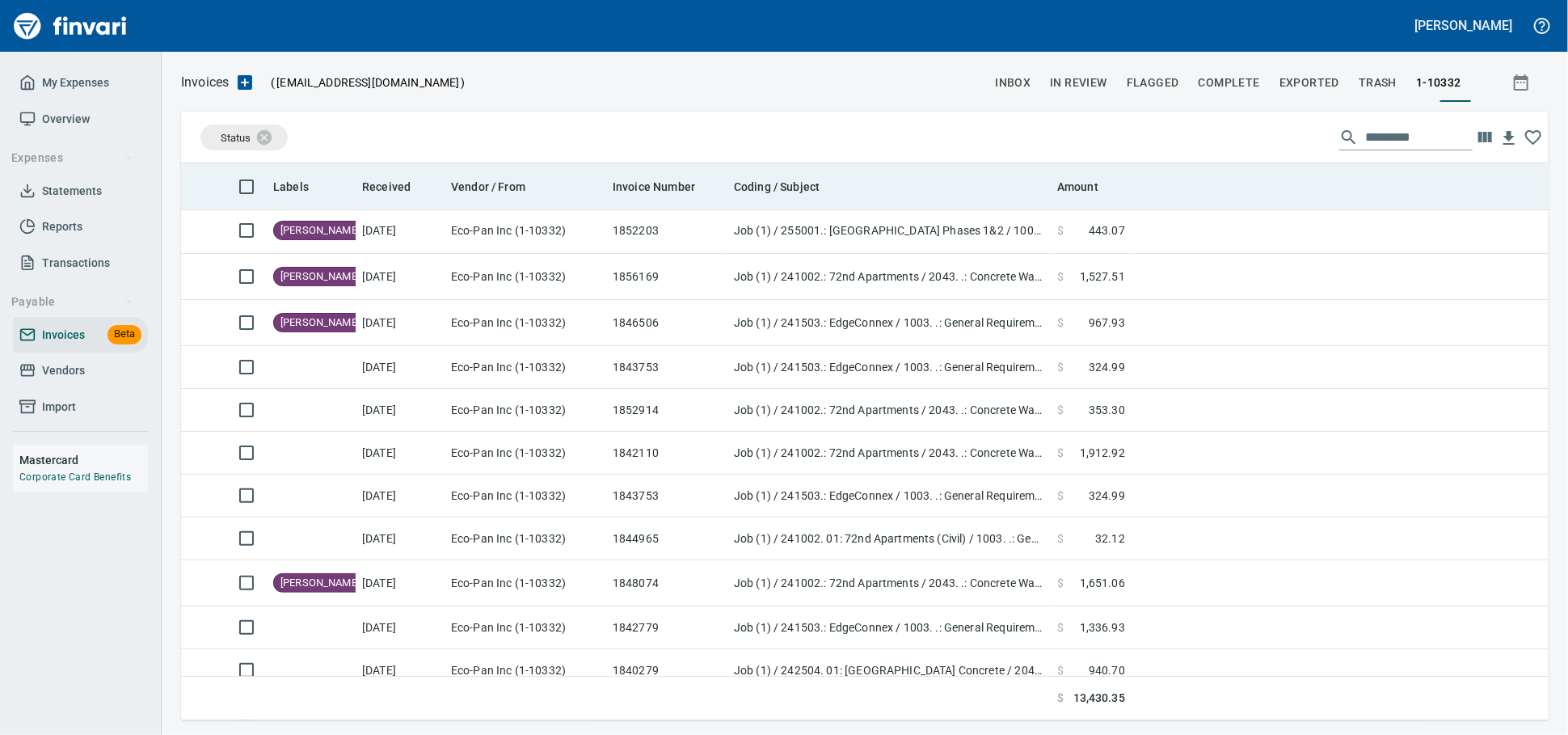
scroll to position [0, 0]
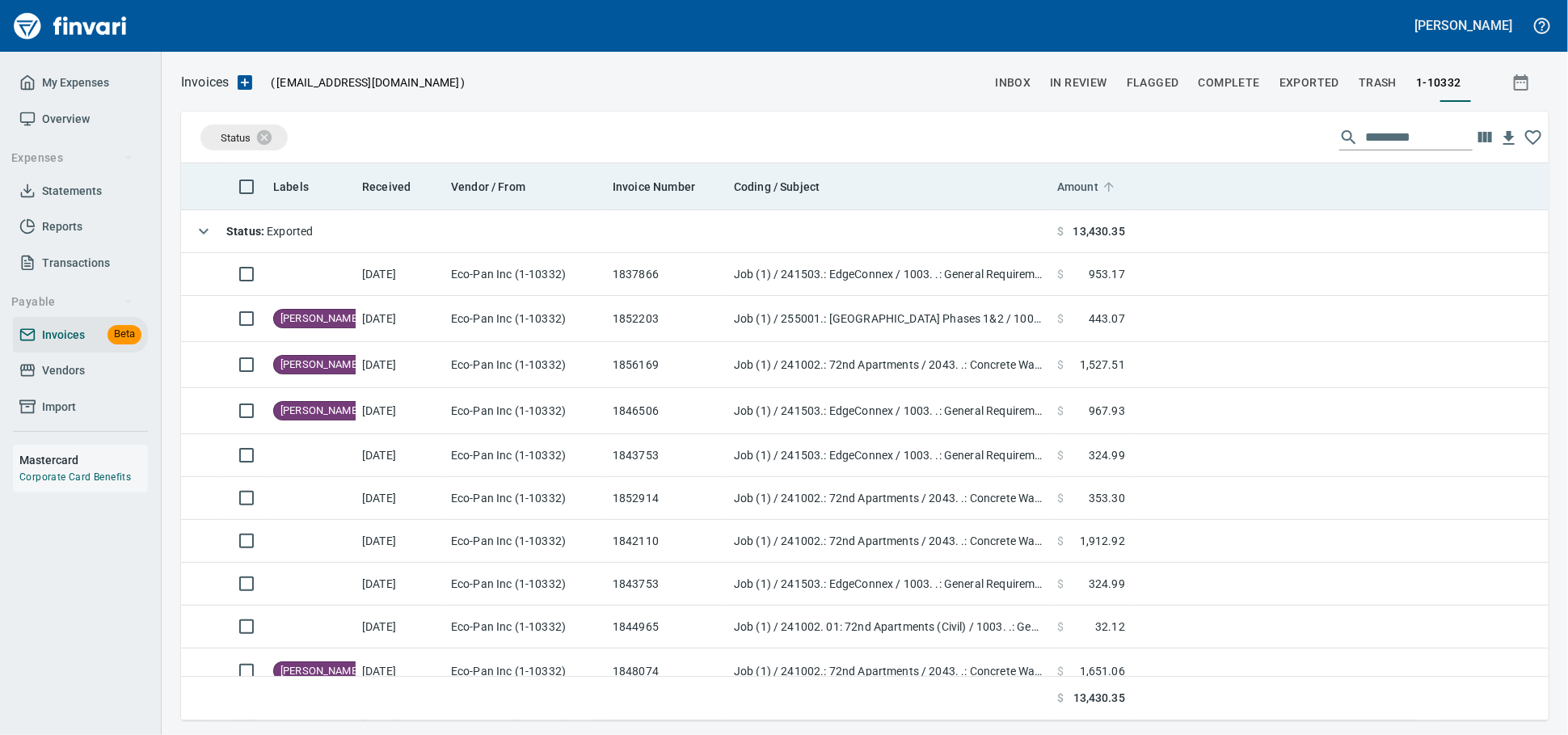
click at [1071, 187] on span "Amount" at bounding box center [1078, 187] width 42 height 19
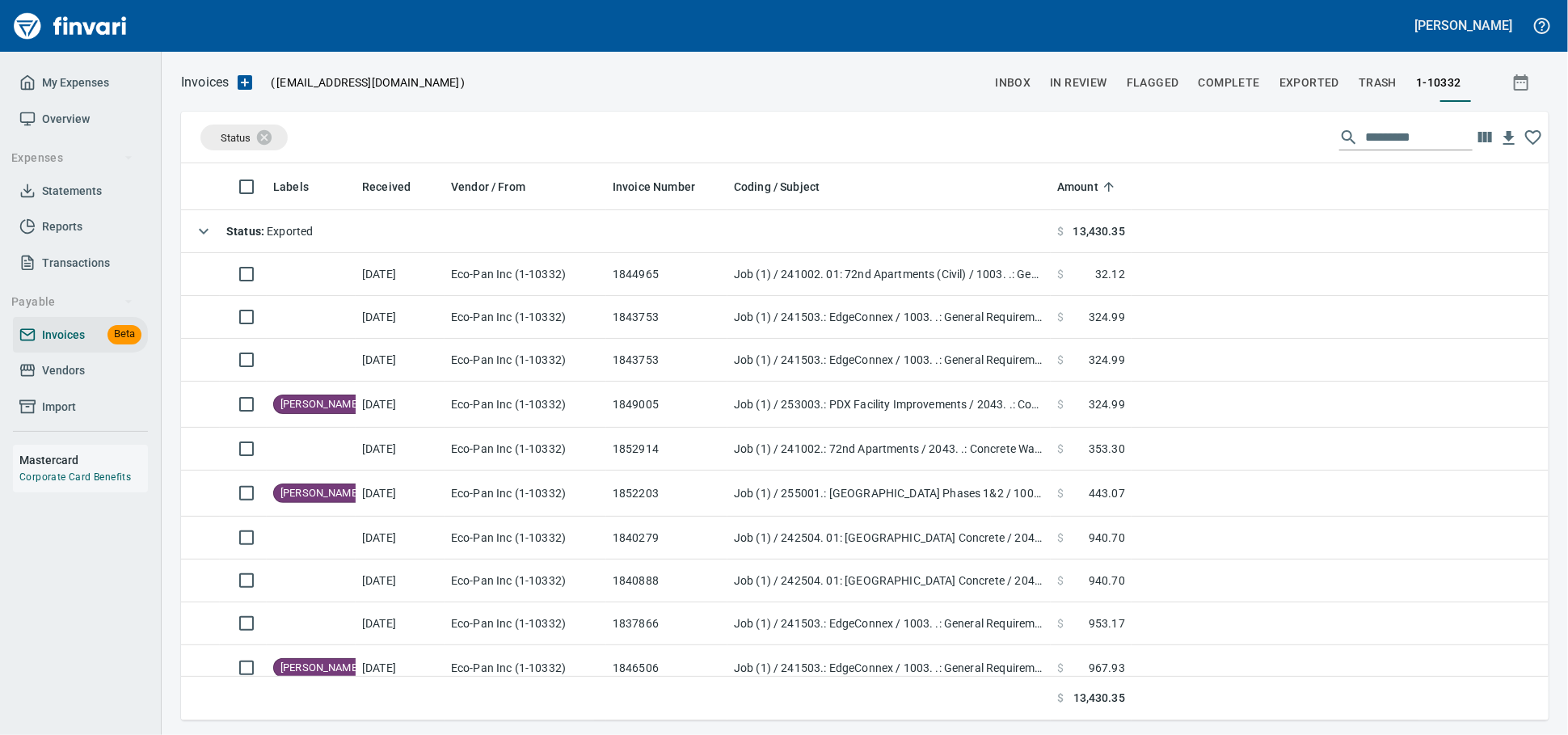
click at [55, 381] on span "Vendors" at bounding box center [63, 370] width 43 height 20
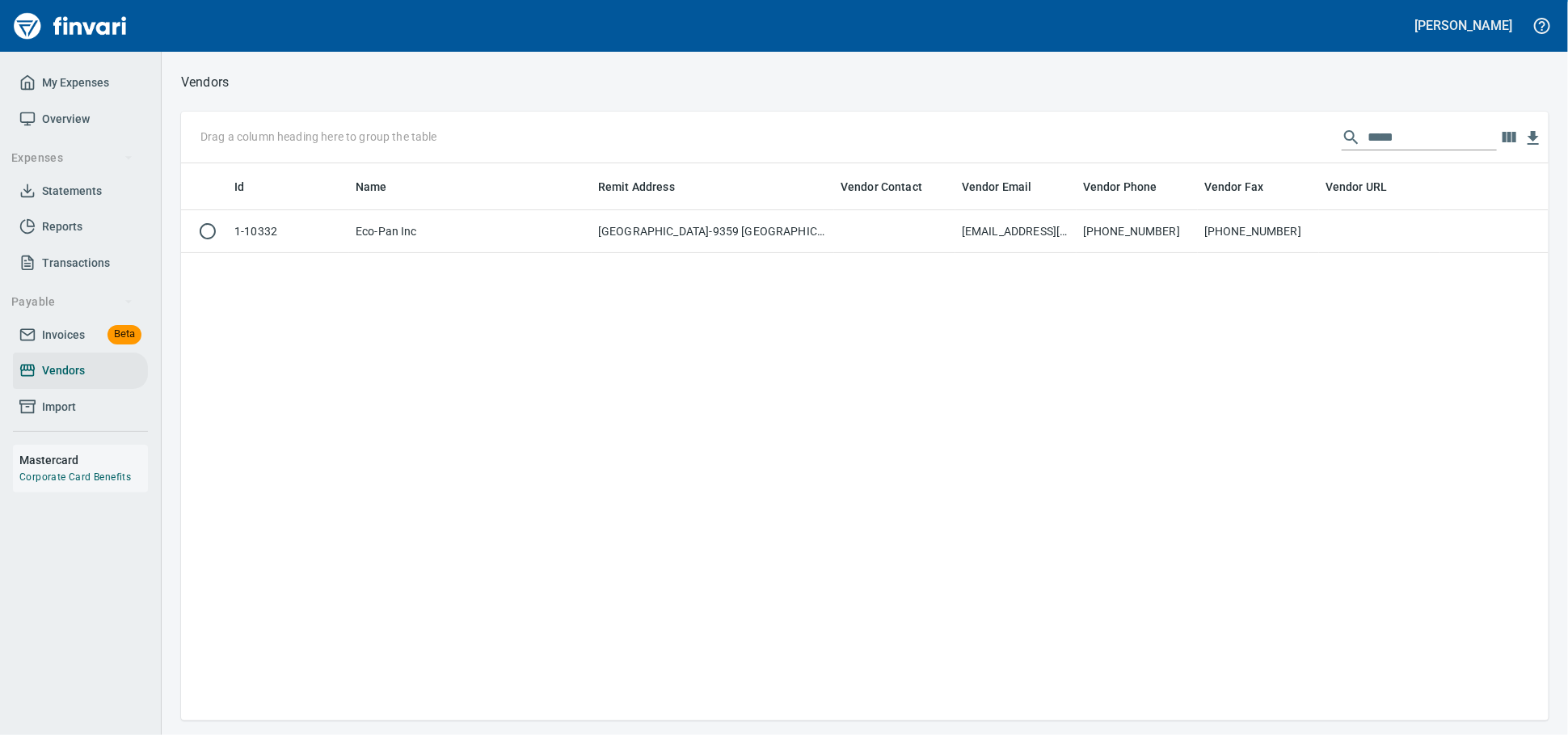
scroll to position [543, 1353]
drag, startPoint x: 1379, startPoint y: 140, endPoint x: 367, endPoint y: 132, distance: 1012.0
click at [502, 150] on div "Drag a column heading here to group the table *****" at bounding box center [864, 137] width 1368 height 52
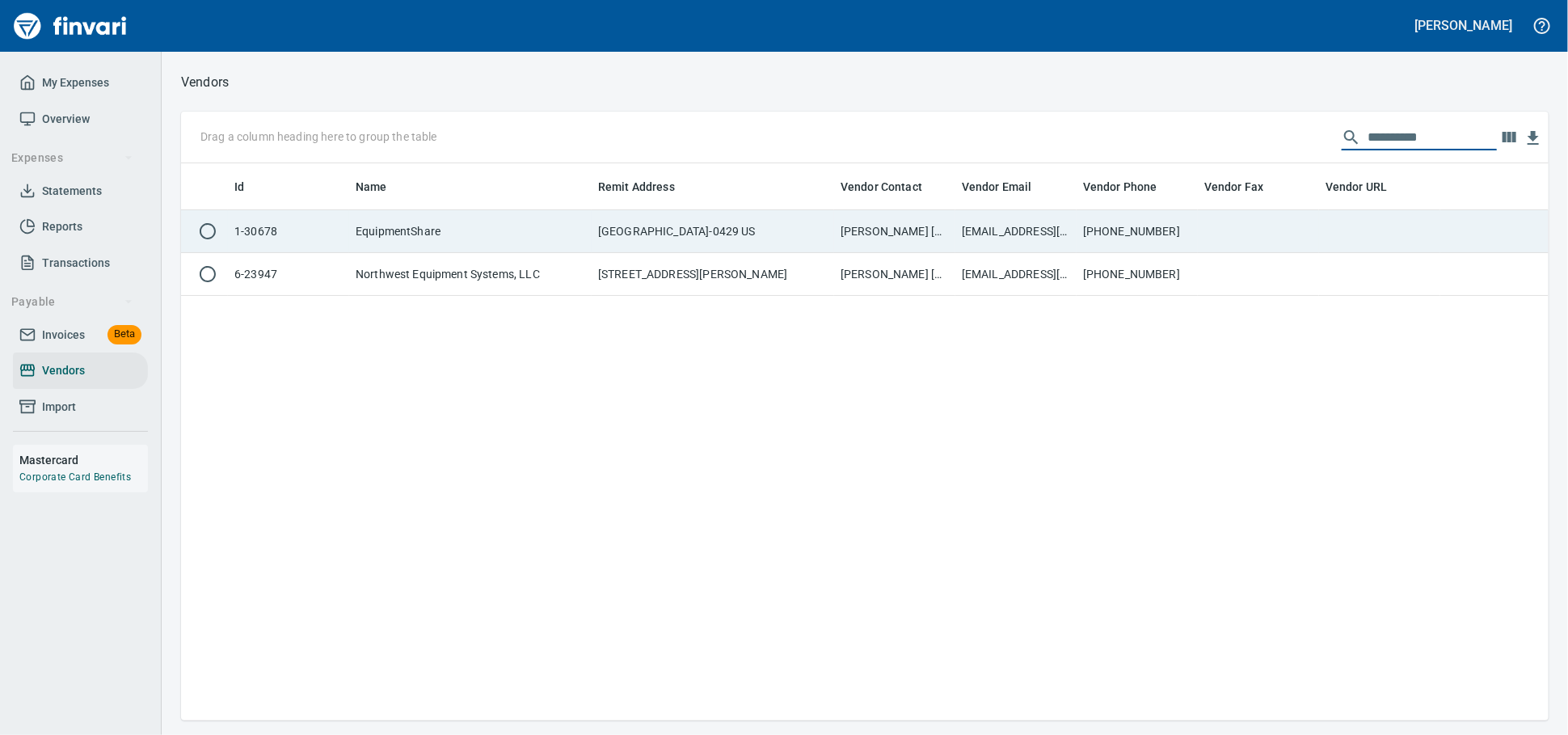
type input "**********"
click at [501, 245] on td "EquipmentShare" at bounding box center [470, 231] width 243 height 43
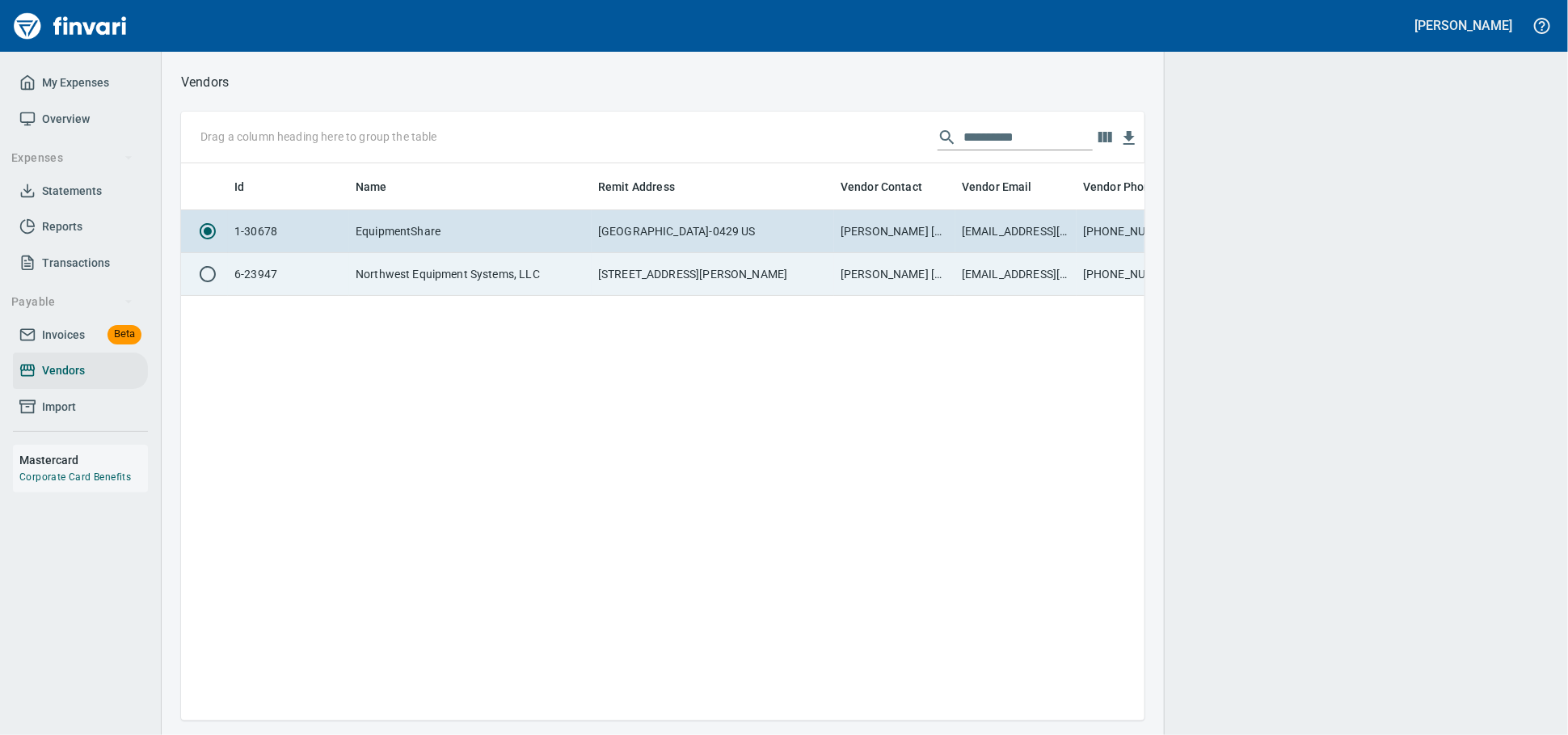
scroll to position [2, 2]
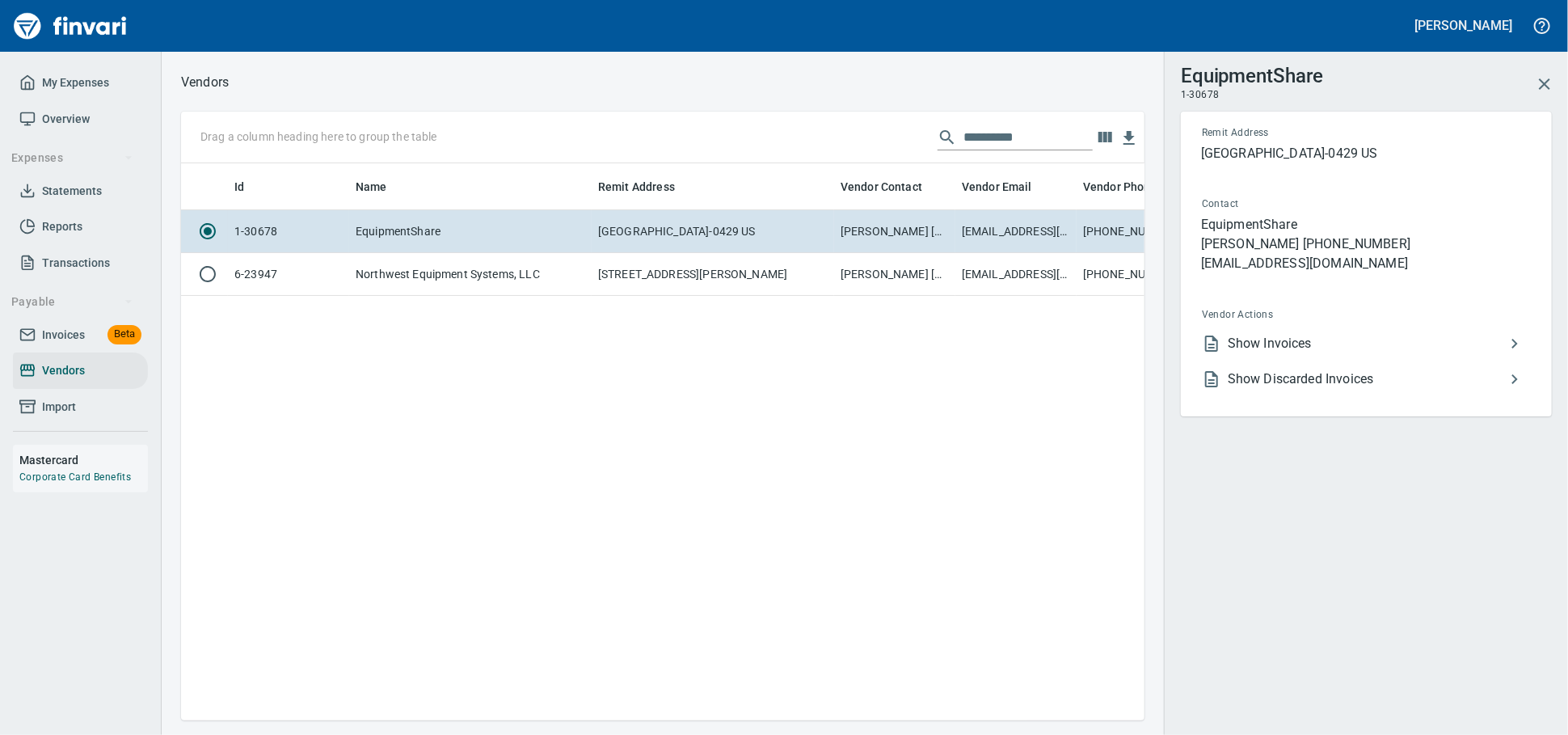
click at [1295, 352] on li "Show Invoices" at bounding box center [1360, 343] width 342 height 36
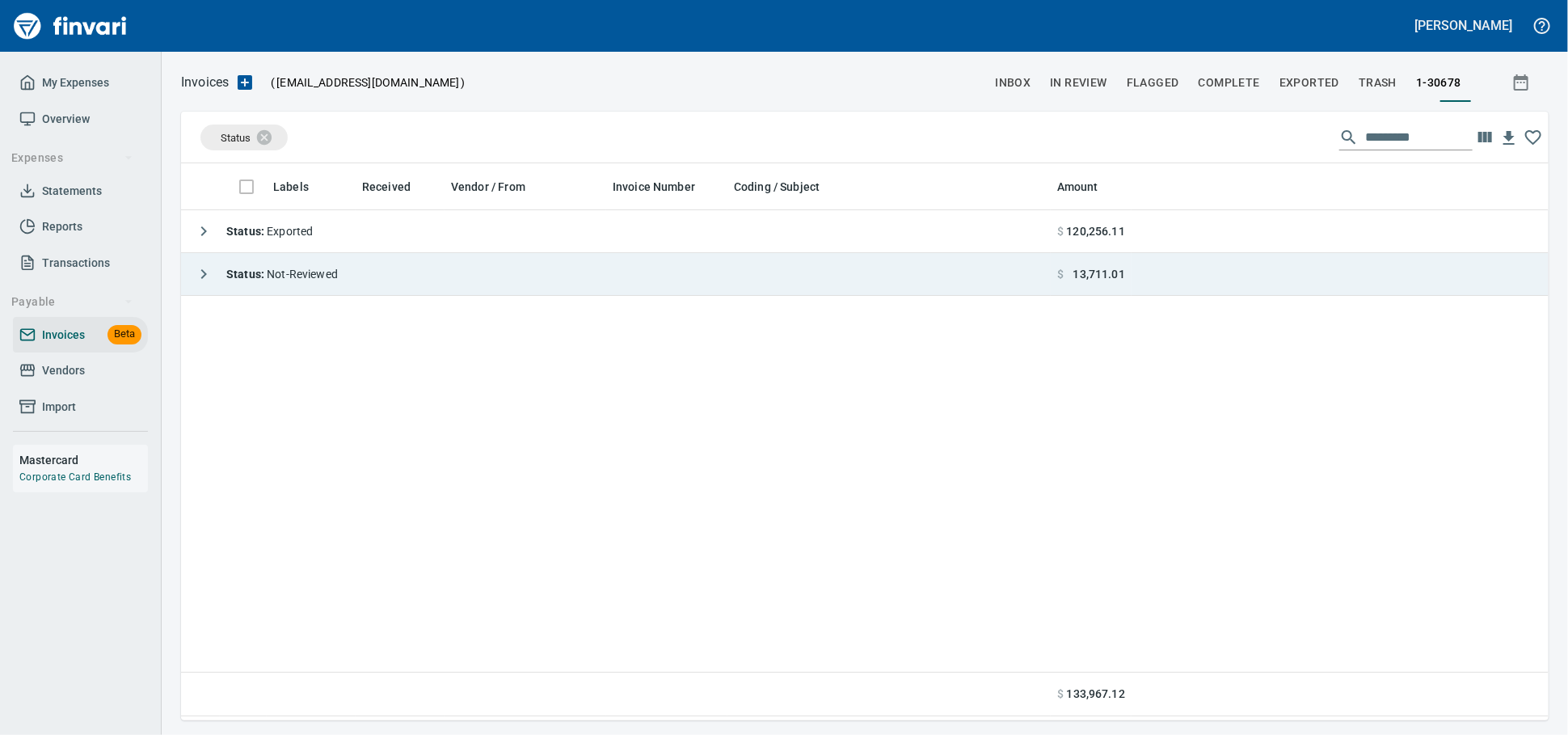
scroll to position [2, 2]
click at [416, 293] on td "Status : Not-Reviewed" at bounding box center [616, 275] width 870 height 43
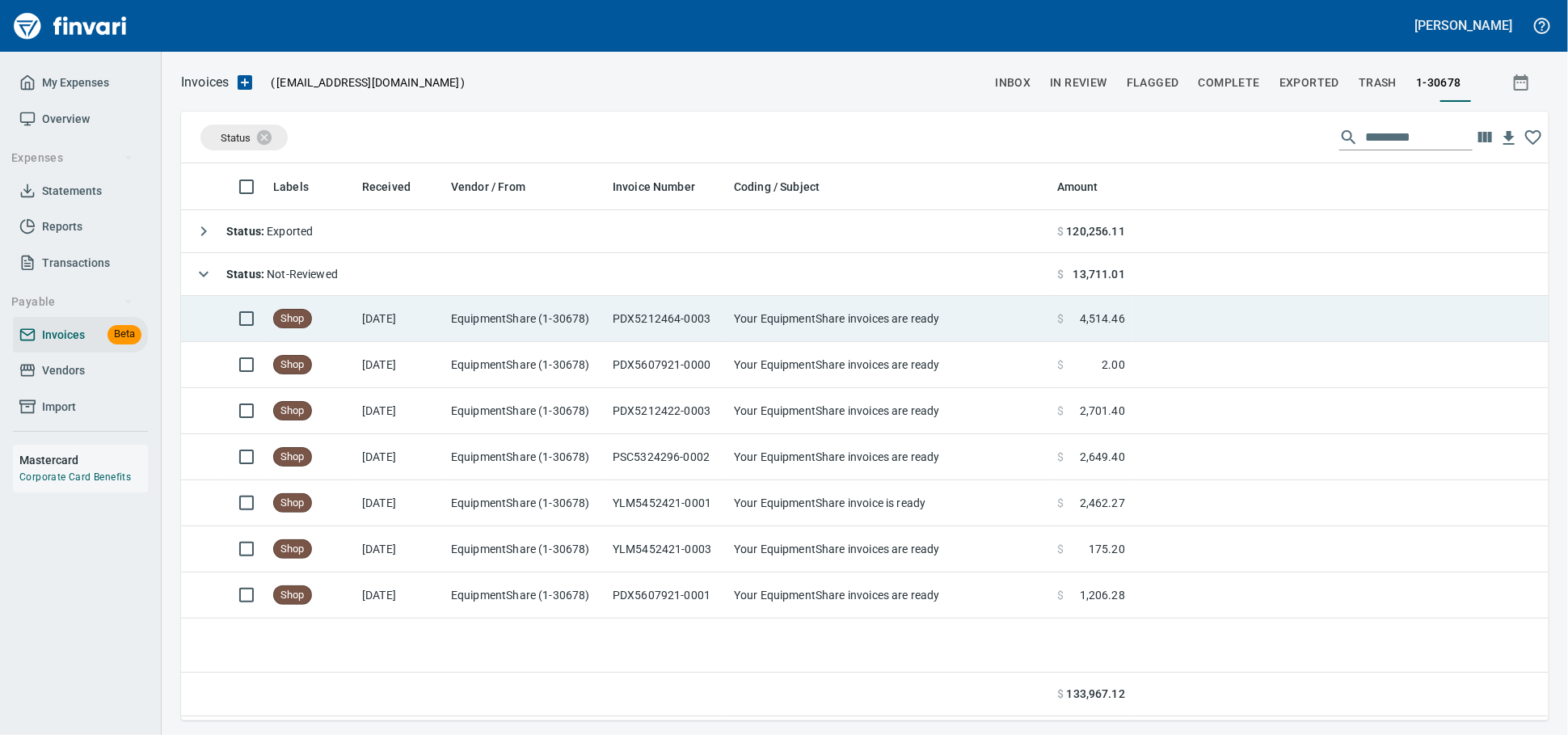
scroll to position [543, 1353]
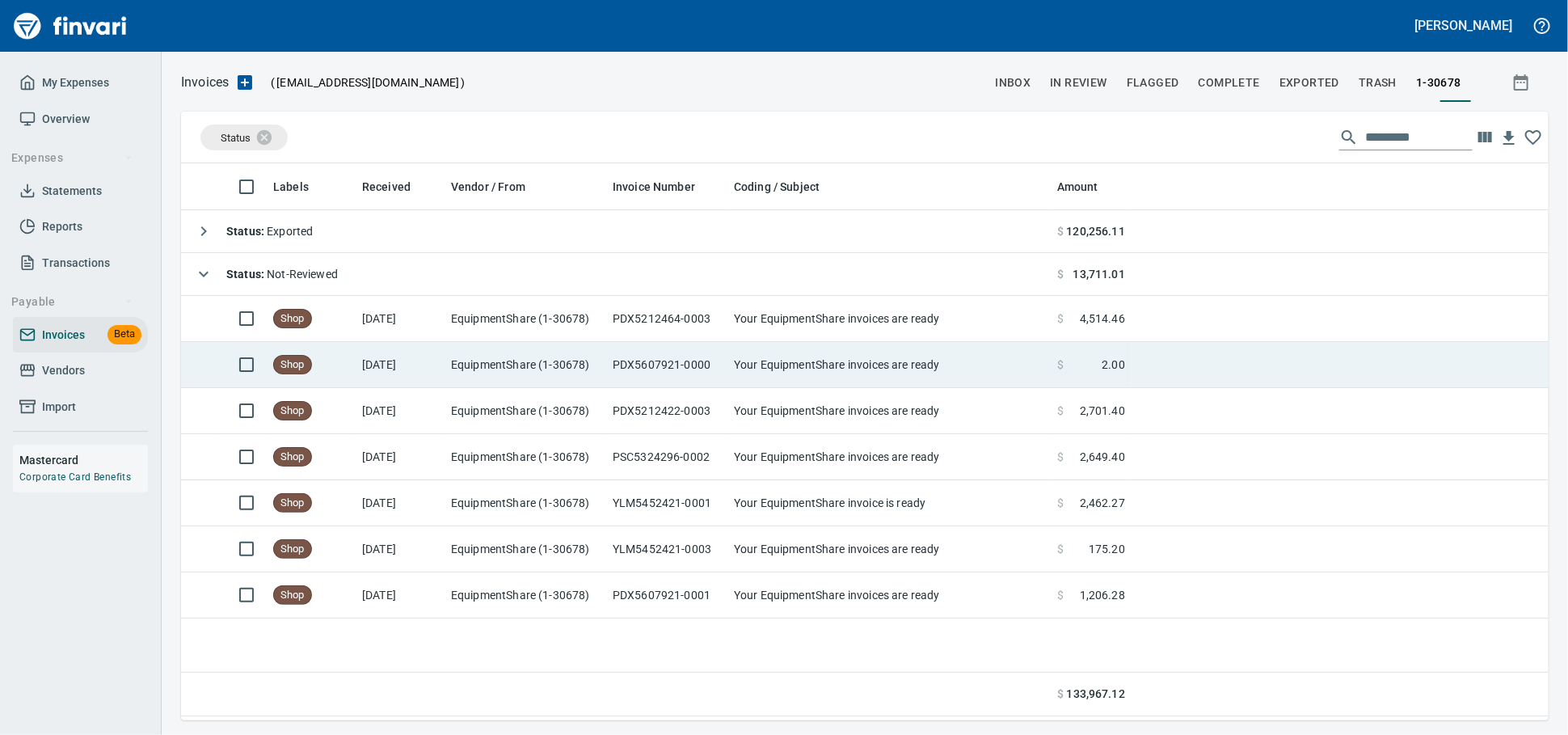
click at [786, 387] on td "Your EquipmentShare invoices are ready" at bounding box center [888, 366] width 323 height 46
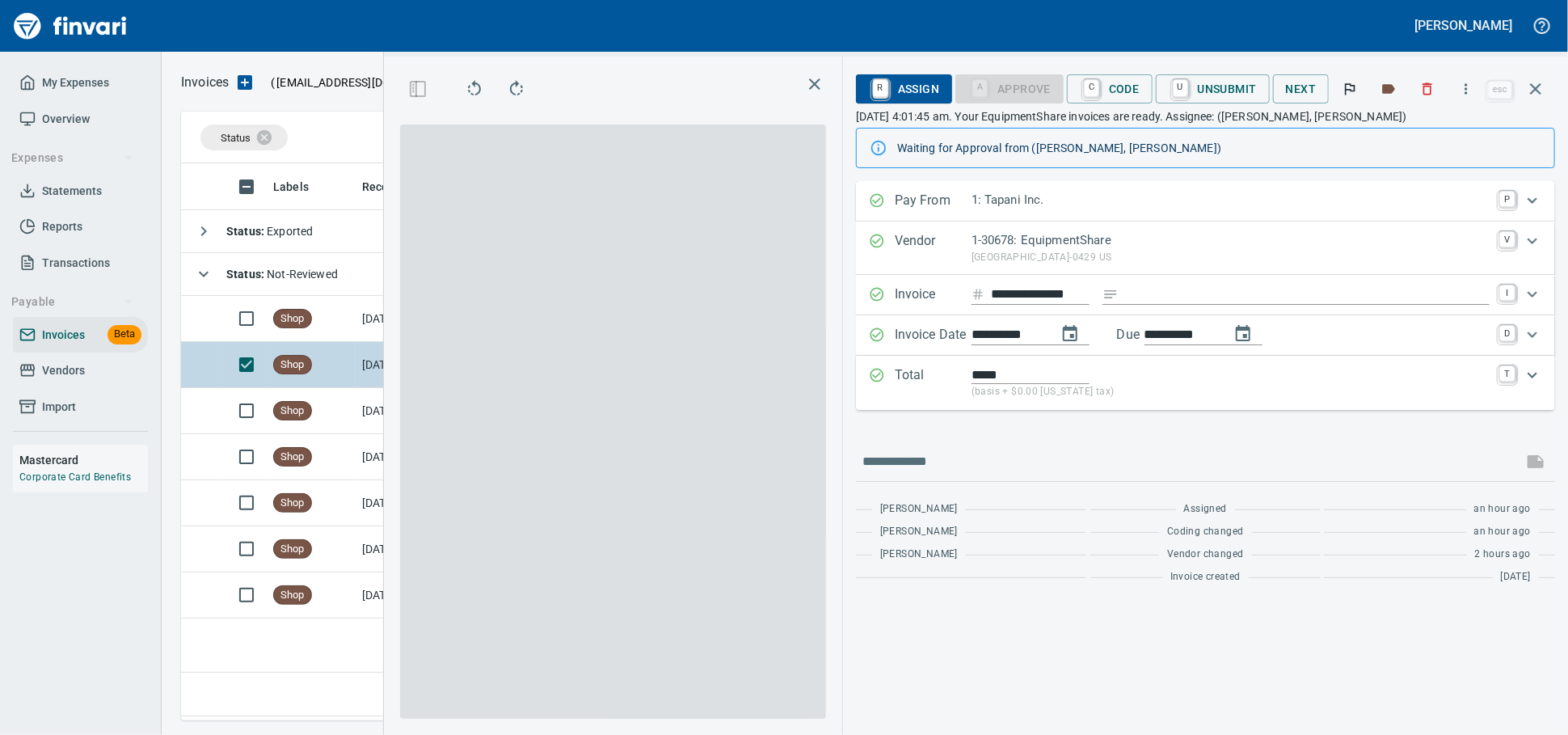
scroll to position [543, 949]
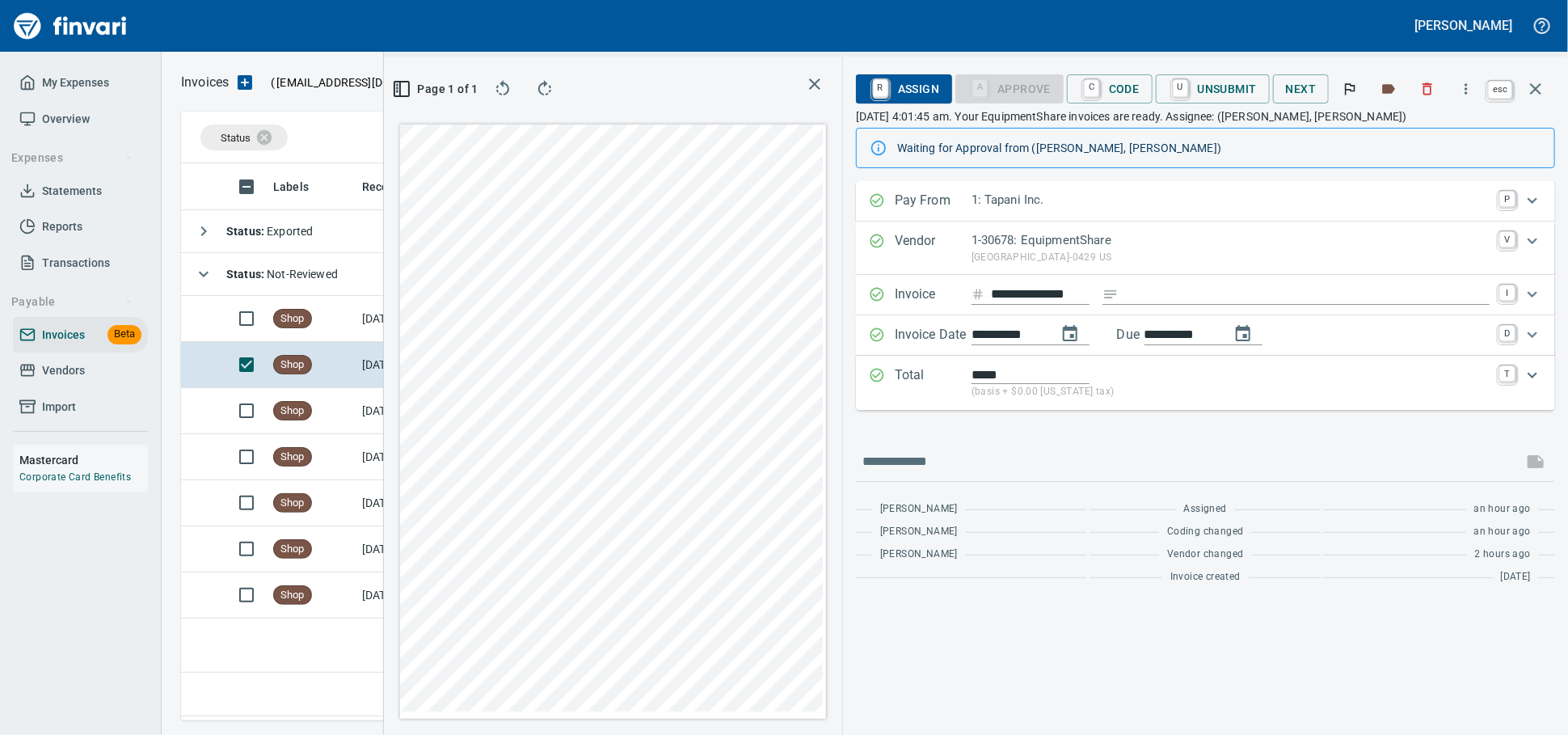
click at [1533, 91] on icon "button" at bounding box center [1536, 89] width 12 height 12
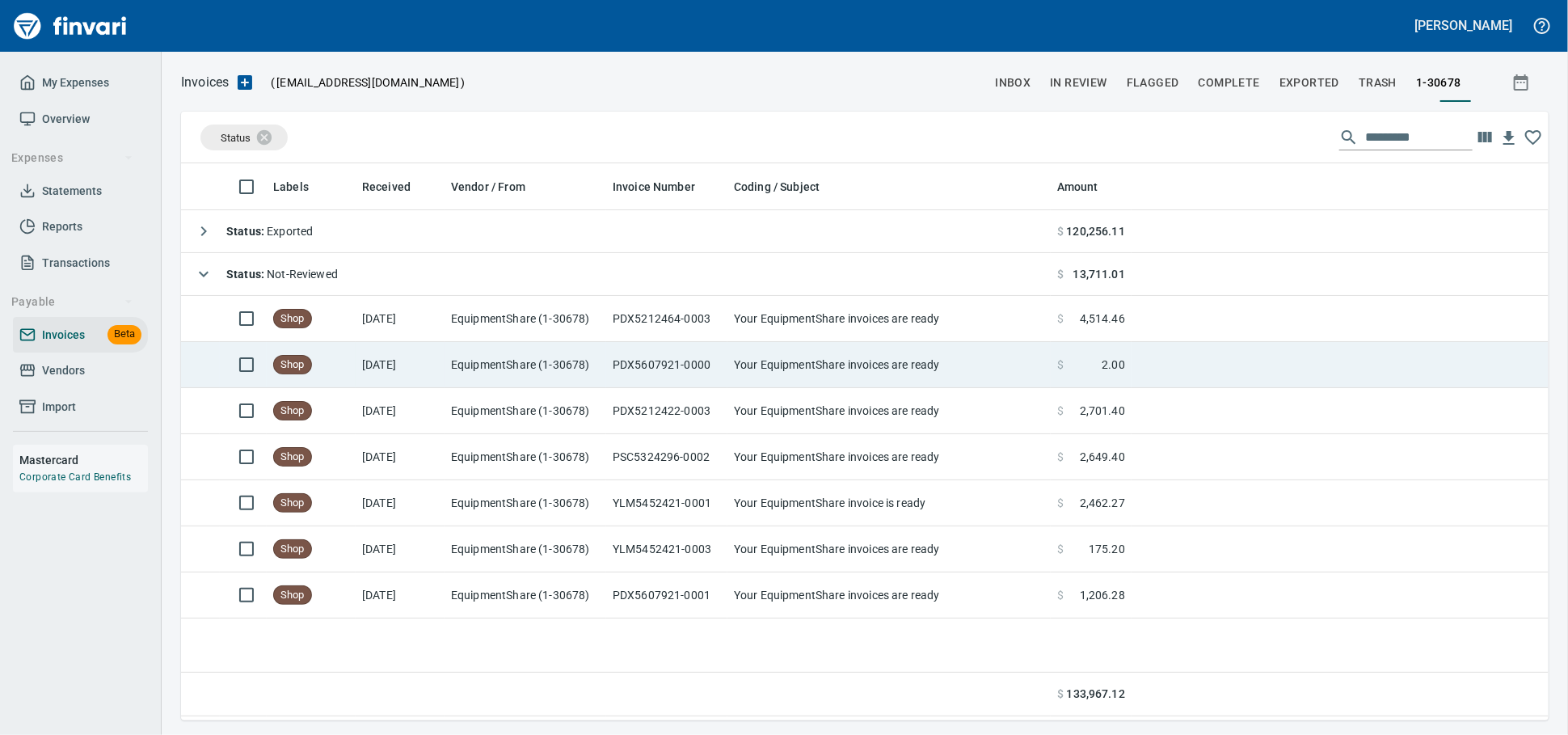
scroll to position [543, 1350]
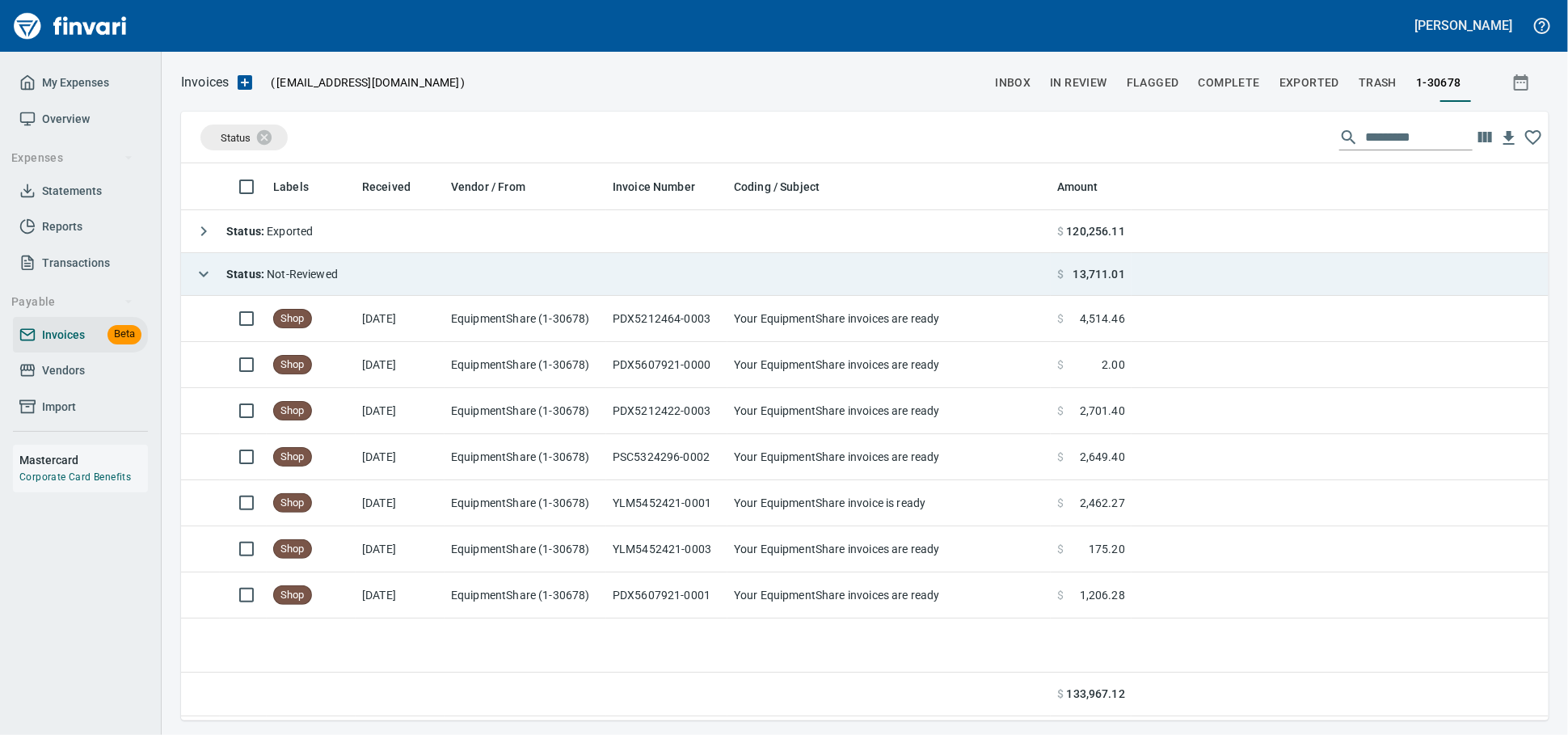
click at [501, 279] on td "Status : Not-Reviewed" at bounding box center [616, 275] width 870 height 43
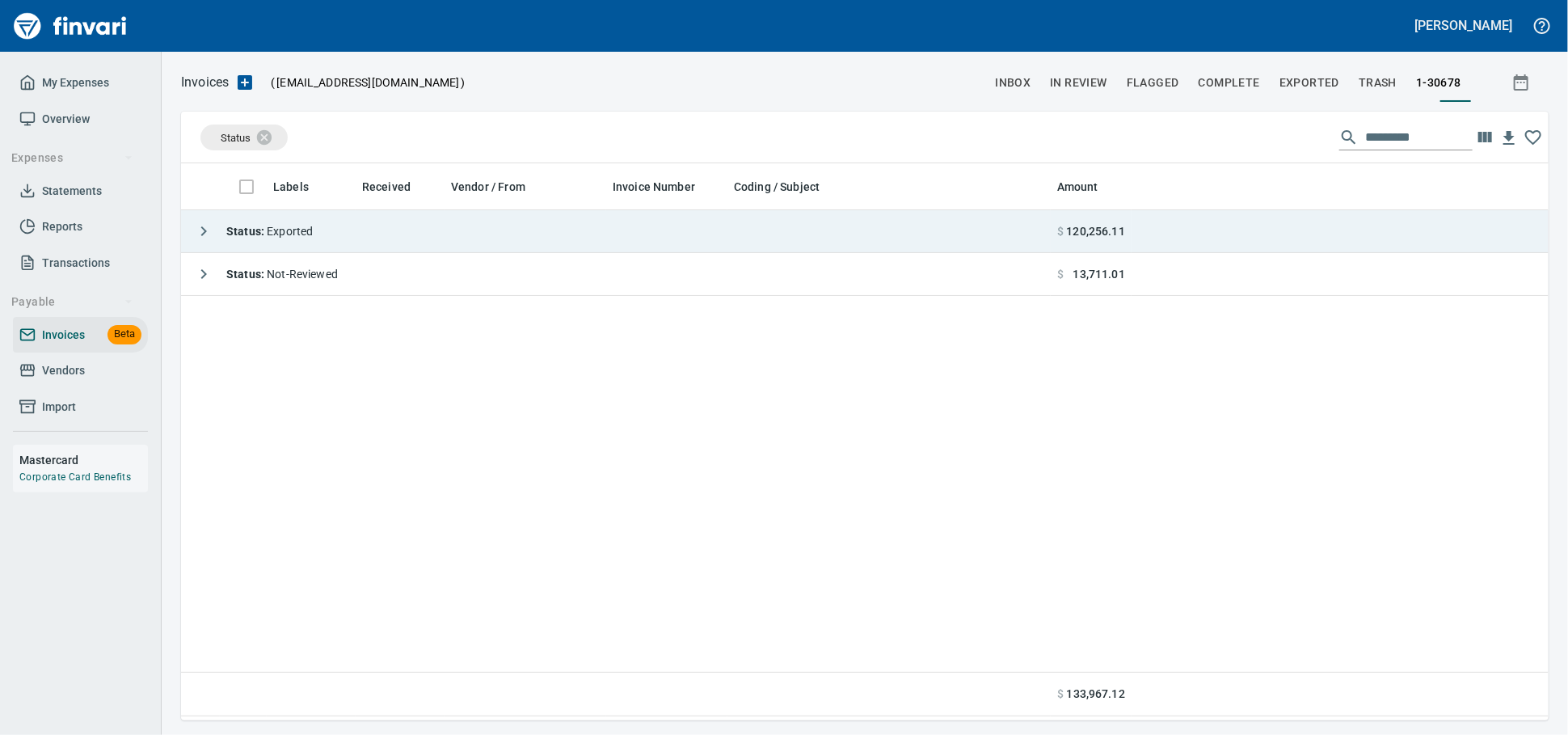
click at [493, 234] on td "Status : Exported" at bounding box center [616, 231] width 870 height 43
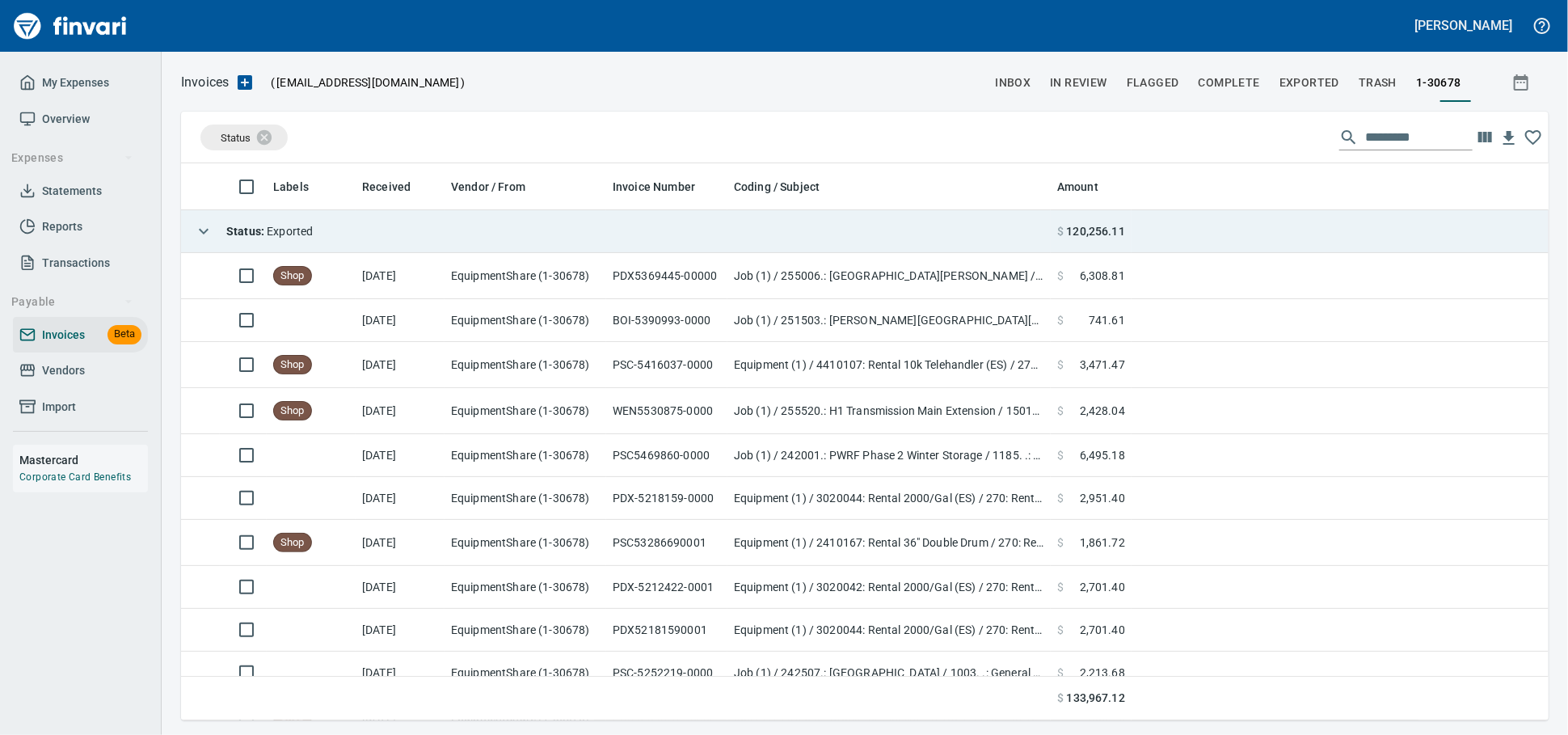
scroll to position [543, 1339]
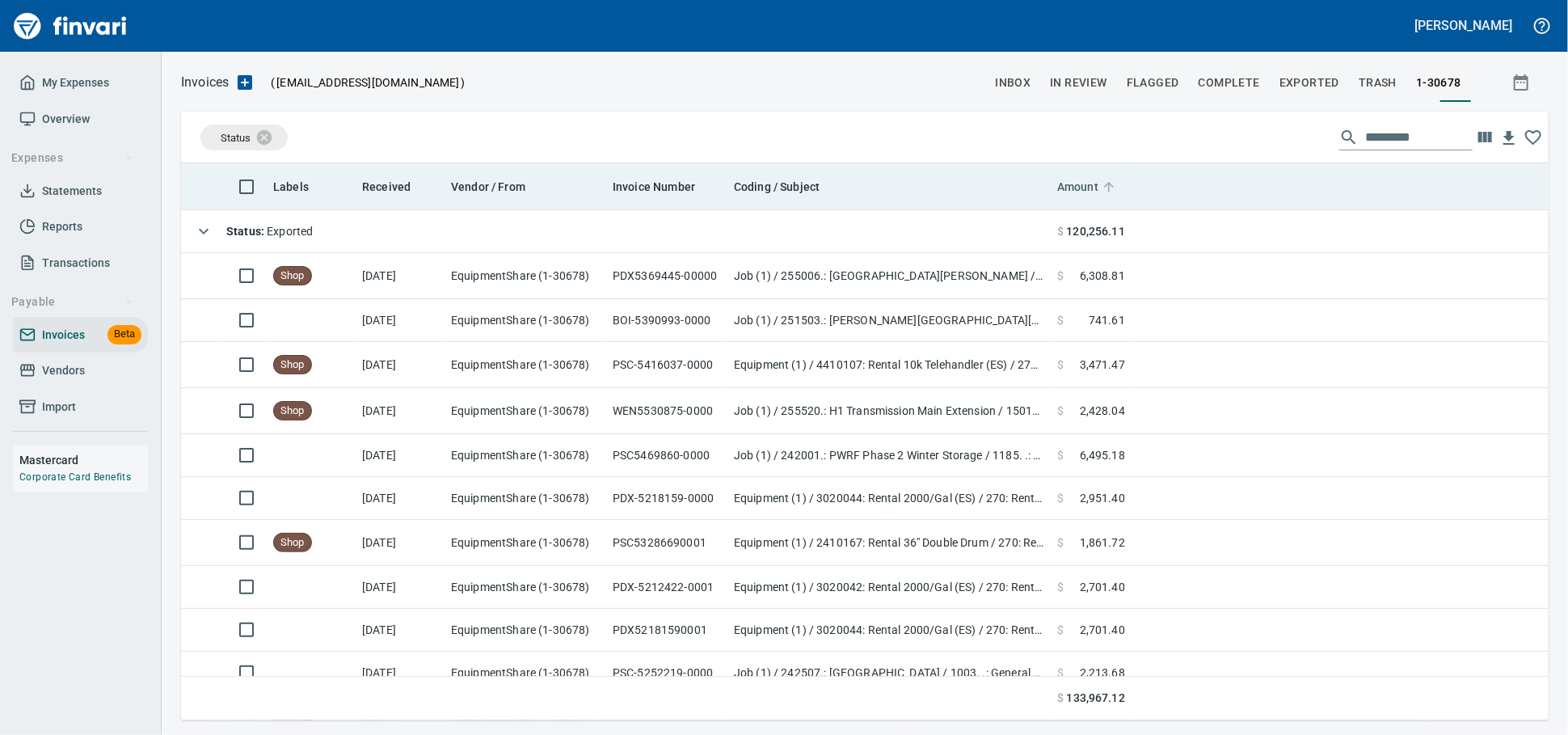
click at [1062, 185] on span "Amount" at bounding box center [1078, 187] width 42 height 19
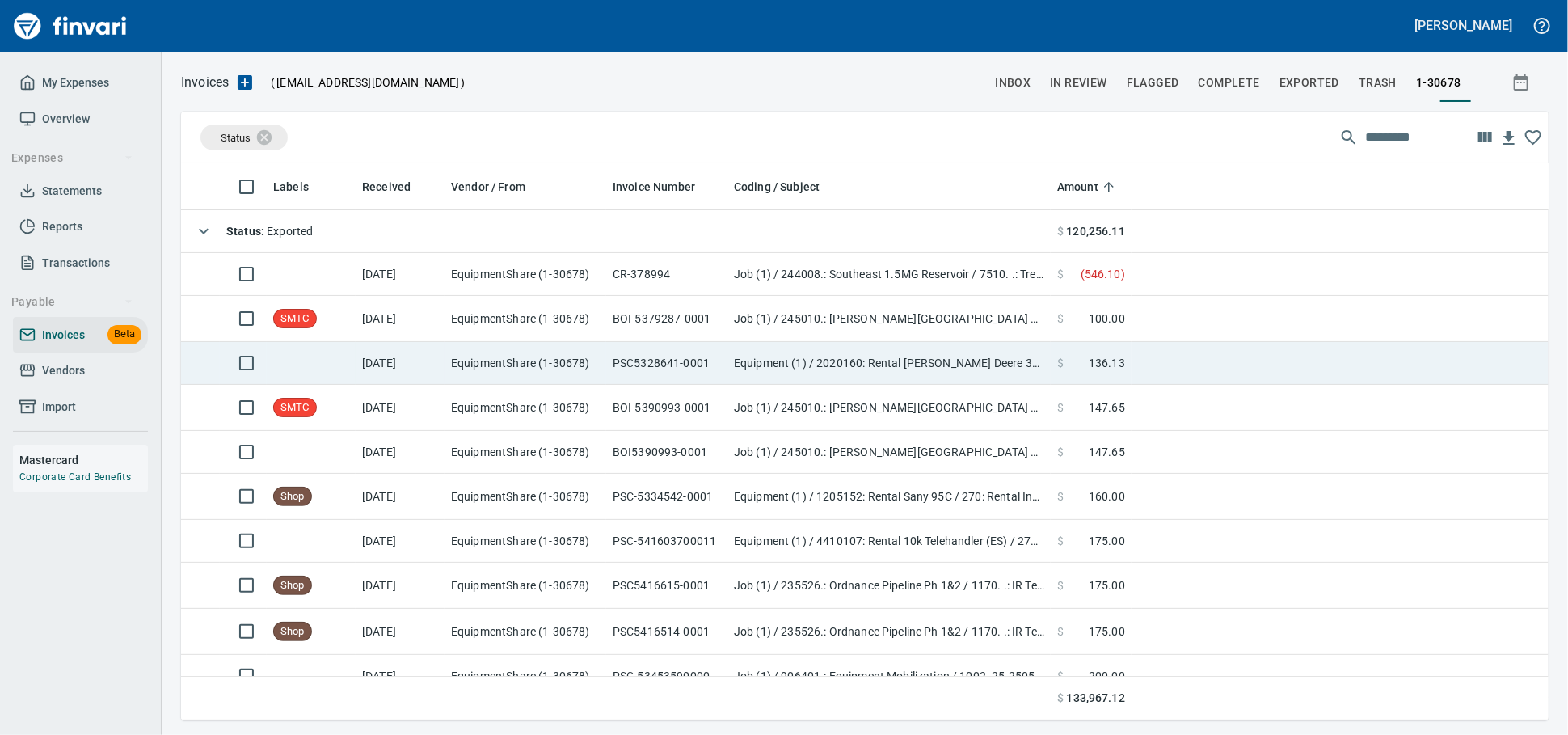
click at [1062, 371] on span "$" at bounding box center [1060, 363] width 7 height 16
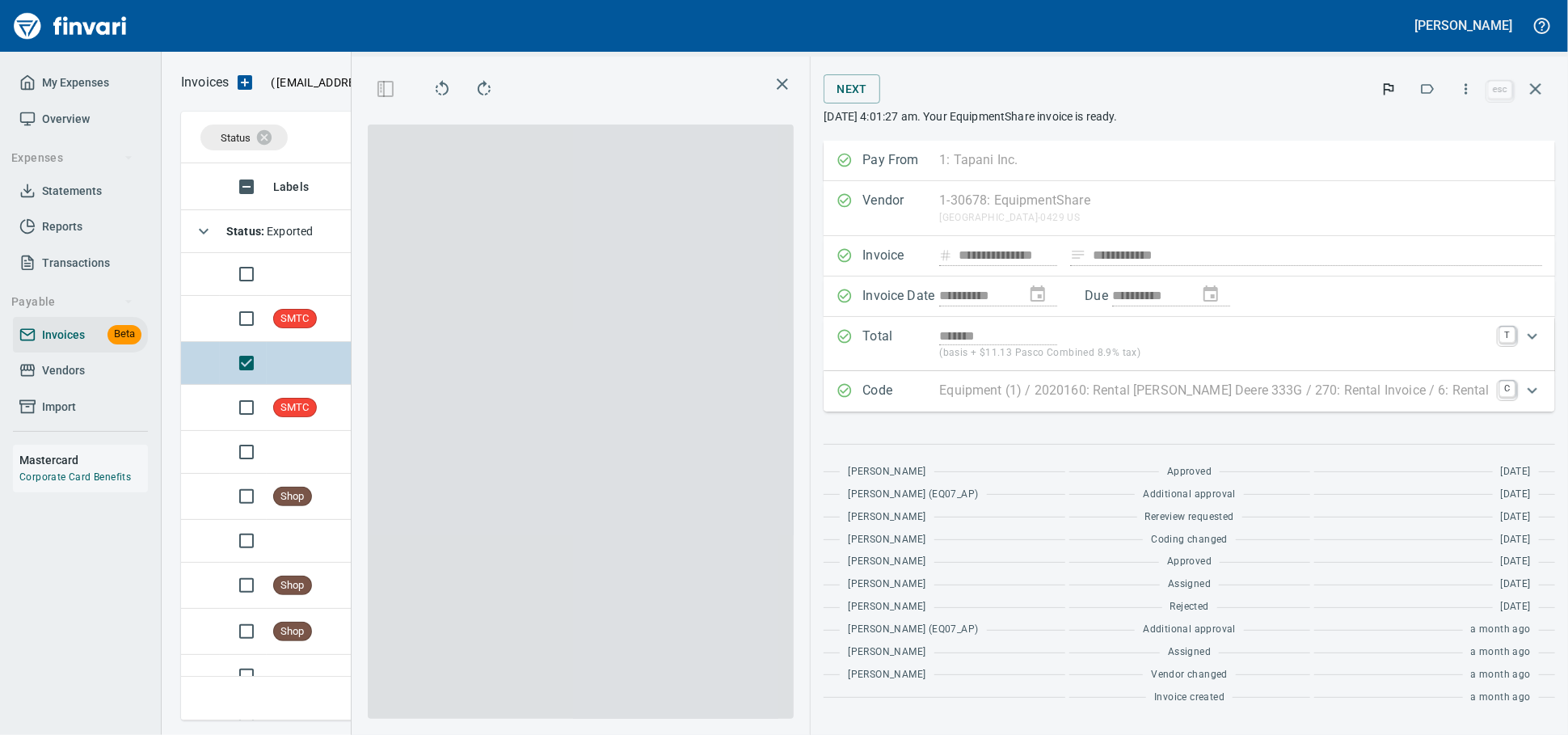
scroll to position [529, 935]
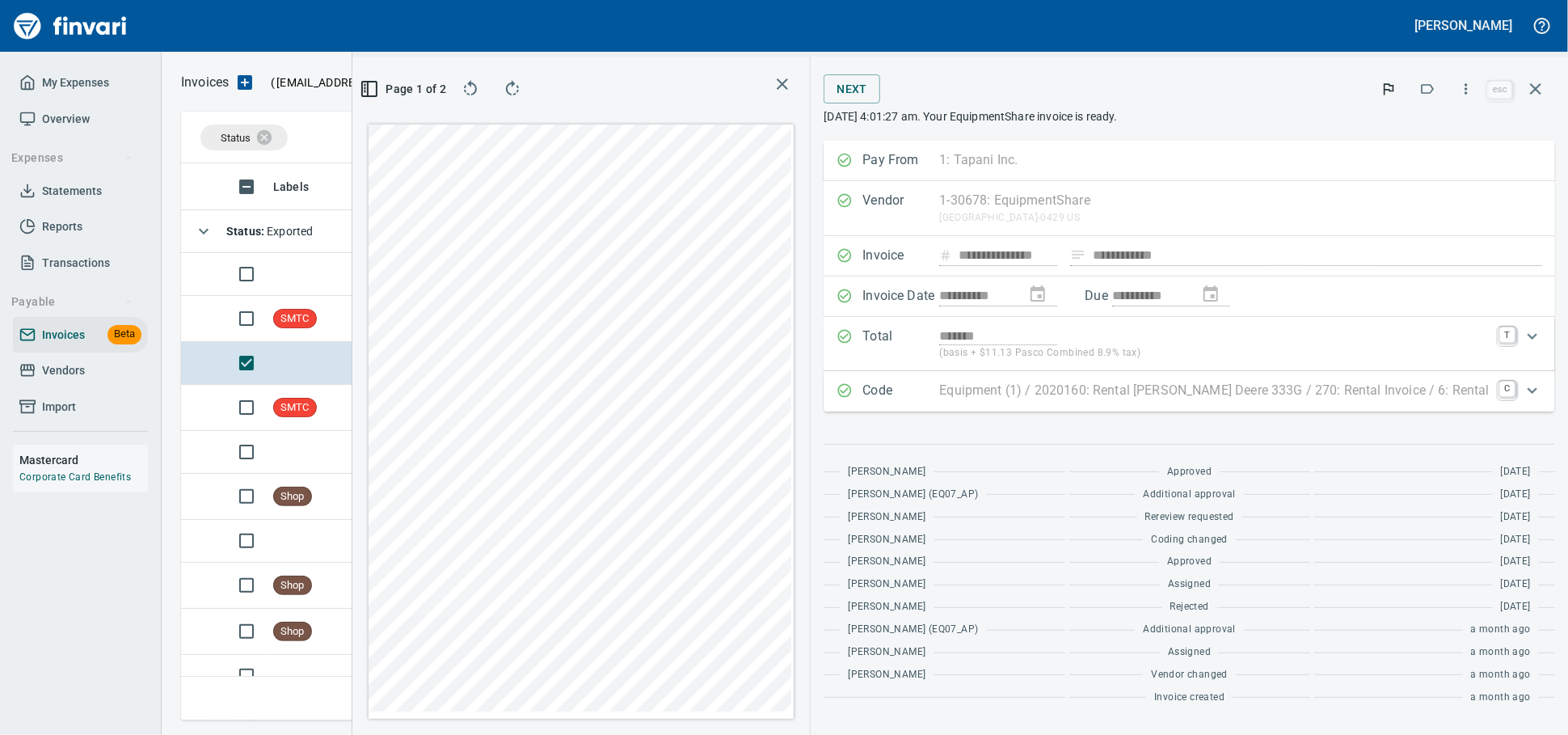
click at [1016, 272] on div "**********" at bounding box center [1189, 256] width 732 height 41
click at [1003, 276] on div "**********" at bounding box center [1189, 256] width 732 height 41
click at [1531, 97] on icon "button" at bounding box center [1536, 89] width 19 height 19
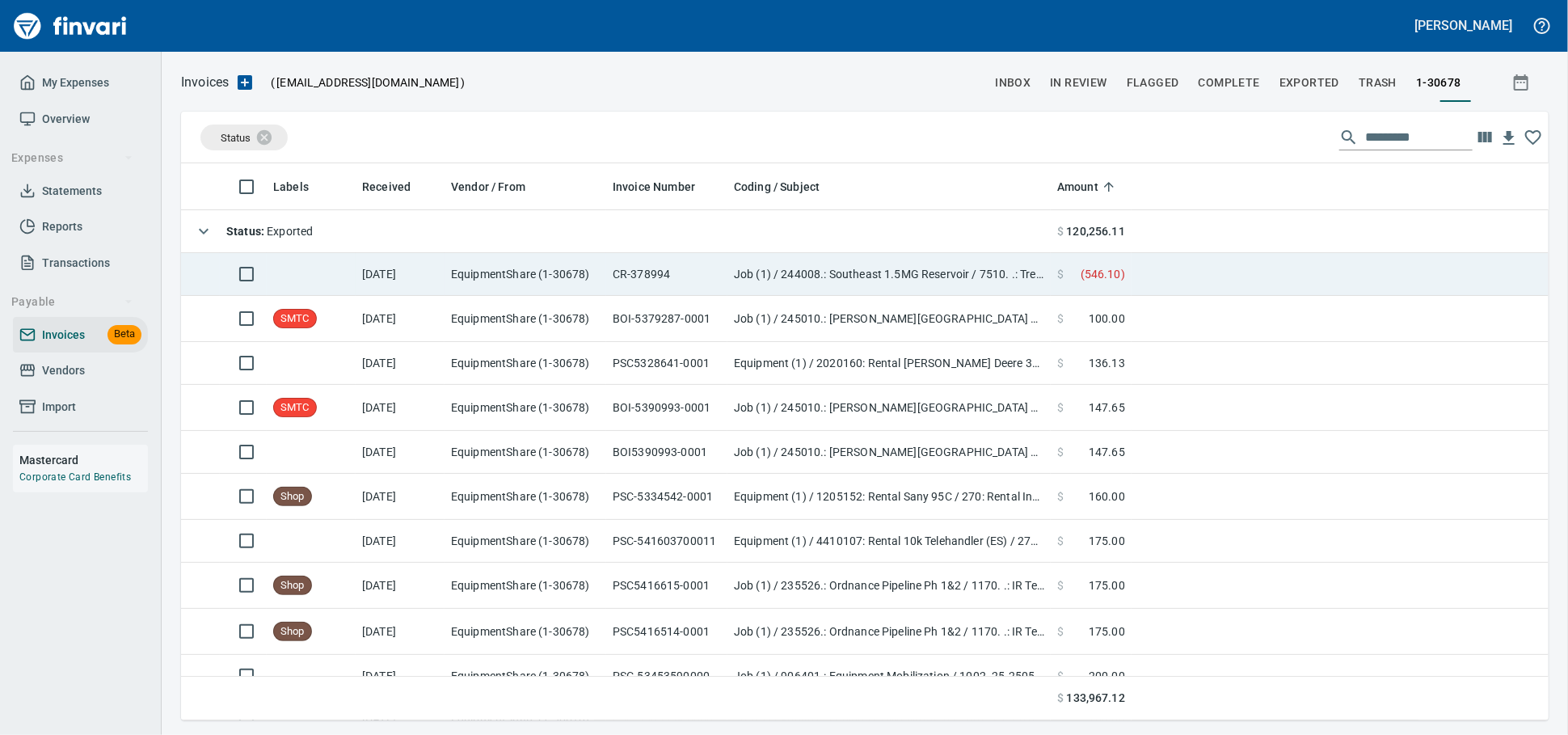
scroll to position [543, 1339]
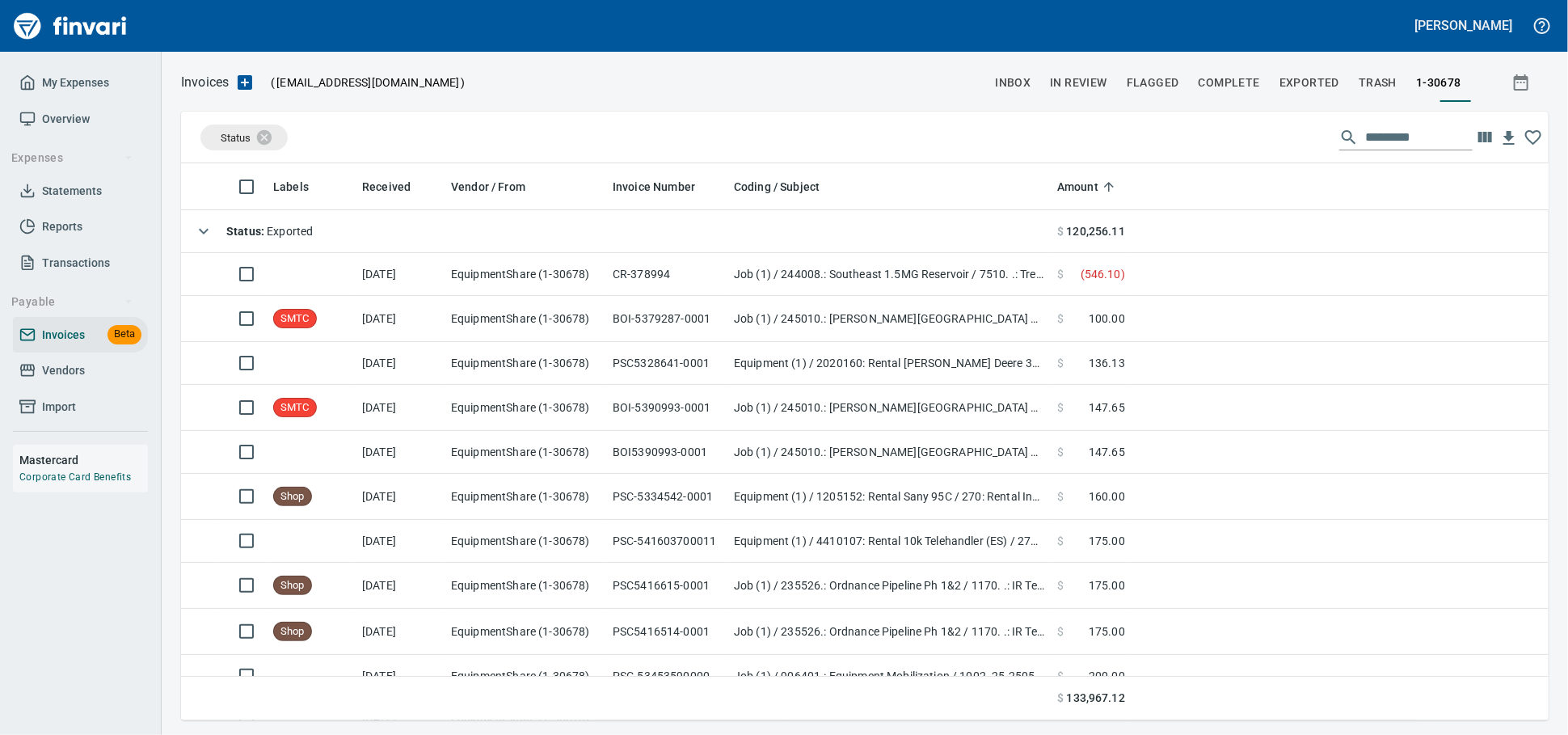
click at [91, 381] on span "Vendors" at bounding box center [80, 370] width 122 height 20
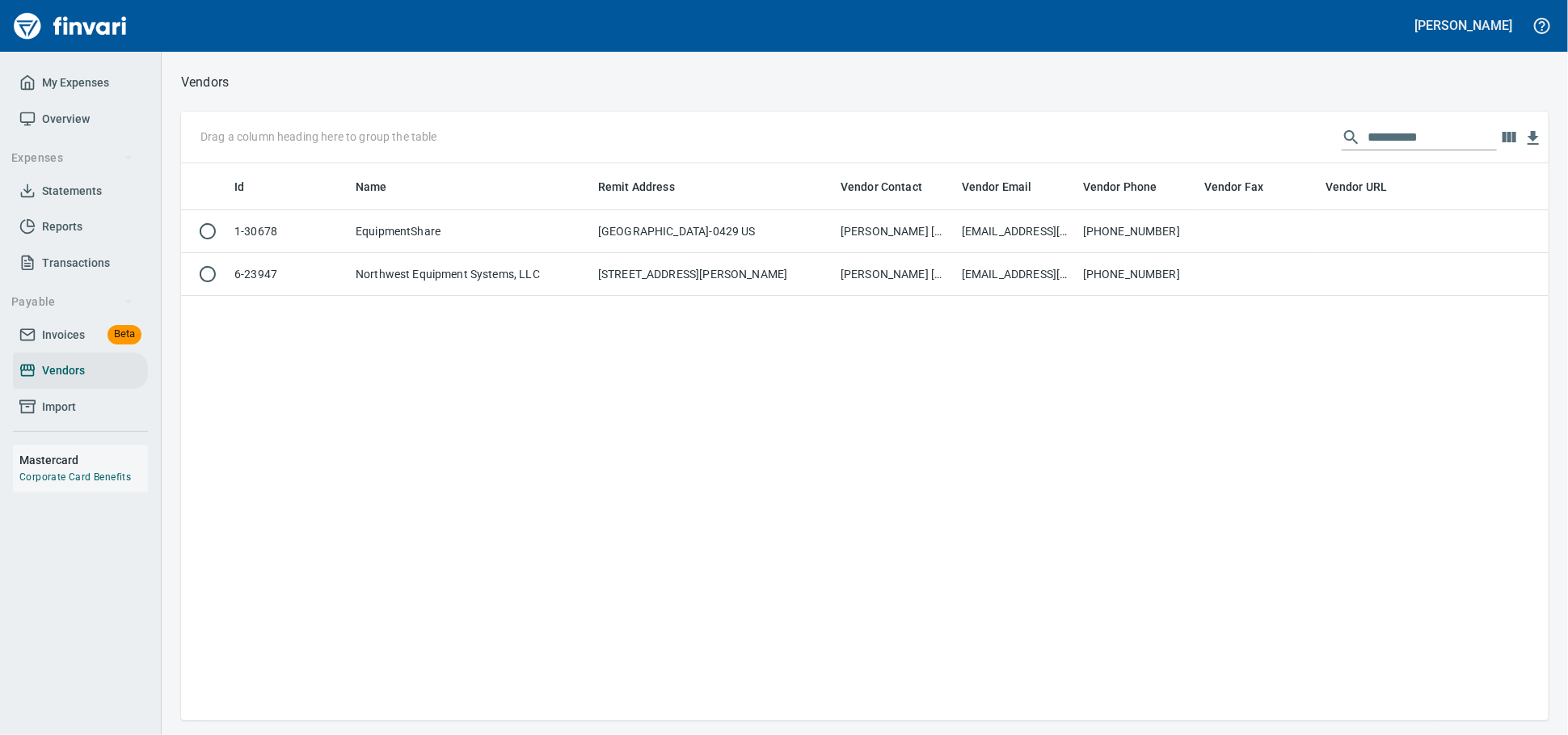
scroll to position [2, 2]
drag, startPoint x: 1132, startPoint y: 122, endPoint x: 1062, endPoint y: 117, distance: 70.2
click at [1062, 117] on div "**********" at bounding box center [864, 137] width 1368 height 52
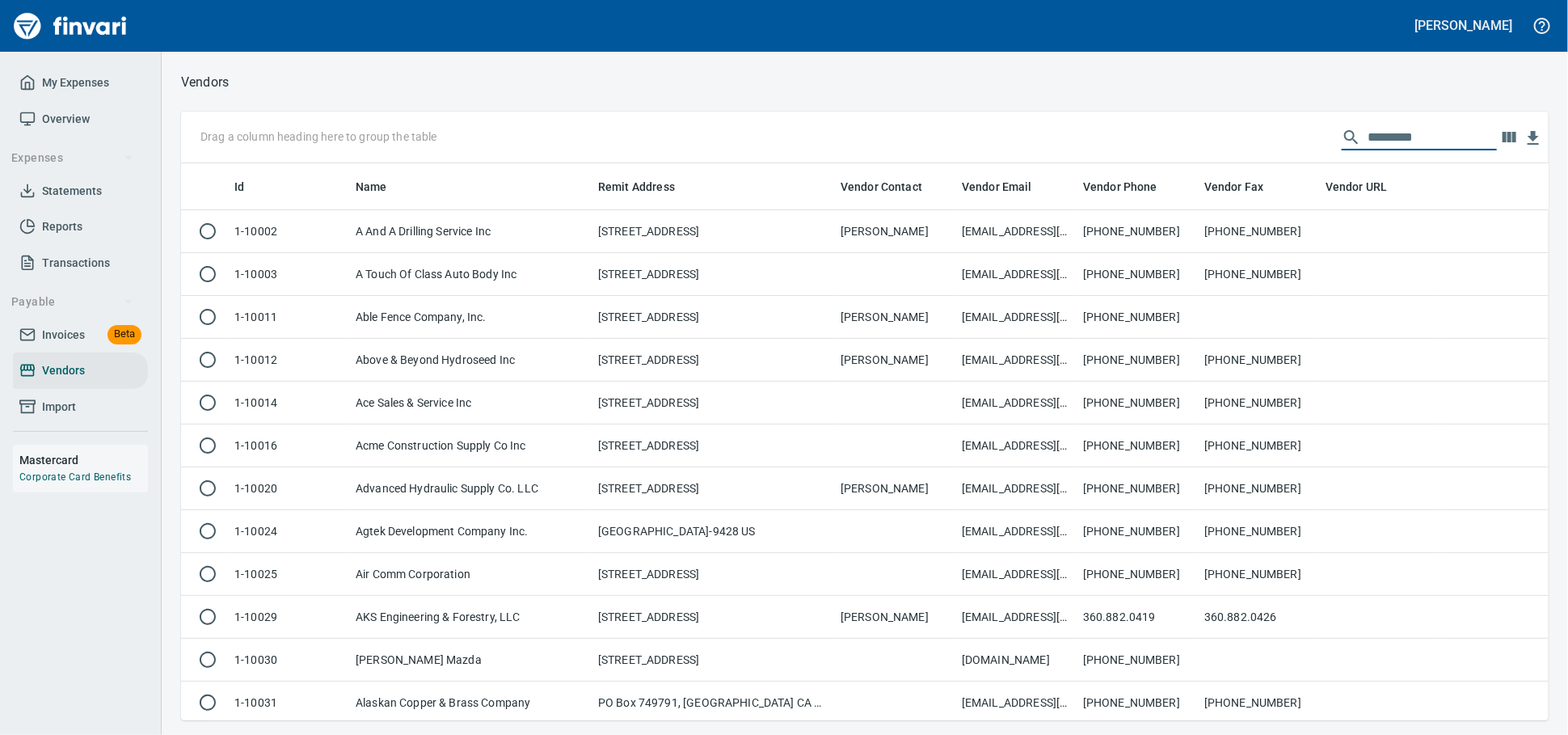
scroll to position [543, 1339]
click at [85, 343] on span "Invoices" at bounding box center [63, 335] width 43 height 20
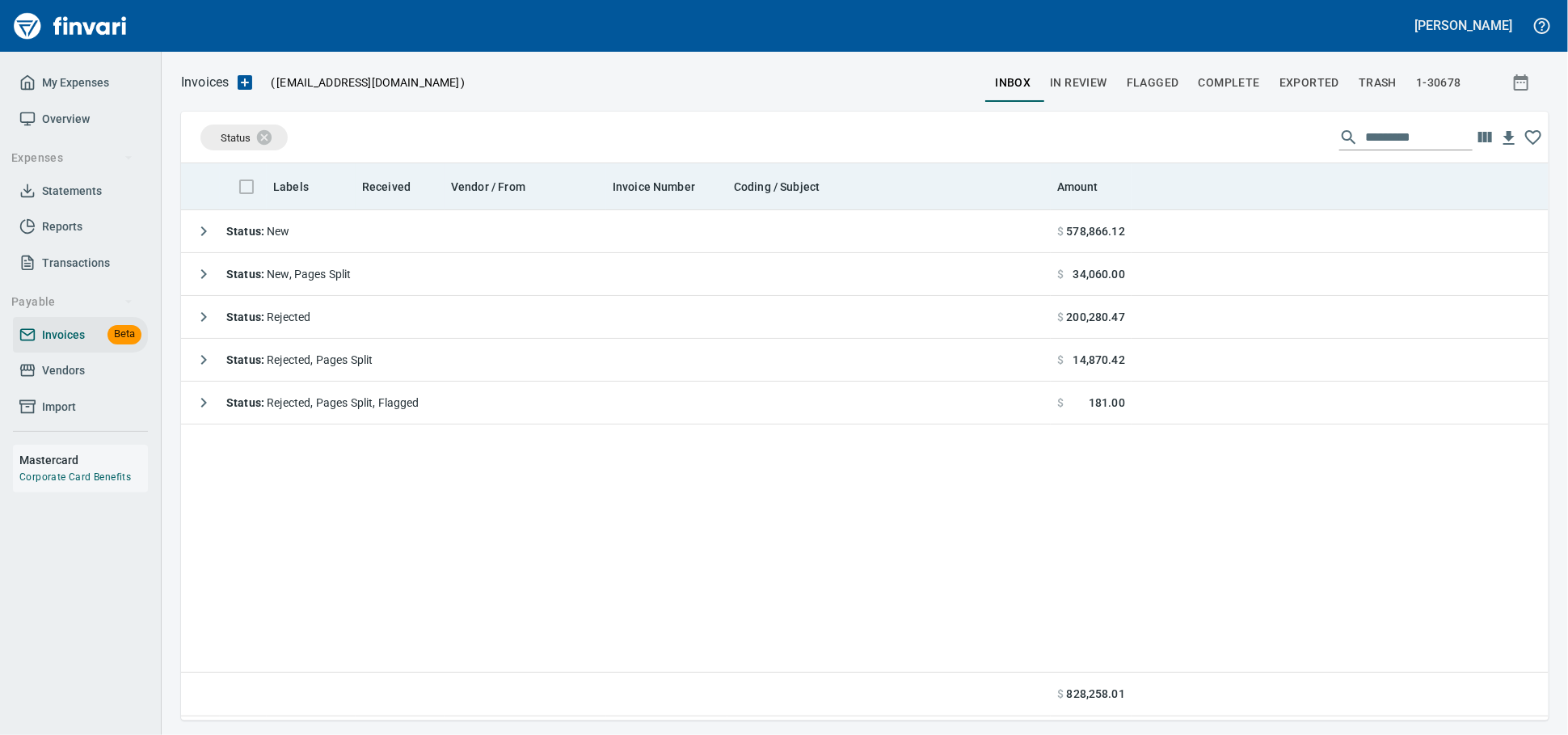
scroll to position [543, 1353]
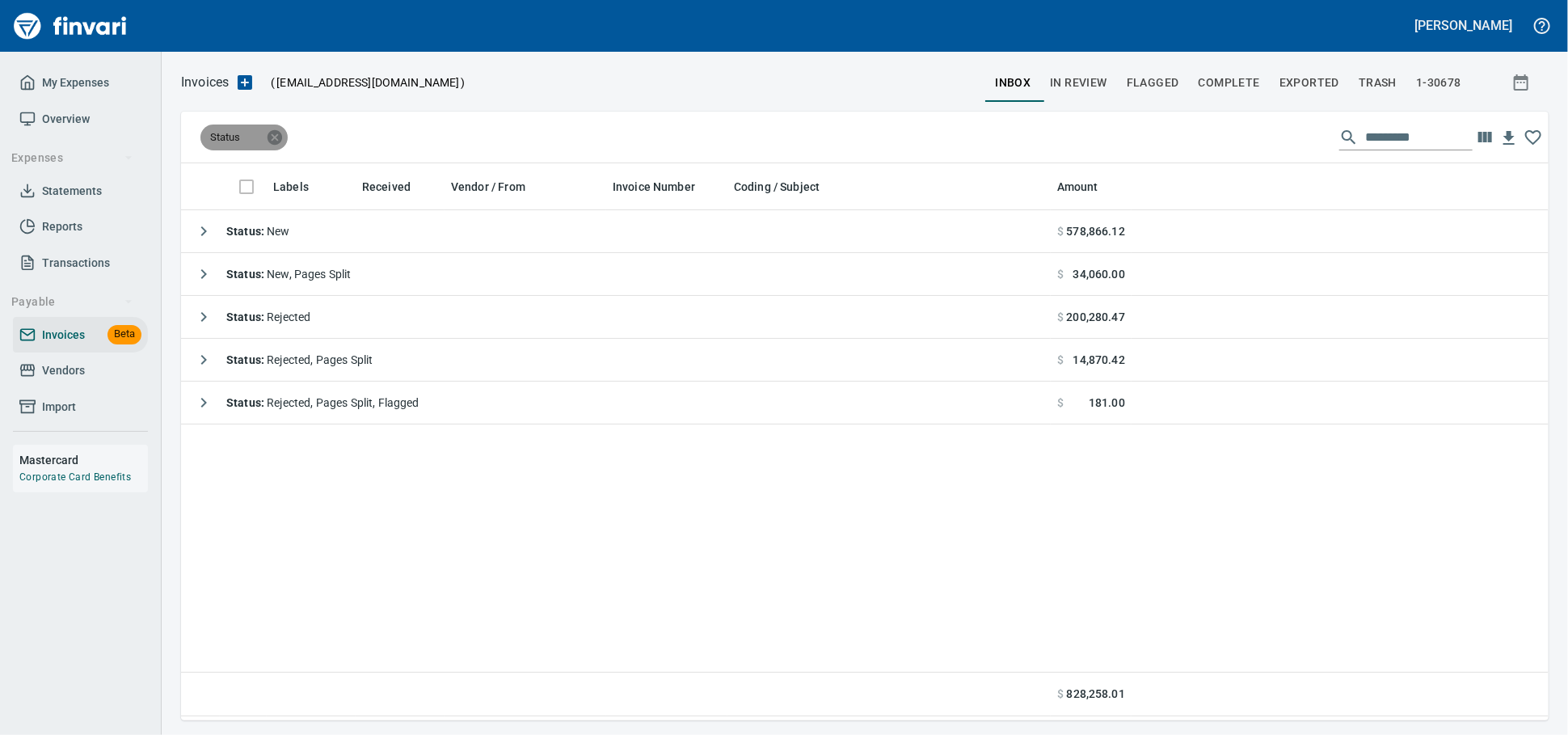
click at [272, 141] on icon at bounding box center [275, 136] width 15 height 15
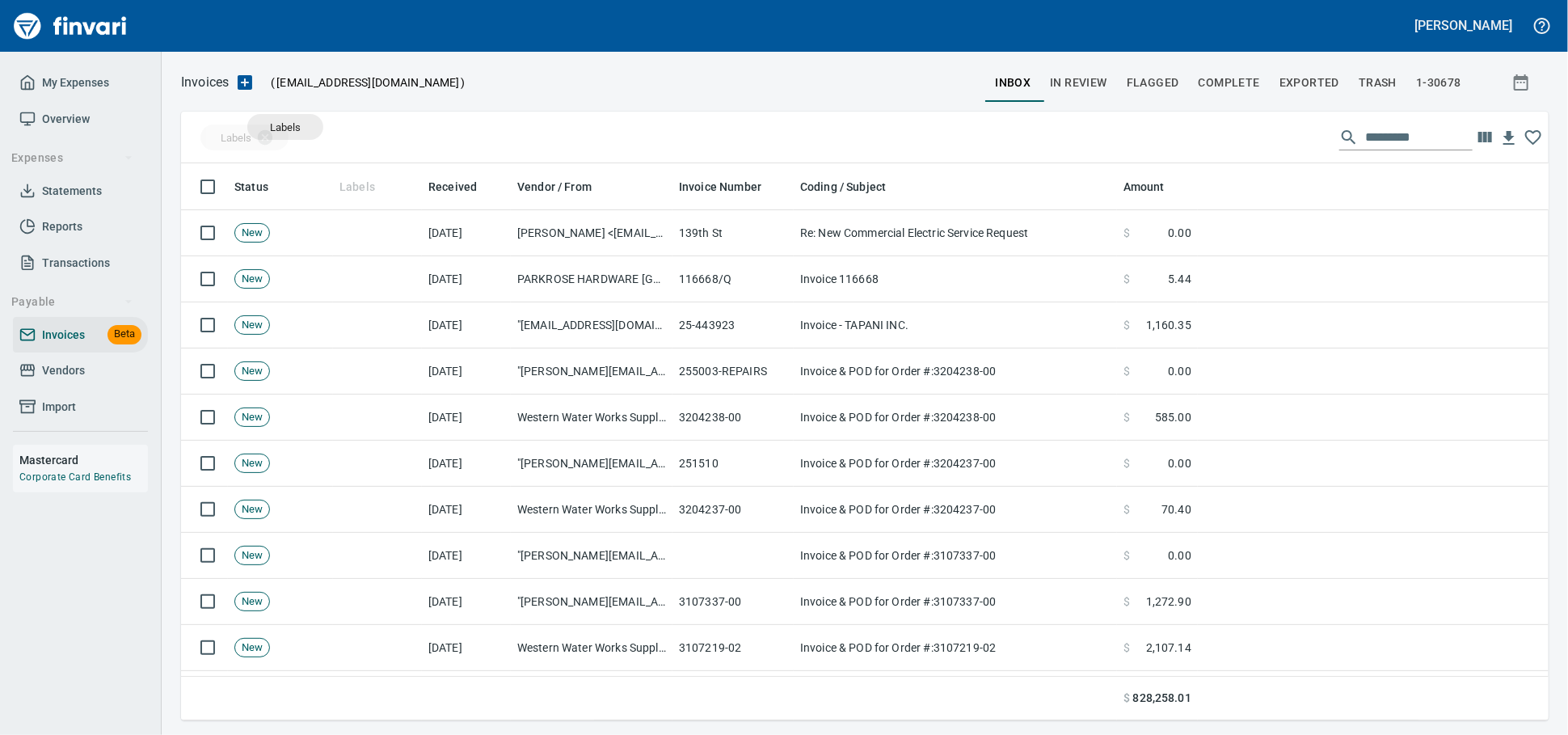
scroll to position [543, 1339]
drag, startPoint x: 368, startPoint y: 189, endPoint x: 261, endPoint y: 135, distance: 119.9
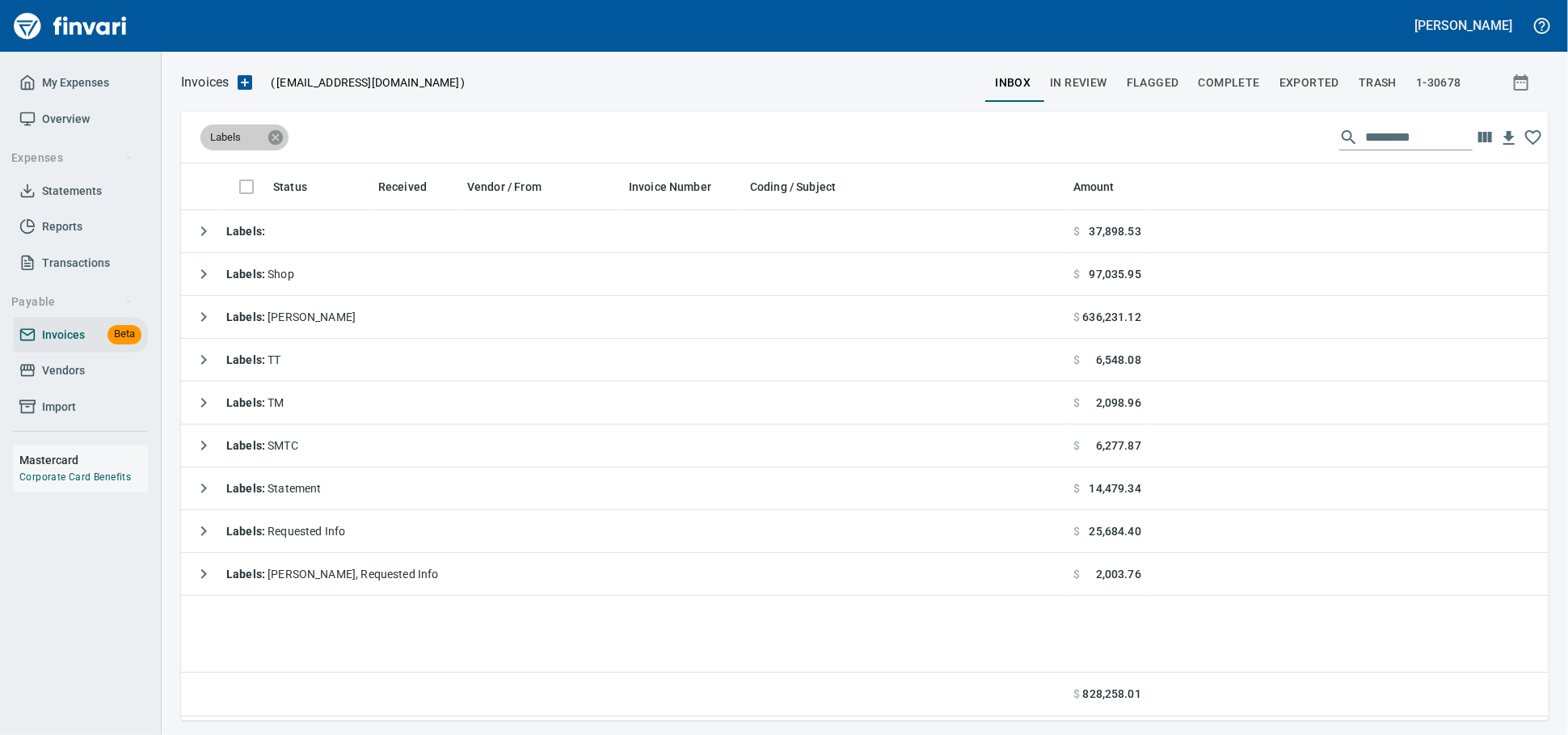
scroll to position [543, 1353]
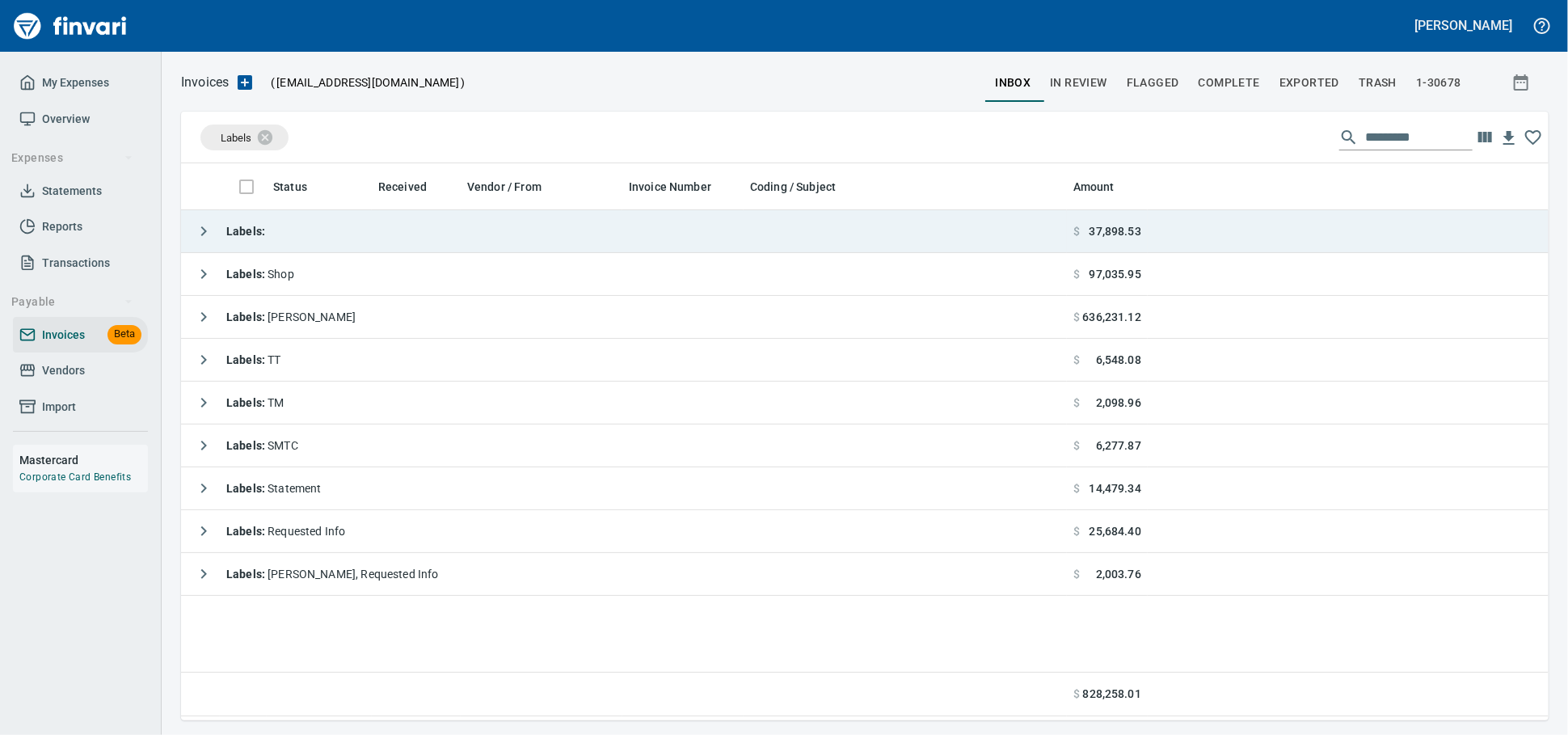
click at [387, 222] on td "Labels :" at bounding box center [624, 231] width 886 height 43
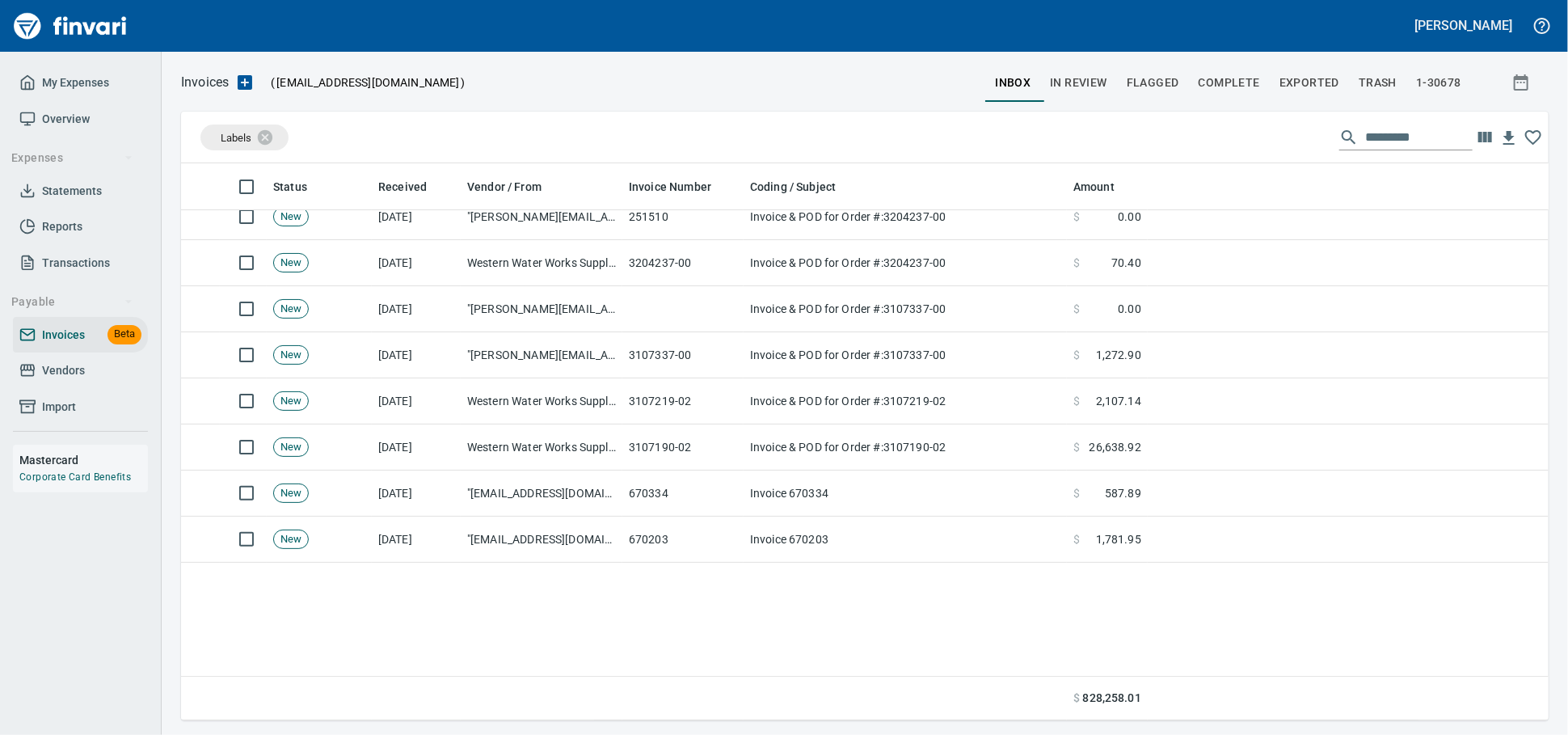
scroll to position [0, 0]
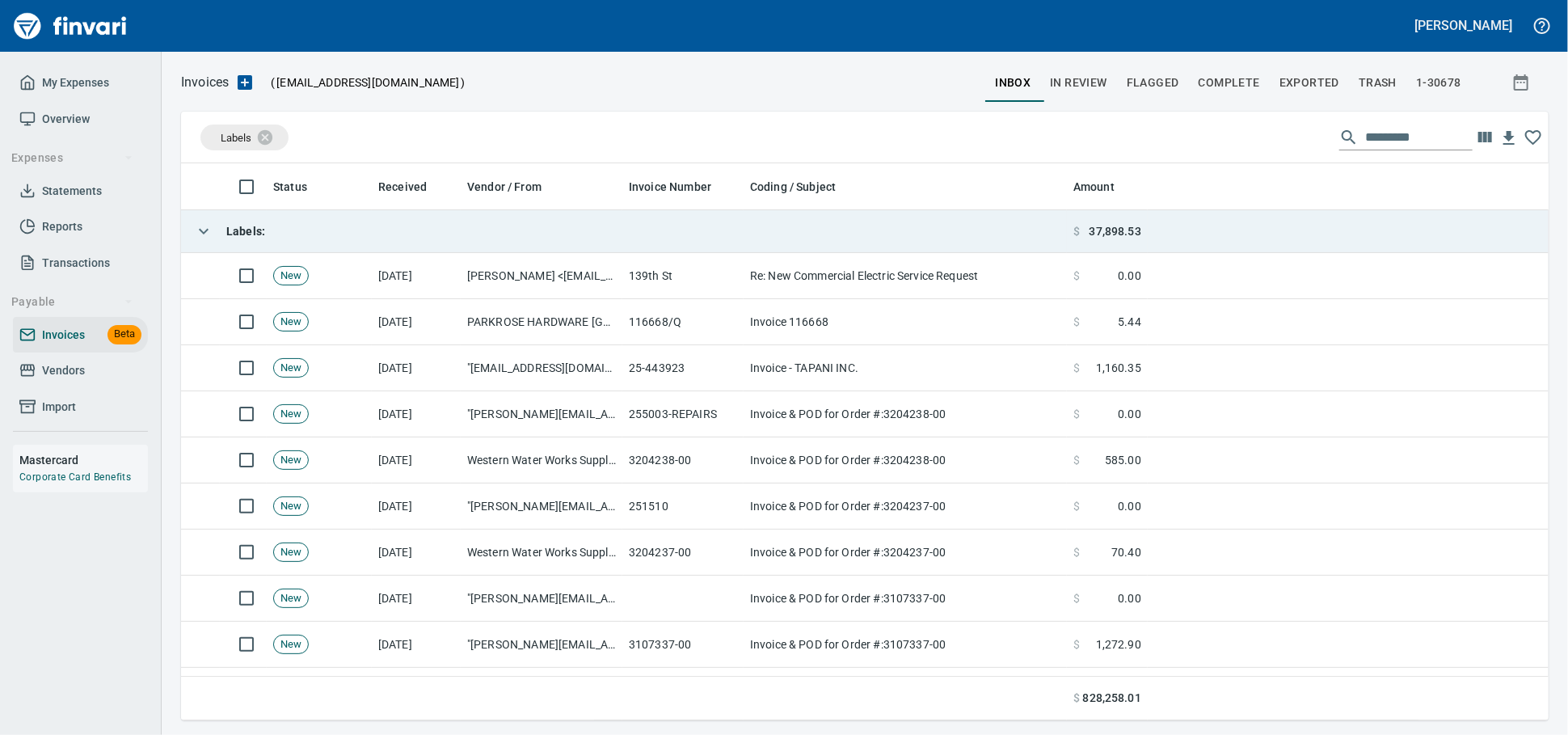
click at [264, 237] on strong "Labels :" at bounding box center [246, 230] width 39 height 13
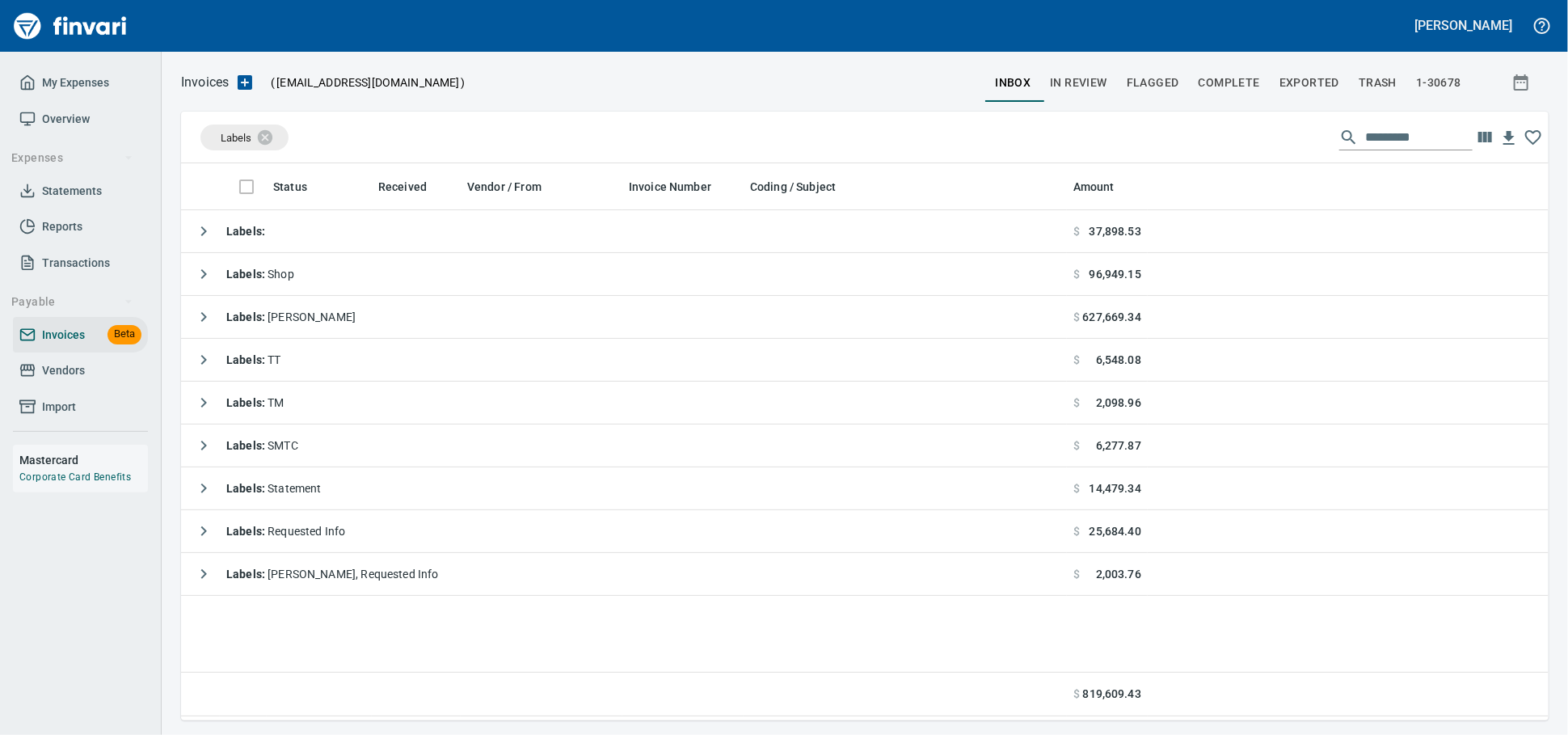
drag, startPoint x: 64, startPoint y: 393, endPoint x: 131, endPoint y: 387, distance: 67.3
click at [64, 381] on span "Vendors" at bounding box center [63, 370] width 43 height 20
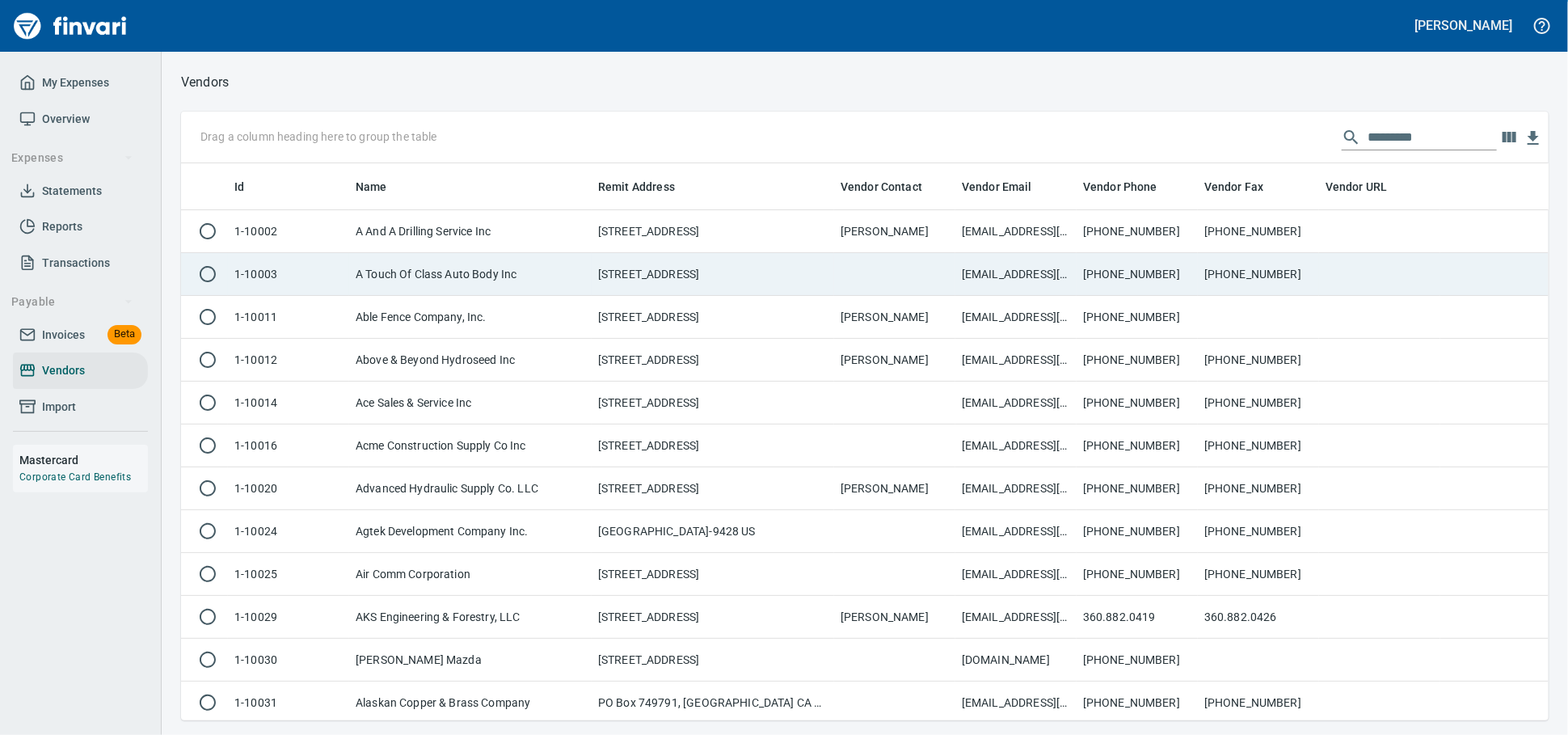
scroll to position [543, 1339]
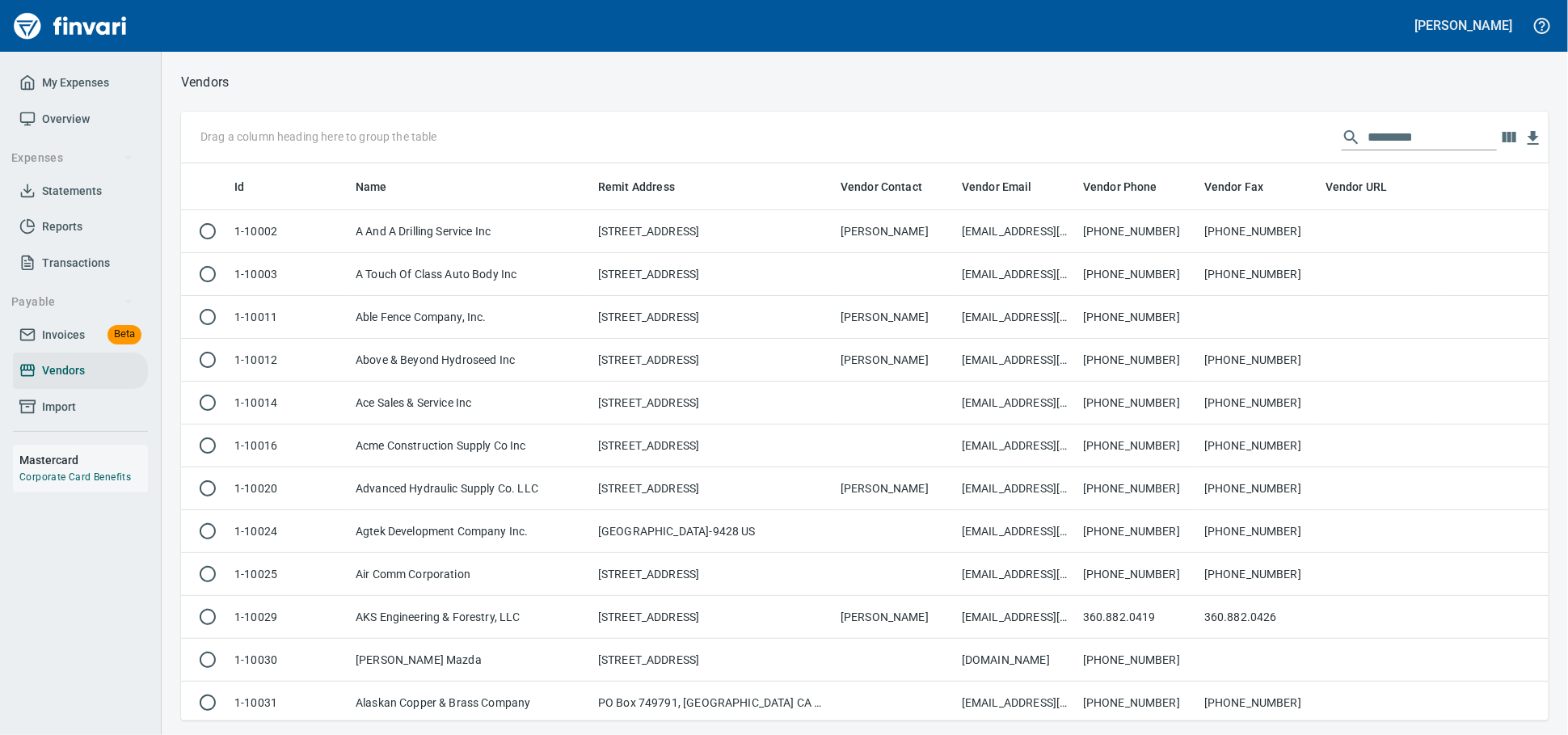
click at [1368, 137] on input "text" at bounding box center [1433, 137] width 130 height 26
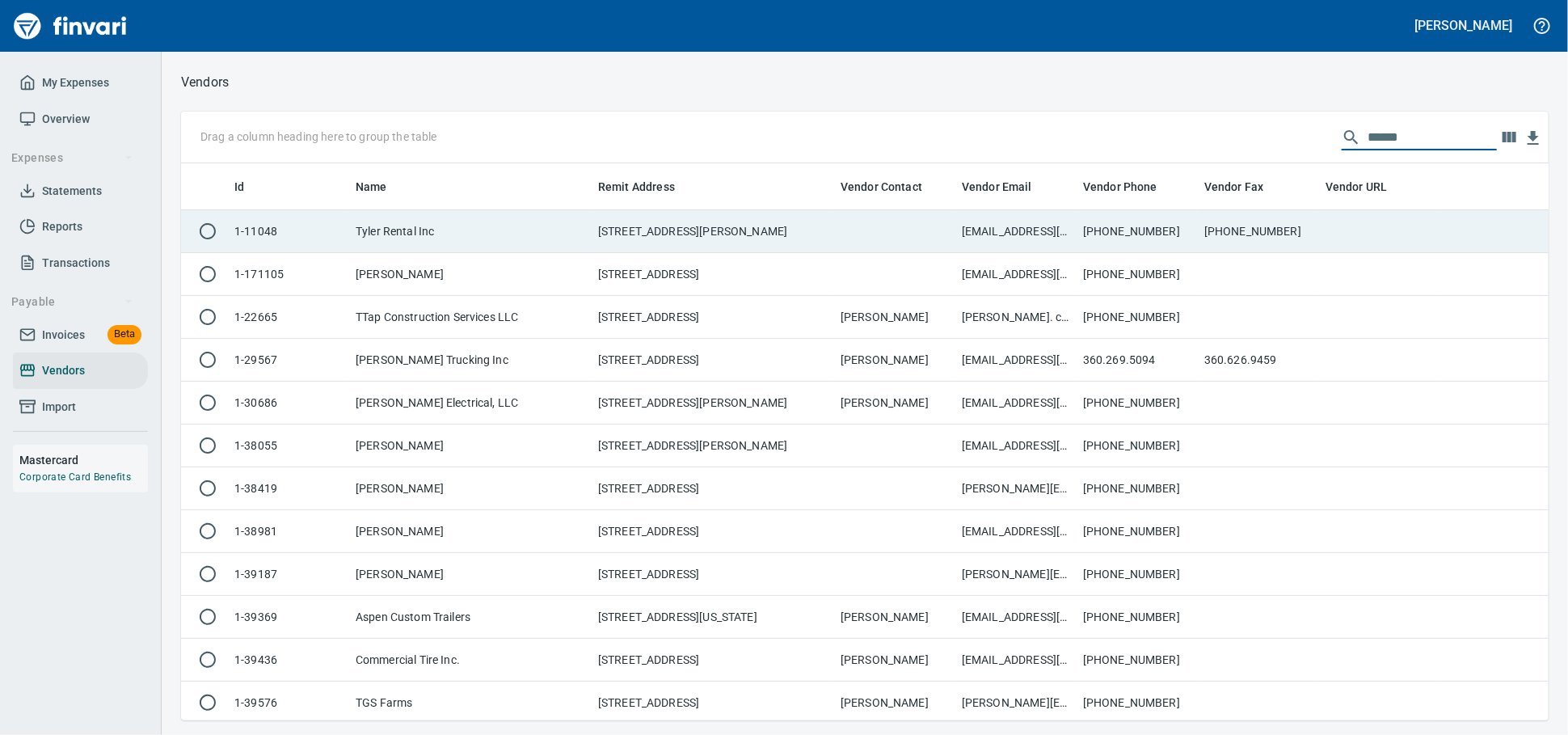
type input "*****"
click at [565, 242] on td "Tyler Rental Inc" at bounding box center [470, 231] width 243 height 43
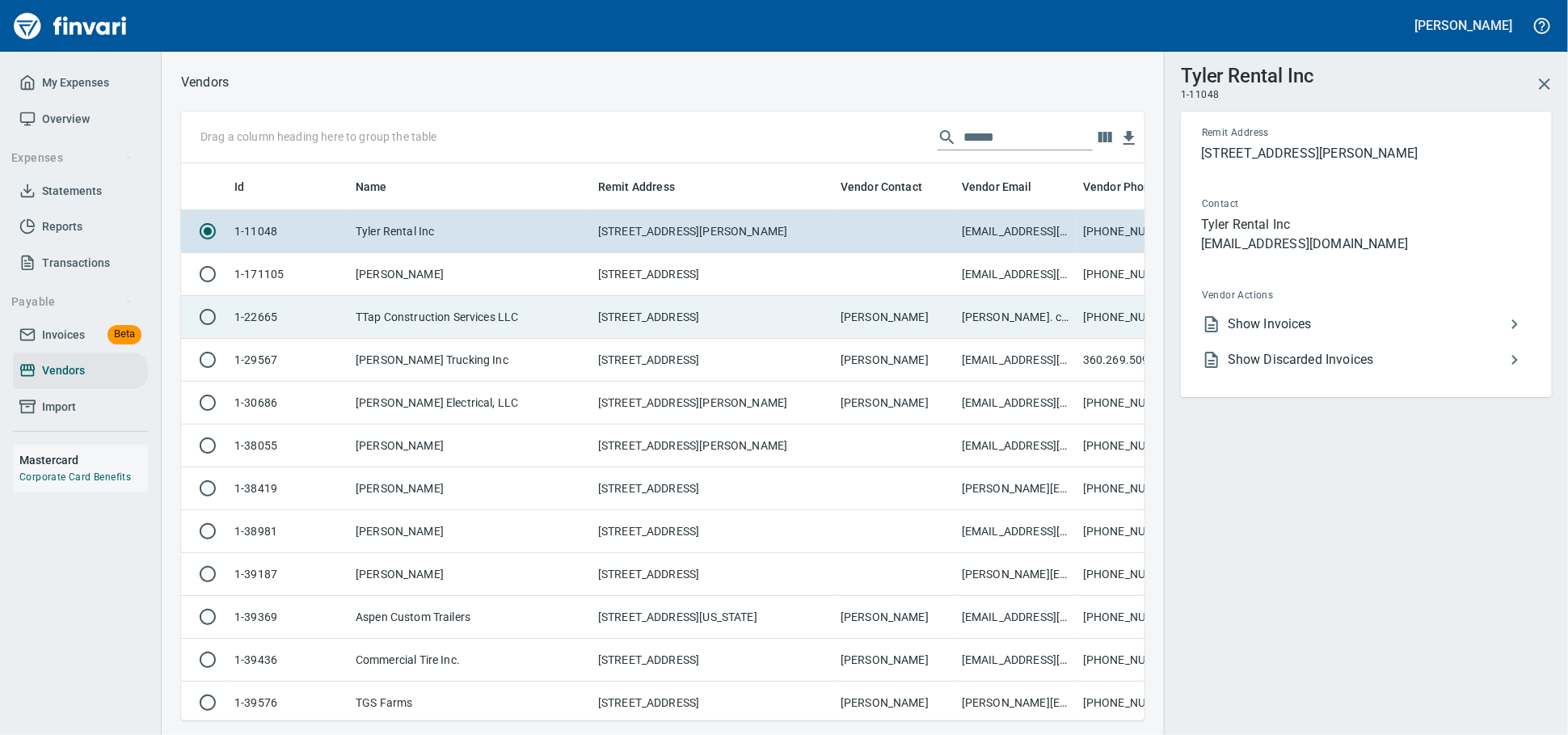
scroll to position [529, 935]
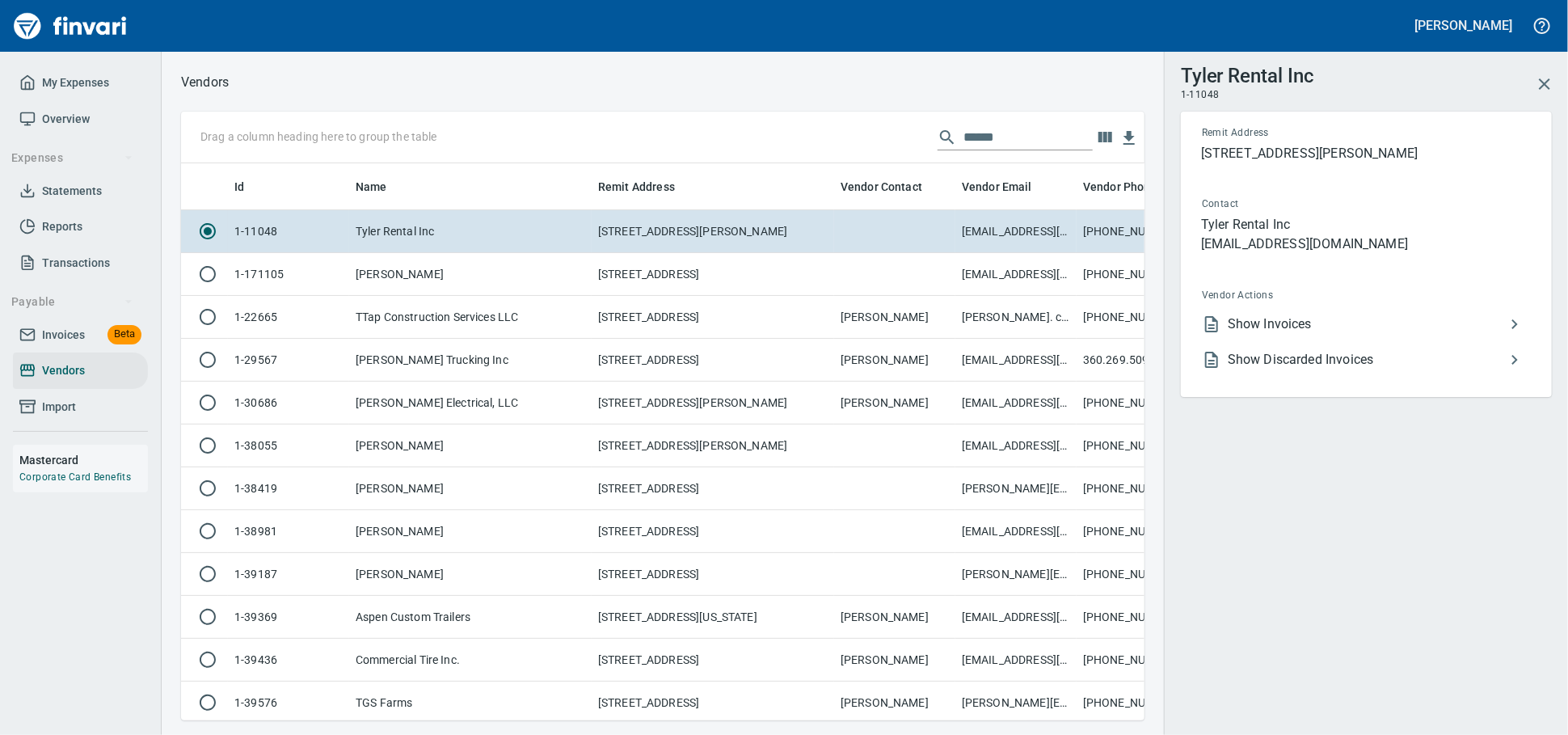
click at [1441, 334] on span "Show Invoices" at bounding box center [1366, 324] width 277 height 19
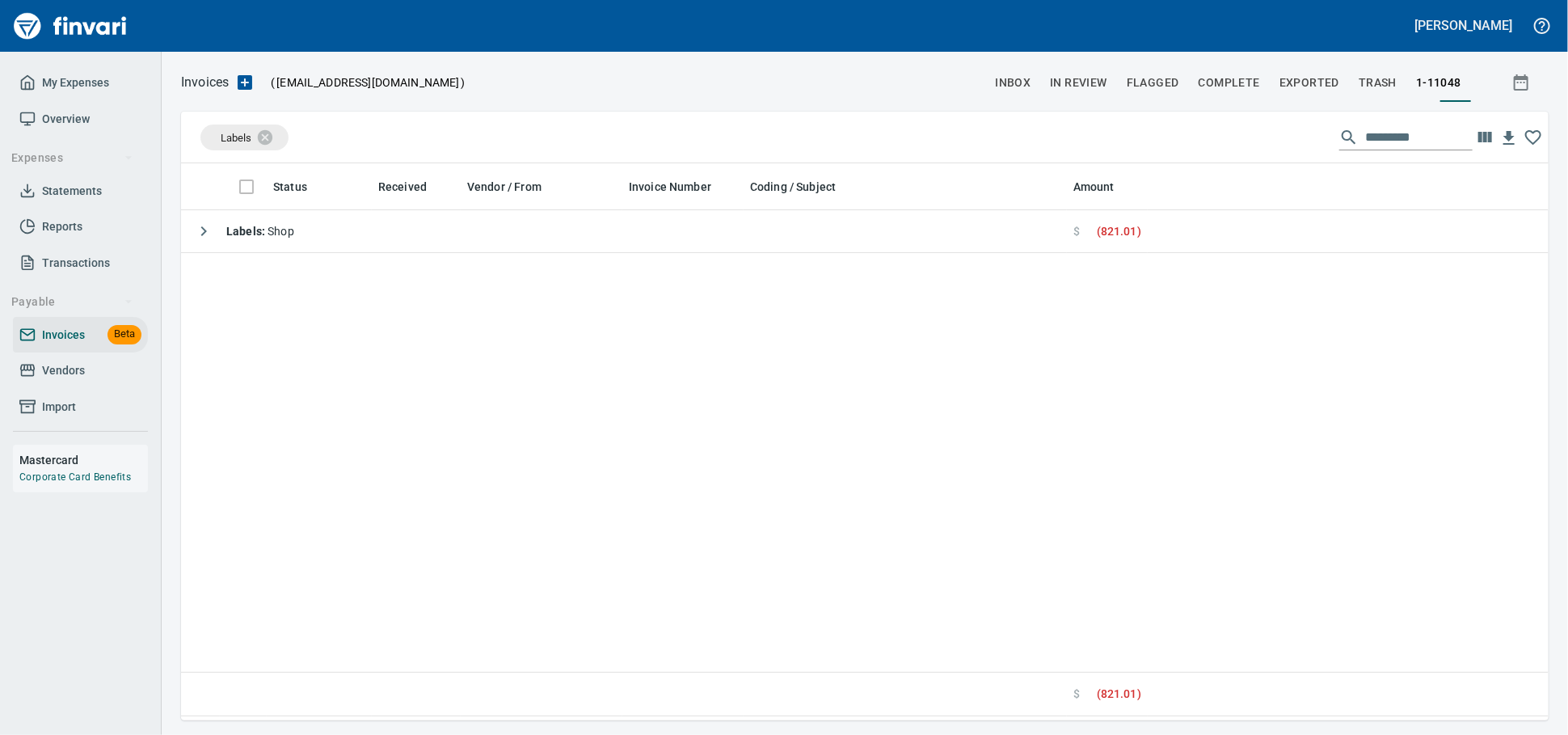
scroll to position [2, 2]
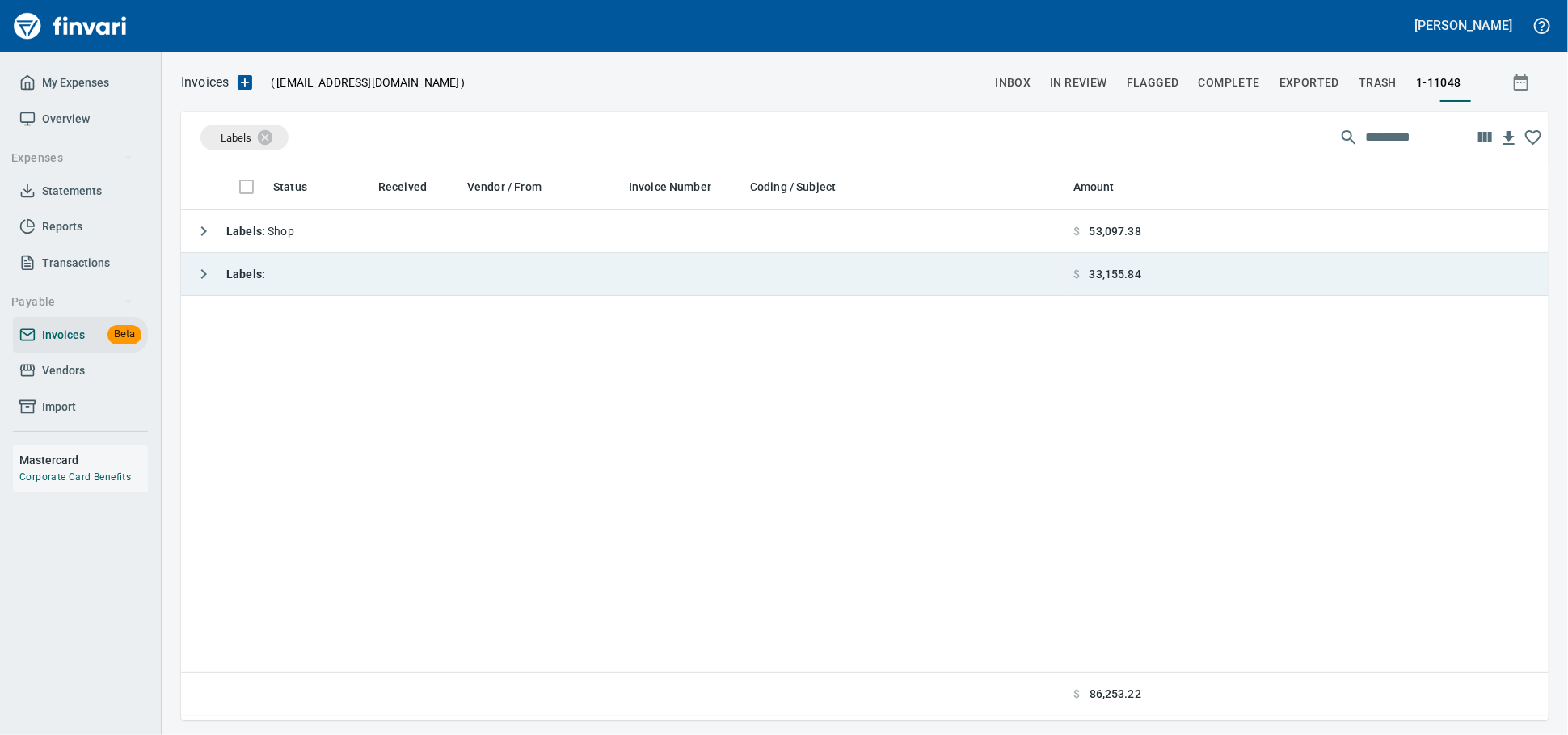
click at [332, 278] on td "Labels :" at bounding box center [624, 275] width 886 height 43
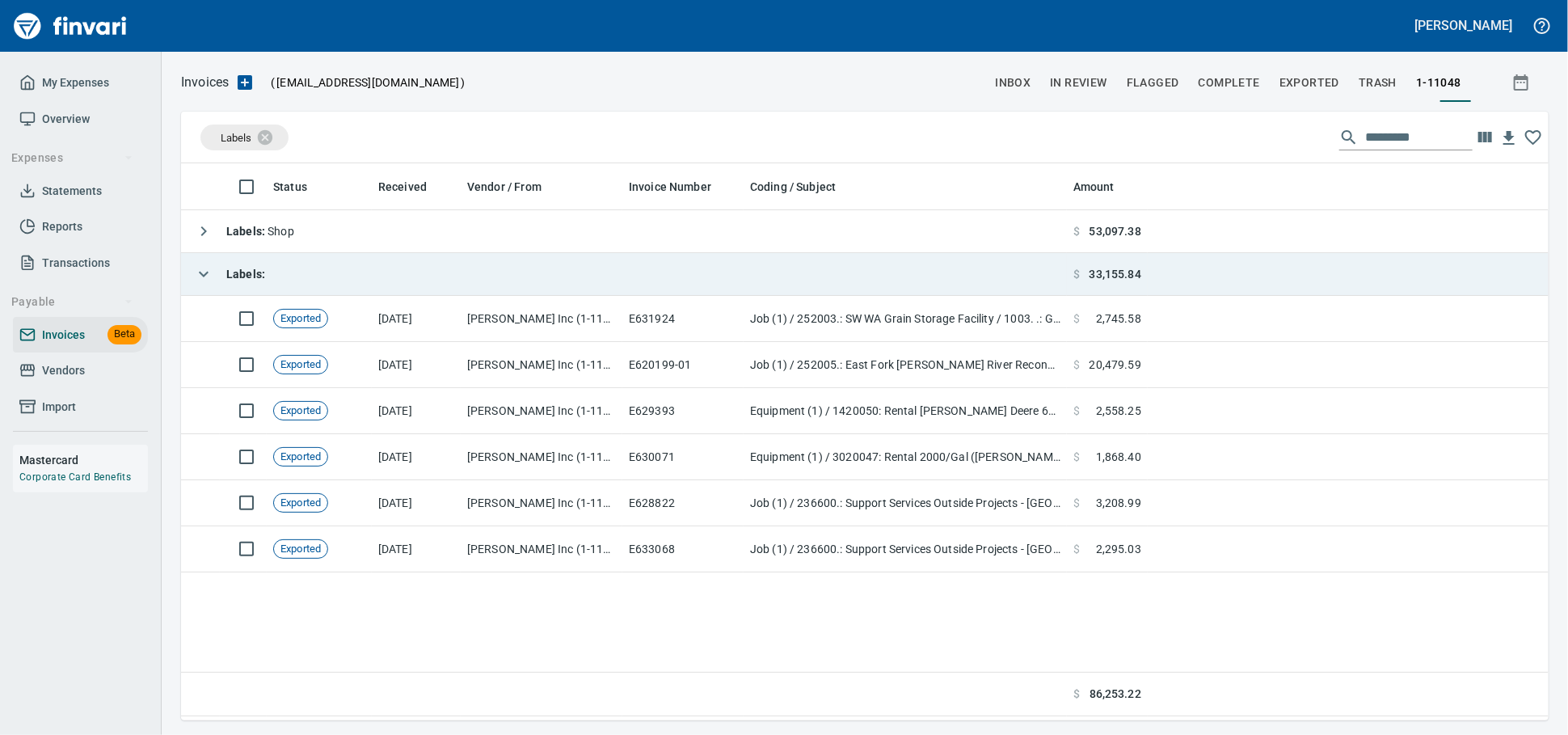
scroll to position [543, 1353]
click at [332, 278] on td "Labels :" at bounding box center [624, 275] width 886 height 43
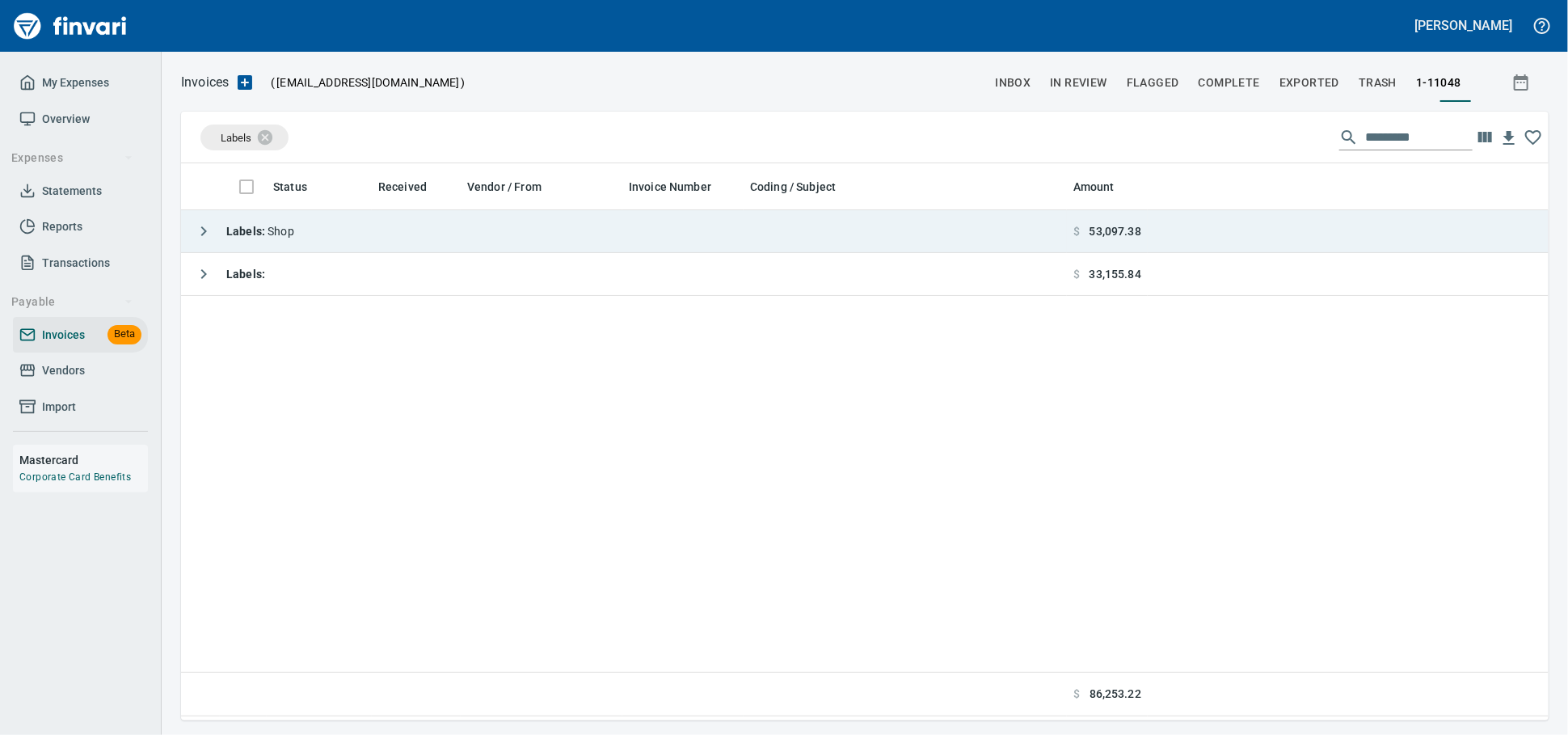
click at [351, 236] on td "Labels : Shop" at bounding box center [624, 231] width 886 height 43
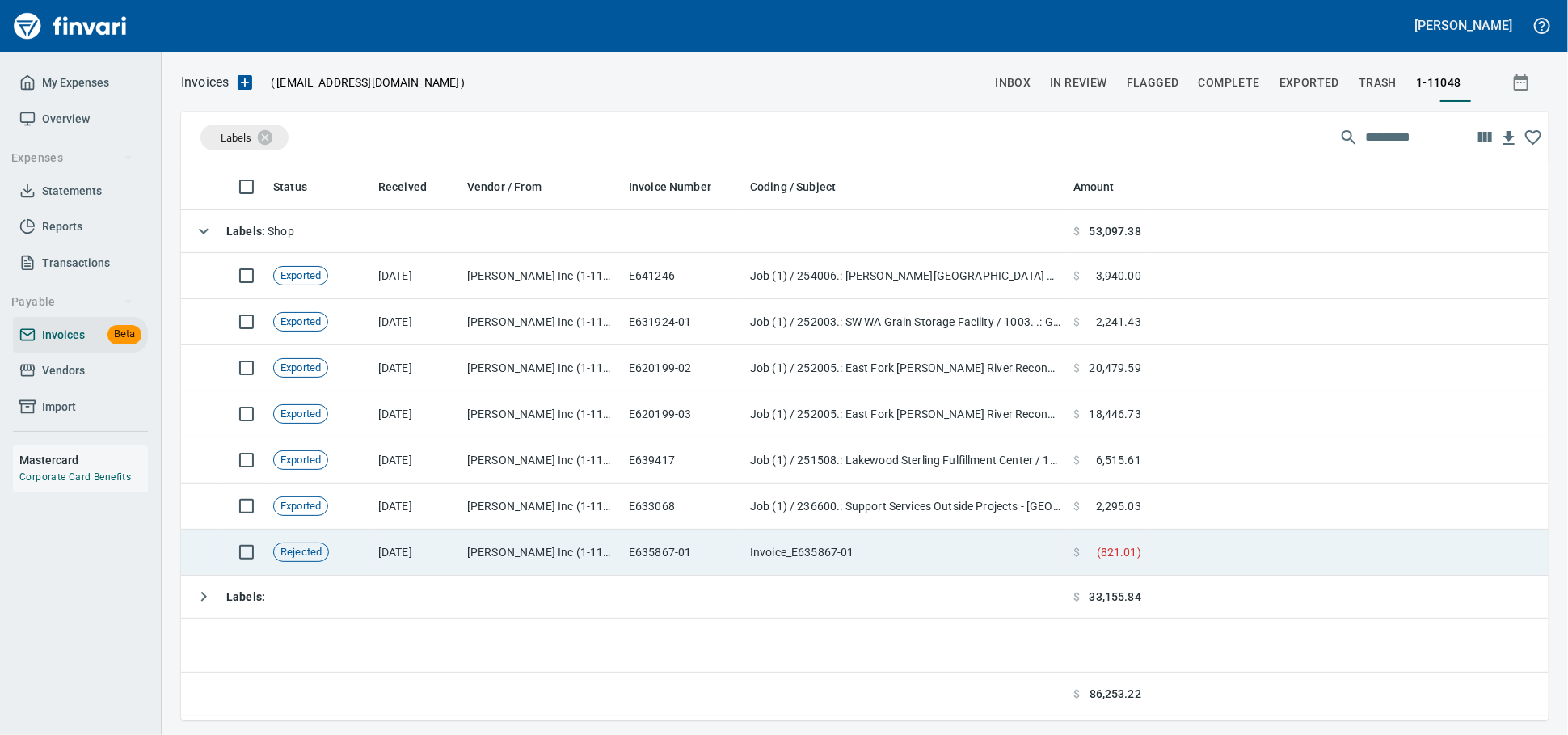
click at [367, 572] on td "Rejected" at bounding box center [319, 553] width 105 height 46
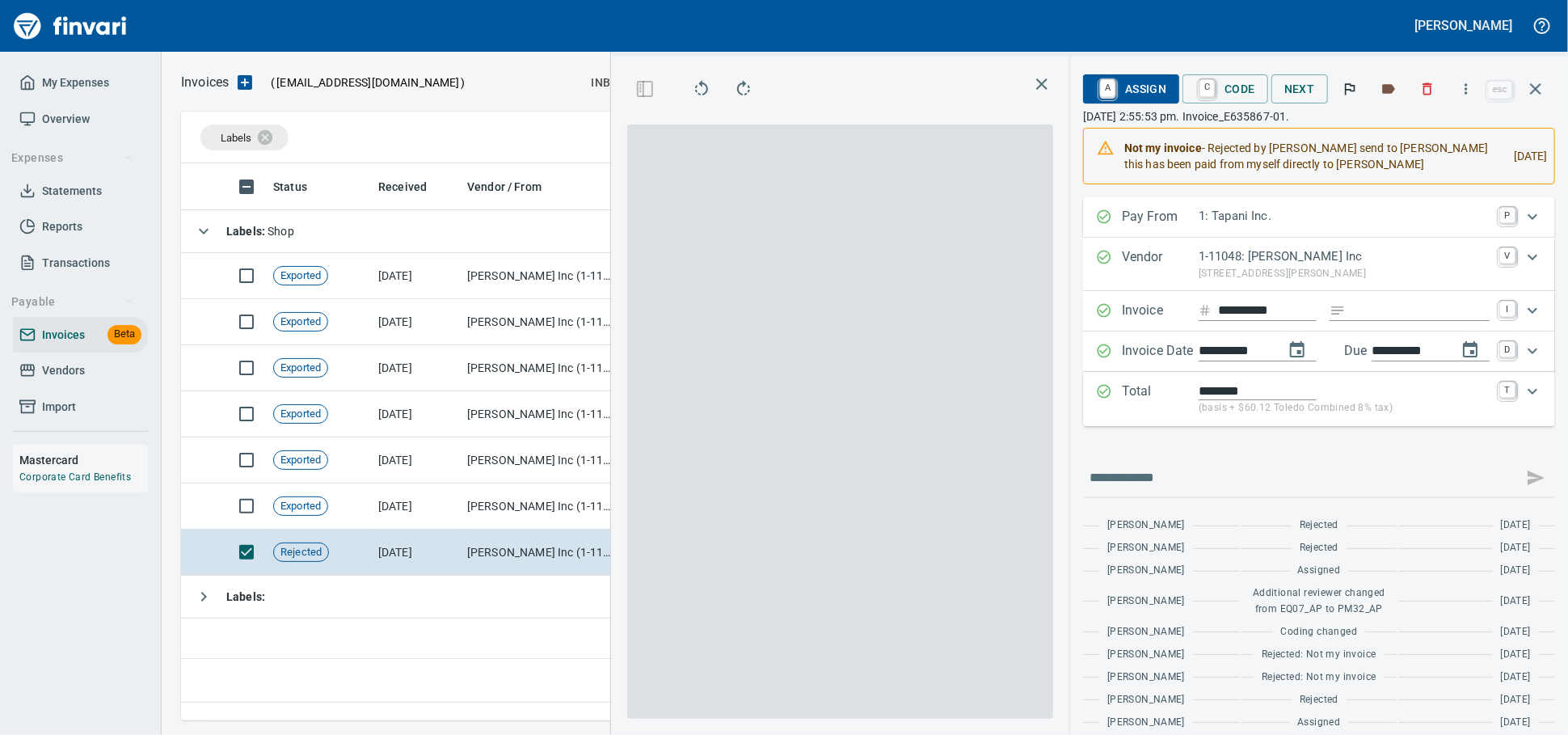
scroll to position [2, 2]
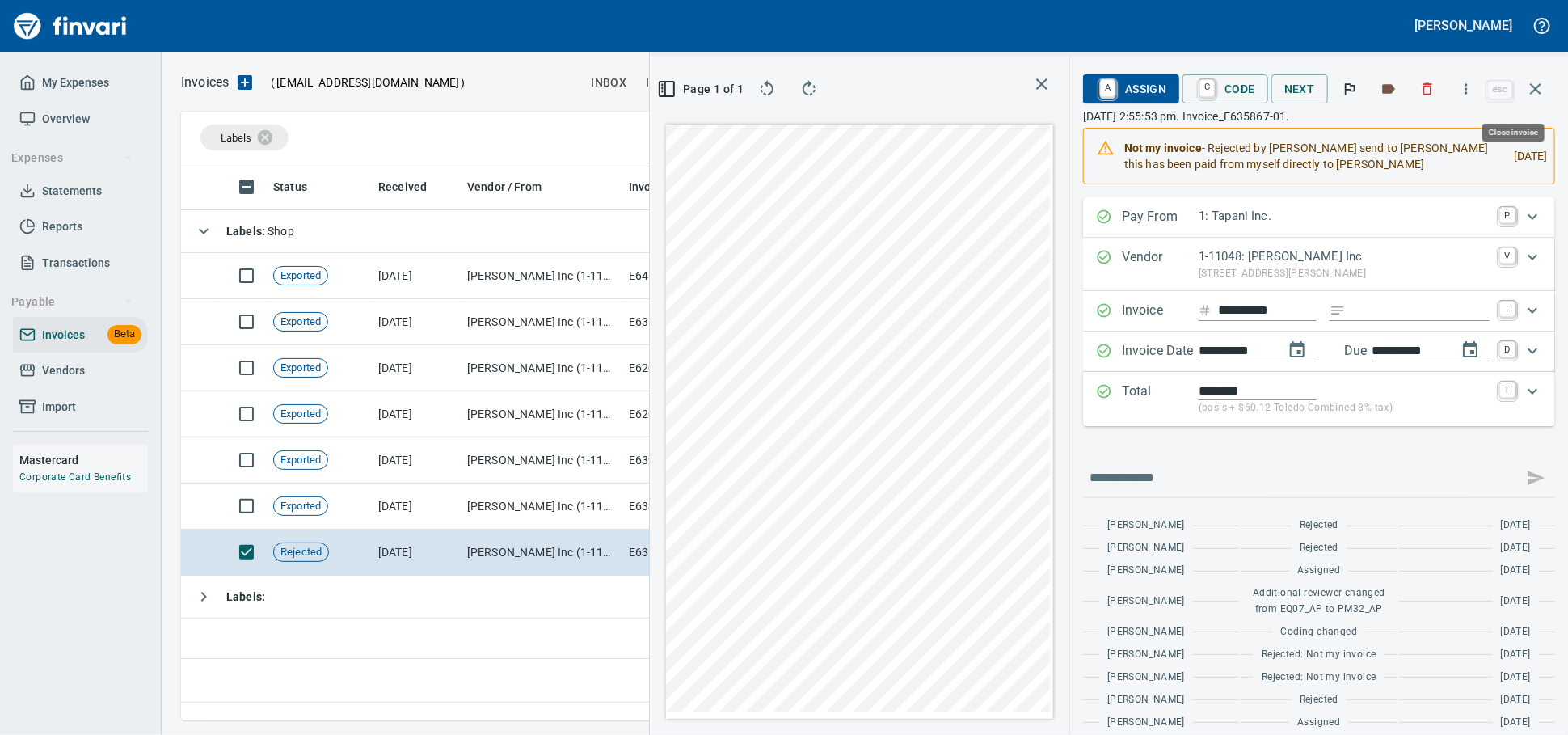
click at [1532, 96] on icon "button" at bounding box center [1536, 89] width 19 height 19
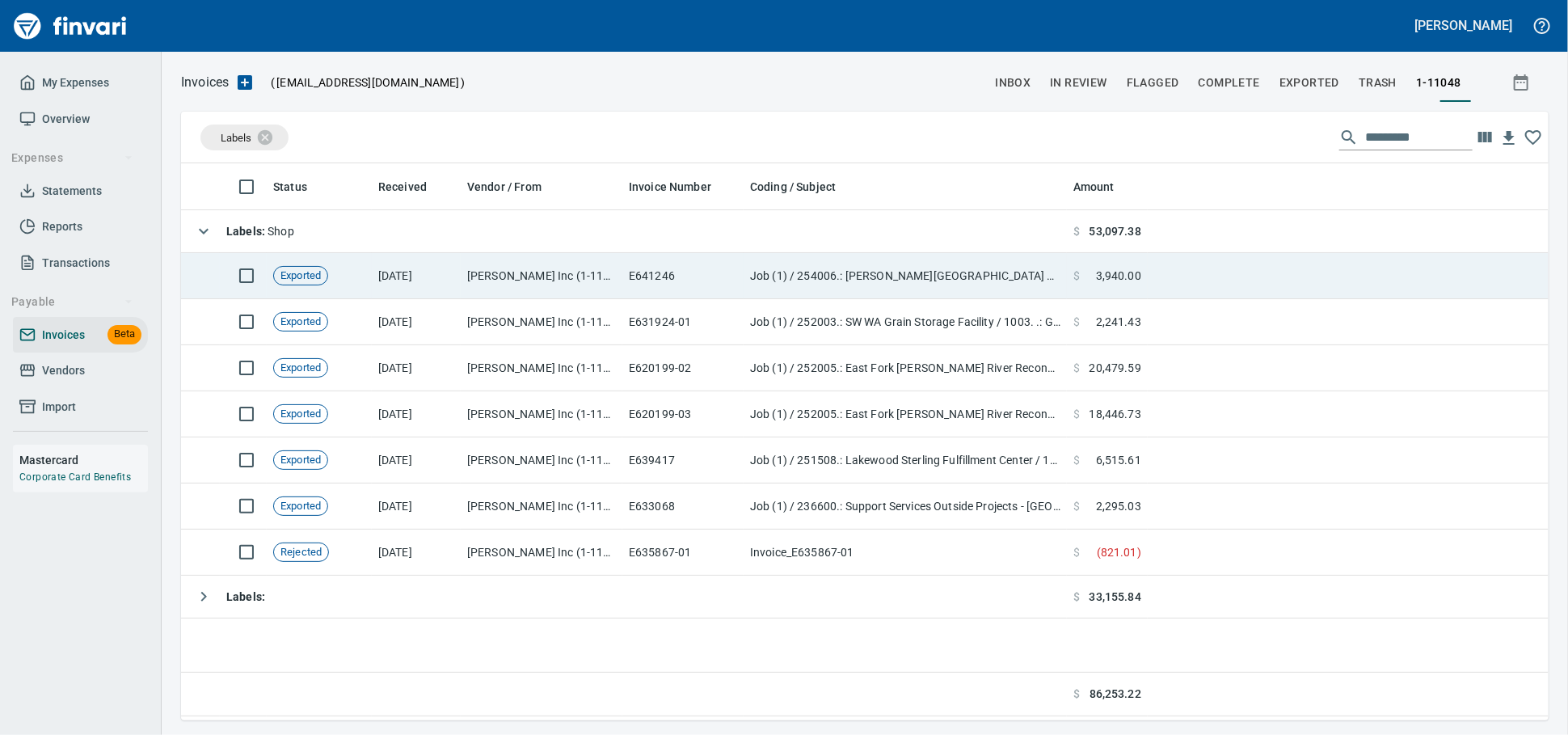
scroll to position [543, 1350]
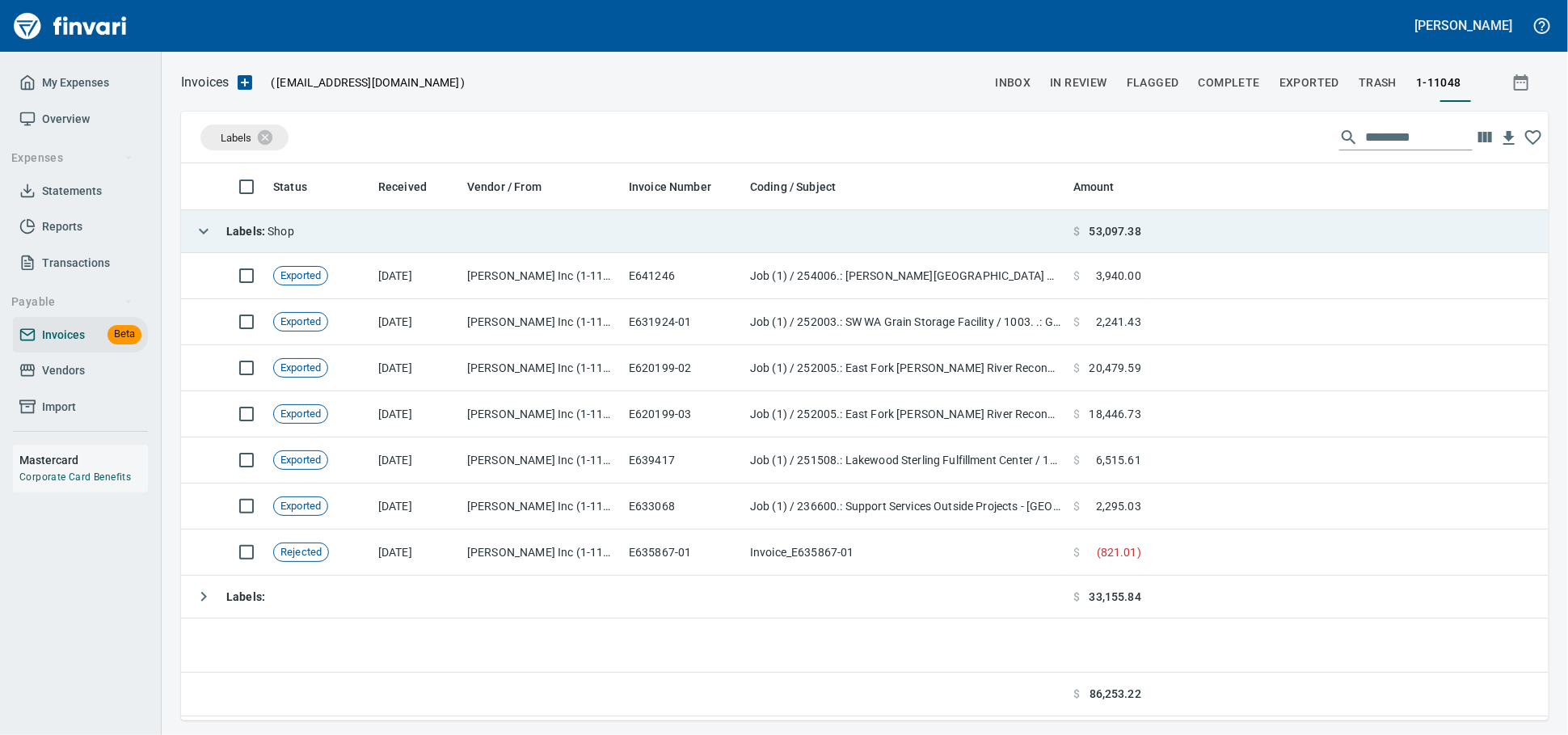
click at [360, 241] on td "Labels : Shop" at bounding box center [624, 231] width 886 height 43
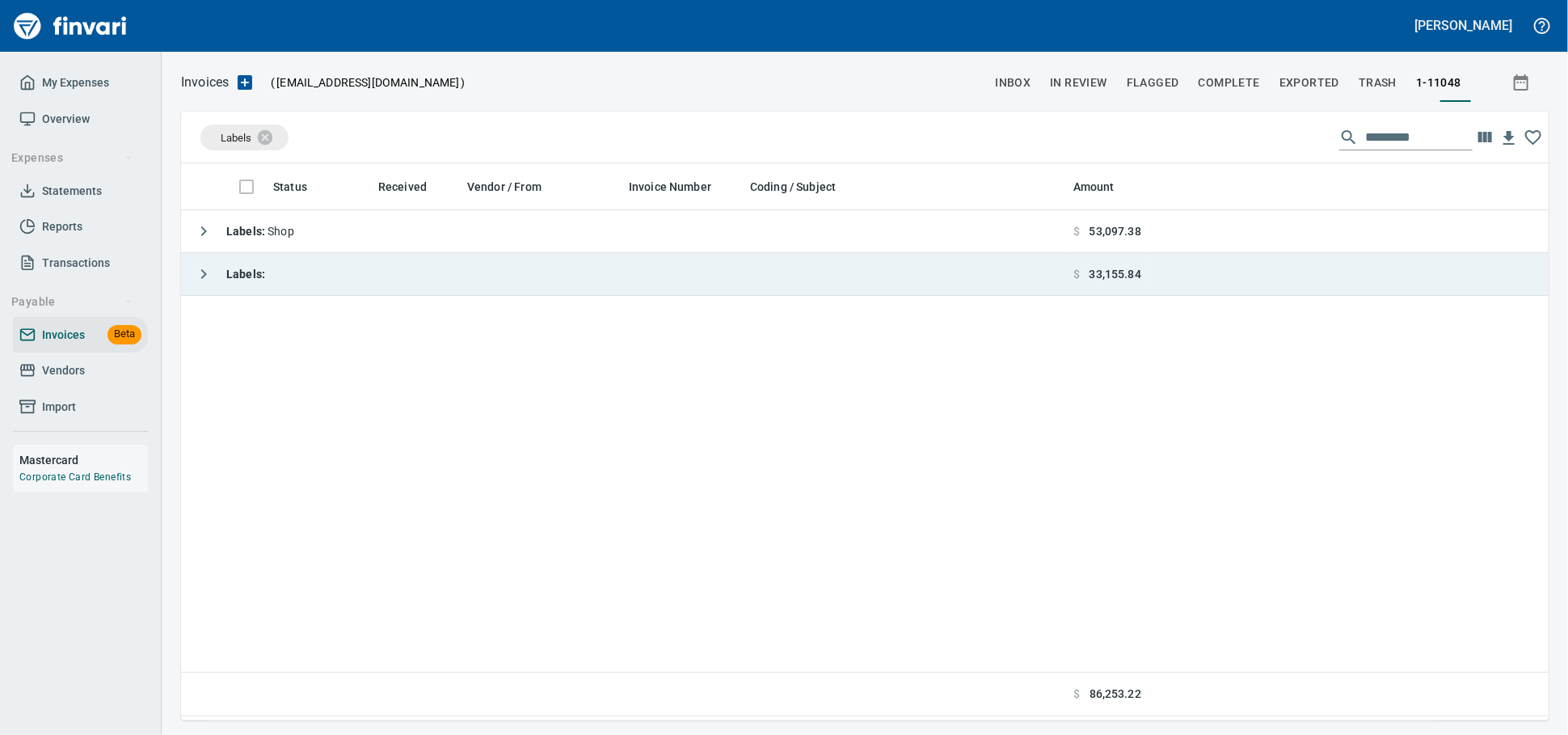
click at [365, 294] on td "Labels :" at bounding box center [624, 275] width 886 height 43
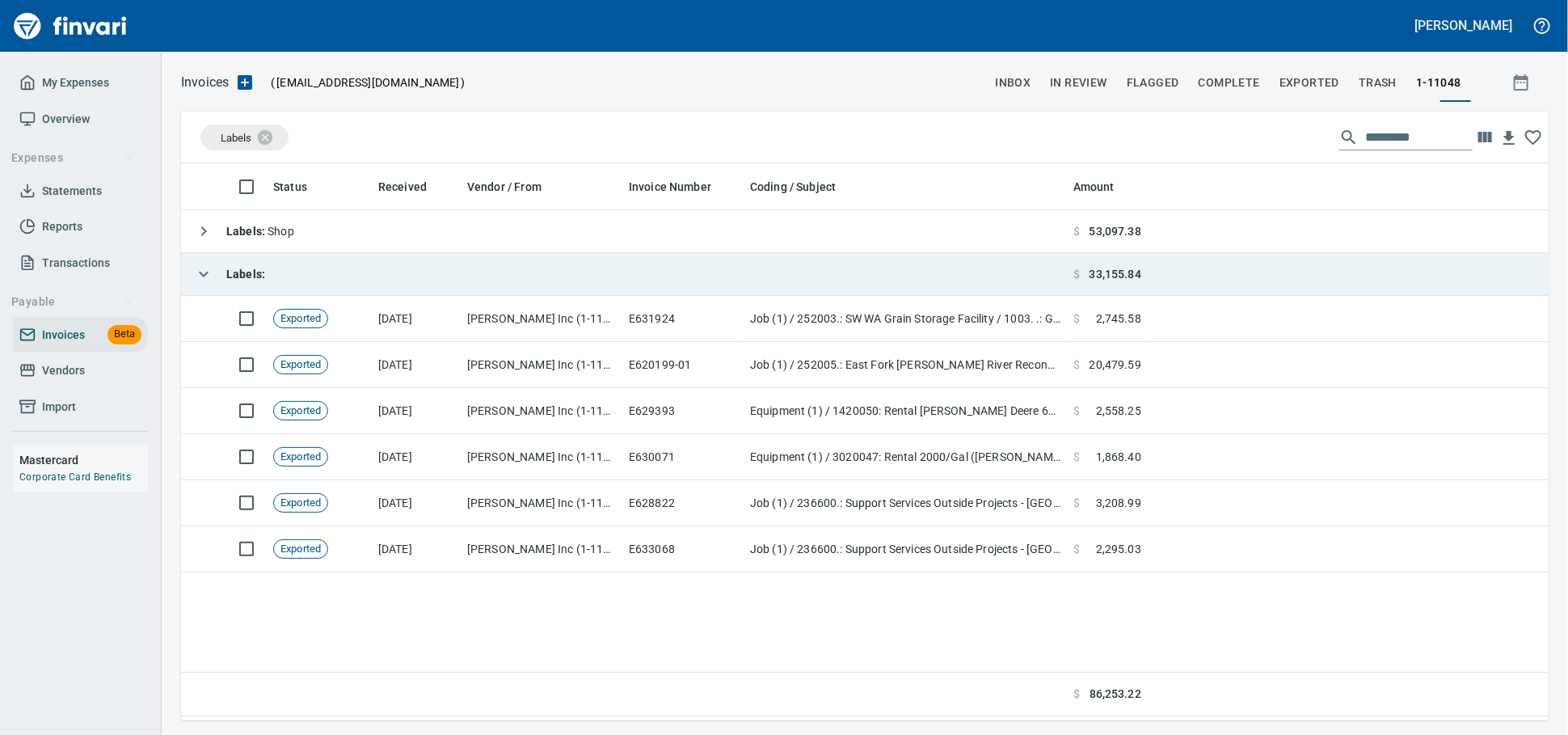
click at [365, 294] on td "Labels :" at bounding box center [624, 275] width 886 height 43
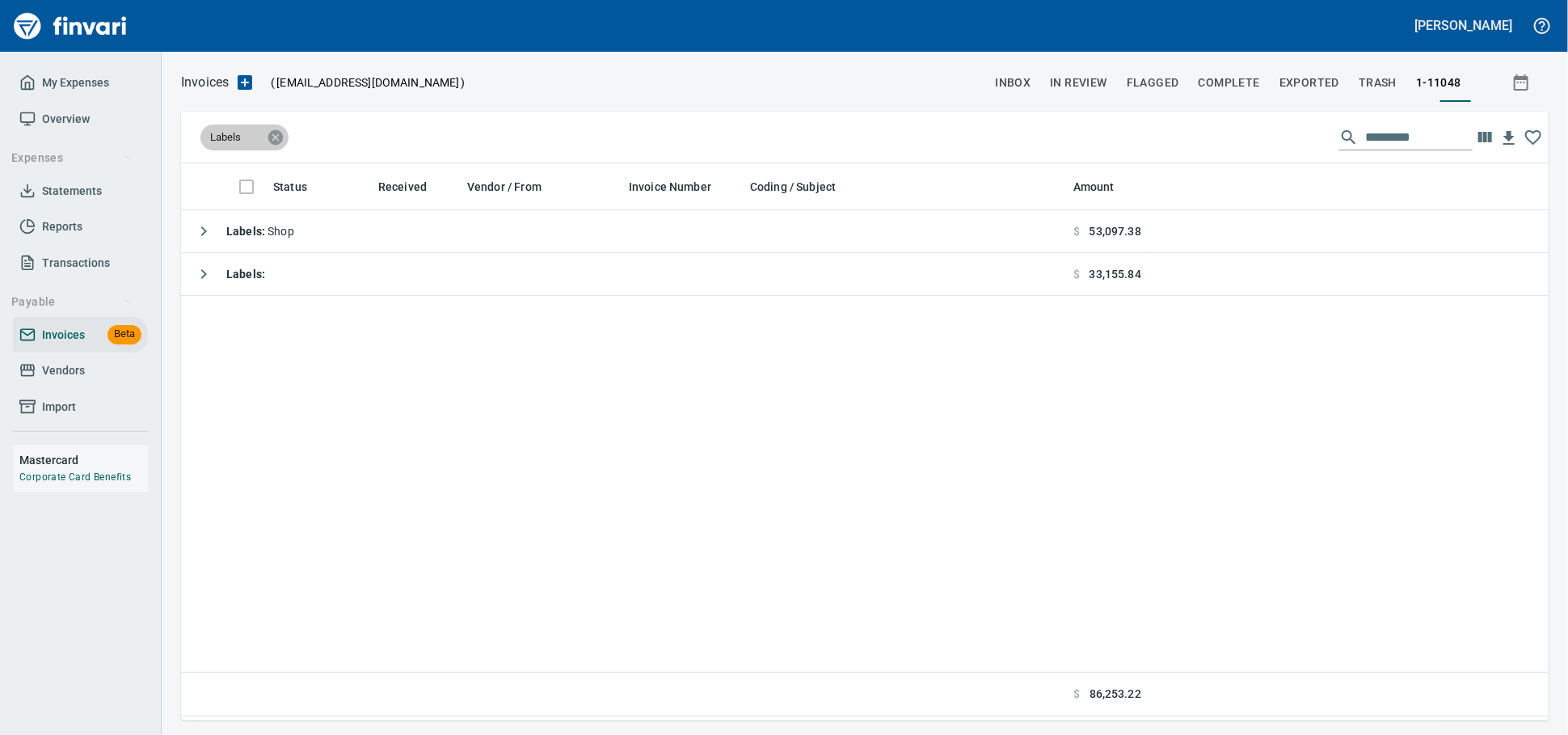
click at [278, 141] on icon at bounding box center [276, 136] width 15 height 15
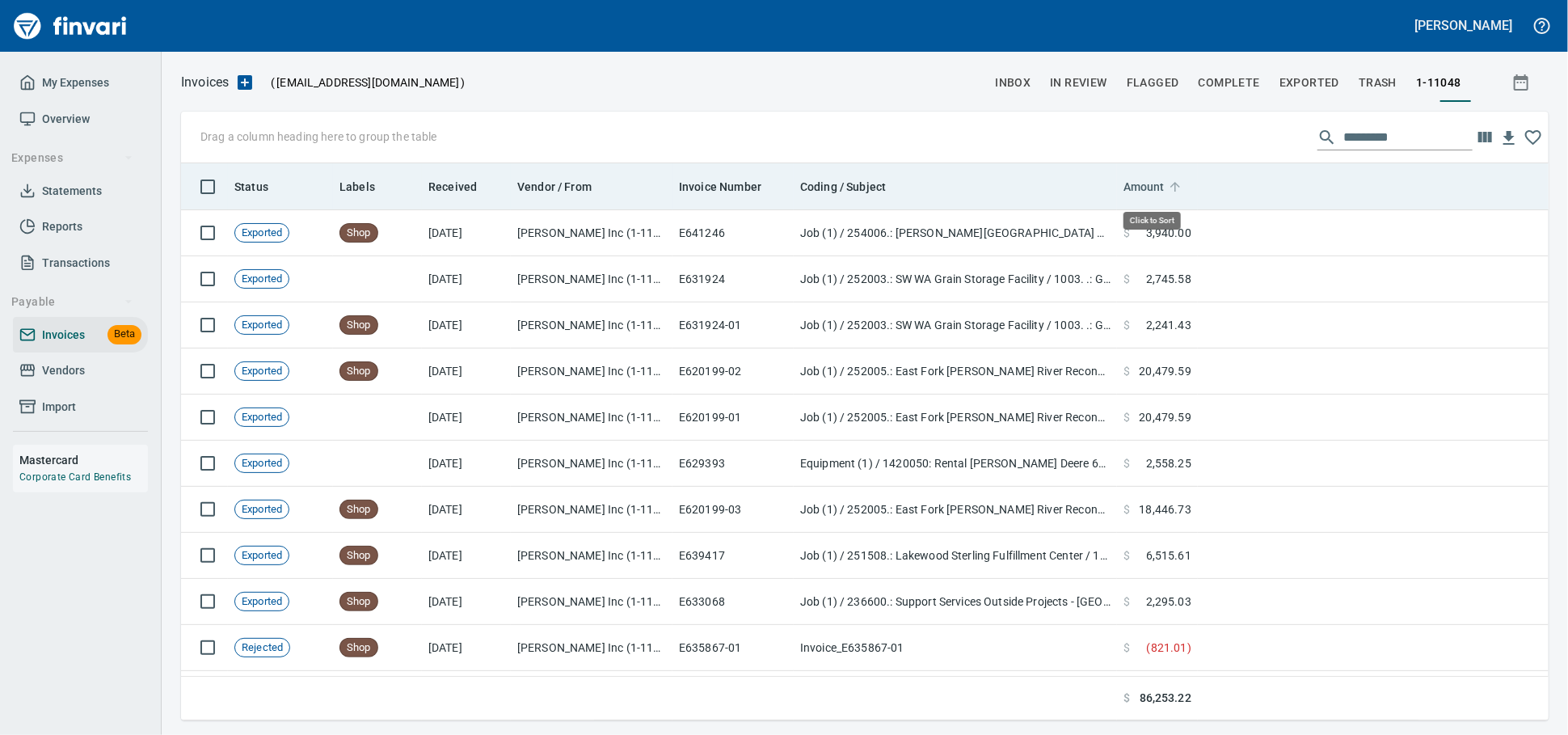
click at [1143, 183] on span "Amount" at bounding box center [1144, 187] width 42 height 19
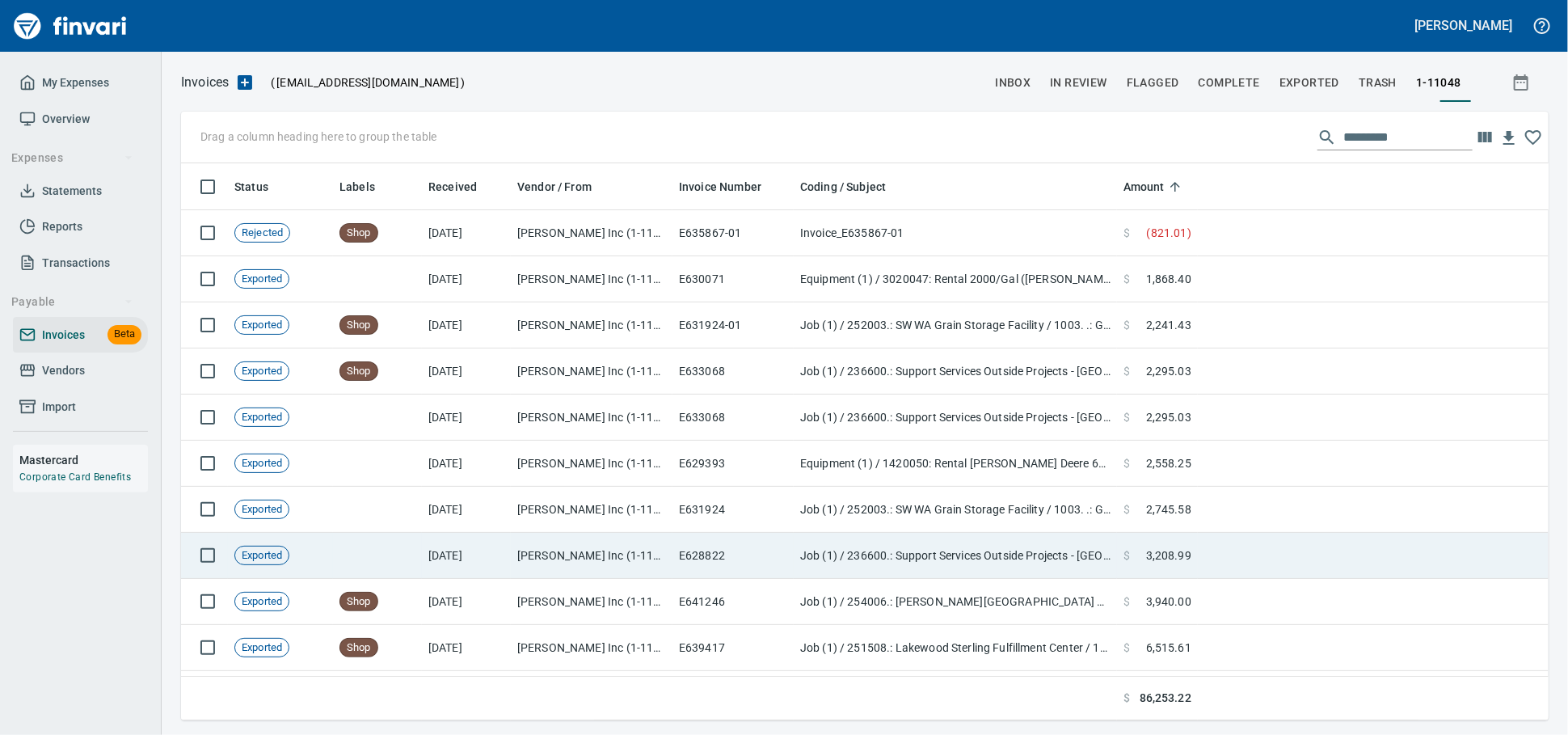
scroll to position [136, 0]
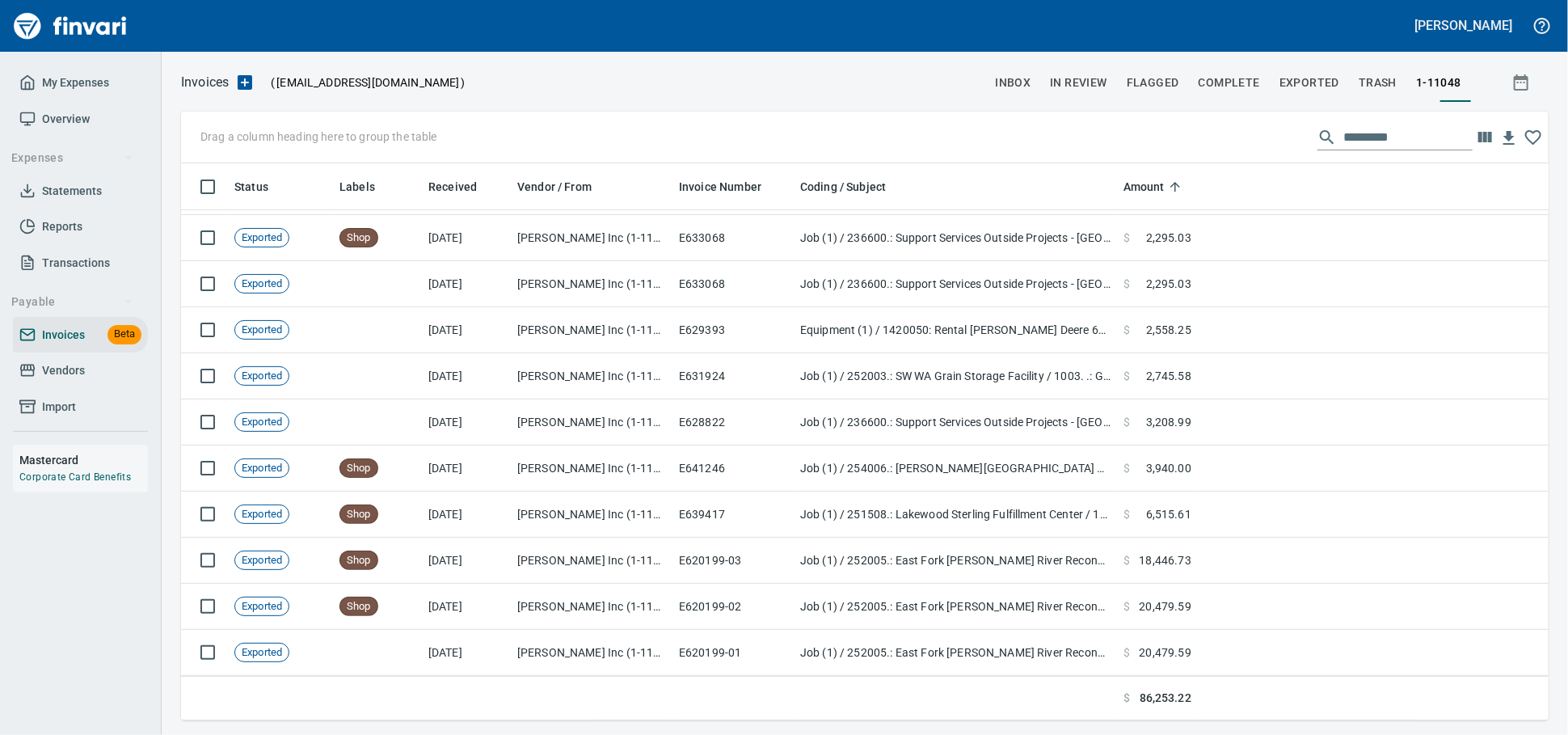
click at [55, 381] on span "Vendors" at bounding box center [63, 370] width 43 height 20
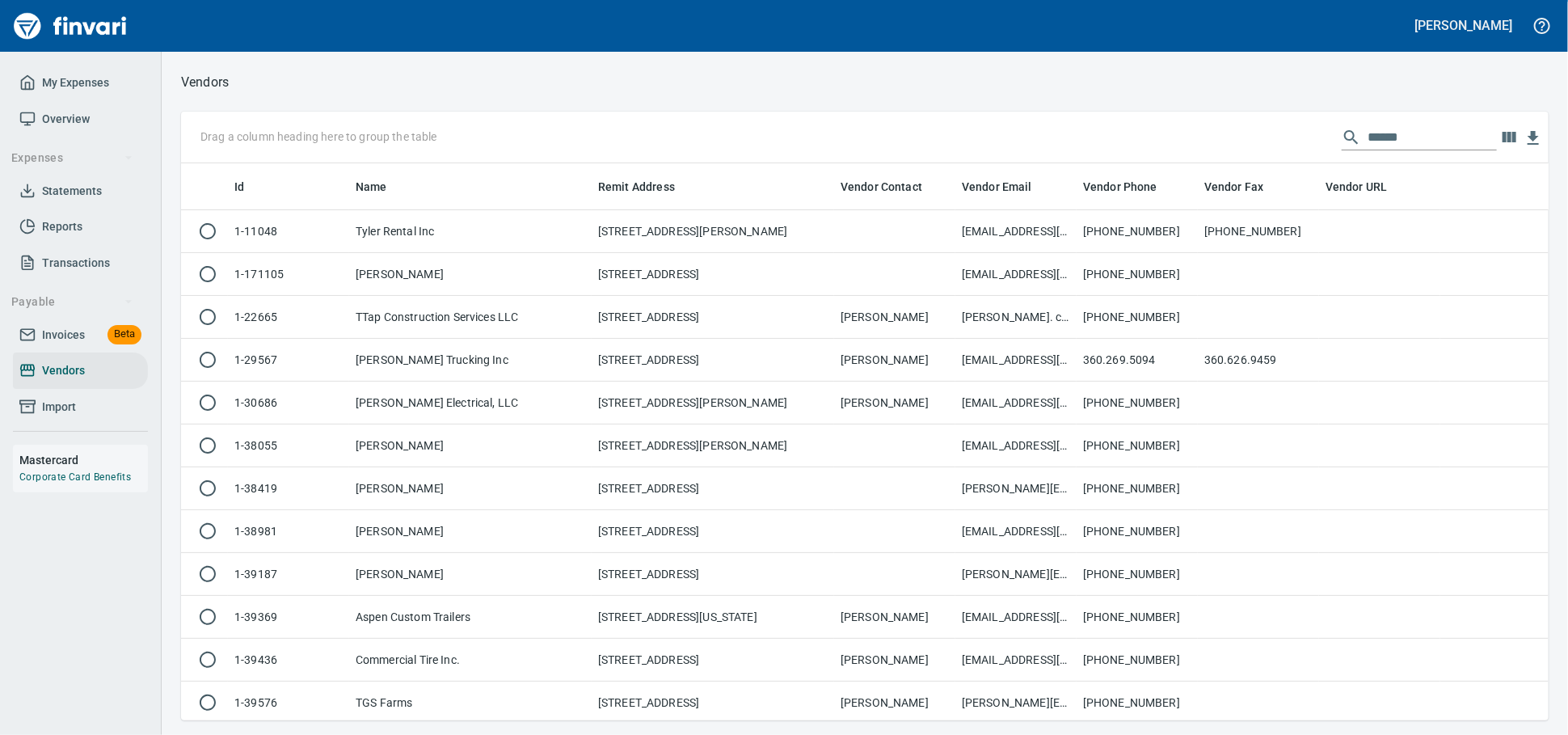
scroll to position [543, 1339]
drag, startPoint x: 1385, startPoint y: 135, endPoint x: 953, endPoint y: 140, distance: 432.0
click at [954, 141] on div "Drag a column heading here to group the table *****" at bounding box center [864, 137] width 1368 height 52
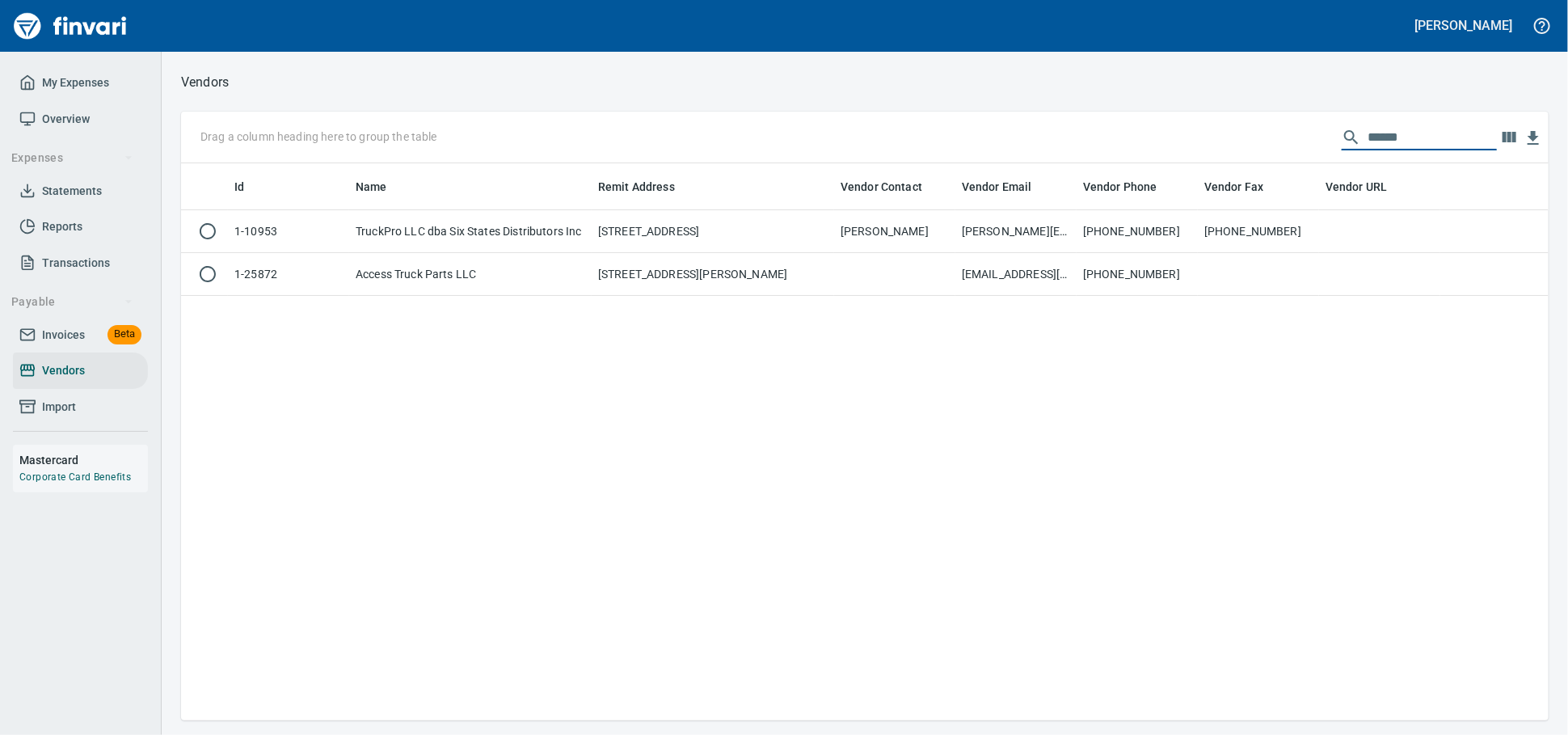
scroll to position [543, 1353]
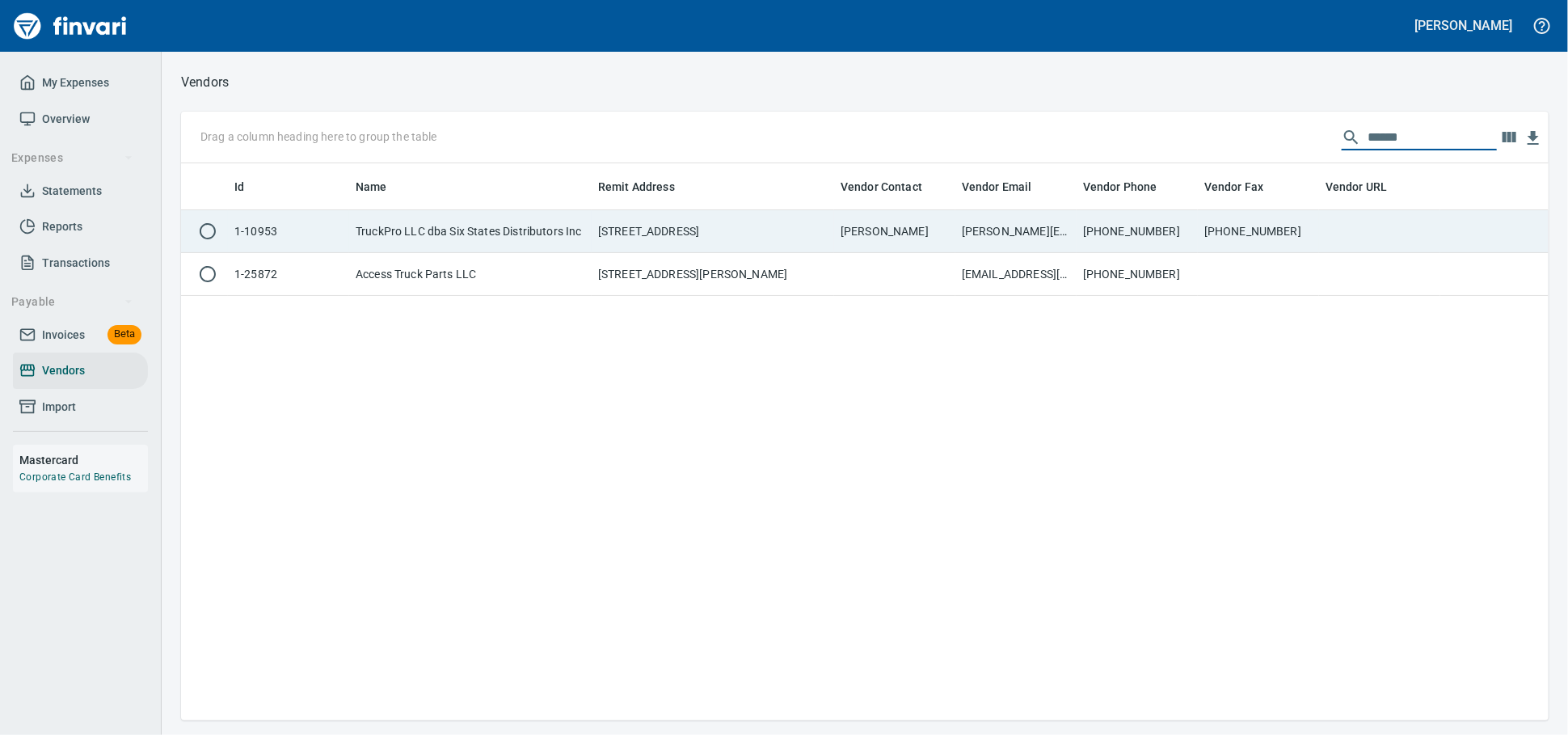
type input "******"
click at [628, 246] on td "29787 Network Place, Chicago IL 60673-1787 US" at bounding box center [712, 231] width 243 height 43
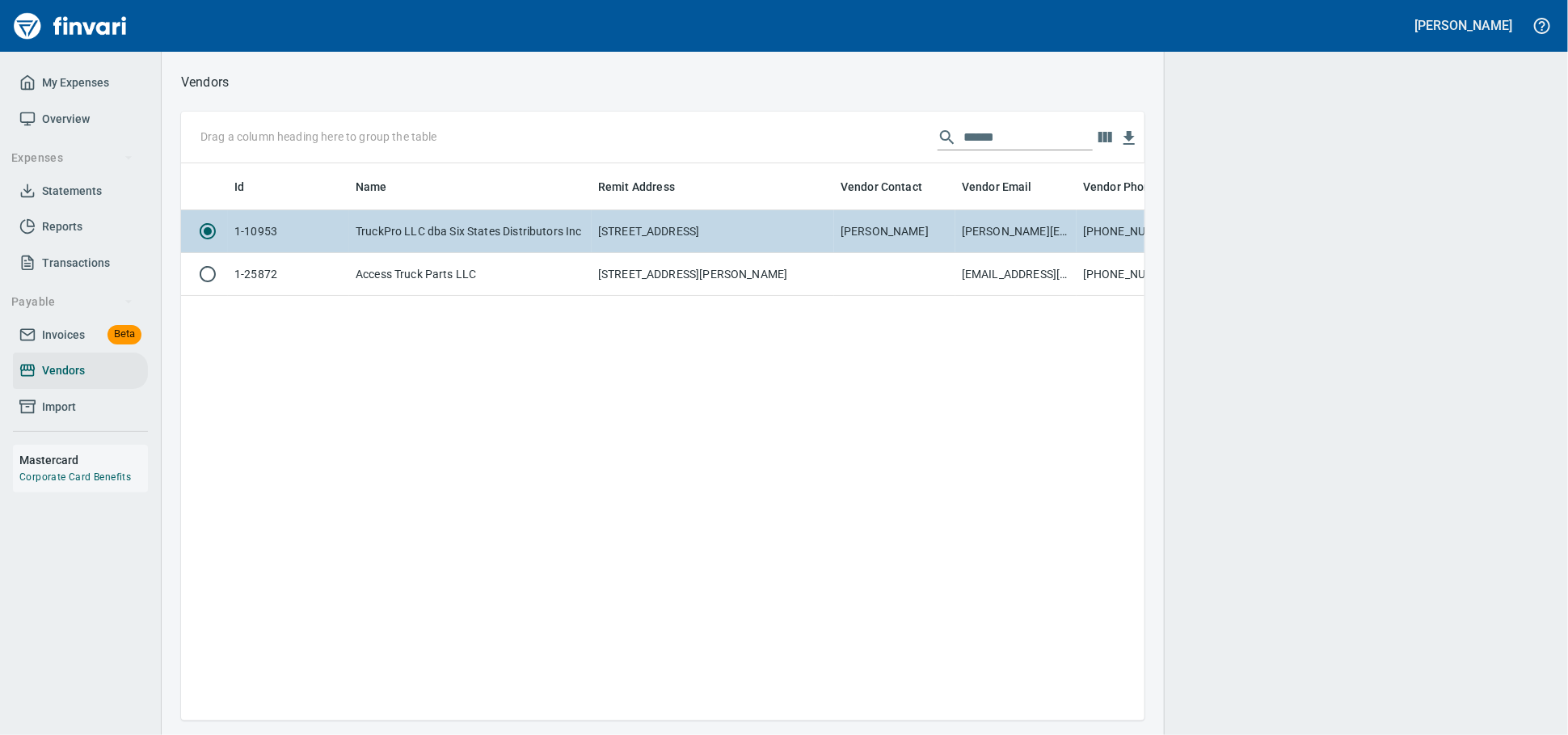
scroll to position [529, 949]
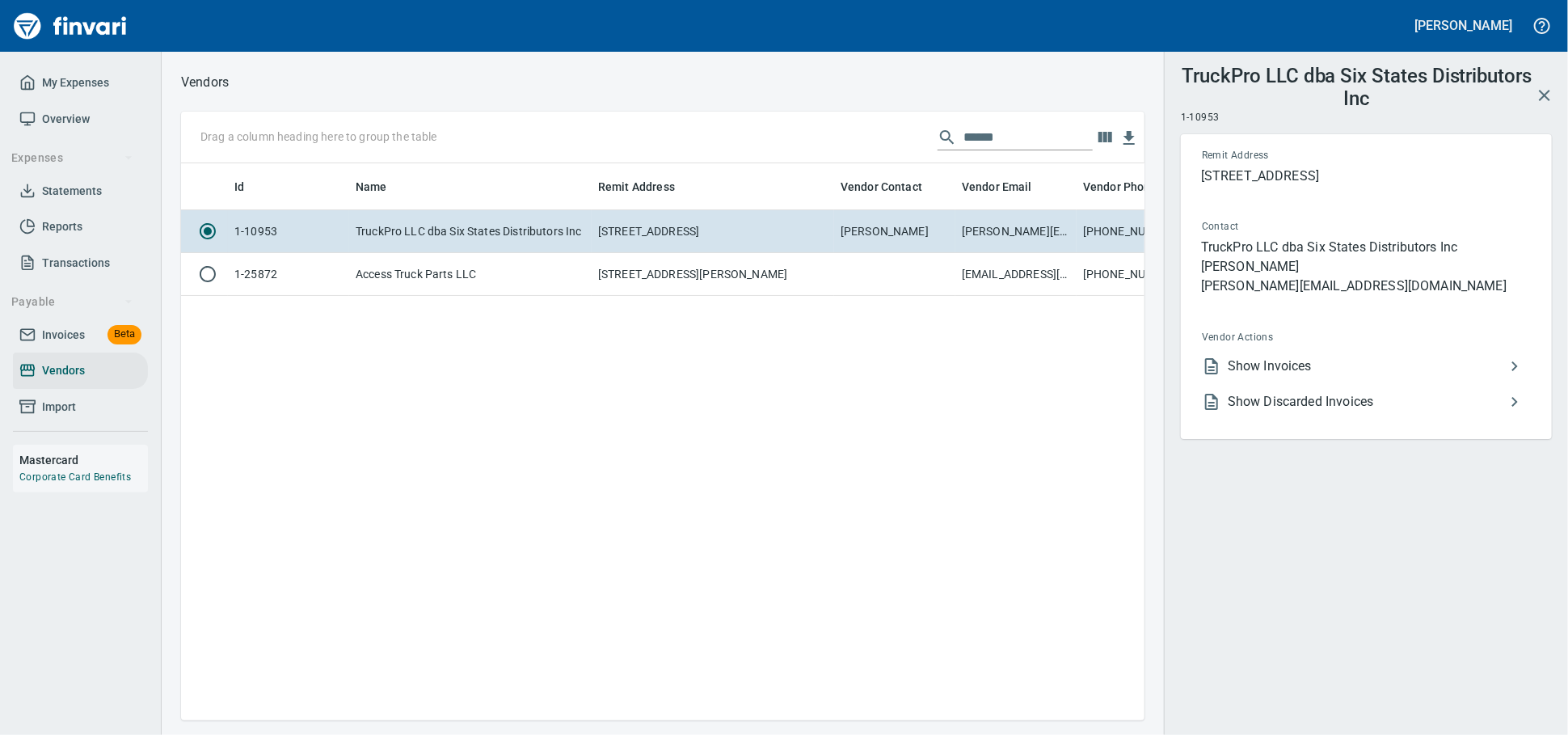
click at [1309, 376] on span "Show Invoices" at bounding box center [1366, 367] width 277 height 19
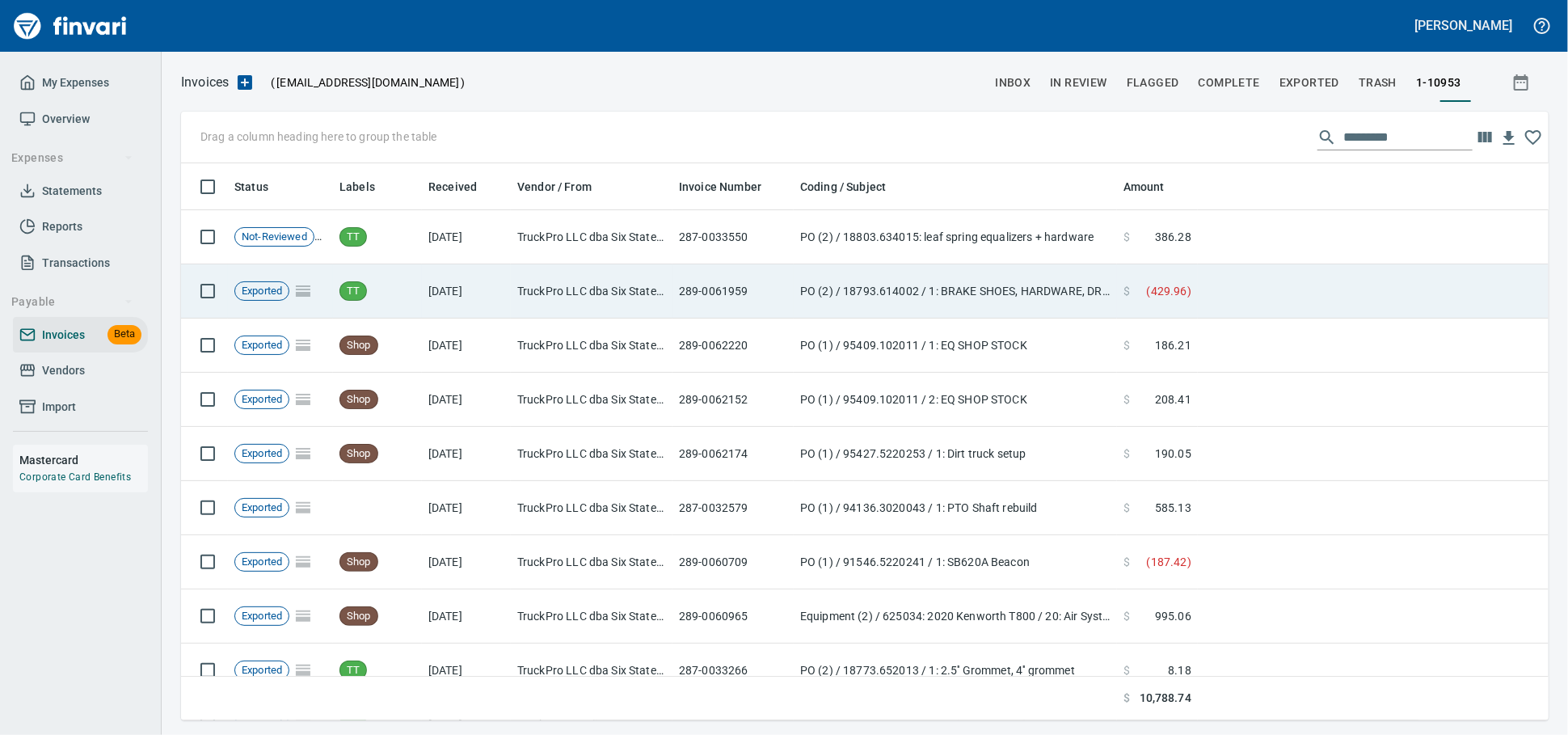
scroll to position [543, 1339]
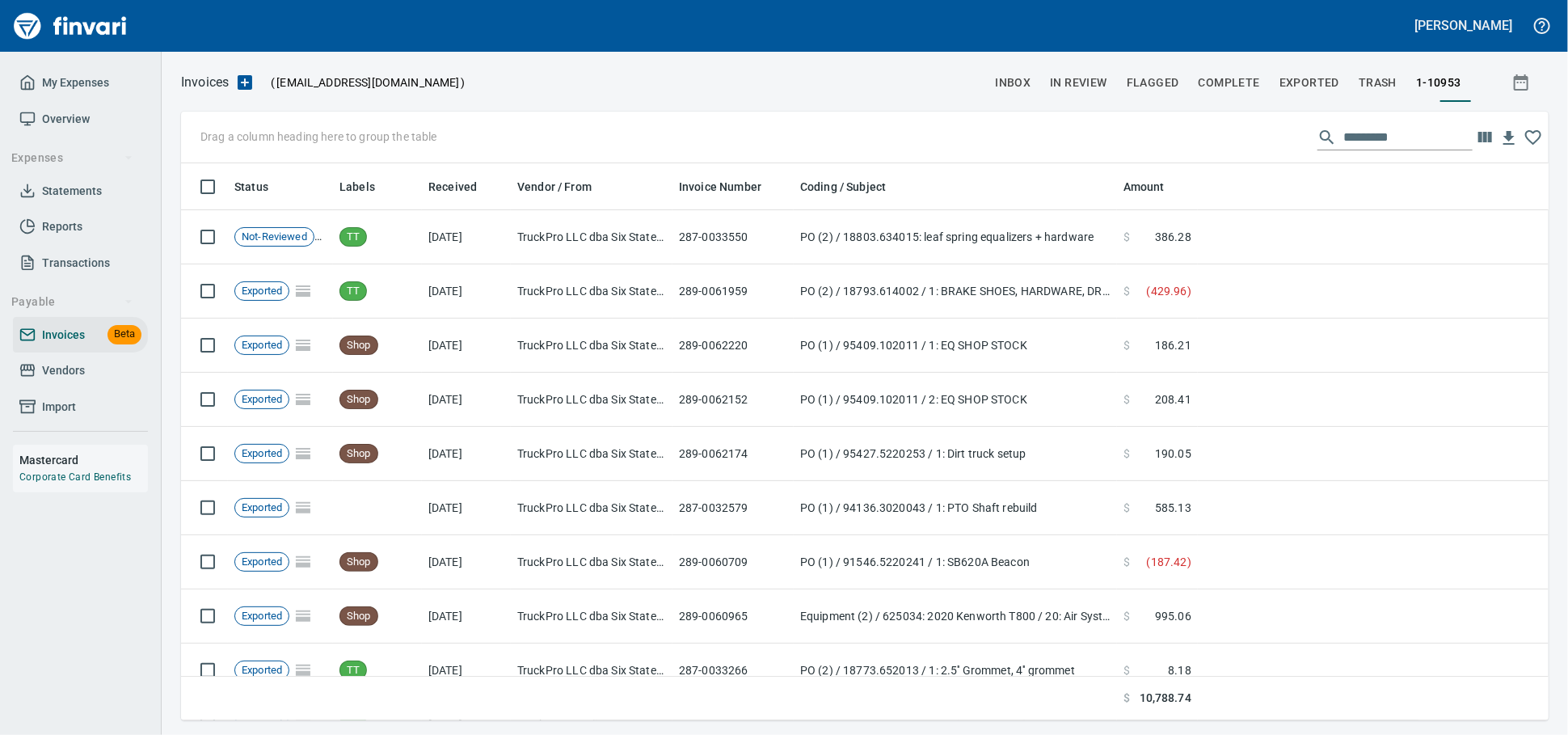
click at [47, 381] on span "Vendors" at bounding box center [63, 370] width 43 height 20
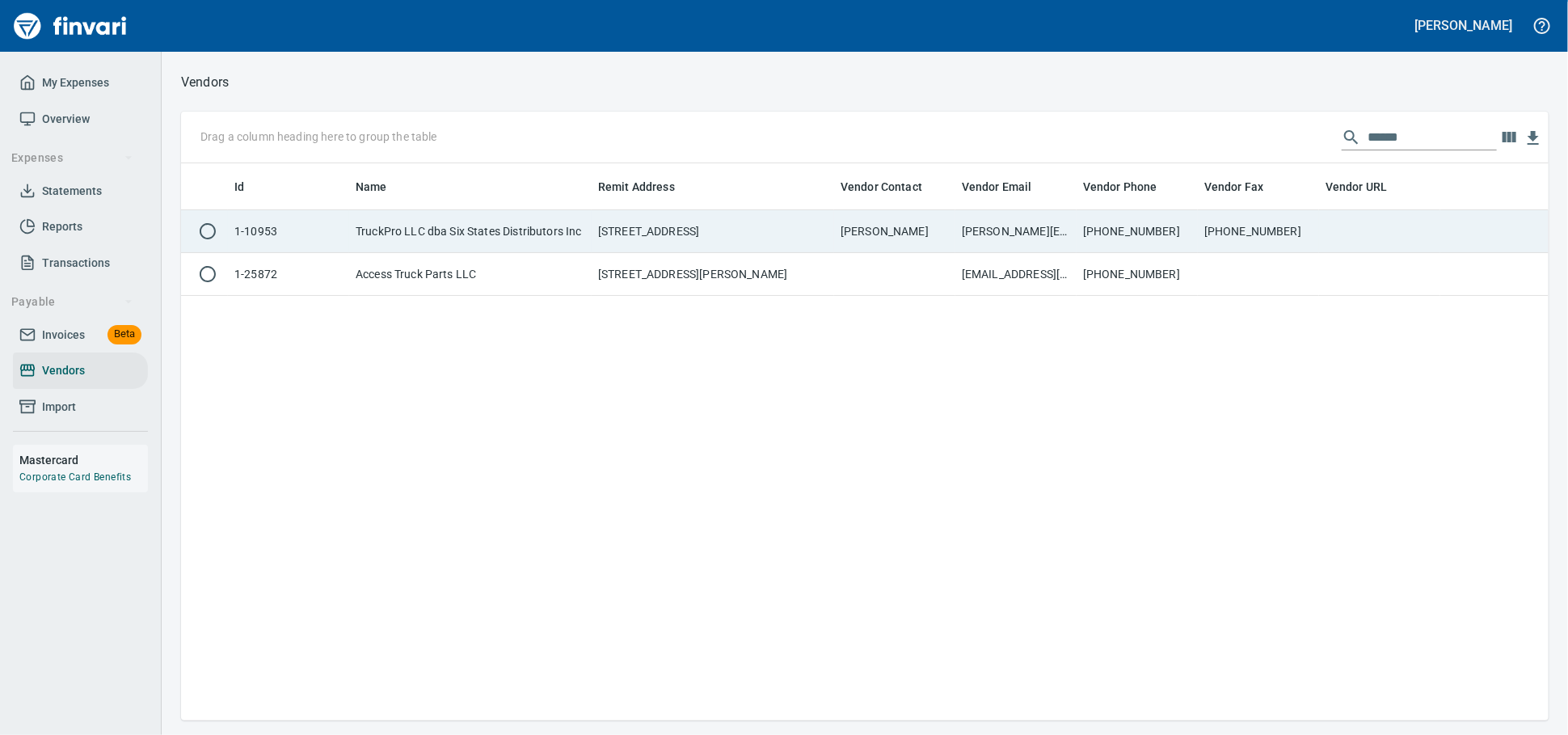
scroll to position [543, 1353]
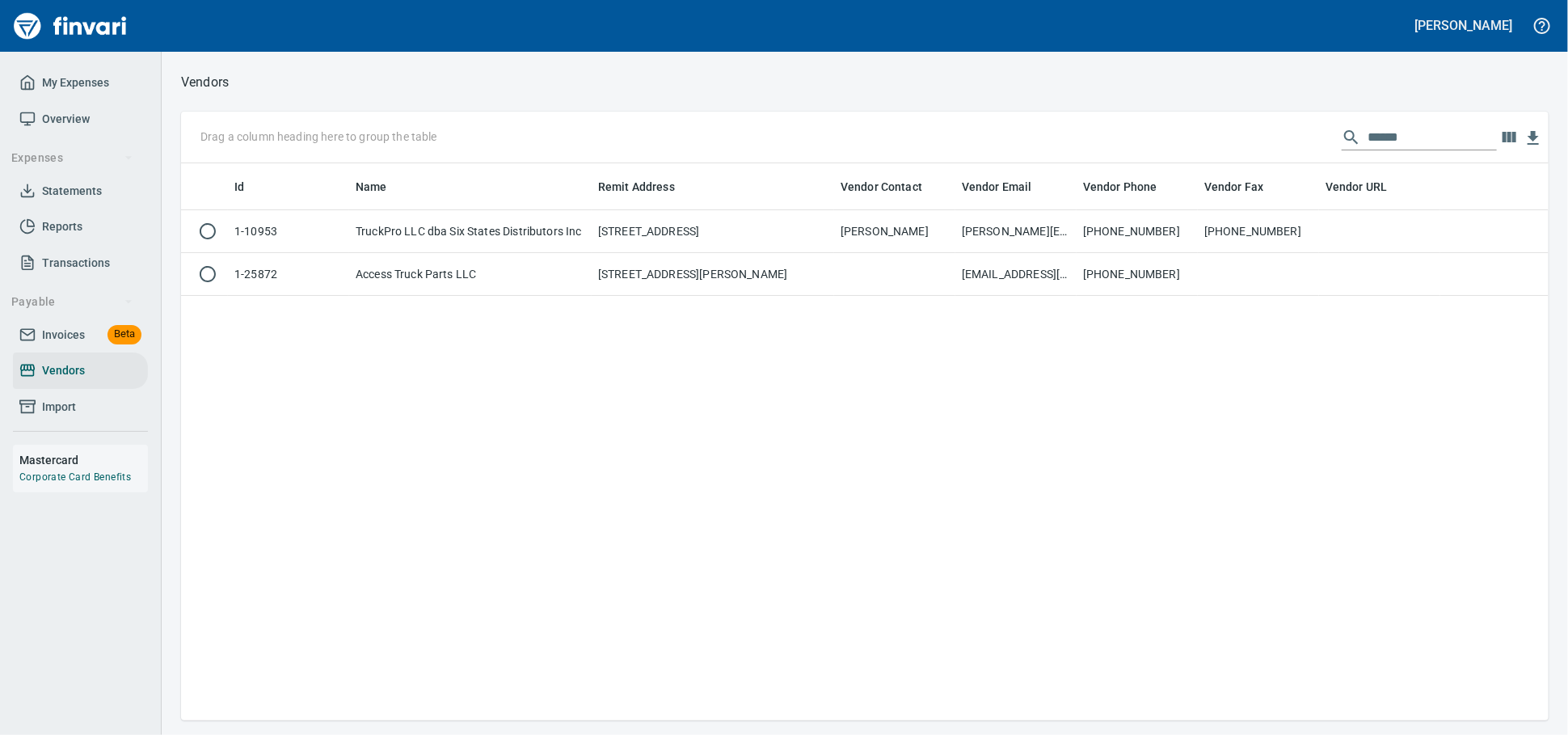
drag, startPoint x: 1402, startPoint y: 138, endPoint x: 1010, endPoint y: 141, distance: 392.0
click at [1010, 141] on div "Drag a column heading here to group the table ******" at bounding box center [864, 137] width 1368 height 52
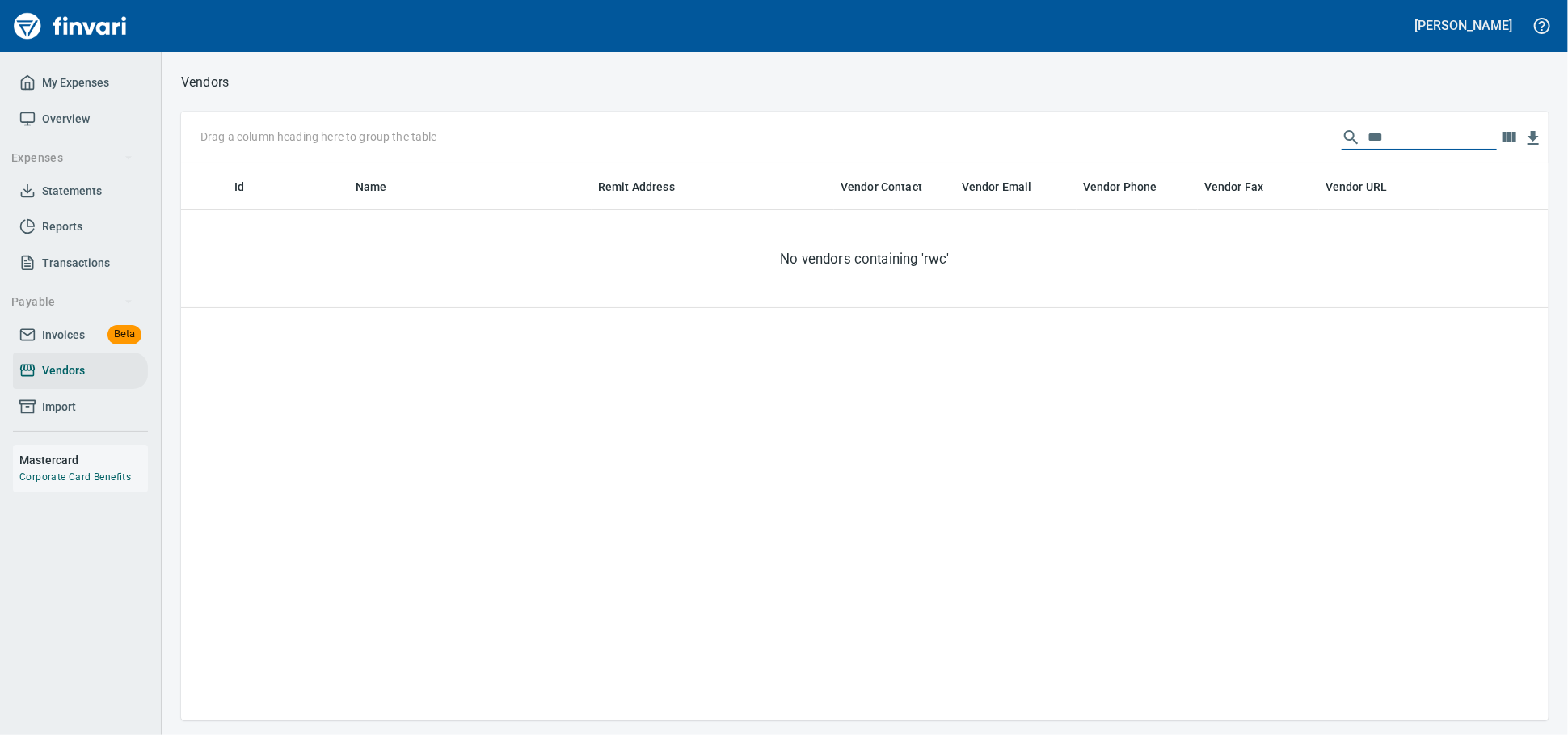
drag, startPoint x: 1362, startPoint y: 137, endPoint x: 1136, endPoint y: 140, distance: 226.0
click at [1137, 139] on div "Drag a column heading here to group the table ***" at bounding box center [864, 137] width 1368 height 52
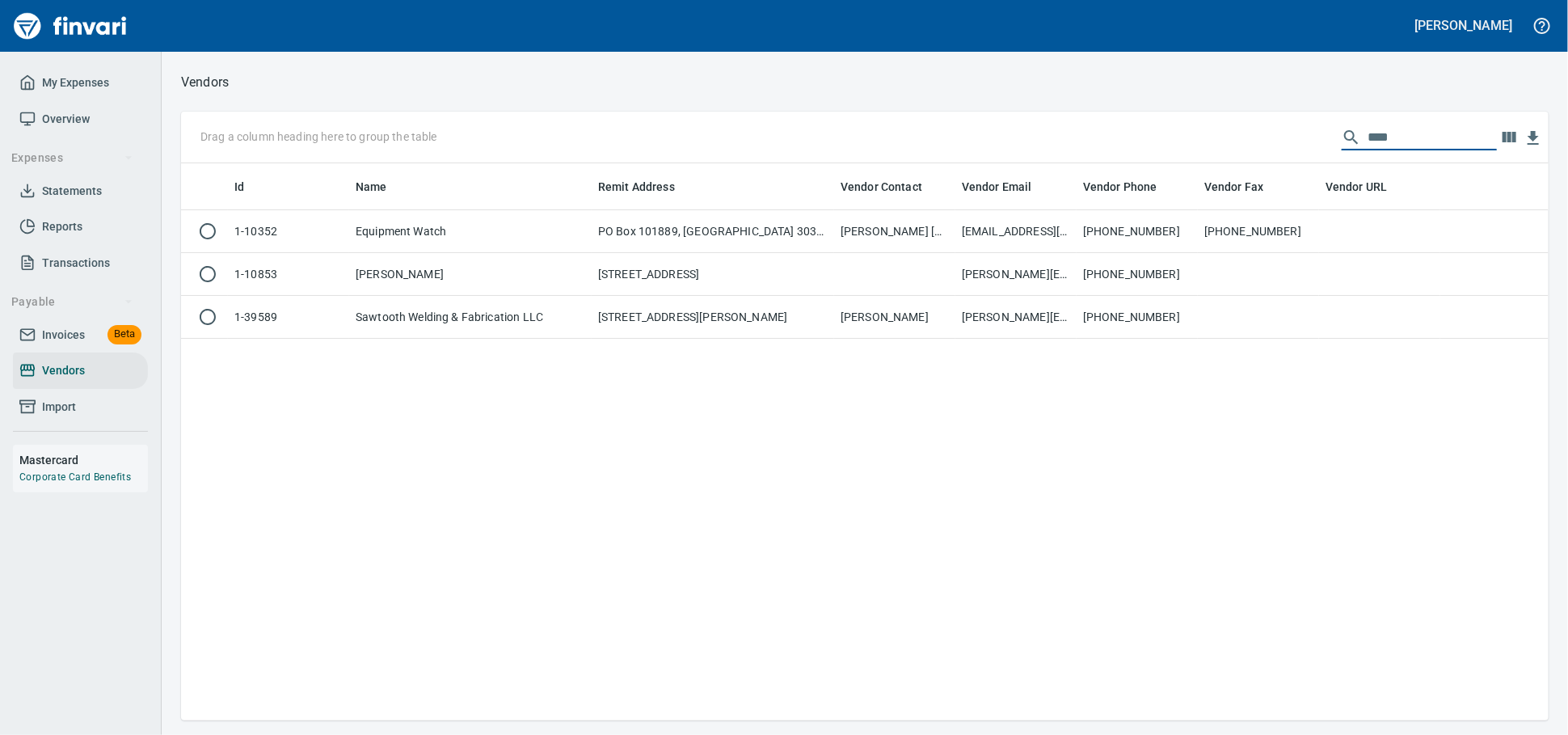
scroll to position [543, 1339]
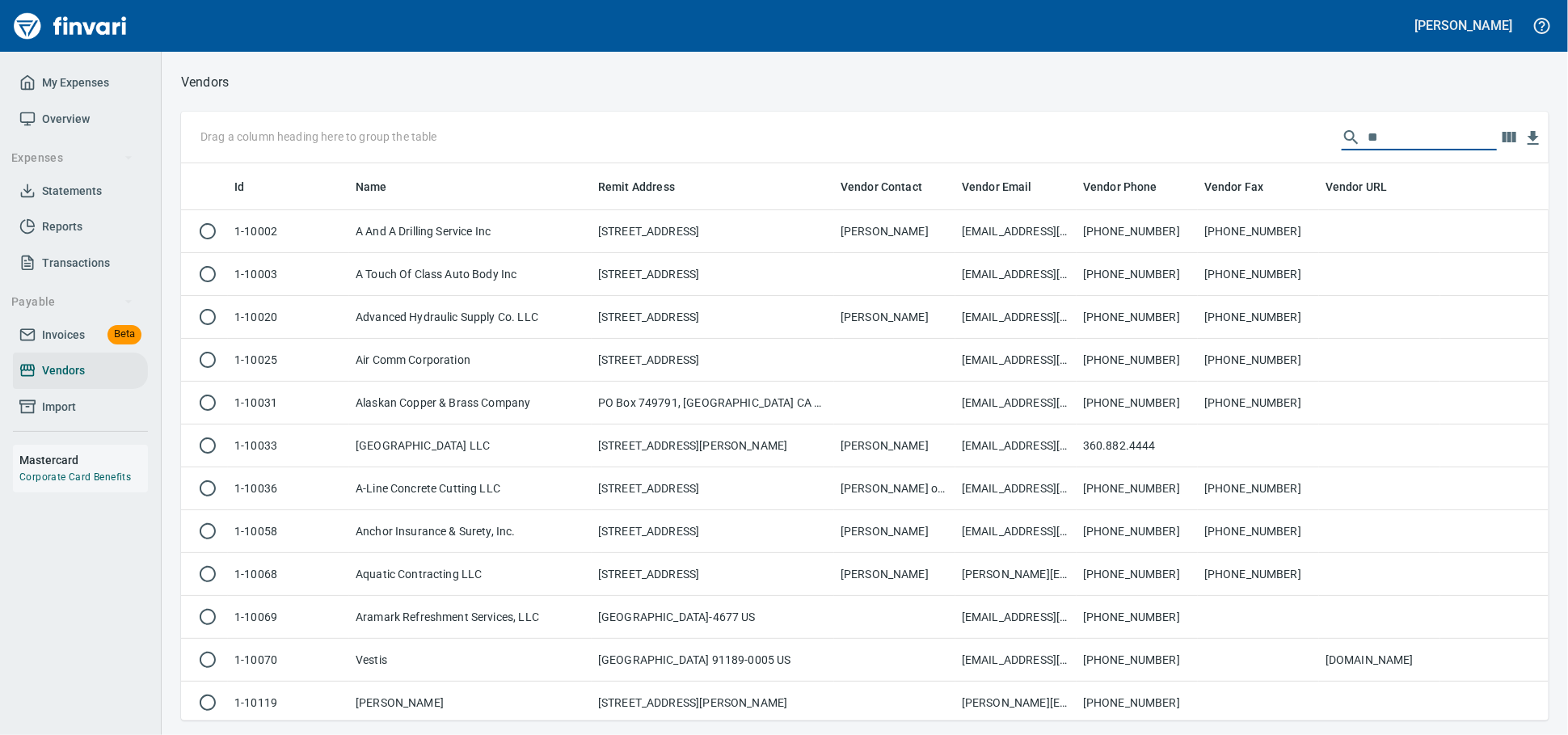
type input "*"
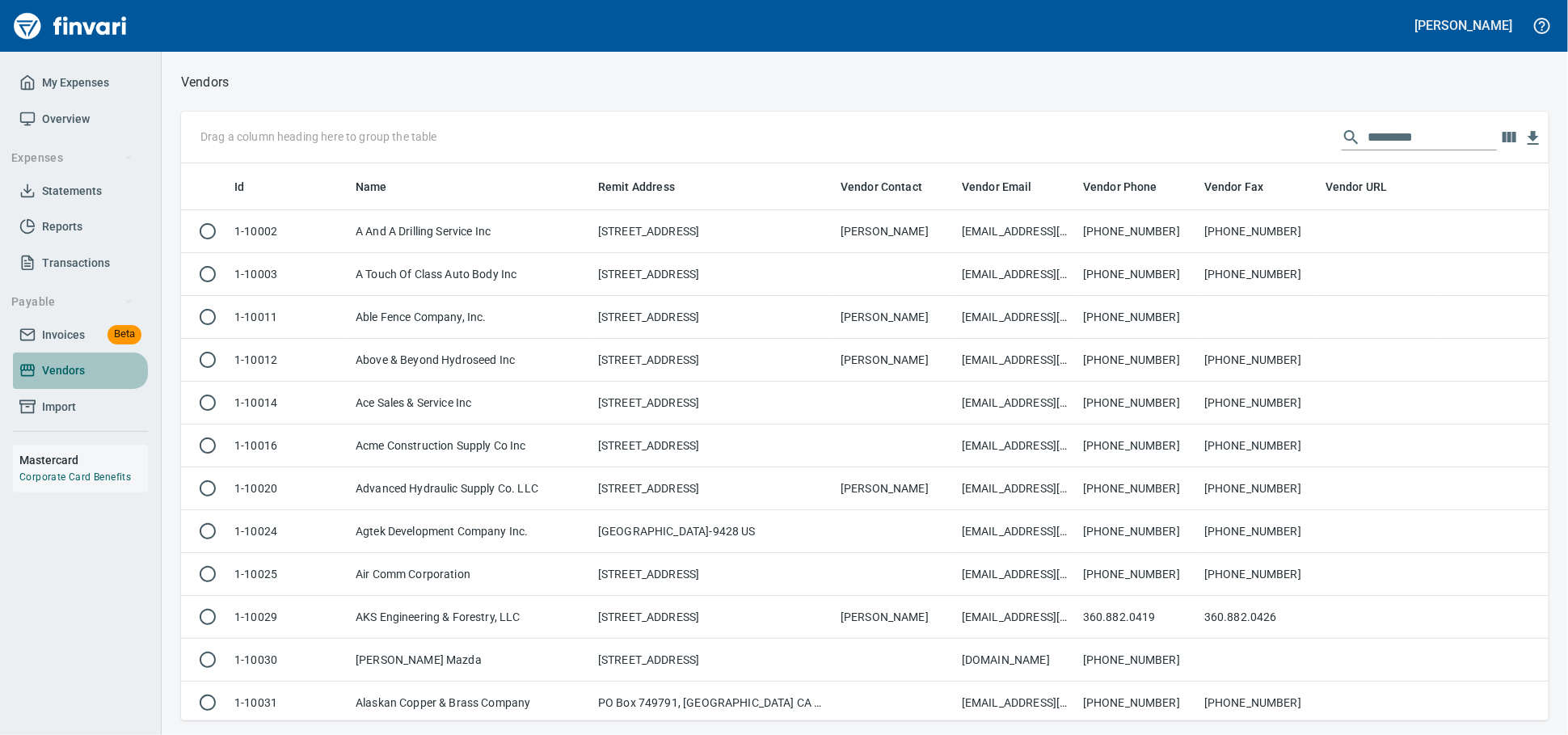
click at [32, 377] on icon at bounding box center [27, 370] width 15 height 13
click at [1401, 139] on input "text" at bounding box center [1433, 137] width 130 height 26
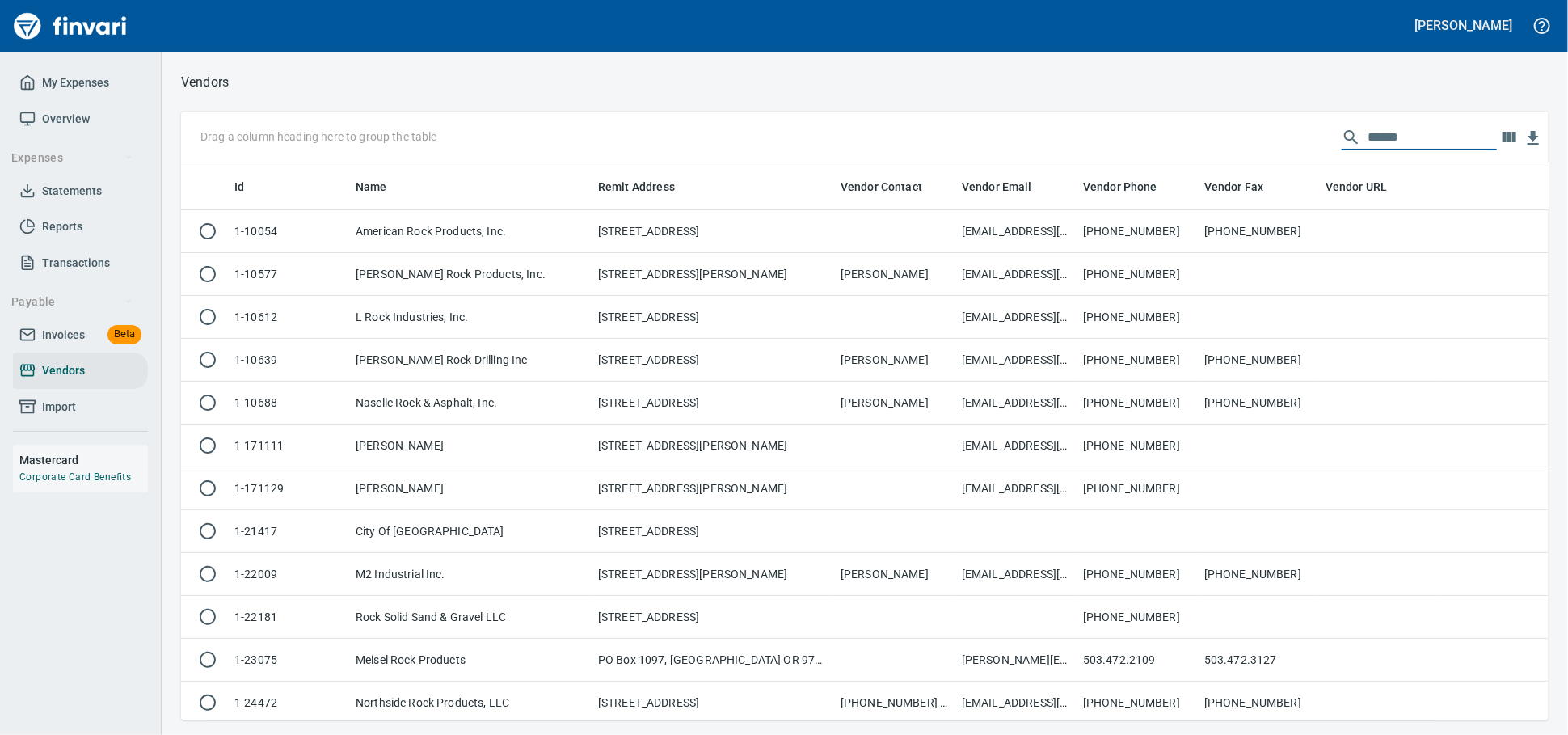
scroll to position [543, 1353]
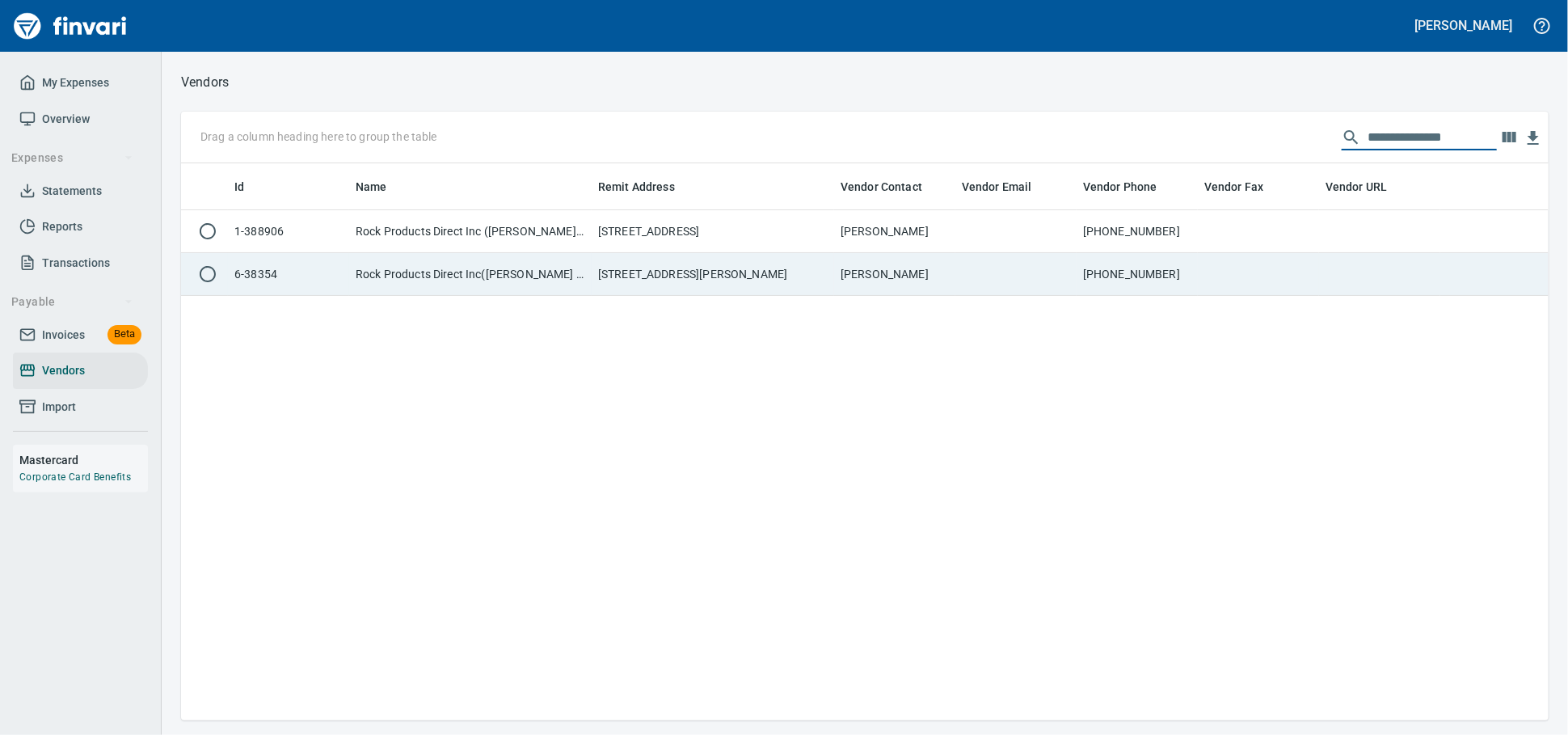
type input "**********"
click at [742, 283] on td "580 Mandy Rd, Toledo WA 98591 US" at bounding box center [712, 275] width 243 height 43
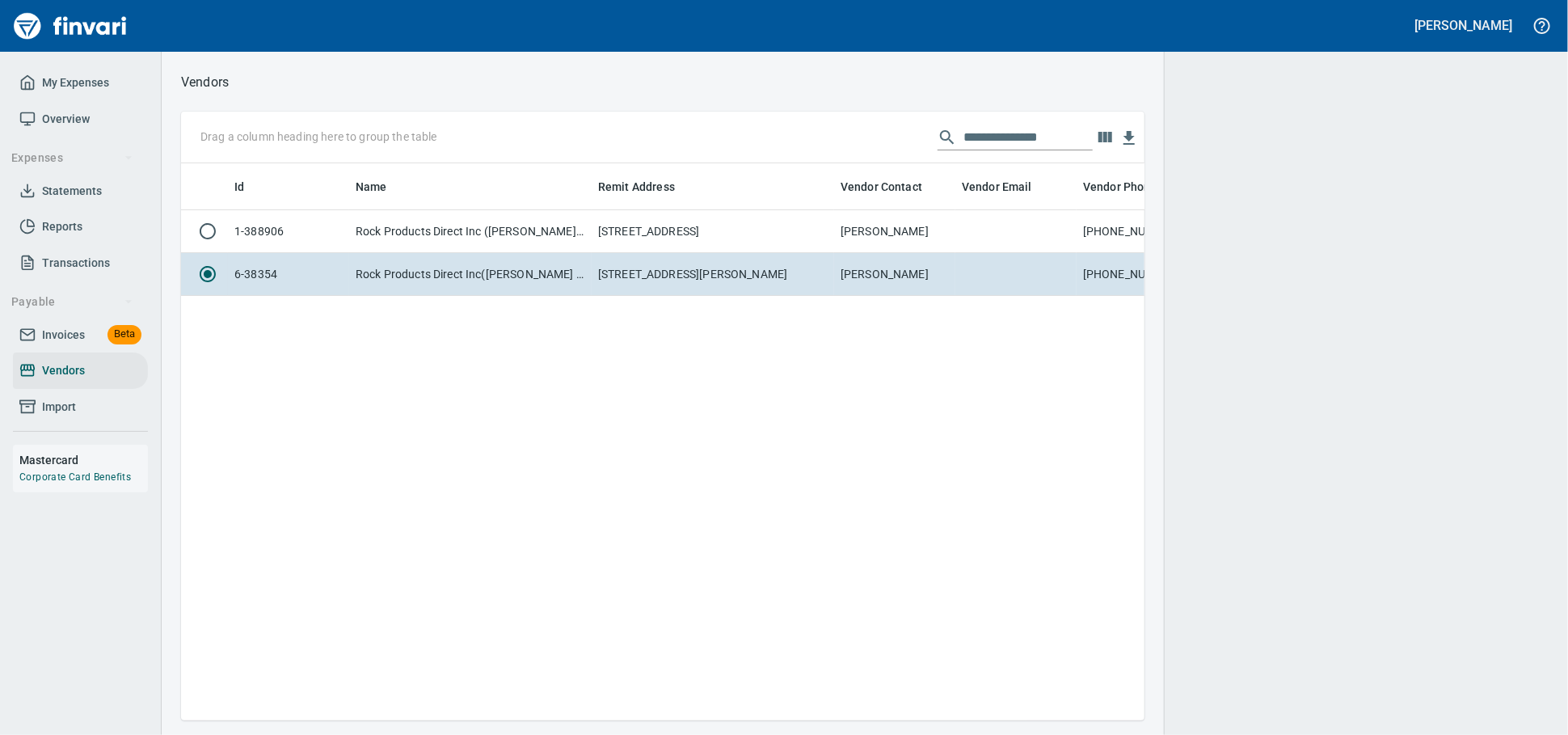
scroll to position [529, 949]
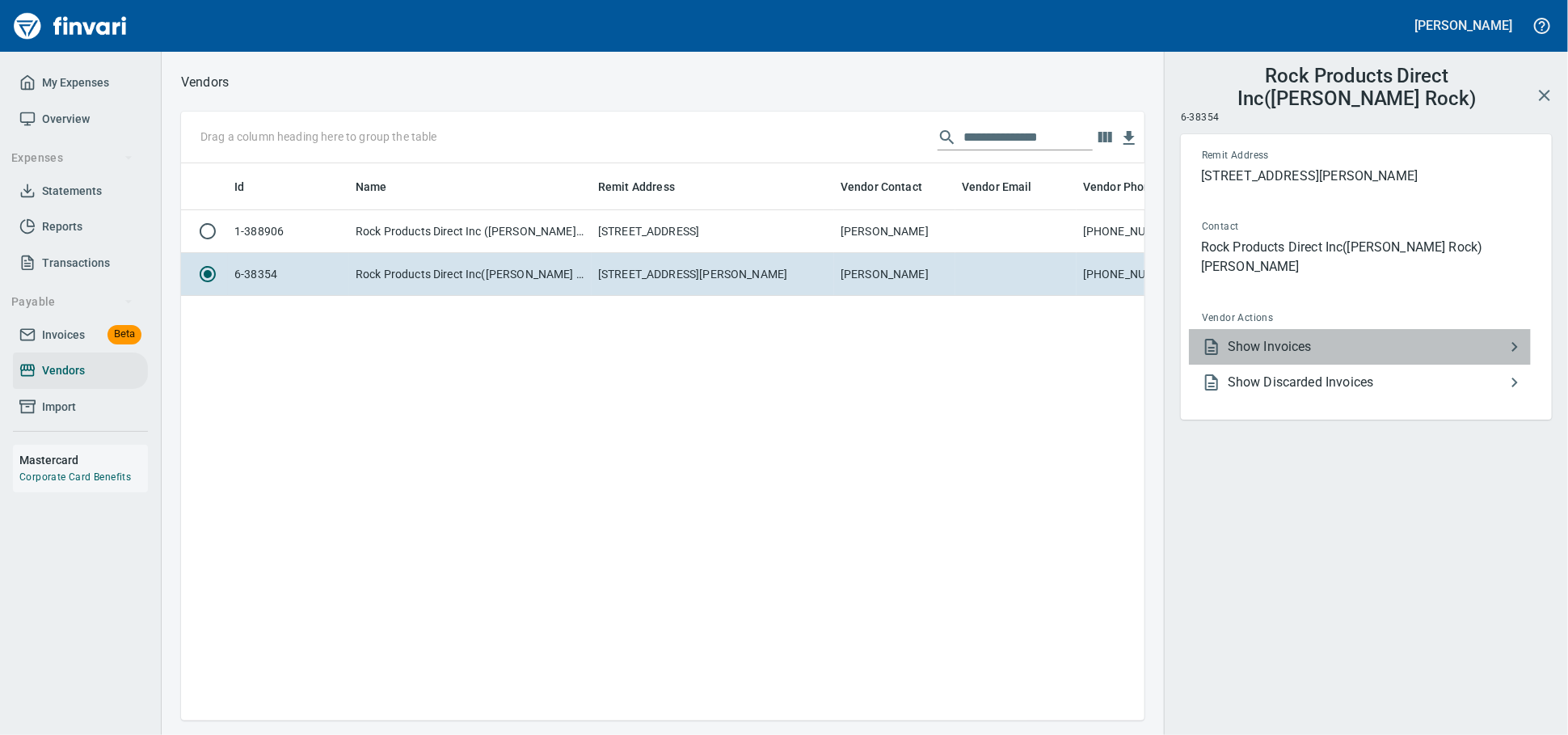
click at [1384, 357] on span "Show Invoices" at bounding box center [1366, 347] width 277 height 19
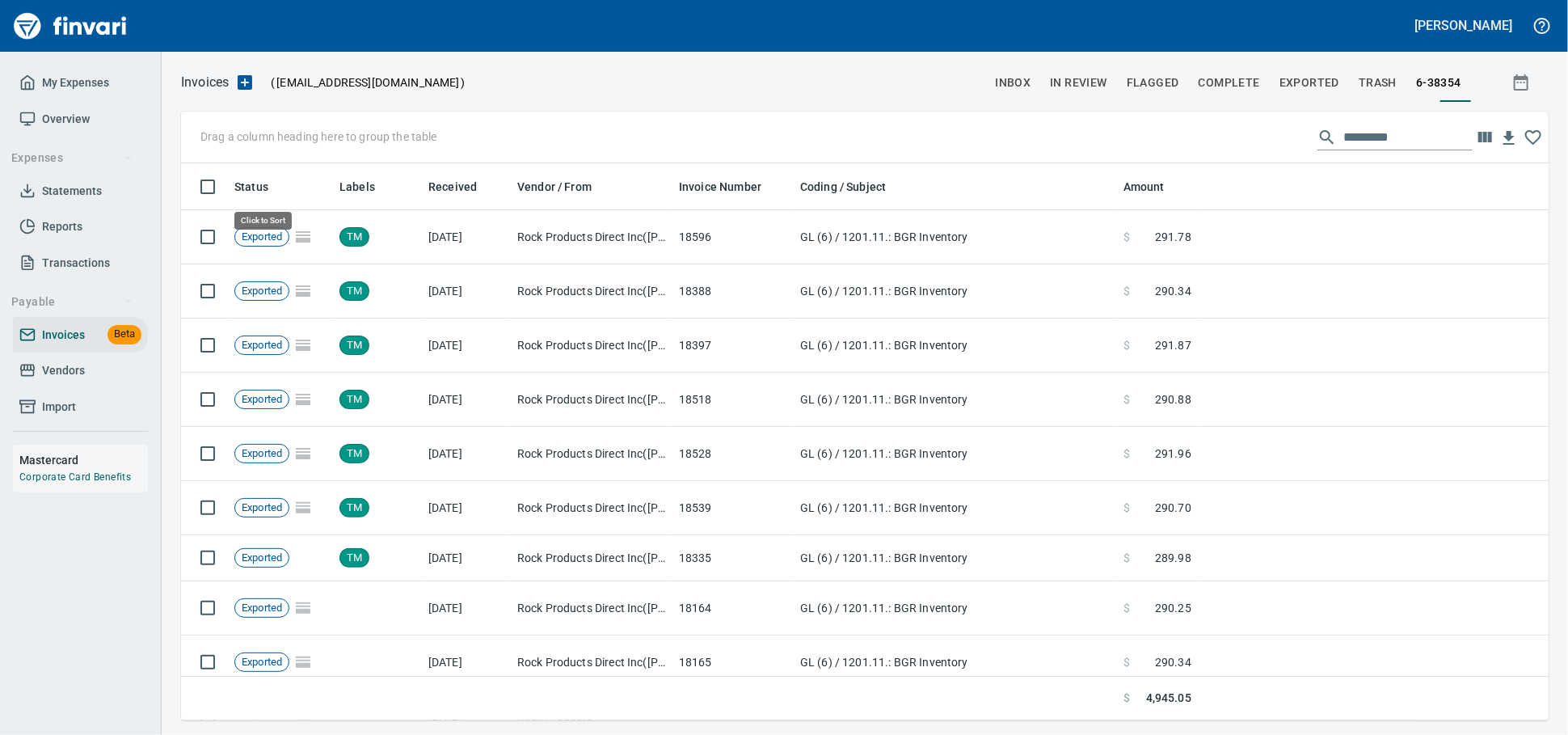
scroll to position [543, 1339]
drag, startPoint x: 264, startPoint y: 185, endPoint x: 263, endPoint y: 139, distance: 46.0
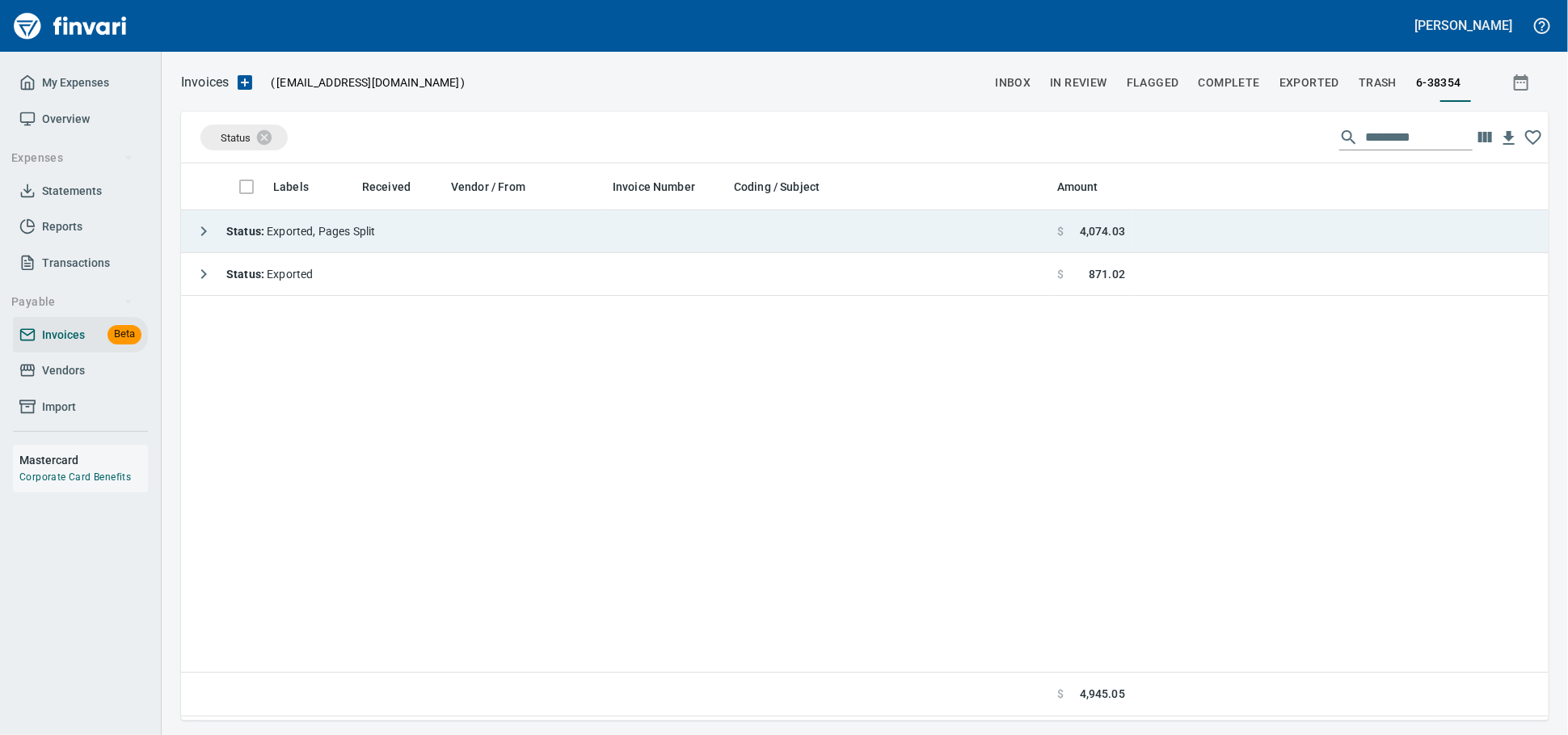
click at [299, 238] on span "Status : Exported, Pages Split" at bounding box center [301, 230] width 149 height 13
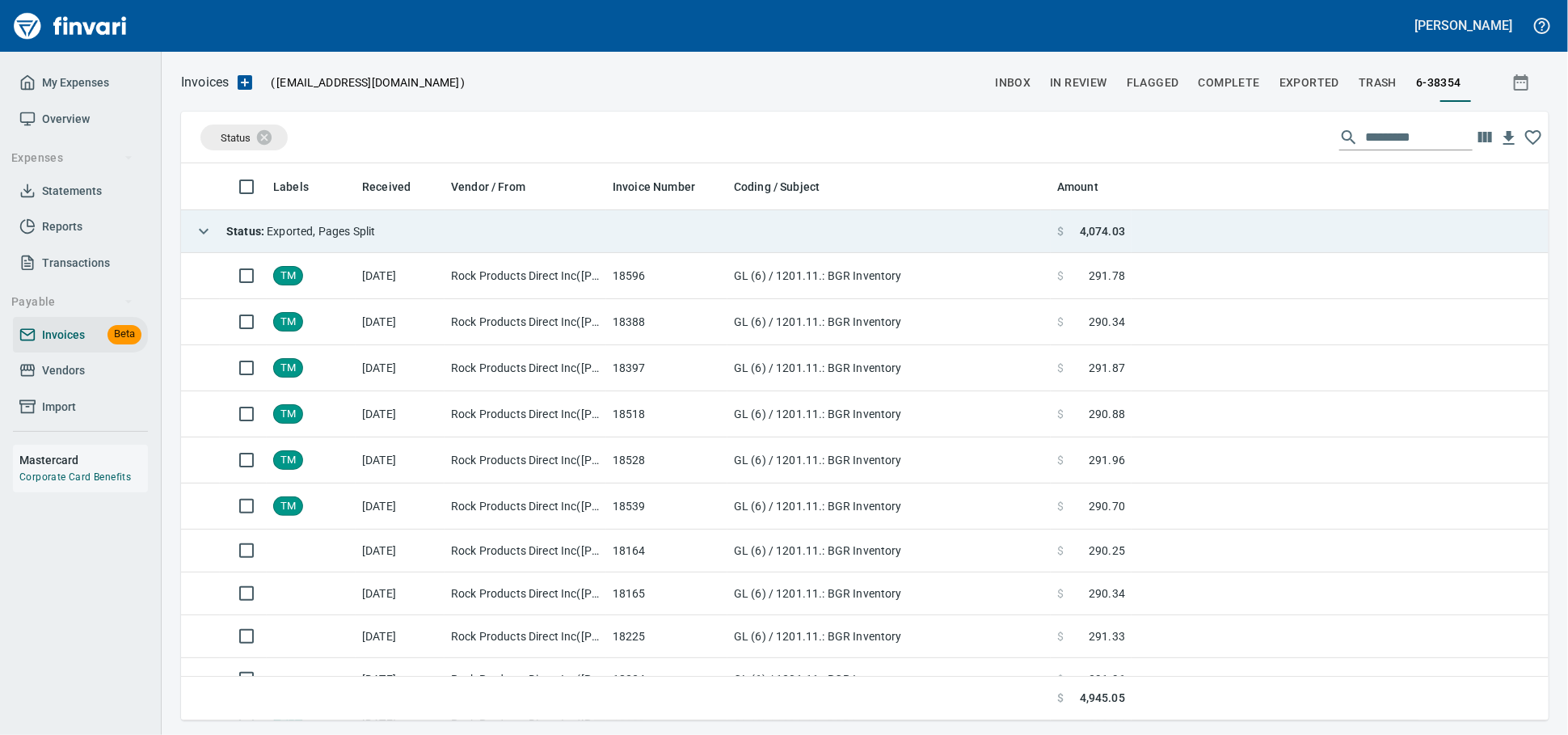
scroll to position [543, 1339]
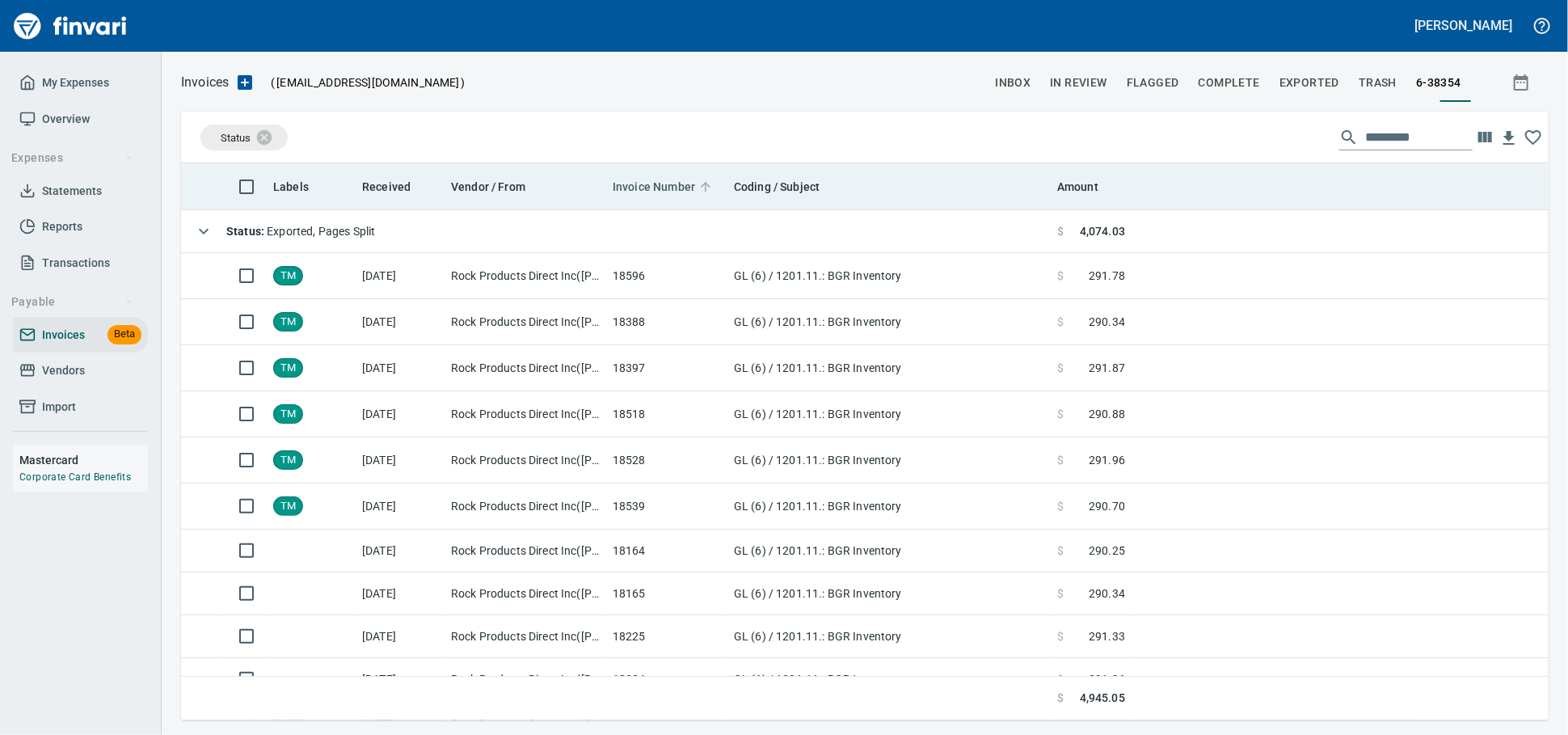
click at [653, 187] on span "Invoice Number" at bounding box center [653, 187] width 82 height 19
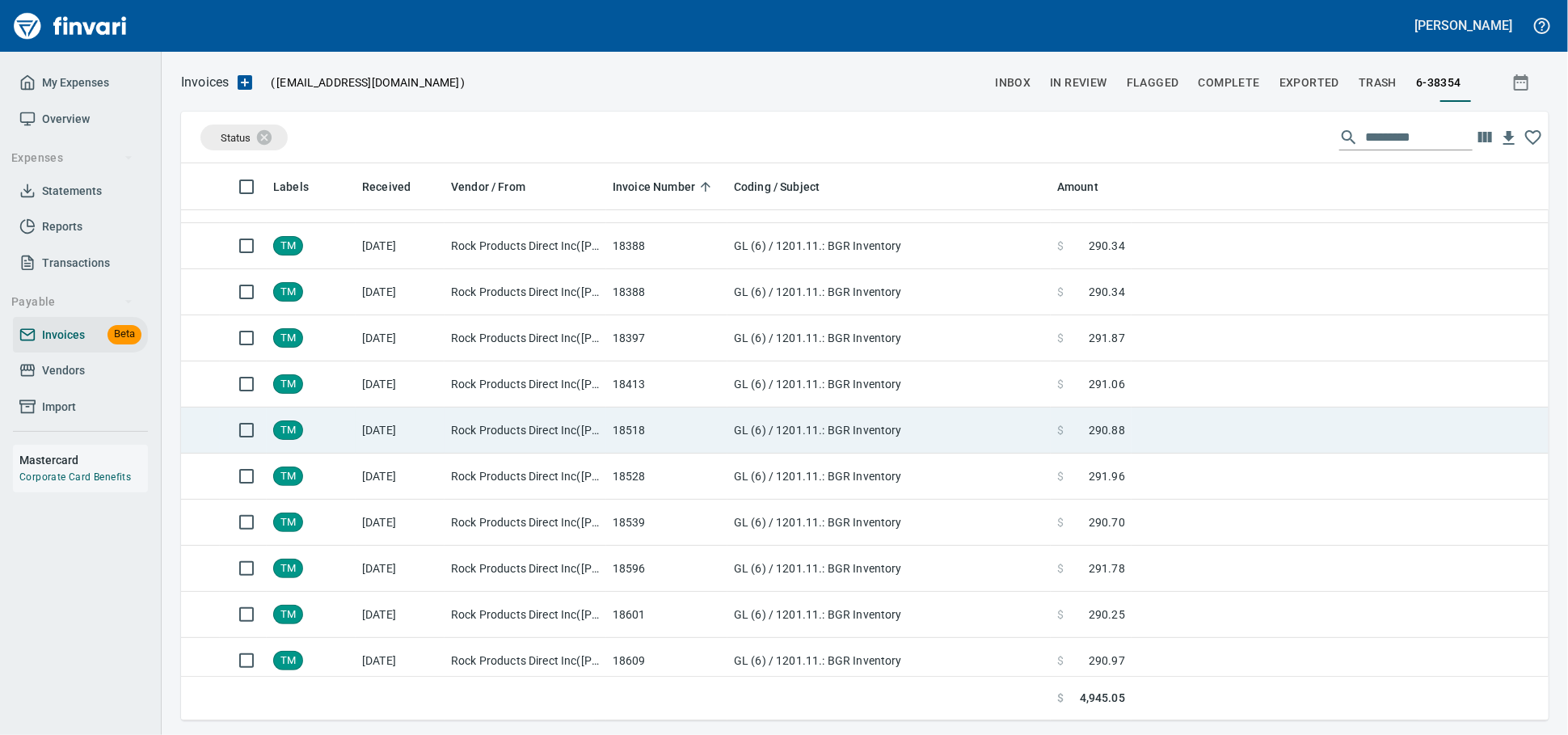
scroll to position [264, 0]
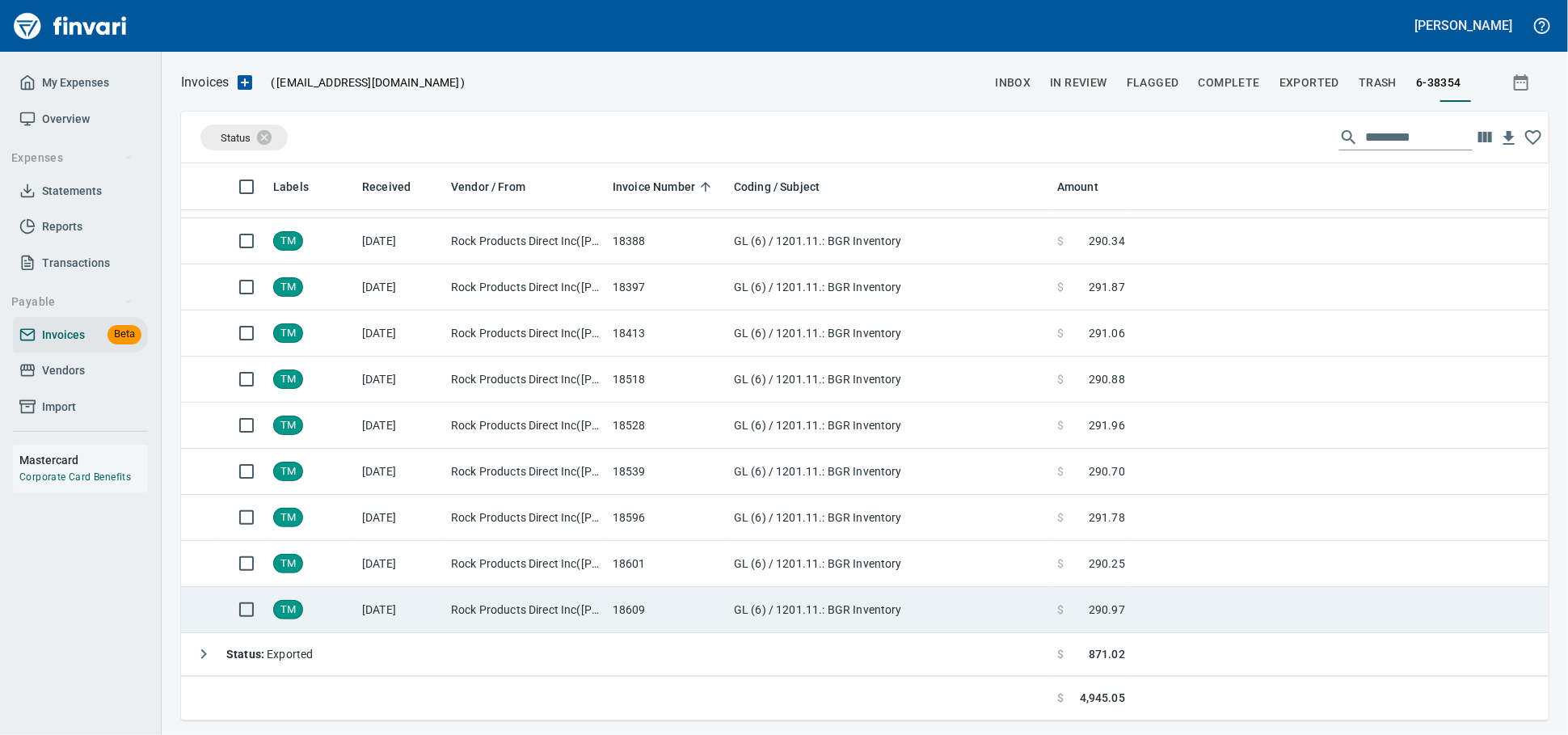
click at [645, 614] on td "18609" at bounding box center [666, 610] width 121 height 46
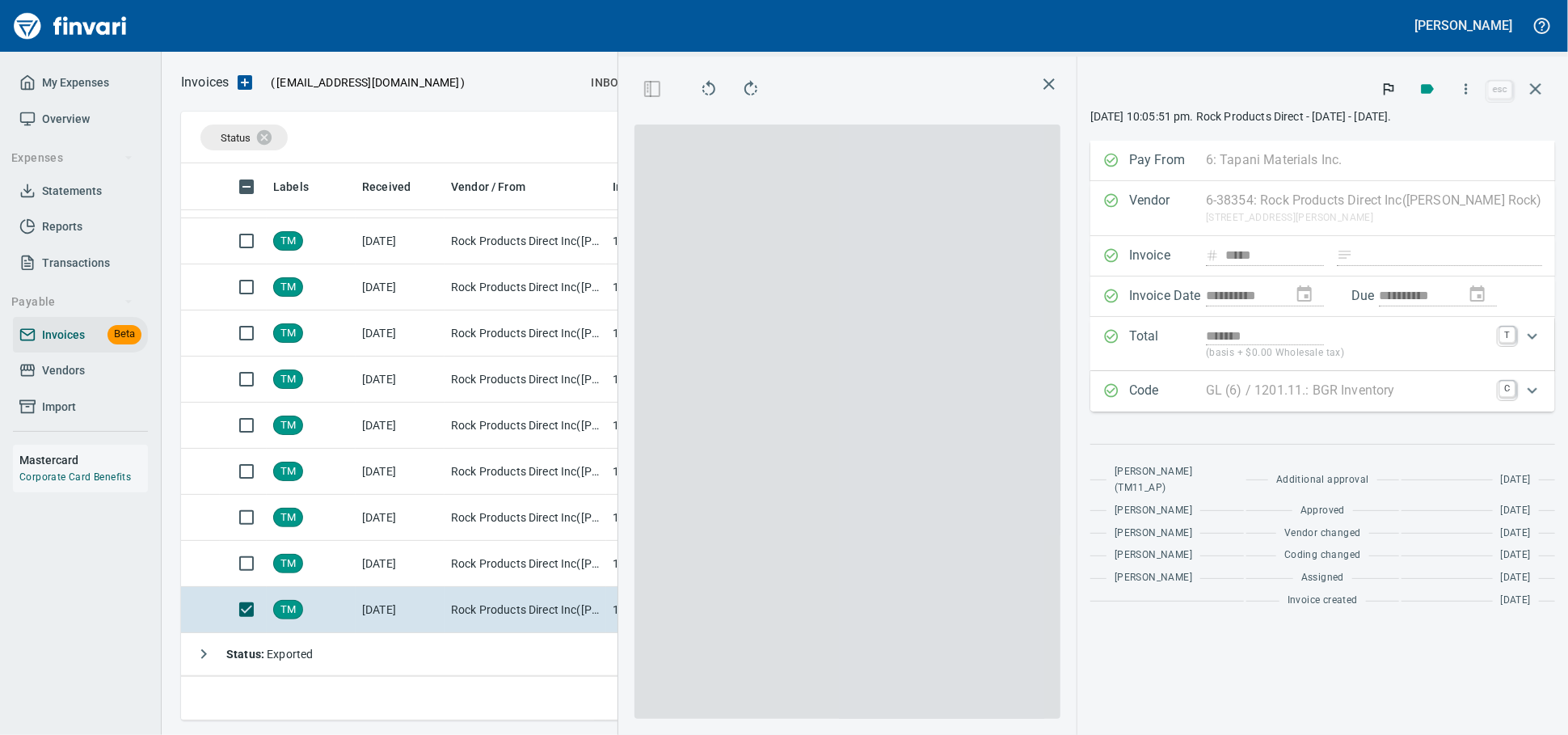
scroll to position [529, 935]
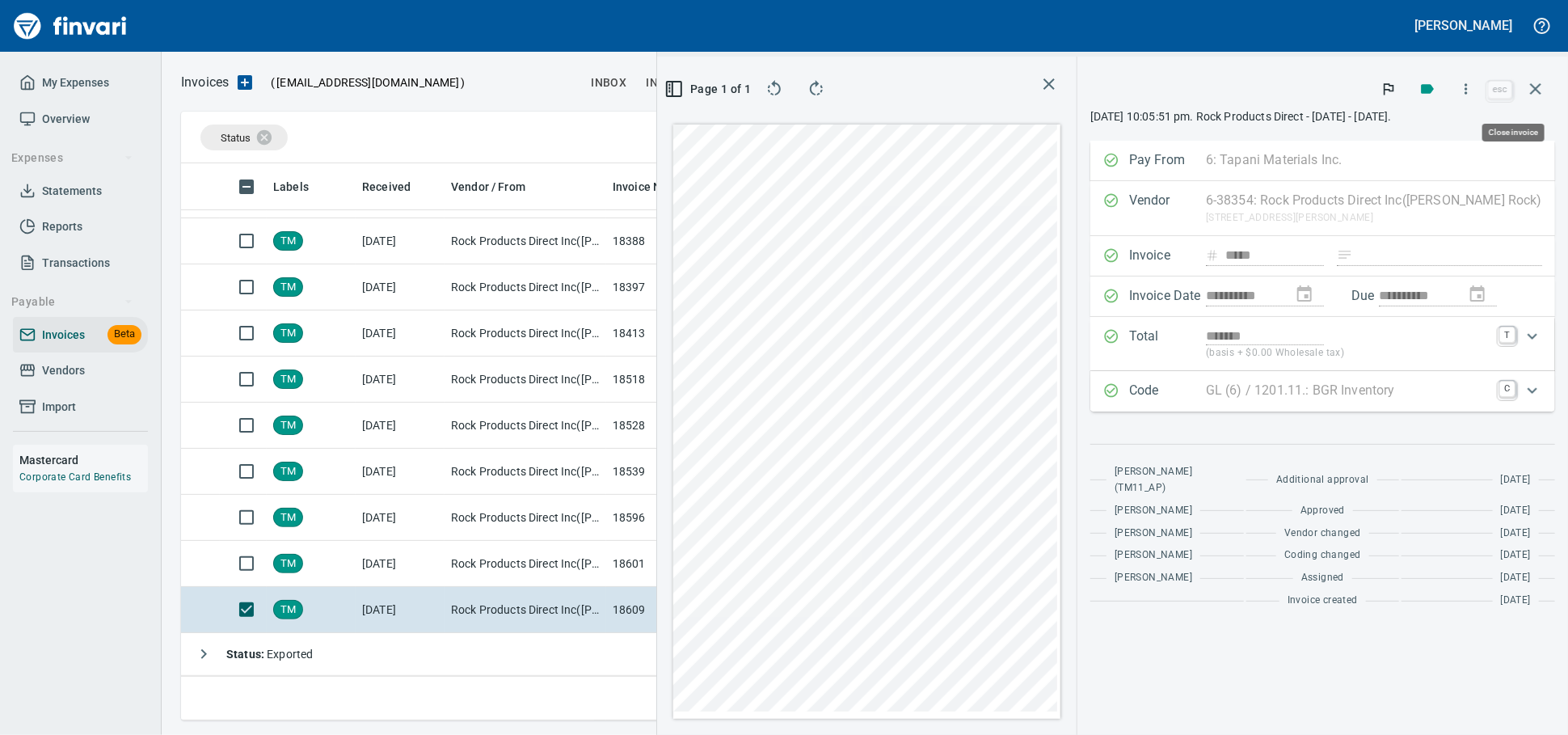
click at [1526, 88] on icon "button" at bounding box center [1536, 89] width 19 height 19
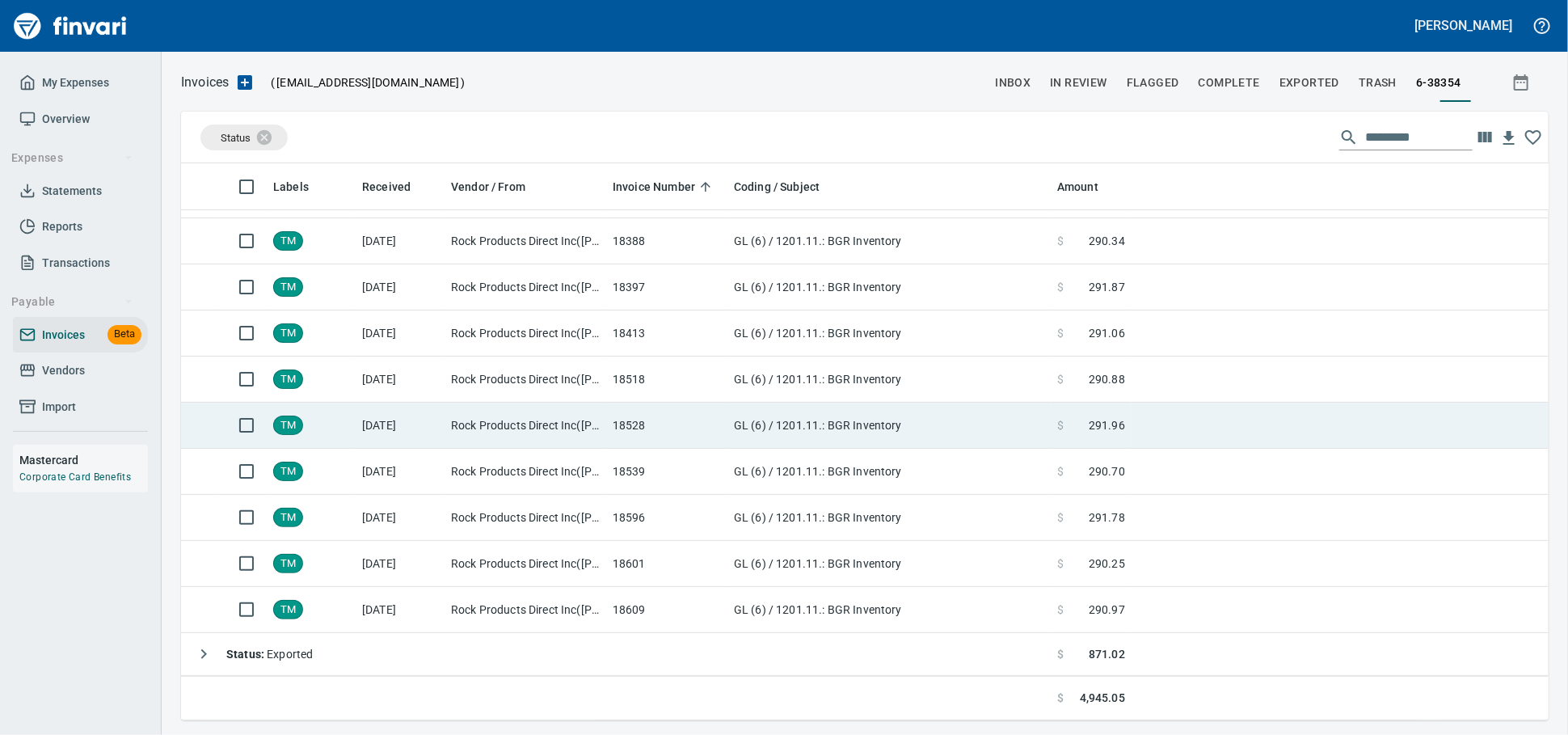
scroll to position [2, 2]
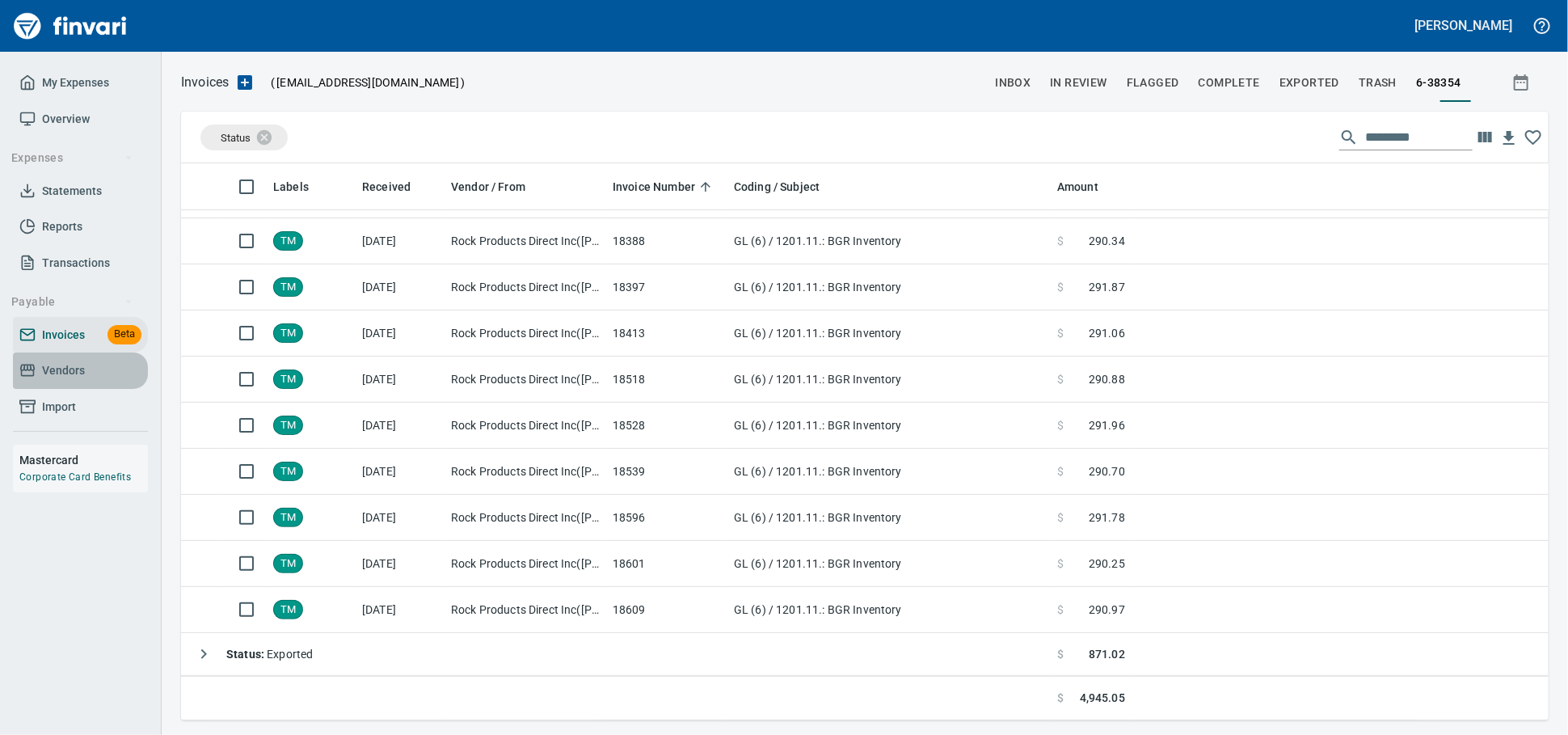
click at [58, 381] on span "Vendors" at bounding box center [63, 370] width 43 height 20
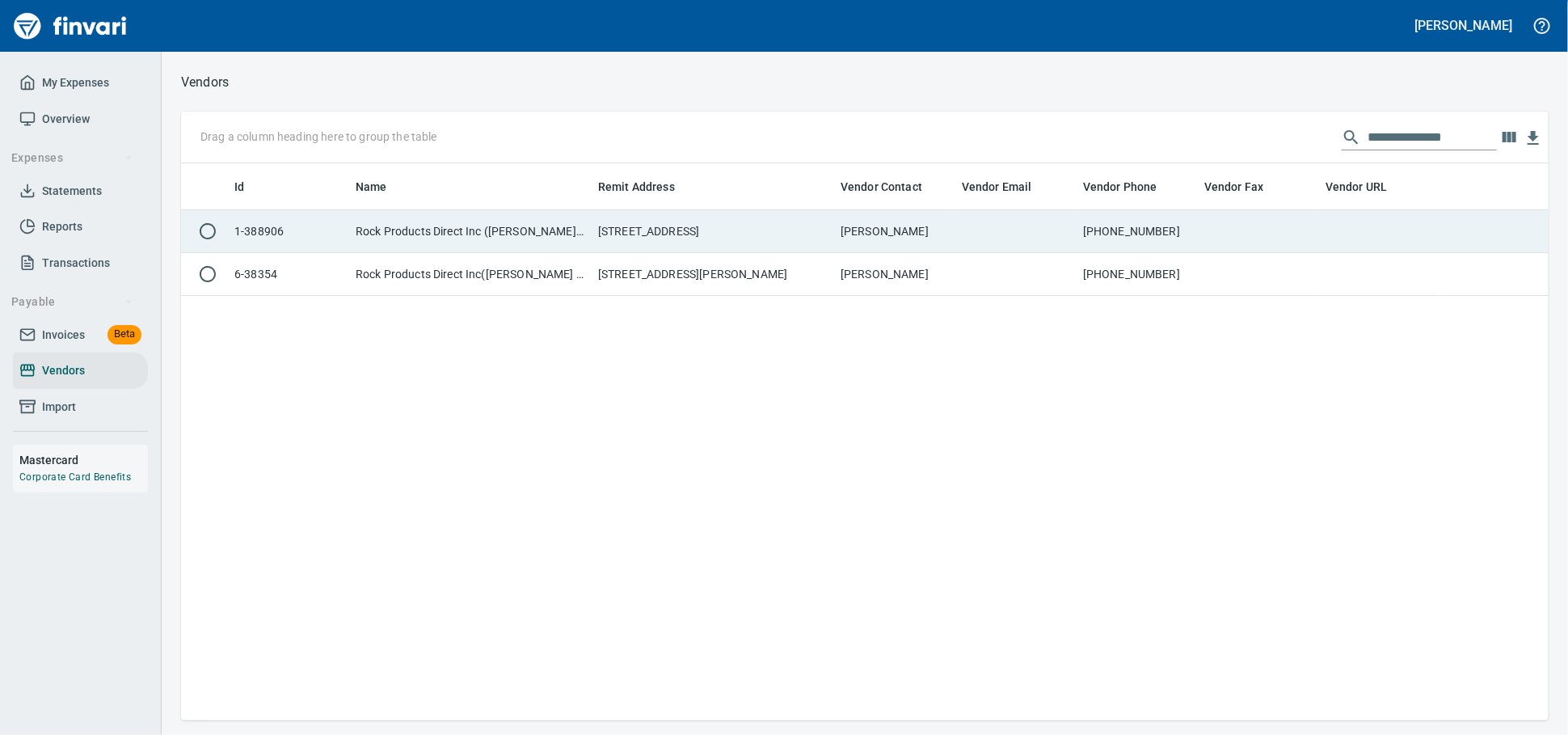
scroll to position [543, 1353]
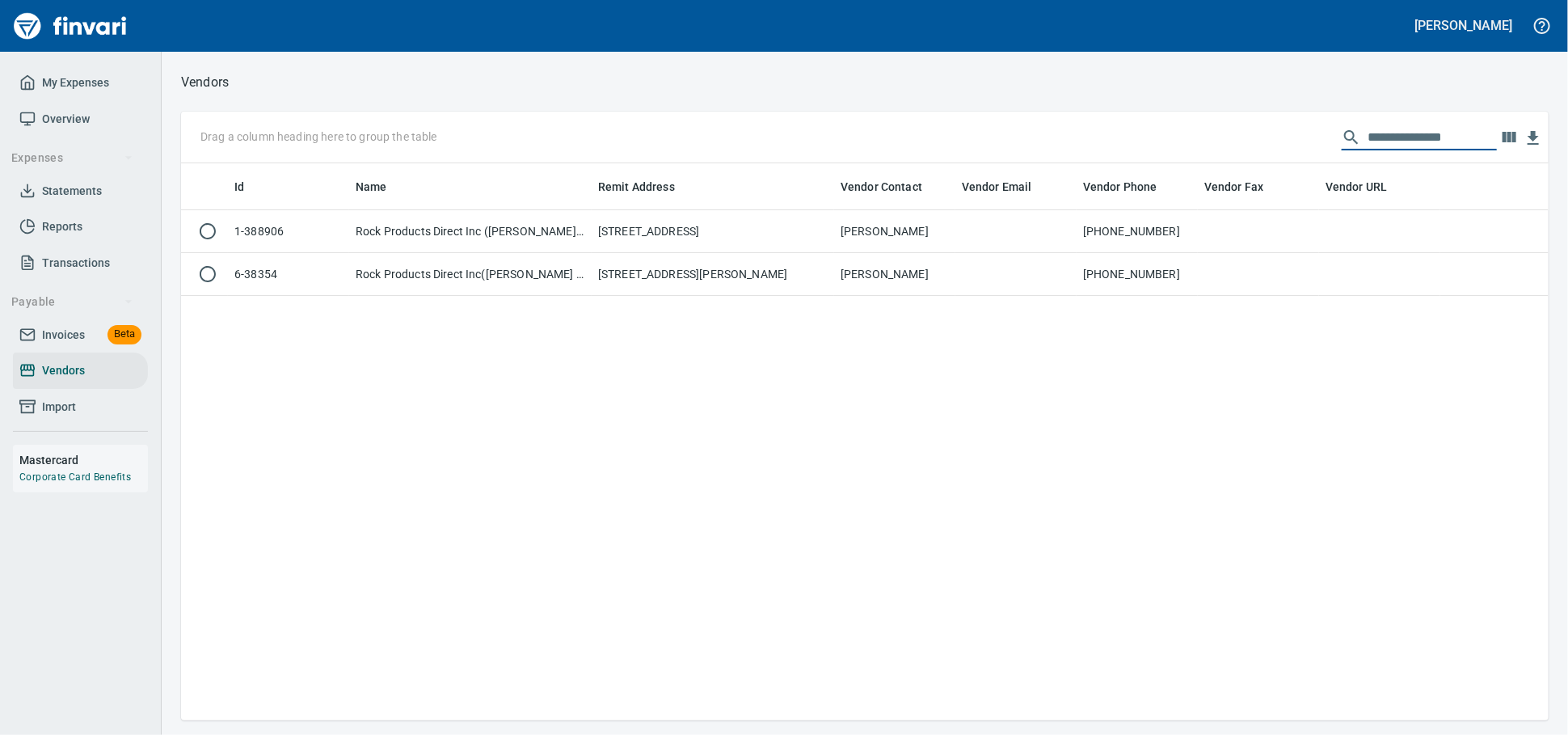
drag, startPoint x: 1387, startPoint y: 139, endPoint x: 847, endPoint y: 130, distance: 540.1
click at [847, 130] on div "**********" at bounding box center [864, 137] width 1368 height 52
click at [1467, 138] on input "**********" at bounding box center [1433, 137] width 130 height 26
drag, startPoint x: 1462, startPoint y: 138, endPoint x: 1013, endPoint y: 110, distance: 449.9
click at [1030, 123] on div "**********" at bounding box center [864, 137] width 1368 height 52
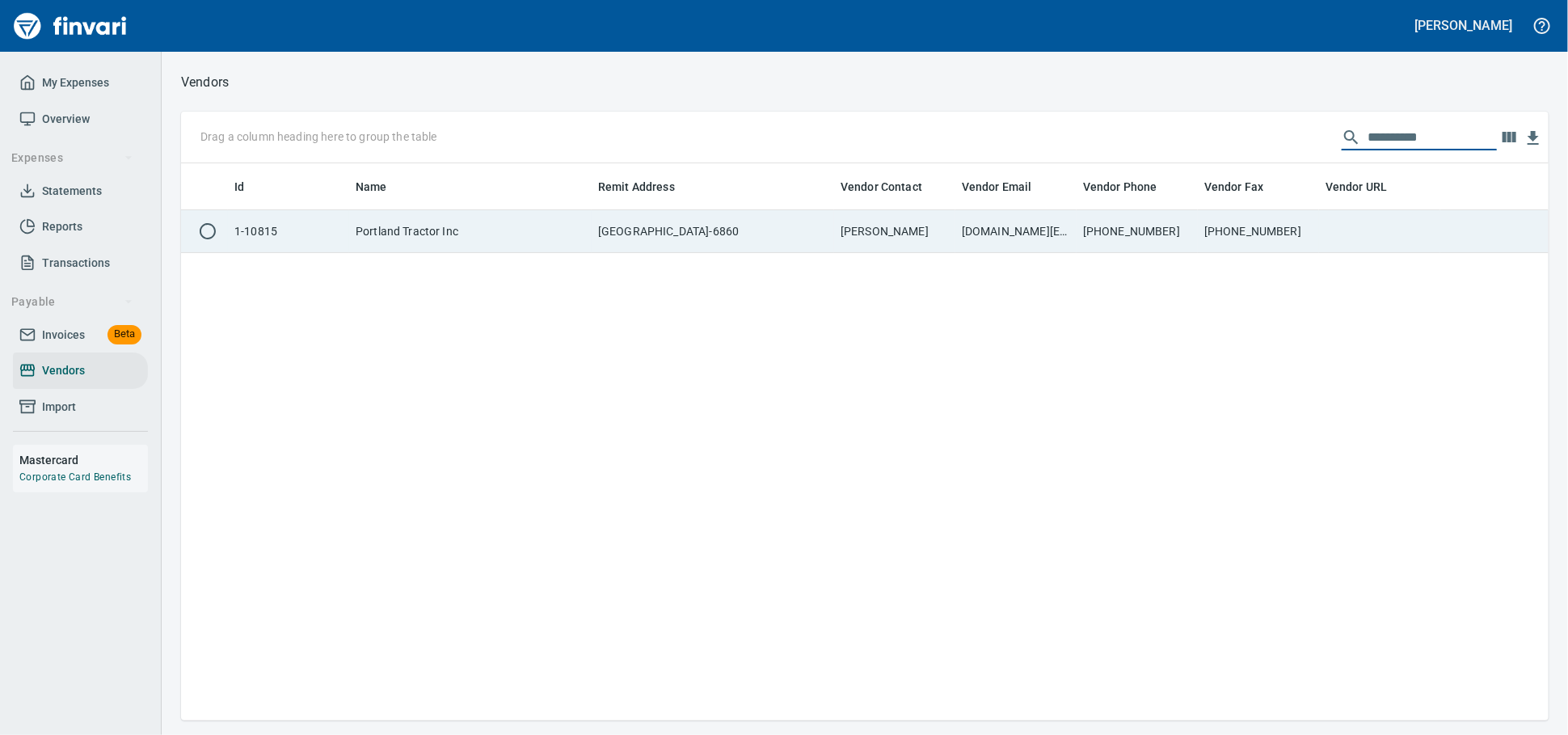
type input "**********"
click at [534, 237] on td "Portland Tractor Inc" at bounding box center [470, 231] width 243 height 43
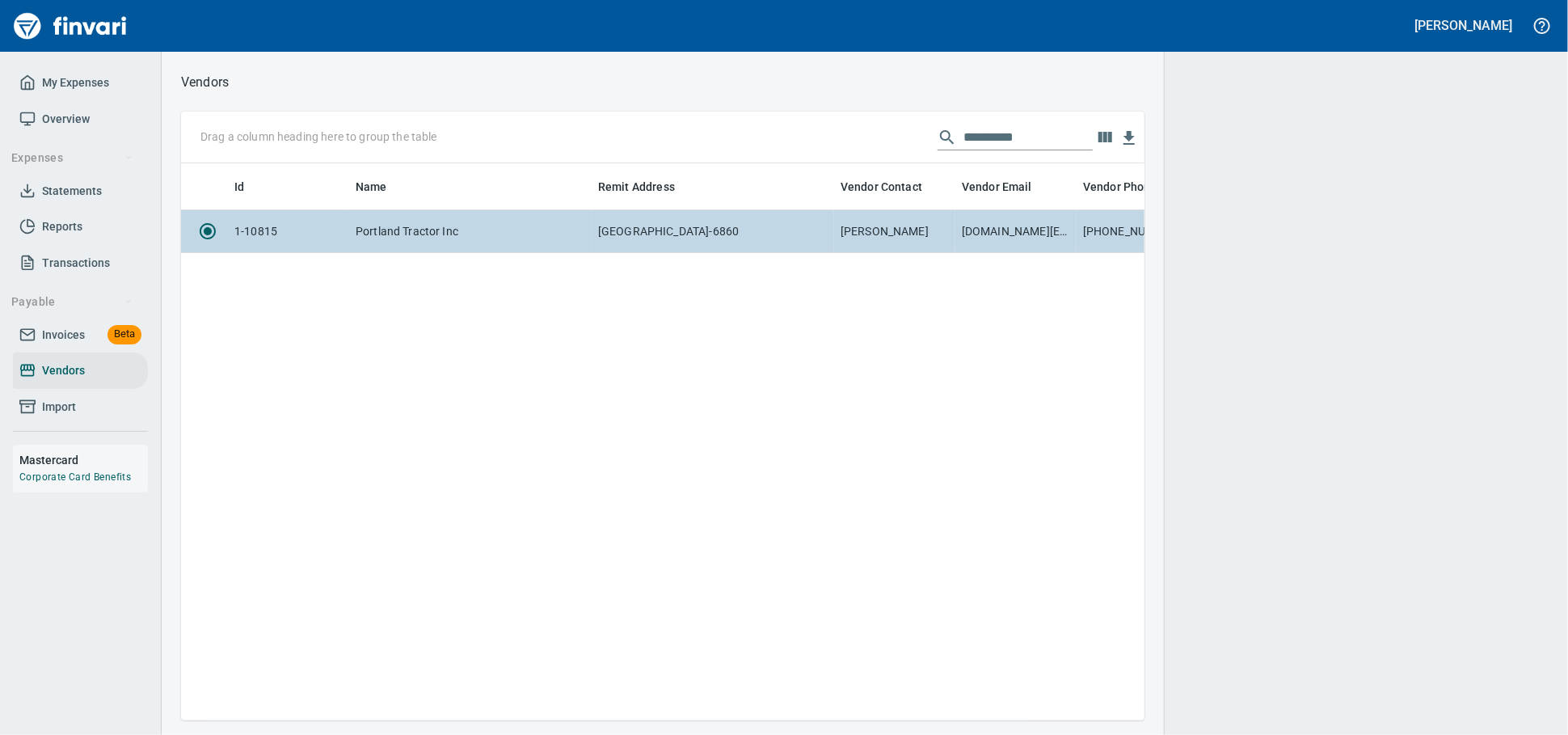
scroll to position [529, 949]
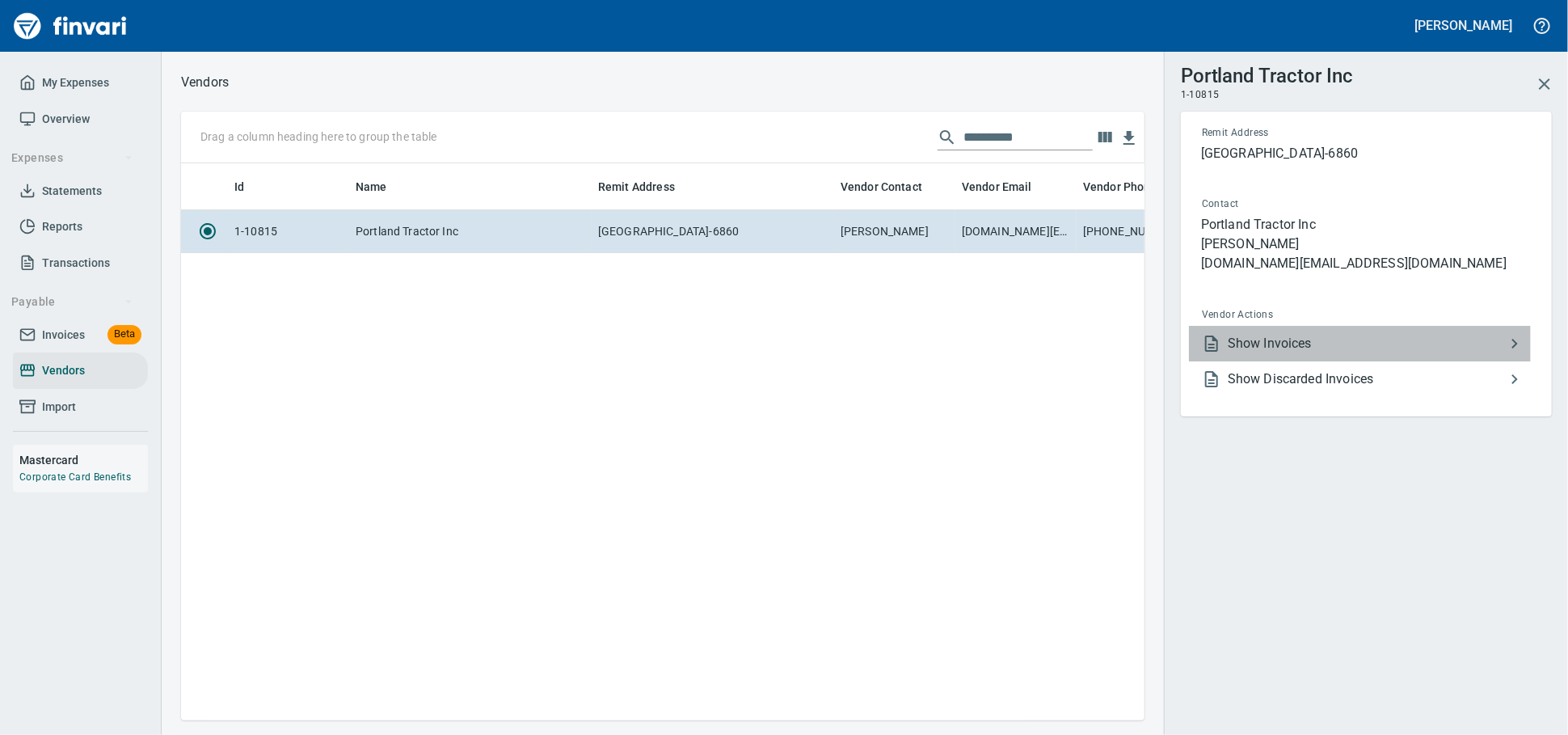
click at [1294, 353] on li "Show Invoices" at bounding box center [1360, 343] width 342 height 36
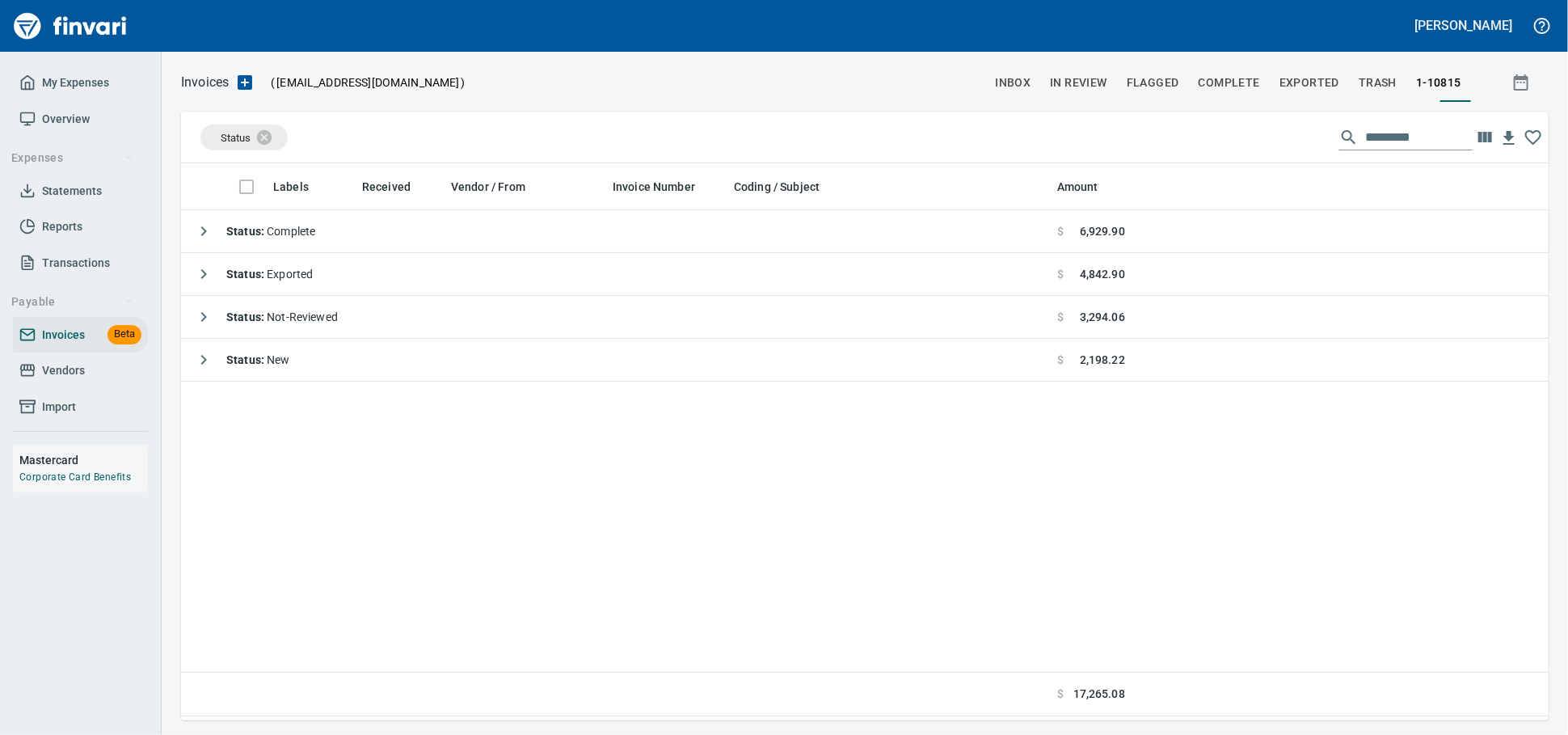
scroll to position [543, 1353]
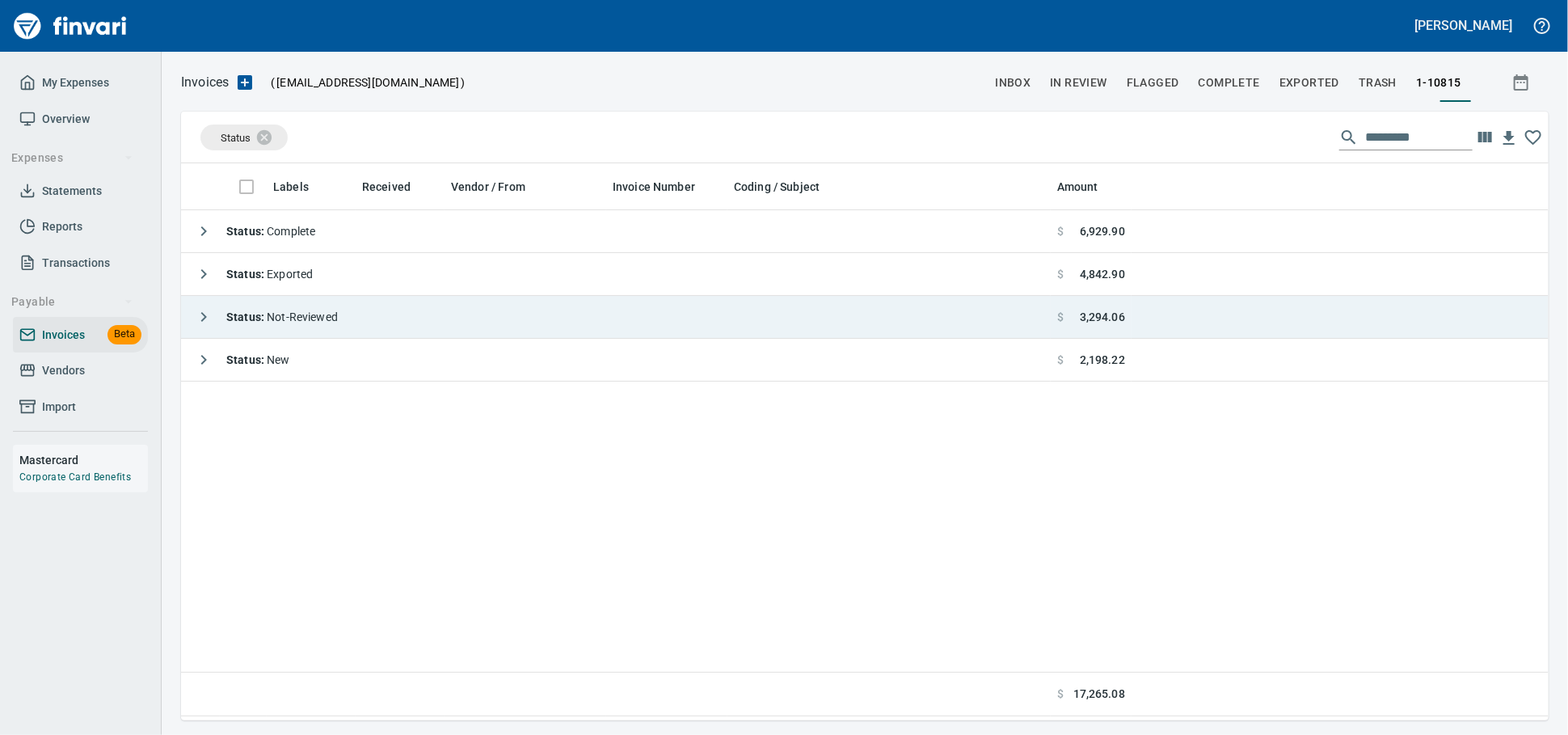
click at [483, 316] on td "Status : Not-Reviewed" at bounding box center [616, 317] width 870 height 43
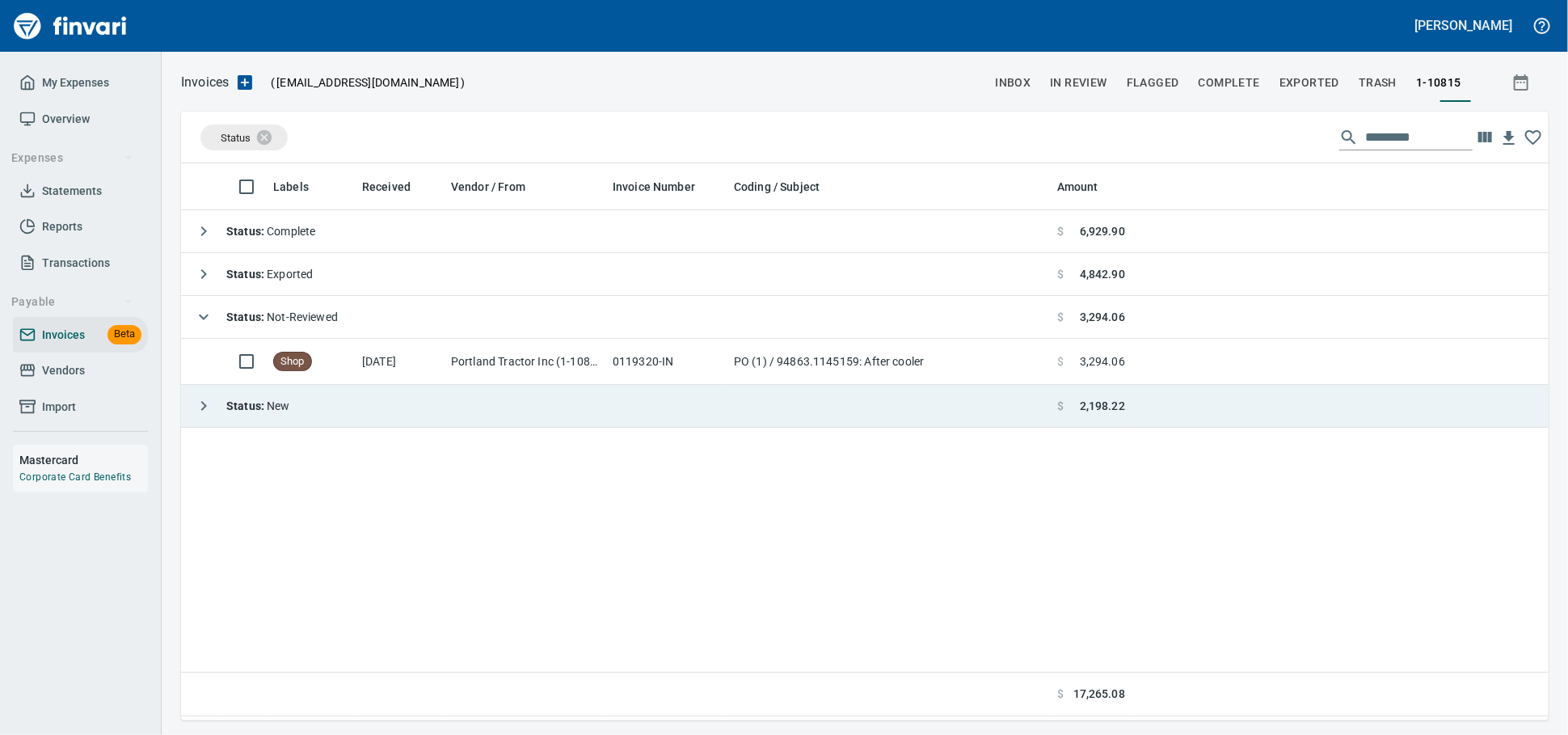
click at [450, 400] on td "Status : New" at bounding box center [616, 406] width 870 height 43
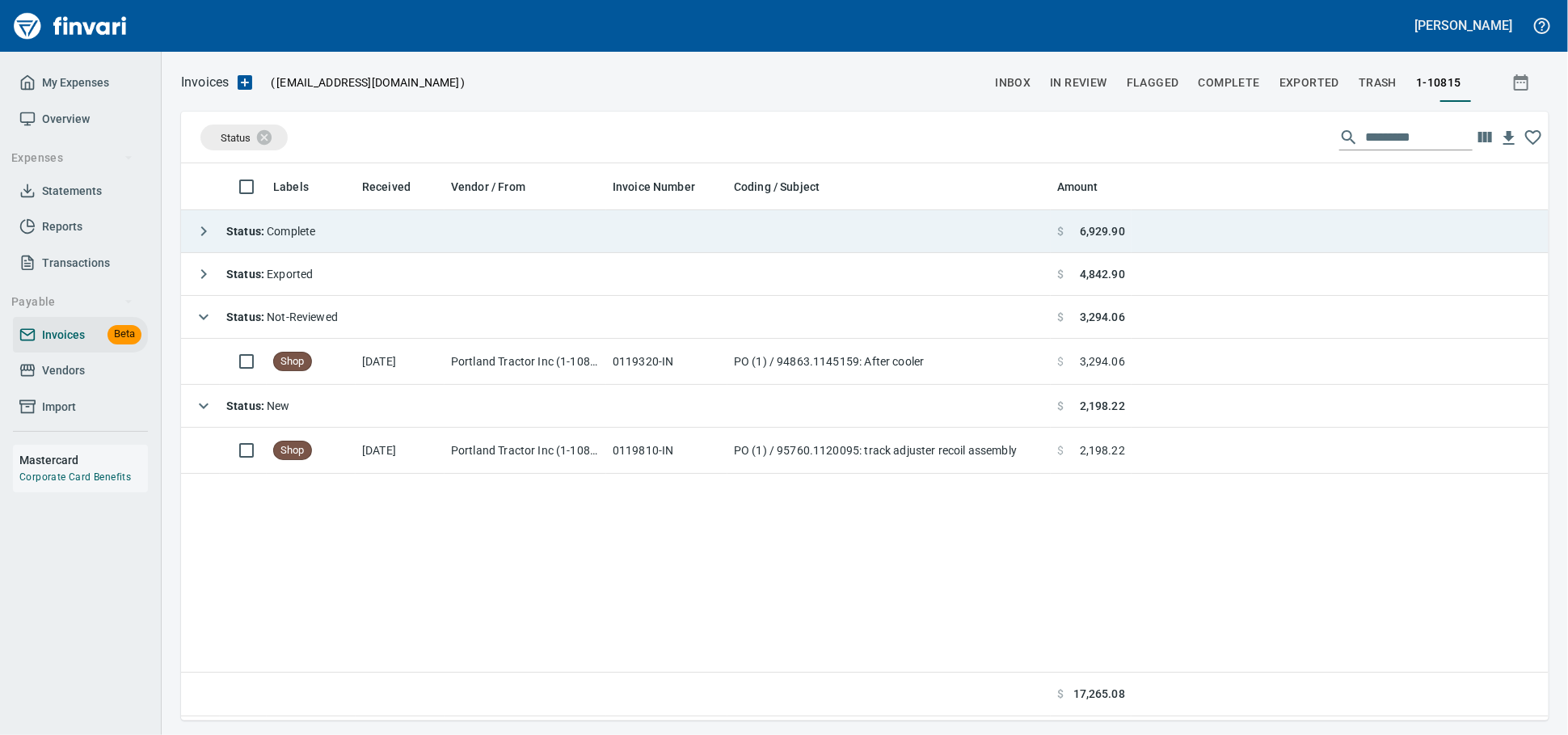
click at [442, 249] on td "Status : Complete" at bounding box center [616, 231] width 870 height 43
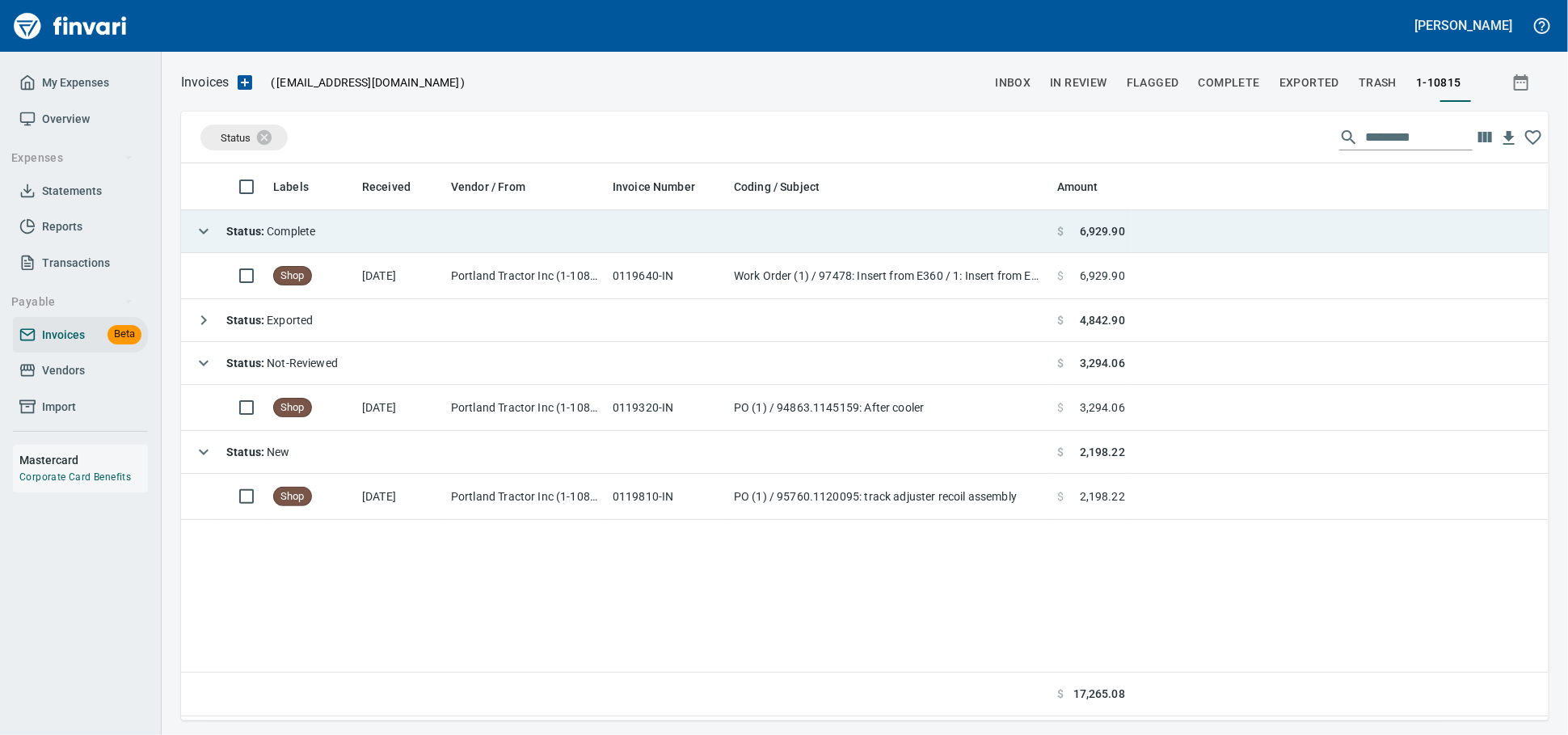
click at [442, 240] on td "Status : Complete" at bounding box center [616, 231] width 870 height 43
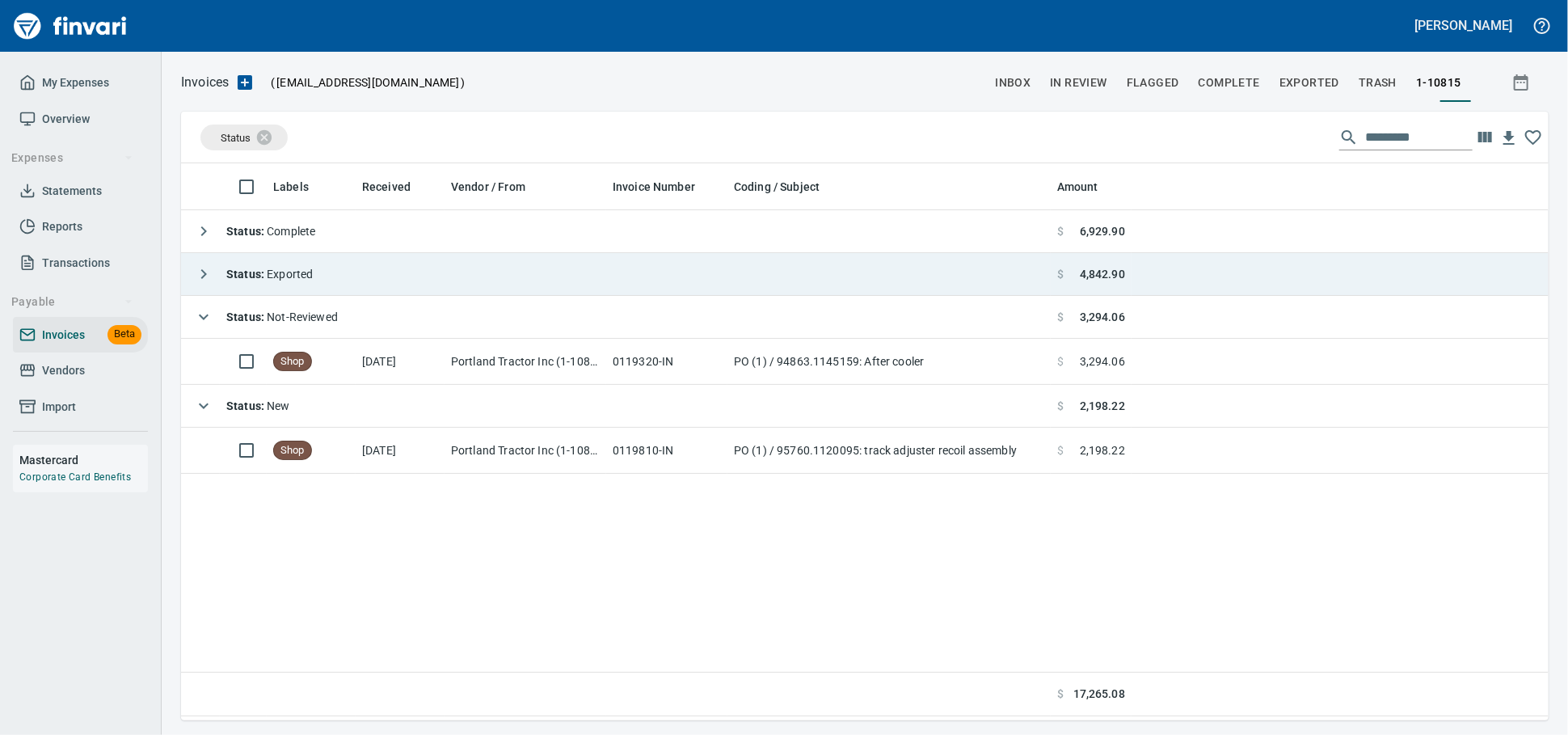
click at [439, 269] on td "Status : Exported" at bounding box center [616, 275] width 870 height 43
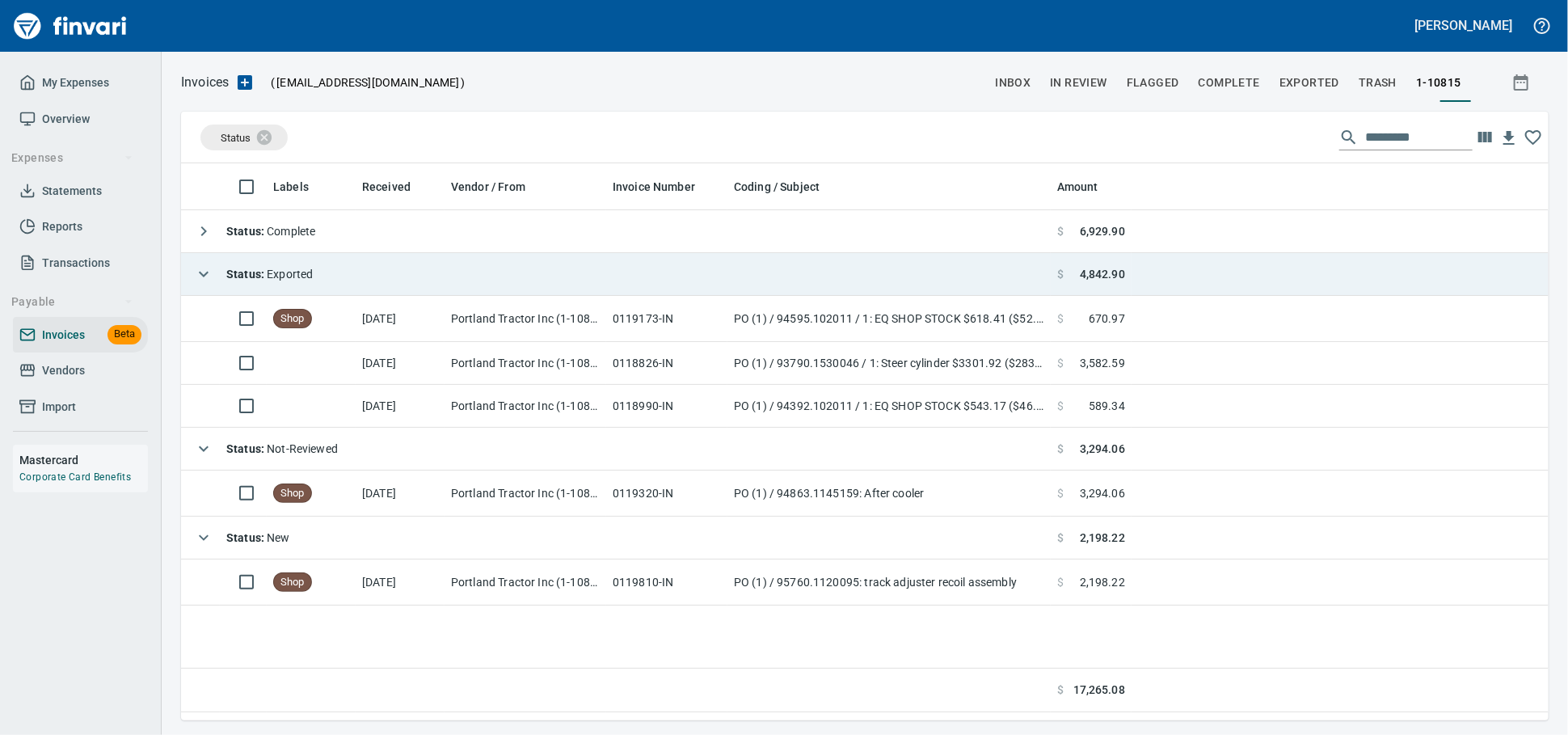
click at [439, 269] on td "Status : Exported" at bounding box center [616, 275] width 870 height 43
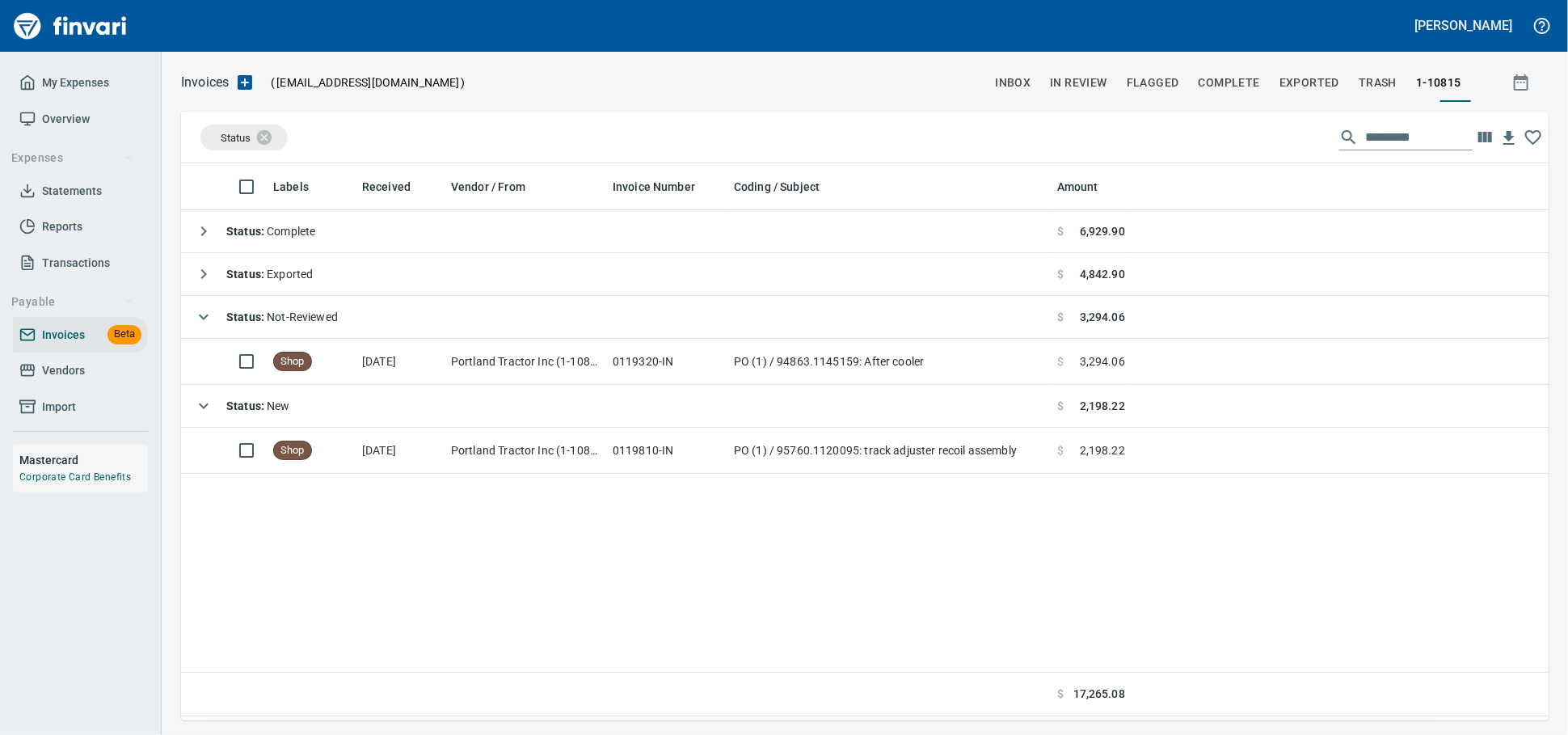
click at [69, 381] on span "Vendors" at bounding box center [63, 370] width 43 height 20
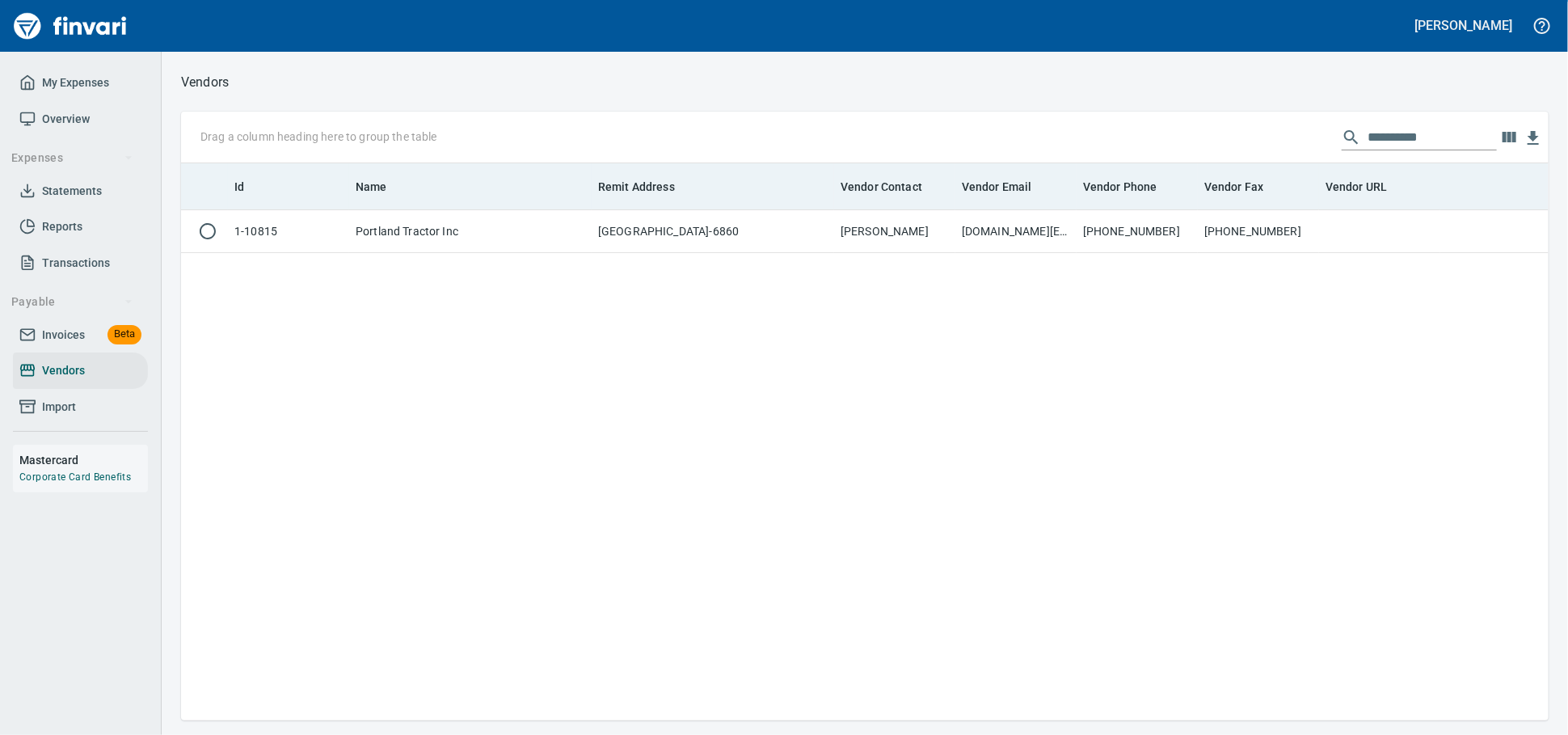
scroll to position [543, 1353]
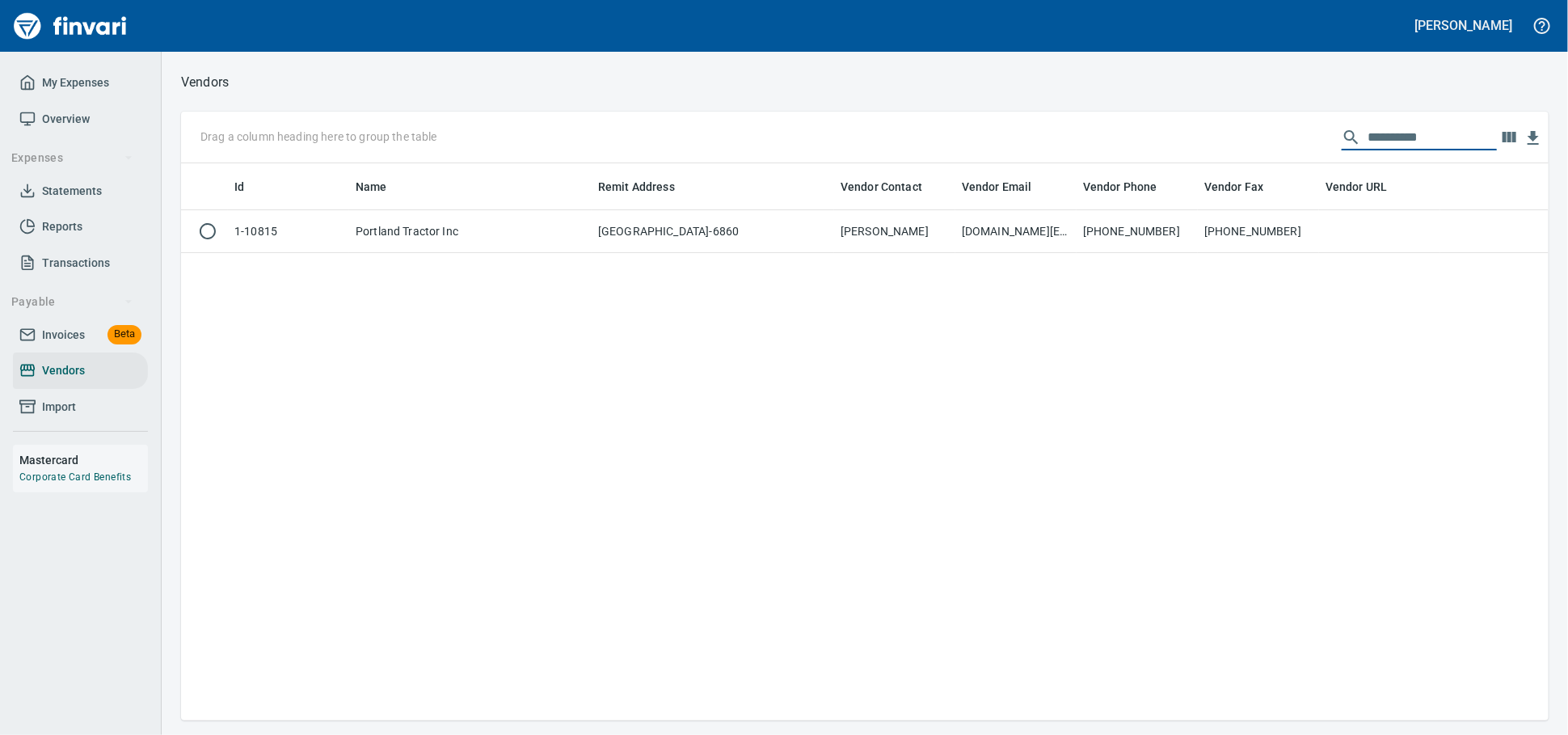
drag, startPoint x: 1408, startPoint y: 148, endPoint x: 912, endPoint y: 116, distance: 497.0
click at [929, 126] on div "**********" at bounding box center [864, 137] width 1368 height 52
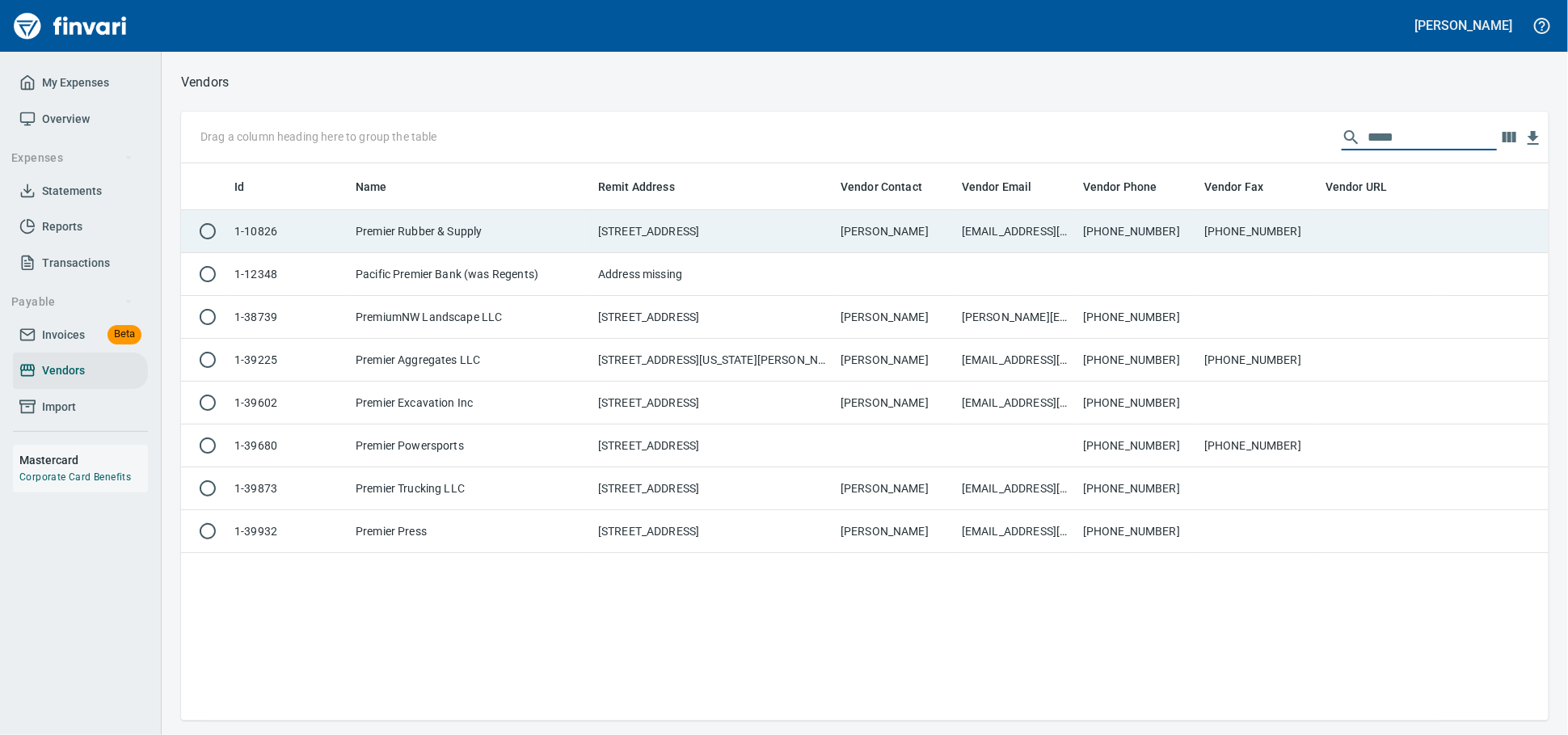
type input "*****"
click at [513, 239] on td "Premier Rubber & Supply" at bounding box center [470, 231] width 243 height 43
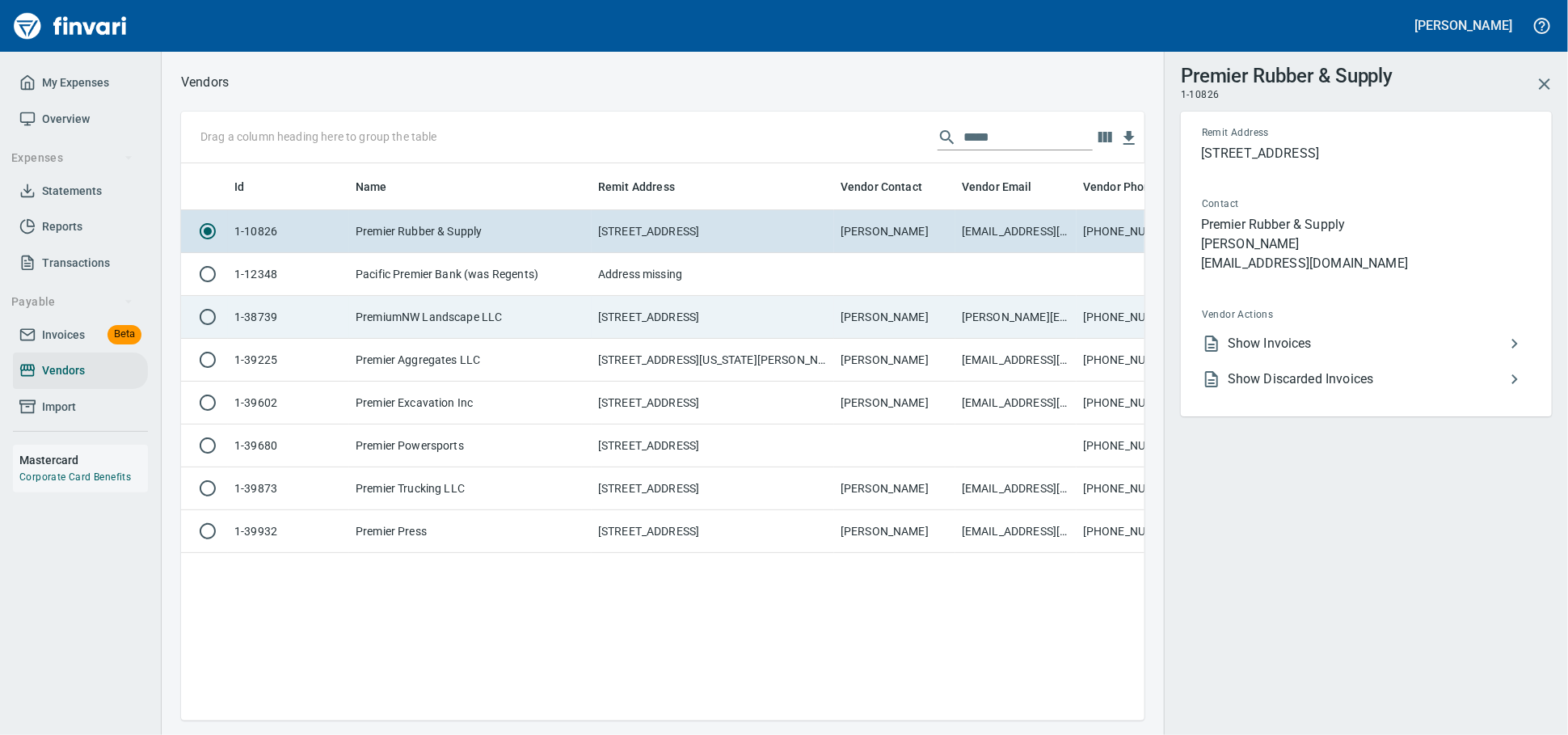
scroll to position [529, 949]
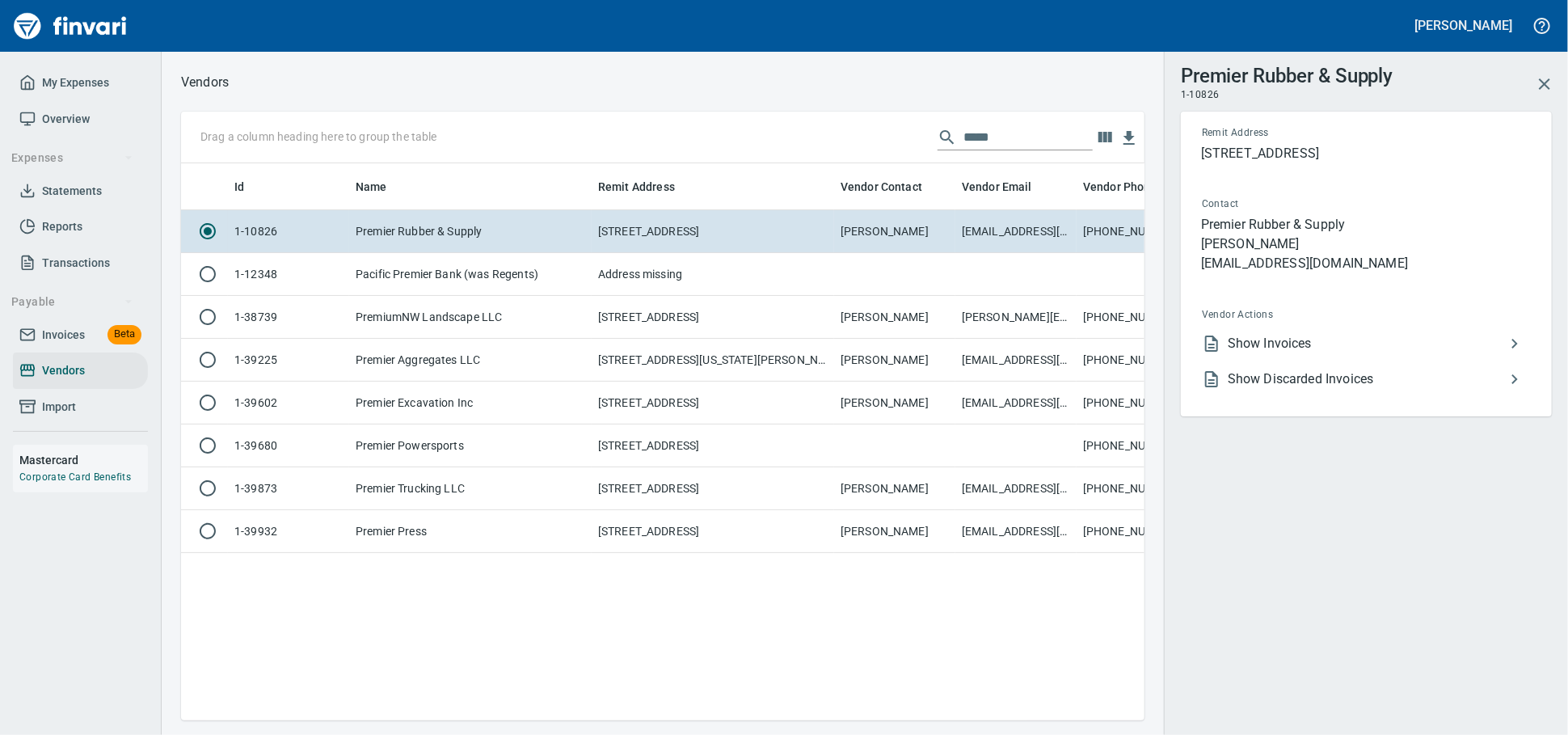
click at [1235, 353] on span "Show Invoices" at bounding box center [1366, 343] width 277 height 19
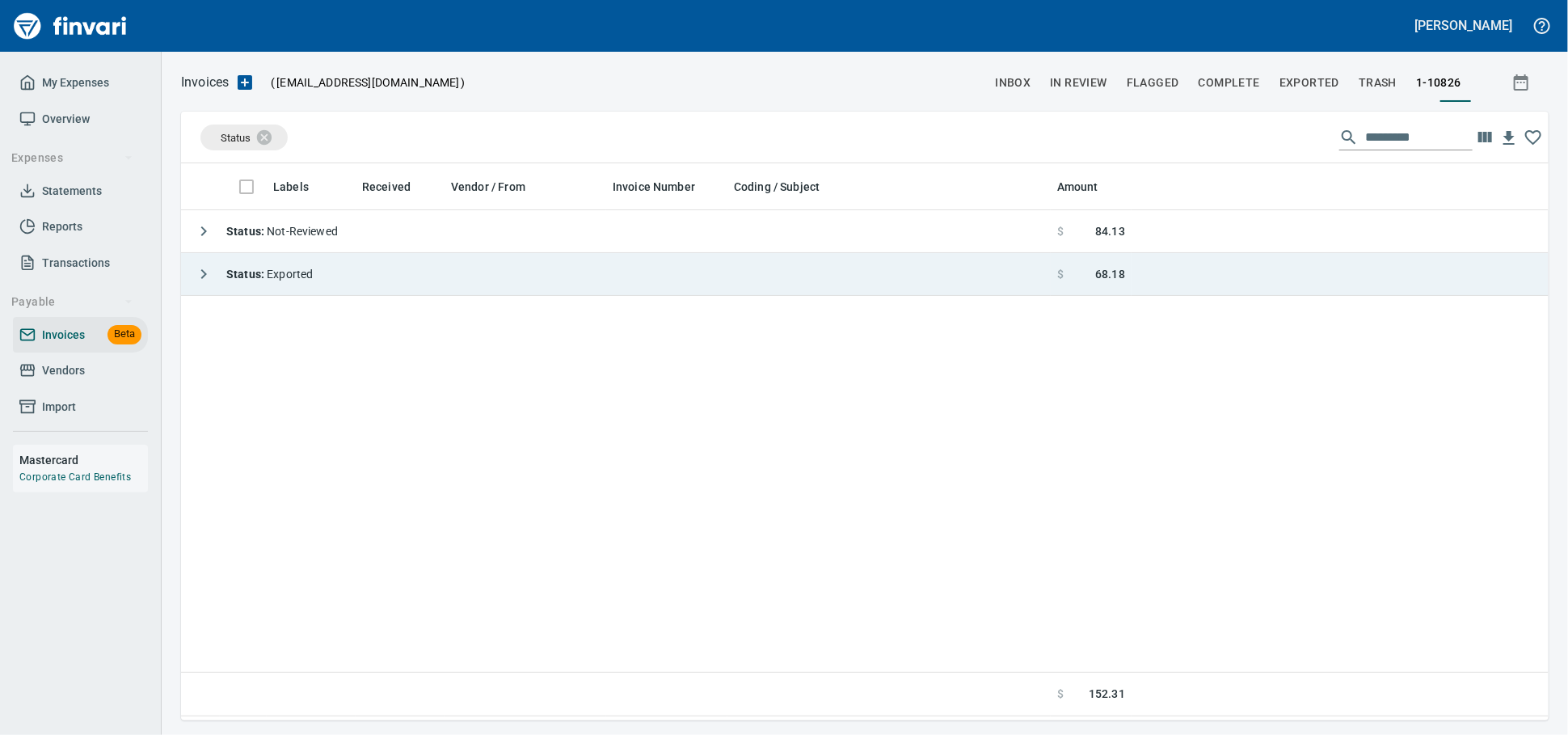
scroll to position [2, 2]
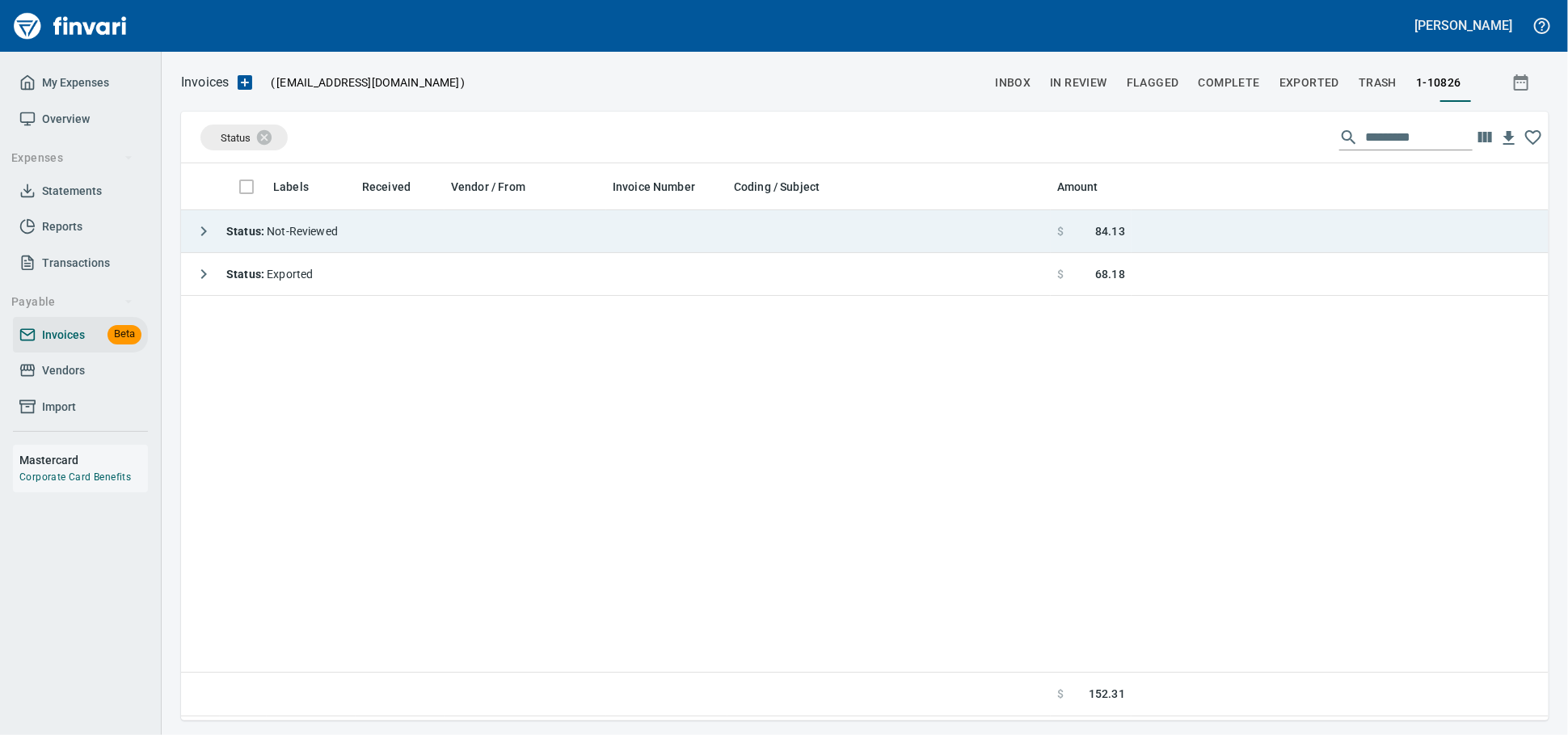
click at [447, 239] on td "Status : Not-Reviewed" at bounding box center [616, 231] width 870 height 43
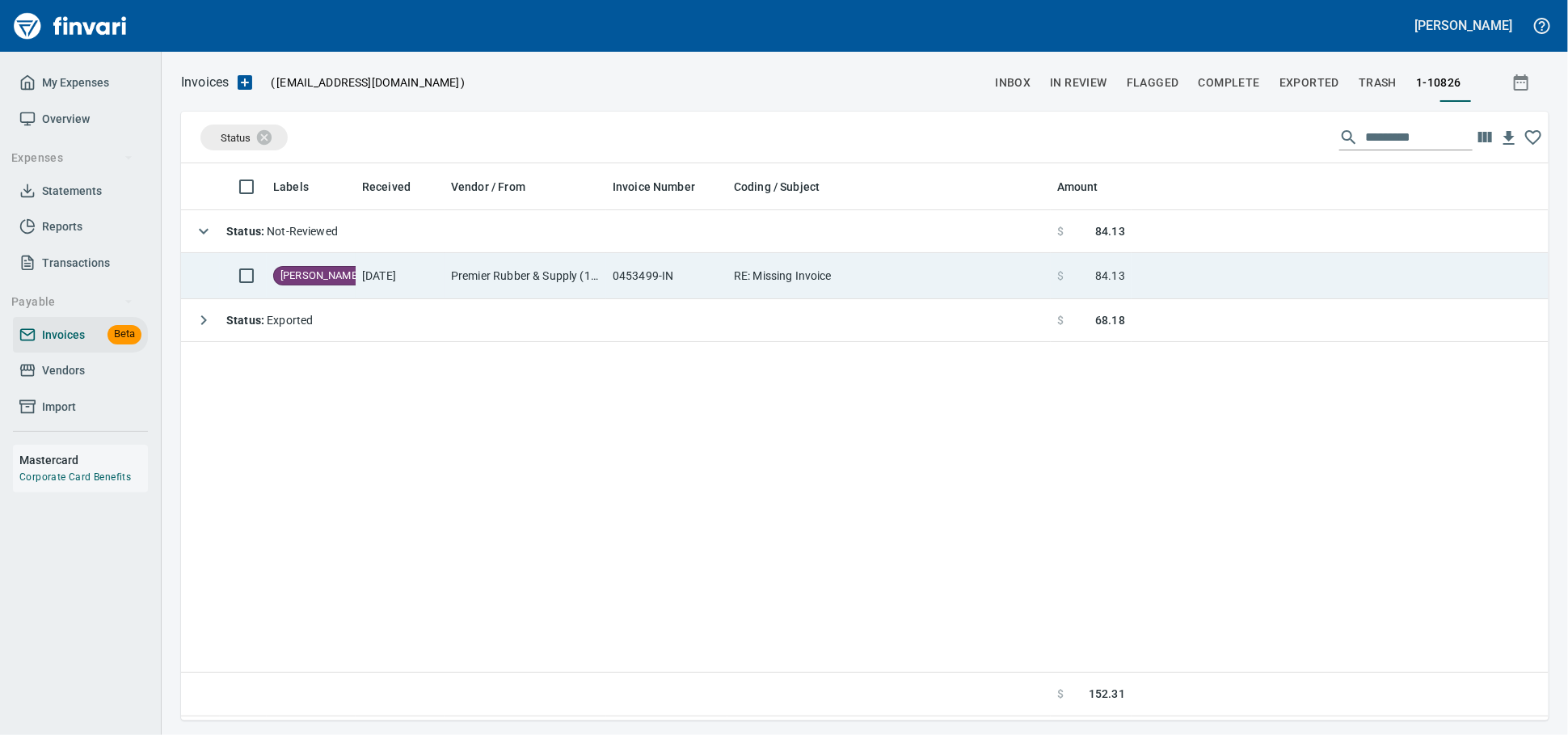
click at [574, 282] on td "Premier Rubber & Supply (1-10826)" at bounding box center [525, 277] width 161 height 46
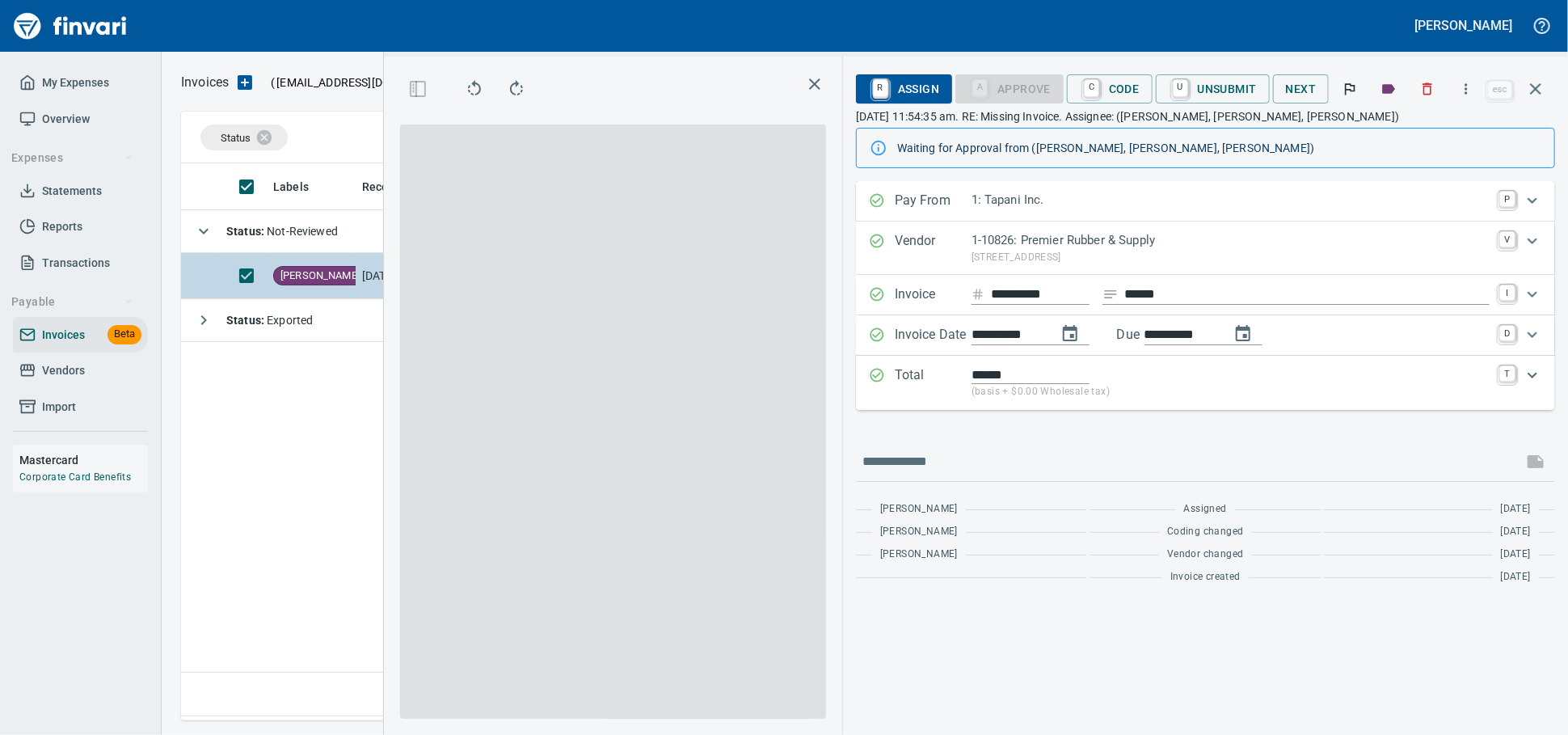
scroll to position [543, 949]
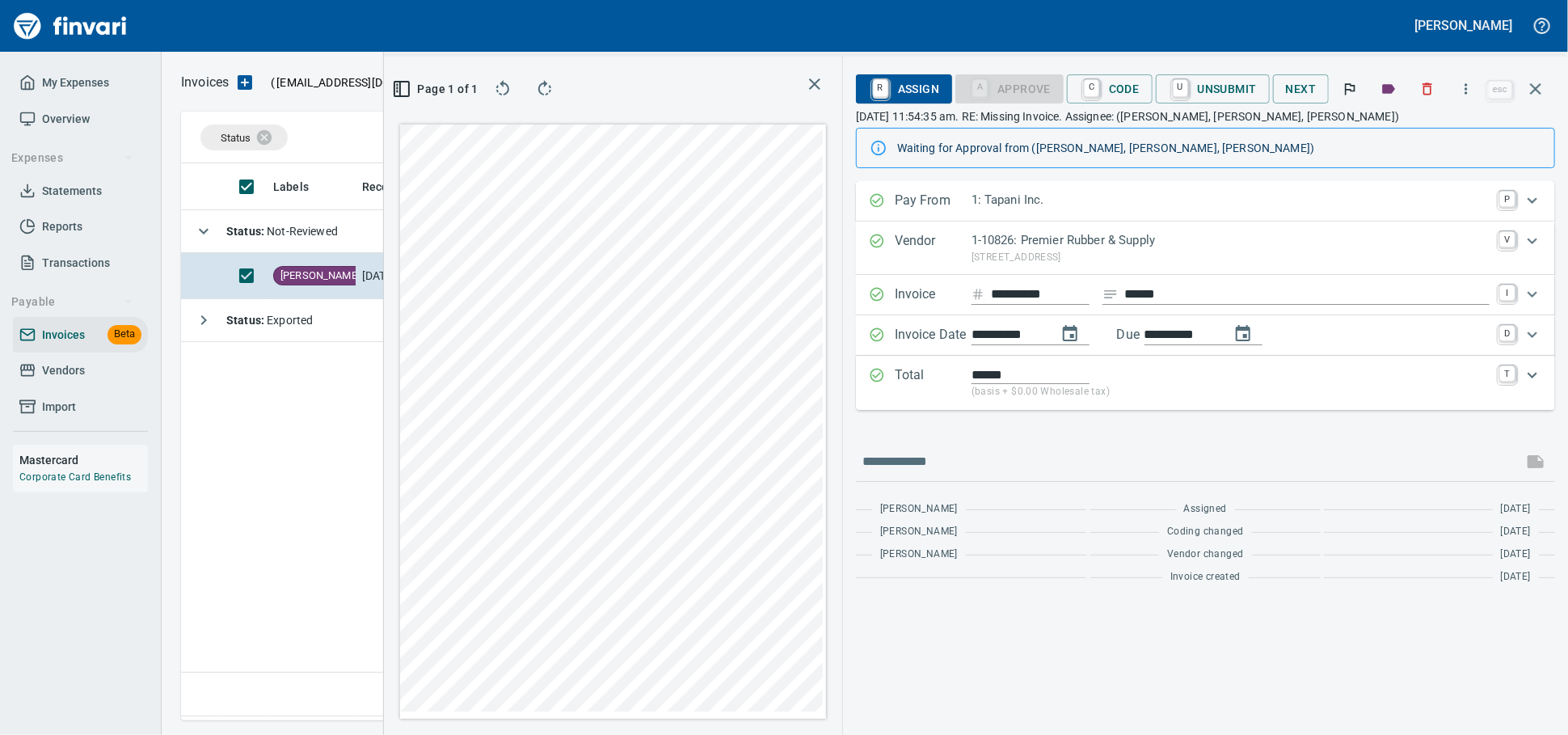
click at [1541, 92] on icon "button" at bounding box center [1536, 89] width 19 height 19
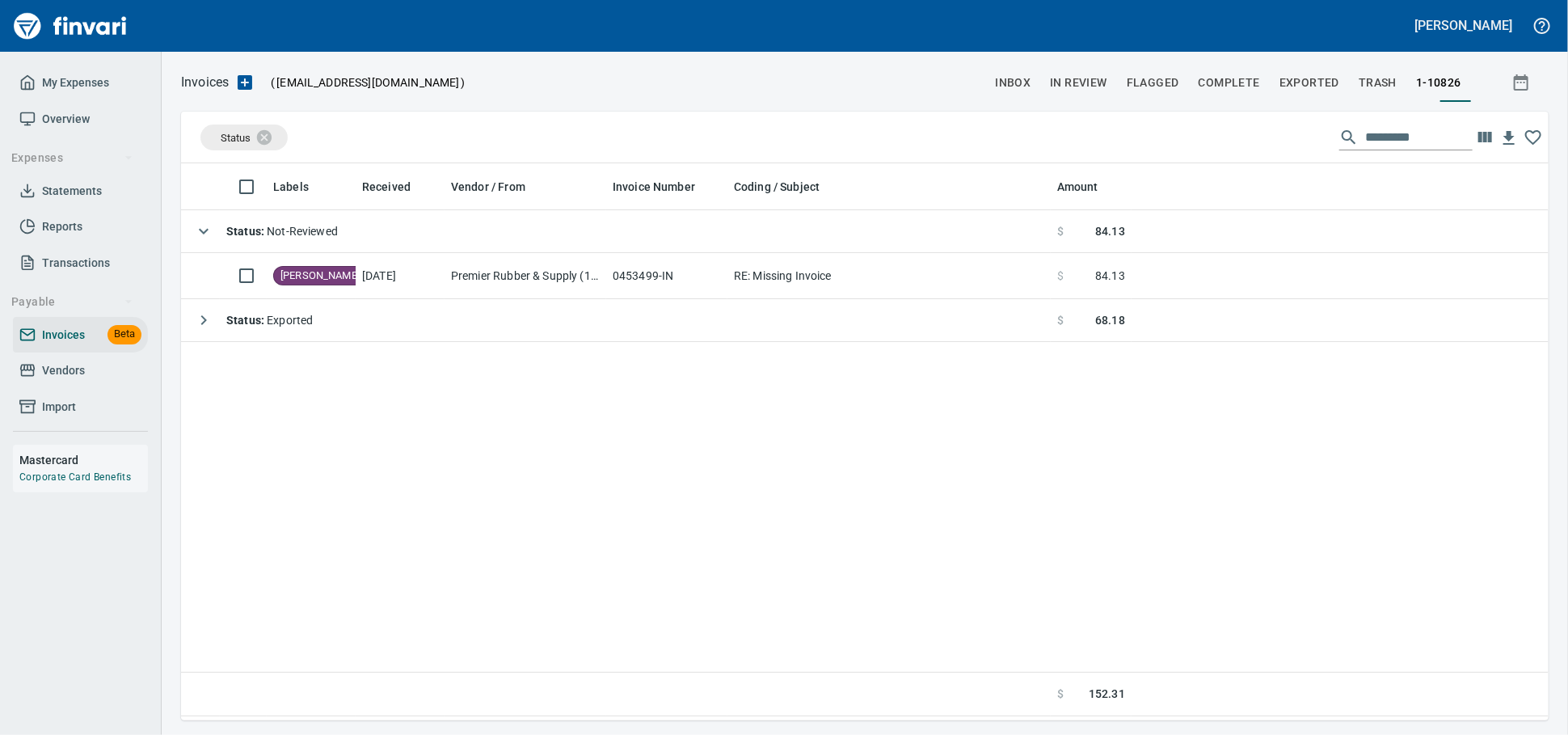
scroll to position [543, 1350]
drag, startPoint x: 58, startPoint y: 384, endPoint x: 68, endPoint y: 382, distance: 10.2
click at [58, 381] on span "Vendors" at bounding box center [63, 370] width 43 height 20
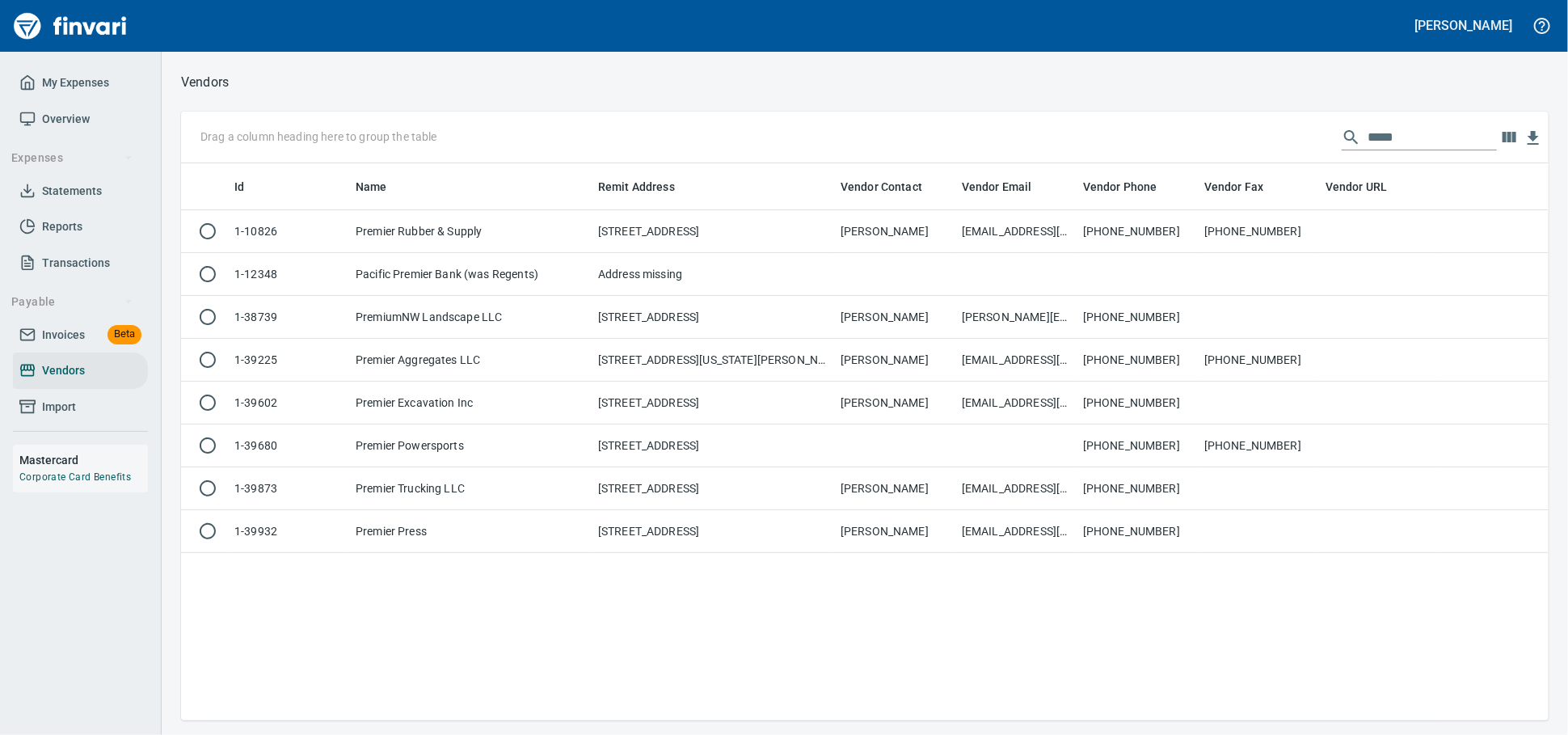
scroll to position [543, 1353]
drag, startPoint x: 1388, startPoint y: 145, endPoint x: 678, endPoint y: 95, distance: 711.8
click at [678, 95] on div "Vendors Drag a column heading here to group the table ***** Id Name Remit Addre…" at bounding box center [864, 396] width 1407 height 649
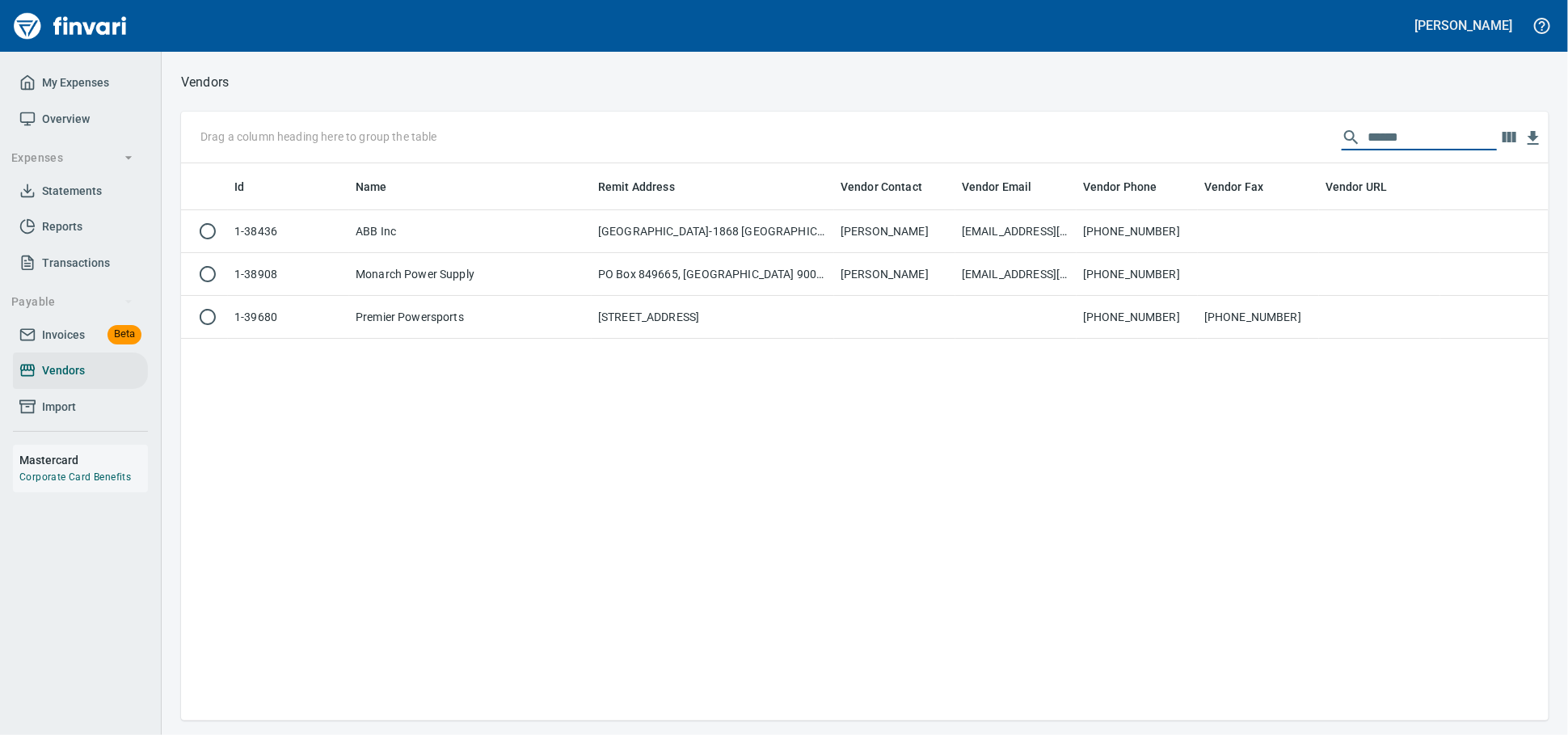
type input "******"
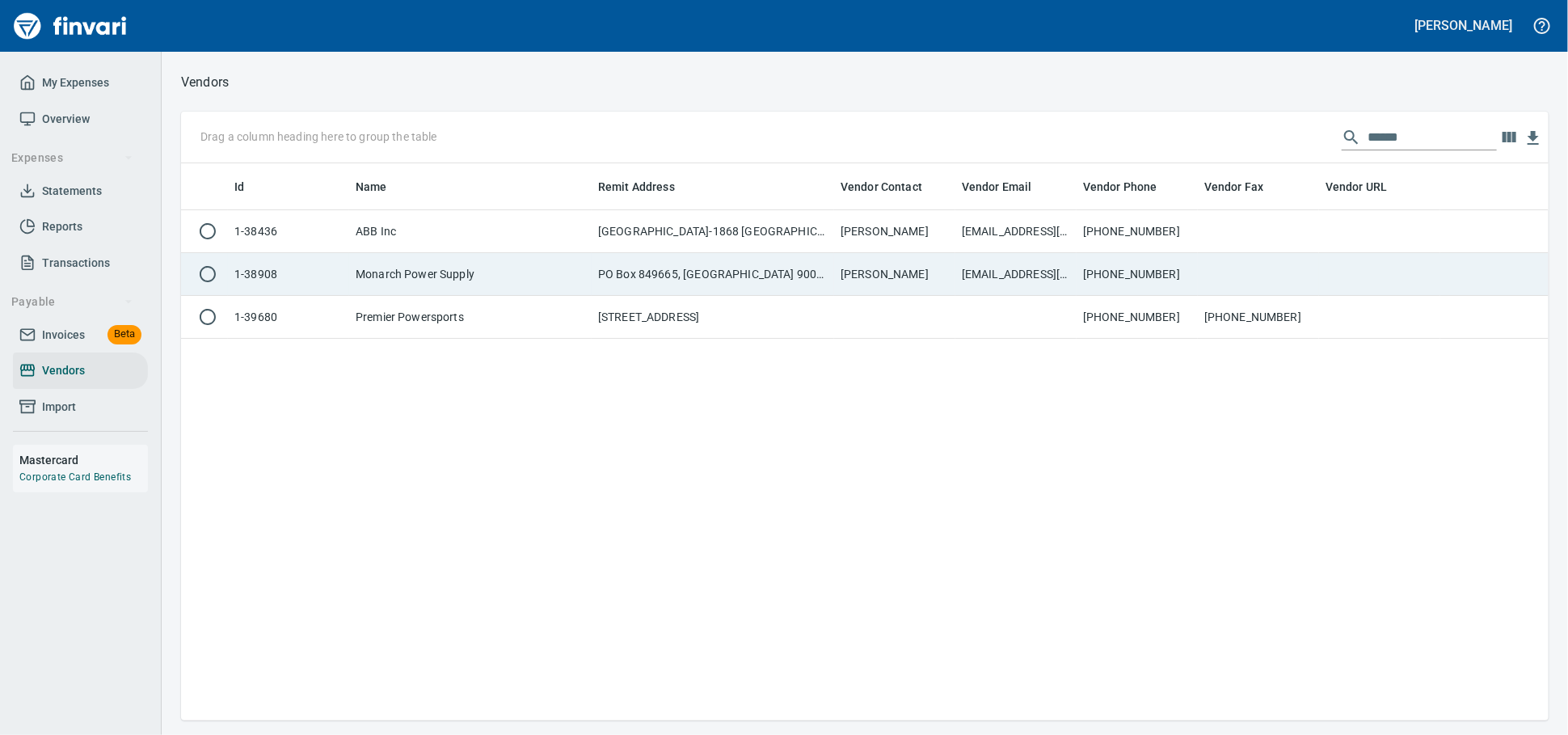
click at [54, 381] on span "Vendors" at bounding box center [63, 370] width 43 height 20
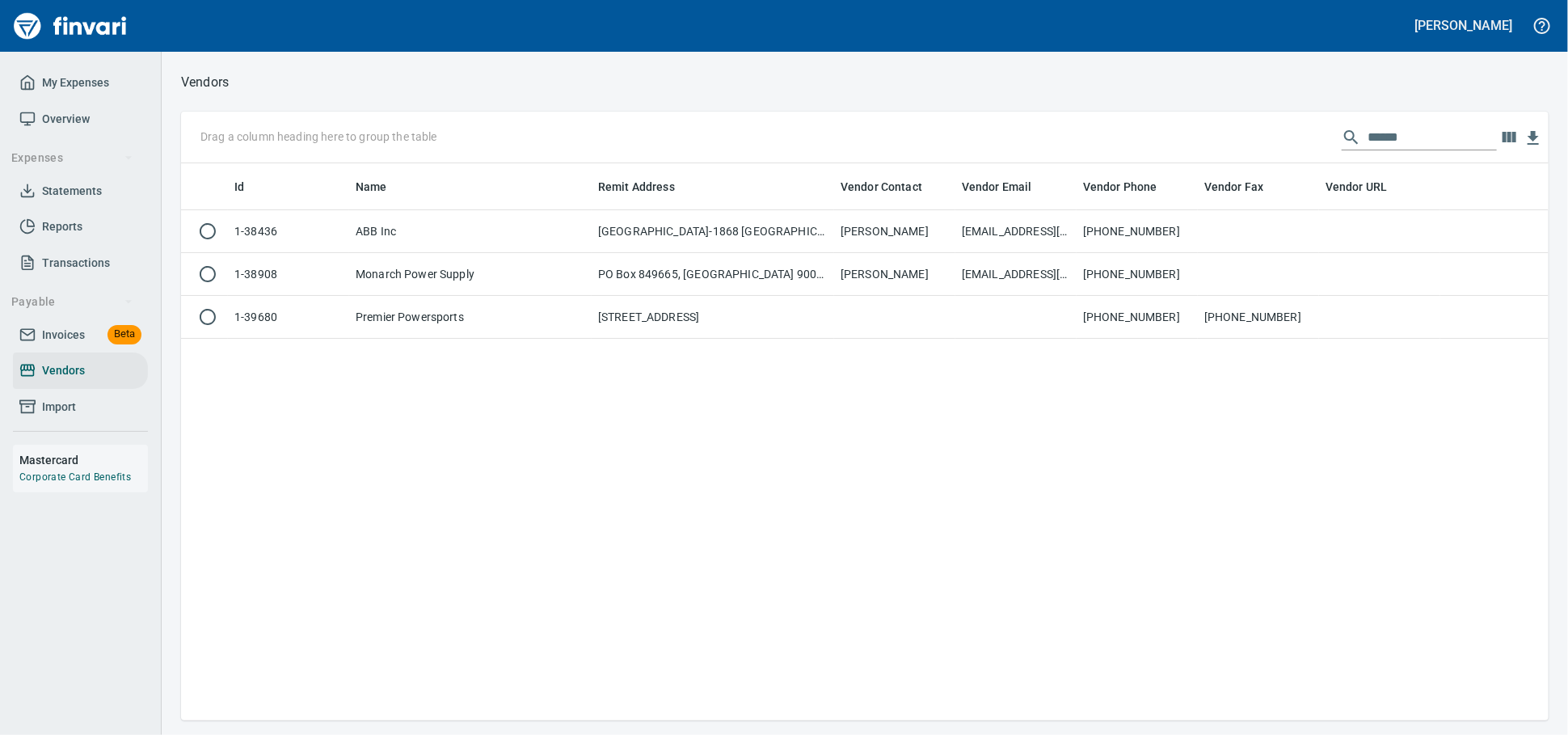
click at [69, 345] on span "Invoices" at bounding box center [63, 335] width 43 height 20
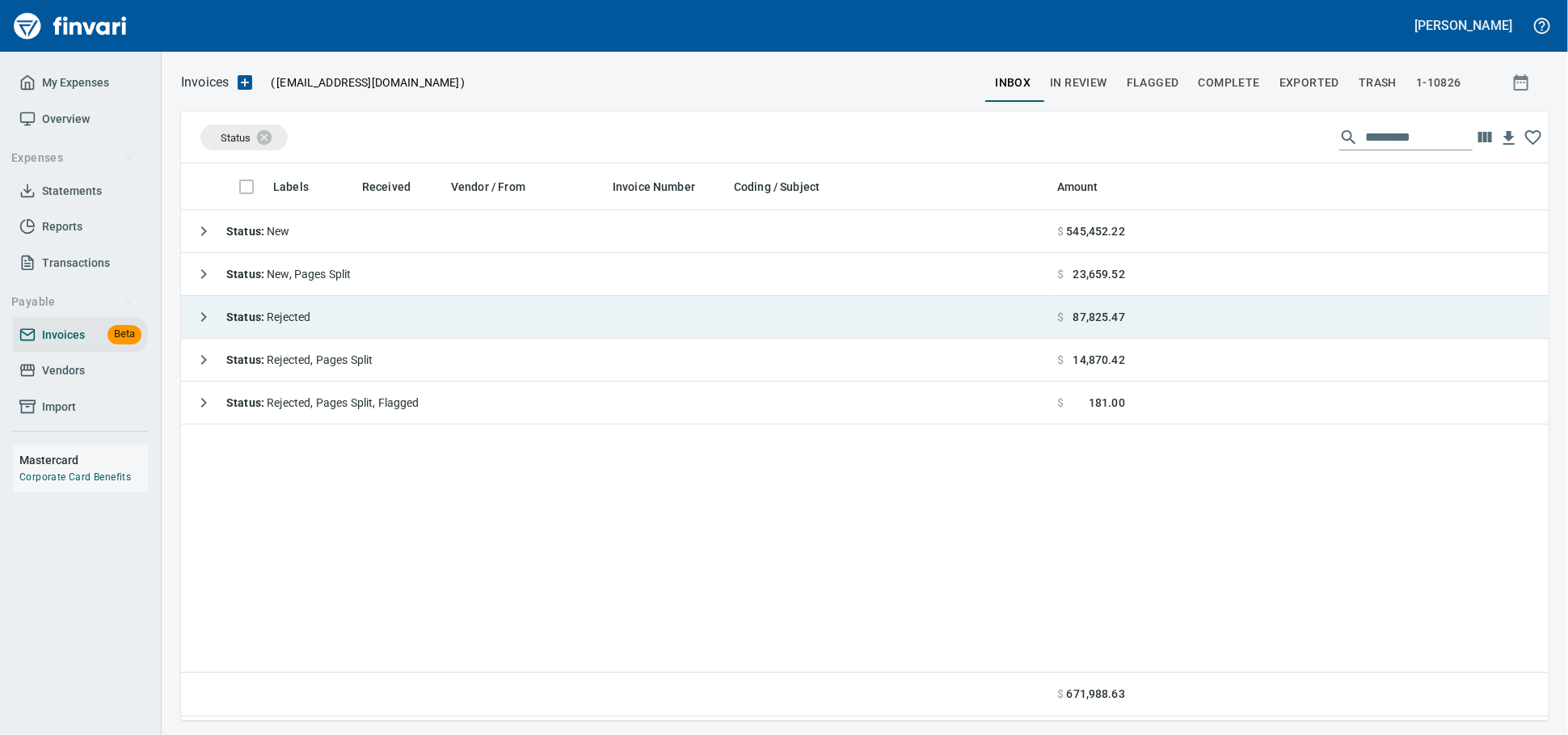
scroll to position [543, 1353]
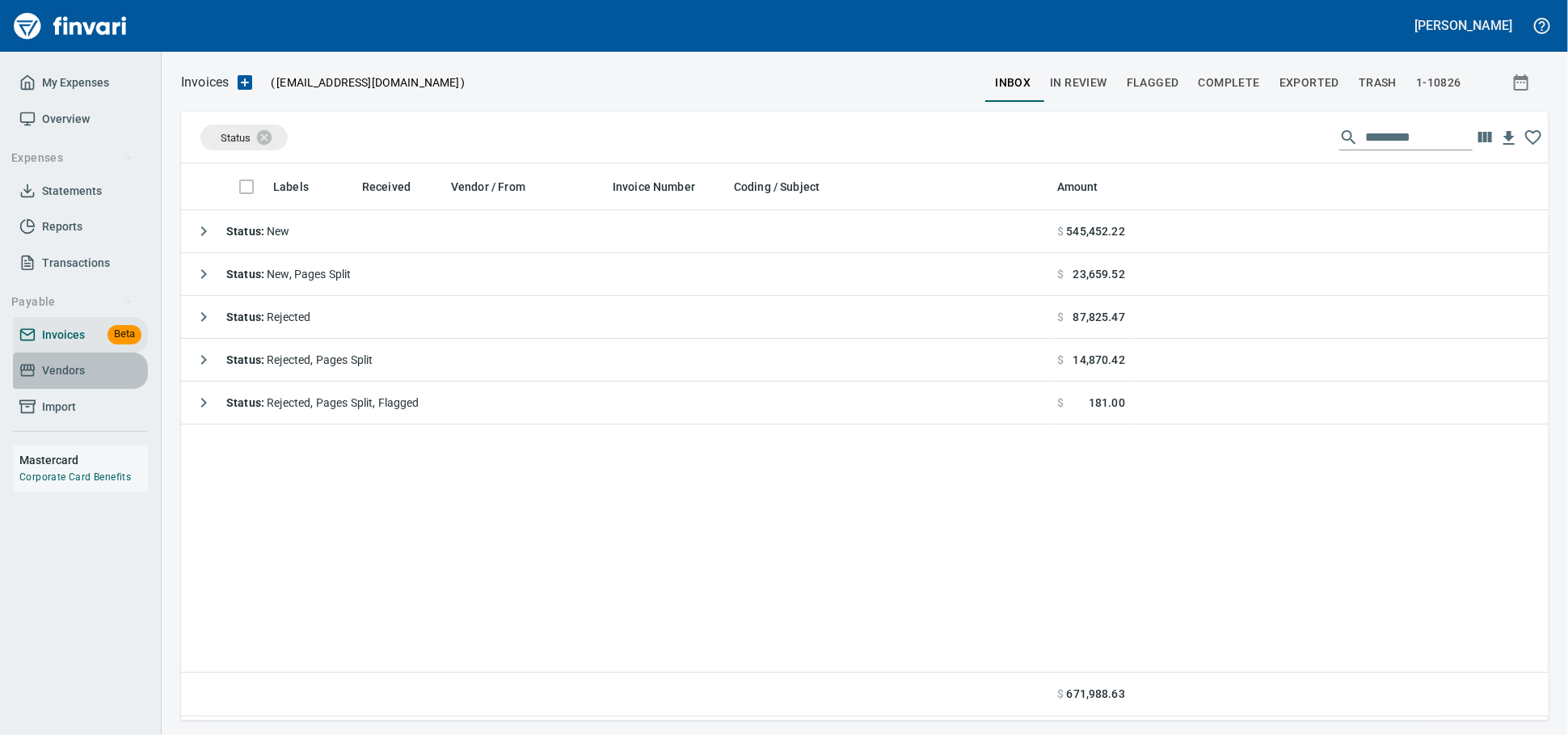
click at [42, 381] on span "Vendors" at bounding box center [80, 370] width 122 height 20
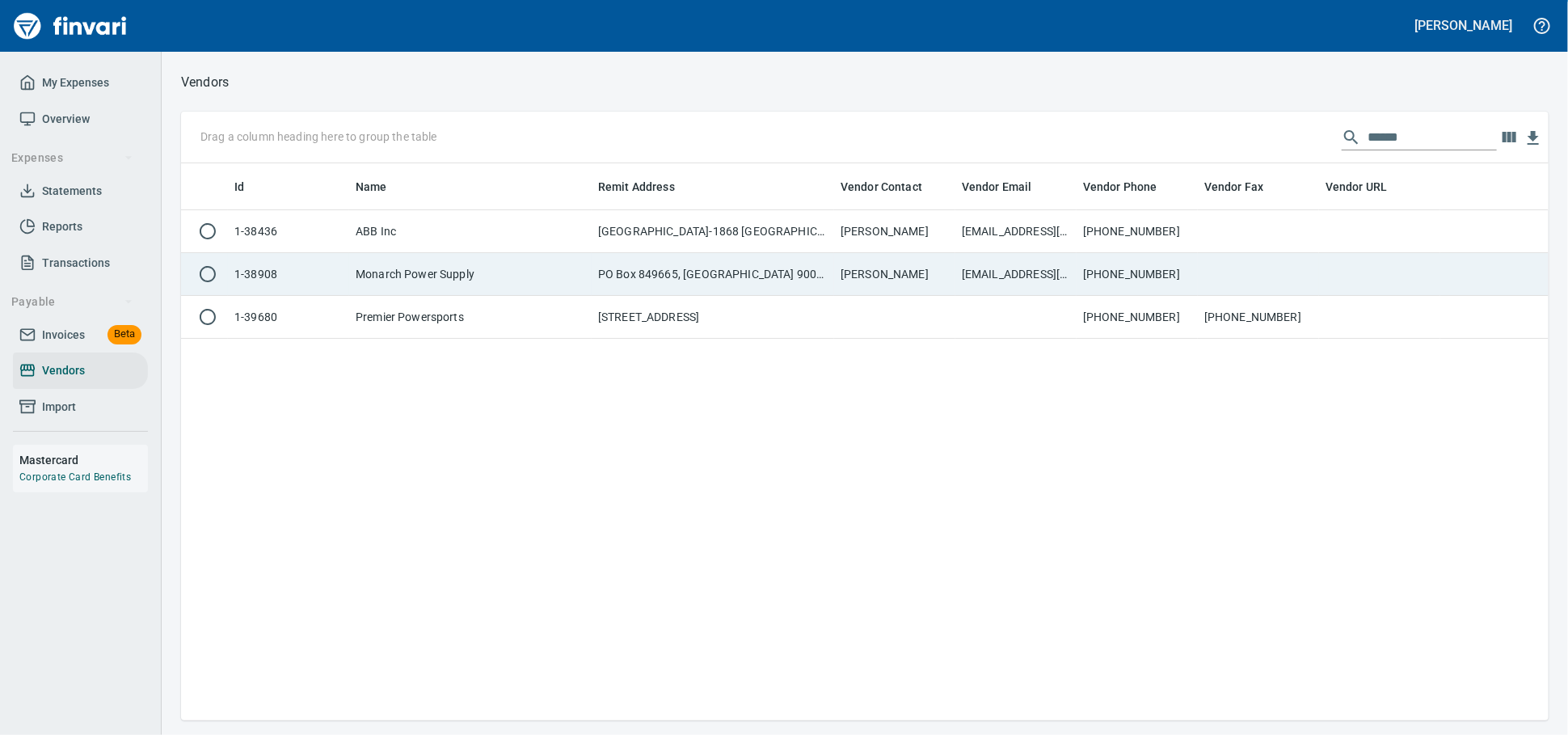
scroll to position [543, 1353]
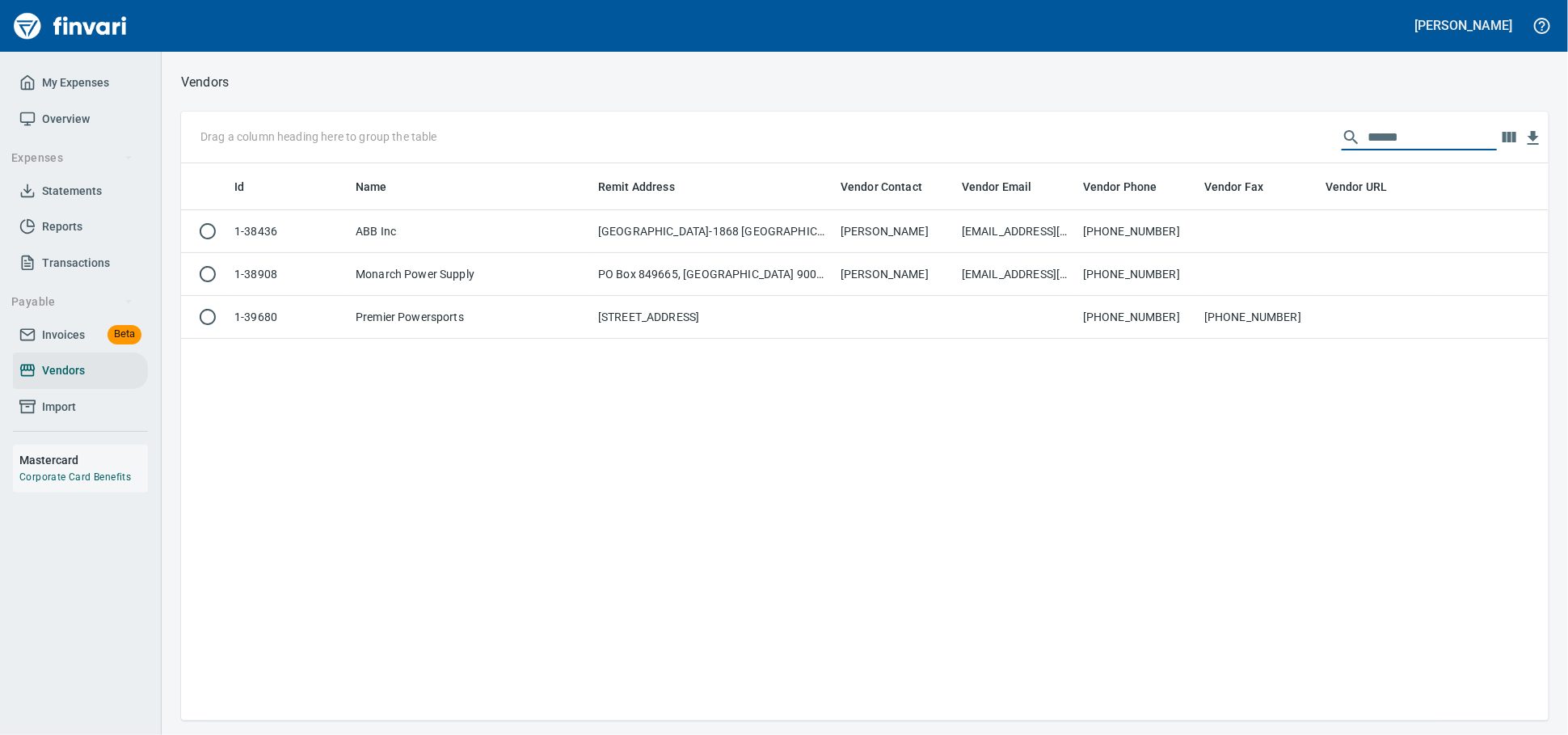
drag, startPoint x: 1276, startPoint y: 143, endPoint x: 900, endPoint y: 135, distance: 376.1
click at [901, 143] on div "Drag a column heading here to group the table ******" at bounding box center [864, 137] width 1368 height 52
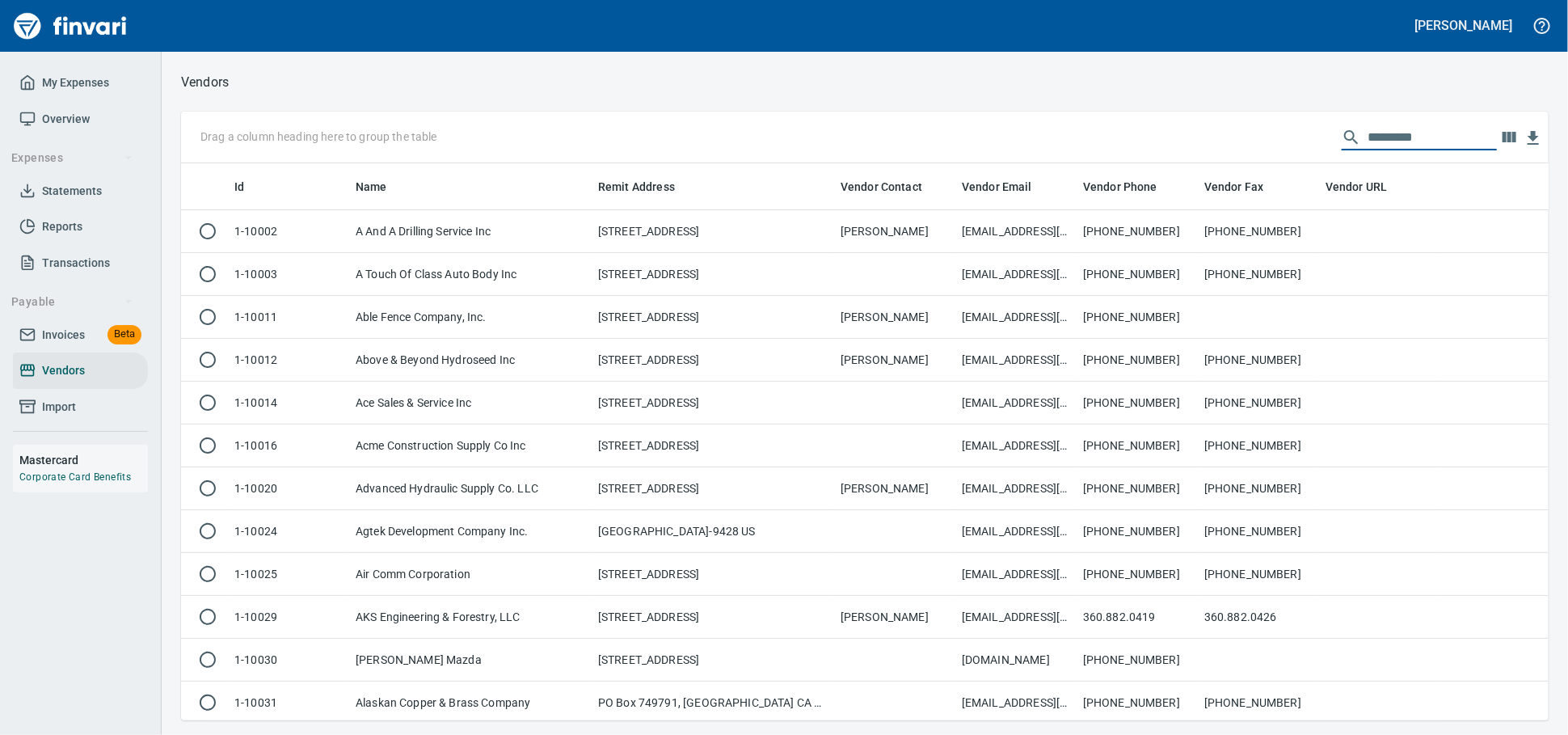
click at [52, 345] on span "Invoices" at bounding box center [63, 335] width 43 height 20
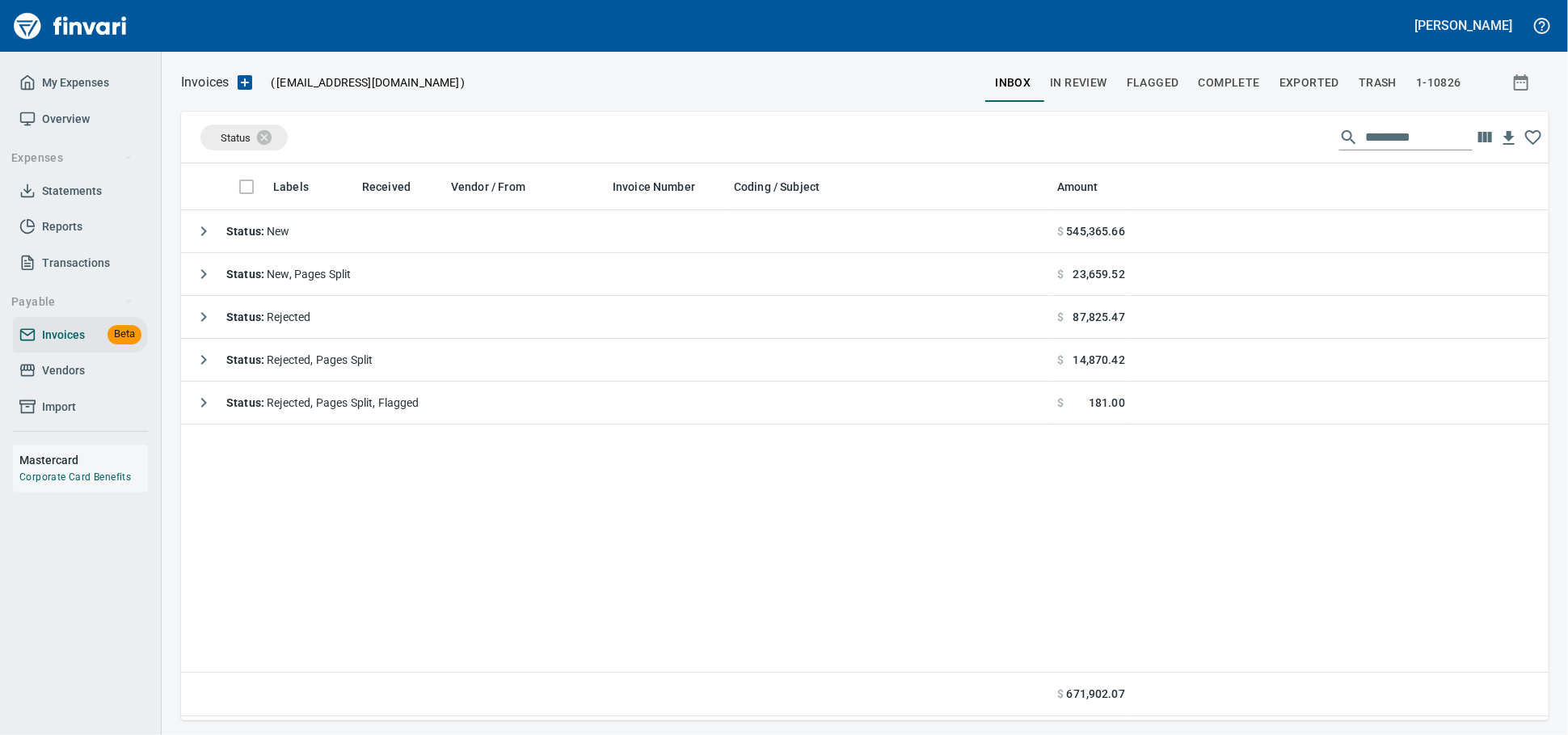
scroll to position [2, 2]
click at [274, 141] on icon at bounding box center [275, 136] width 15 height 15
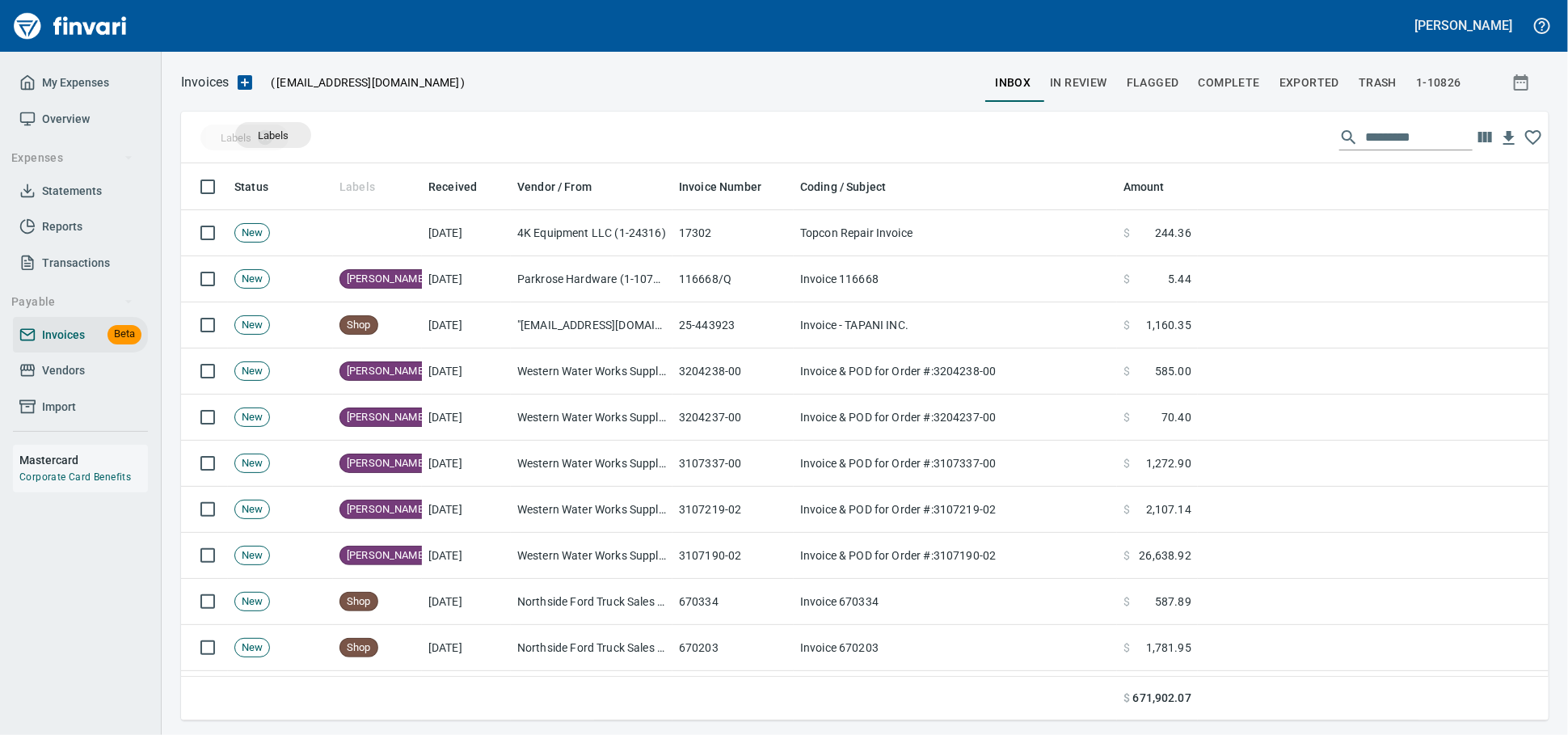
scroll to position [543, 1339]
drag, startPoint x: 356, startPoint y: 184, endPoint x: 264, endPoint y: 134, distance: 104.7
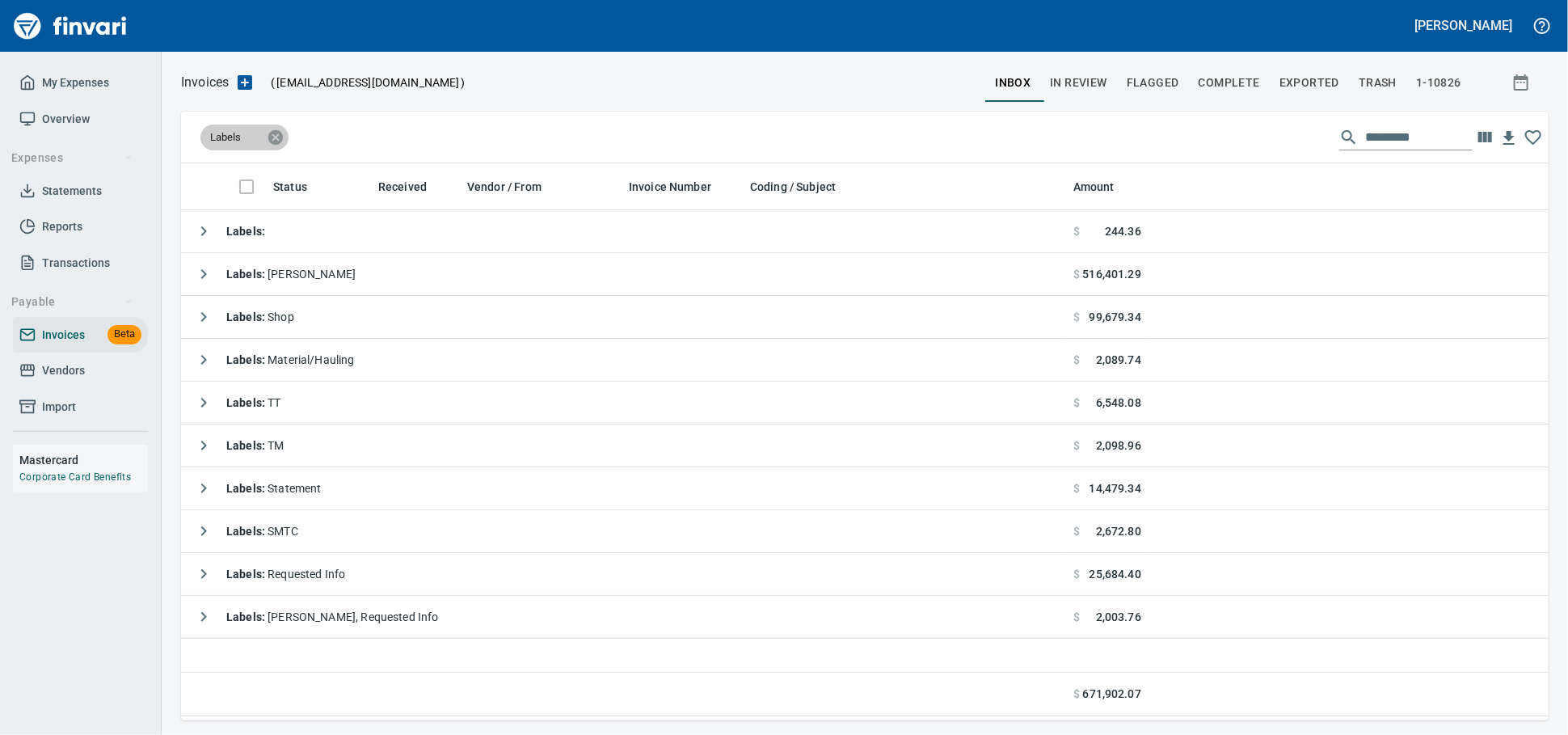
scroll to position [543, 1353]
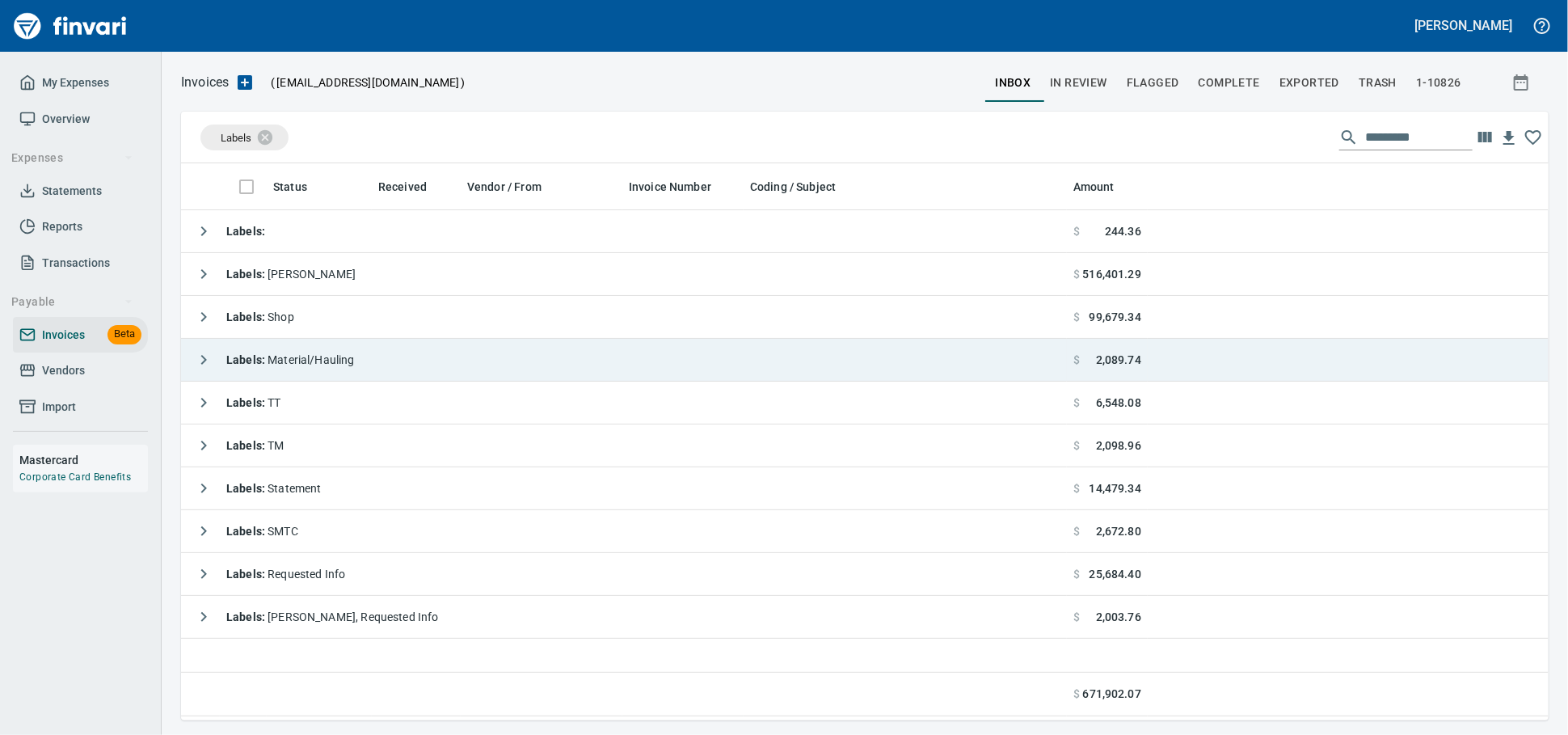
click at [343, 361] on span "Labels : Material/Hauling" at bounding box center [290, 359] width 129 height 13
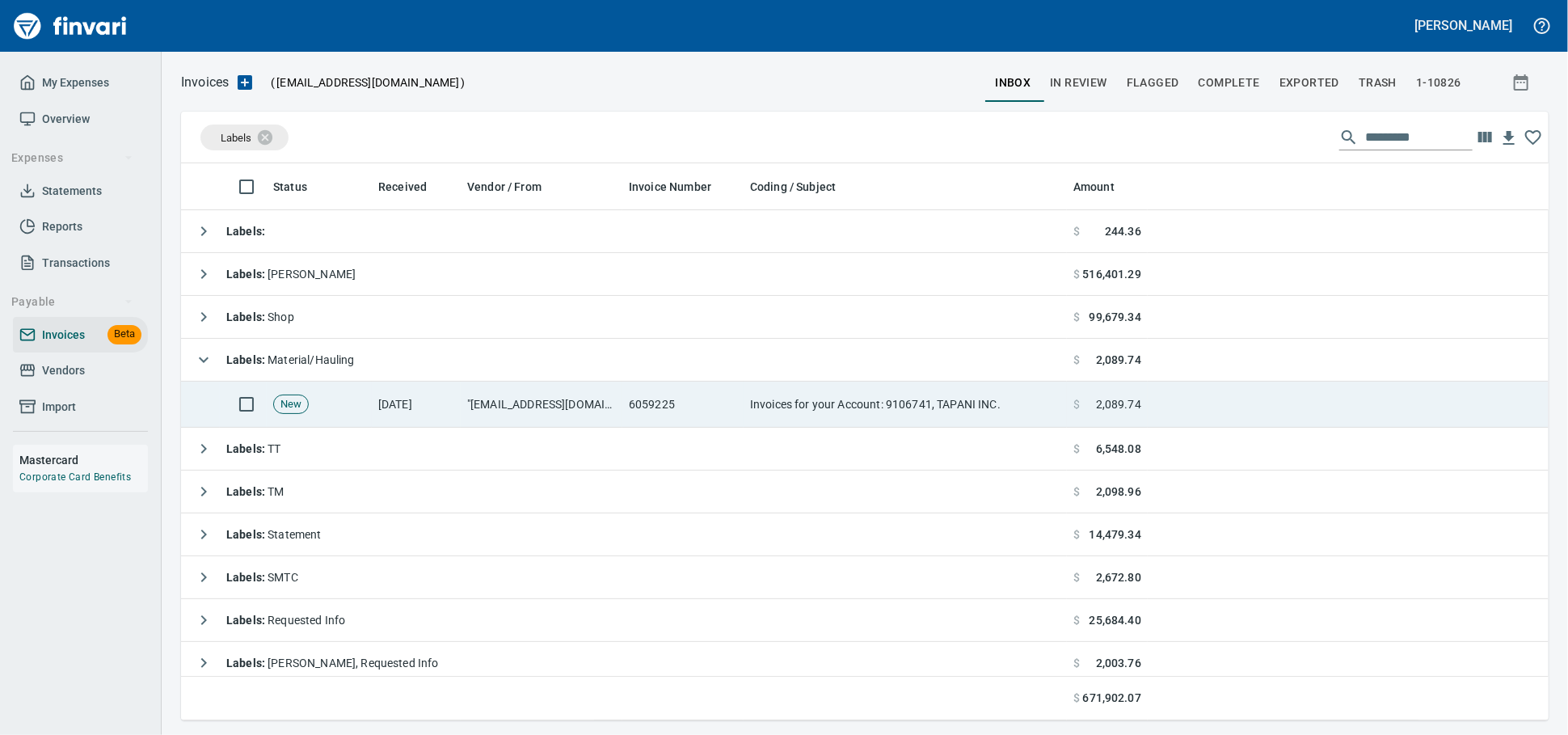
scroll to position [543, 1339]
click at [625, 404] on td "6059225" at bounding box center [682, 405] width 121 height 46
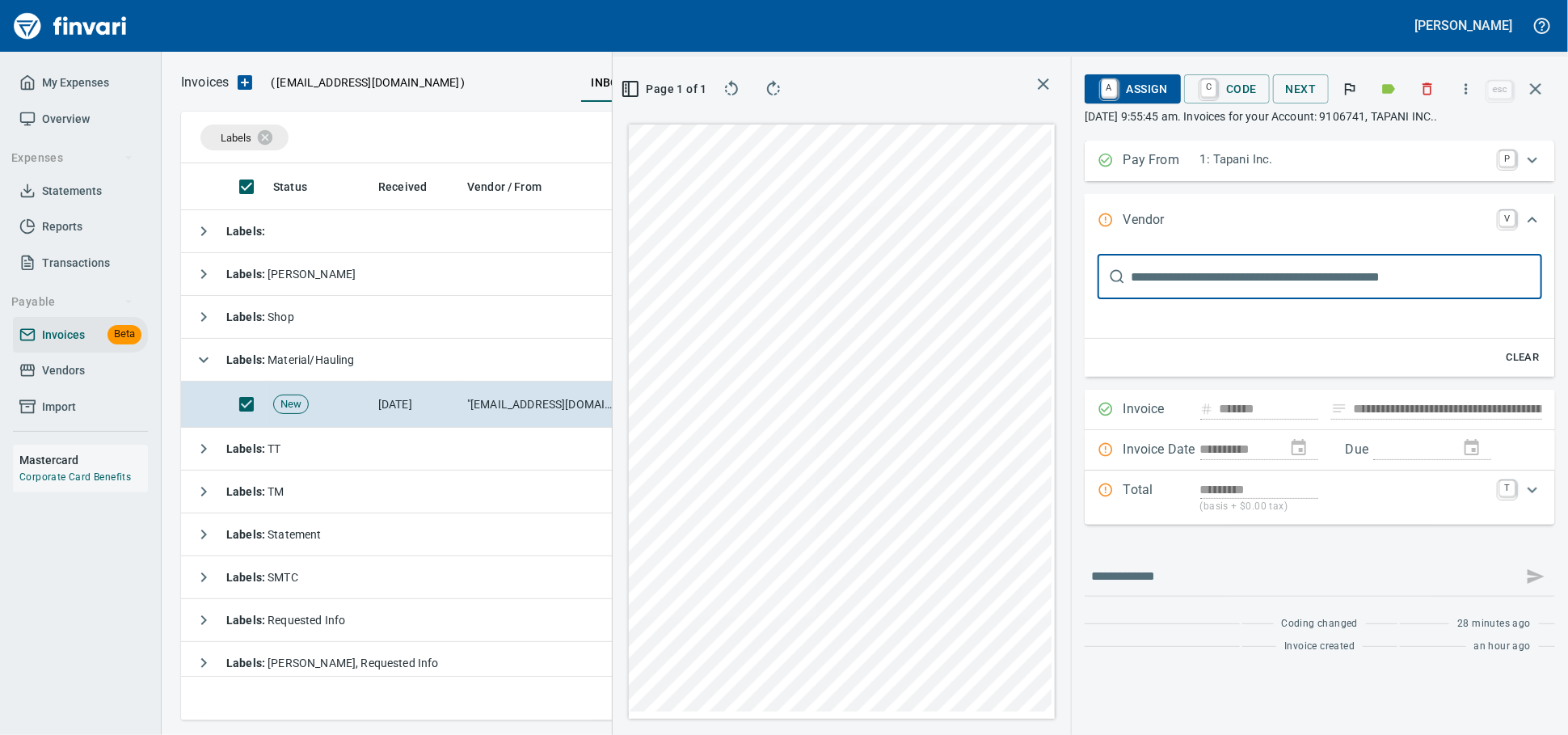
scroll to position [529, 935]
click at [1419, 91] on icon "button" at bounding box center [1427, 89] width 16 height 16
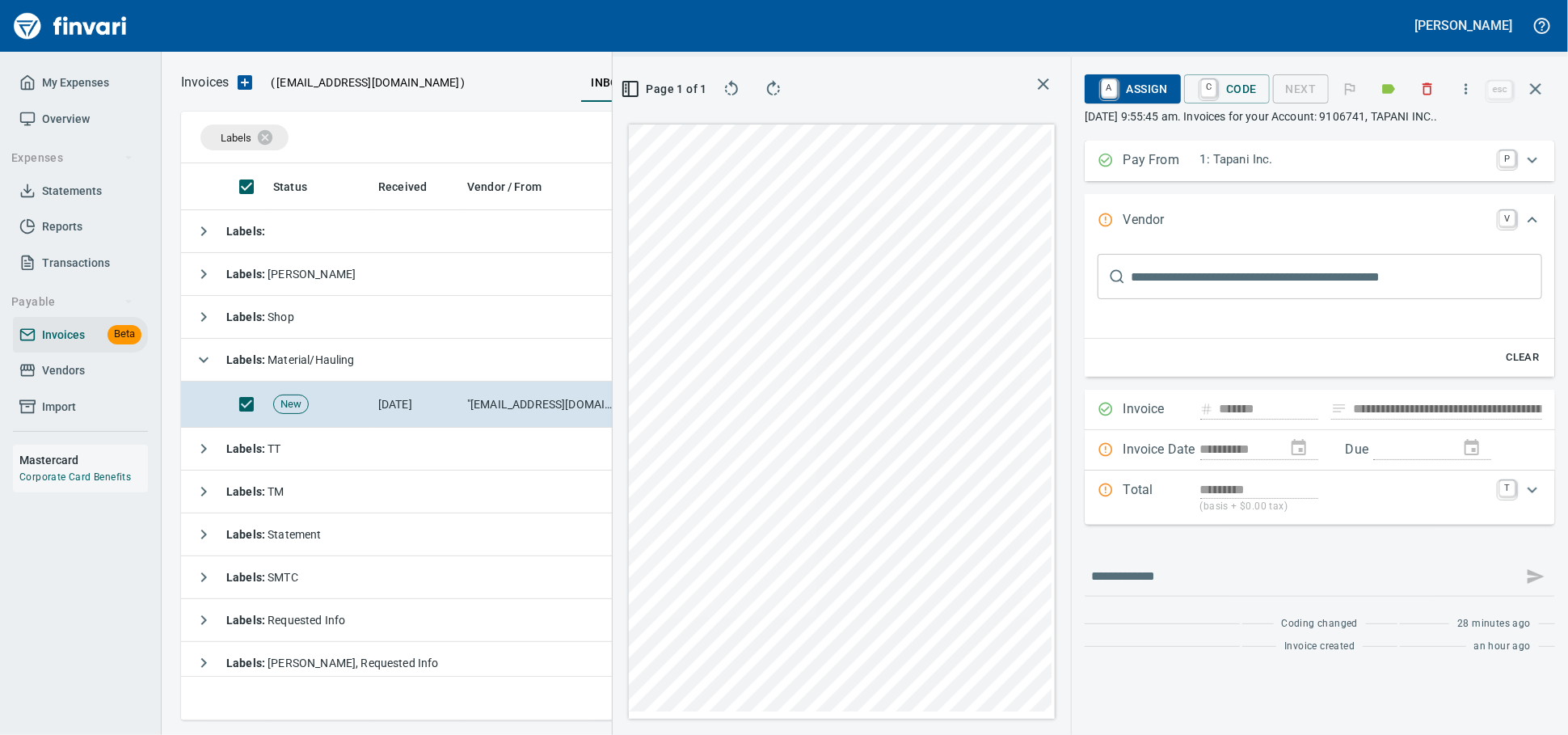
scroll to position [529, 949]
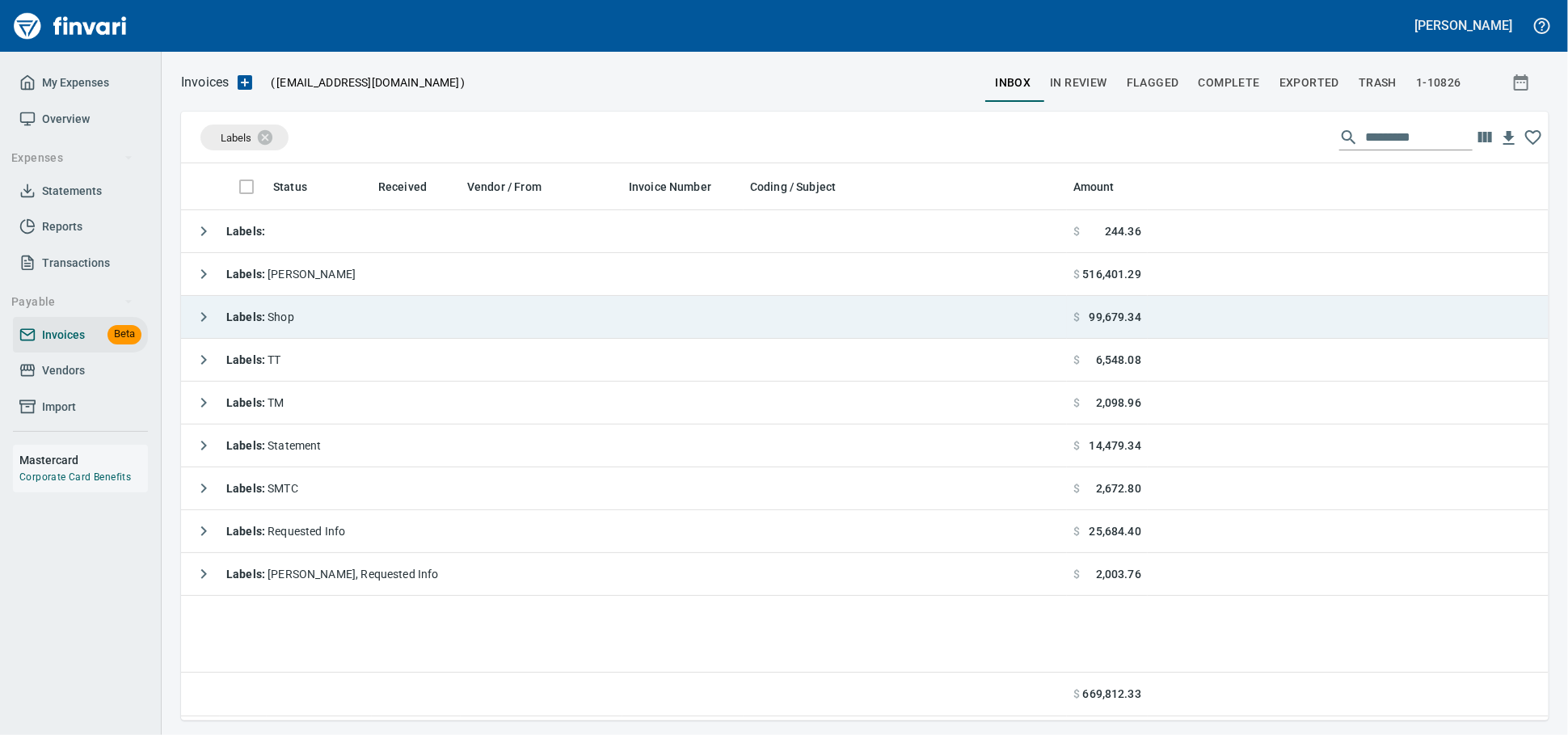
scroll to position [2, 2]
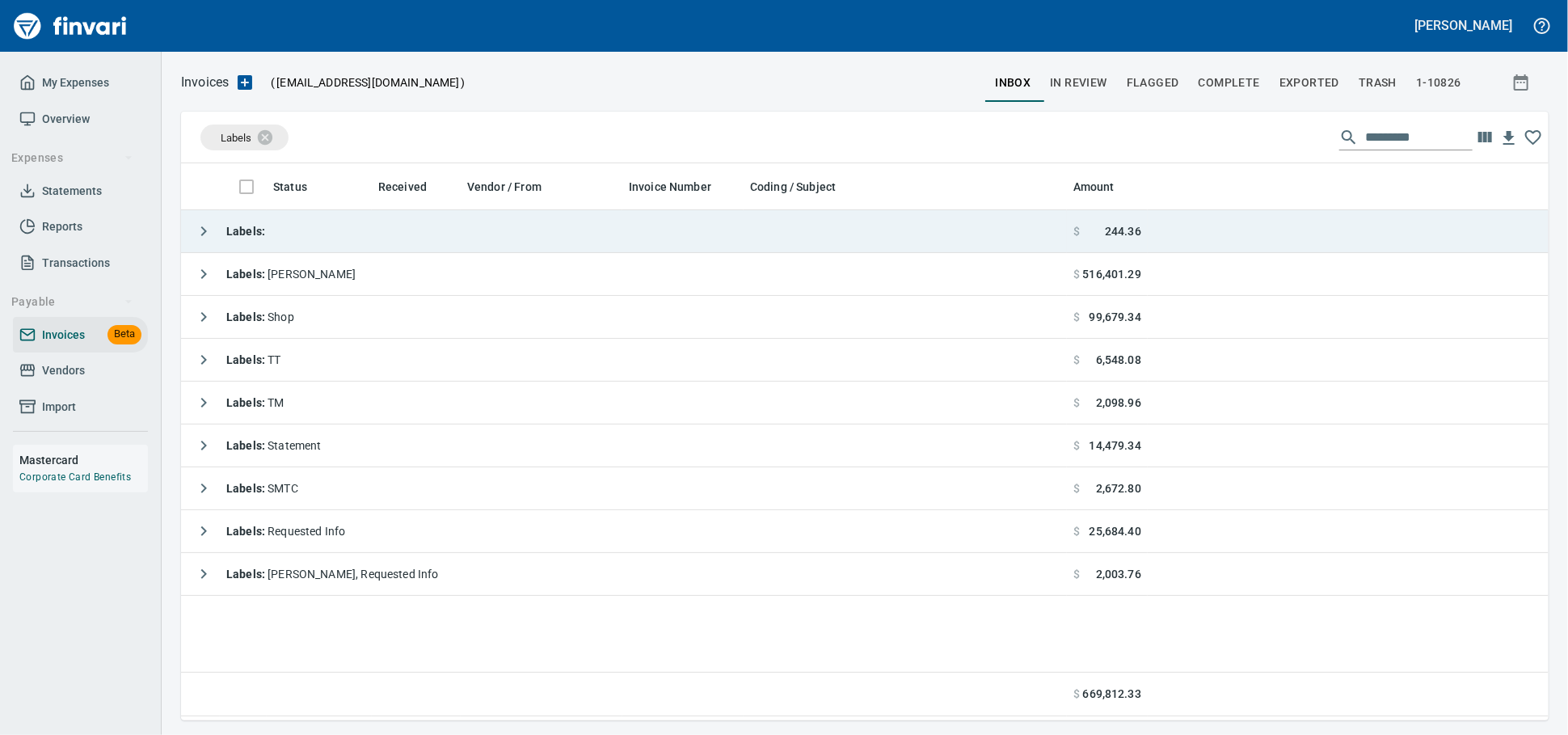
click at [379, 236] on td "Labels :" at bounding box center [624, 231] width 886 height 43
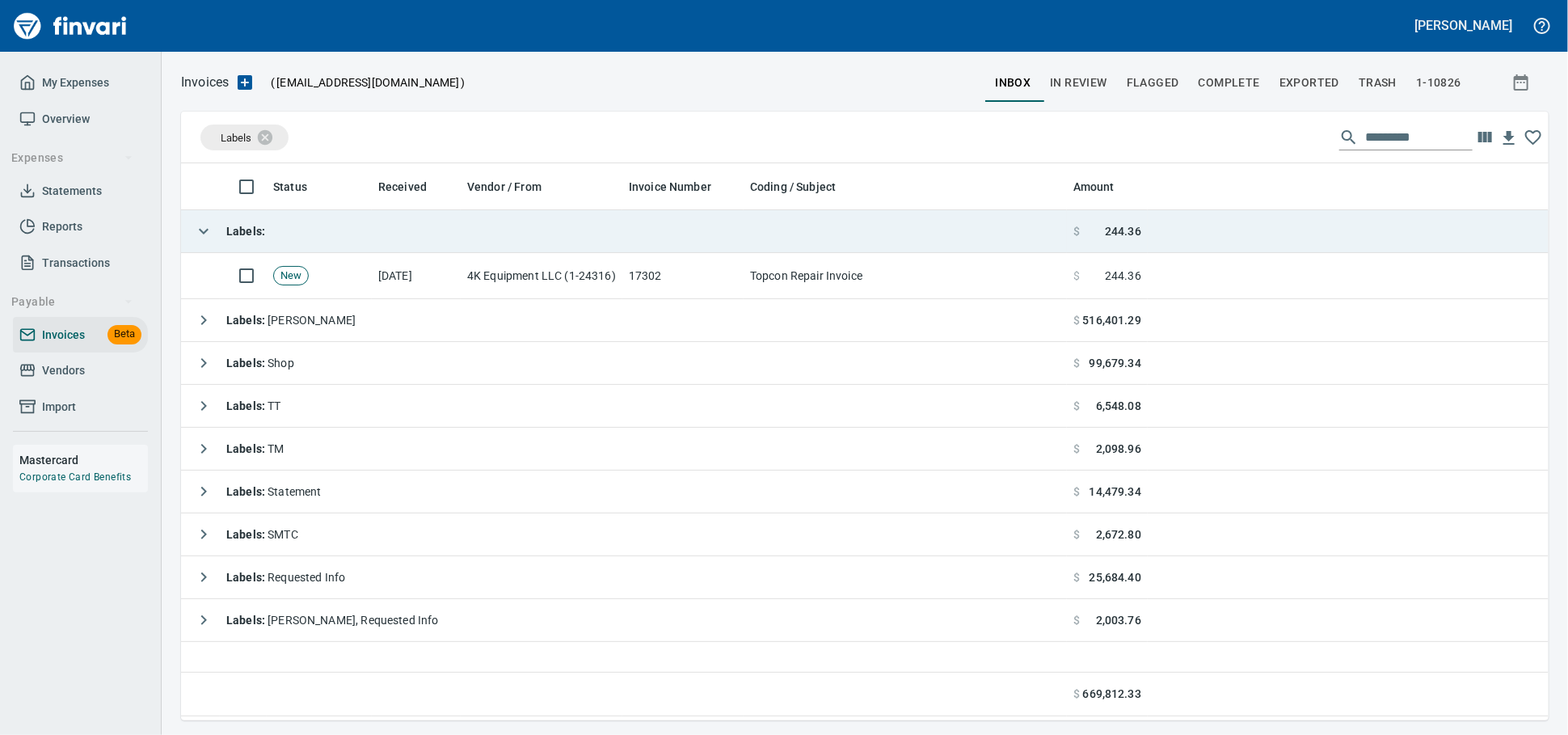
scroll to position [543, 1339]
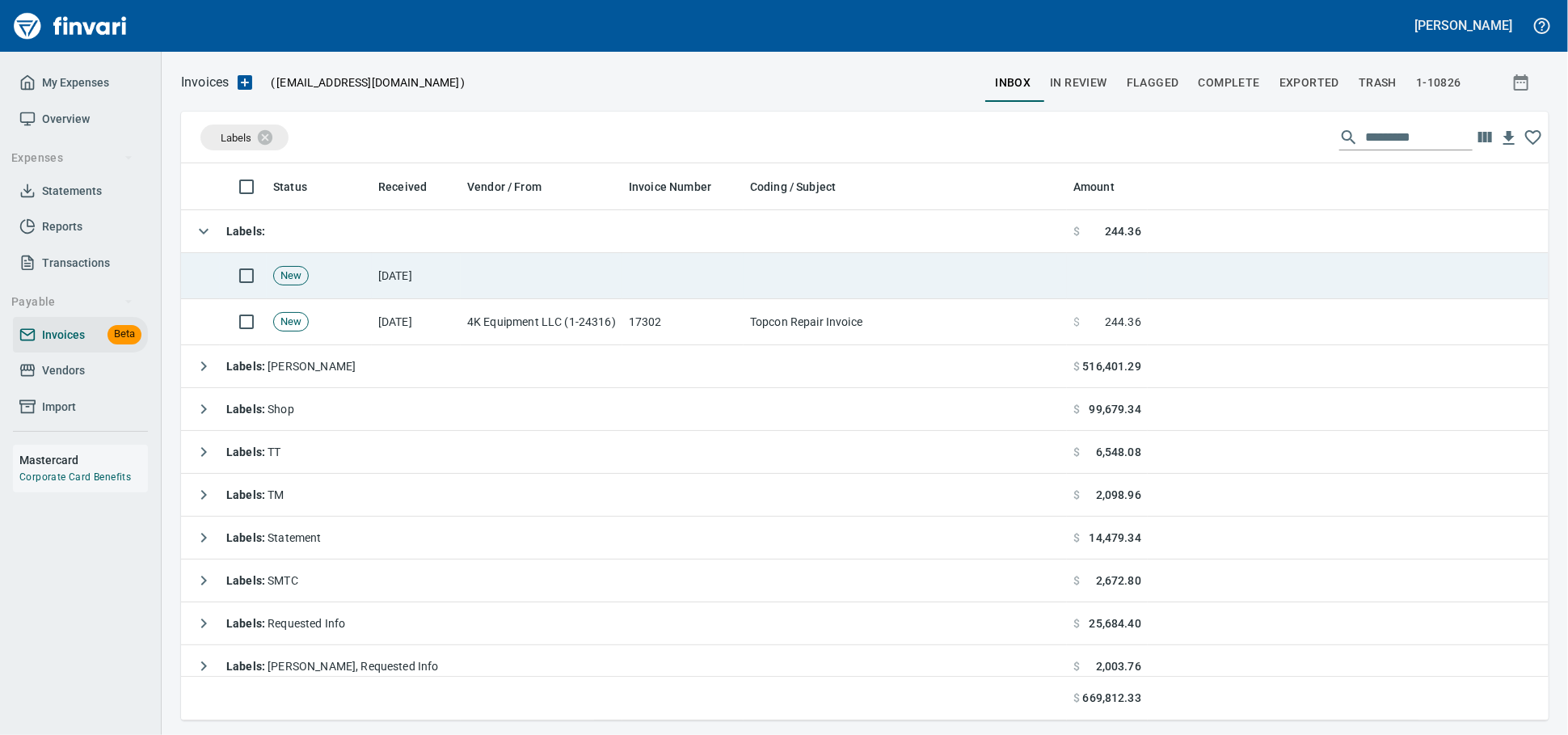
click at [383, 276] on td "[DATE]" at bounding box center [417, 277] width 89 height 46
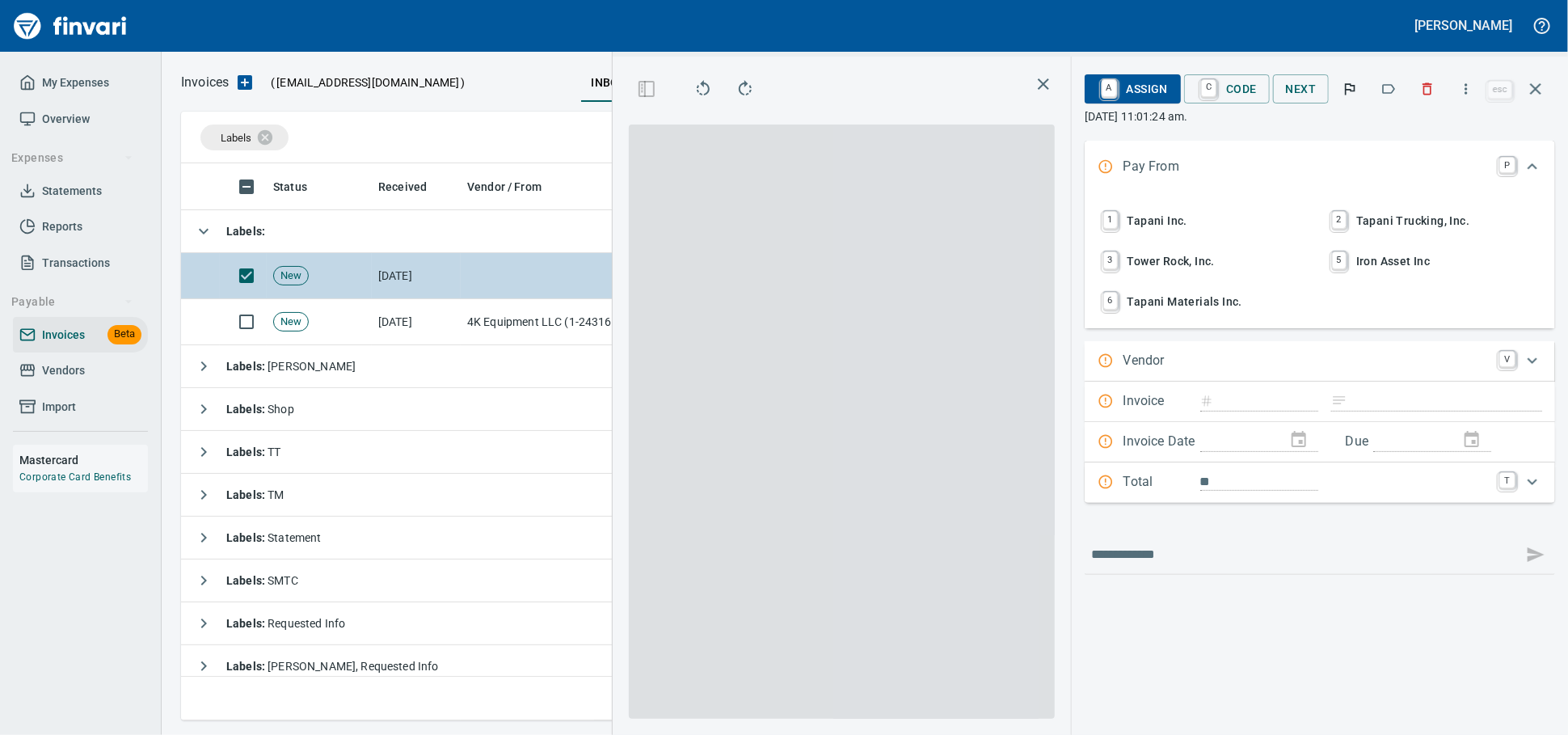
scroll to position [529, 935]
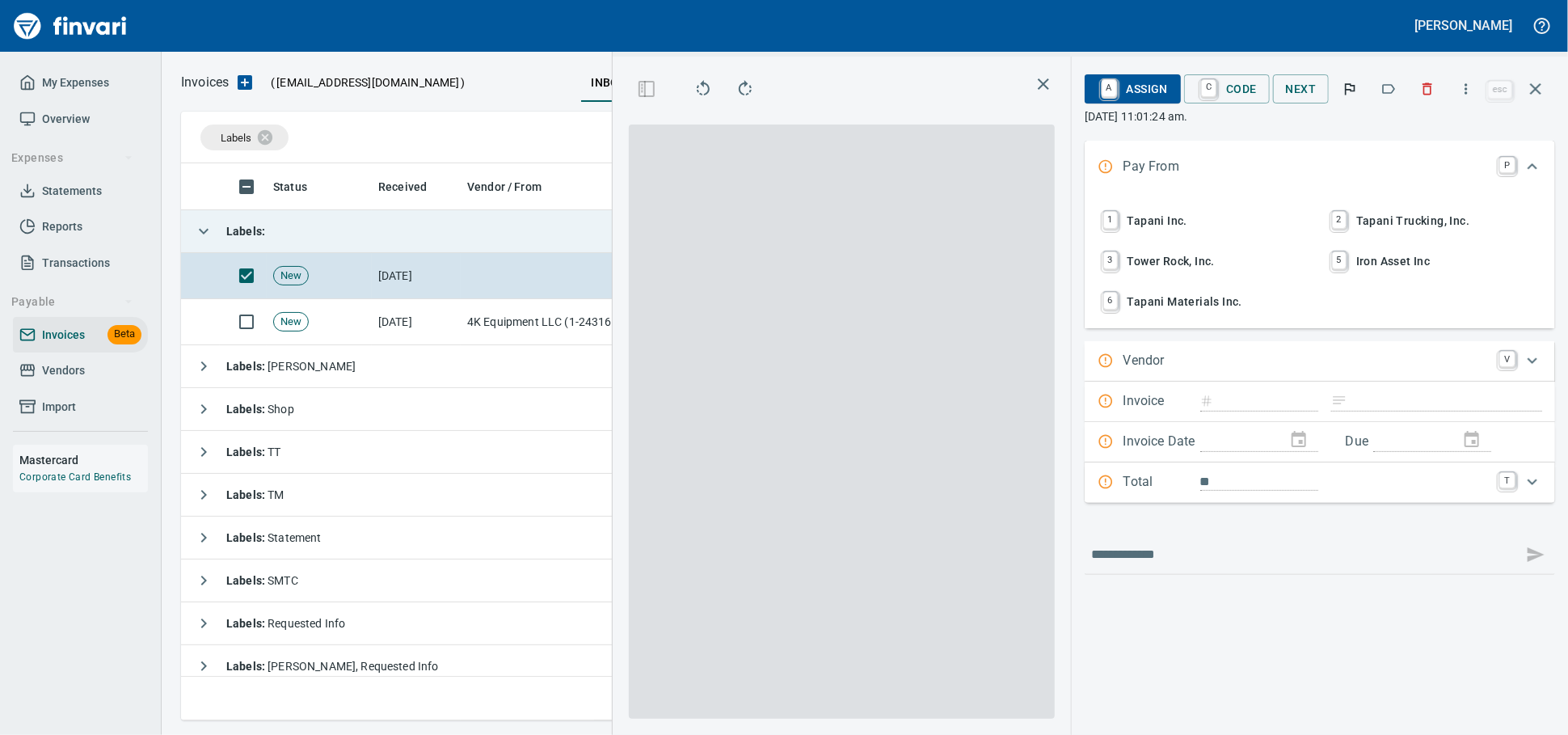
click at [390, 244] on td "Labels :" at bounding box center [624, 231] width 886 height 43
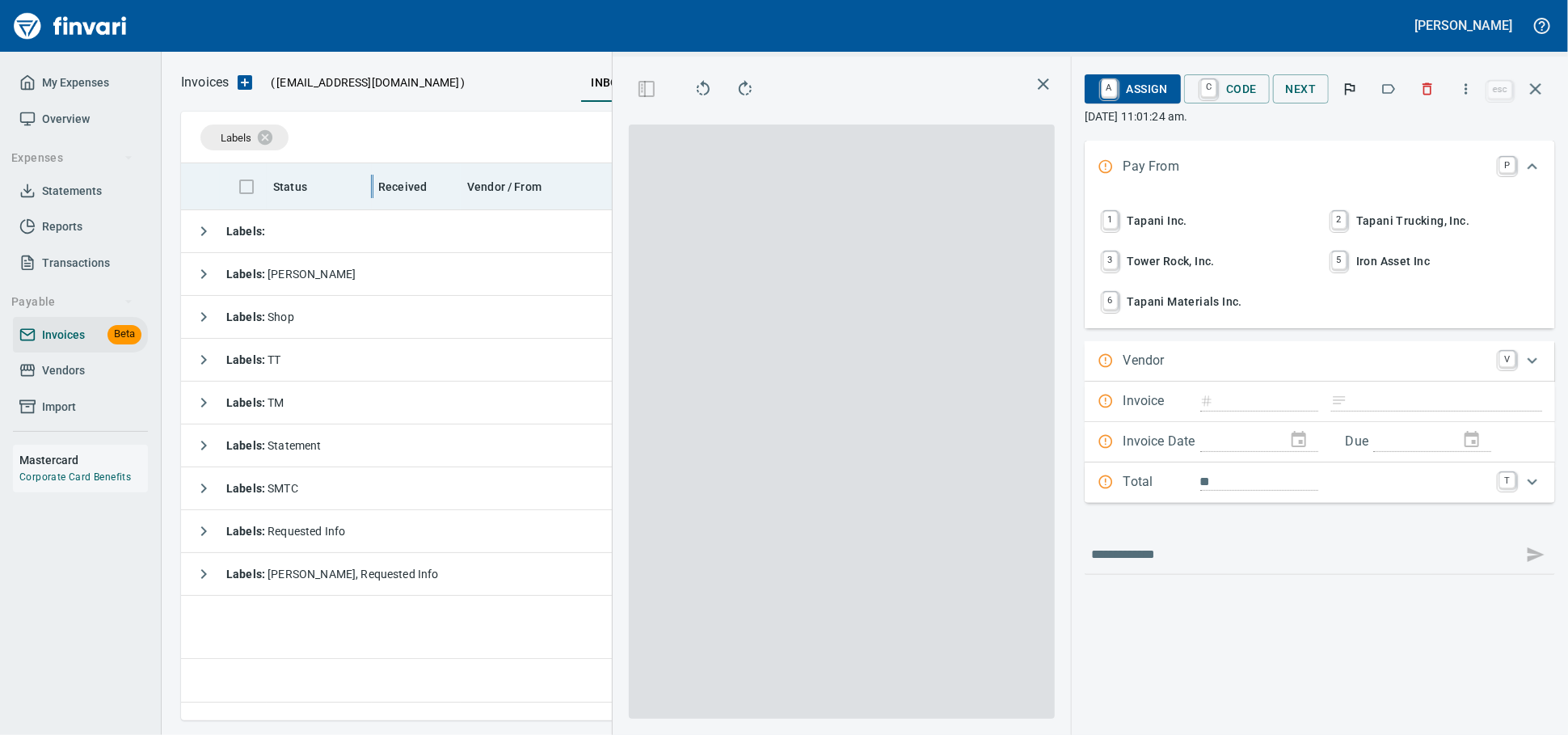
scroll to position [529, 949]
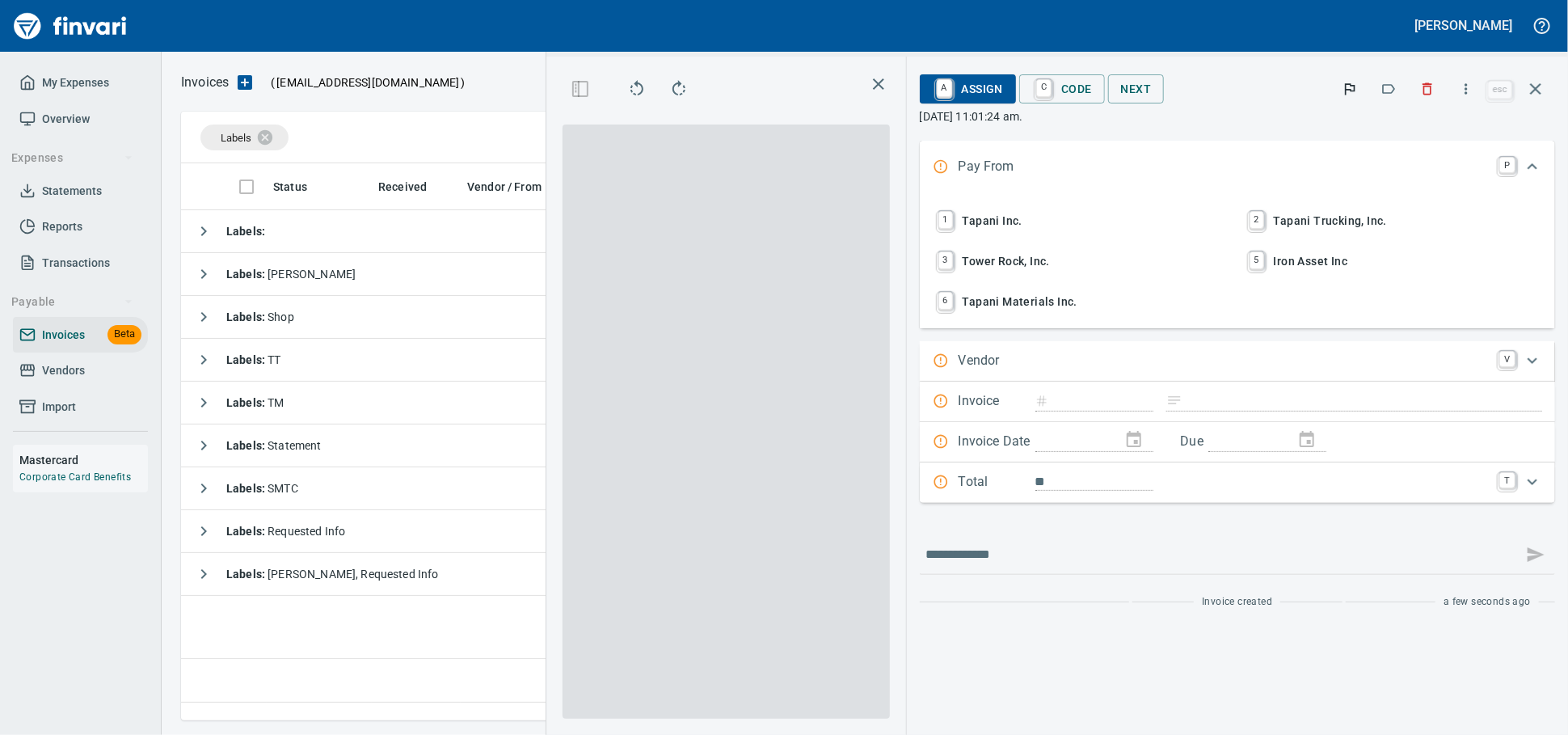
click at [250, 81] on icon "button" at bounding box center [245, 82] width 15 height 15
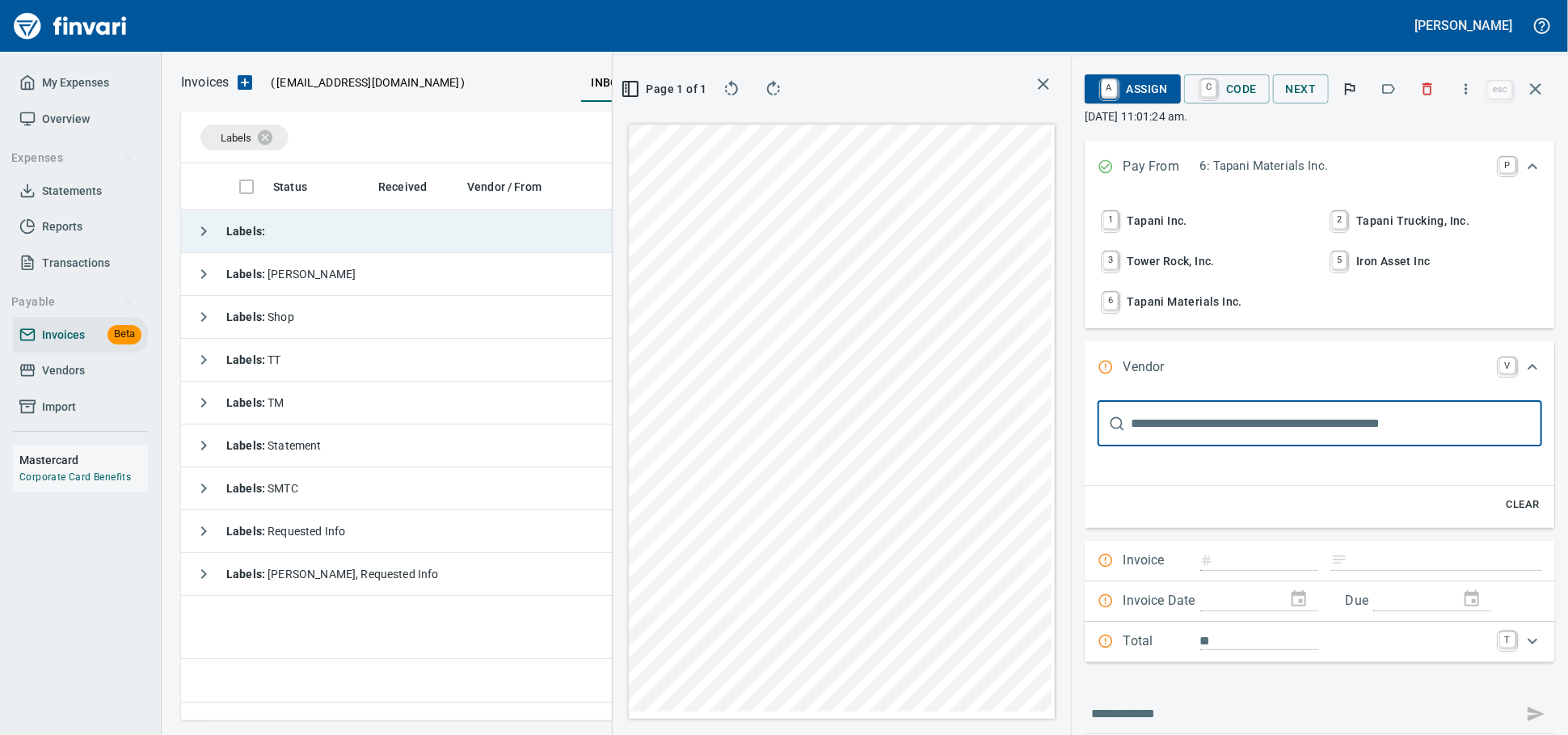
scroll to position [0, 0]
click at [282, 234] on td "Labels :" at bounding box center [624, 231] width 886 height 43
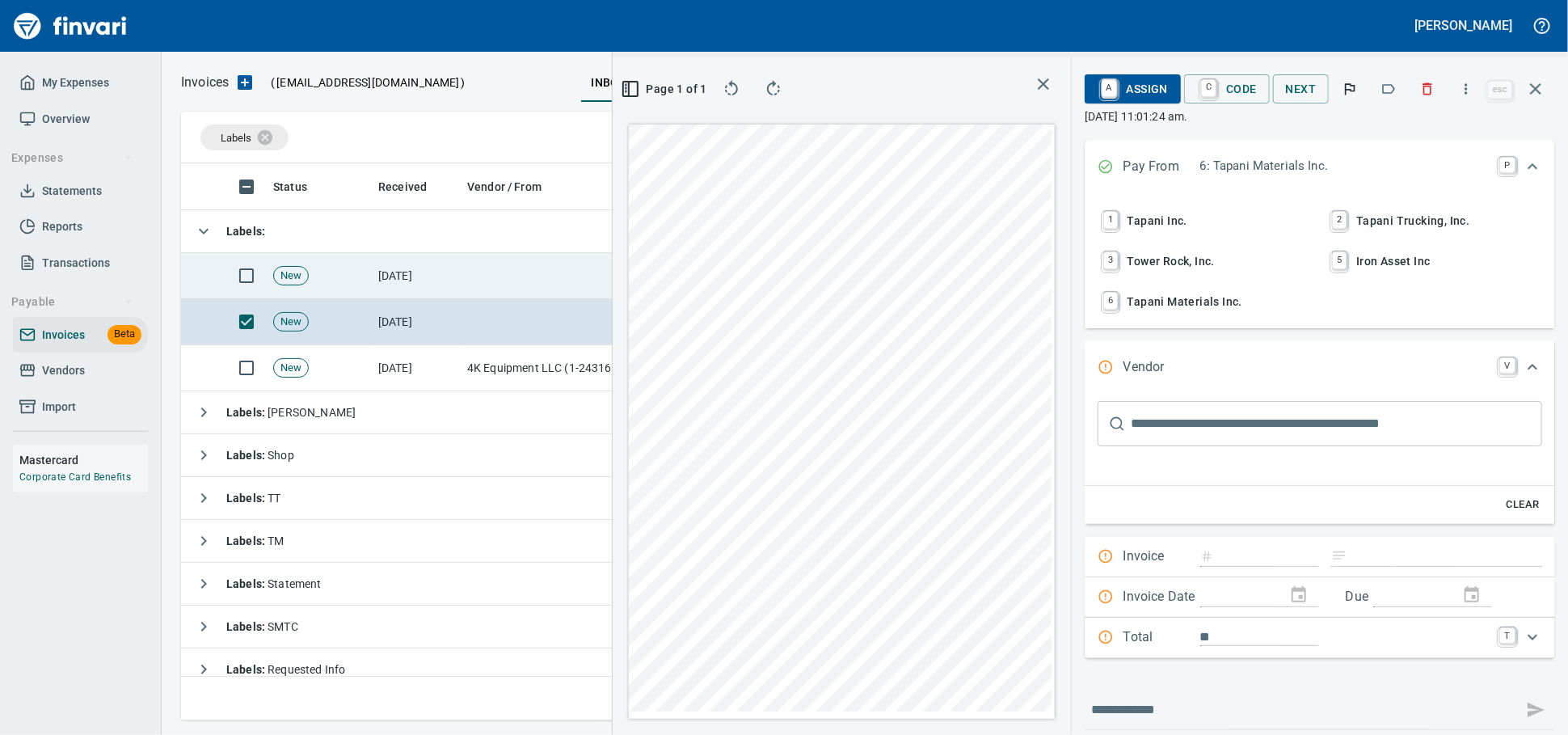
click at [476, 284] on td at bounding box center [541, 277] width 161 height 46
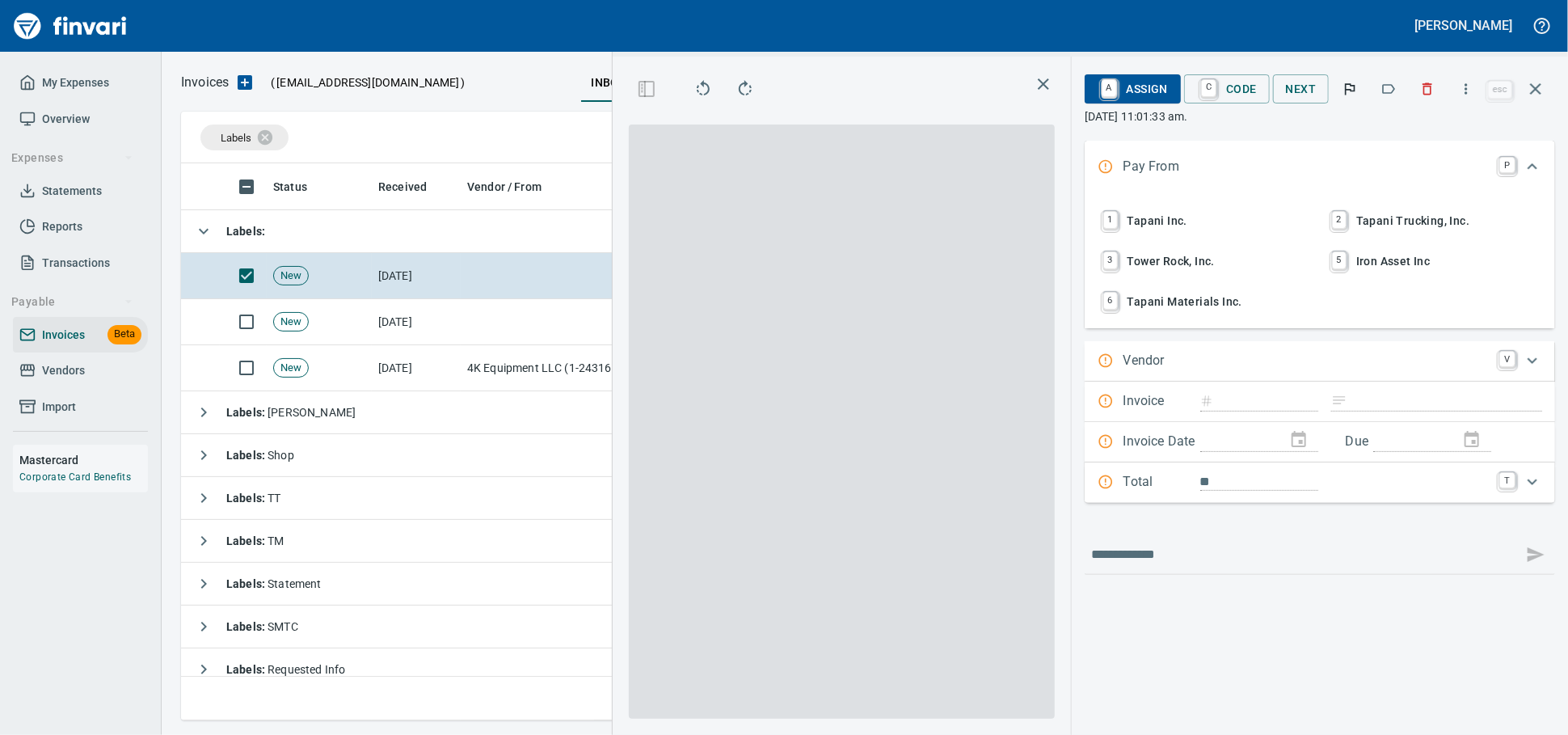
click at [1147, 234] on span "1 Tapani Inc." at bounding box center [1205, 220] width 213 height 27
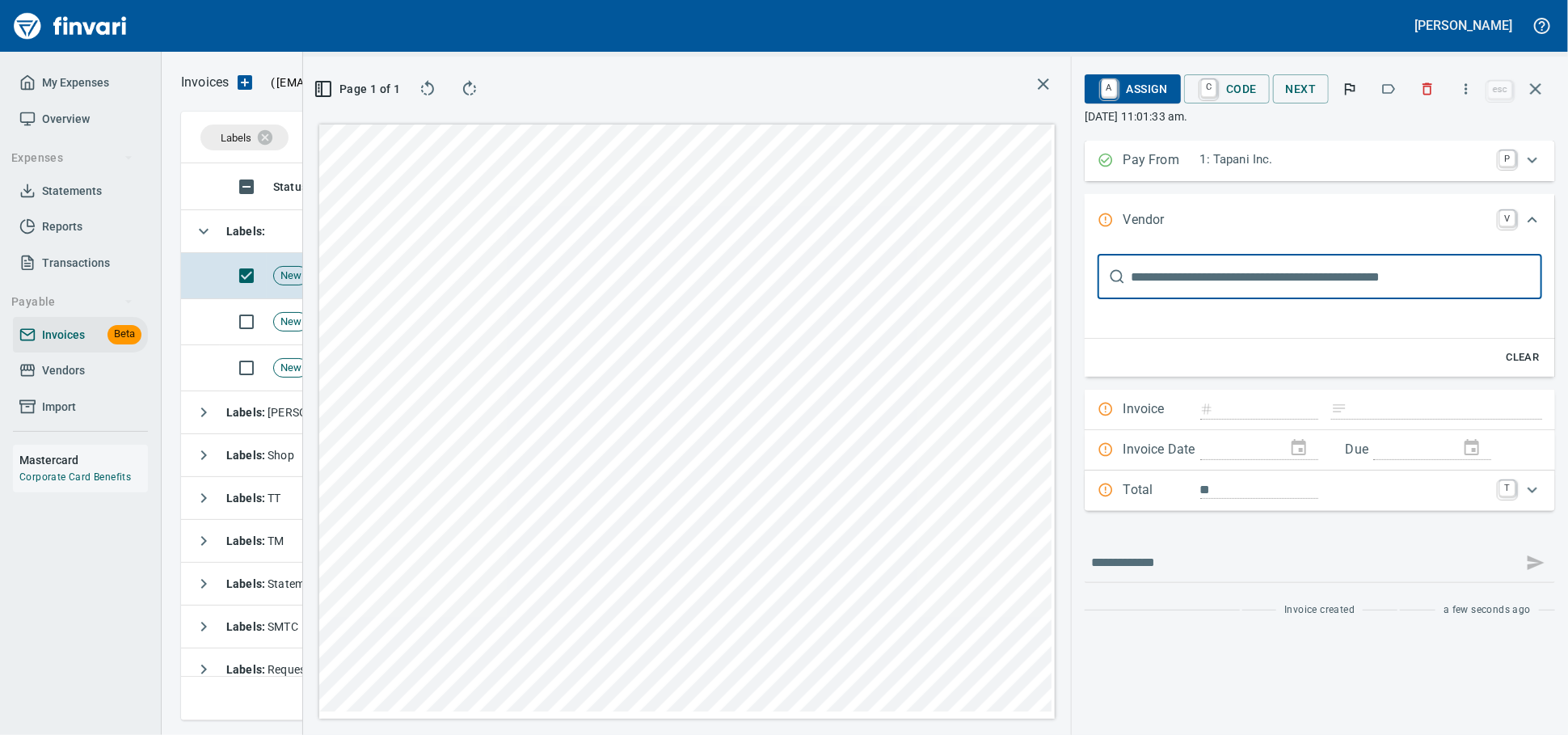
click at [1132, 283] on input "text" at bounding box center [1337, 277] width 411 height 45
type input "********"
type input "*****"
type input "**********"
type input "******"
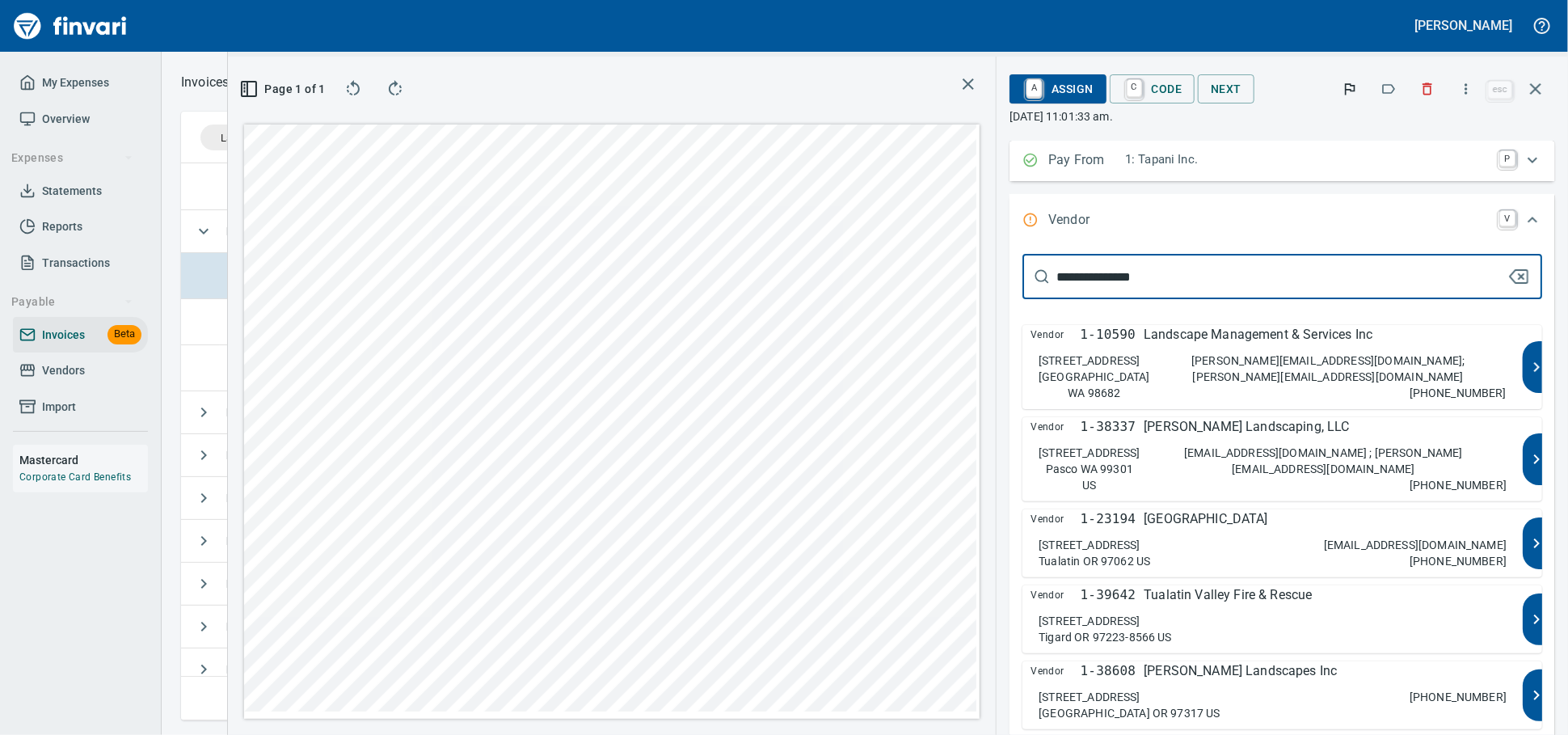
type input "**********"
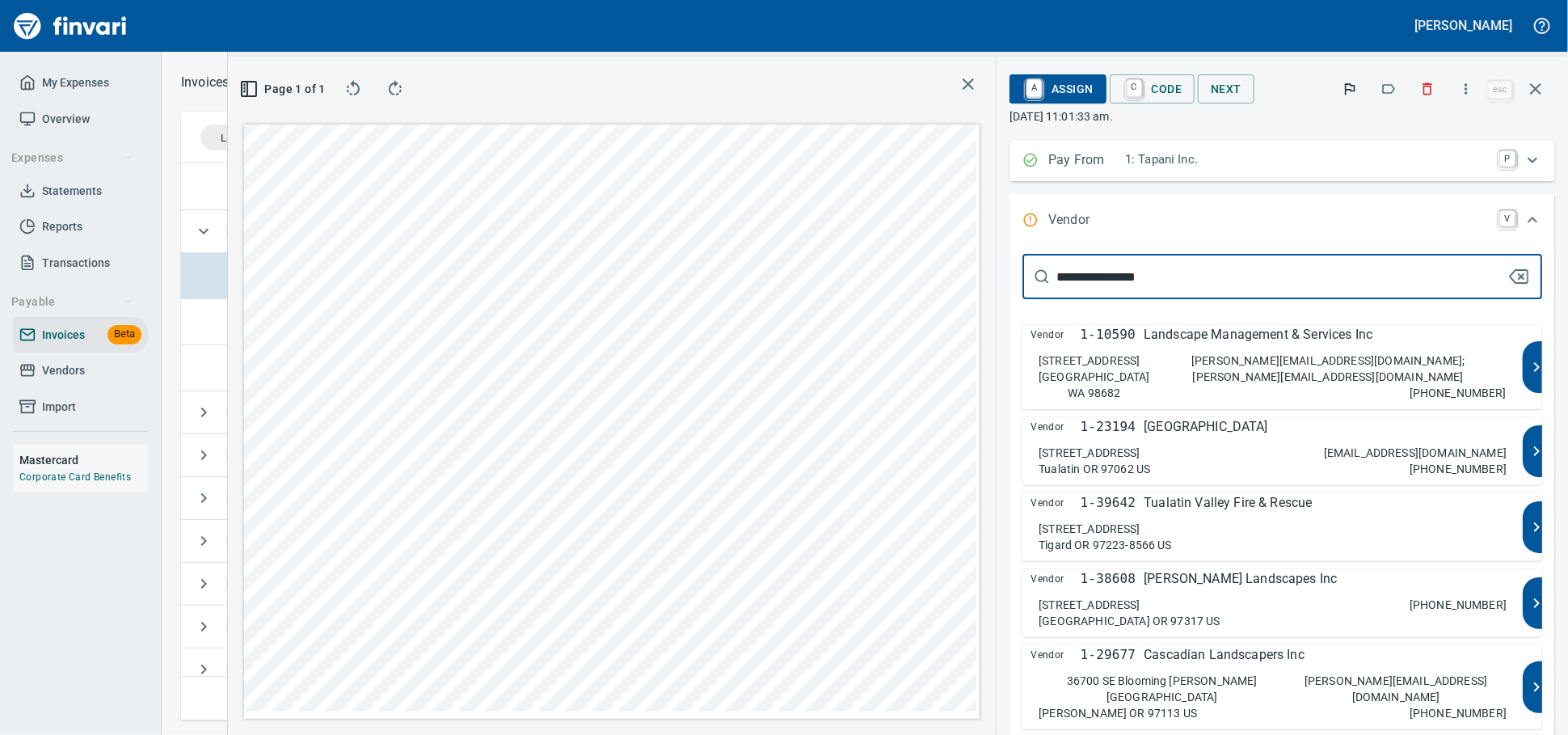
click at [1134, 436] on p "1-23194" at bounding box center [1108, 426] width 55 height 19
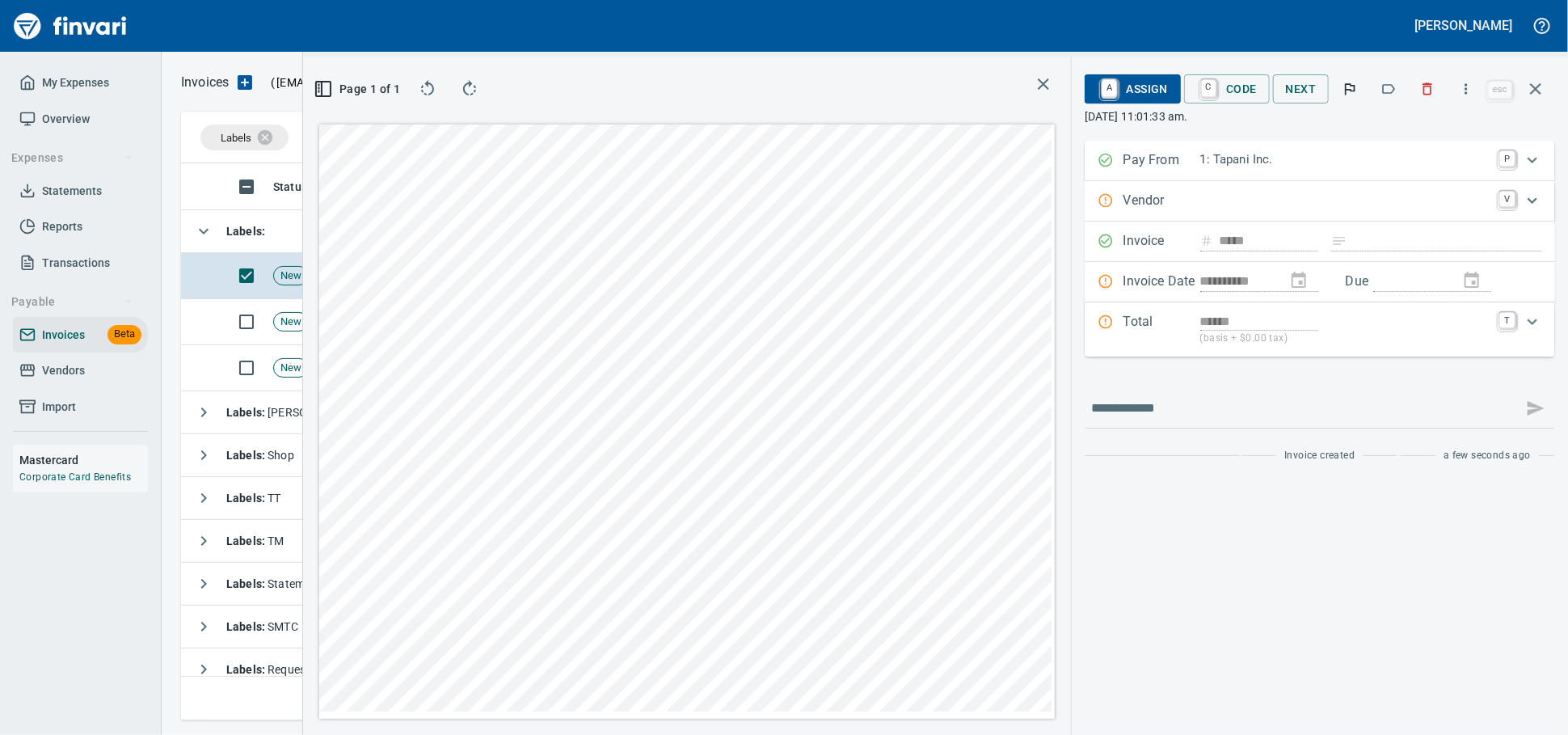
type input "**********"
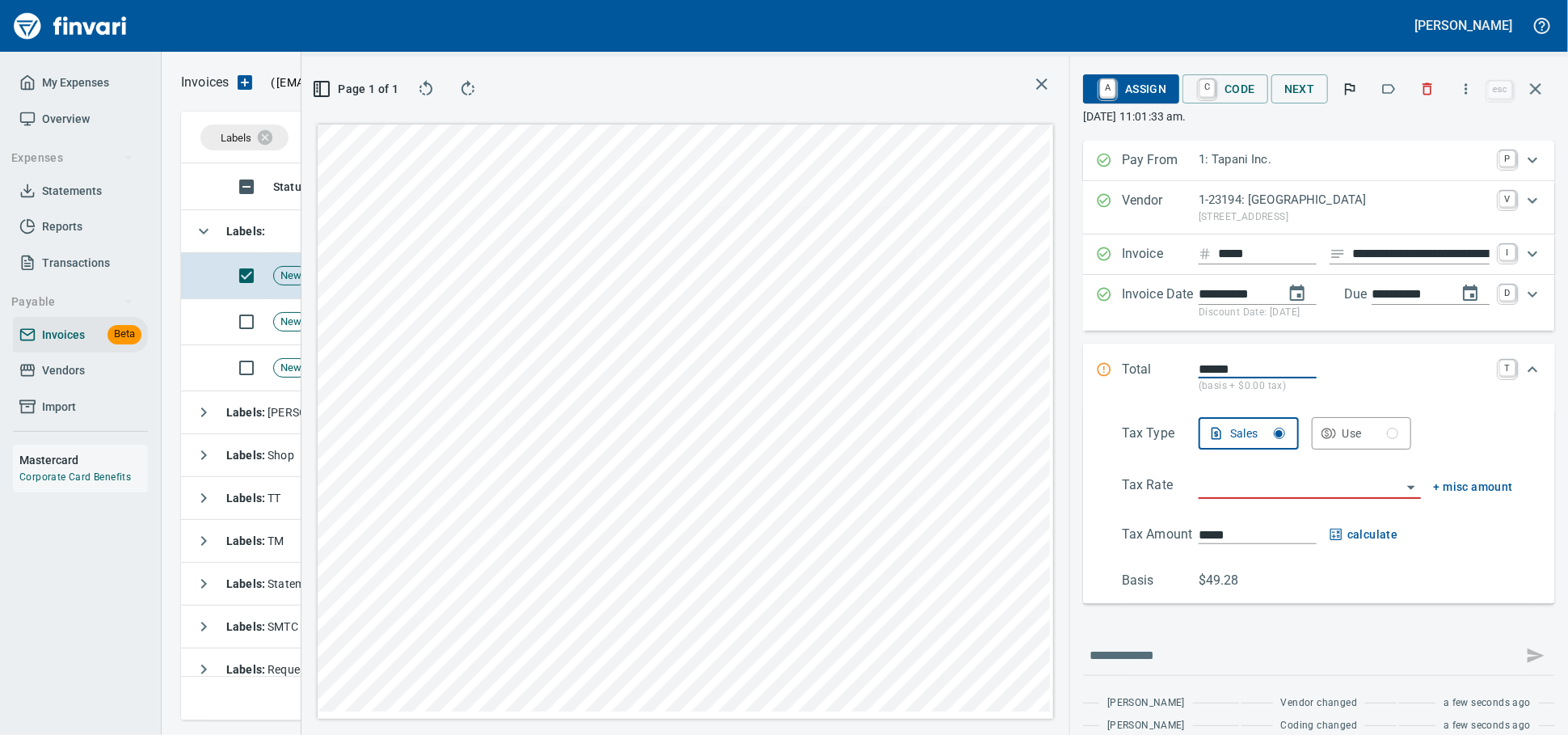
click at [1221, 498] on input "search" at bounding box center [1300, 486] width 203 height 22
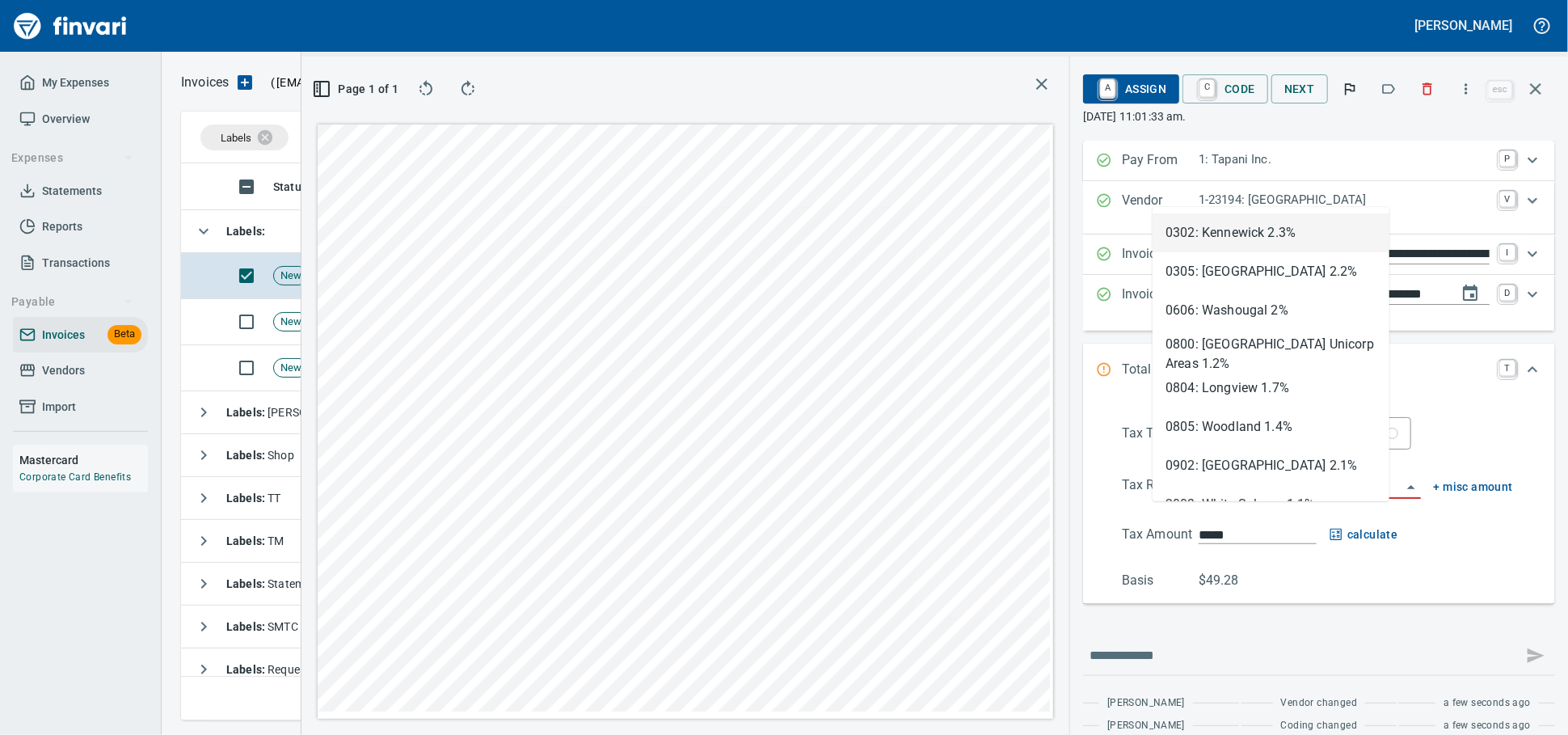
scroll to position [529, 935]
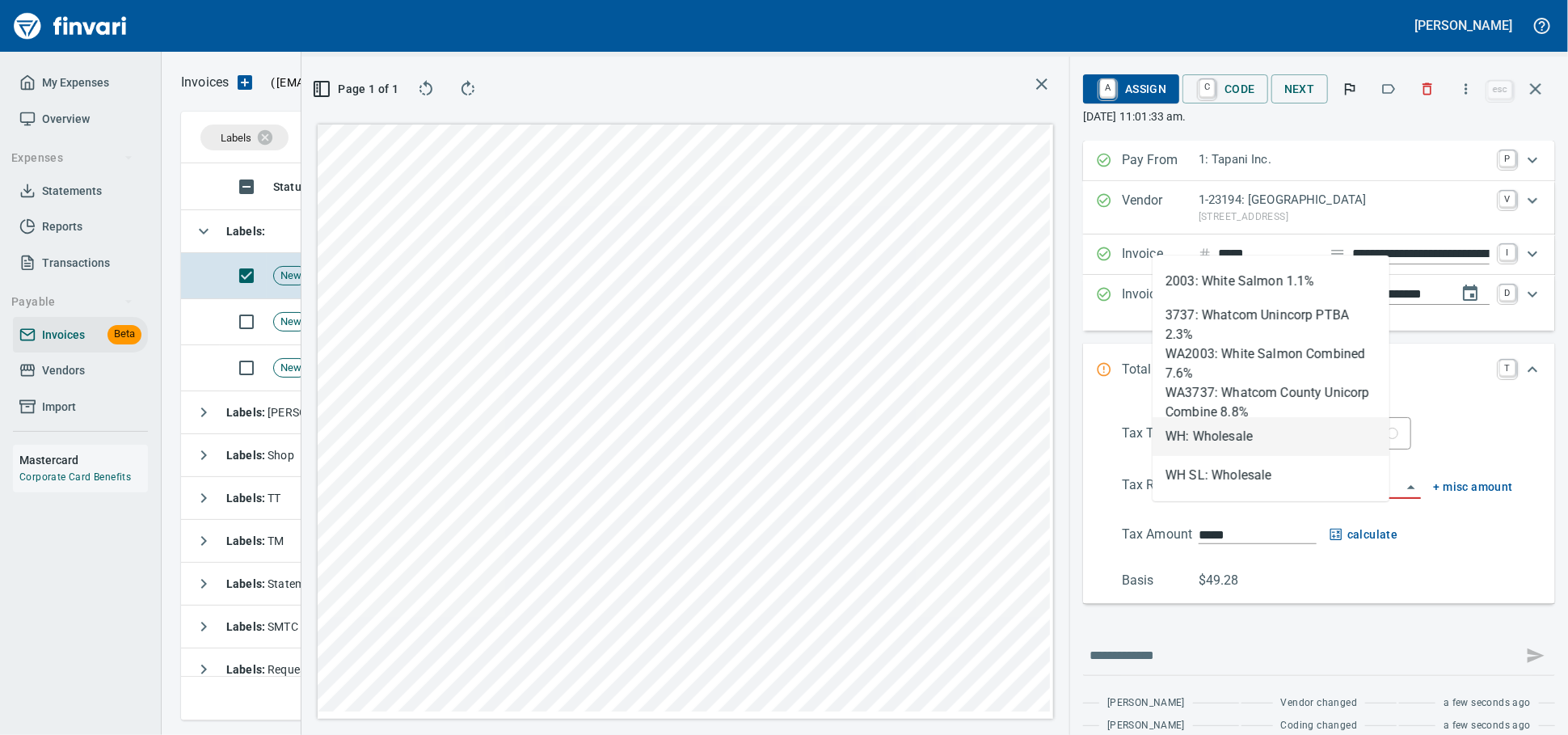
click at [1223, 436] on li "WH: Wholesale" at bounding box center [1270, 436] width 237 height 39
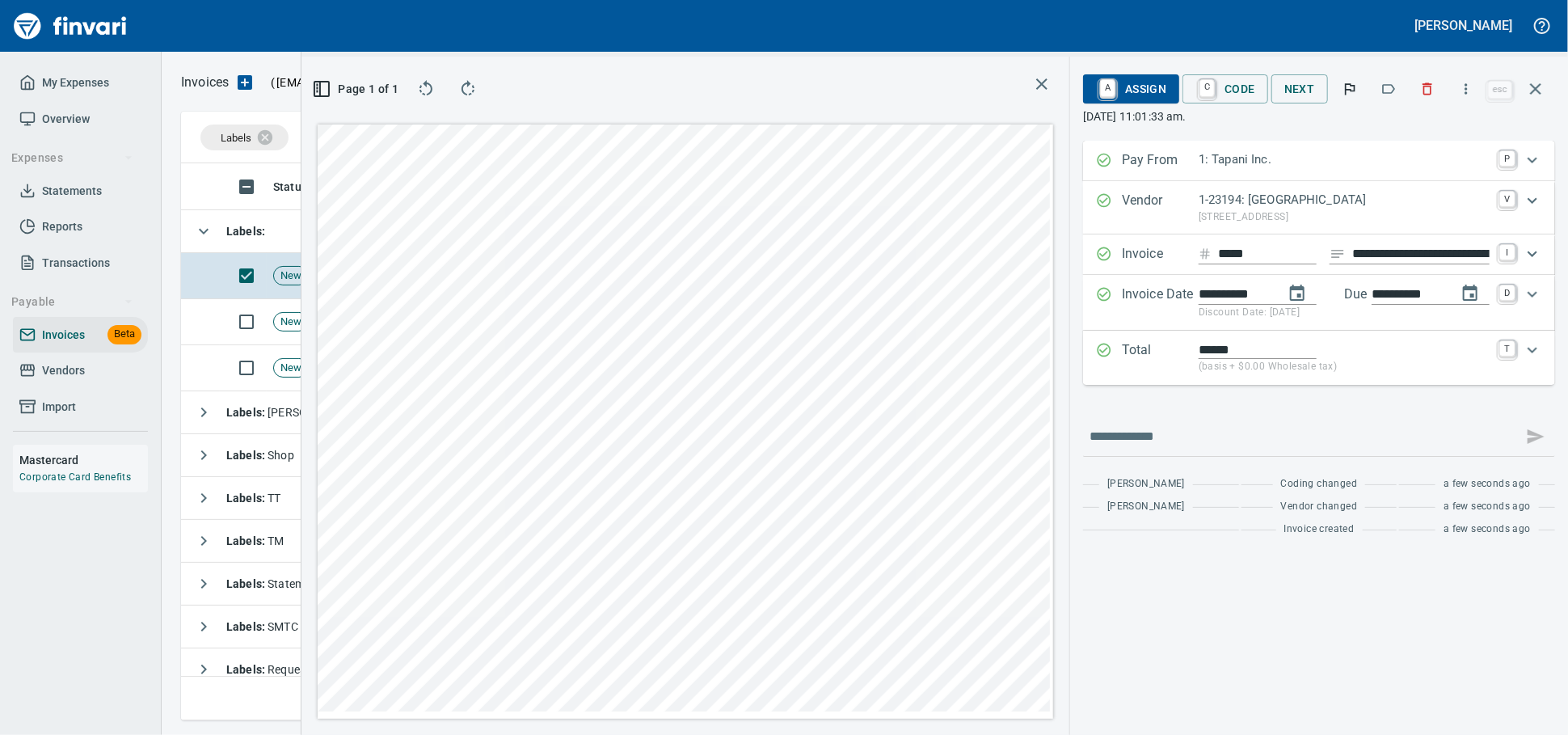
type input "**********"
click at [1417, 264] on input "**********" at bounding box center [1421, 253] width 137 height 20
type input "******"
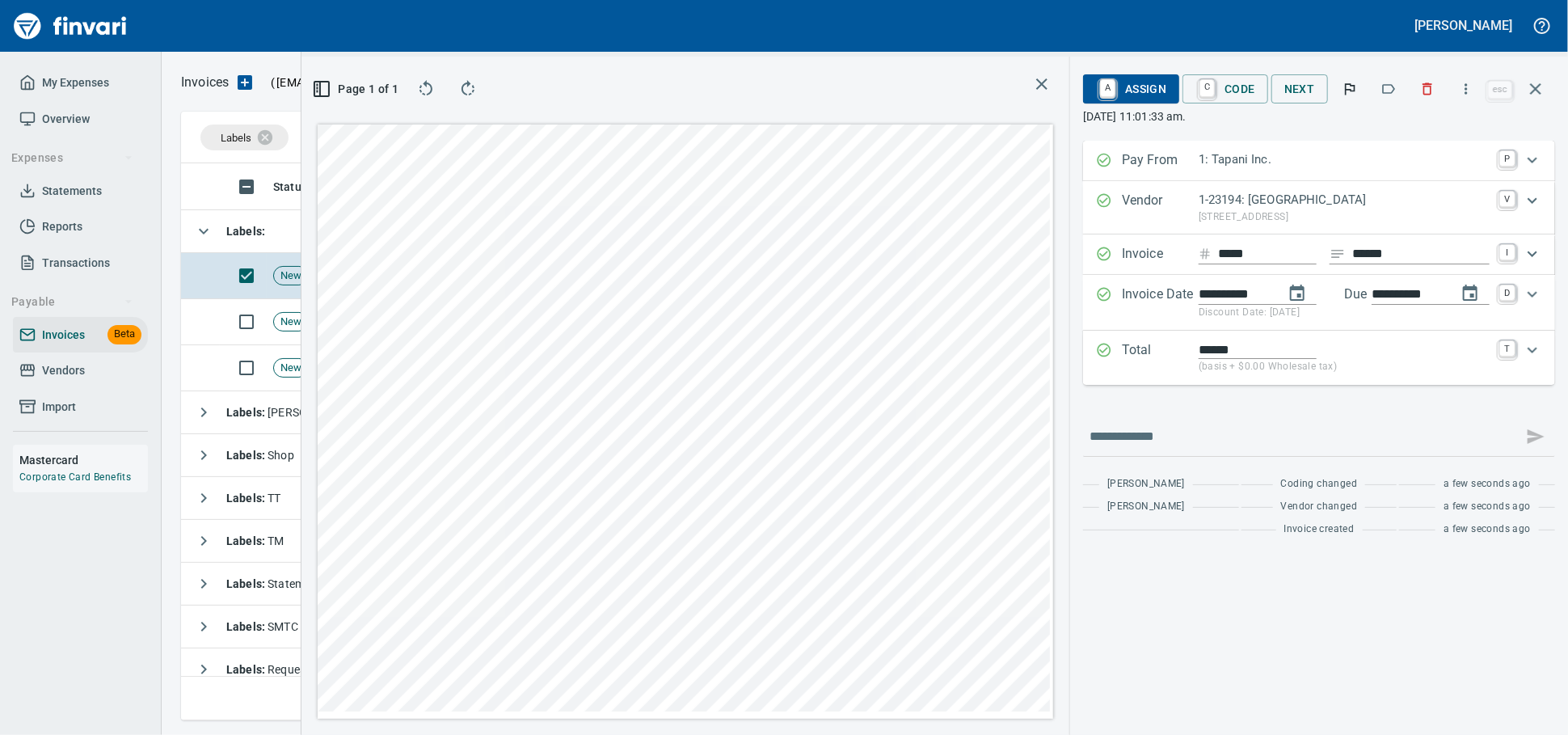
click at [1111, 90] on span "A Assign" at bounding box center [1131, 89] width 71 height 27
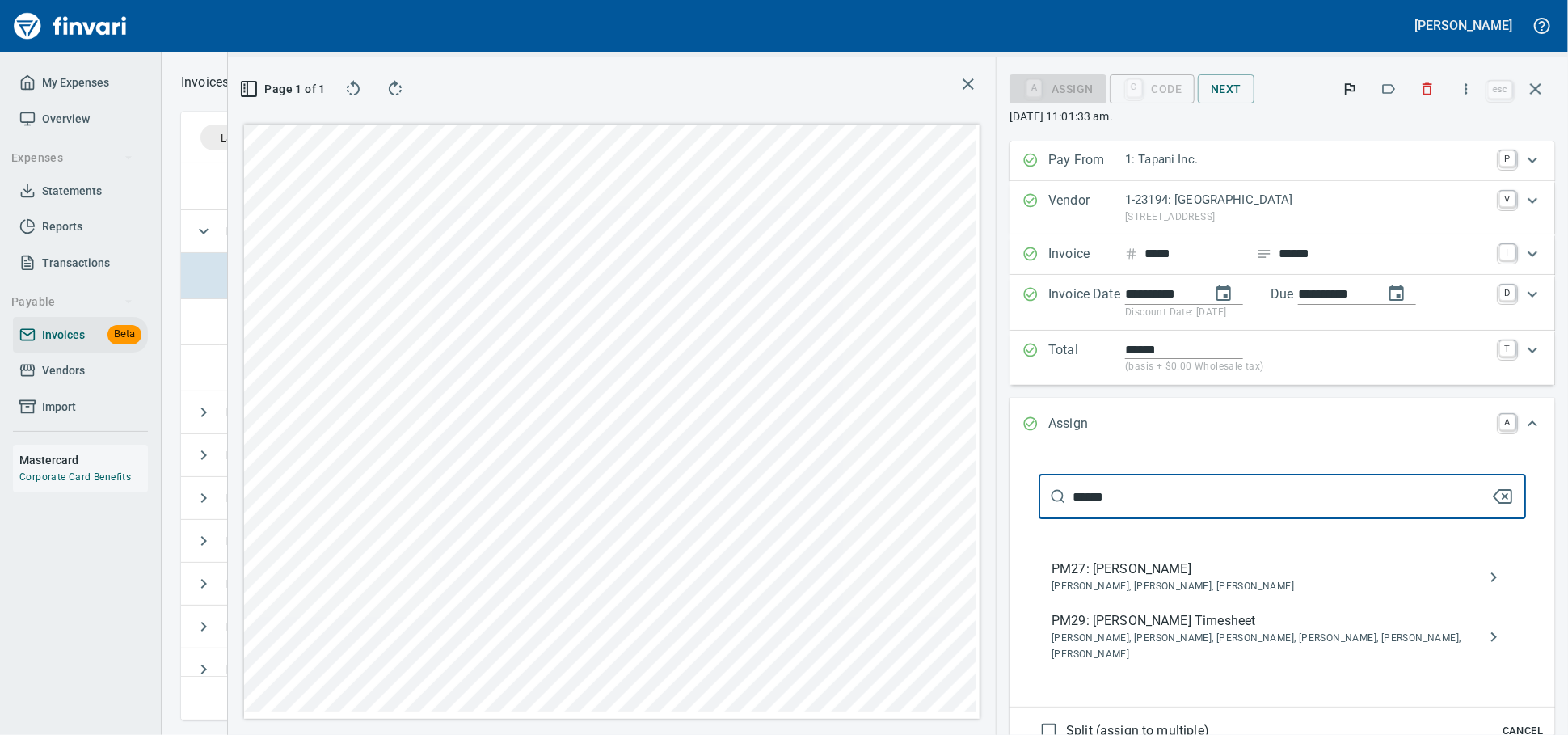
type input "******"
click at [1166, 663] on span "Caitlin Hatfield, Cameron Morgan, Crystal Northrup, Jarrett Gregory, Shane Jund…" at bounding box center [1269, 646] width 436 height 32
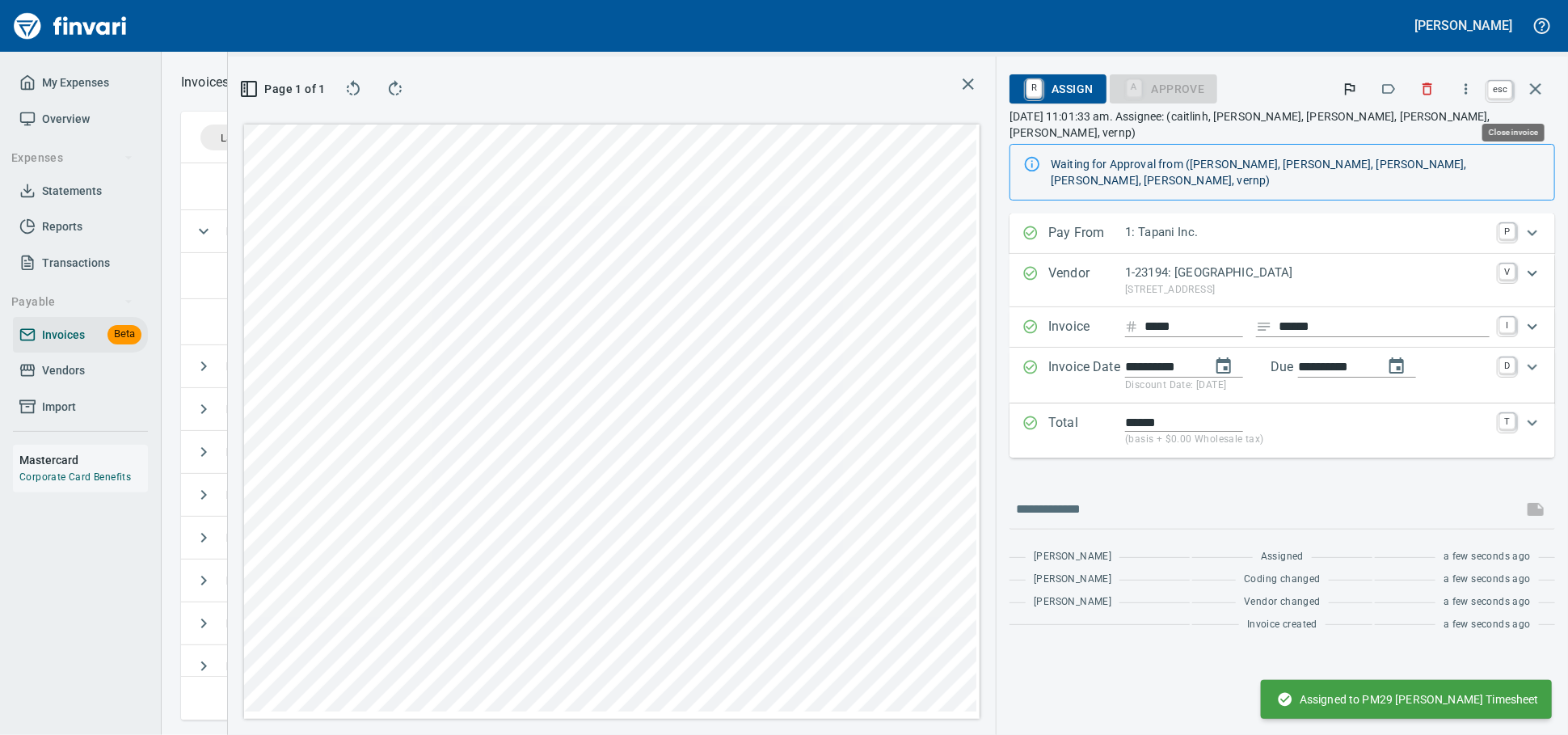
click at [1532, 93] on icon "button" at bounding box center [1536, 89] width 12 height 12
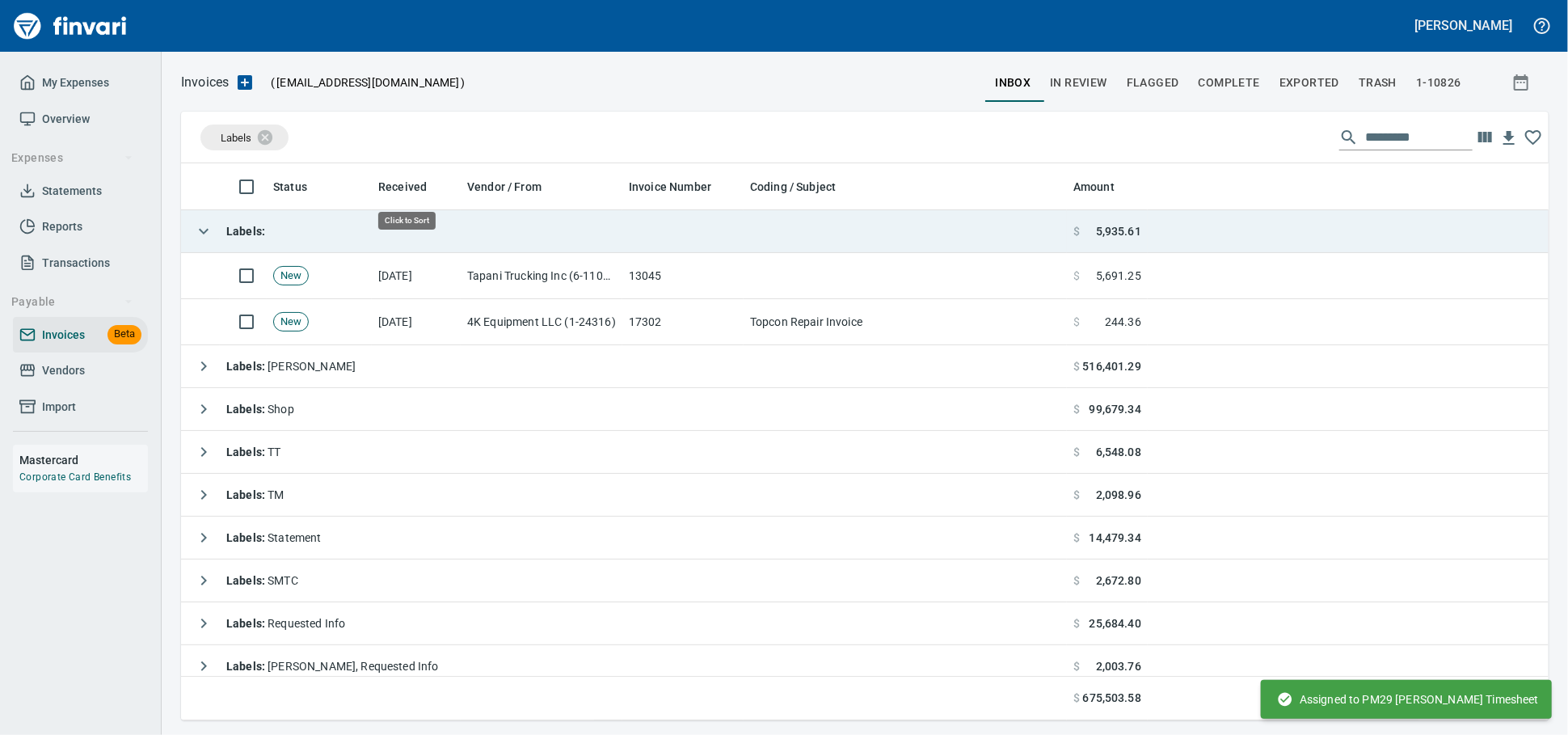
scroll to position [543, 1339]
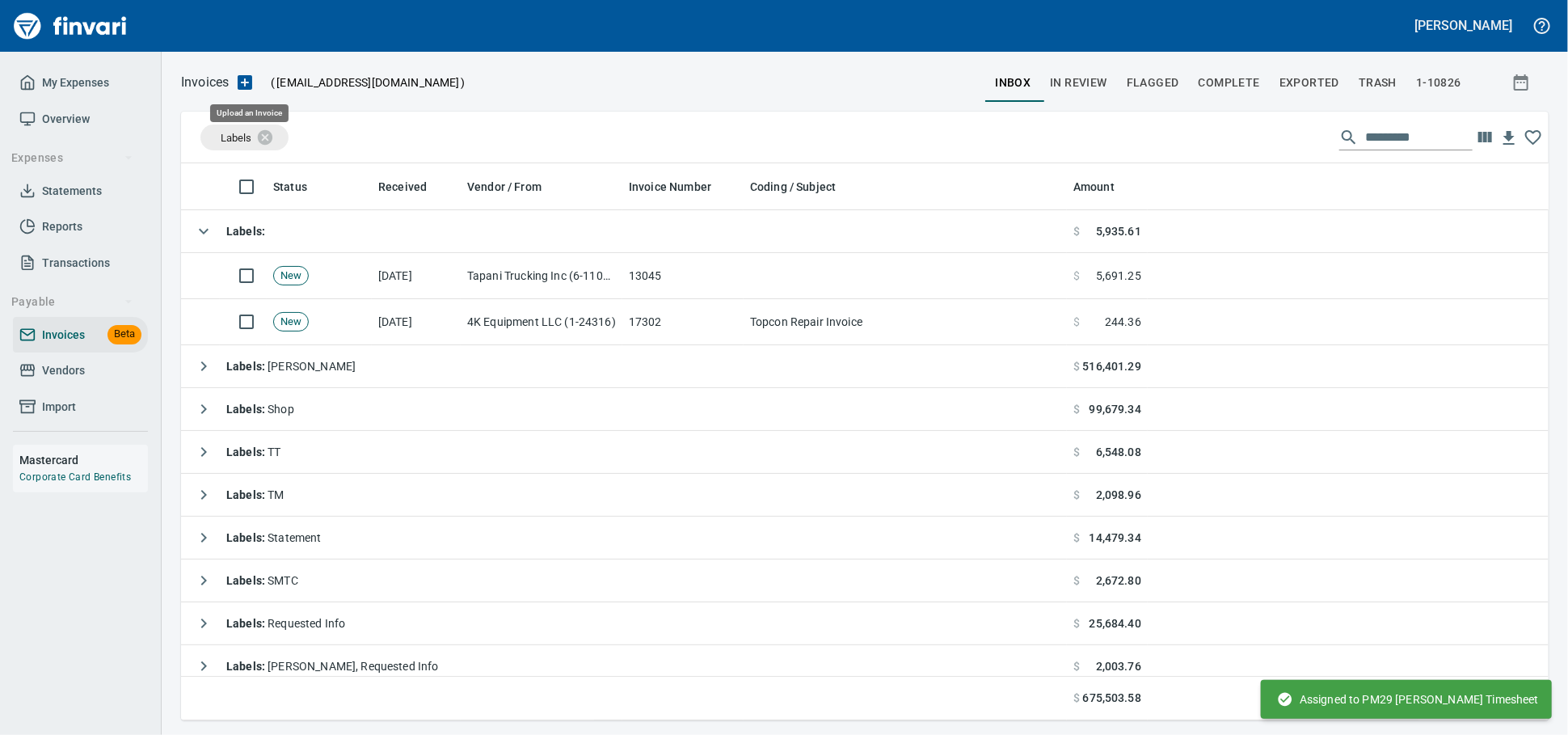
click at [252, 84] on icon "button" at bounding box center [245, 82] width 15 height 15
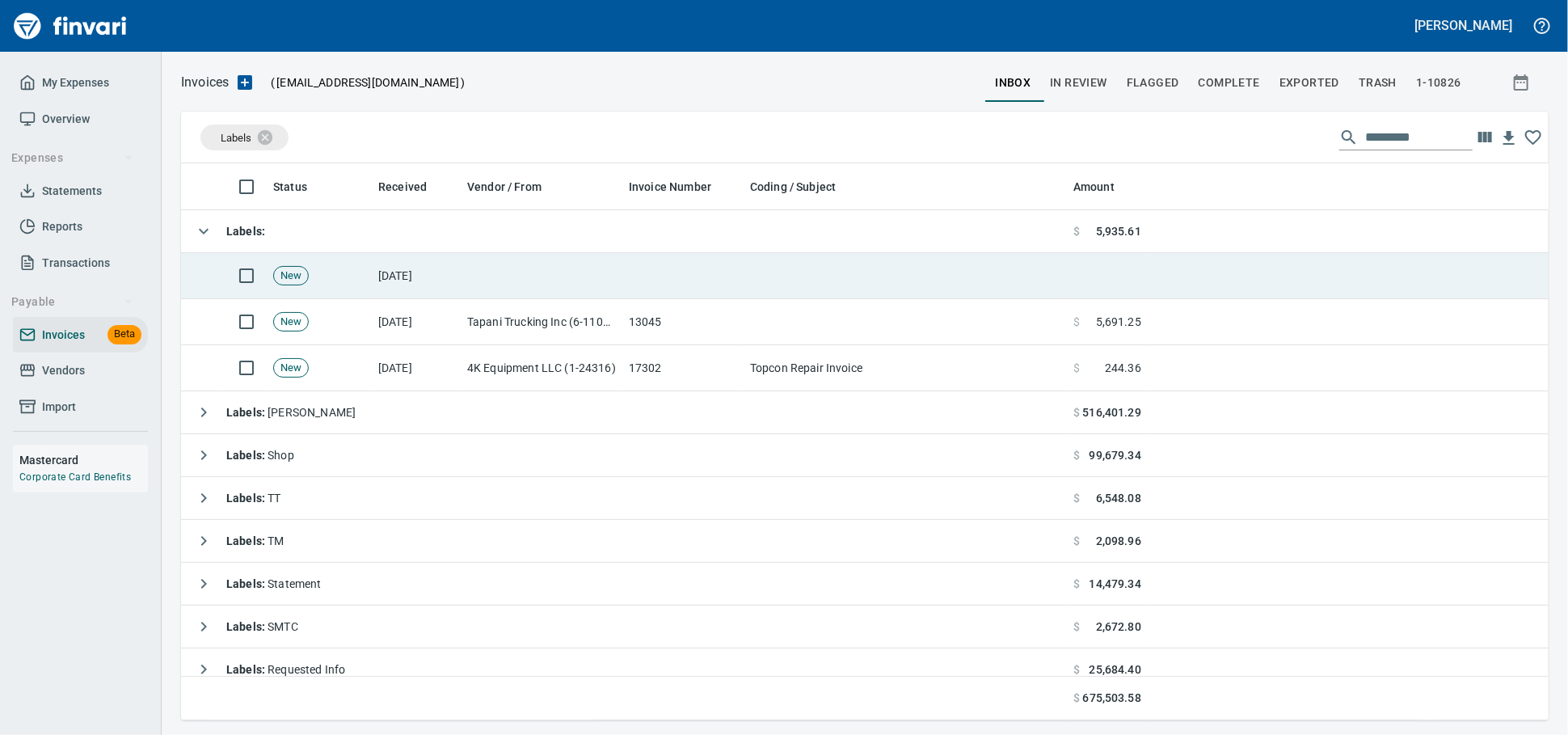
click at [635, 279] on td at bounding box center [682, 277] width 121 height 46
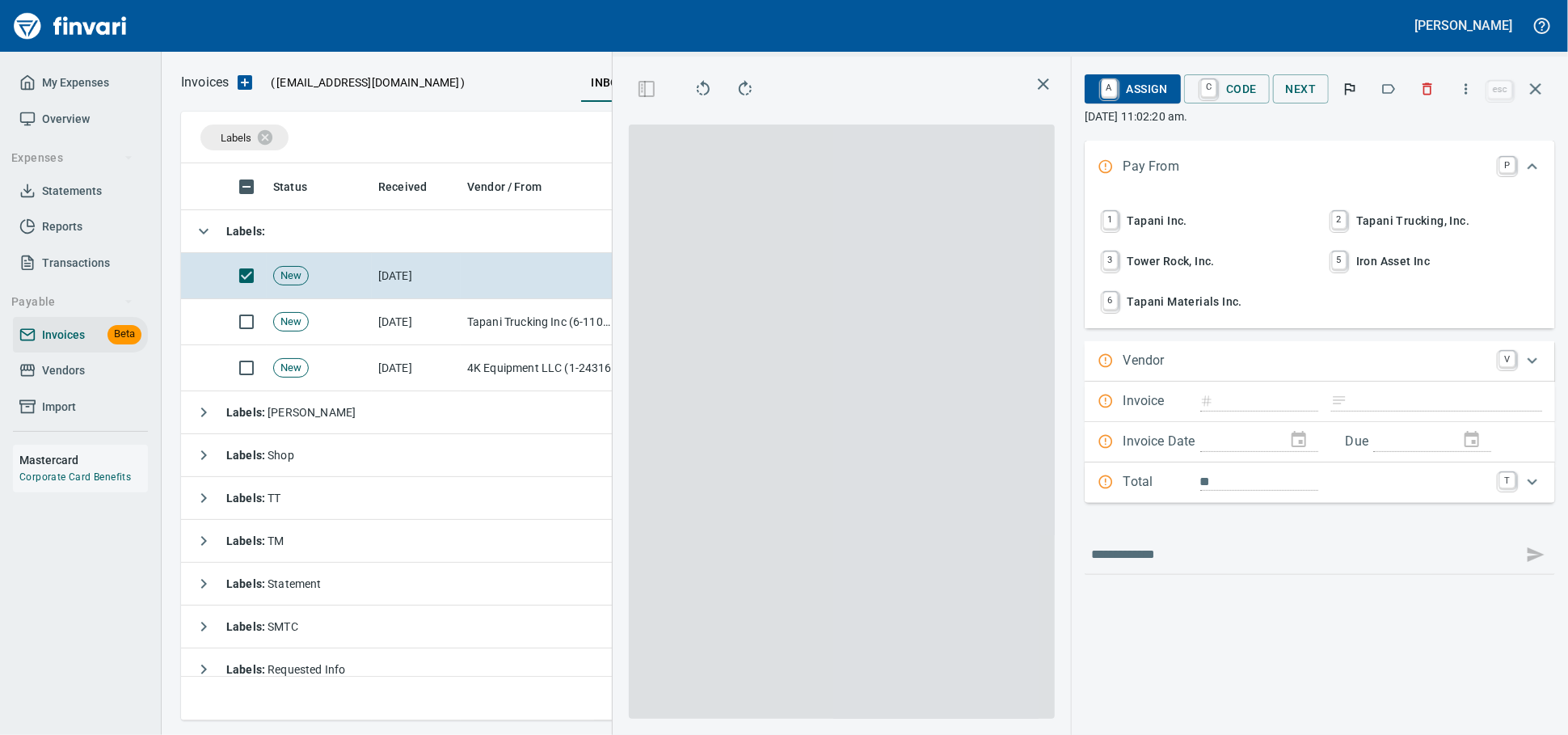
scroll to position [529, 935]
click at [1151, 230] on span "1 Tapani Inc." at bounding box center [1205, 220] width 213 height 27
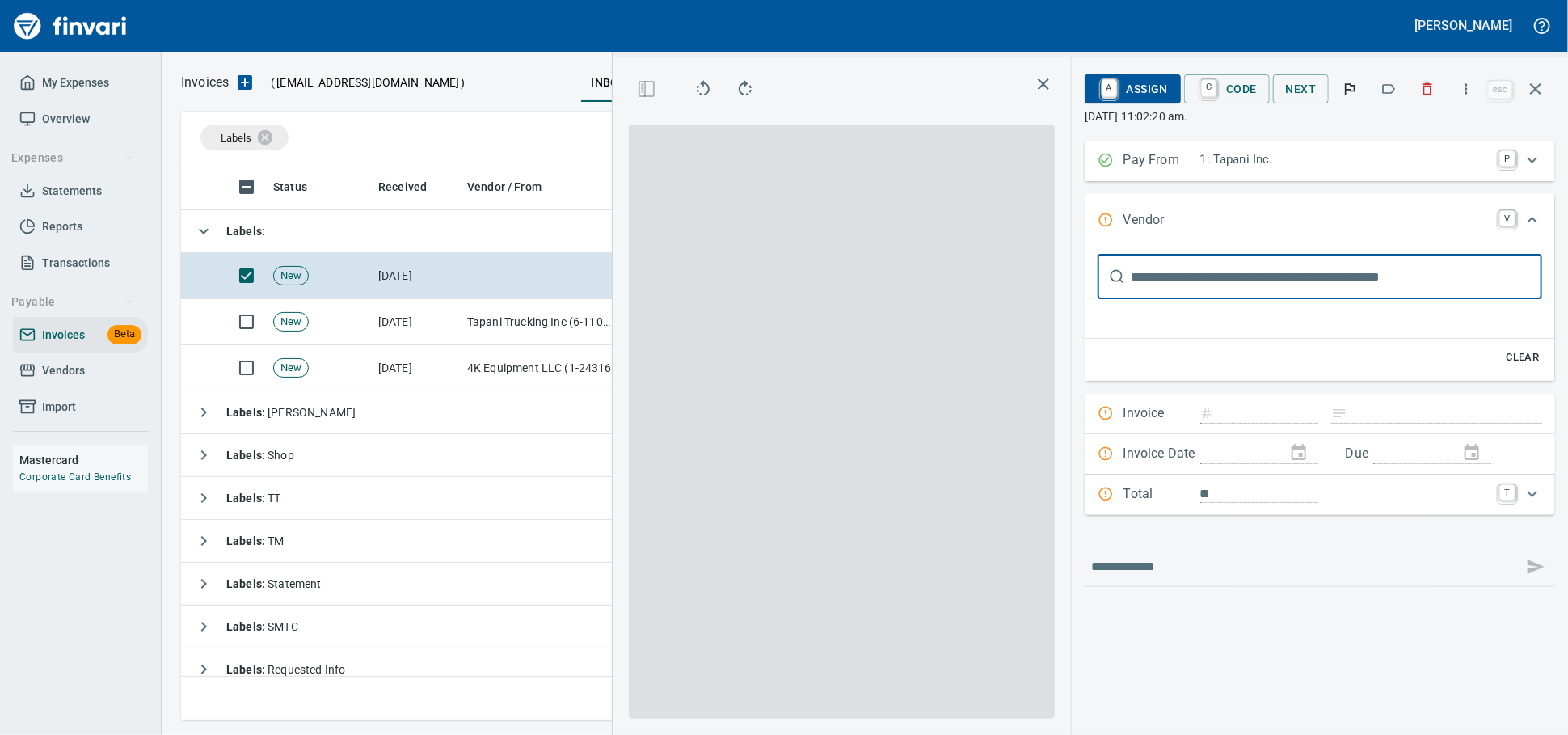
scroll to position [1, 0]
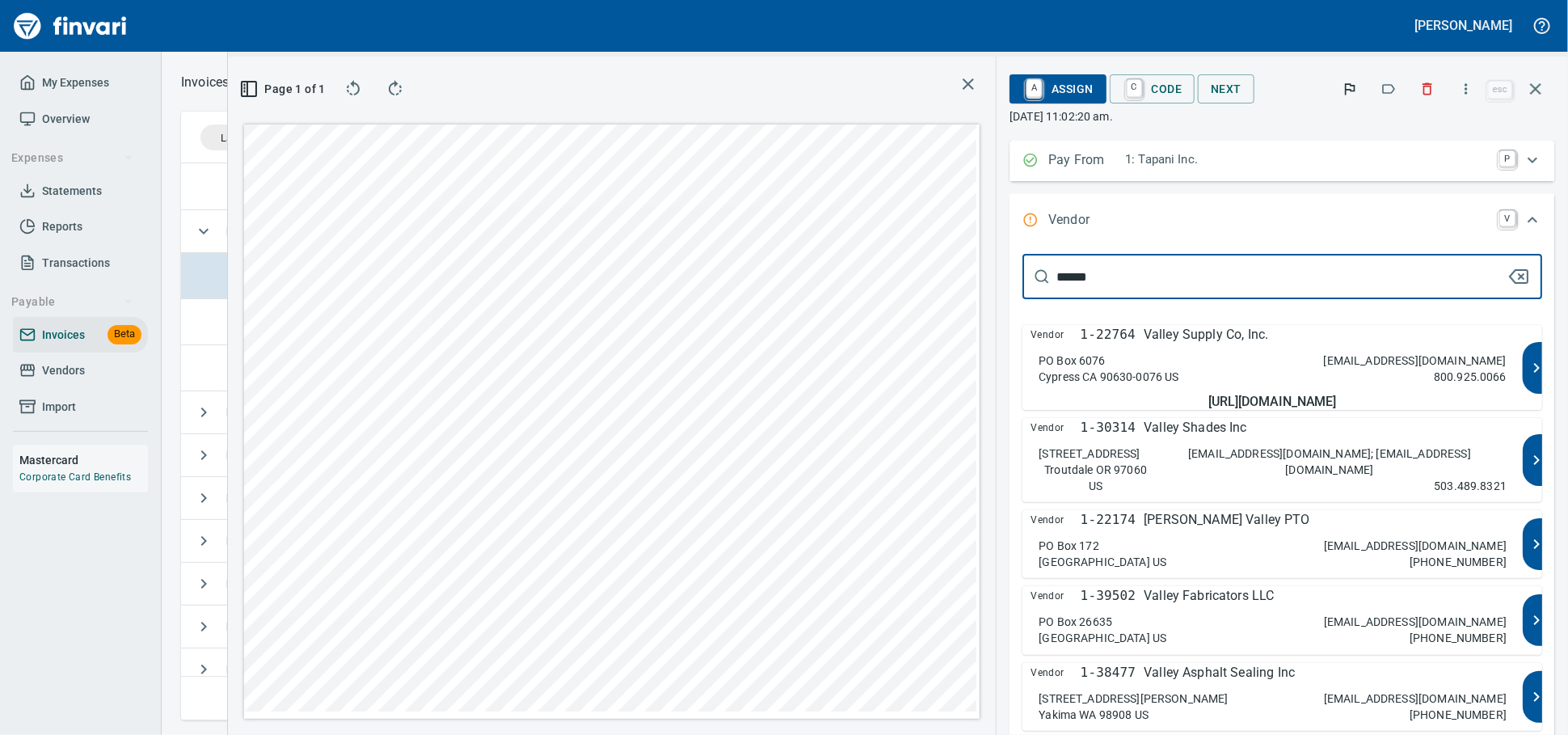
type input "*******"
type input "**********"
type input "******"
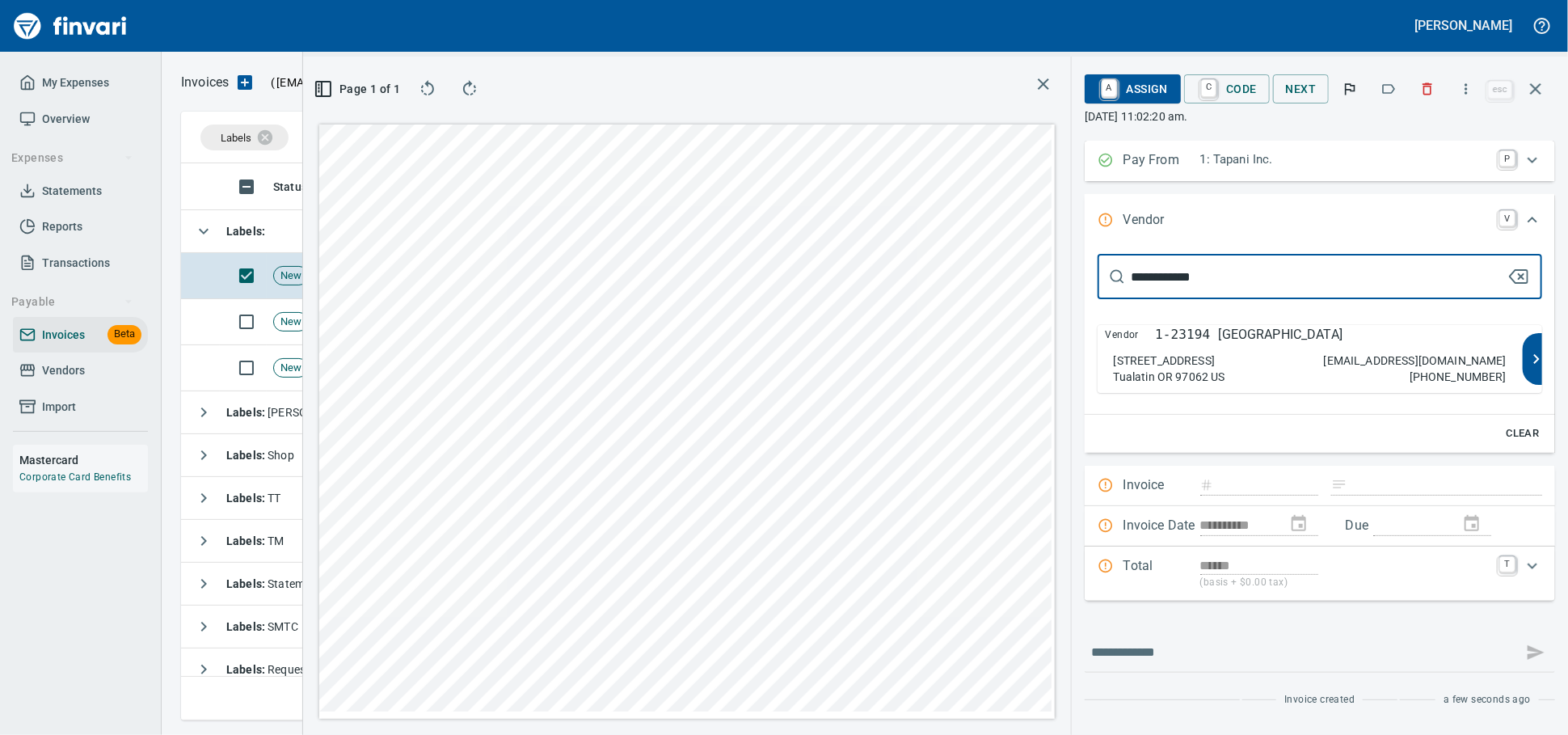
type input "**********"
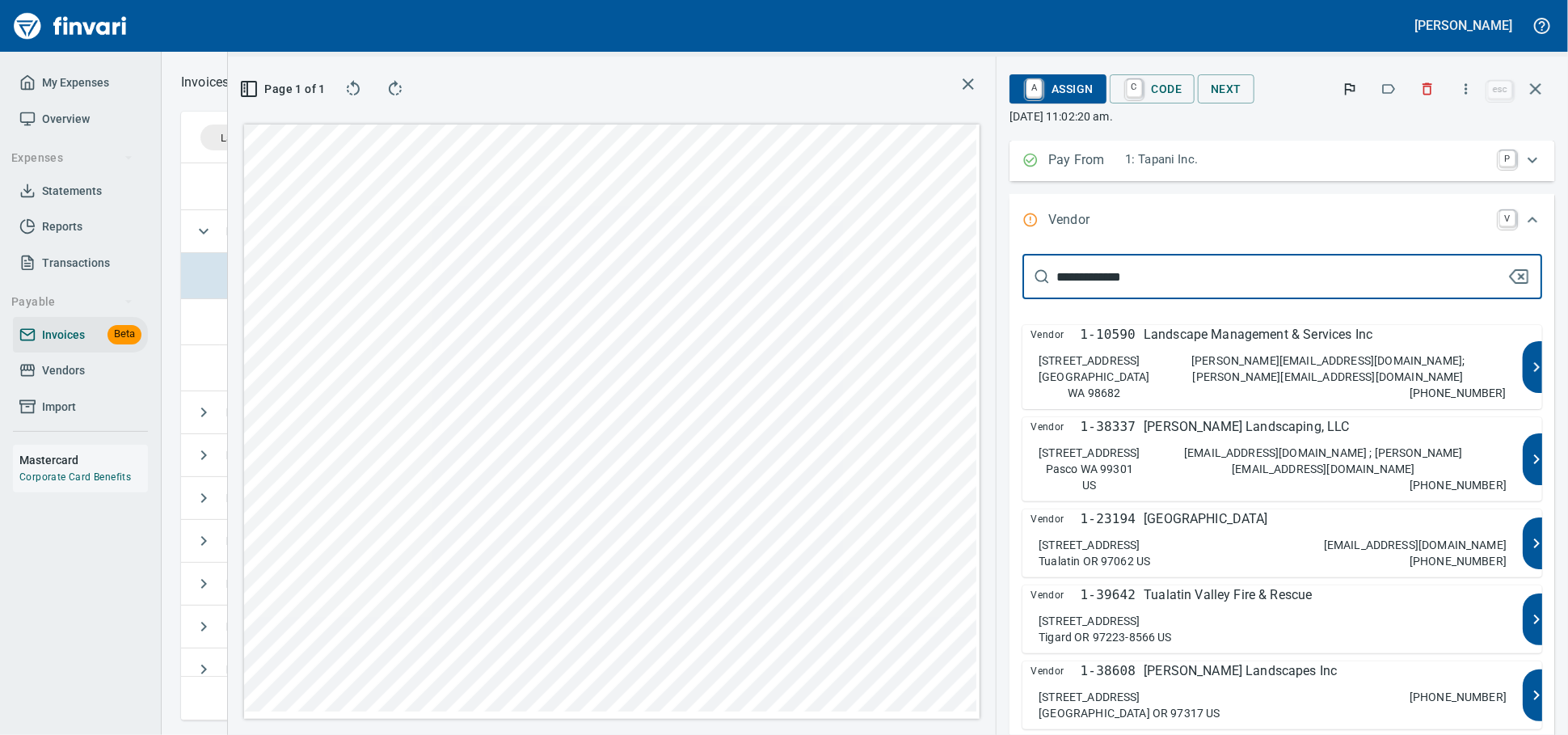
click at [1134, 570] on div "Vendor 1-23194 Valley Landscape Center 18230 SW Pacific Hwy Tualatin OR 97062 U…" at bounding box center [1273, 544] width 501 height 68
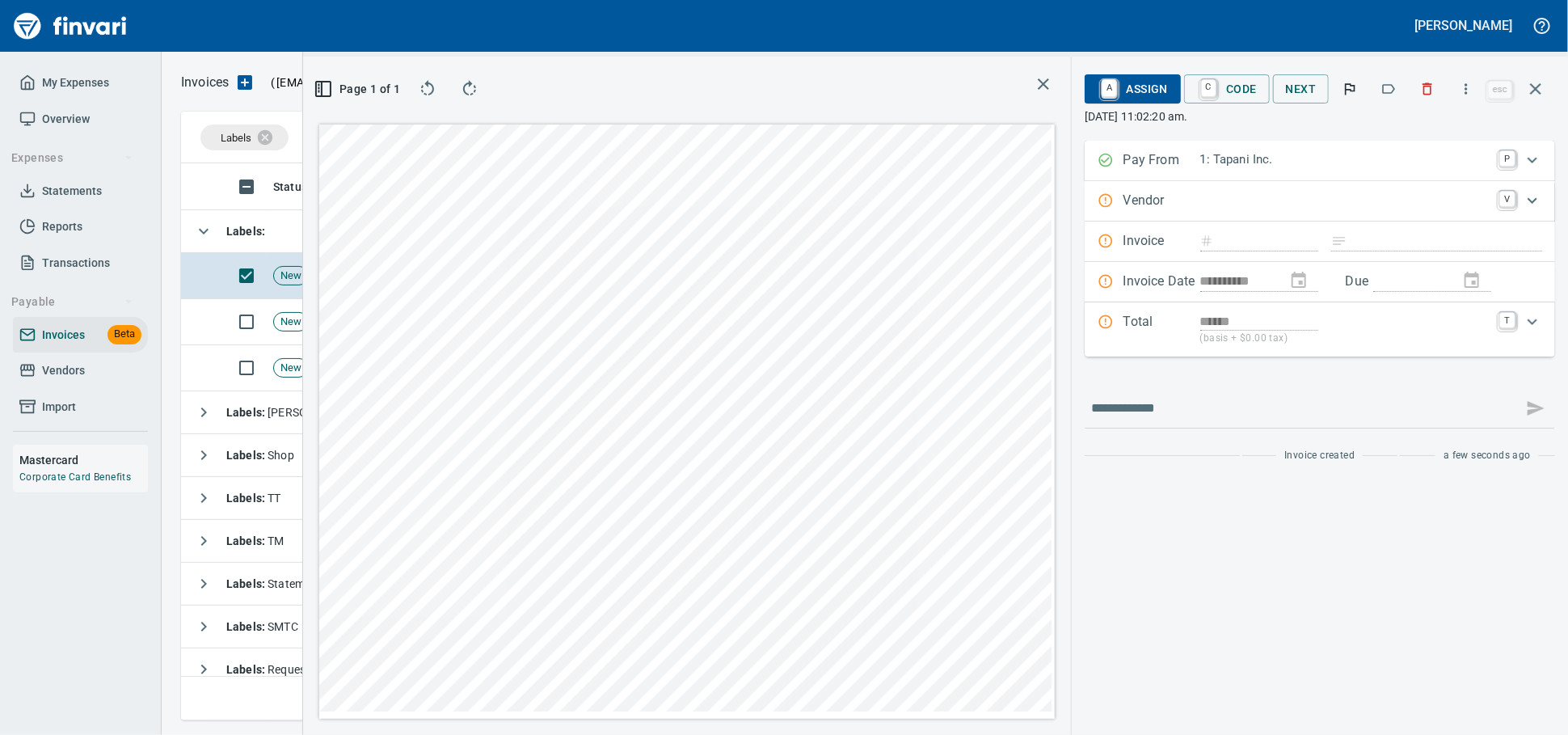
type input "**********"
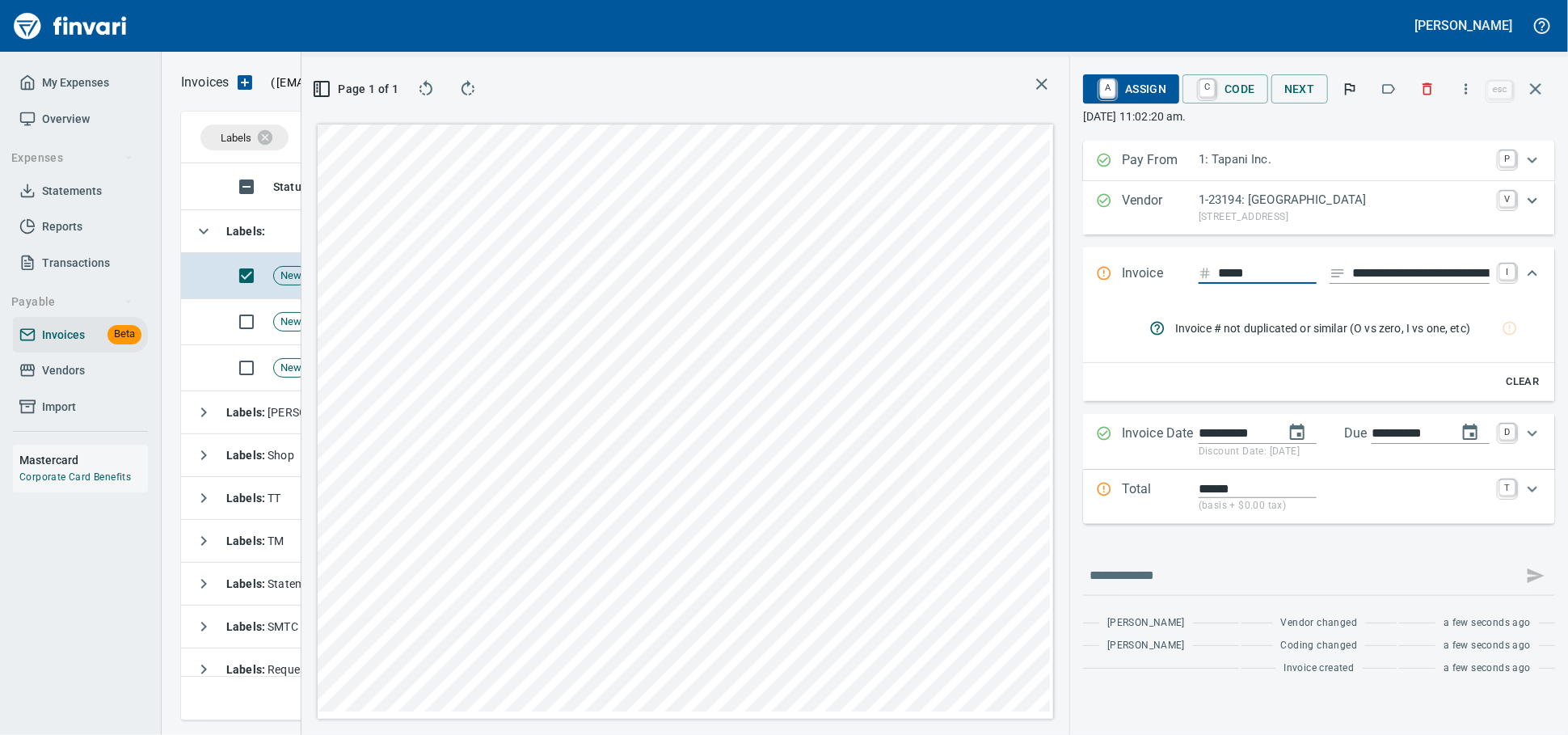
type input "*****"
type input "****"
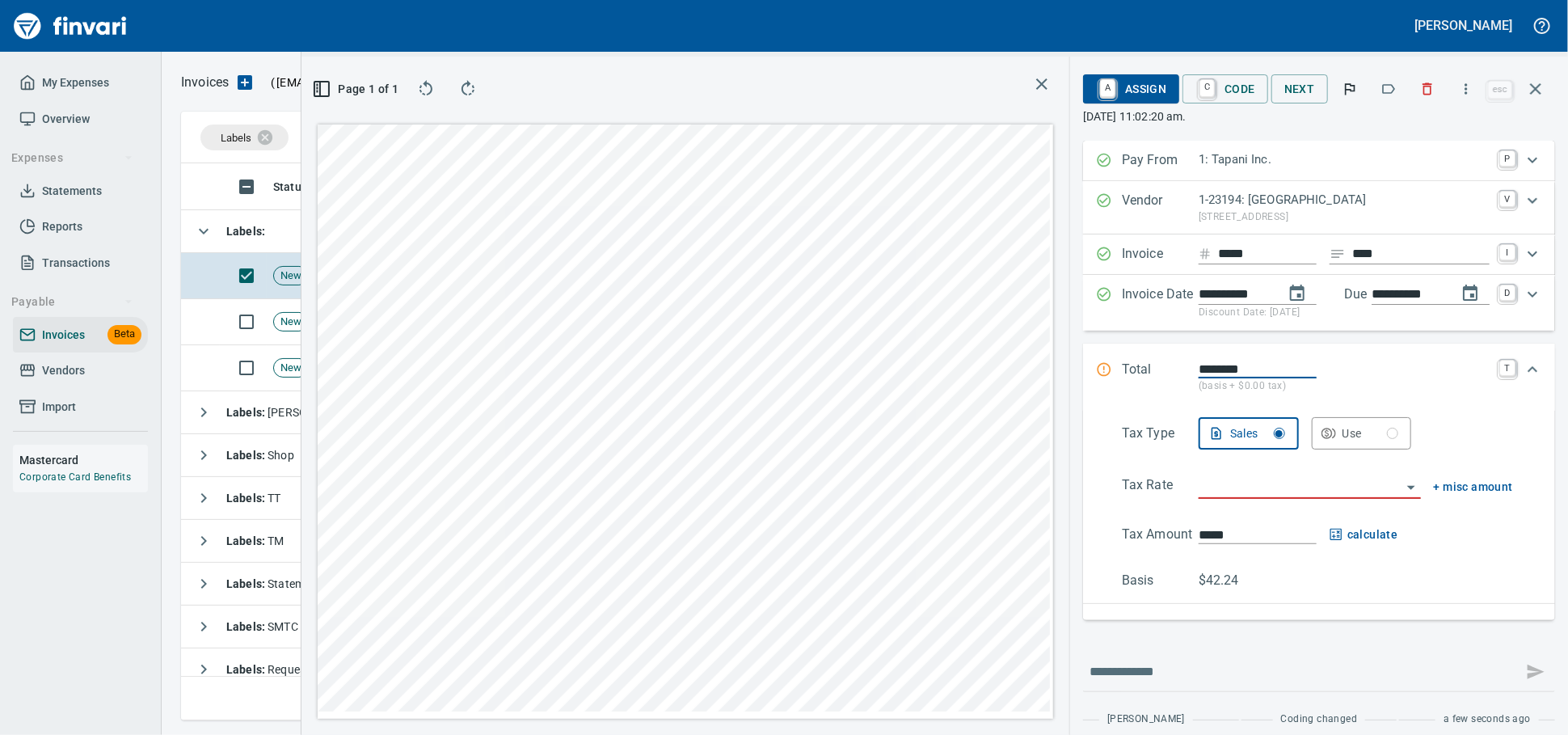
type input "********"
type input "******"
click at [1388, 264] on input "****" at bounding box center [1421, 253] width 137 height 20
type input "******"
click at [1207, 498] on input "search" at bounding box center [1300, 486] width 203 height 22
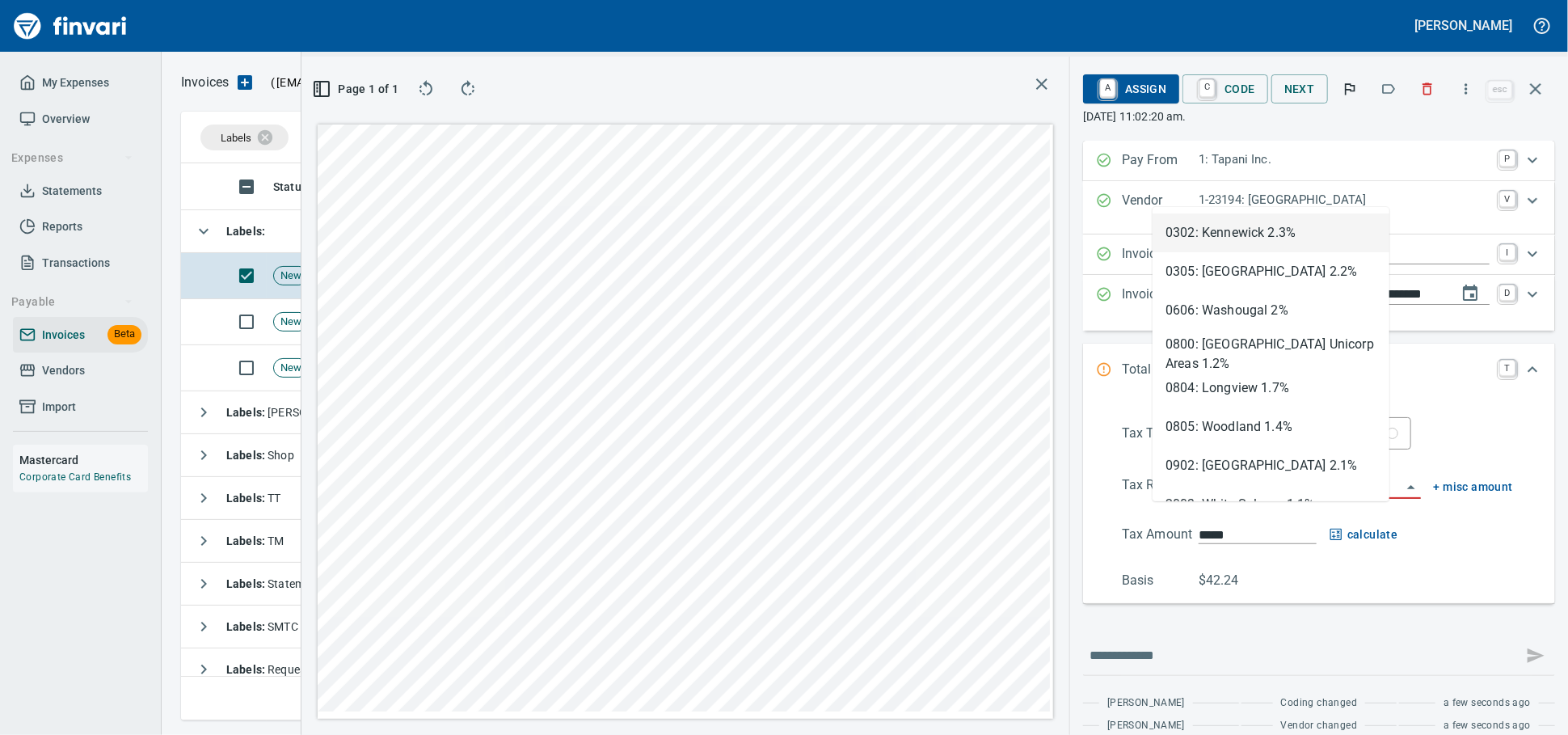
scroll to position [529, 935]
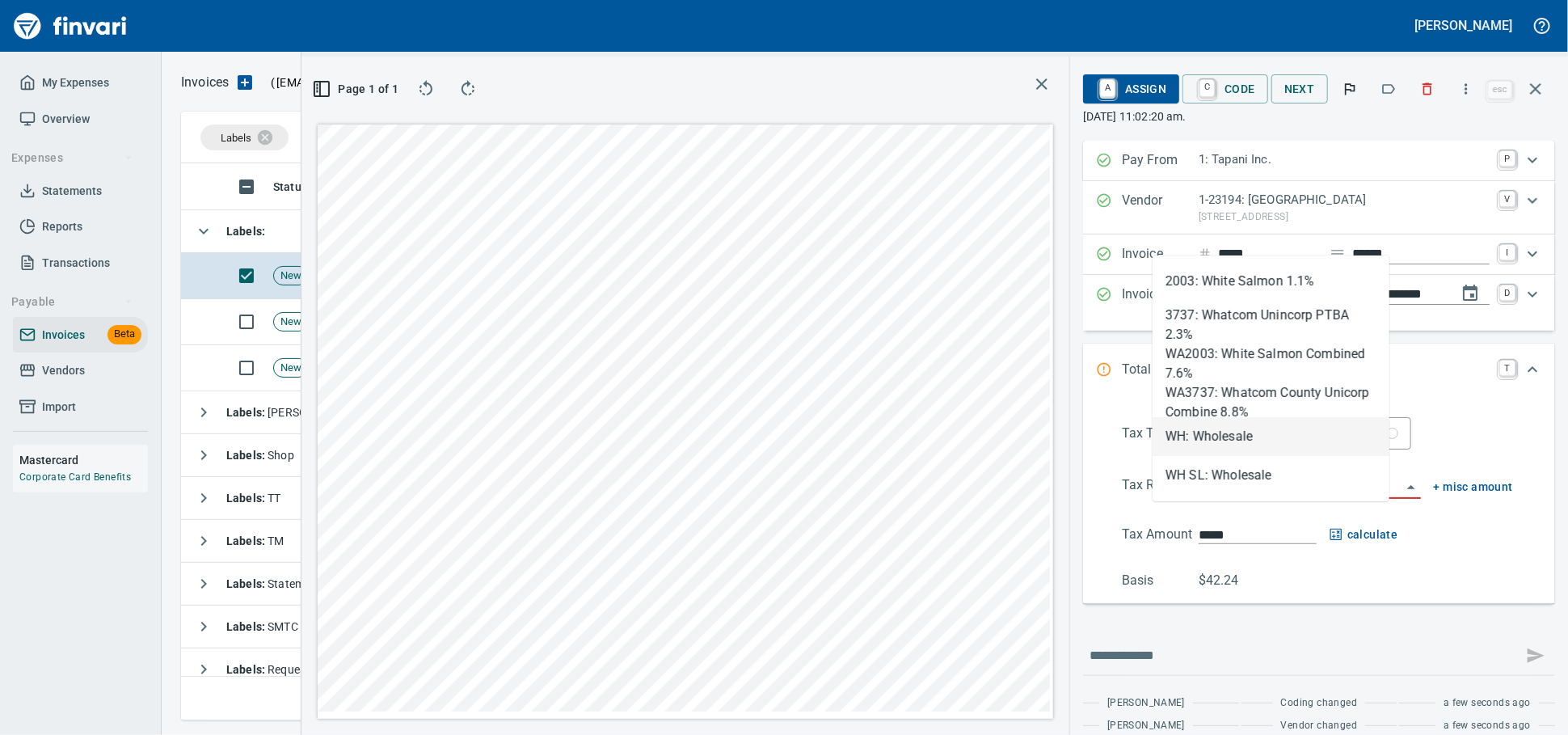
click at [1204, 433] on li "WH: Wholesale" at bounding box center [1270, 436] width 237 height 39
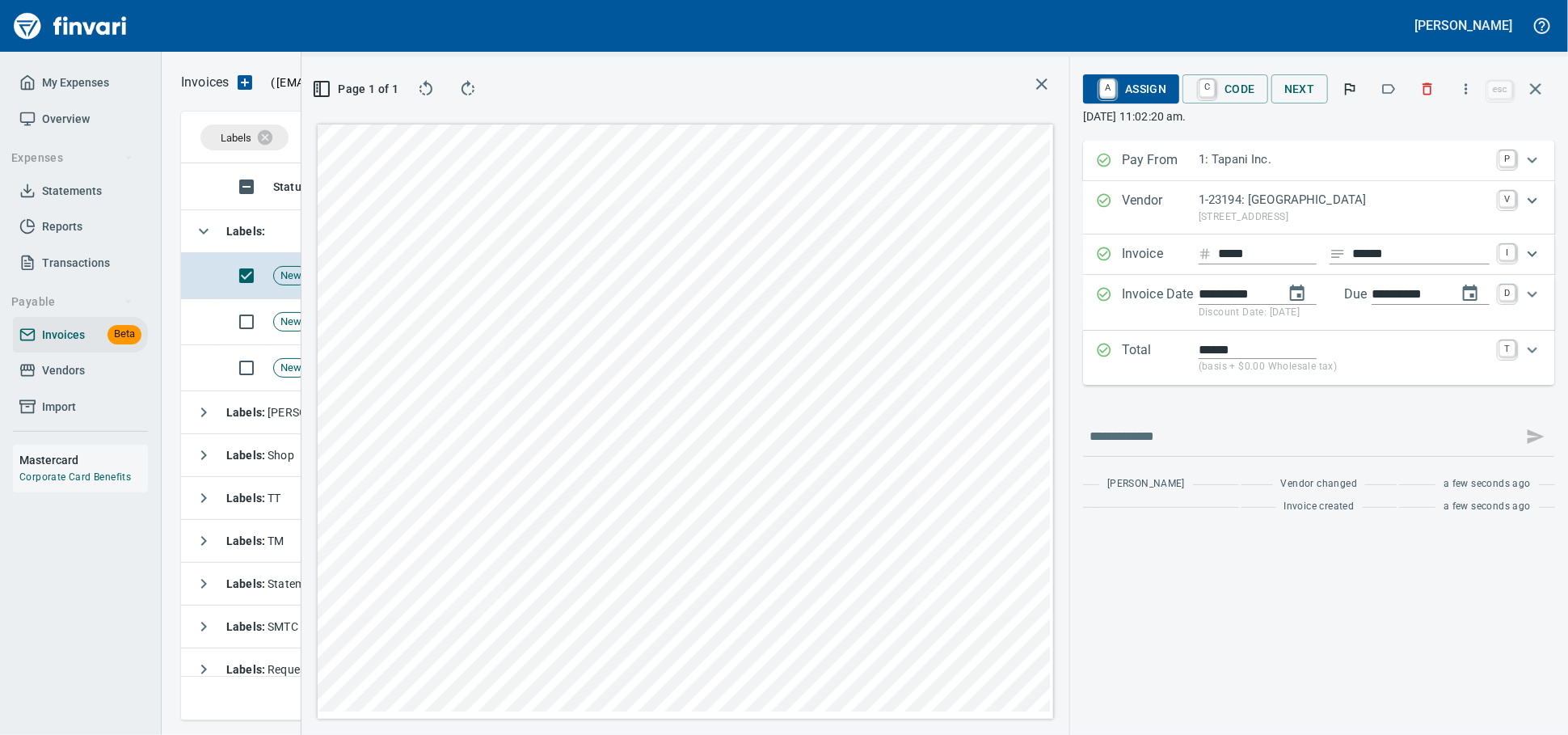
scroll to position [1, 0]
type input "**********"
click at [1096, 77] on span "A Assign" at bounding box center [1131, 89] width 71 height 27
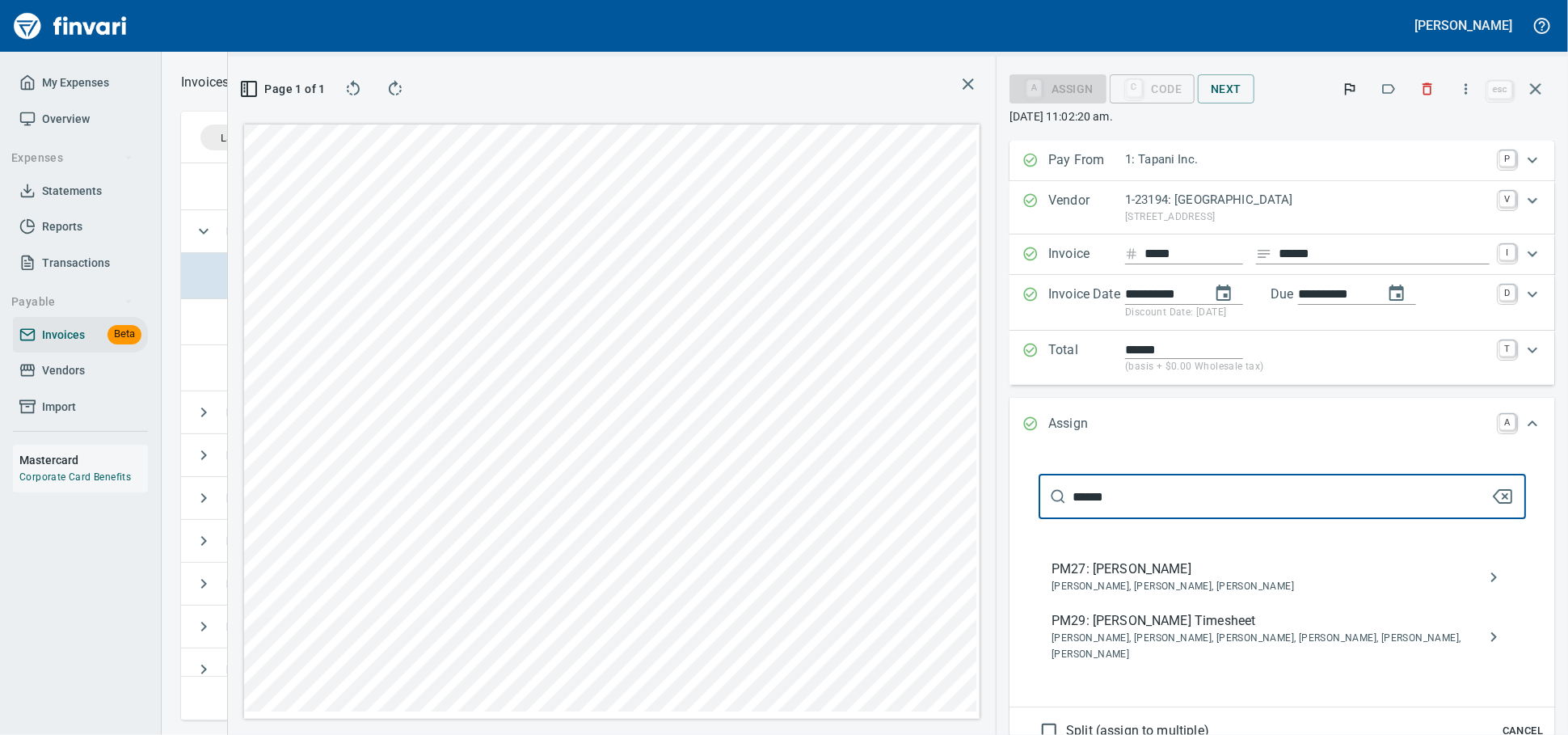
type input "******"
drag, startPoint x: 1174, startPoint y: 668, endPoint x: 1276, endPoint y: 532, distance: 170.0
click at [1173, 663] on span "Caitlin Hatfield, Cameron Morgan, Crystal Northrup, Jarrett Gregory, Shane Jund…" at bounding box center [1269, 646] width 436 height 32
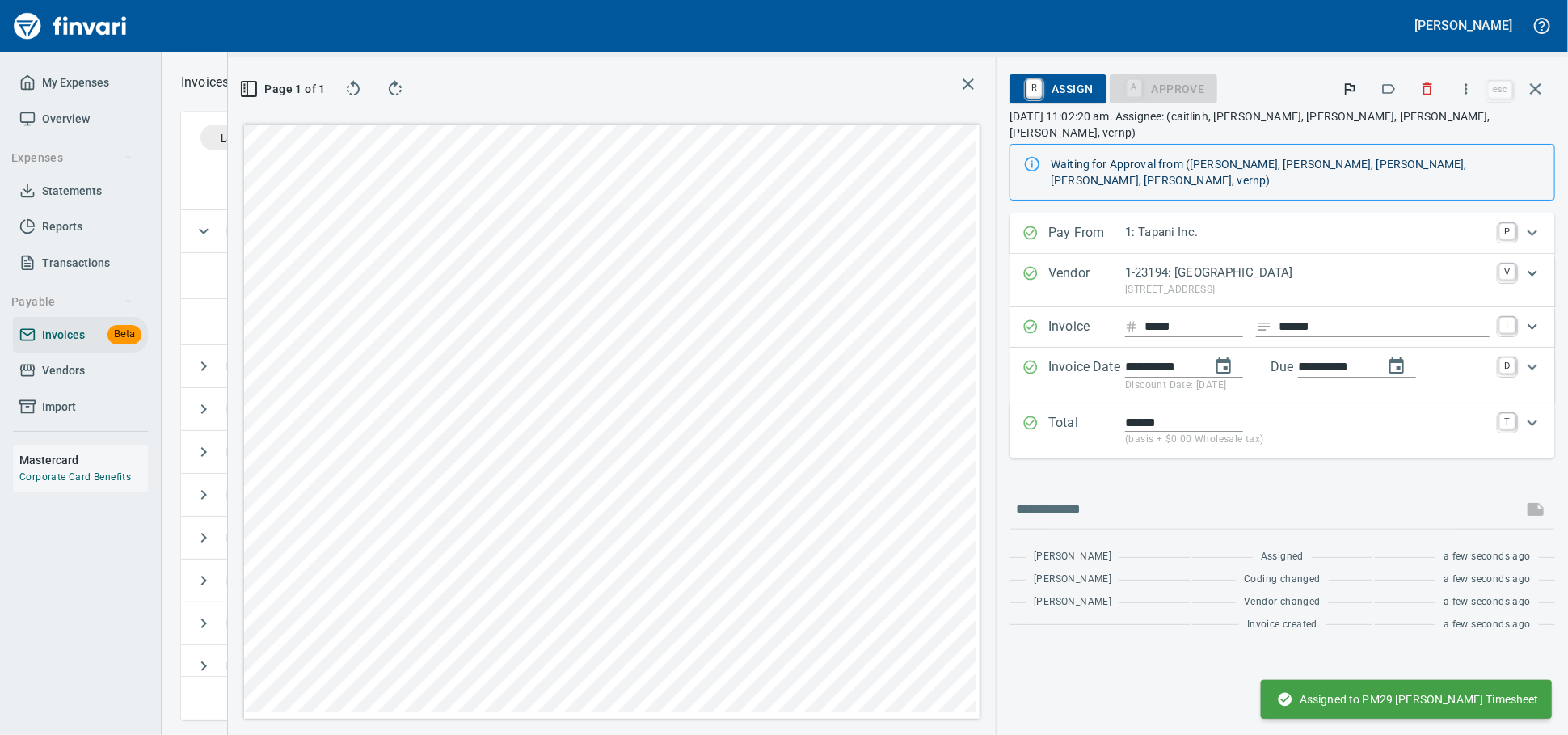
scroll to position [529, 949]
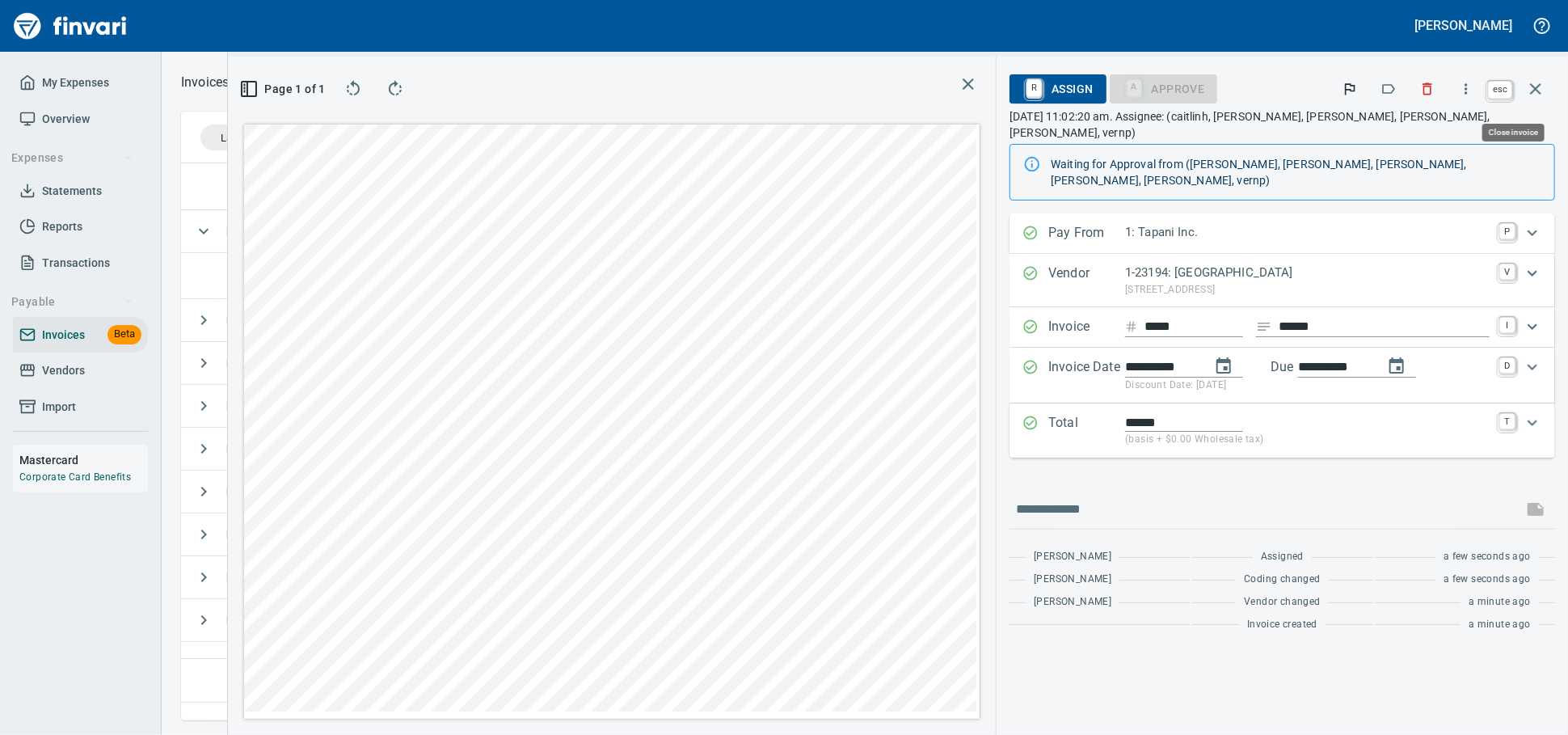
click at [1537, 99] on icon "button" at bounding box center [1536, 89] width 19 height 19
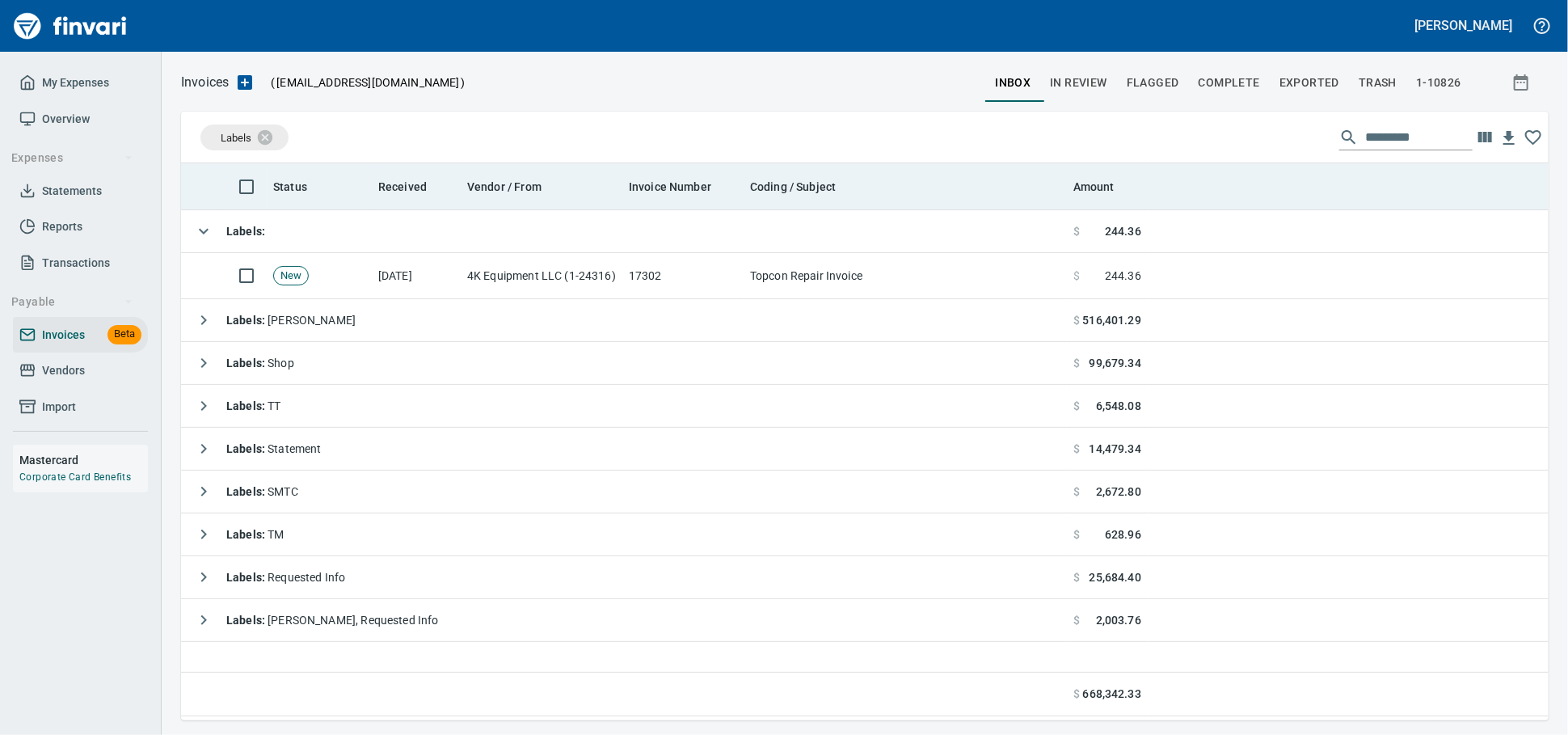
scroll to position [543, 1353]
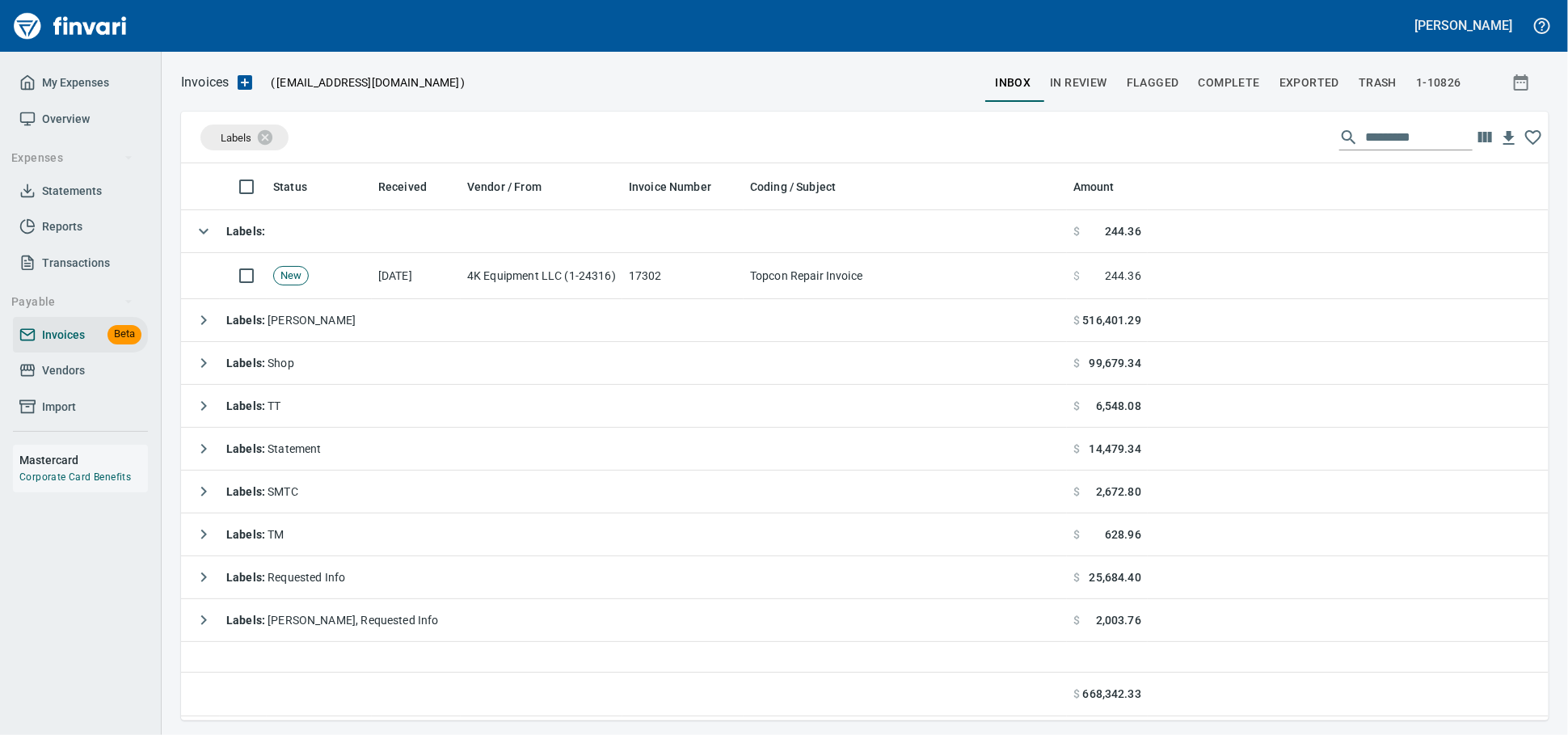
click at [109, 381] on span "Vendors" at bounding box center [80, 370] width 122 height 20
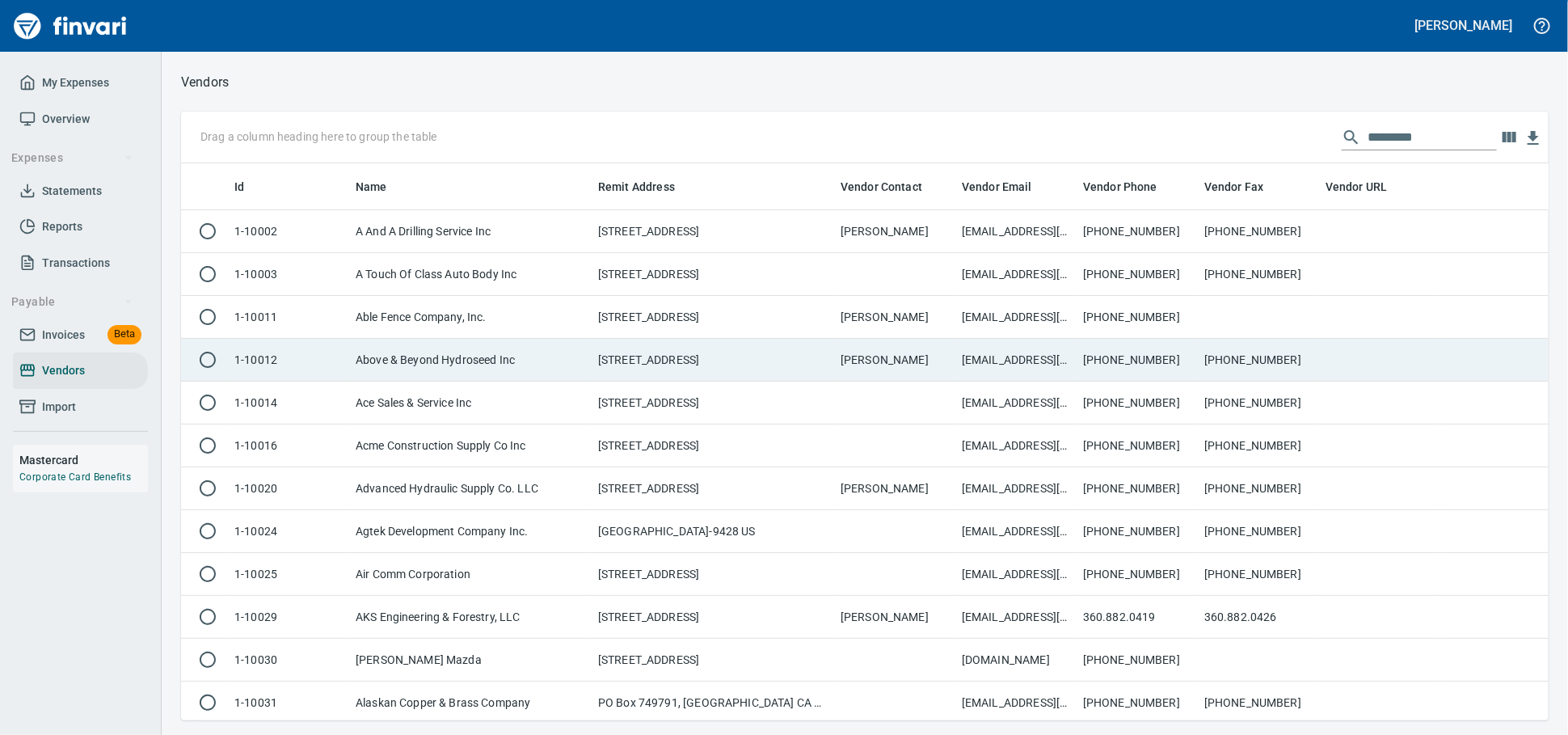
scroll to position [543, 1339]
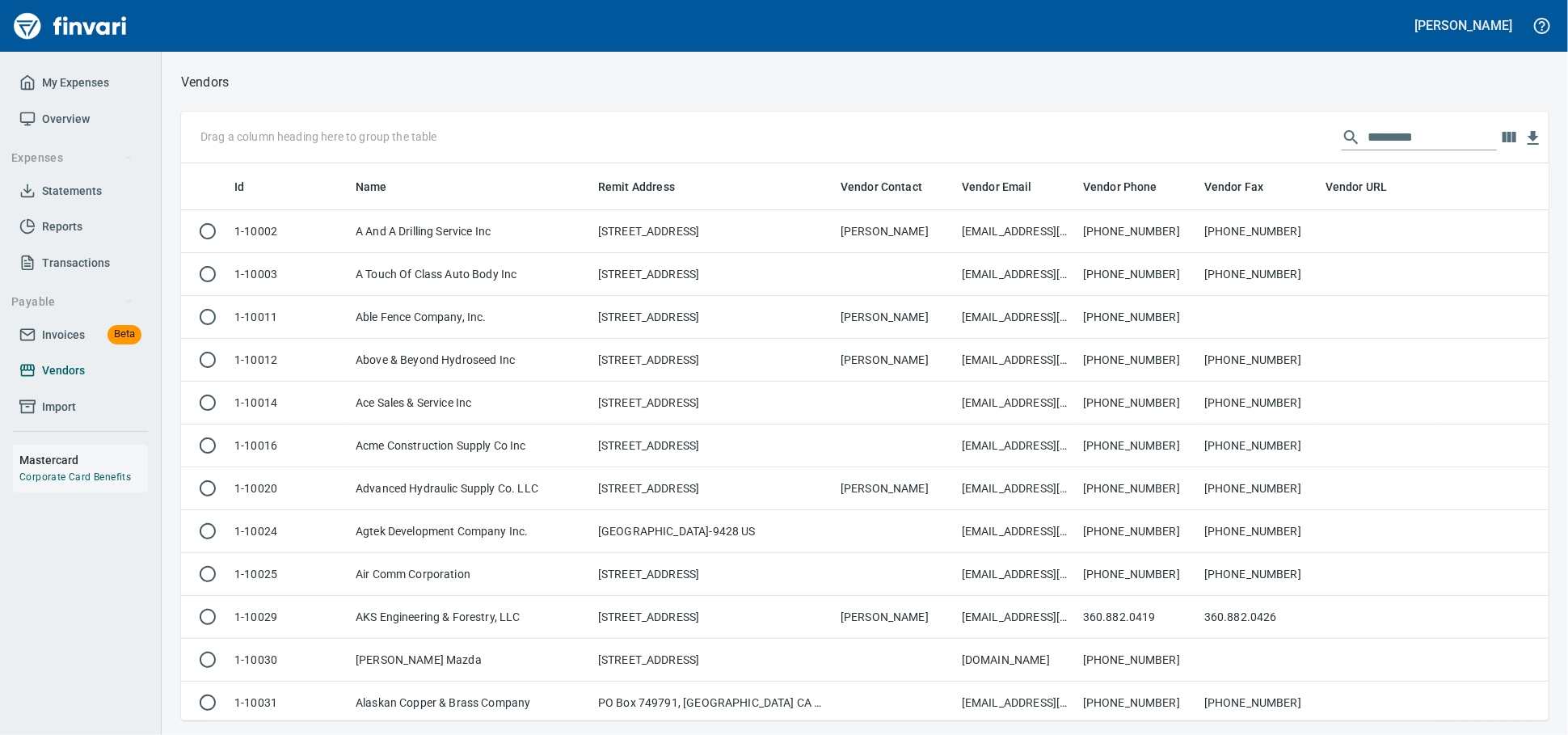
click at [81, 381] on span "Vendors" at bounding box center [63, 370] width 43 height 20
click at [1402, 141] on input "text" at bounding box center [1433, 137] width 130 height 26
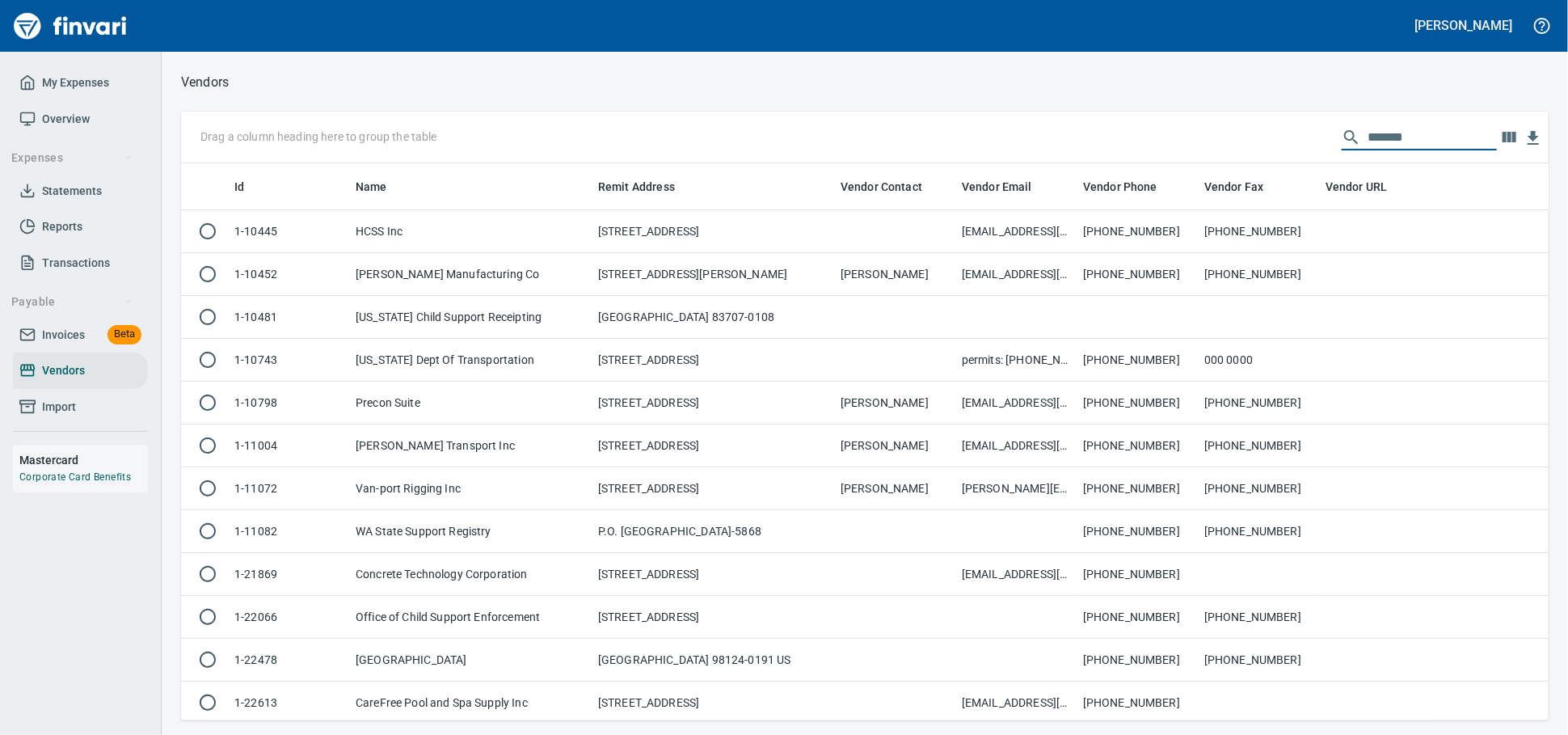
scroll to position [543, 1353]
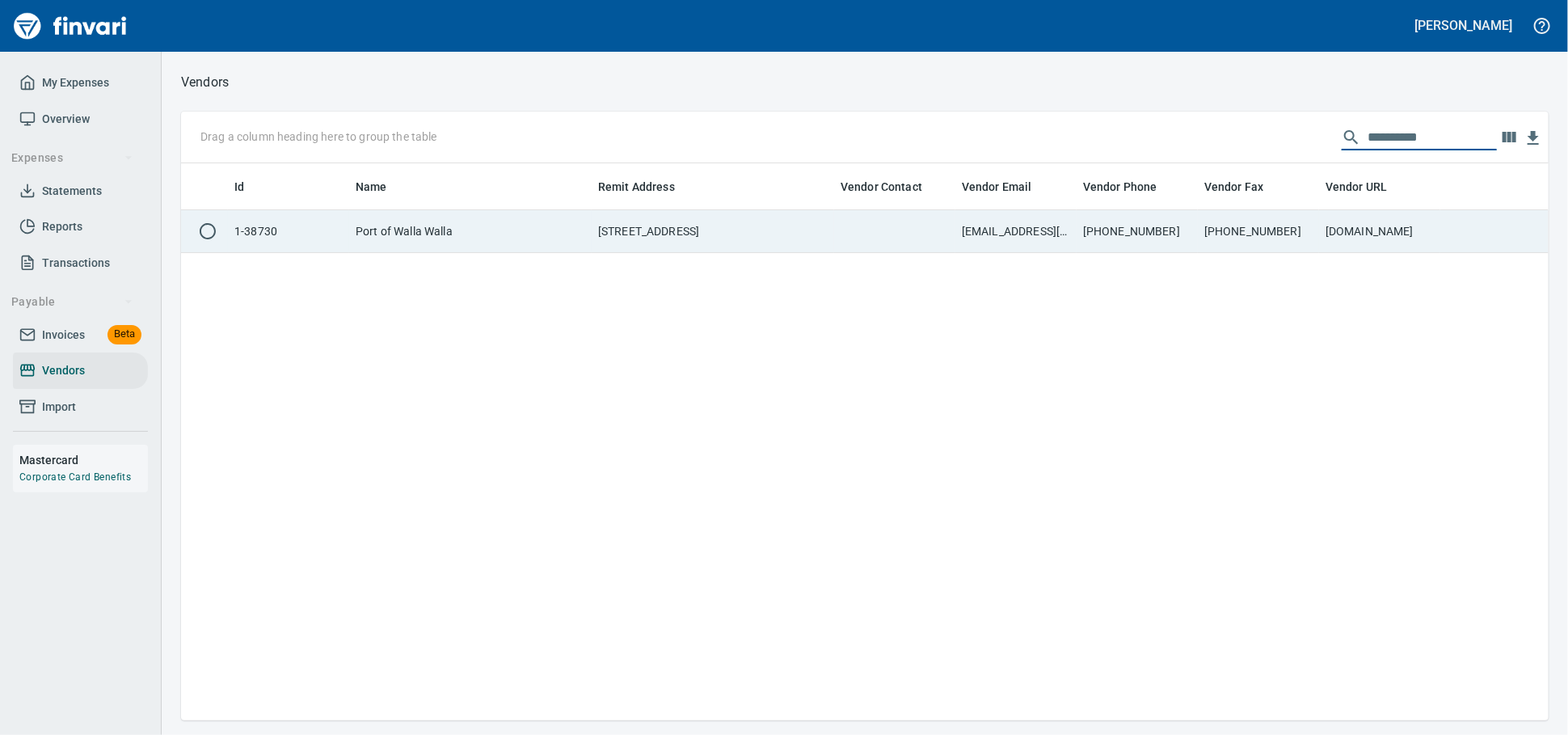
type input "**********"
click at [1272, 218] on td "509-525-3101" at bounding box center [1258, 231] width 121 height 43
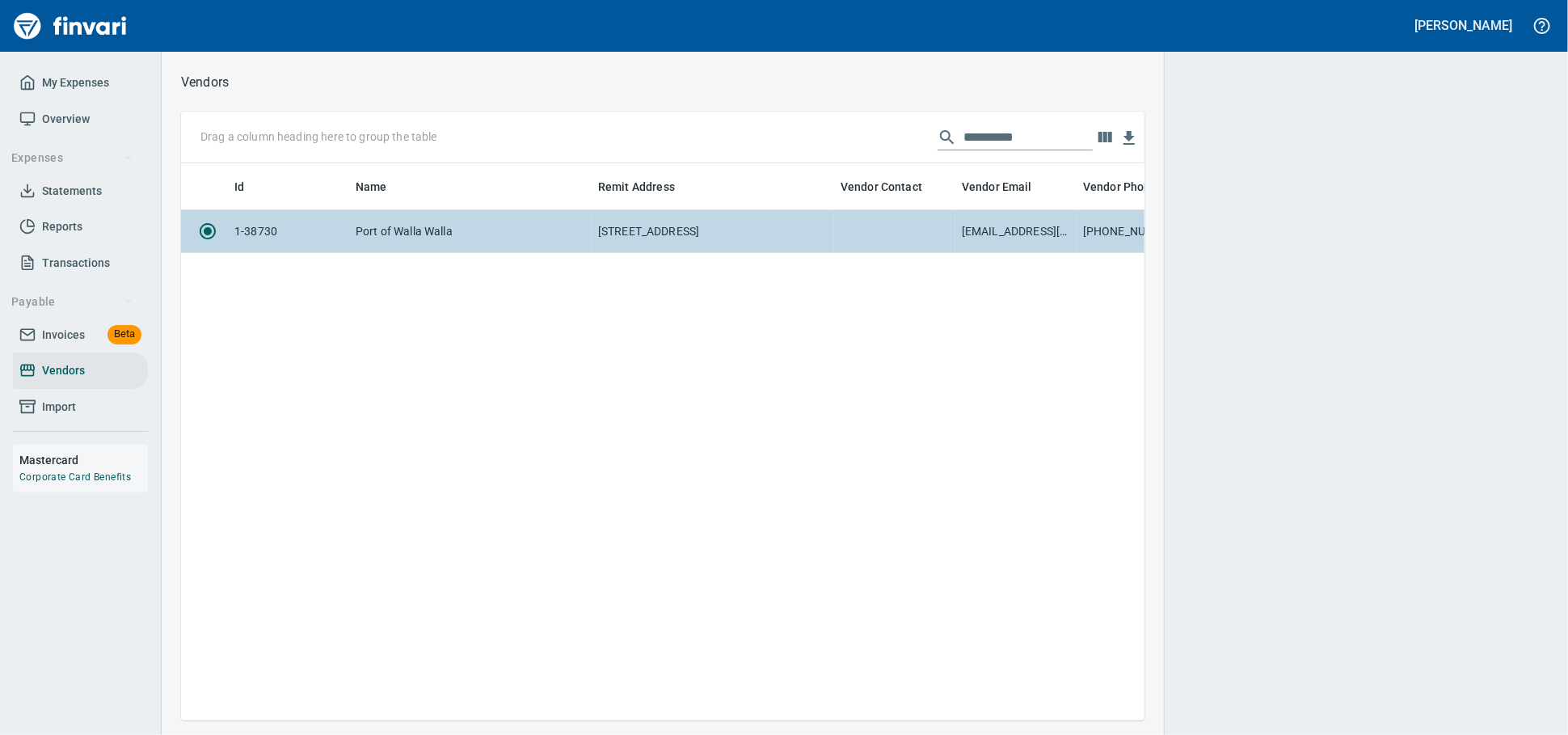
scroll to position [2, 2]
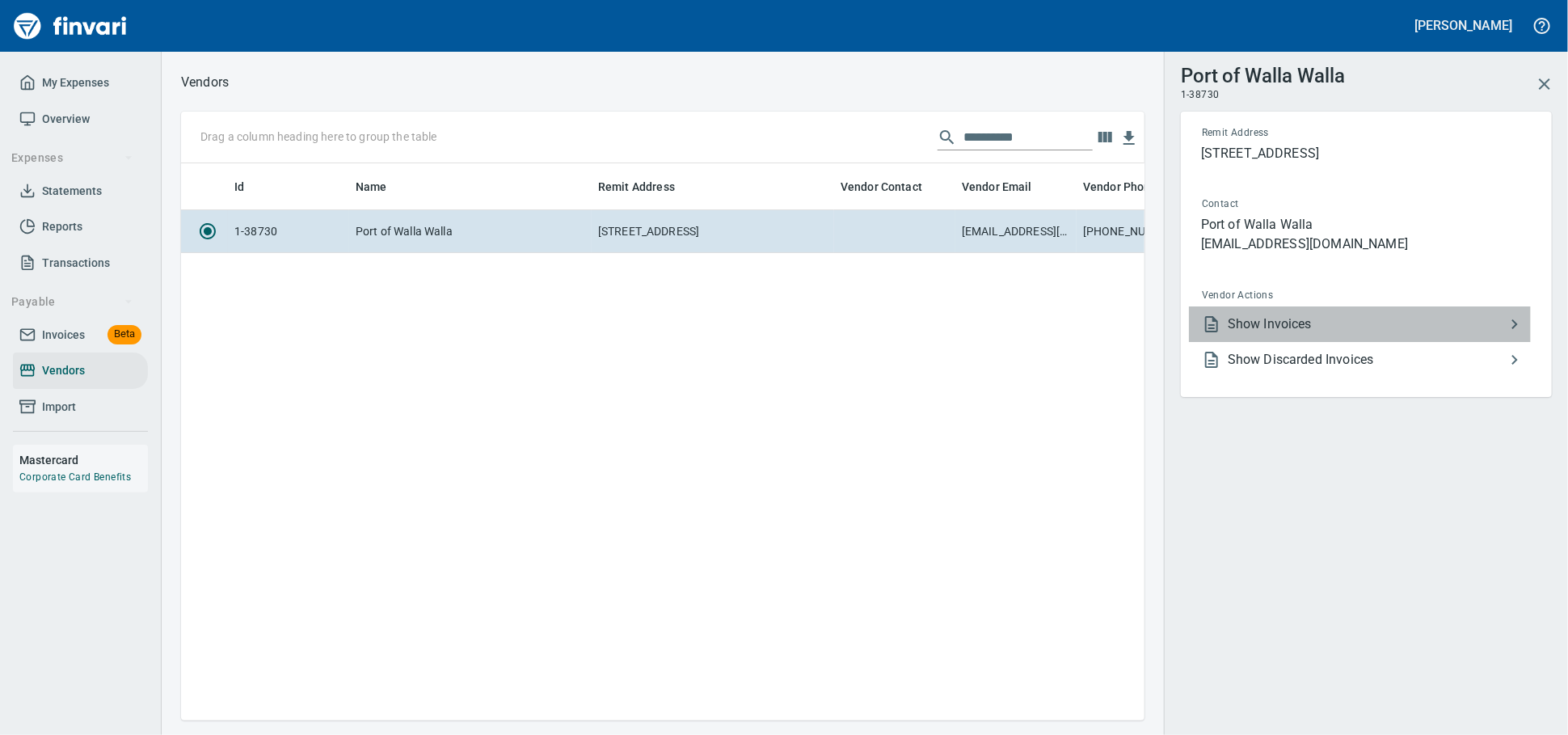
click at [1245, 334] on span "Show Invoices" at bounding box center [1366, 324] width 277 height 19
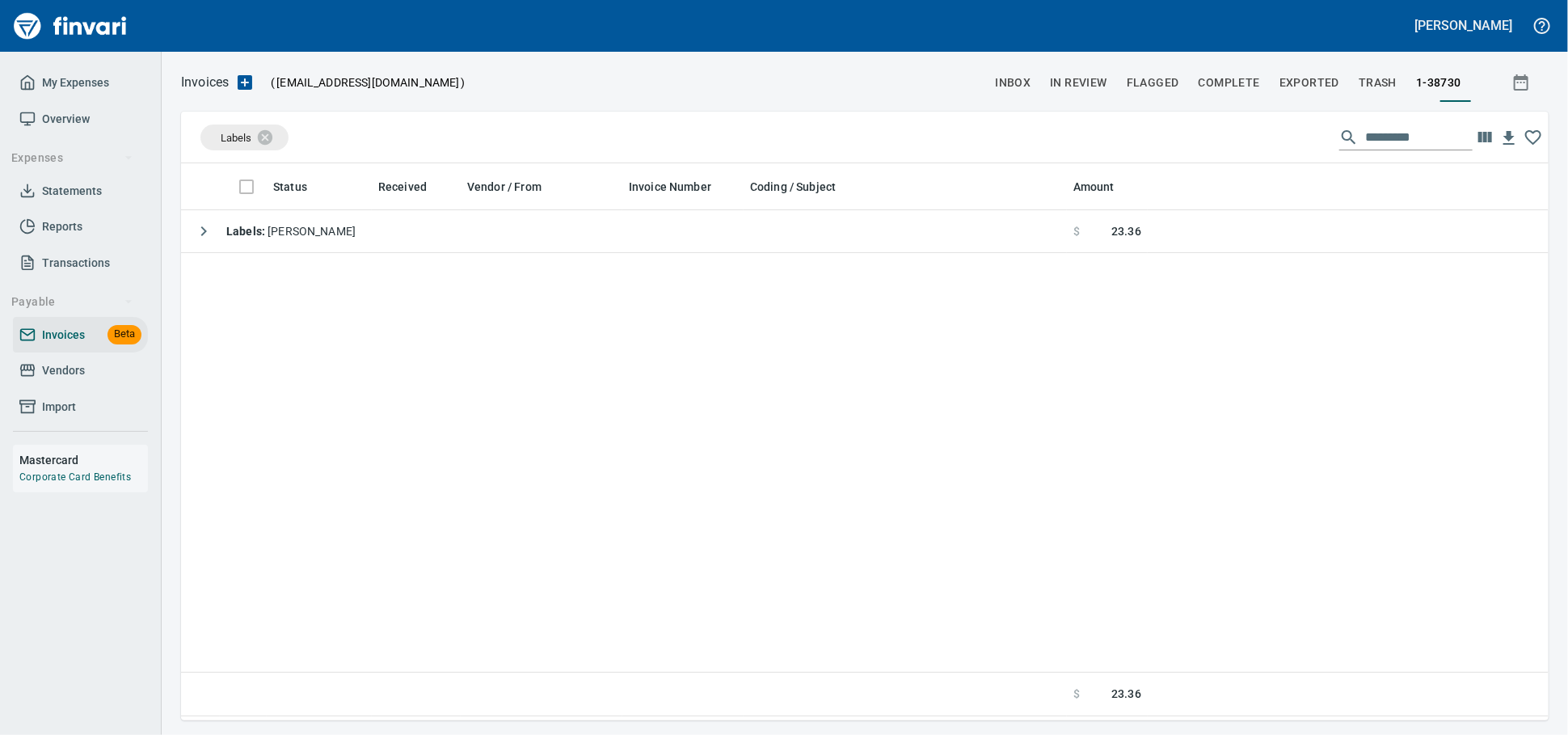
scroll to position [2, 2]
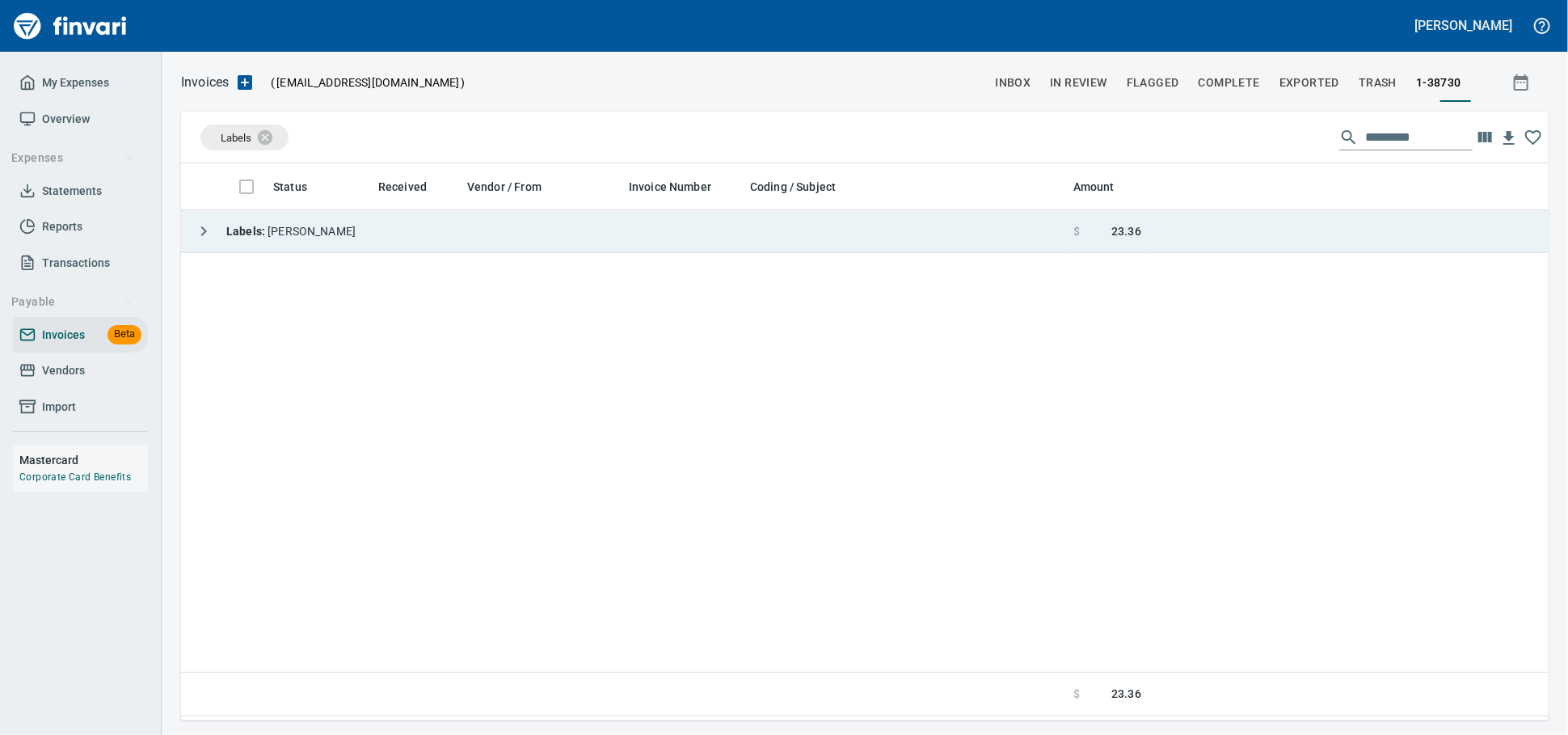
click at [480, 224] on td "Labels : [PERSON_NAME]" at bounding box center [624, 231] width 886 height 43
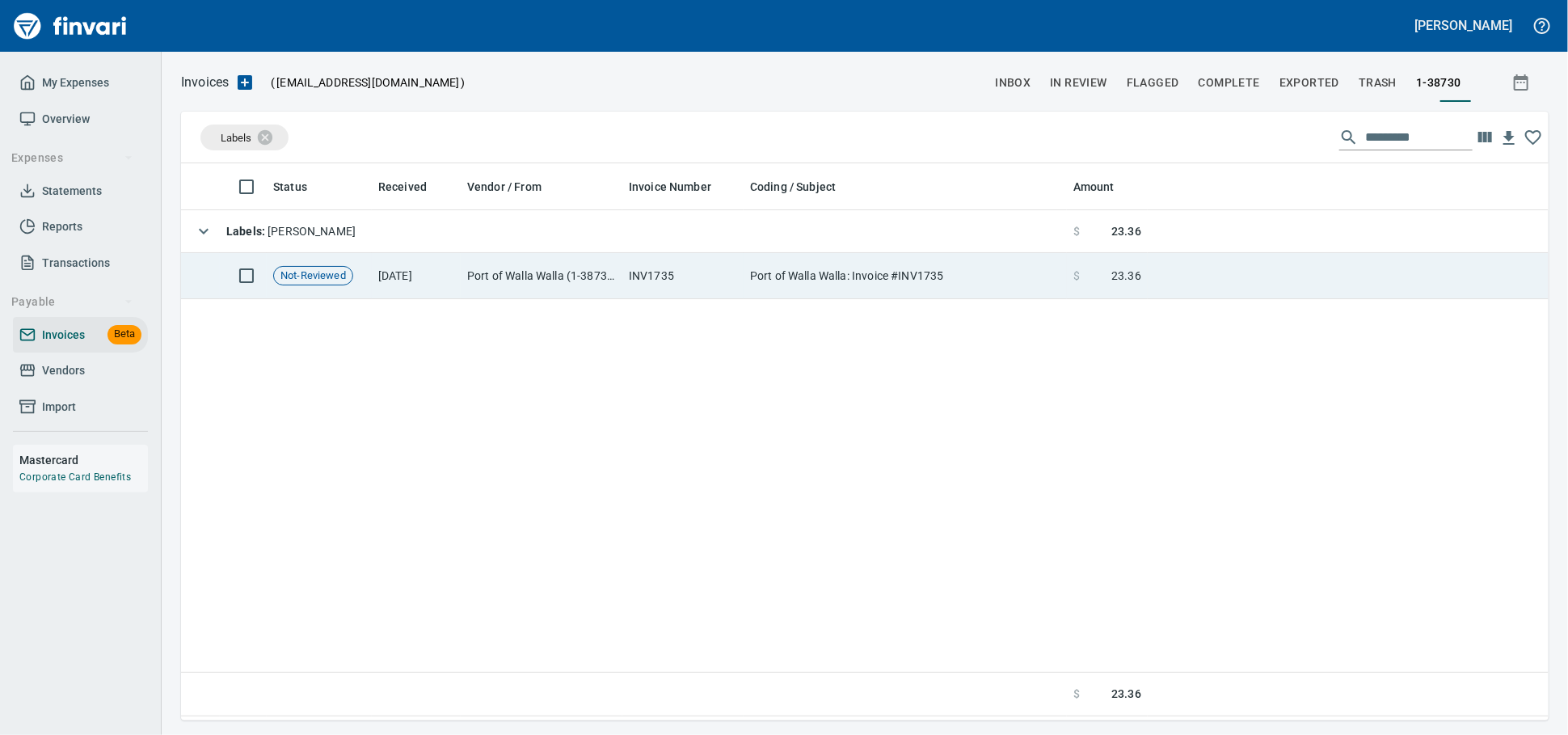
click at [471, 280] on td "Port of Walla Walla (1-38730)" at bounding box center [541, 277] width 161 height 46
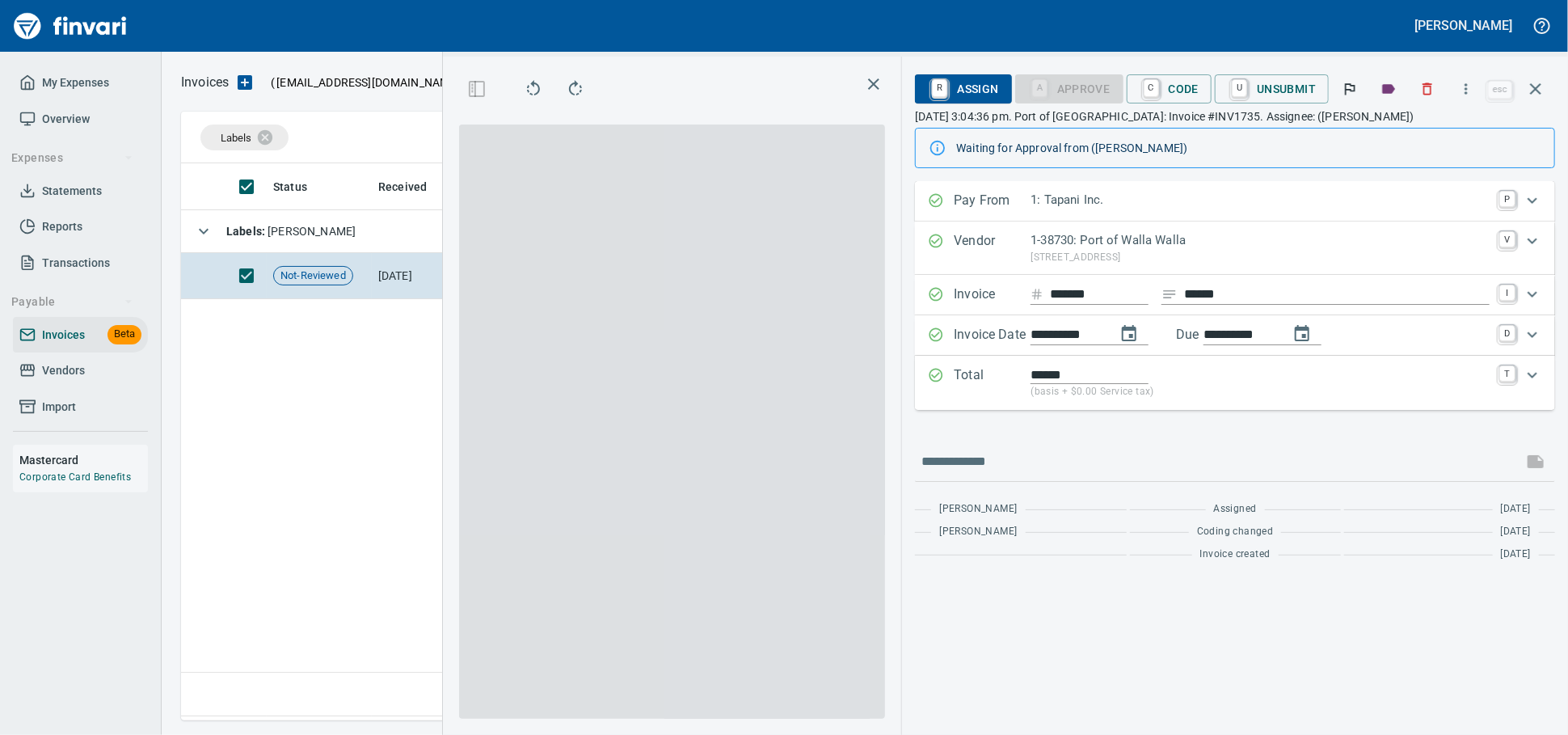
scroll to position [529, 939]
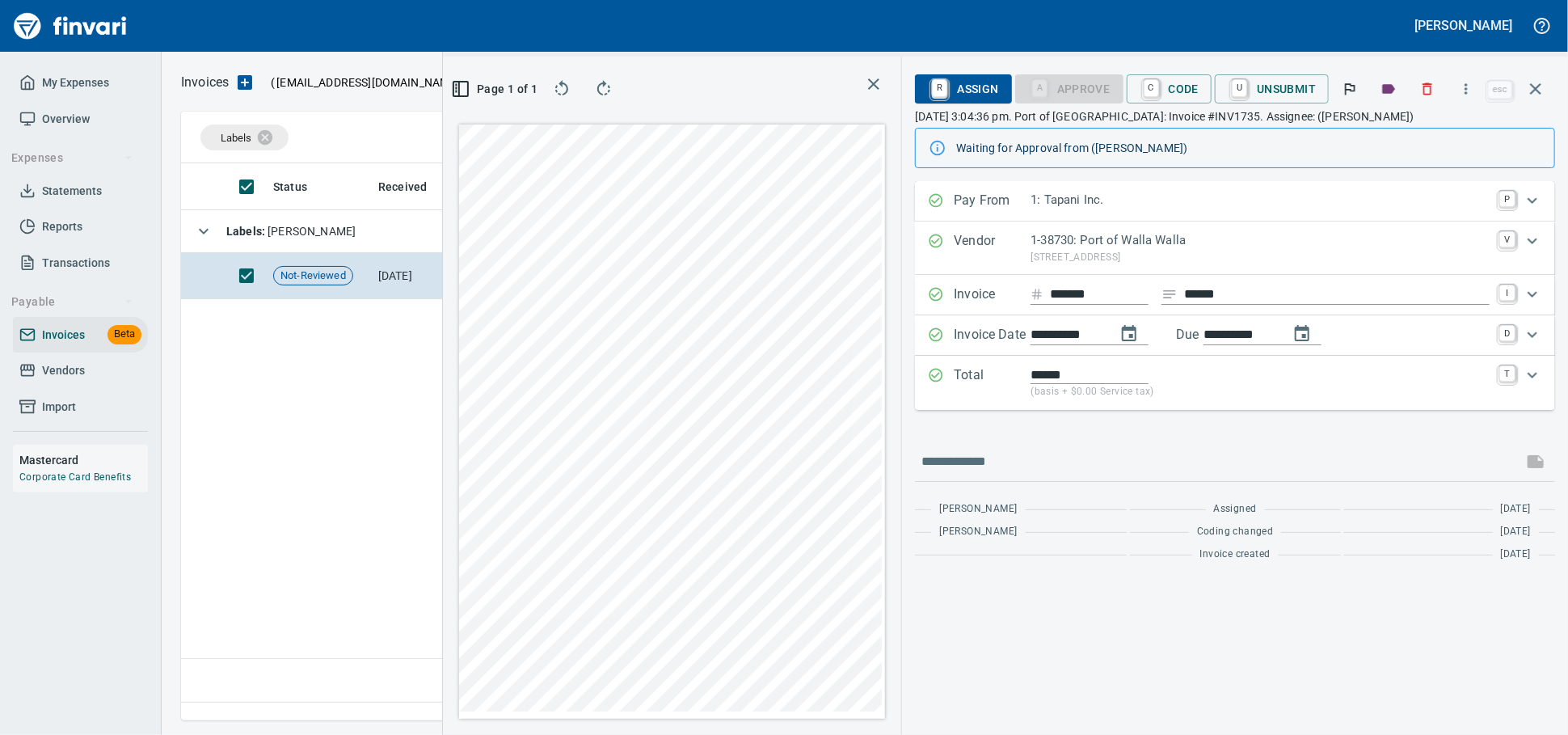
click at [67, 381] on span "Vendors" at bounding box center [63, 370] width 43 height 20
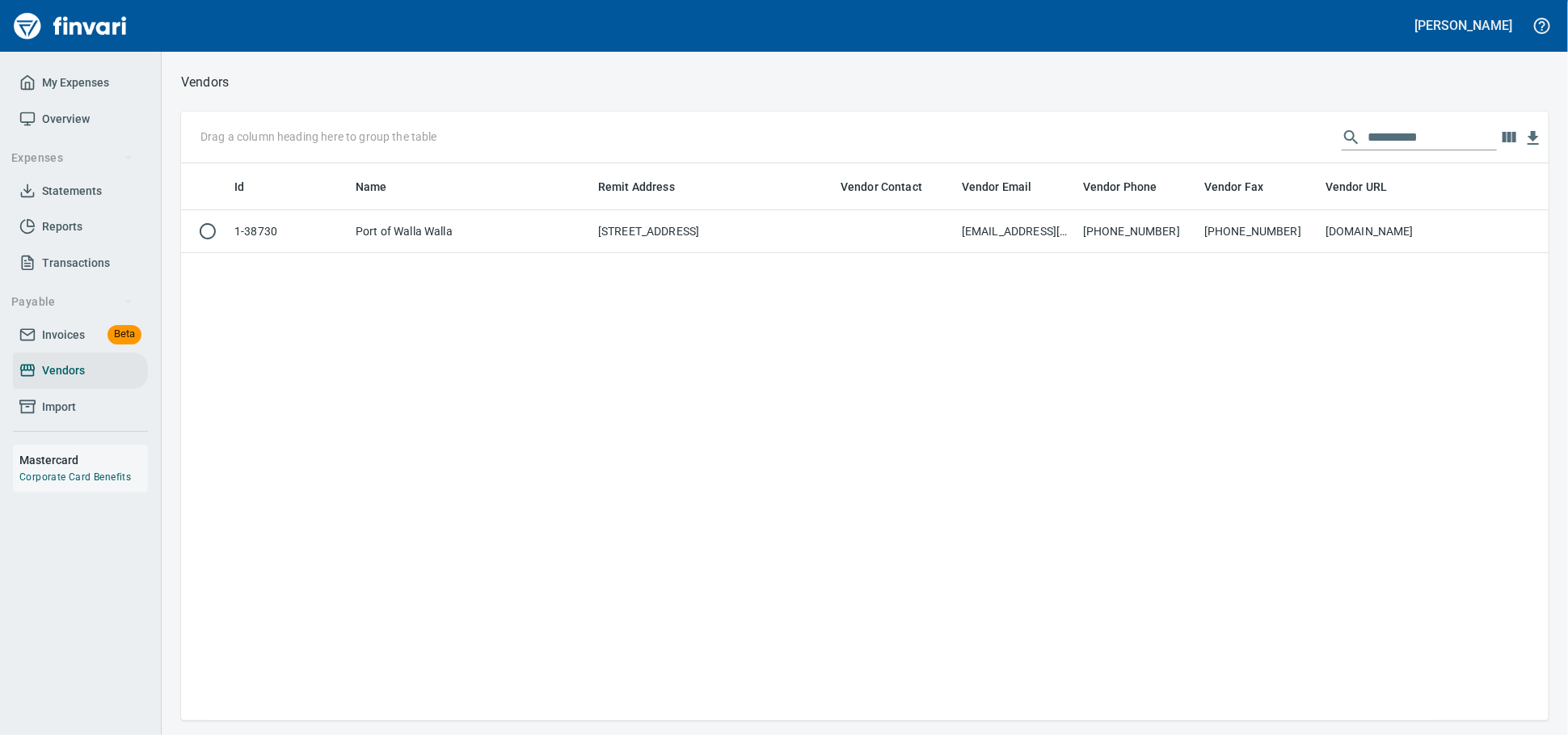
scroll to position [543, 1353]
drag, startPoint x: 954, startPoint y: 139, endPoint x: 919, endPoint y: 129, distance: 36.4
click at [934, 139] on div "**********" at bounding box center [864, 137] width 1368 height 52
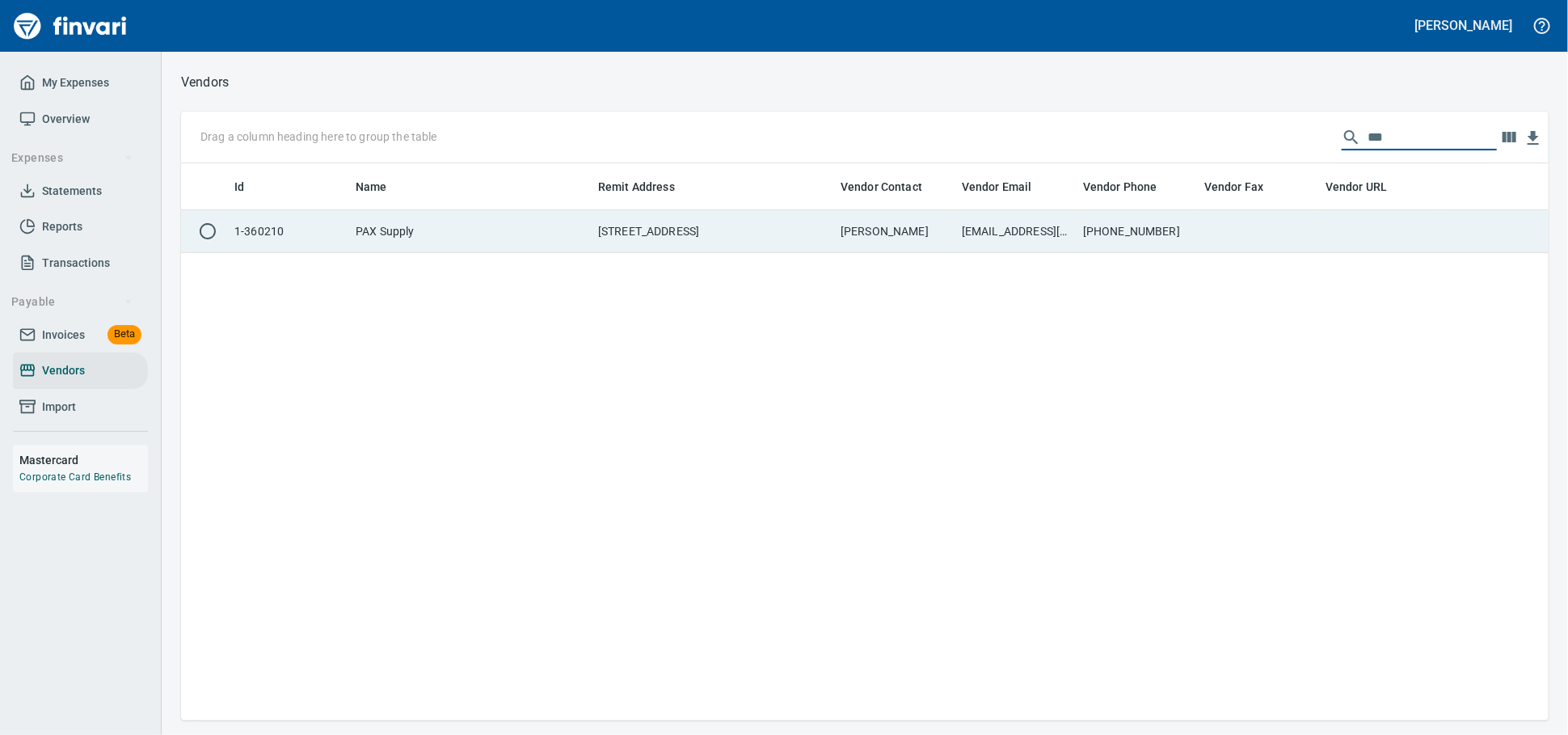
type input "***"
click at [865, 216] on td "Luke" at bounding box center [894, 231] width 121 height 43
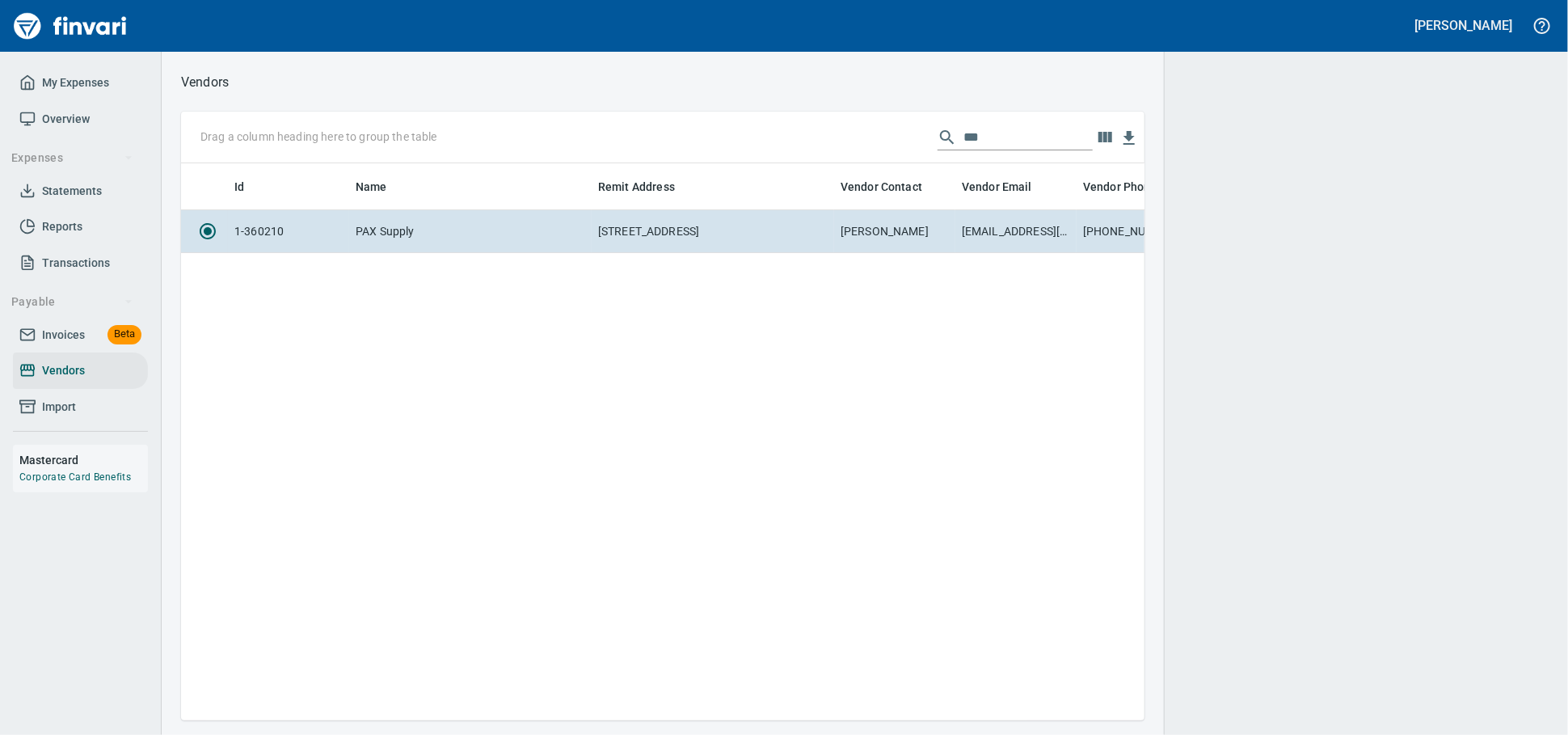
scroll to position [529, 949]
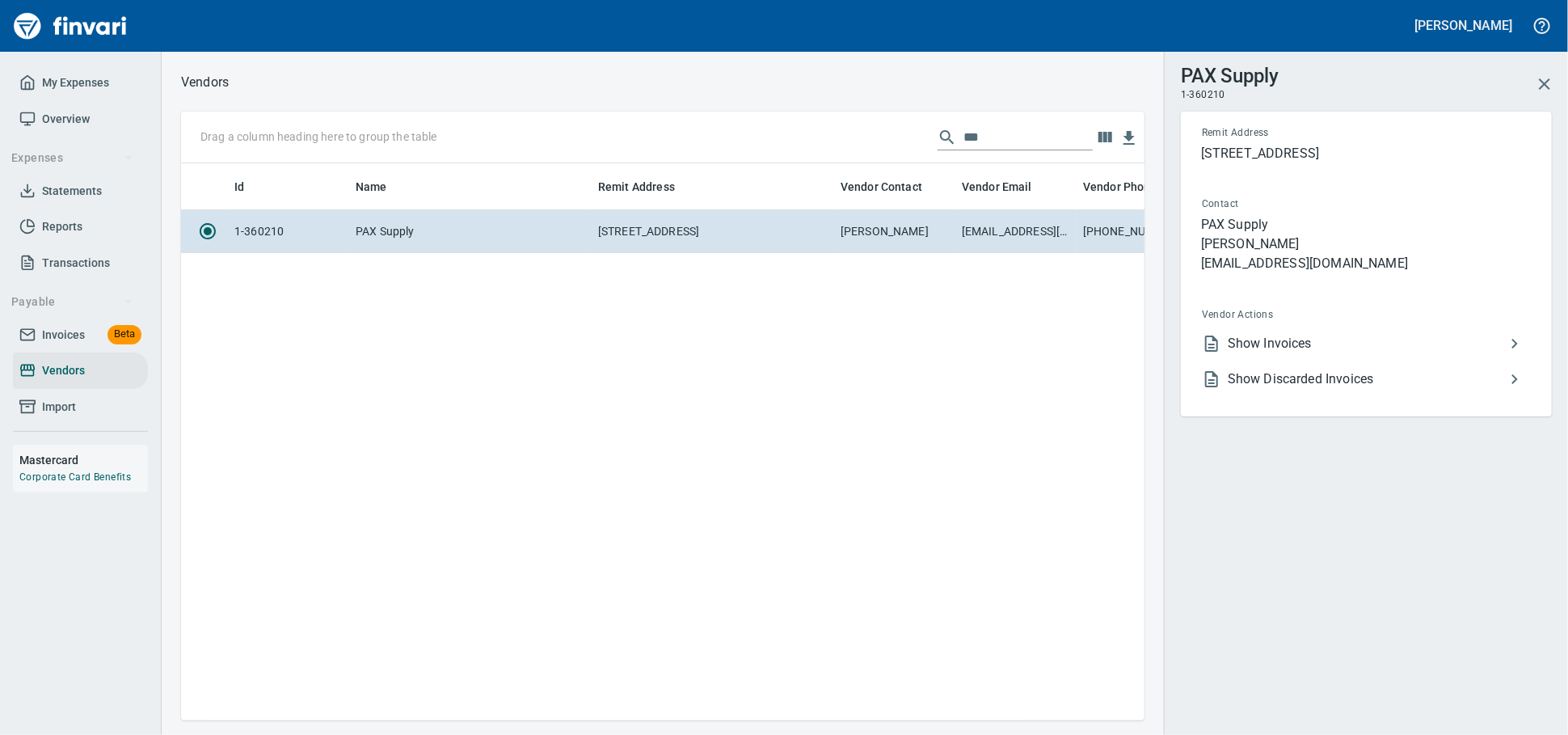
click at [1316, 353] on span "Show Invoices" at bounding box center [1366, 343] width 277 height 19
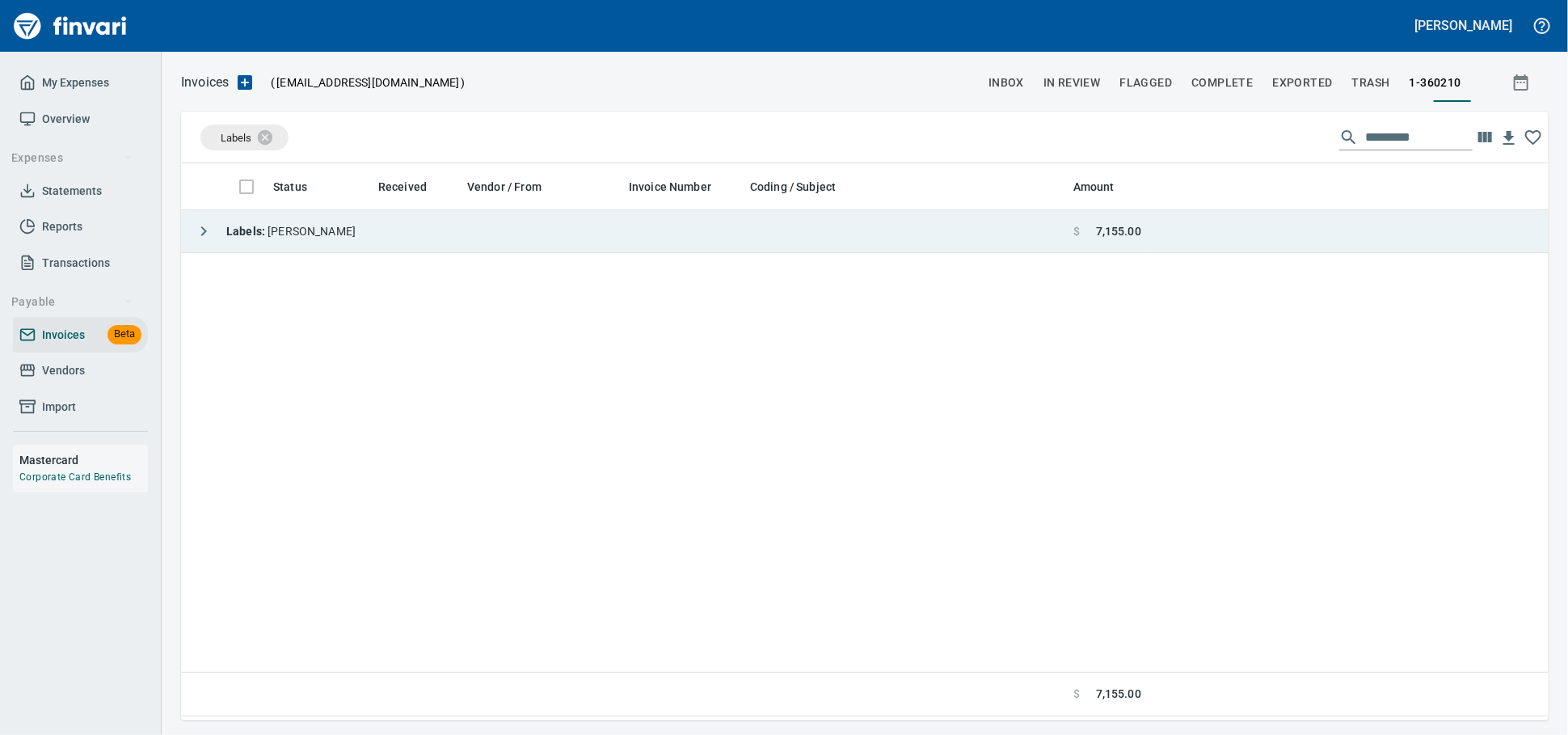
scroll to position [2, 2]
click at [438, 242] on td "Labels :" at bounding box center [624, 231] width 886 height 43
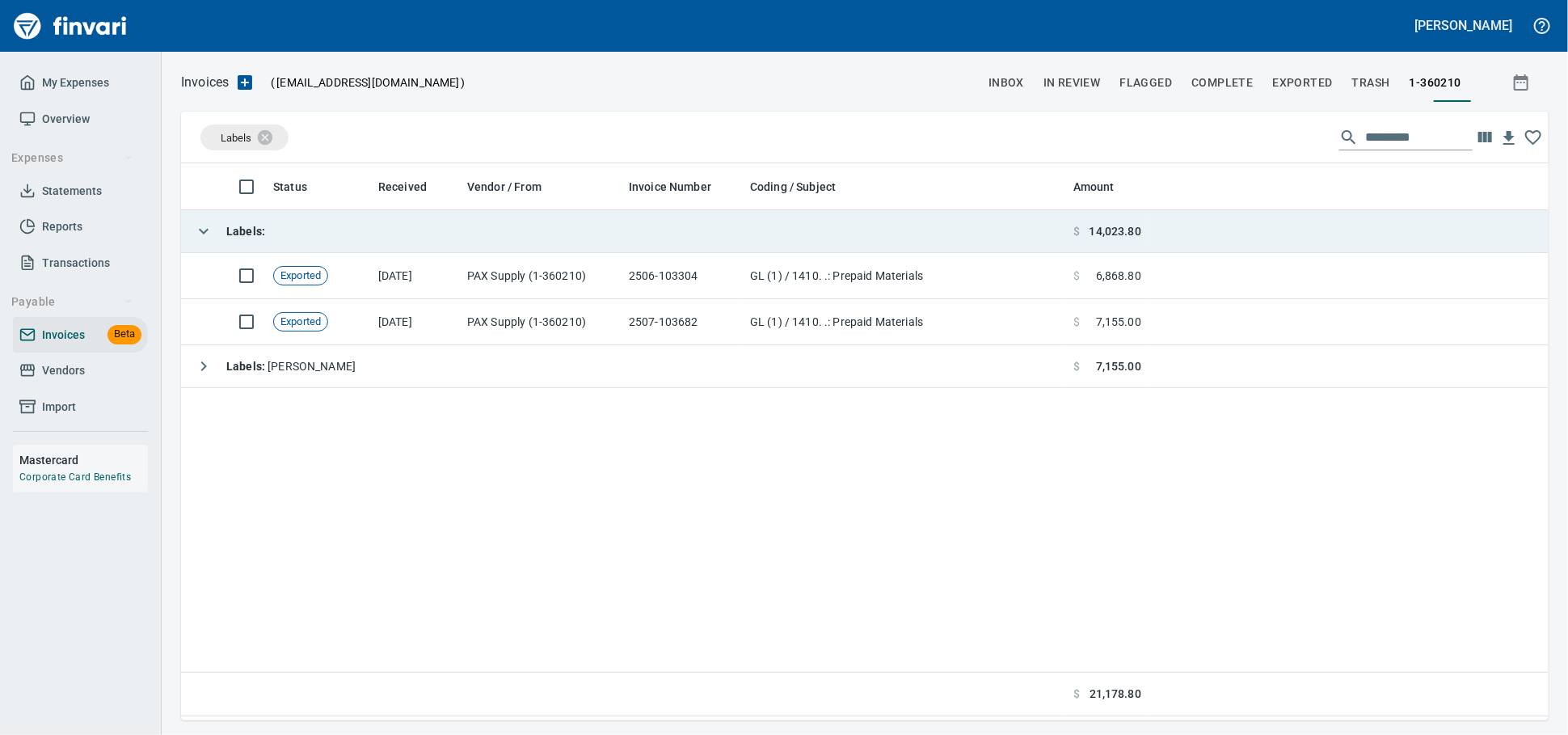
click at [500, 240] on td "Labels :" at bounding box center [624, 231] width 886 height 43
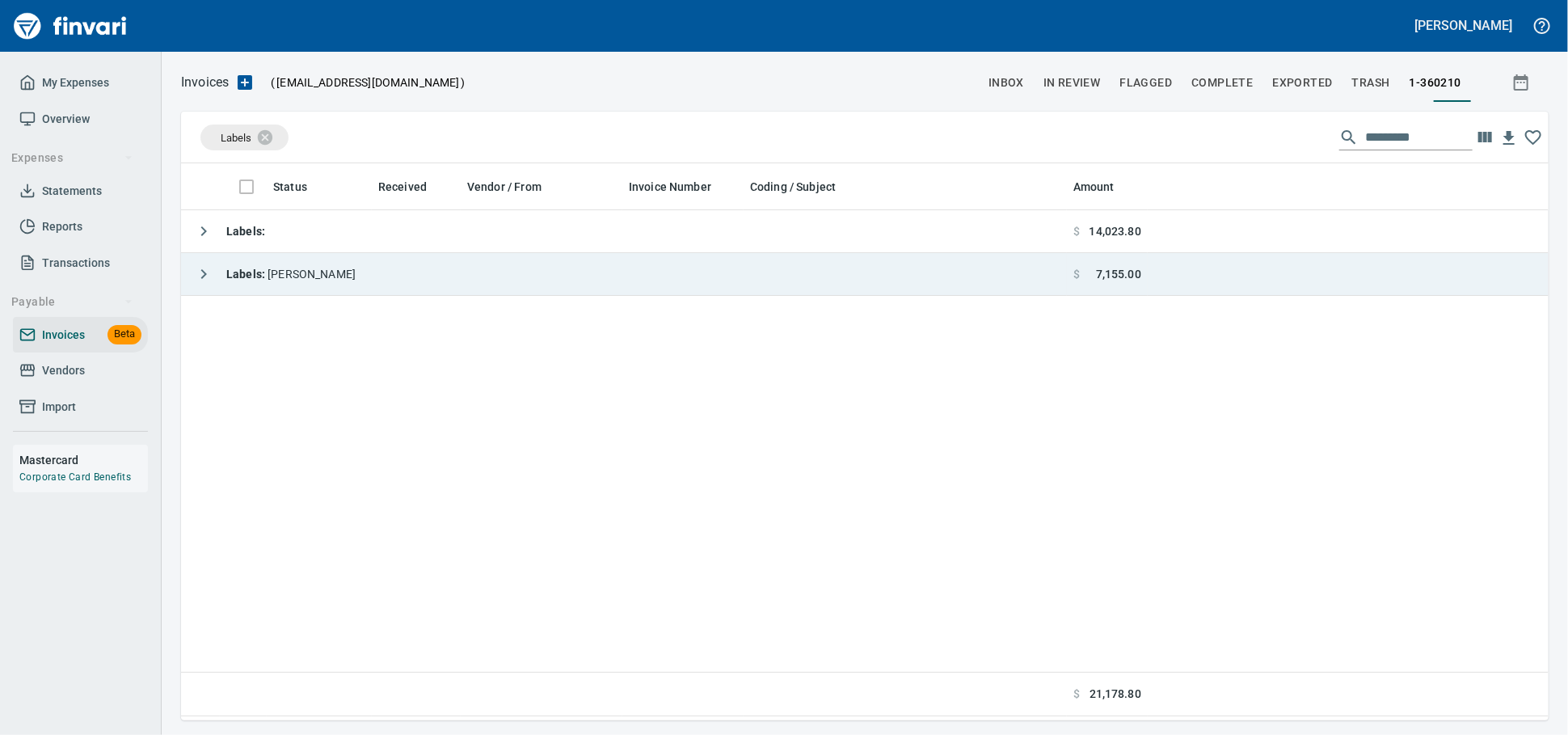
click at [487, 281] on td "Labels : [PERSON_NAME]" at bounding box center [624, 275] width 886 height 43
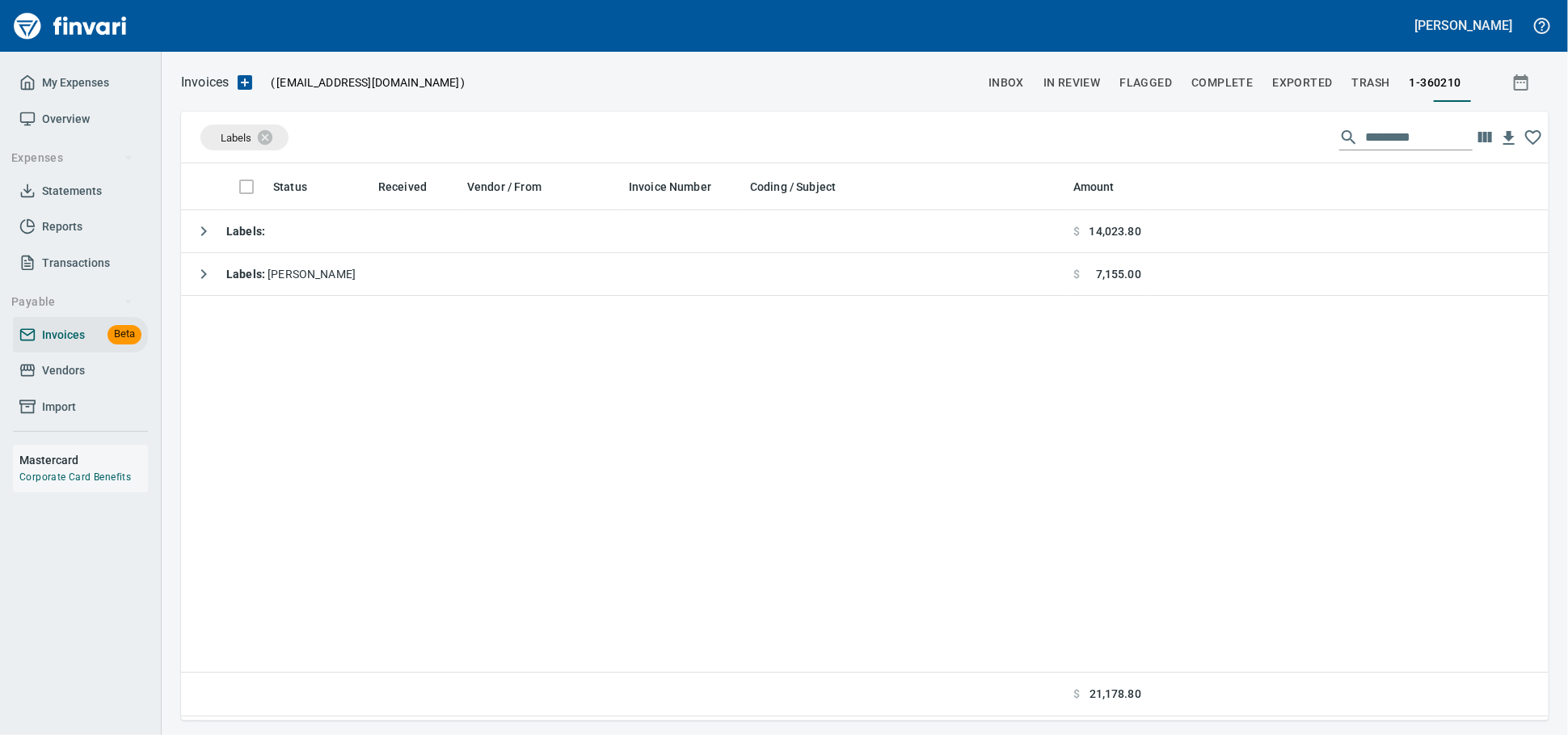
click at [67, 381] on span "Vendors" at bounding box center [63, 370] width 43 height 20
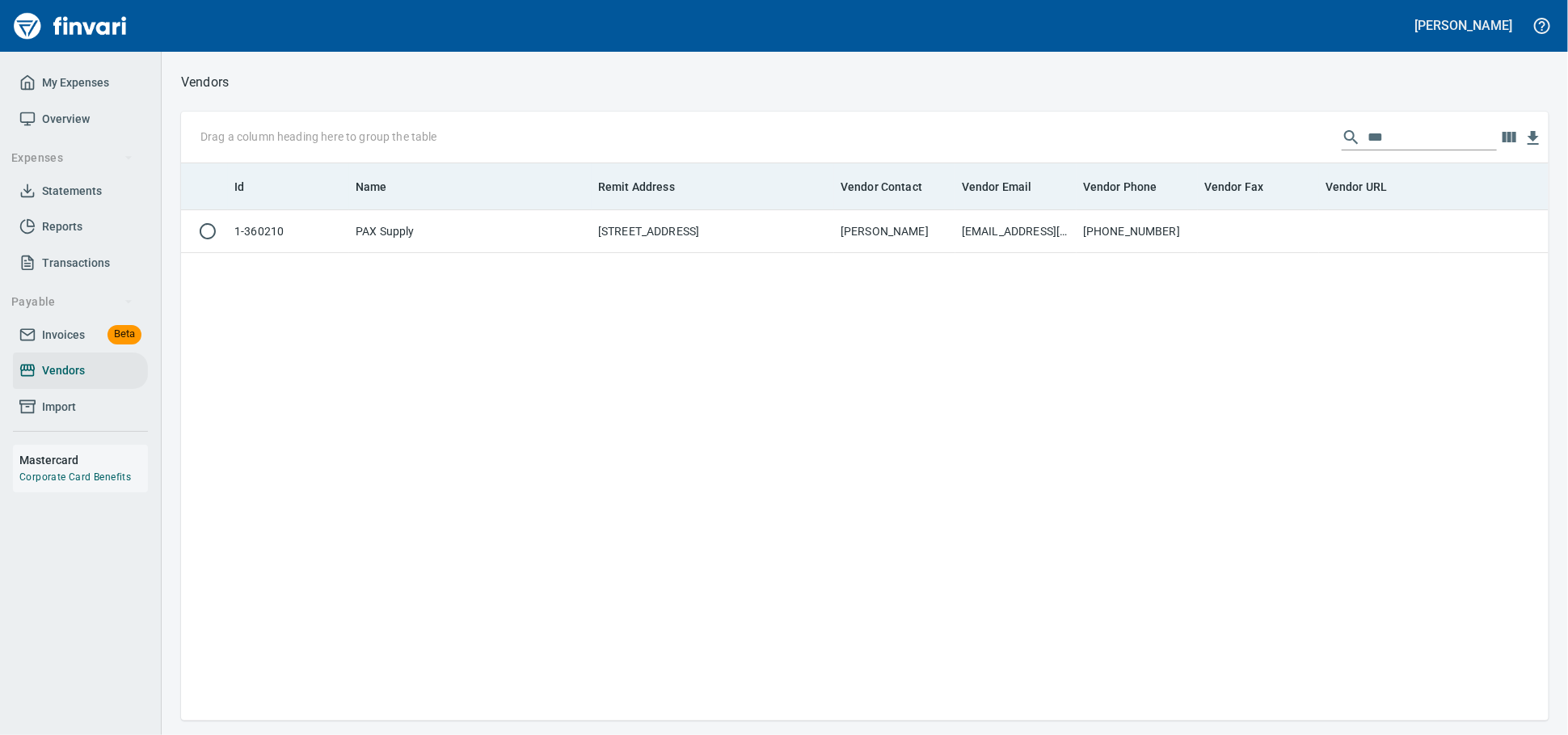
scroll to position [543, 1353]
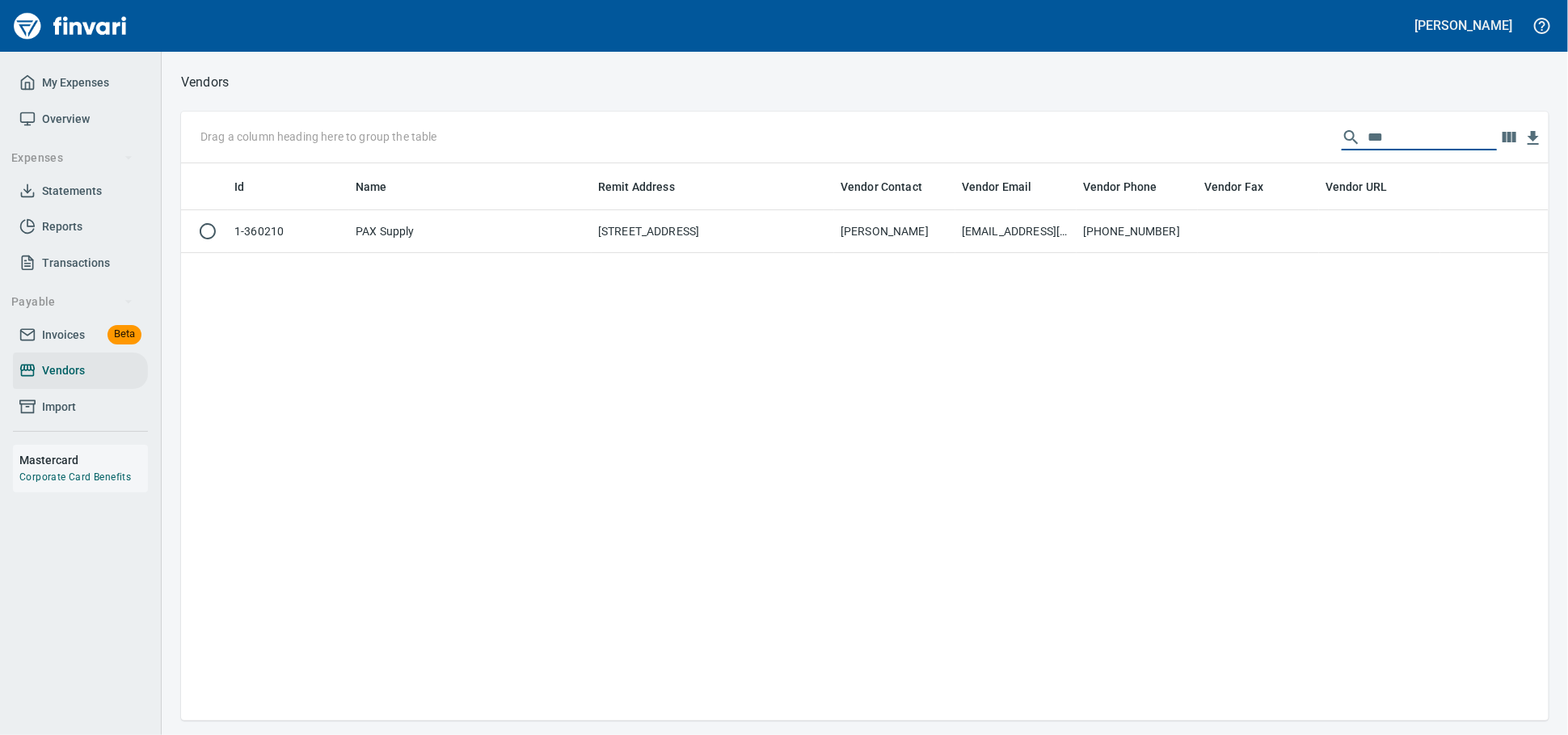
drag, startPoint x: 1379, startPoint y: 141, endPoint x: 567, endPoint y: 131, distance: 812.1
click at [616, 134] on div "Drag a column heading here to group the table ***" at bounding box center [864, 137] width 1368 height 52
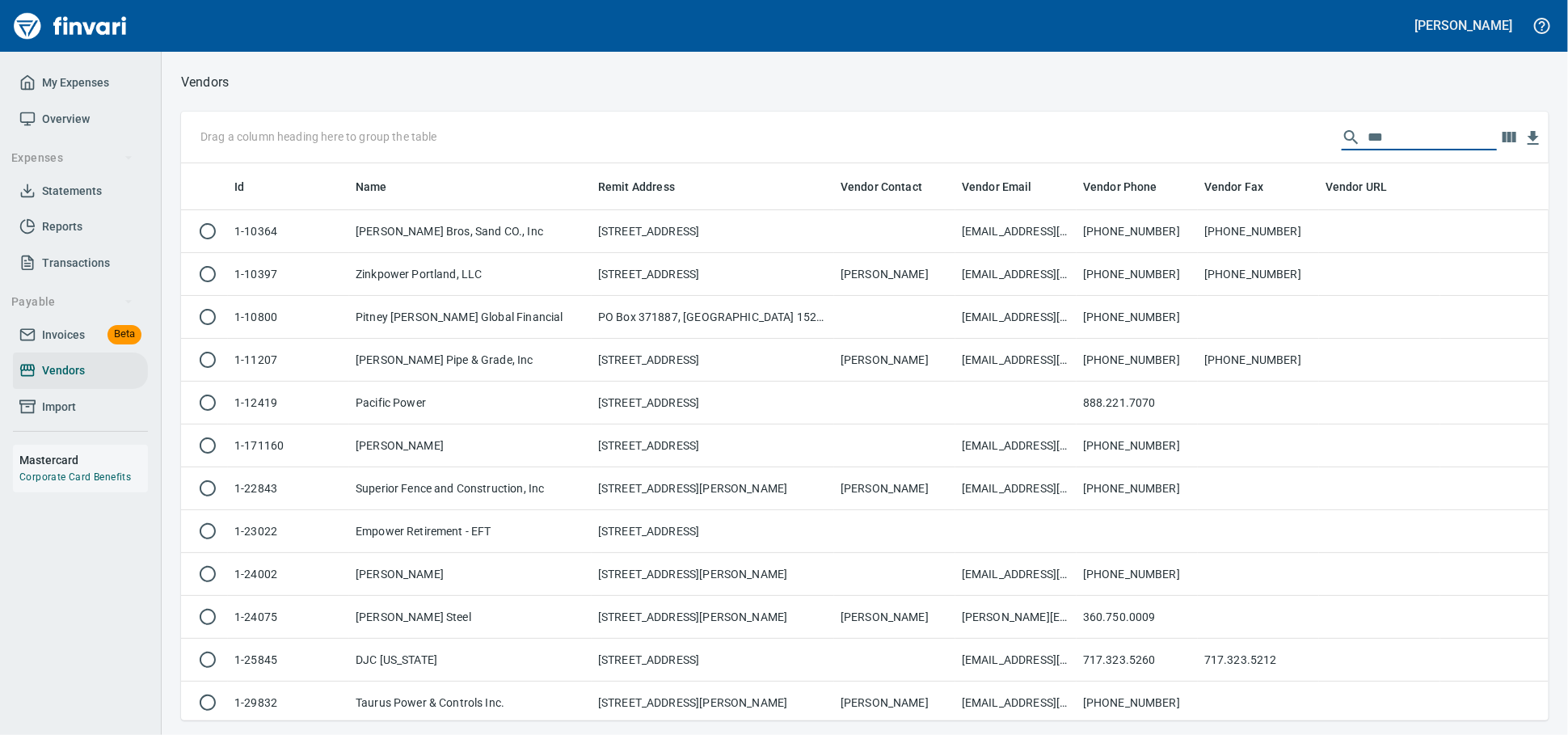
scroll to position [543, 1339]
type input "****"
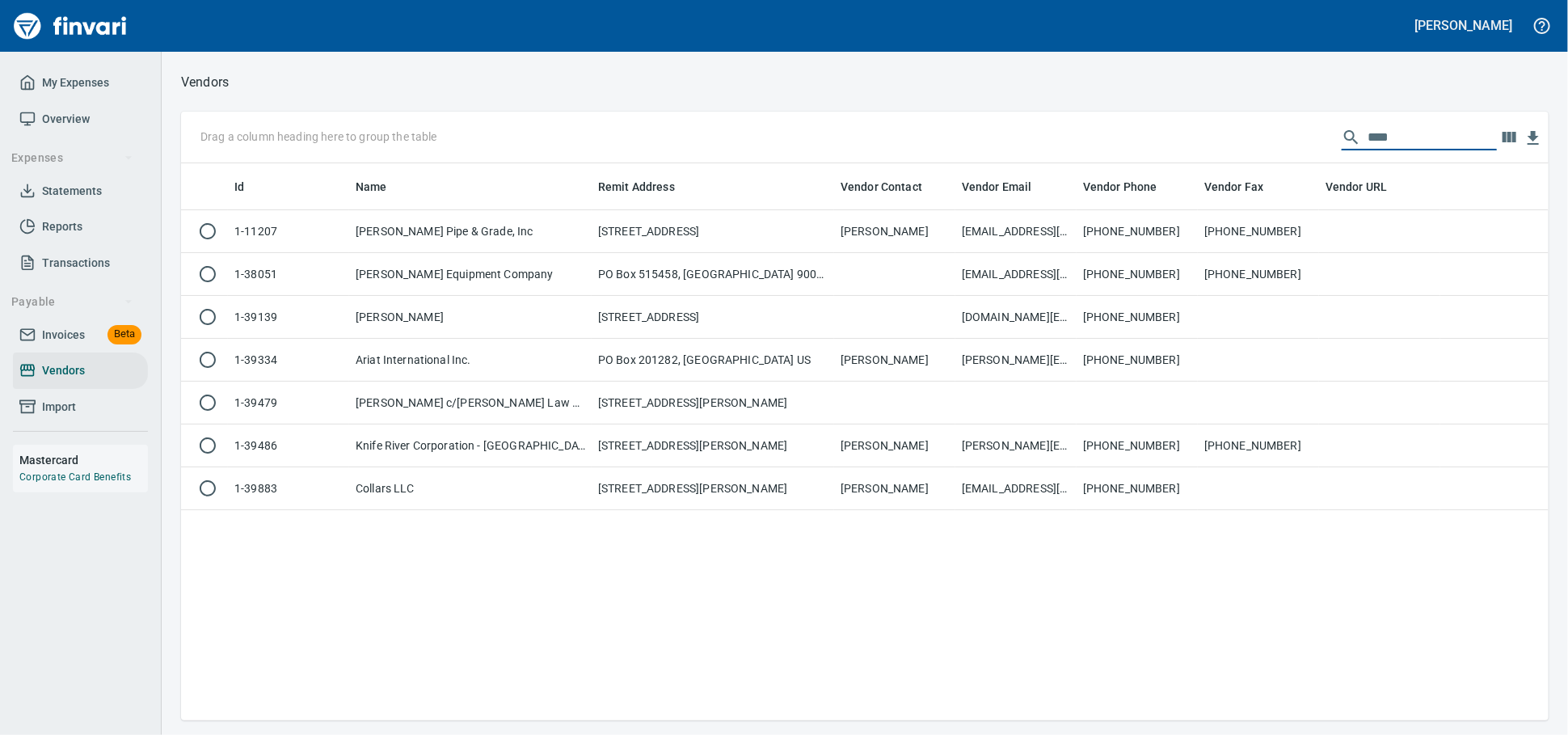
scroll to position [543, 1353]
type input "****"
click at [512, 289] on td "[PERSON_NAME] Equipment Company" at bounding box center [470, 275] width 243 height 43
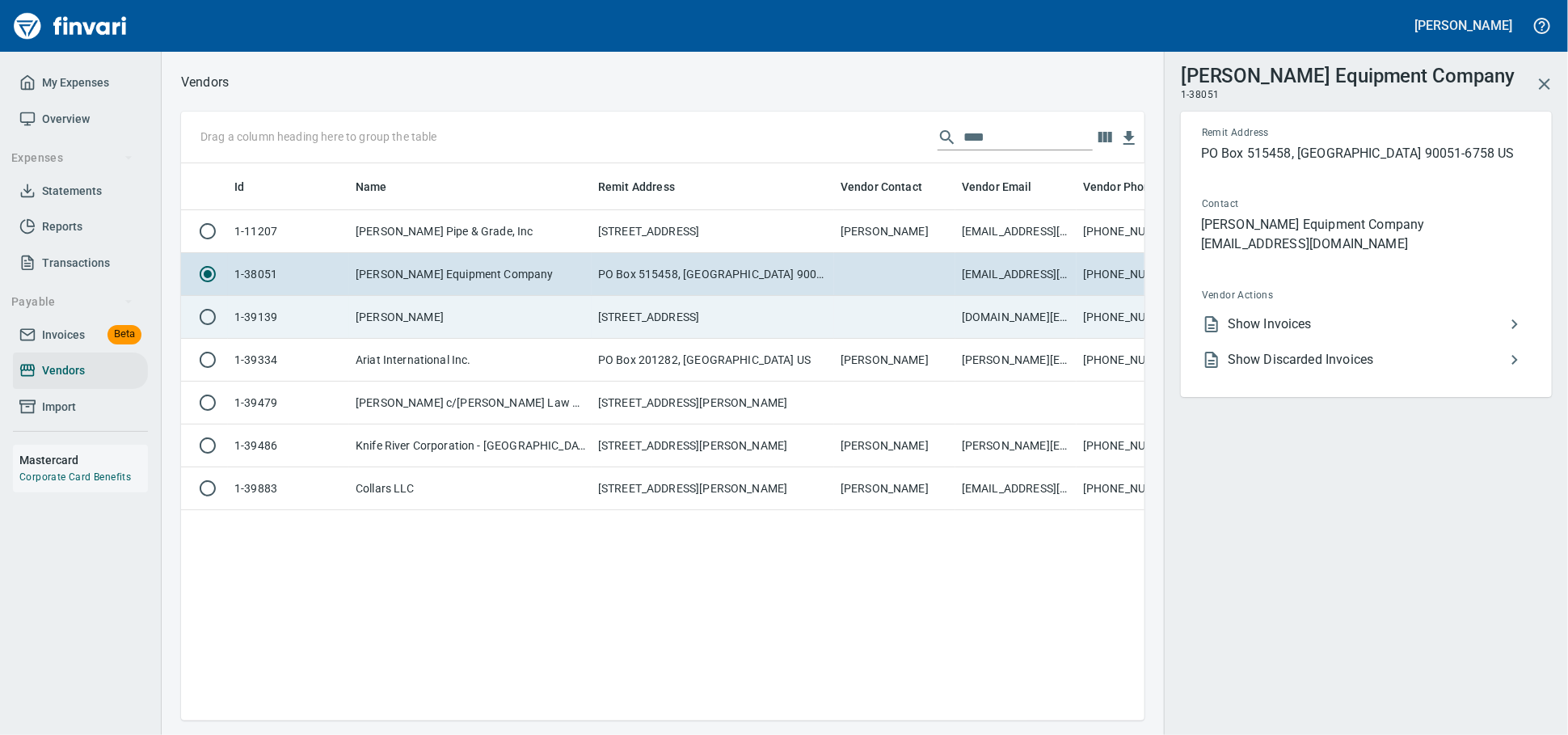
scroll to position [529, 949]
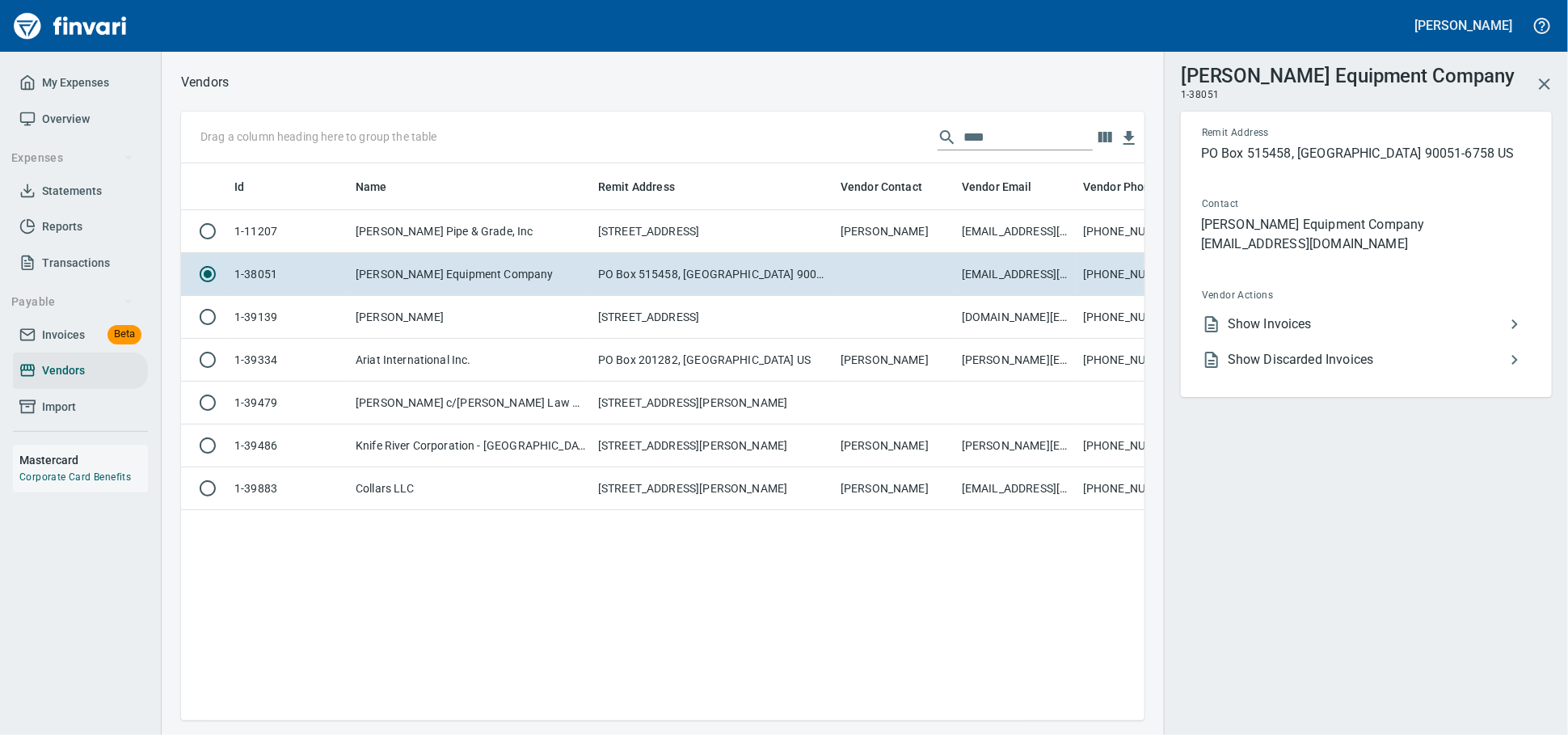
click at [1213, 334] on icon at bounding box center [1211, 324] width 19 height 19
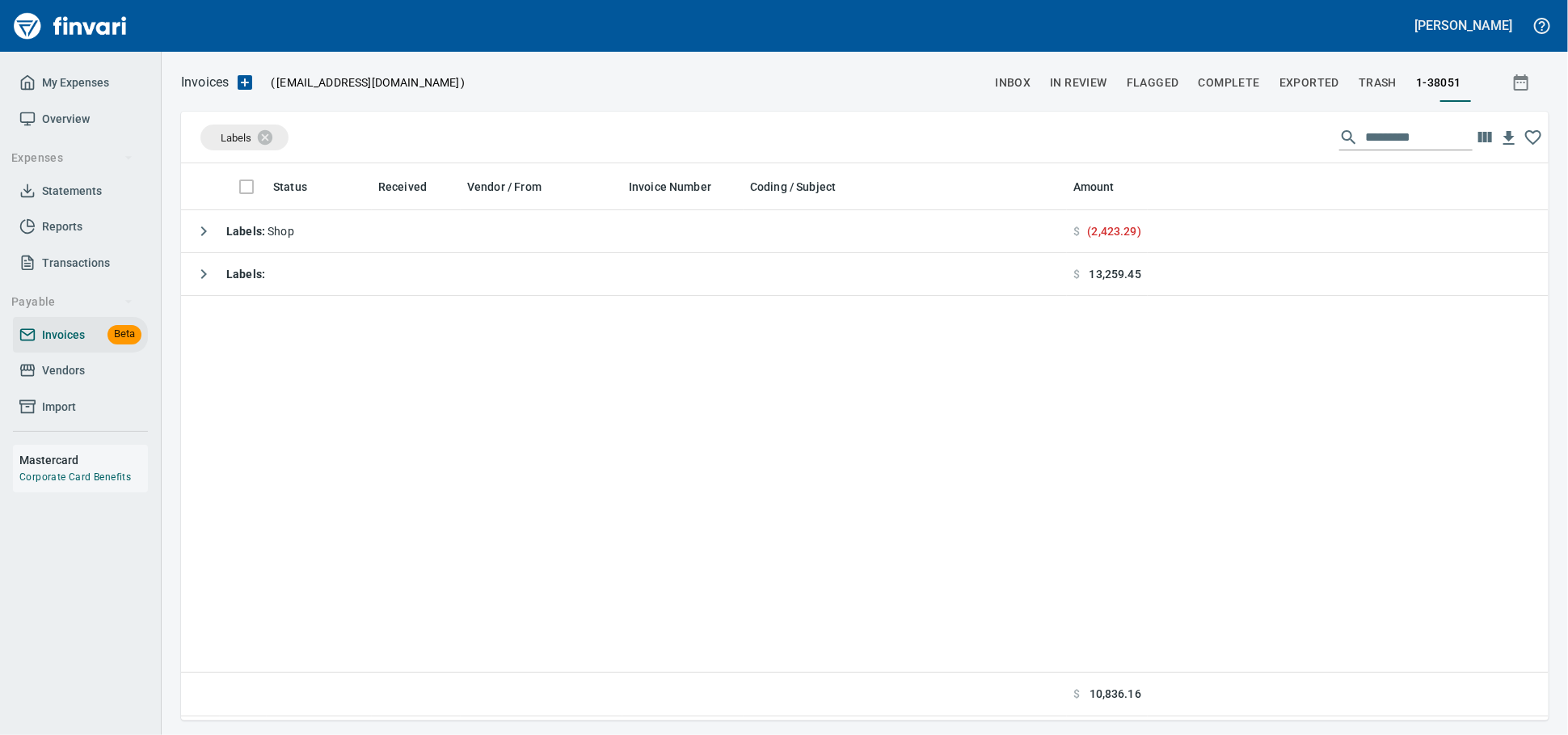
scroll to position [2, 2]
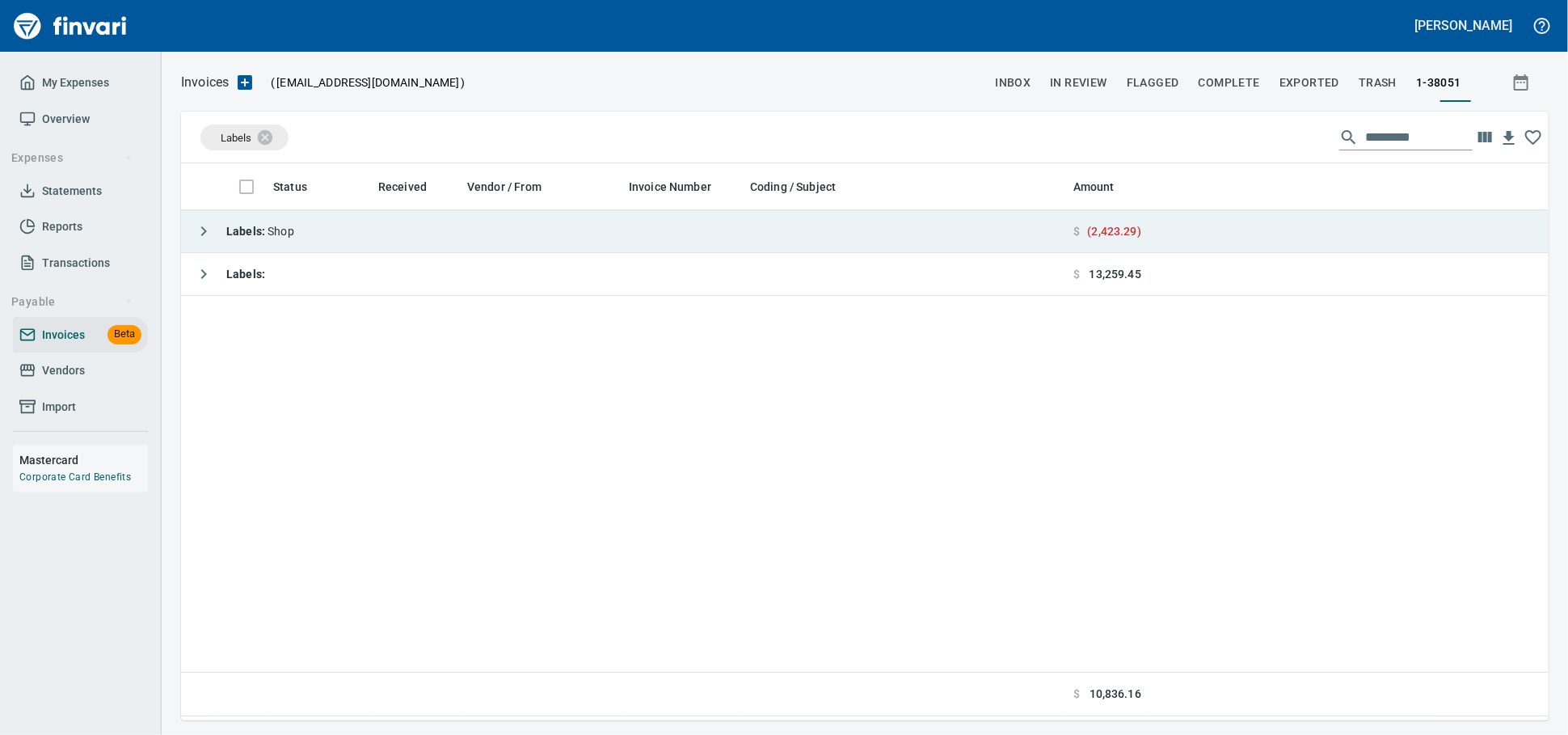
click at [432, 252] on td "Labels : Shop" at bounding box center [624, 231] width 886 height 43
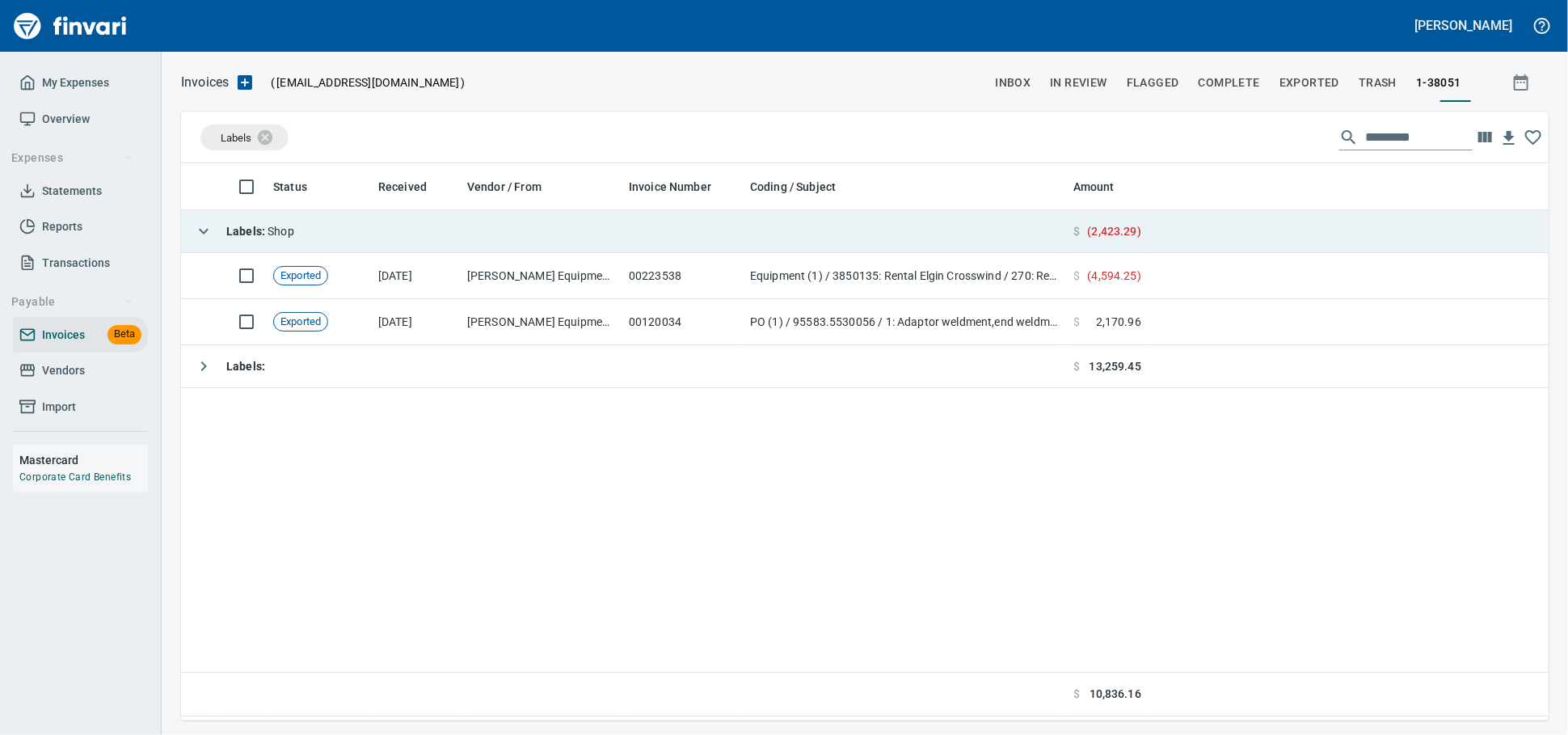
scroll to position [543, 1353]
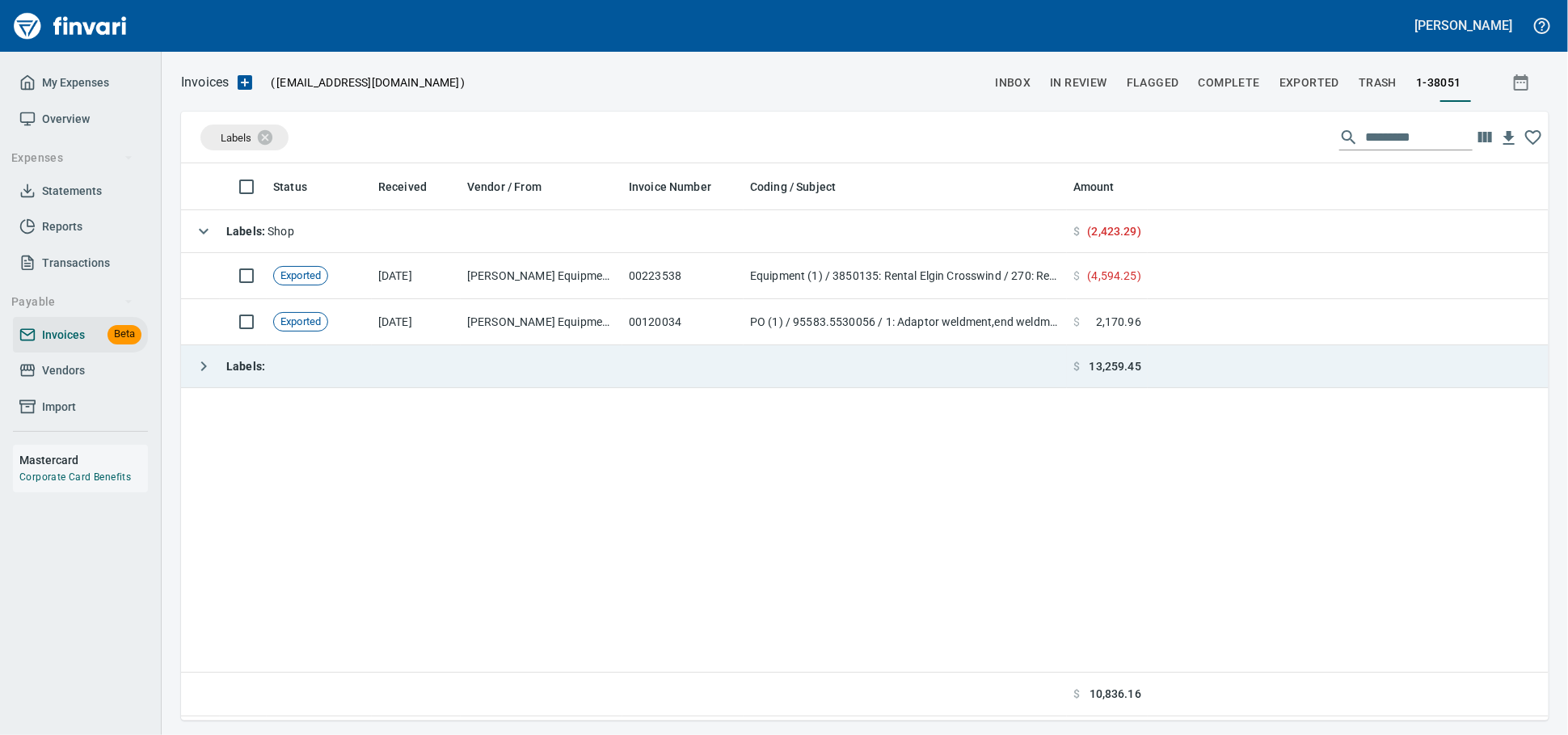
drag, startPoint x: 432, startPoint y: 252, endPoint x: 409, endPoint y: 269, distance: 28.6
click at [431, 252] on td "Labels : Shop" at bounding box center [624, 231] width 886 height 43
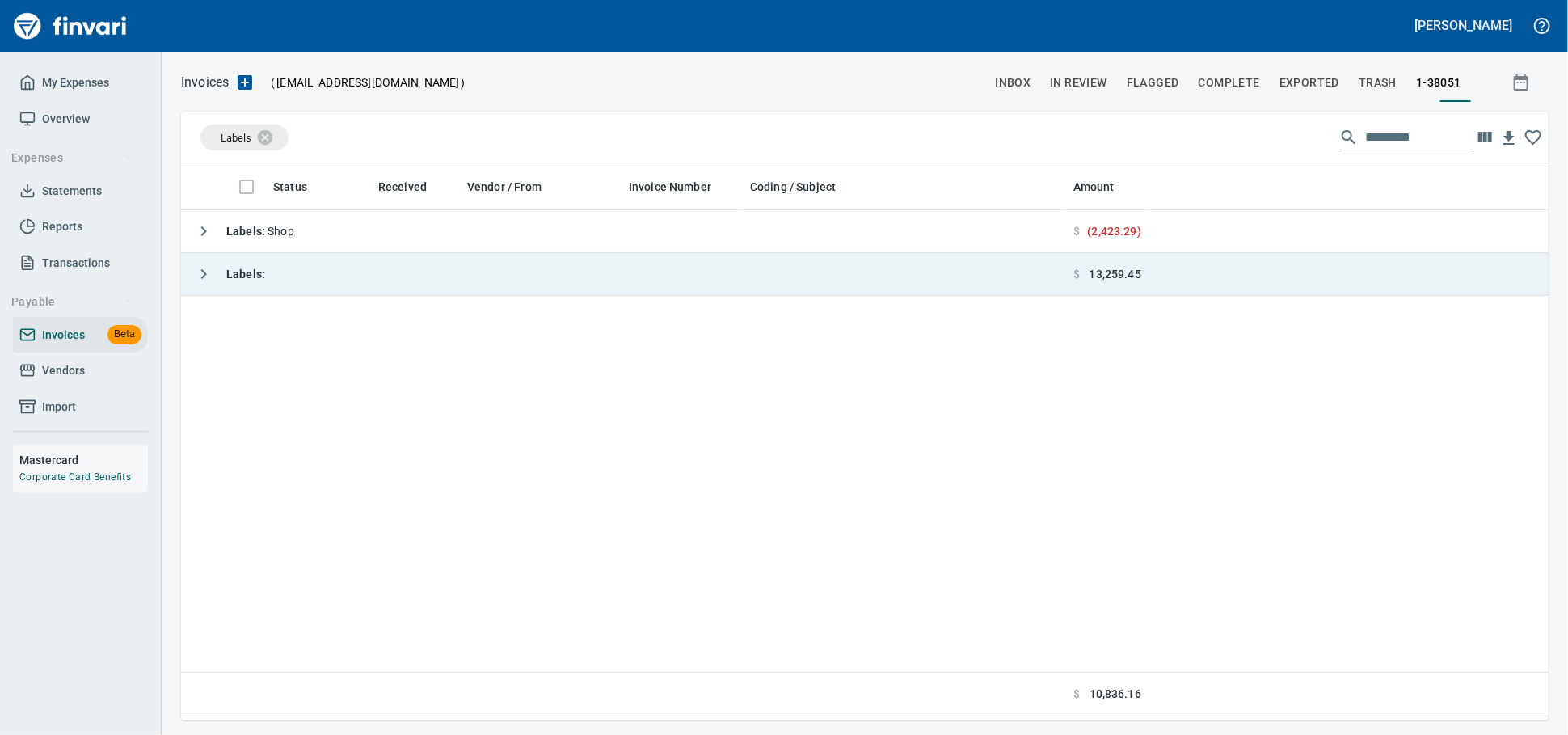
click at [402, 274] on td "Labels :" at bounding box center [624, 275] width 886 height 43
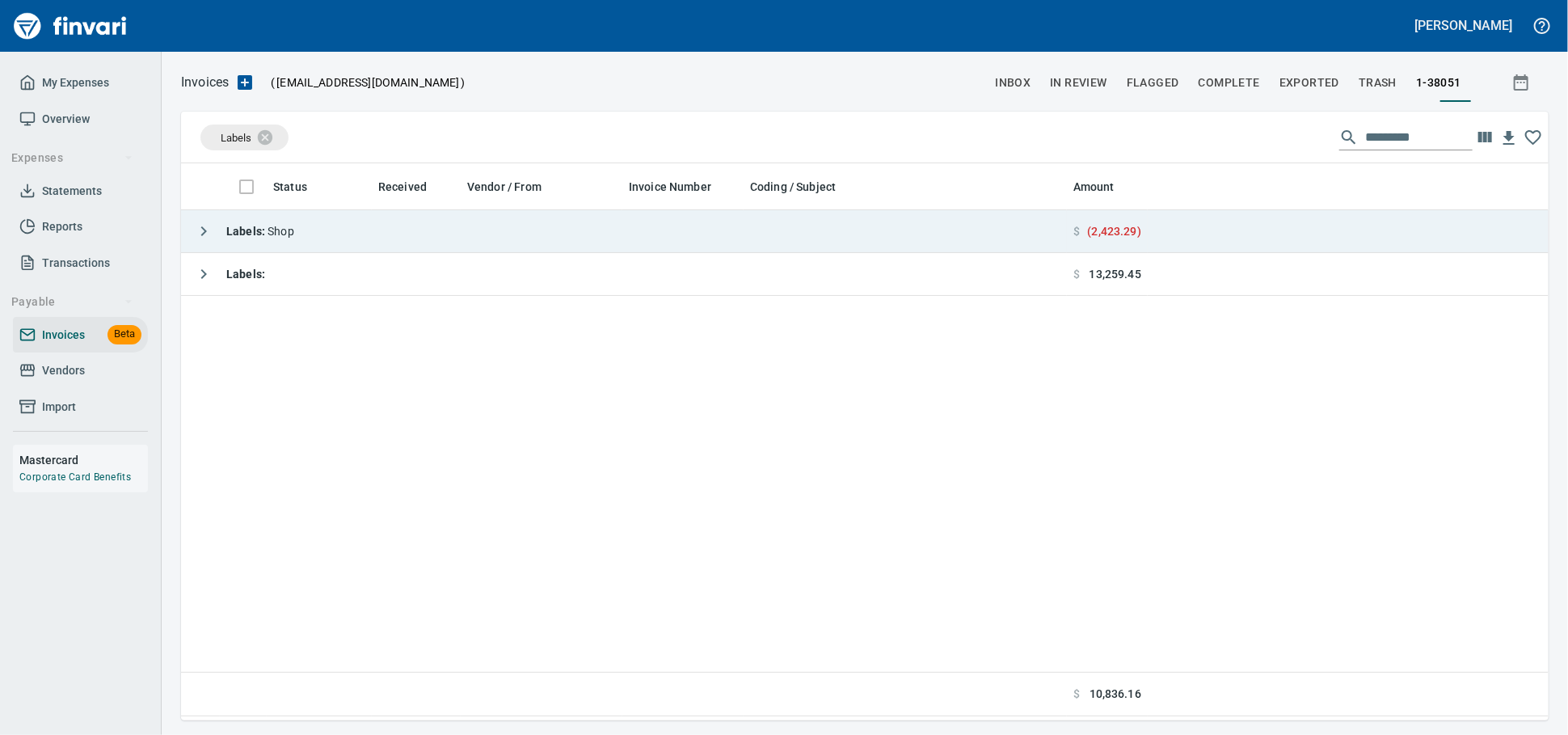
click at [398, 250] on td "Labels : Shop" at bounding box center [624, 231] width 886 height 43
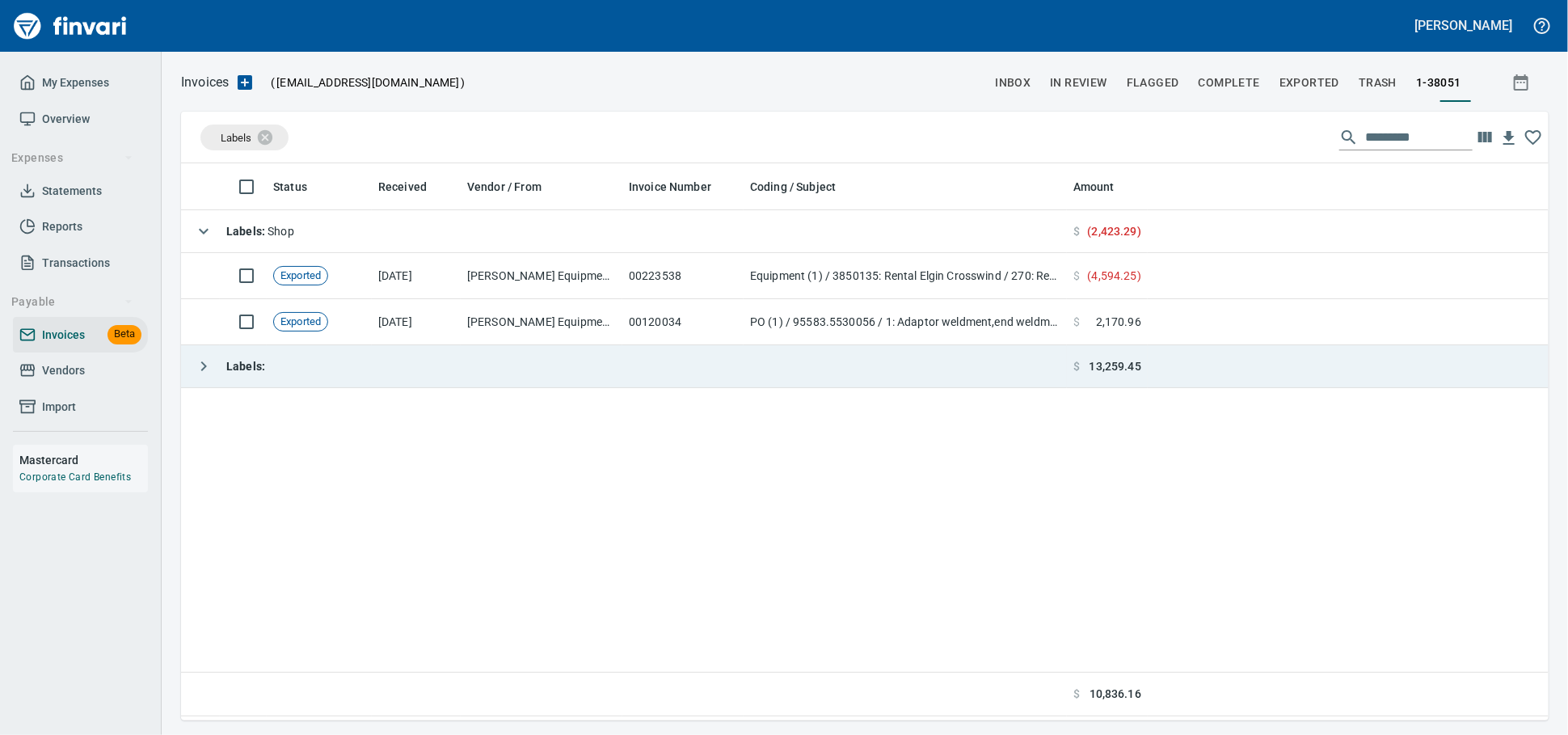
click at [602, 360] on td "Labels :" at bounding box center [624, 367] width 886 height 43
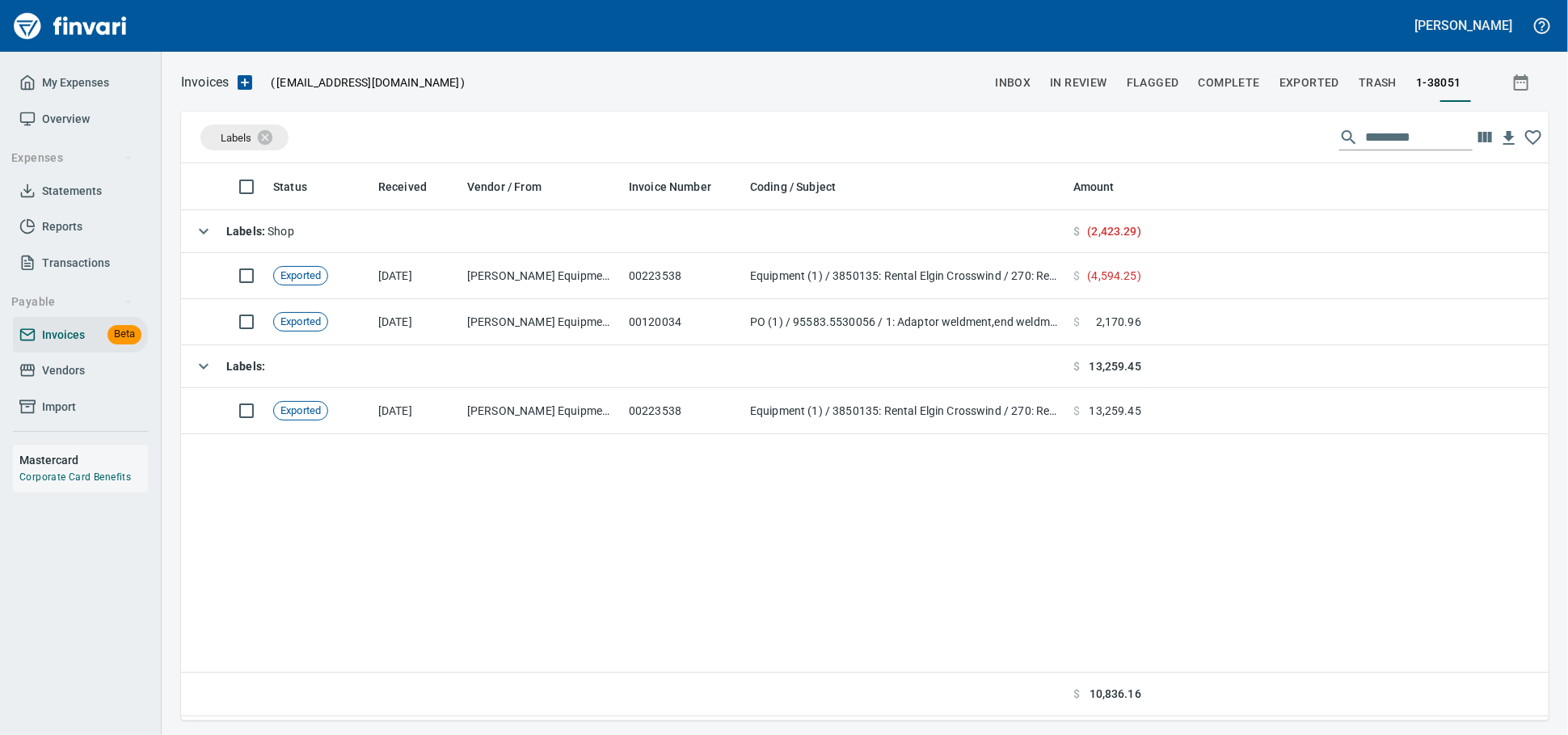
click at [944, 459] on div "Status Received Vendor / From Invoice Number Coding / Subject Amount Labels : S…" at bounding box center [864, 440] width 1368 height 553
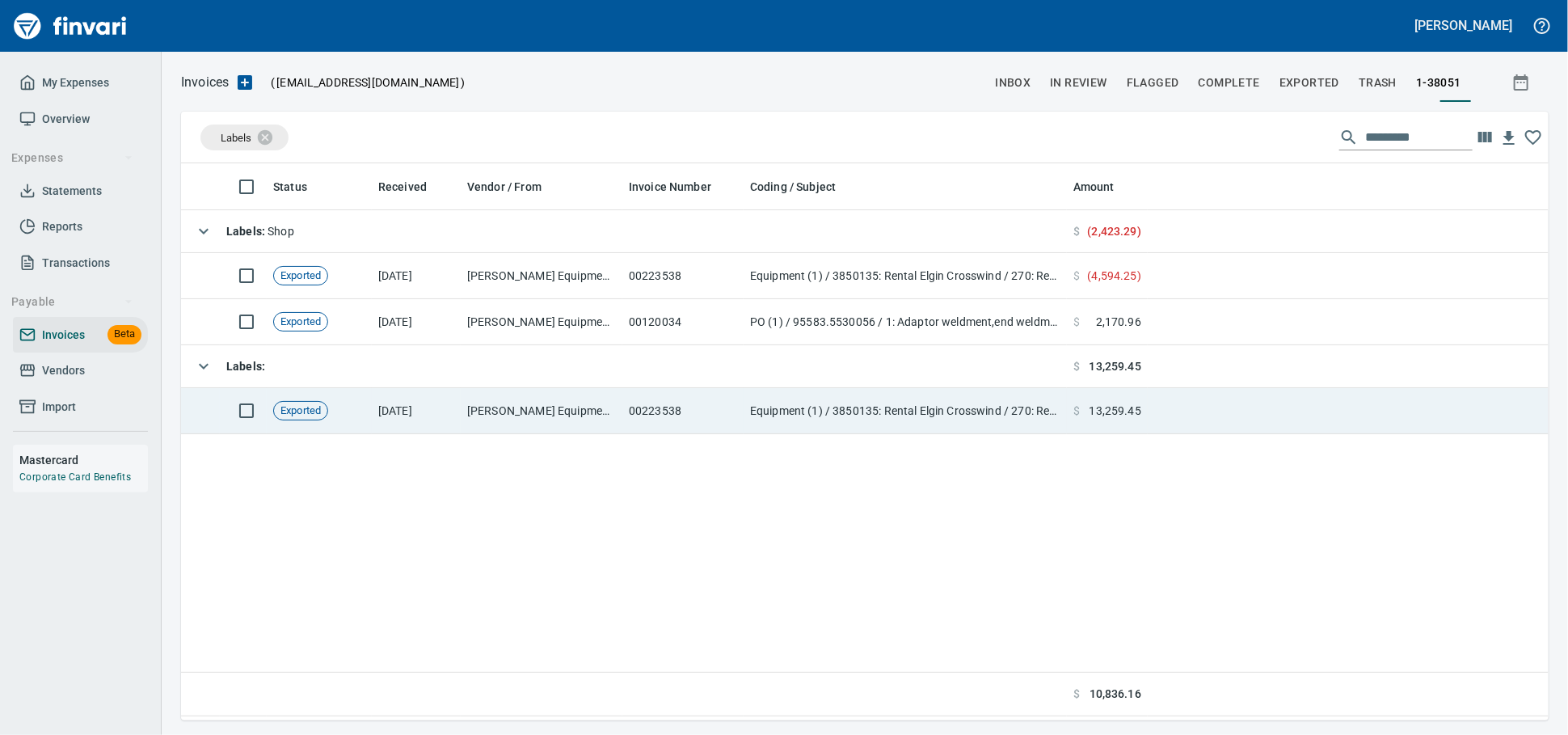
click at [930, 414] on td "Equipment (1) / 3850135: Rental Elgin Crosswind / 270: Rental Invoice / 6: Rent…" at bounding box center [905, 411] width 323 height 46
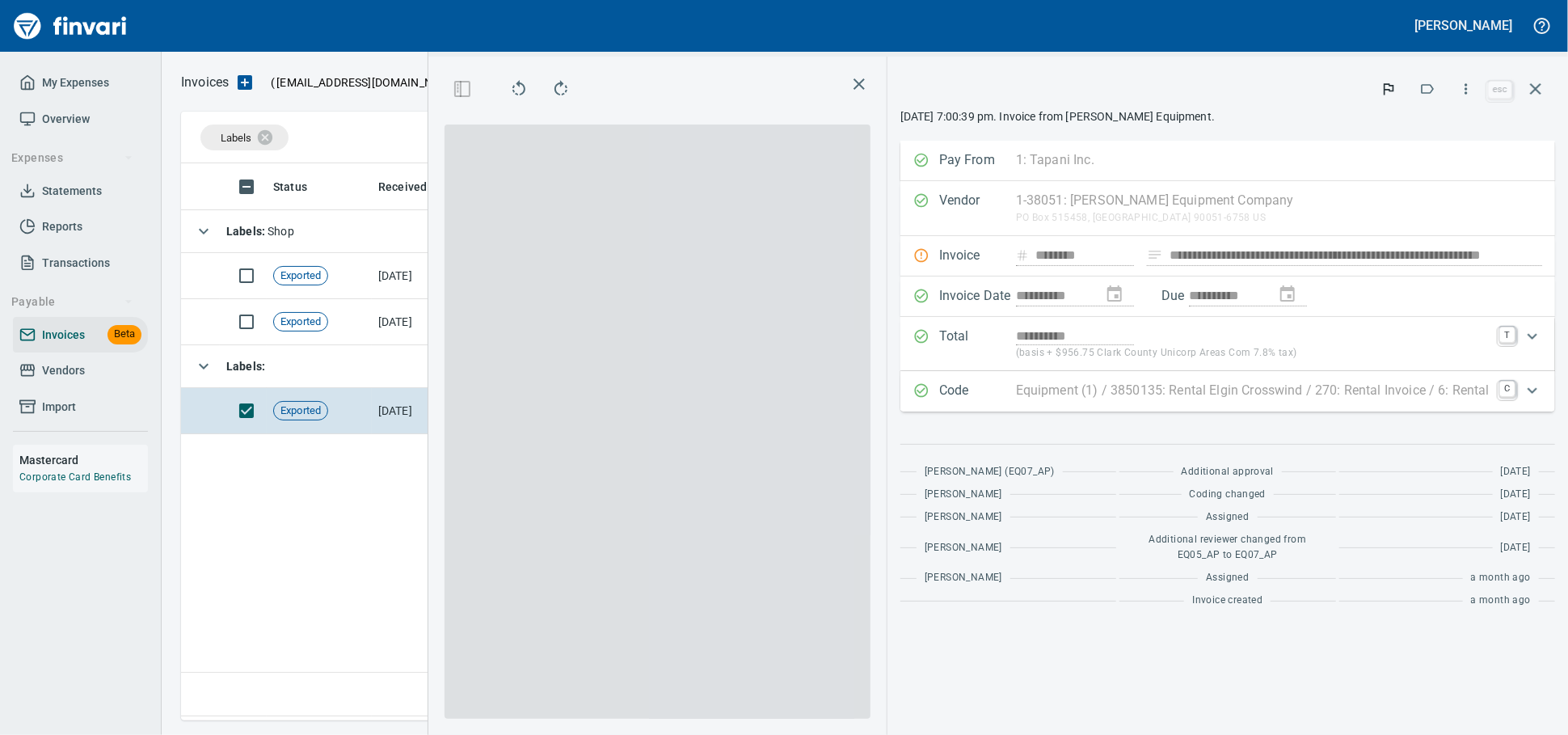
scroll to position [529, 949]
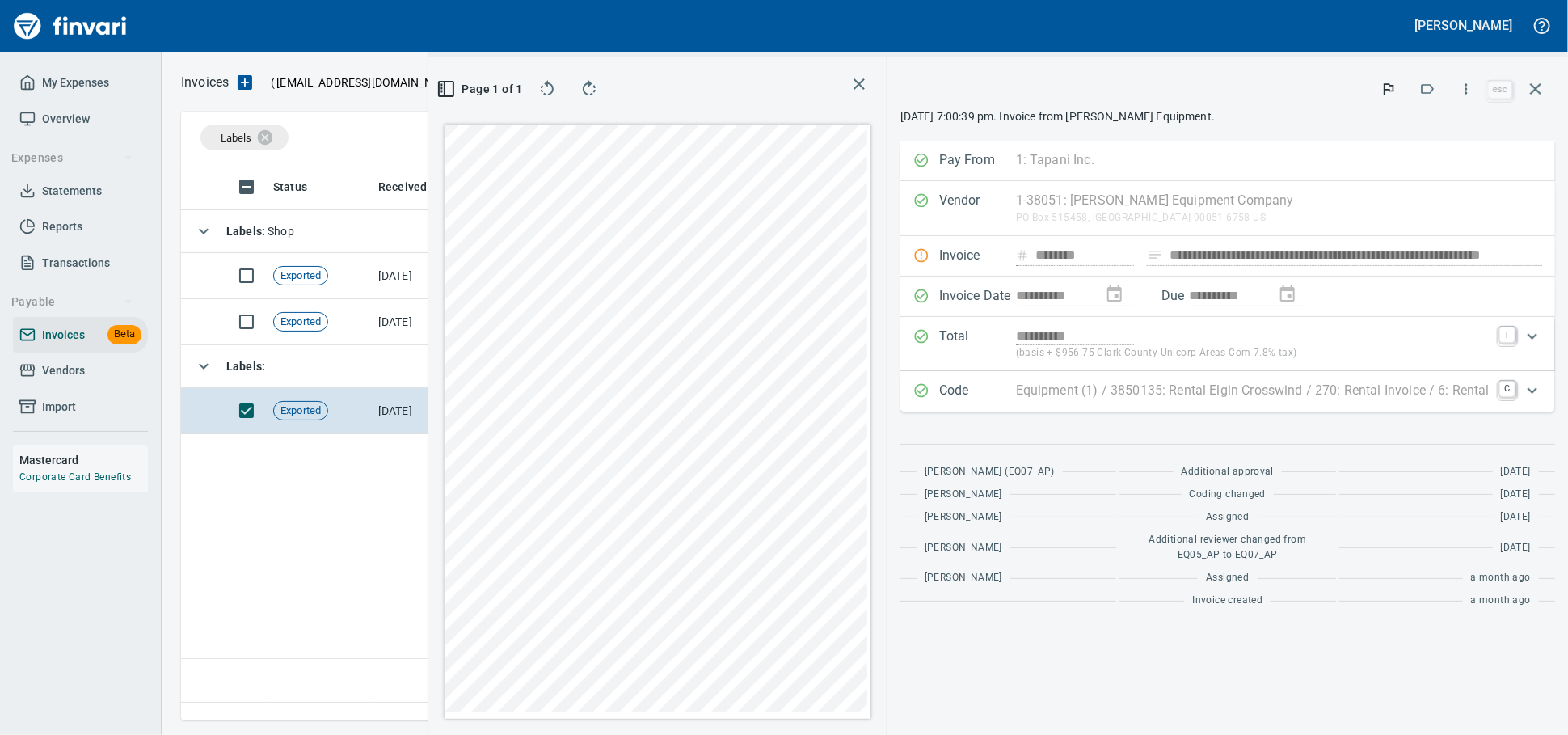
click at [1534, 78] on button "button" at bounding box center [1536, 89] width 39 height 39
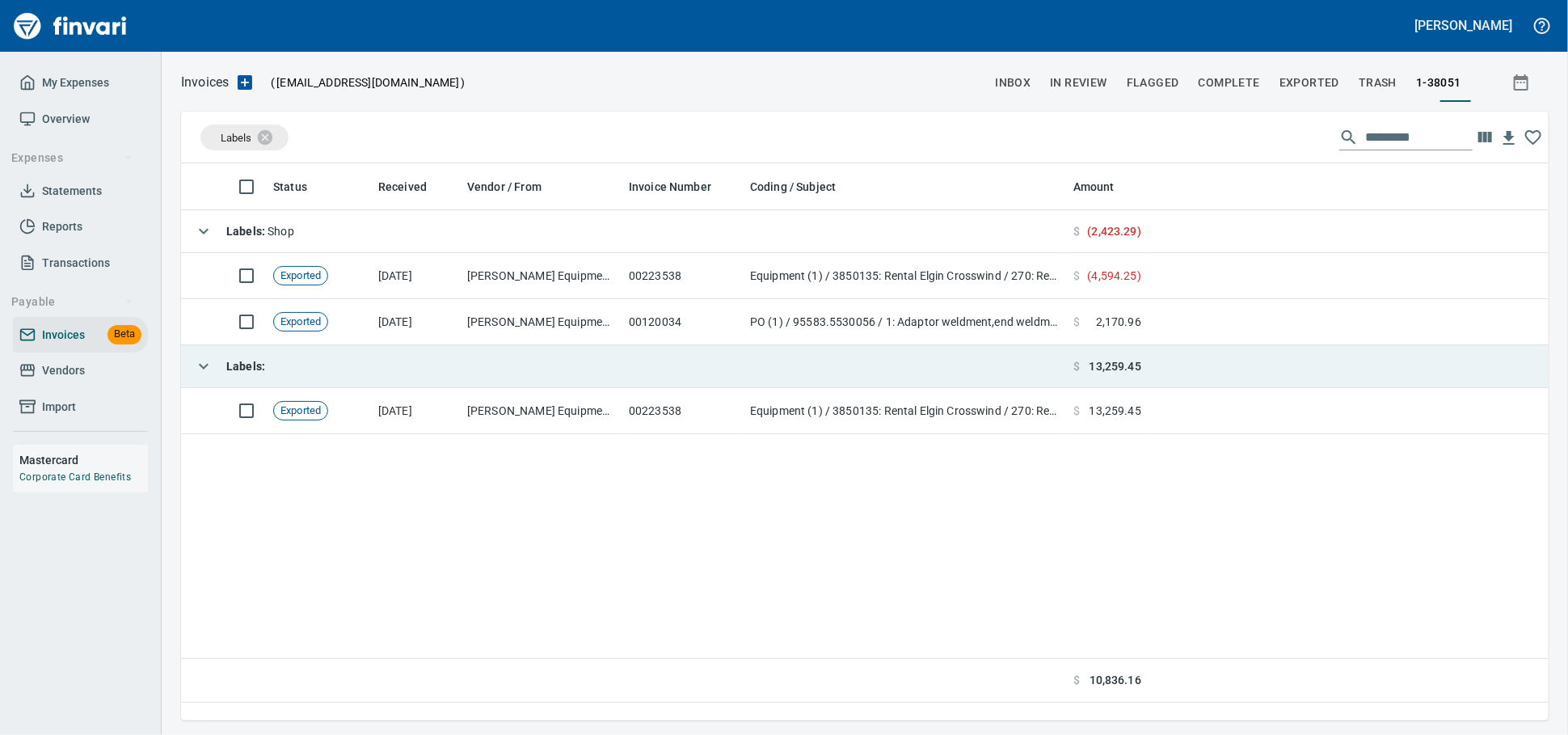
scroll to position [543, 1350]
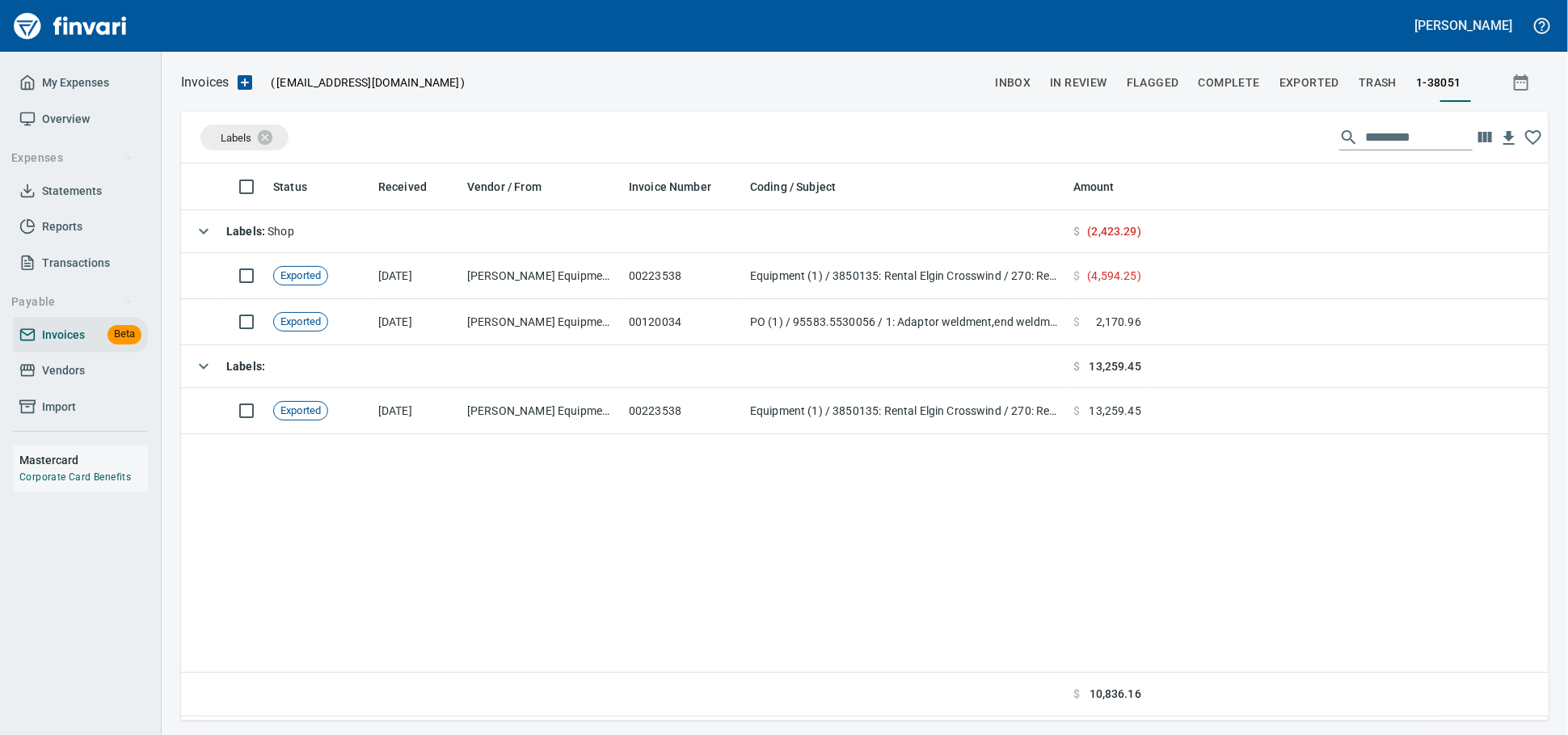
click at [95, 381] on span "Vendors" at bounding box center [80, 370] width 122 height 20
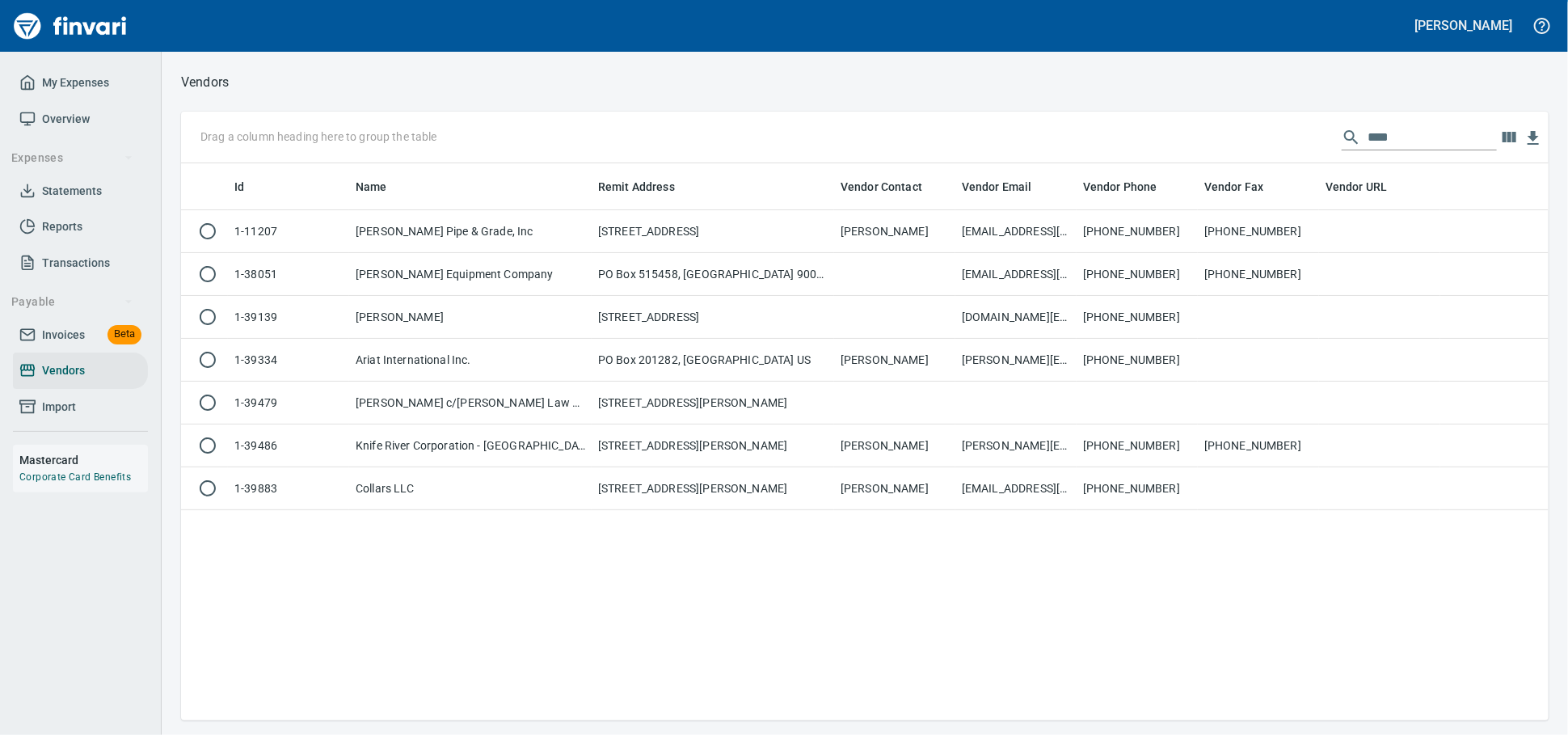
scroll to position [543, 1353]
drag, startPoint x: 1402, startPoint y: 140, endPoint x: 774, endPoint y: 119, distance: 628.4
click at [774, 119] on div "Drag a column heading here to group the table ****" at bounding box center [864, 137] width 1368 height 52
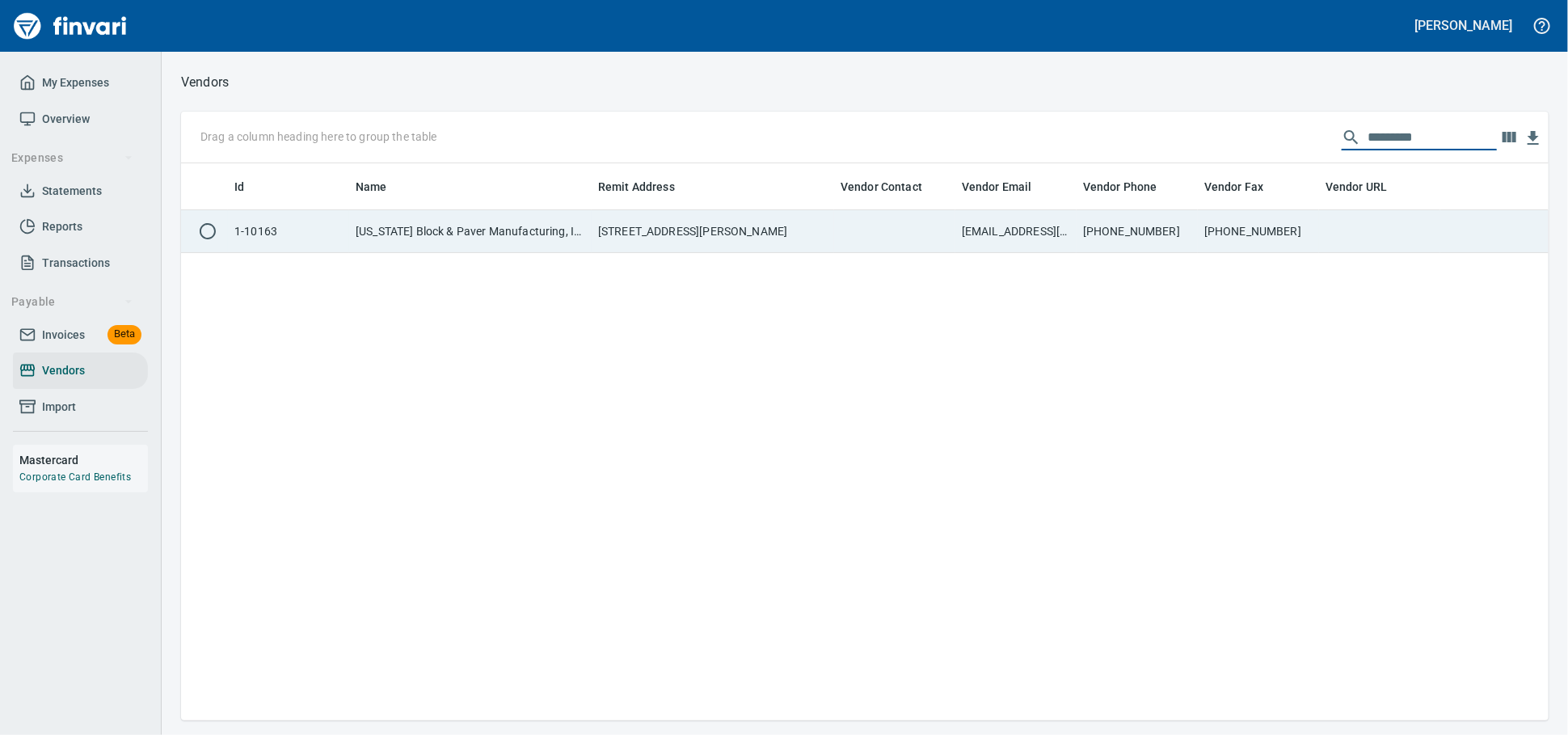
type input "*********"
click at [527, 235] on td "[US_STATE] Block & Paver Manufacturing, Inc." at bounding box center [470, 231] width 243 height 43
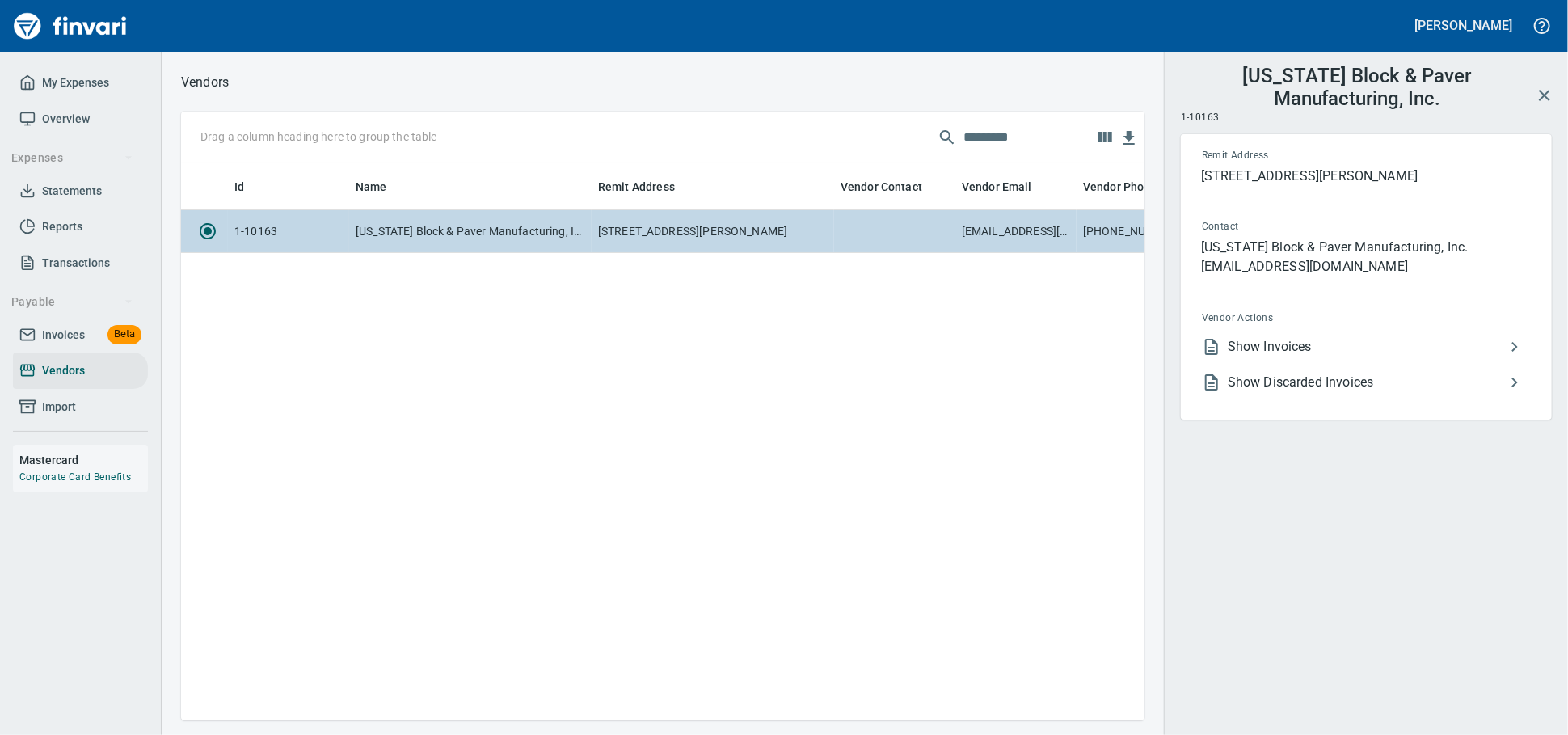
scroll to position [529, 949]
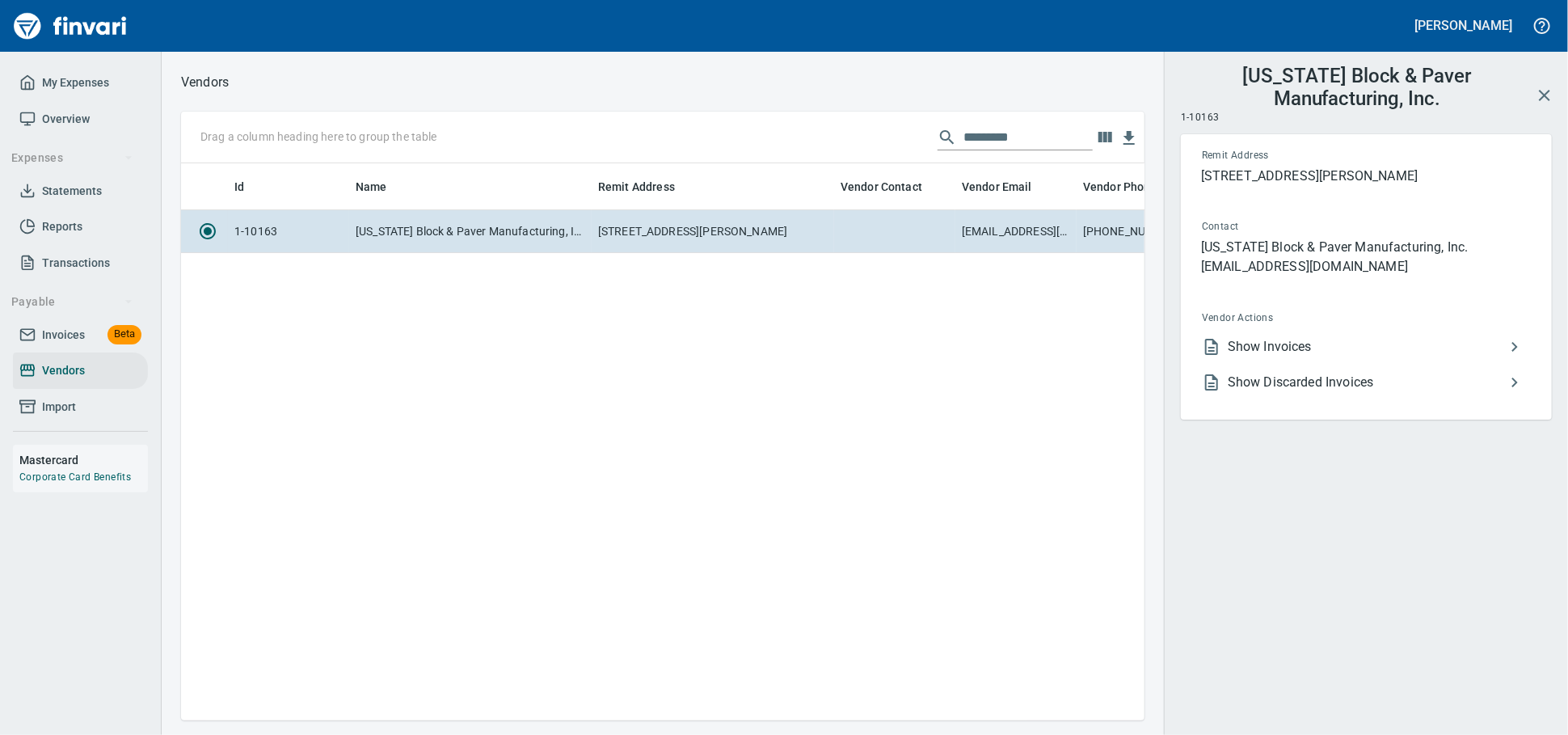
click at [1269, 357] on span "Show Invoices" at bounding box center [1366, 347] width 277 height 19
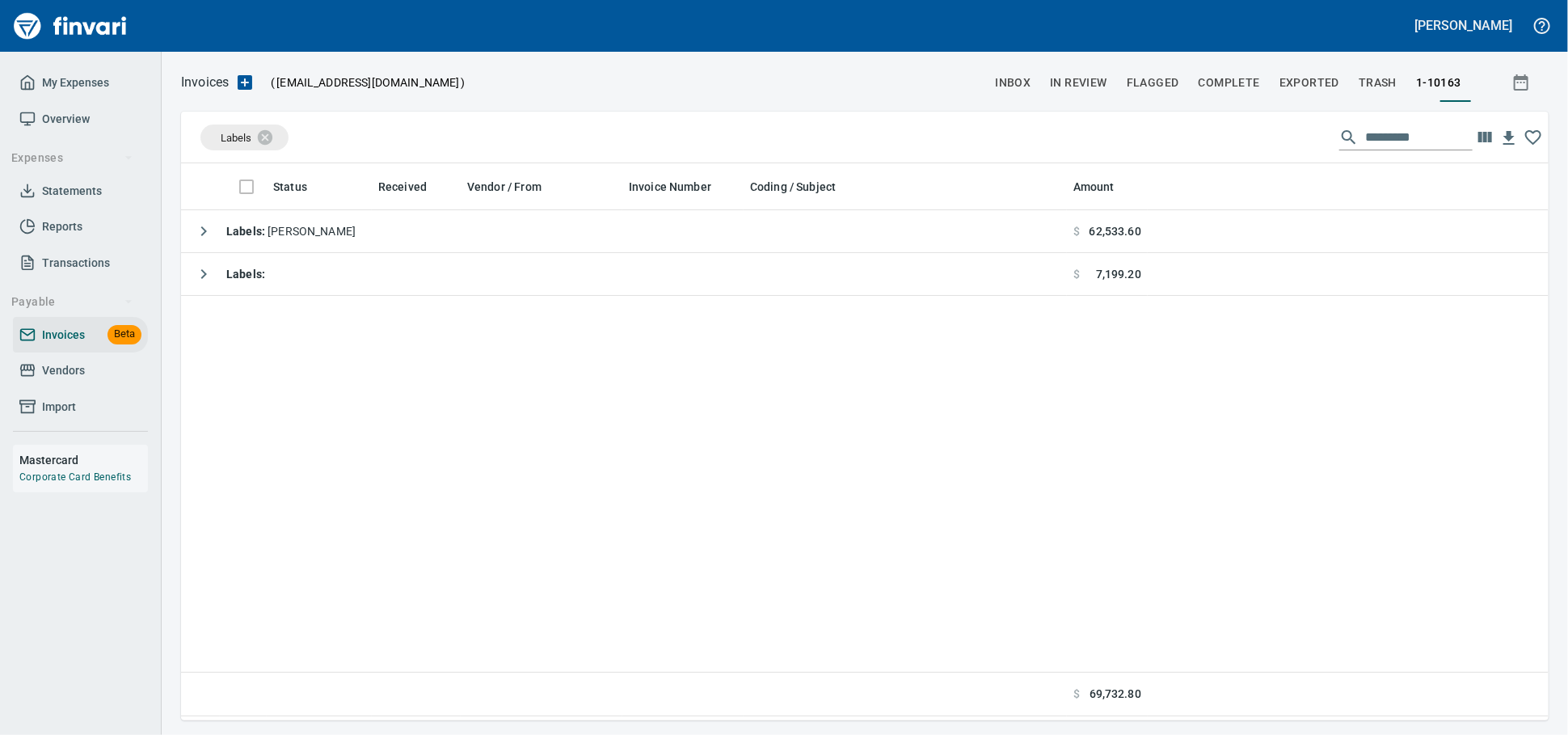
scroll to position [2, 2]
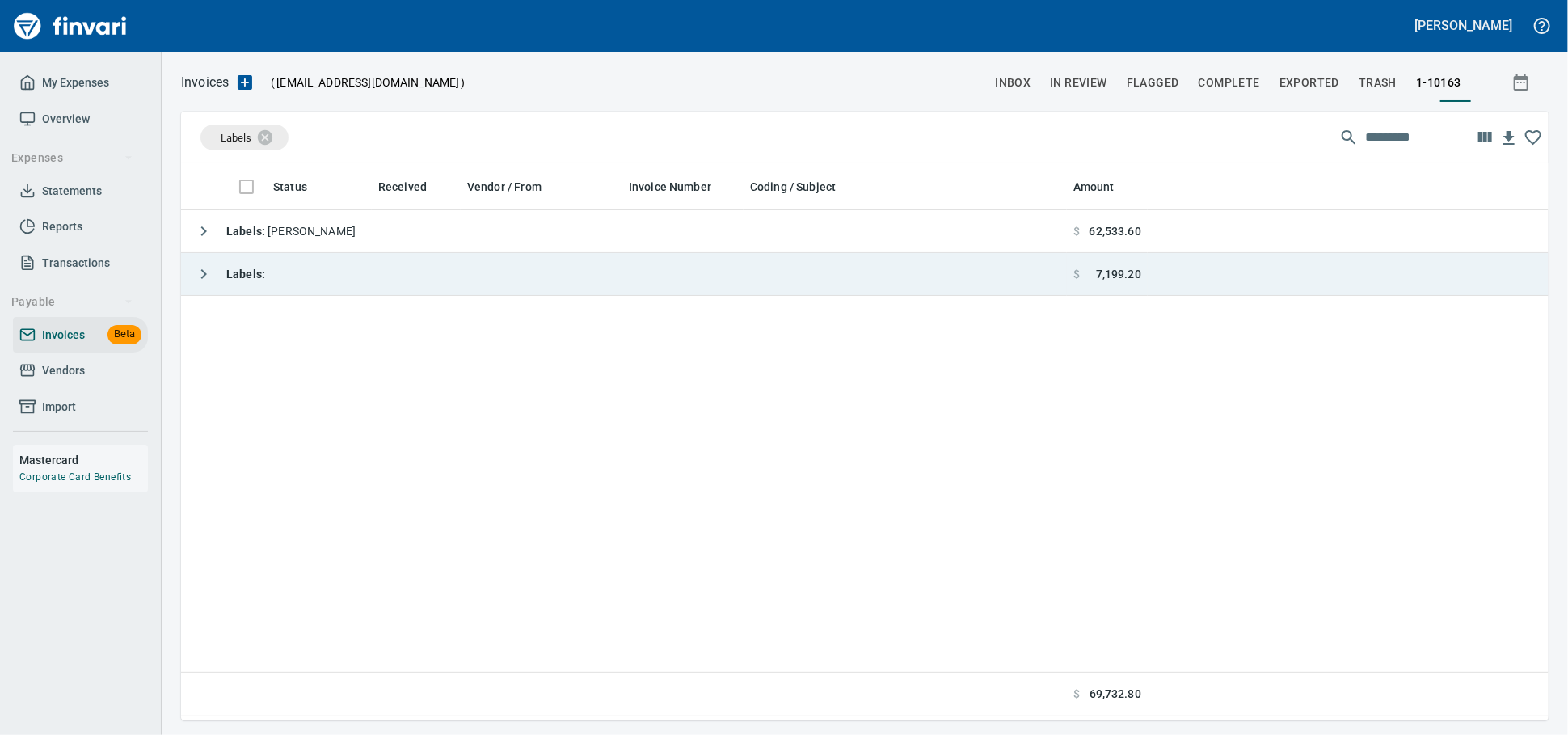
click at [345, 283] on td "Labels :" at bounding box center [624, 275] width 886 height 43
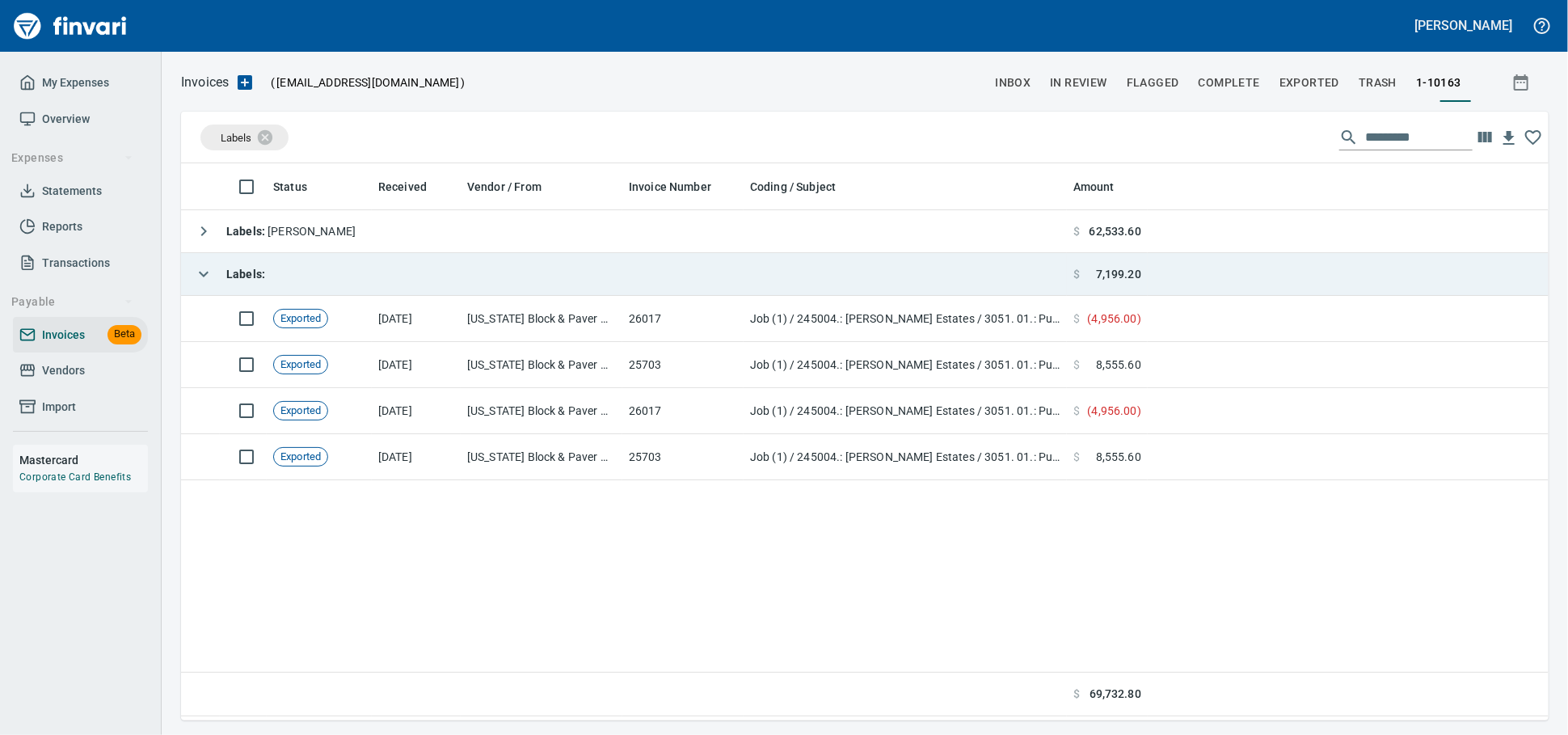
click at [345, 283] on td "Labels :" at bounding box center [624, 275] width 886 height 43
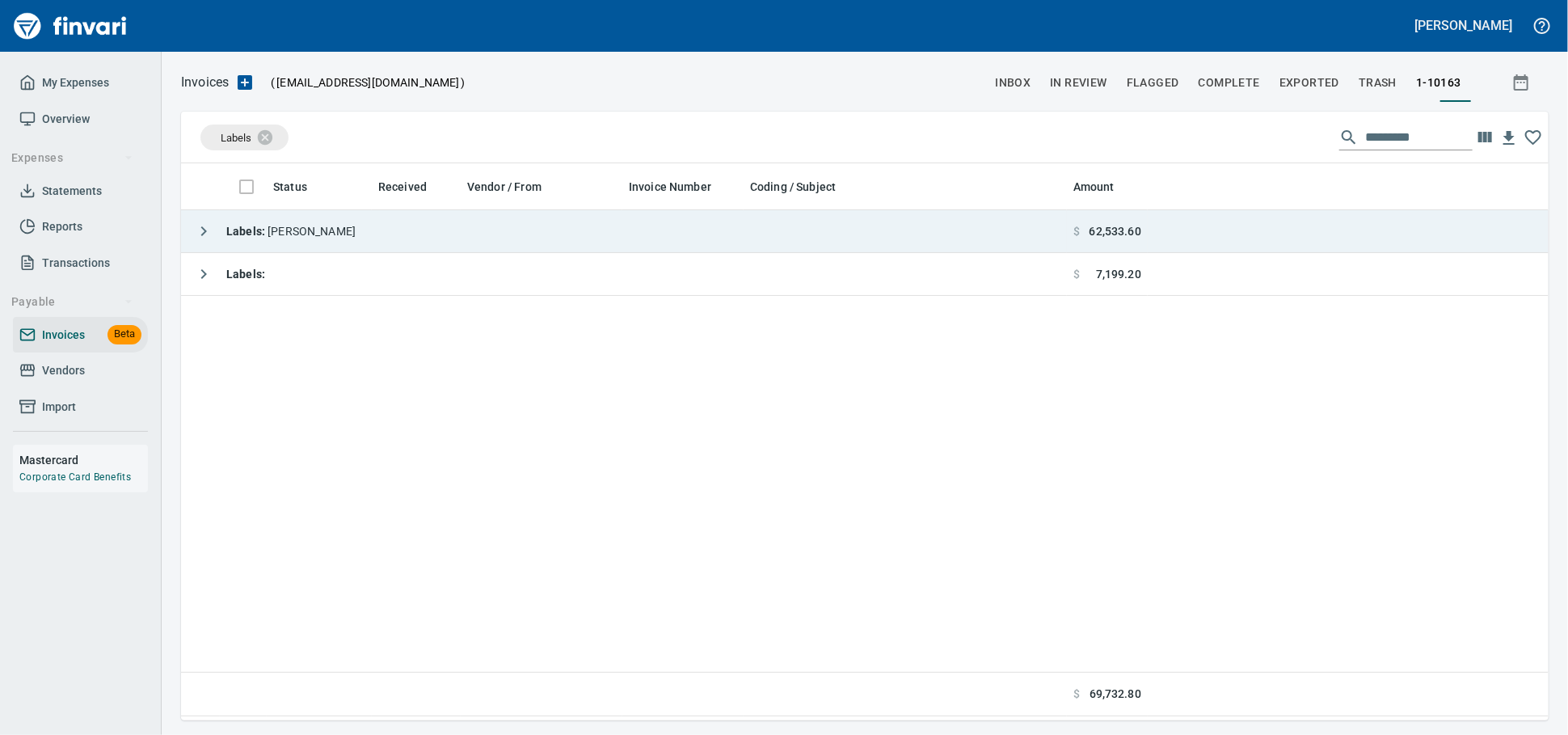
click at [369, 230] on td "Labels : [PERSON_NAME]" at bounding box center [624, 231] width 886 height 43
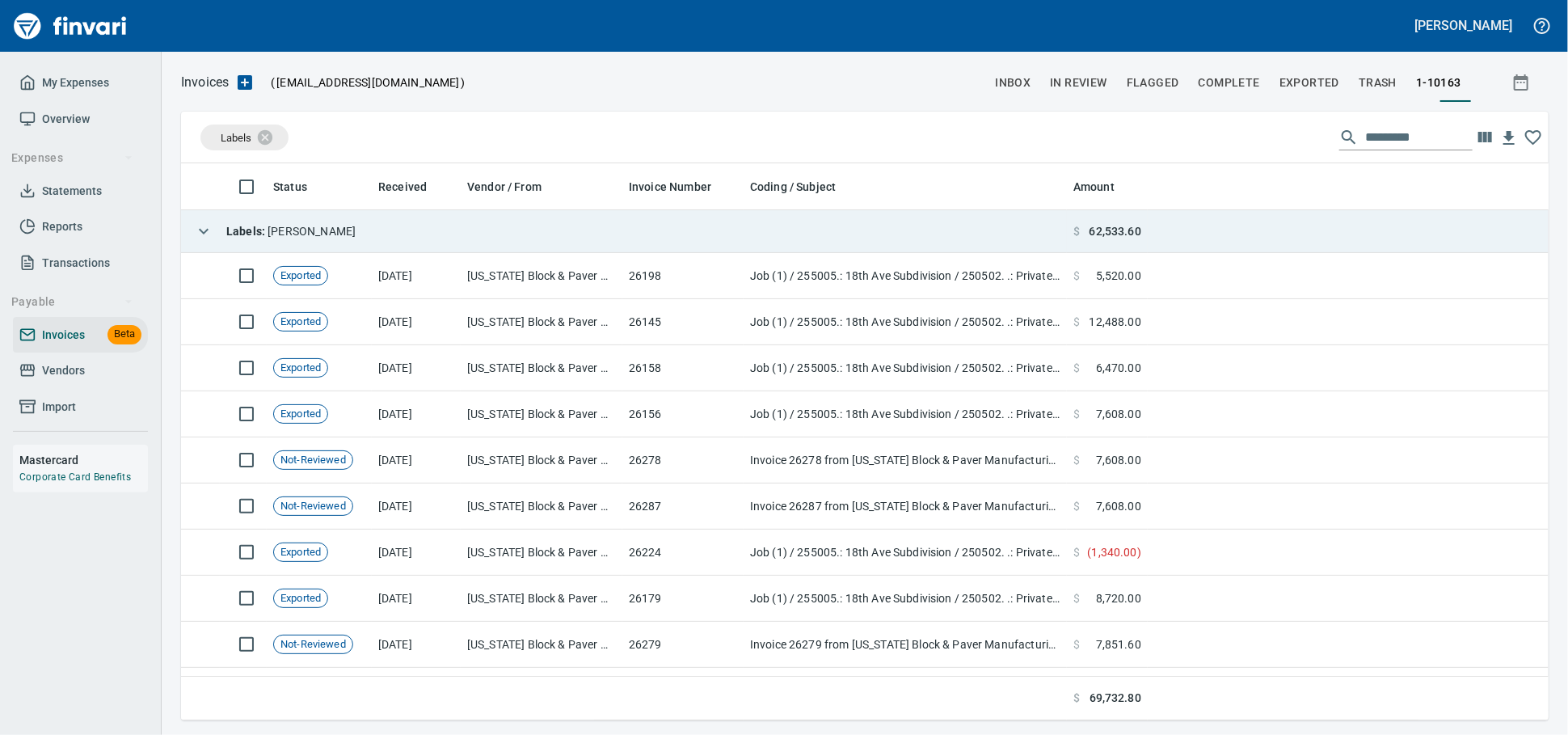
scroll to position [543, 1339]
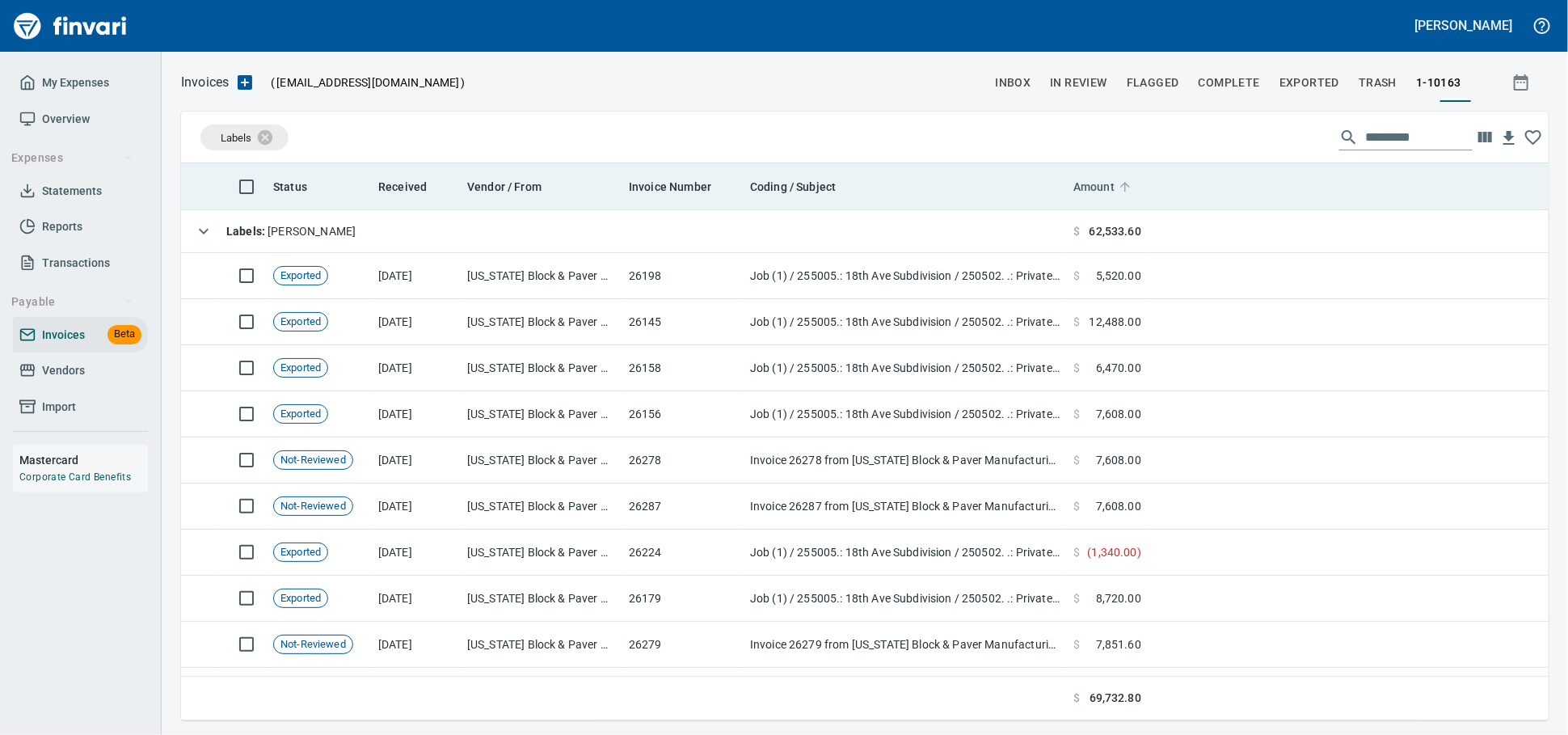
click at [1105, 188] on span "Amount" at bounding box center [1093, 187] width 42 height 19
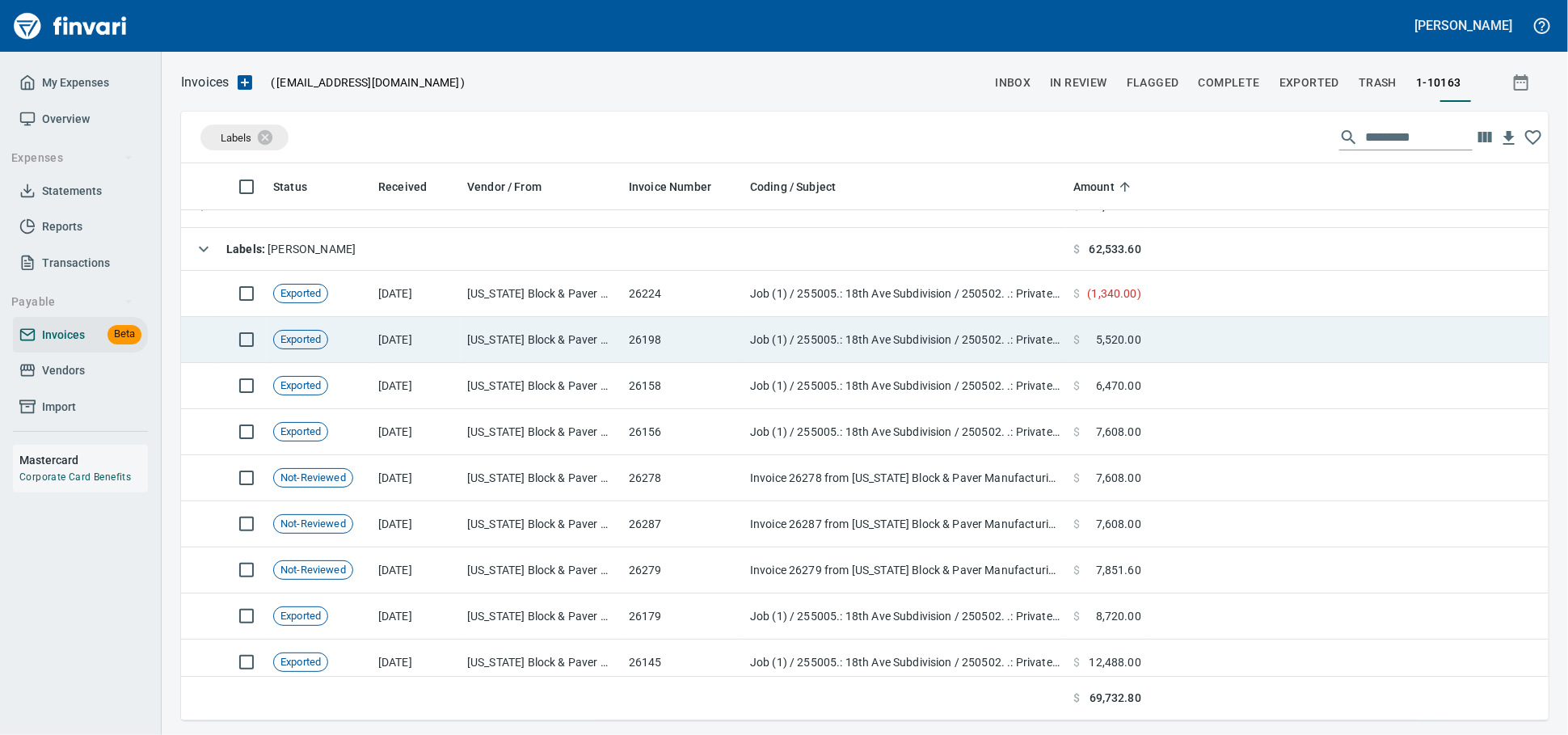
scroll to position [38, 0]
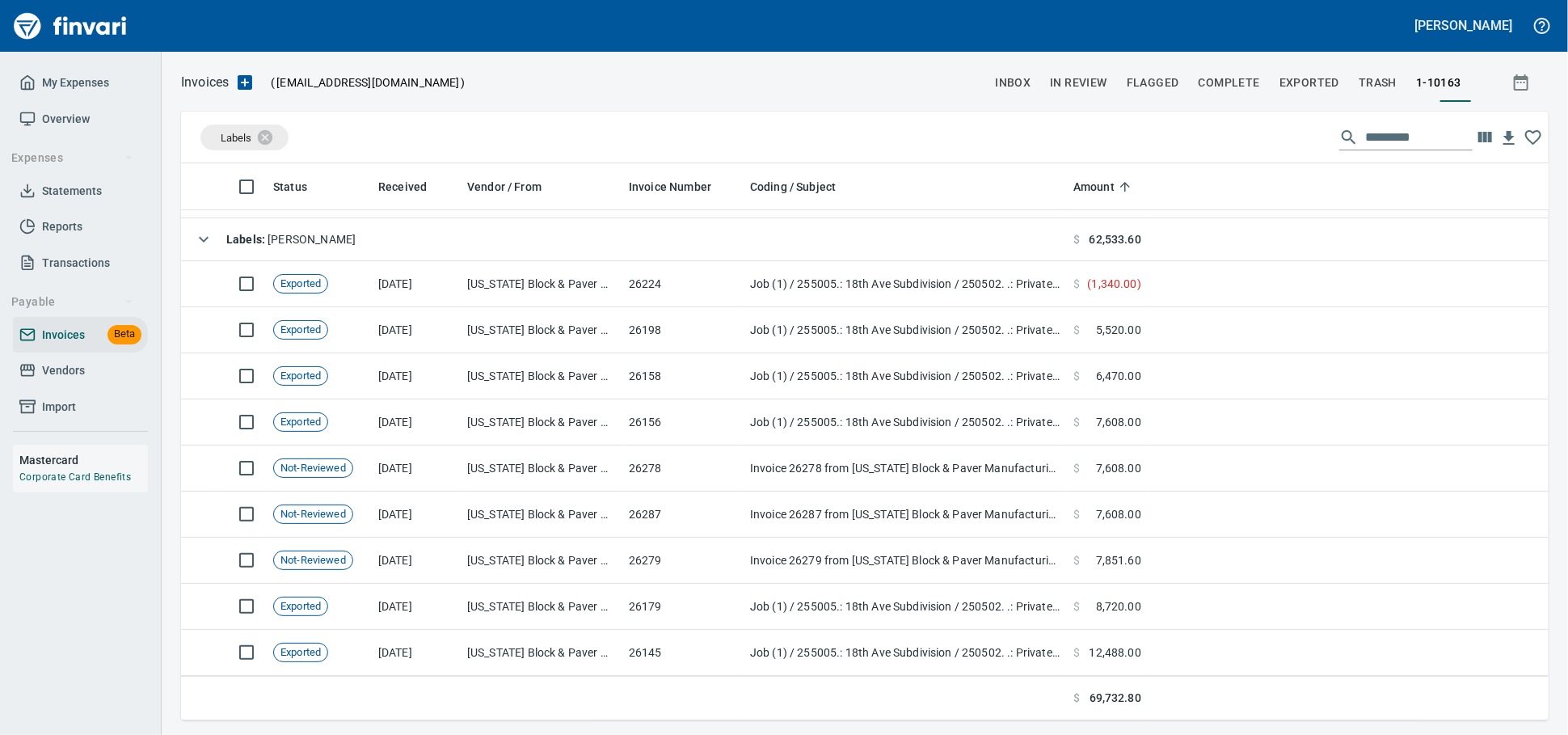
click at [68, 381] on span "Vendors" at bounding box center [63, 370] width 43 height 20
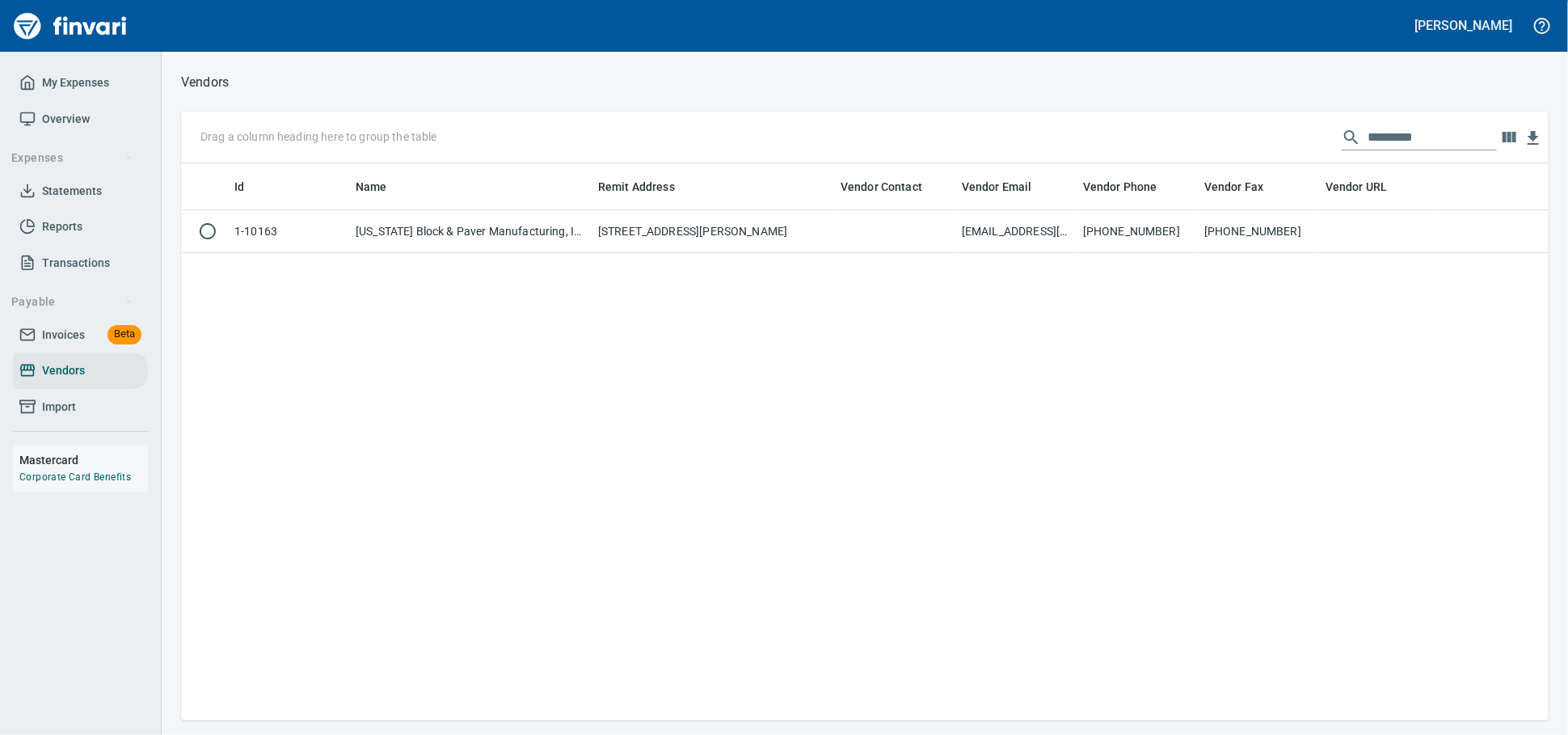
scroll to position [543, 1353]
drag, startPoint x: 1399, startPoint y: 140, endPoint x: 345, endPoint y: 165, distance: 1054.3
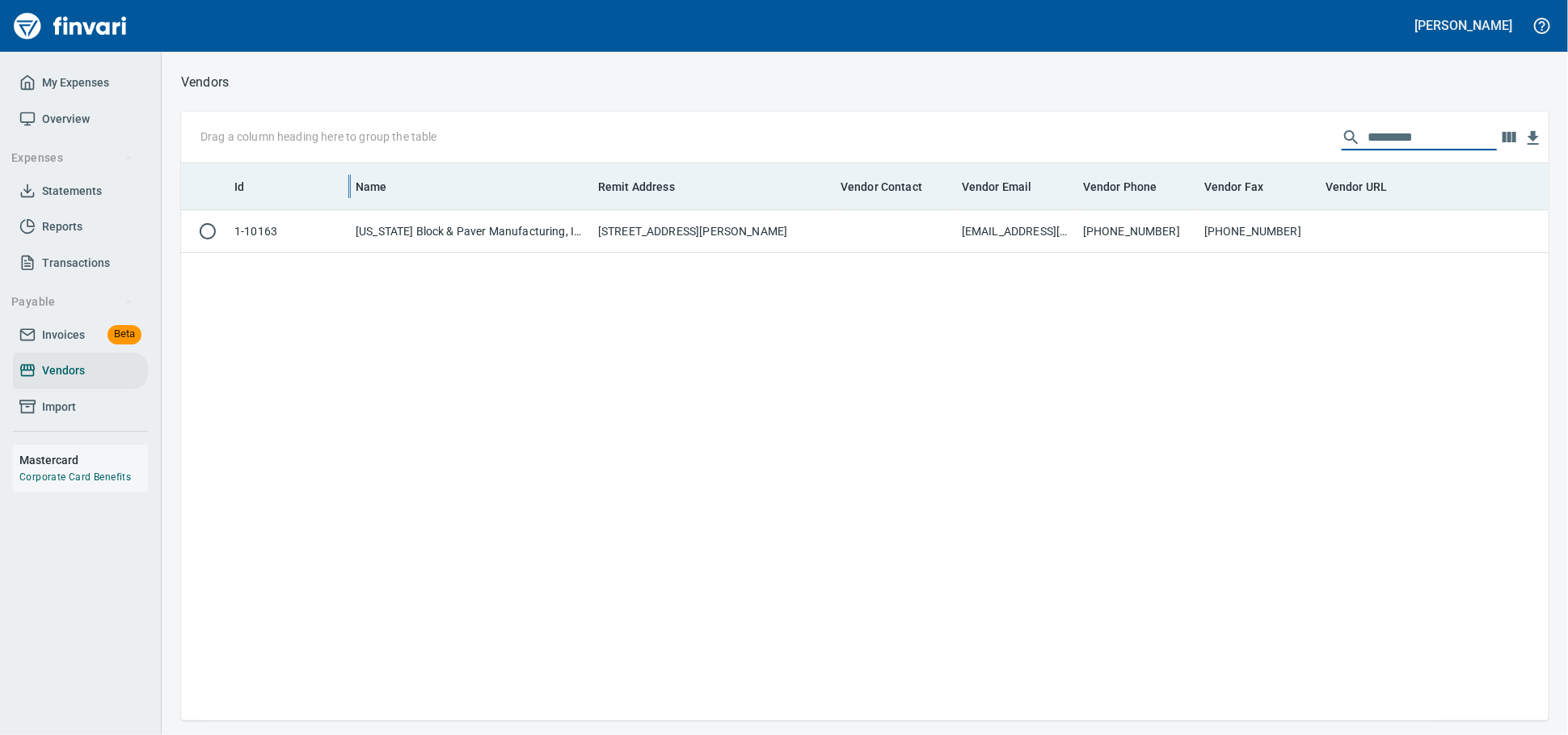
click at [383, 160] on div "Drag a column heading here to group the table *********" at bounding box center [864, 137] width 1368 height 52
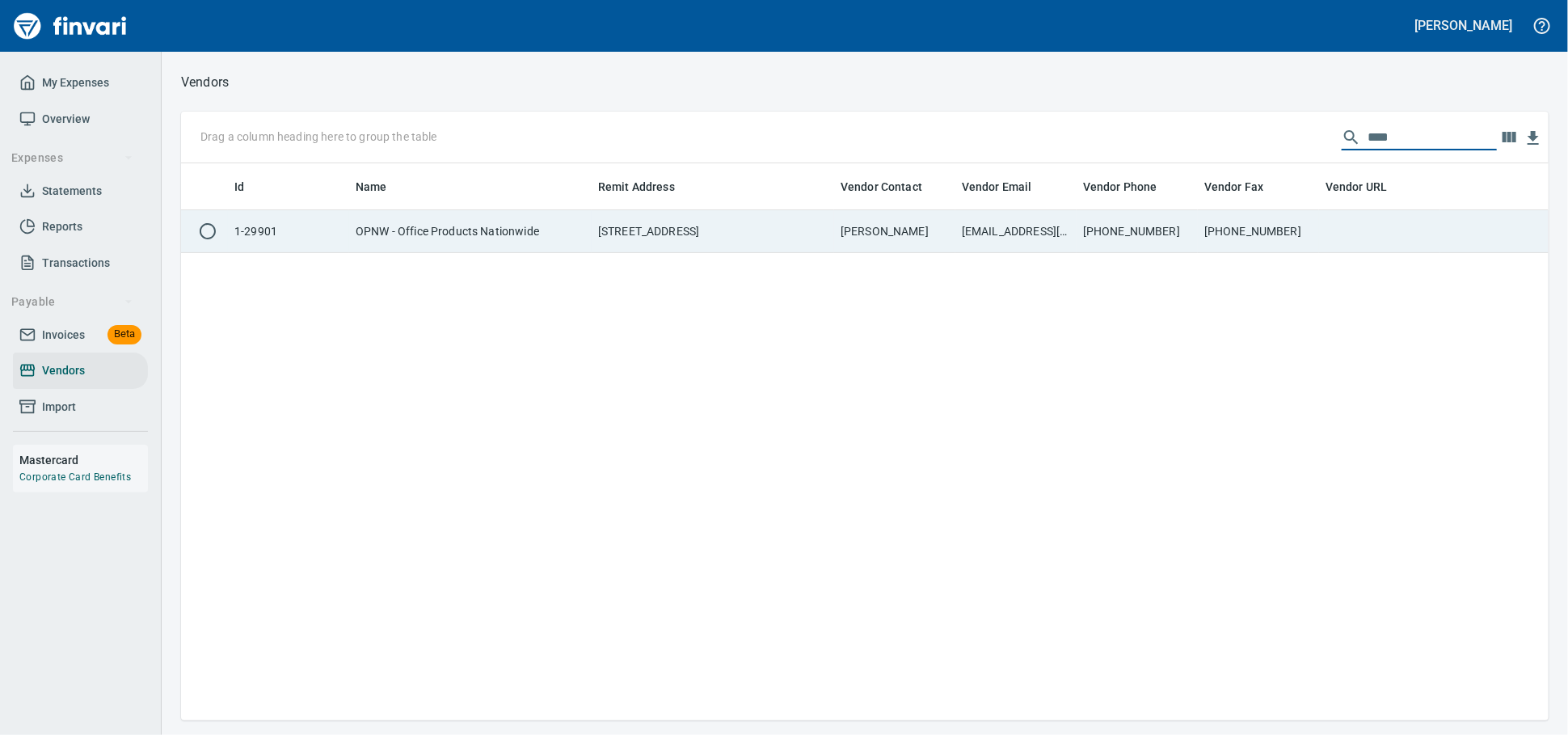
type input "****"
click at [499, 244] on td "OPNW - Office Products Nationwide" at bounding box center [470, 231] width 243 height 43
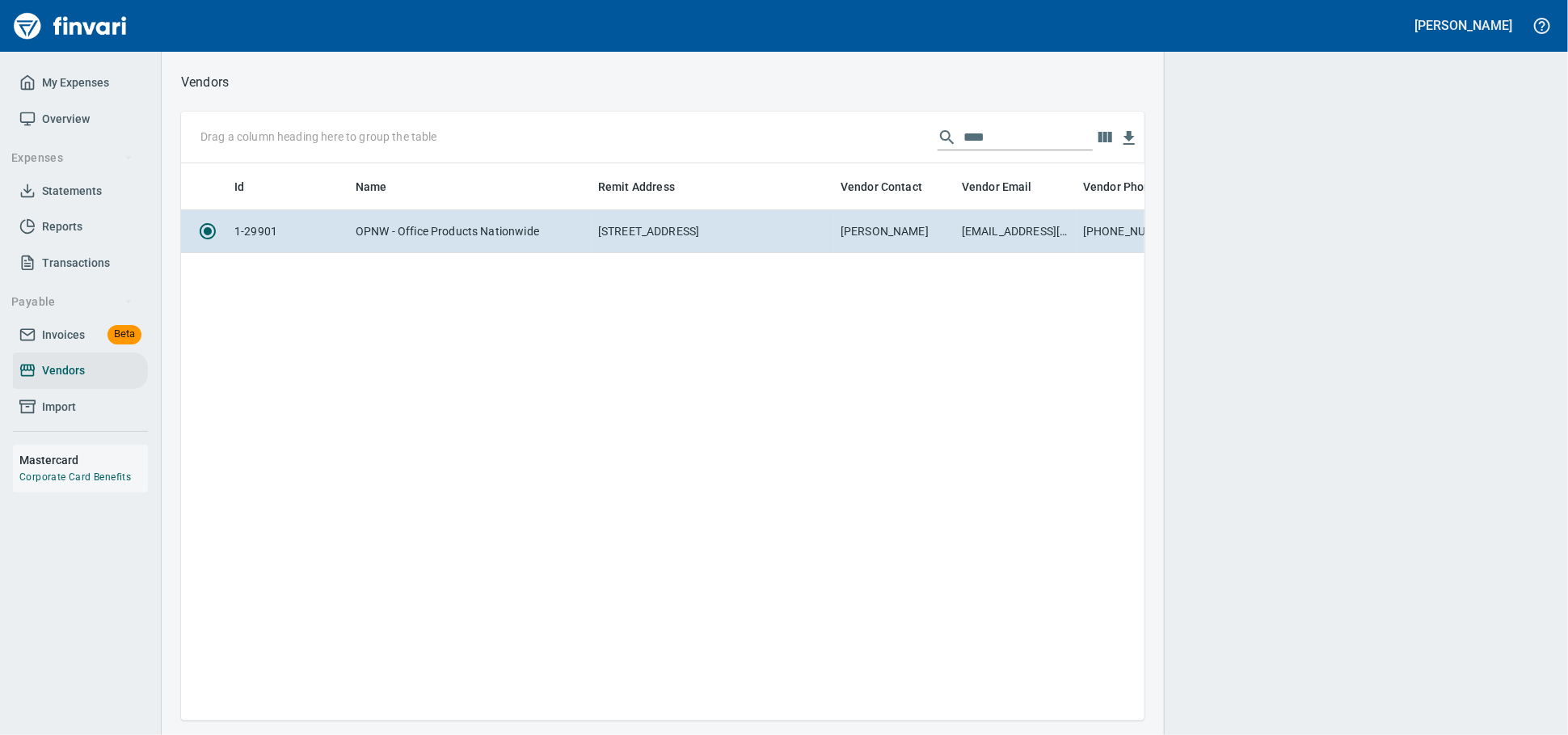
scroll to position [529, 949]
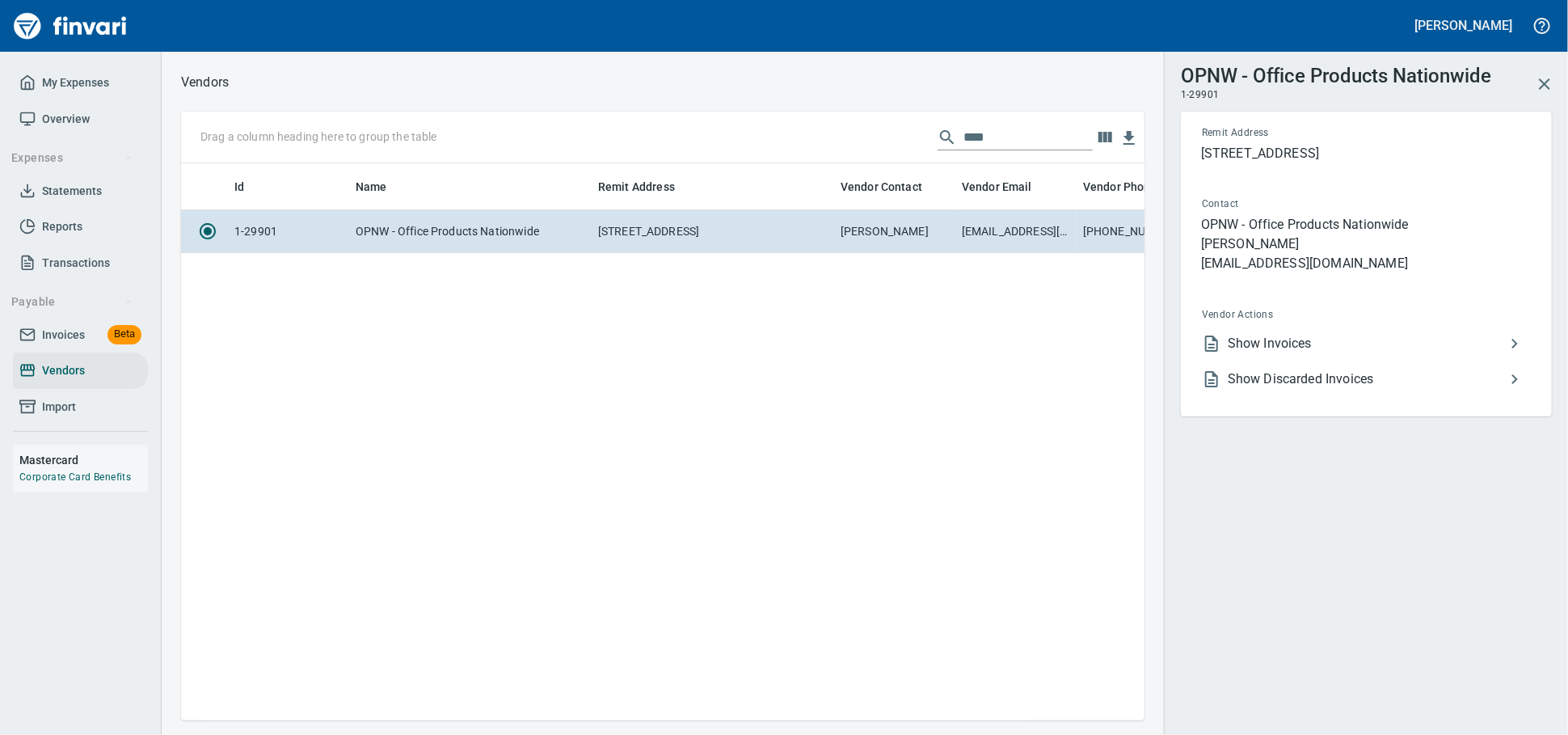
click at [1235, 353] on span "Show Invoices" at bounding box center [1366, 343] width 277 height 19
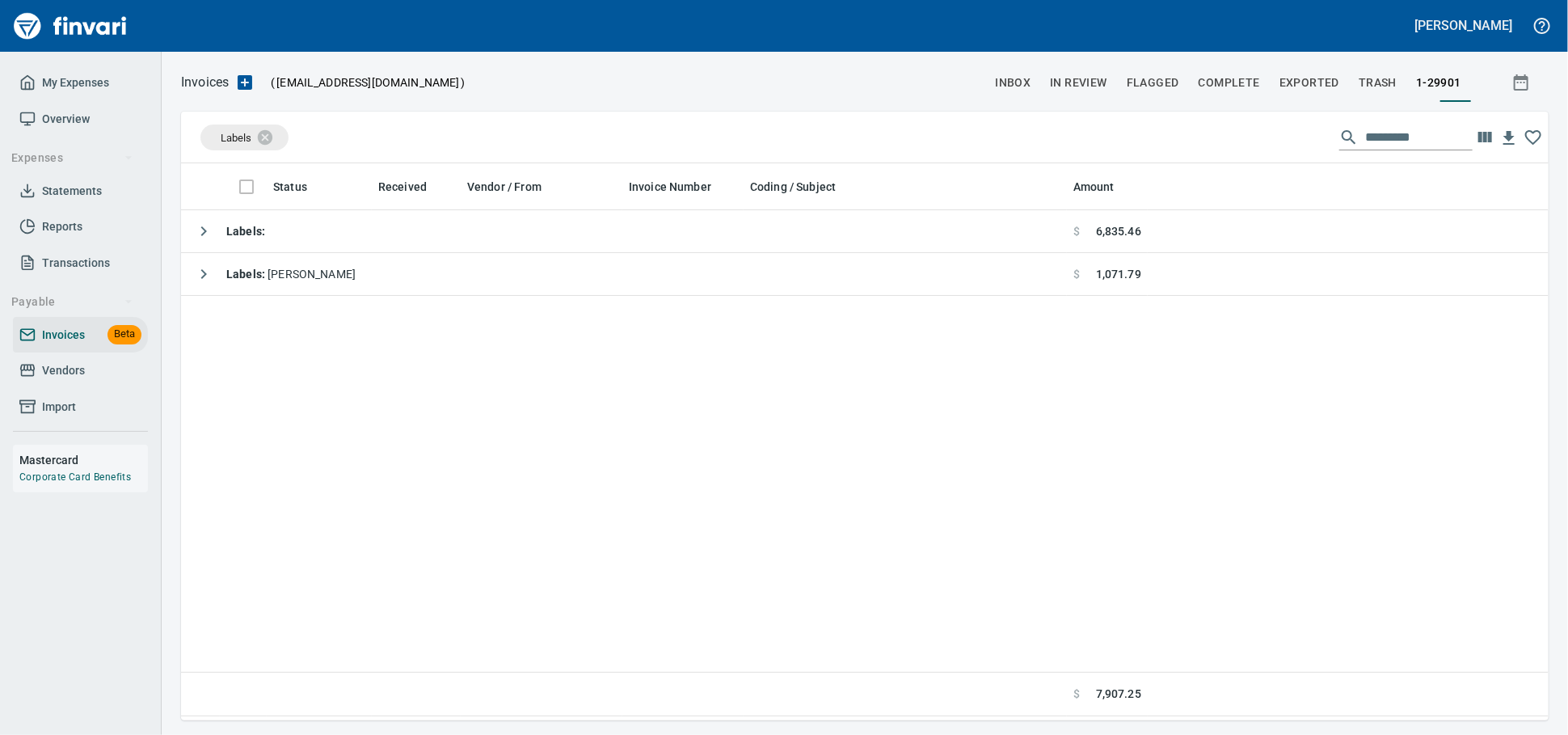
scroll to position [2, 2]
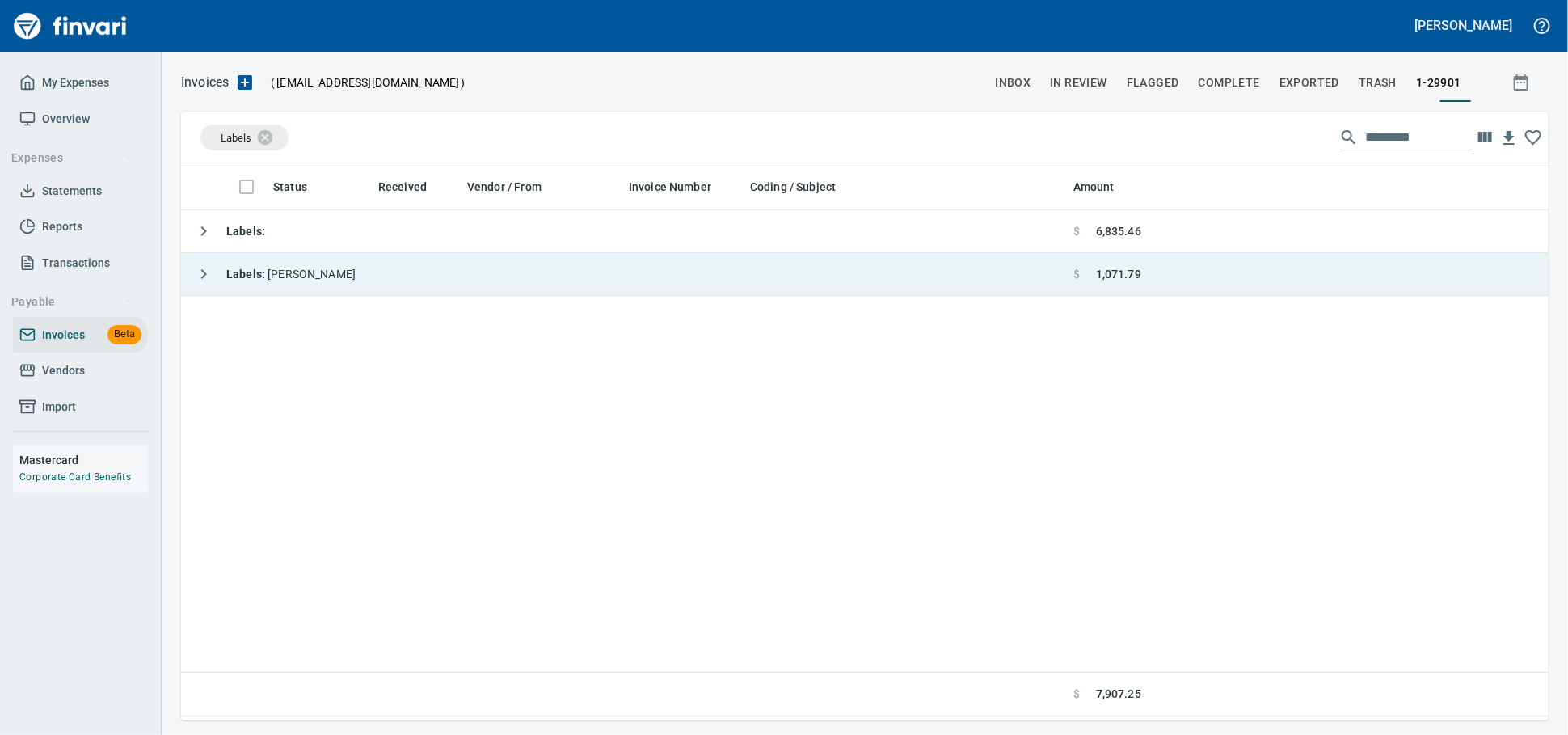
click at [631, 257] on td "Labels : [PERSON_NAME]" at bounding box center [624, 275] width 886 height 43
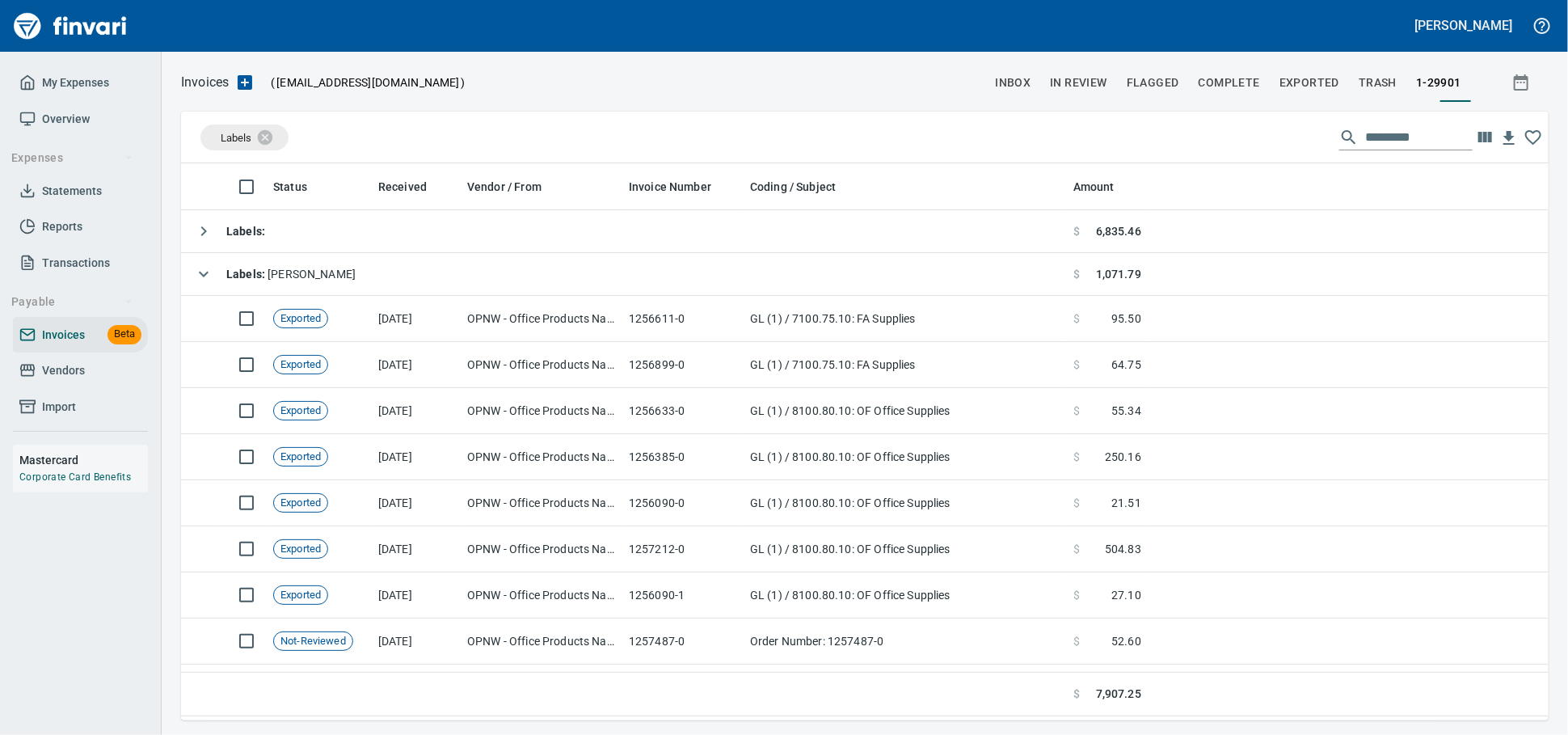
click at [96, 381] on span "Vendors" at bounding box center [80, 370] width 122 height 20
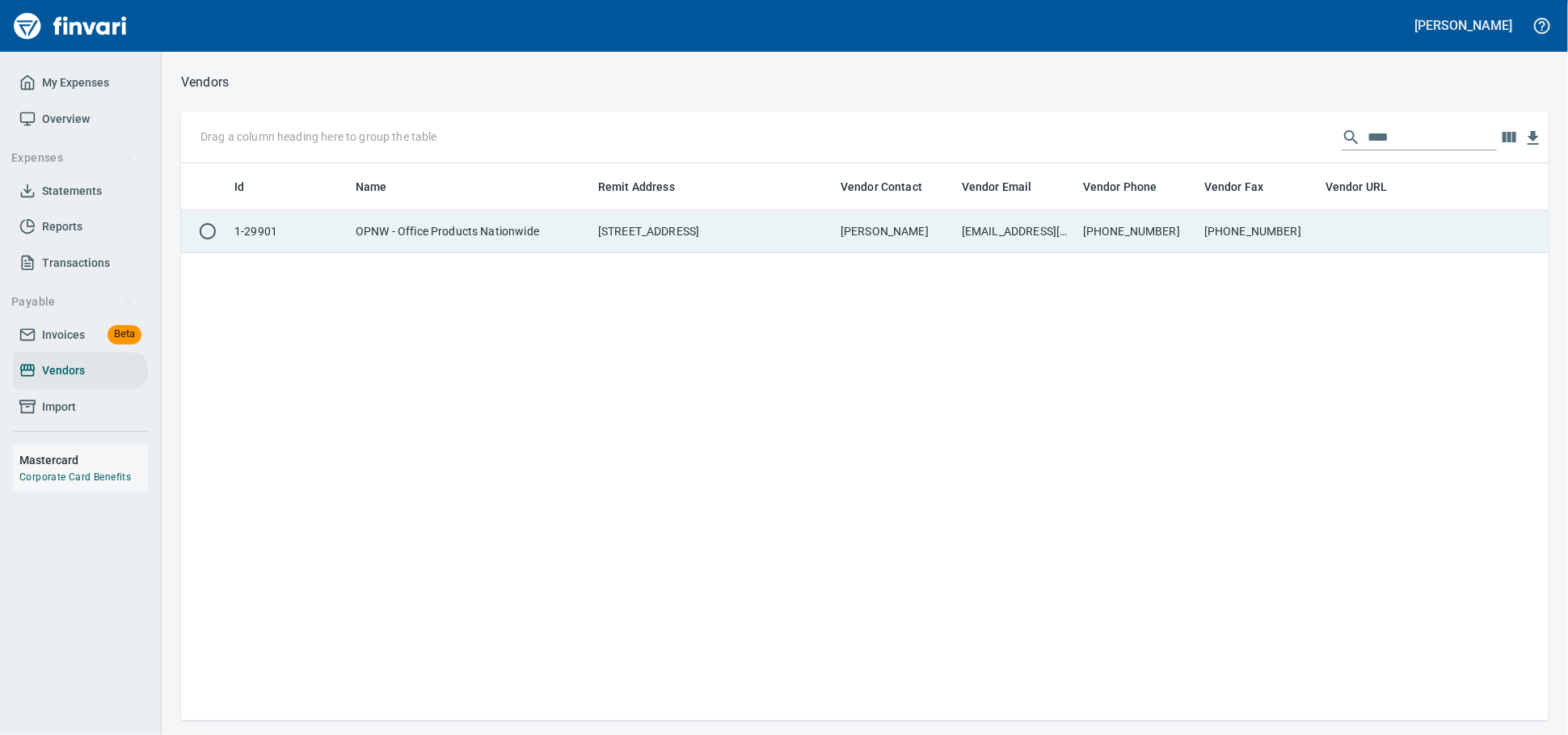
scroll to position [543, 1353]
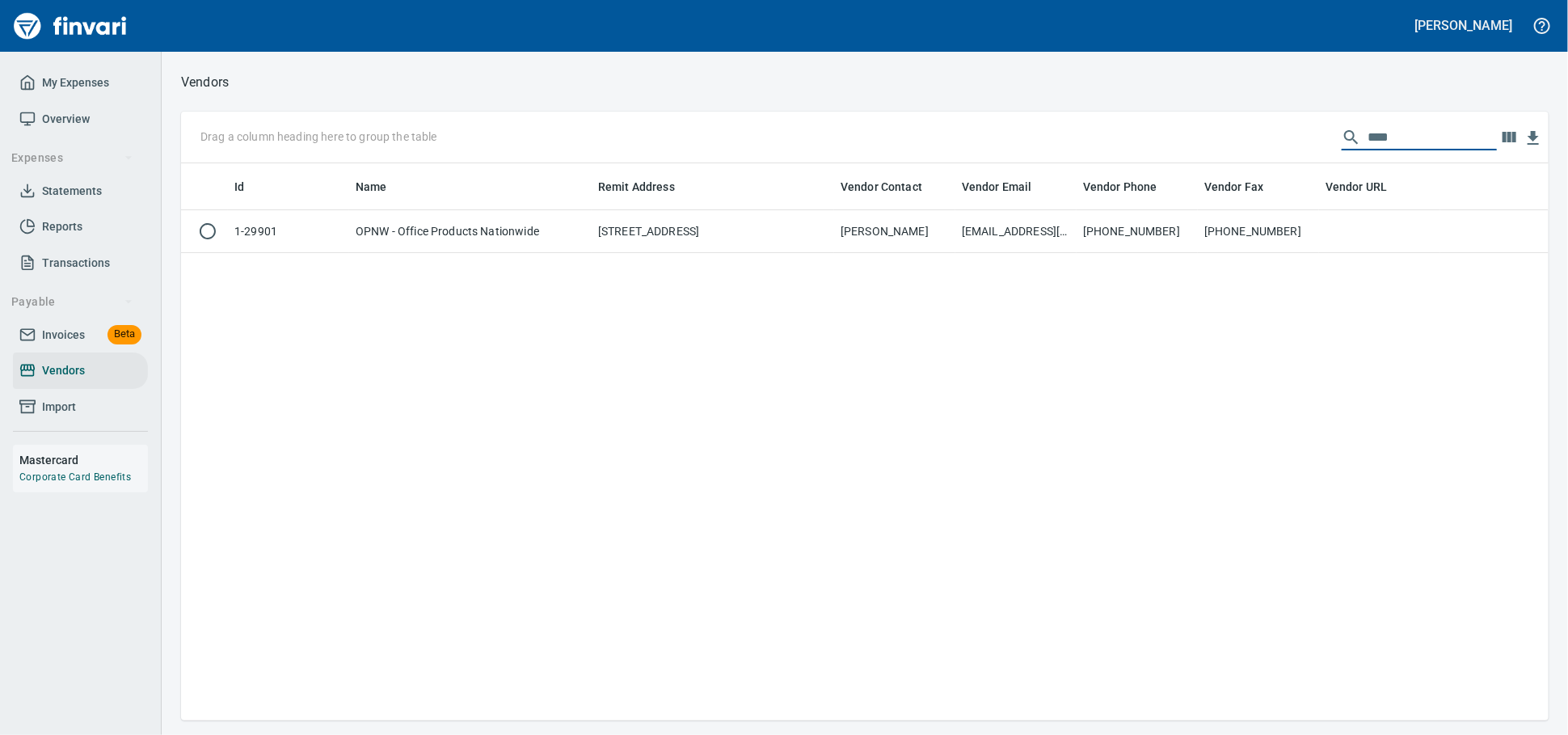
drag, startPoint x: 1385, startPoint y: 142, endPoint x: 997, endPoint y: 127, distance: 388.3
click at [1019, 126] on div "Drag a column heading here to group the table ****" at bounding box center [864, 137] width 1368 height 52
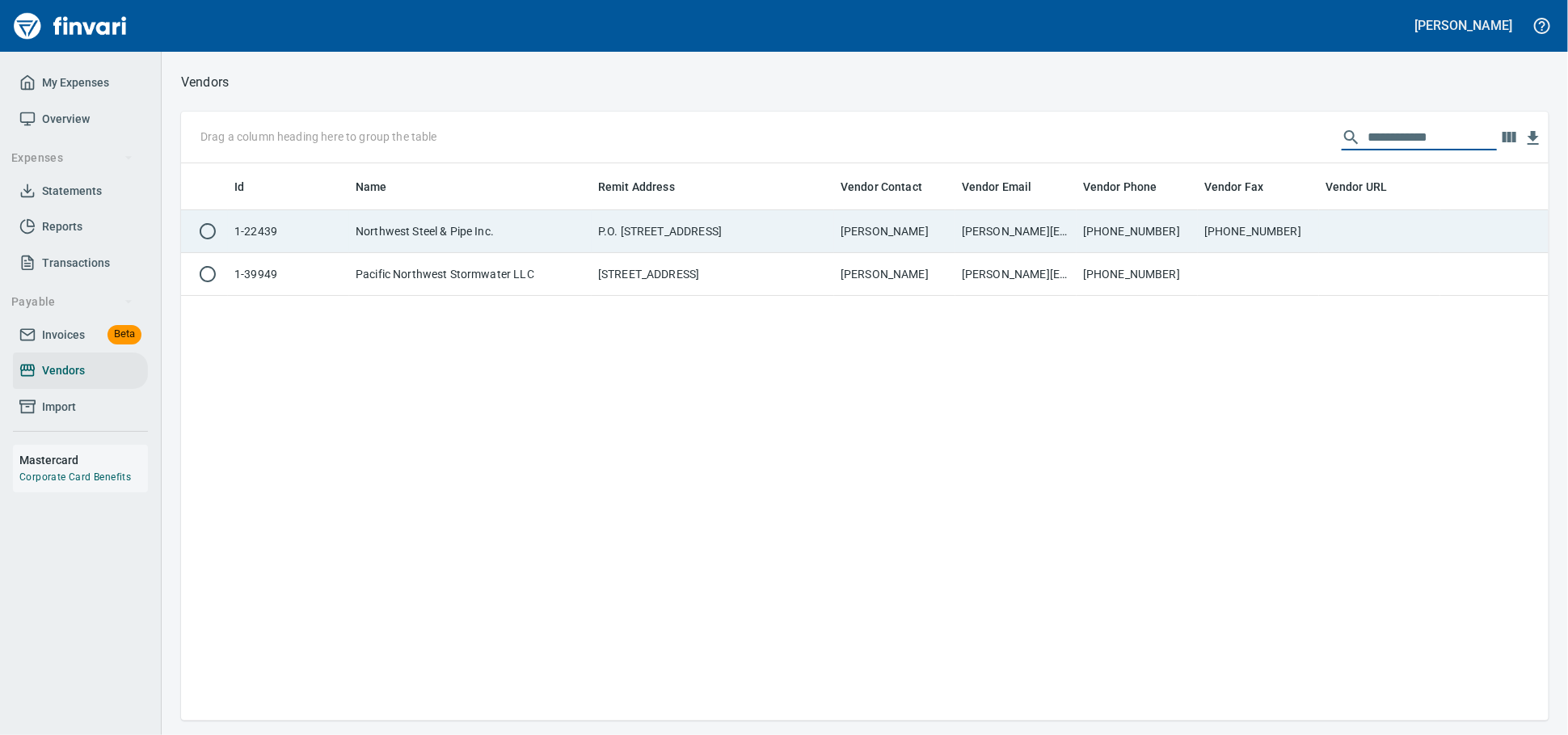
type input "**********"
click at [628, 226] on td "P.O. [STREET_ADDRESS]" at bounding box center [712, 231] width 243 height 43
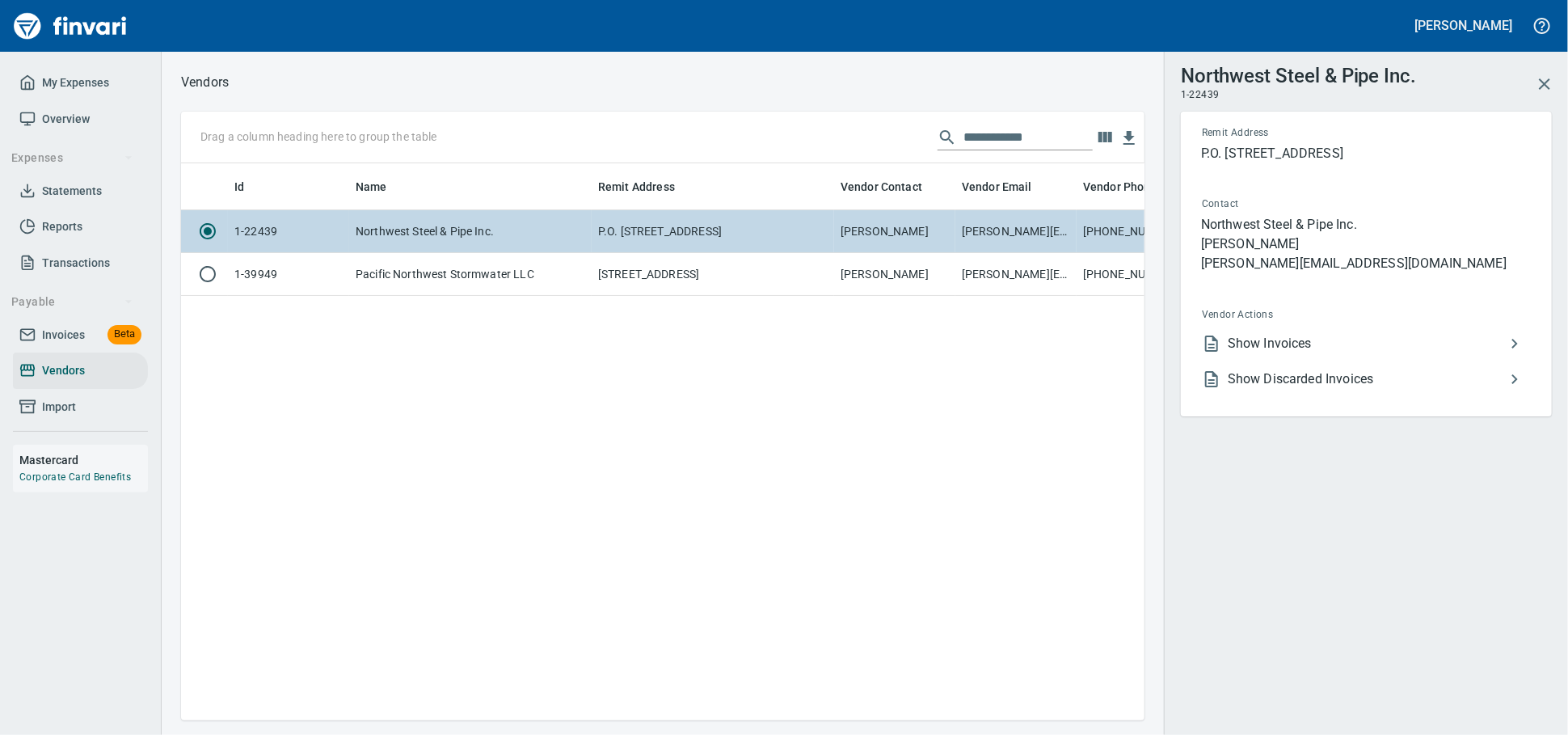
scroll to position [529, 949]
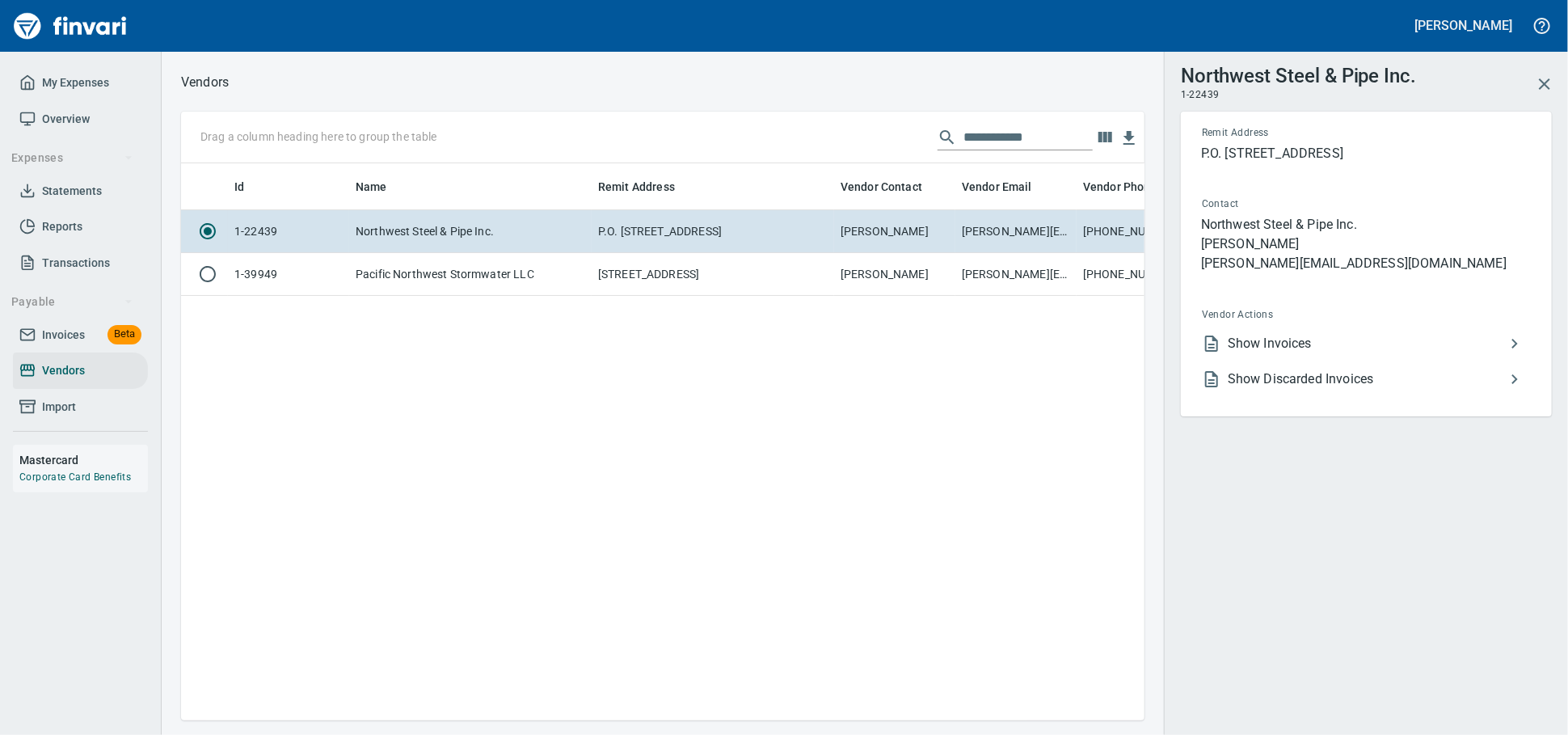
click at [1326, 353] on span "Show Invoices" at bounding box center [1366, 343] width 277 height 19
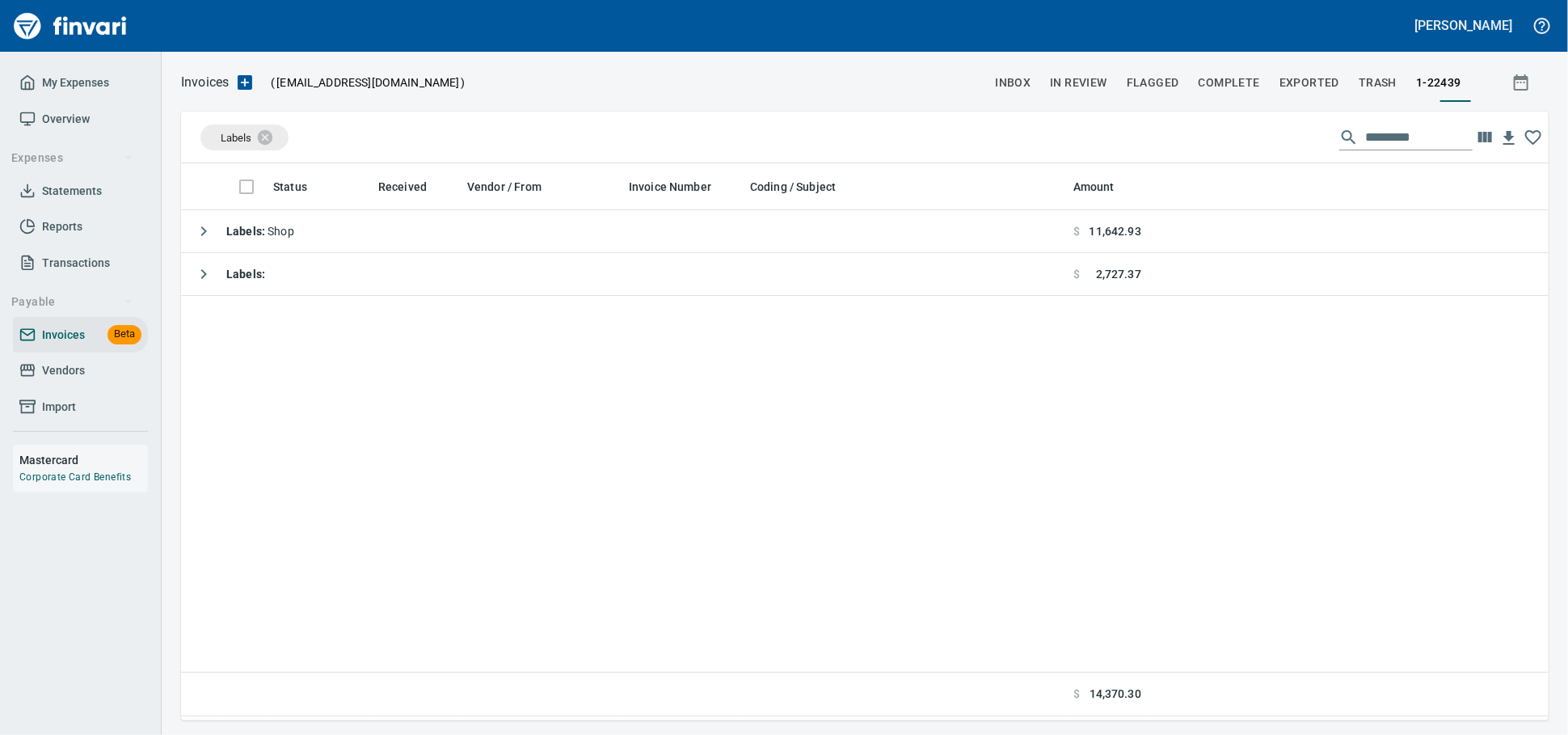
scroll to position [543, 1353]
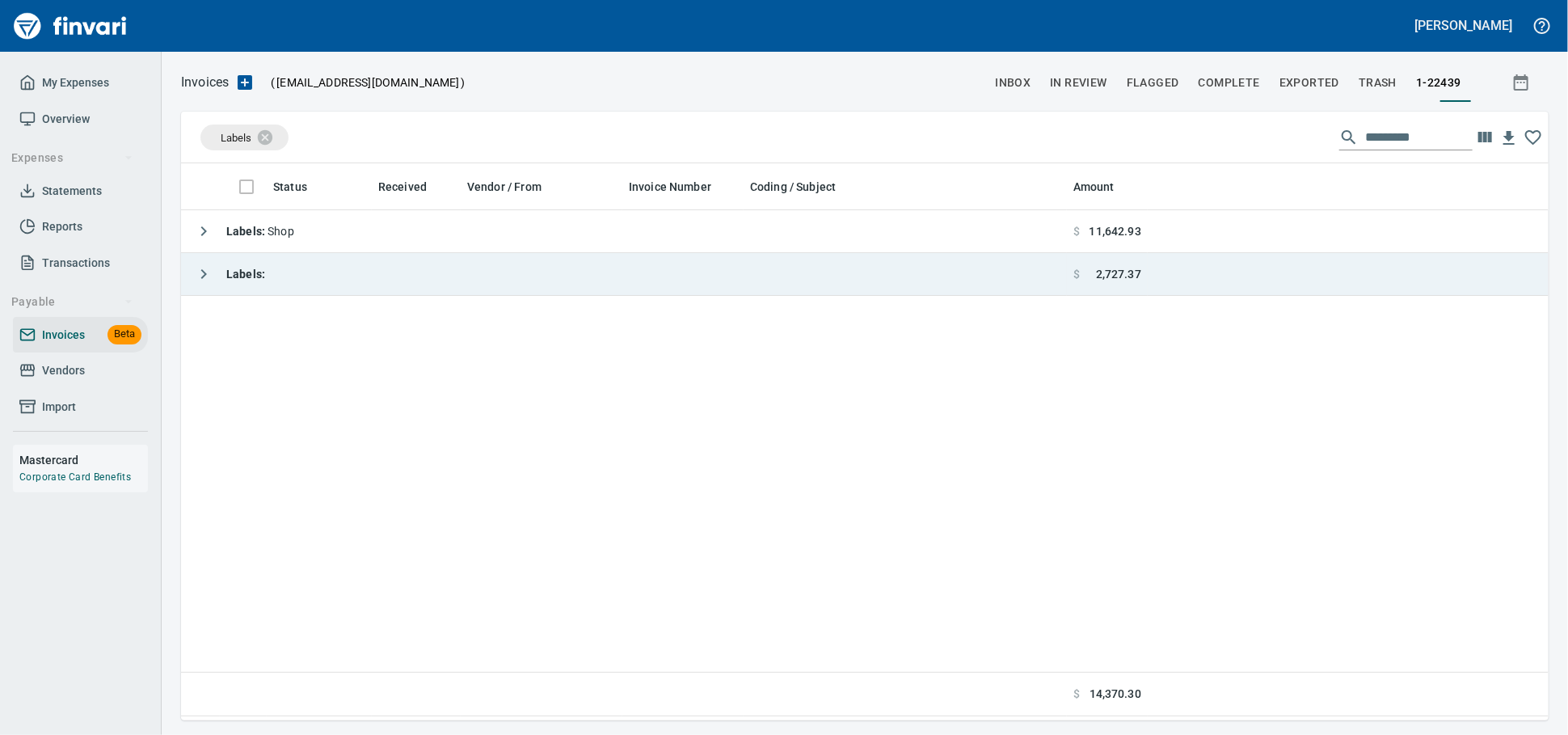
click at [365, 271] on td "Labels :" at bounding box center [624, 275] width 886 height 43
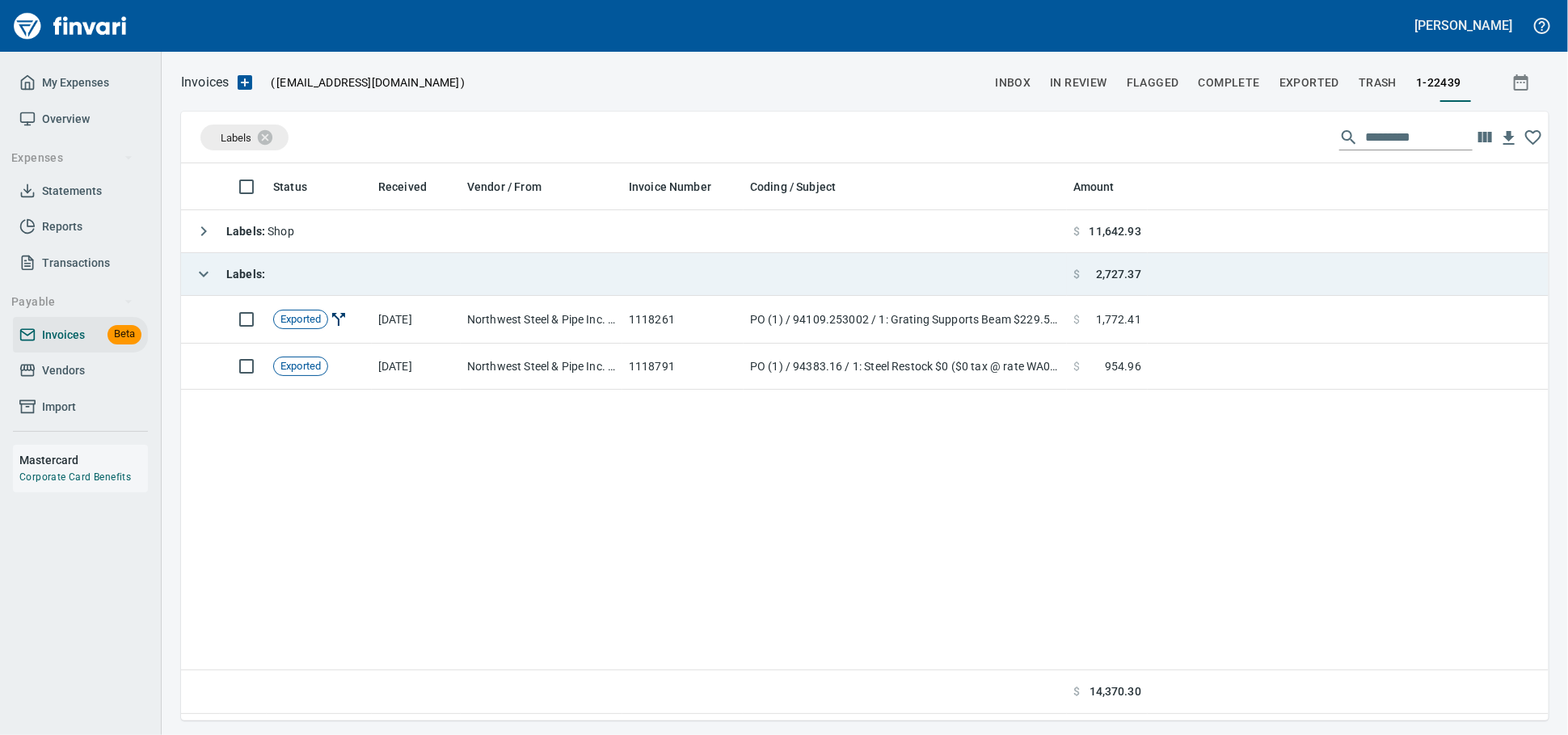
click at [365, 271] on td "Labels :" at bounding box center [624, 275] width 886 height 43
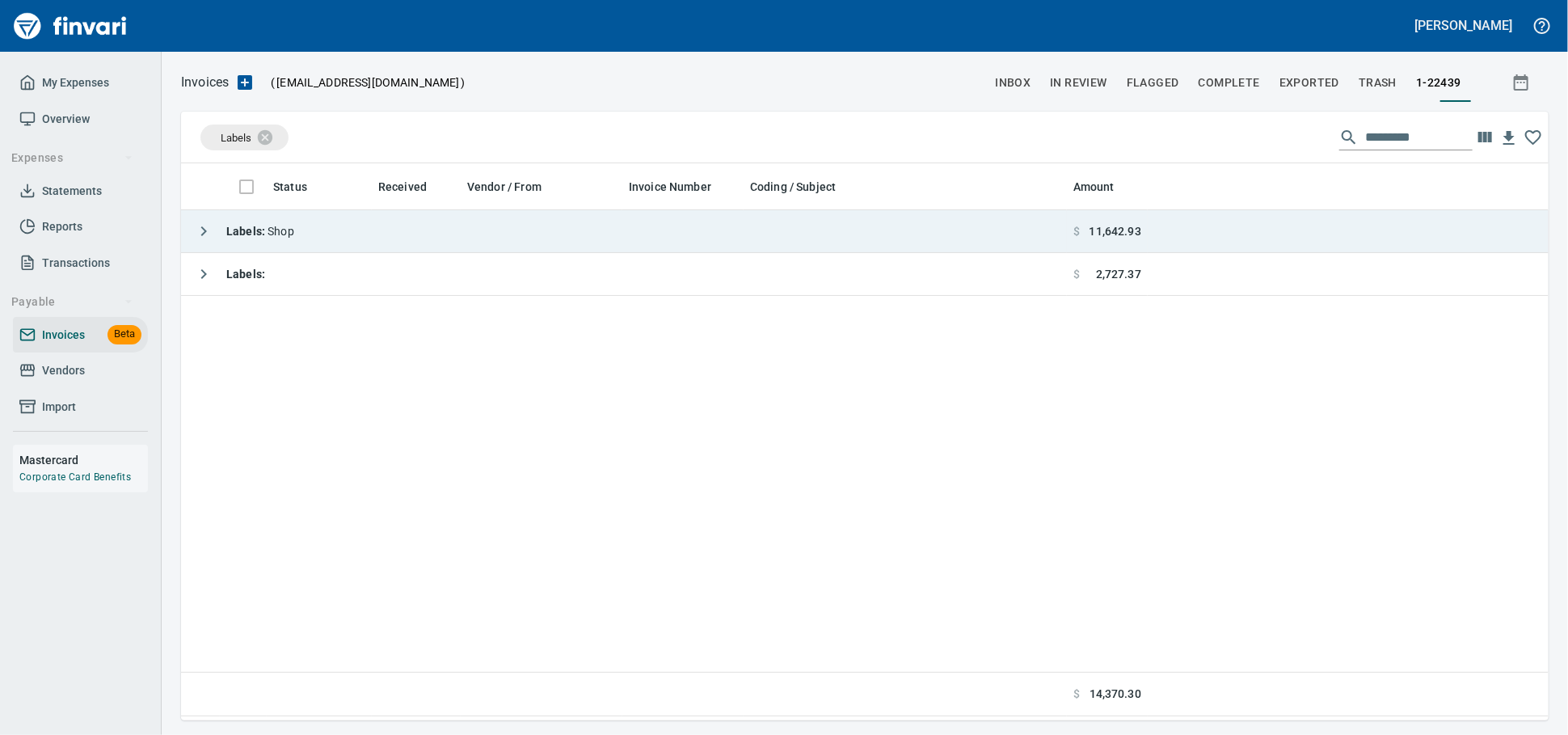
click at [383, 218] on td "Labels : Shop" at bounding box center [624, 231] width 886 height 43
